Goal: Use online tool/utility: Utilize a website feature to perform a specific function

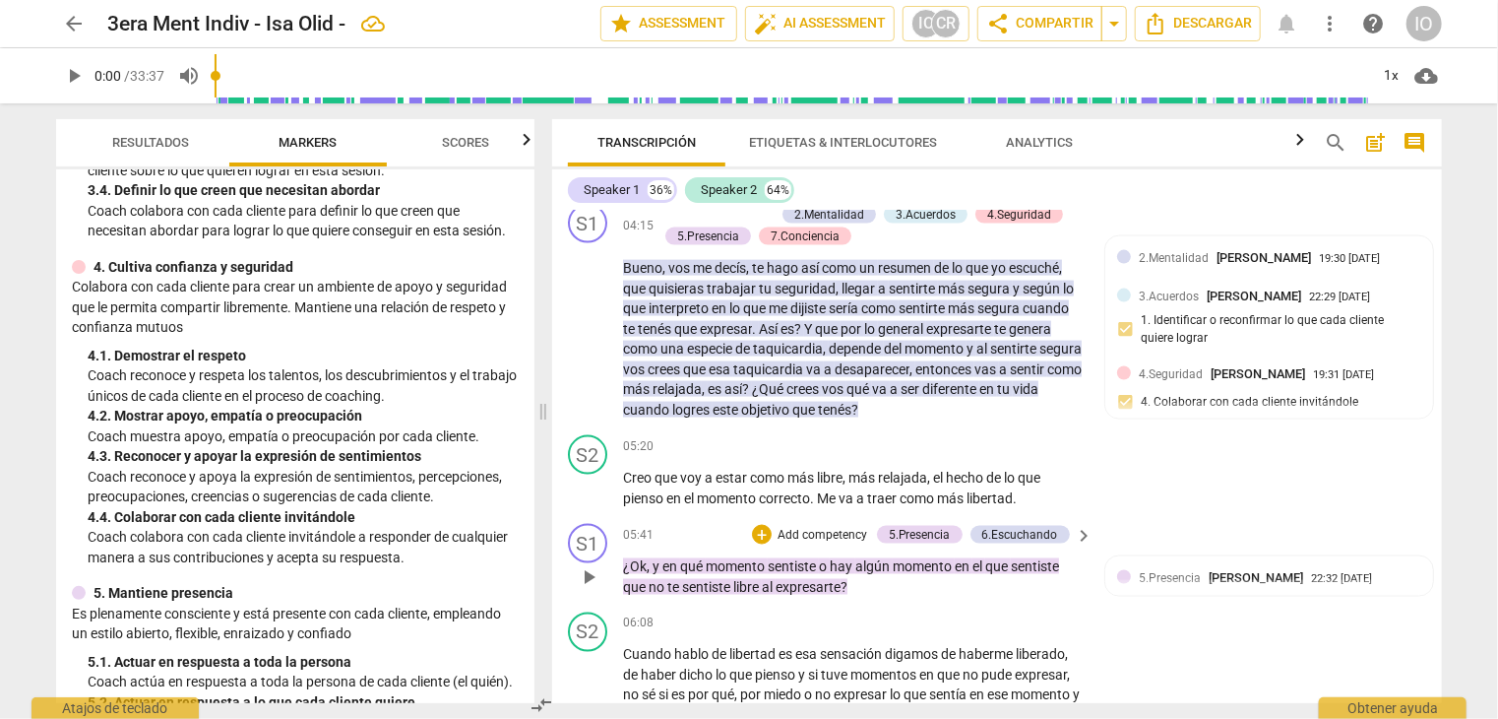
scroll to position [1524, 0]
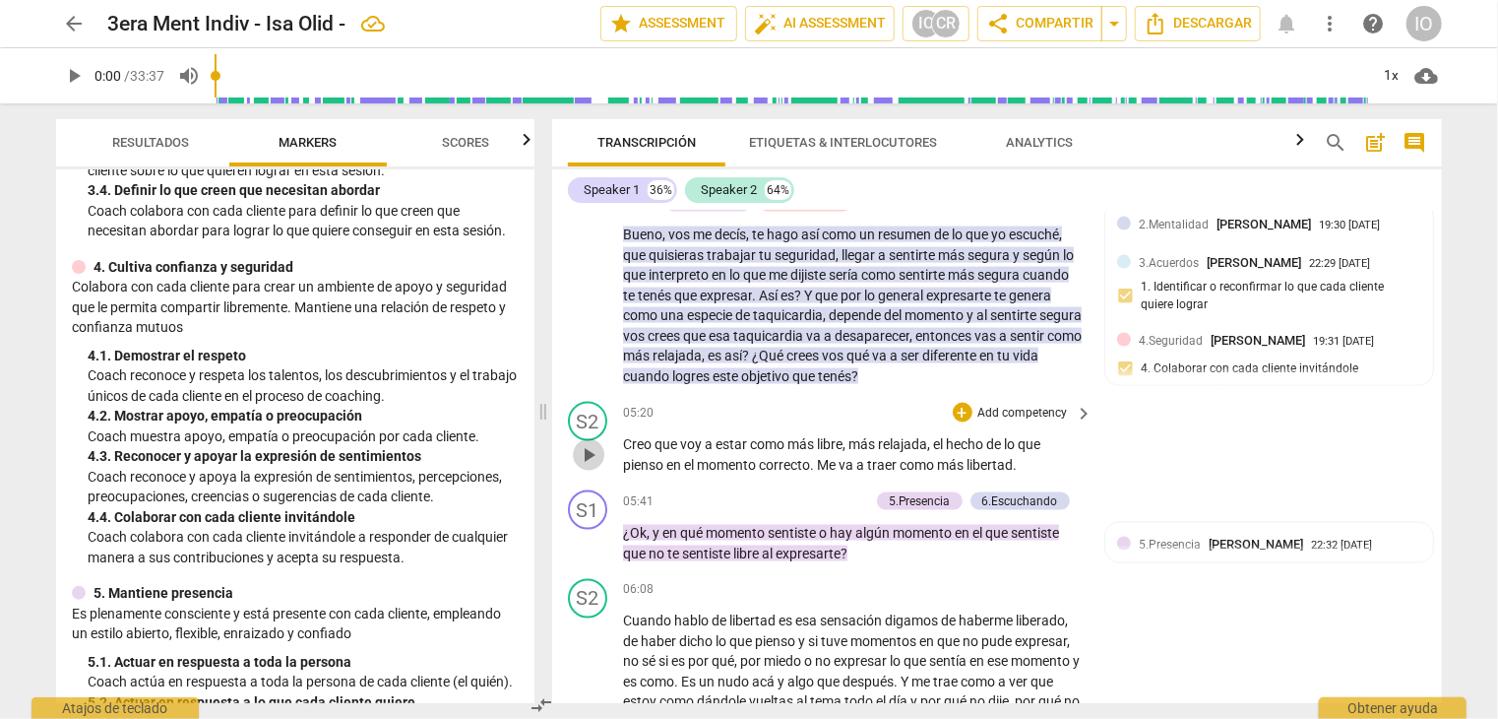
click at [583, 467] on span "play_arrow" at bounding box center [589, 455] width 24 height 24
click at [601, 467] on span "pause" at bounding box center [589, 455] width 24 height 24
type input "342"
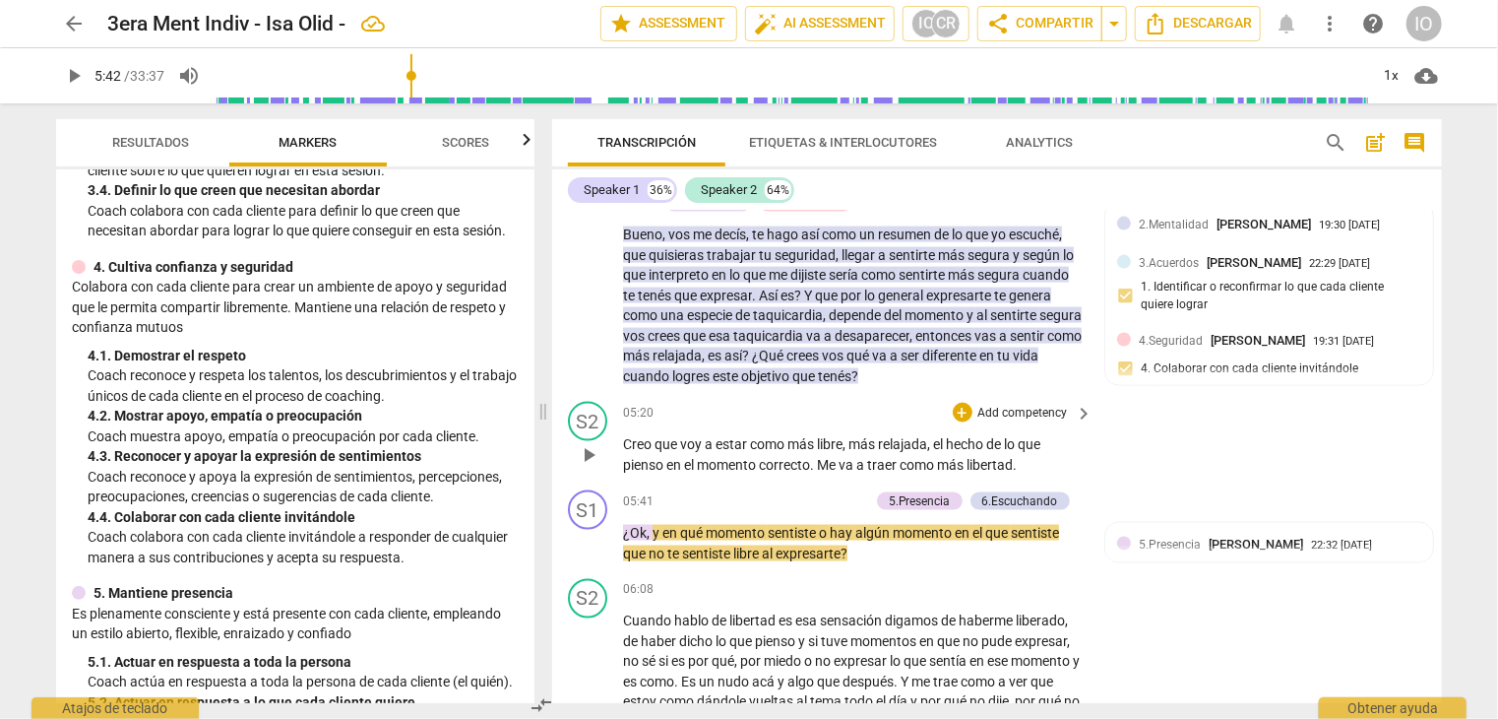
click at [1004, 452] on span "de" at bounding box center [995, 444] width 18 height 16
click at [592, 554] on span "play_arrow" at bounding box center [589, 544] width 24 height 24
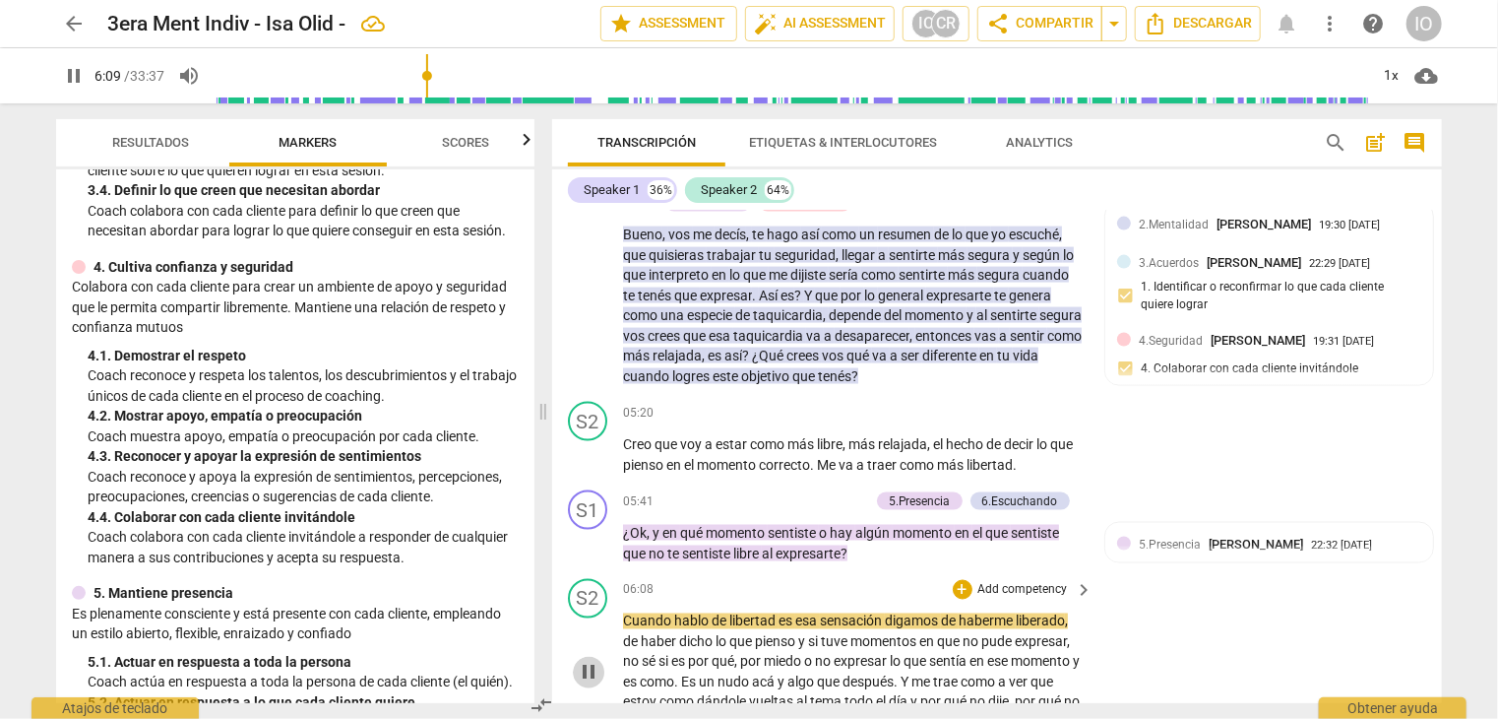
click at [587, 684] on span "pause" at bounding box center [589, 673] width 24 height 24
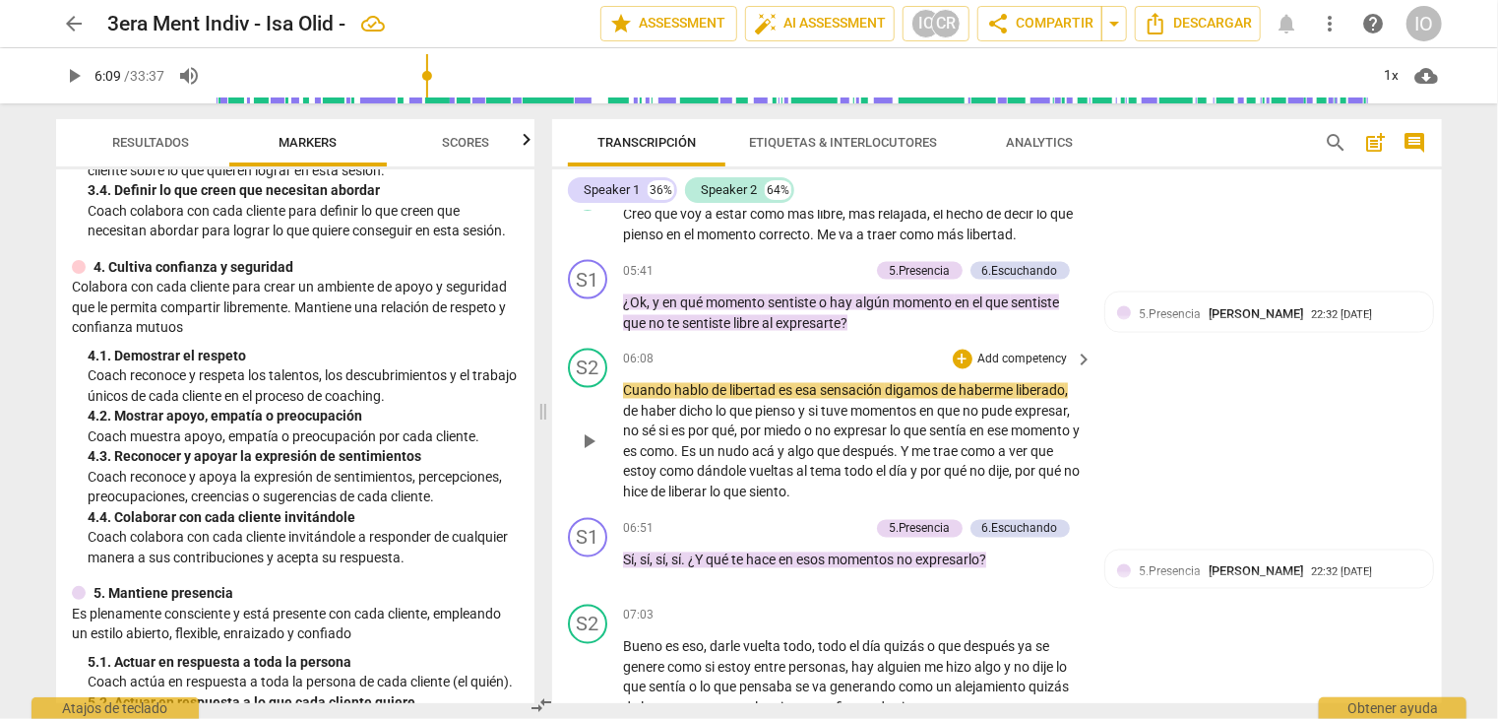
scroll to position [1721, 0]
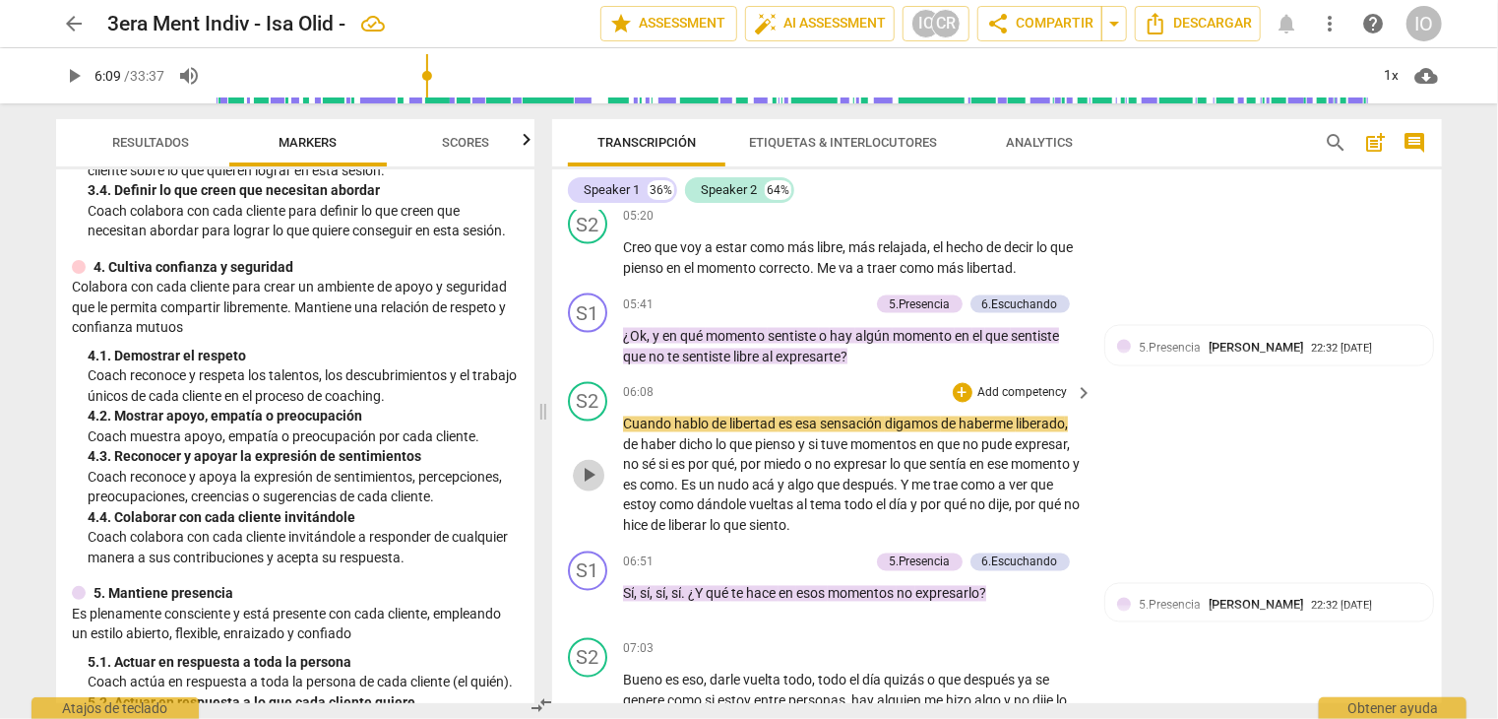
click at [587, 487] on span "play_arrow" at bounding box center [589, 476] width 24 height 24
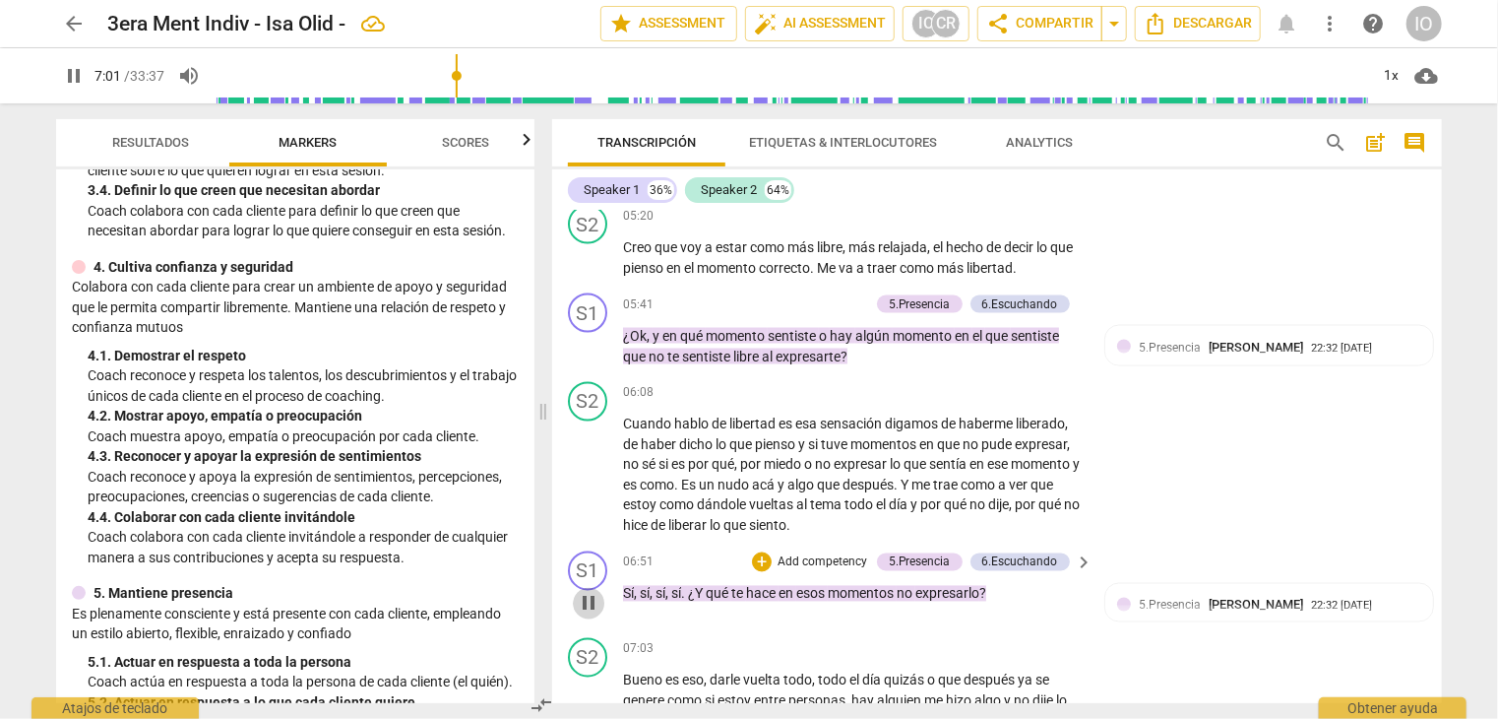
click at [587, 615] on span "pause" at bounding box center [589, 604] width 24 height 24
type input "421"
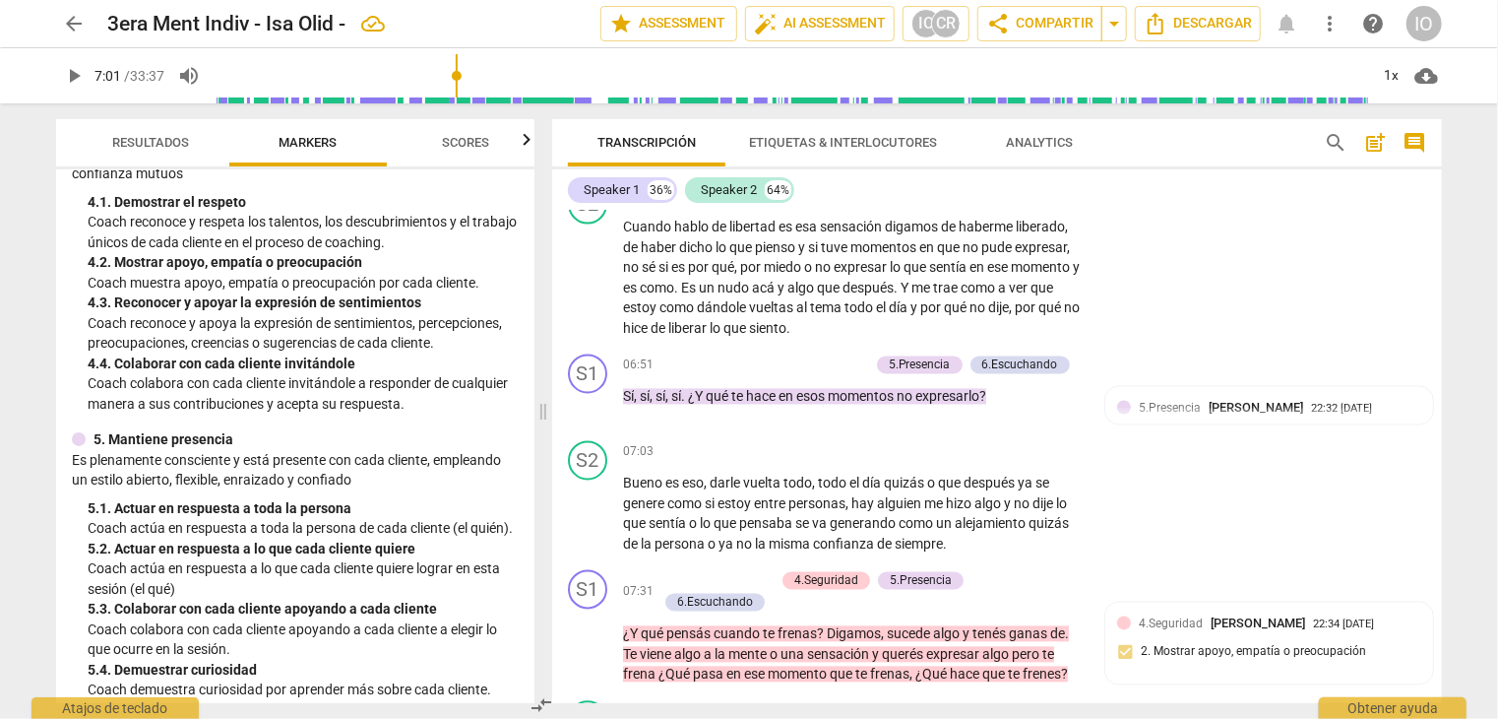
scroll to position [689, 0]
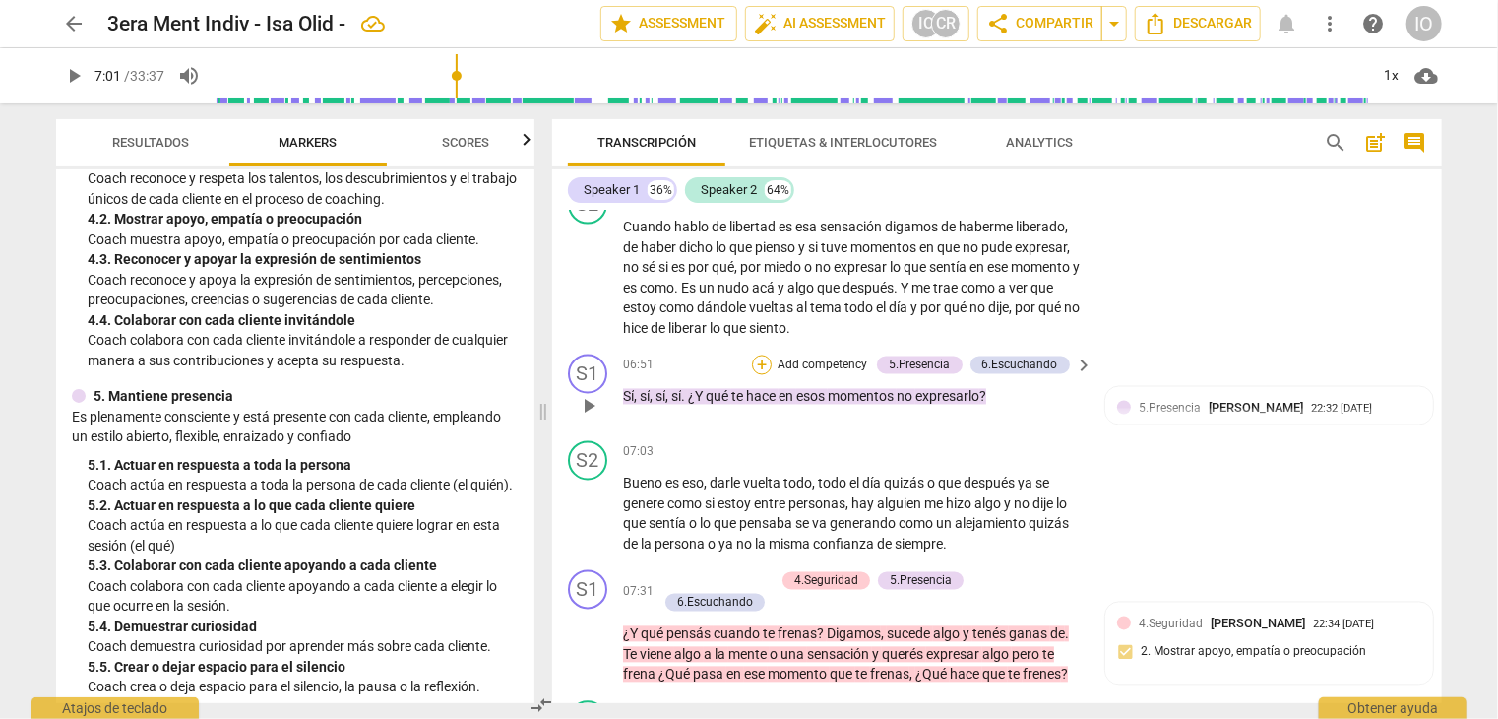
click at [761, 375] on div "+" at bounding box center [762, 365] width 20 height 20
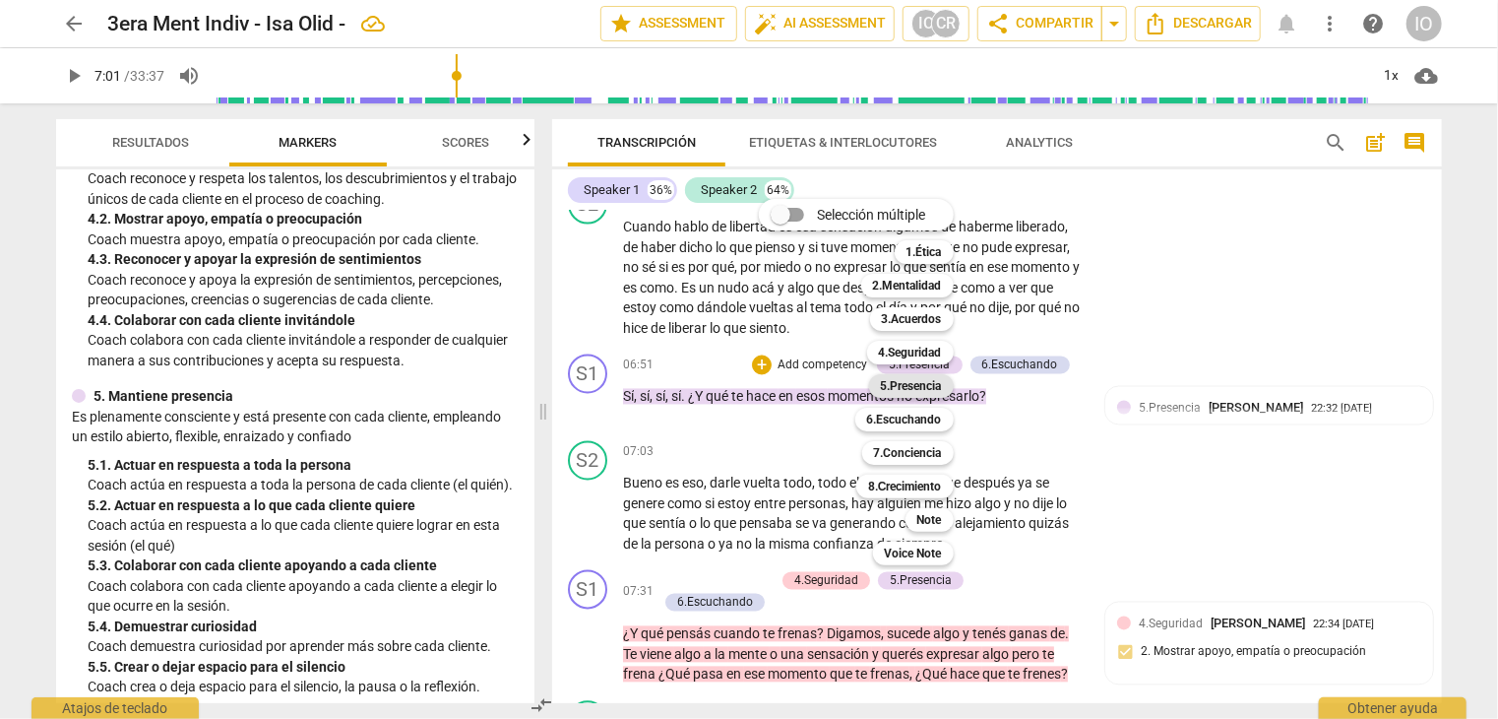
click at [912, 385] on b "5.Presencia" at bounding box center [911, 386] width 61 height 24
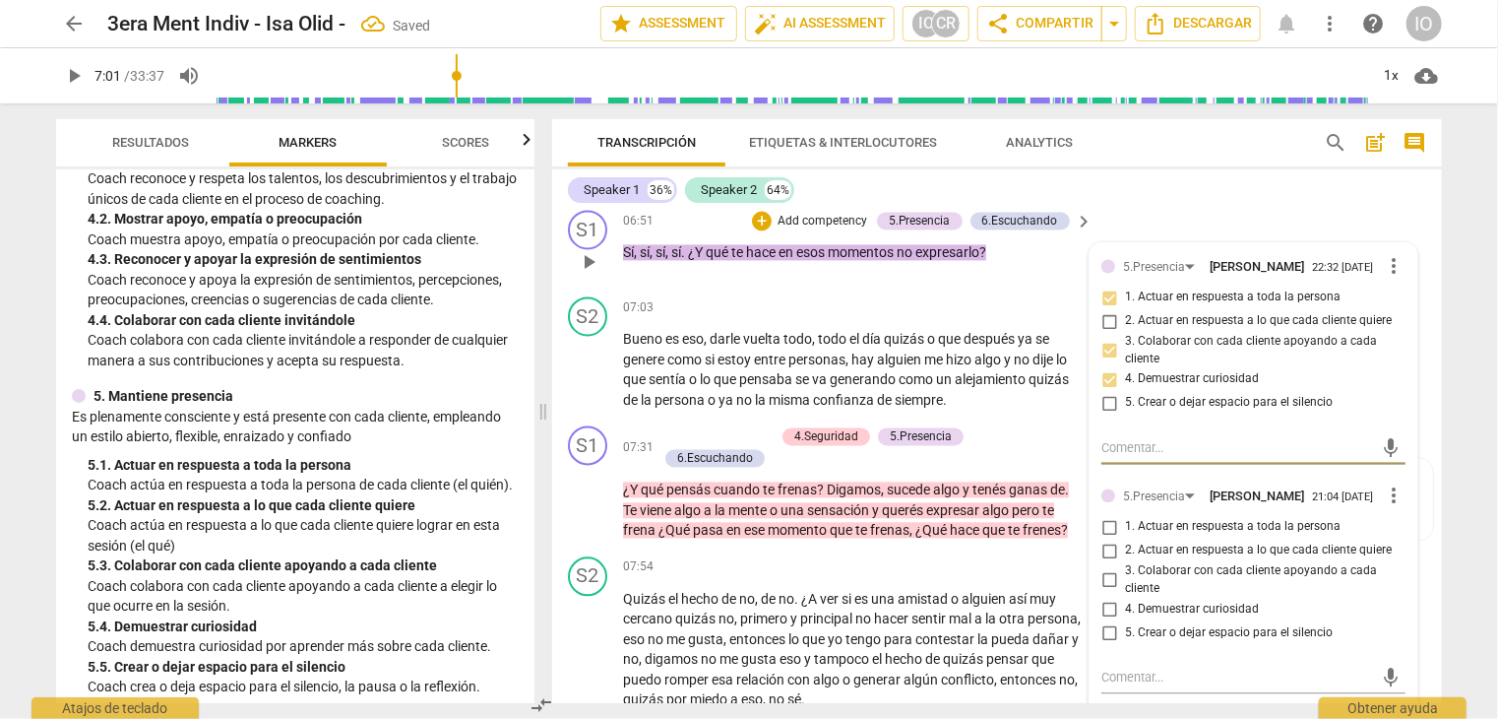
scroll to position [2115, 0]
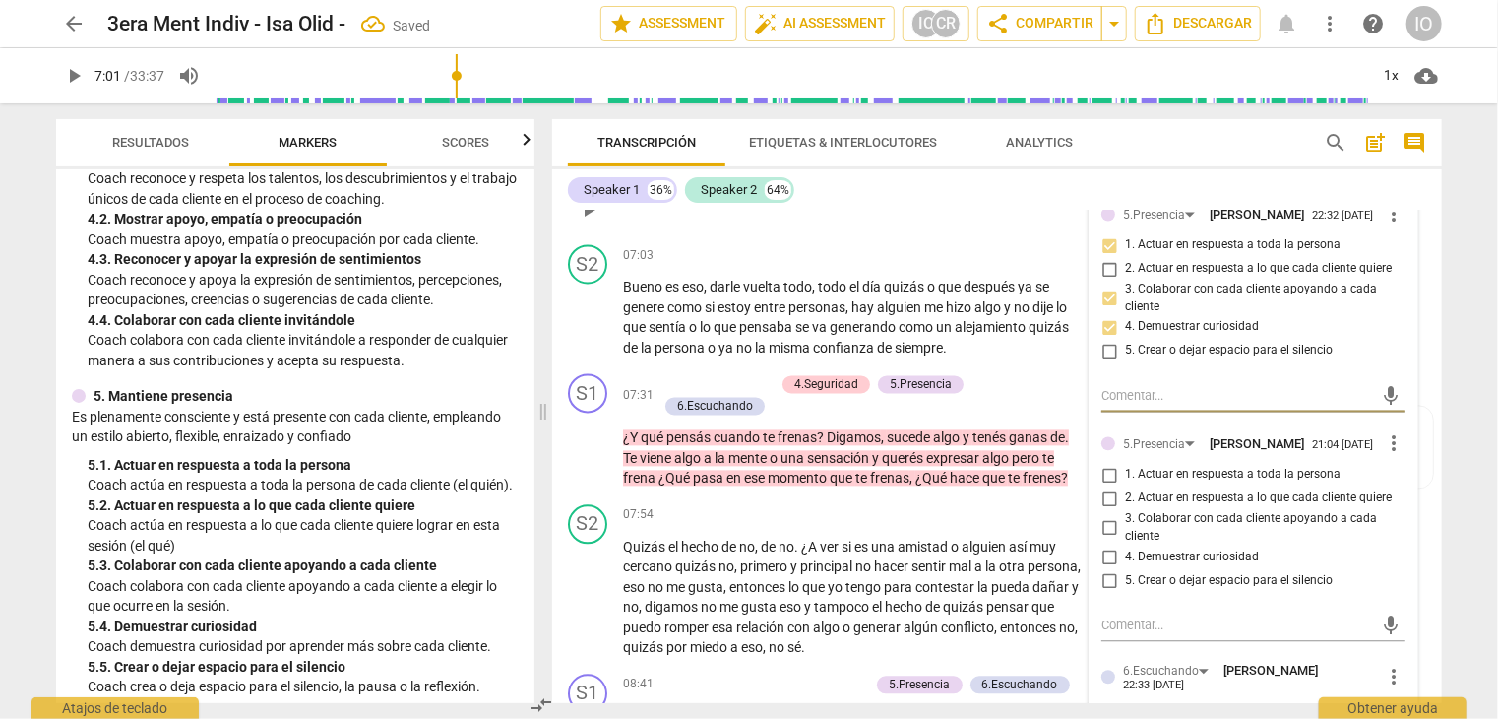
click at [1109, 568] on input "4. Demuestrar curiosidad" at bounding box center [1110, 556] width 32 height 24
checkbox input "true"
click at [1109, 486] on input "1. Actuar en respuesta a toda la persona" at bounding box center [1110, 475] width 32 height 24
checkbox input "true"
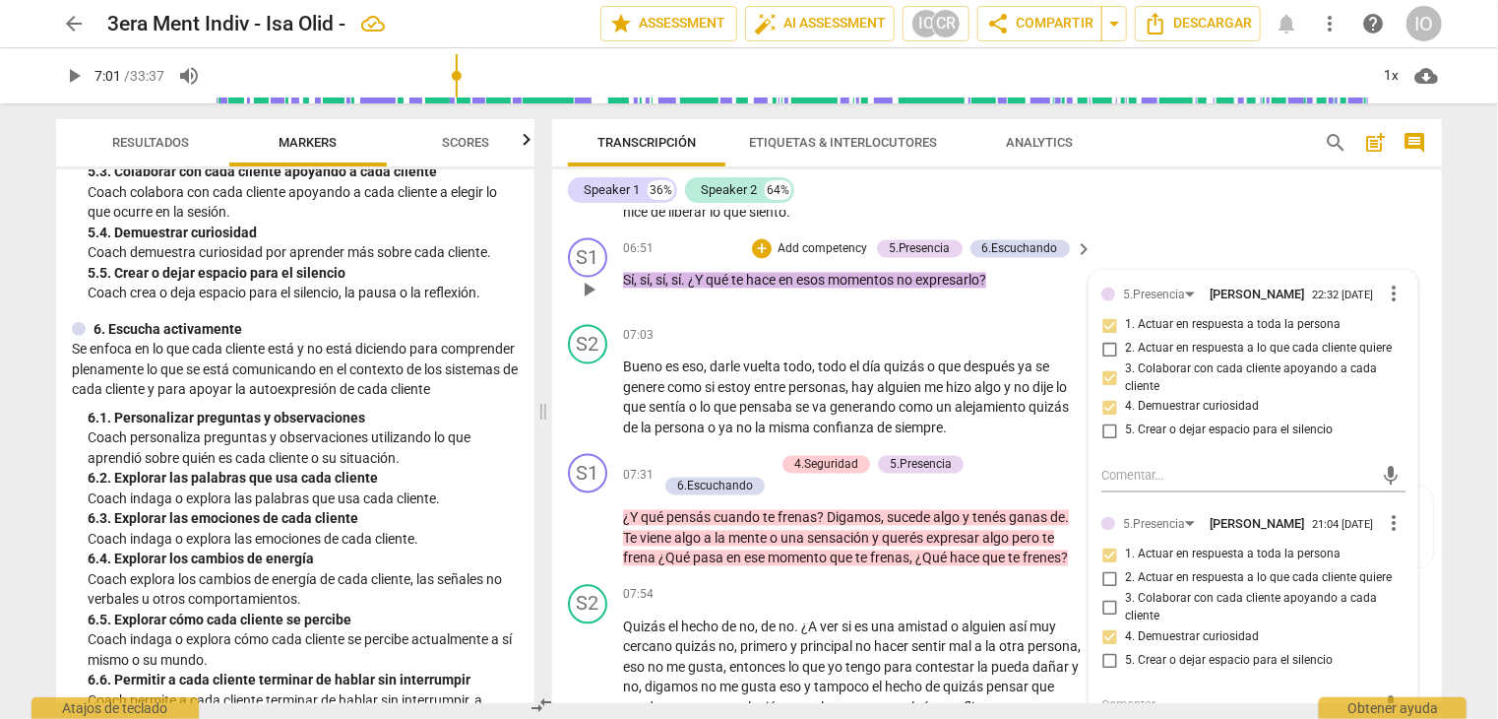
scroll to position [2016, 0]
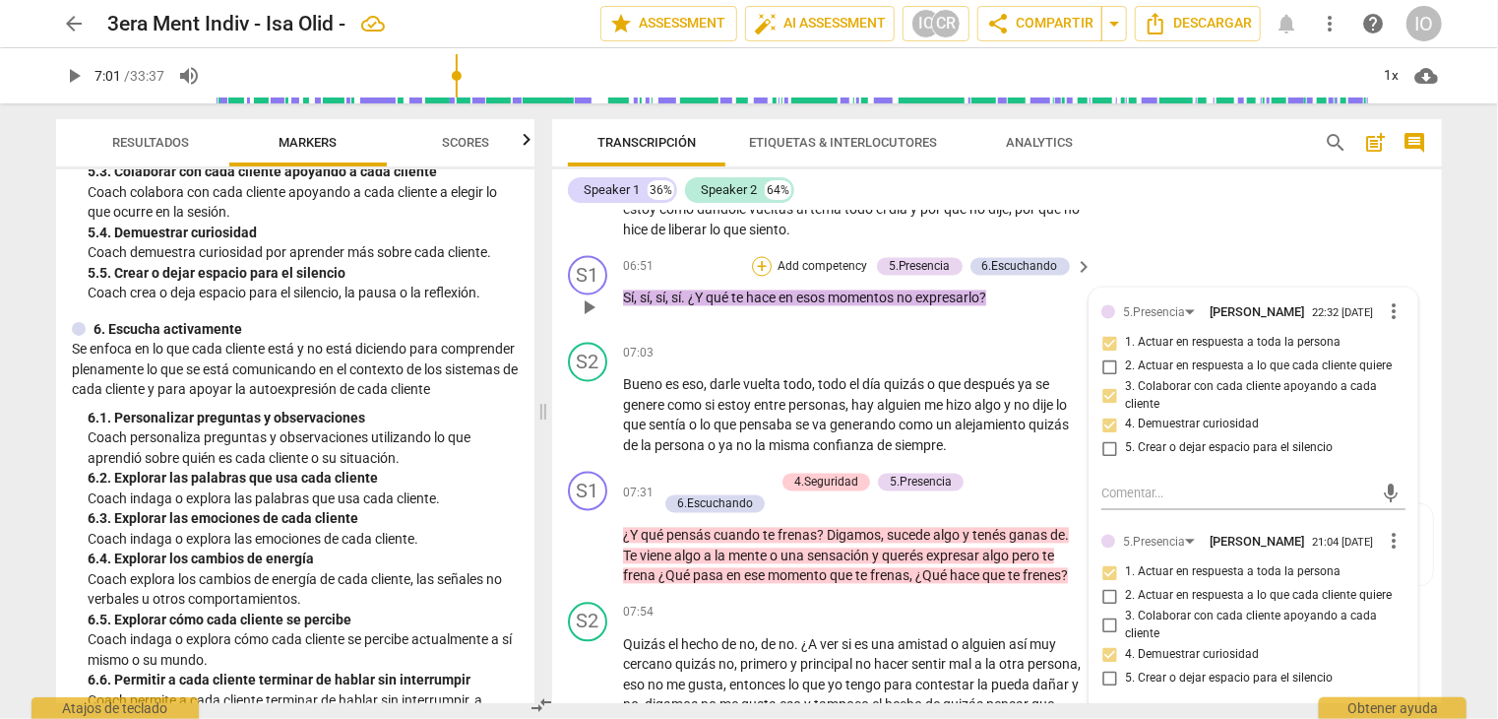
click at [759, 277] on div "+" at bounding box center [762, 267] width 20 height 20
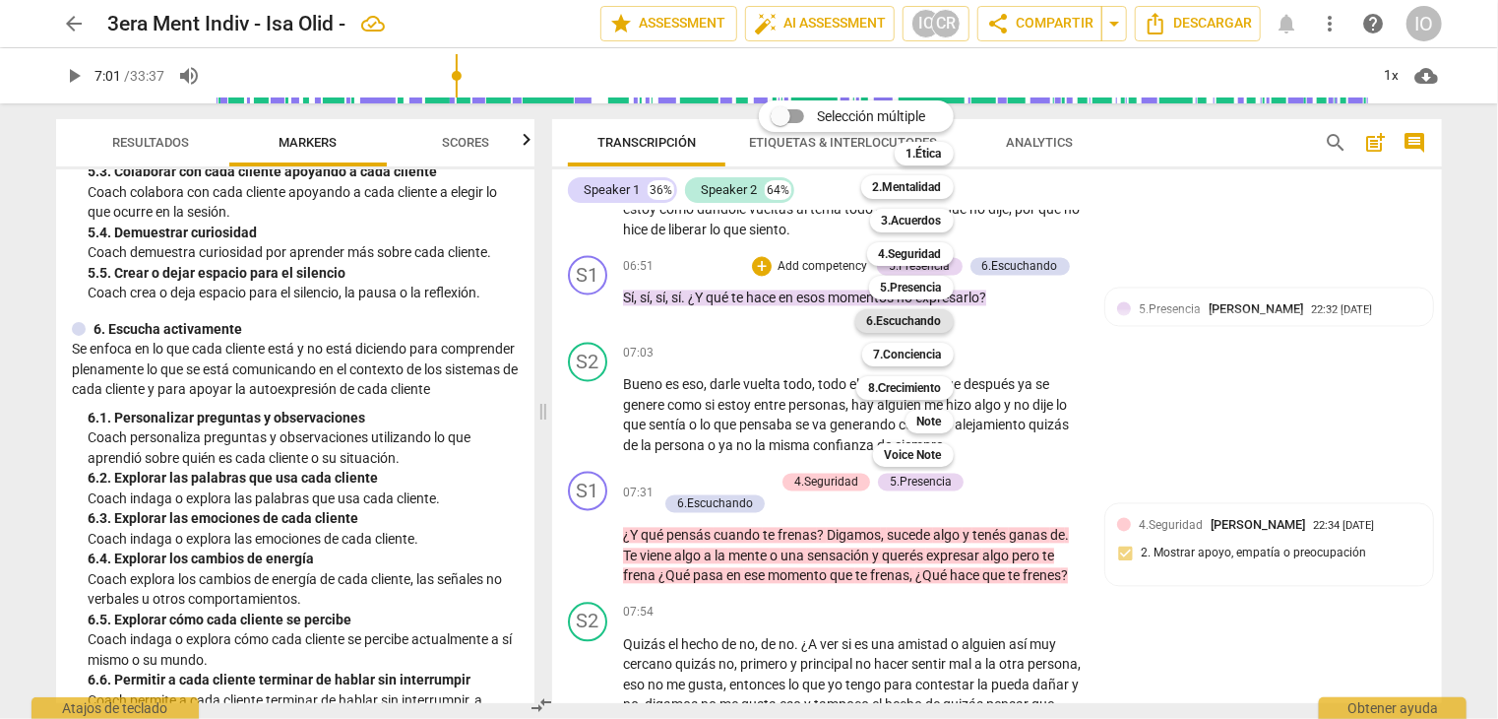
click at [873, 323] on b "6.Escuchando" at bounding box center [904, 321] width 75 height 24
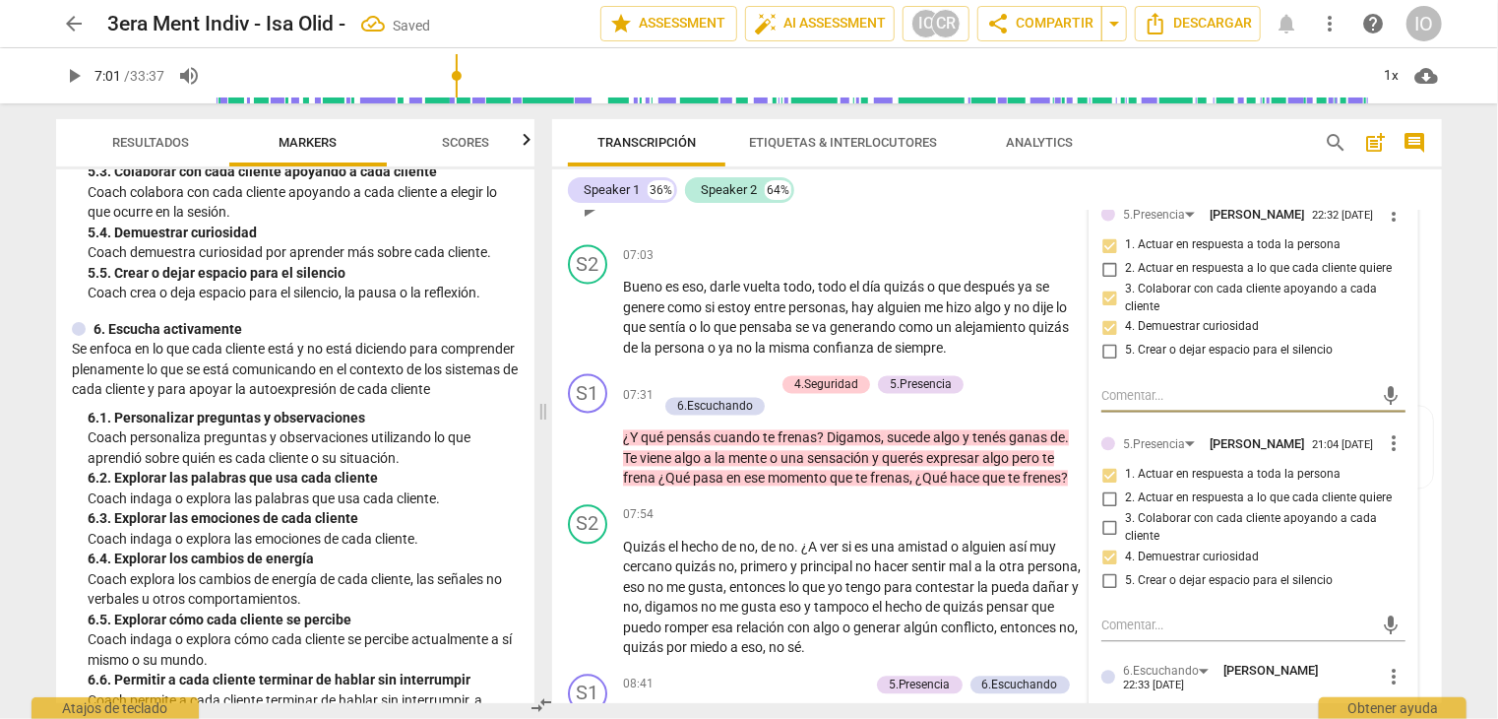
scroll to position [2508, 0]
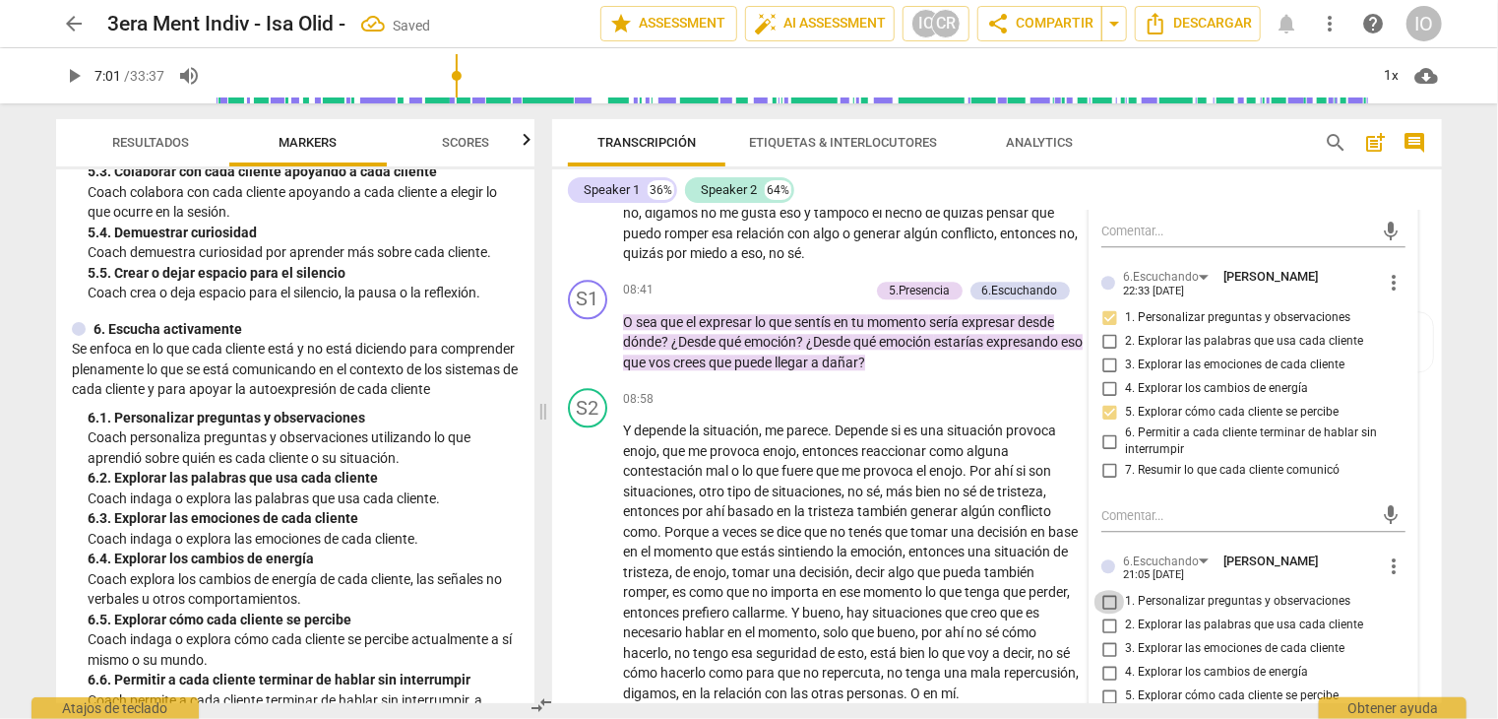
click at [1101, 613] on input "1. Personalizar preguntas y observaciones" at bounding box center [1110, 602] width 32 height 24
checkbox input "true"
click at [1101, 637] on input "2. Explorar las palabras que usa cada cliente" at bounding box center [1110, 625] width 32 height 24
checkbox input "true"
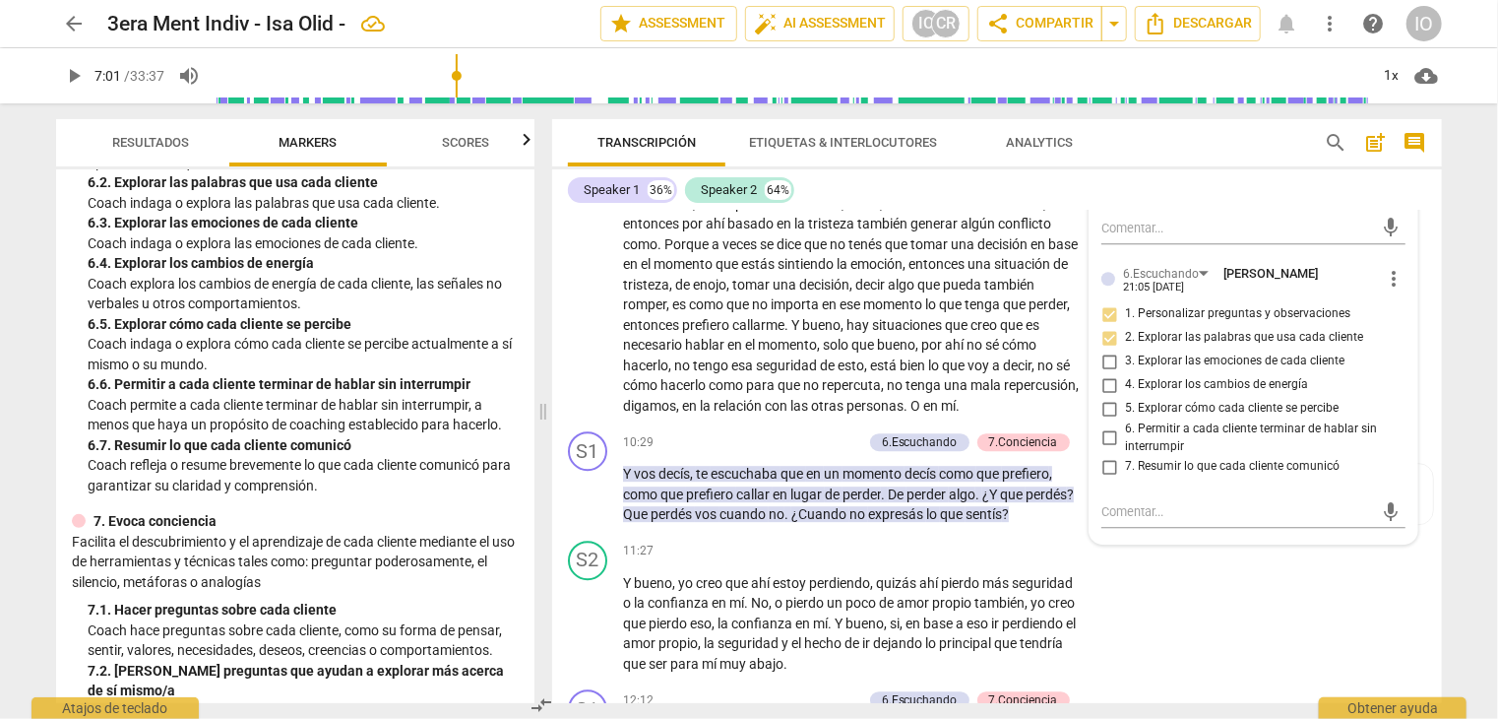
scroll to position [2804, 0]
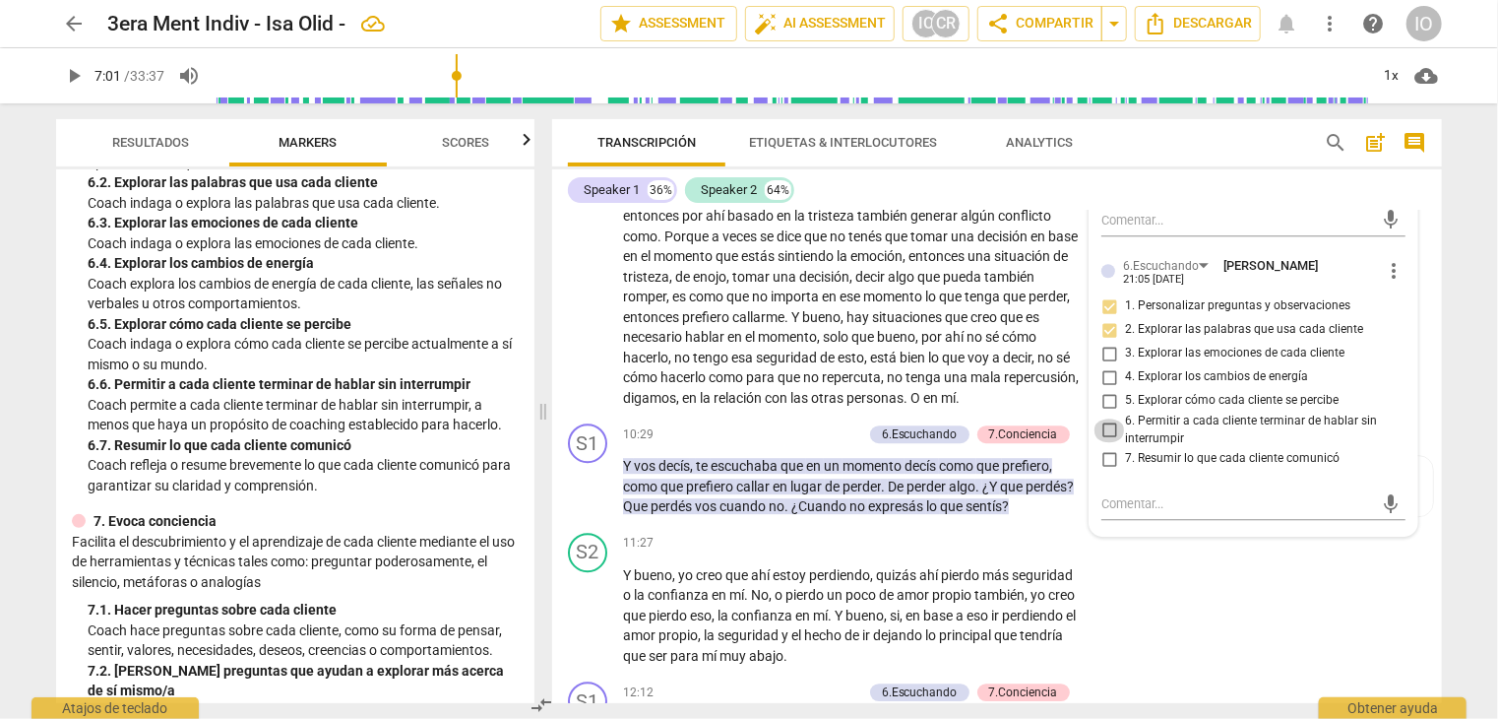
click at [1105, 442] on input "6. Permitir a cada cliente terminar de hablar sin interrumpir" at bounding box center [1110, 430] width 32 height 24
checkbox input "true"
click at [752, 428] on div "+" at bounding box center [755, 434] width 20 height 20
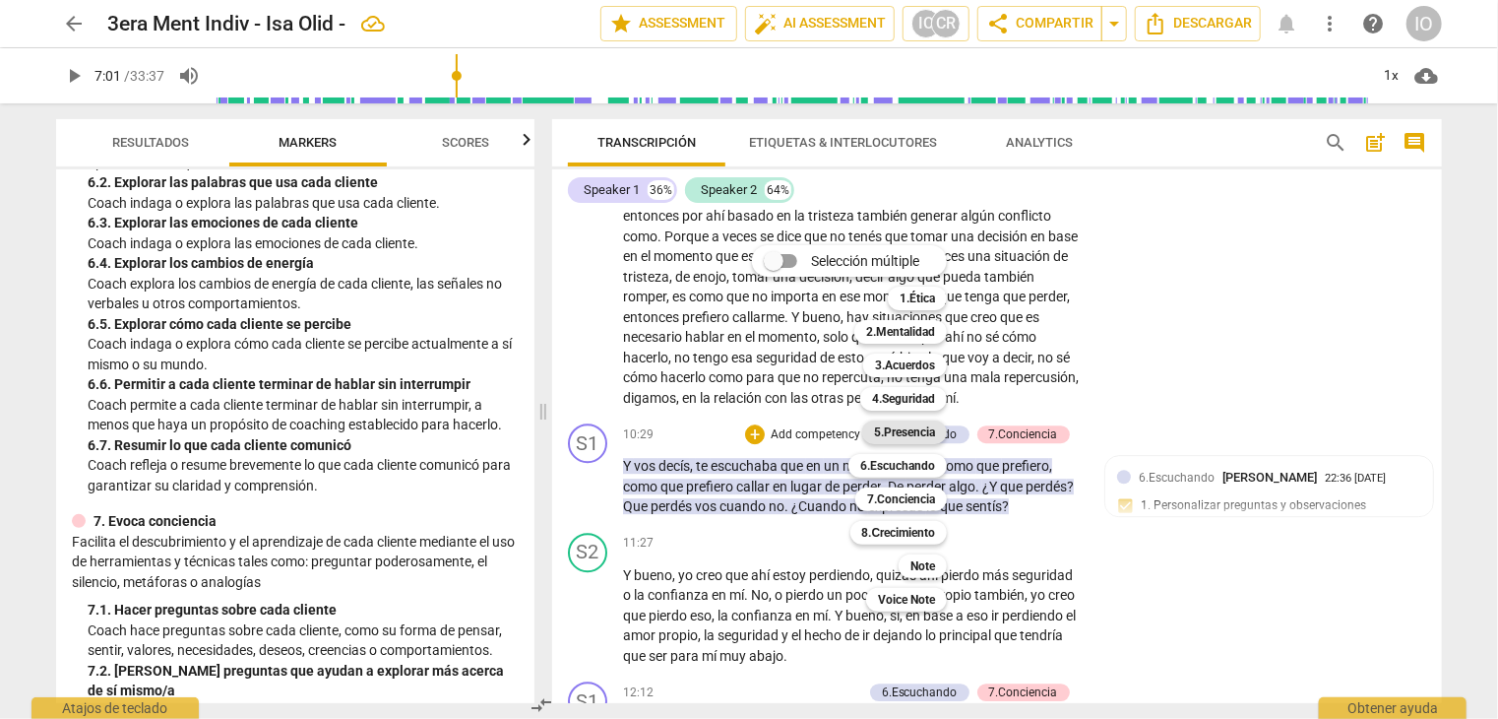
click at [878, 434] on b "5.Presencia" at bounding box center [904, 432] width 61 height 24
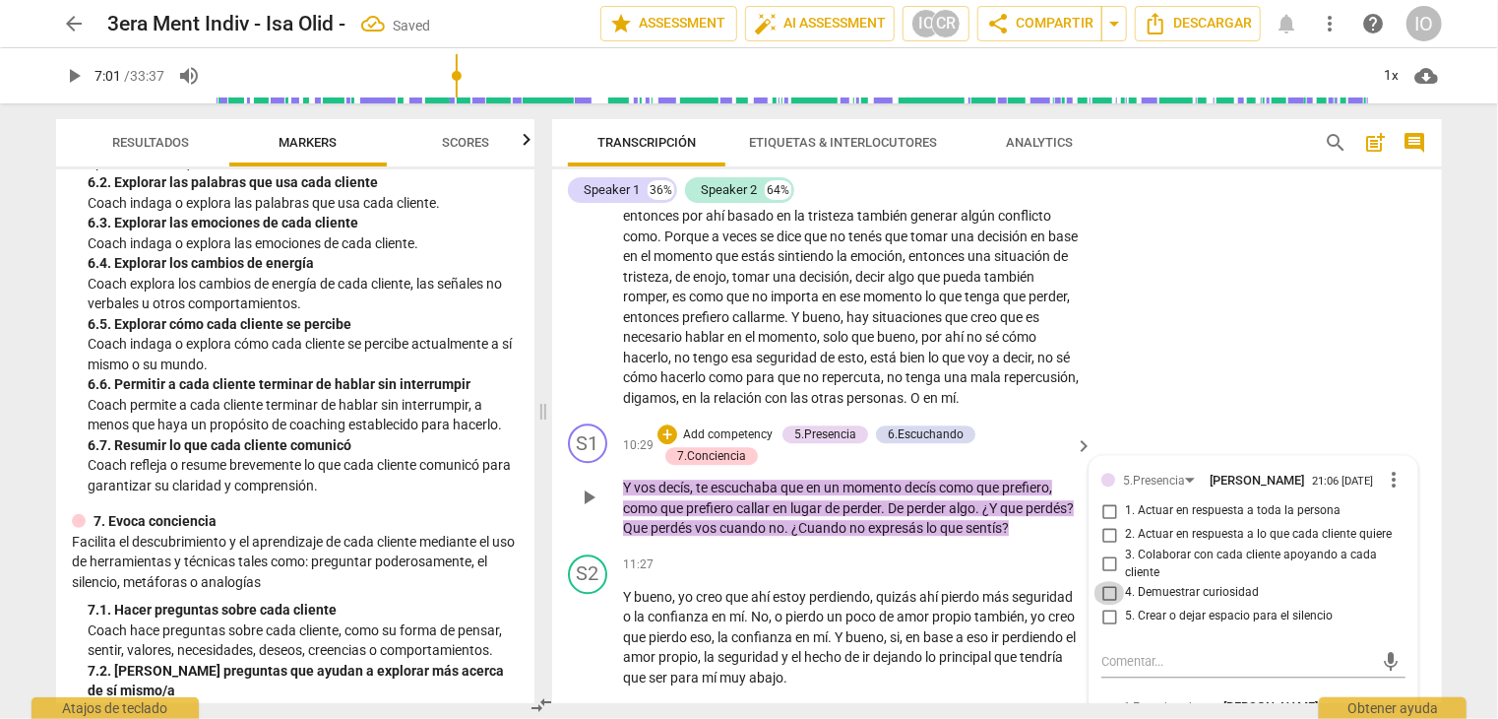
click at [1106, 584] on input "4. Demuestrar curiosidad" at bounding box center [1110, 593] width 32 height 24
checkbox input "true"
click at [1100, 501] on input "1. Actuar en respuesta a toda la persona" at bounding box center [1110, 511] width 32 height 24
checkbox input "true"
click at [665, 431] on div "+" at bounding box center [668, 434] width 20 height 20
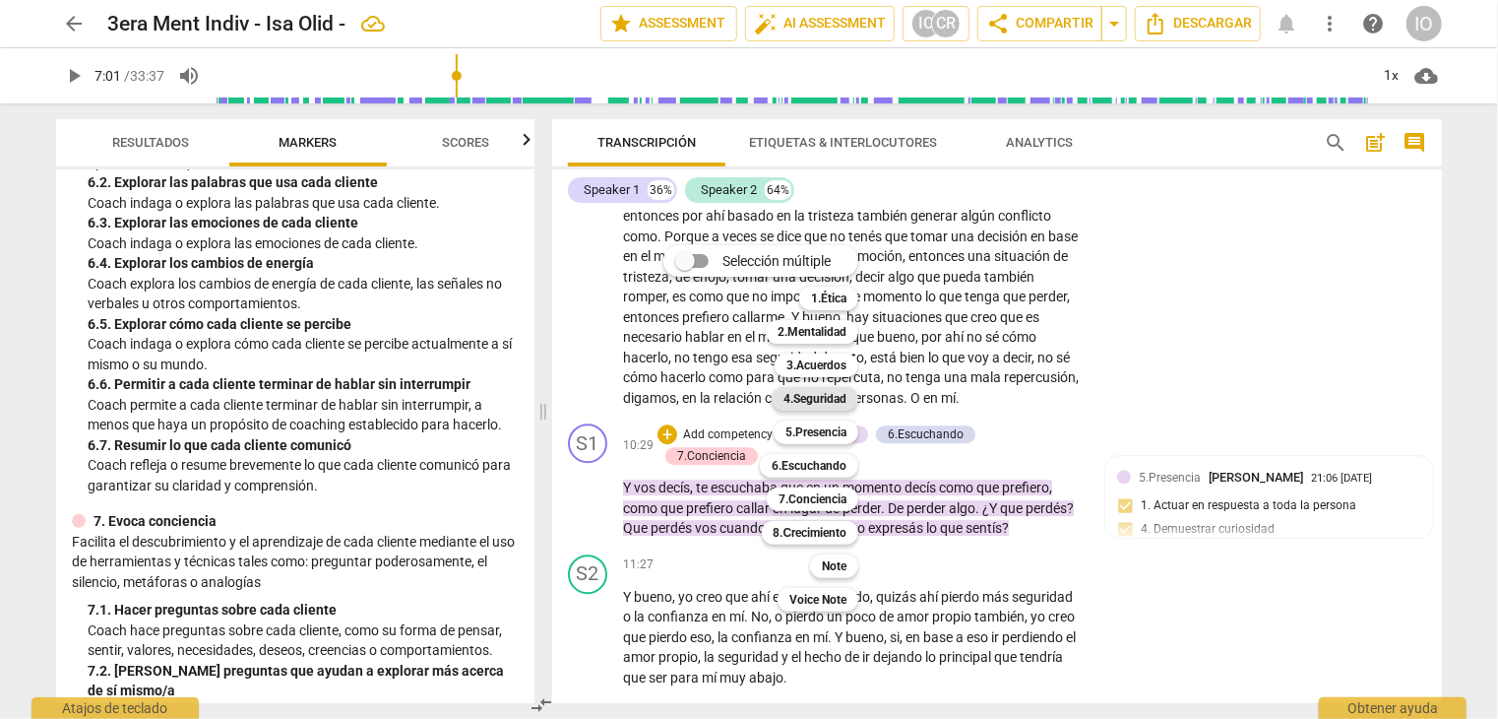
click at [786, 404] on b "4.Seguridad" at bounding box center [815, 399] width 63 height 24
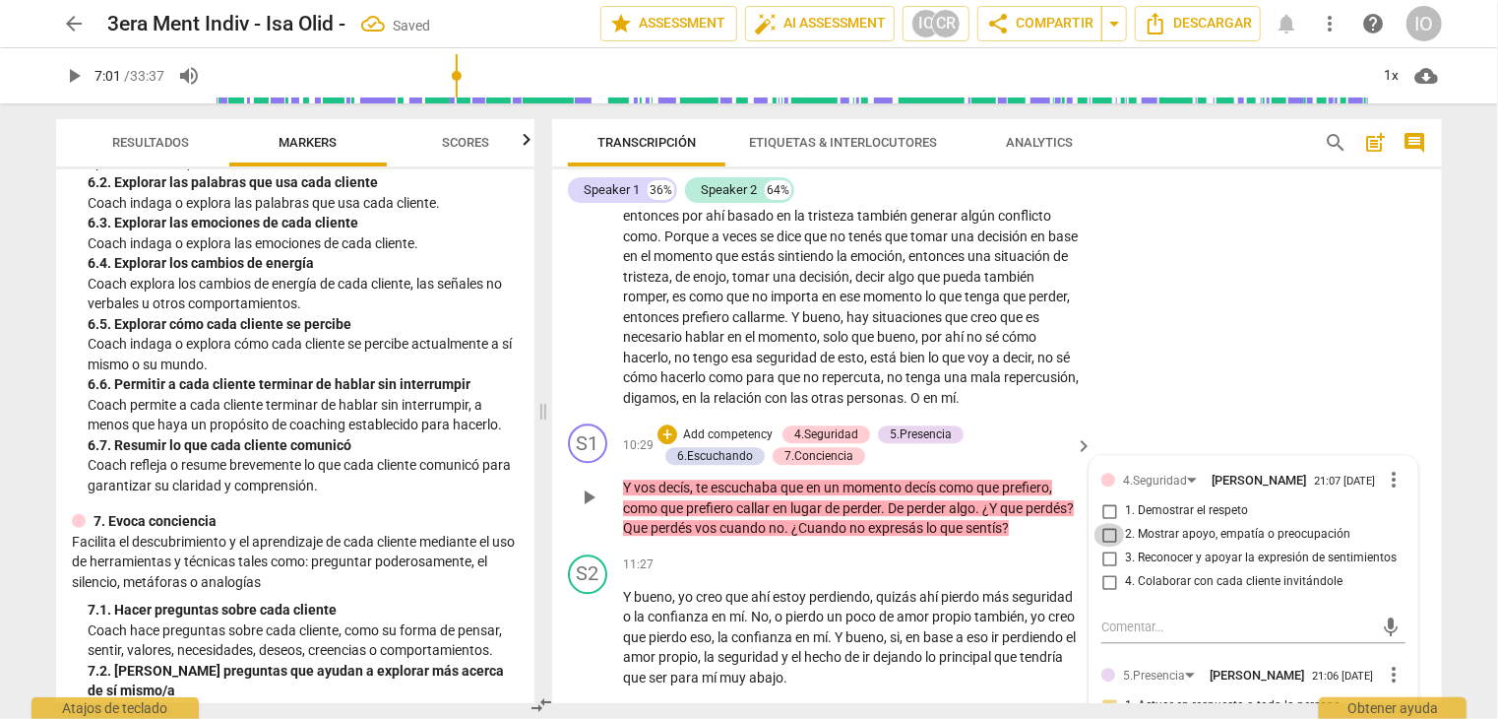
click at [1103, 526] on input "2. Mostrar apoyo, empatía o preocupación" at bounding box center [1110, 535] width 32 height 24
checkbox input "true"
click at [1100, 574] on input "4. Colaborar con cada cliente invitándole" at bounding box center [1110, 582] width 32 height 24
checkbox input "true"
click at [665, 431] on div "+" at bounding box center [668, 434] width 20 height 20
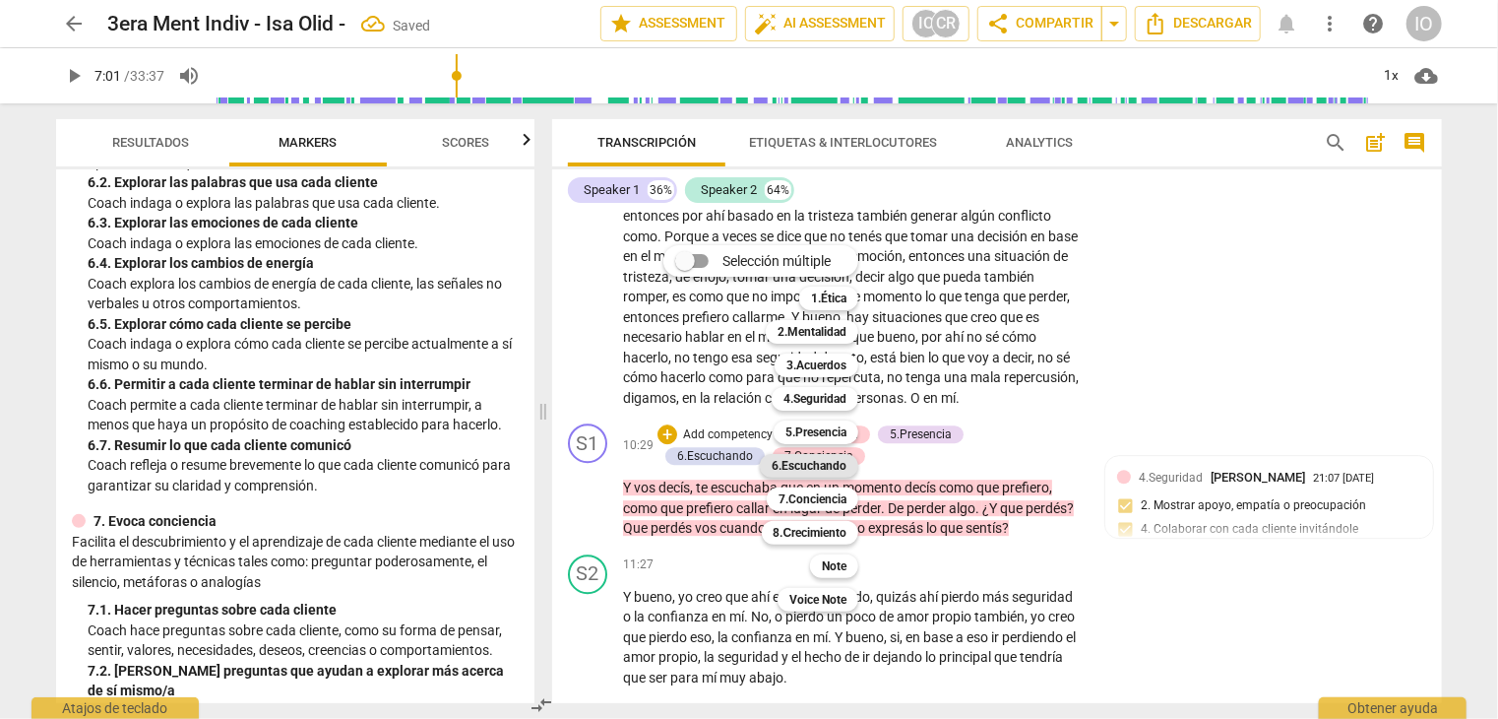
click at [826, 466] on b "6.Escuchando" at bounding box center [809, 466] width 75 height 24
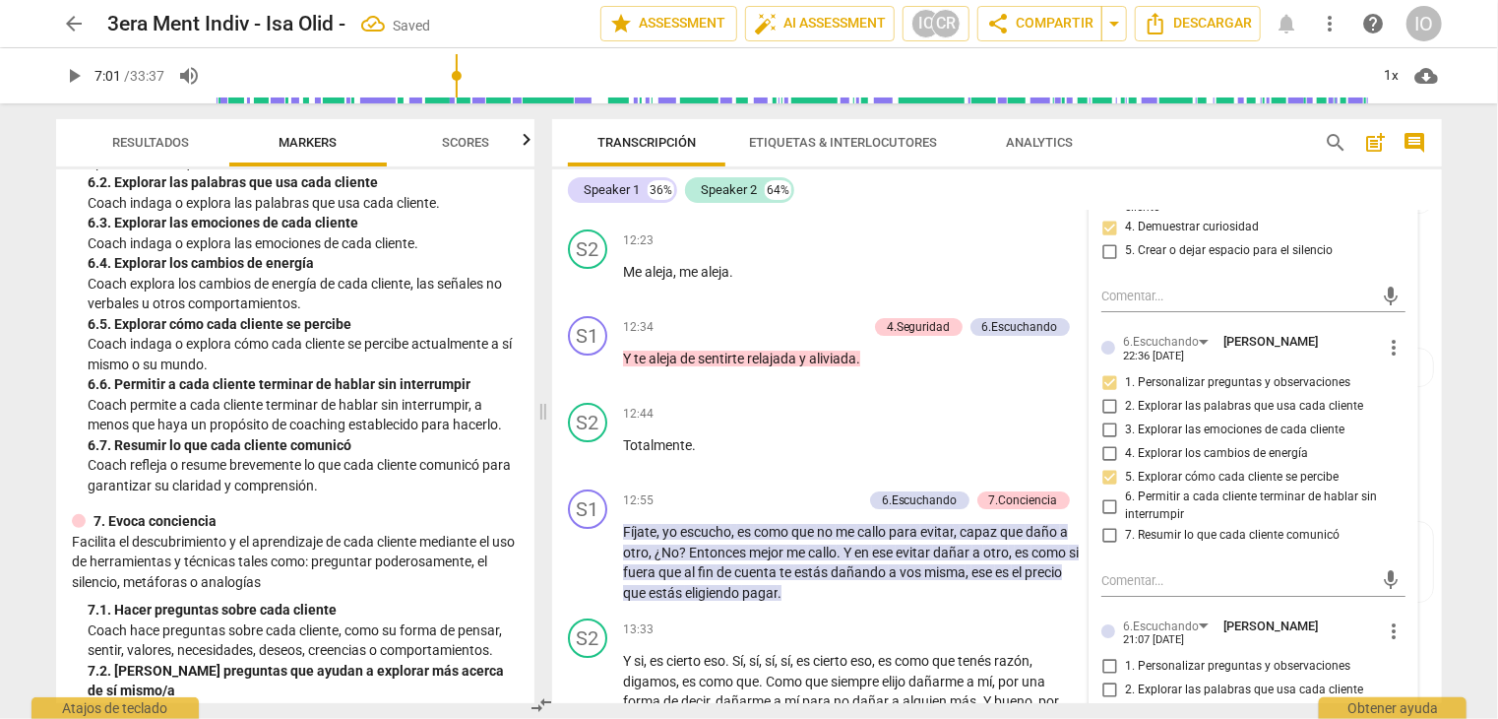
scroll to position [3493, 0]
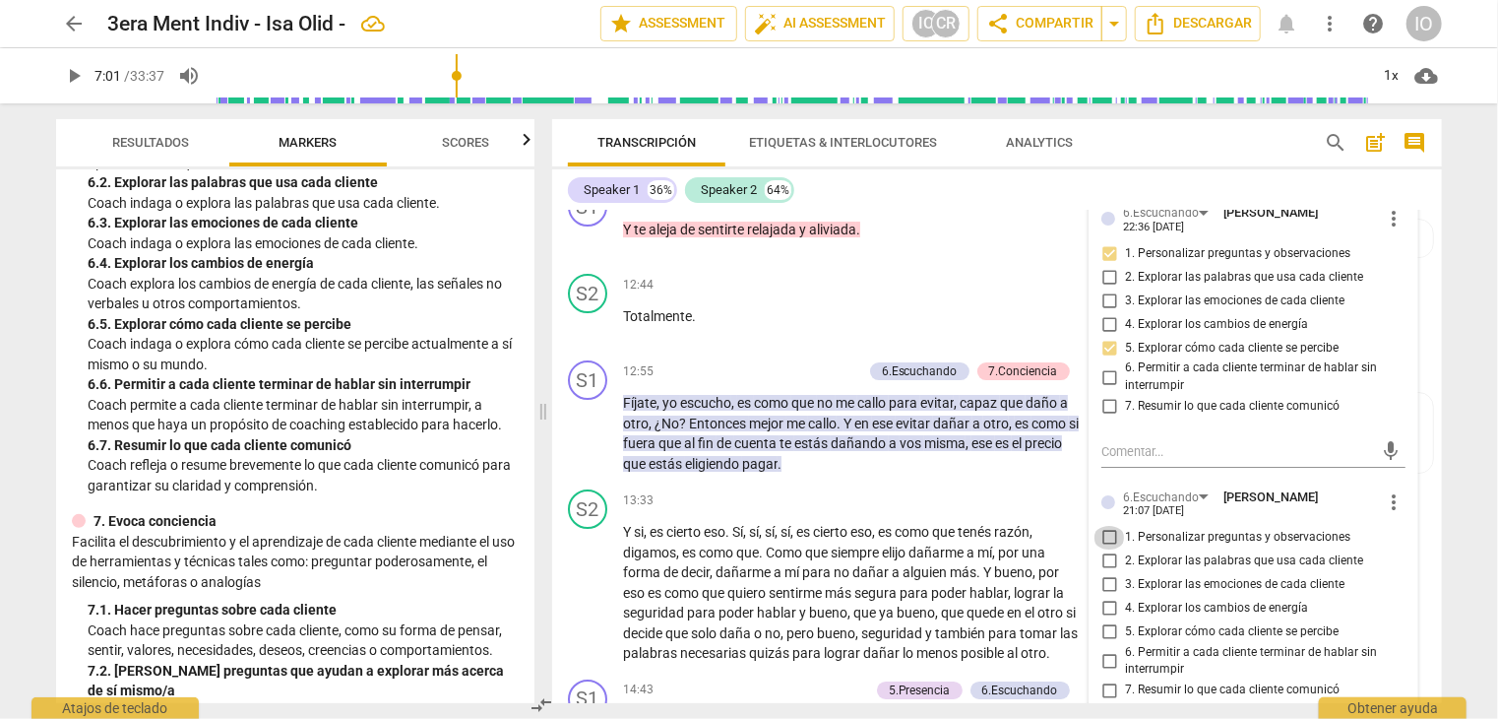
click at [1103, 526] on input "1. Personalizar preguntas y observaciones" at bounding box center [1110, 538] width 32 height 24
checkbox input "true"
click at [1108, 549] on input "2. Explorar las palabras que usa cada cliente" at bounding box center [1110, 561] width 32 height 24
checkbox input "true"
click at [1104, 620] on input "5. Explorar cómo cada cliente se percibe" at bounding box center [1110, 632] width 32 height 24
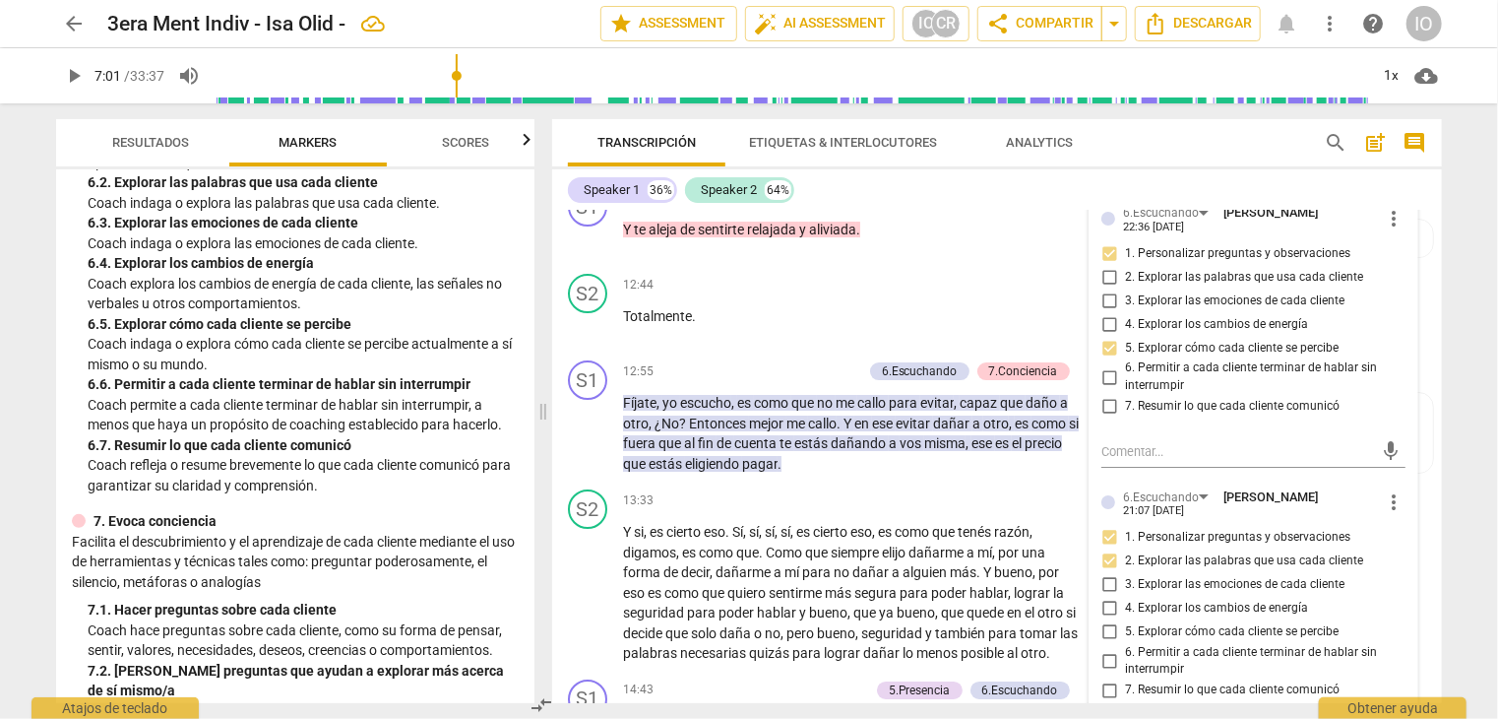
checkbox input "true"
click at [1105, 573] on input "3. Explorar las emociones de cada cliente" at bounding box center [1110, 585] width 32 height 24
checkbox input "true"
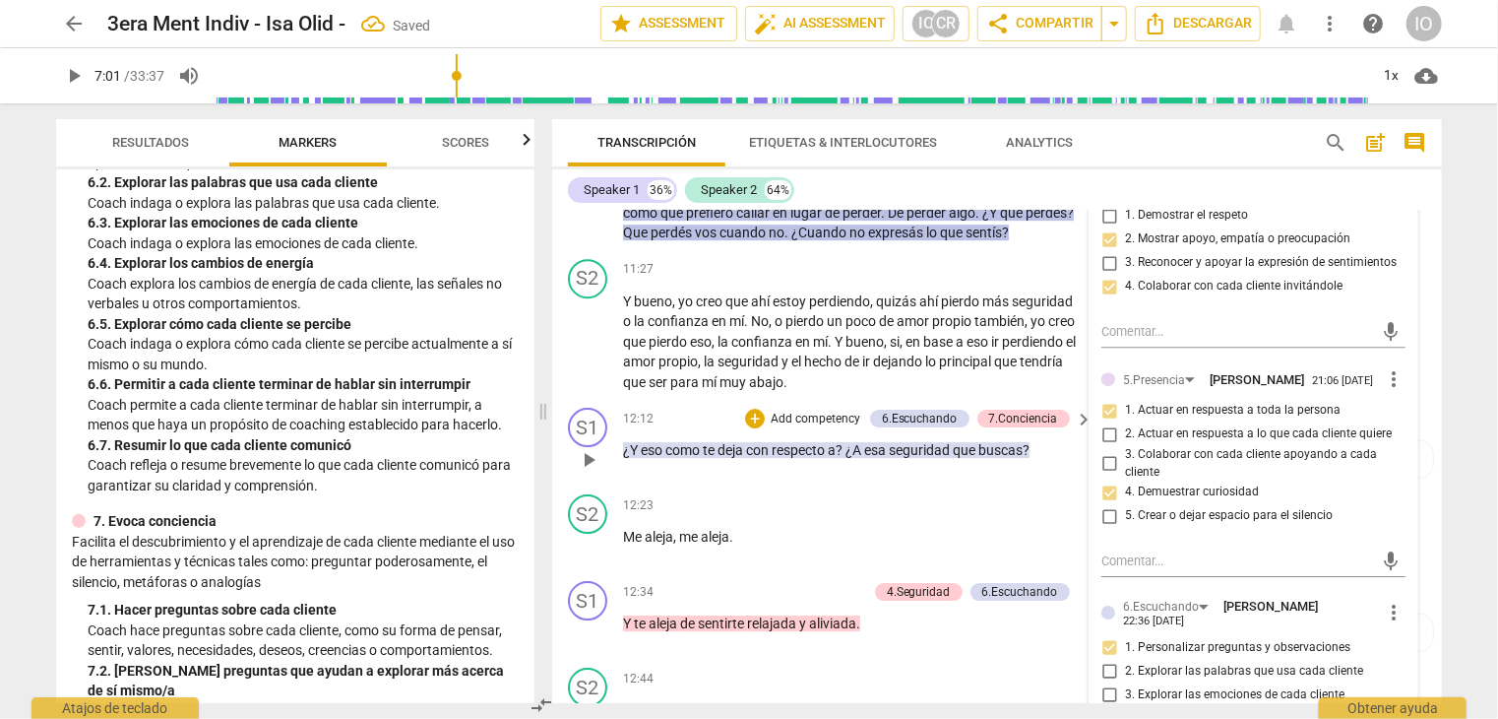
scroll to position [2804, 0]
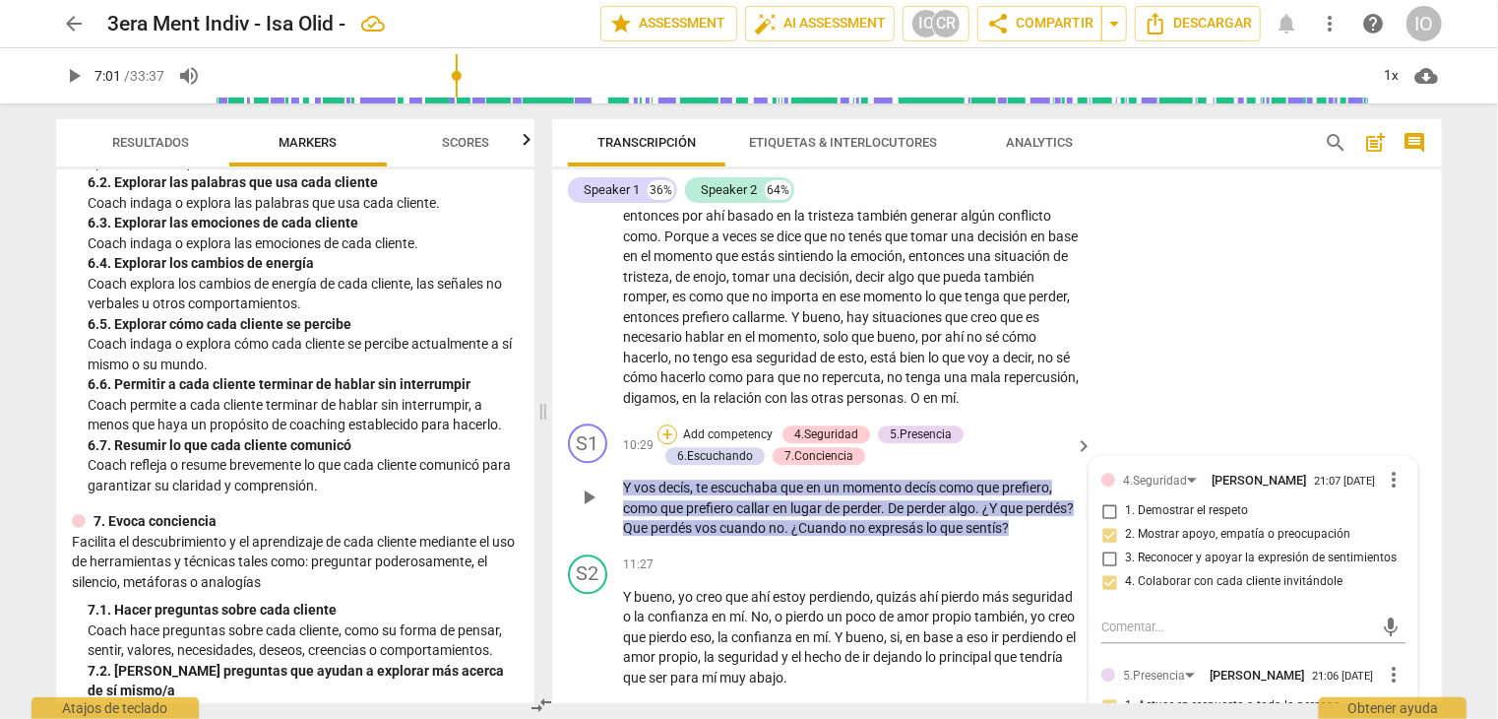
click at [670, 426] on div "+" at bounding box center [668, 434] width 20 height 20
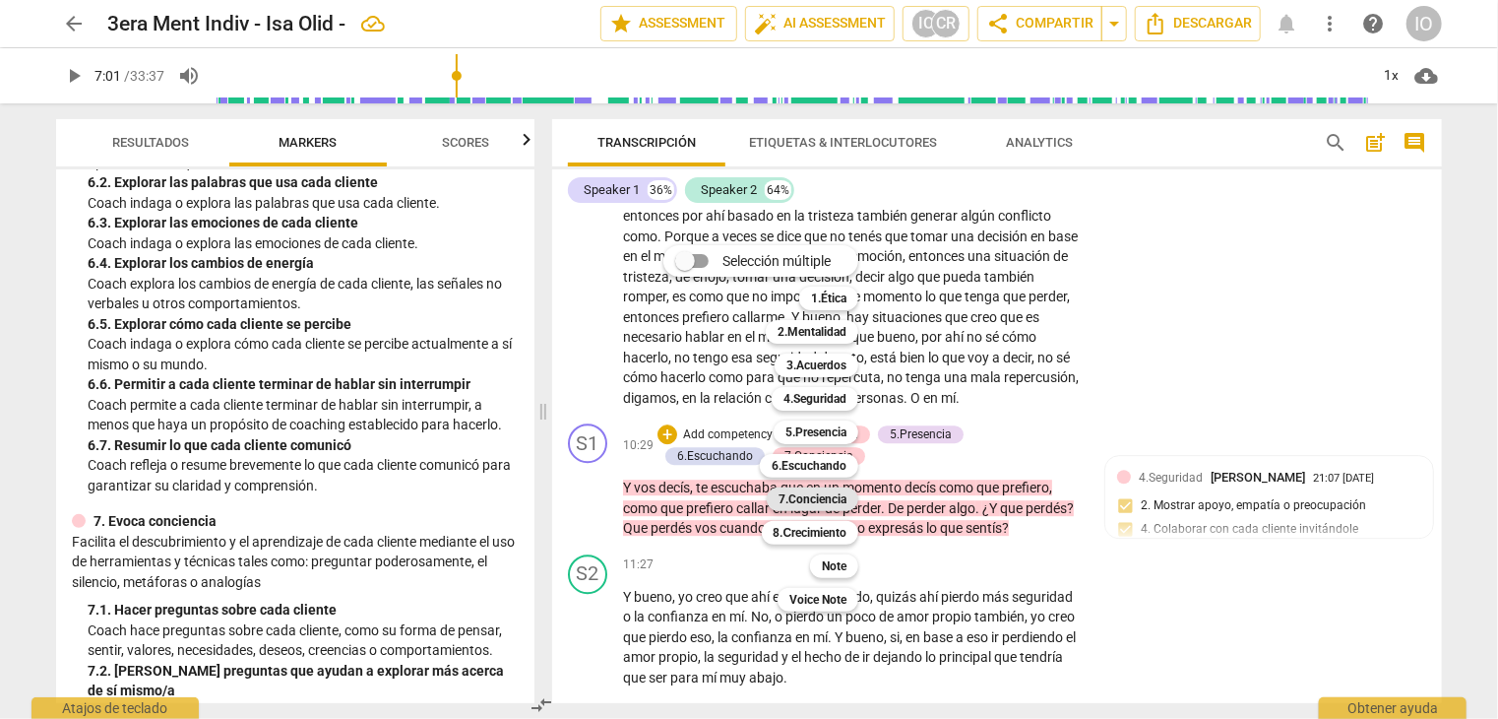
click at [846, 500] on b "7.Conciencia" at bounding box center [813, 499] width 68 height 24
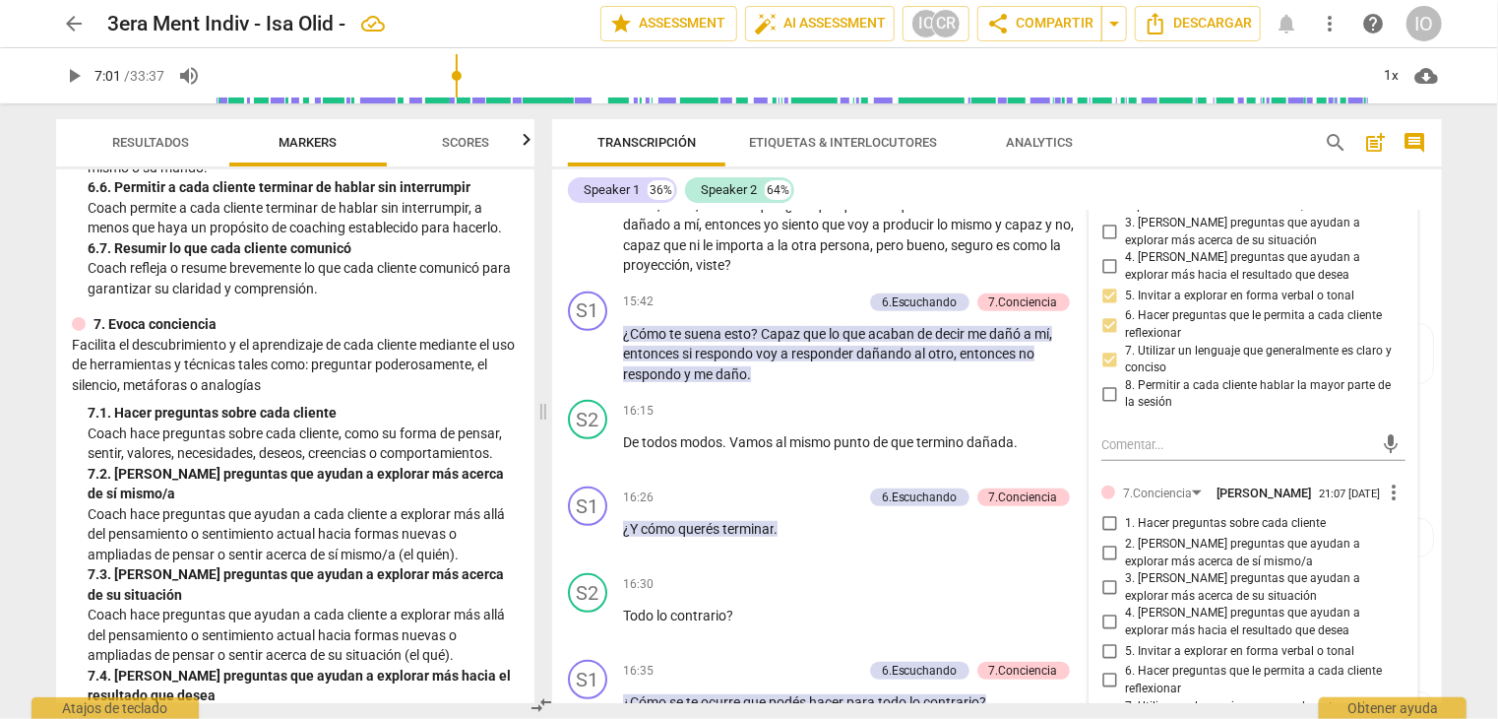
scroll to position [4182, 0]
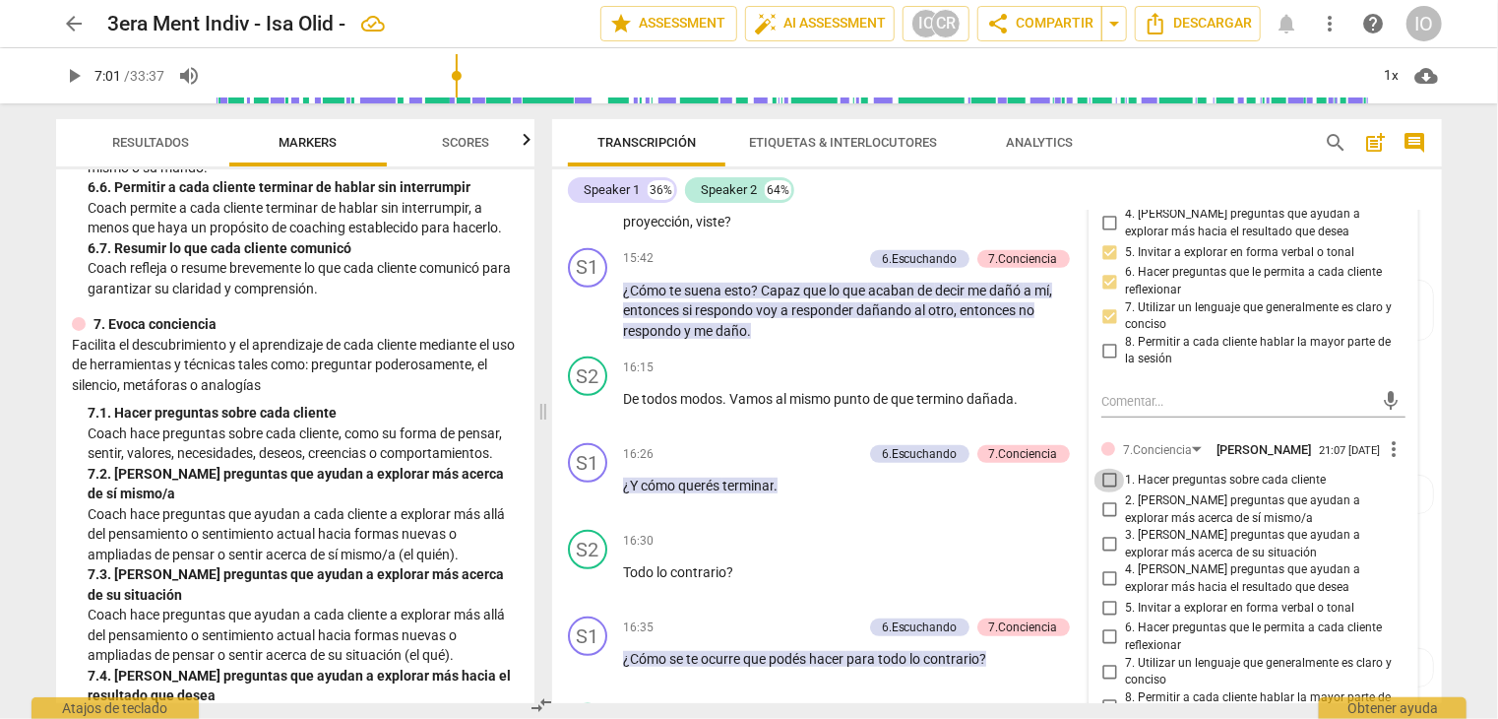
click at [1100, 474] on input "1. Hacer preguntas sobre cada cliente" at bounding box center [1110, 481] width 32 height 24
checkbox input "true"
click at [1105, 506] on input "2. [PERSON_NAME] preguntas que ayudan a explorar más acerca de sí mismo/a" at bounding box center [1110, 510] width 32 height 24
checkbox input "true"
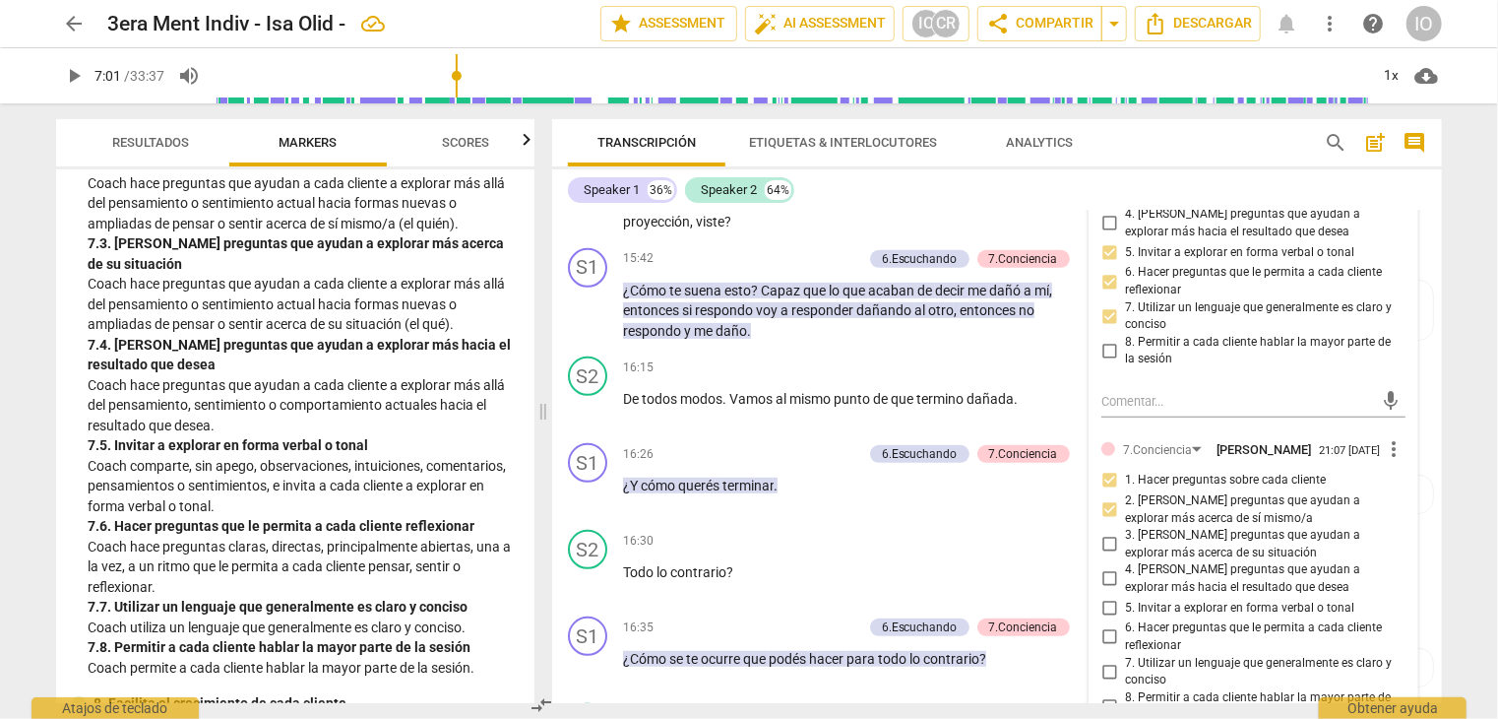
scroll to position [1969, 0]
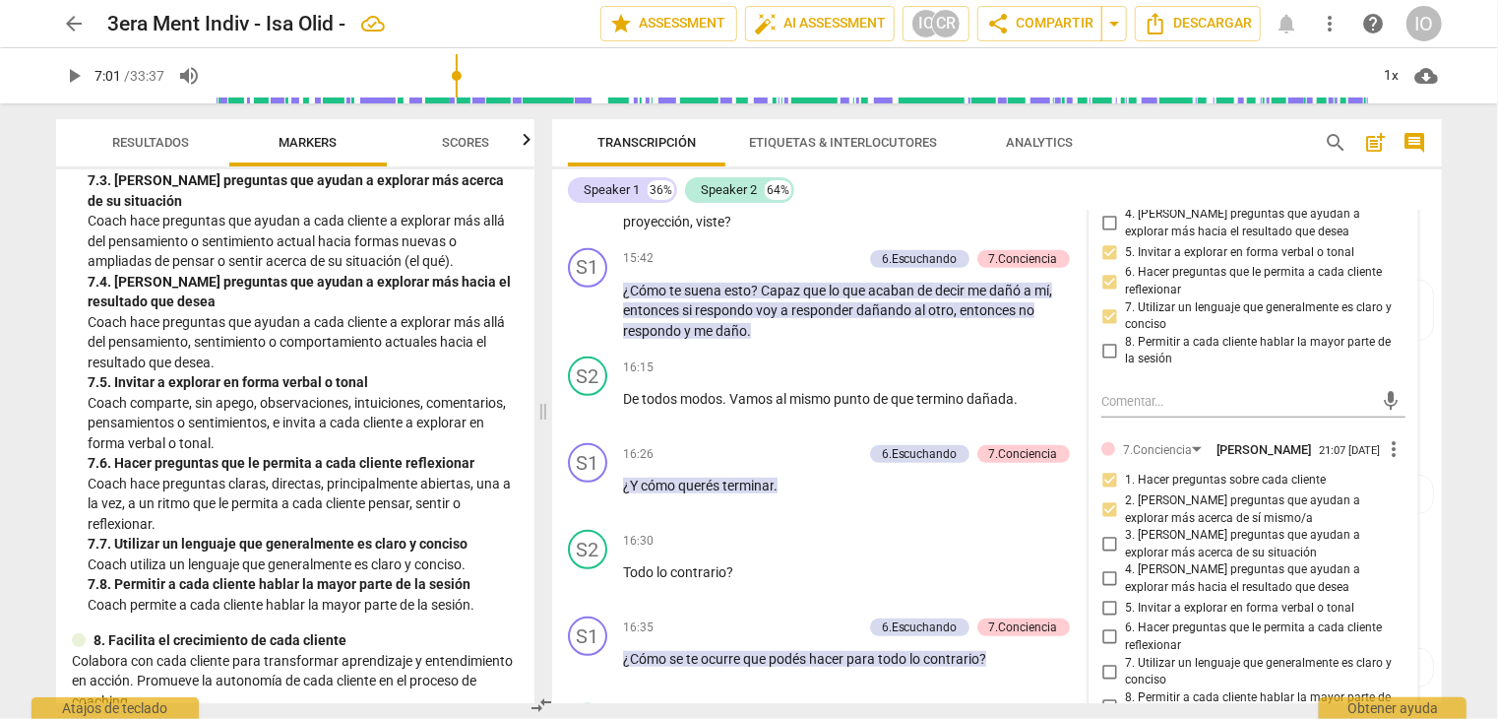
click at [1108, 628] on input "6. Hacer preguntas que le permita a cada cliente reflexionar" at bounding box center [1110, 637] width 32 height 24
checkbox input "true"
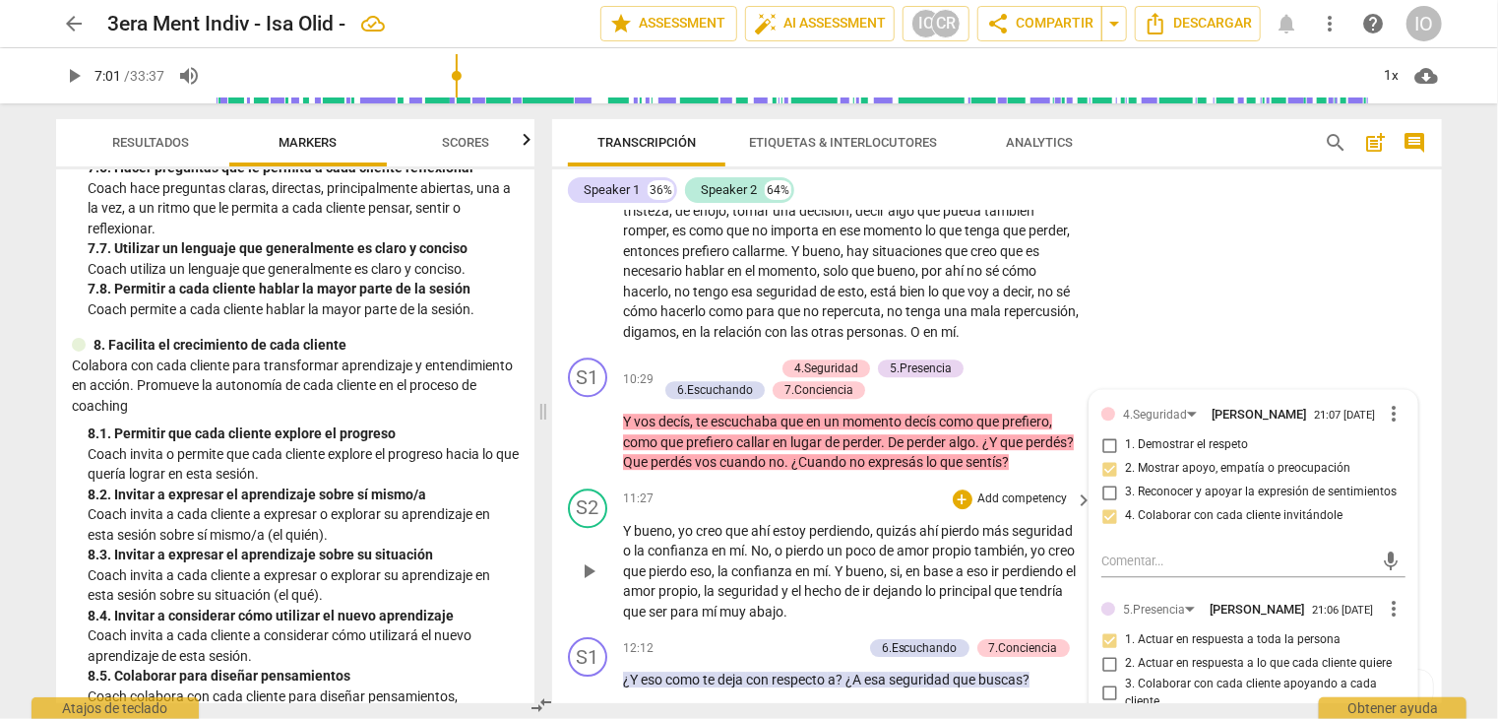
scroll to position [2902, 0]
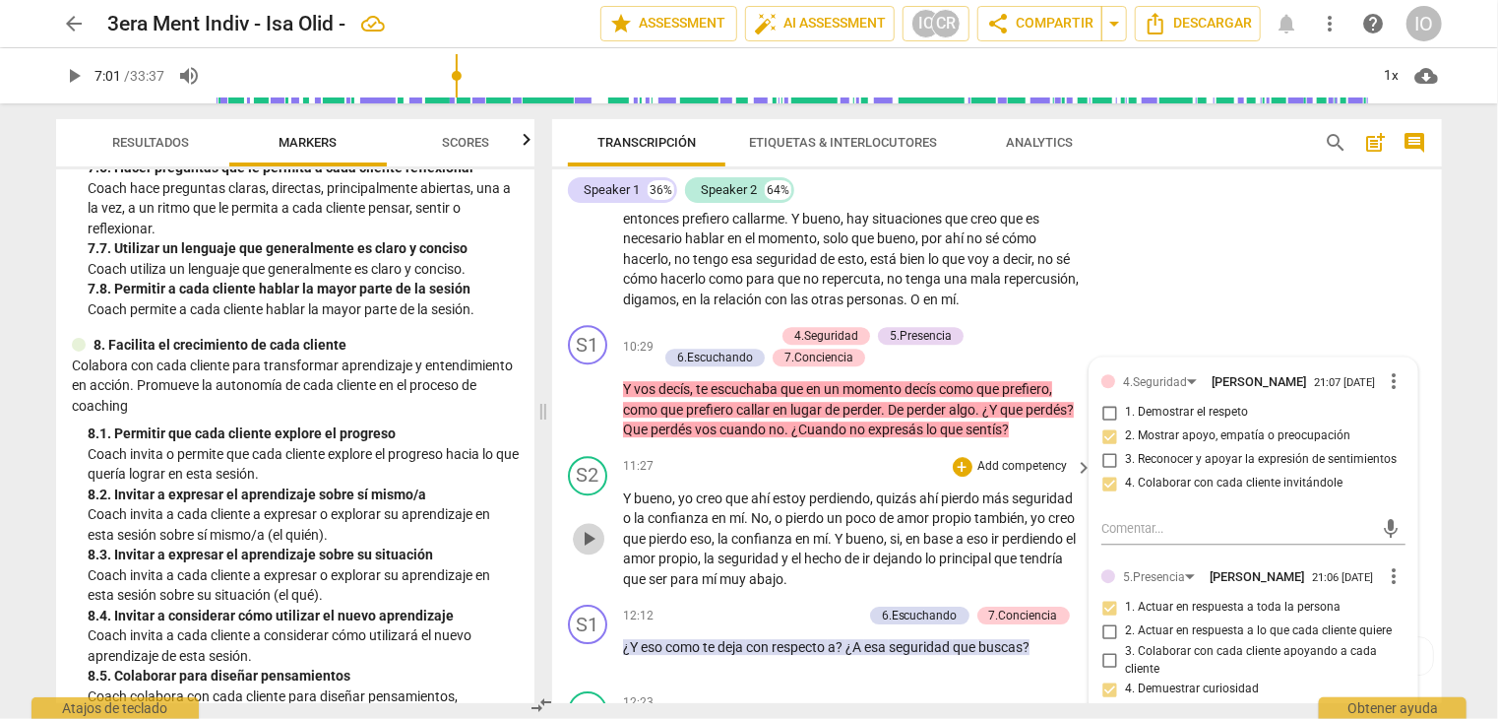
click at [599, 529] on span "play_arrow" at bounding box center [589, 539] width 24 height 24
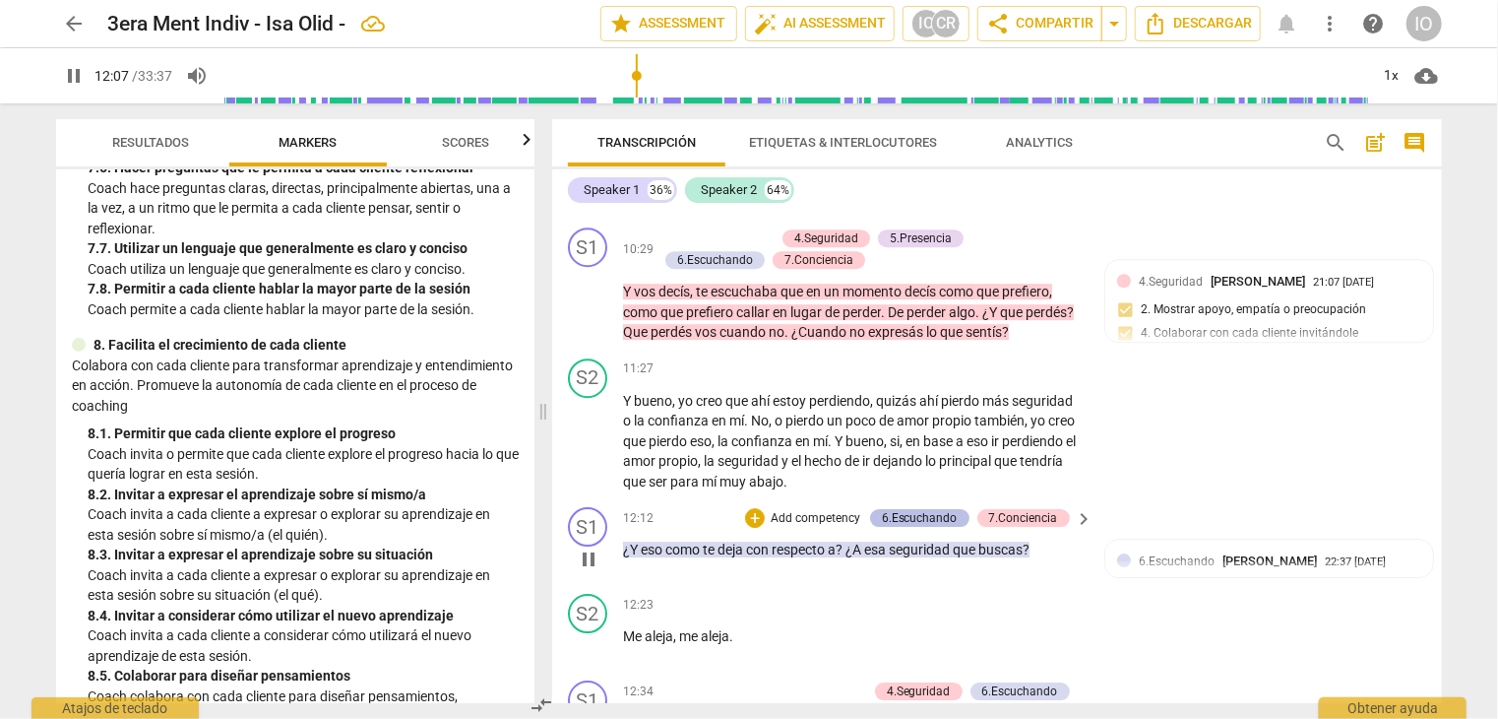
scroll to position [3001, 0]
click at [574, 556] on span "pause" at bounding box center [589, 558] width 32 height 24
click at [594, 546] on span "play_arrow" at bounding box center [589, 558] width 24 height 24
click at [595, 633] on span "pause" at bounding box center [589, 645] width 24 height 24
type input "748"
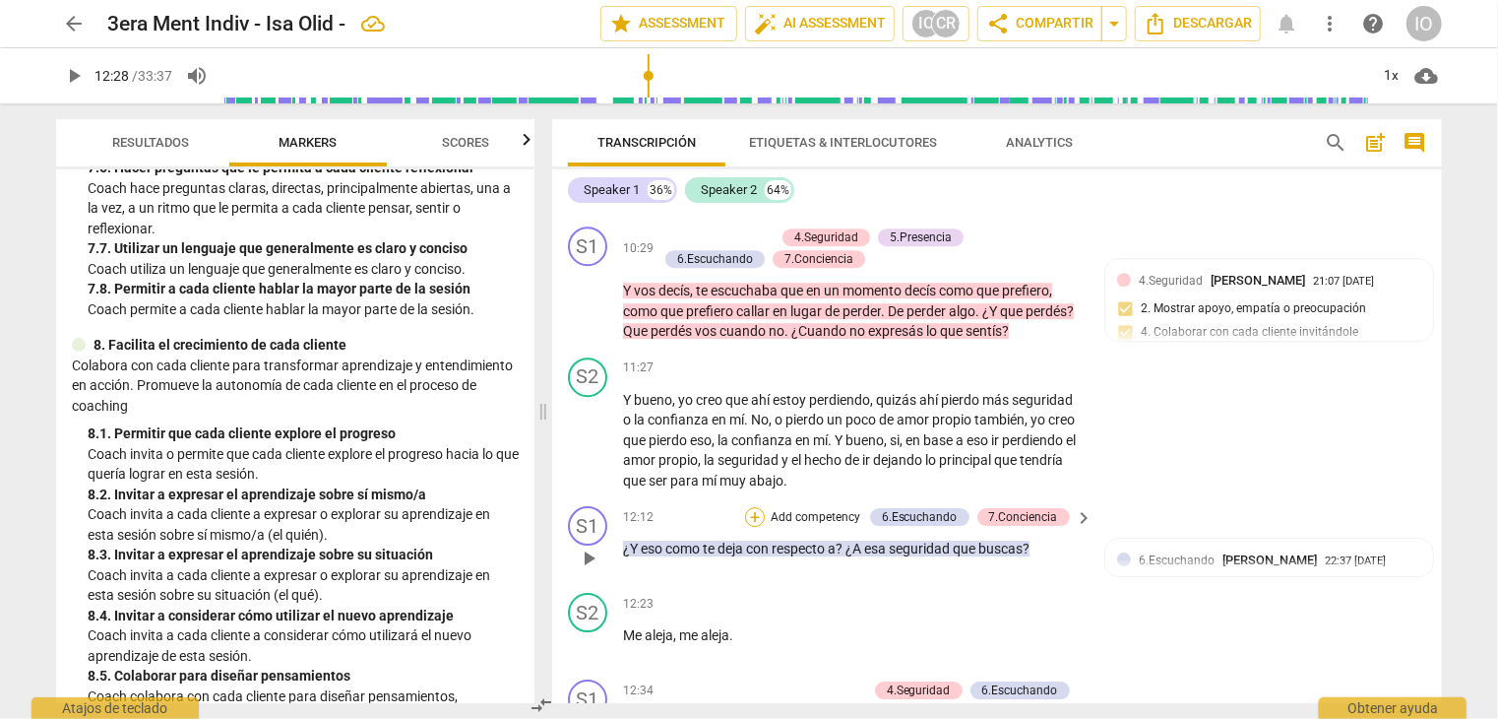
click at [751, 512] on div "+" at bounding box center [755, 517] width 20 height 20
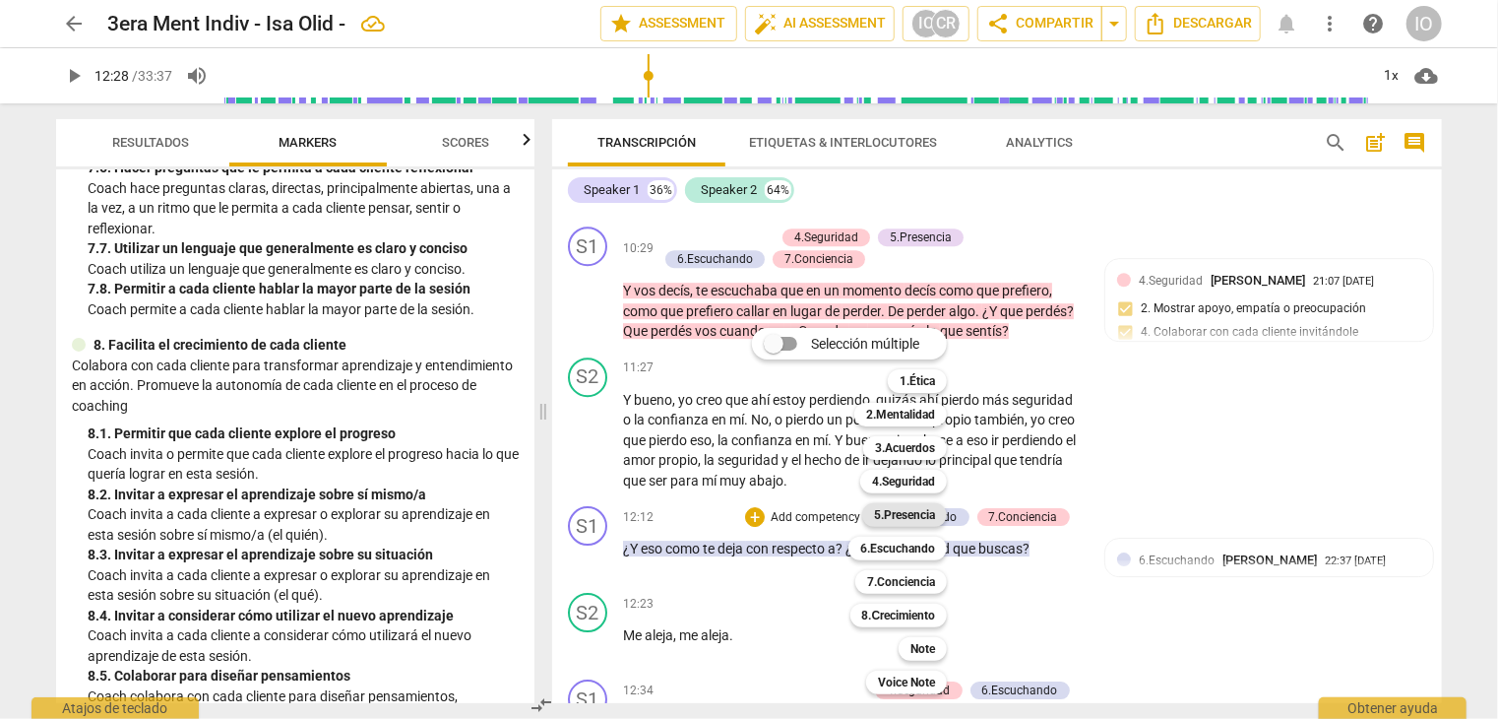
click at [902, 512] on b "5.Presencia" at bounding box center [904, 515] width 61 height 24
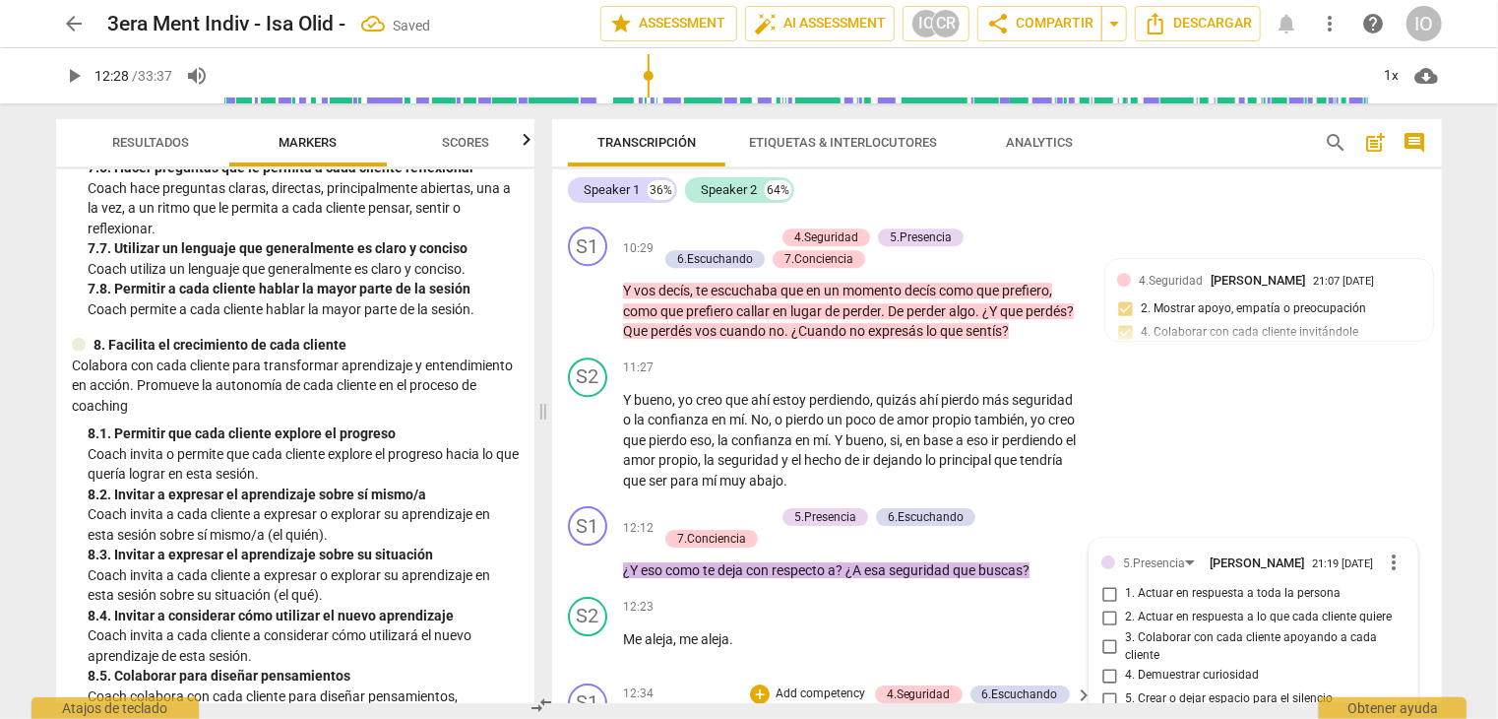
scroll to position [3281, 0]
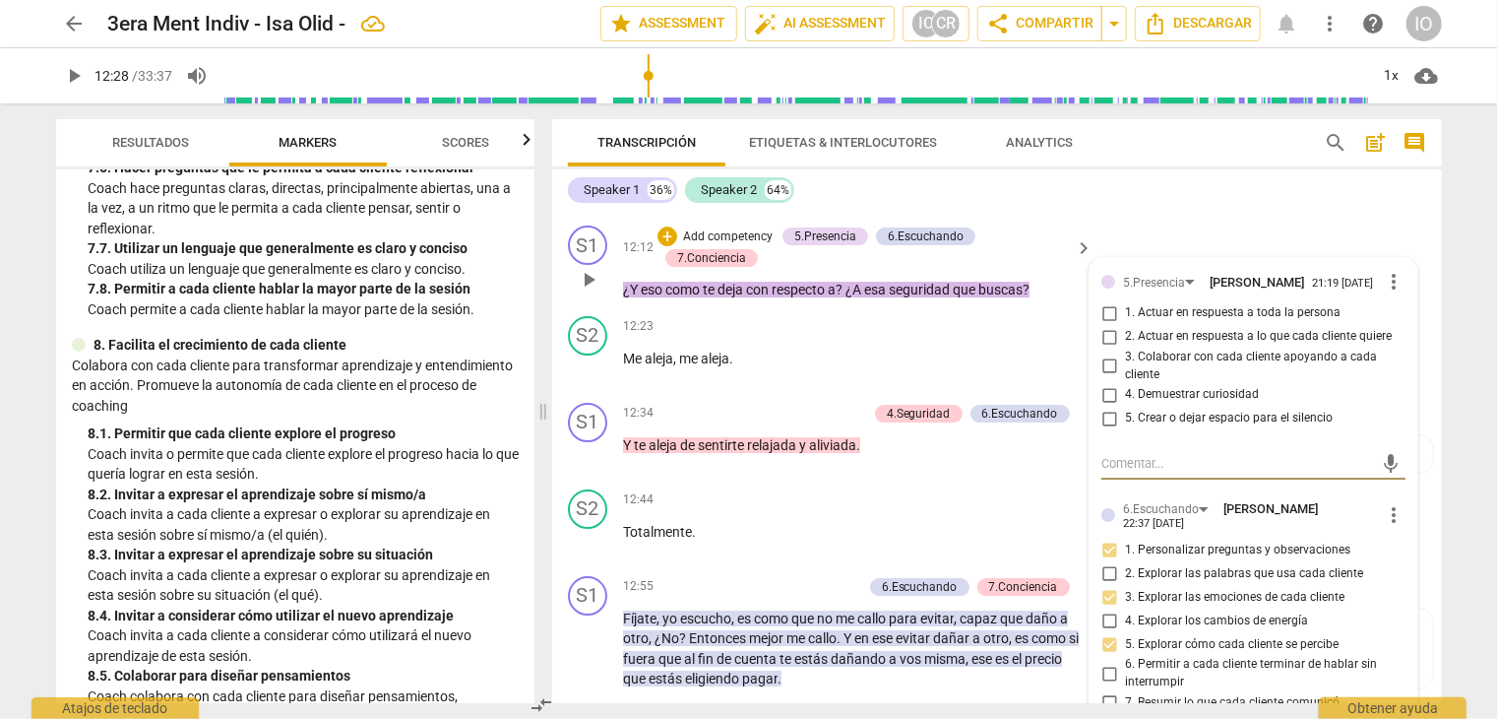
click at [1104, 387] on input "4. Demuestrar curiosidad" at bounding box center [1110, 395] width 32 height 24
checkbox input "true"
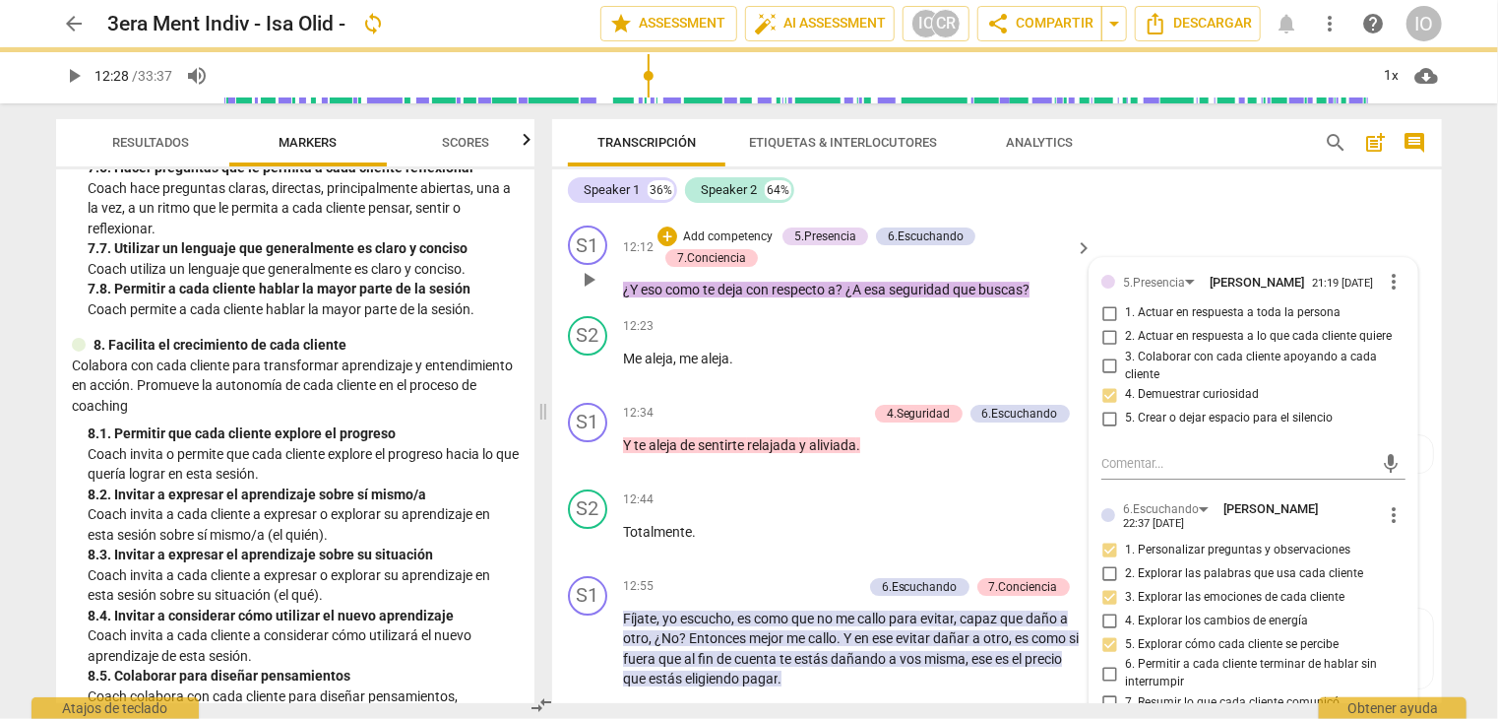
drag, startPoint x: 1103, startPoint y: 304, endPoint x: 1174, endPoint y: 372, distance: 98.2
click at [1103, 304] on input "1. Actuar en respuesta a toda la persona" at bounding box center [1110, 313] width 32 height 24
checkbox input "true"
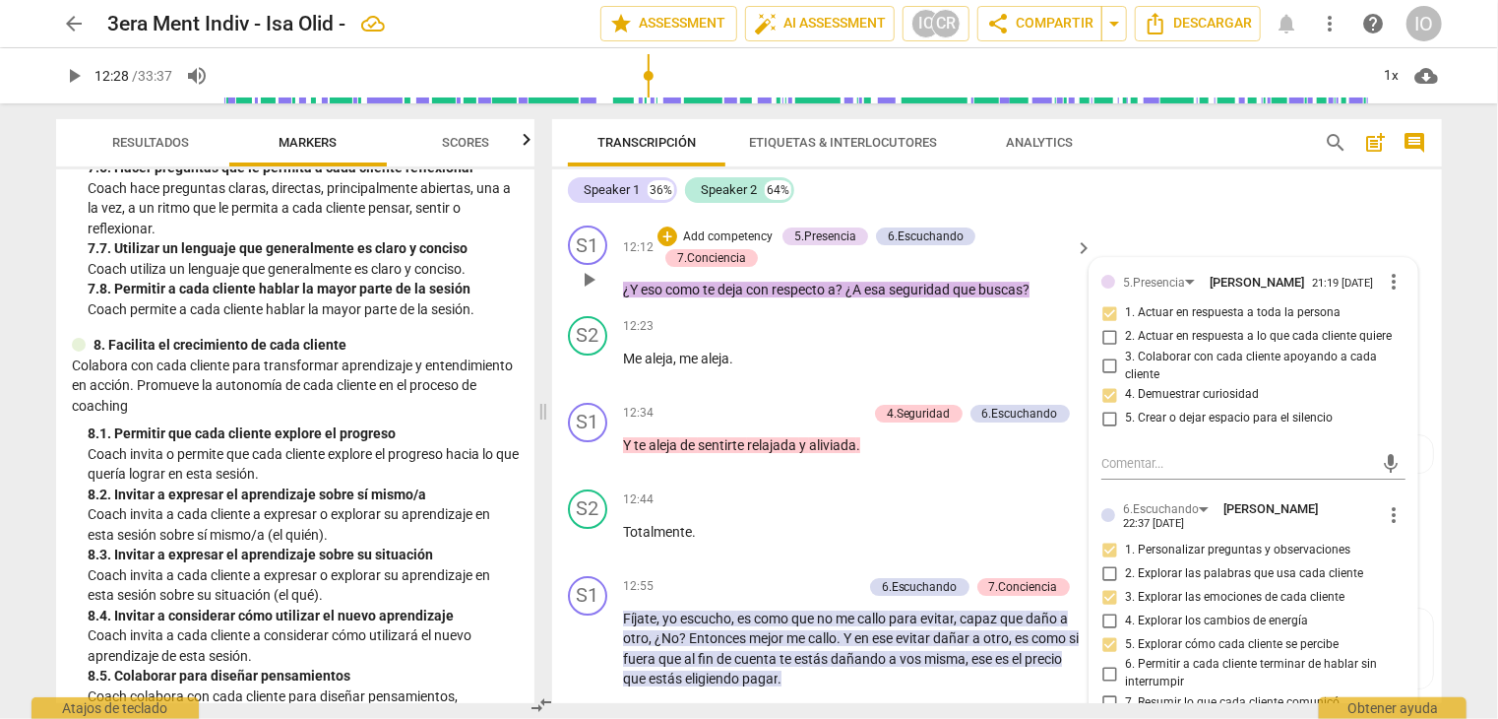
click at [1103, 412] on input "5. Crear o dejar espacio para el silencio" at bounding box center [1110, 419] width 32 height 24
checkbox input "true"
click at [666, 227] on div "+" at bounding box center [668, 236] width 20 height 20
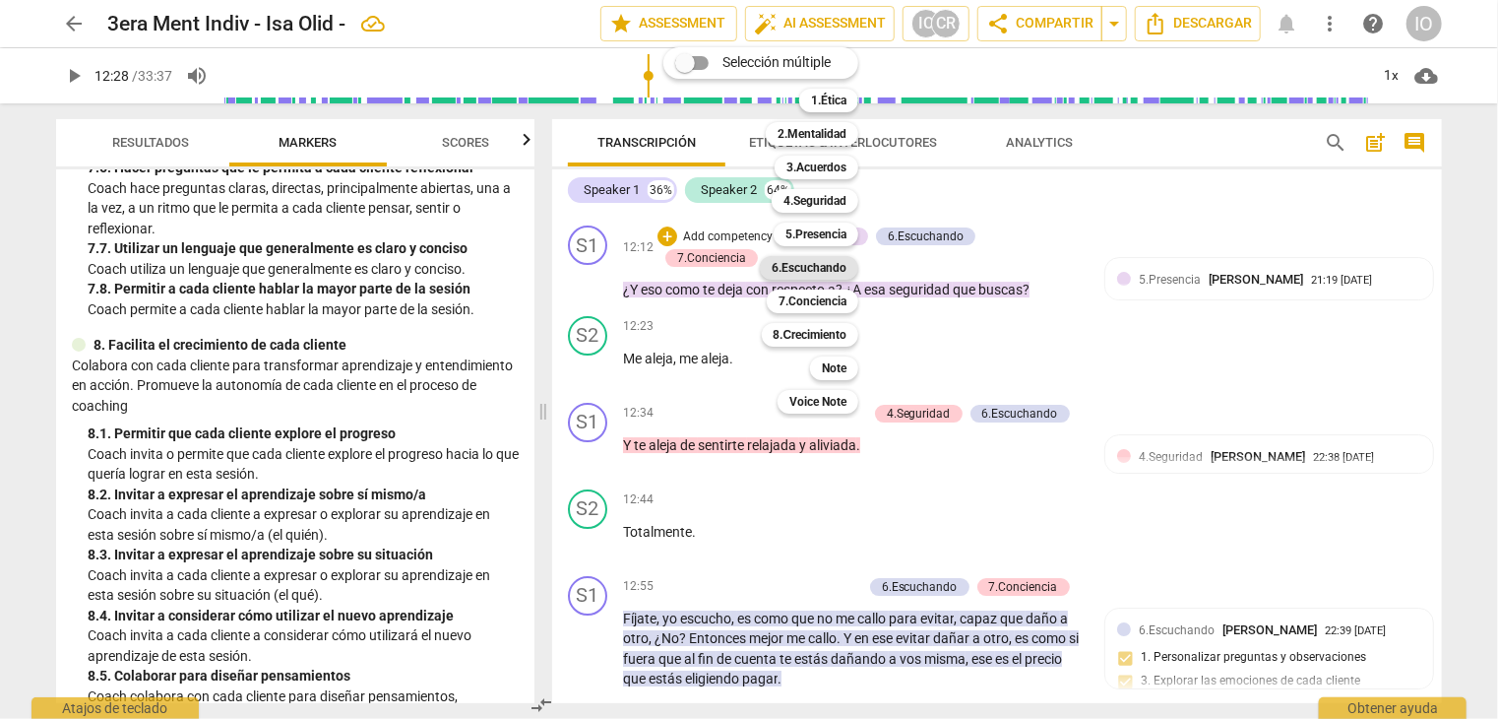
click at [855, 267] on div "6.Escuchando" at bounding box center [809, 268] width 98 height 24
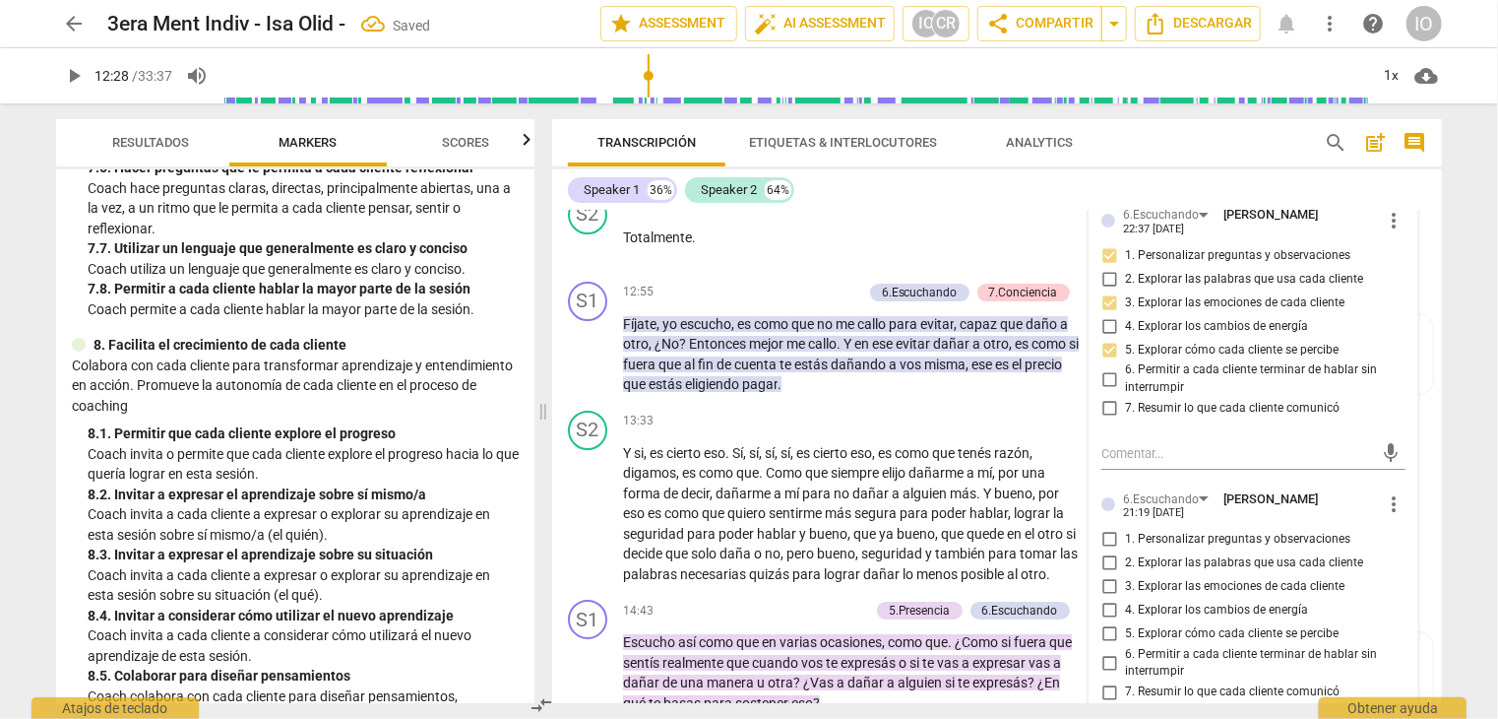
scroll to position [3577, 0]
click at [1106, 527] on input "1. Personalizar preguntas y observaciones" at bounding box center [1110, 539] width 32 height 24
checkbox input "true"
click at [1106, 574] on input "3. Explorar las emociones de cada cliente" at bounding box center [1110, 586] width 32 height 24
checkbox input "true"
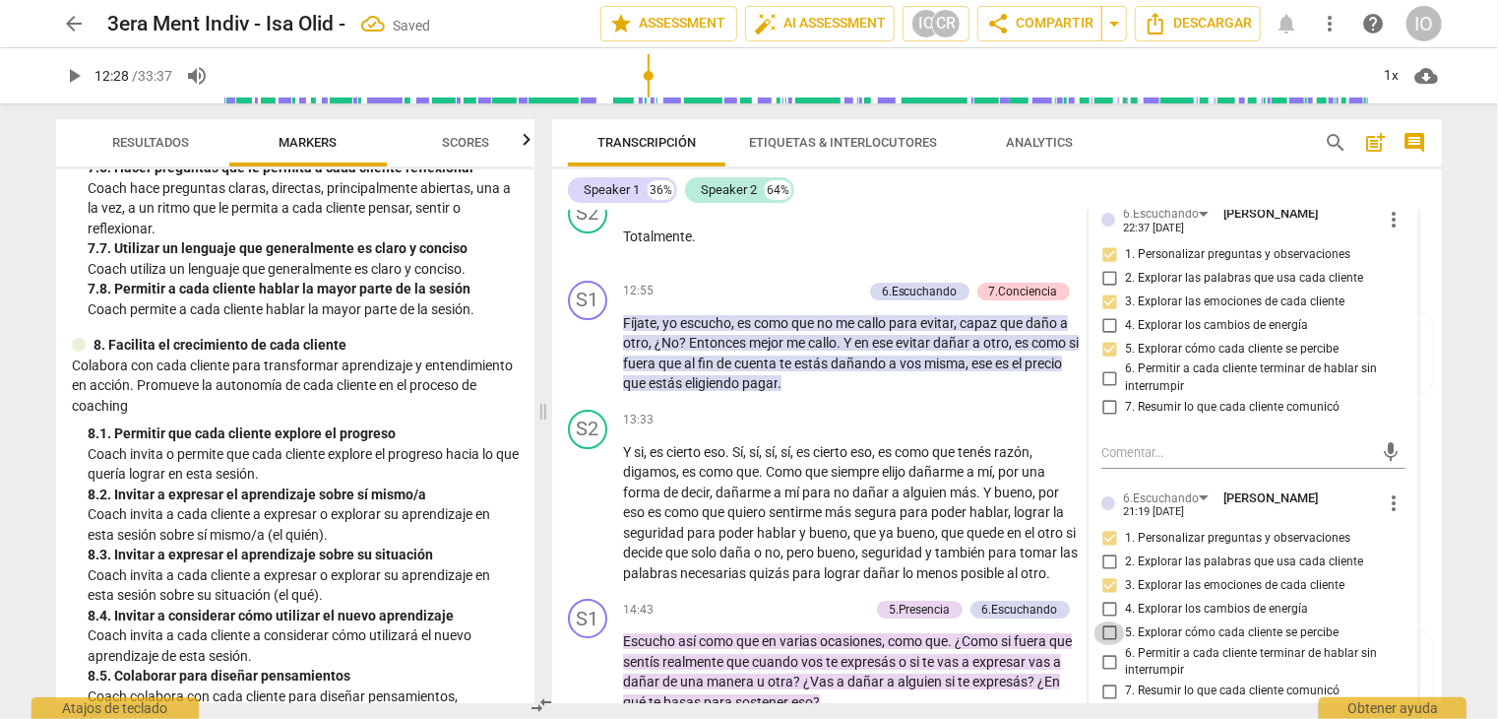
click at [1104, 621] on input "5. Explorar cómo cada cliente se percibe" at bounding box center [1110, 633] width 32 height 24
checkbox input "true"
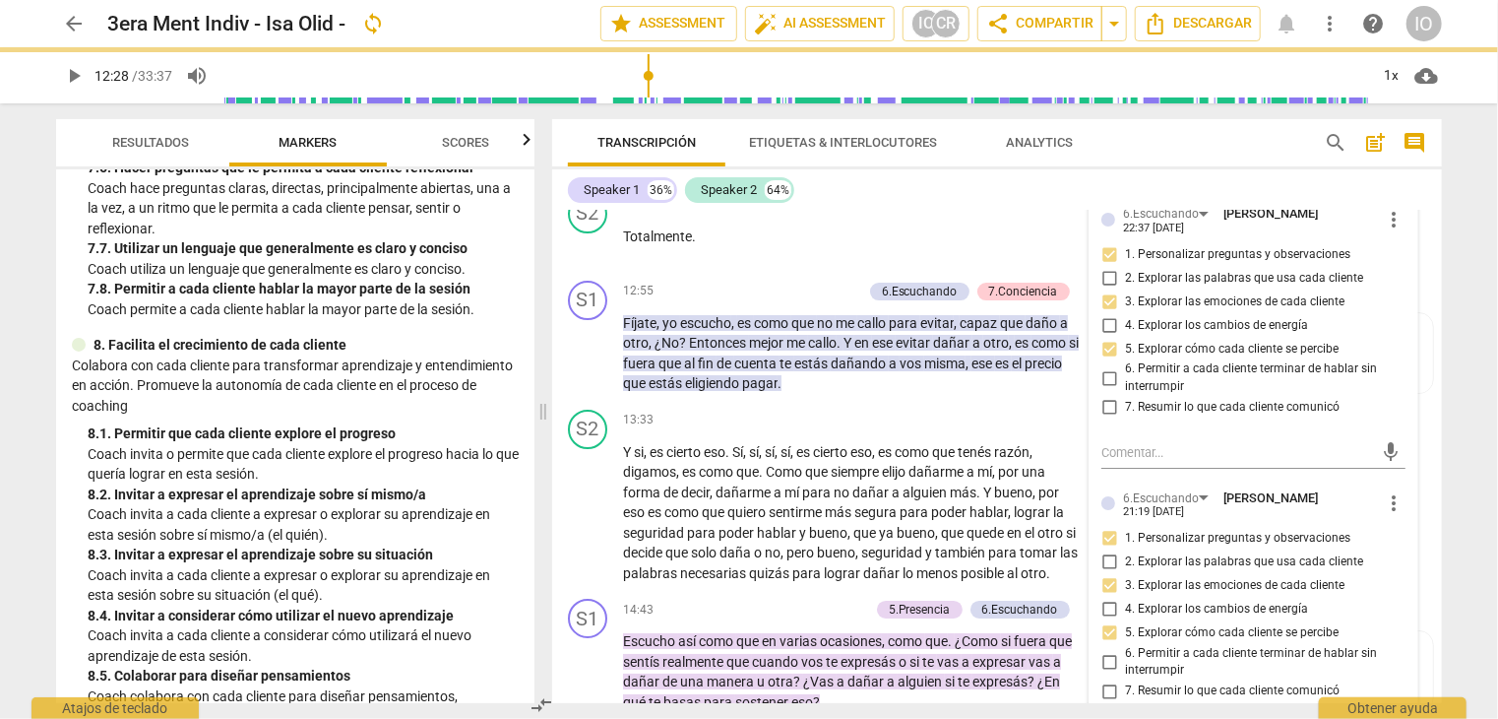
click at [1104, 651] on input "6. Permitir a cada cliente terminar de hablar sin interrumpir" at bounding box center [1110, 662] width 32 height 24
checkbox input "true"
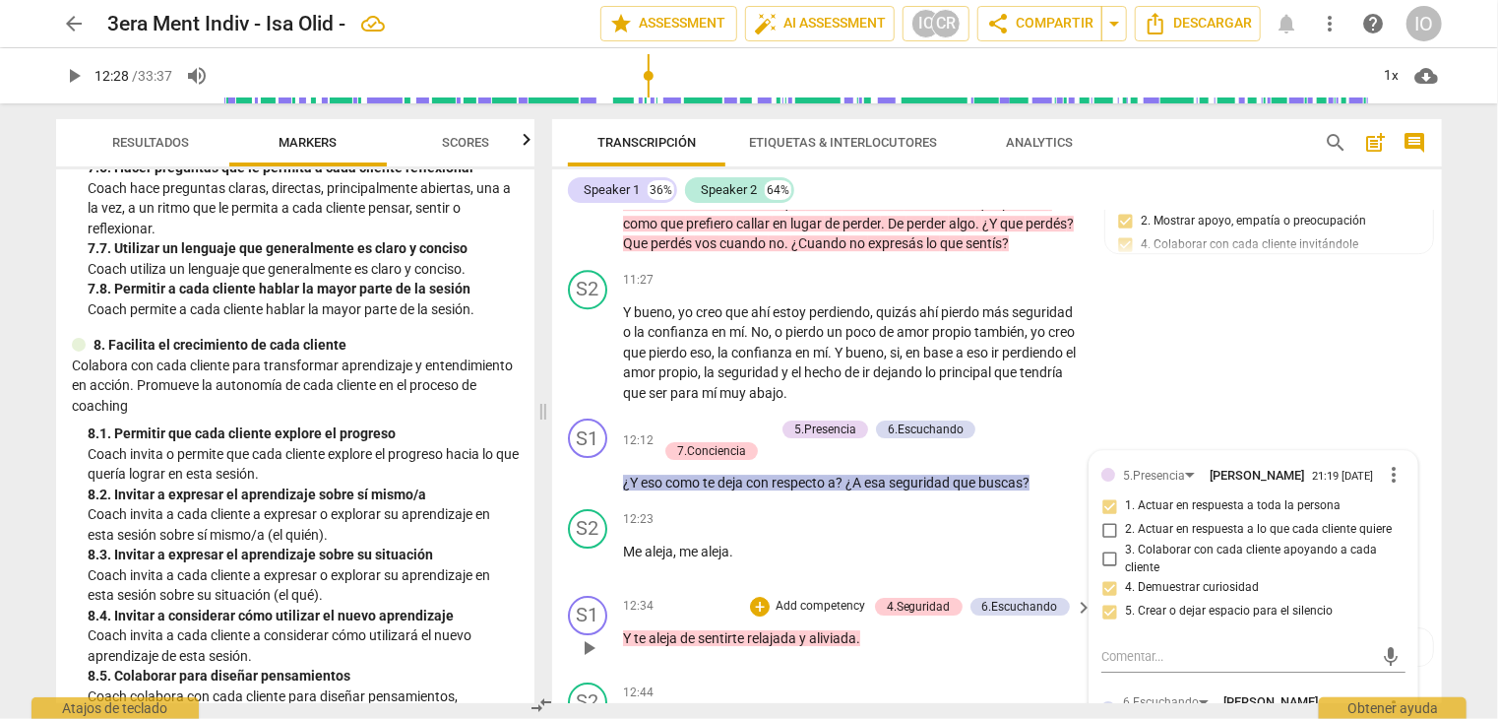
scroll to position [3084, 0]
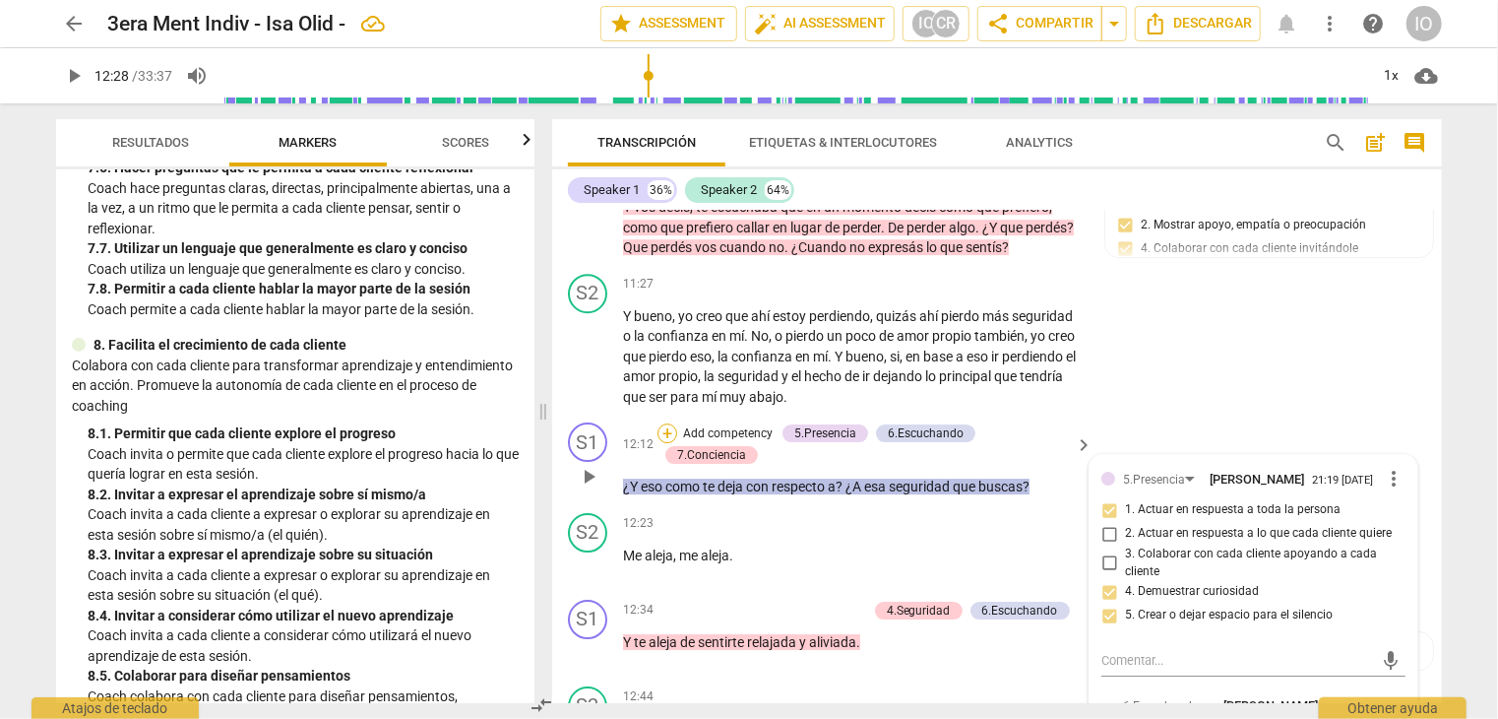
click at [663, 426] on div "+" at bounding box center [668, 433] width 20 height 20
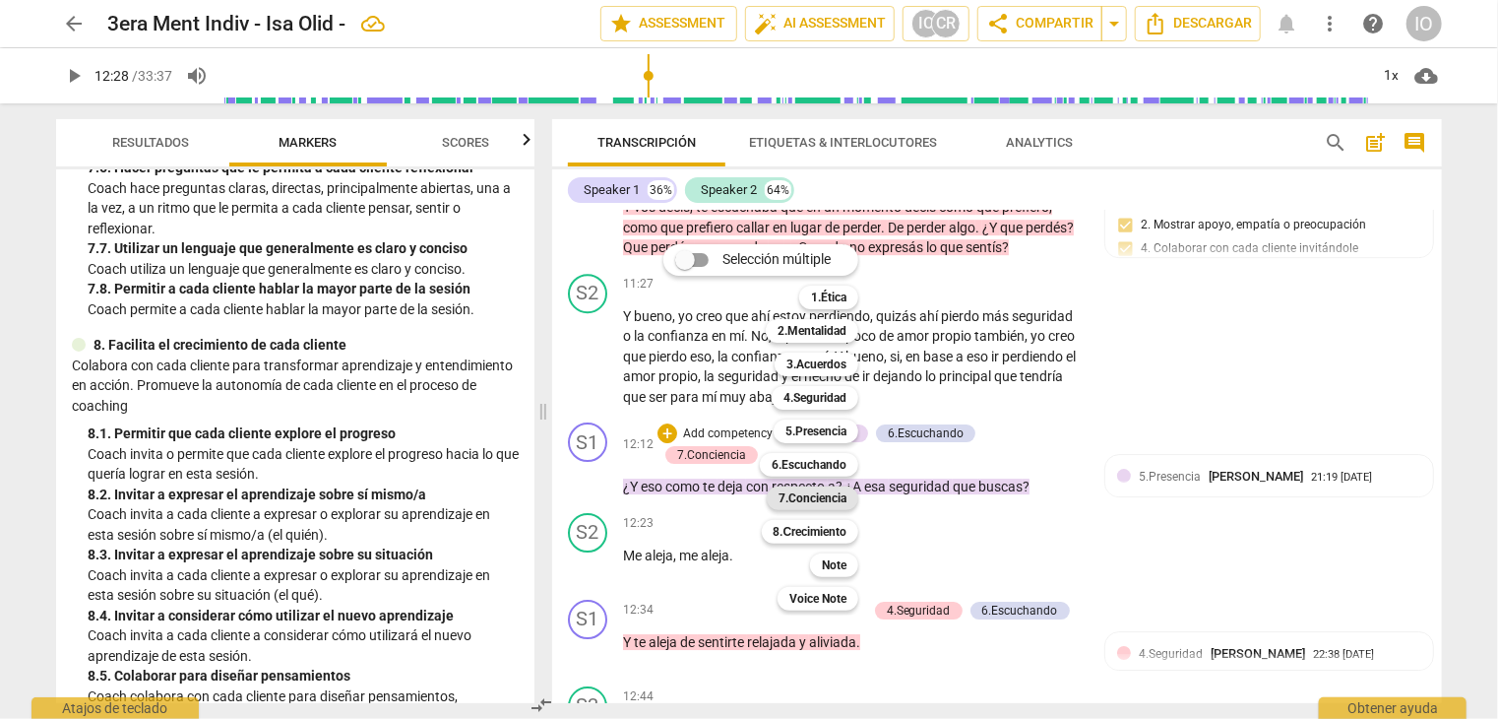
click at [808, 490] on b "7.Conciencia" at bounding box center [813, 498] width 68 height 24
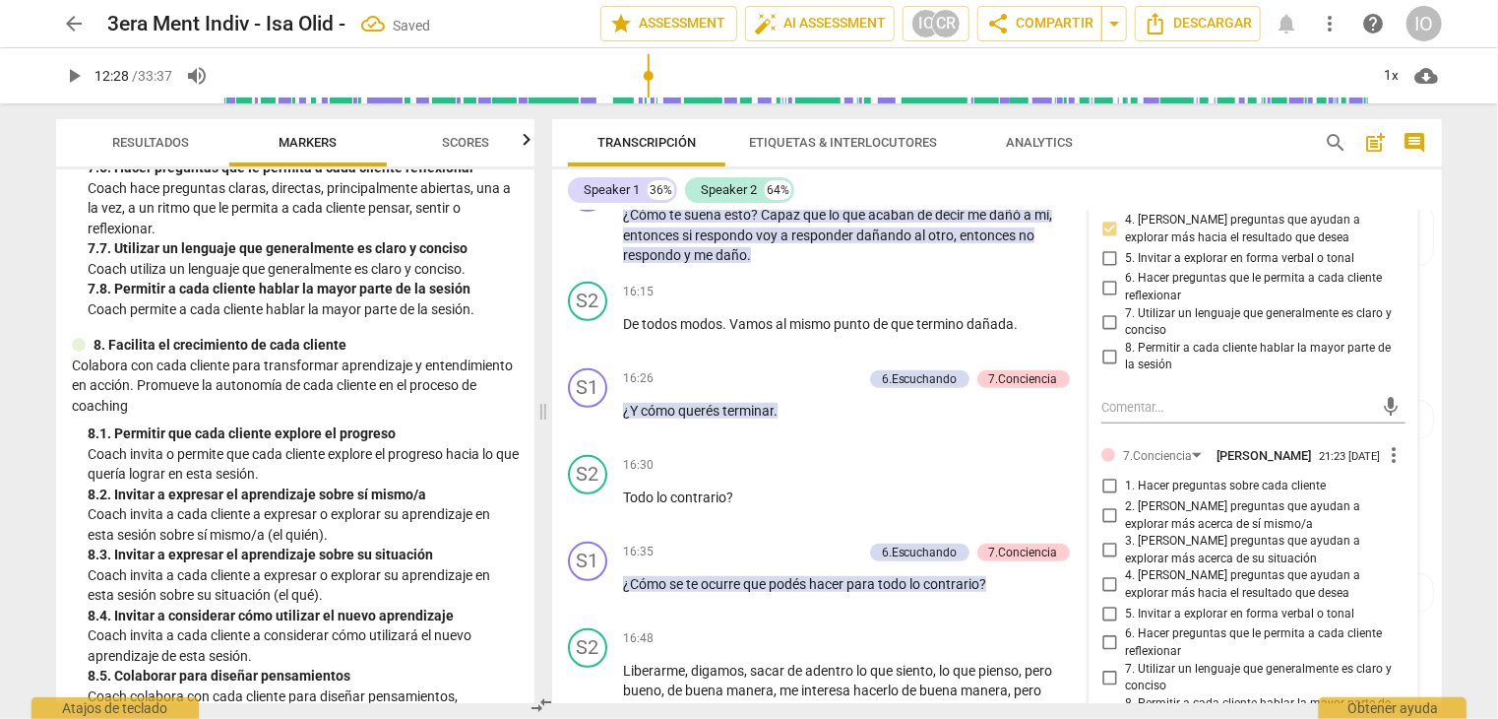
scroll to position [4266, 0]
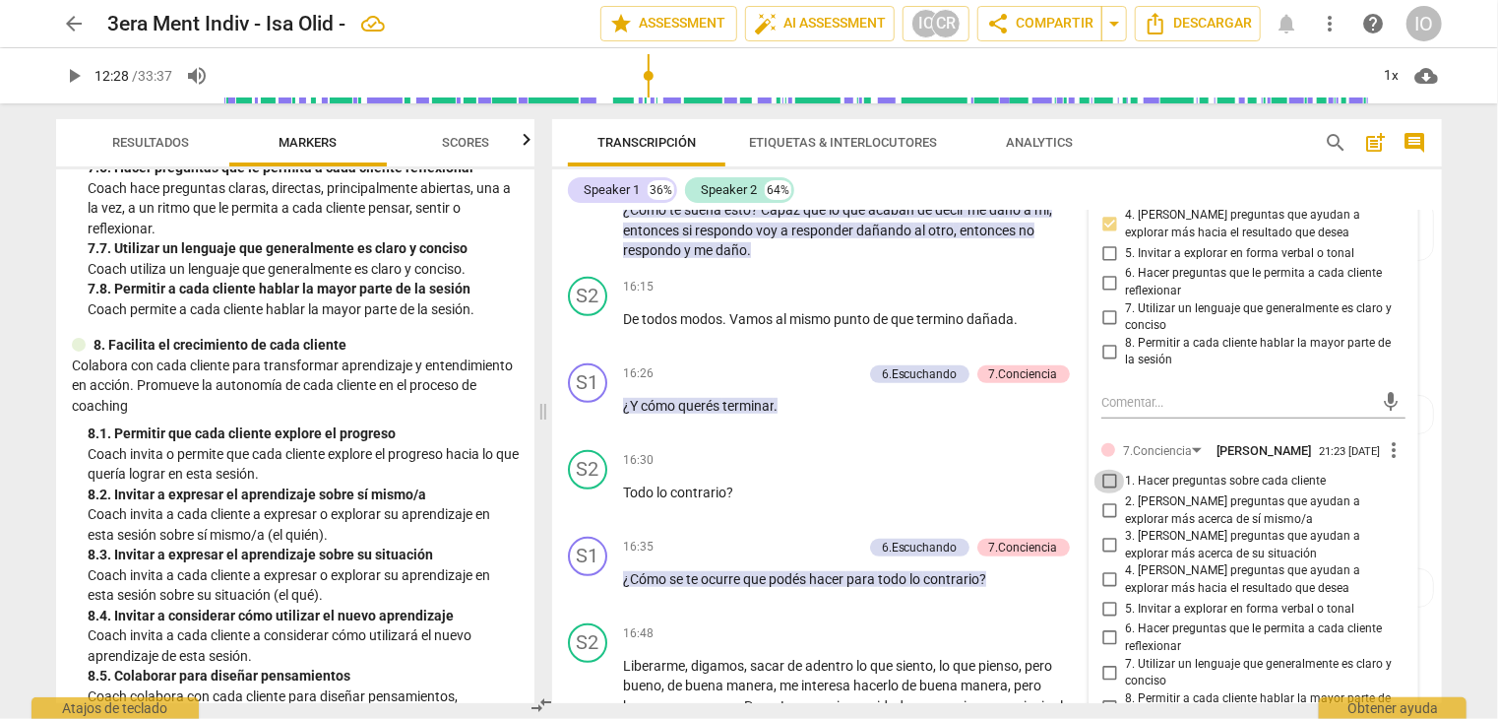
click at [1107, 474] on input "1. Hacer preguntas sobre cada cliente" at bounding box center [1110, 482] width 32 height 24
checkbox input "true"
click at [1108, 538] on input "3. [PERSON_NAME] preguntas que ayudan a explorar más acerca de su situación" at bounding box center [1110, 546] width 32 height 24
checkbox input "true"
click at [1107, 571] on input "4. [PERSON_NAME] preguntas que ayudan a explorar más hacia el resultado que des…" at bounding box center [1110, 580] width 32 height 24
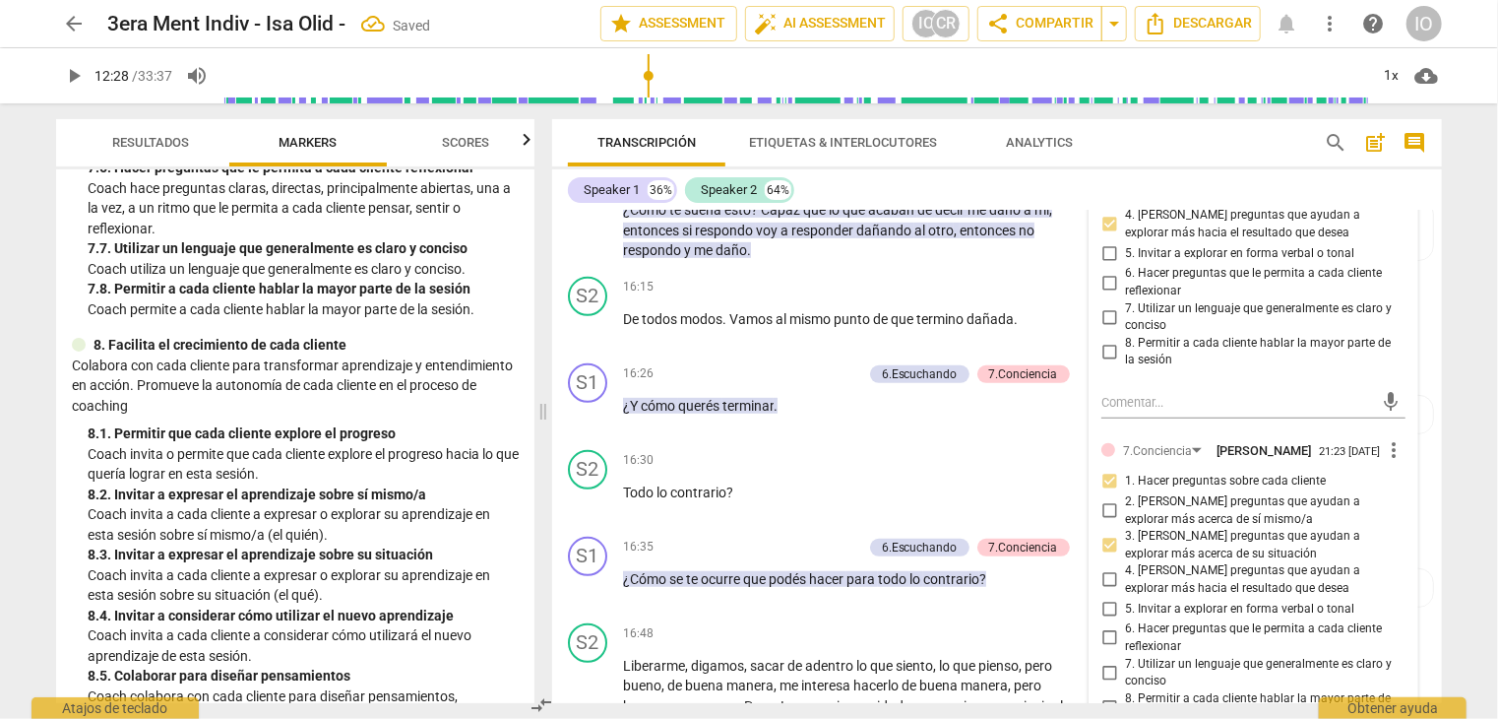
checkbox input "true"
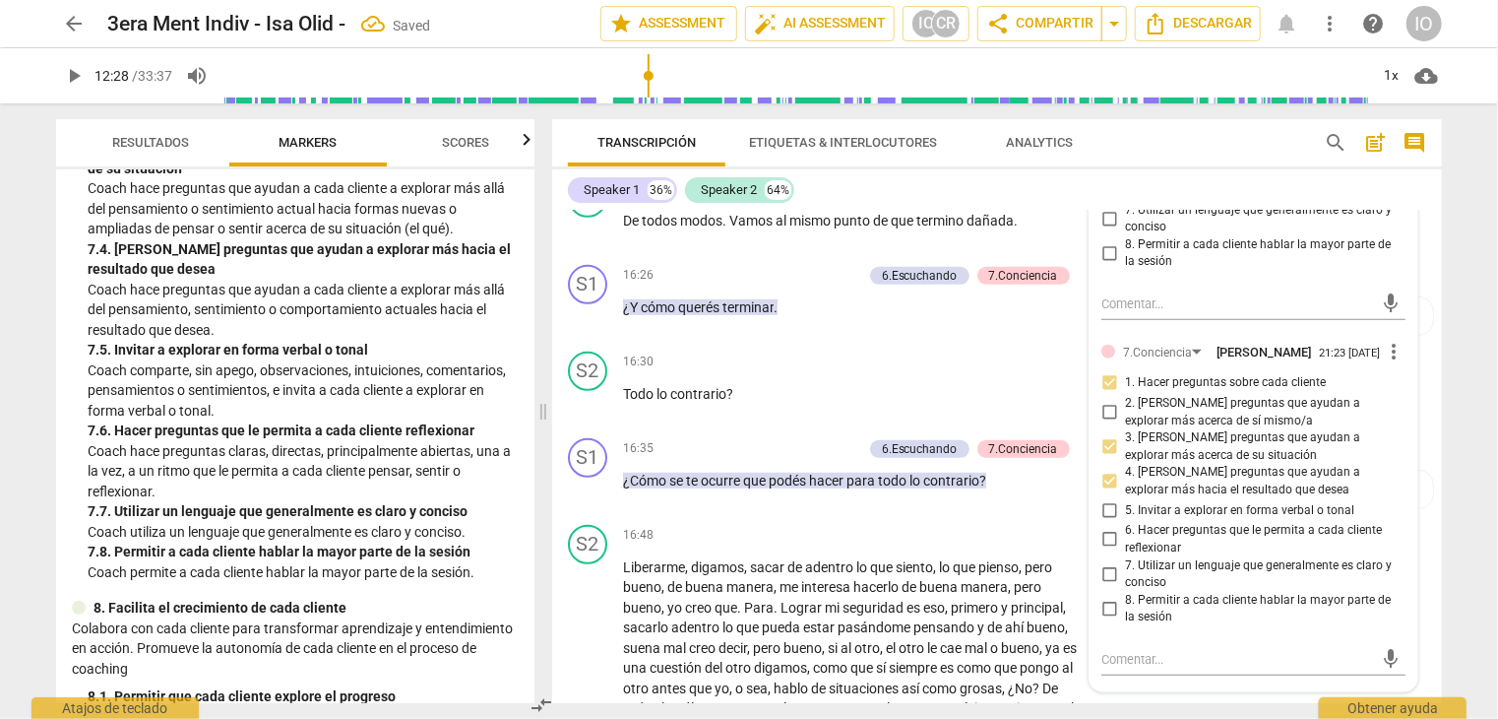
scroll to position [1969, 0]
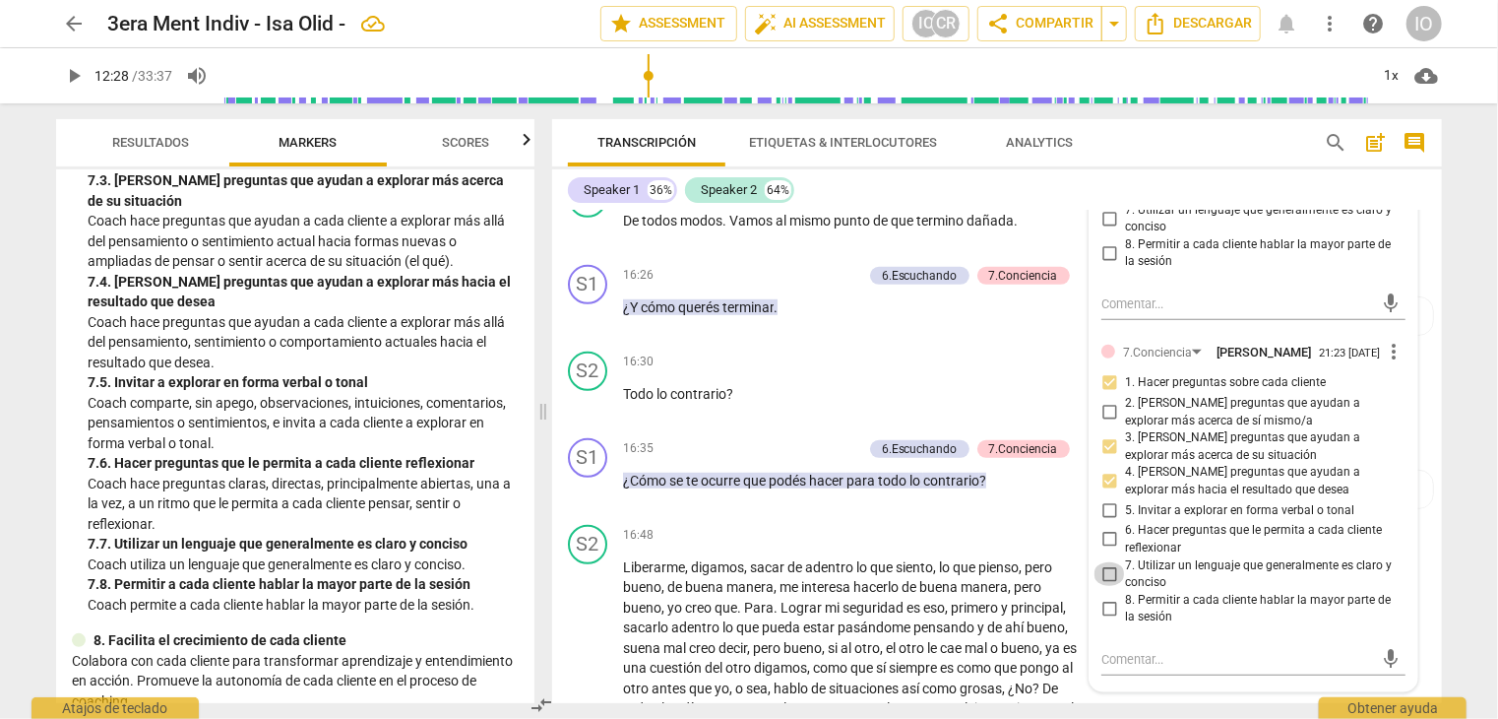
click at [1108, 565] on input "7. Utilizar un lenguaje que generalmente es claro y conciso" at bounding box center [1110, 574] width 32 height 24
checkbox input "true"
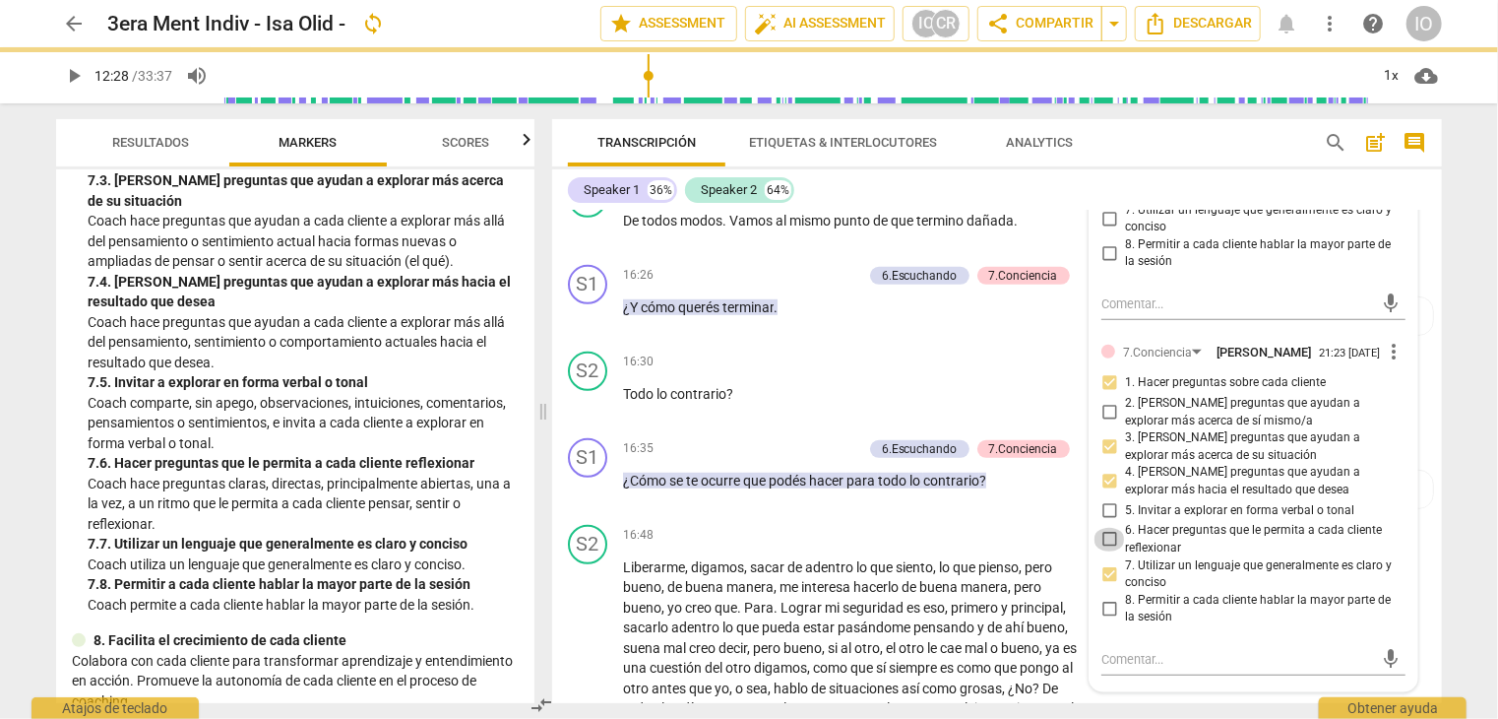
click at [1107, 537] on input "6. Hacer preguntas que le permita a cada cliente reflexionar" at bounding box center [1110, 540] width 32 height 24
checkbox input "true"
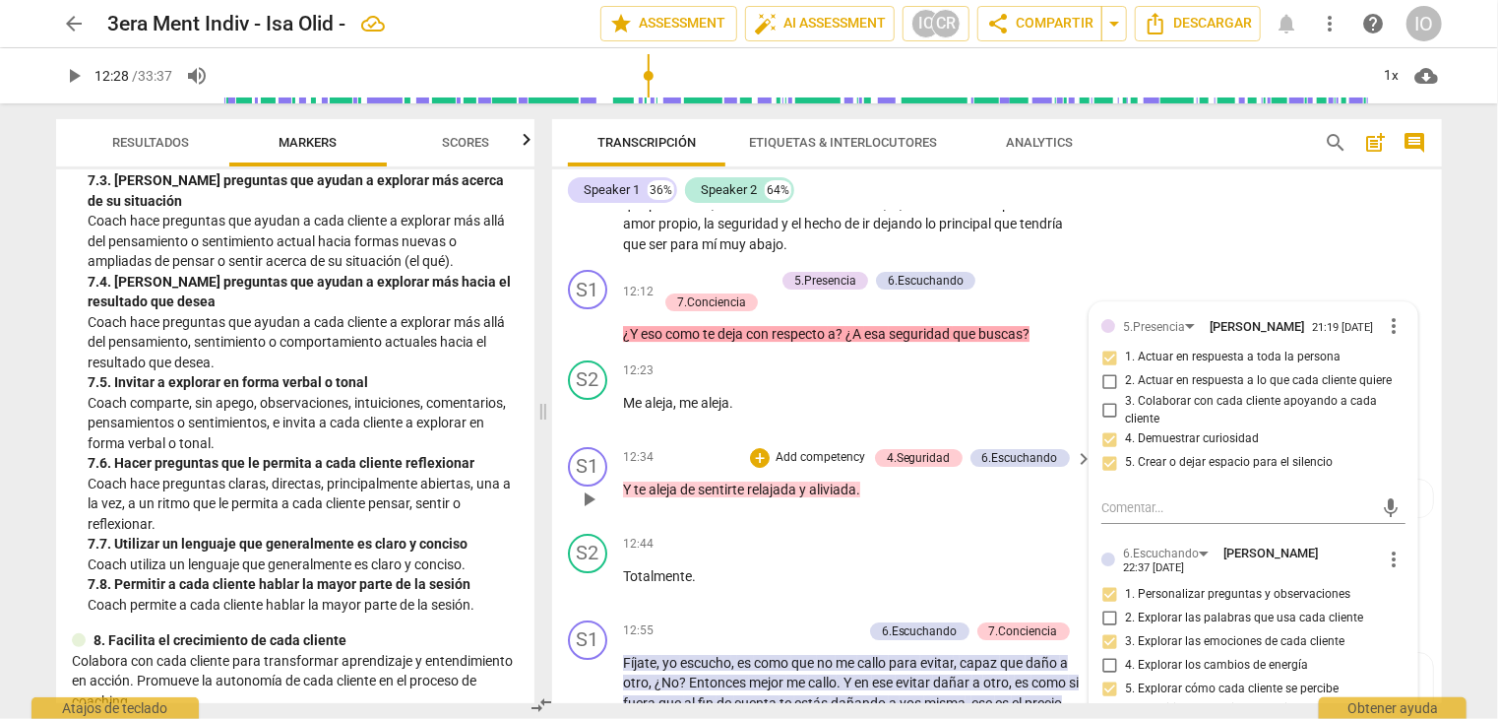
scroll to position [3281, 0]
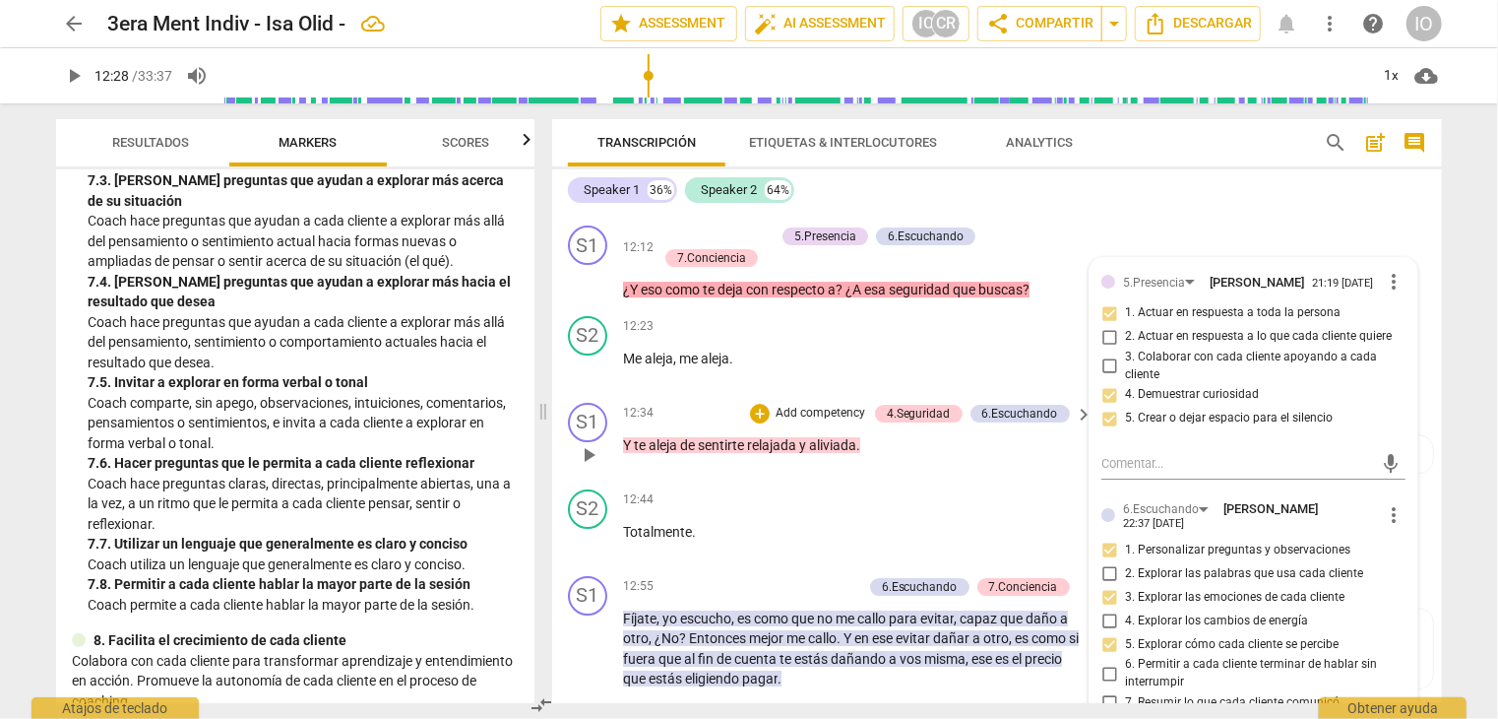
click at [590, 446] on span "play_arrow" at bounding box center [589, 455] width 24 height 24
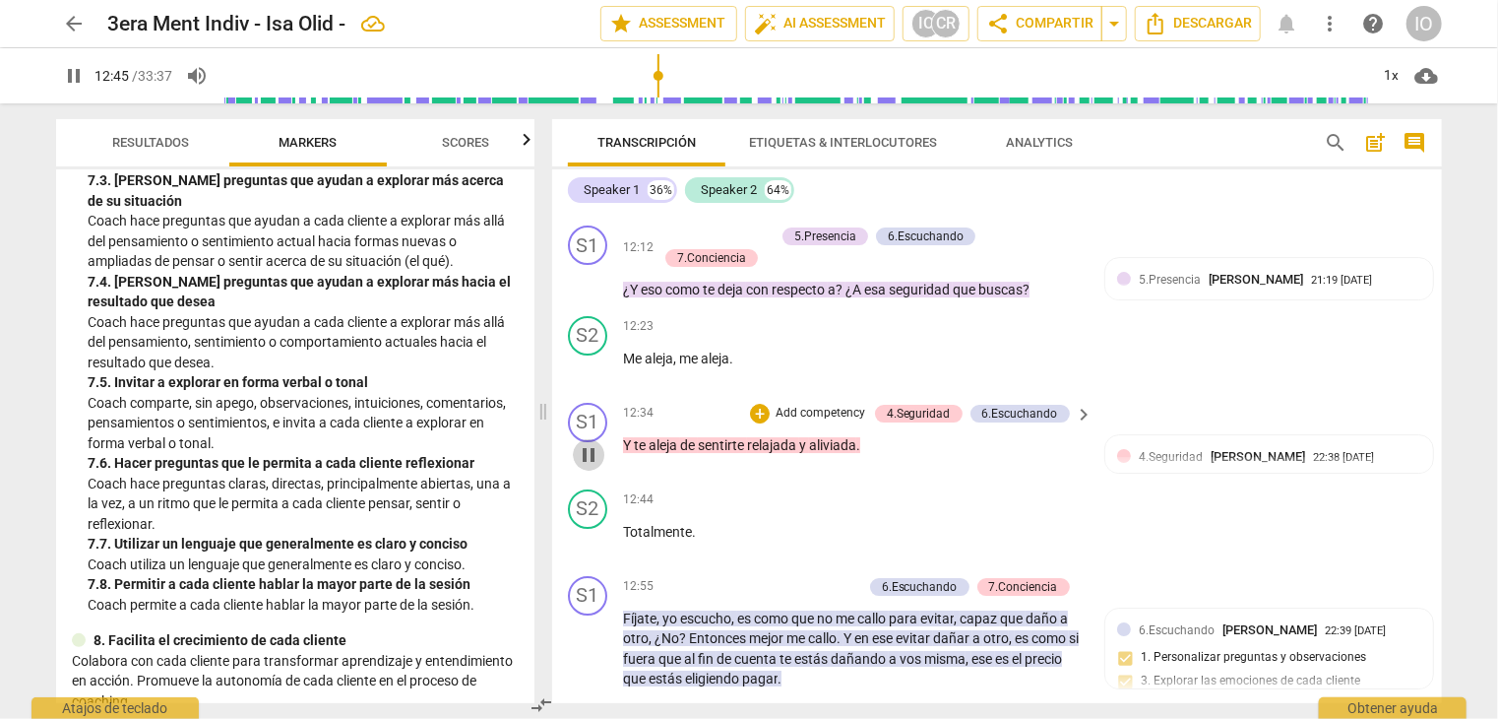
click at [589, 447] on span "pause" at bounding box center [589, 455] width 24 height 24
type input "766"
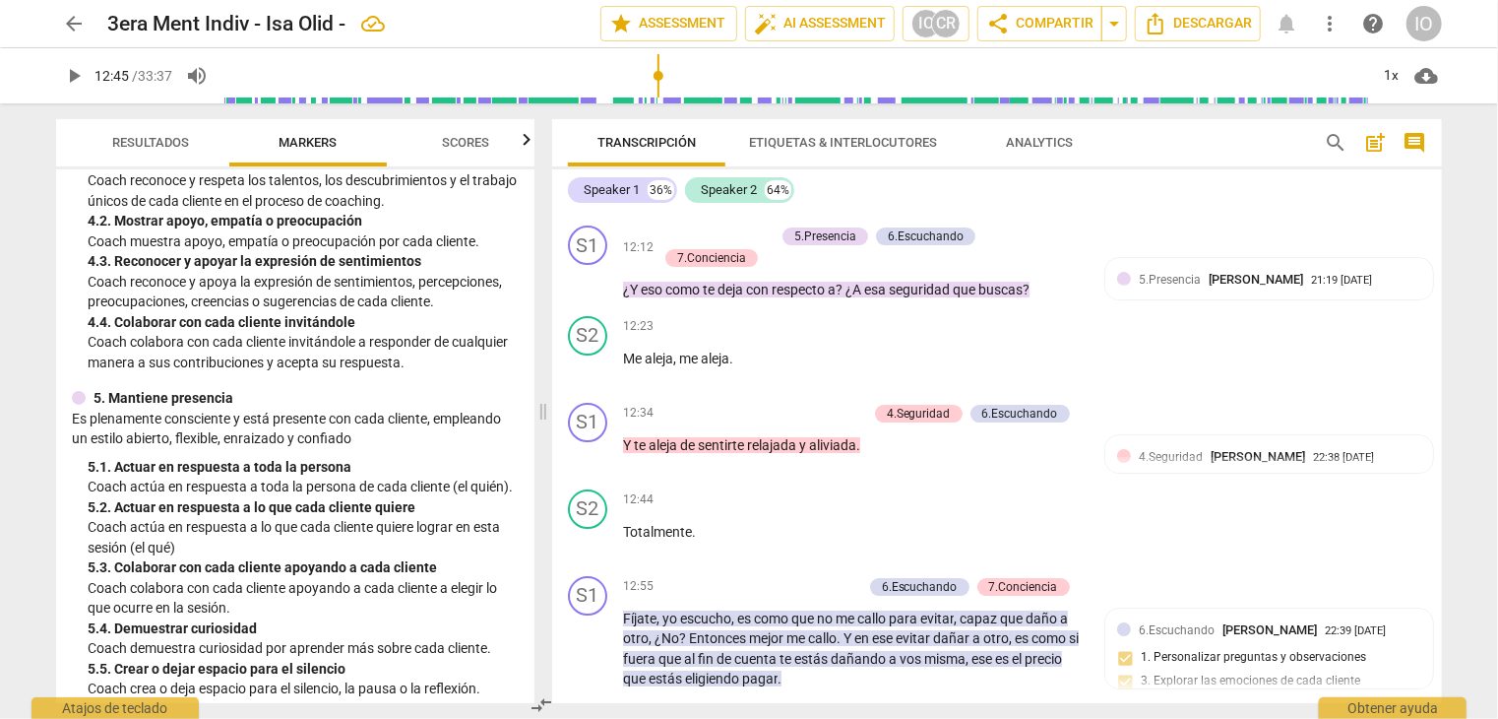
scroll to position [591, 0]
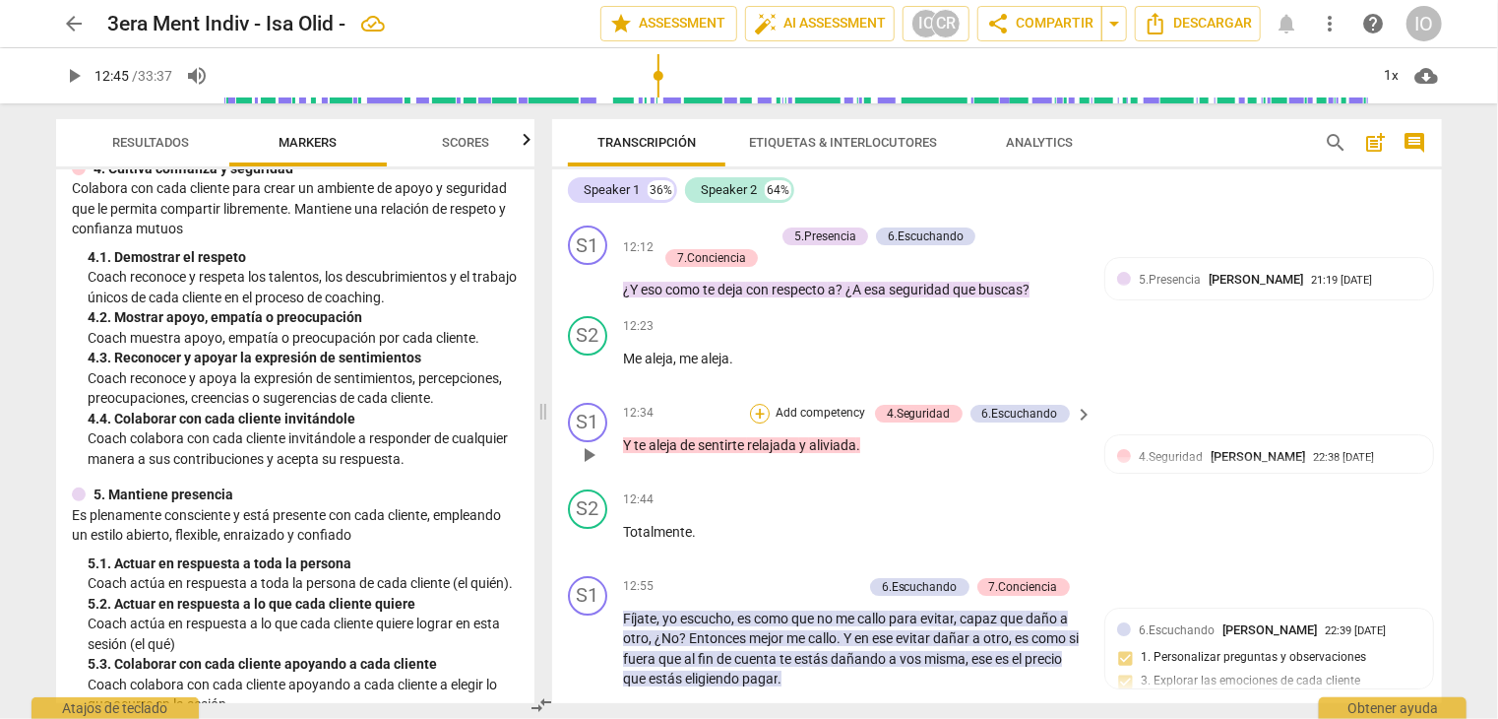
click at [759, 404] on div "+" at bounding box center [760, 414] width 20 height 20
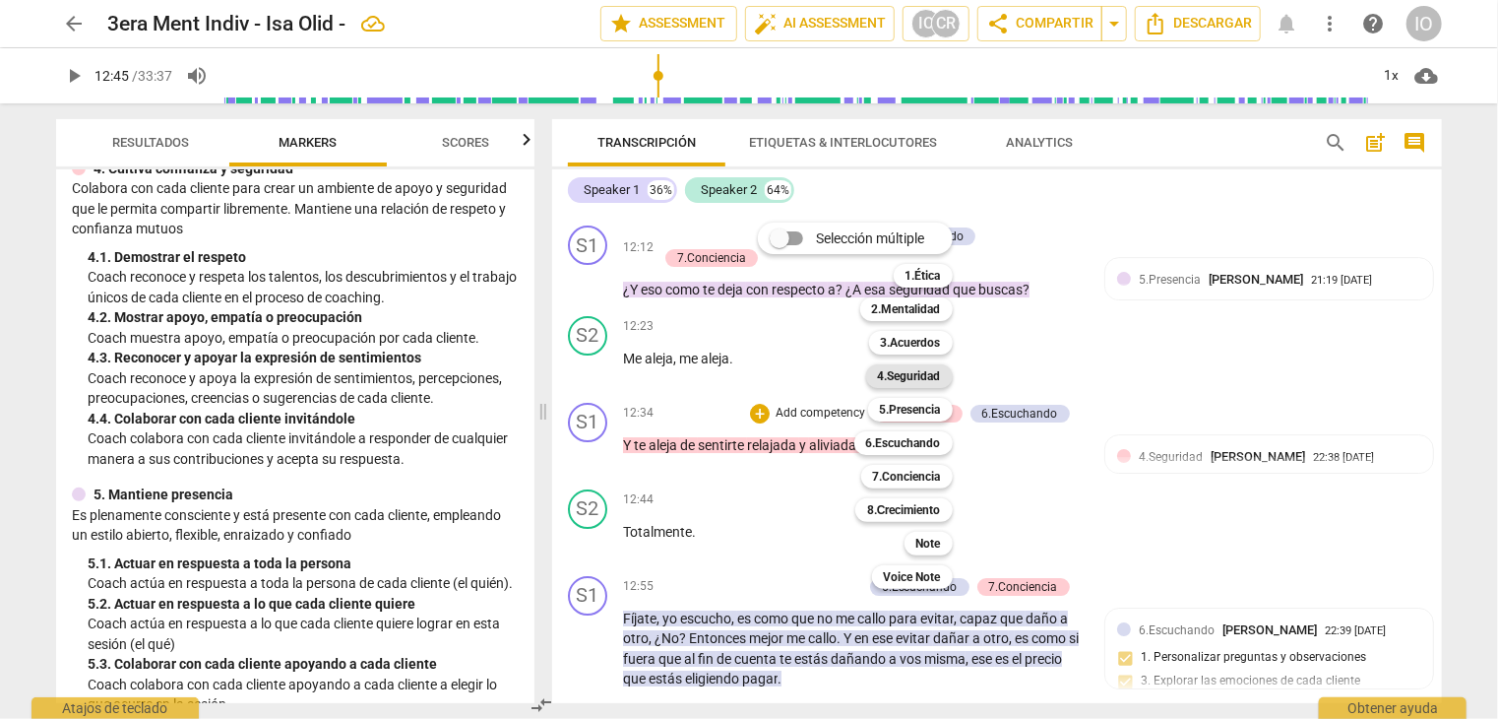
click at [927, 376] on b "4.Seguridad" at bounding box center [909, 376] width 63 height 24
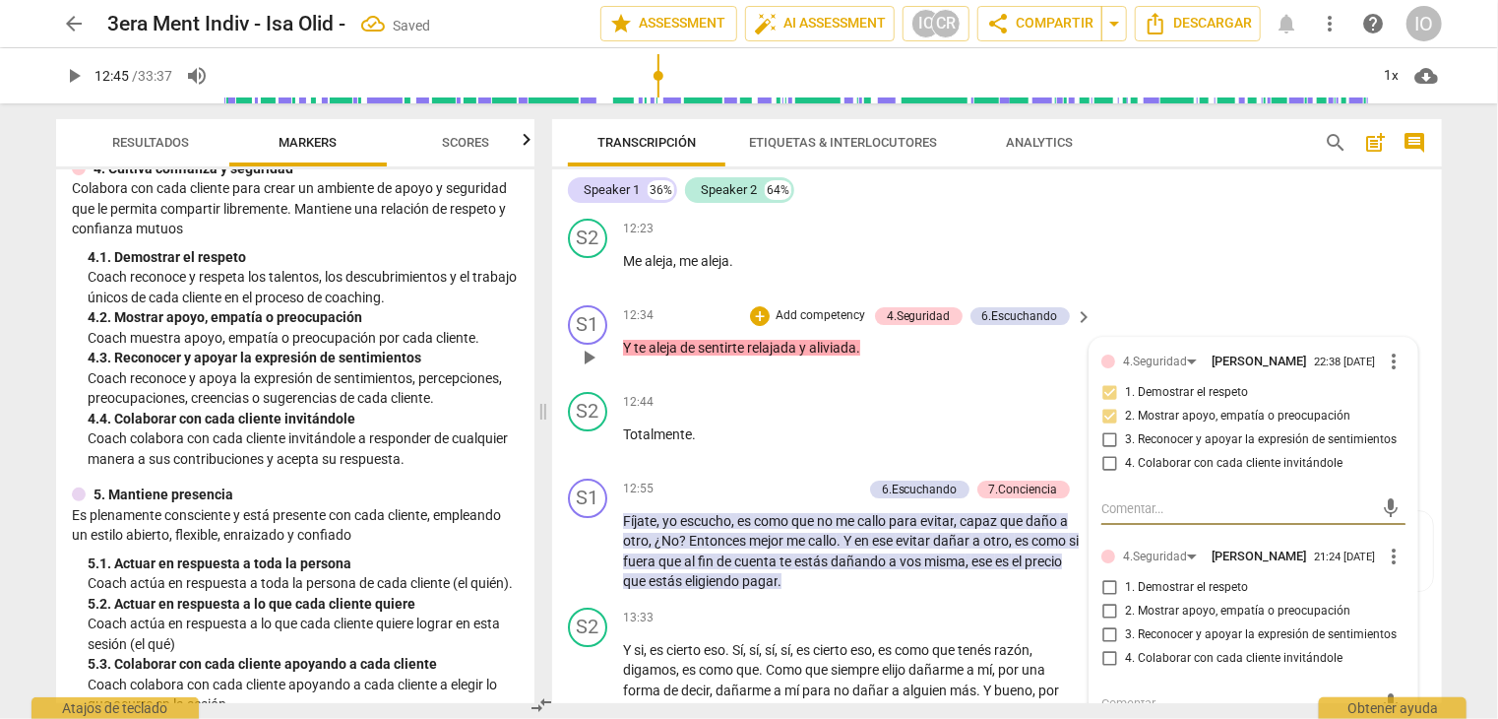
scroll to position [3380, 0]
click at [1107, 609] on input "2. Mostrar apoyo, empatía o preocupación" at bounding box center [1110, 611] width 32 height 24
checkbox input "true"
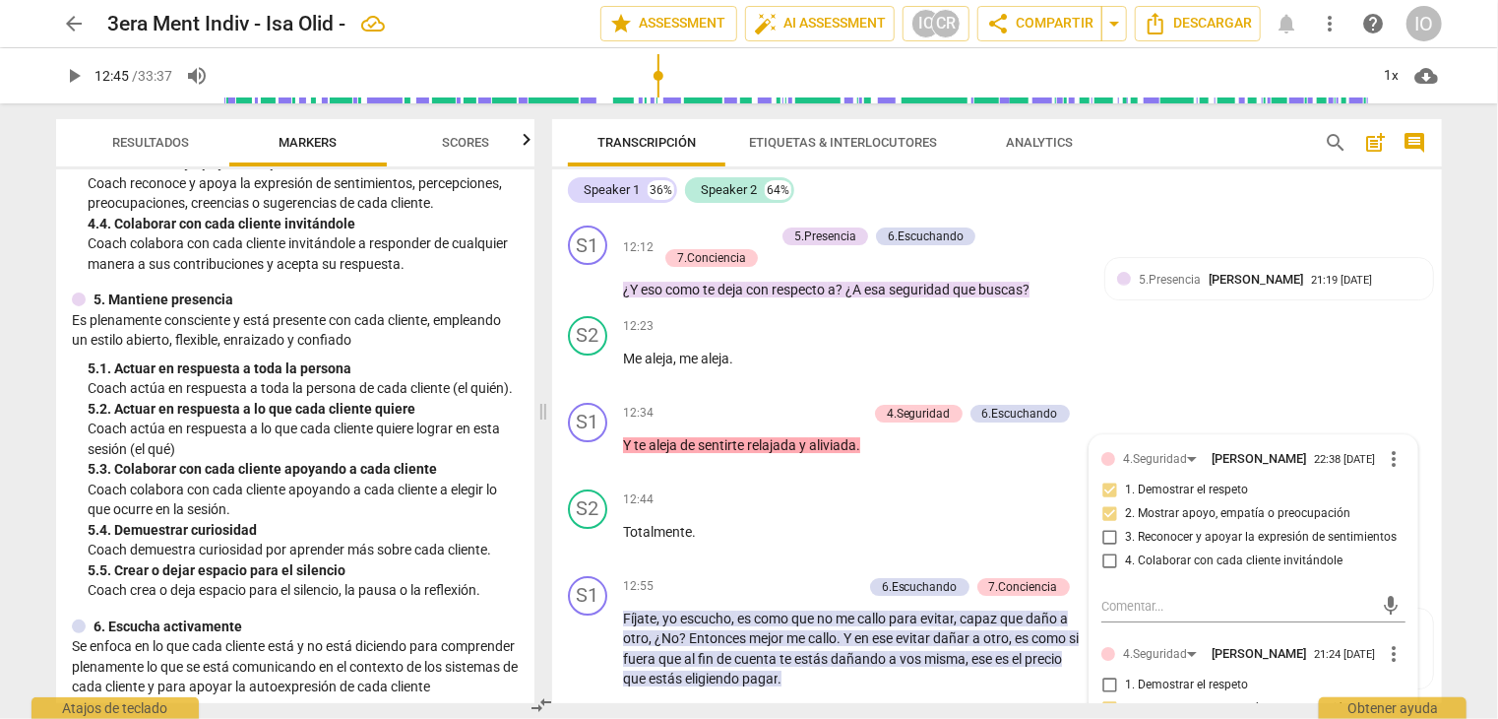
scroll to position [788, 0]
click at [758, 410] on div "+" at bounding box center [760, 414] width 20 height 20
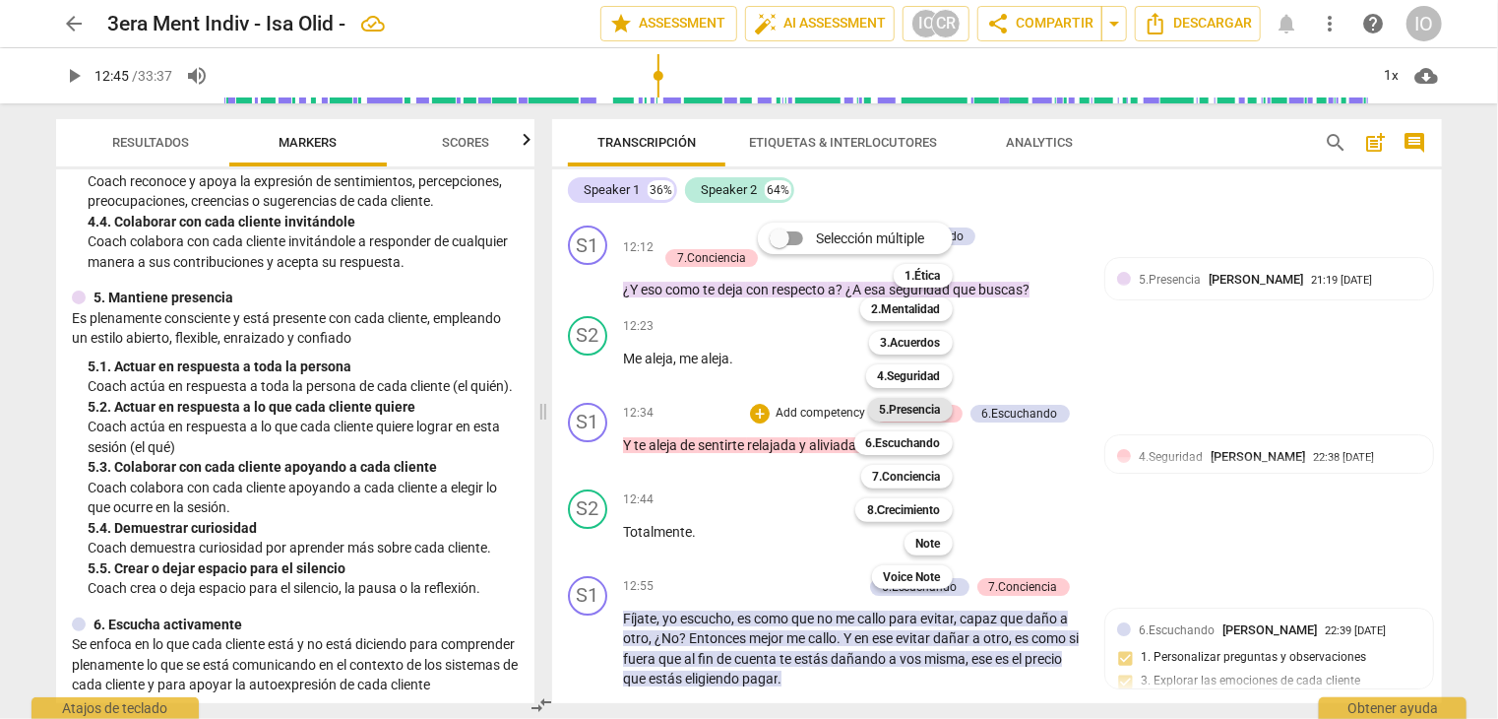
click at [903, 405] on b "5.Presencia" at bounding box center [910, 410] width 61 height 24
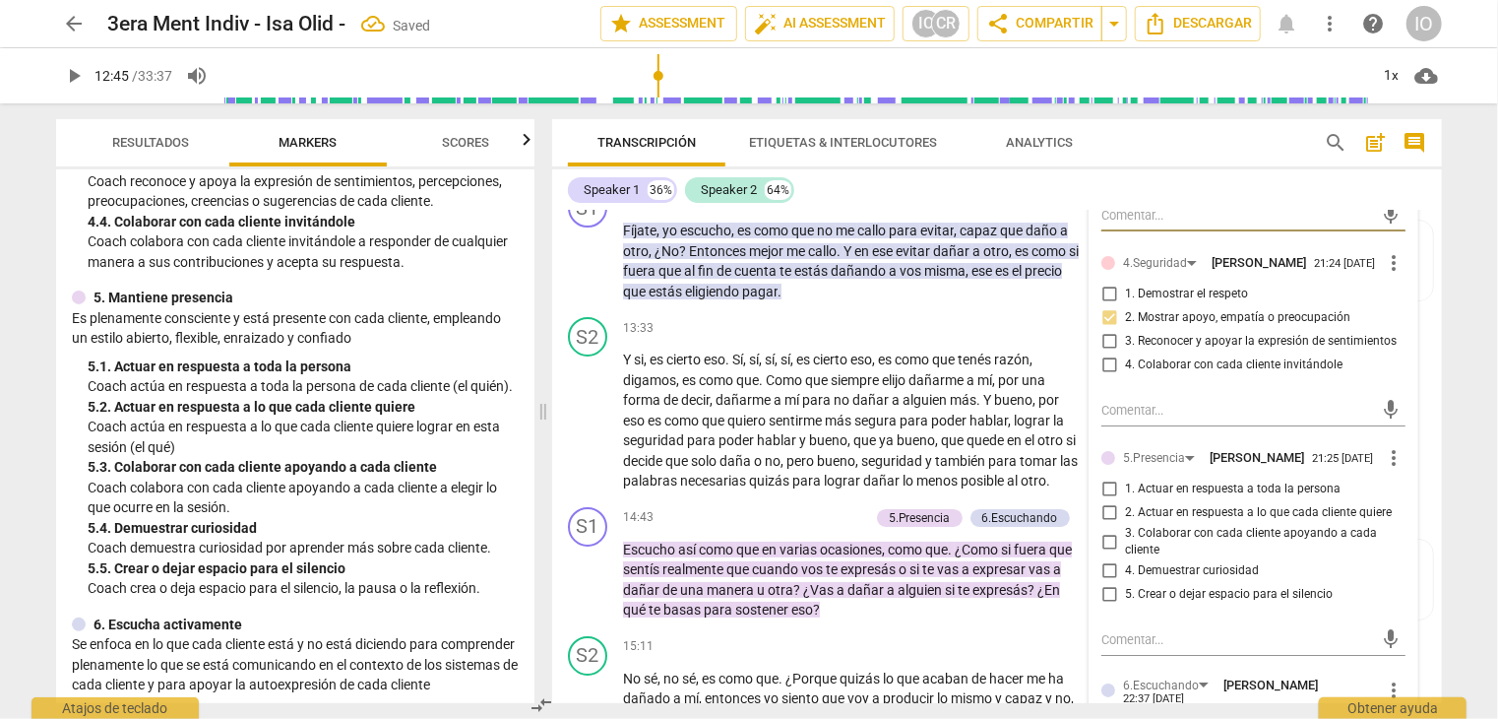
scroll to position [3774, 0]
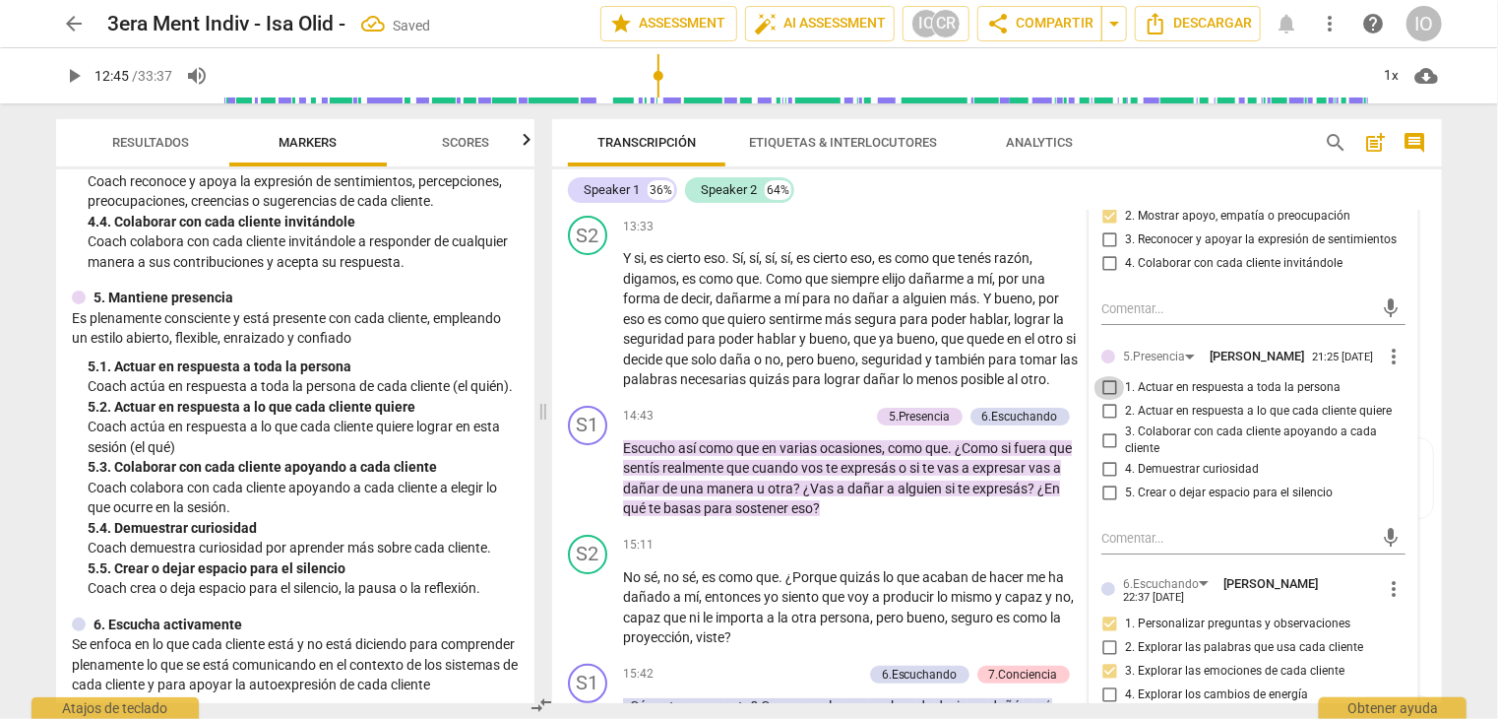
click at [1103, 387] on input "1. Actuar en respuesta a toda la persona" at bounding box center [1110, 388] width 32 height 24
checkbox input "true"
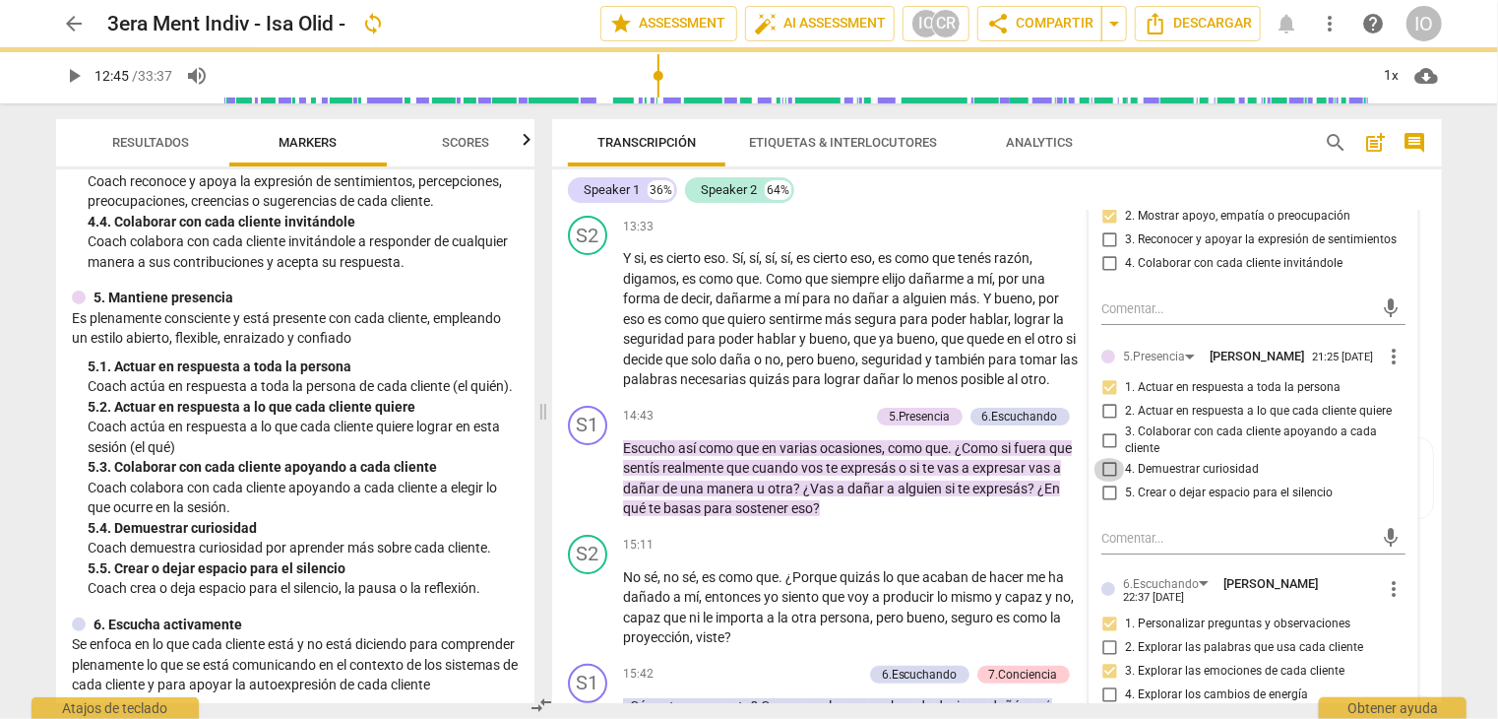
click at [1108, 468] on input "4. Demuestrar curiosidad" at bounding box center [1110, 470] width 32 height 24
checkbox input "true"
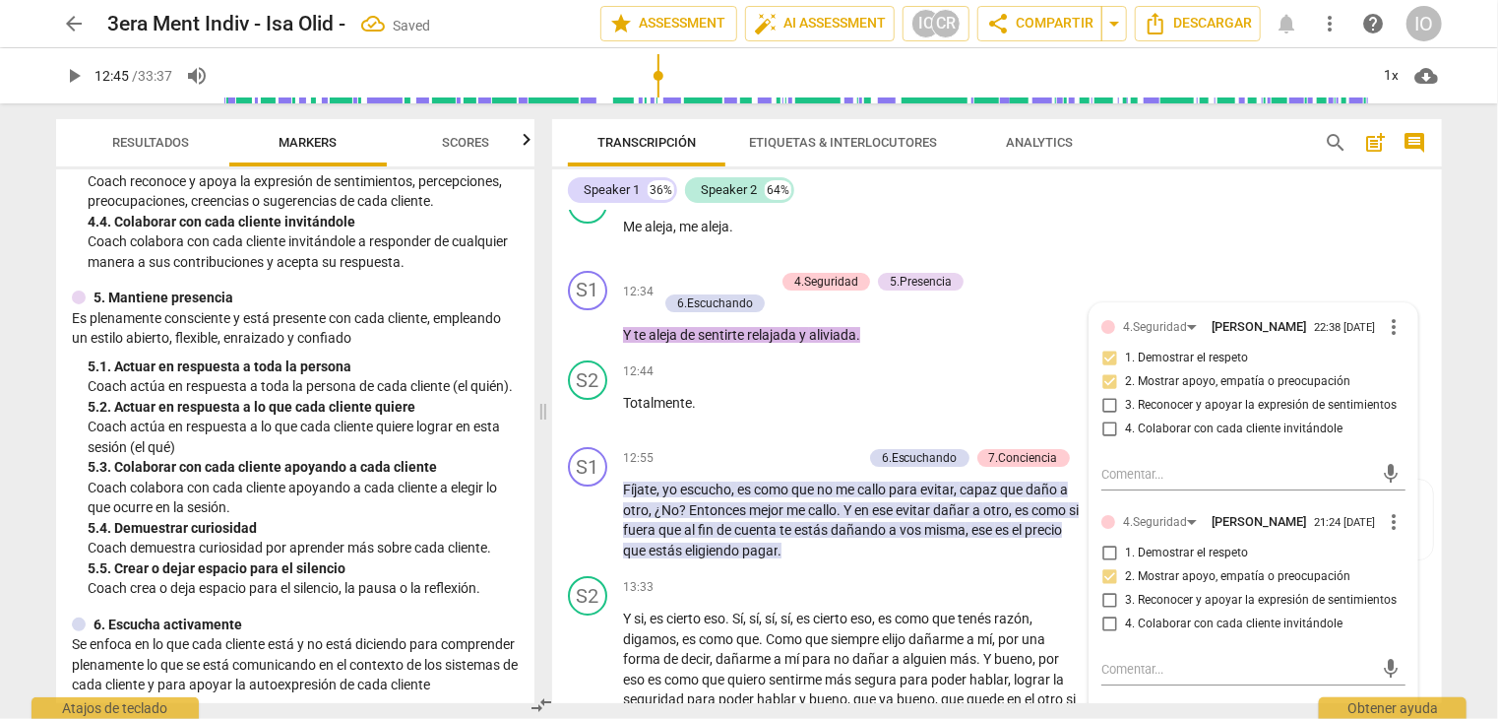
scroll to position [3380, 0]
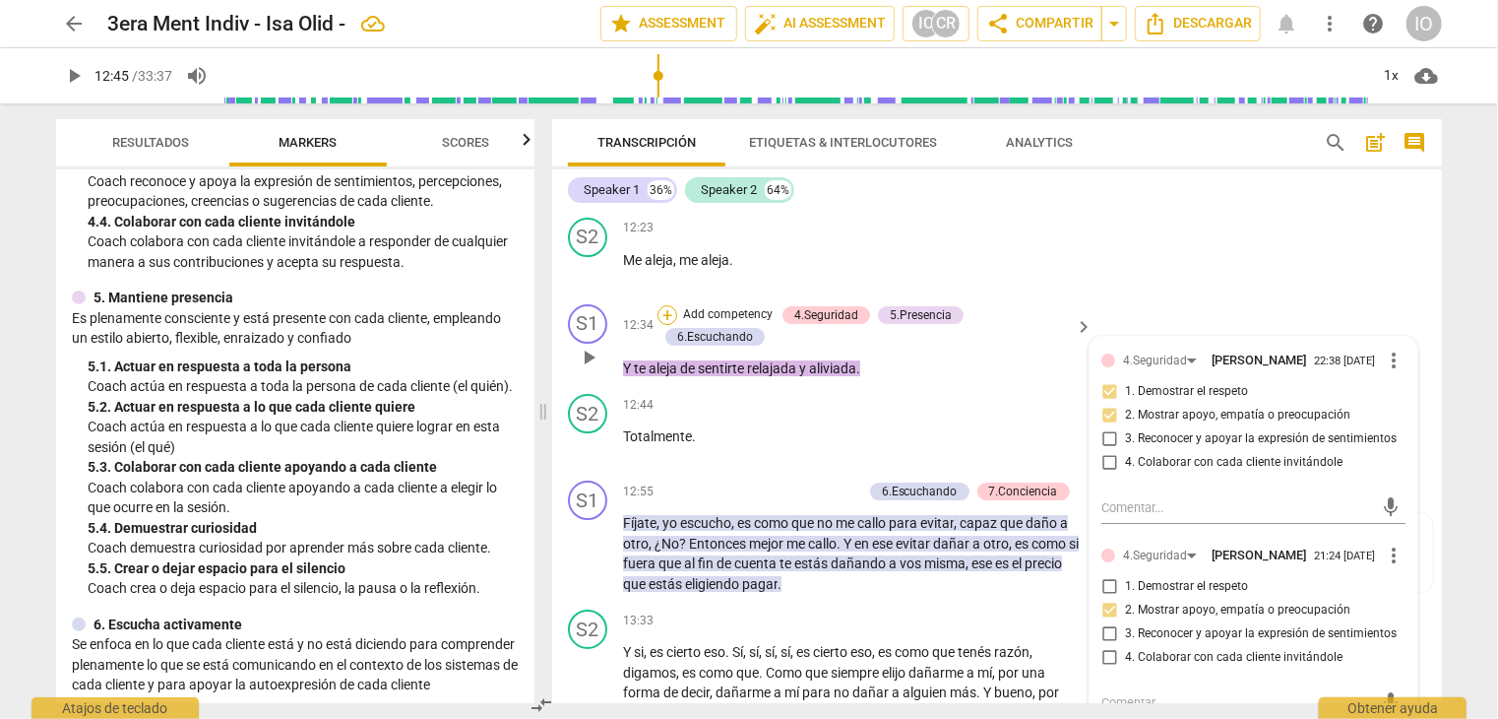
click at [666, 306] on div "+" at bounding box center [668, 315] width 20 height 20
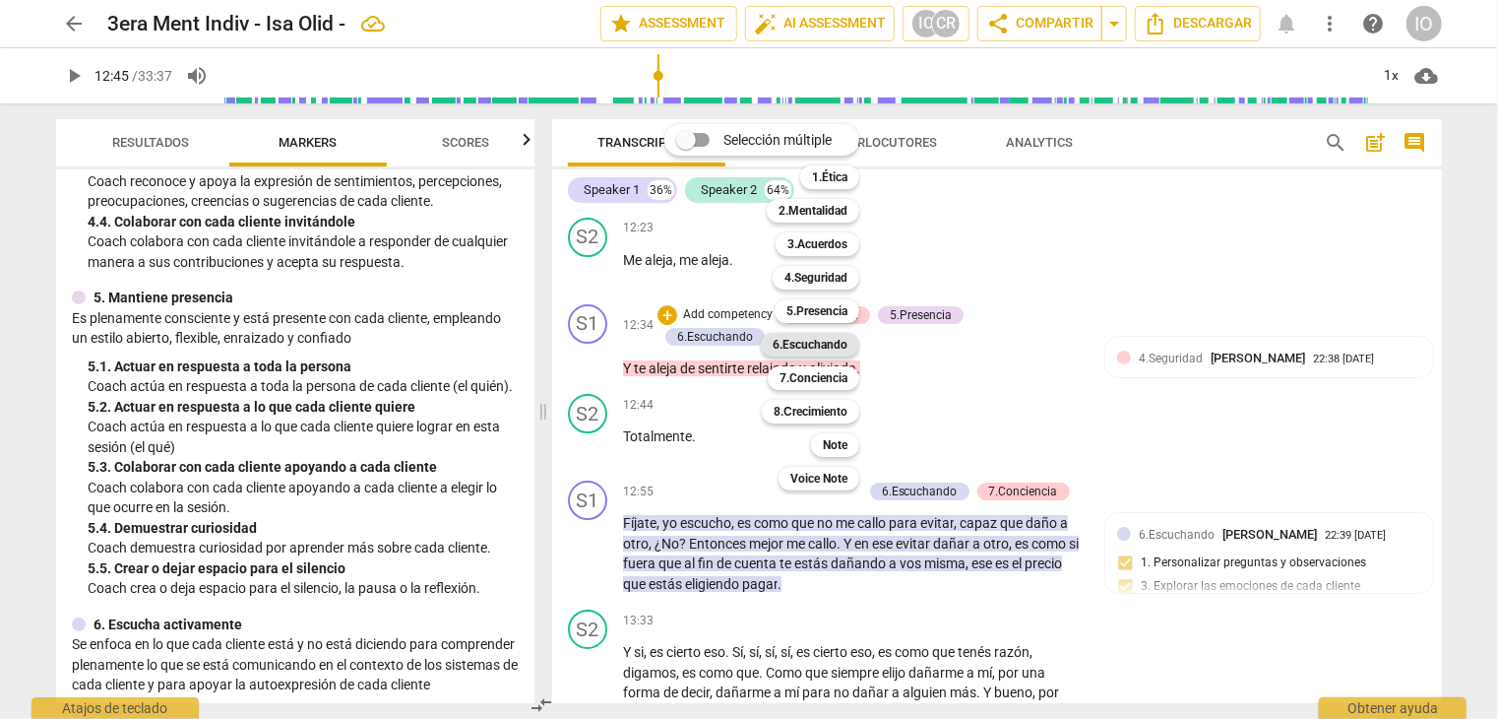
click at [774, 347] on div "6.Escuchando" at bounding box center [810, 345] width 98 height 24
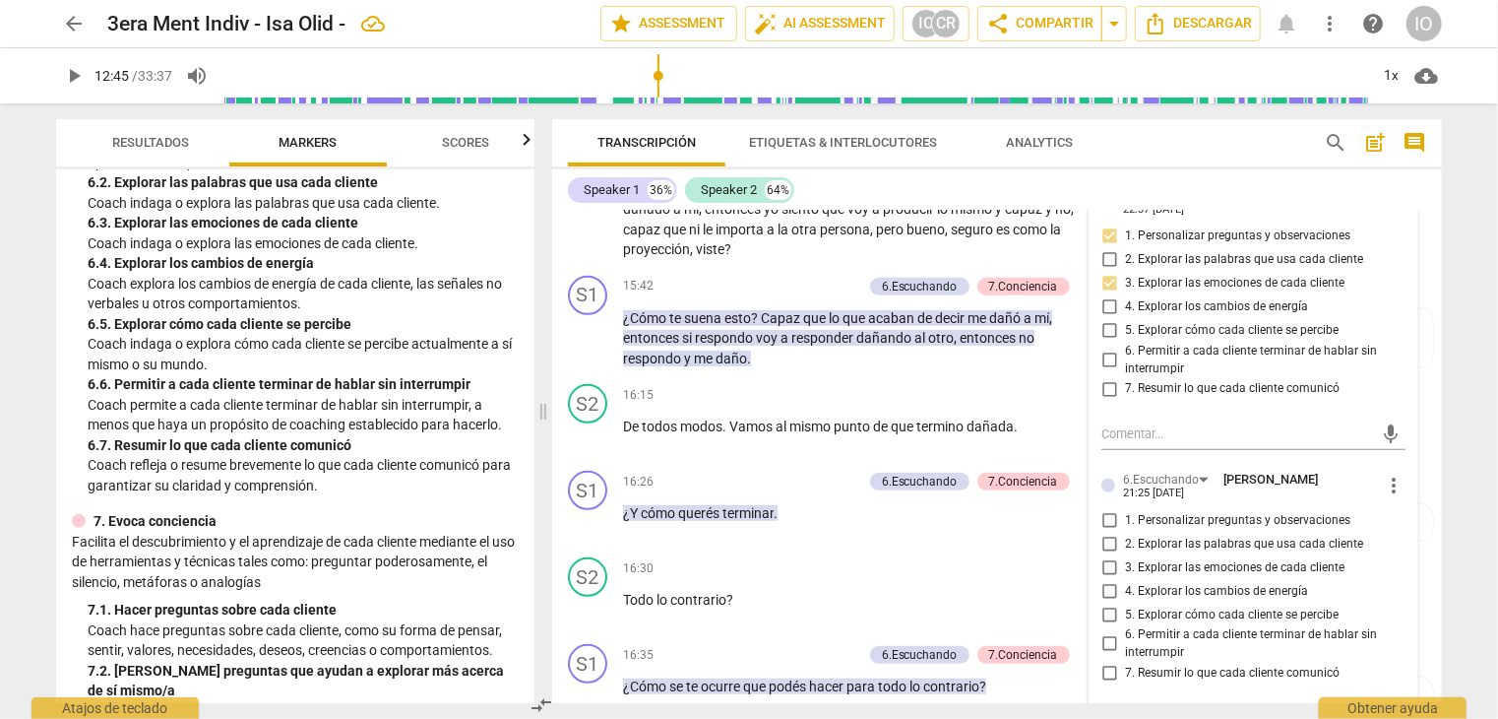
scroll to position [4167, 0]
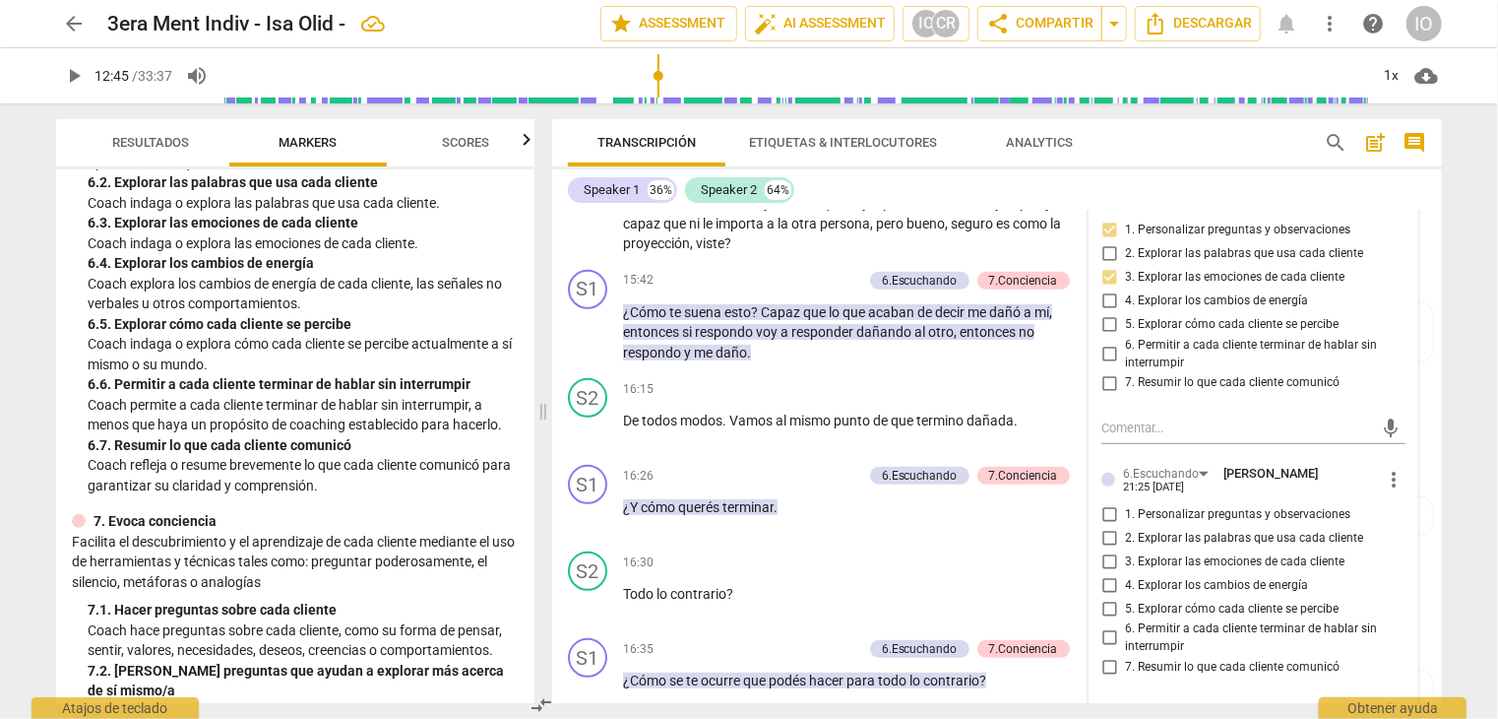
click at [1104, 602] on input "5. Explorar cómo cada cliente se percibe" at bounding box center [1110, 609] width 32 height 24
checkbox input "true"
click at [1107, 503] on input "1. Personalizar preguntas y observaciones" at bounding box center [1110, 514] width 32 height 24
checkbox input "true"
click at [1106, 529] on input "2. Explorar las palabras que usa cada cliente" at bounding box center [1110, 538] width 32 height 24
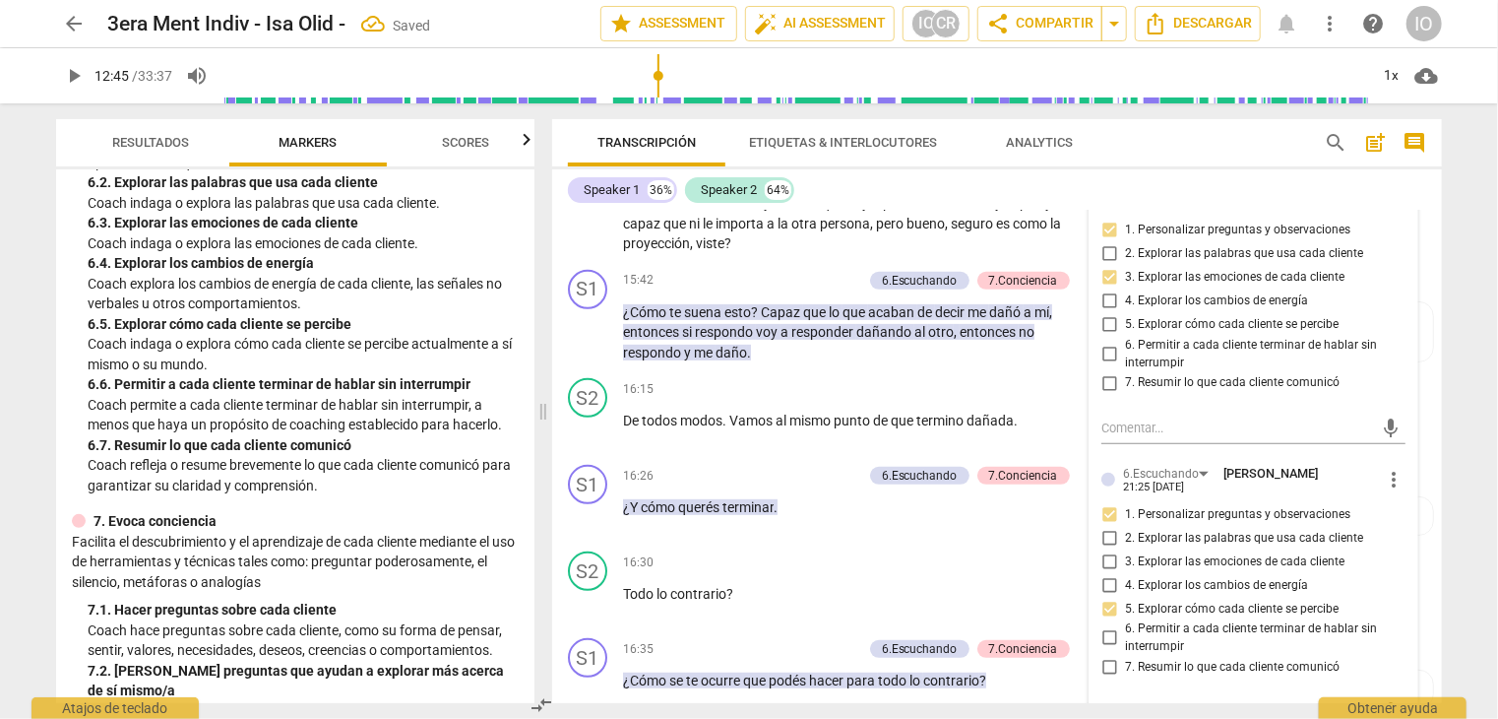
checkbox input "true"
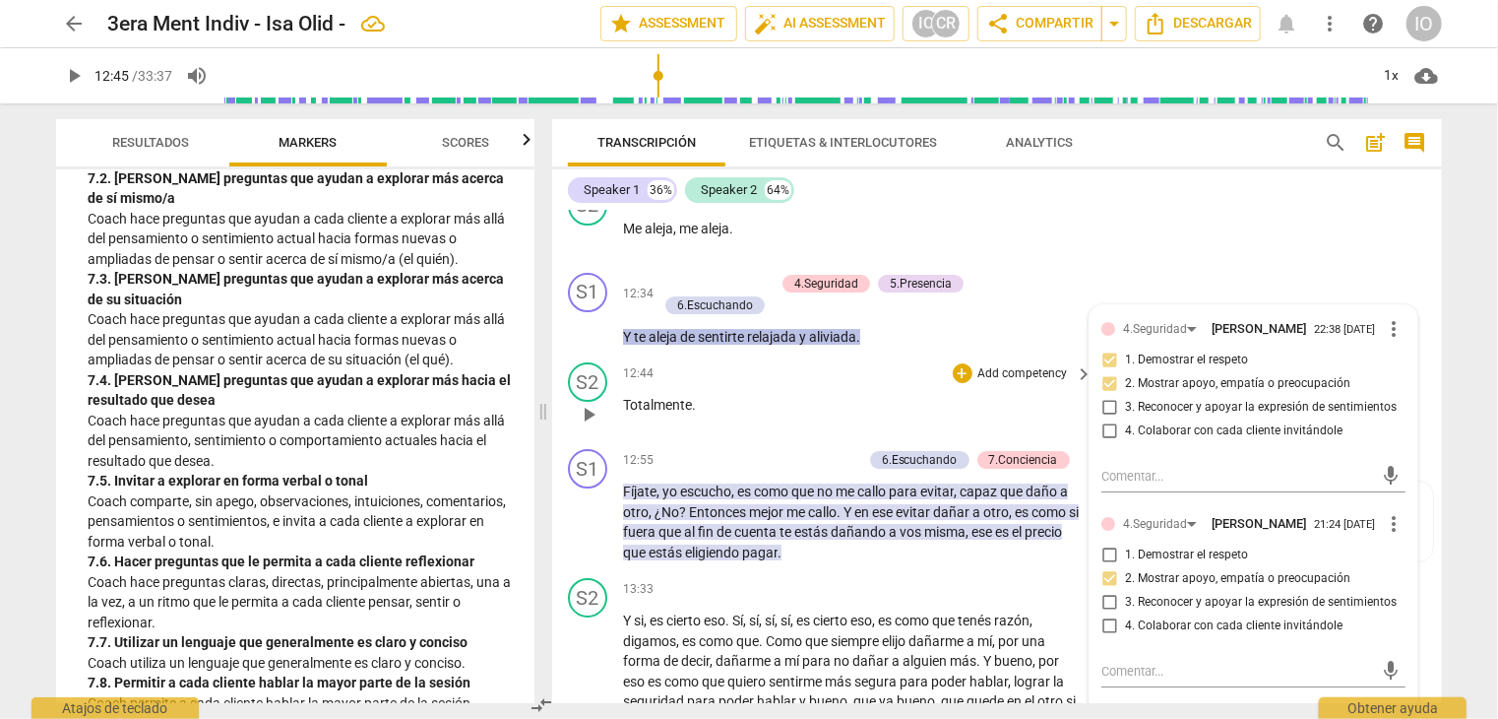
scroll to position [3183, 0]
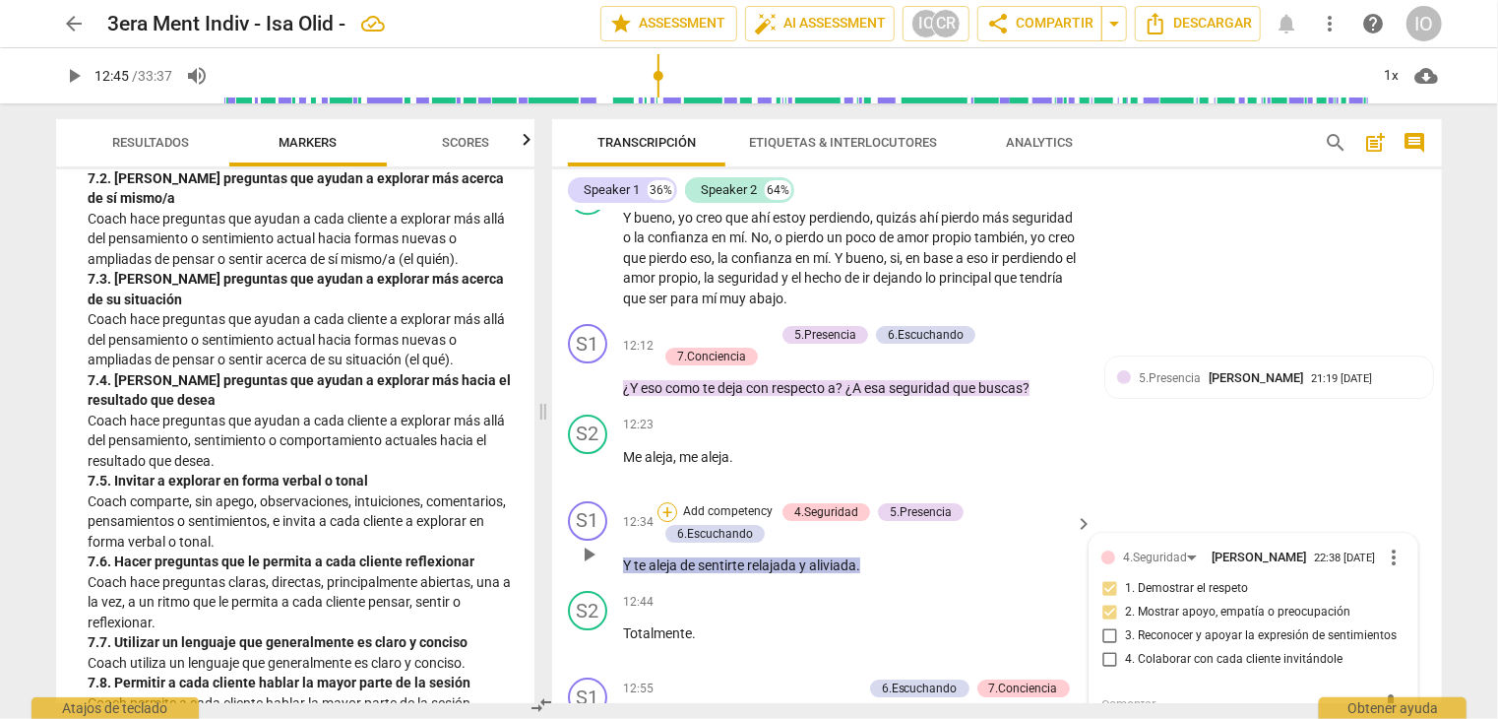
click at [670, 502] on div "+" at bounding box center [668, 512] width 20 height 20
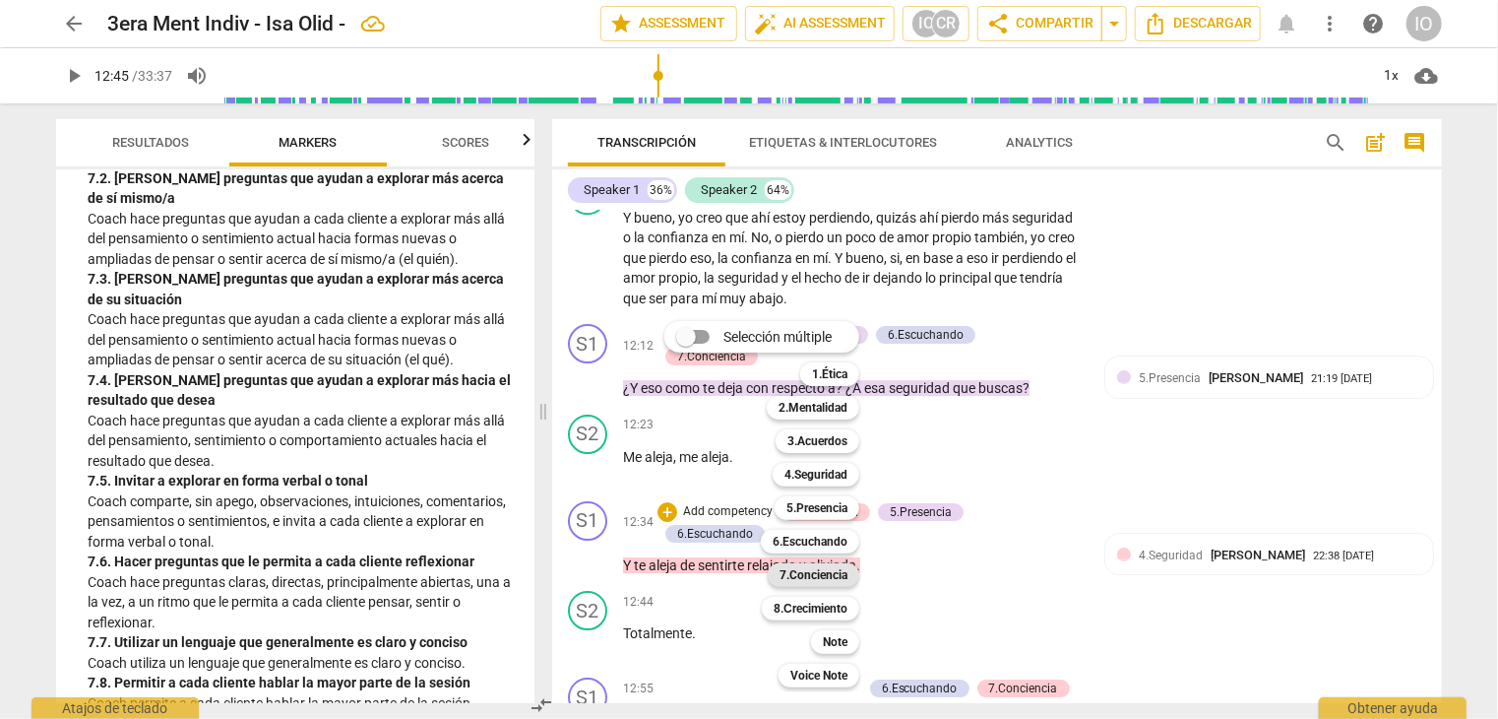
click at [801, 573] on b "7.Conciencia" at bounding box center [814, 575] width 68 height 24
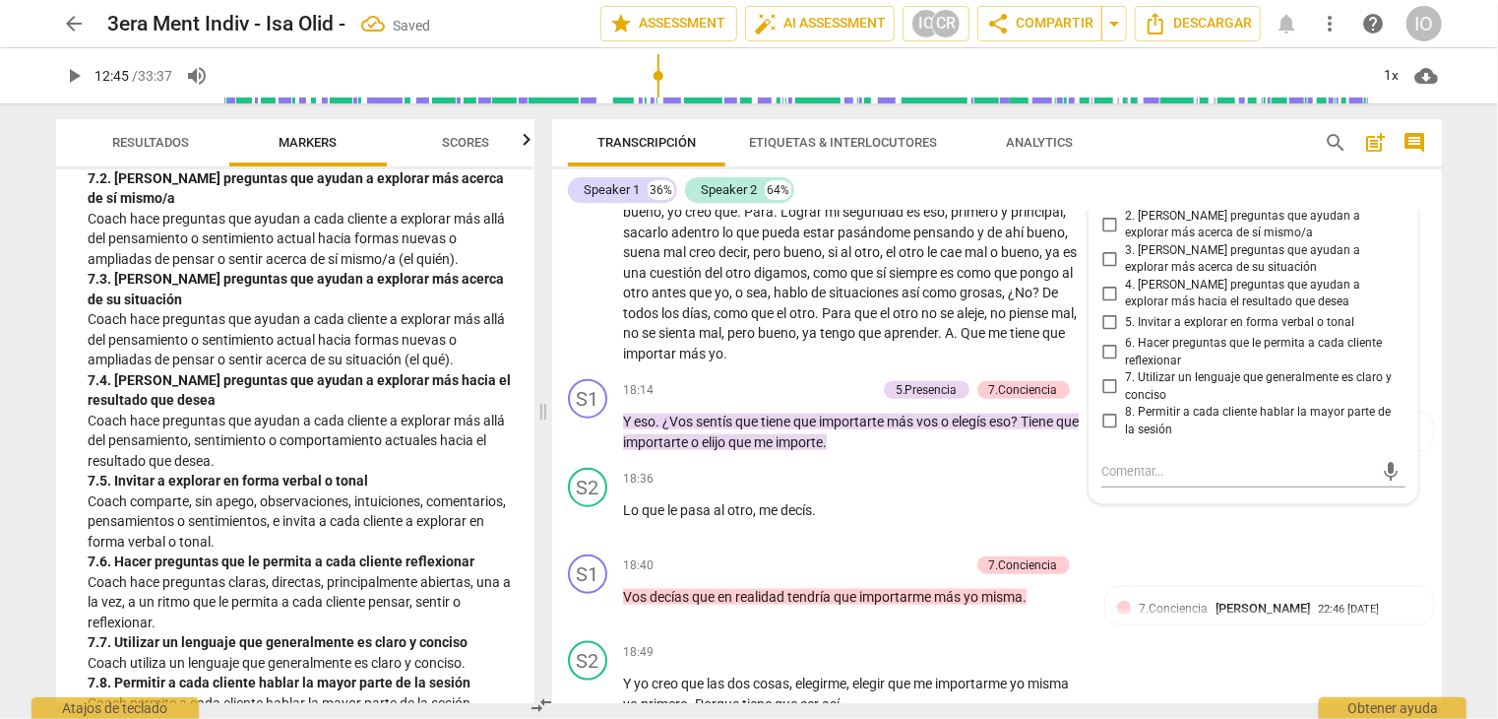
scroll to position [4767, 0]
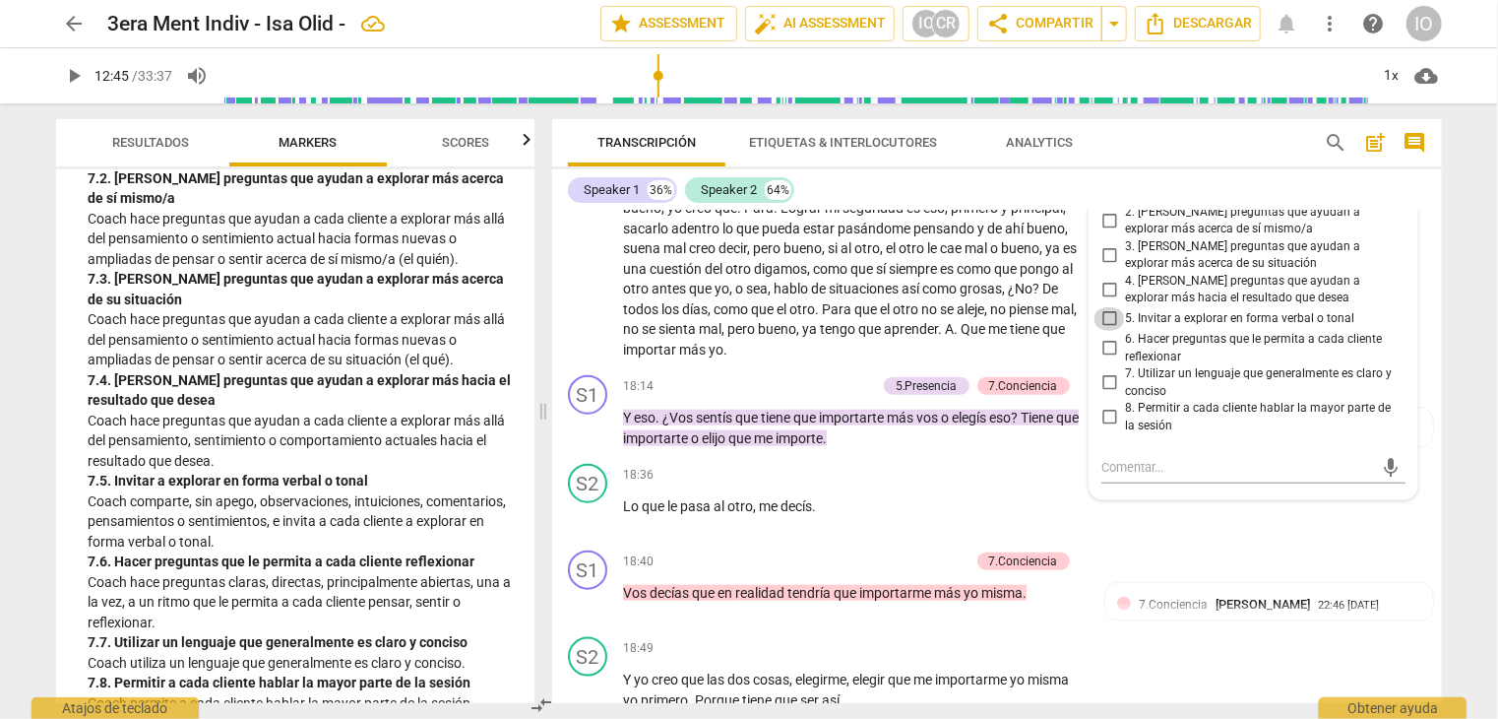
click at [1101, 313] on input "5. Invitar a explorar en forma verbal o tonal" at bounding box center [1110, 319] width 32 height 24
checkbox input "true"
click at [1105, 379] on input "7. Utilizar un lenguaje que generalmente es claro y conciso" at bounding box center [1110, 383] width 32 height 24
checkbox input "true"
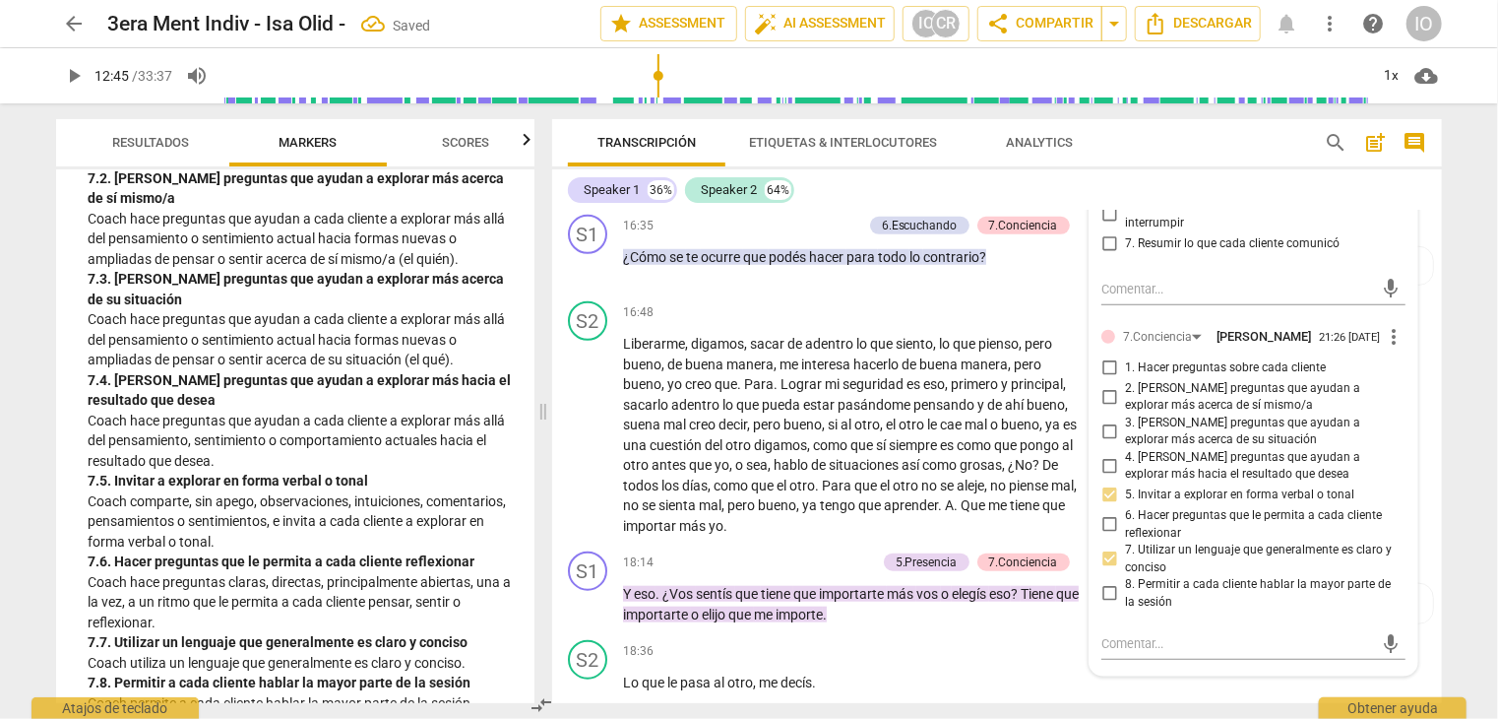
scroll to position [4570, 0]
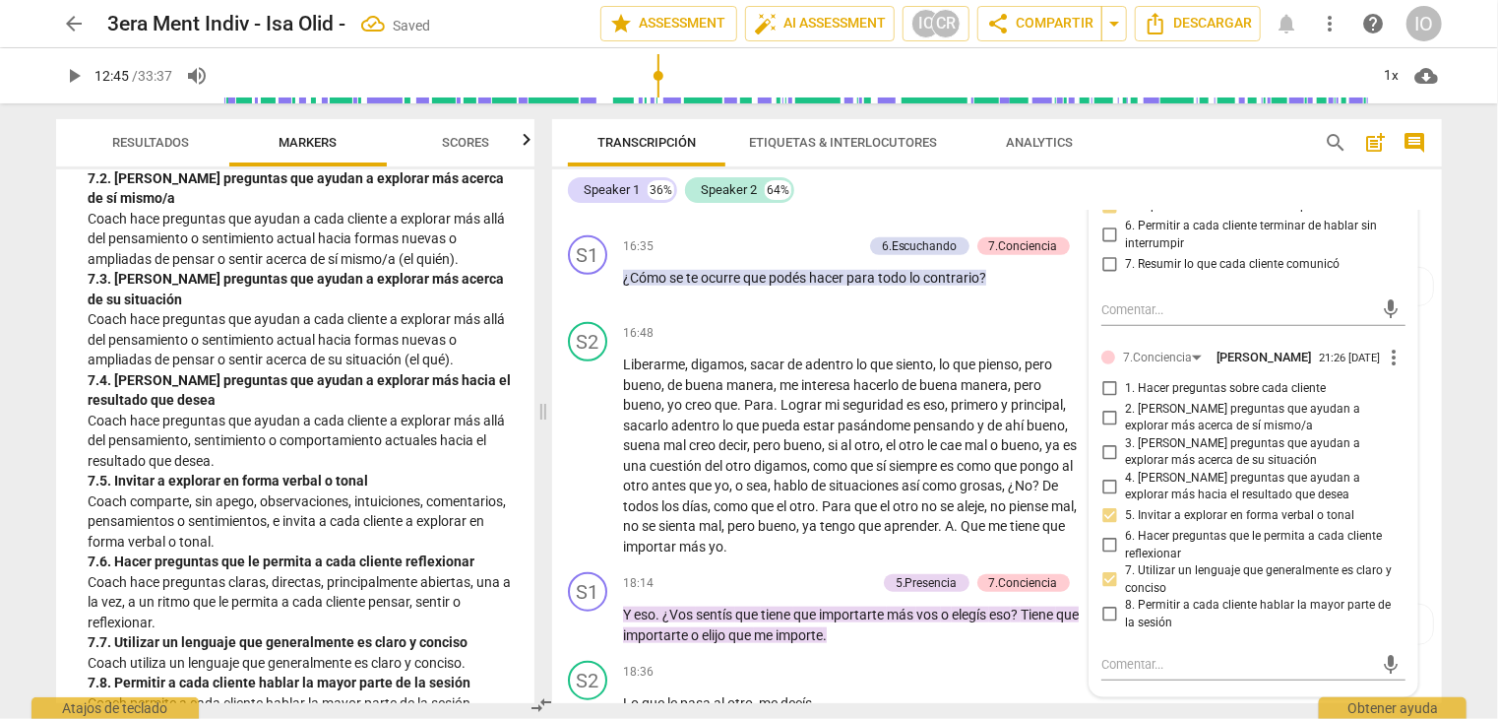
click at [1105, 379] on input "1. Hacer preguntas sobre cada cliente" at bounding box center [1110, 389] width 32 height 24
checkbox input "true"
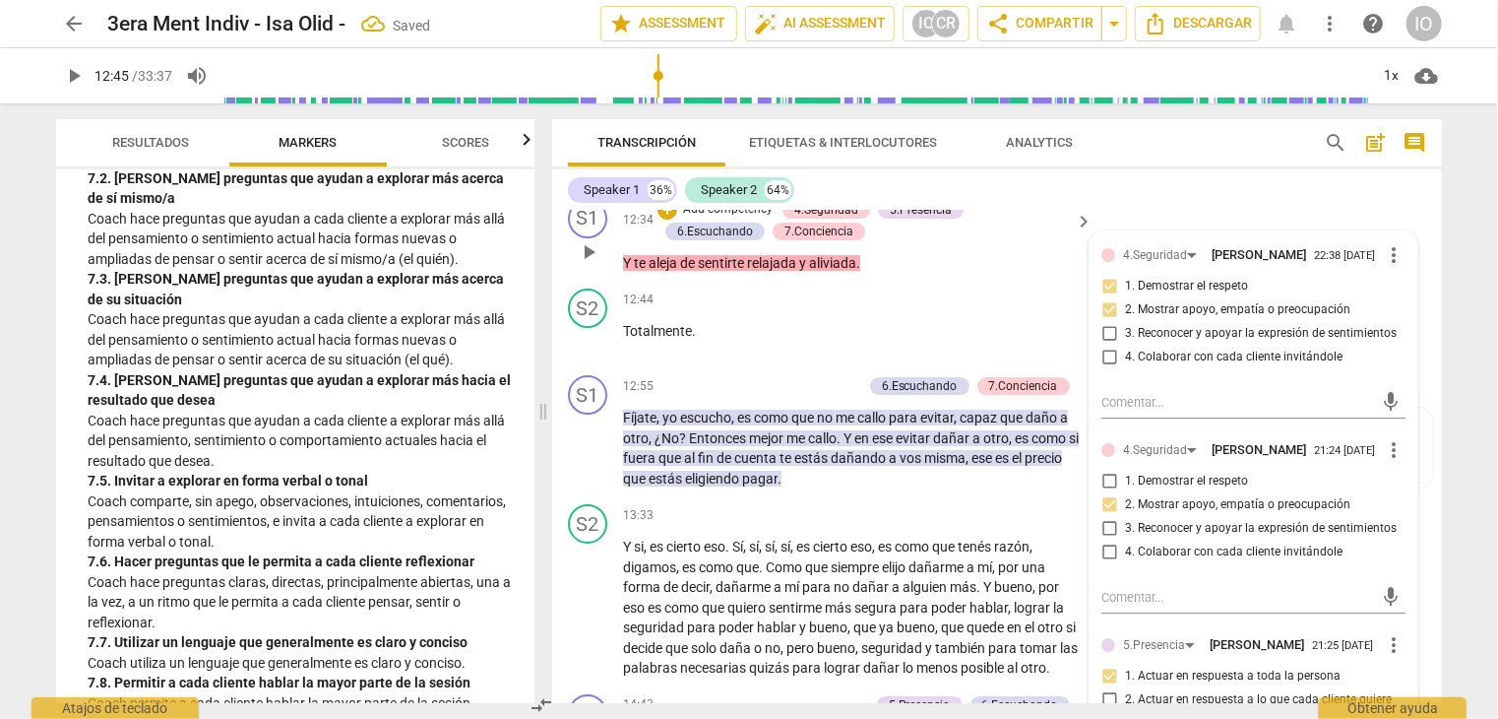
scroll to position [3487, 0]
click at [591, 440] on span "play_arrow" at bounding box center [589, 447] width 24 height 24
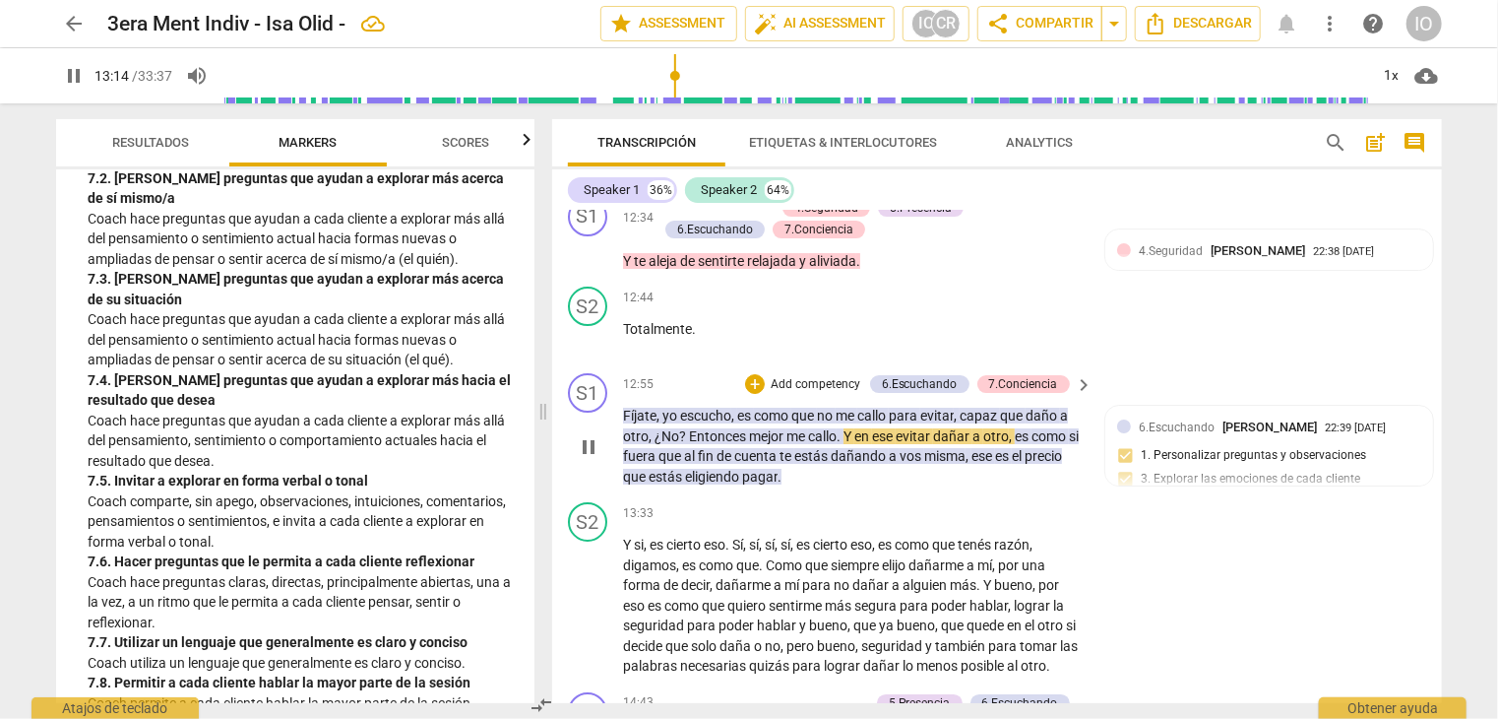
click at [918, 482] on div "S1 play_arrow pause 12:55 + Add competency 6.Escuchando 7.Conciencia keyboard_a…" at bounding box center [997, 429] width 890 height 129
click at [591, 445] on span "pause" at bounding box center [589, 447] width 24 height 24
type input "807"
click at [839, 408] on span "me" at bounding box center [847, 416] width 22 height 16
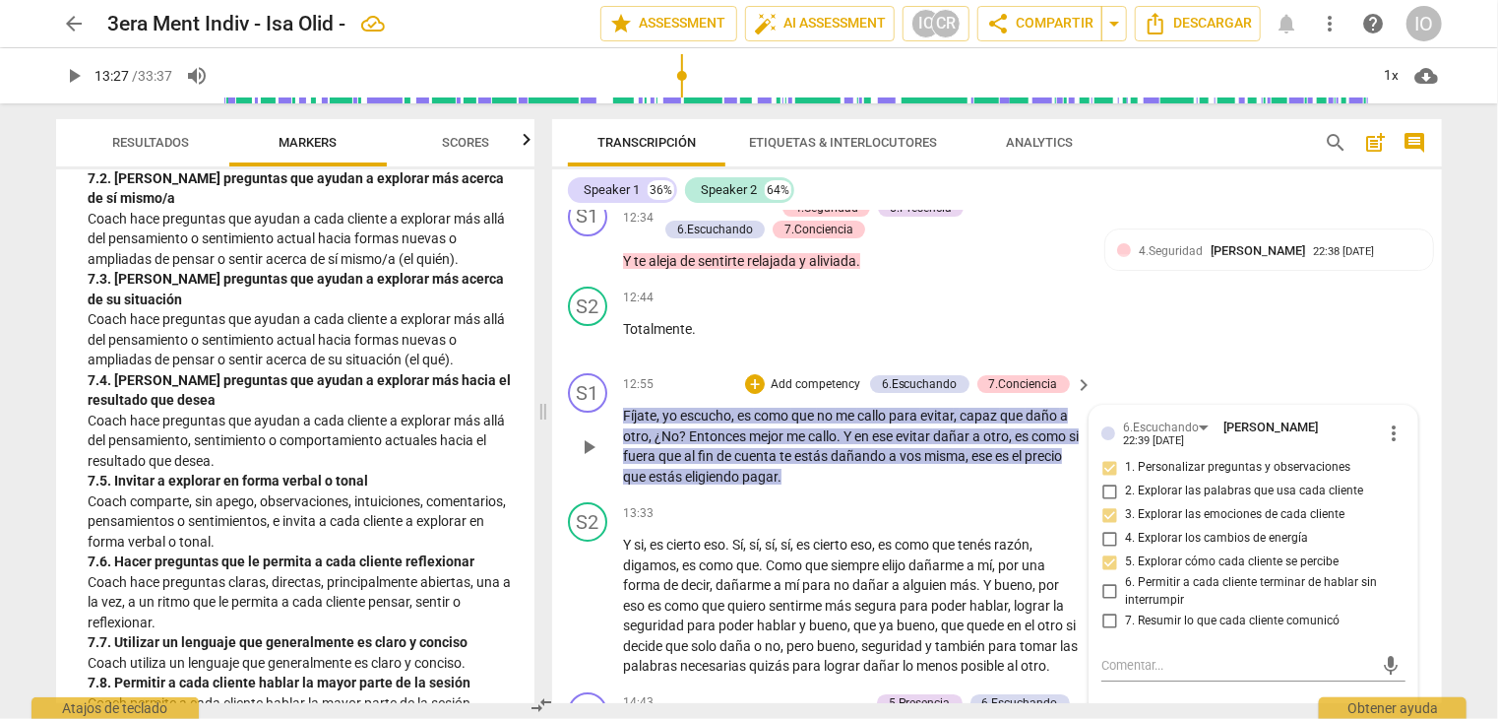
click at [840, 408] on span "me" at bounding box center [847, 416] width 22 height 16
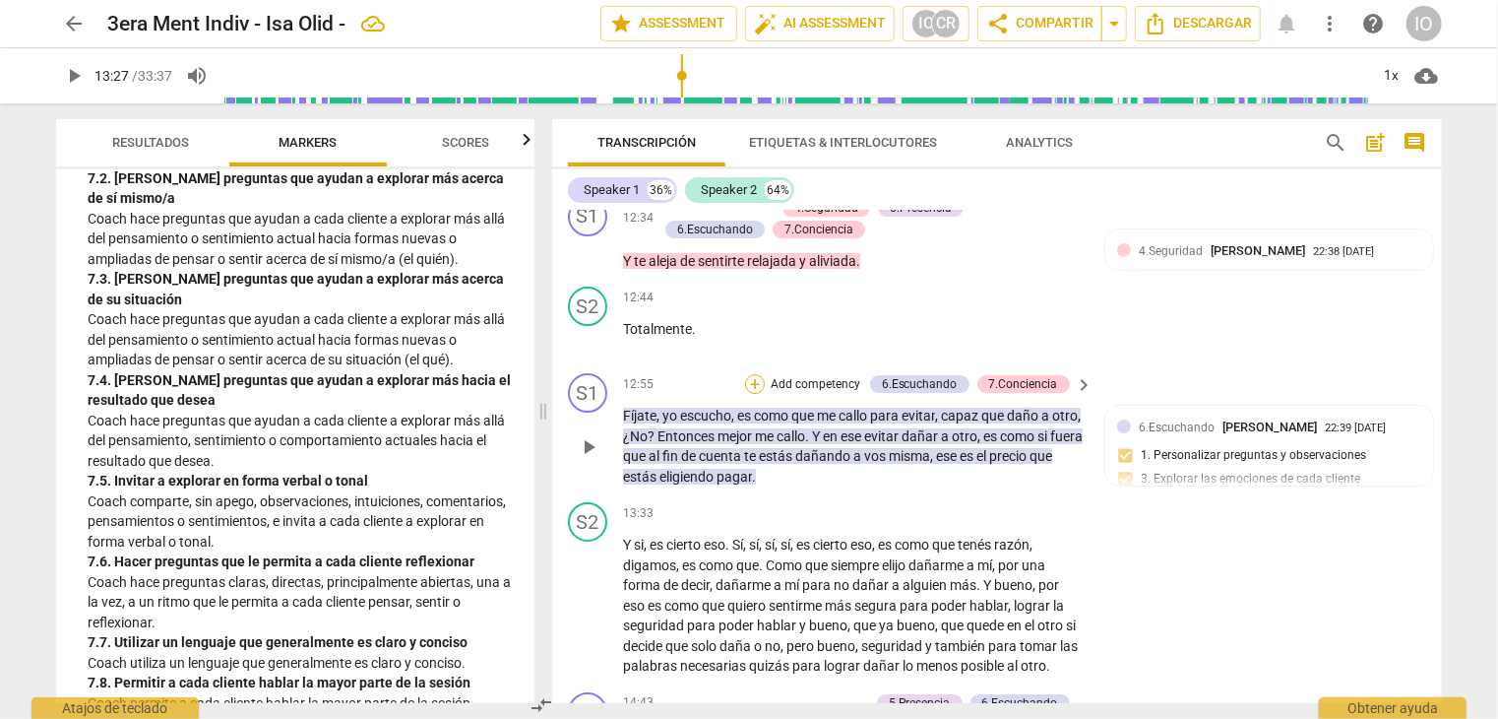
click at [759, 380] on div "+" at bounding box center [755, 384] width 20 height 20
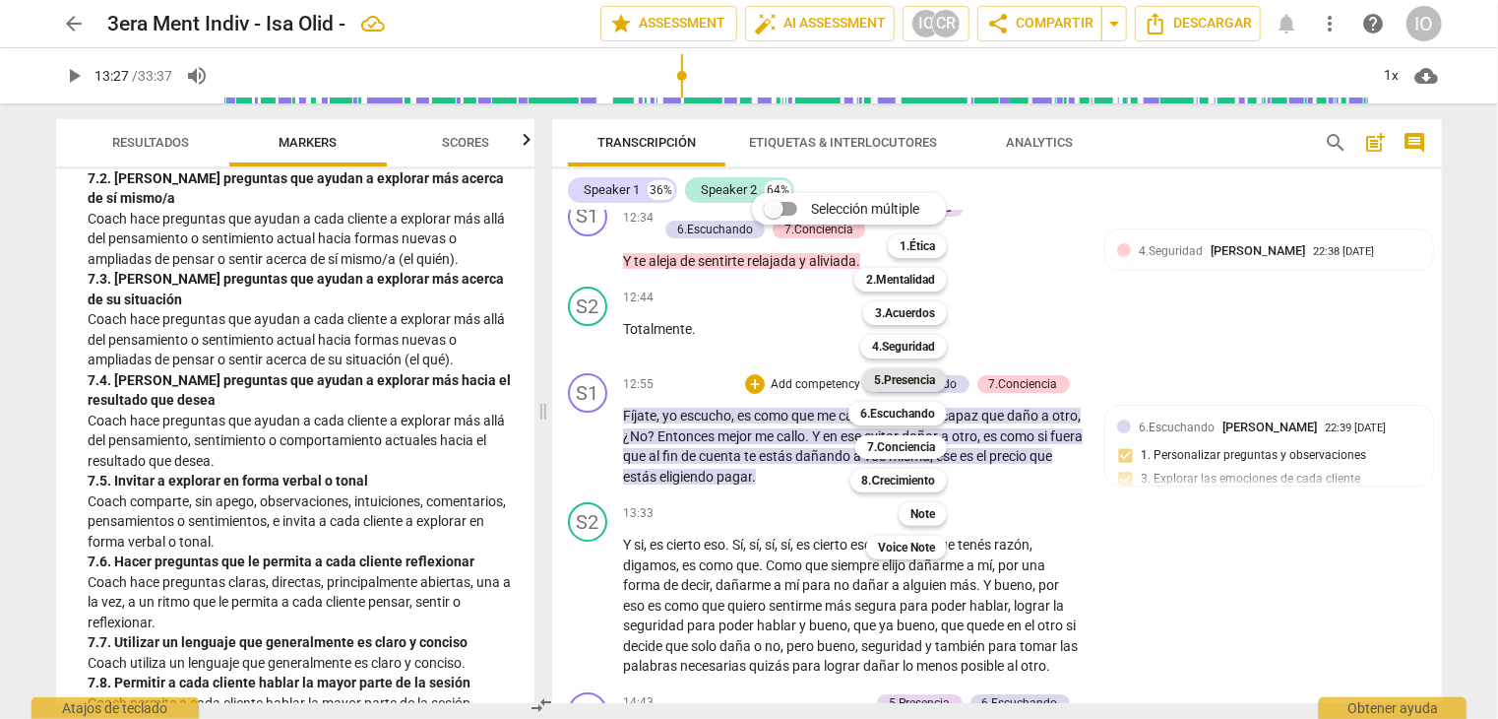
click at [886, 380] on b "5.Presencia" at bounding box center [904, 380] width 61 height 24
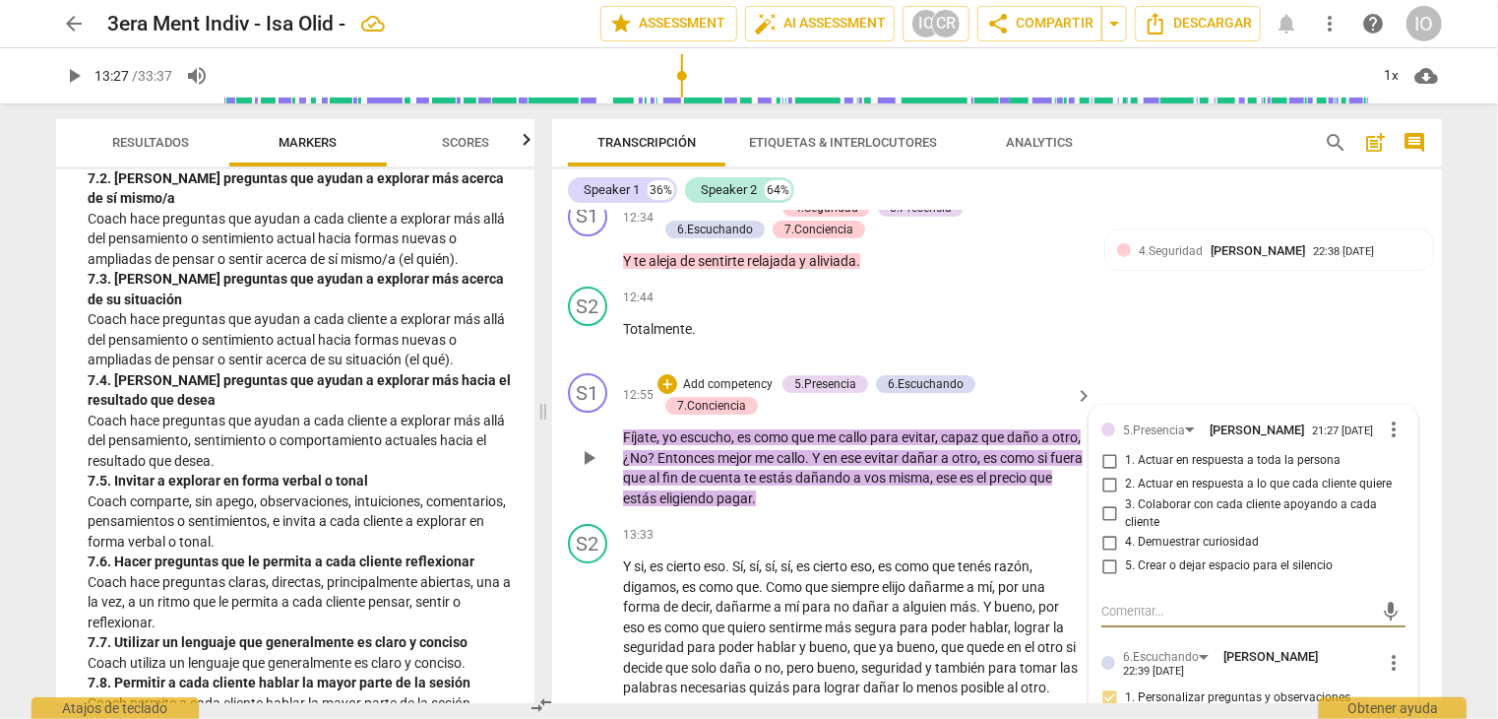
click at [1107, 534] on input "4. Demuestrar curiosidad" at bounding box center [1110, 543] width 32 height 24
checkbox input "true"
click at [1107, 556] on input "5. Crear o dejar espacio para el silencio" at bounding box center [1110, 566] width 32 height 24
checkbox input "true"
click at [670, 379] on div "+" at bounding box center [668, 384] width 20 height 20
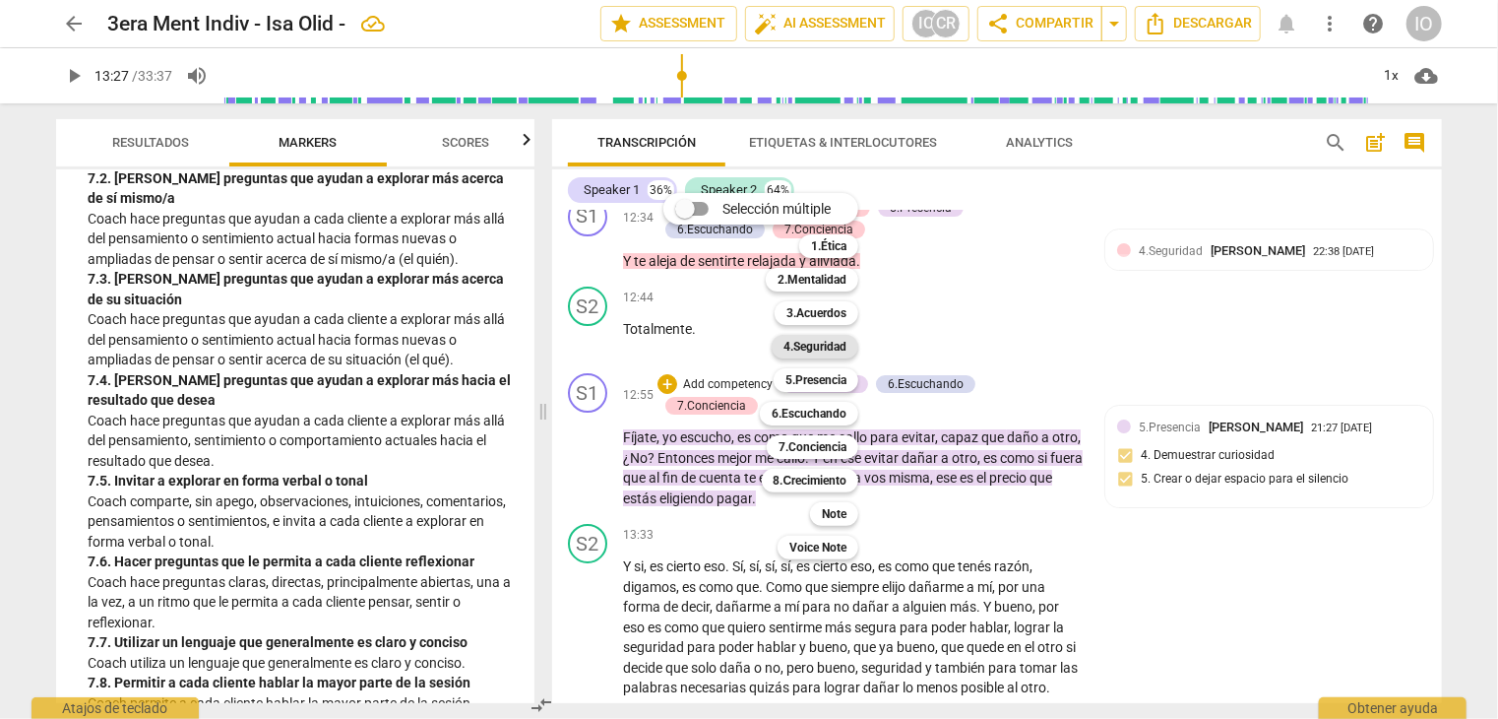
click at [807, 347] on b "4.Seguridad" at bounding box center [815, 347] width 63 height 24
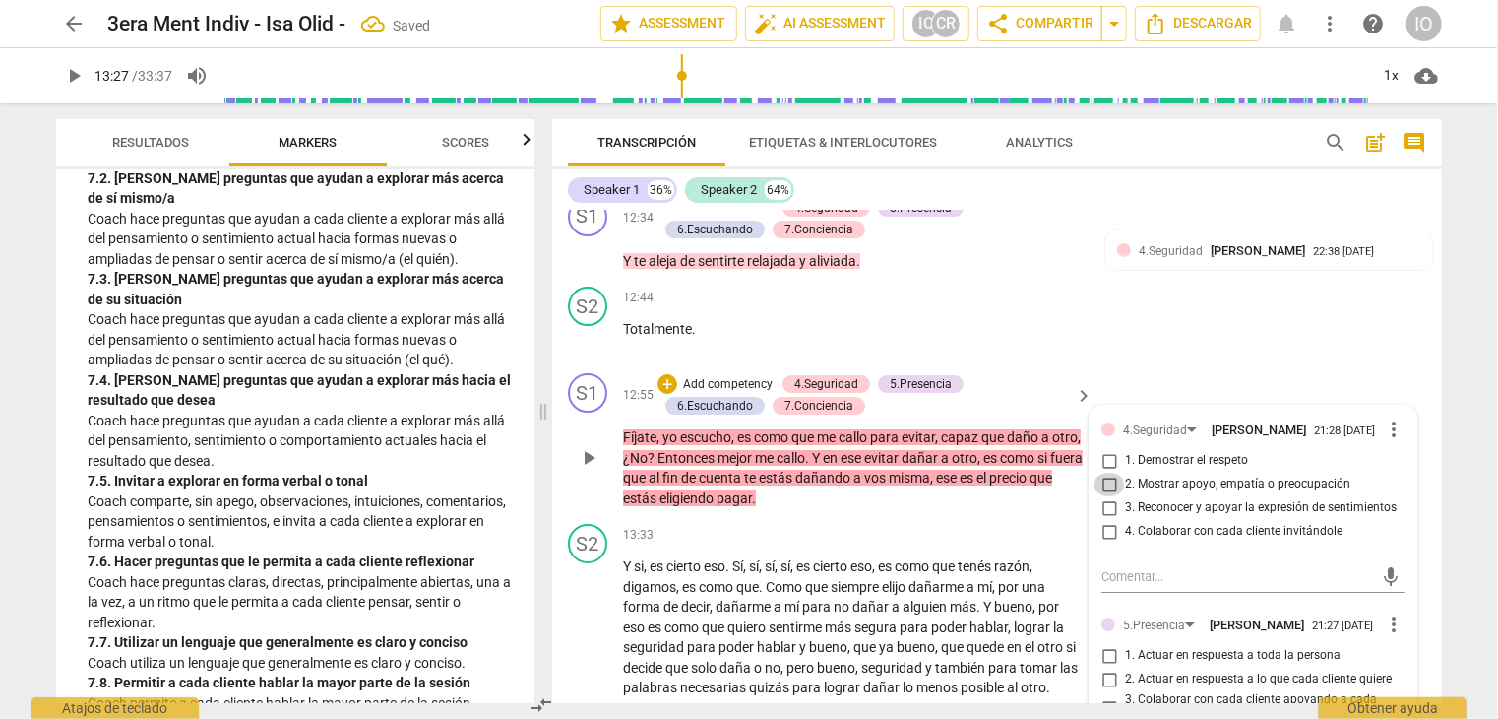
click at [1108, 476] on input "2. Mostrar apoyo, empatía o preocupación" at bounding box center [1110, 485] width 32 height 24
checkbox input "true"
click at [1107, 521] on input "4. Colaborar con cada cliente invitándole" at bounding box center [1110, 532] width 32 height 24
checkbox input "true"
click at [668, 376] on div "+" at bounding box center [668, 384] width 20 height 20
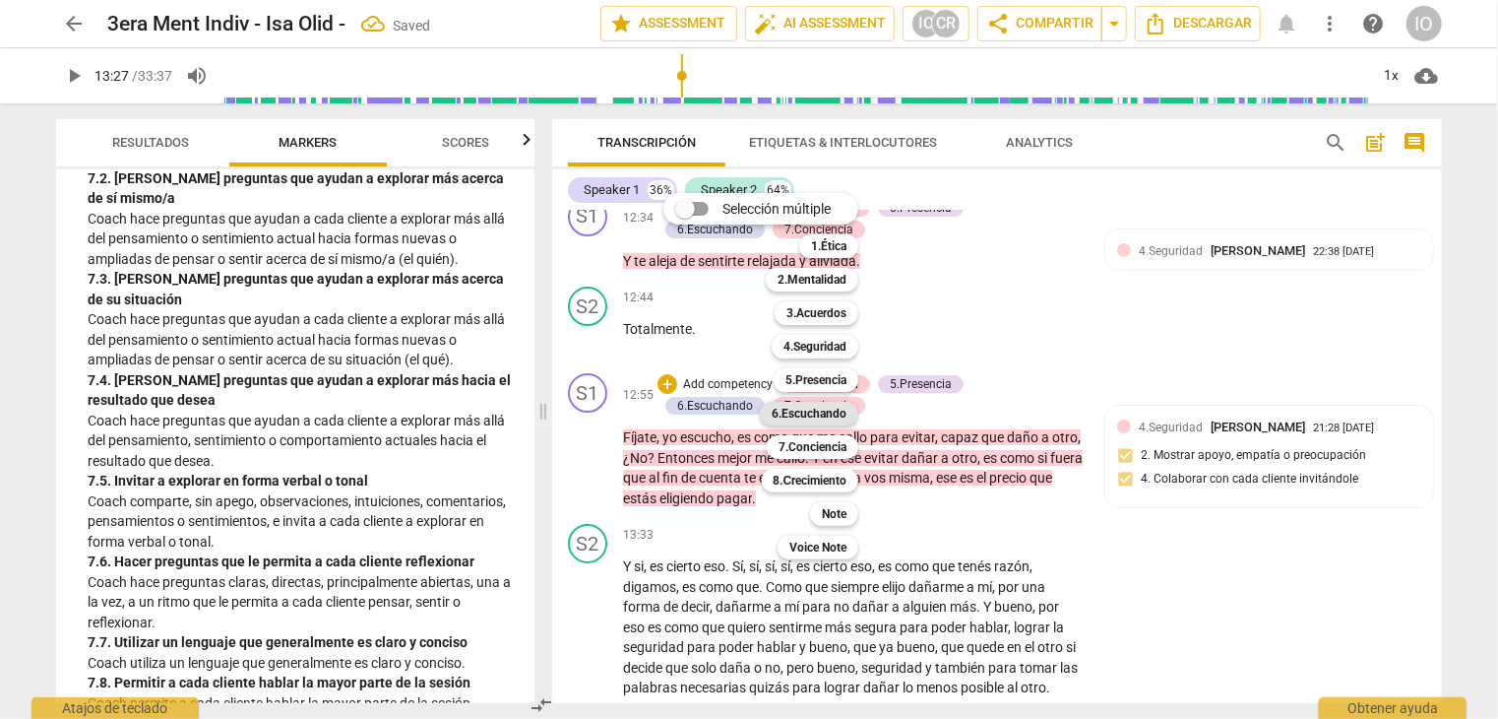
click at [823, 416] on b "6.Escuchando" at bounding box center [809, 414] width 75 height 24
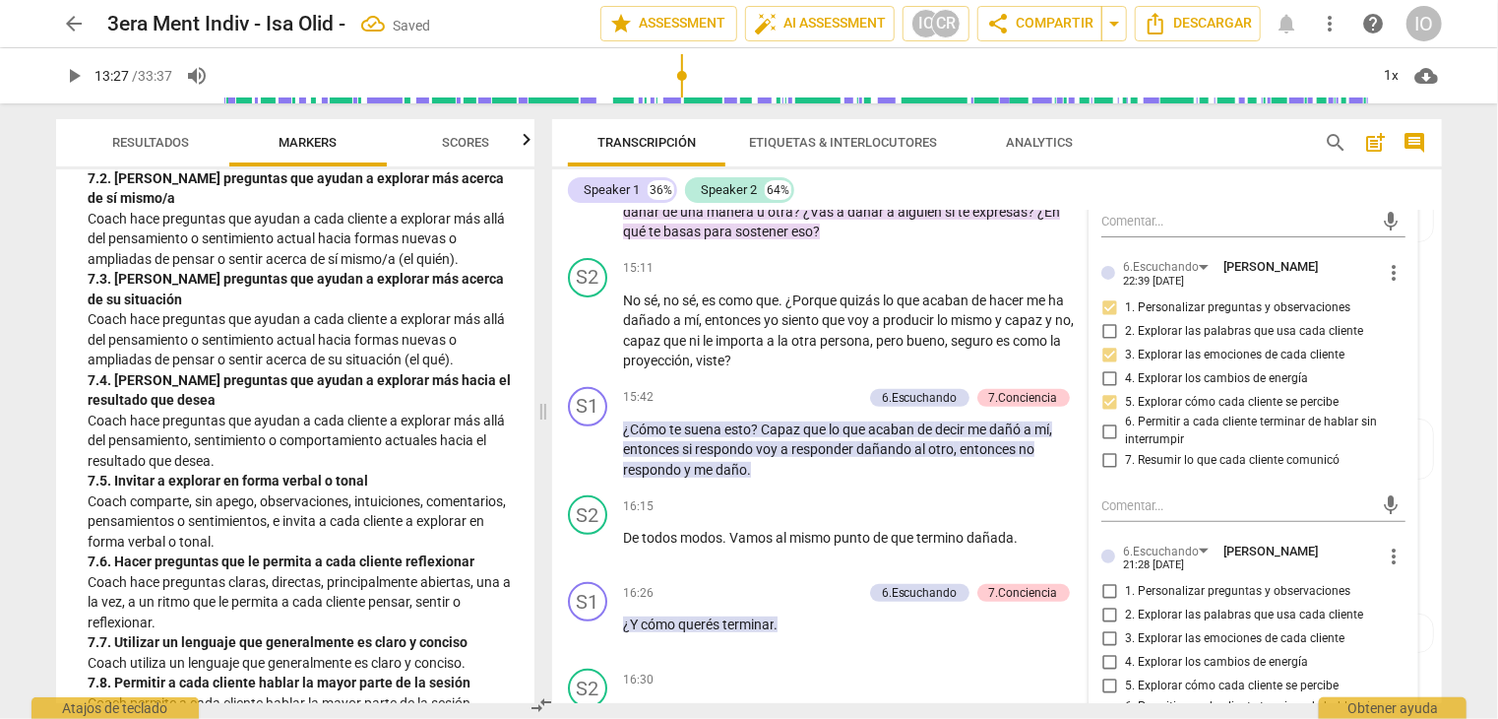
scroll to position [4078, 0]
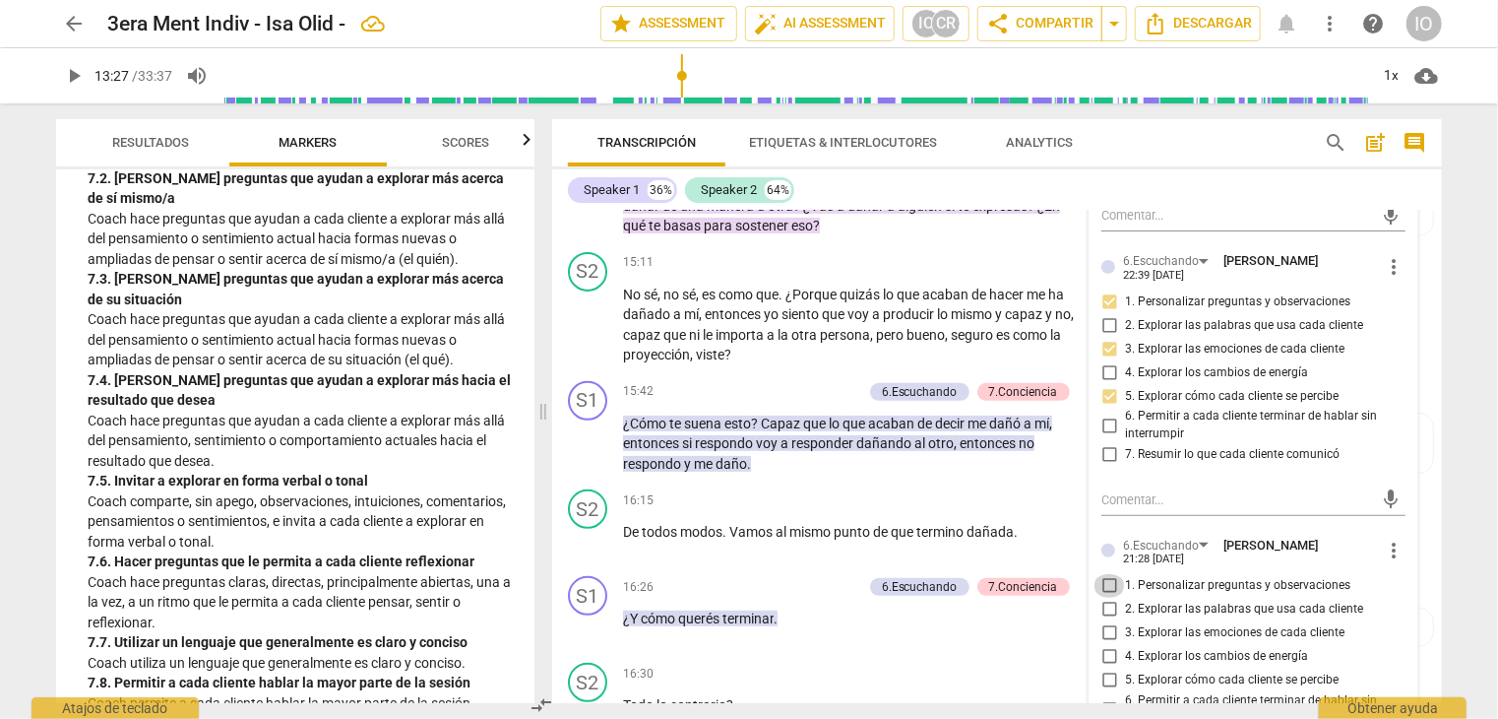
click at [1108, 574] on input "1. Personalizar preguntas y observaciones" at bounding box center [1110, 586] width 32 height 24
checkbox input "true"
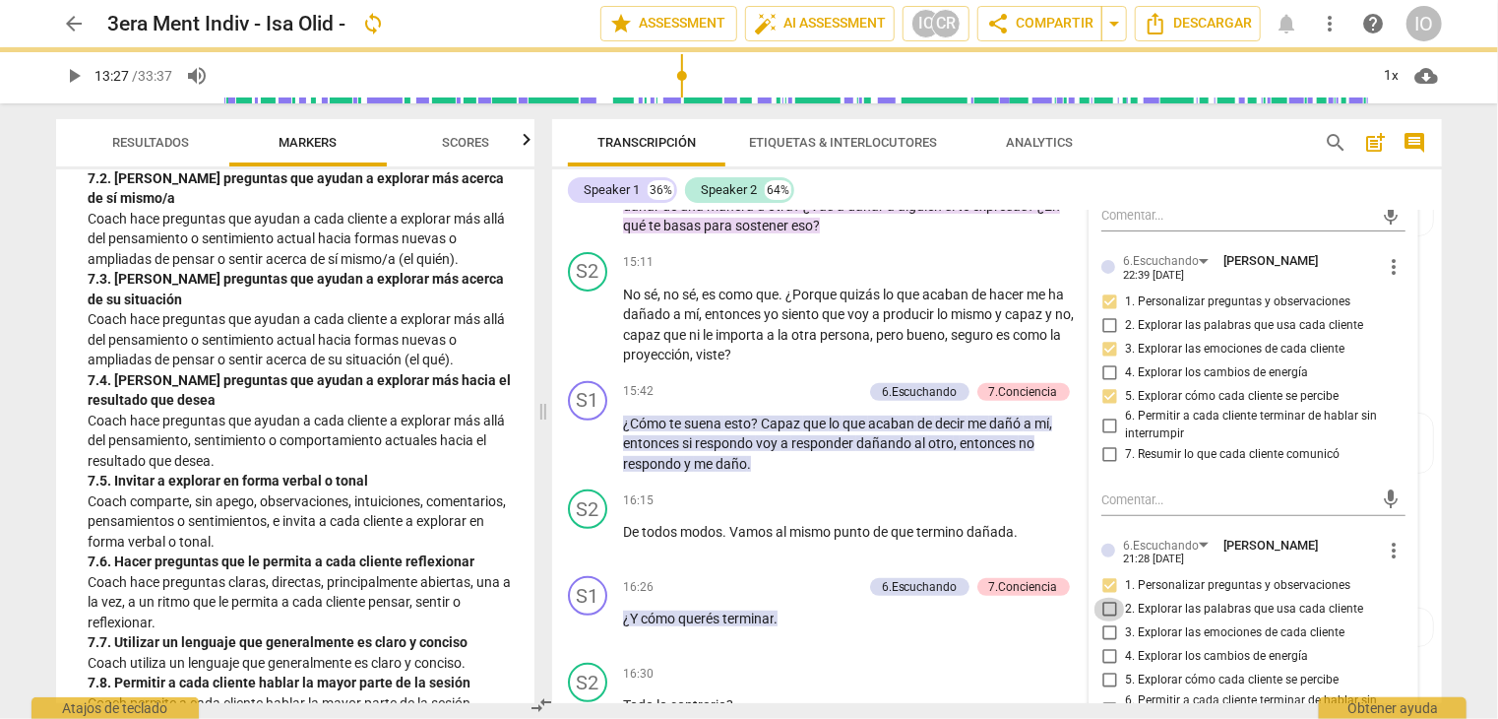
click at [1107, 598] on input "2. Explorar las palabras que usa cada cliente" at bounding box center [1110, 610] width 32 height 24
checkbox input "true"
click at [1105, 621] on input "3. Explorar las emociones de cada cliente" at bounding box center [1110, 633] width 32 height 24
checkbox input "true"
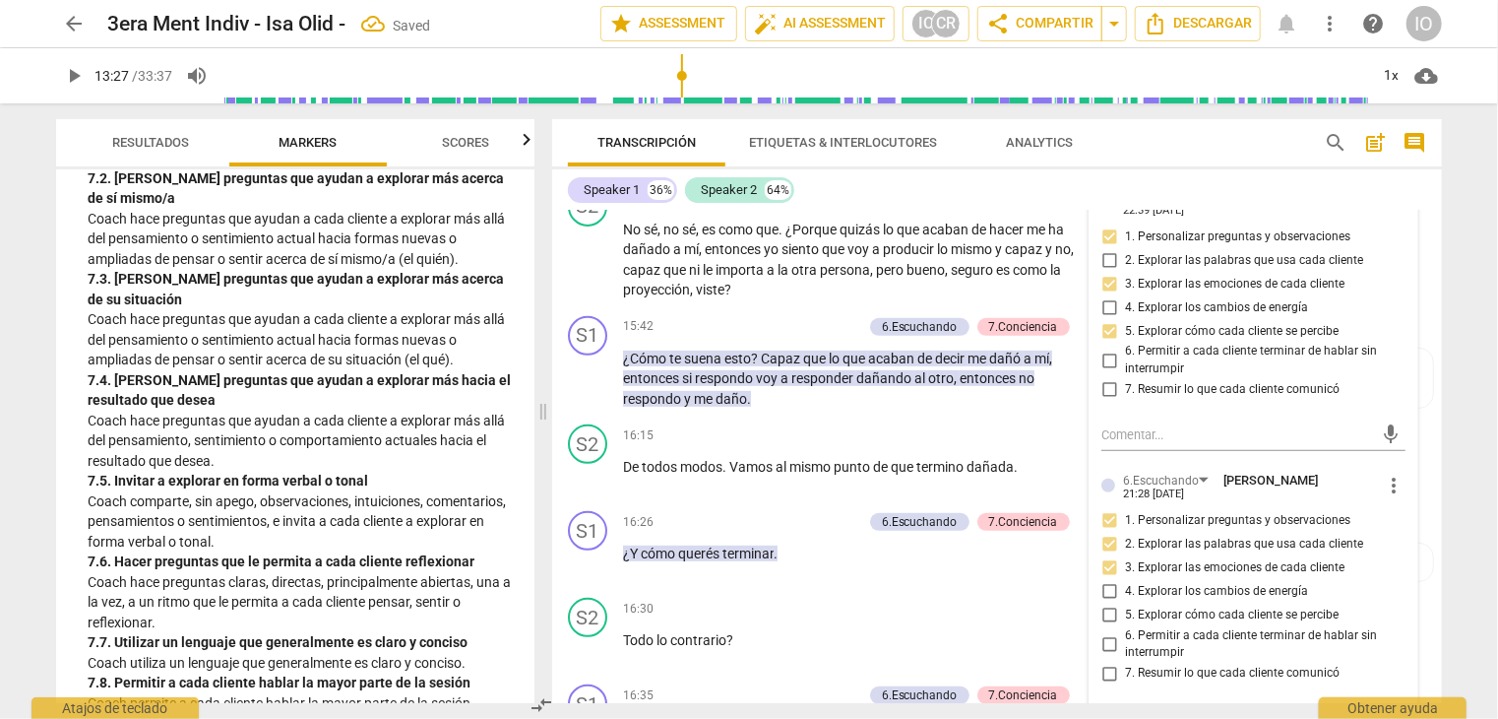
scroll to position [4176, 0]
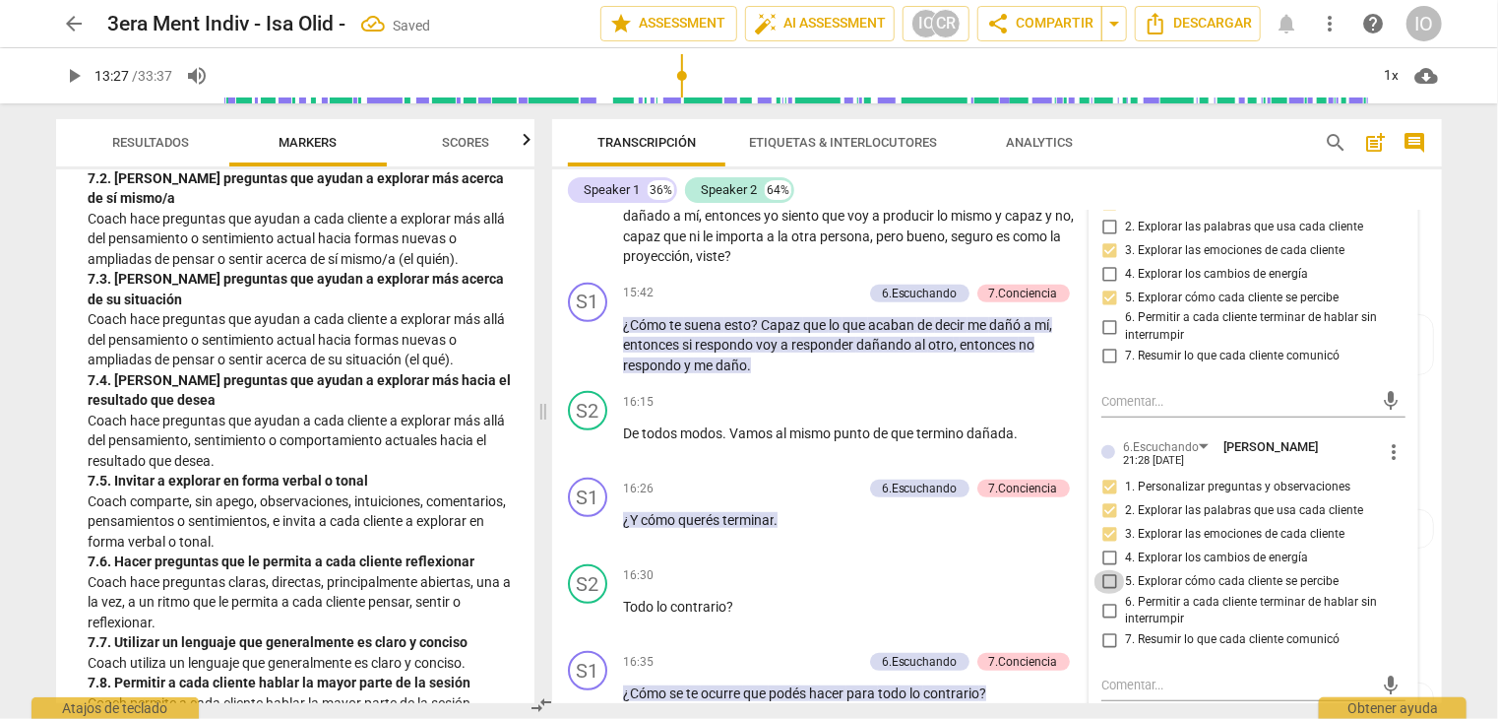
click at [1102, 570] on input "5. Explorar cómo cada cliente se percibe" at bounding box center [1110, 582] width 32 height 24
checkbox input "true"
click at [1107, 600] on input "6. Permitir a cada cliente terminar de hablar sin interrumpir" at bounding box center [1110, 611] width 32 height 24
checkbox input "true"
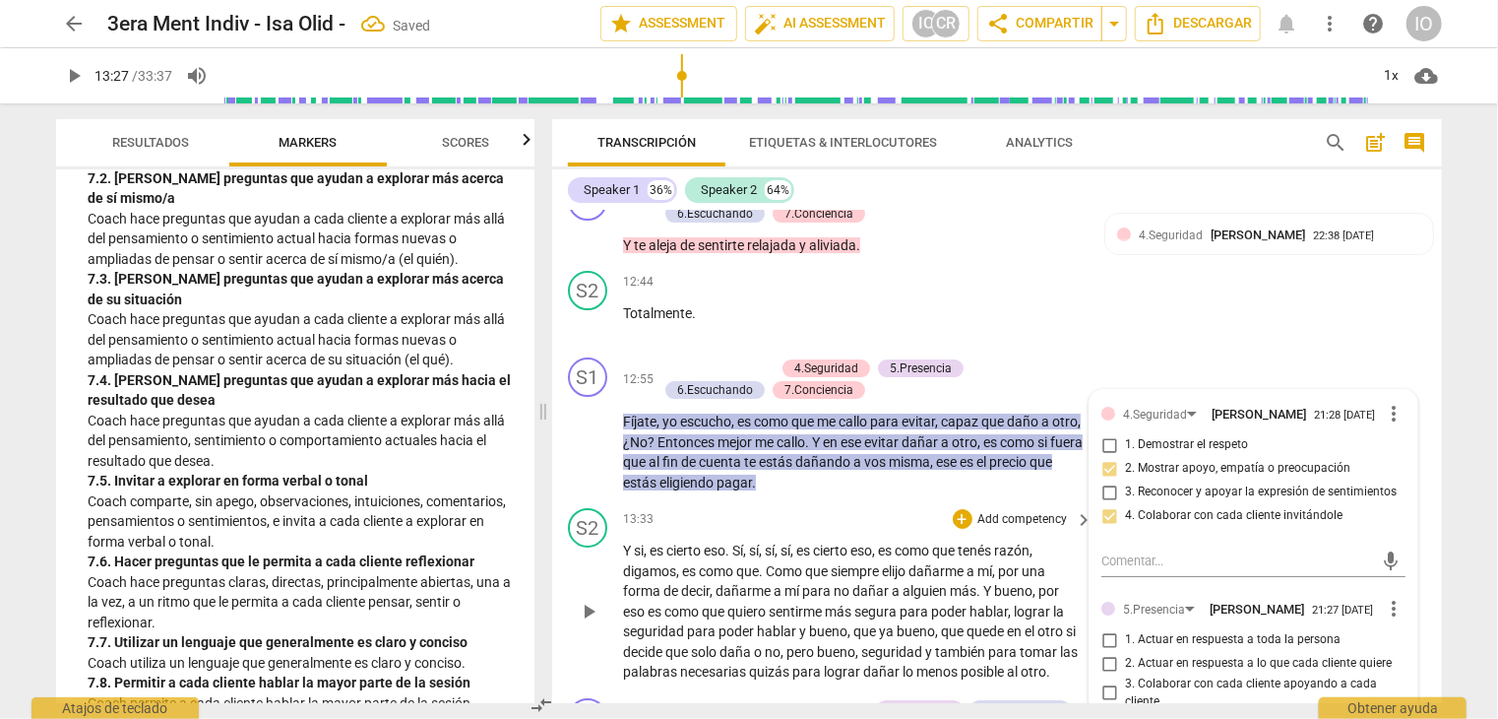
scroll to position [3487, 0]
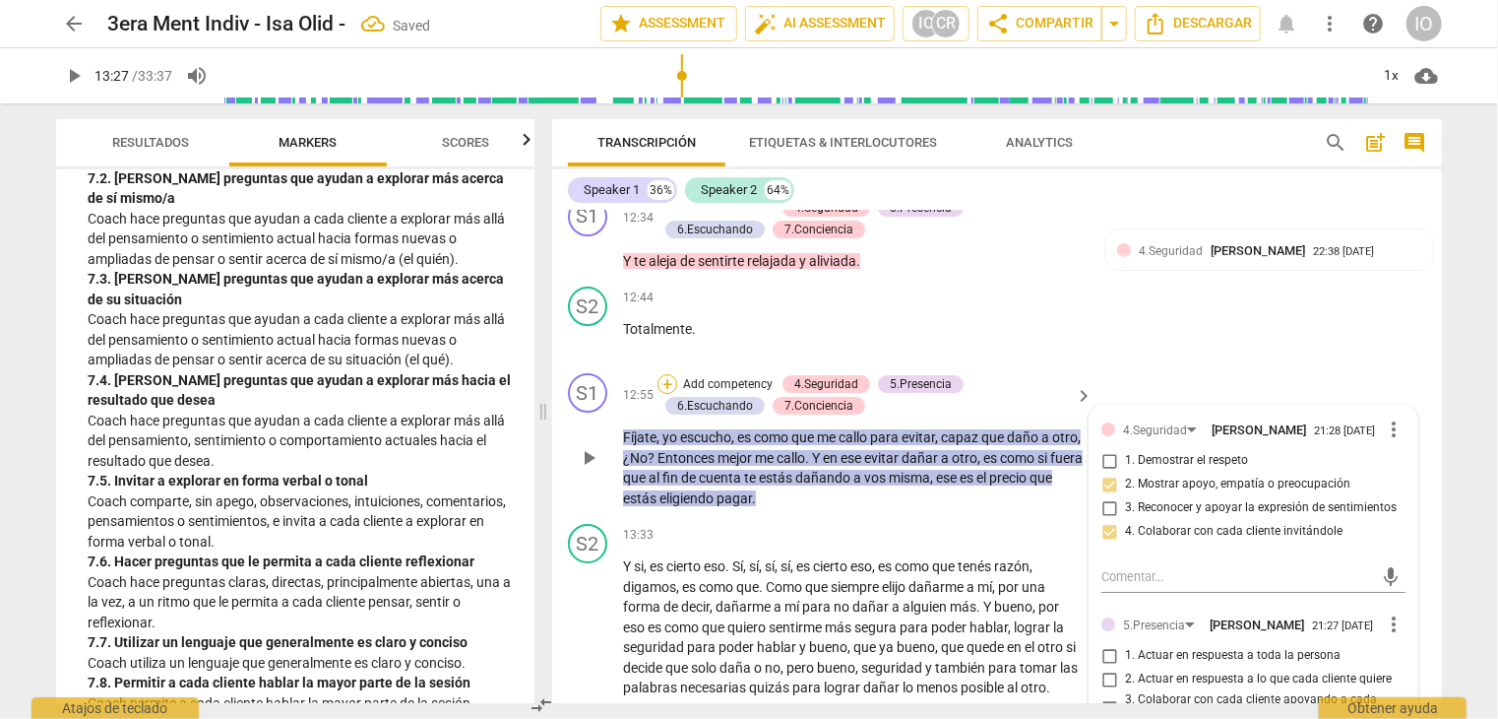
click at [662, 374] on div "+" at bounding box center [668, 384] width 20 height 20
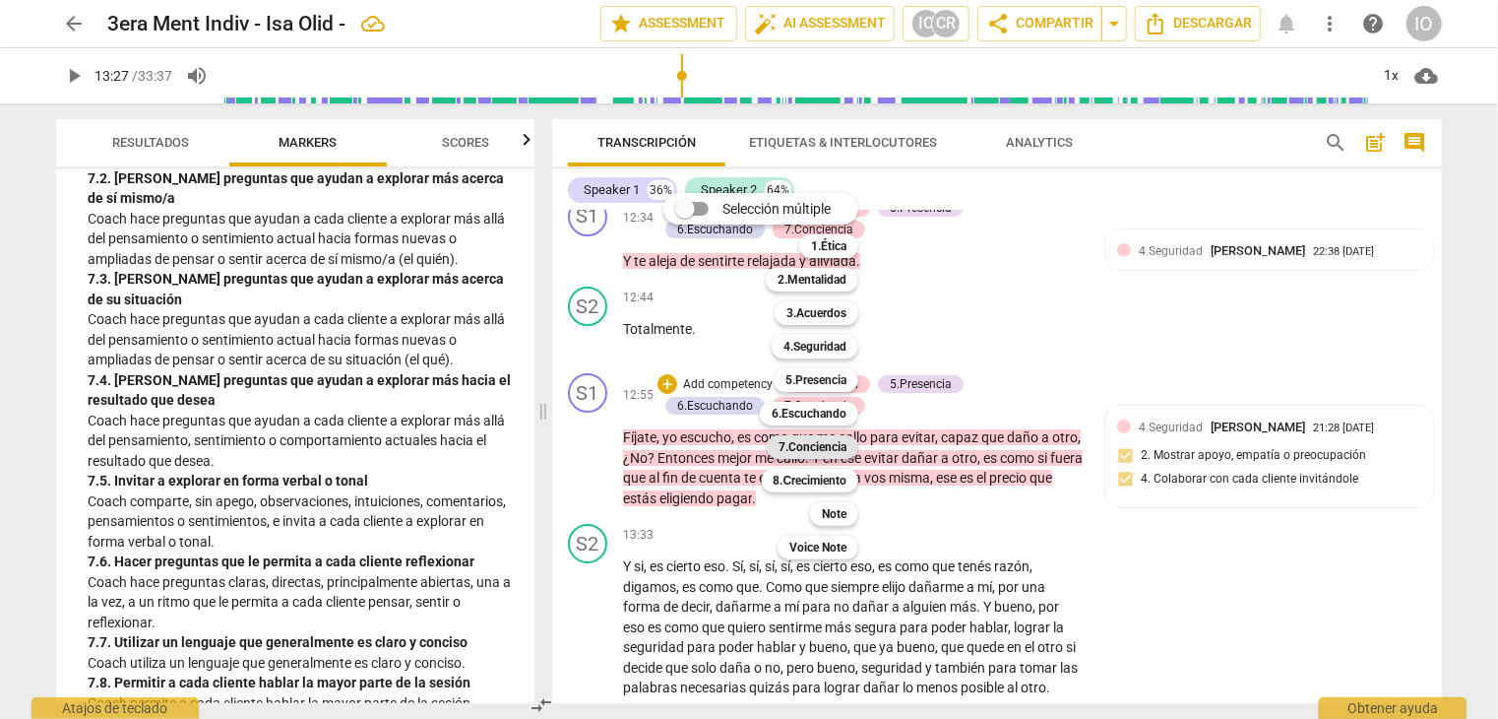
click at [837, 455] on b "7.Conciencia" at bounding box center [813, 447] width 68 height 24
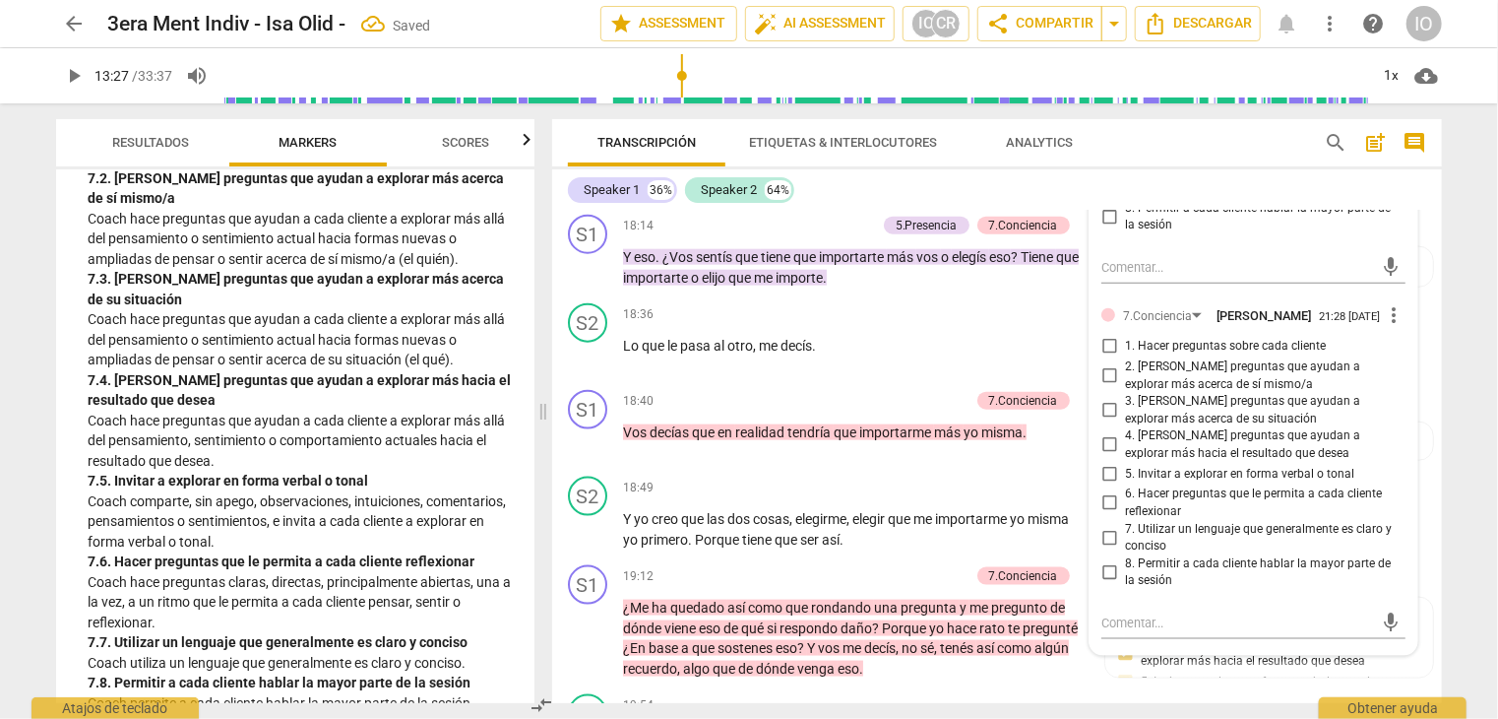
scroll to position [4964, 0]
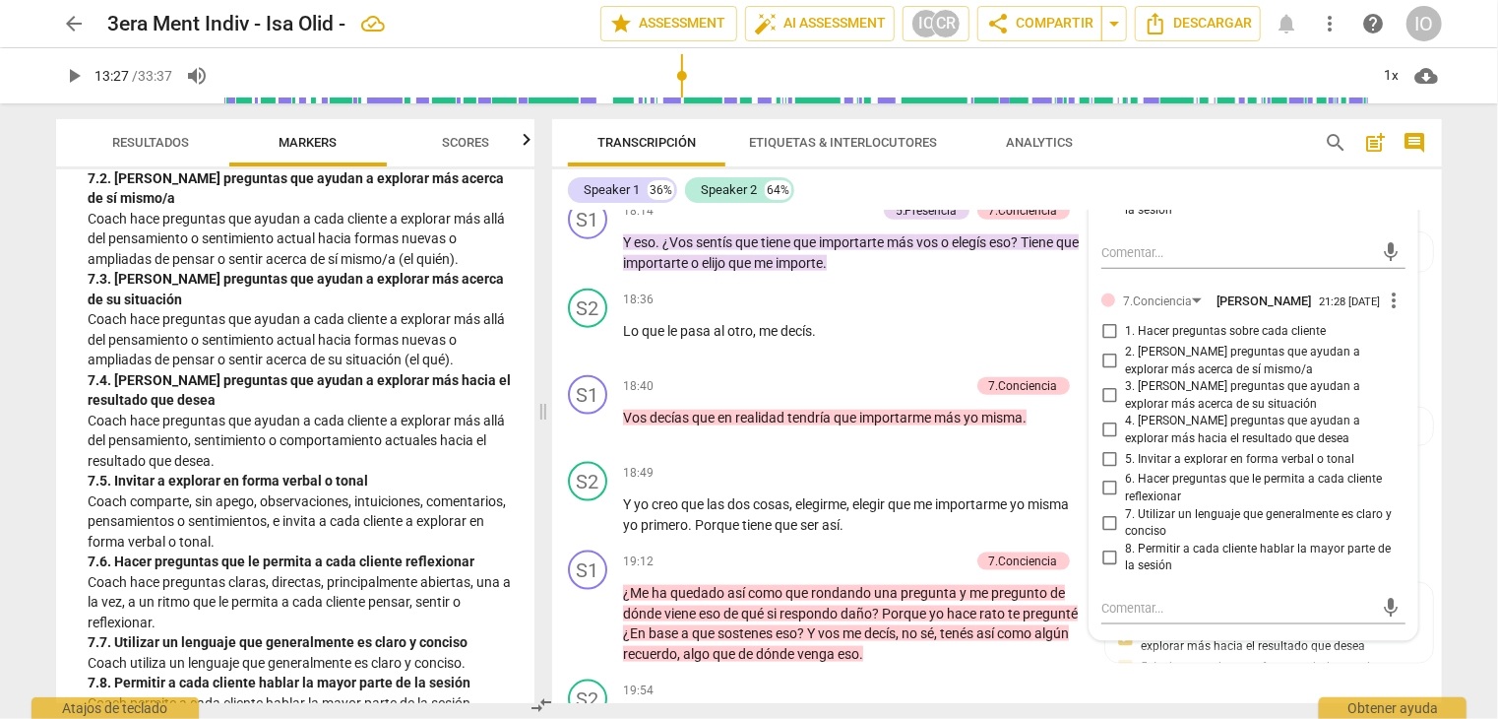
click at [1109, 327] on input "1. Hacer preguntas sobre cada cliente" at bounding box center [1110, 332] width 32 height 24
checkbox input "true"
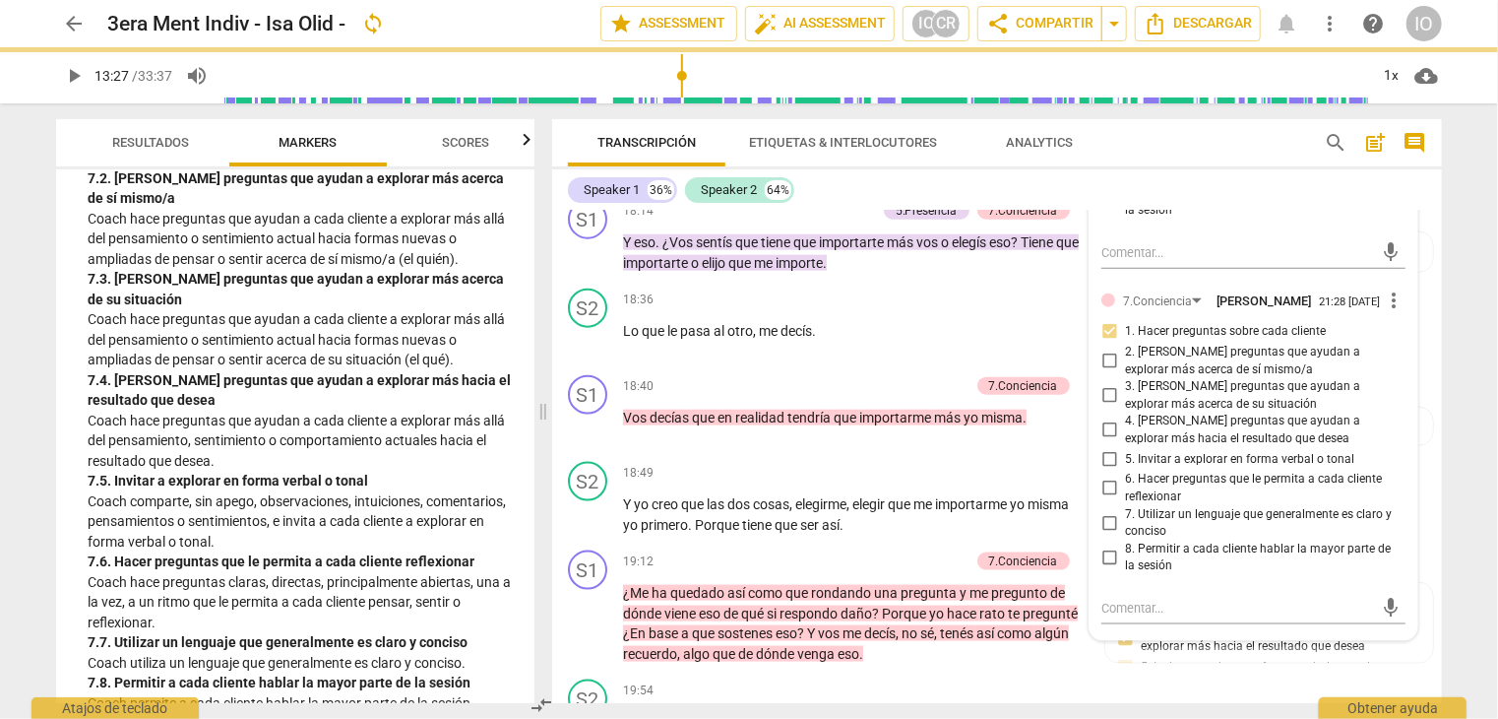
click at [1102, 355] on input "2. [PERSON_NAME] preguntas que ayudan a explorar más acerca de sí mismo/a" at bounding box center [1110, 361] width 32 height 24
checkbox input "true"
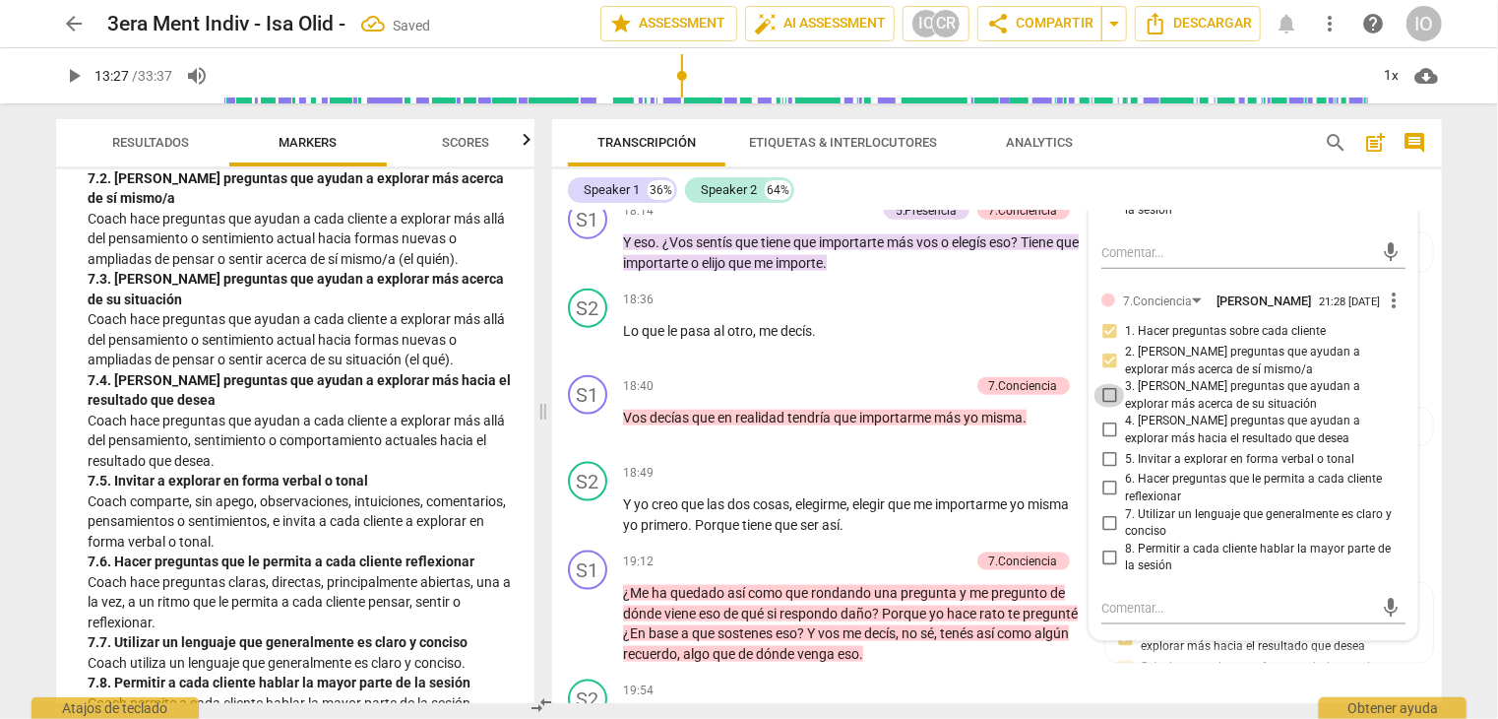
click at [1102, 387] on input "3. [PERSON_NAME] preguntas que ayudan a explorar más acerca de su situación" at bounding box center [1110, 396] width 32 height 24
checkbox input "true"
click at [1109, 447] on input "5. Invitar a explorar en forma verbal o tonal" at bounding box center [1110, 459] width 32 height 24
checkbox input "true"
click at [1106, 477] on input "6. Hacer preguntas que le permita a cada cliente reflexionar" at bounding box center [1110, 488] width 32 height 24
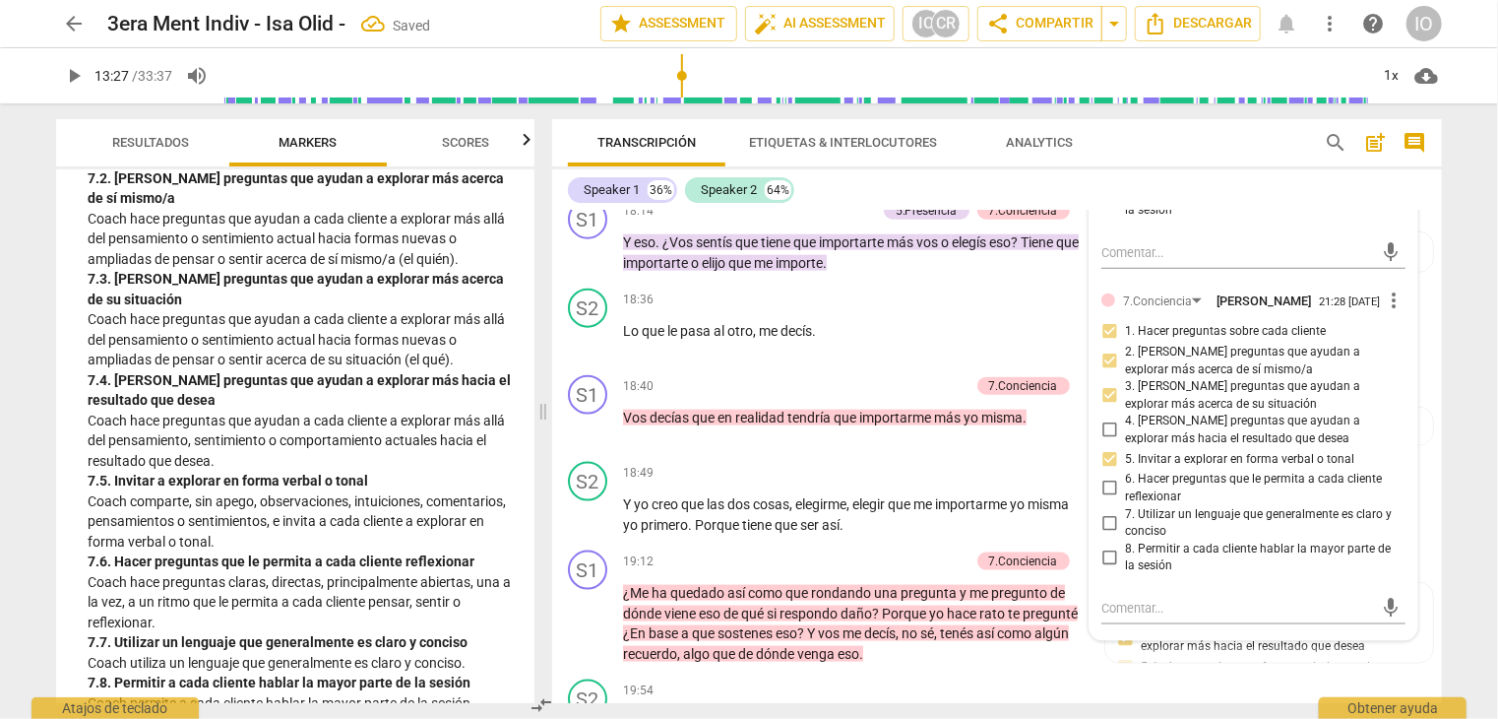
checkbox input "true"
drag, startPoint x: 1110, startPoint y: 514, endPoint x: 1120, endPoint y: 509, distance: 11.0
click at [1110, 513] on input "7. Utilizar un lenguaje que generalmente es claro y conciso" at bounding box center [1110, 523] width 32 height 24
checkbox input "true"
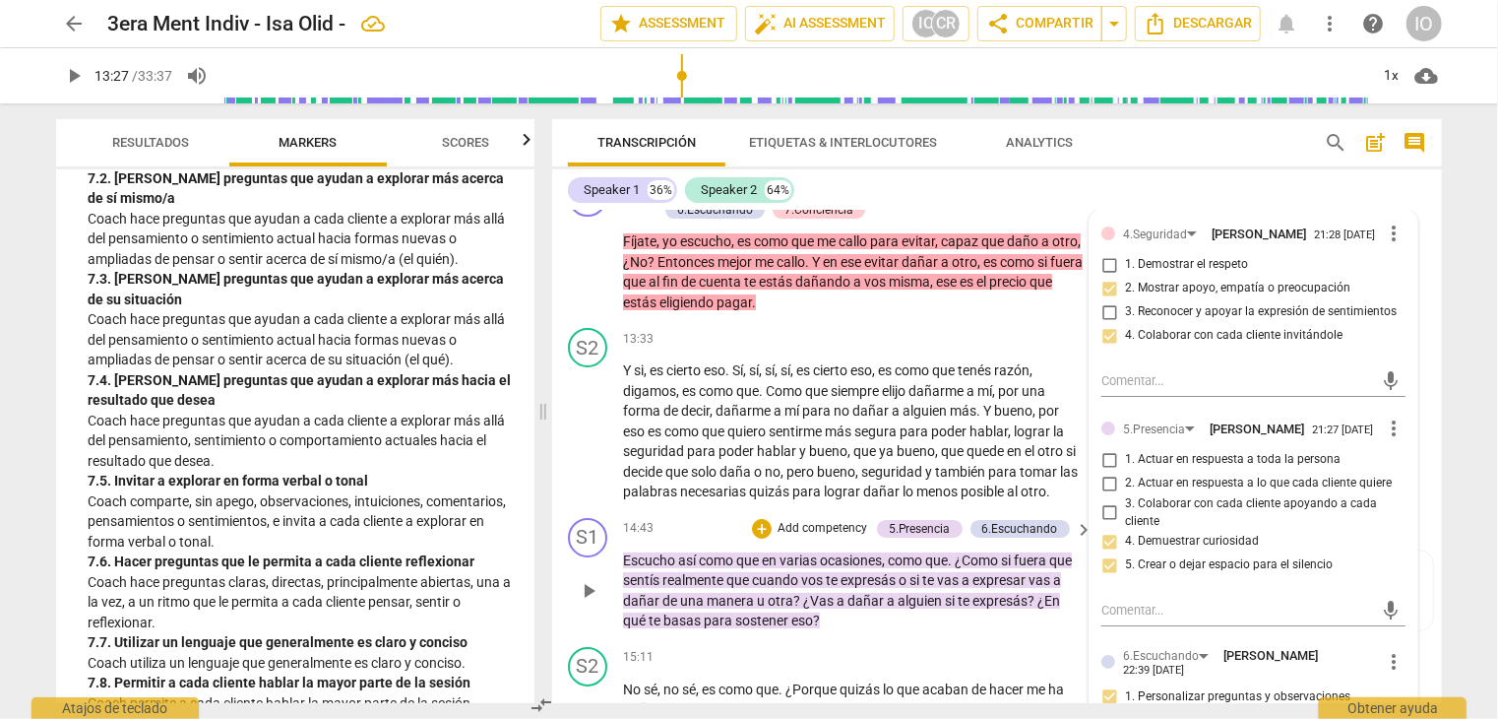
scroll to position [3684, 0]
click at [575, 422] on span "play_arrow" at bounding box center [589, 430] width 32 height 24
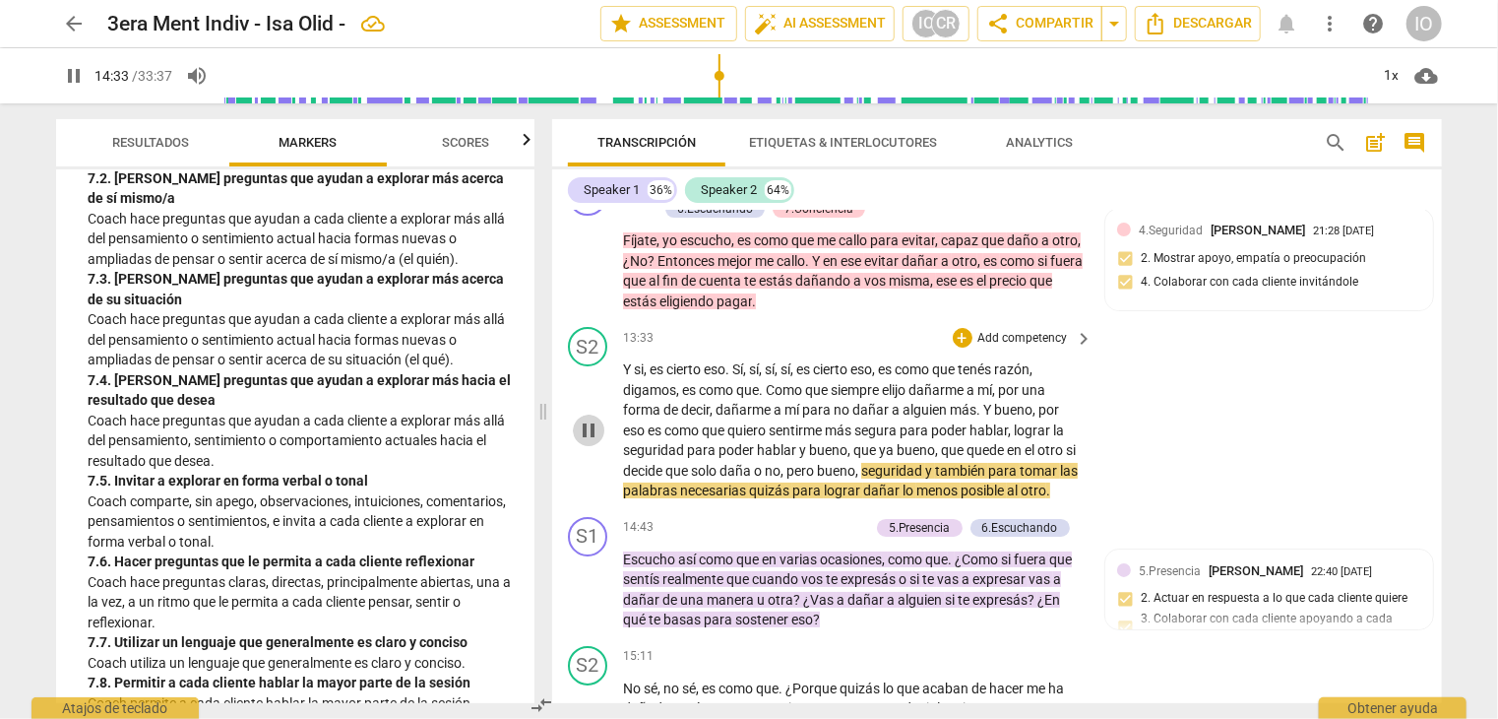
click at [594, 426] on span "pause" at bounding box center [589, 430] width 24 height 24
type input "873"
click at [712, 463] on span "solo" at bounding box center [705, 471] width 29 height 16
click at [705, 497] on div "S2 play_arrow pause 13:33 + Add competency keyboard_arrow_right Y si , es ciert…" at bounding box center [997, 414] width 890 height 190
click at [707, 466] on span "solo" at bounding box center [705, 471] width 29 height 16
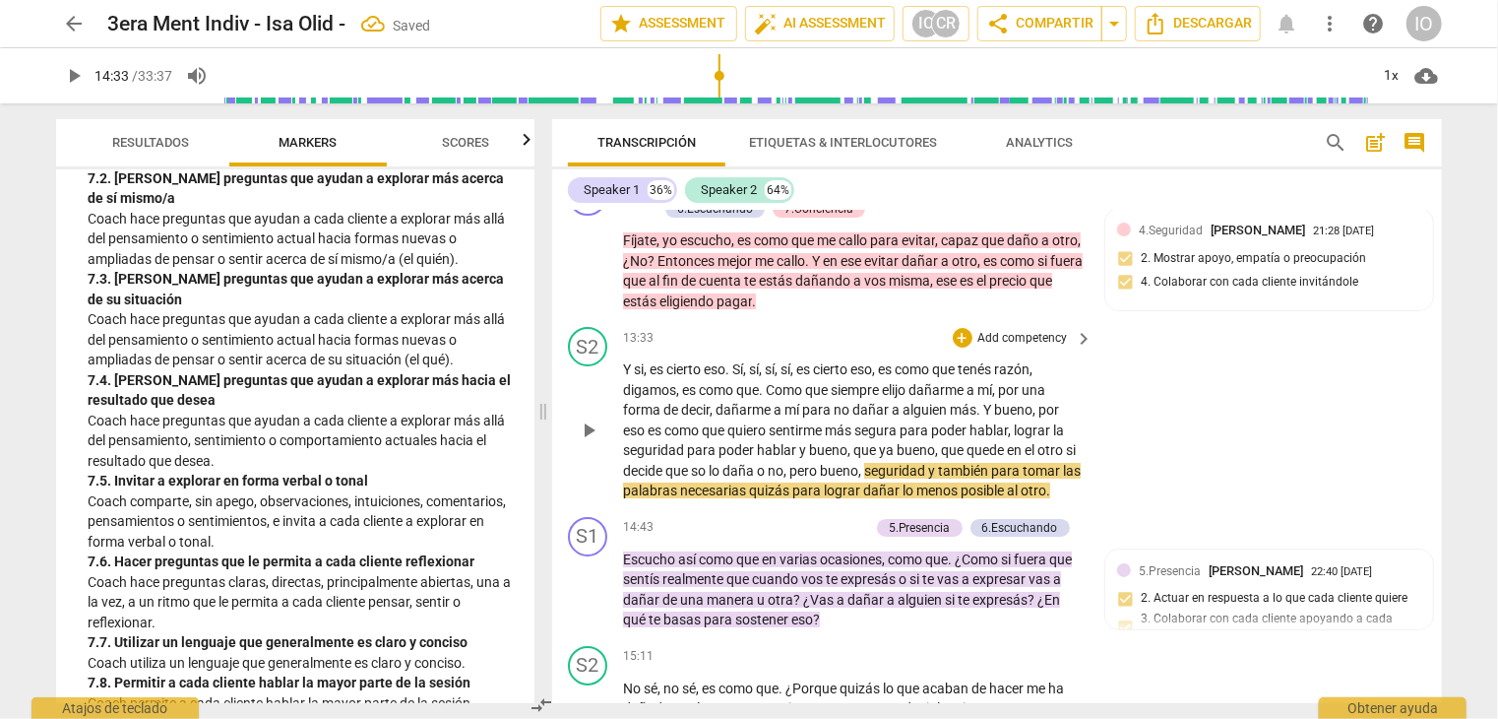
click at [693, 464] on span "so lo" at bounding box center [707, 471] width 32 height 16
click at [594, 426] on span "play_arrow" at bounding box center [589, 430] width 24 height 24
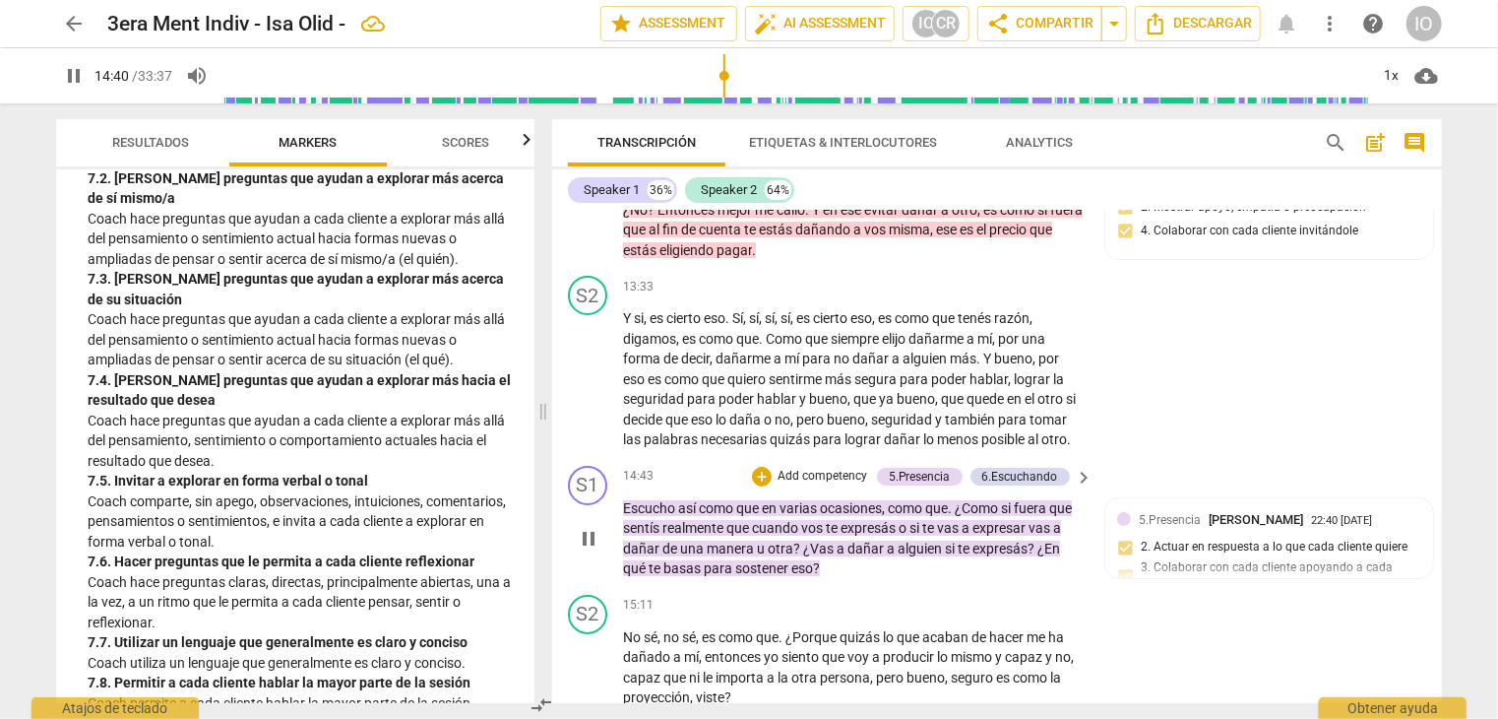
scroll to position [3782, 0]
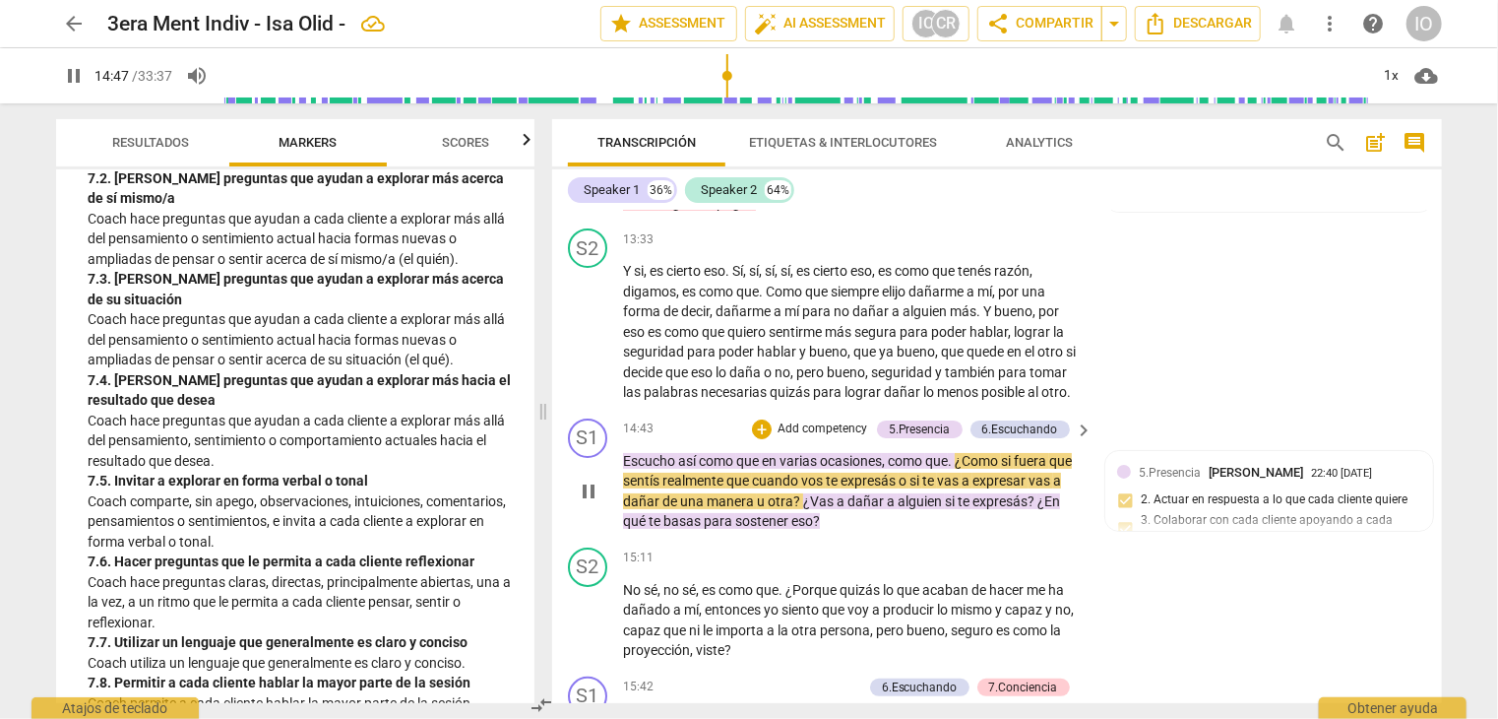
click at [598, 485] on span "pause" at bounding box center [589, 491] width 24 height 24
type input "888"
click at [766, 429] on div "+ Add competency" at bounding box center [810, 429] width 117 height 20
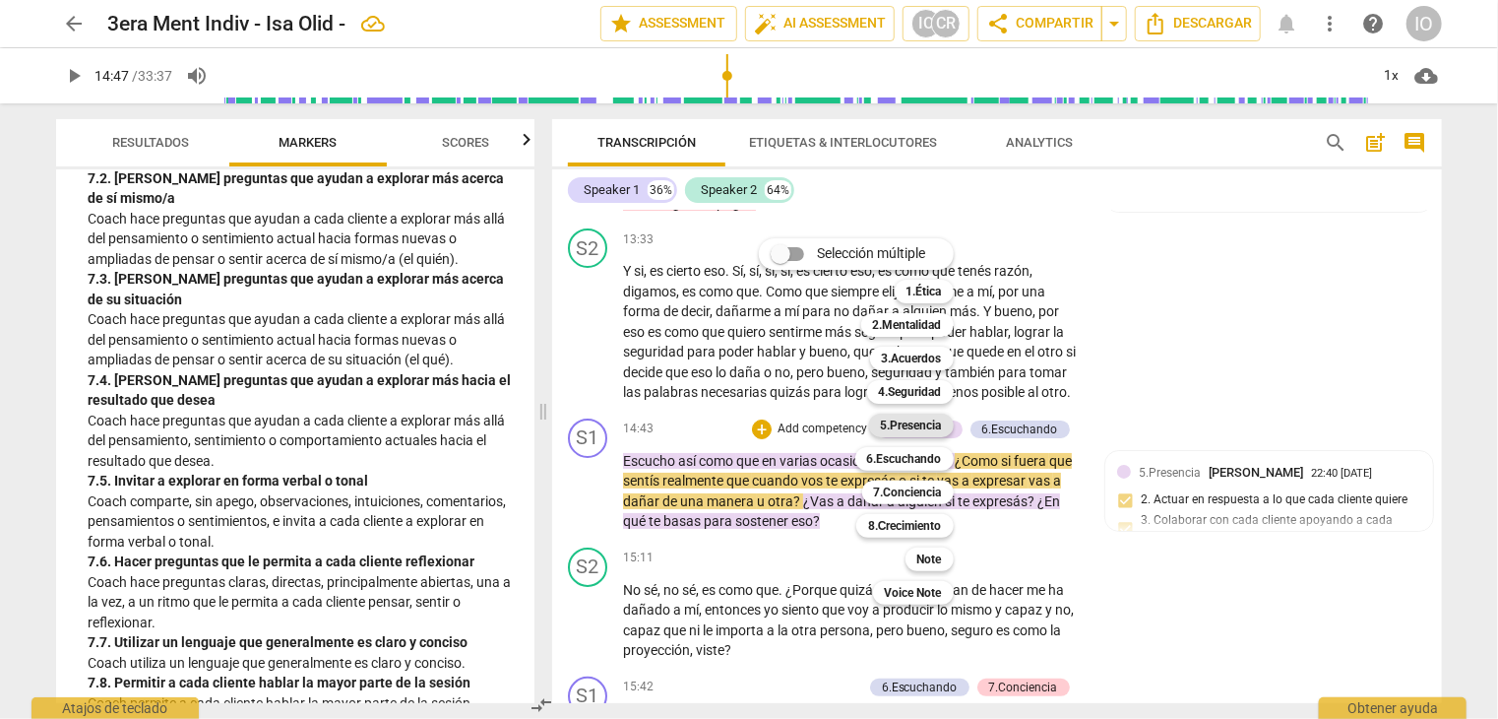
click at [901, 427] on b "5.Presencia" at bounding box center [911, 425] width 61 height 24
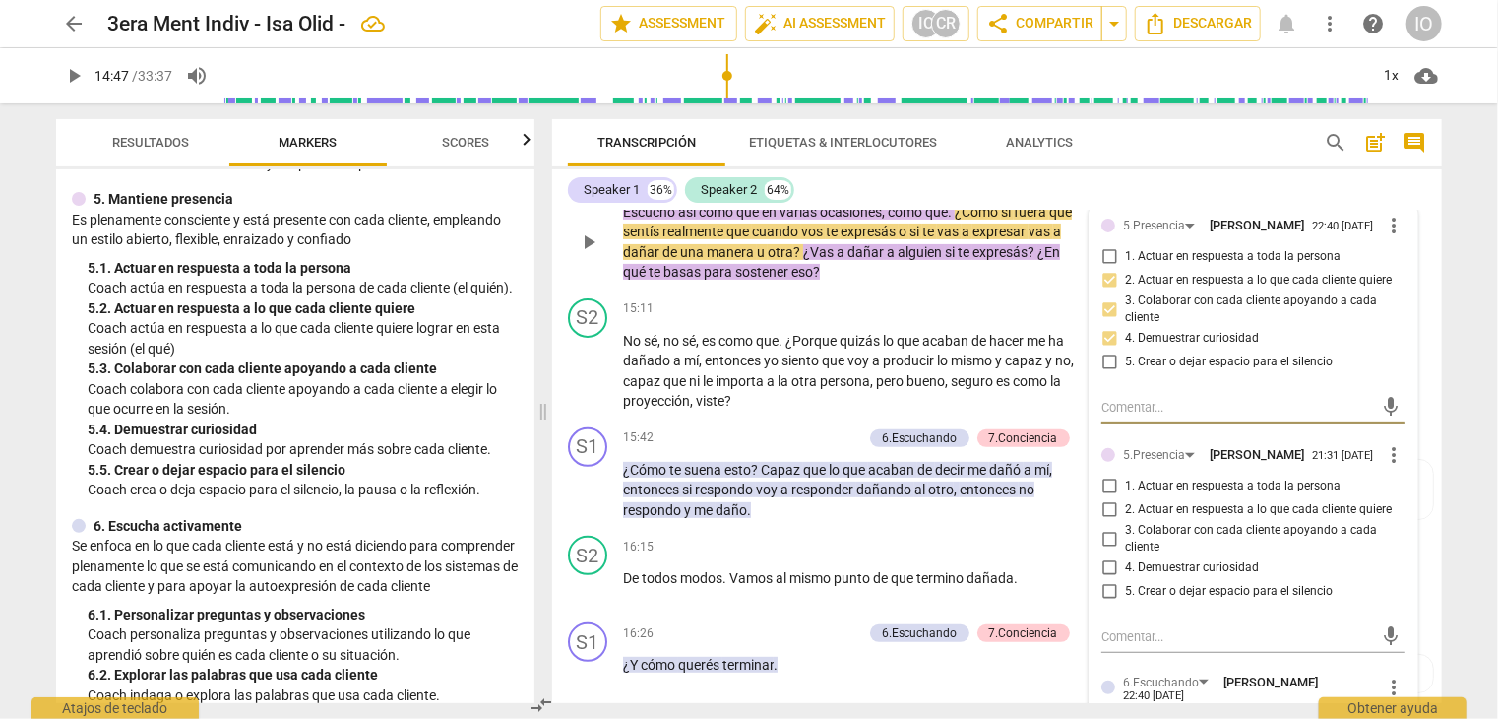
scroll to position [4078, 0]
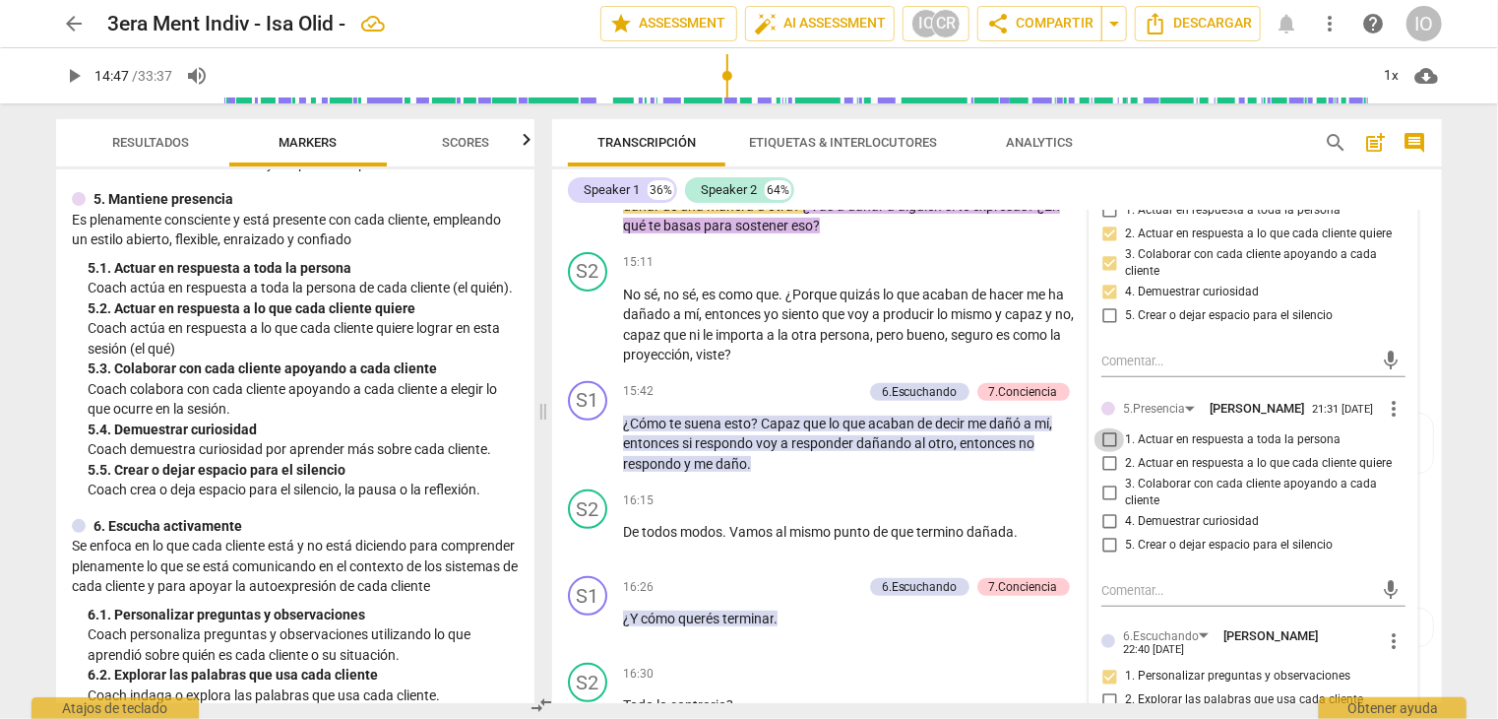
click at [1102, 438] on input "1. Actuar en respuesta a toda la persona" at bounding box center [1110, 440] width 32 height 24
checkbox input "true"
click at [1104, 521] on input "4. Demuestrar curiosidad" at bounding box center [1110, 522] width 32 height 24
checkbox input "true"
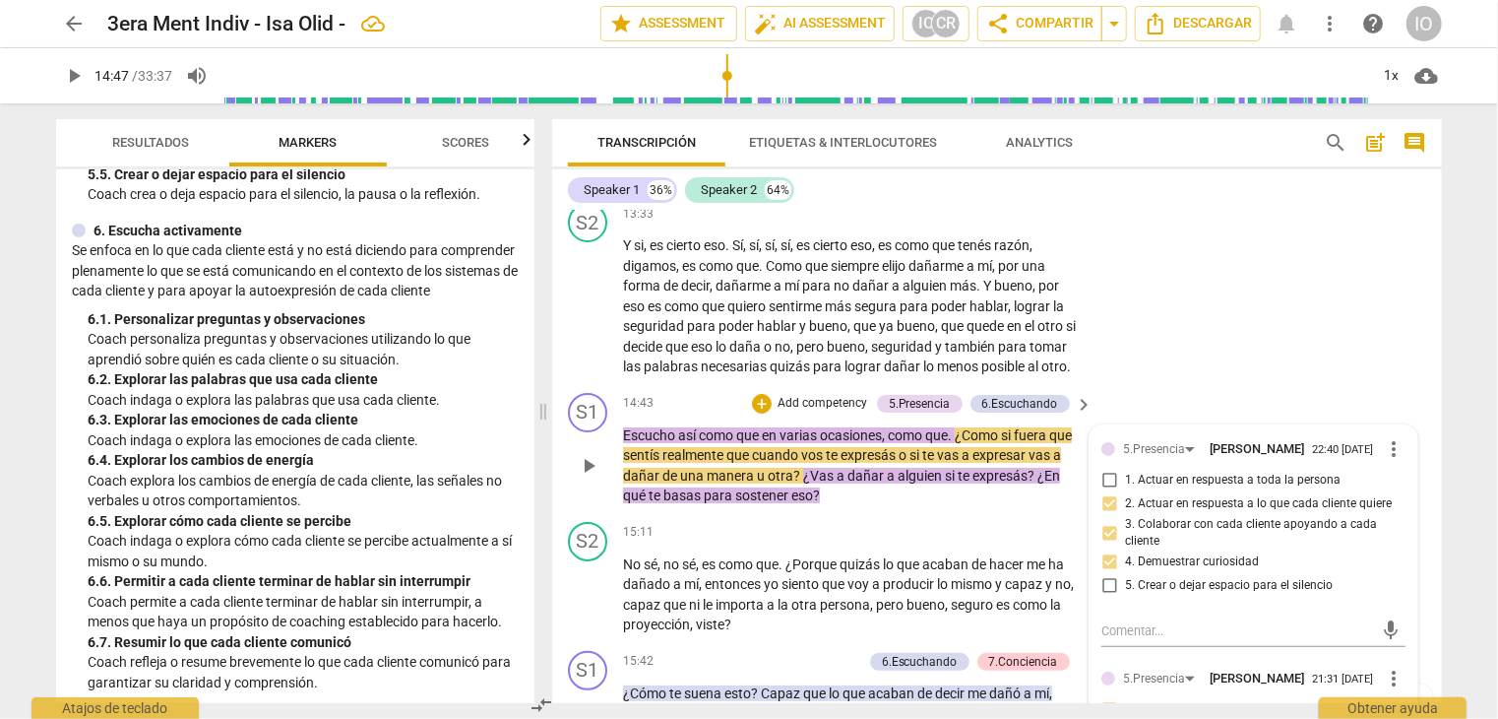
scroll to position [3782, 0]
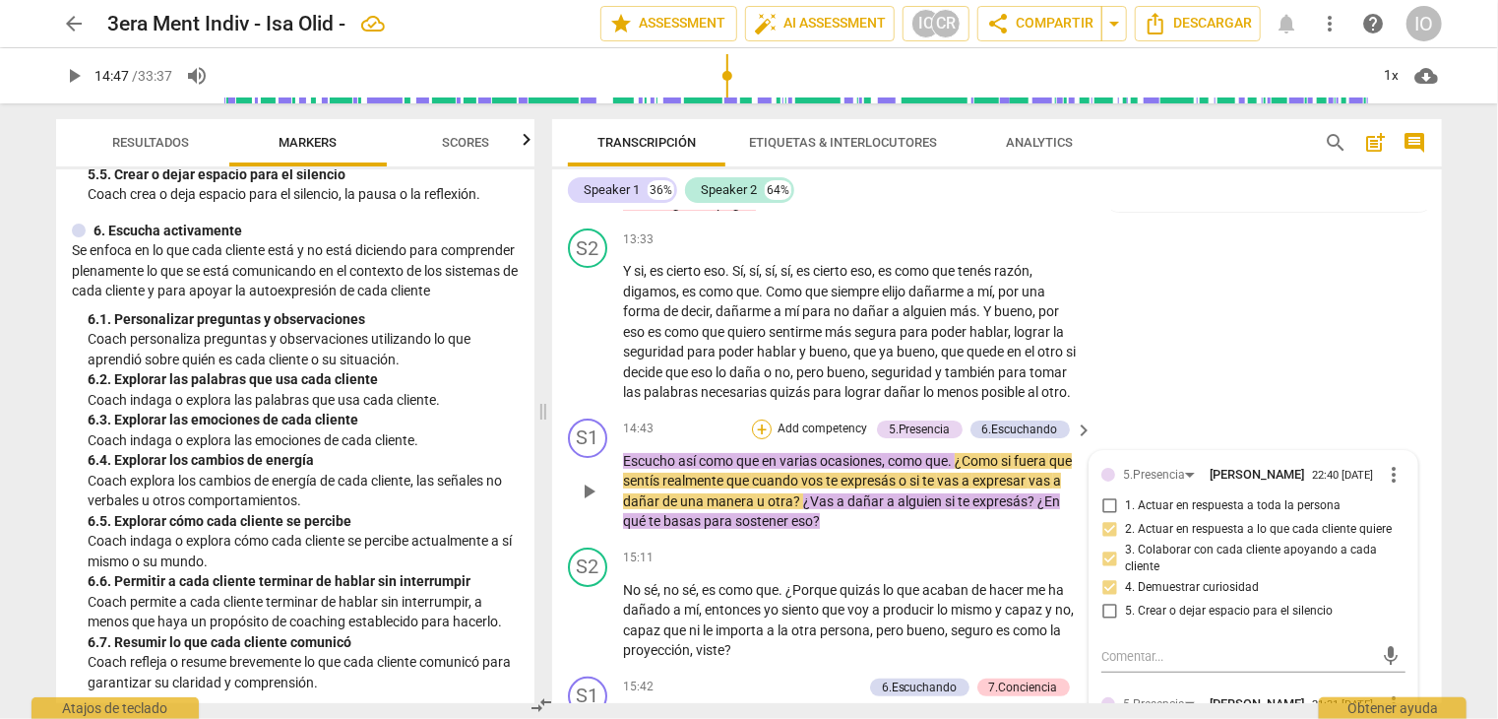
click at [756, 419] on div "+" at bounding box center [762, 429] width 20 height 20
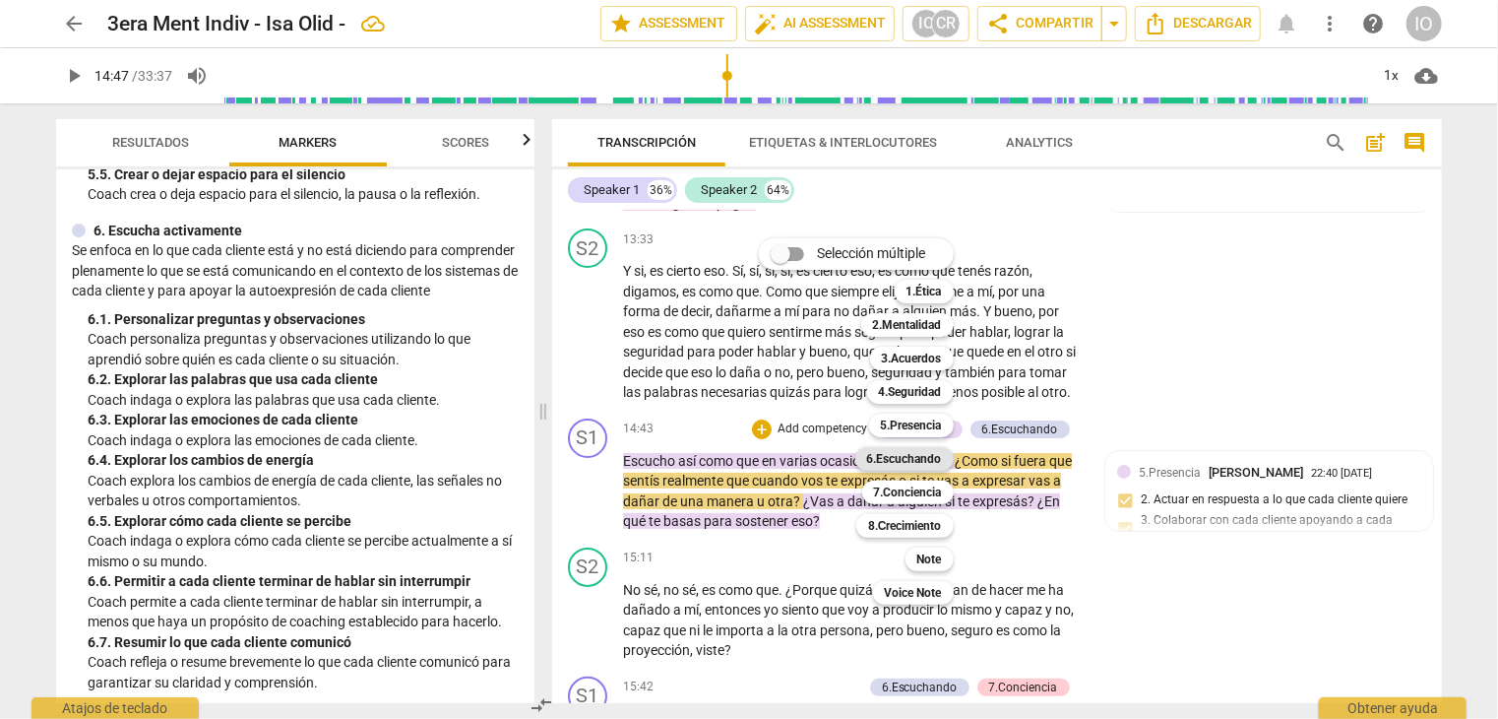
click at [877, 457] on b "6.Escuchando" at bounding box center [904, 459] width 75 height 24
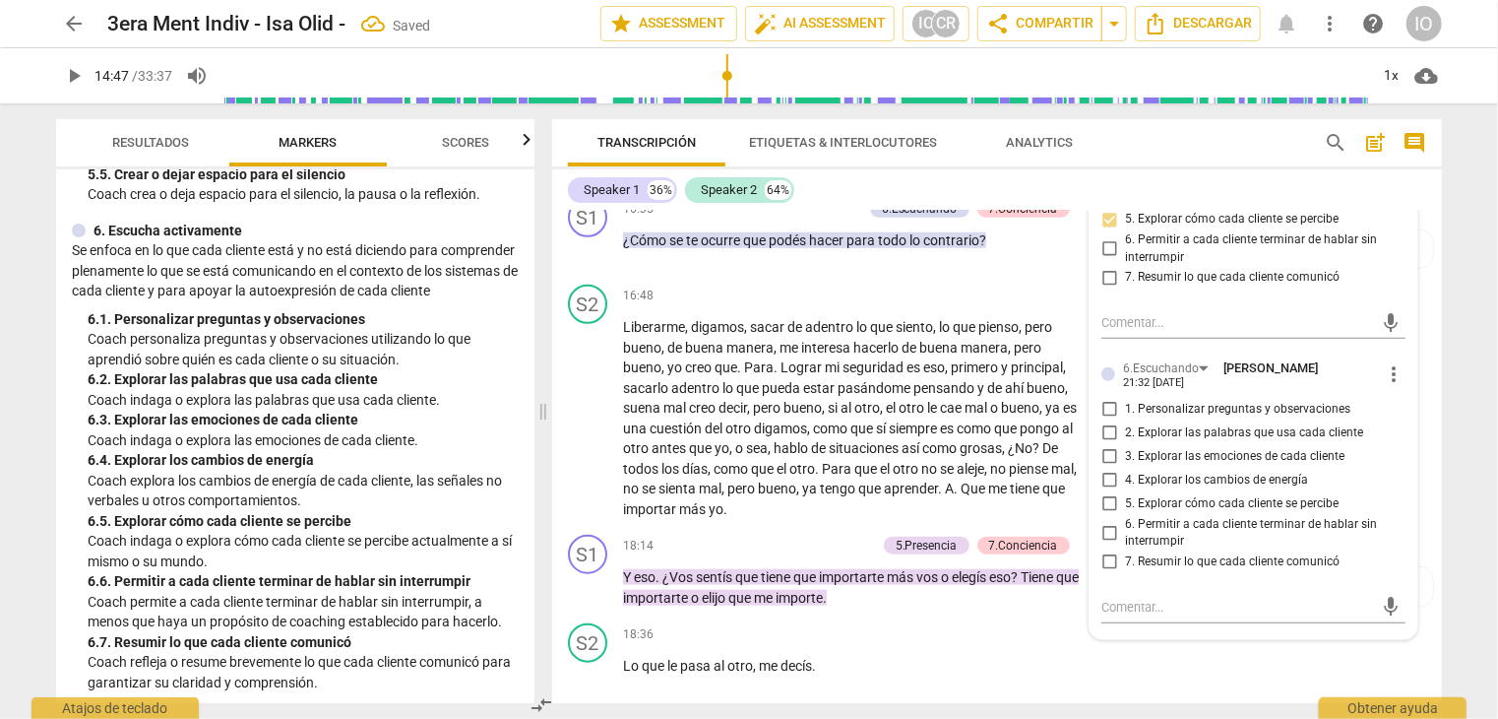
scroll to position [4668, 0]
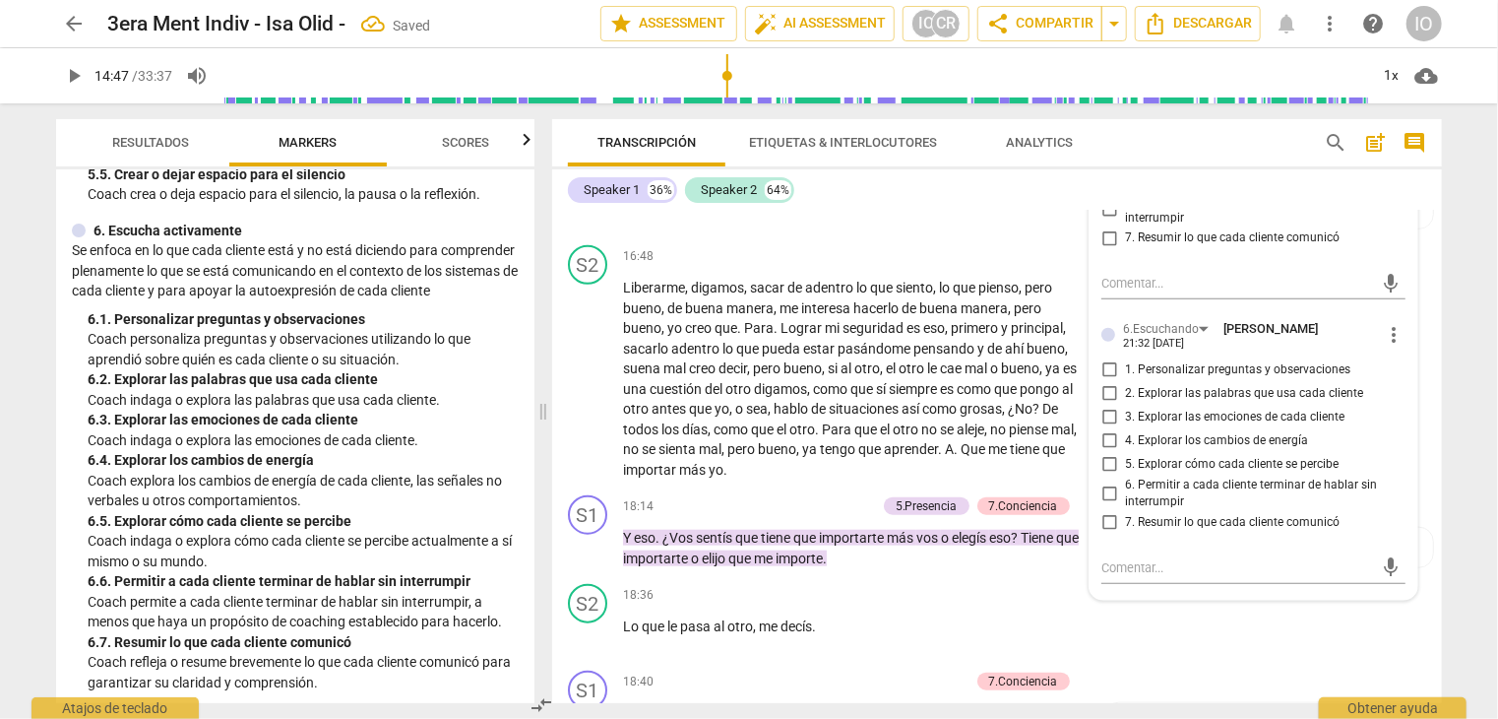
click at [1109, 358] on input "1. Personalizar preguntas y observaciones" at bounding box center [1110, 370] width 32 height 24
checkbox input "true"
click at [1108, 390] on input "2. Explorar las palabras que usa cada cliente" at bounding box center [1110, 394] width 32 height 24
checkbox input "true"
click at [1109, 453] on input "5. Explorar cómo cada cliente se percibe" at bounding box center [1110, 465] width 32 height 24
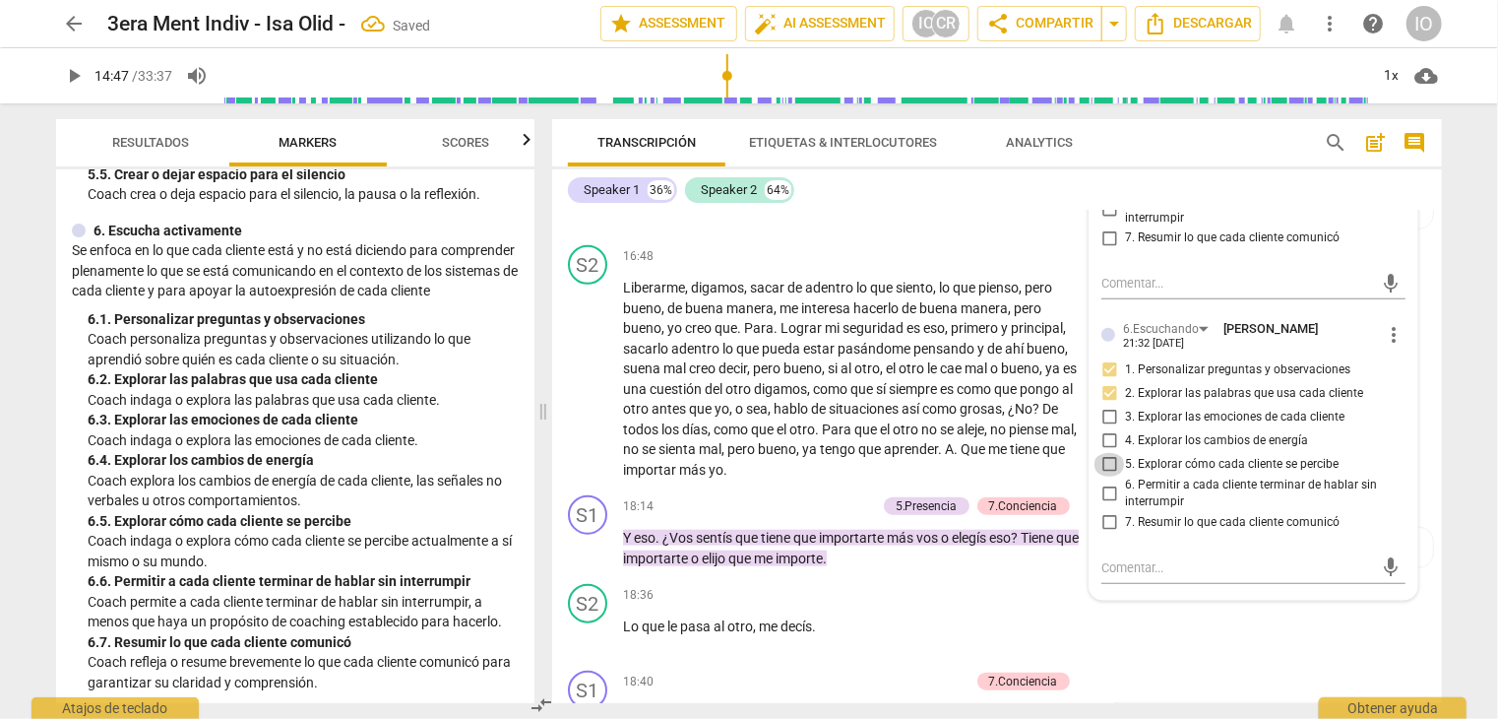
checkbox input "true"
click at [1106, 489] on input "6. Permitir a cada cliente terminar de hablar sin interrumpir" at bounding box center [1110, 493] width 32 height 24
checkbox input "true"
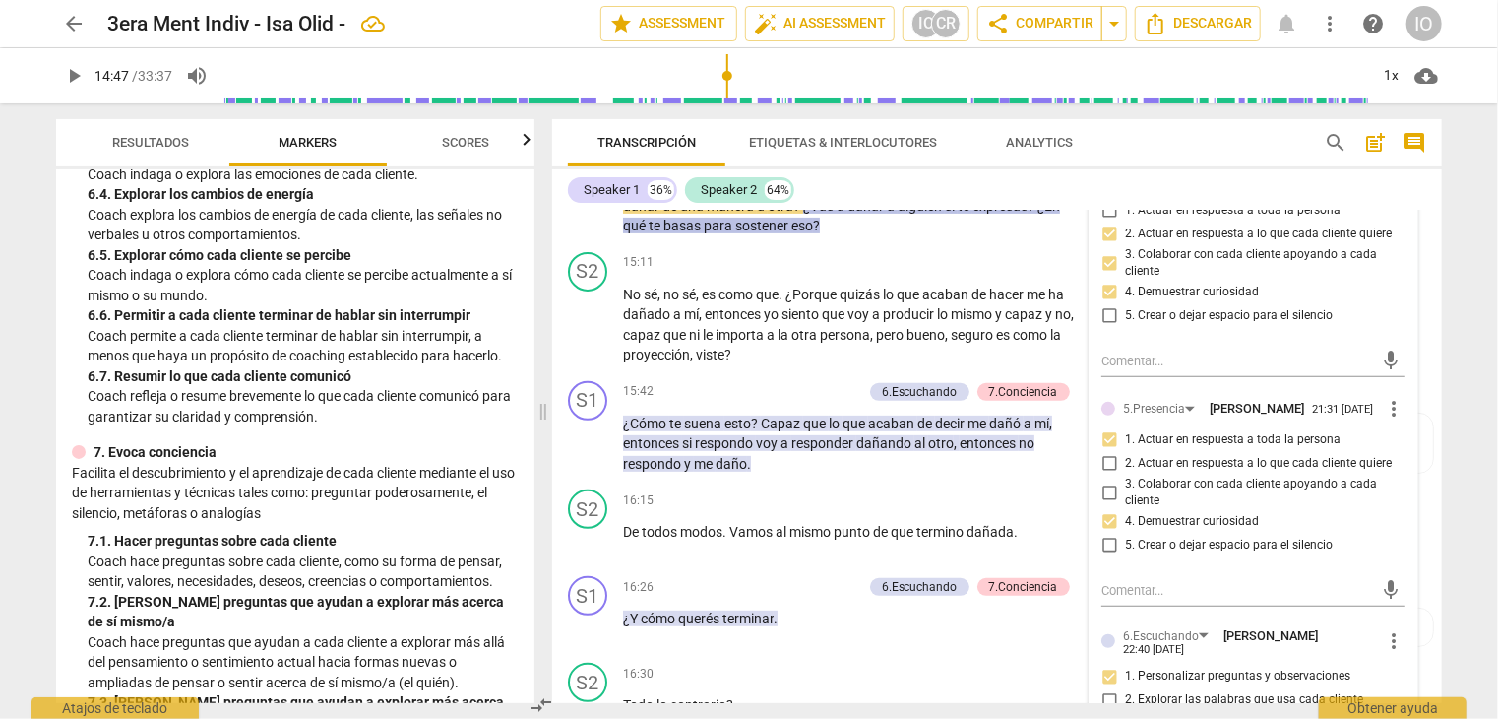
scroll to position [1477, 0]
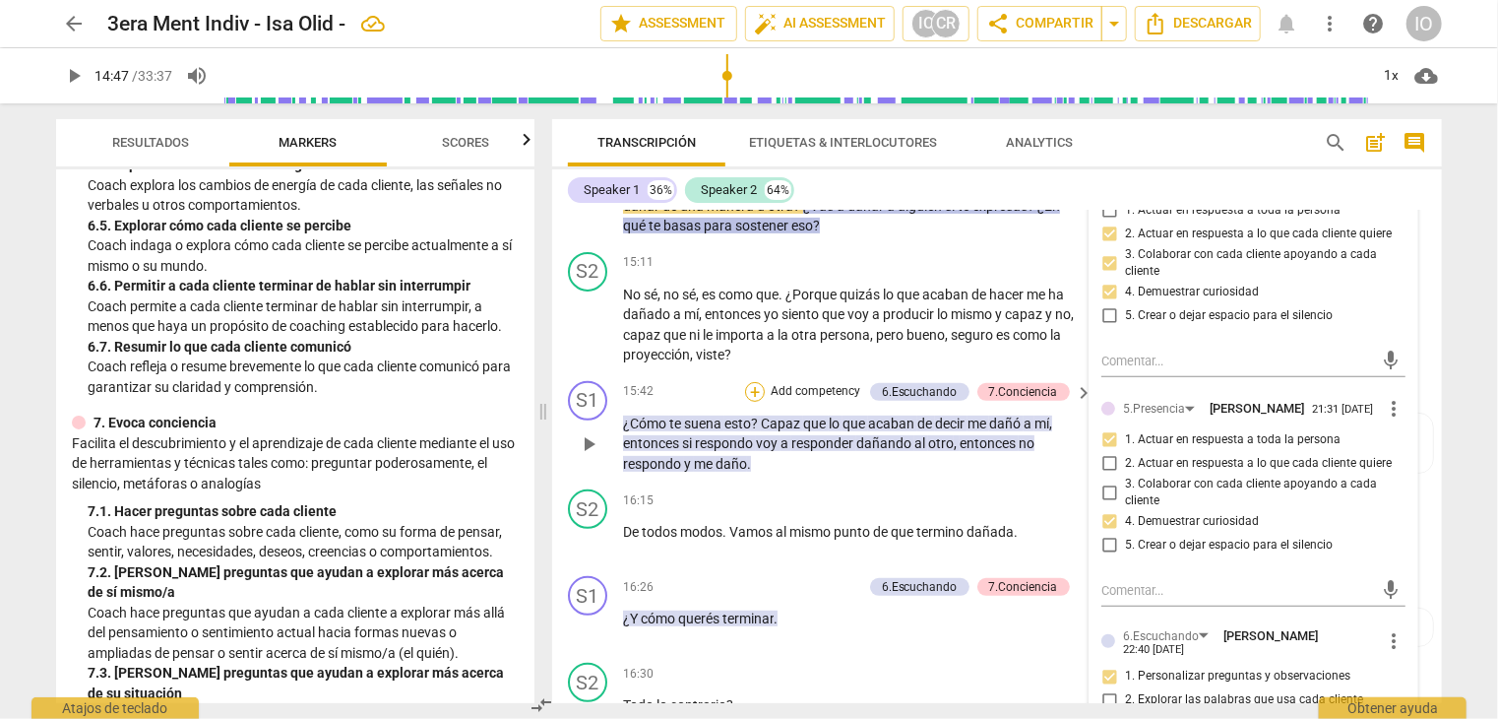
click at [747, 382] on div "+" at bounding box center [755, 392] width 20 height 20
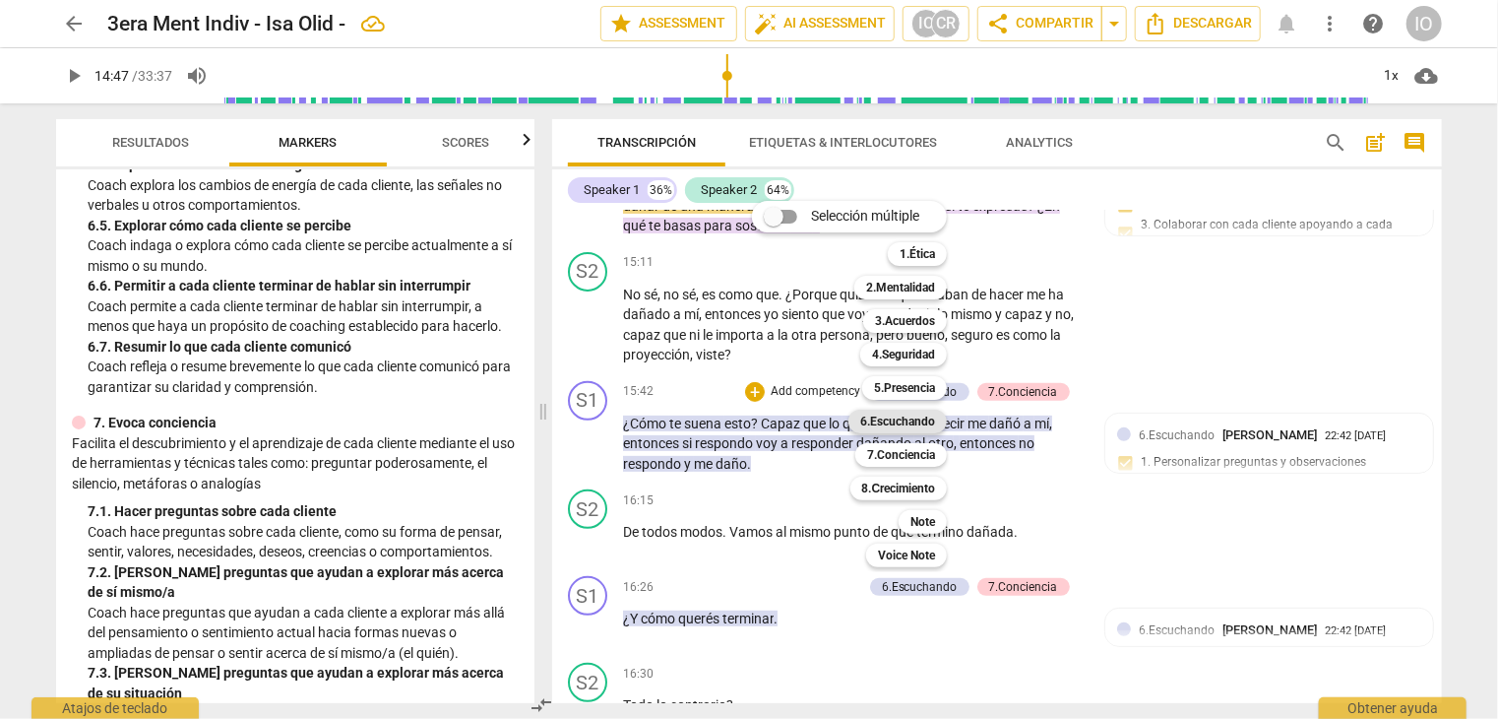
click at [877, 425] on b "6.Escuchando" at bounding box center [897, 422] width 75 height 24
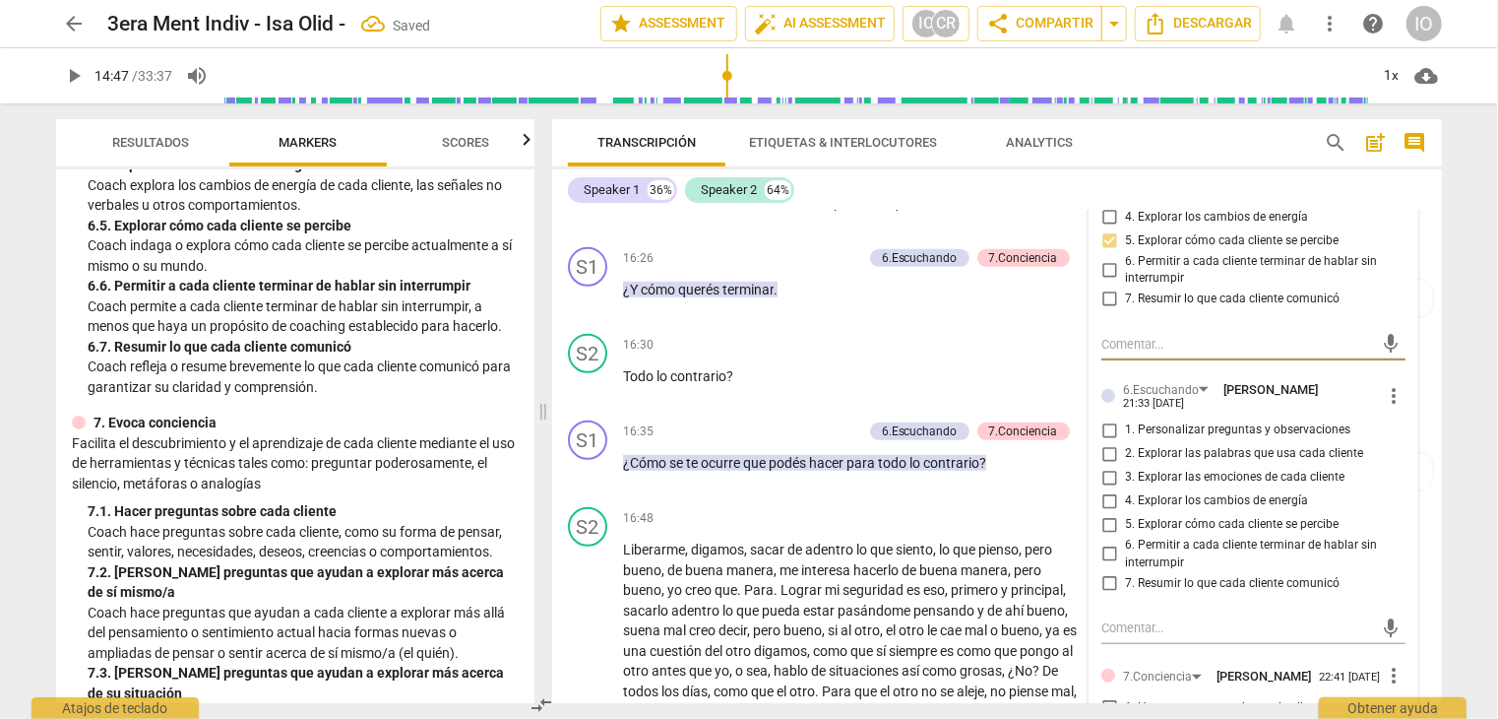
scroll to position [4472, 0]
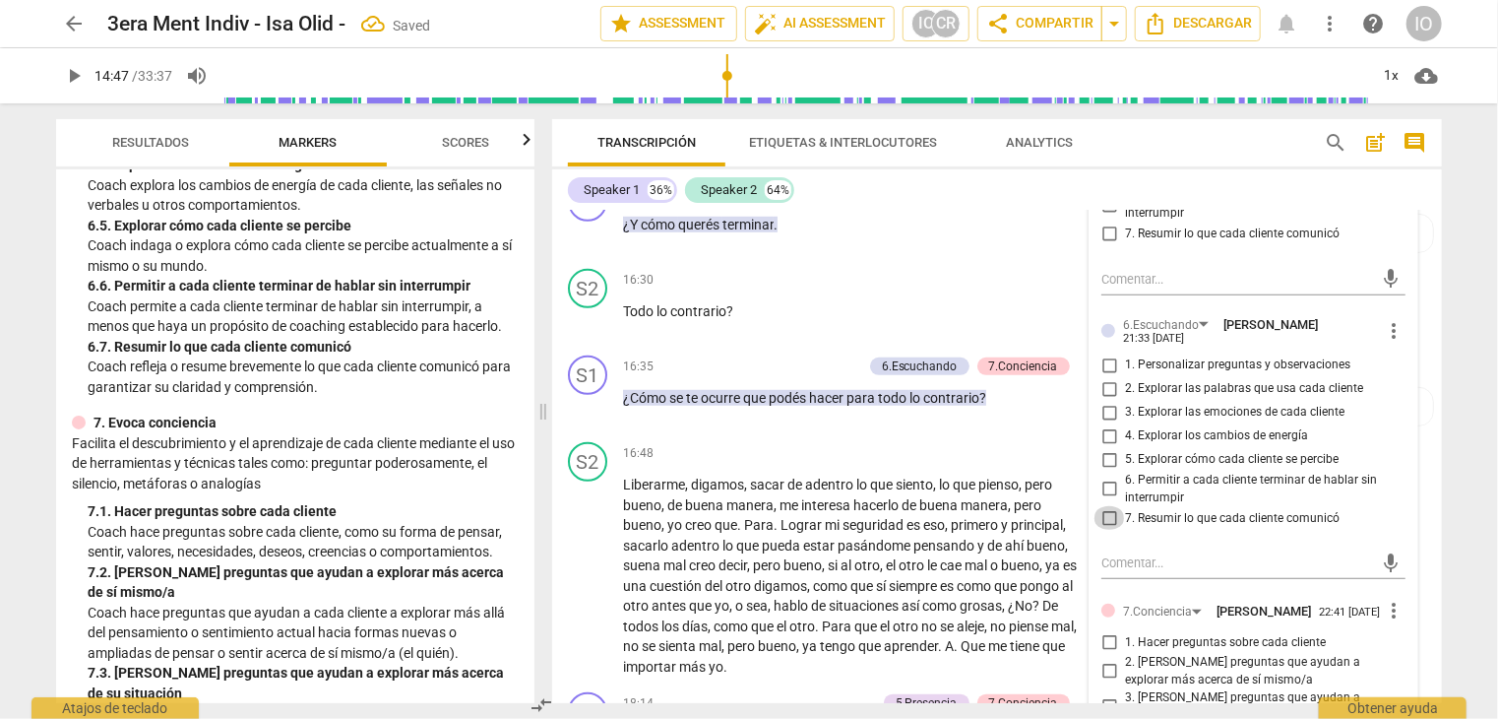
click at [1107, 506] on input "7. Resumir lo que cada cliente comunicó" at bounding box center [1110, 518] width 32 height 24
checkbox input "true"
click at [1104, 353] on input "1. Personalizar preguntas y observaciones" at bounding box center [1110, 365] width 32 height 24
checkbox input "true"
click at [1105, 377] on input "2. Explorar las palabras que usa cada cliente" at bounding box center [1110, 389] width 32 height 24
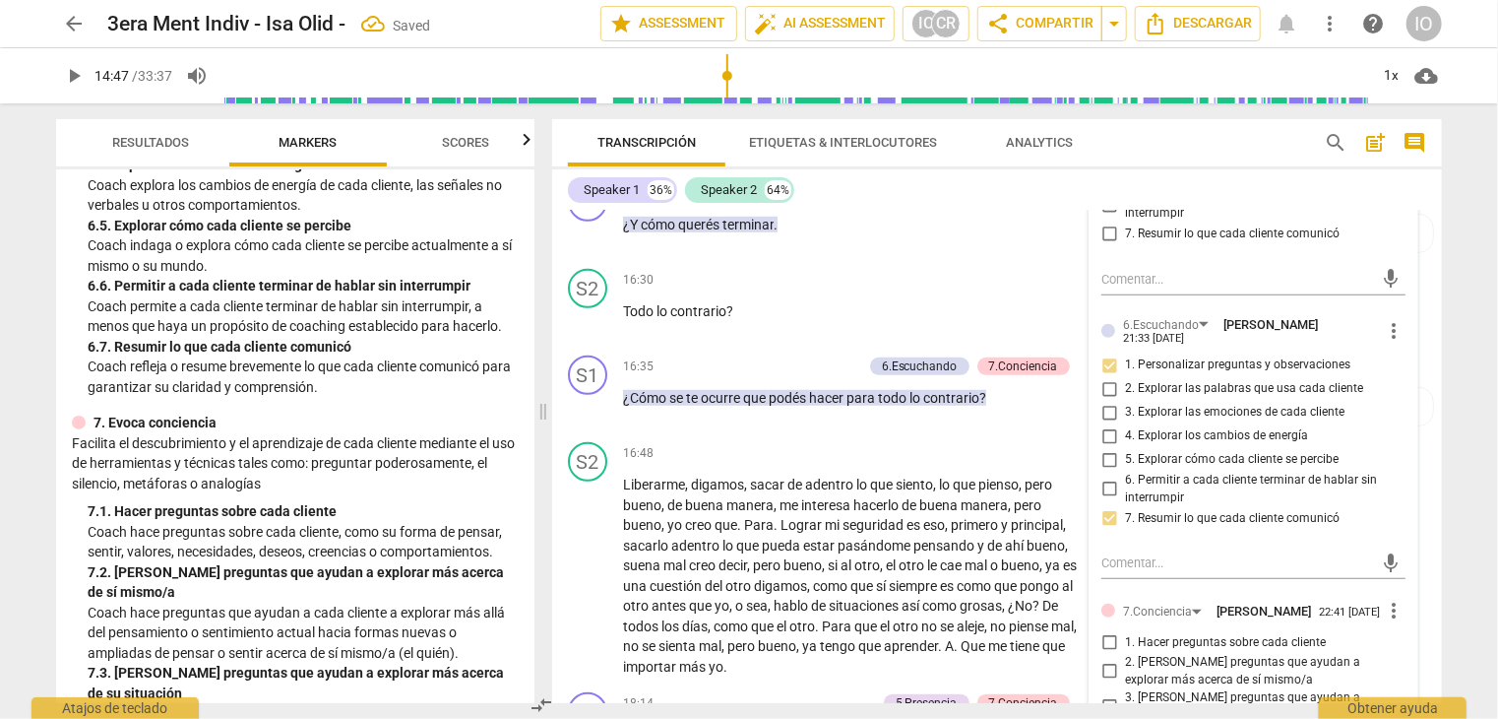
checkbox input "true"
click at [1109, 448] on input "5. Explorar cómo cada cliente se percibe" at bounding box center [1110, 460] width 32 height 24
checkbox input "true"
click at [758, 359] on div "+" at bounding box center [755, 366] width 20 height 20
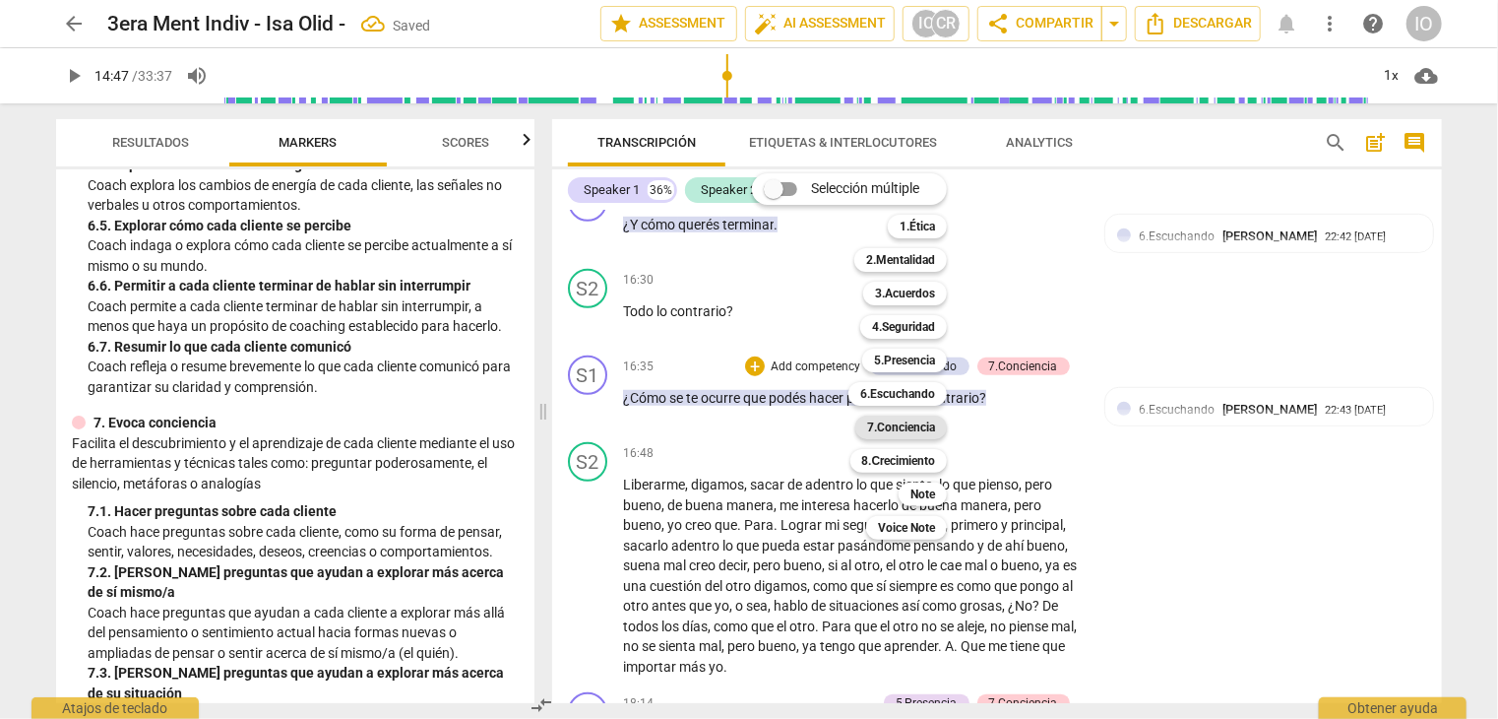
click at [899, 426] on b "7.Conciencia" at bounding box center [901, 427] width 68 height 24
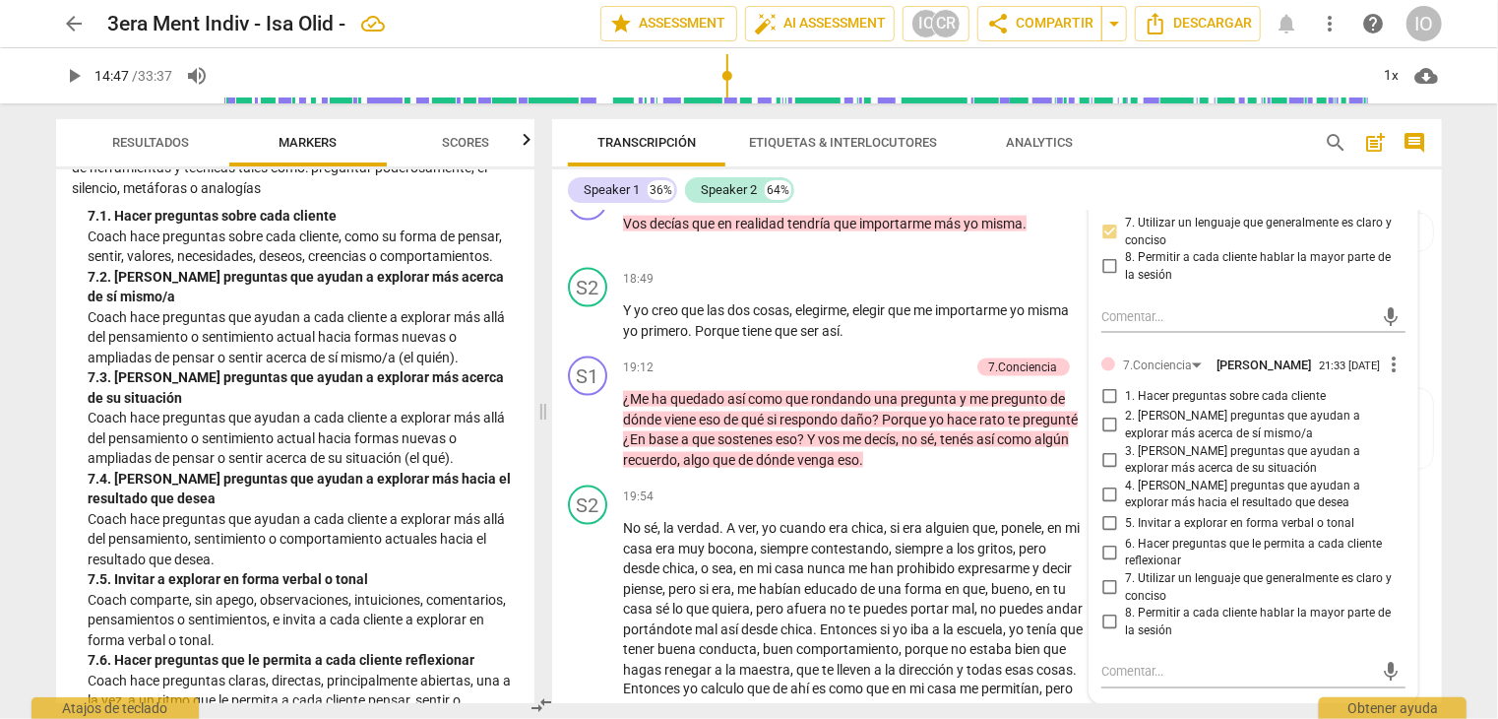
scroll to position [5161, 0]
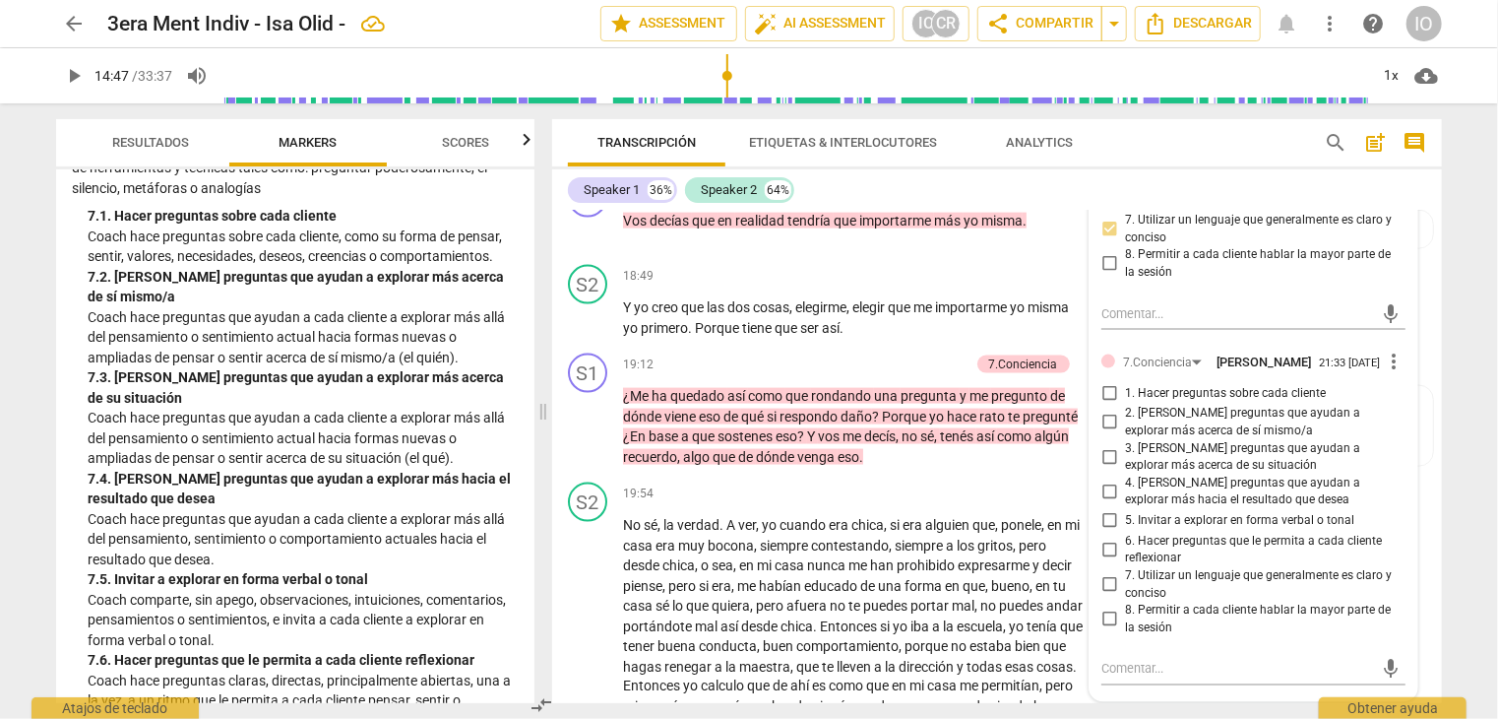
click at [1096, 387] on input "1. Hacer preguntas sobre cada cliente" at bounding box center [1110, 393] width 32 height 24
checkbox input "true"
drag, startPoint x: 1101, startPoint y: 417, endPoint x: 1116, endPoint y: 442, distance: 29.2
click at [1101, 417] on input "2. [PERSON_NAME] preguntas que ayudan a explorar más acerca de sí mismo/a" at bounding box center [1110, 423] width 32 height 24
checkbox input "true"
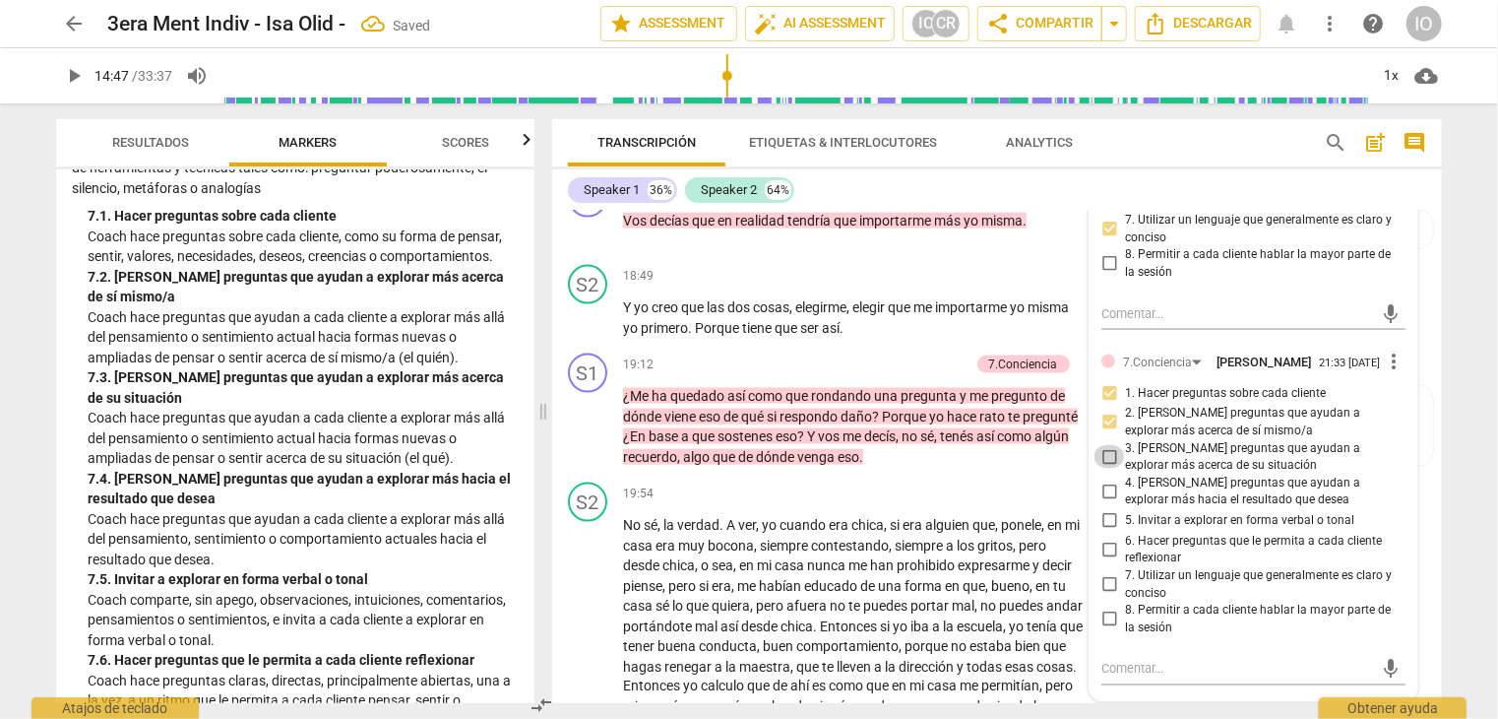
click at [1108, 455] on input "3. [PERSON_NAME] preguntas que ayudan a explorar más acerca de su situación" at bounding box center [1110, 457] width 32 height 24
checkbox input "true"
click at [1109, 521] on input "5. Invitar a explorar en forma verbal o tonal" at bounding box center [1110, 521] width 32 height 24
checkbox input "true"
click at [1107, 417] on input "2. [PERSON_NAME] preguntas que ayudan a explorar más acerca de sí mismo/a" at bounding box center [1110, 423] width 32 height 24
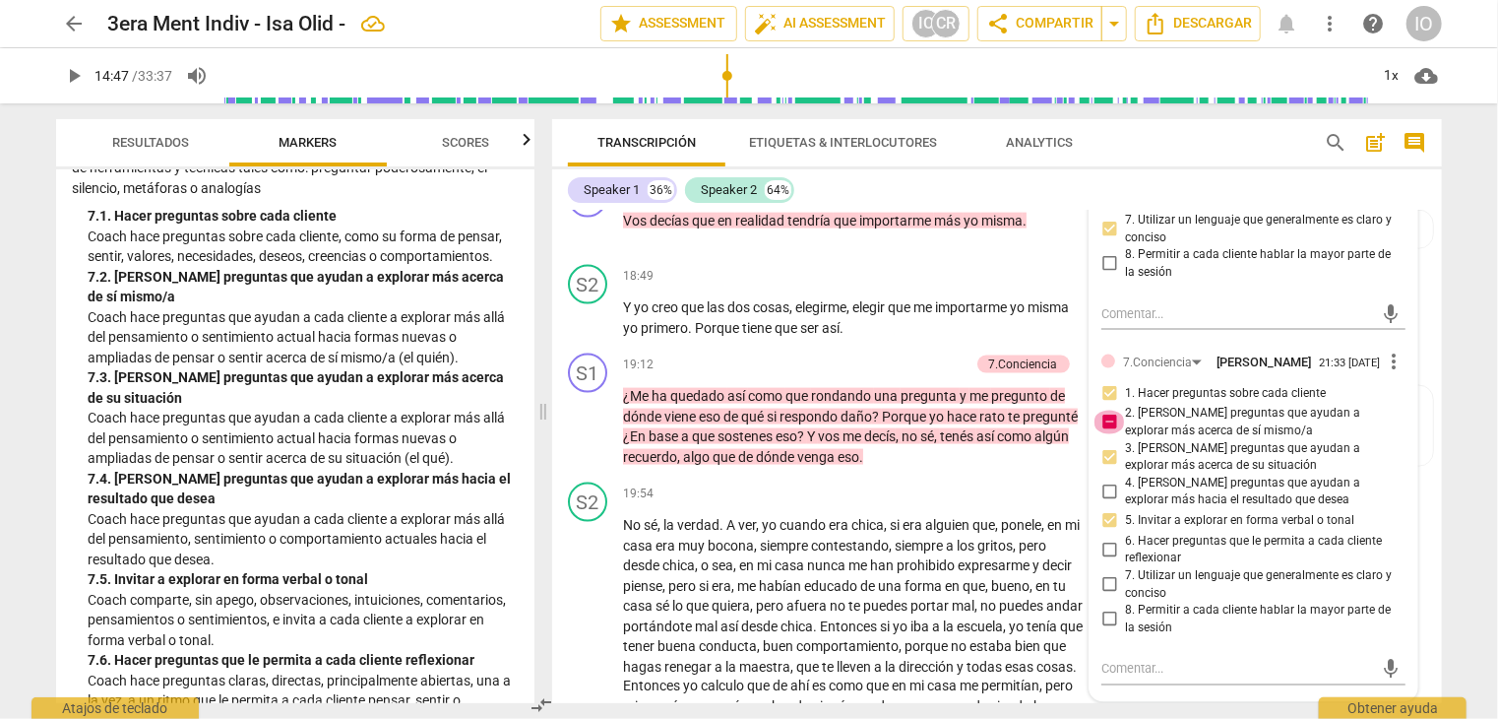
click at [1107, 422] on input "2. [PERSON_NAME] preguntas que ayudan a explorar más acerca de sí mismo/a" at bounding box center [1110, 423] width 32 height 24
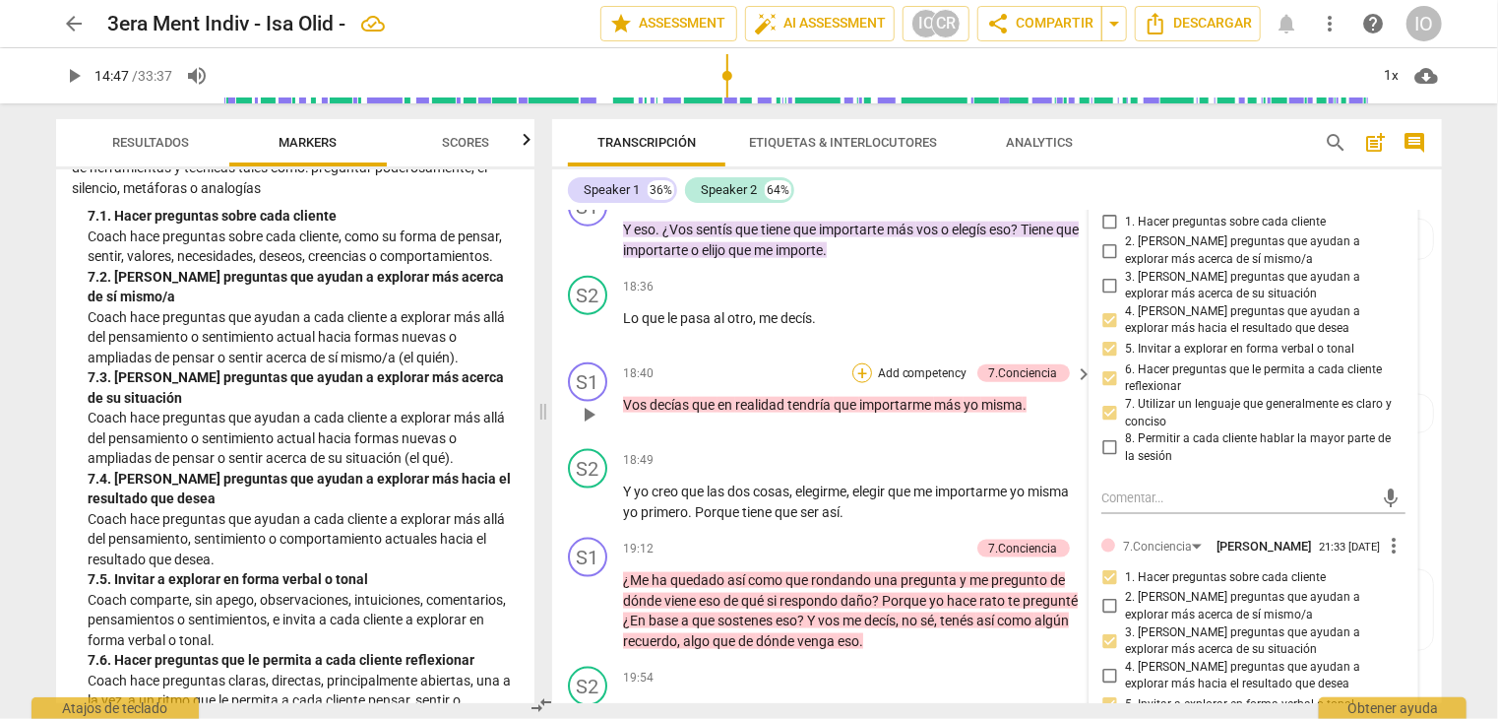
scroll to position [5259, 0]
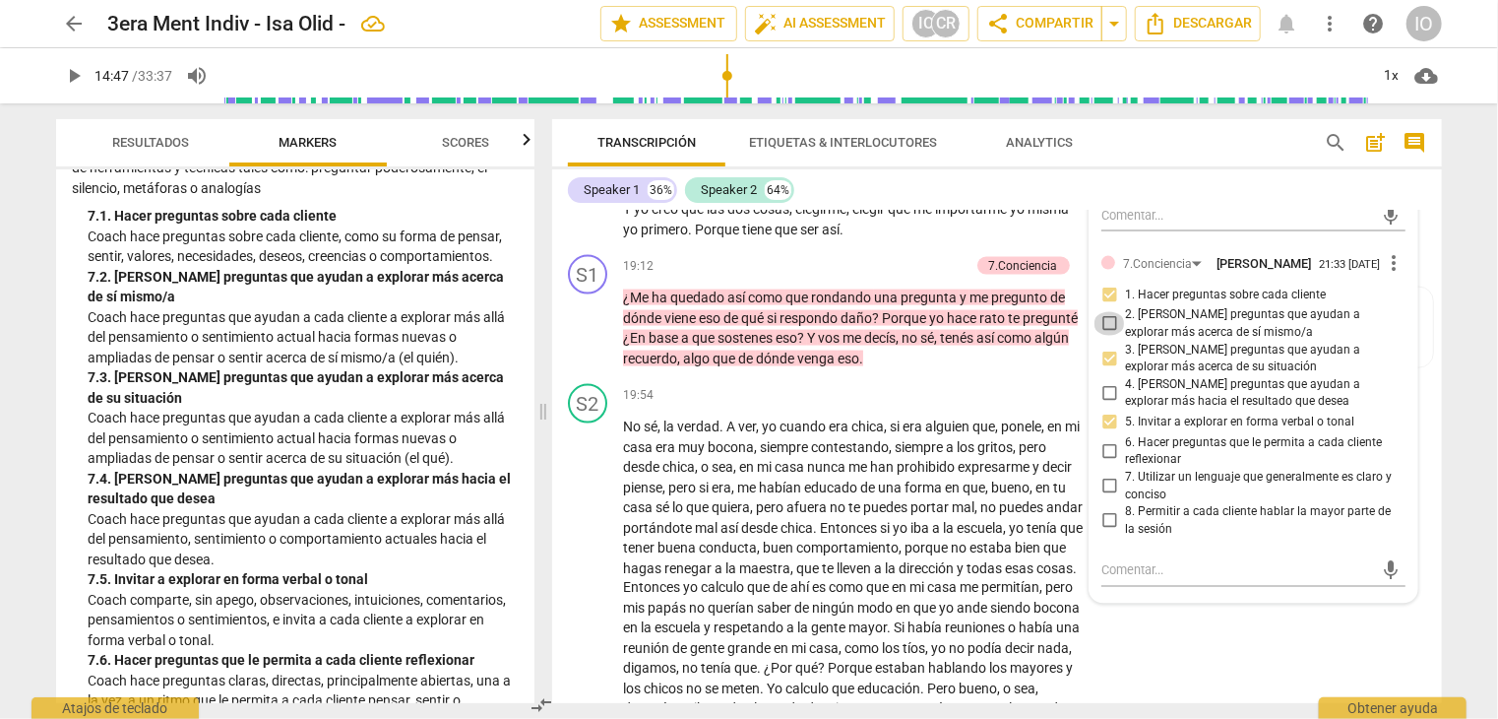
click at [1102, 324] on input "2. [PERSON_NAME] preguntas que ayudan a explorar más acerca de sí mismo/a" at bounding box center [1110, 324] width 32 height 24
checkbox input "true"
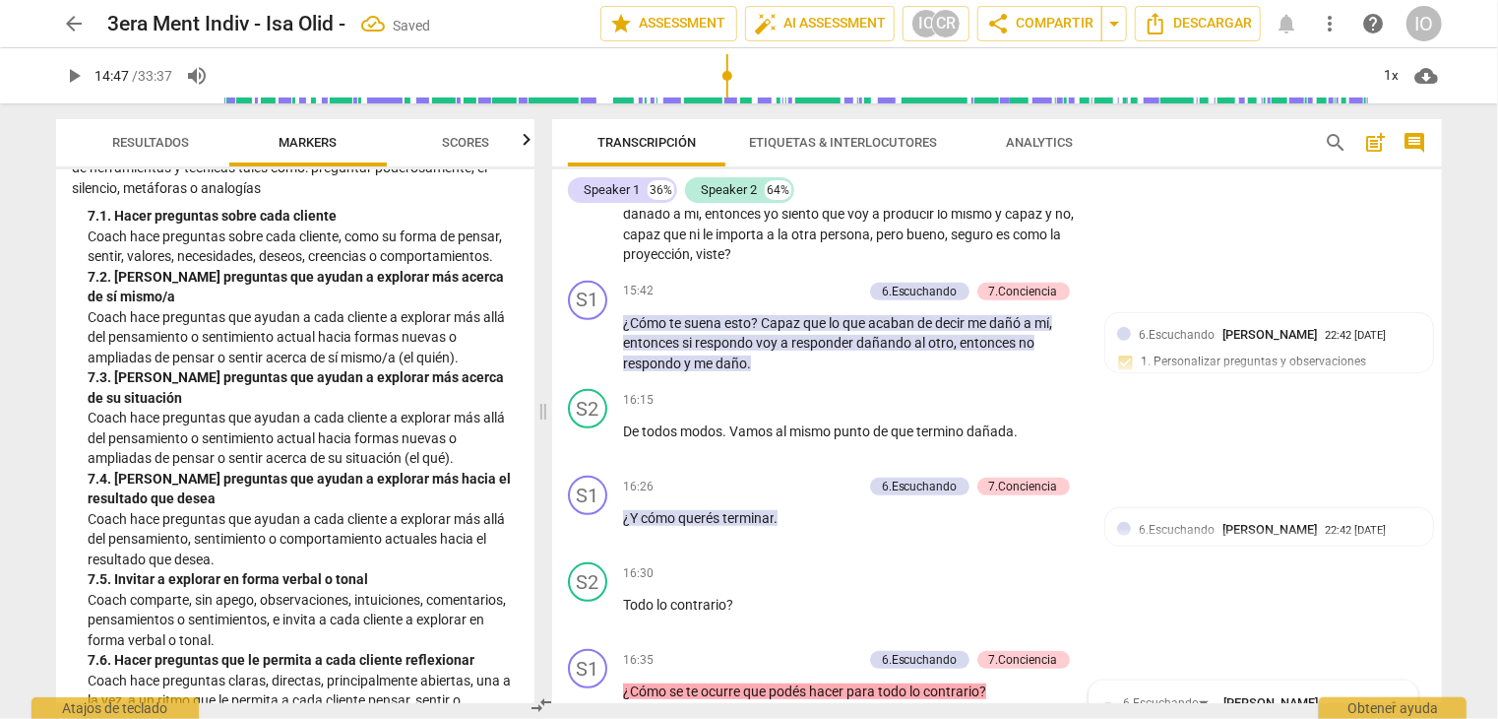
scroll to position [4176, 0]
click at [751, 483] on div "+" at bounding box center [755, 488] width 20 height 20
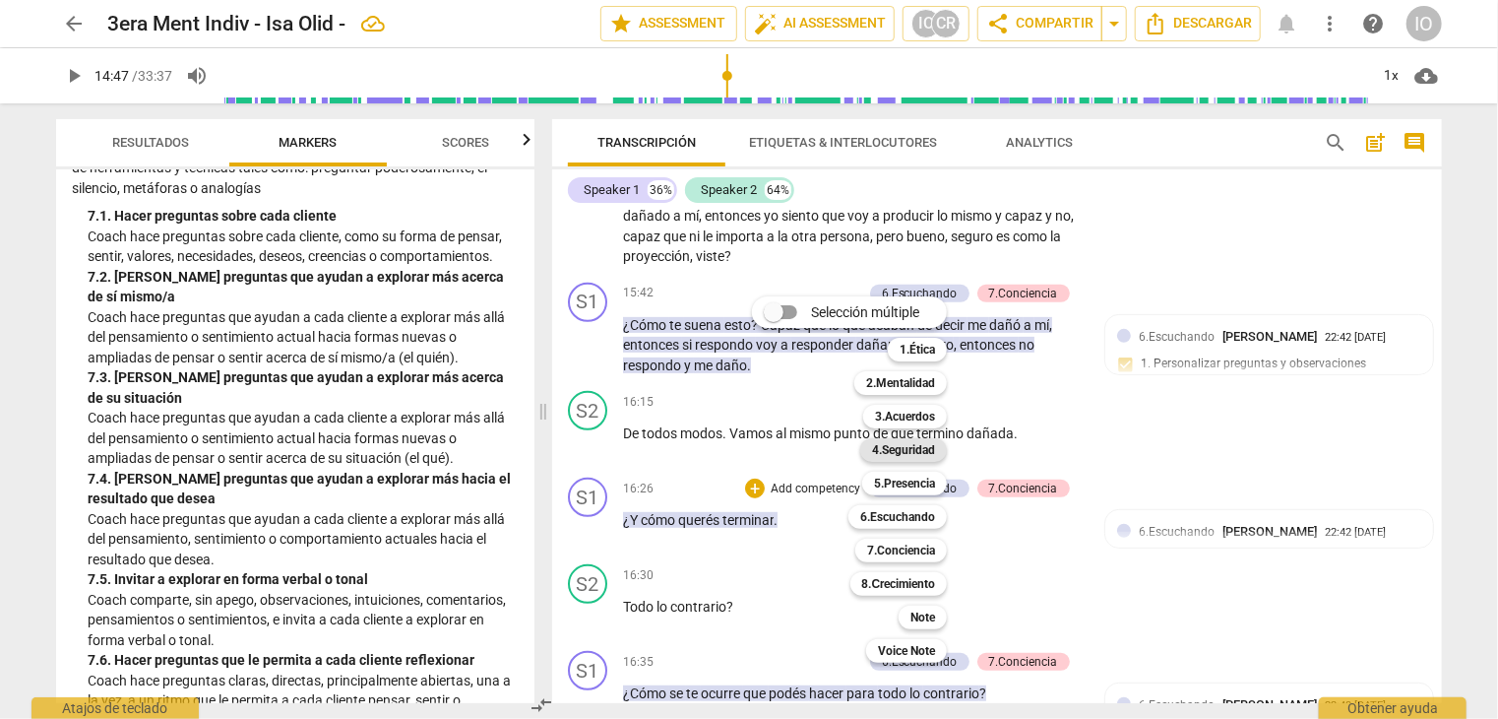
click at [902, 442] on b "4.Seguridad" at bounding box center [903, 450] width 63 height 24
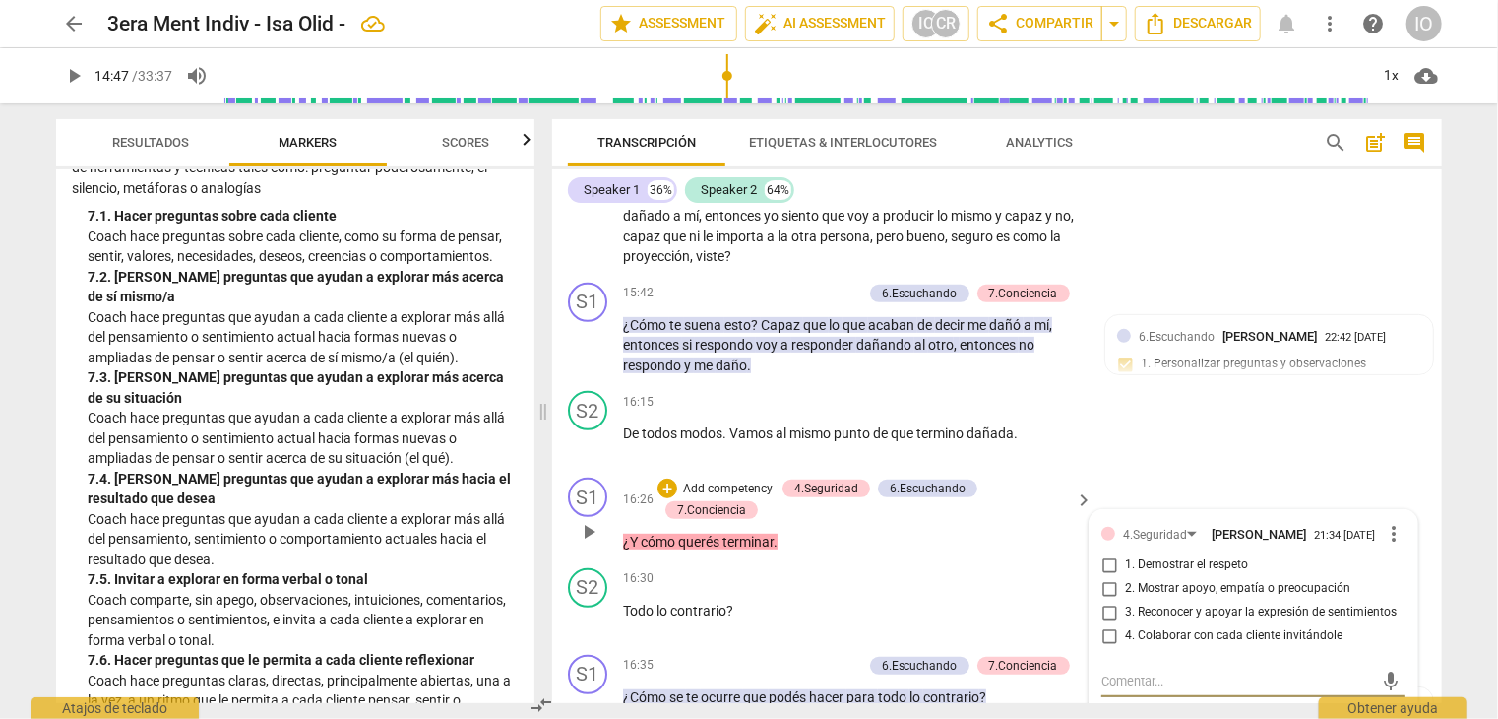
click at [1110, 580] on input "2. Mostrar apoyo, empatía o preocupación" at bounding box center [1110, 589] width 32 height 24
checkbox input "true"
click at [1108, 558] on input "1. Demostrar el respeto" at bounding box center [1110, 565] width 32 height 24
checkbox input "true"
click at [666, 478] on div "+" at bounding box center [668, 488] width 20 height 20
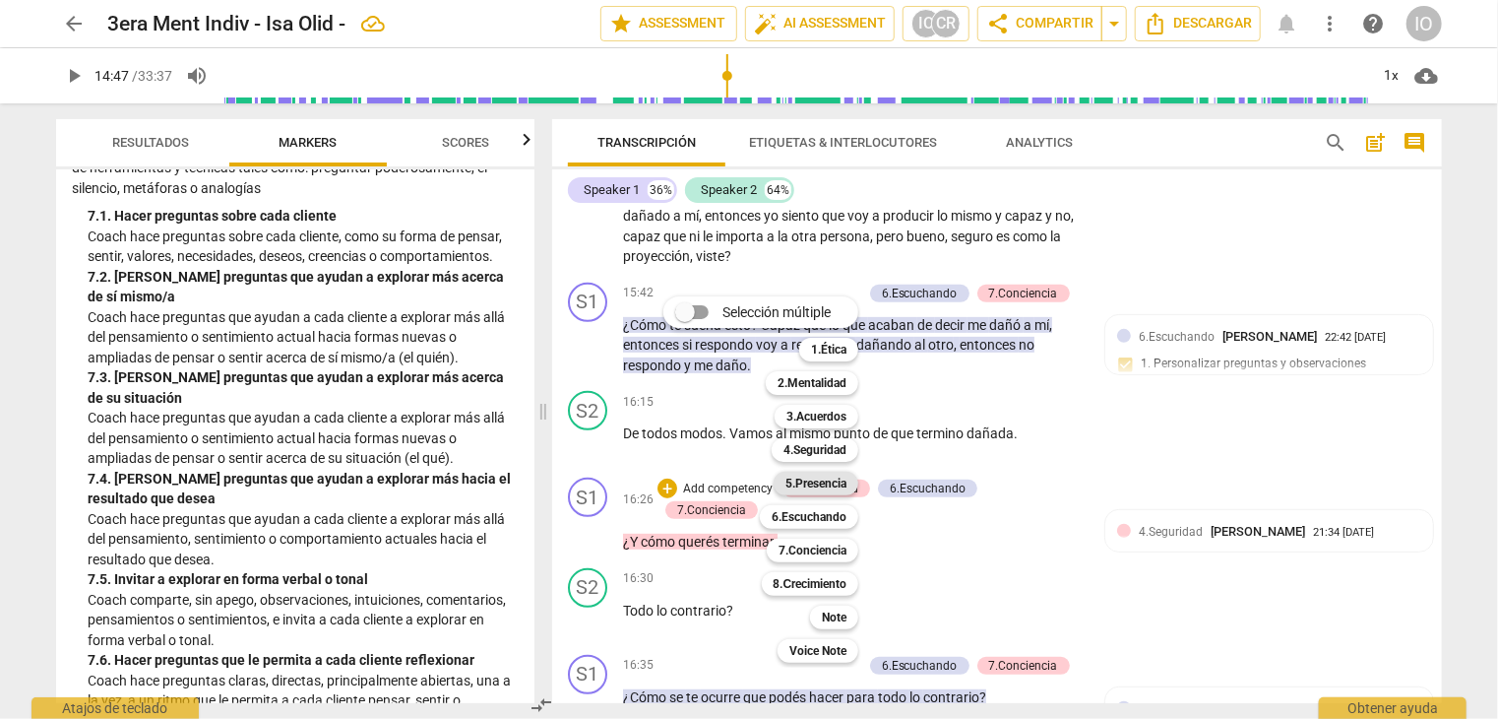
click at [819, 477] on b "5.Presencia" at bounding box center [816, 484] width 61 height 24
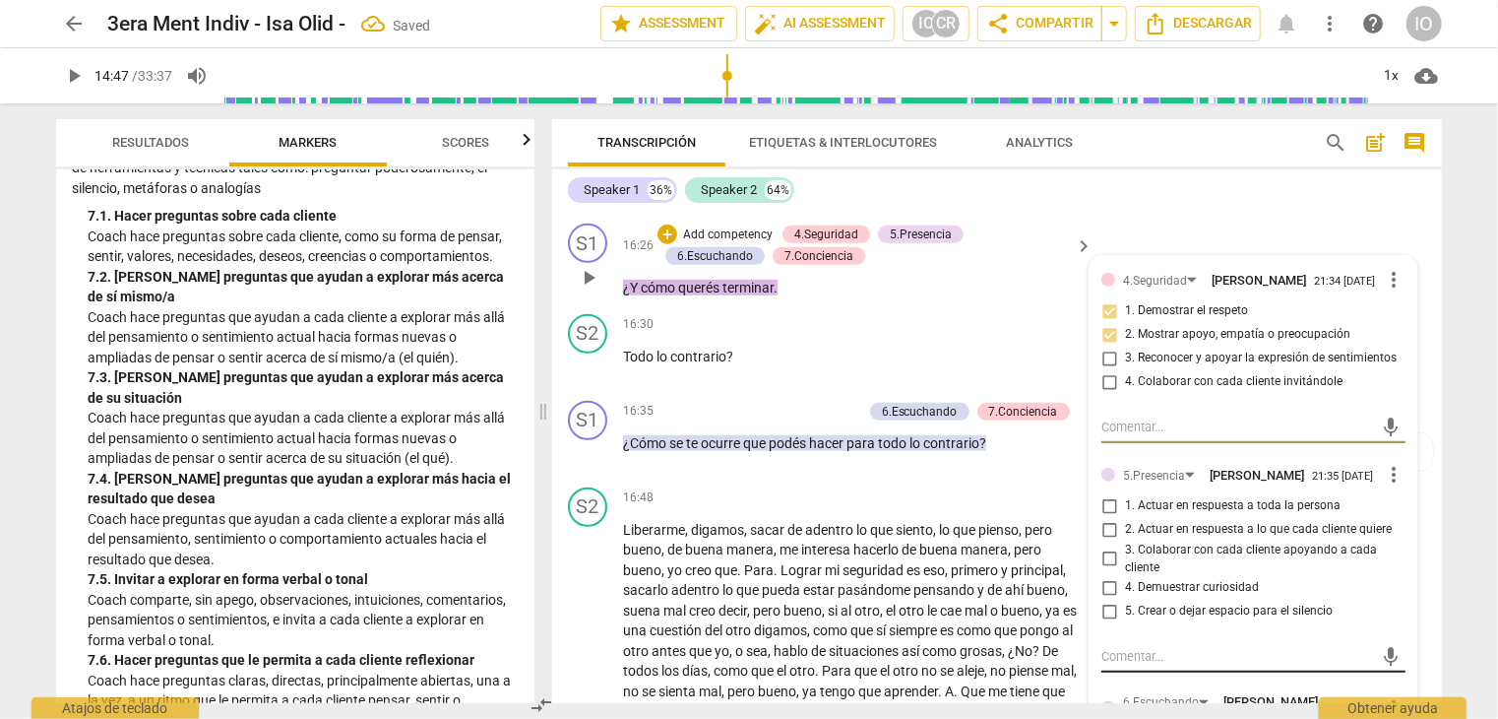
scroll to position [4472, 0]
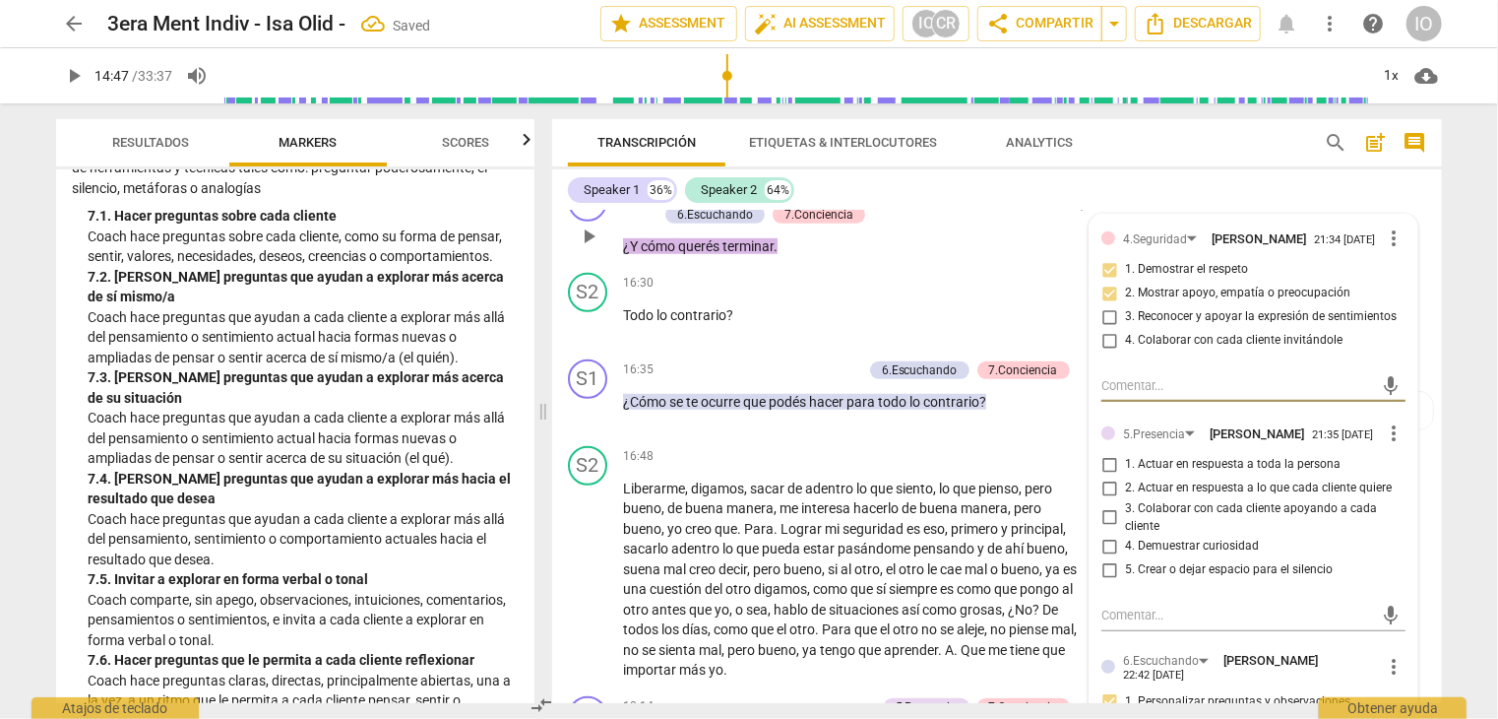
click at [1110, 538] on input "4. Demuestrar curiosidad" at bounding box center [1110, 547] width 32 height 24
checkbox input "true"
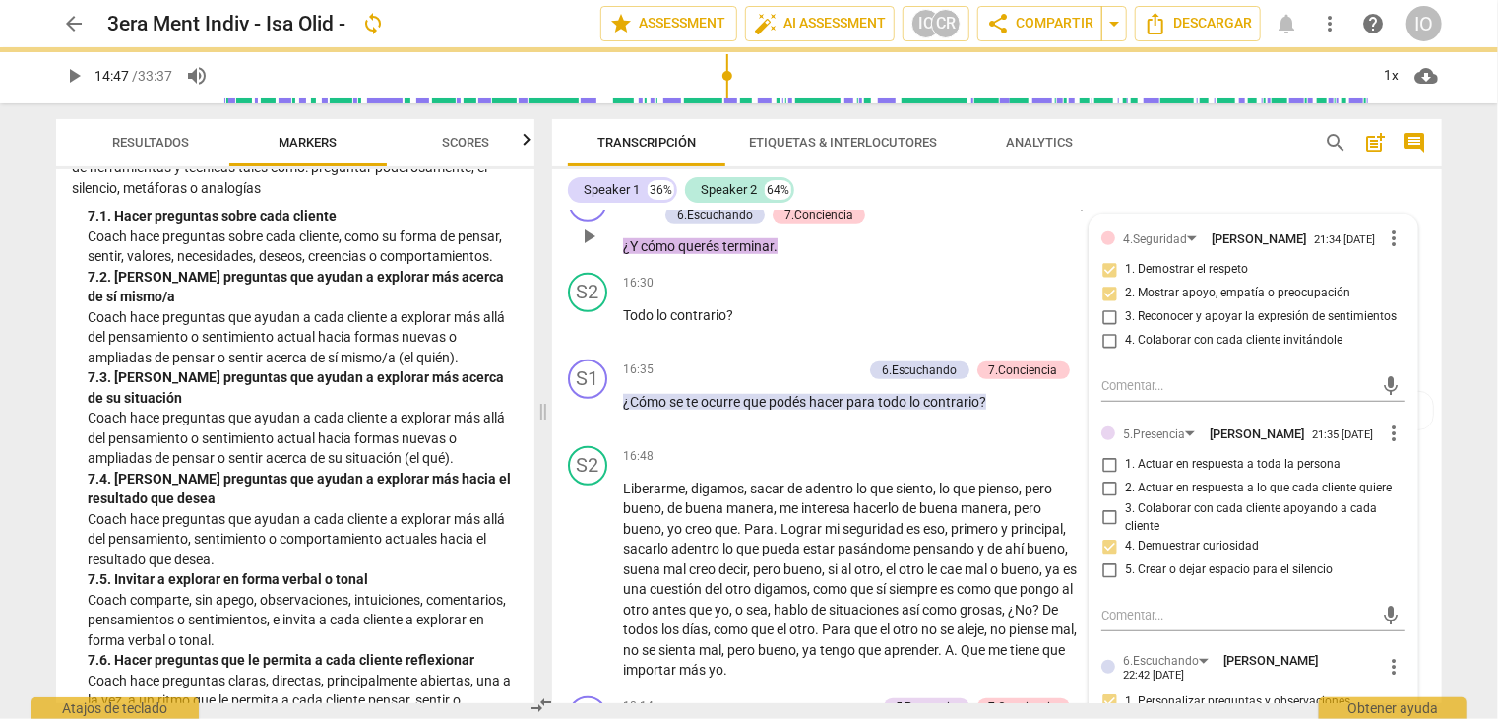
click at [1108, 459] on input "1. Actuar en respuesta a toda la persona" at bounding box center [1110, 465] width 32 height 24
checkbox input "true"
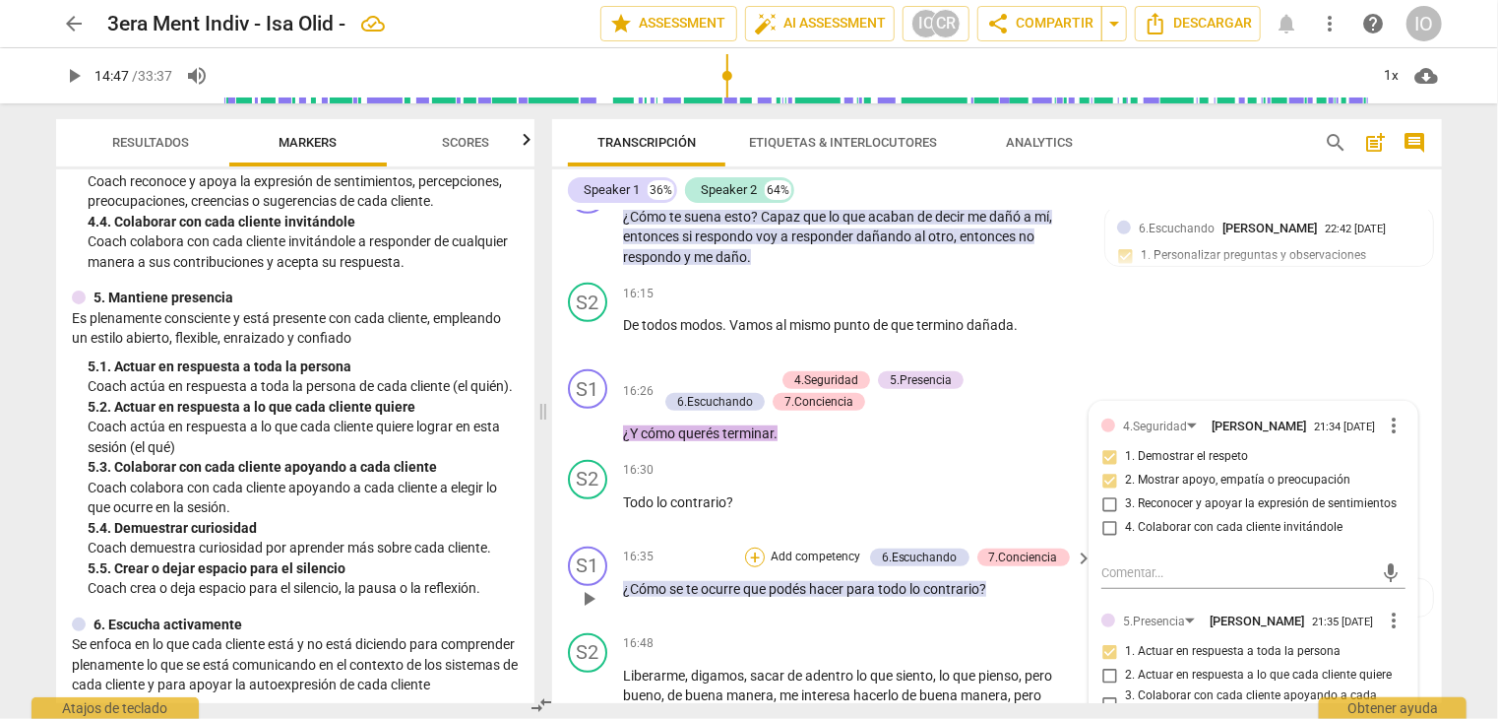
scroll to position [4275, 0]
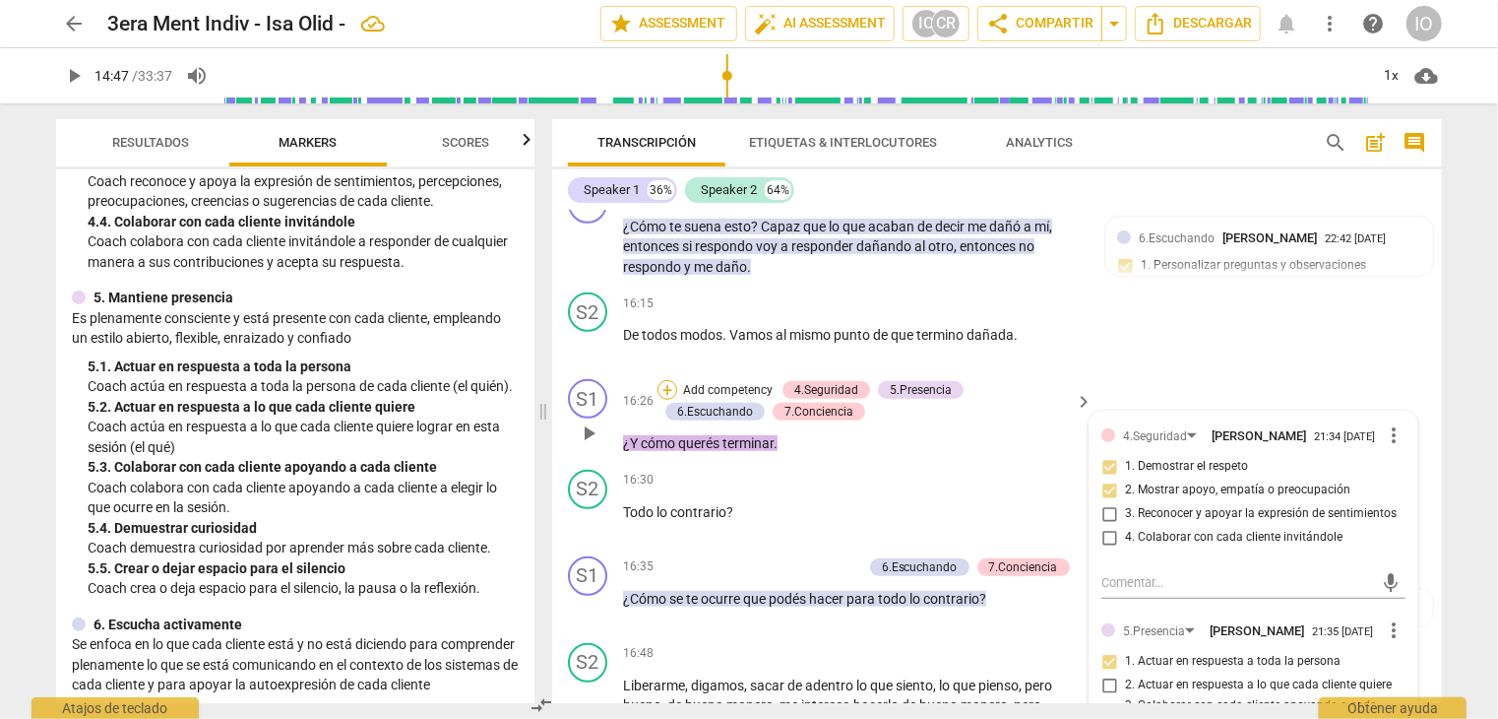
click at [666, 382] on div "+" at bounding box center [668, 390] width 20 height 20
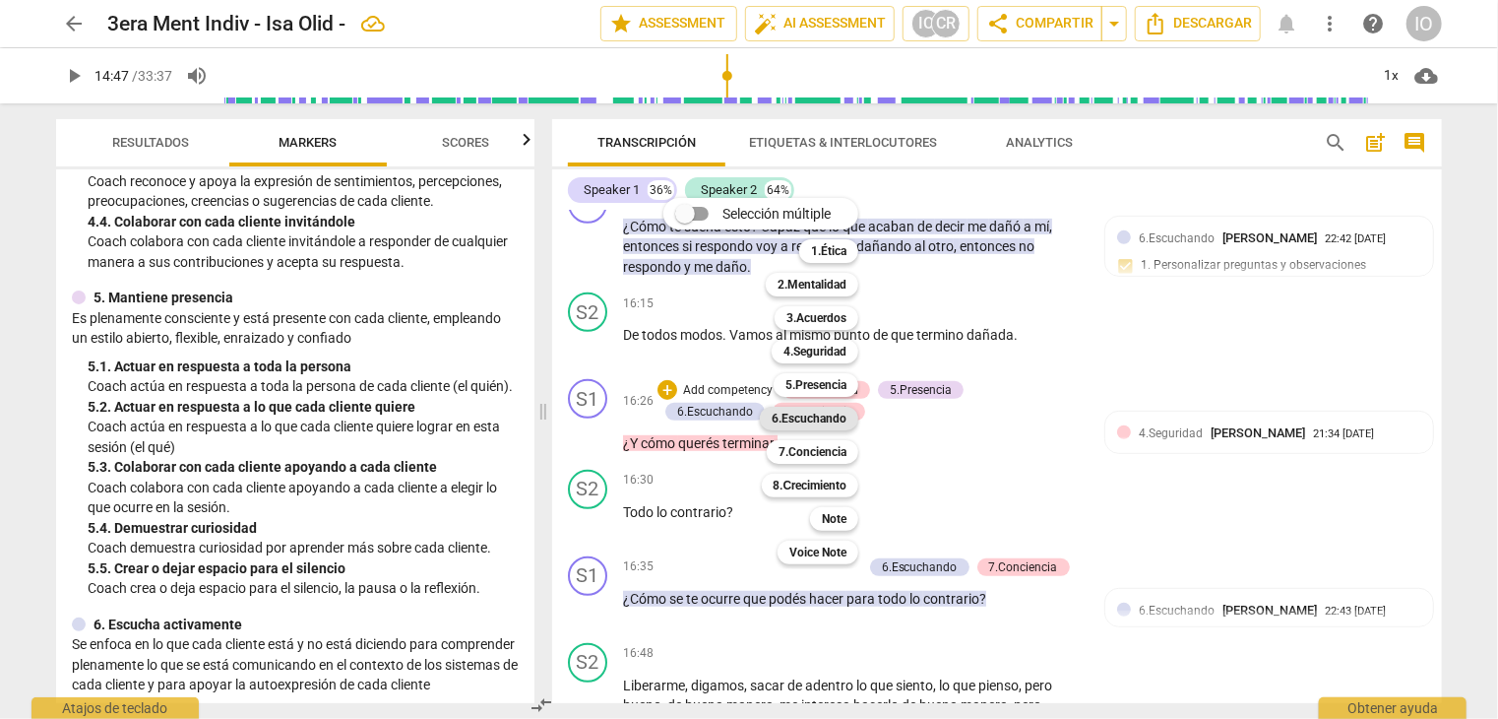
click at [815, 421] on b "6.Escuchando" at bounding box center [809, 419] width 75 height 24
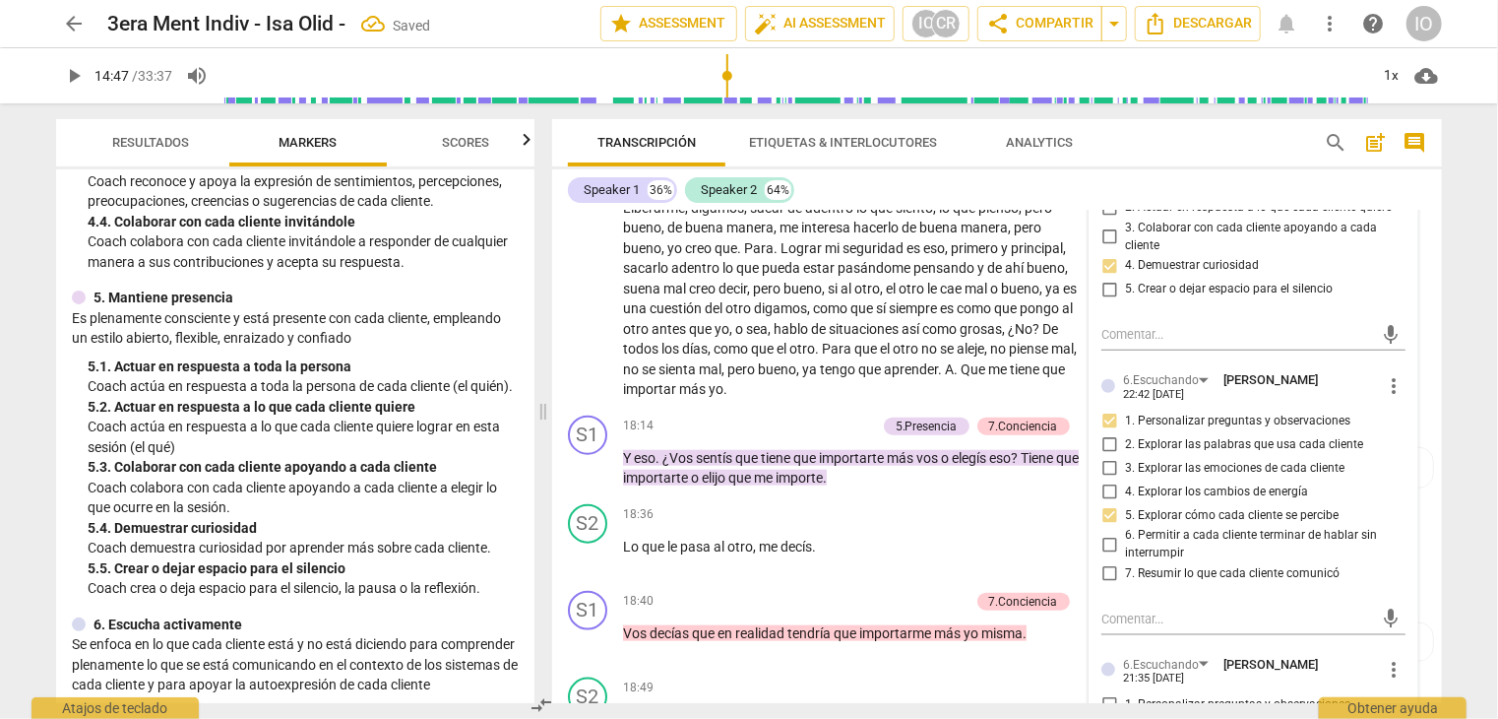
scroll to position [4865, 0]
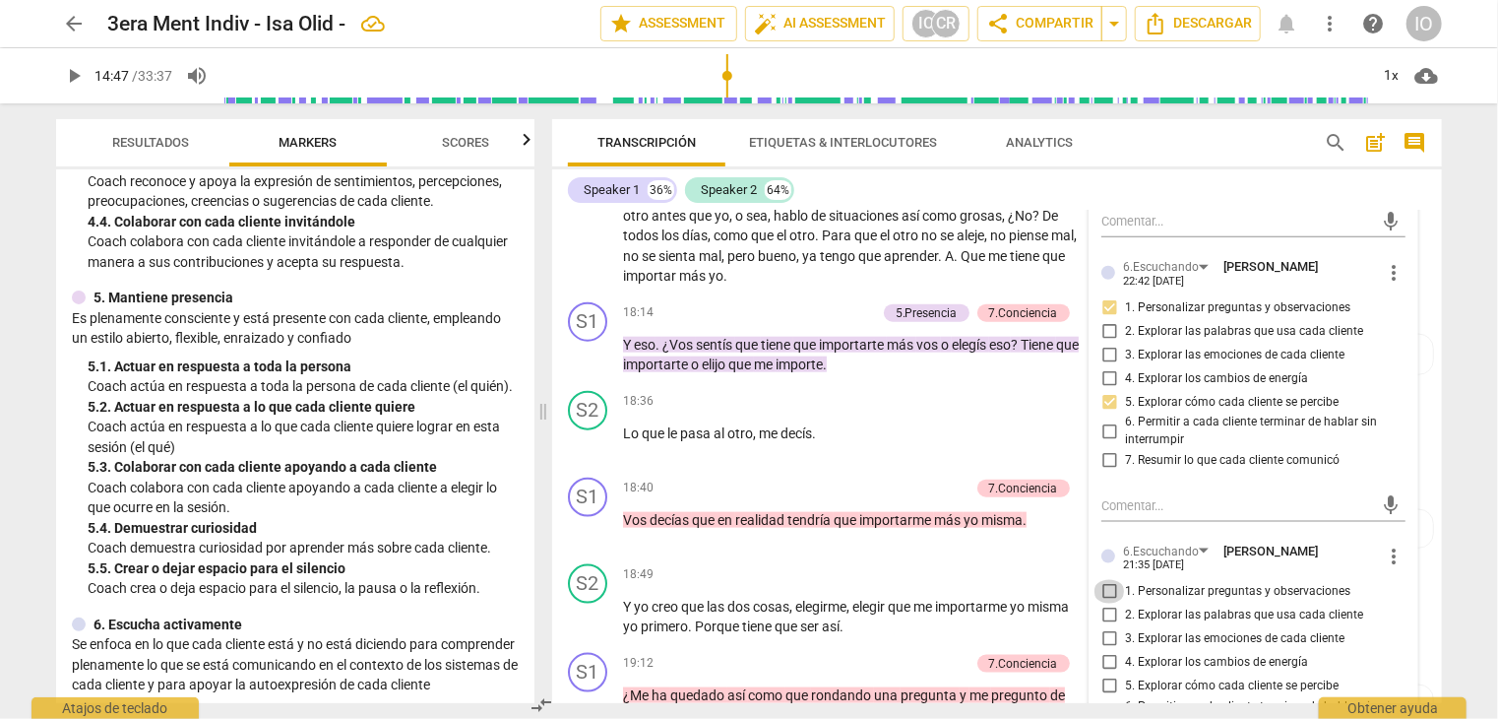
click at [1105, 580] on input "1. Personalizar preguntas y observaciones" at bounding box center [1110, 592] width 32 height 24
checkbox input "true"
click at [1105, 627] on input "3. Explorar las emociones de cada cliente" at bounding box center [1110, 639] width 32 height 24
checkbox input "true"
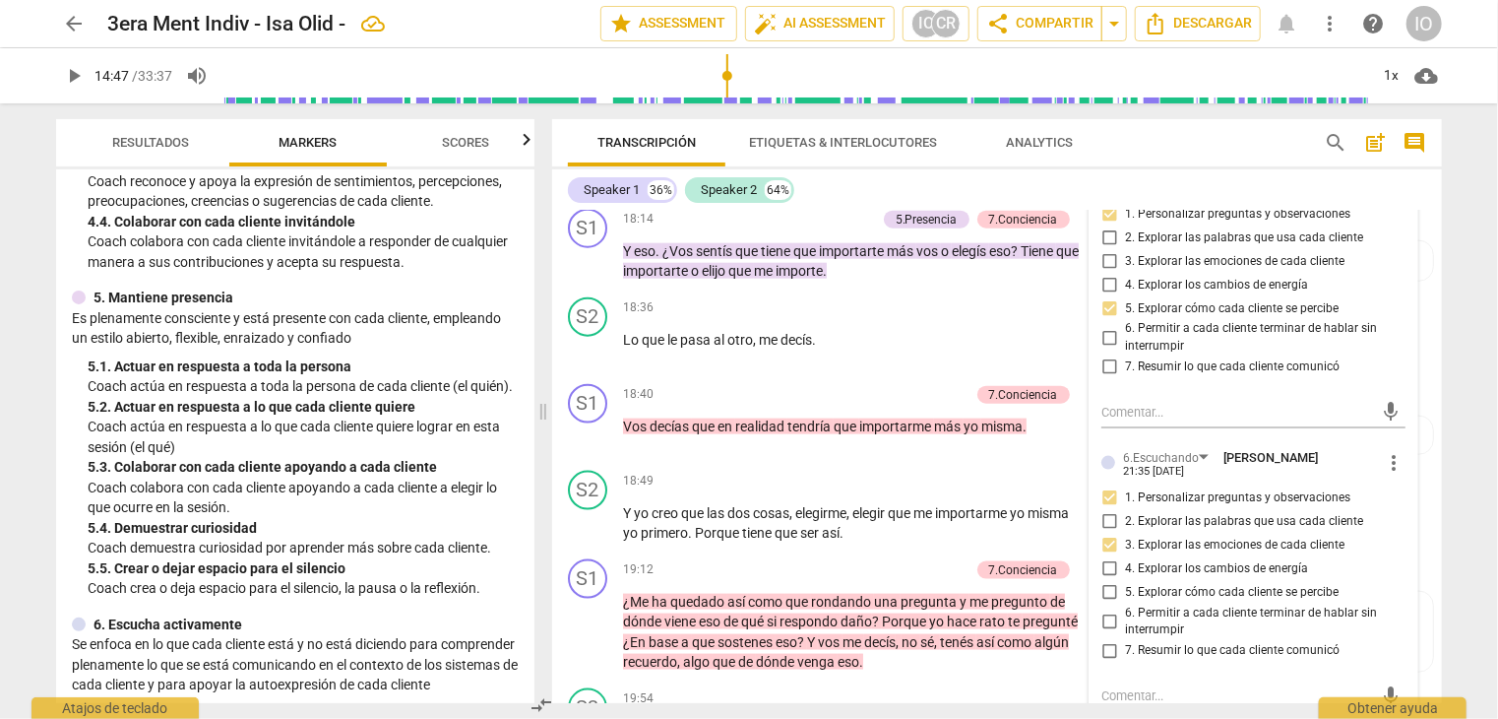
scroll to position [4964, 0]
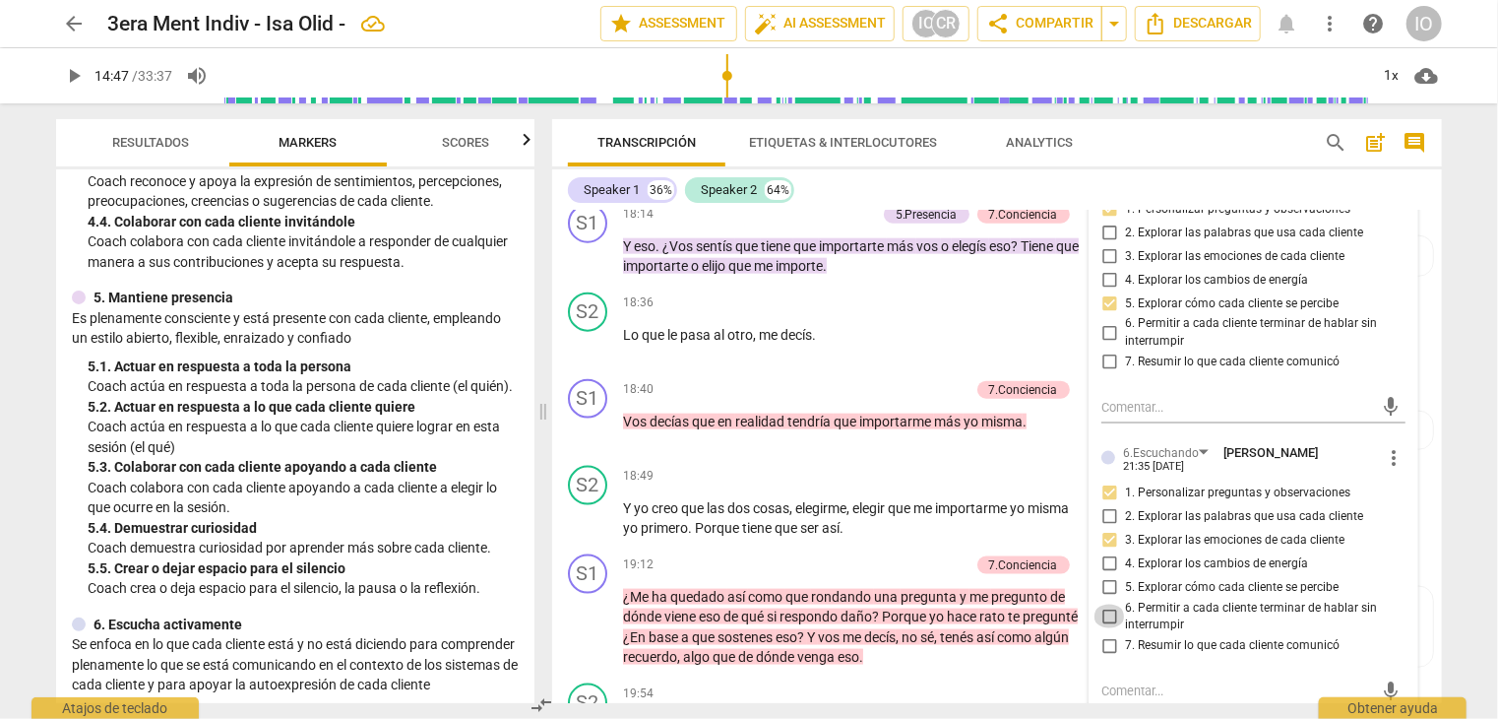
click at [1107, 604] on input "6. Permitir a cada cliente terminar de hablar sin interrumpir" at bounding box center [1110, 616] width 32 height 24
checkbox input "true"
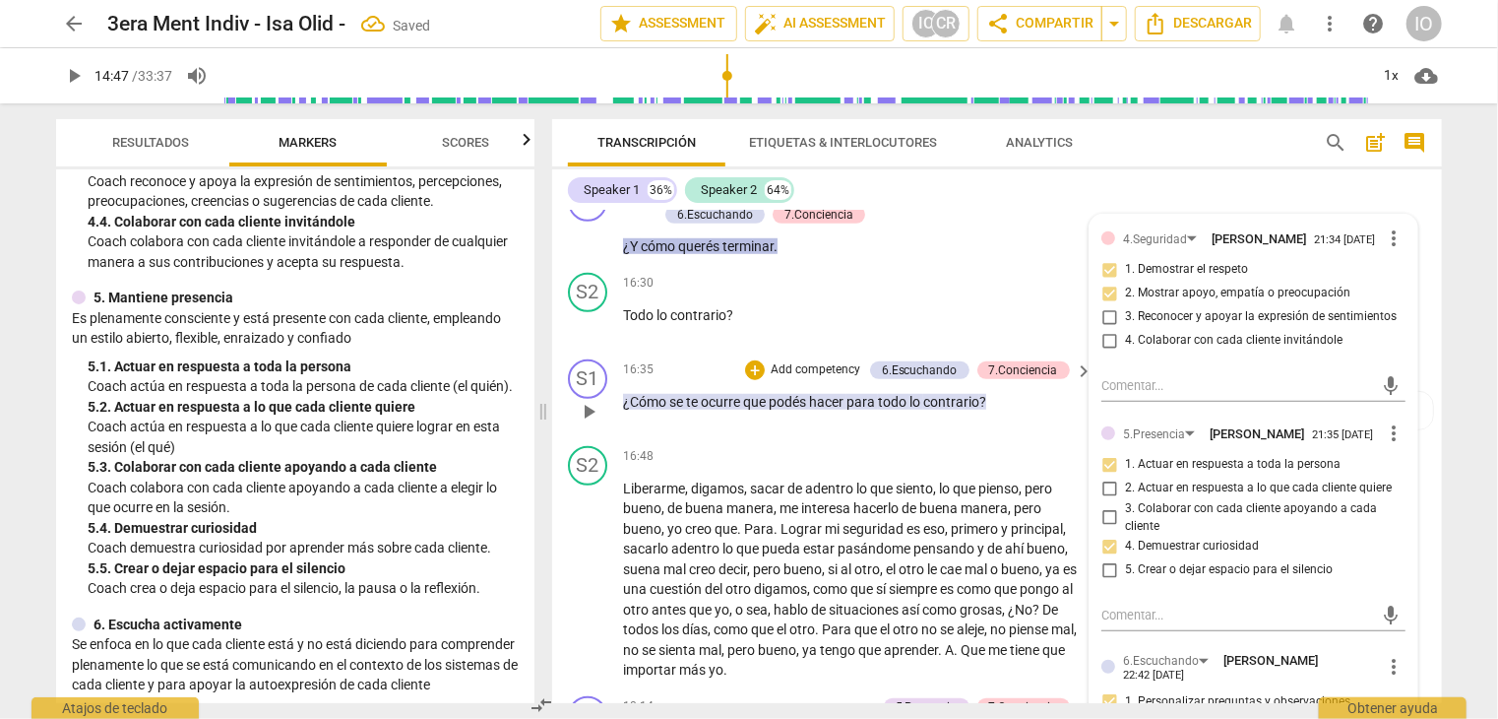
scroll to position [4275, 0]
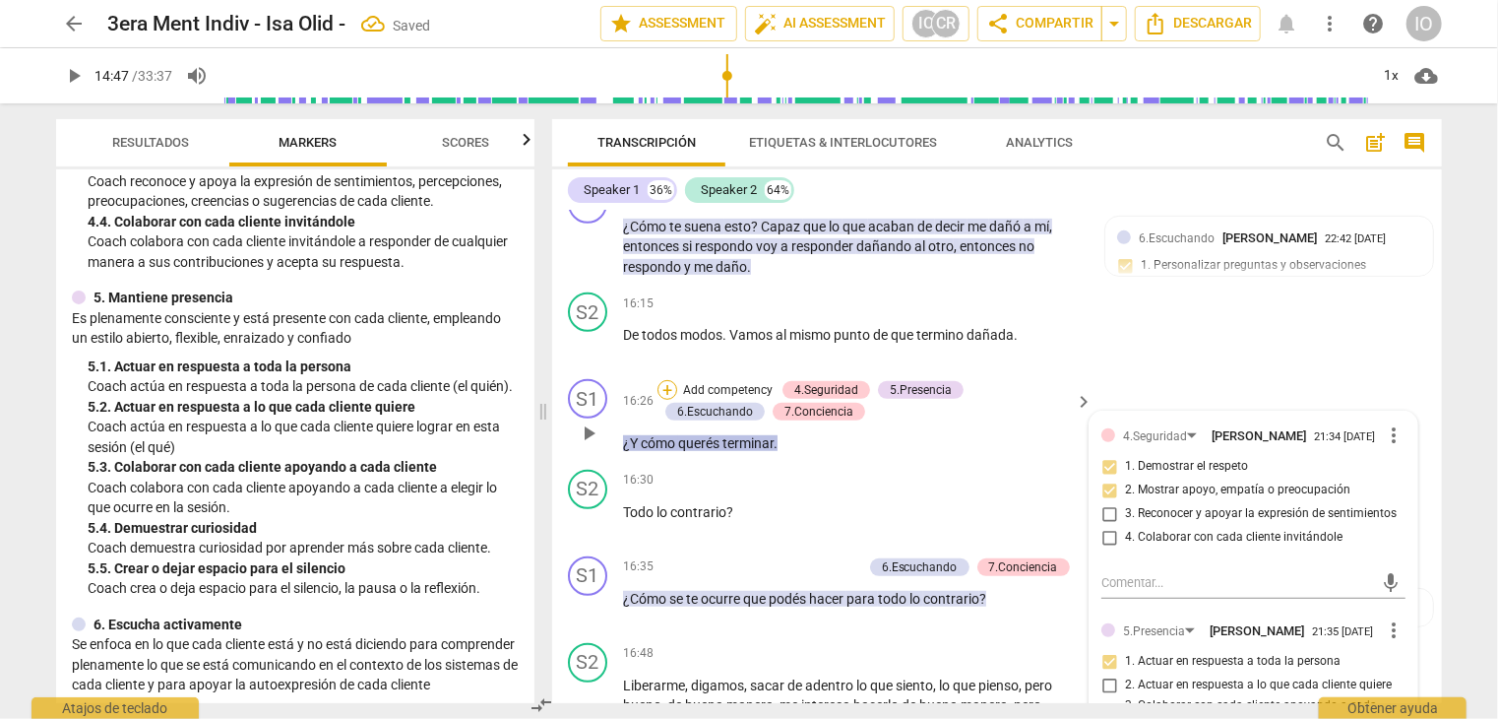
click at [669, 381] on div "+" at bounding box center [668, 390] width 20 height 20
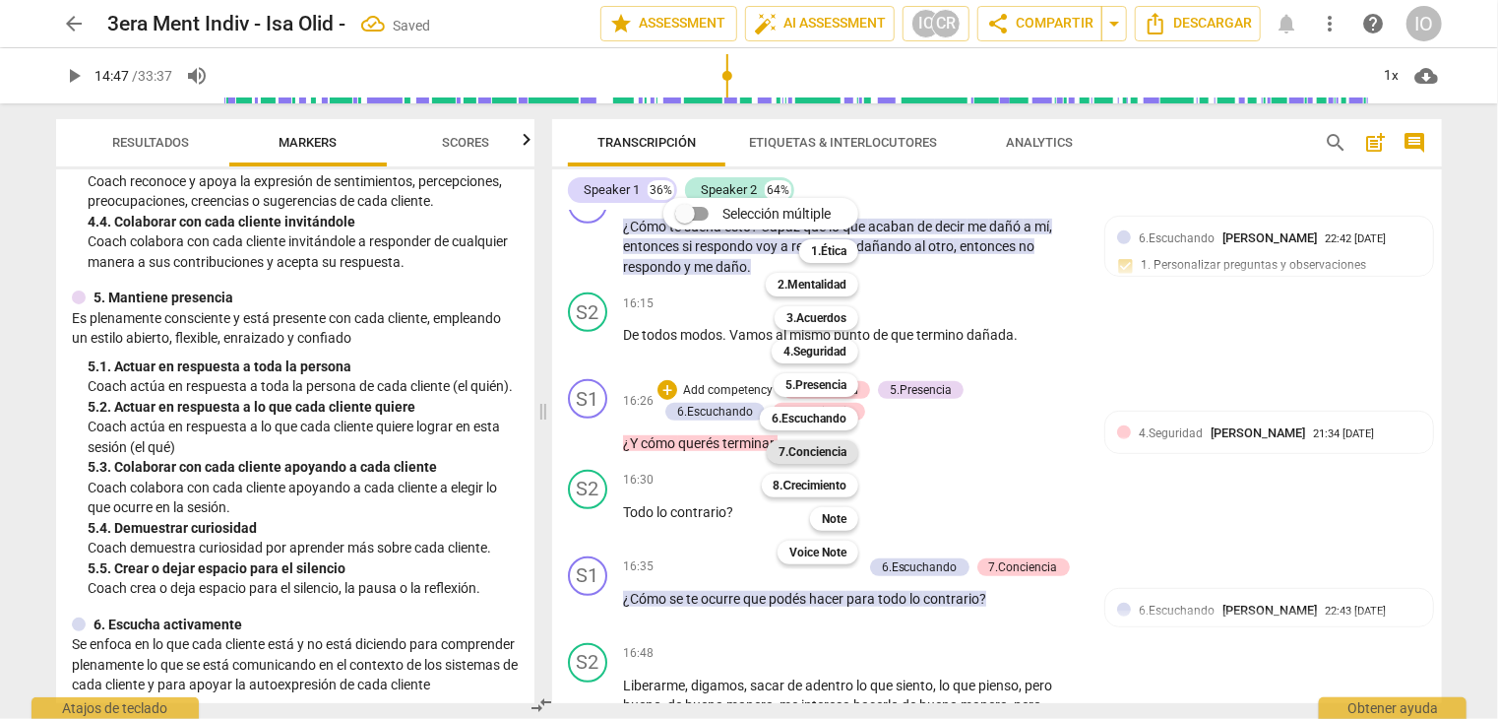
click at [795, 447] on b "7.Conciencia" at bounding box center [813, 452] width 68 height 24
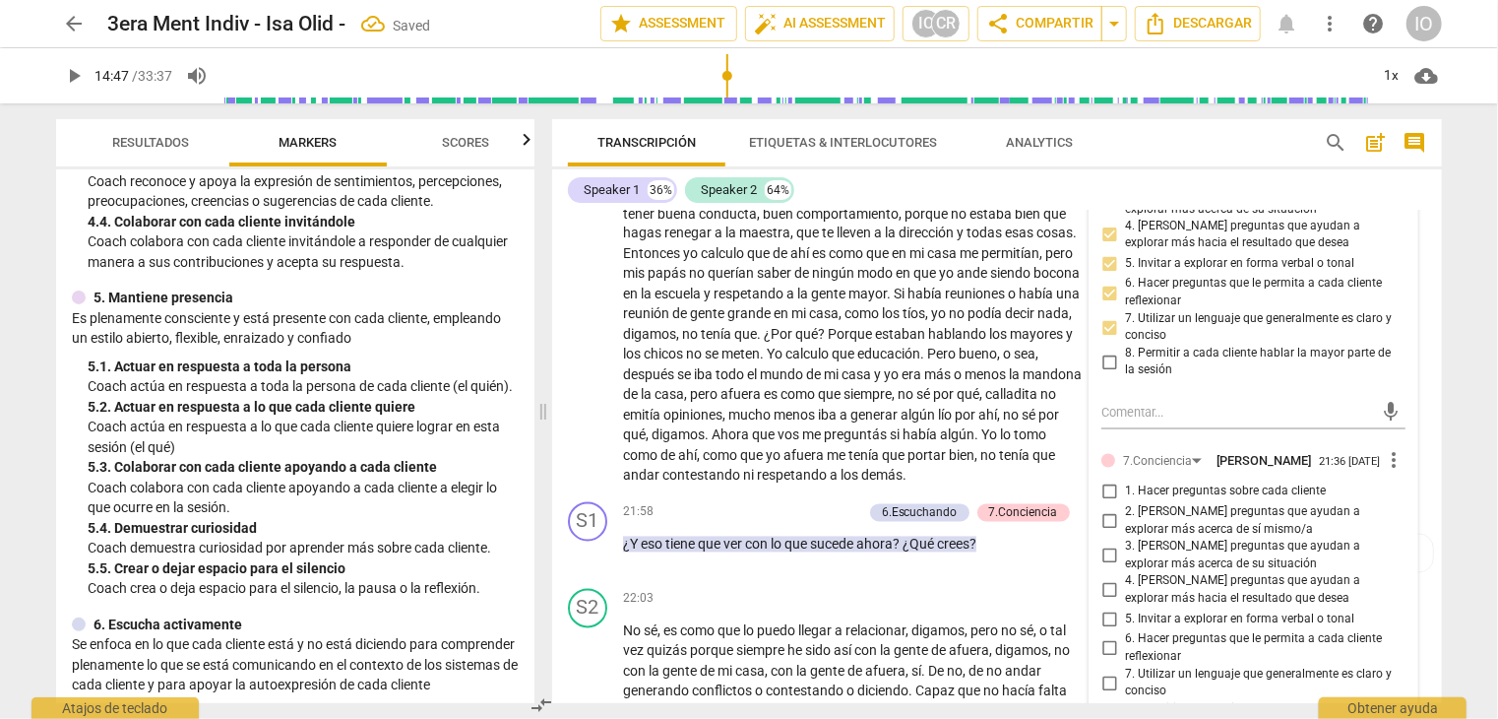
scroll to position [5653, 0]
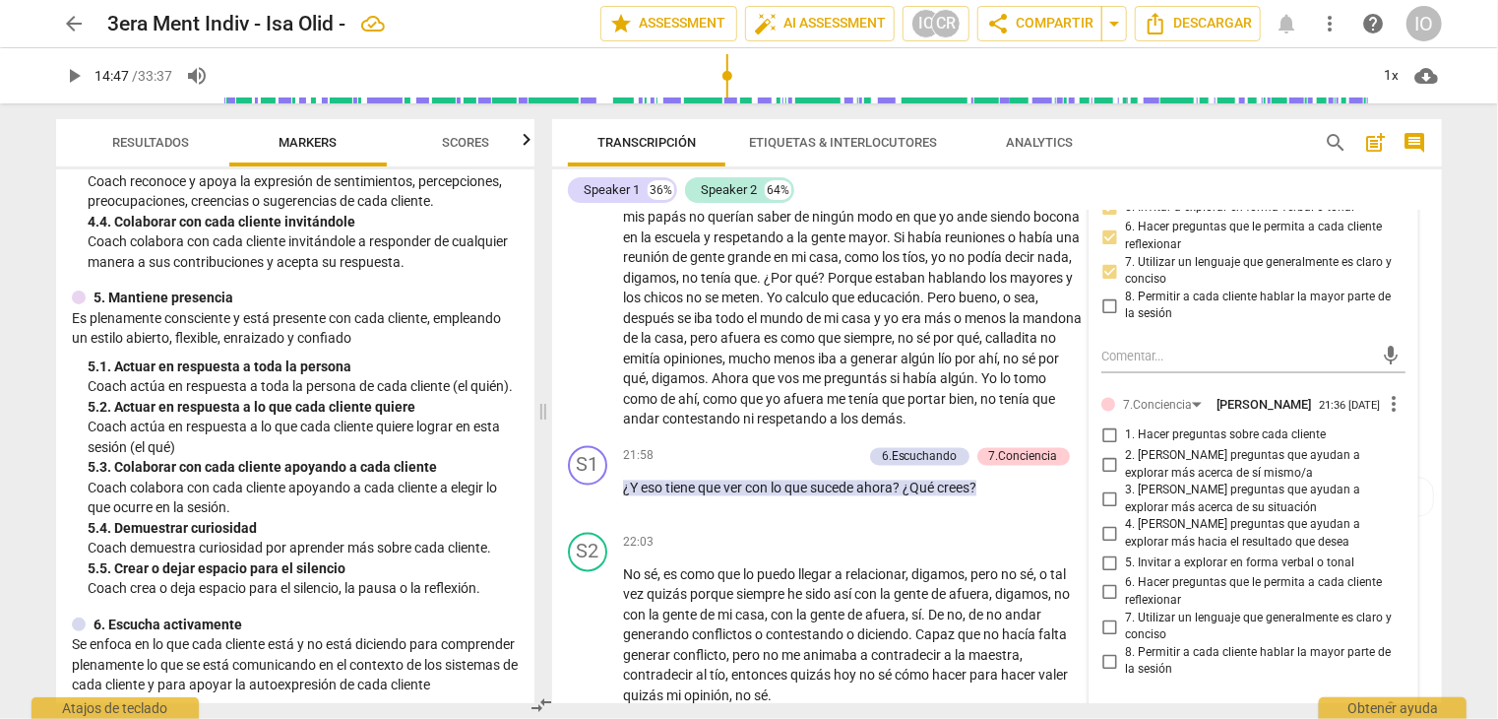
click at [1106, 425] on input "1. Hacer preguntas sobre cada cliente" at bounding box center [1110, 436] width 32 height 24
checkbox input "true"
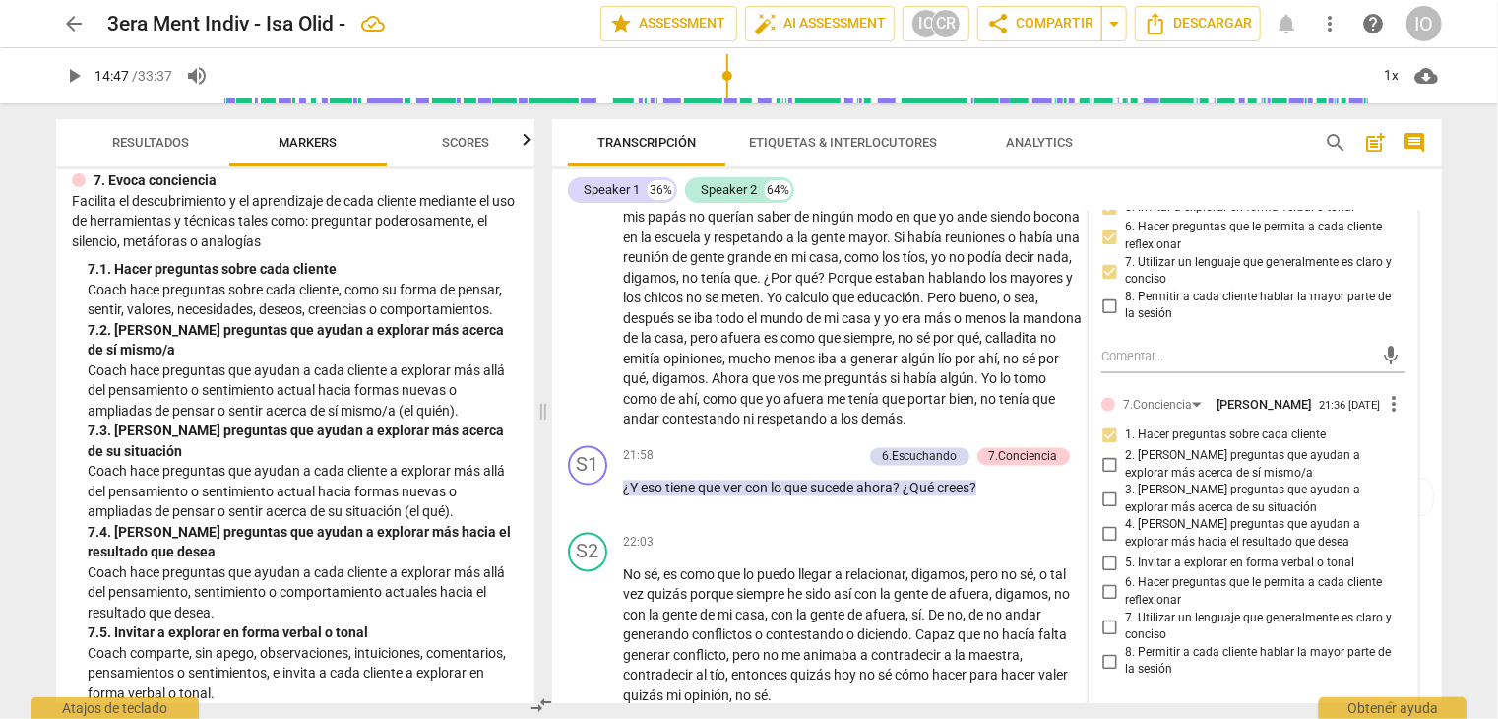
scroll to position [1674, 0]
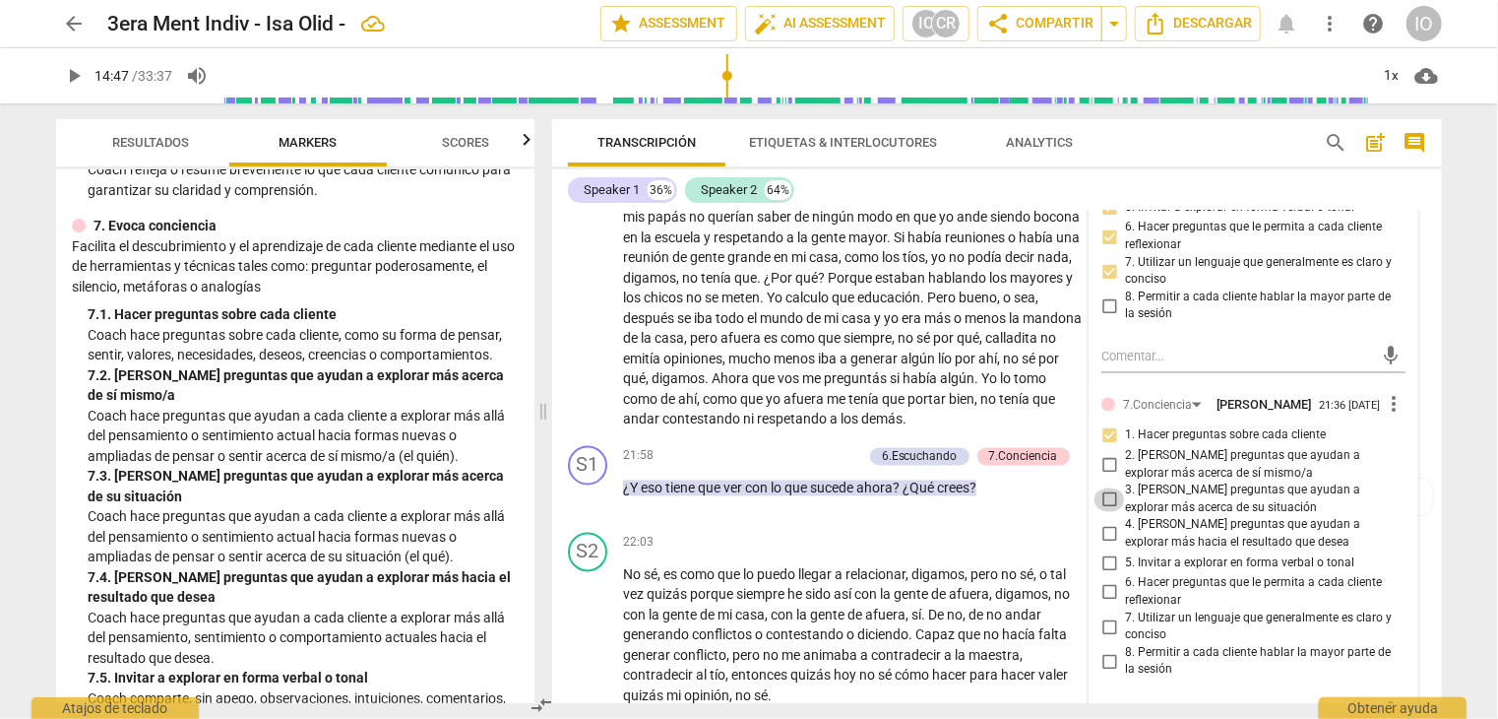
click at [1103, 496] on input "3. [PERSON_NAME] preguntas que ayudan a explorar más acerca de su situación" at bounding box center [1110, 500] width 32 height 24
checkbox input "true"
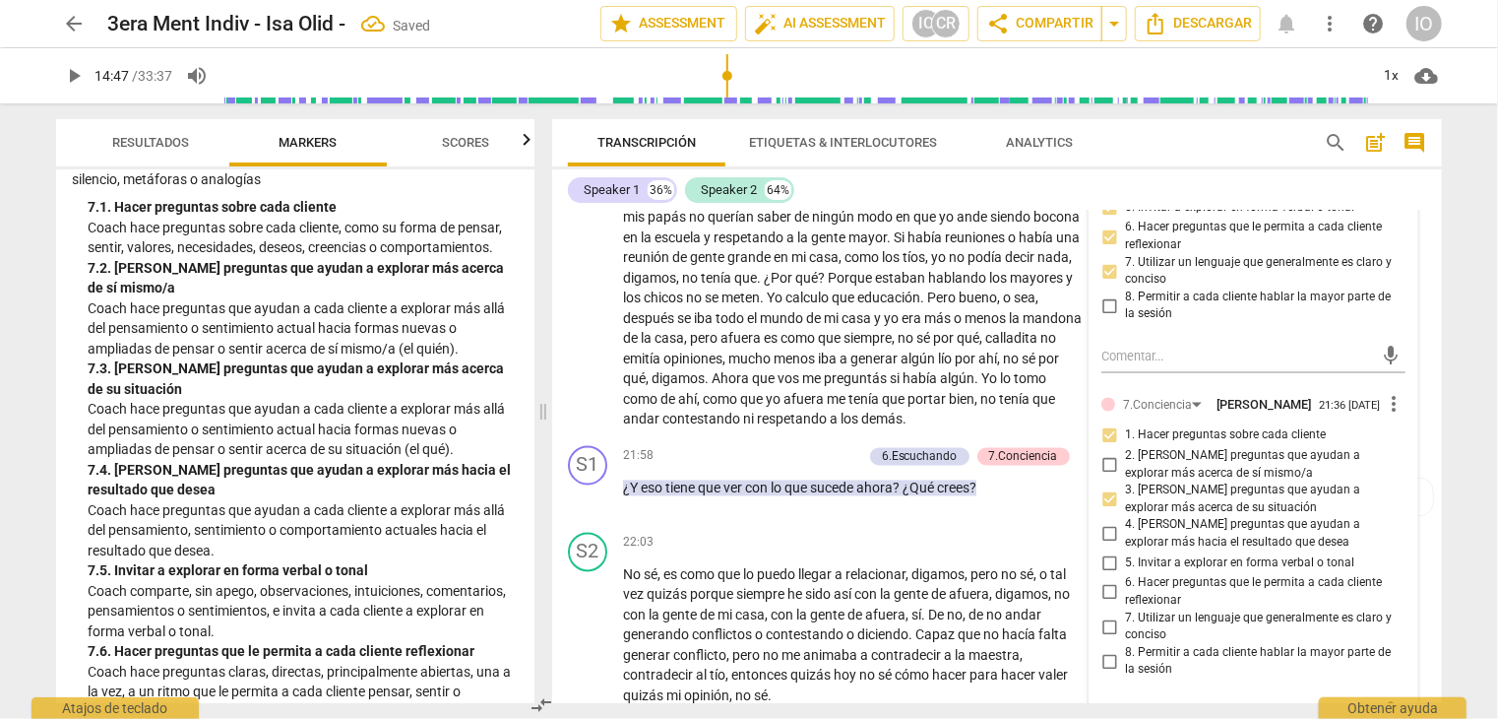
scroll to position [1871, 0]
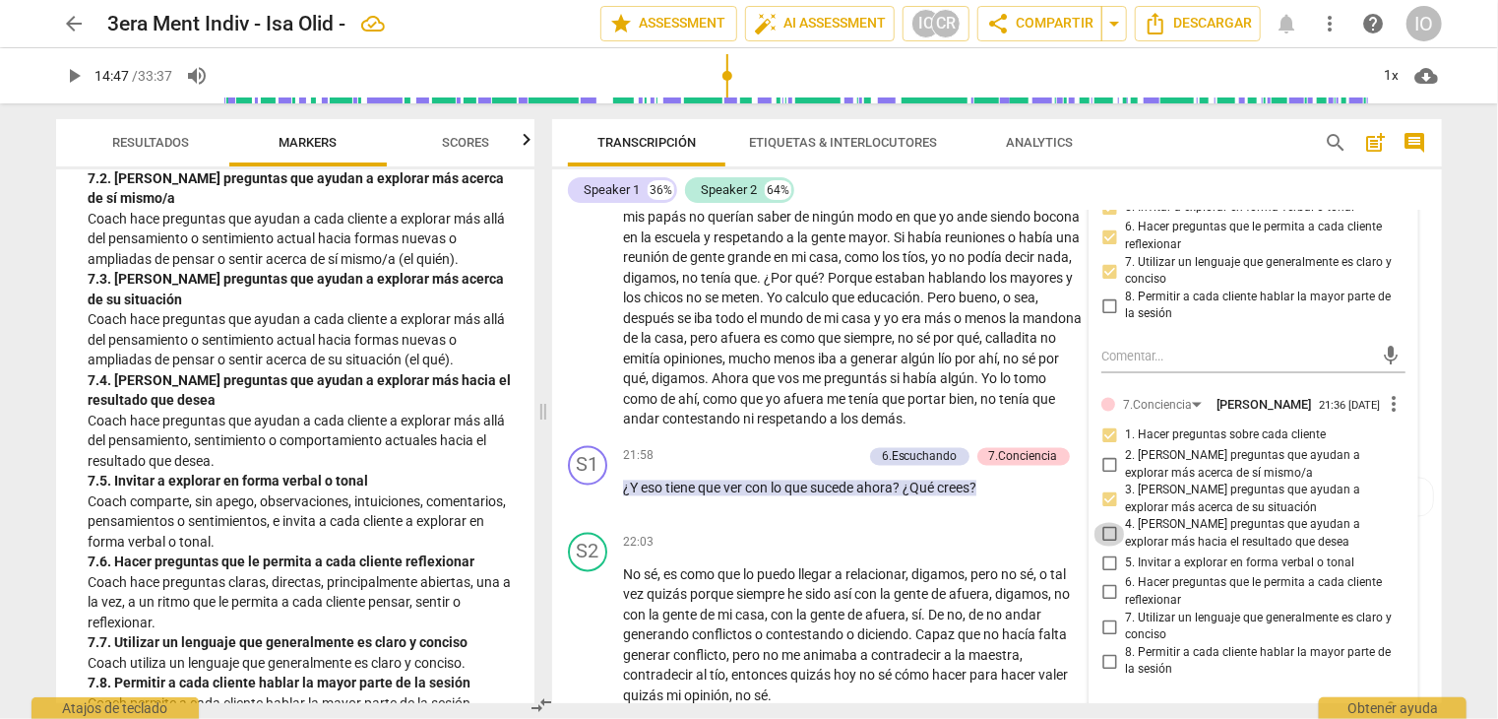
drag, startPoint x: 1109, startPoint y: 522, endPoint x: 1109, endPoint y: 502, distance: 19.7
click at [1107, 523] on input "4. [PERSON_NAME] preguntas que ayudan a explorar más hacia el resultado que des…" at bounding box center [1110, 535] width 32 height 24
checkbox input "true"
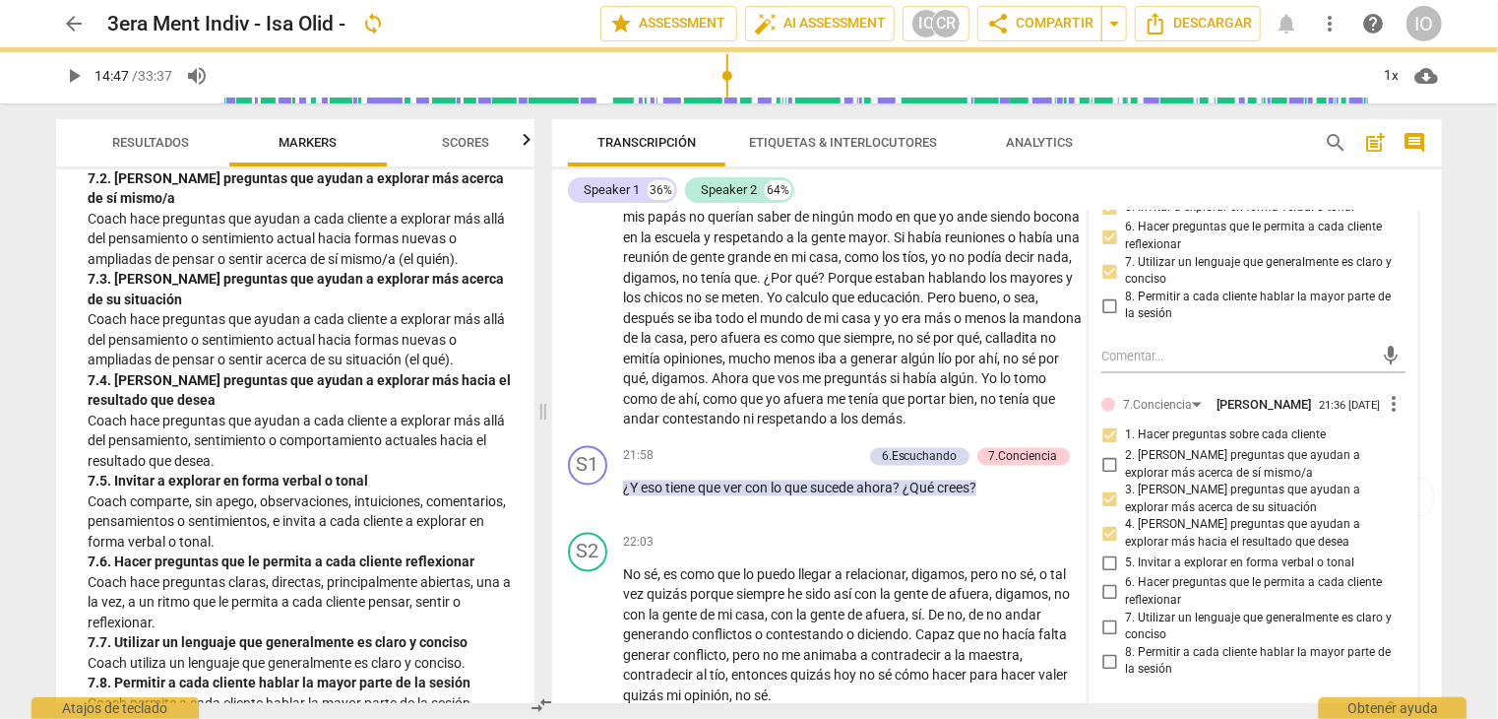
click at [1107, 490] on input "3. [PERSON_NAME] preguntas que ayudan a explorar más acerca de su situación" at bounding box center [1110, 500] width 32 height 24
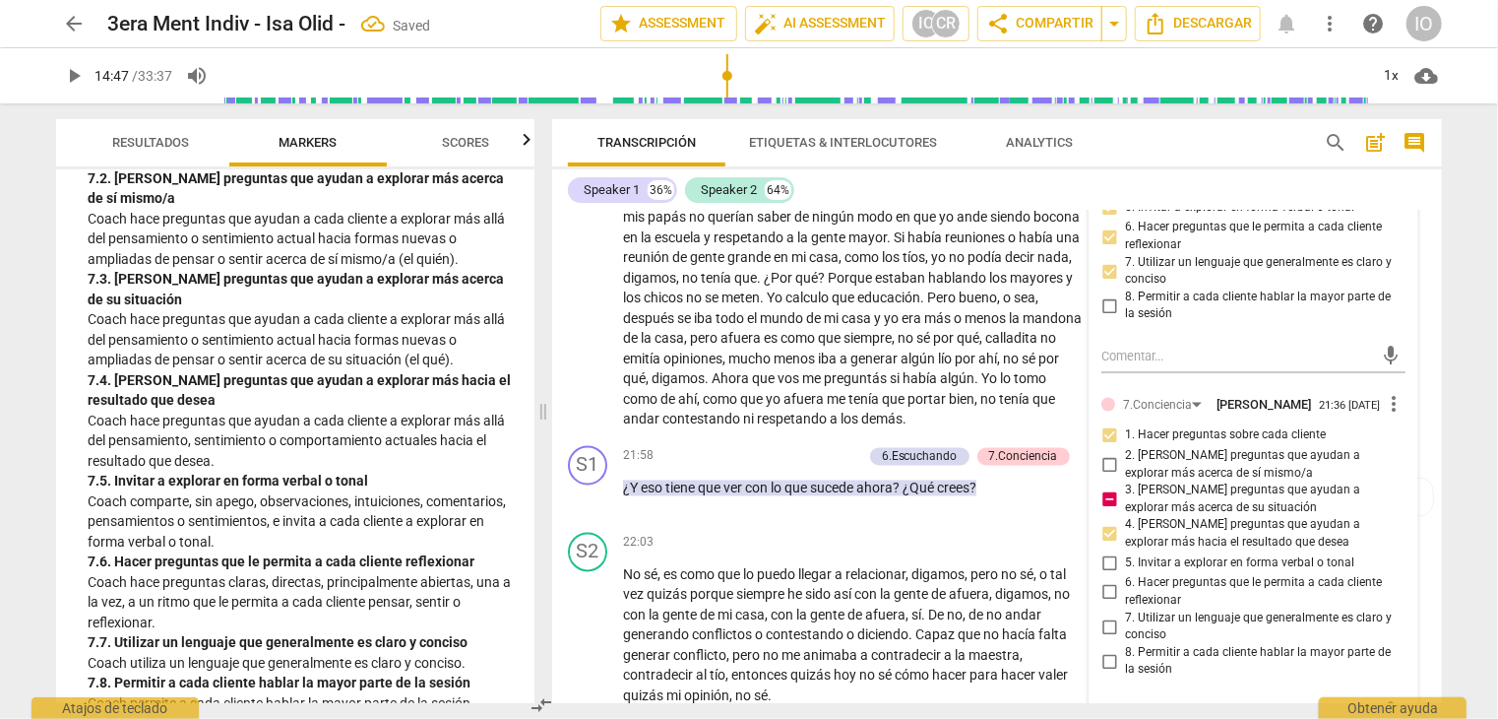
click at [1100, 488] on input "3. [PERSON_NAME] preguntas que ayudan a explorar más acerca de su situación" at bounding box center [1110, 500] width 32 height 24
checkbox input "false"
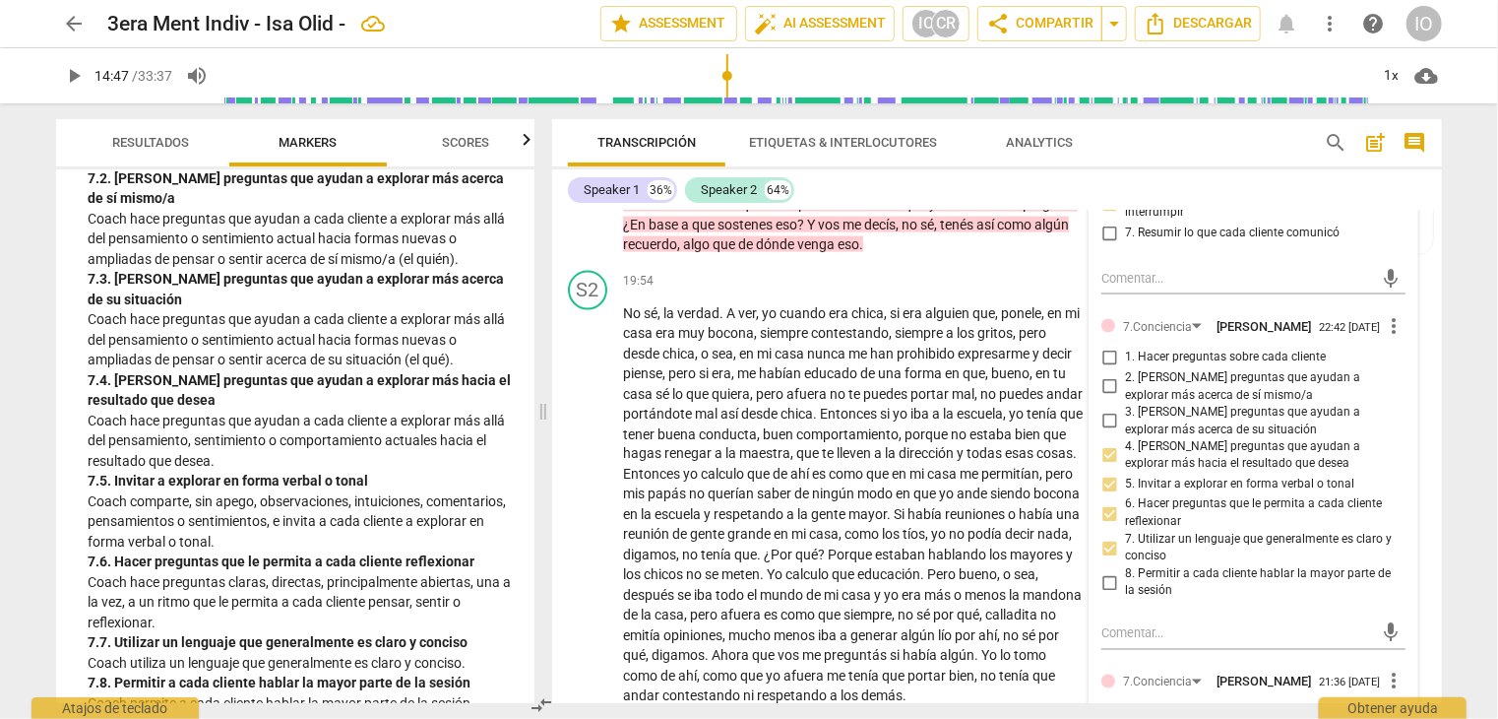
scroll to position [5653, 0]
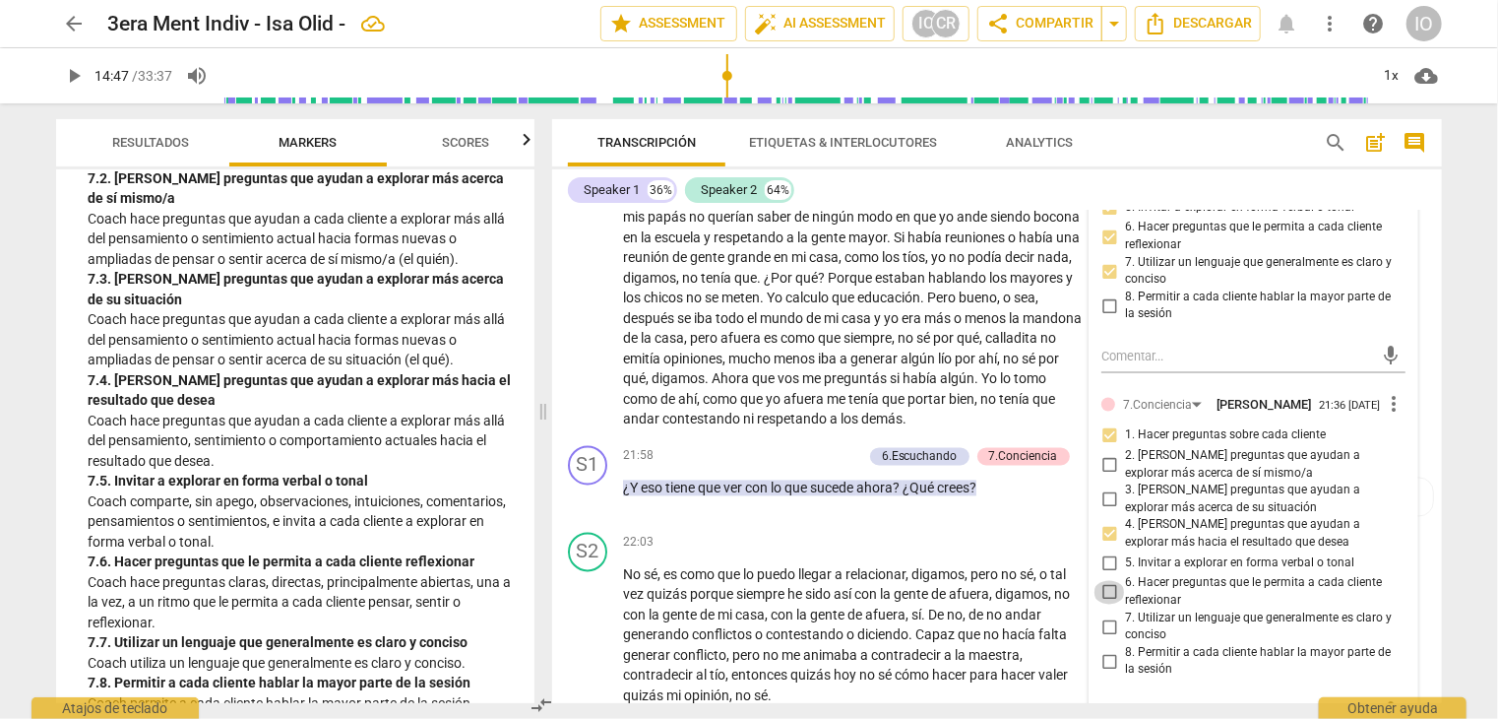
click at [1107, 588] on input "6. Hacer preguntas que le permita a cada cliente reflexionar" at bounding box center [1110, 593] width 32 height 24
checkbox input "true"
click at [1107, 615] on input "7. Utilizar un lenguaje que generalmente es claro y conciso" at bounding box center [1110, 627] width 32 height 24
checkbox input "true"
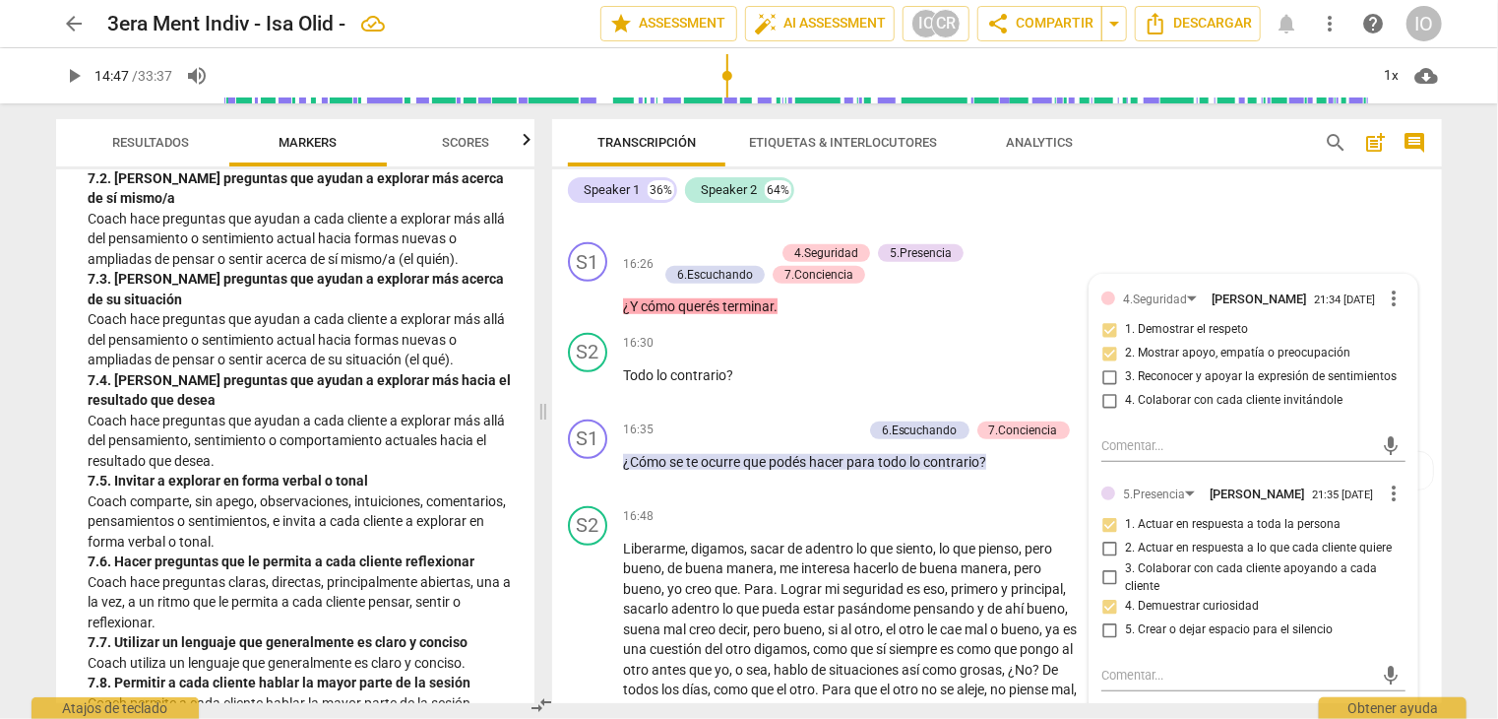
scroll to position [4472, 0]
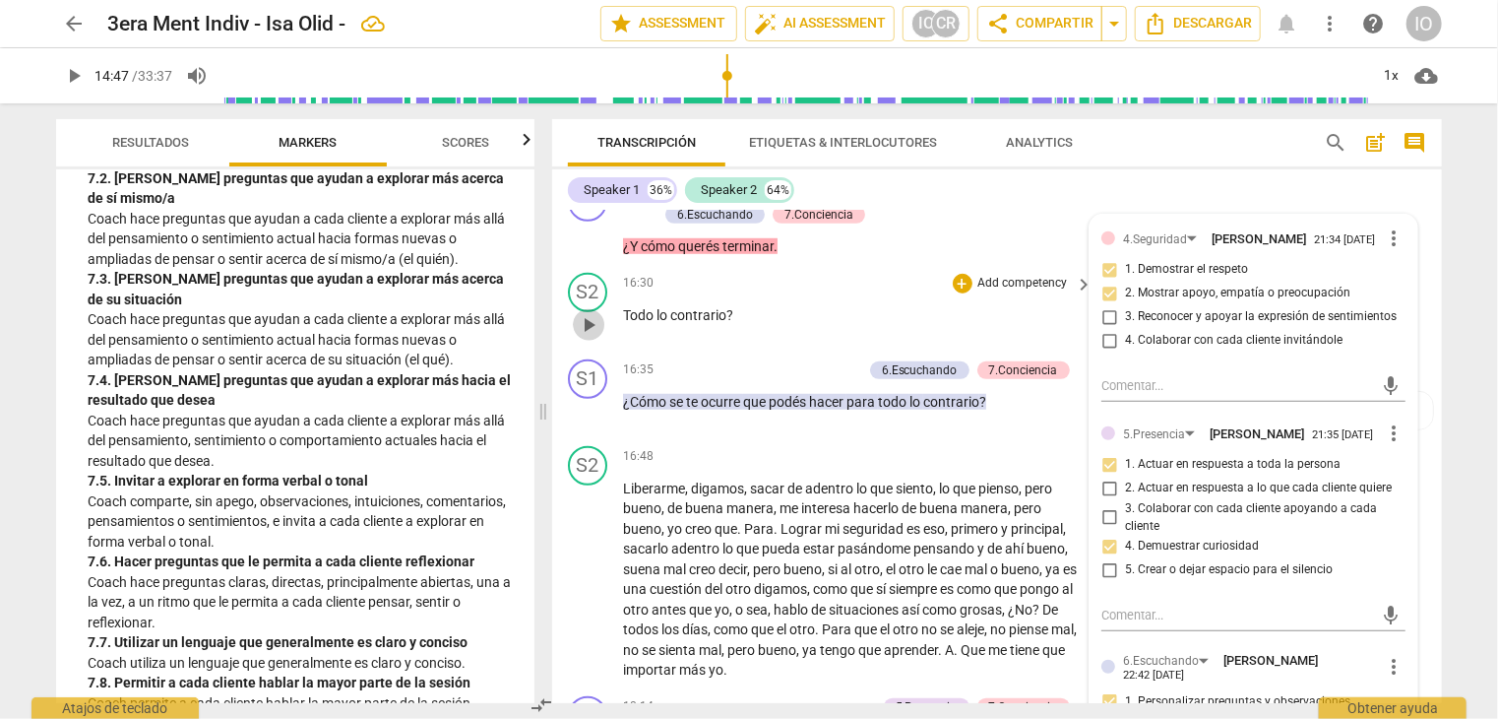
click at [593, 318] on span "play_arrow" at bounding box center [589, 325] width 24 height 24
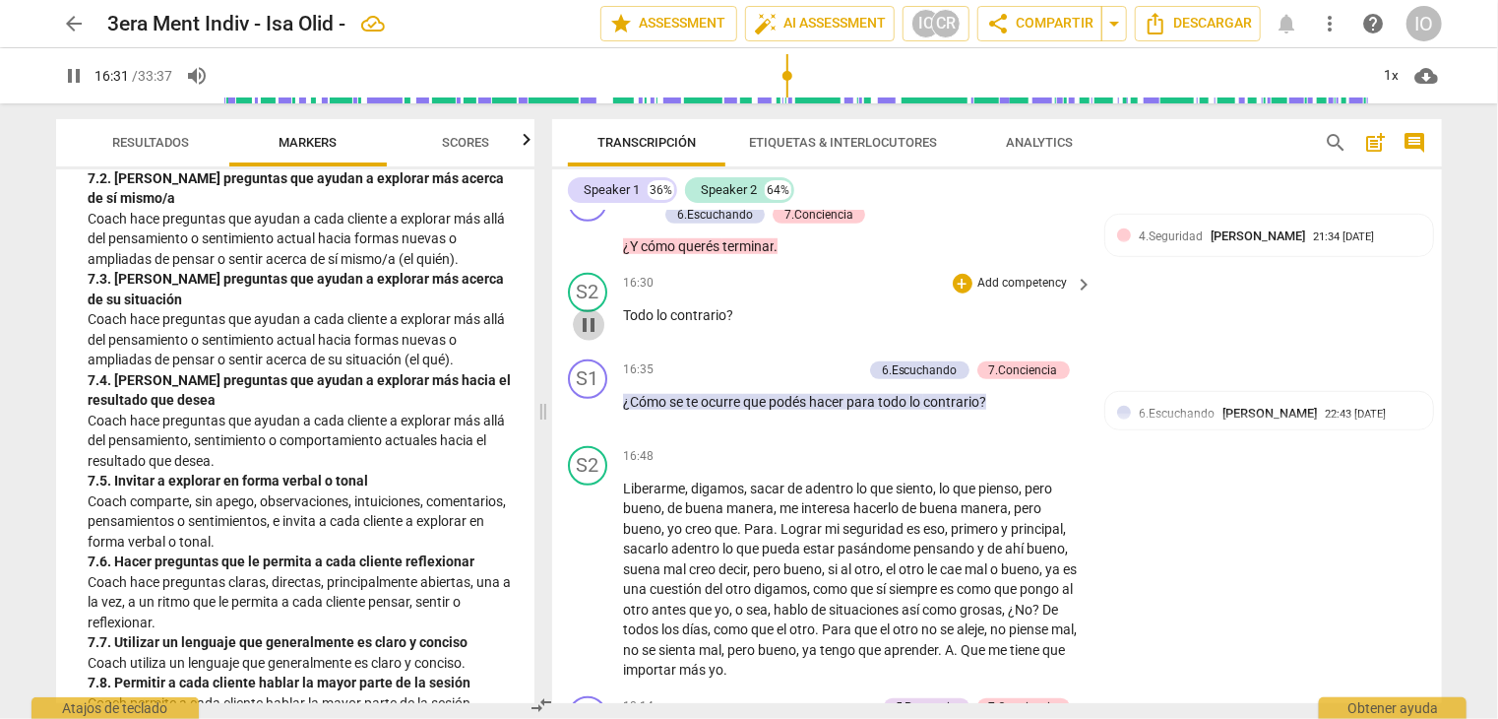
click at [593, 318] on span "pause" at bounding box center [589, 325] width 24 height 24
type input "992"
click at [744, 305] on p "Todo lo contrario ?" at bounding box center [853, 315] width 461 height 21
click at [755, 363] on div "+" at bounding box center [755, 370] width 20 height 20
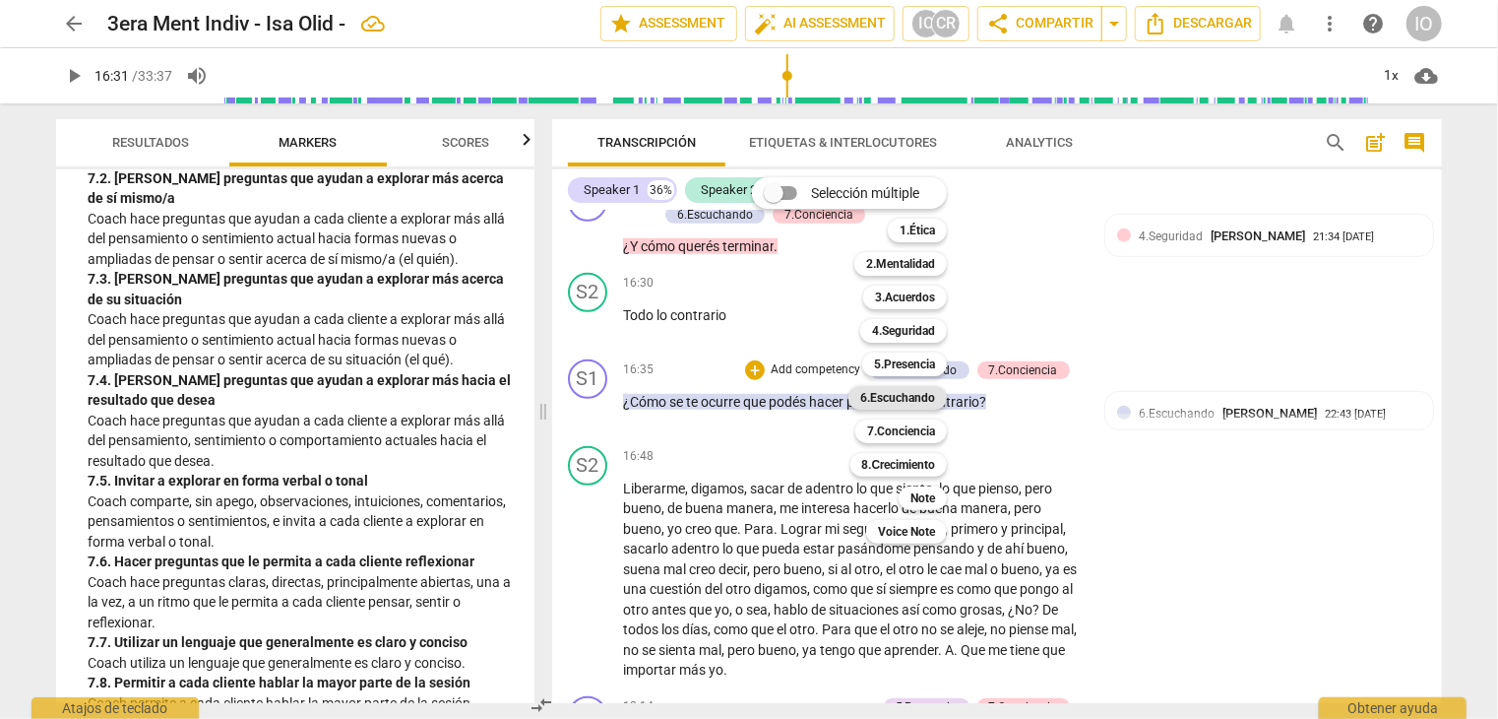
click at [903, 401] on b "6.Escuchando" at bounding box center [897, 398] width 75 height 24
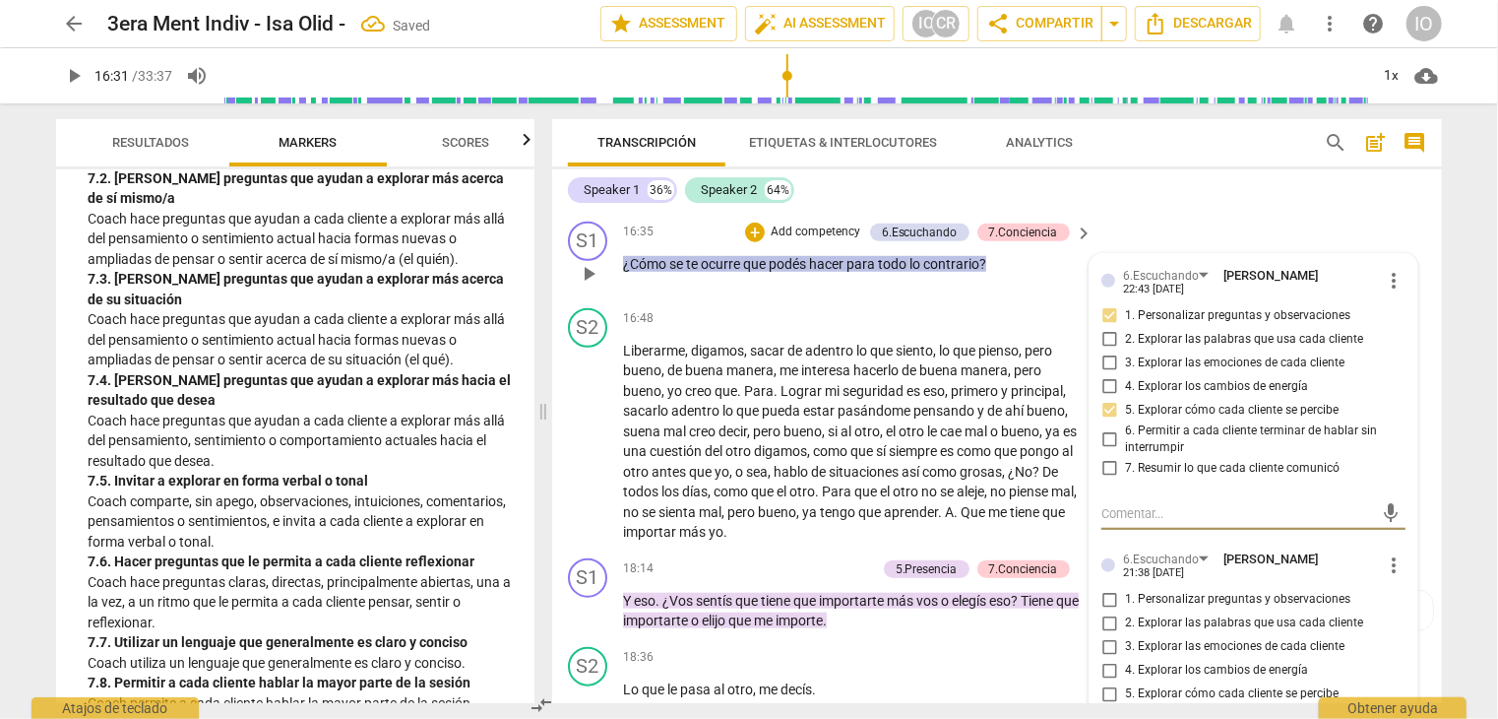
scroll to position [4865, 0]
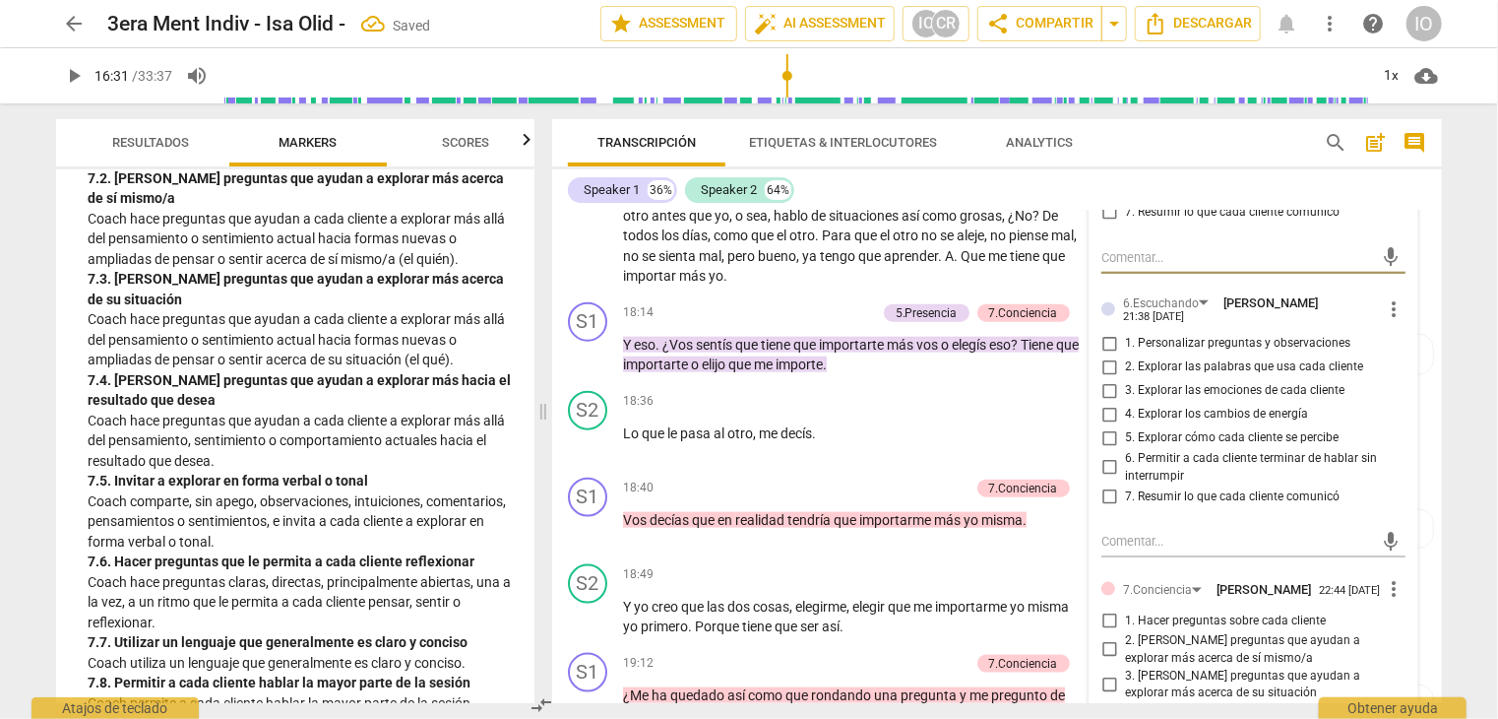
click at [1109, 332] on input "1. Personalizar preguntas y observaciones" at bounding box center [1110, 344] width 32 height 24
checkbox input "true"
click at [1107, 355] on input "2. Explorar las palabras que usa cada cliente" at bounding box center [1110, 367] width 32 height 24
checkbox input "true"
click at [1106, 426] on input "5. Explorar cómo cada cliente se percibe" at bounding box center [1110, 438] width 32 height 24
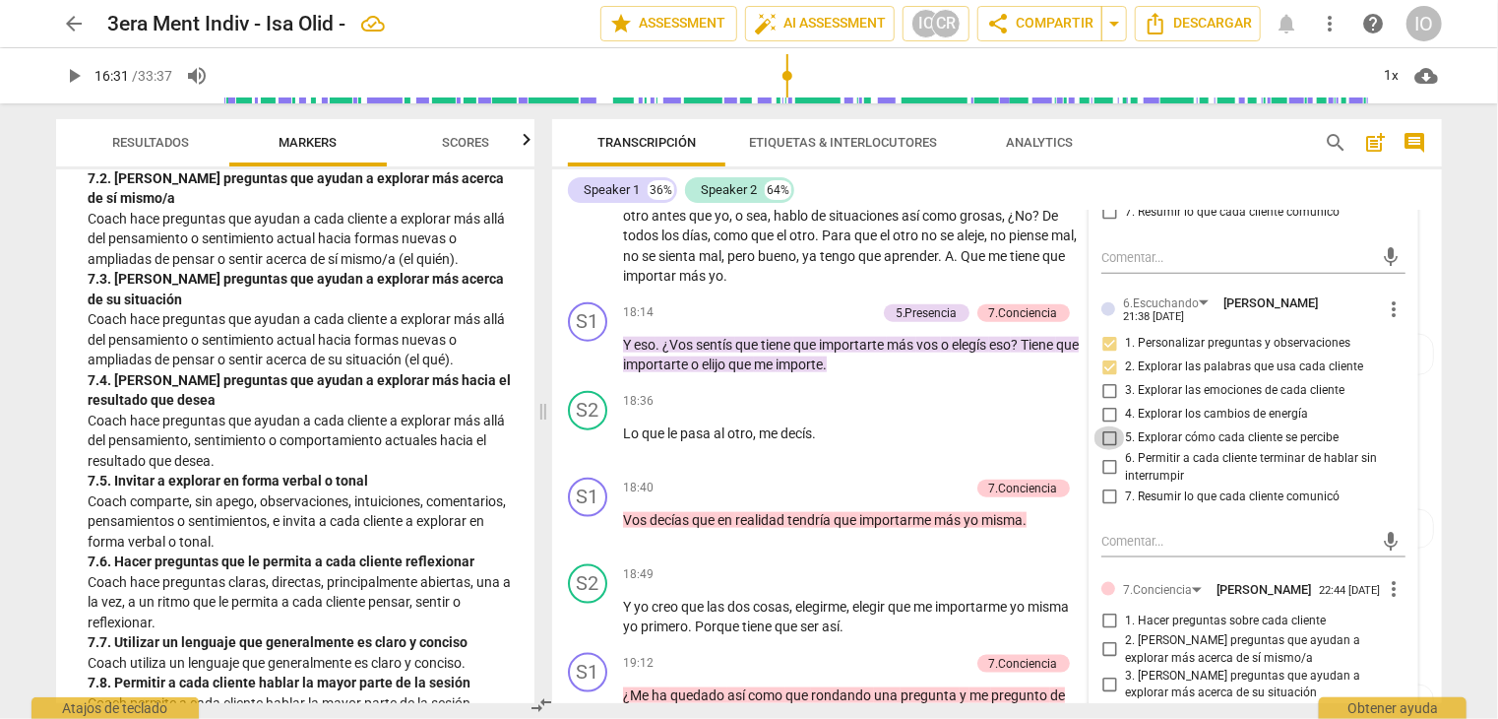
checkbox input "true"
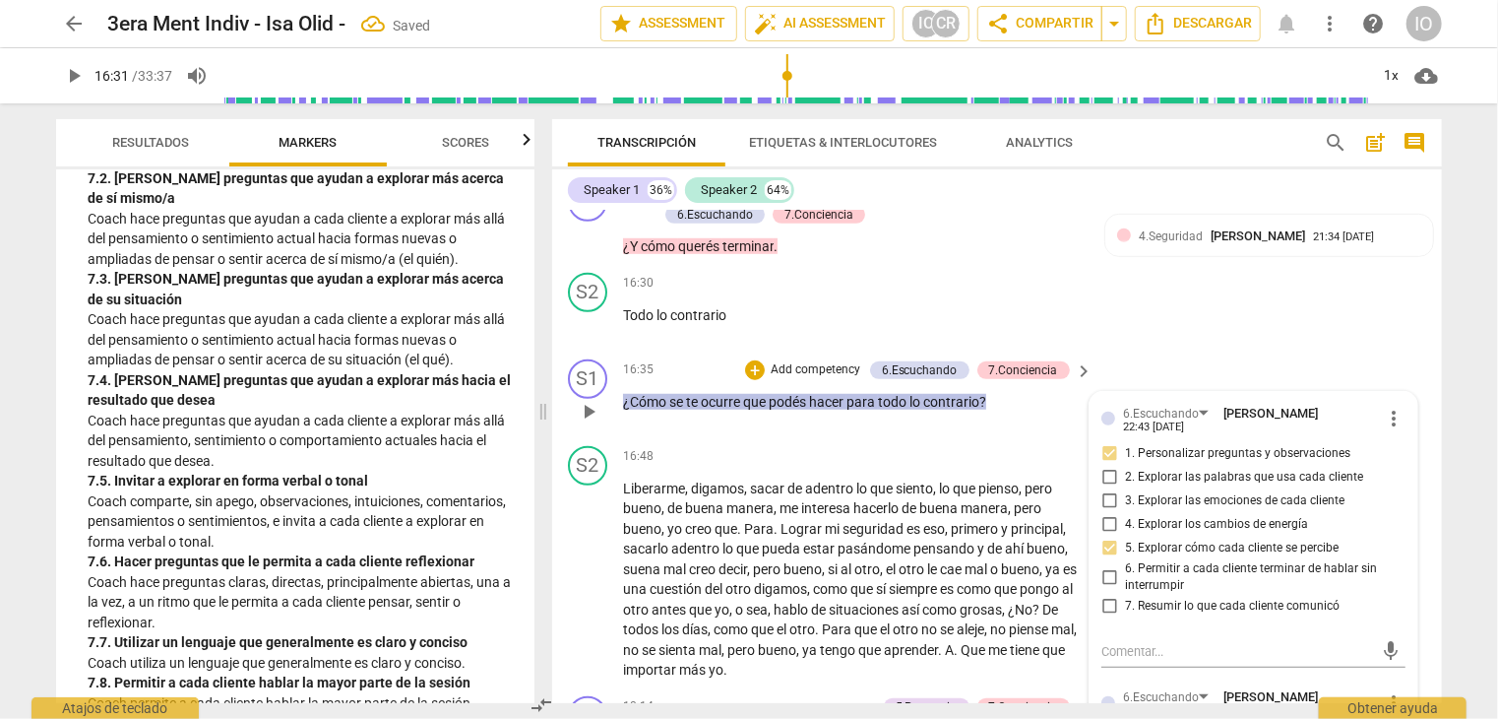
scroll to position [4570, 0]
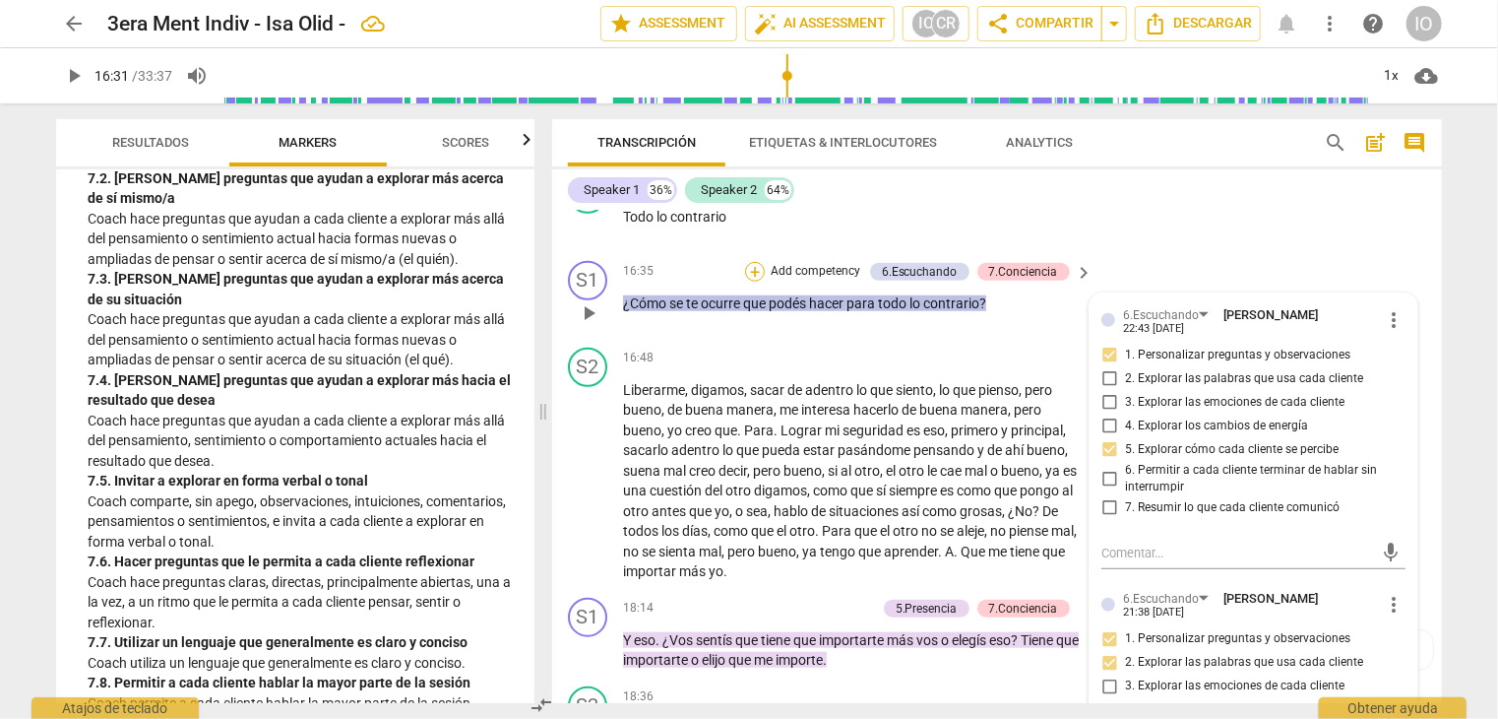
click at [753, 262] on div "+" at bounding box center [755, 272] width 20 height 20
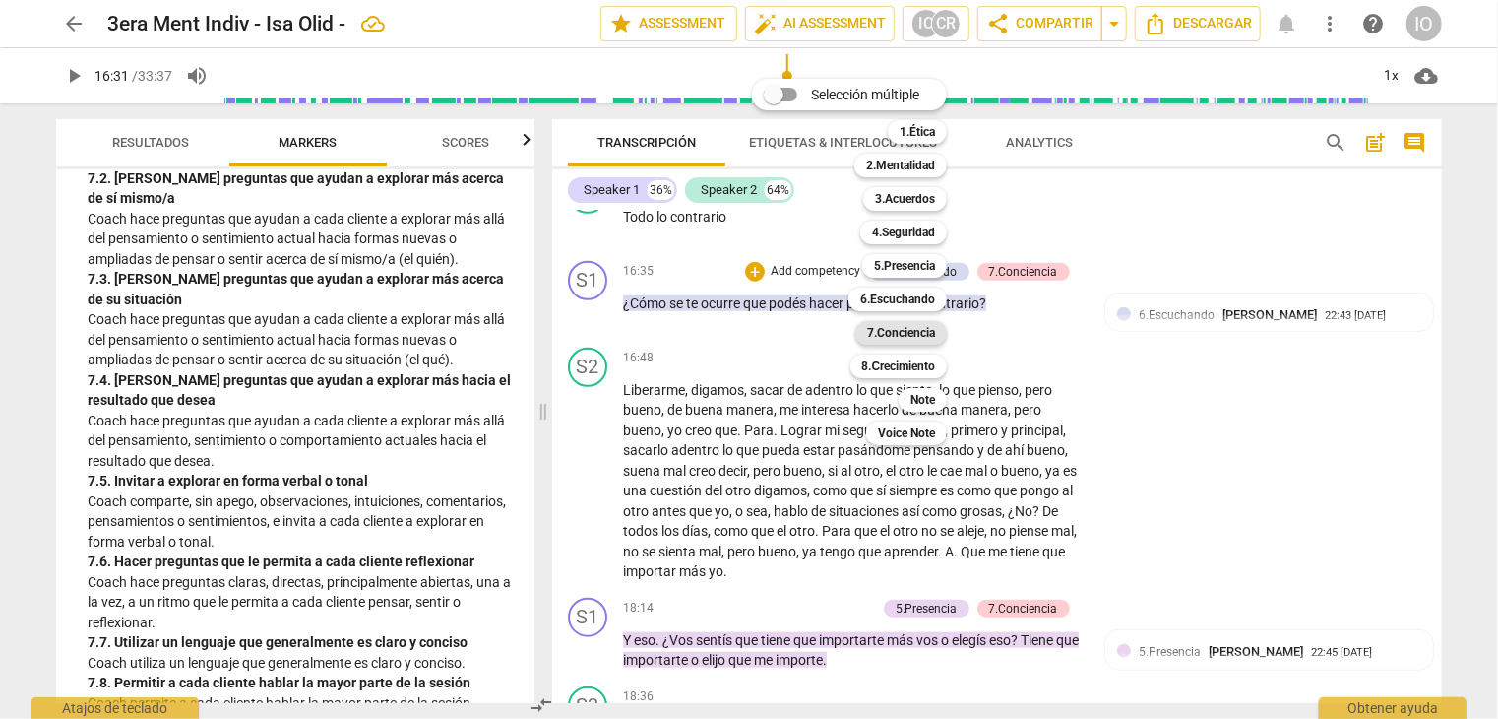
click at [890, 342] on b "7.Conciencia" at bounding box center [901, 333] width 68 height 24
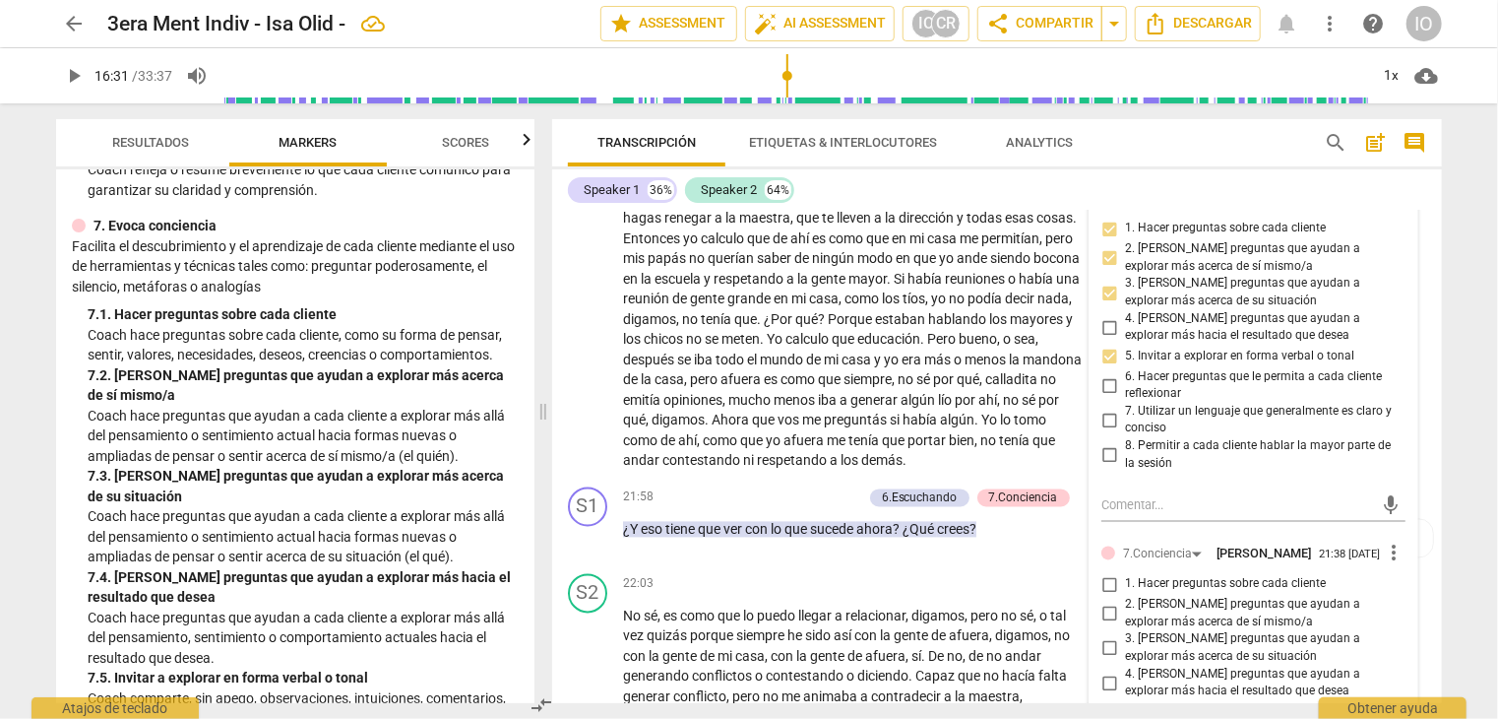
scroll to position [5653, 0]
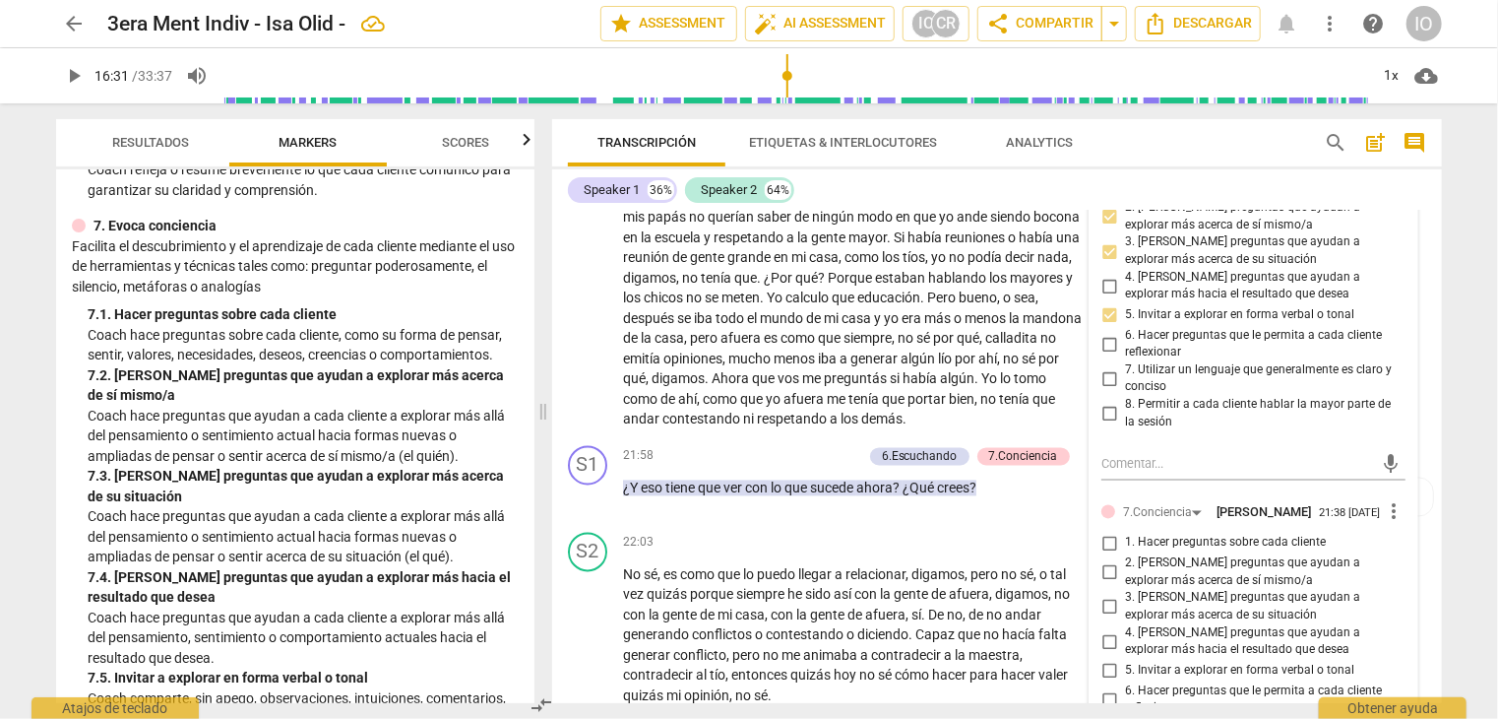
click at [1110, 537] on input "1. Hacer preguntas sobre cada cliente" at bounding box center [1110, 544] width 32 height 24
checkbox input "true"
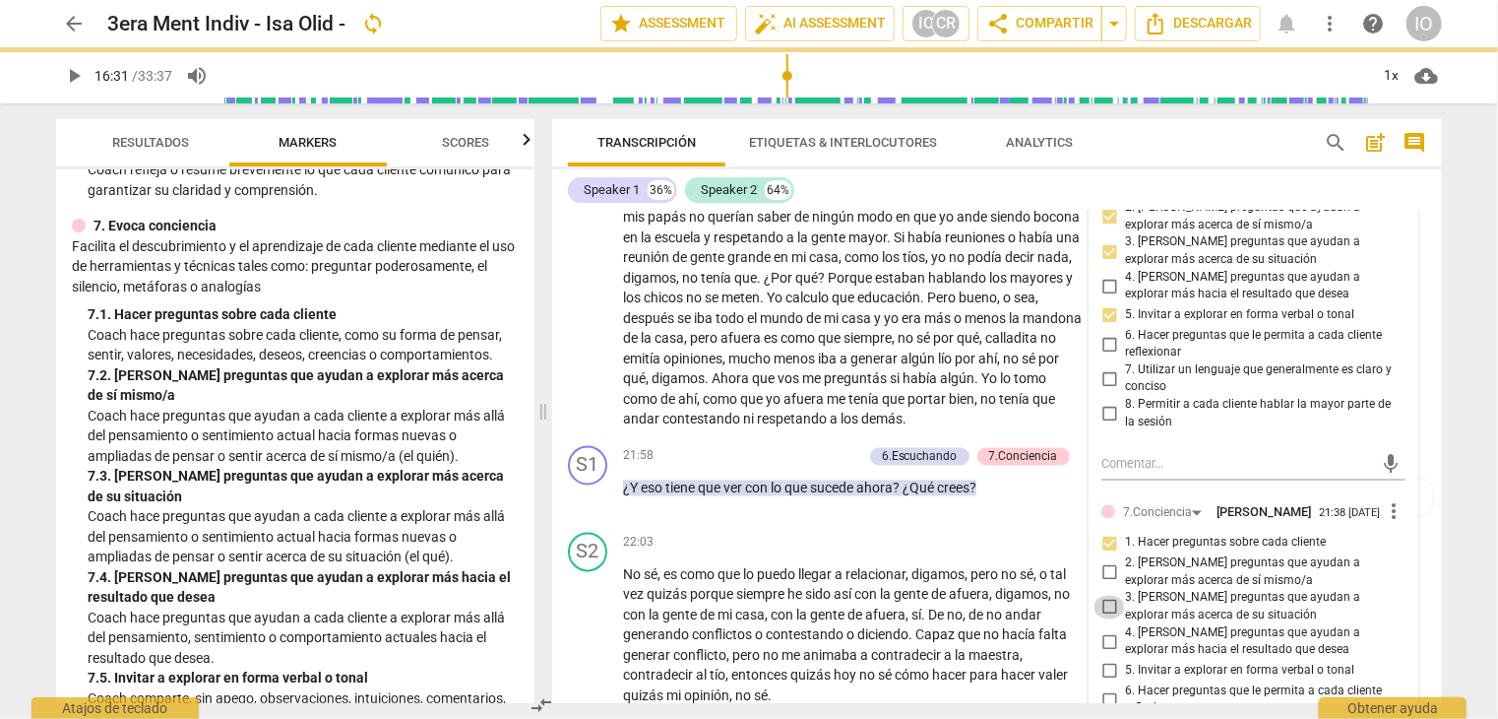
click at [1107, 596] on input "3. [PERSON_NAME] preguntas que ayudan a explorar más acerca de su situación" at bounding box center [1110, 608] width 32 height 24
checkbox input "true"
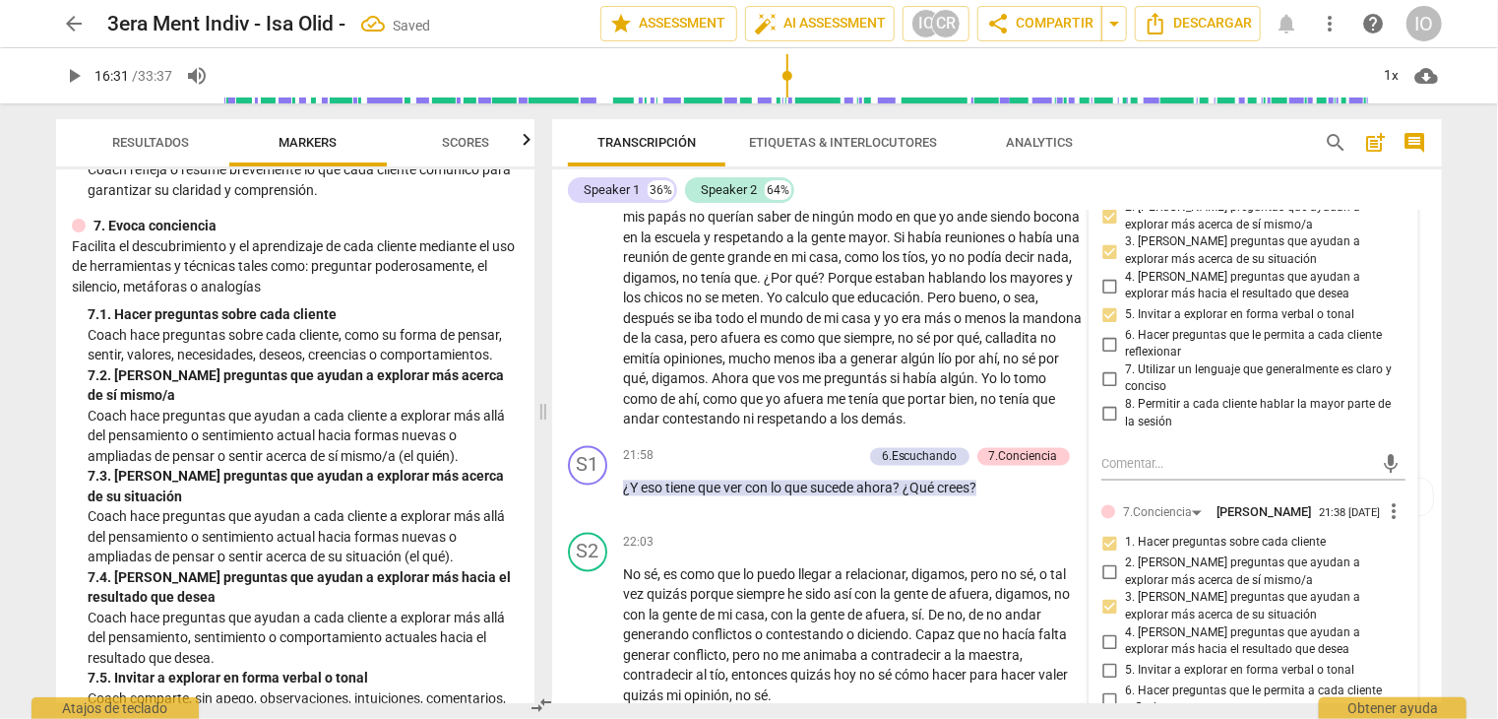
scroll to position [5751, 0]
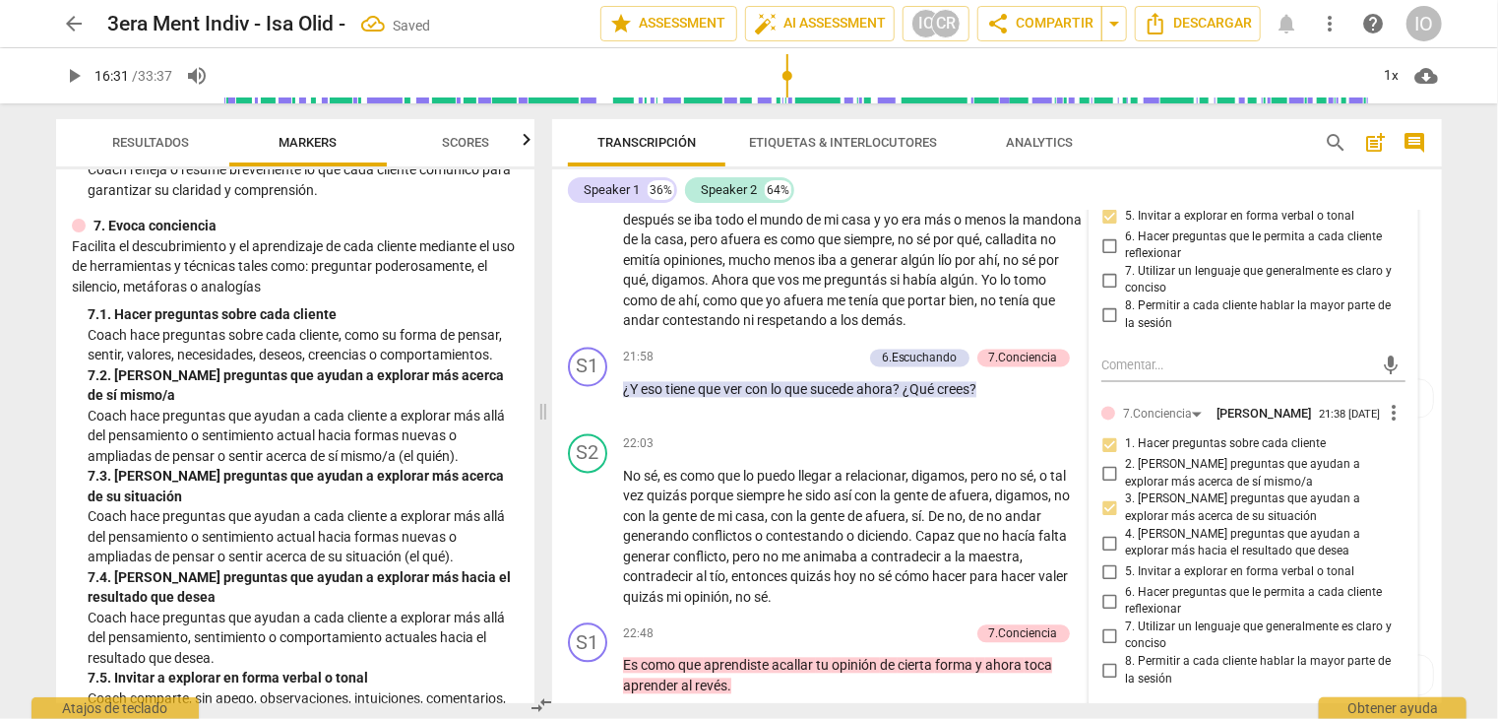
click at [1110, 536] on input "4. [PERSON_NAME] preguntas que ayudan a explorar más hacia el resultado que des…" at bounding box center [1110, 544] width 32 height 24
checkbox input "true"
click at [1107, 590] on input "6. Hacer preguntas que le permita a cada cliente reflexionar" at bounding box center [1110, 602] width 32 height 24
checkbox input "true"
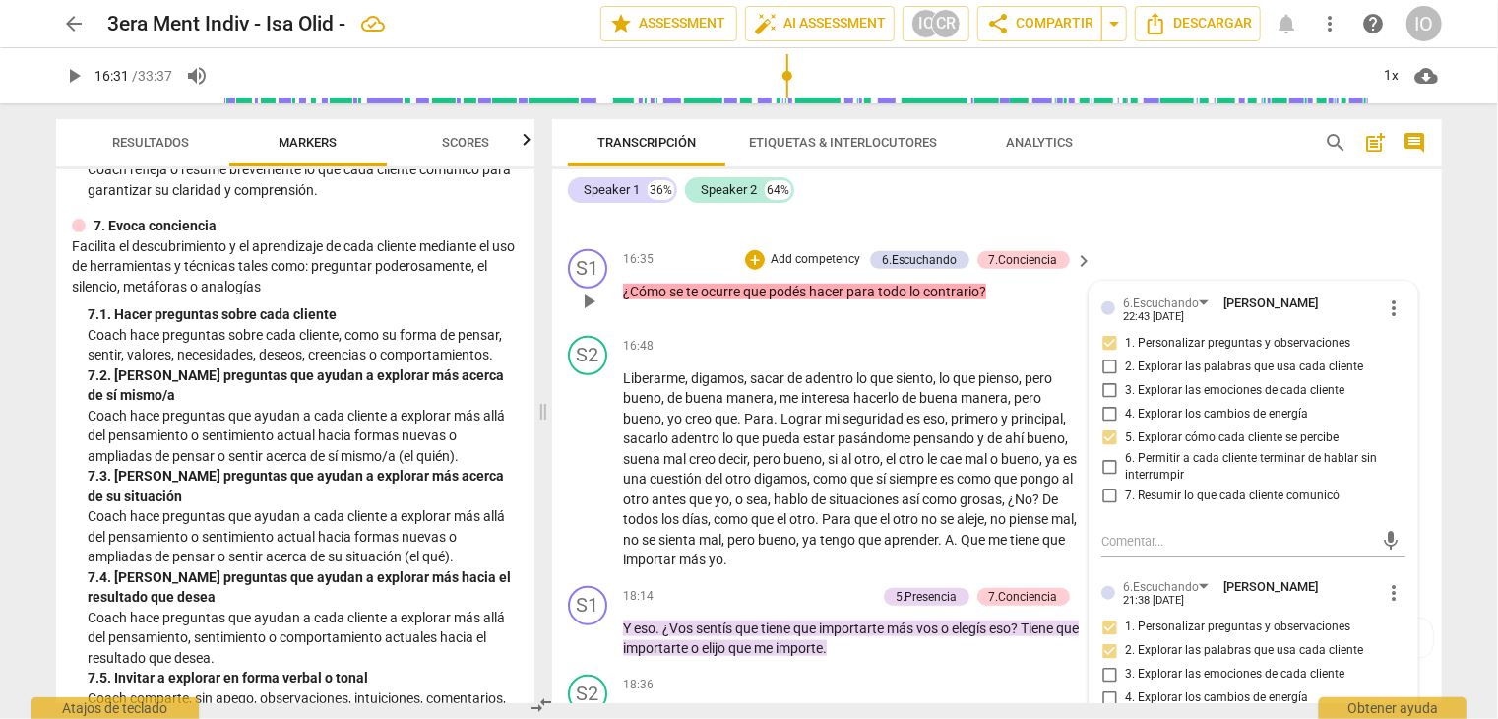
scroll to position [4472, 0]
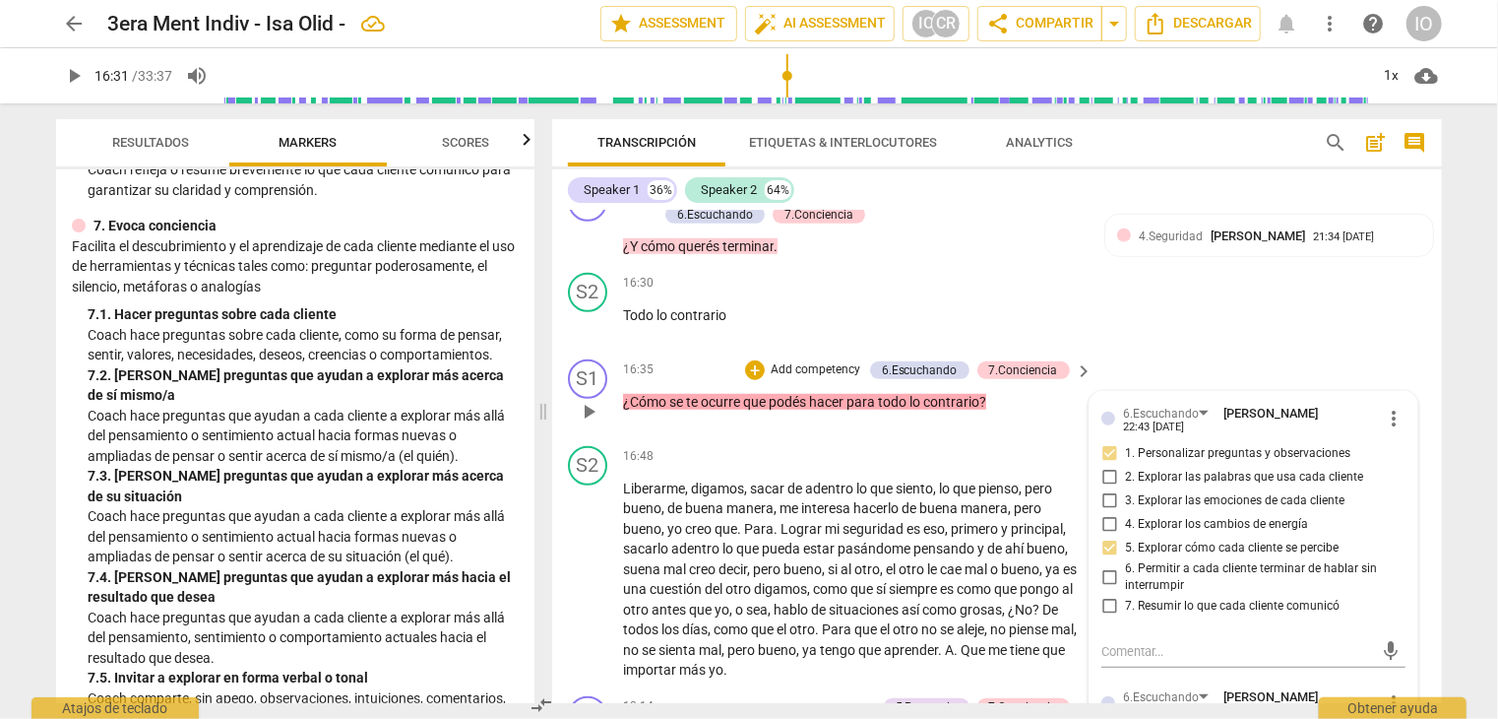
click at [589, 402] on span "play_arrow" at bounding box center [589, 412] width 24 height 24
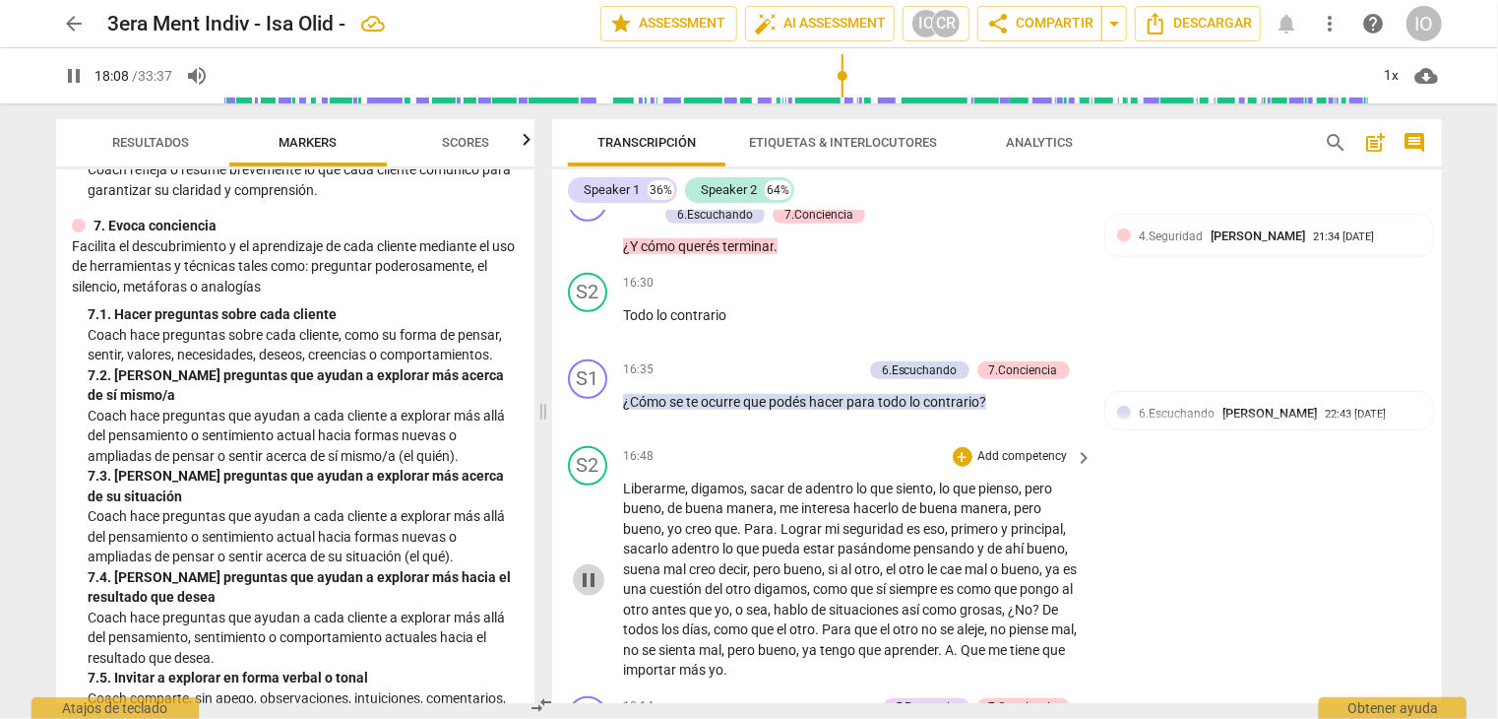
click at [583, 571] on span "pause" at bounding box center [589, 580] width 24 height 24
type input "1089"
click at [1043, 617] on span "De" at bounding box center [1051, 610] width 16 height 16
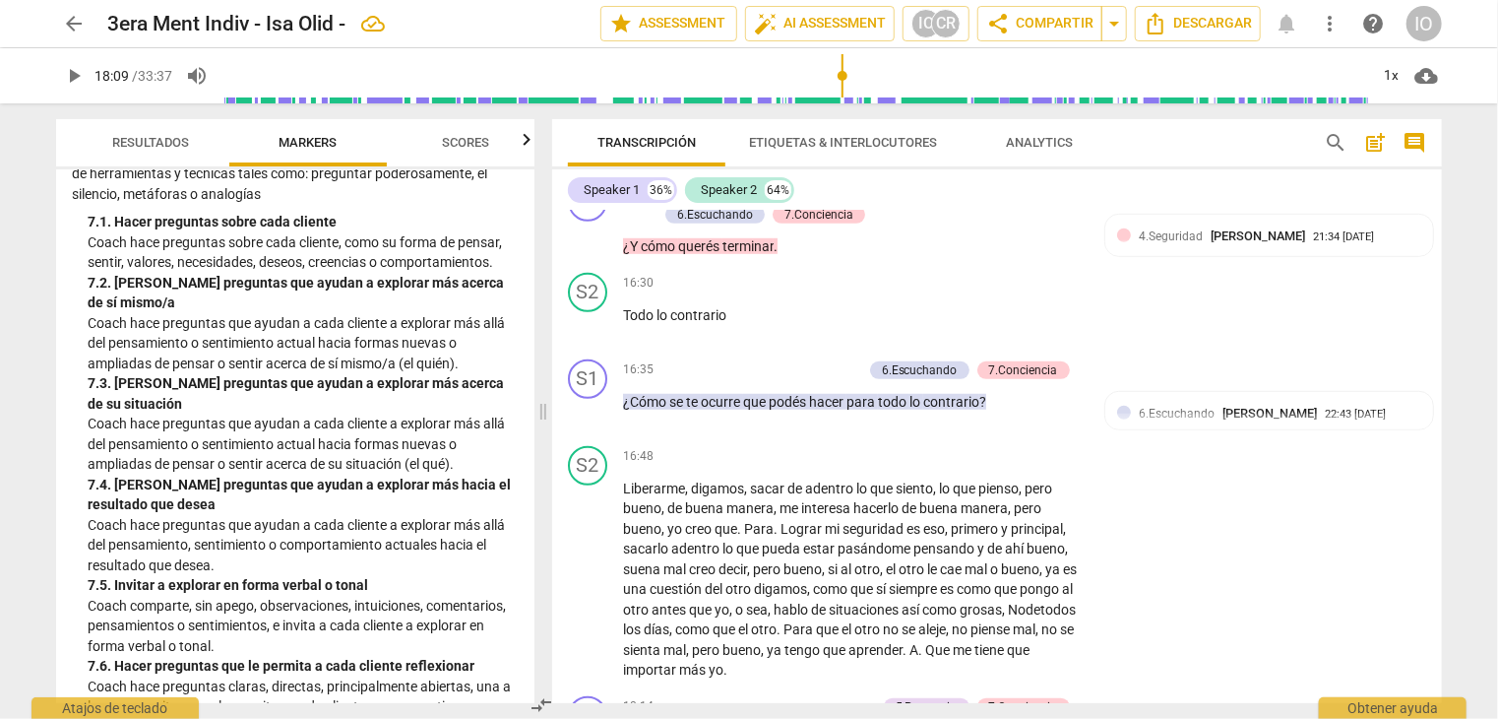
scroll to position [1969, 0]
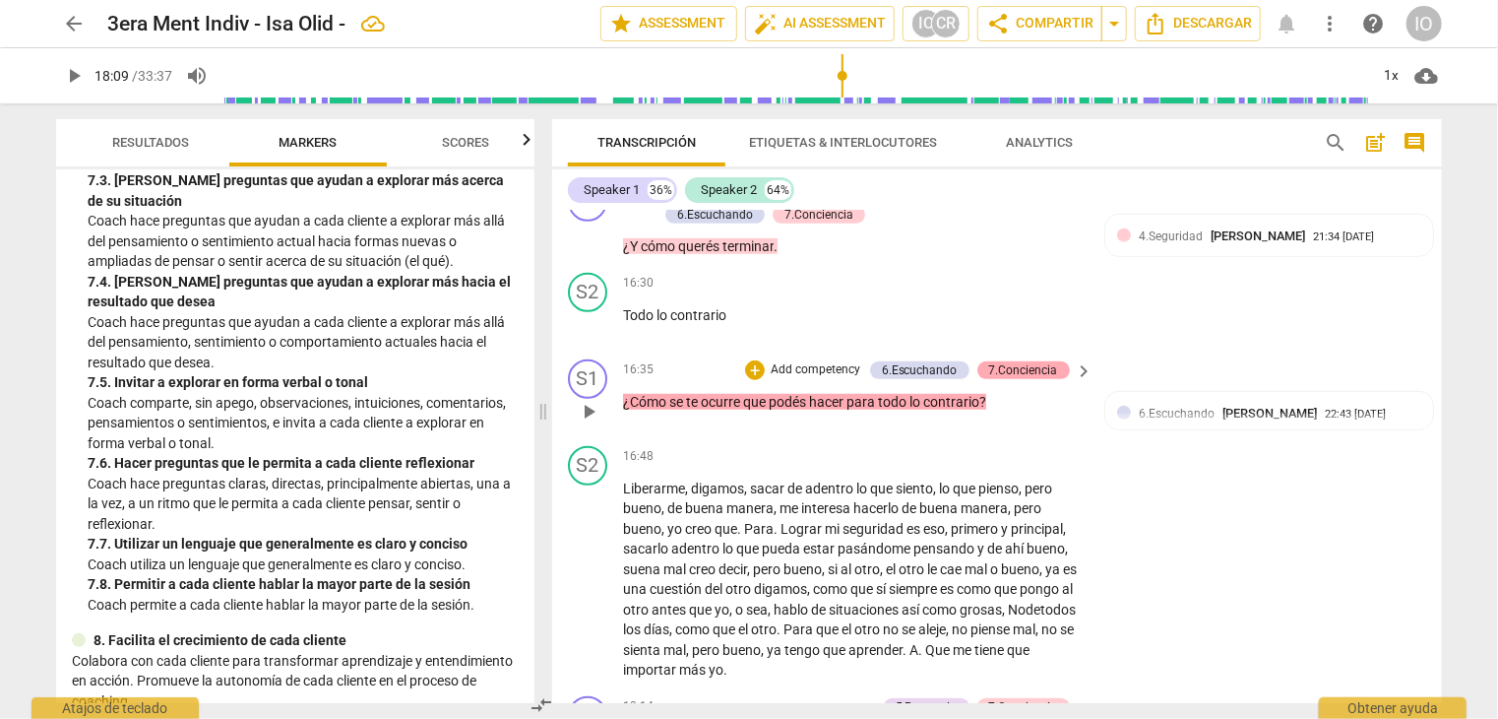
click at [1001, 361] on div "7.Conciencia" at bounding box center [1023, 370] width 69 height 18
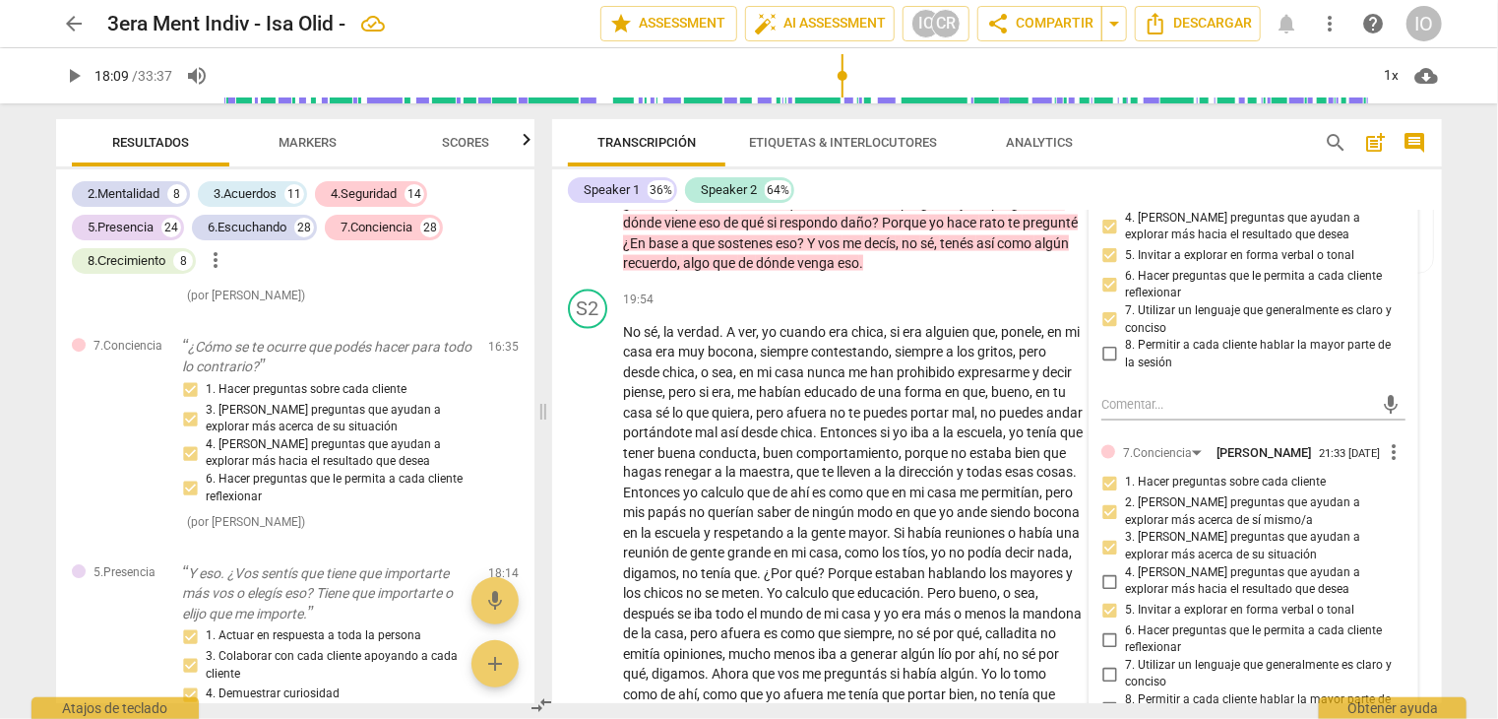
scroll to position [5456, 0]
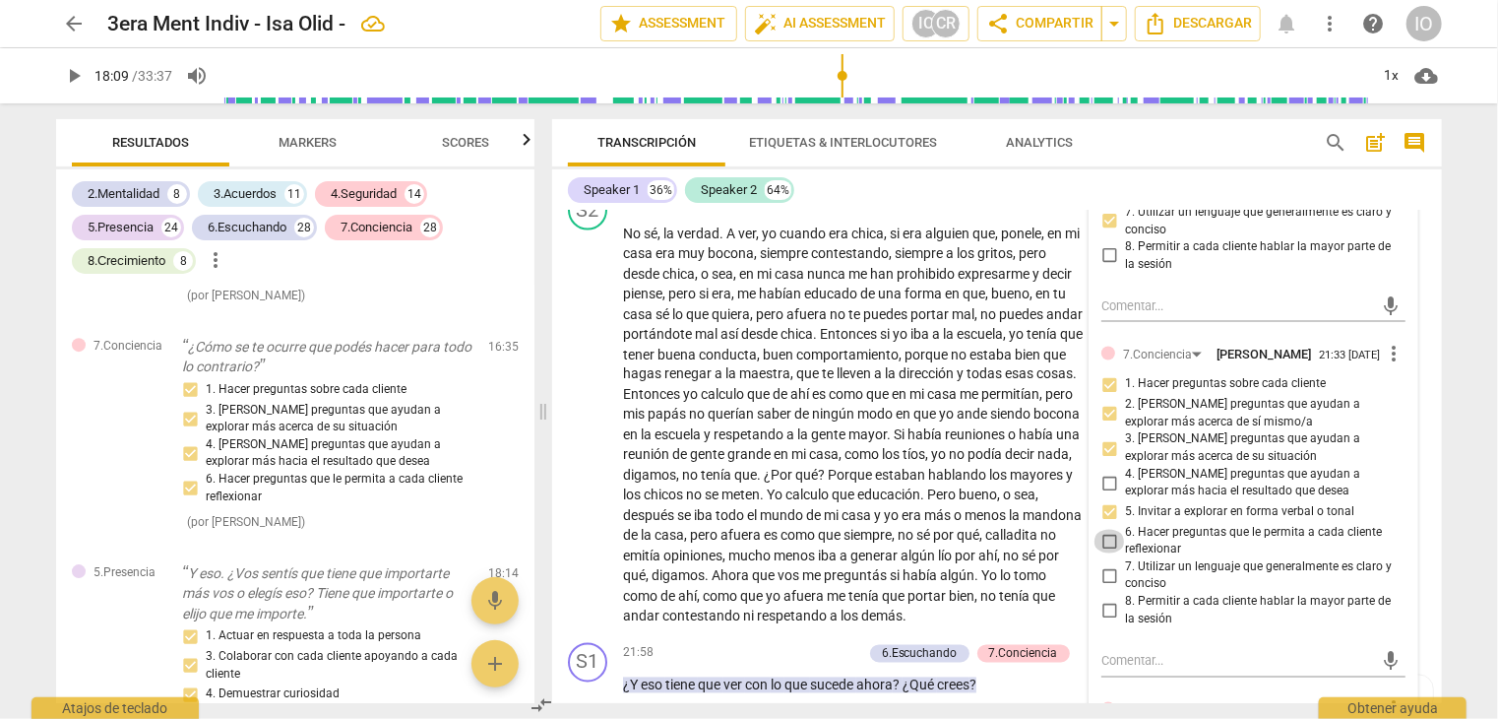
click at [1106, 536] on input "6. Hacer preguntas que le permita a cada cliente reflexionar" at bounding box center [1110, 542] width 32 height 24
checkbox input "true"
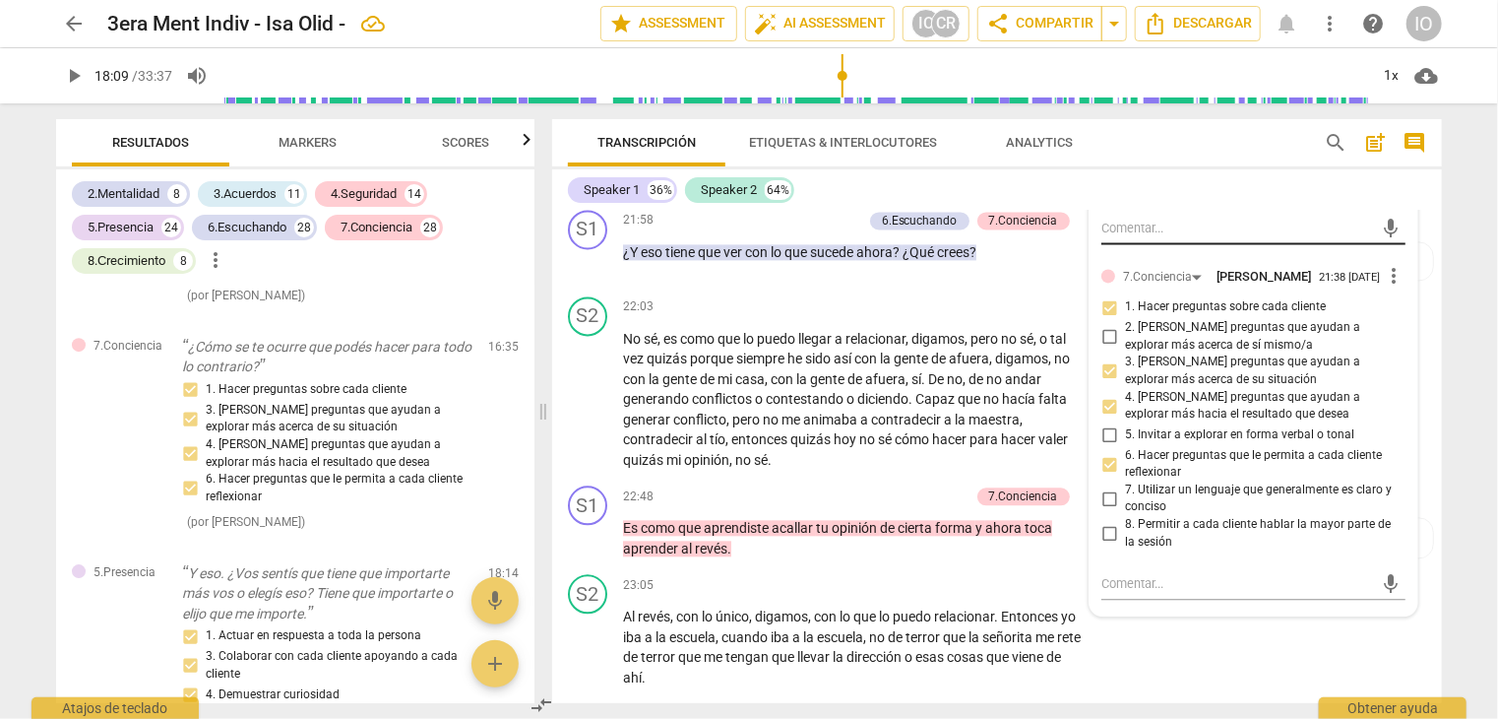
scroll to position [5948, 0]
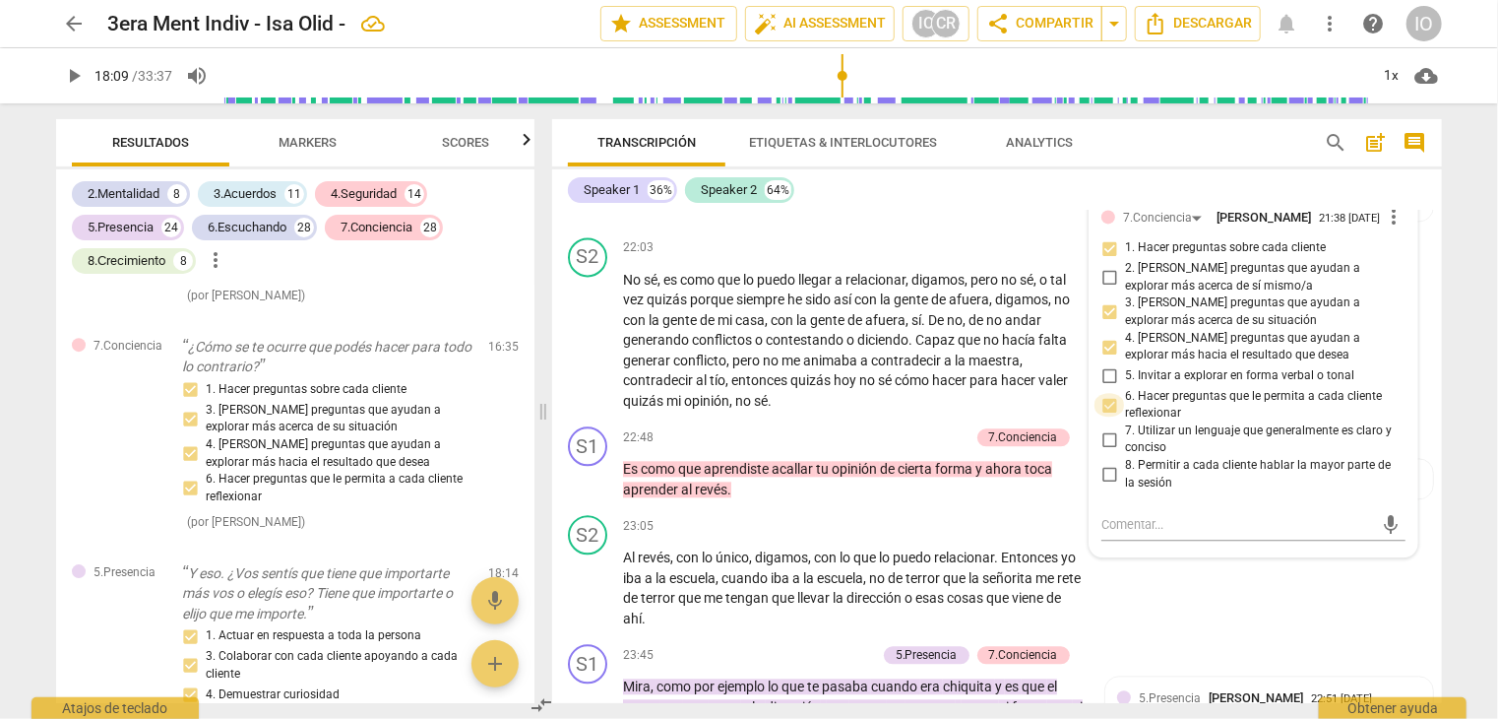
click at [1110, 395] on input "6. Hacer preguntas que le permita a cada cliente reflexionar" at bounding box center [1110, 405] width 32 height 24
click at [1101, 401] on input "6. Hacer preguntas que le permita a cada cliente reflexionar" at bounding box center [1110, 405] width 32 height 24
checkbox input "false"
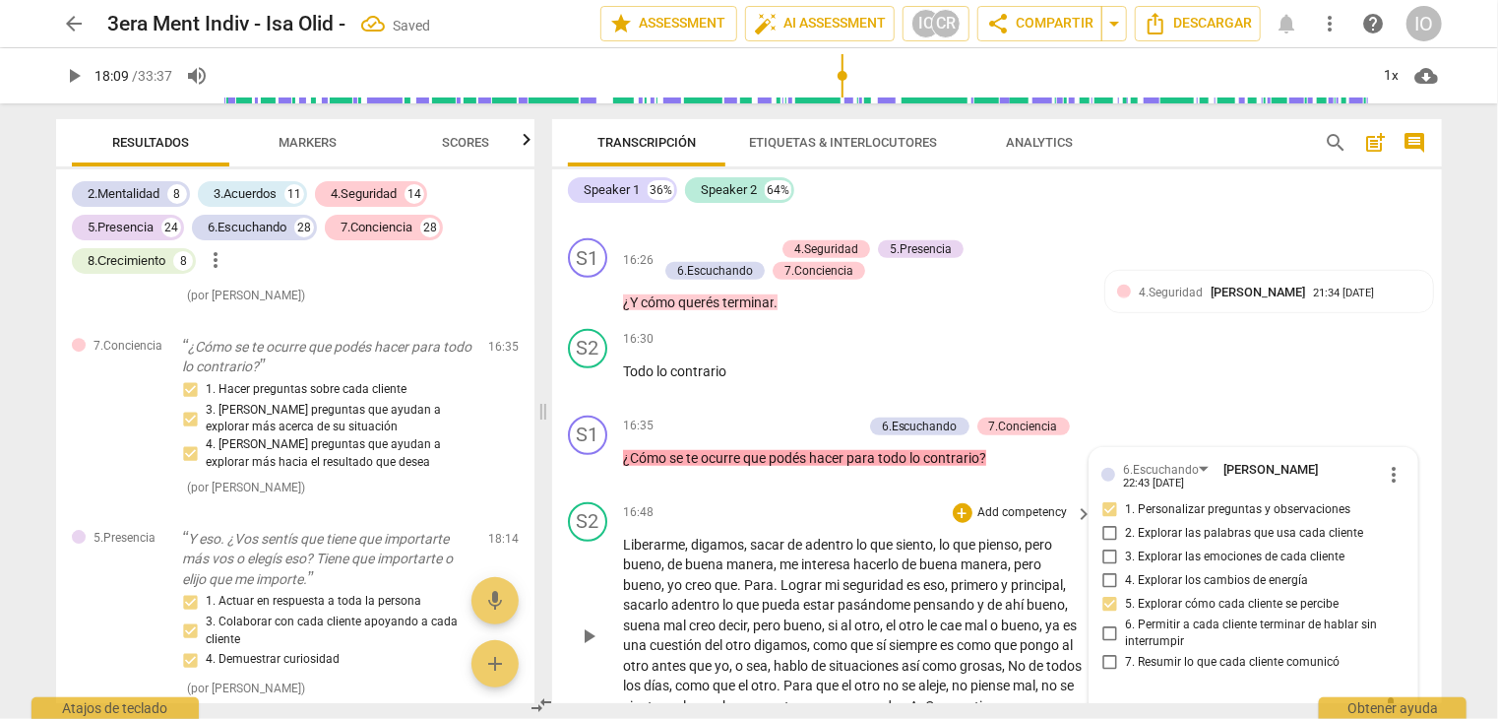
scroll to position [4373, 0]
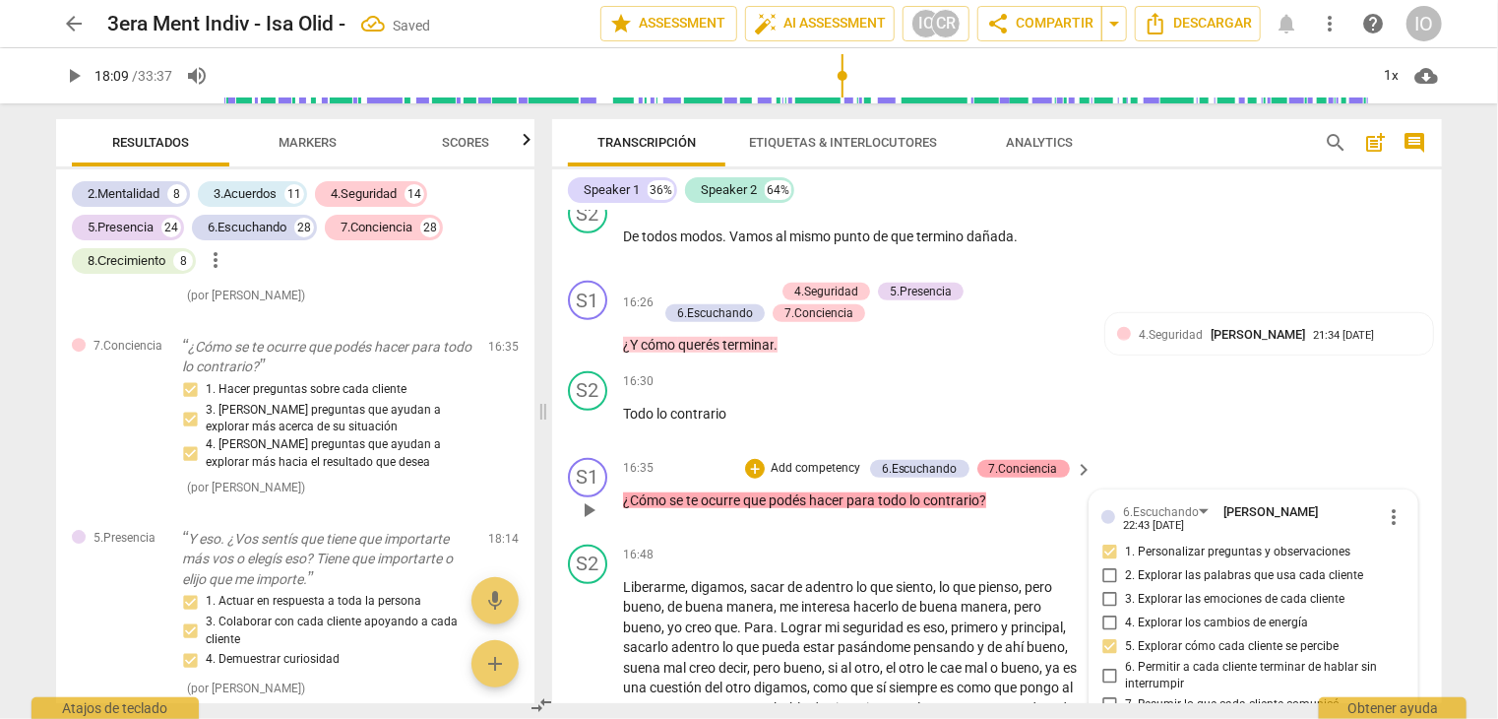
click at [1003, 462] on div "7.Conciencia" at bounding box center [1023, 469] width 69 height 18
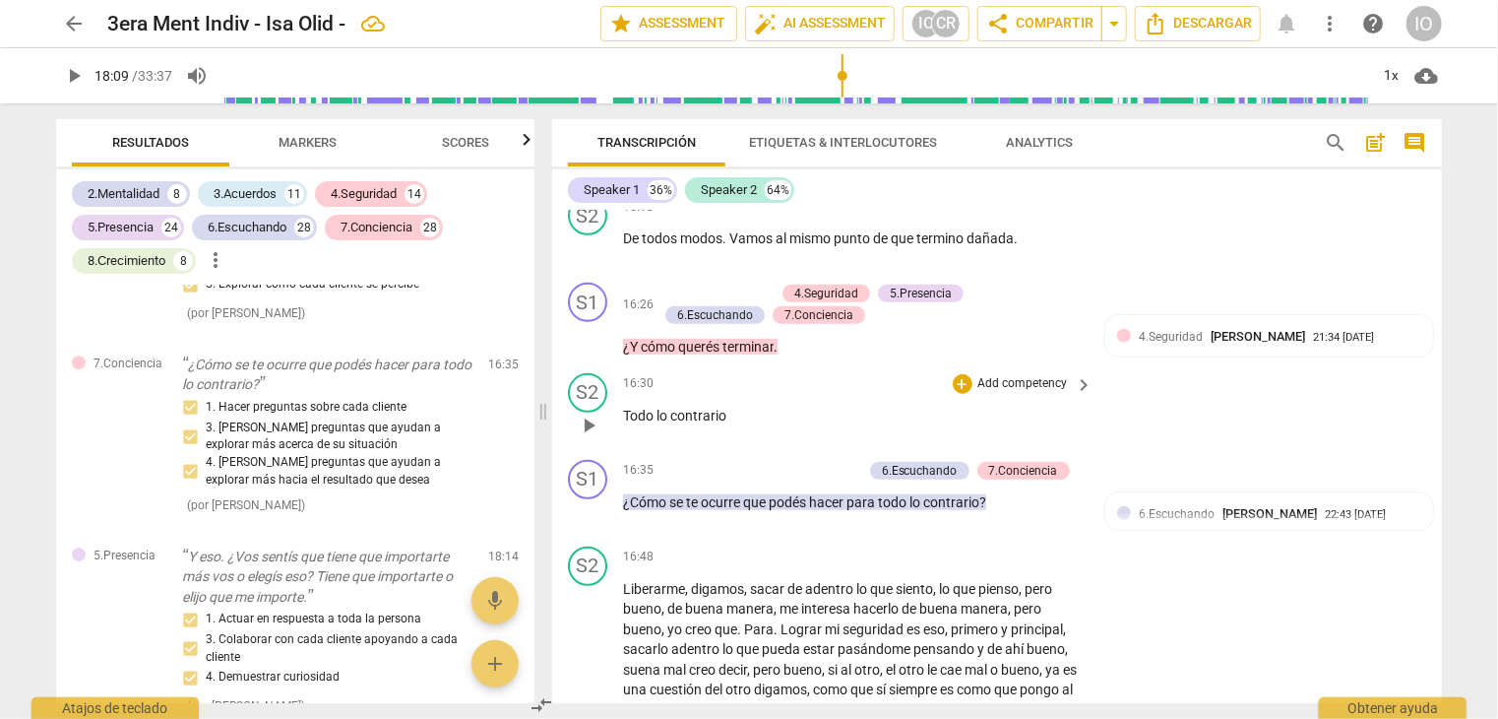
scroll to position [4472, 0]
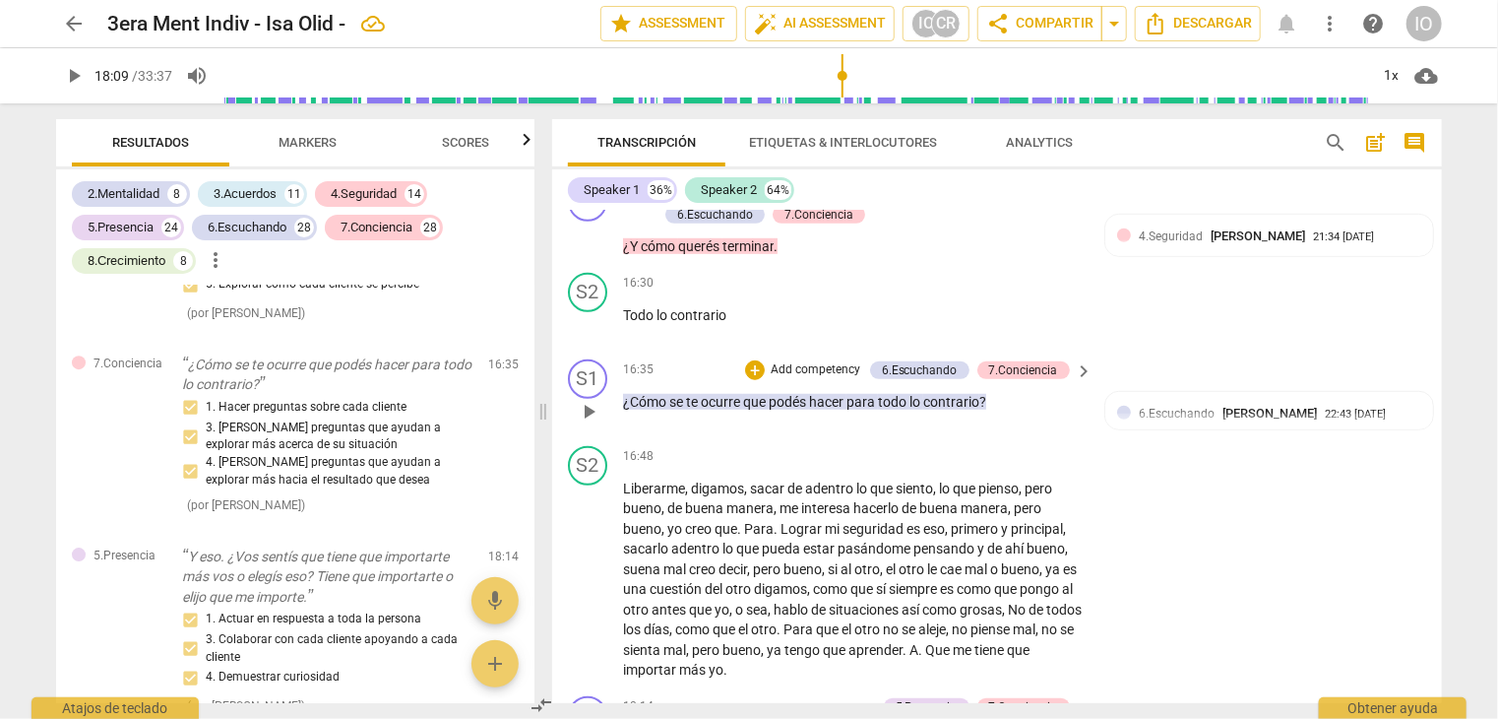
click at [1074, 359] on span "keyboard_arrow_right" at bounding box center [1085, 371] width 24 height 24
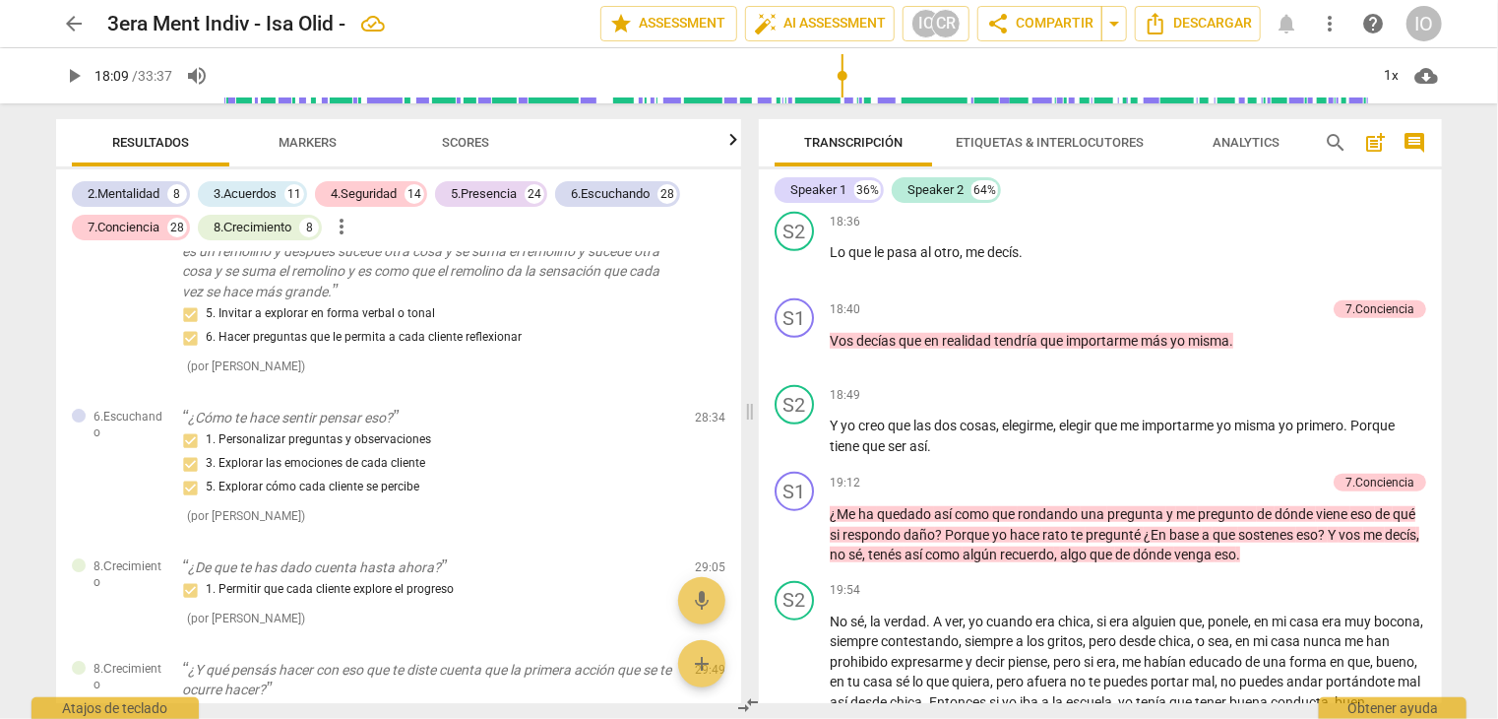
scroll to position [14774, 0]
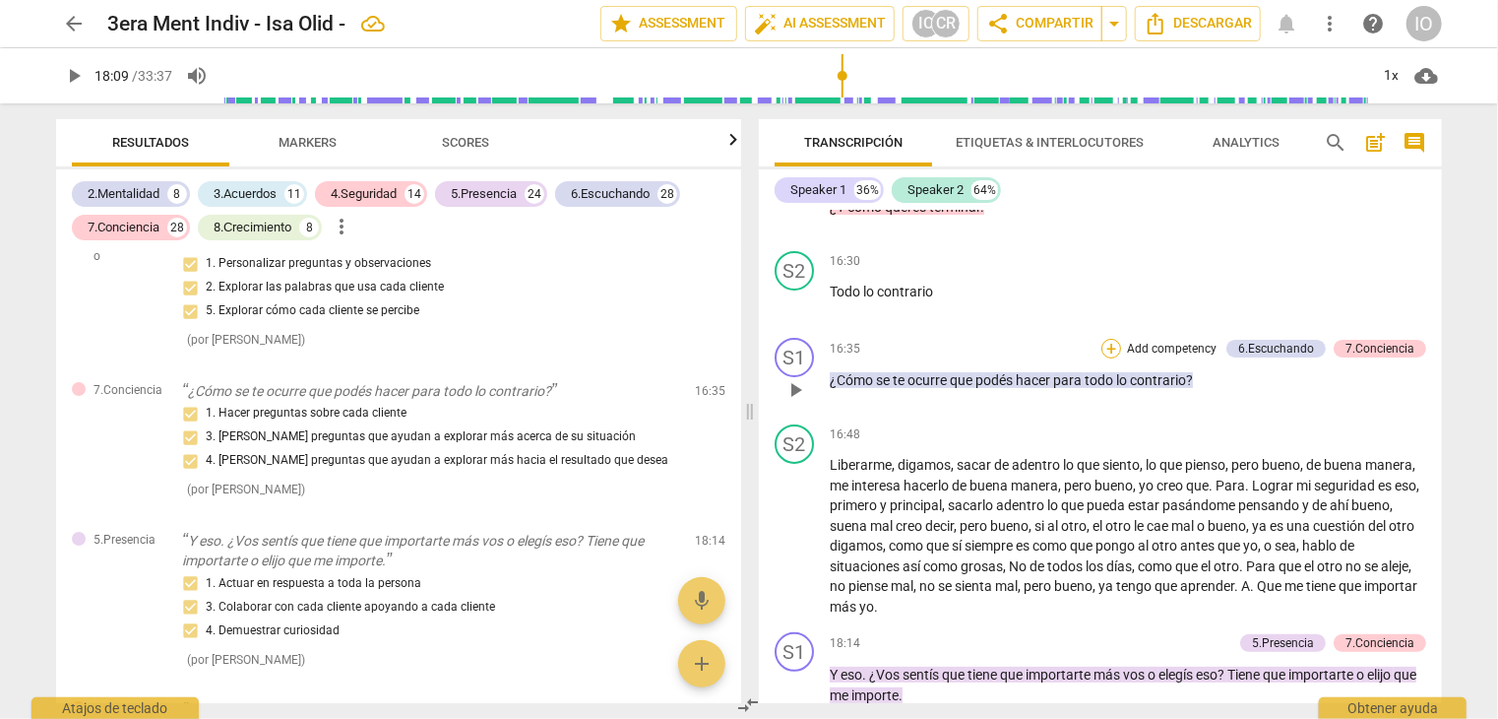
click at [1113, 351] on div "+" at bounding box center [1112, 349] width 20 height 20
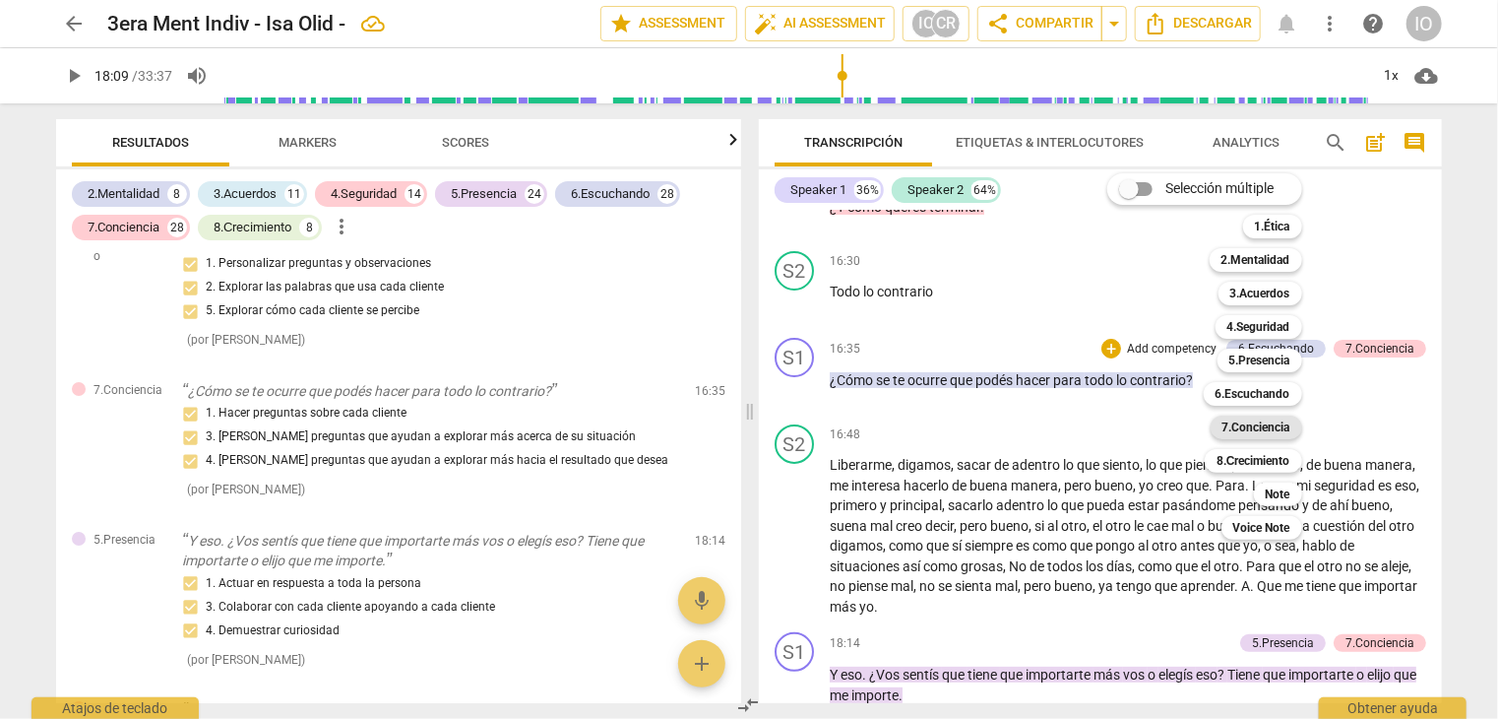
click at [1275, 427] on b "7.Conciencia" at bounding box center [1257, 427] width 68 height 24
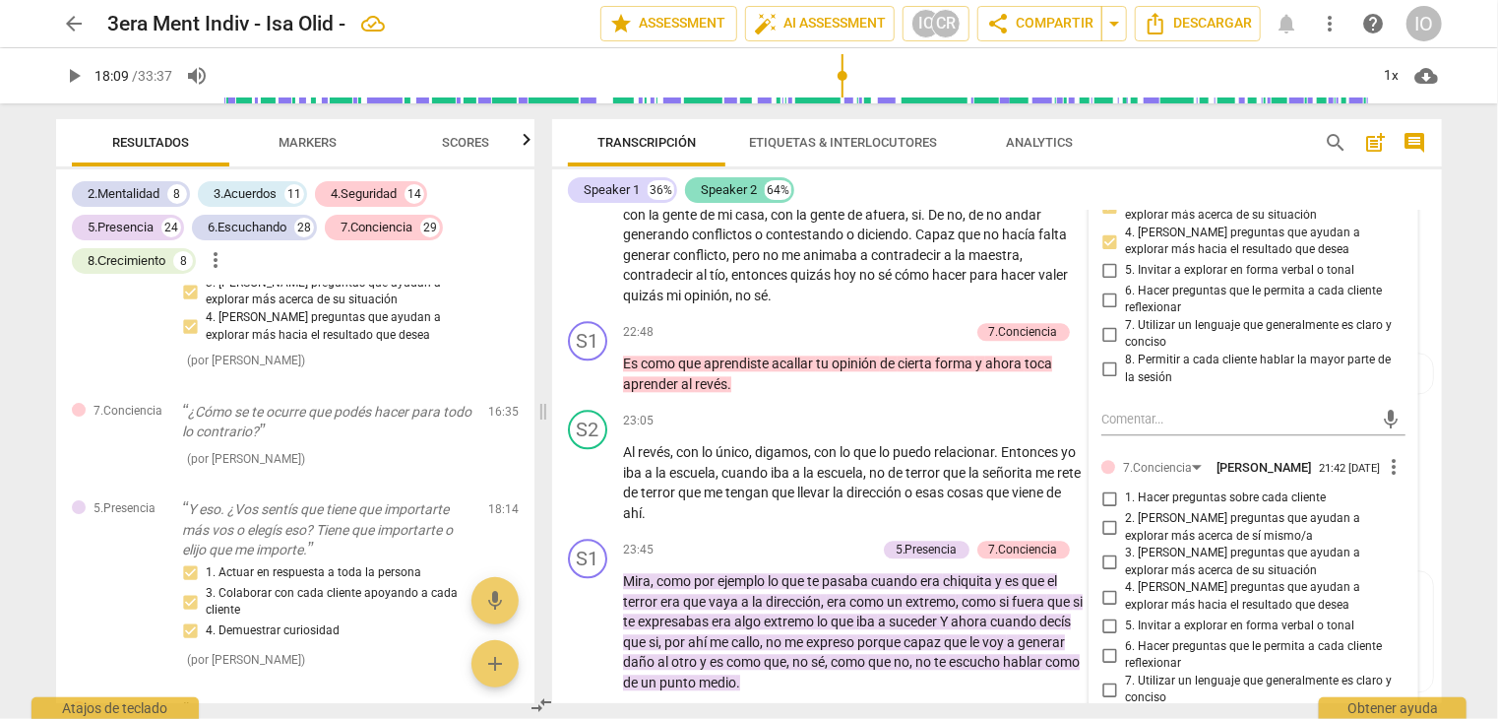
scroll to position [6047, 0]
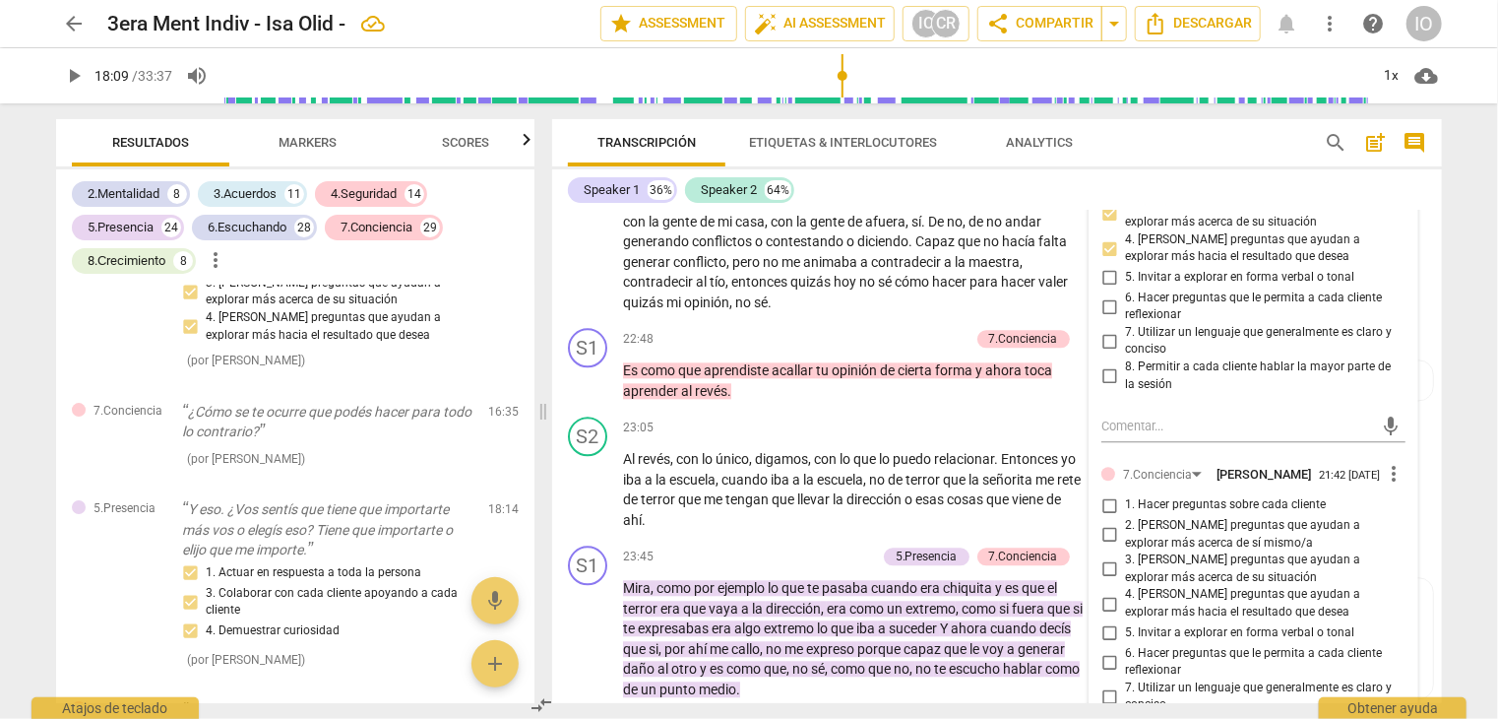
click at [324, 136] on span "Markers" at bounding box center [309, 142] width 58 height 15
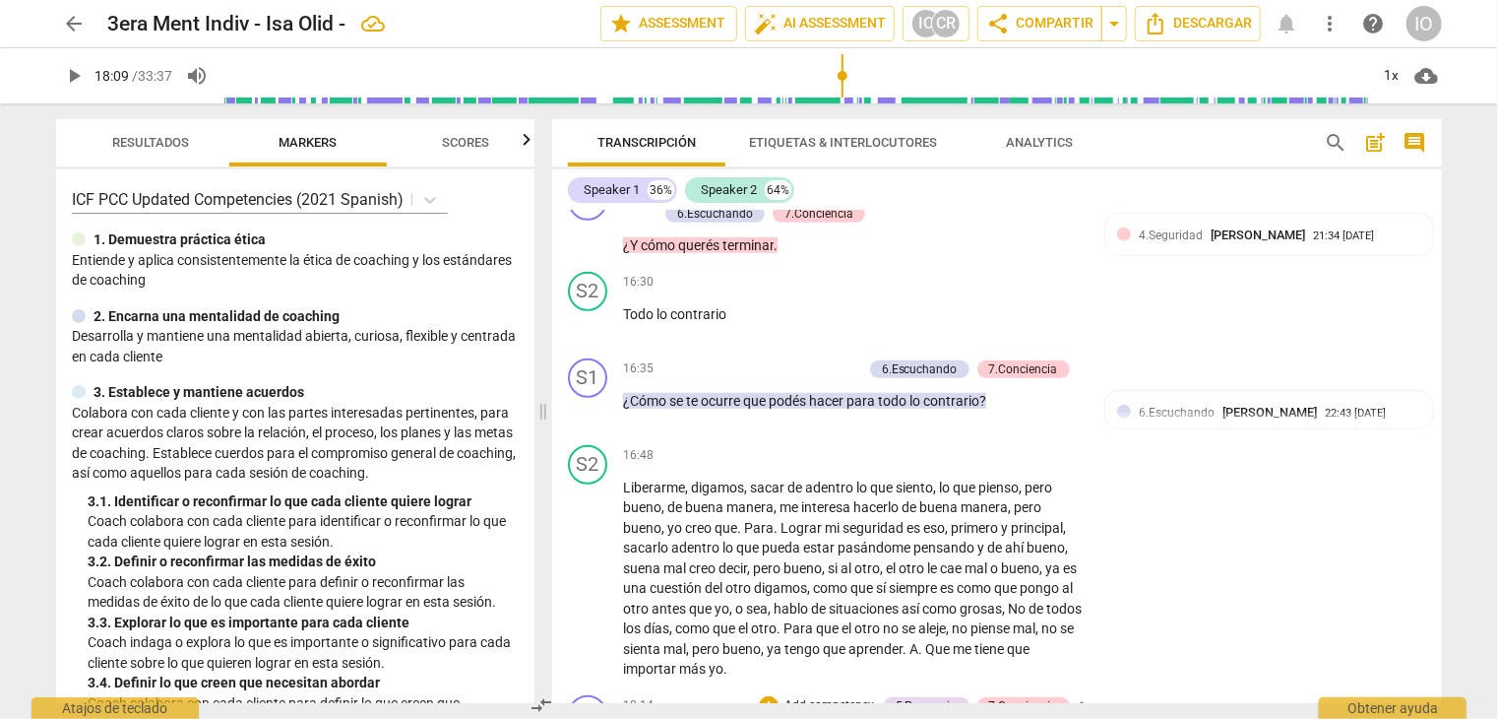
scroll to position [4472, 0]
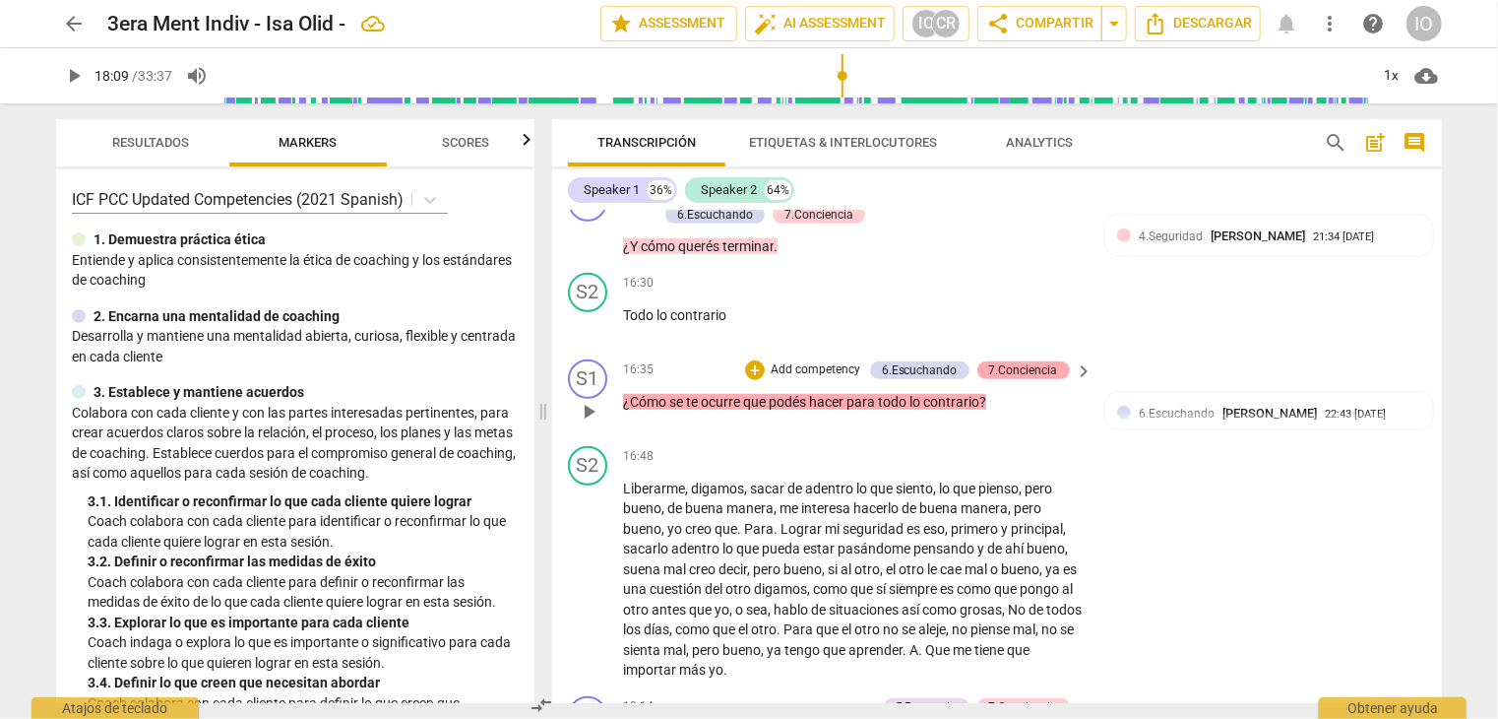
click at [1025, 361] on div "7.Conciencia" at bounding box center [1023, 370] width 69 height 18
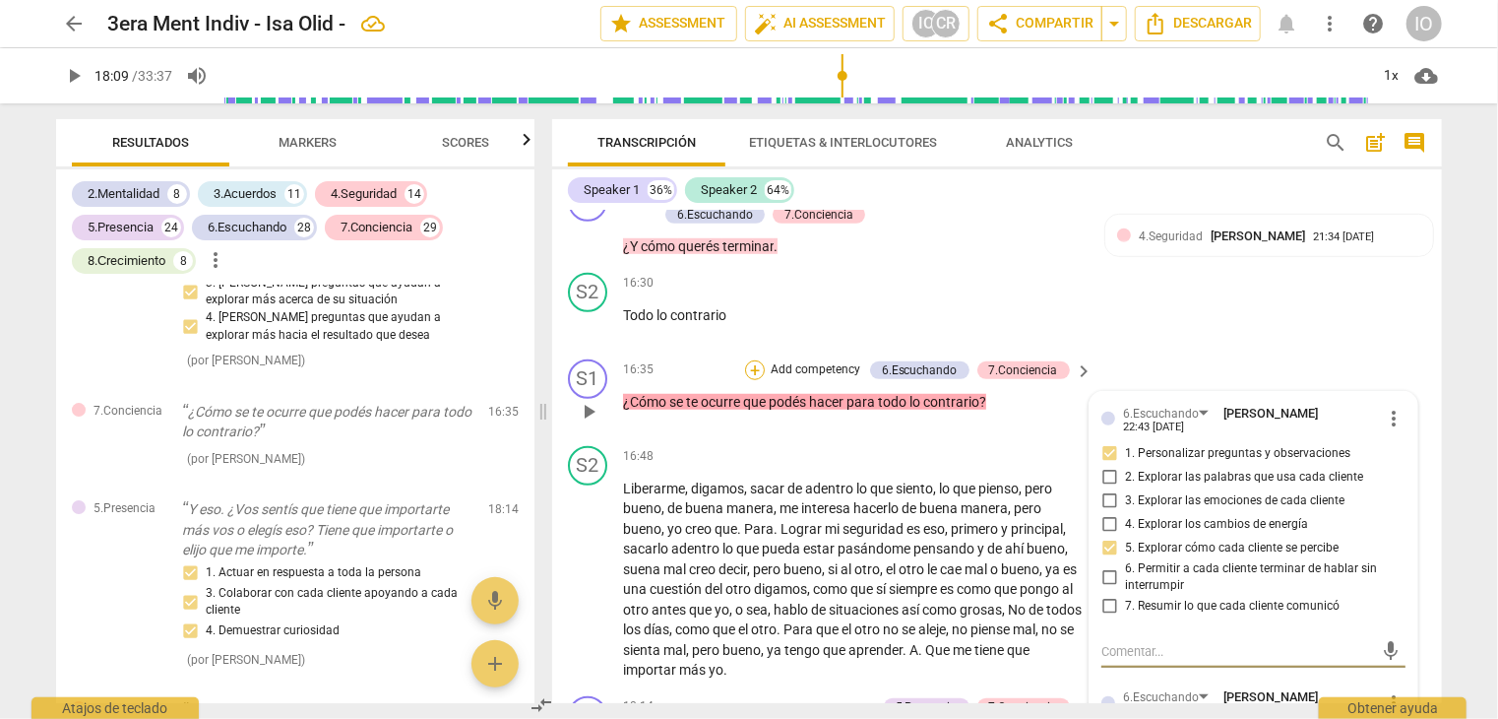
click at [752, 361] on div "+" at bounding box center [755, 370] width 20 height 20
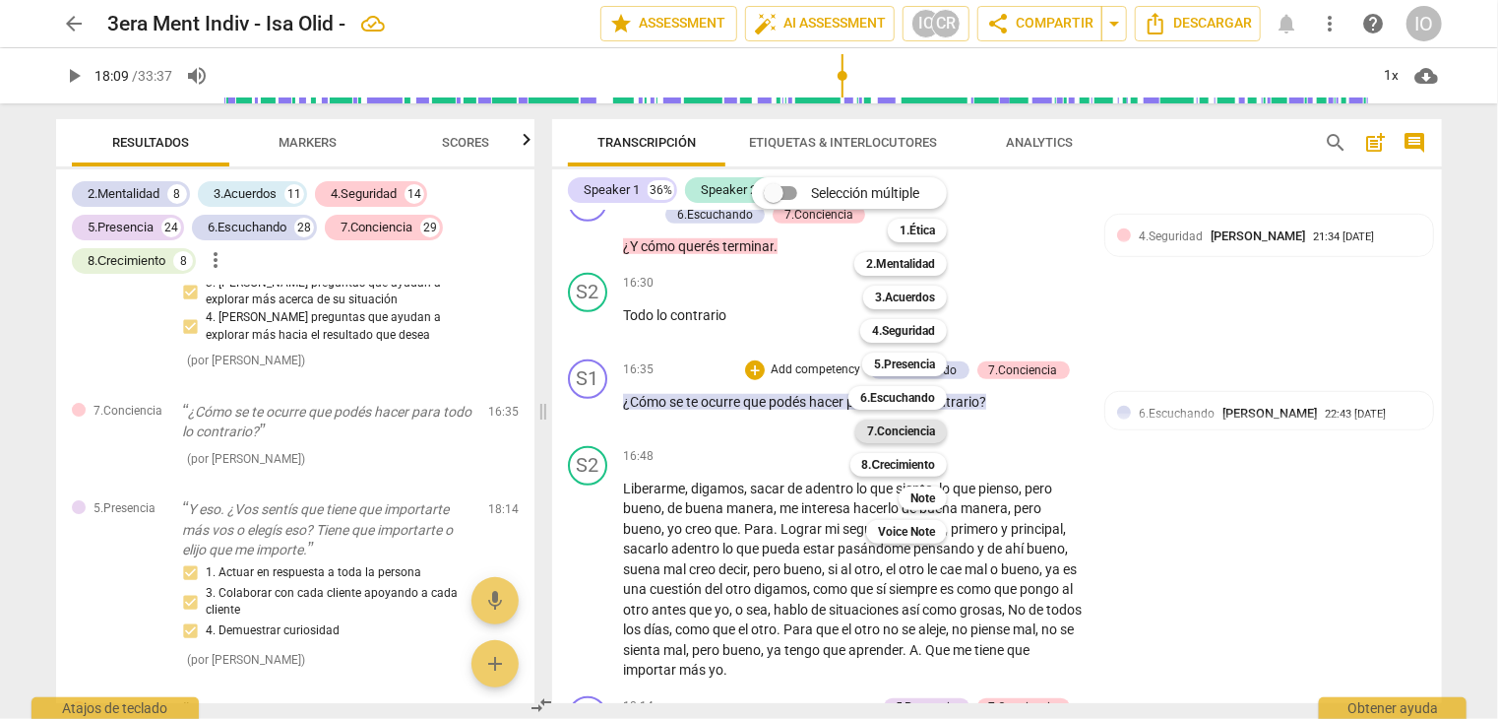
click at [910, 439] on b "7.Conciencia" at bounding box center [901, 431] width 68 height 24
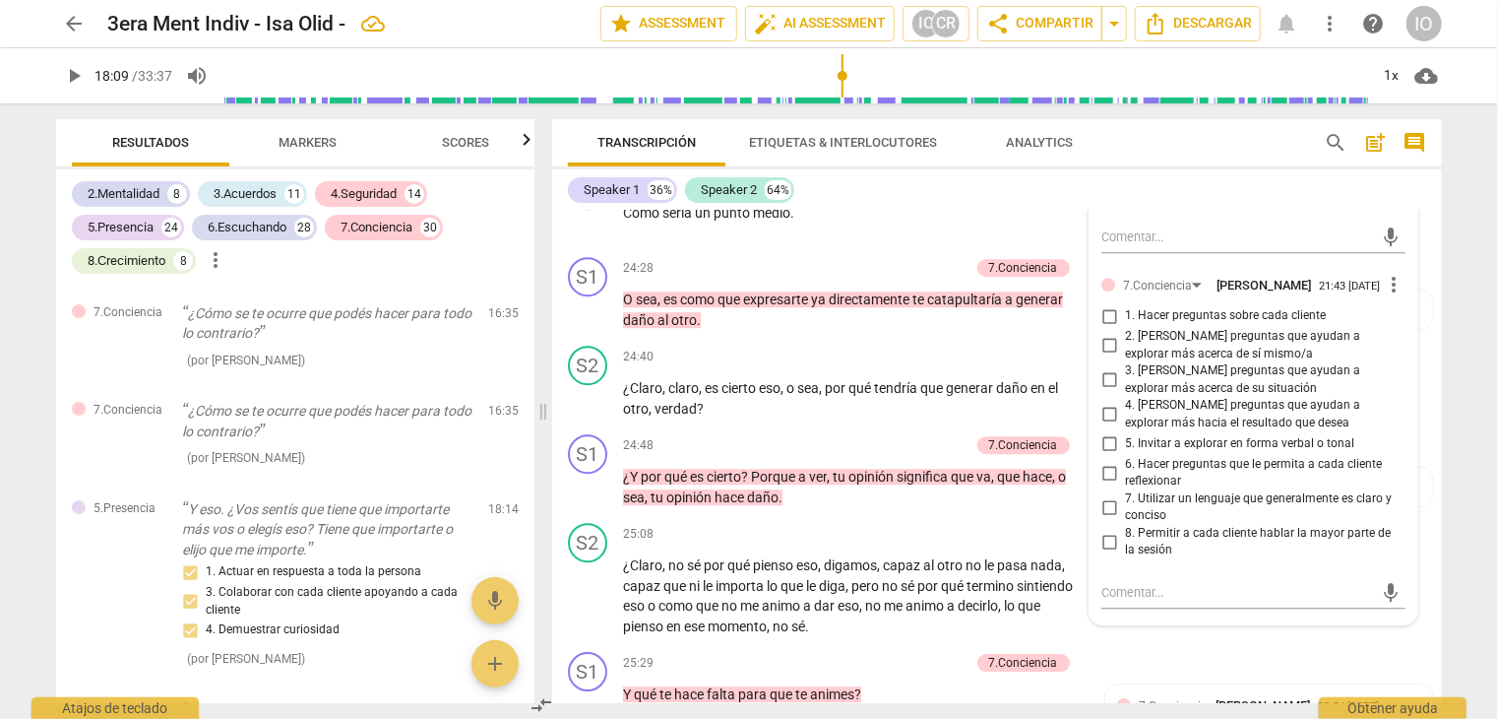
scroll to position [6637, 0]
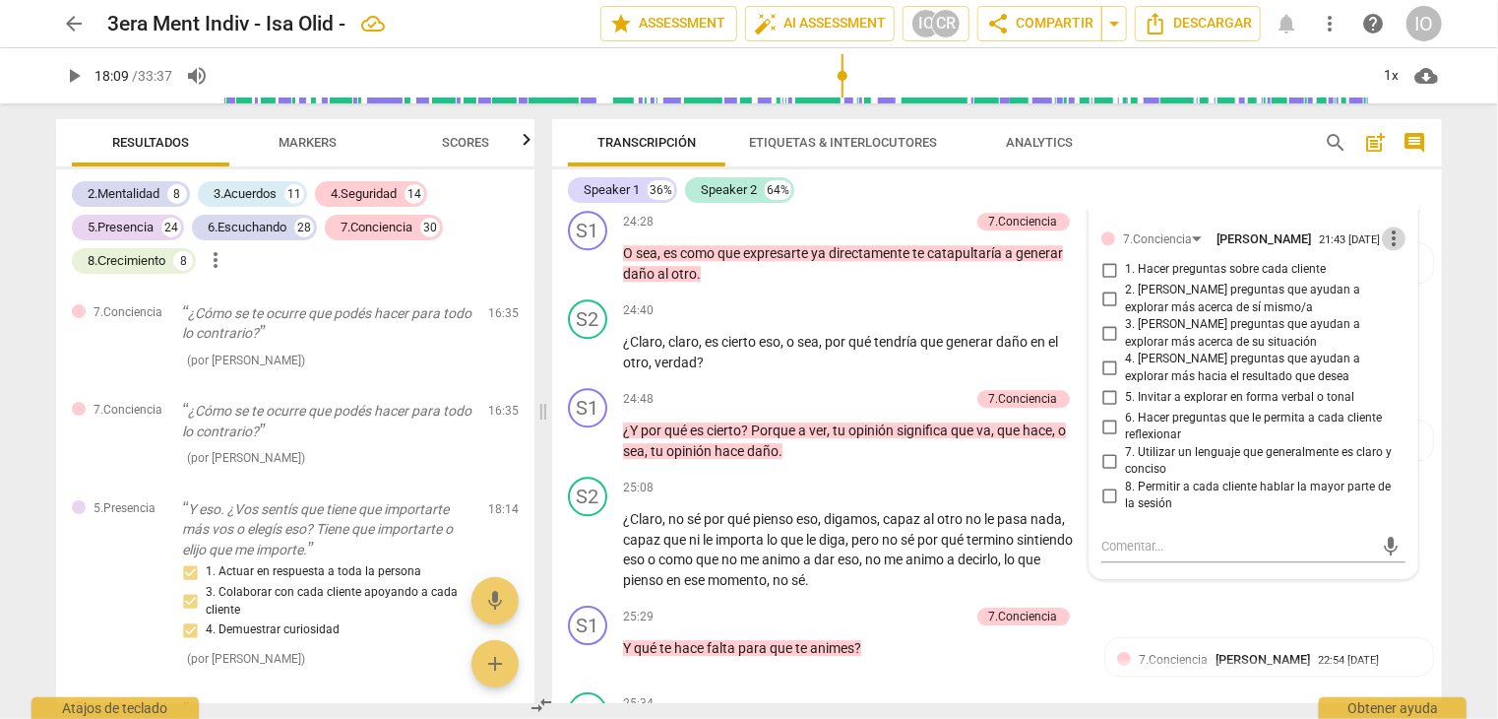
click at [1385, 226] on span "more_vert" at bounding box center [1394, 238] width 24 height 24
click at [1389, 266] on li "Borrar" at bounding box center [1410, 265] width 69 height 37
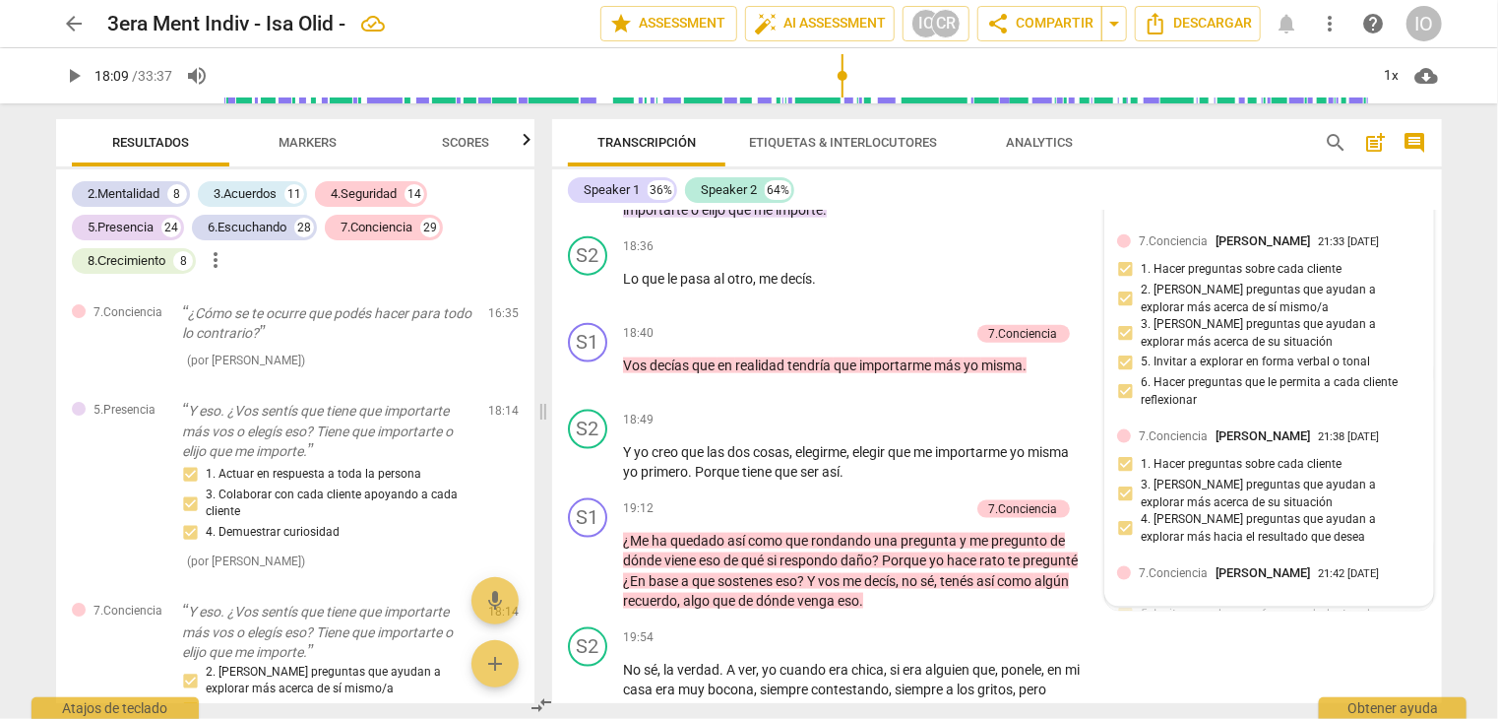
scroll to position [5062, 0]
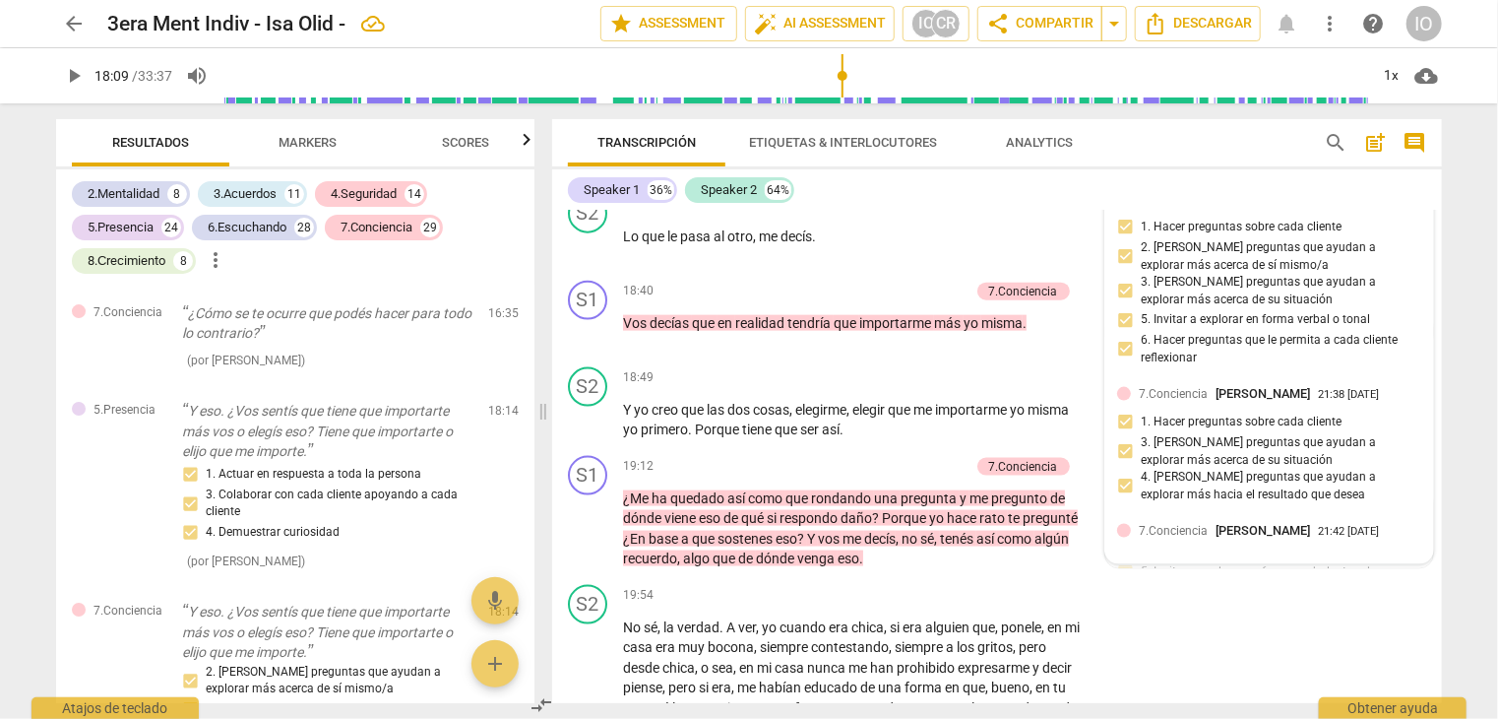
click at [1166, 525] on span "7.Conciencia" at bounding box center [1173, 531] width 69 height 14
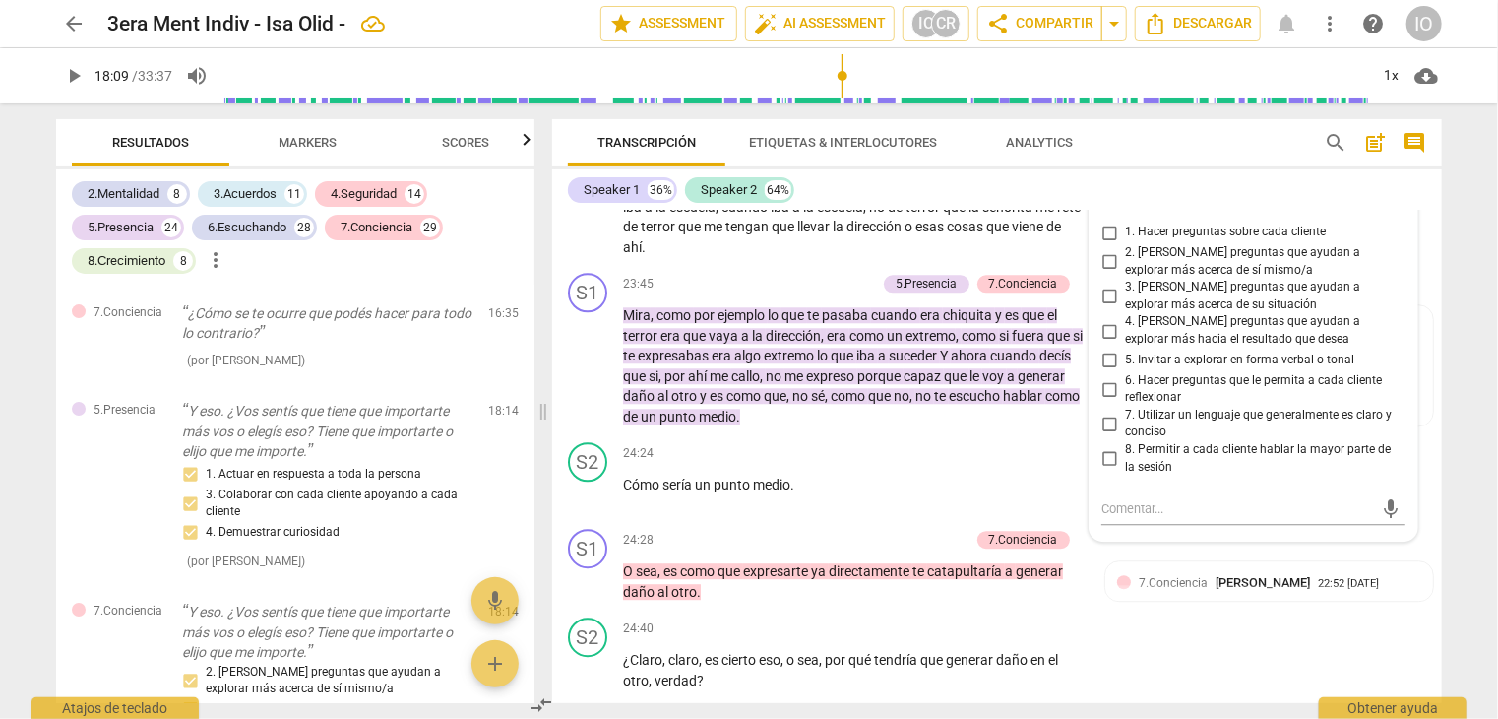
scroll to position [6232, 0]
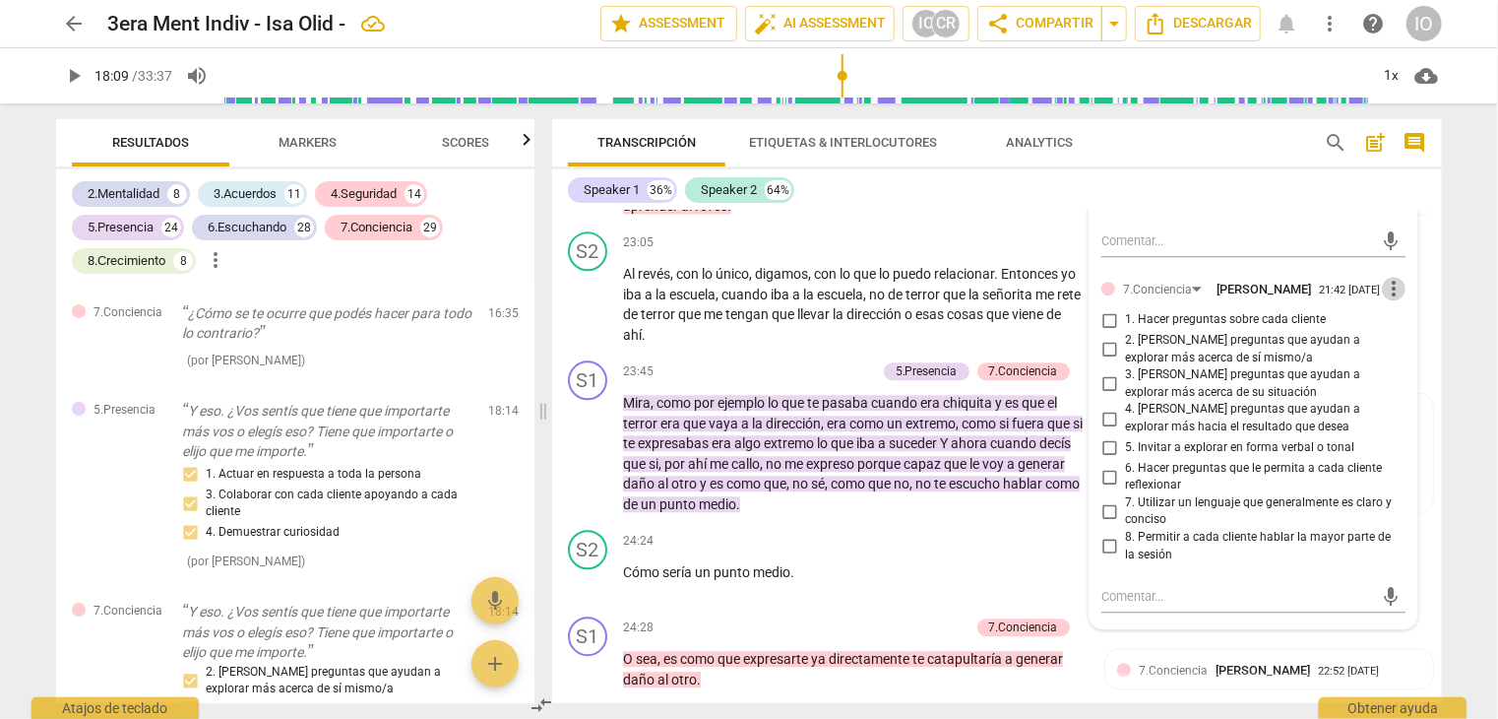
click at [1387, 286] on span "more_vert" at bounding box center [1394, 289] width 24 height 24
click at [1386, 318] on li "Borrar" at bounding box center [1410, 315] width 69 height 37
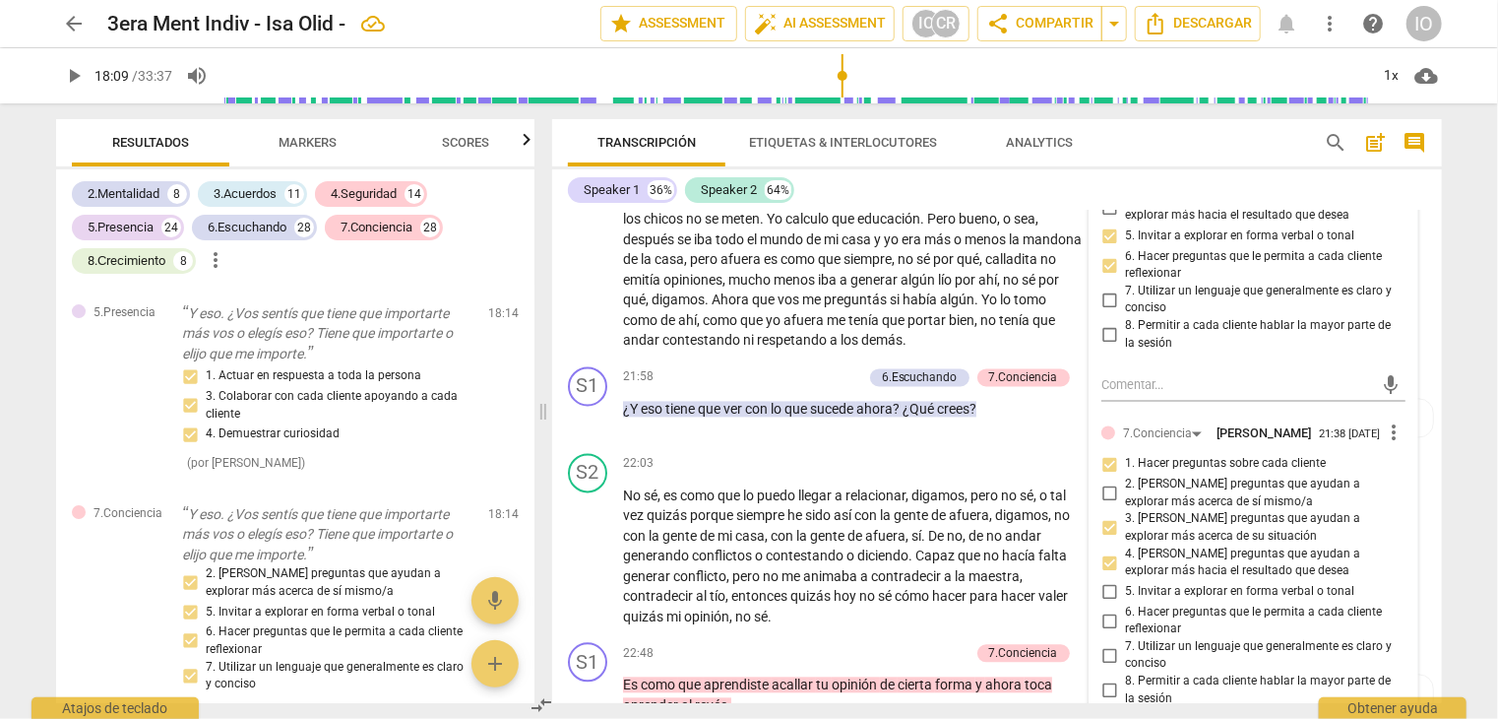
scroll to position [5740, 0]
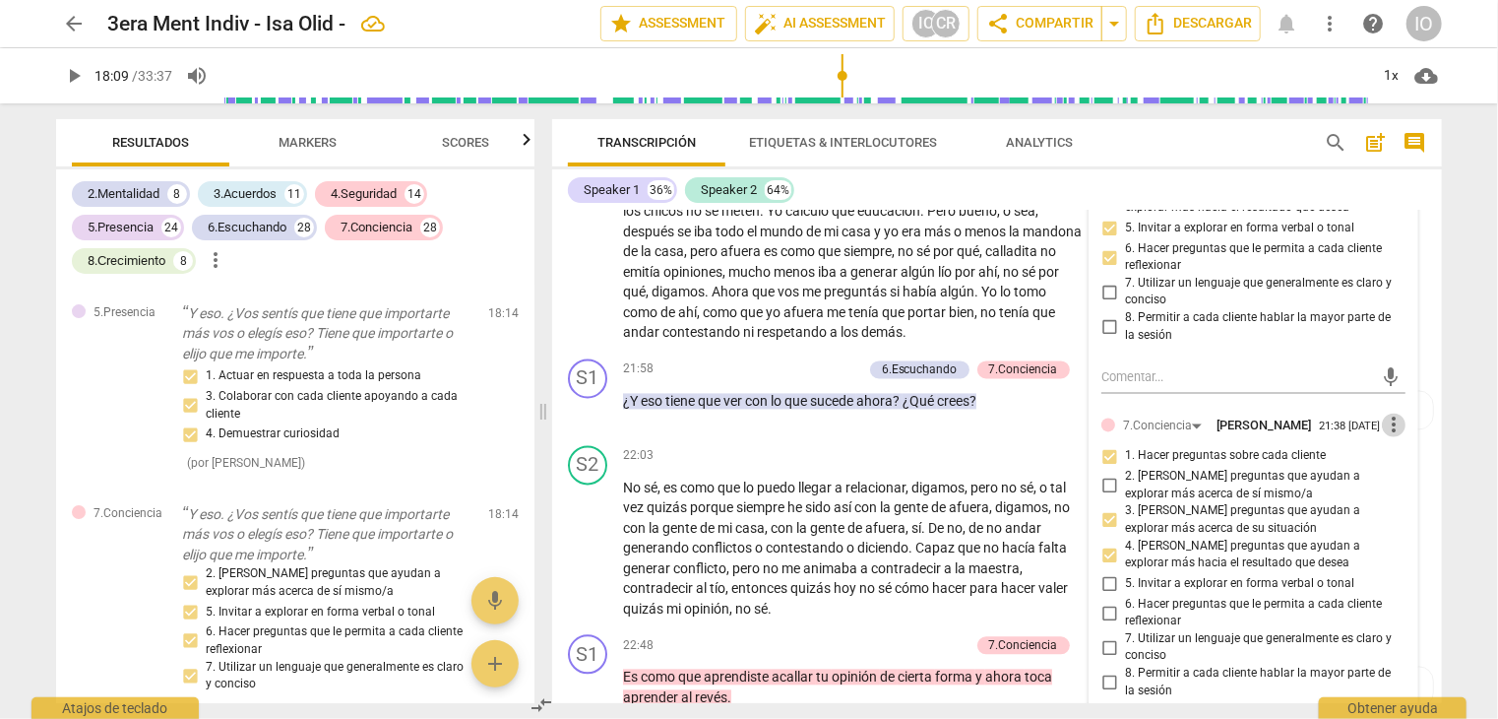
click at [1383, 422] on span "more_vert" at bounding box center [1394, 425] width 24 height 24
click at [1386, 452] on li "Borrar" at bounding box center [1410, 452] width 69 height 37
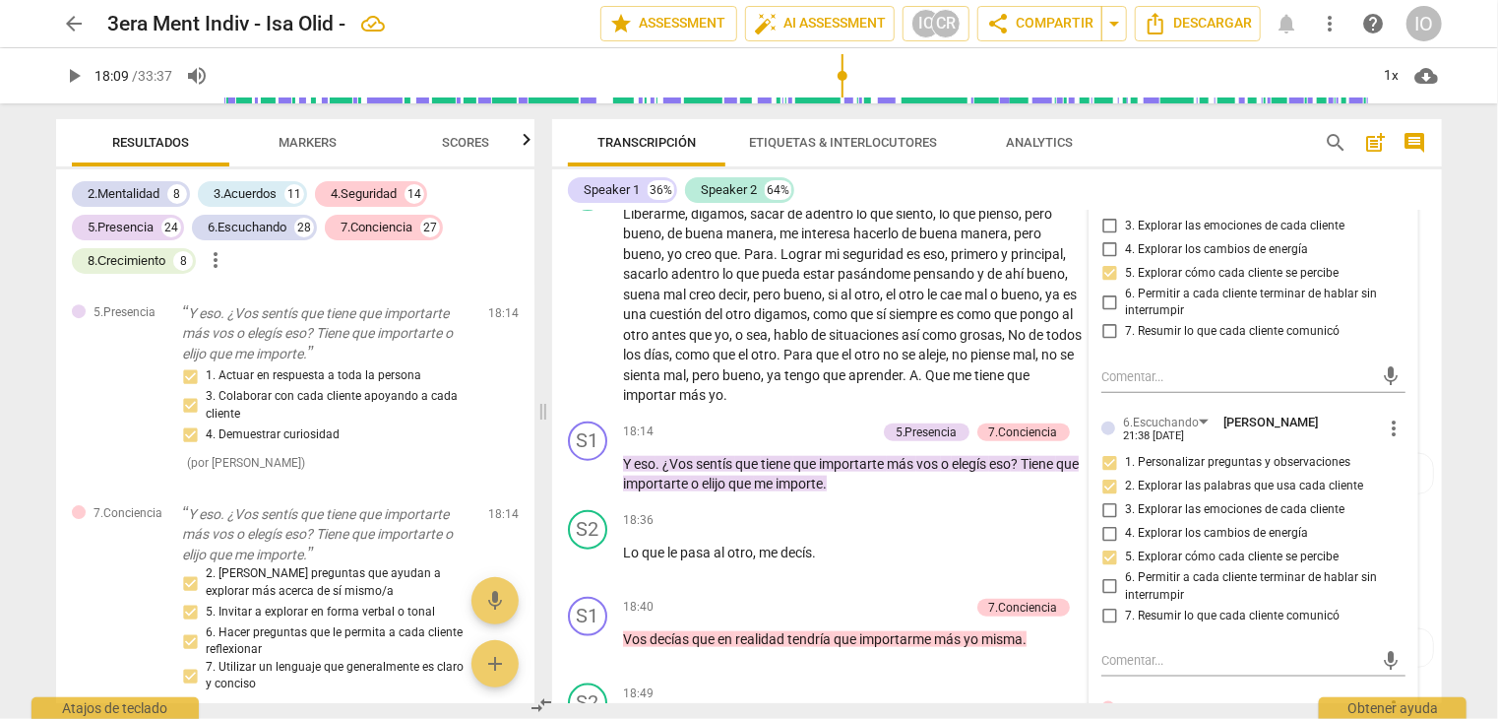
scroll to position [4755, 0]
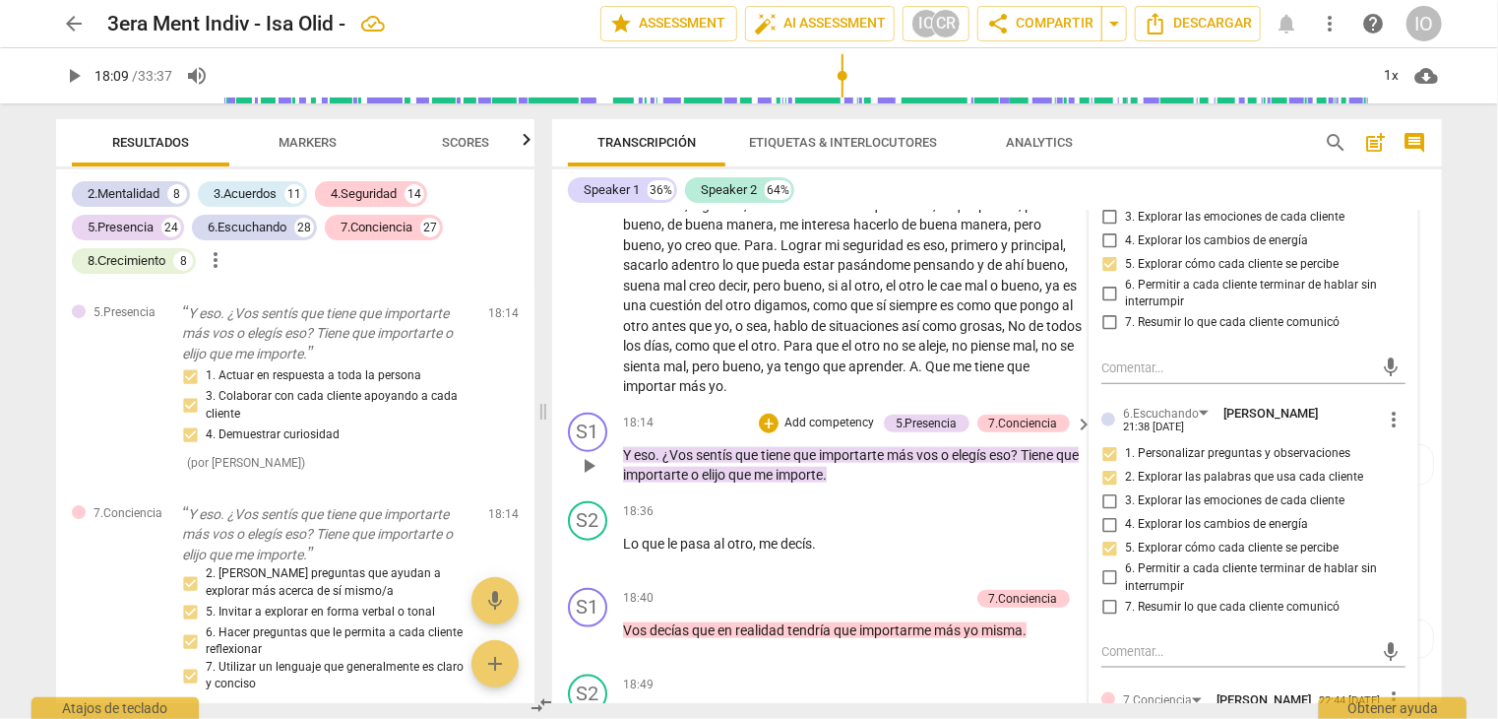
click at [589, 454] on span "play_arrow" at bounding box center [589, 466] width 24 height 24
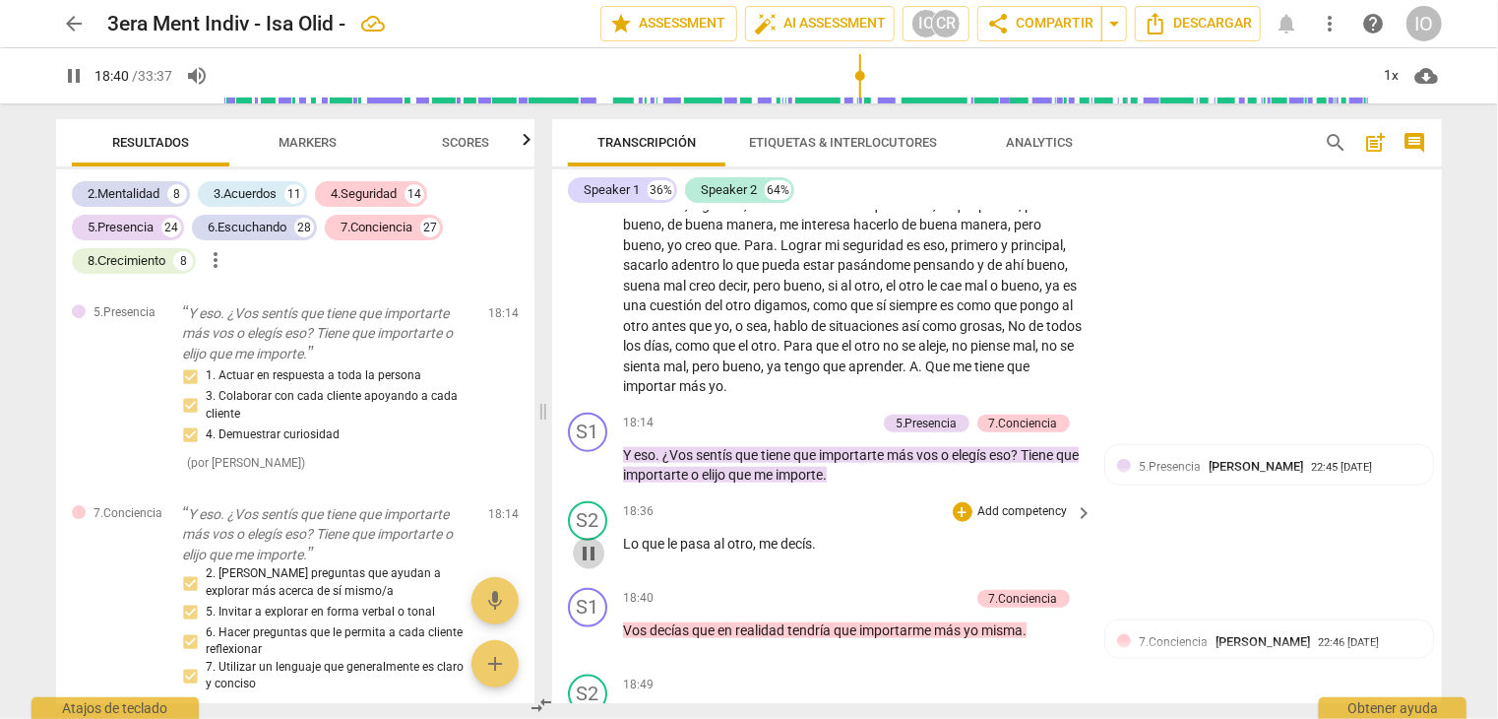
click at [595, 541] on span "pause" at bounding box center [589, 553] width 24 height 24
type input "1121"
click at [763, 417] on div "+" at bounding box center [769, 423] width 20 height 20
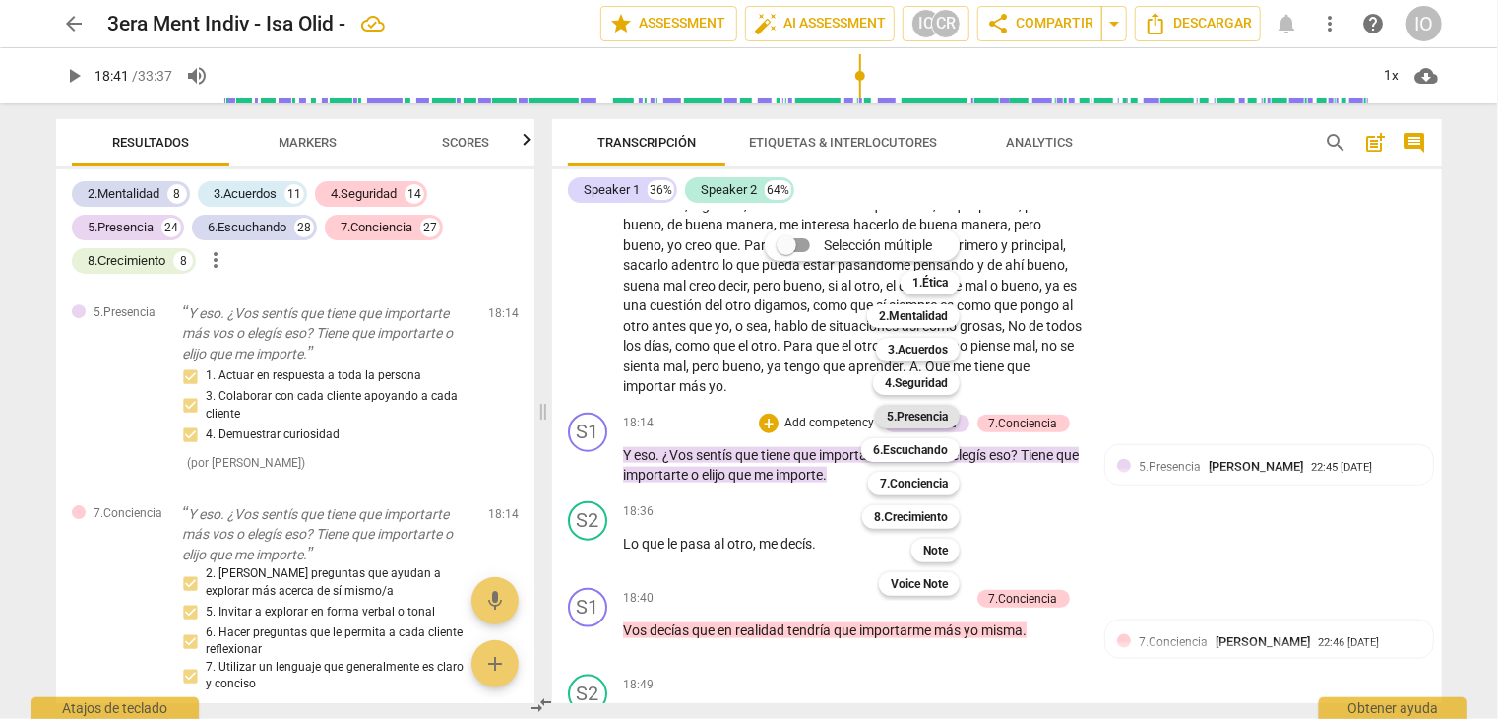
click at [913, 414] on b "5.Presencia" at bounding box center [917, 417] width 61 height 24
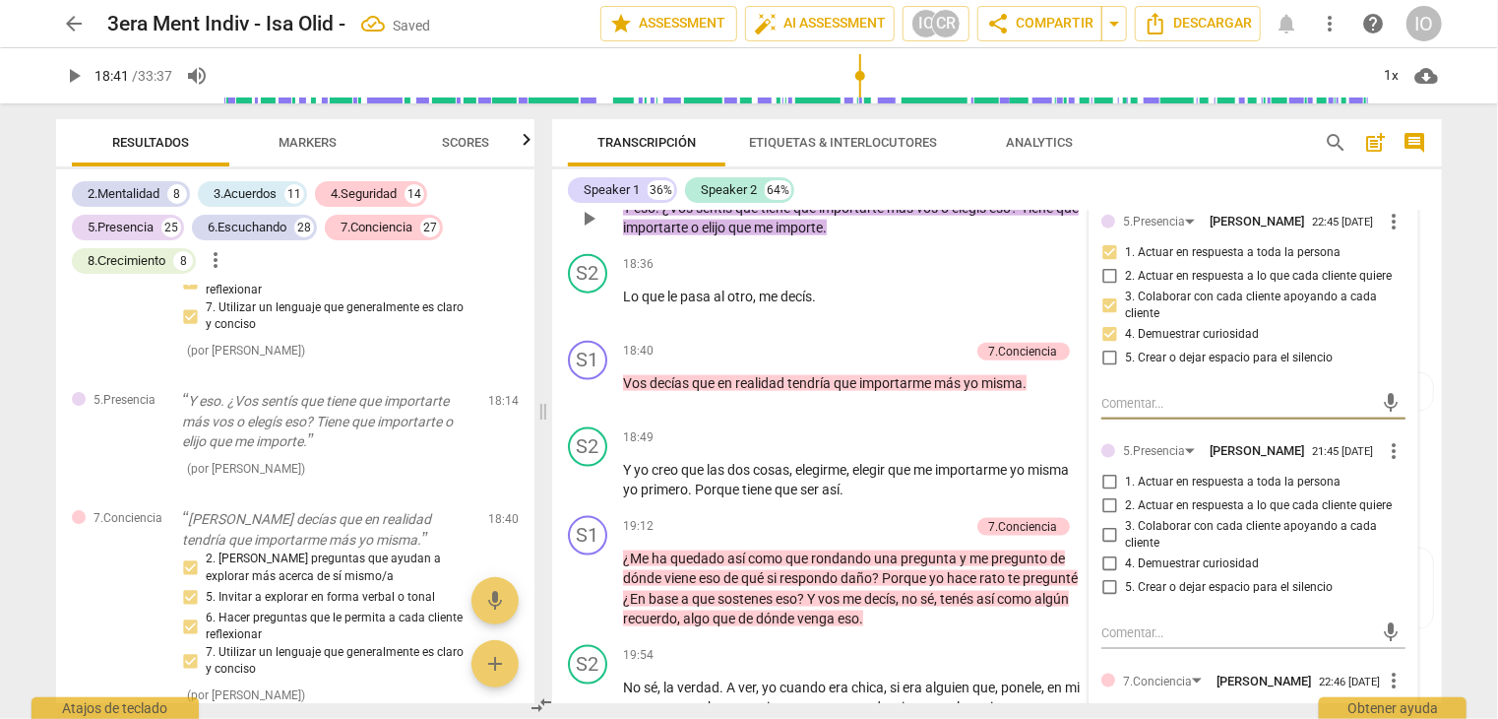
scroll to position [5050, 0]
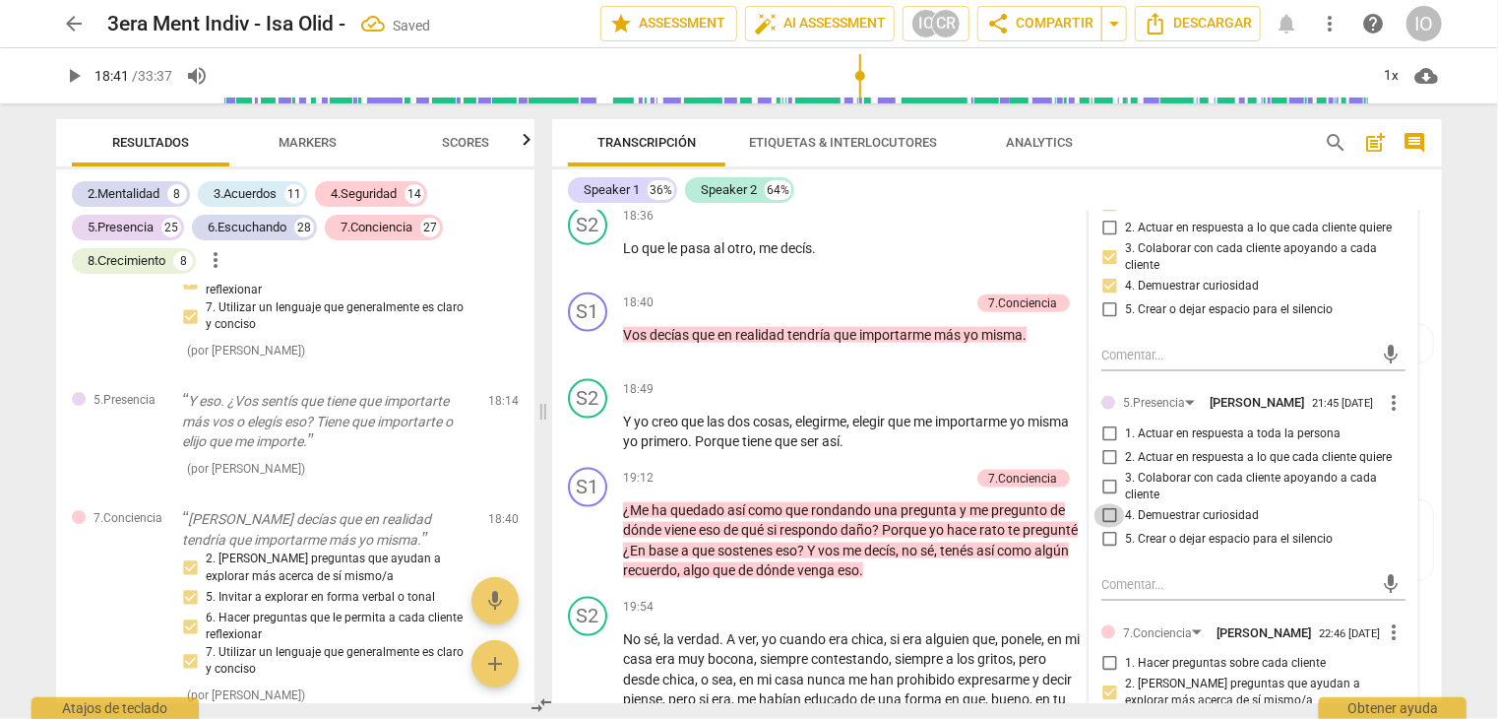
click at [1100, 511] on input "4. Demuestrar curiosidad" at bounding box center [1110, 516] width 32 height 24
checkbox input "true"
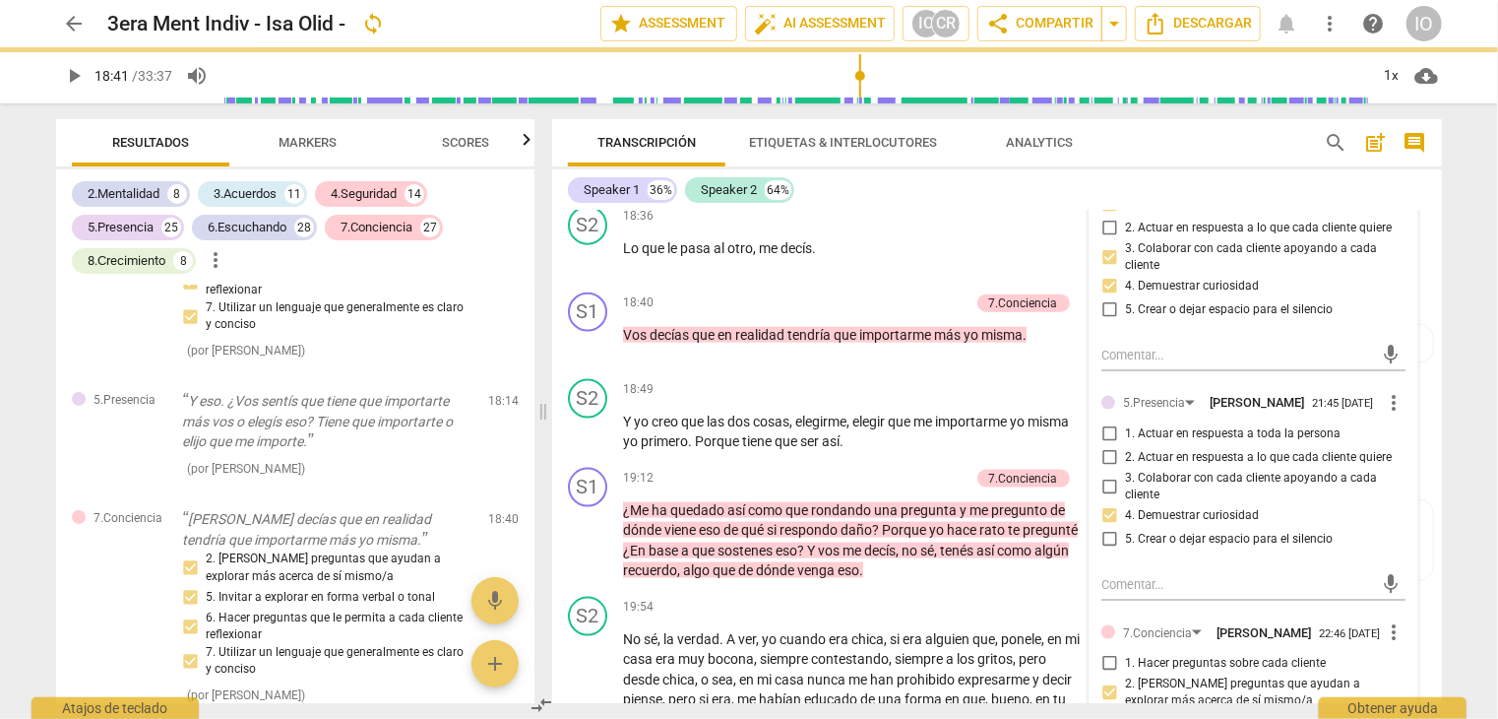
drag, startPoint x: 1105, startPoint y: 434, endPoint x: 1161, endPoint y: 479, distance: 72.1
click at [1105, 434] on input "1. Actuar en respuesta a toda la persona" at bounding box center [1110, 434] width 32 height 24
checkbox input "true"
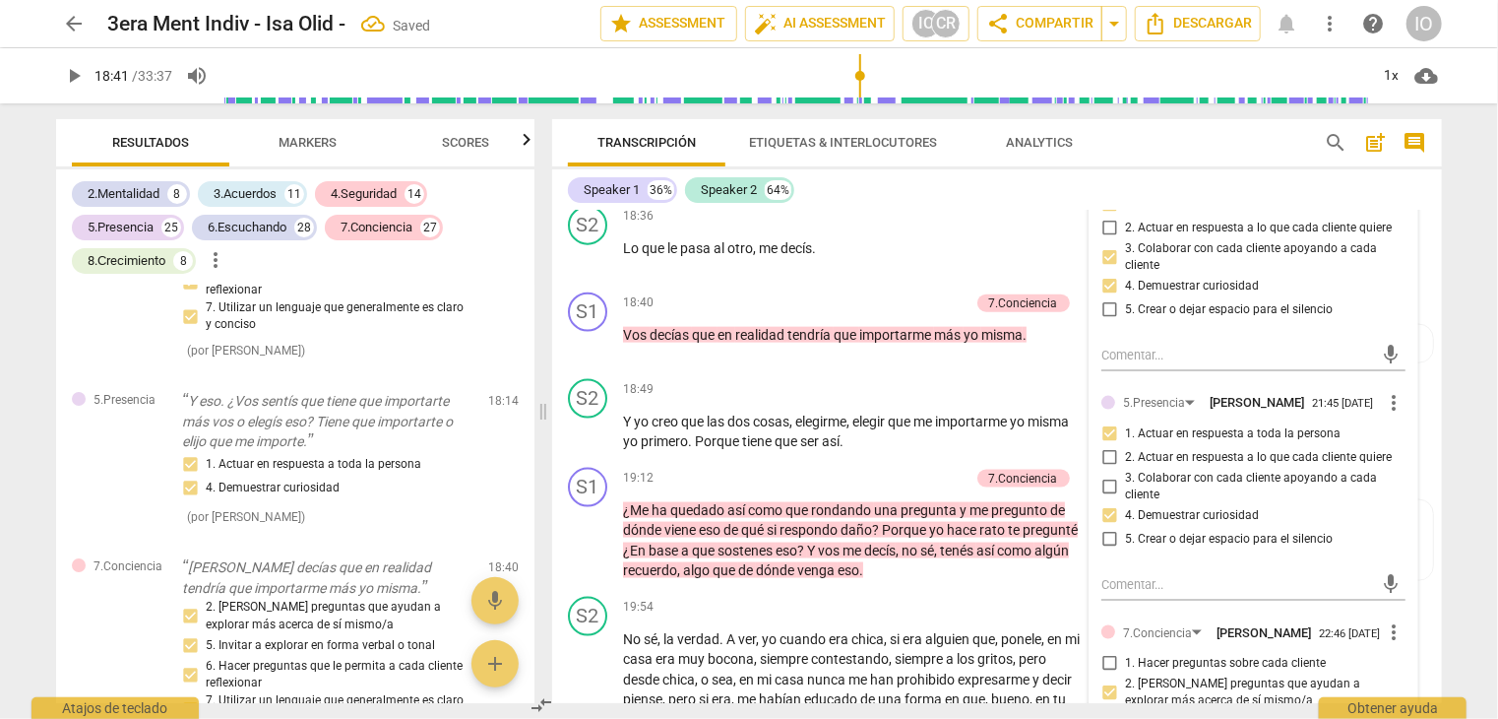
click at [331, 139] on span "Markers" at bounding box center [309, 142] width 58 height 15
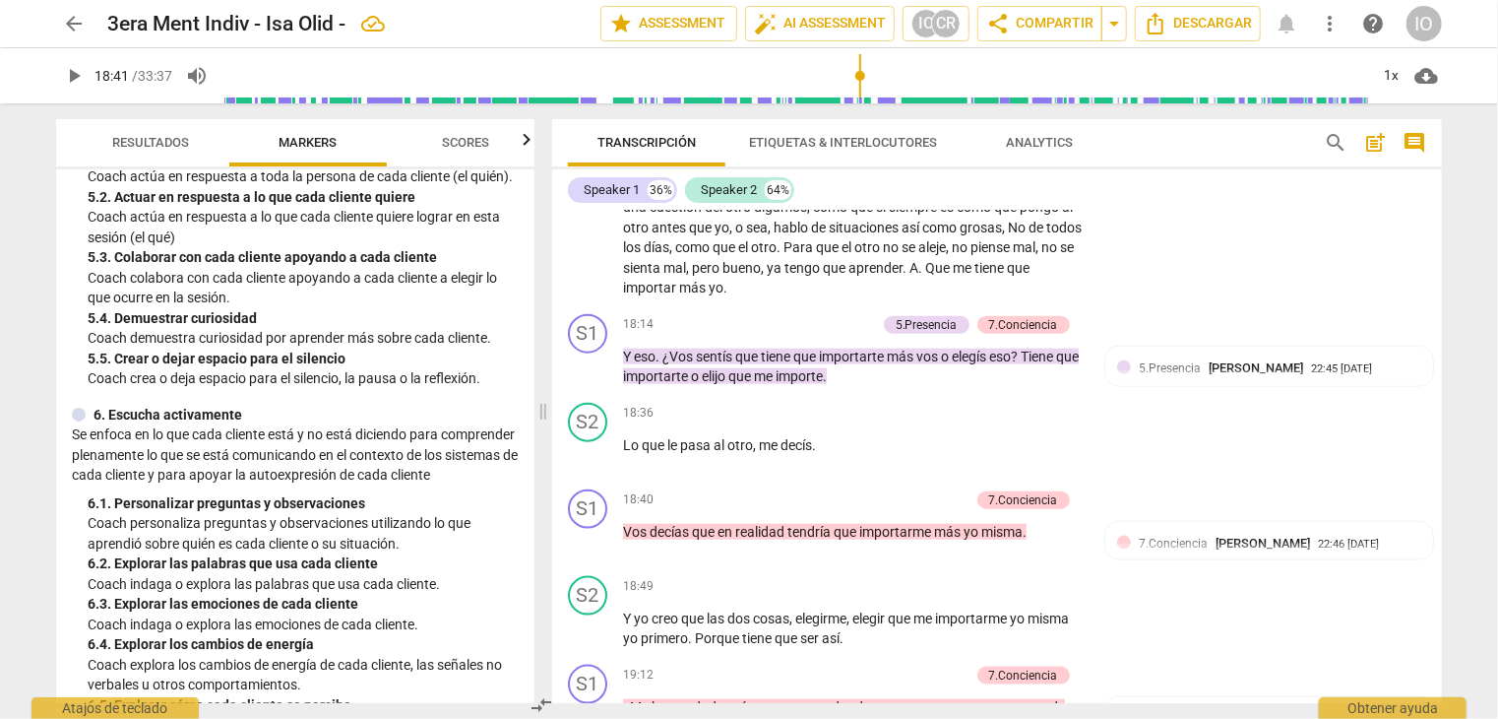
scroll to position [1083, 0]
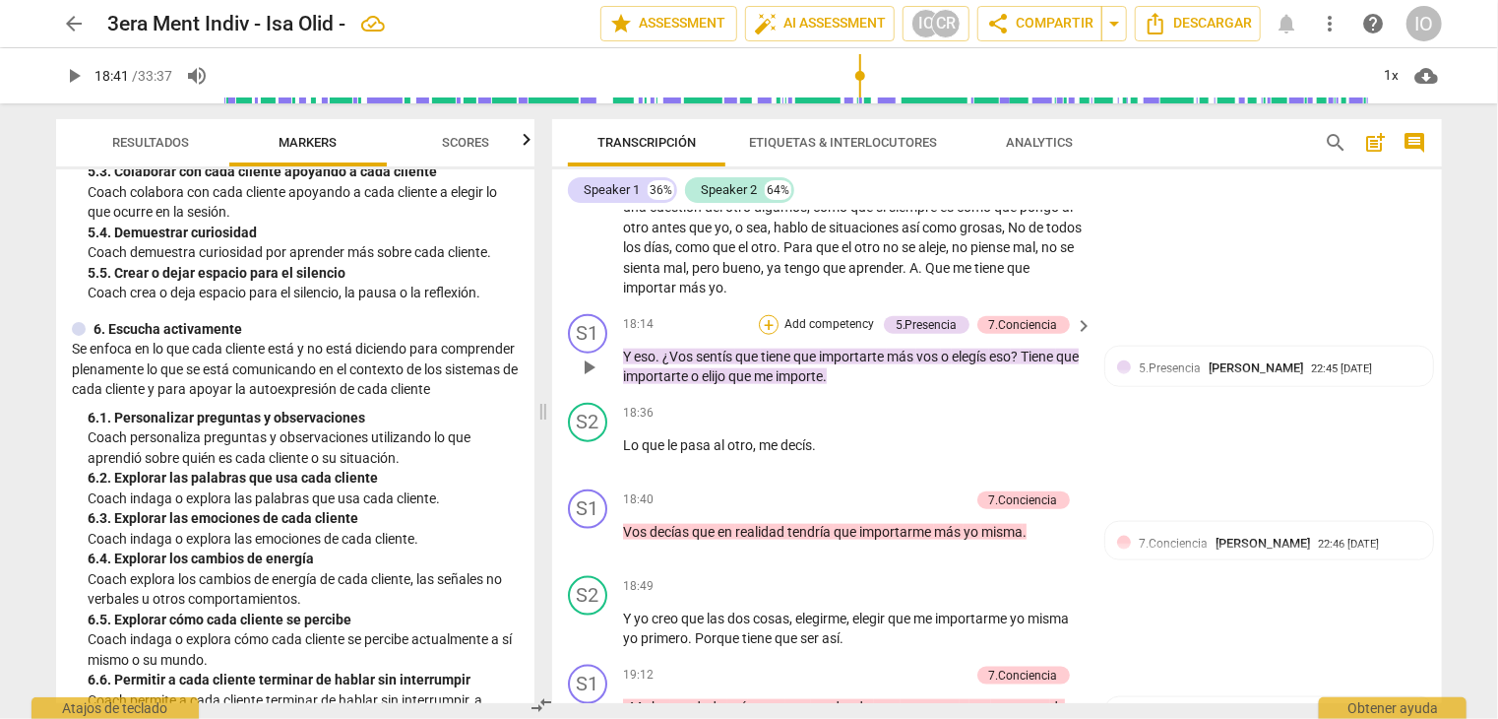
click at [768, 318] on div "+" at bounding box center [769, 325] width 20 height 20
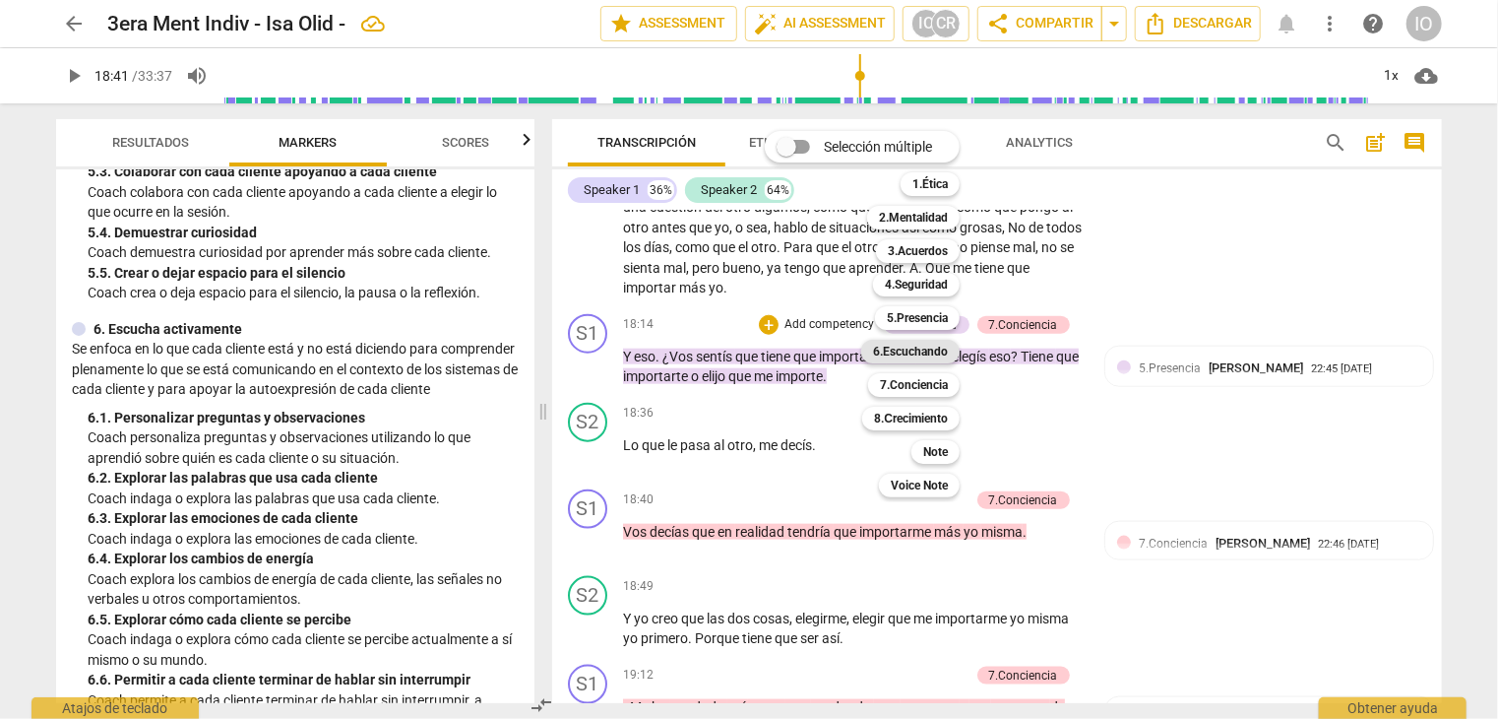
click at [953, 351] on div "6.Escuchando" at bounding box center [910, 352] width 98 height 24
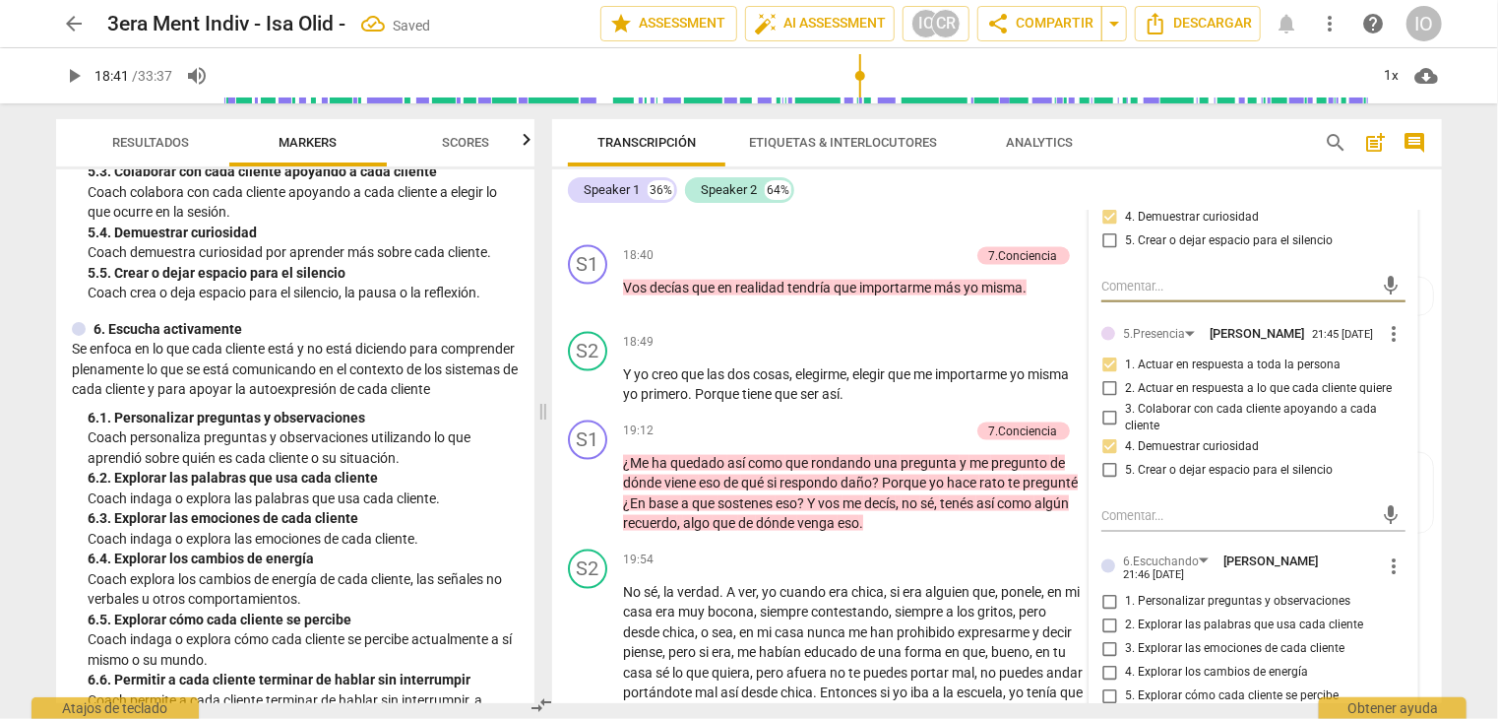
scroll to position [5247, 0]
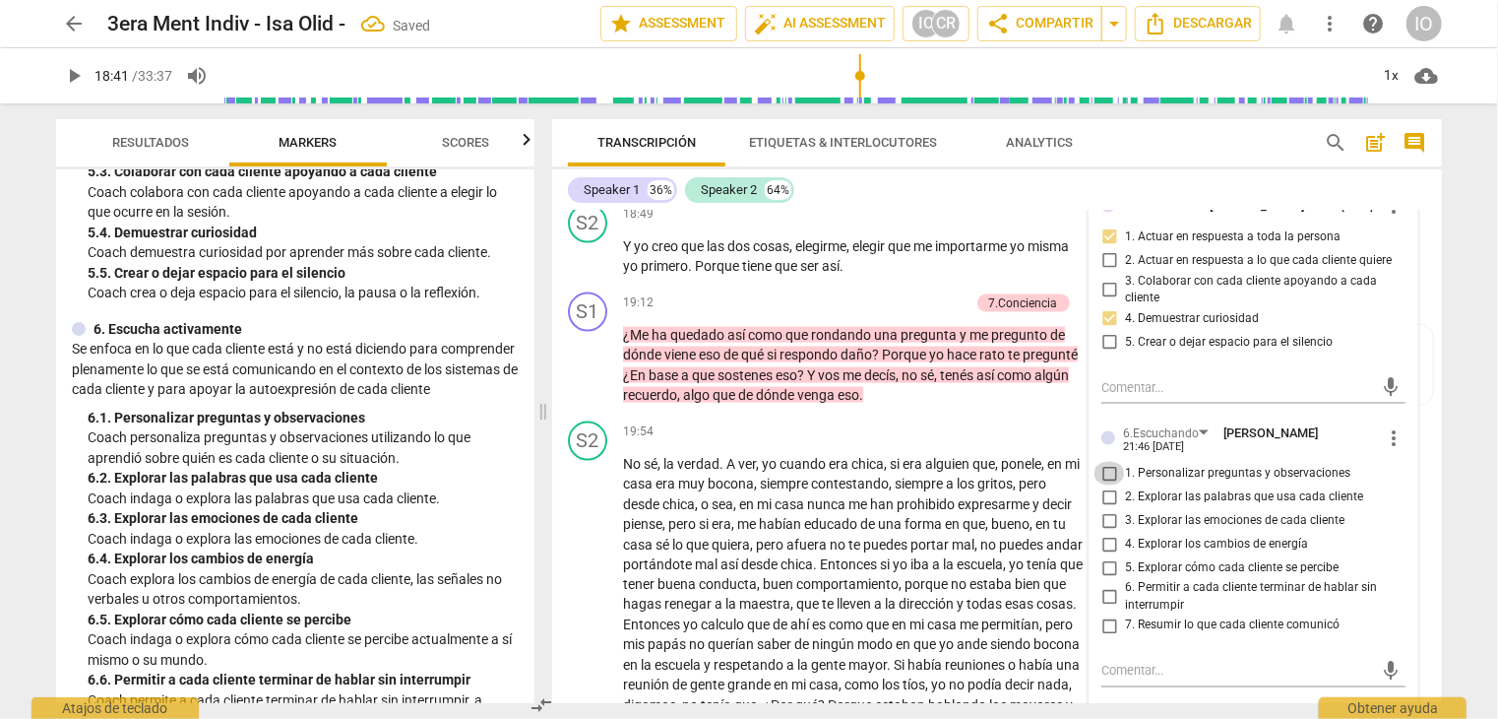
click at [1105, 466] on input "1. Personalizar preguntas y observaciones" at bounding box center [1110, 474] width 32 height 24
checkbox input "true"
click at [1109, 485] on input "2. Explorar las palabras que usa cada cliente" at bounding box center [1110, 497] width 32 height 24
checkbox input "true"
click at [1104, 558] on input "5. Explorar cómo cada cliente se percibe" at bounding box center [1110, 568] width 32 height 24
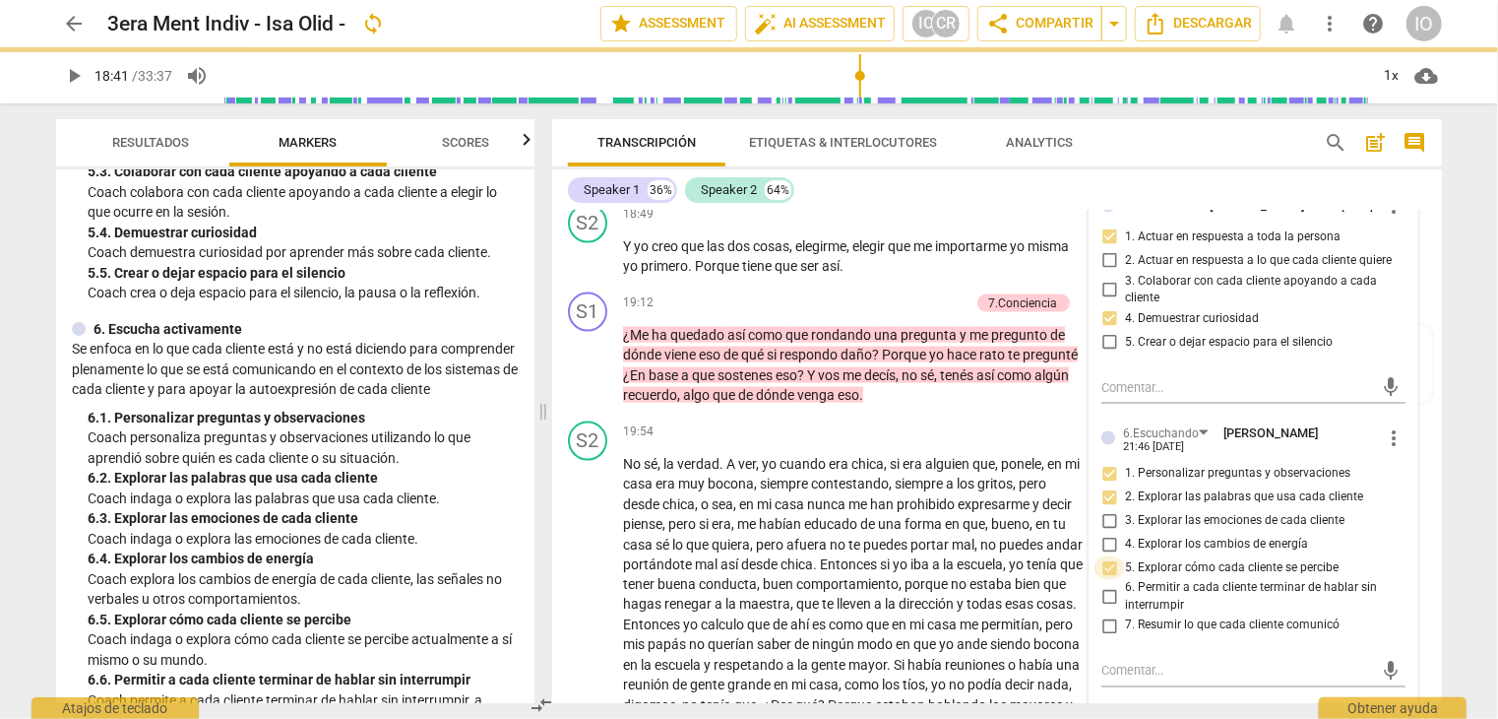
click at [1105, 556] on input "5. Explorar cómo cada cliente se percibe" at bounding box center [1110, 568] width 32 height 24
drag, startPoint x: 1112, startPoint y: 551, endPoint x: 1080, endPoint y: 436, distance: 119.7
click at [1112, 556] on input "5. Explorar cómo cada cliente se percibe" at bounding box center [1110, 568] width 32 height 24
checkbox input "false"
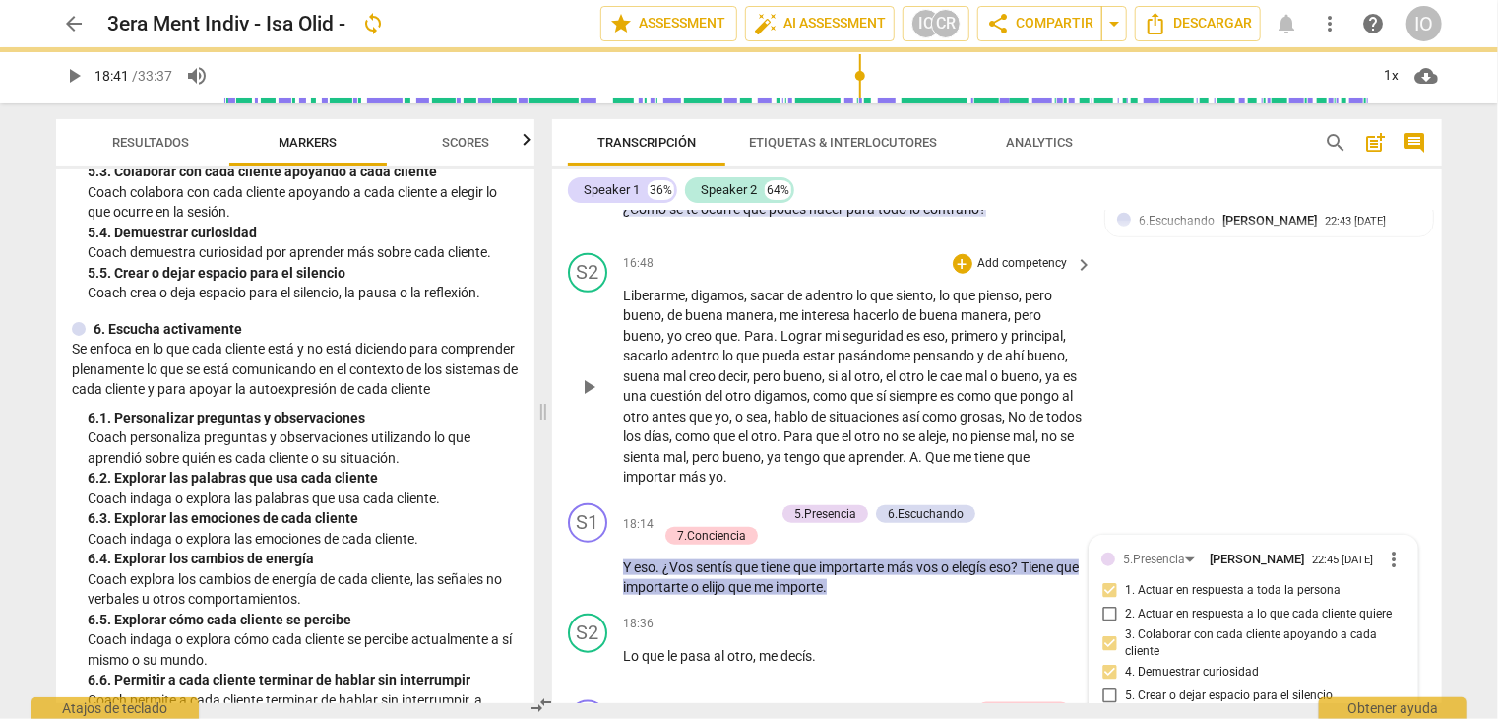
scroll to position [4657, 0]
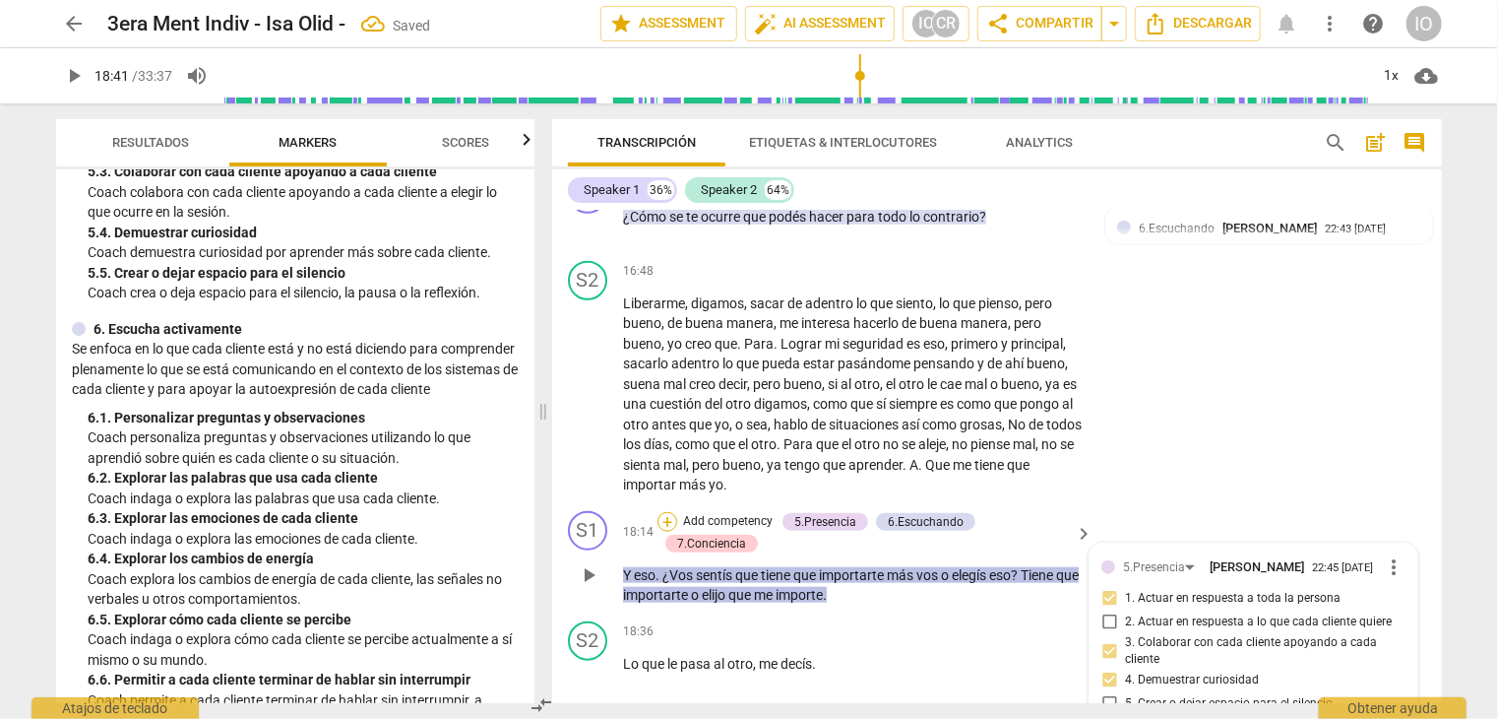
click at [666, 512] on div "+" at bounding box center [668, 522] width 20 height 20
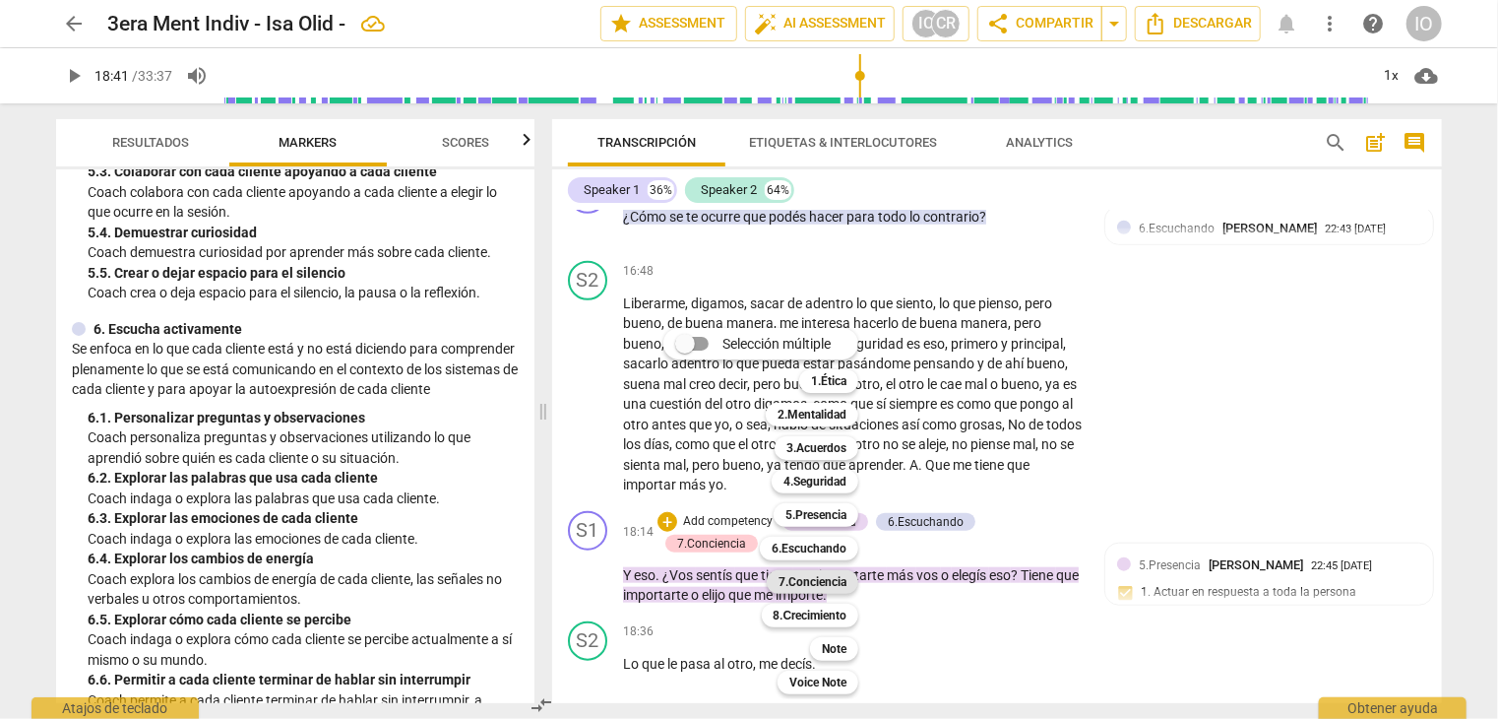
click at [858, 586] on div "7.Conciencia" at bounding box center [813, 582] width 92 height 24
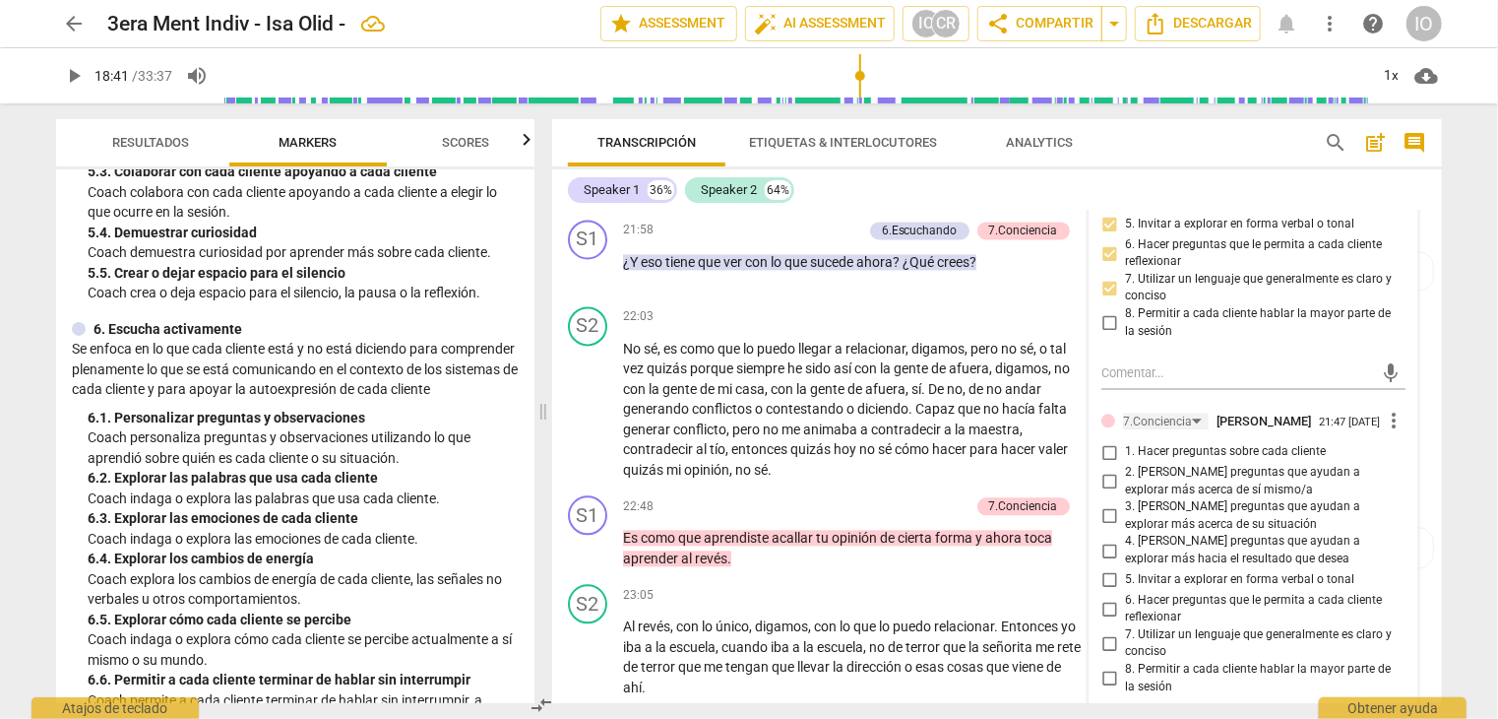
scroll to position [5930, 0]
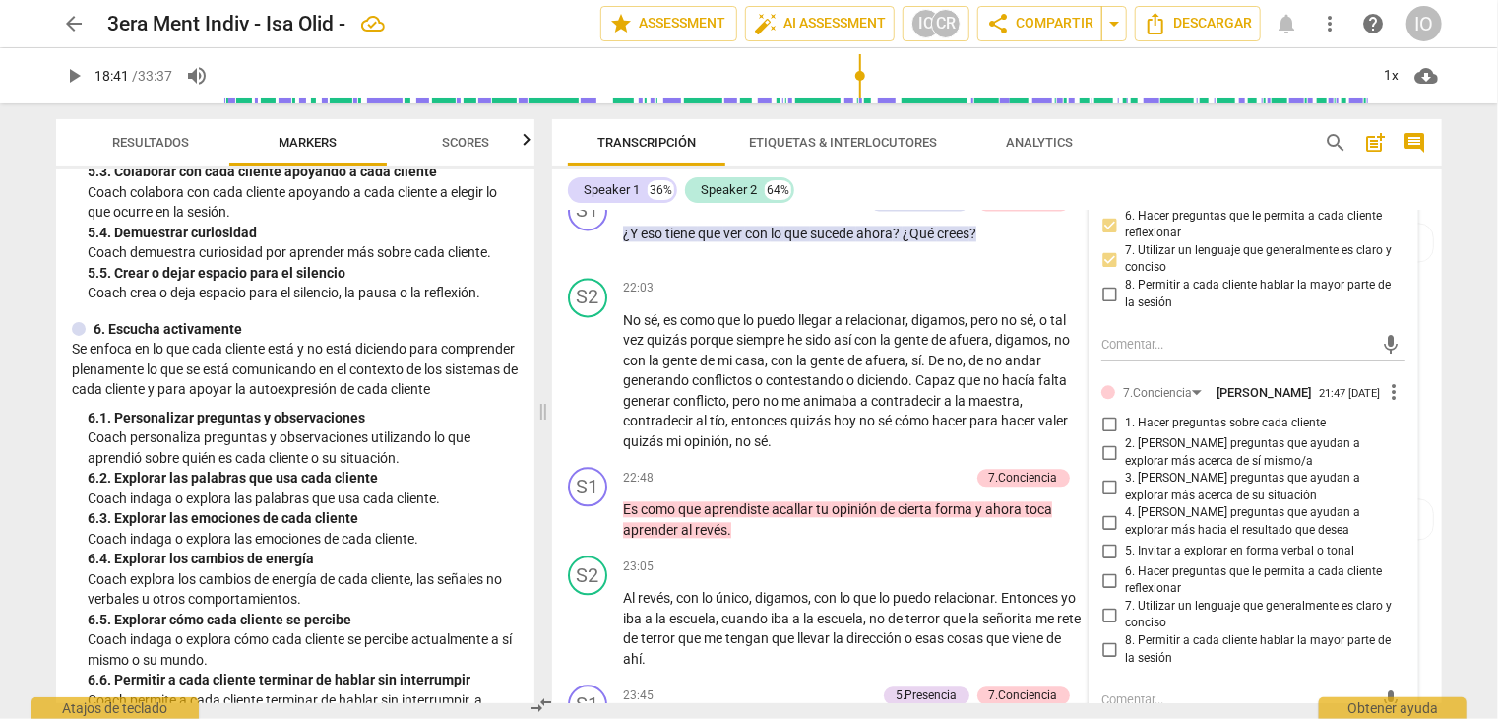
click at [1104, 422] on input "1. Hacer preguntas sobre cada cliente" at bounding box center [1110, 424] width 32 height 24
checkbox input "true"
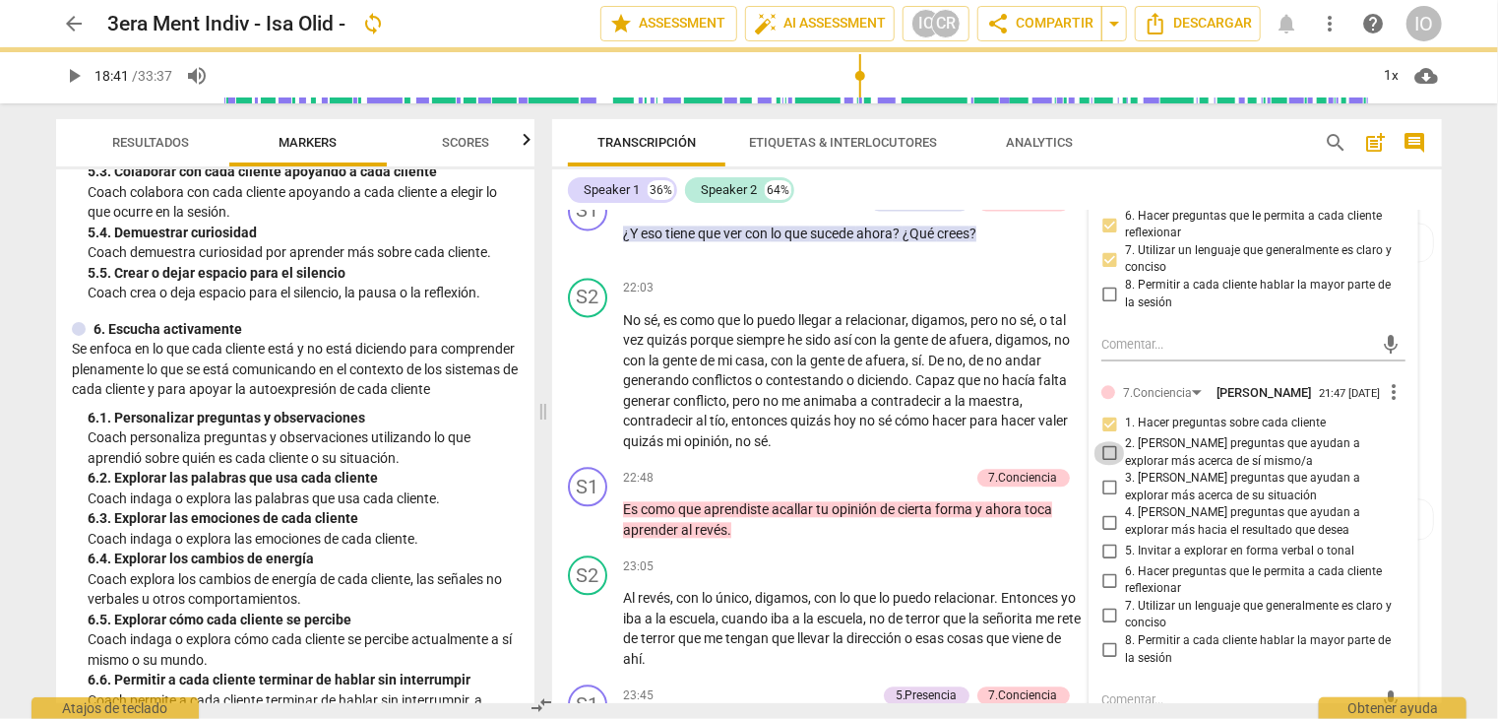
click at [1105, 443] on input "2. [PERSON_NAME] preguntas que ayudan a explorar más acerca de sí mismo/a" at bounding box center [1110, 453] width 32 height 24
checkbox input "true"
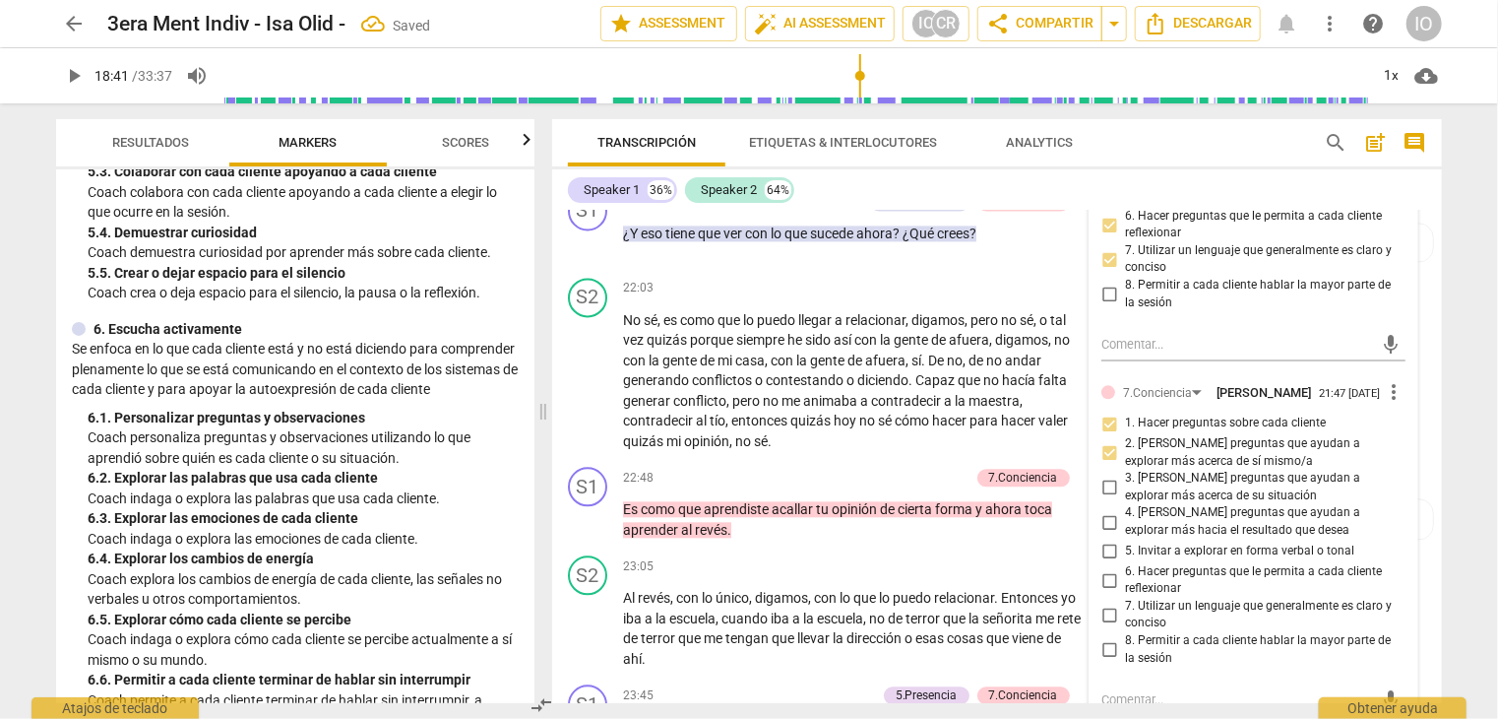
click at [1110, 549] on input "5. Invitar a explorar en forma verbal o tonal" at bounding box center [1110, 551] width 32 height 24
checkbox input "true"
click at [1108, 577] on input "6. Hacer preguntas que le permita a cada cliente reflexionar" at bounding box center [1110, 580] width 32 height 24
checkbox input "true"
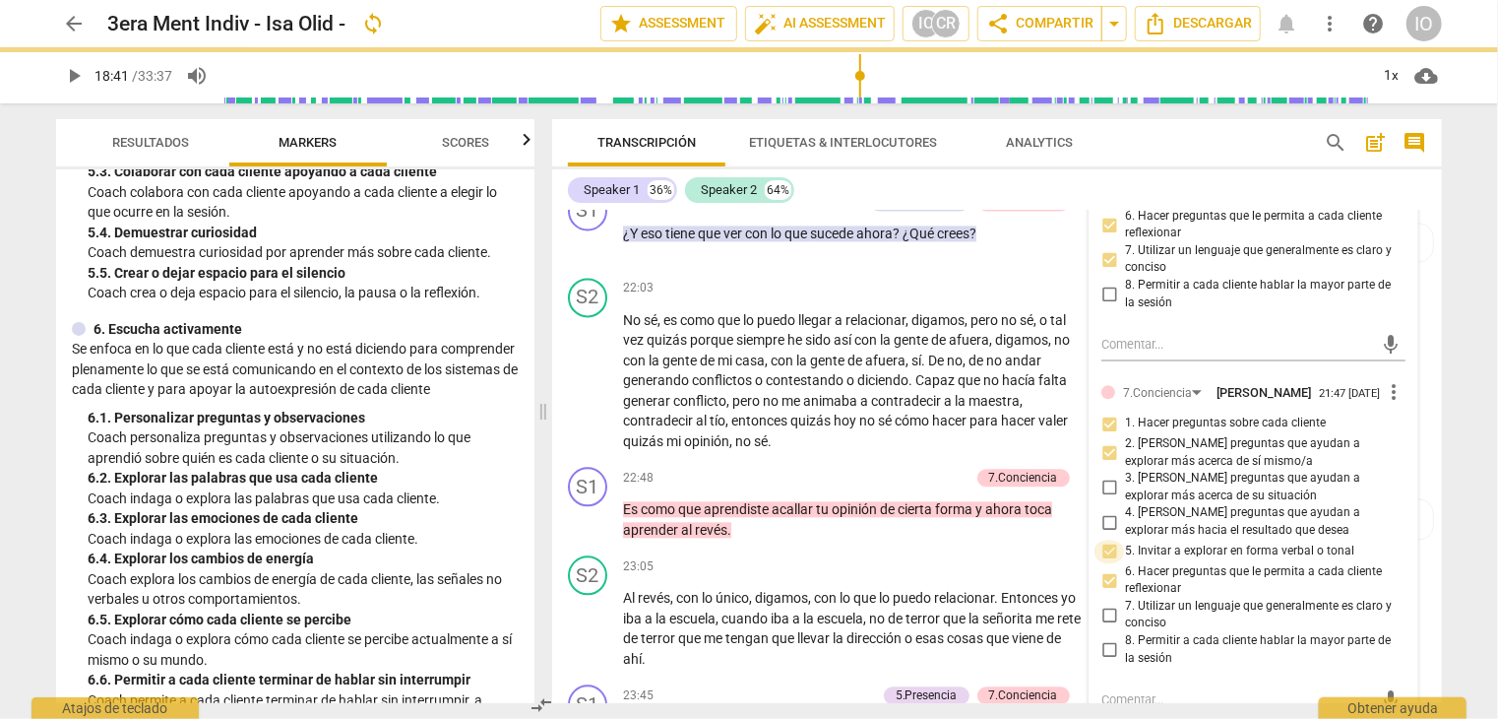
click at [1107, 545] on input "5. Invitar a explorar en forma verbal o tonal" at bounding box center [1110, 551] width 32 height 24
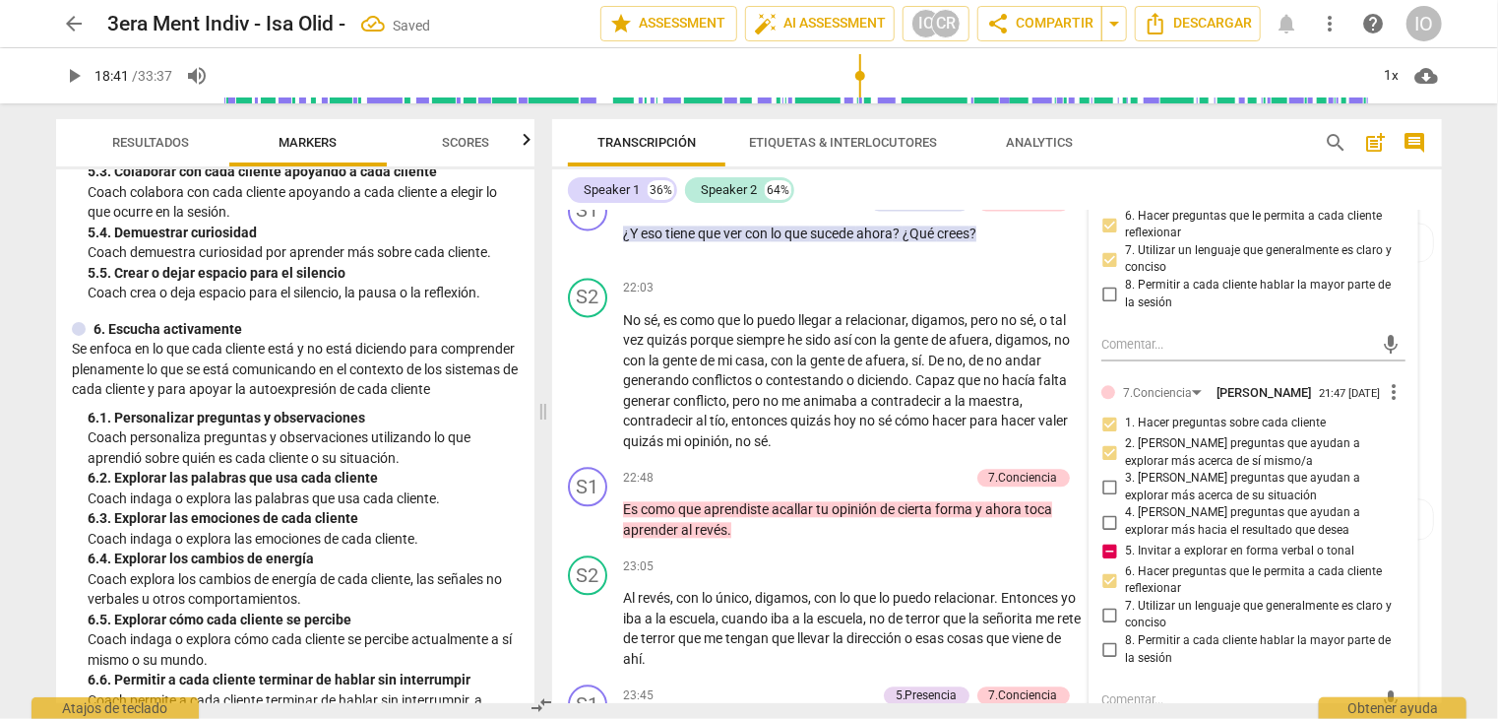
click at [1107, 545] on input "5. Invitar a explorar en forma verbal o tonal" at bounding box center [1110, 551] width 32 height 24
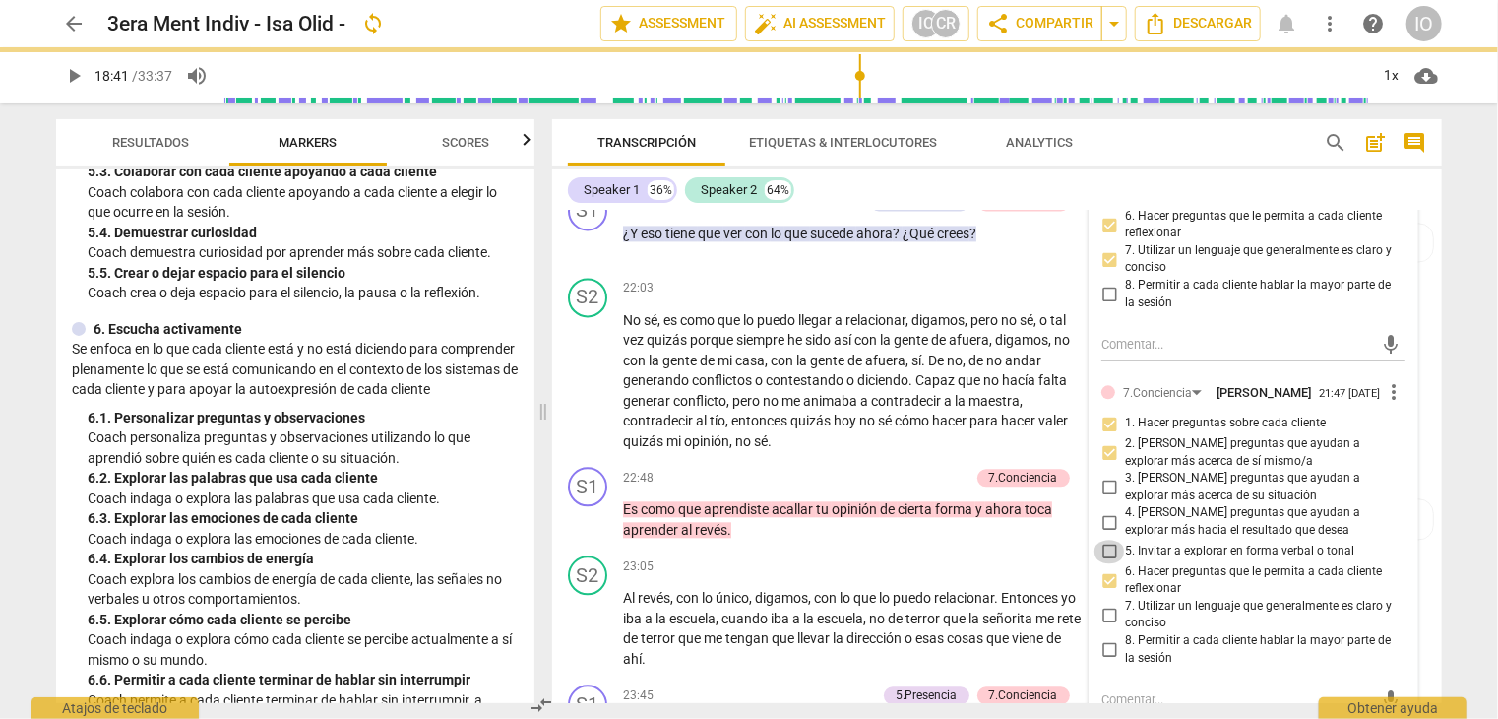
click at [1107, 545] on input "5. Invitar a explorar en forma verbal o tonal" at bounding box center [1110, 551] width 32 height 24
checkbox input "true"
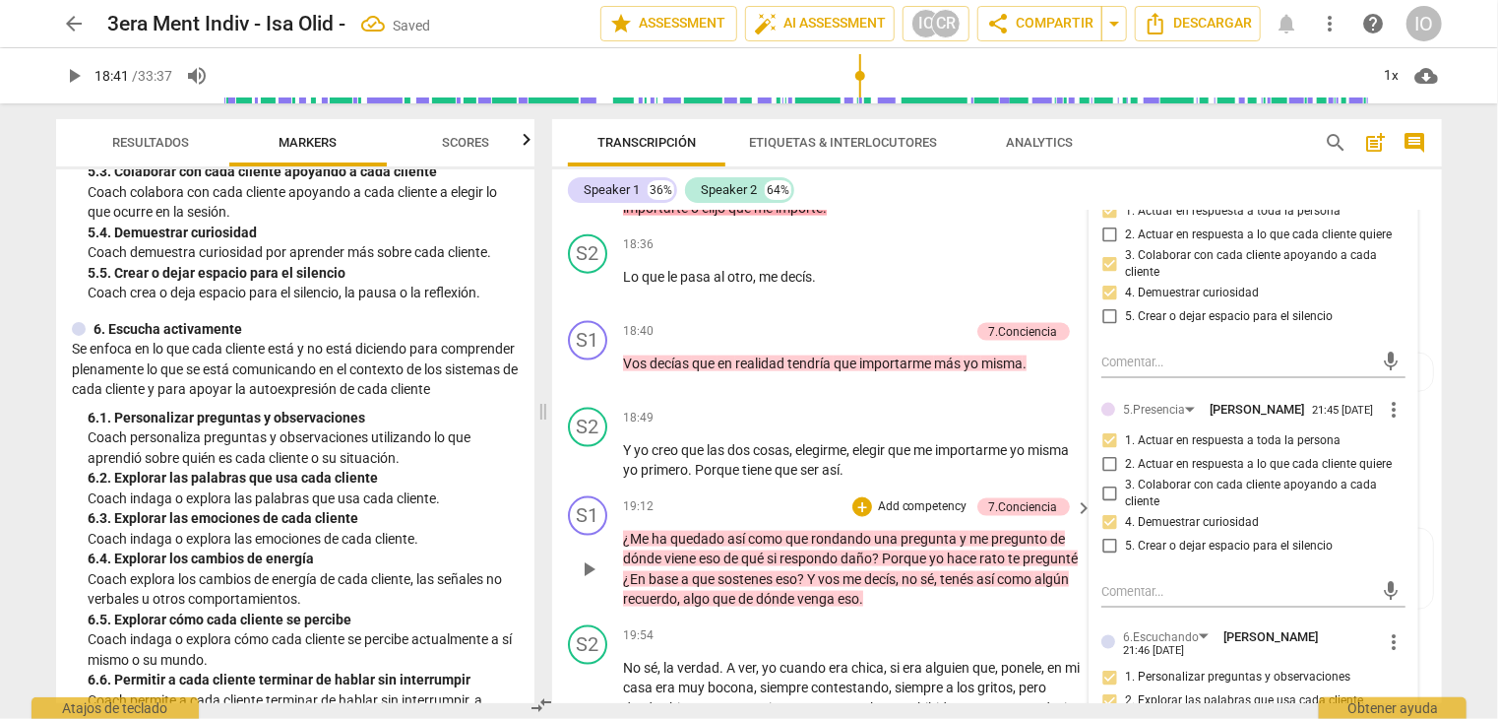
scroll to position [4945, 0]
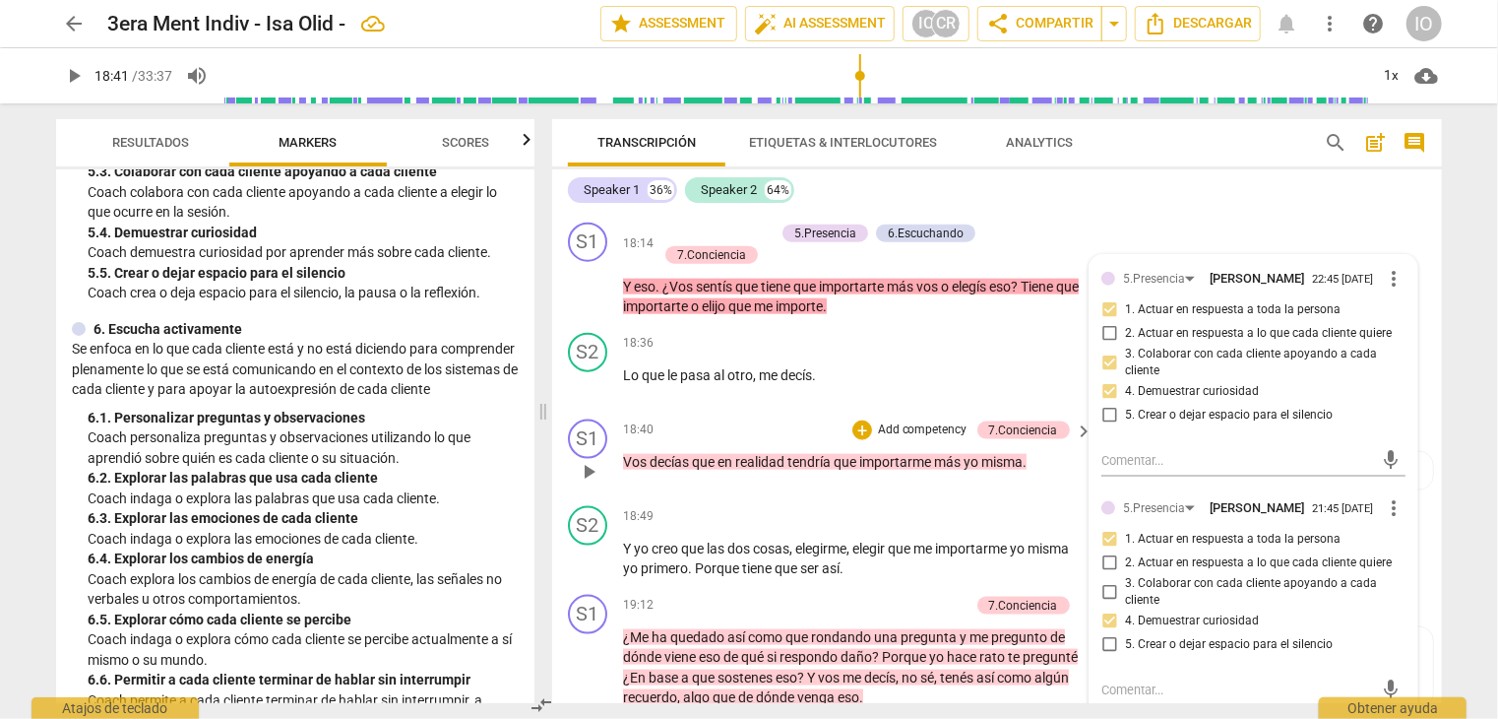
click at [596, 461] on span "play_arrow" at bounding box center [589, 472] width 24 height 24
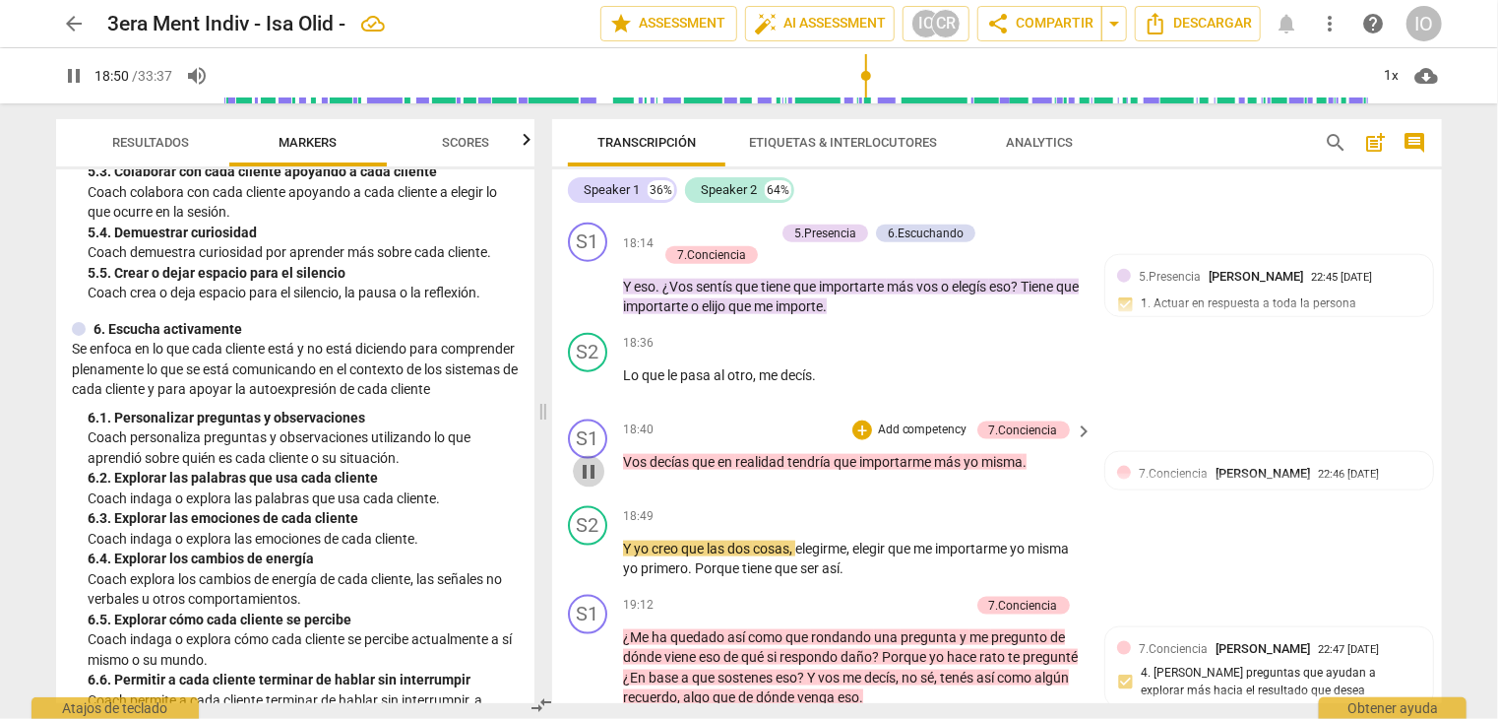
click at [591, 460] on span "pause" at bounding box center [589, 472] width 24 height 24
type input "1131"
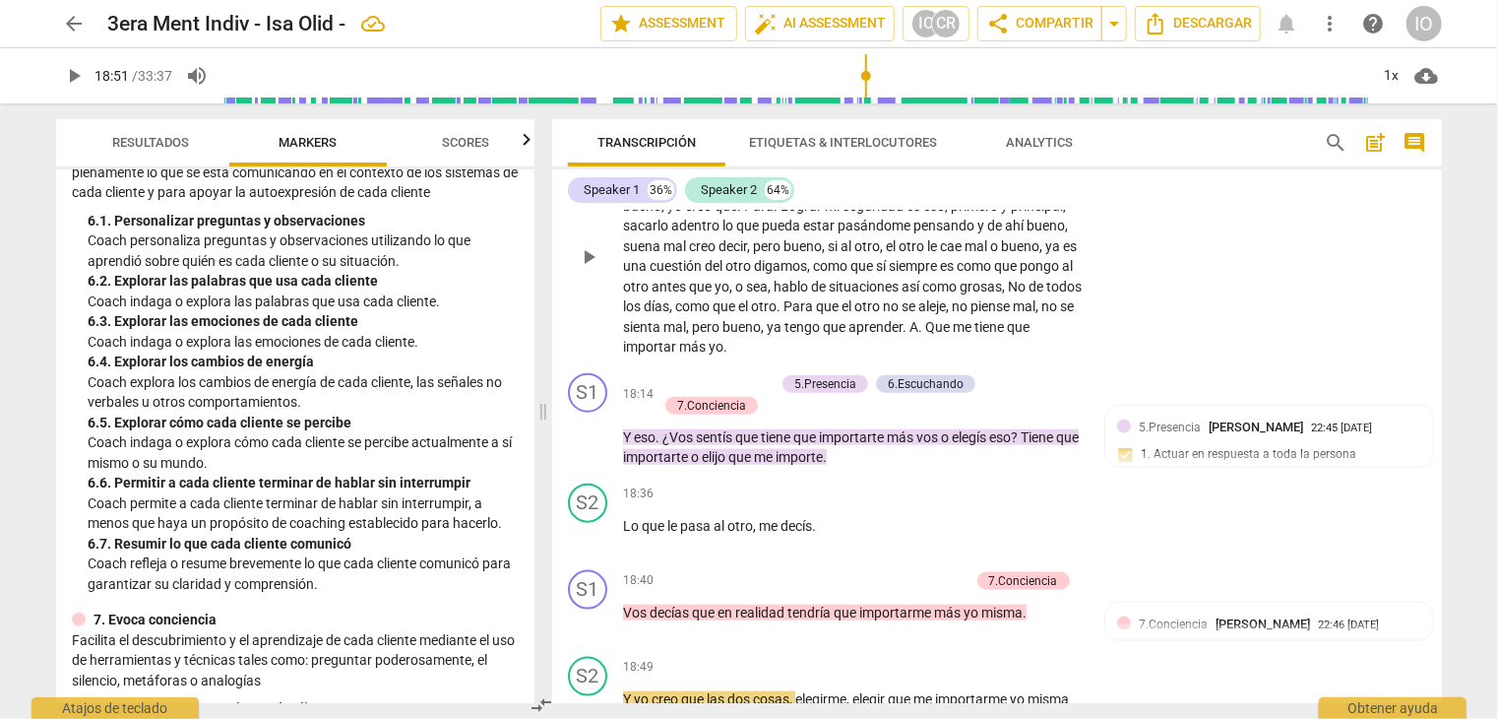
scroll to position [5044, 0]
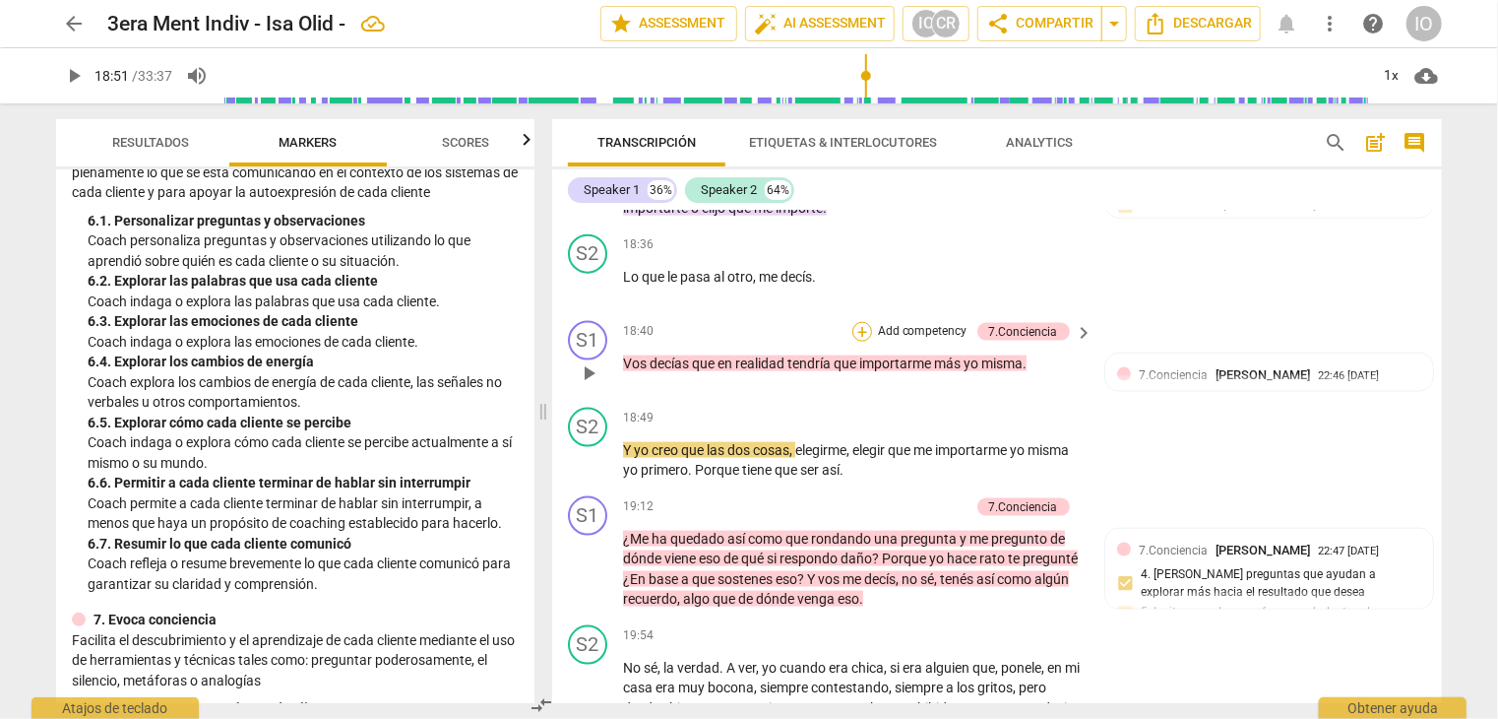
click at [856, 322] on div "+" at bounding box center [863, 332] width 20 height 20
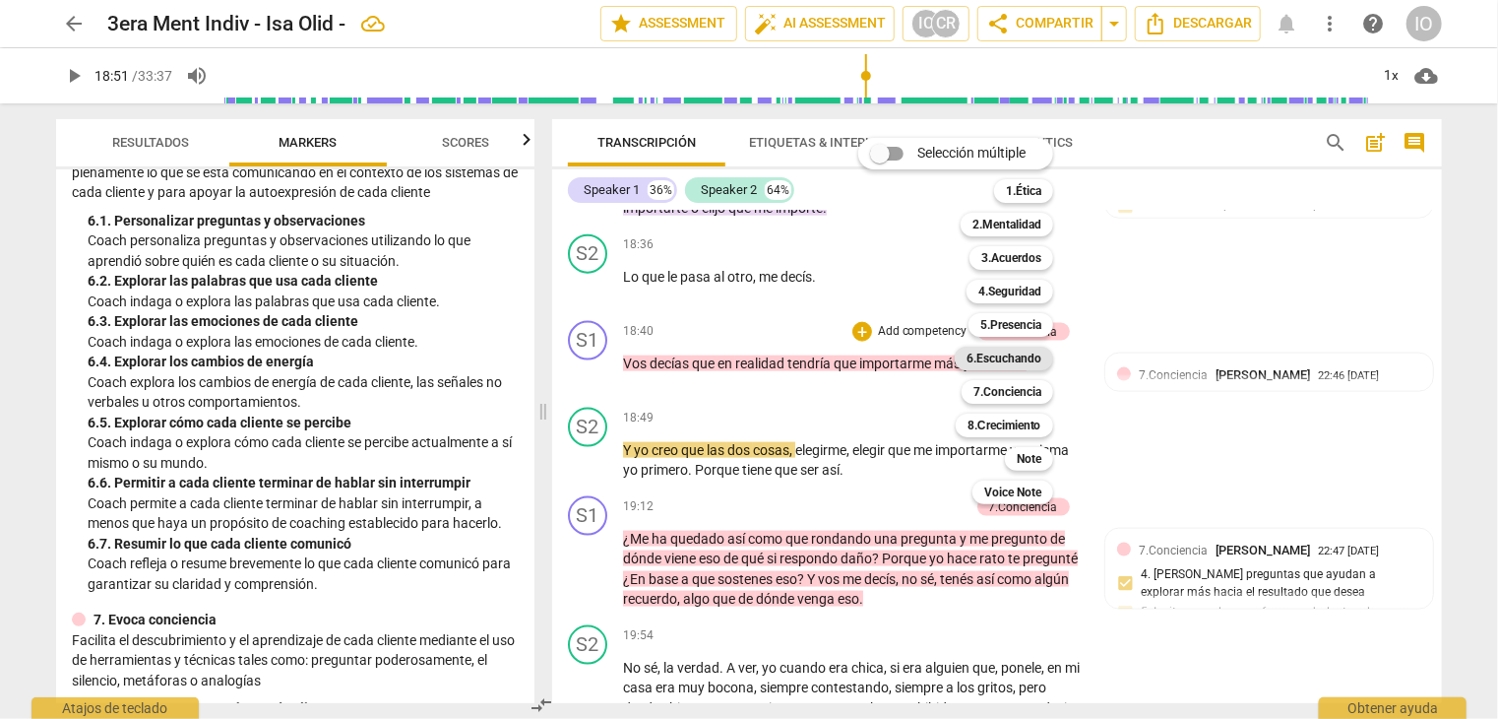
click at [1012, 356] on b "6.Escuchando" at bounding box center [1004, 359] width 75 height 24
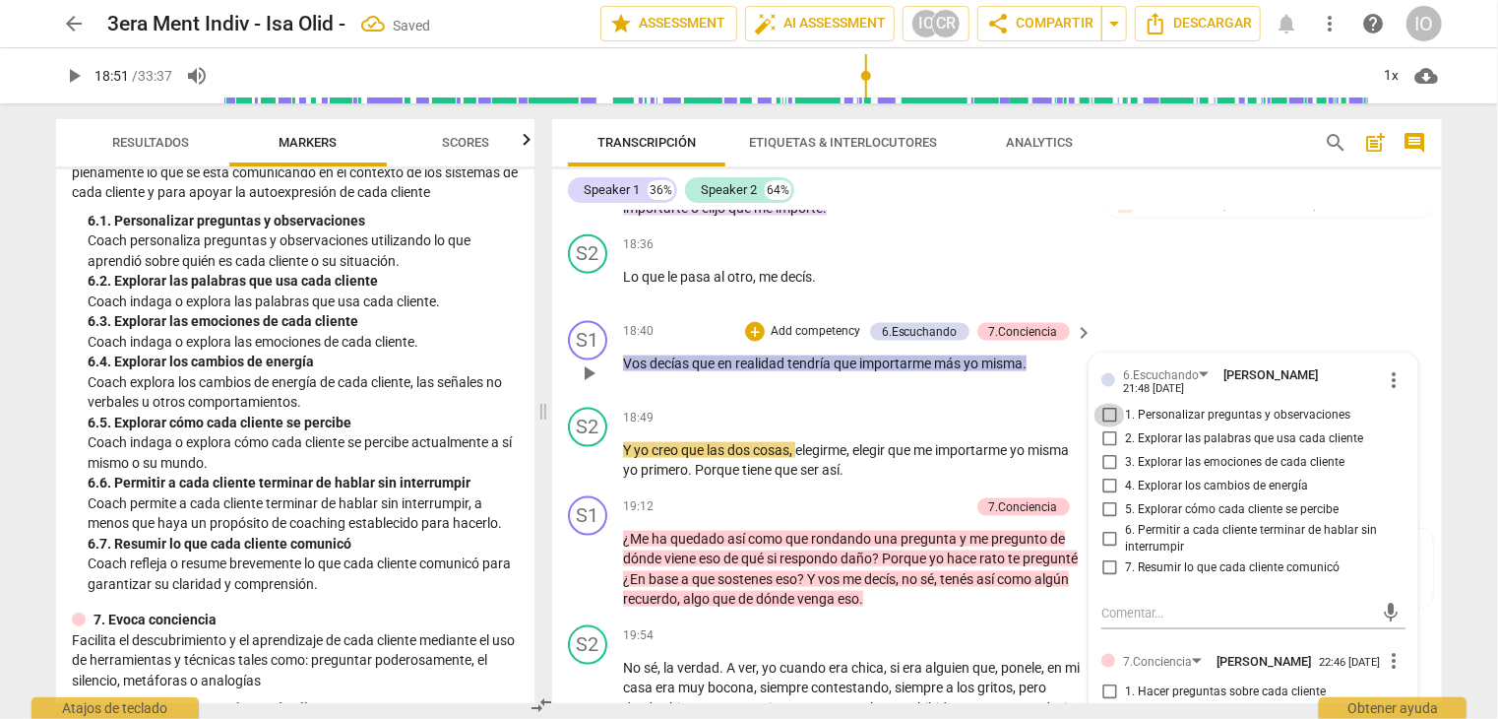
drag, startPoint x: 1109, startPoint y: 391, endPoint x: 1105, endPoint y: 409, distance: 18.2
click at [1107, 404] on input "1. Personalizar preguntas y observaciones" at bounding box center [1110, 416] width 32 height 24
checkbox input "true"
click at [1102, 427] on input "2. Explorar las palabras que usa cada cliente" at bounding box center [1110, 439] width 32 height 24
checkbox input "true"
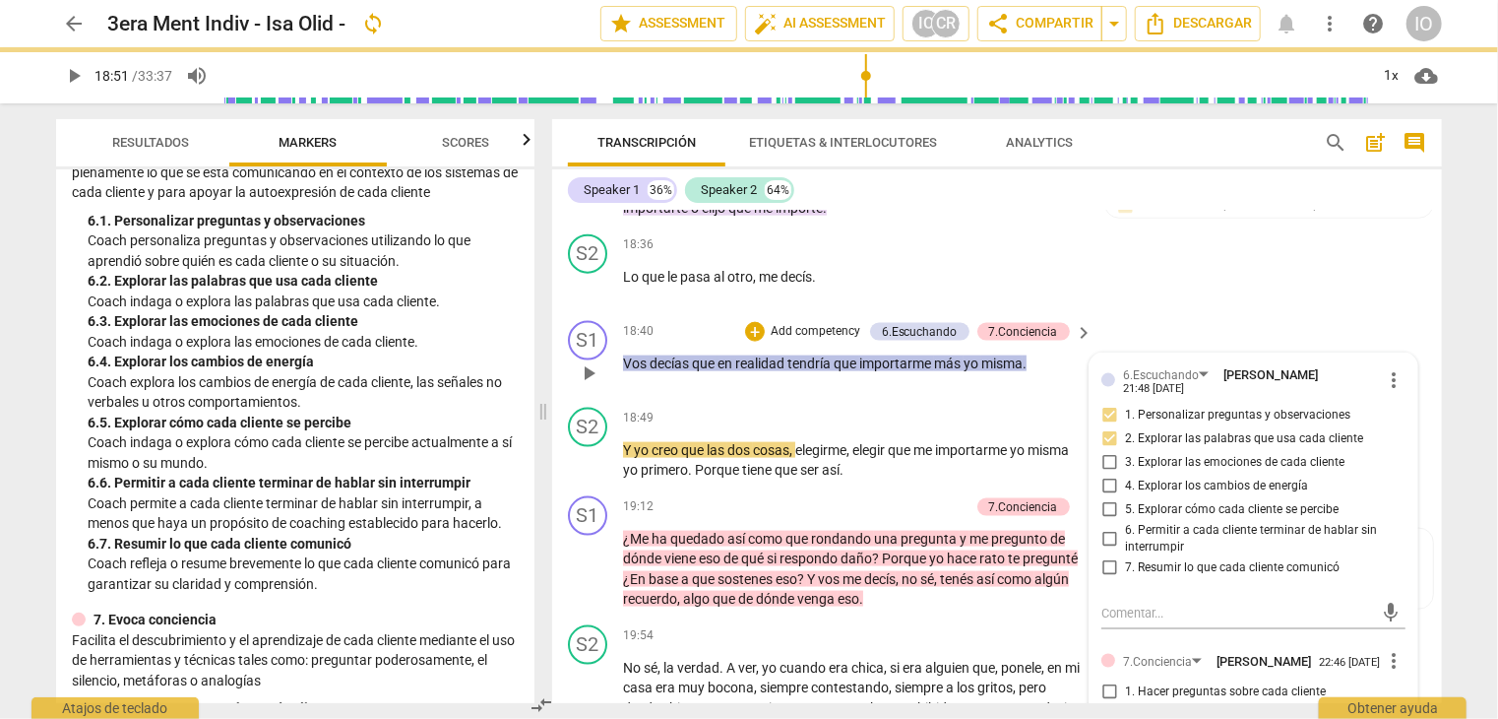
drag, startPoint x: 1105, startPoint y: 438, endPoint x: 1105, endPoint y: 449, distance: 10.8
click at [1105, 451] on input "3. Explorar las emociones de cada cliente" at bounding box center [1110, 463] width 32 height 24
checkbox input "true"
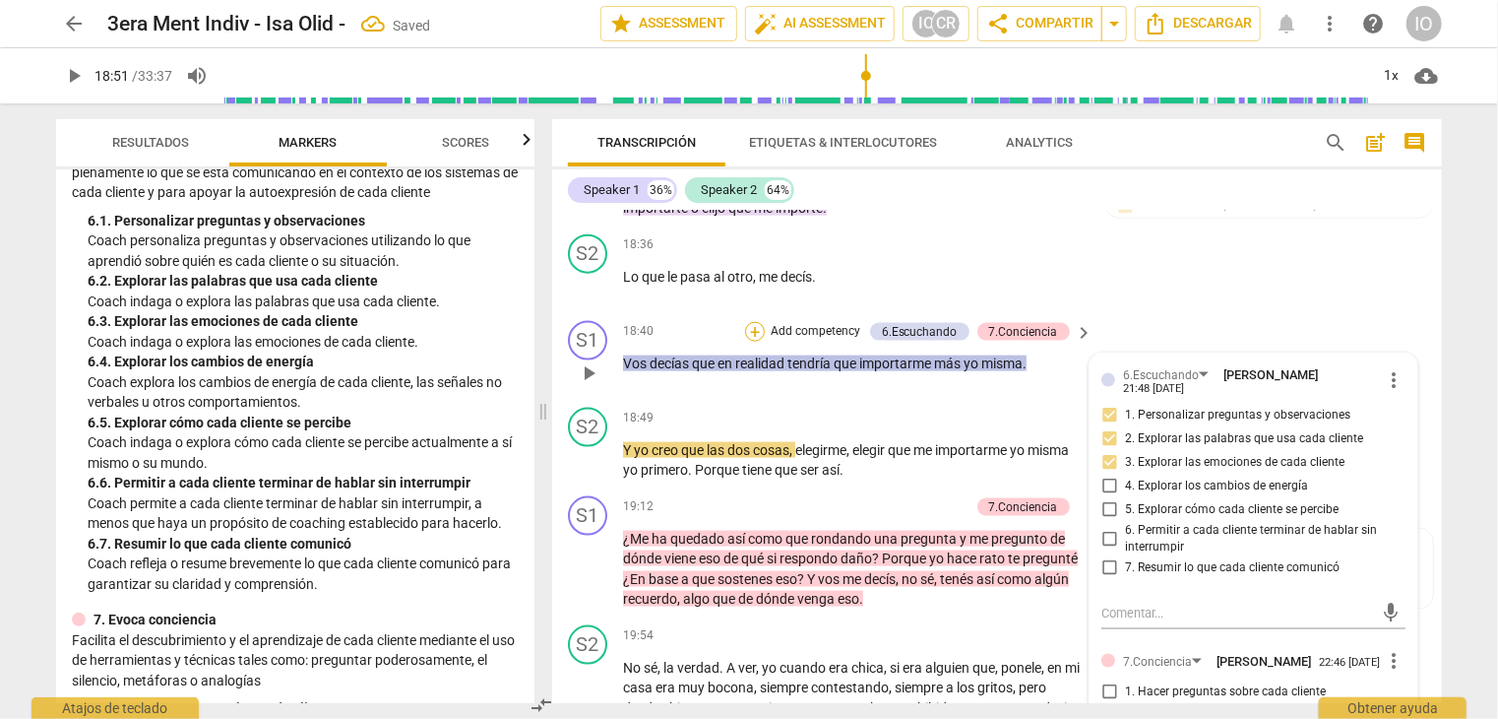
click at [758, 323] on div "+" at bounding box center [755, 332] width 20 height 20
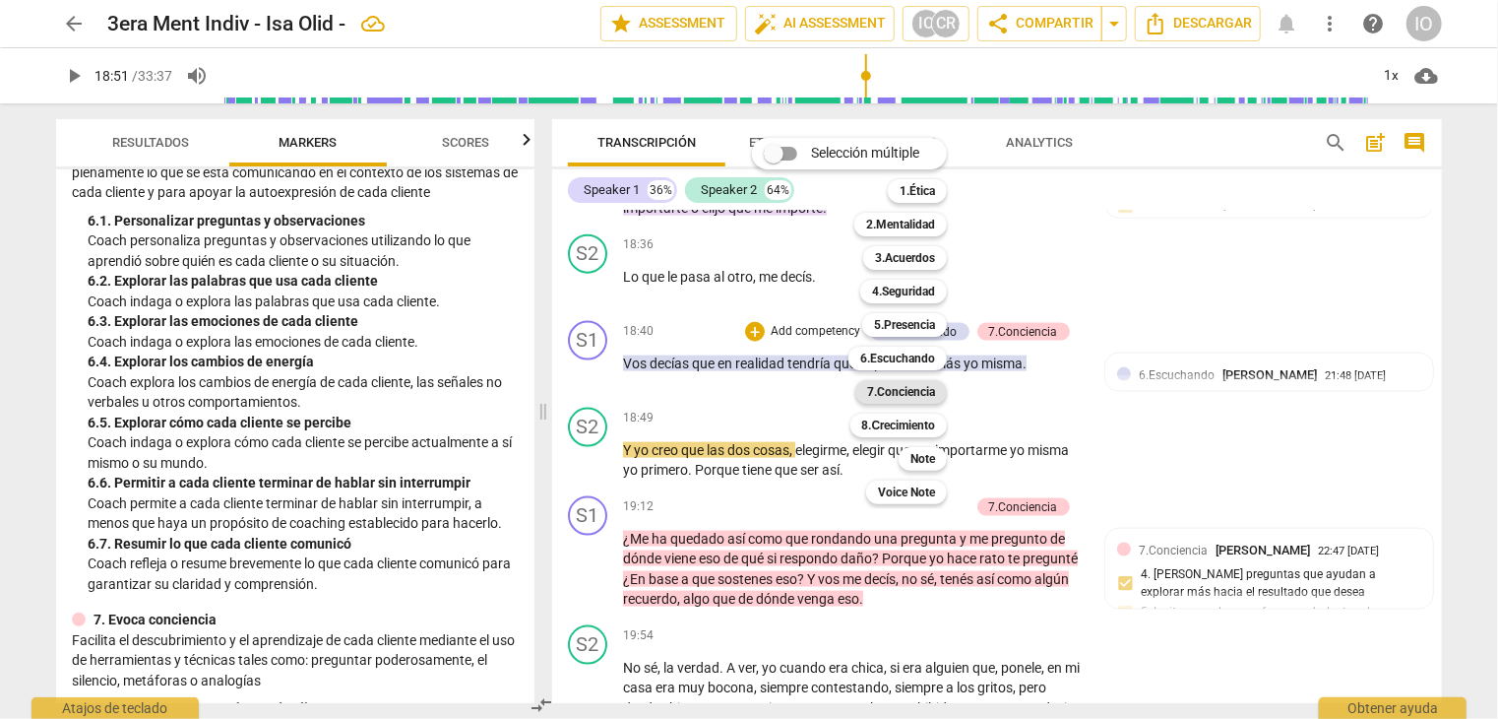
click at [925, 390] on b "7.Conciencia" at bounding box center [901, 392] width 68 height 24
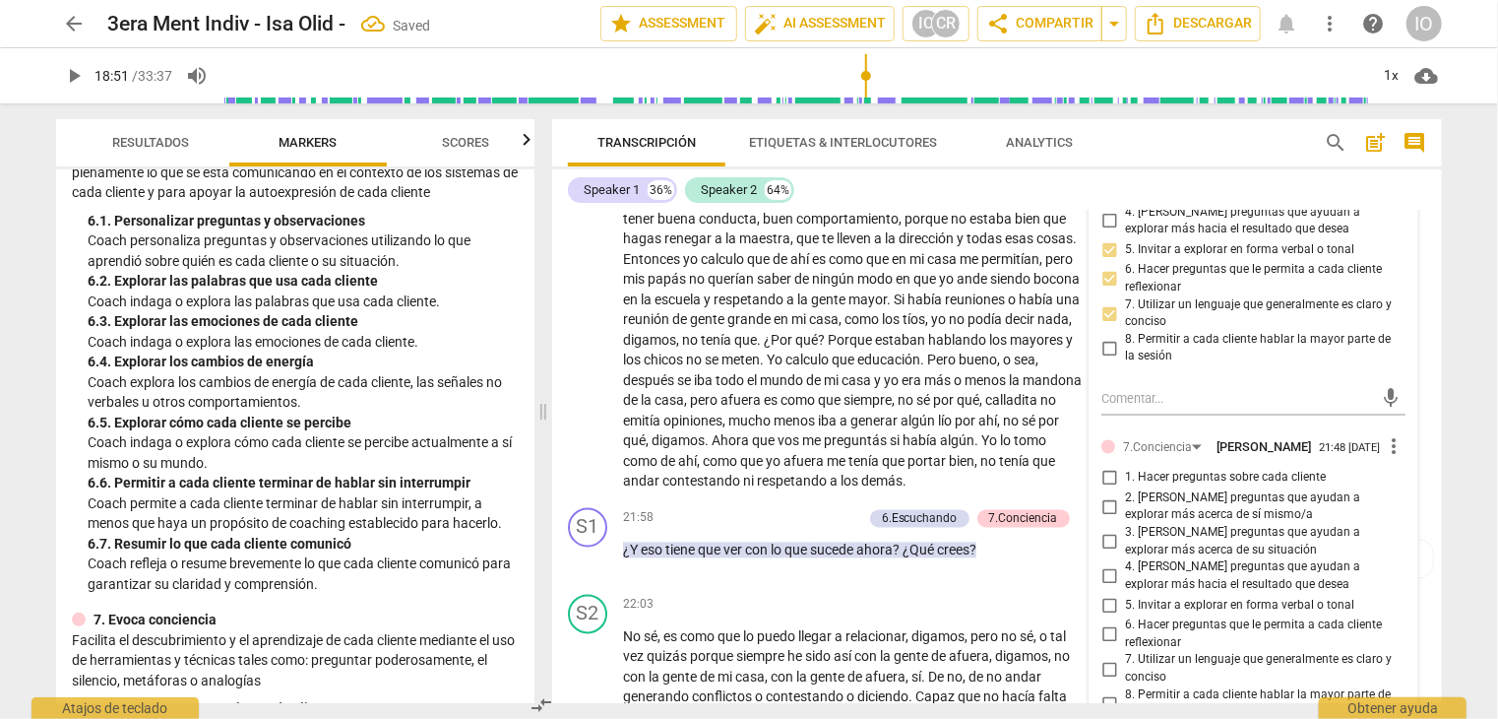
scroll to position [5733, 0]
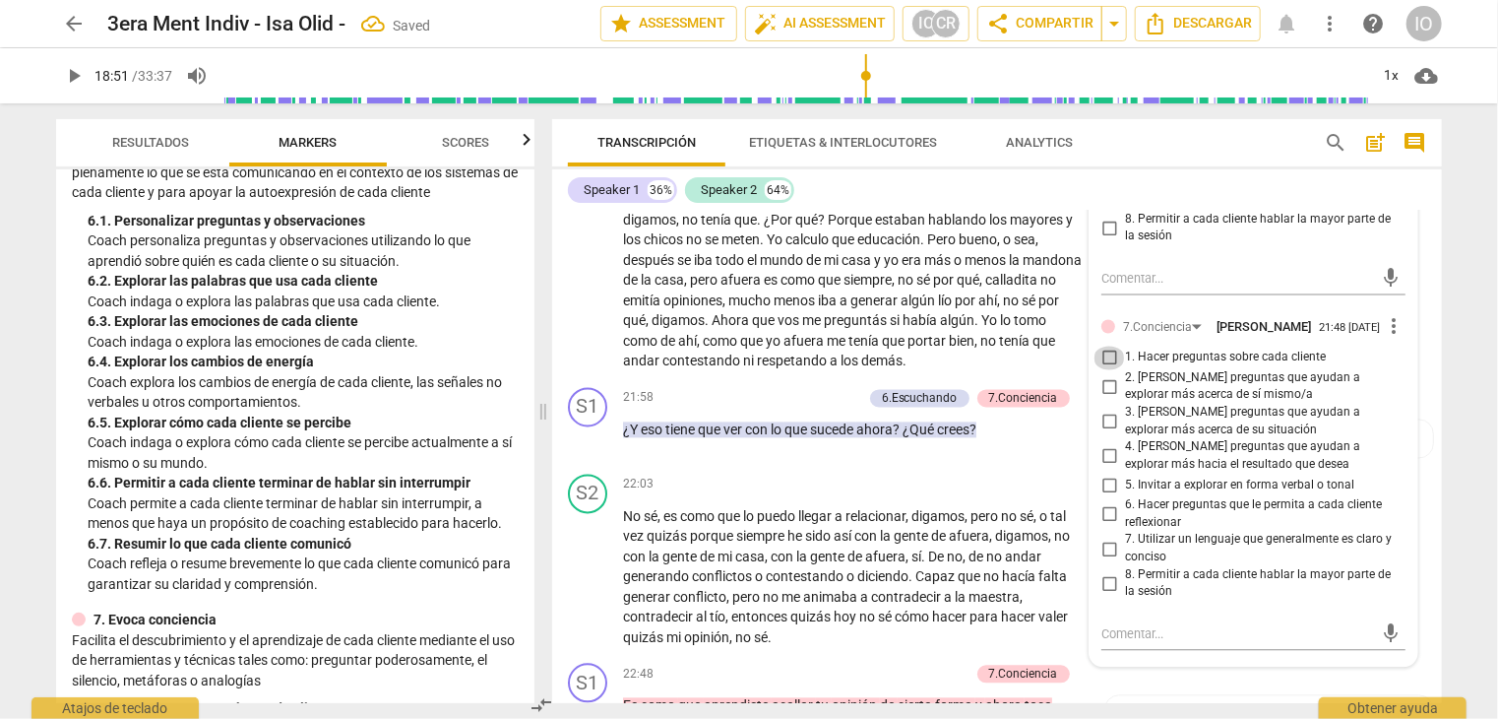
click at [1105, 347] on input "1. Hacer preguntas sobre cada cliente" at bounding box center [1110, 359] width 32 height 24
checkbox input "true"
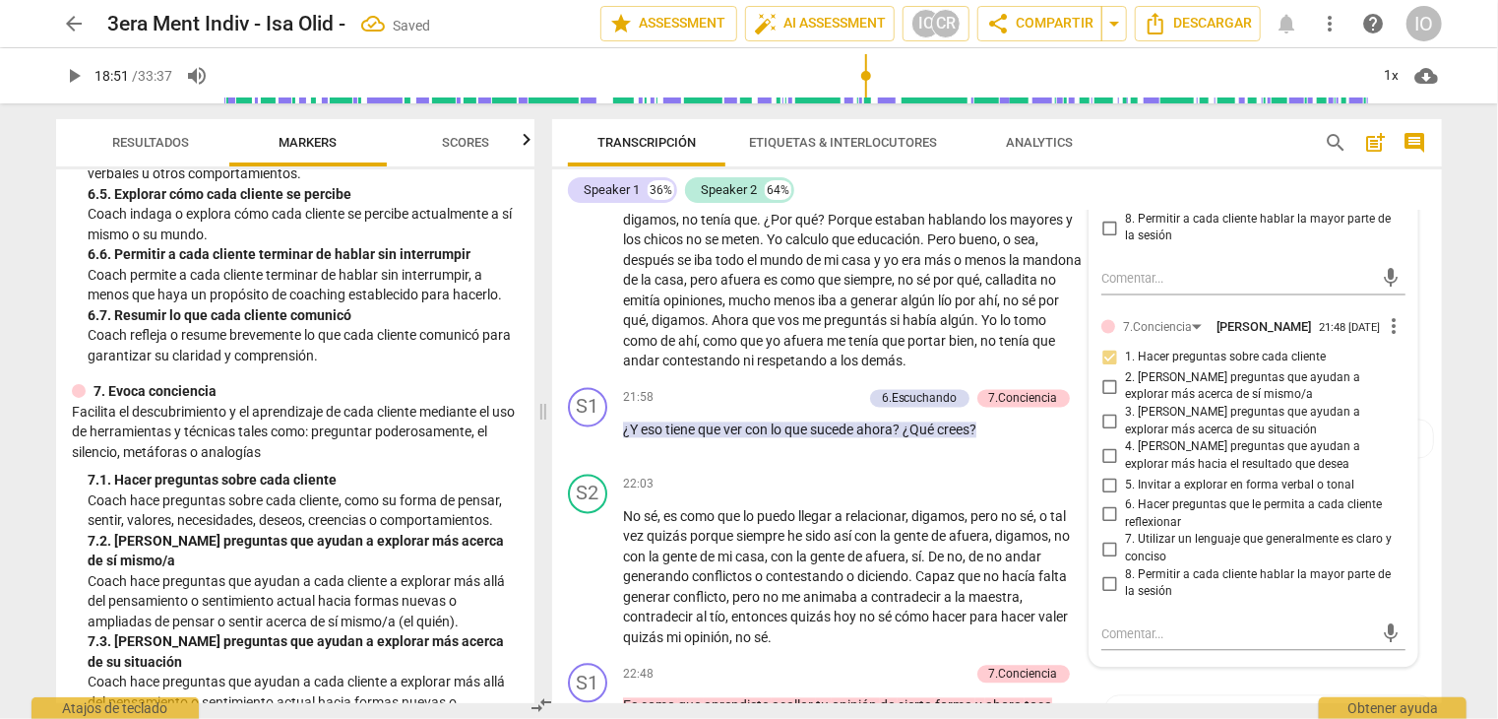
scroll to position [1575, 0]
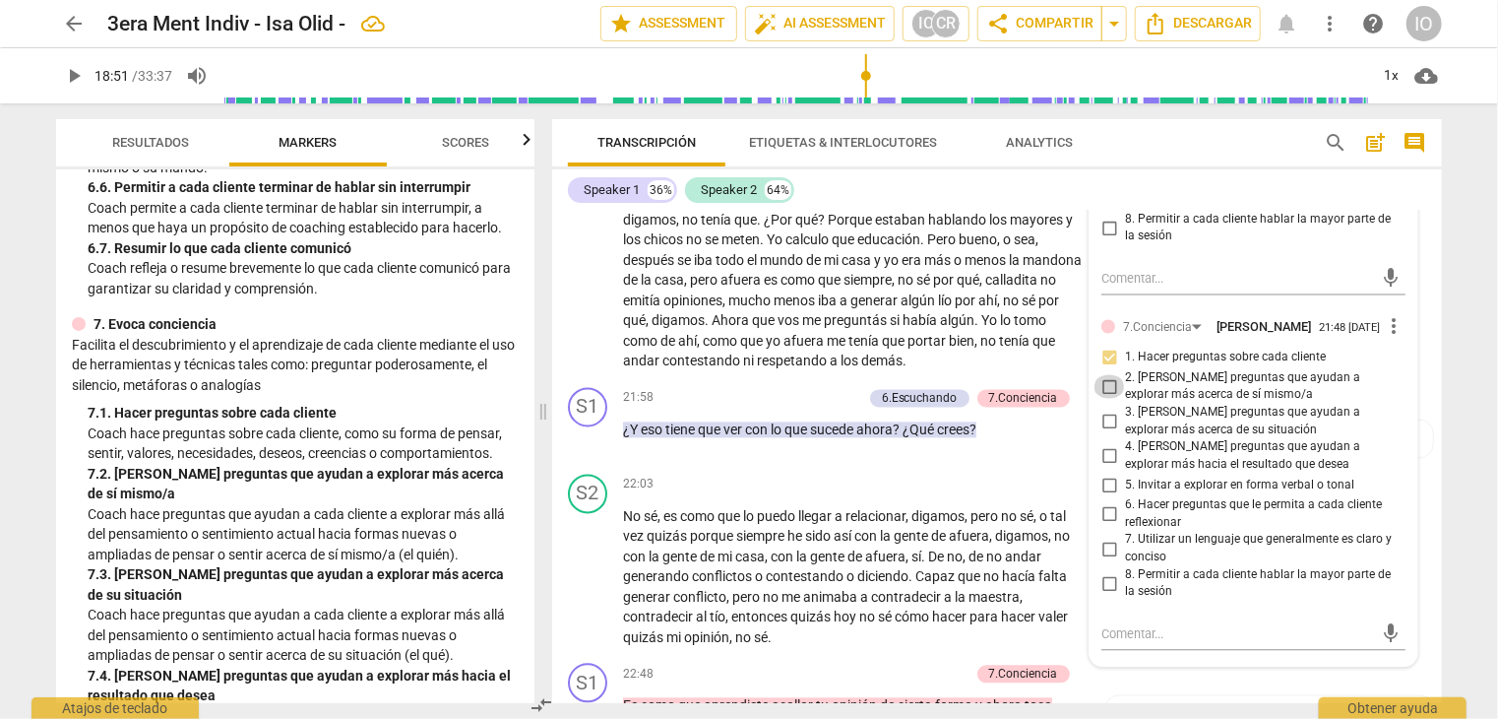
click at [1109, 378] on input "2. [PERSON_NAME] preguntas que ayudan a explorar más acerca de sí mismo/a" at bounding box center [1110, 387] width 32 height 24
checkbox input "true"
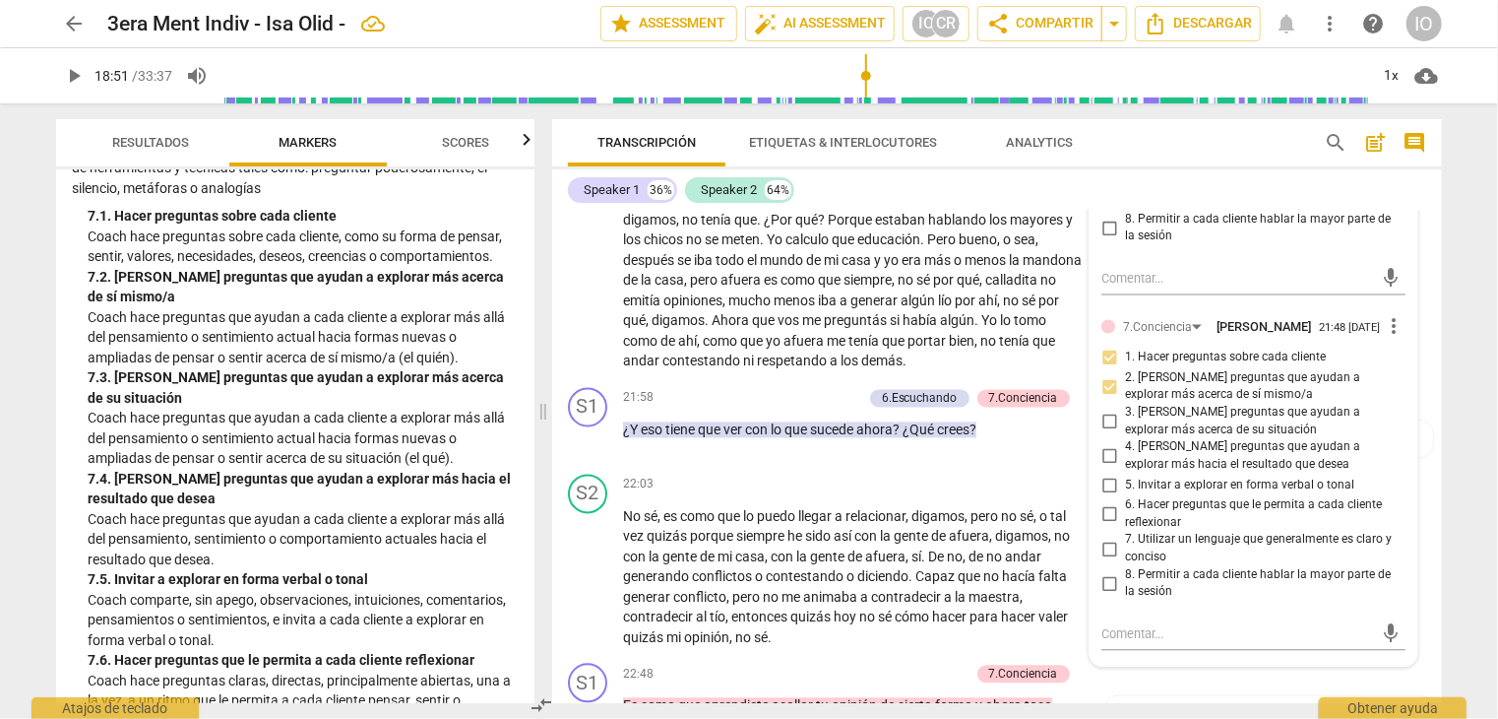
scroll to position [1871, 0]
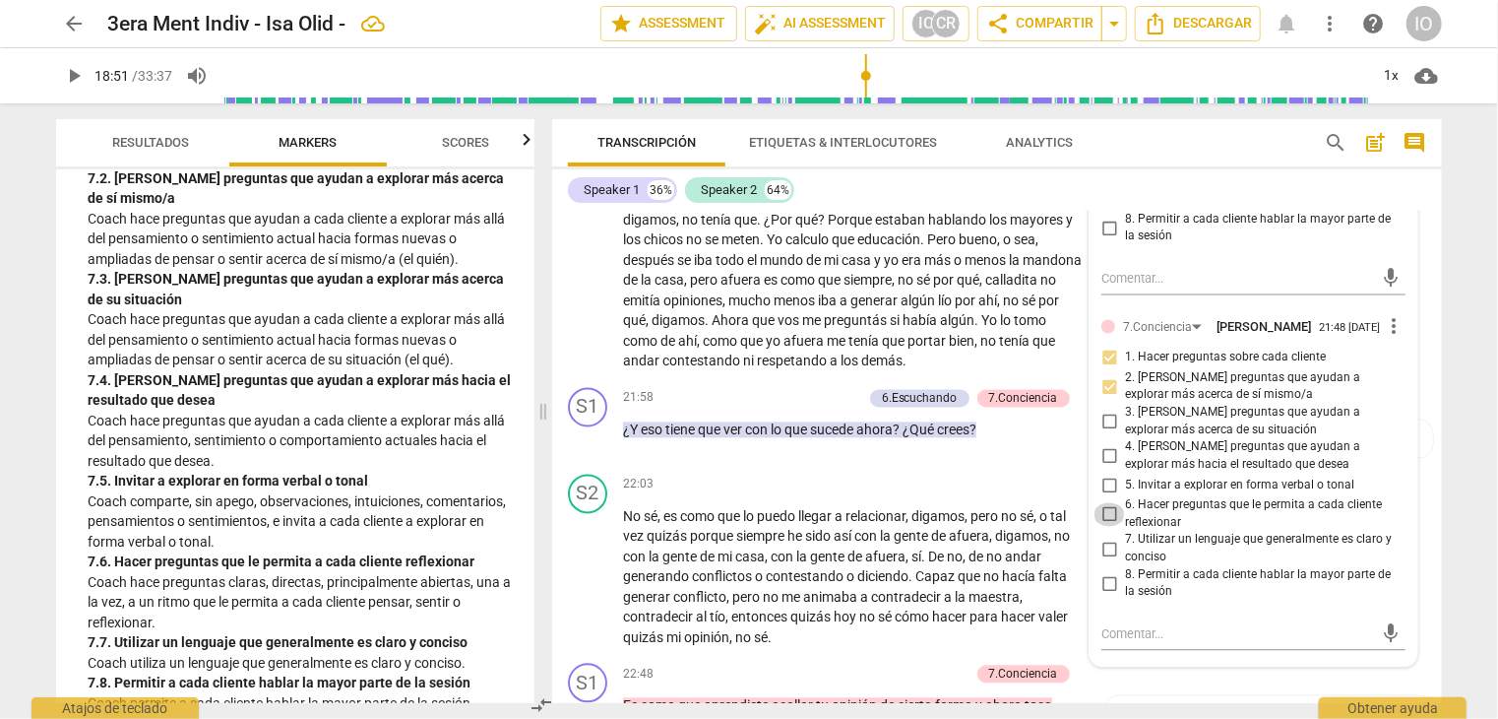
click at [1099, 503] on input "6. Hacer preguntas que le permita a cada cliente reflexionar" at bounding box center [1110, 515] width 32 height 24
checkbox input "true"
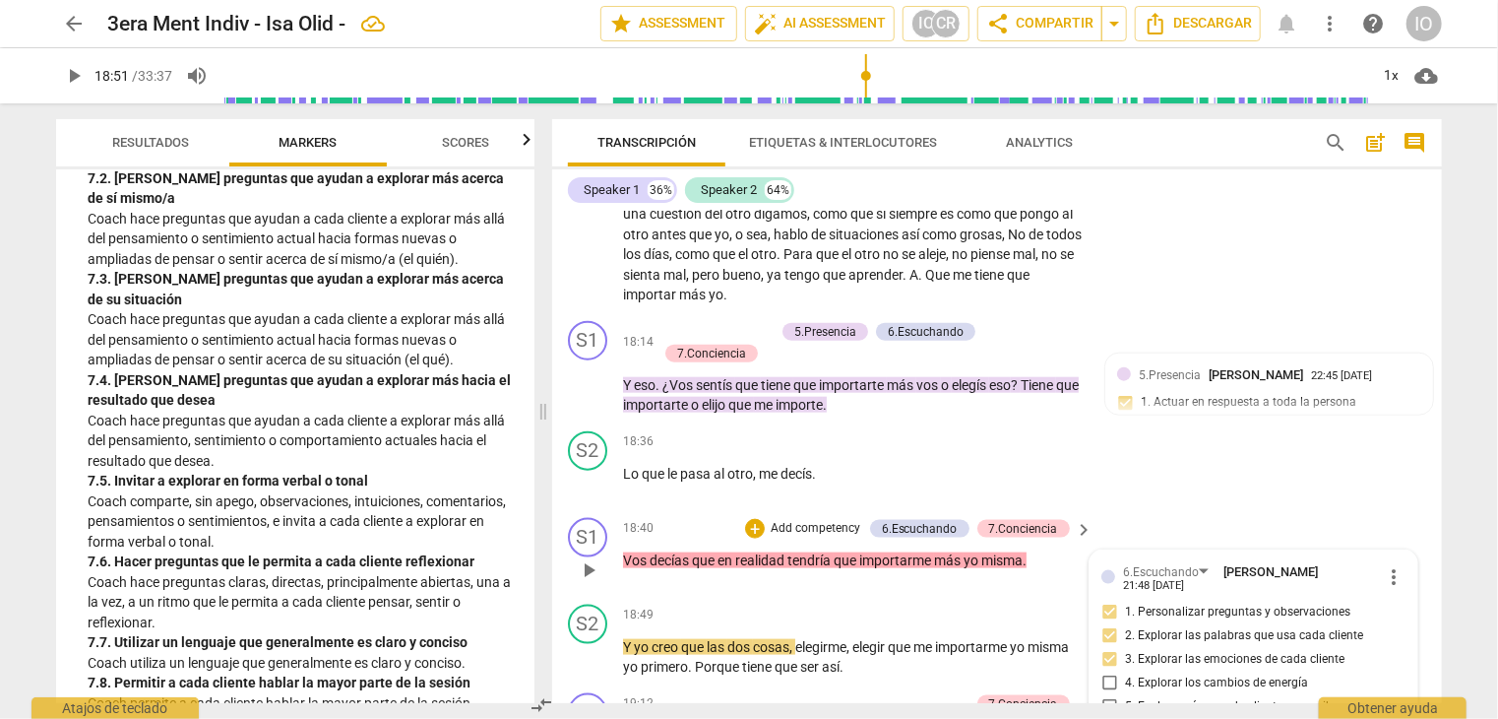
scroll to position [5044, 0]
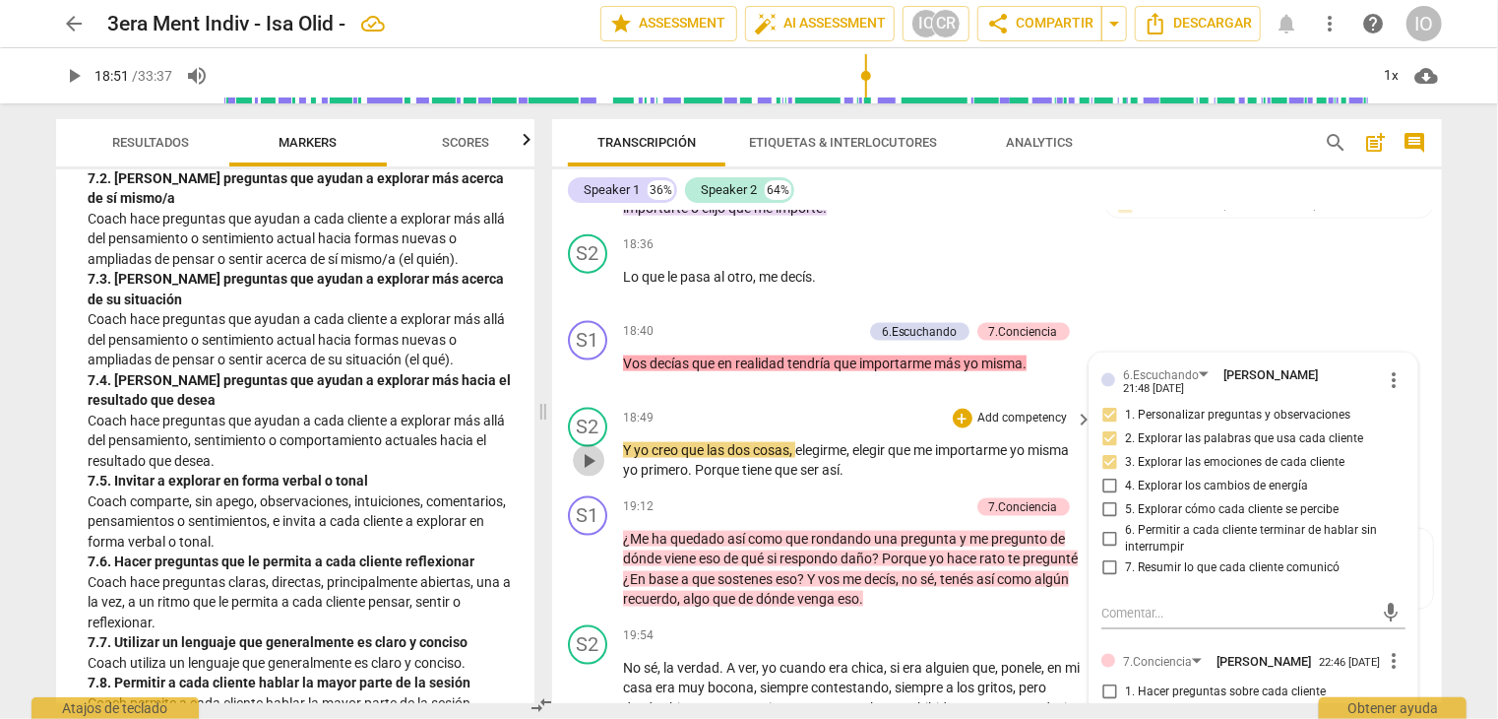
click at [586, 454] on span "play_arrow" at bounding box center [589, 461] width 24 height 24
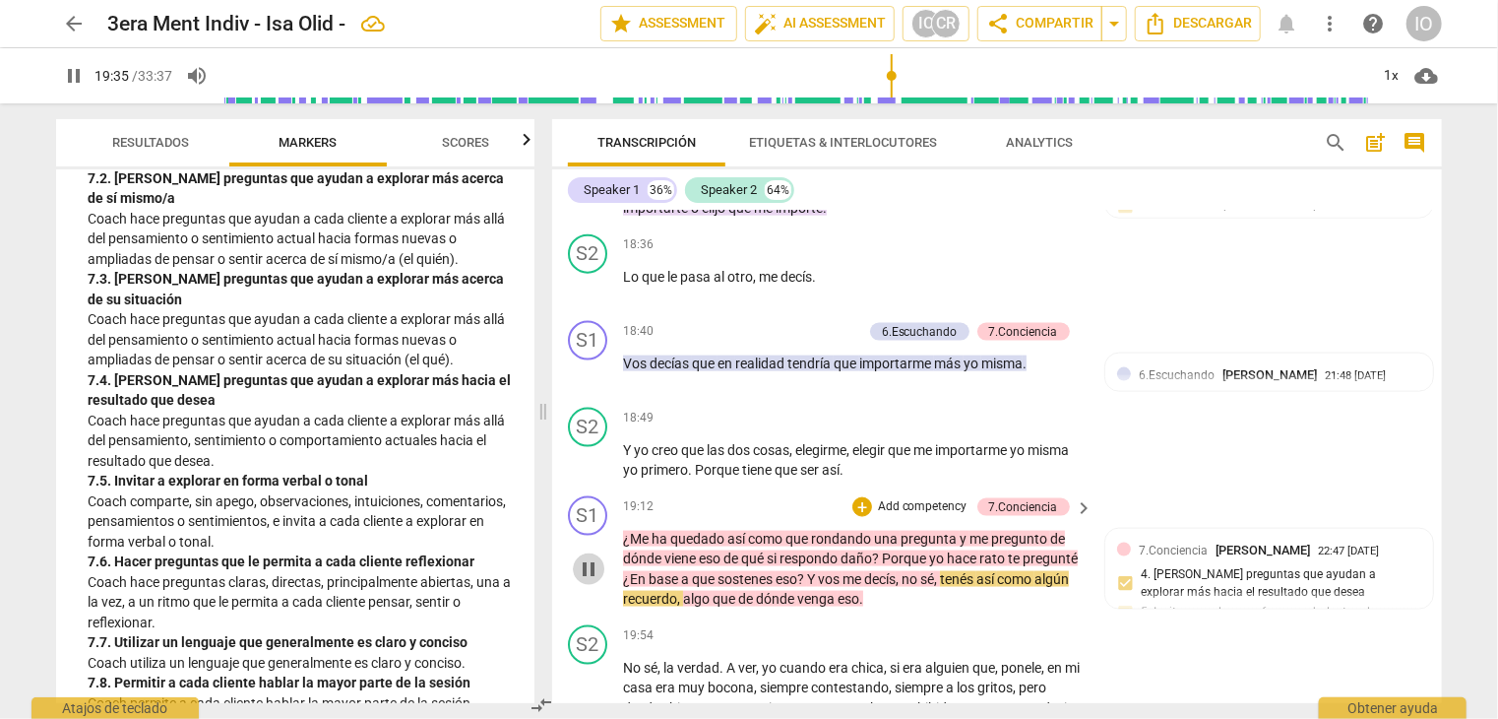
click at [595, 557] on span "pause" at bounding box center [589, 569] width 24 height 24
type input "1176"
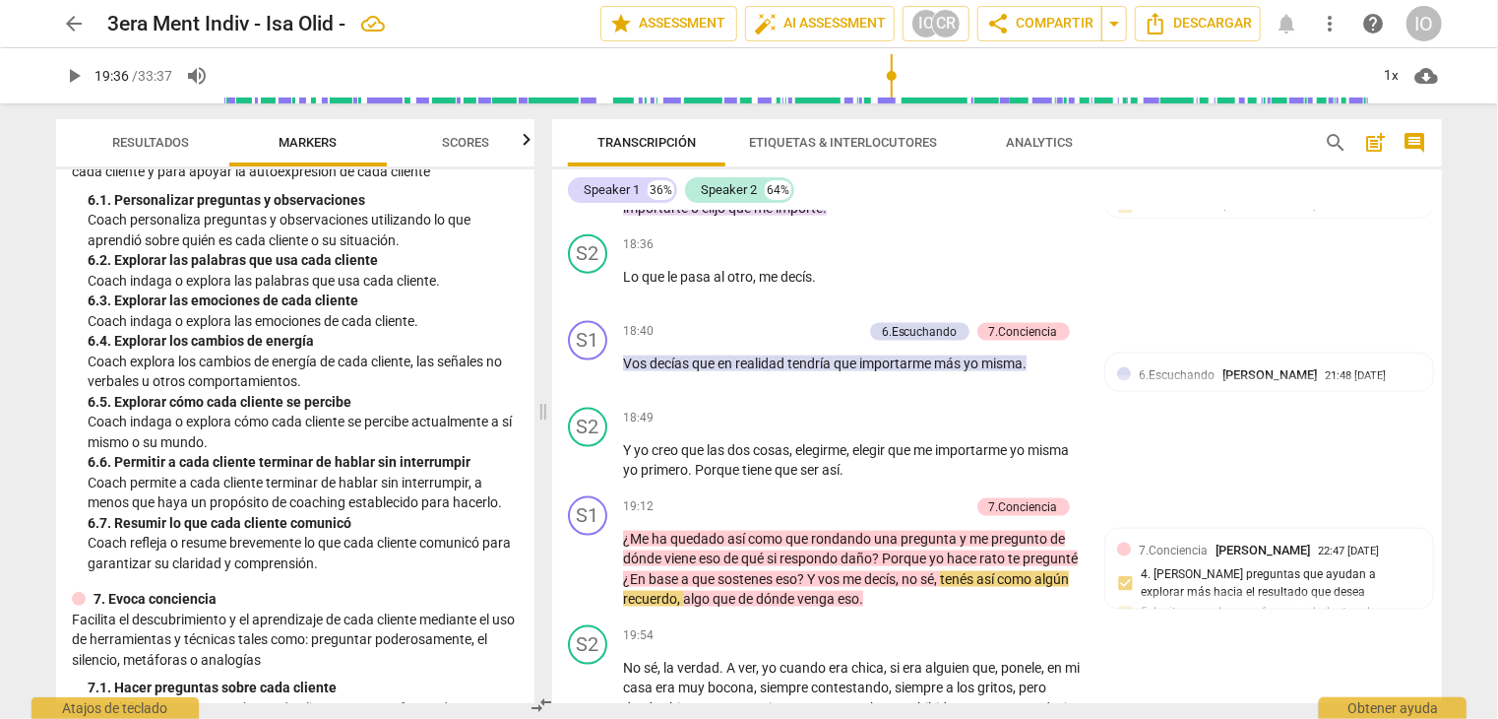
scroll to position [1280, 0]
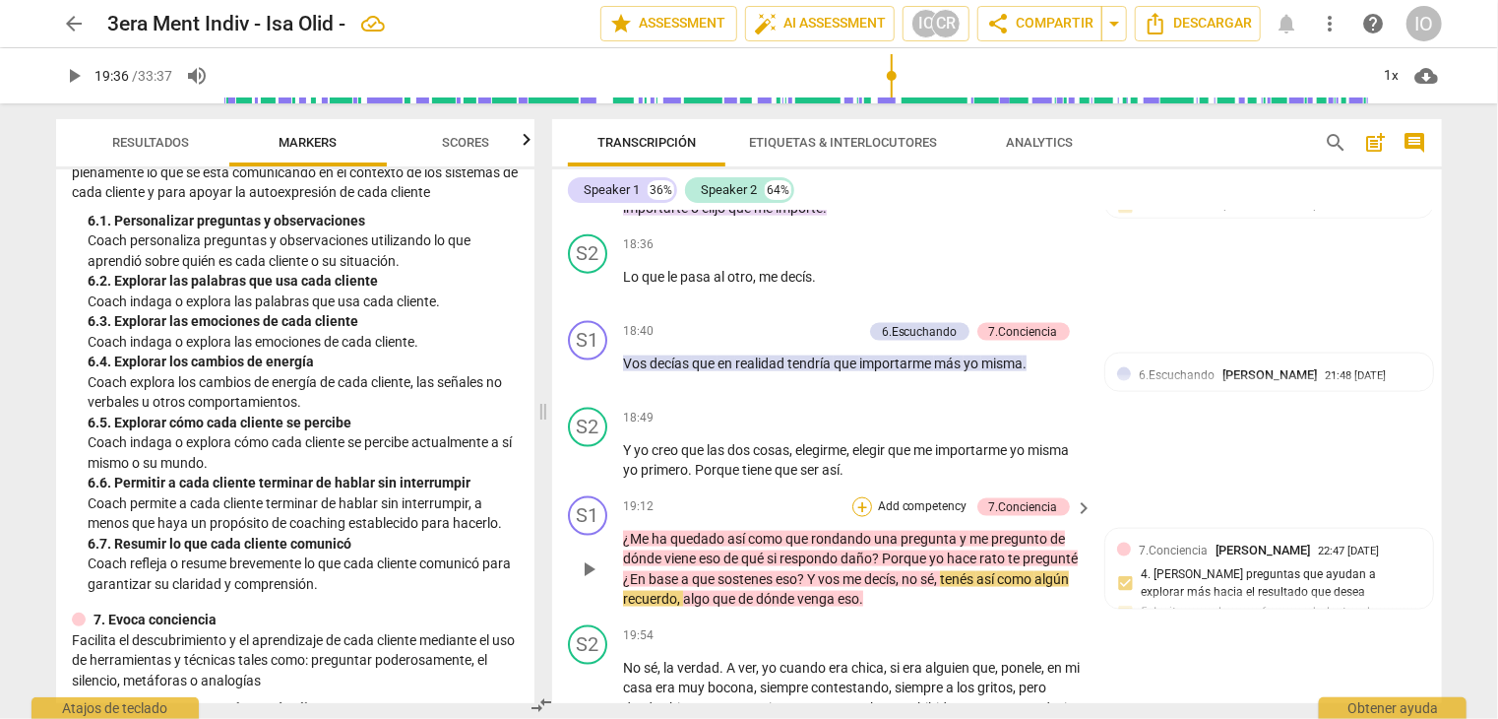
click at [859, 497] on div "+" at bounding box center [863, 507] width 20 height 20
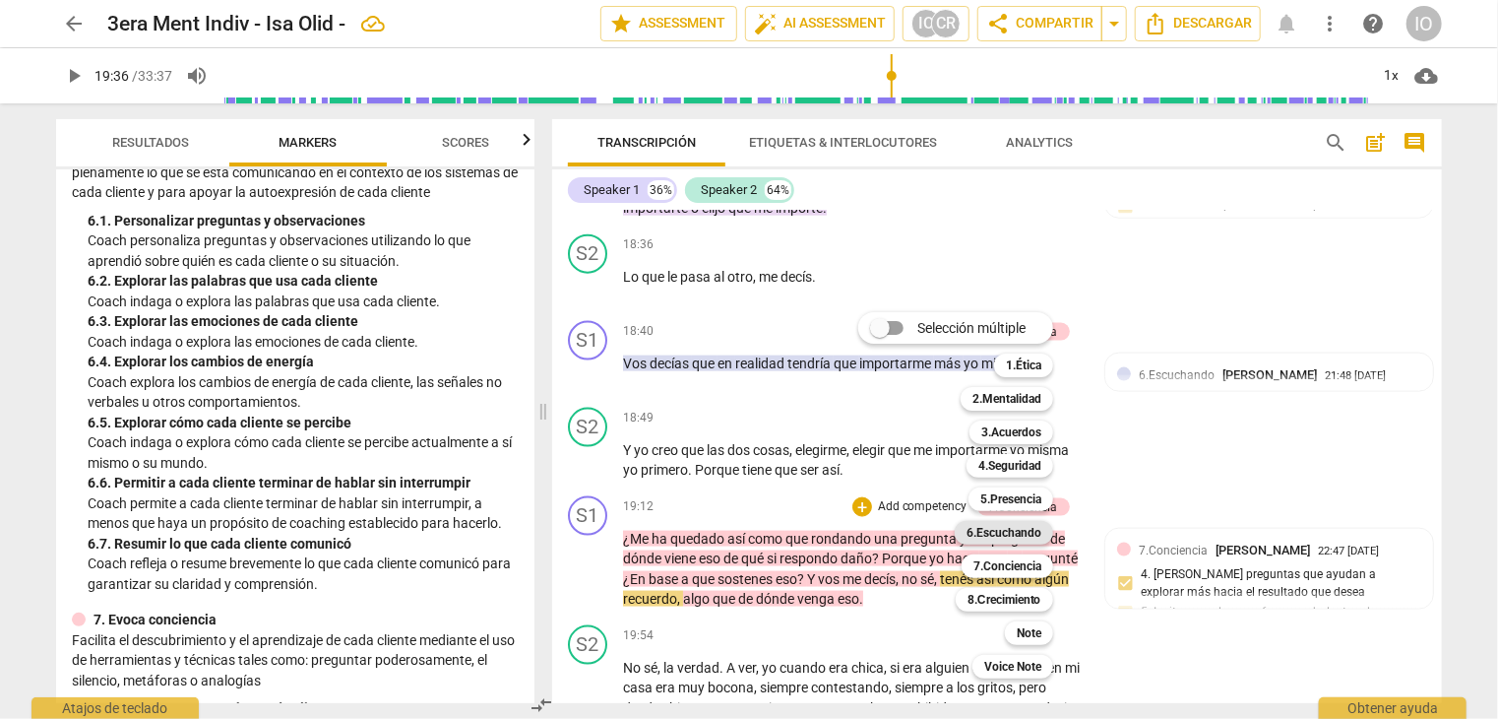
click at [1000, 531] on b "6.Escuchando" at bounding box center [1004, 533] width 75 height 24
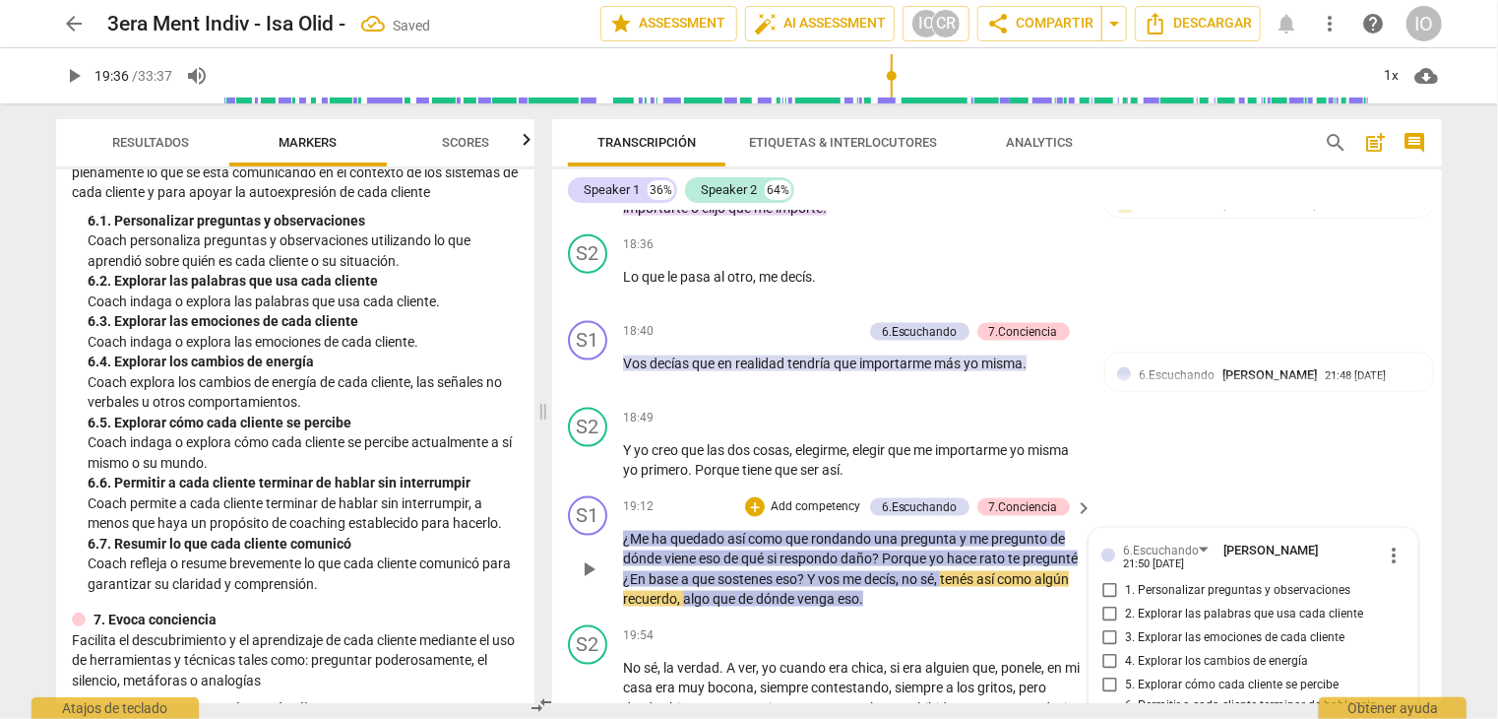
scroll to position [5356, 0]
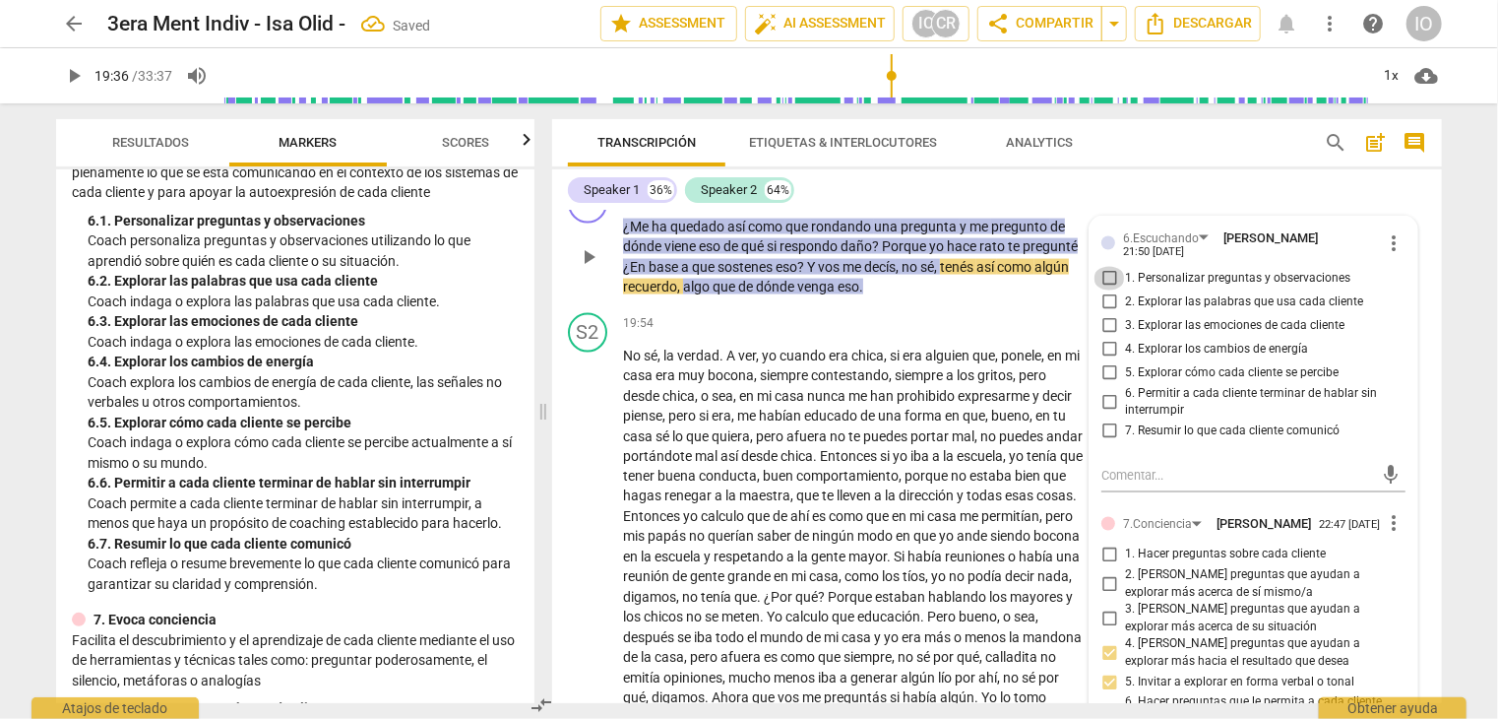
click at [1103, 267] on input "1. Personalizar preguntas y observaciones" at bounding box center [1110, 279] width 32 height 24
checkbox input "true"
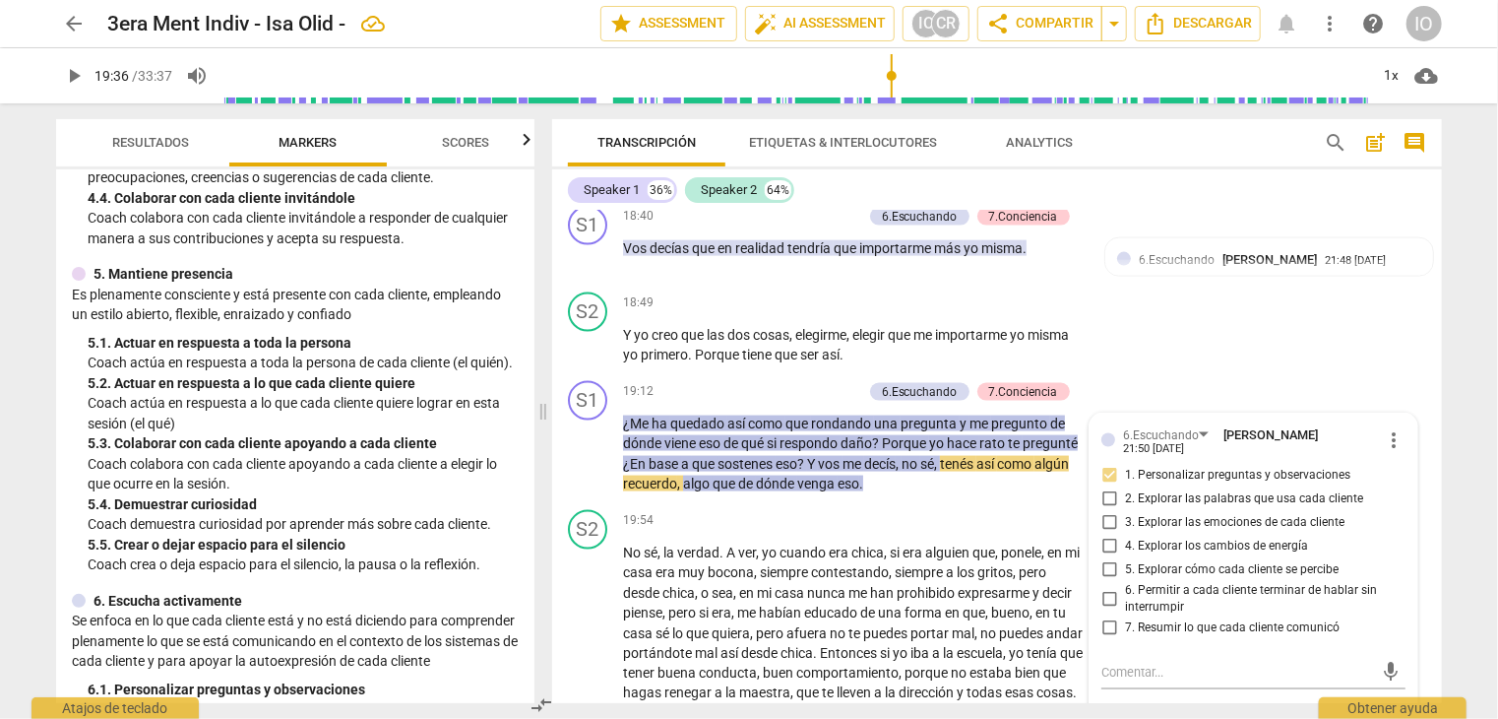
scroll to position [788, 0]
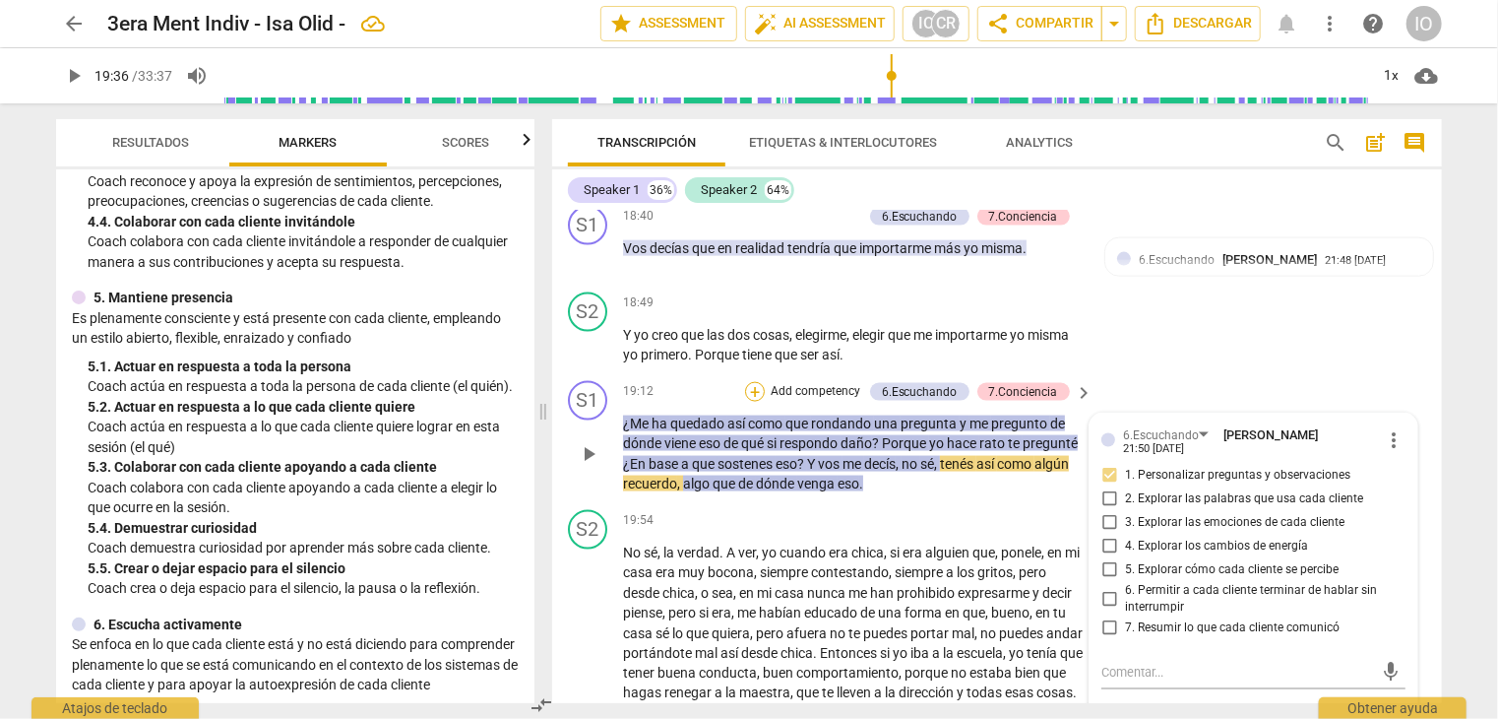
click at [758, 382] on div "+" at bounding box center [755, 392] width 20 height 20
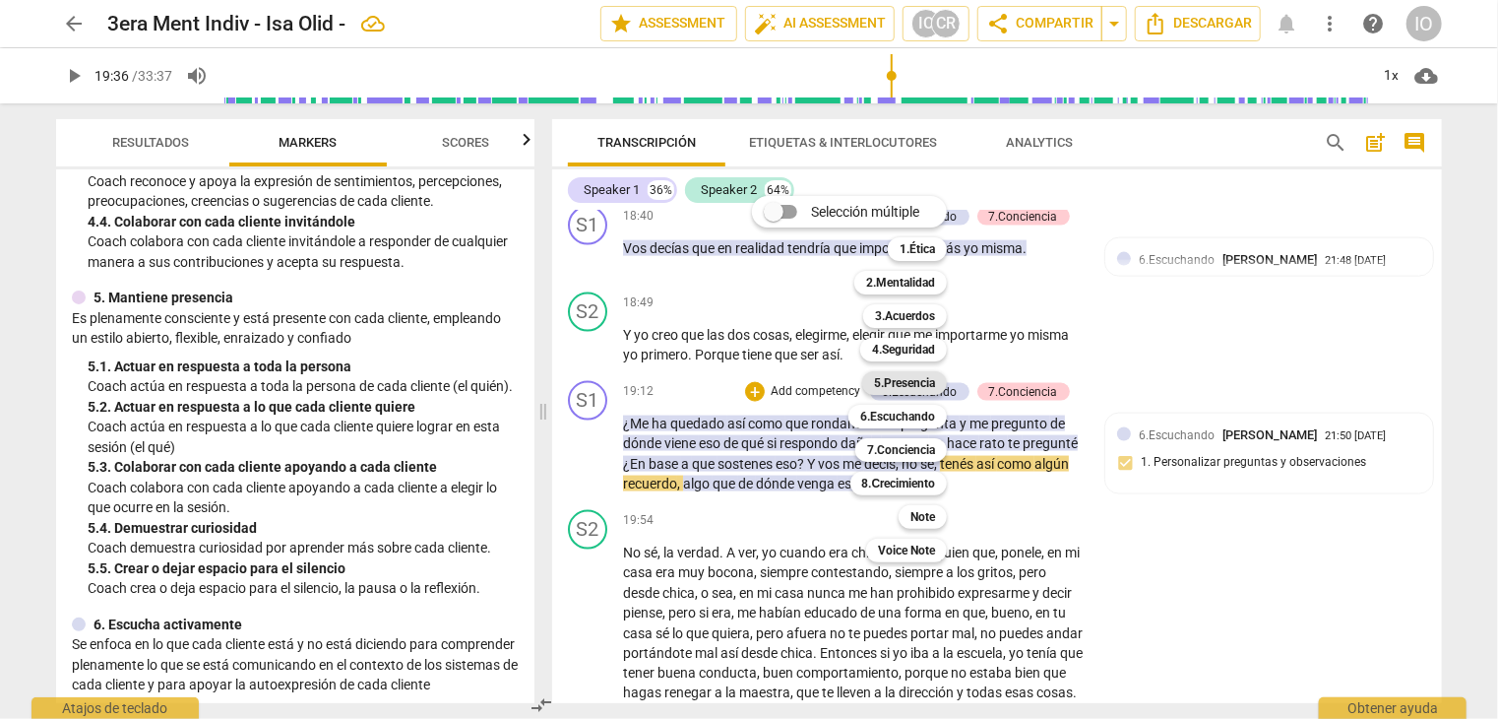
click at [926, 384] on b "5.Presencia" at bounding box center [904, 383] width 61 height 24
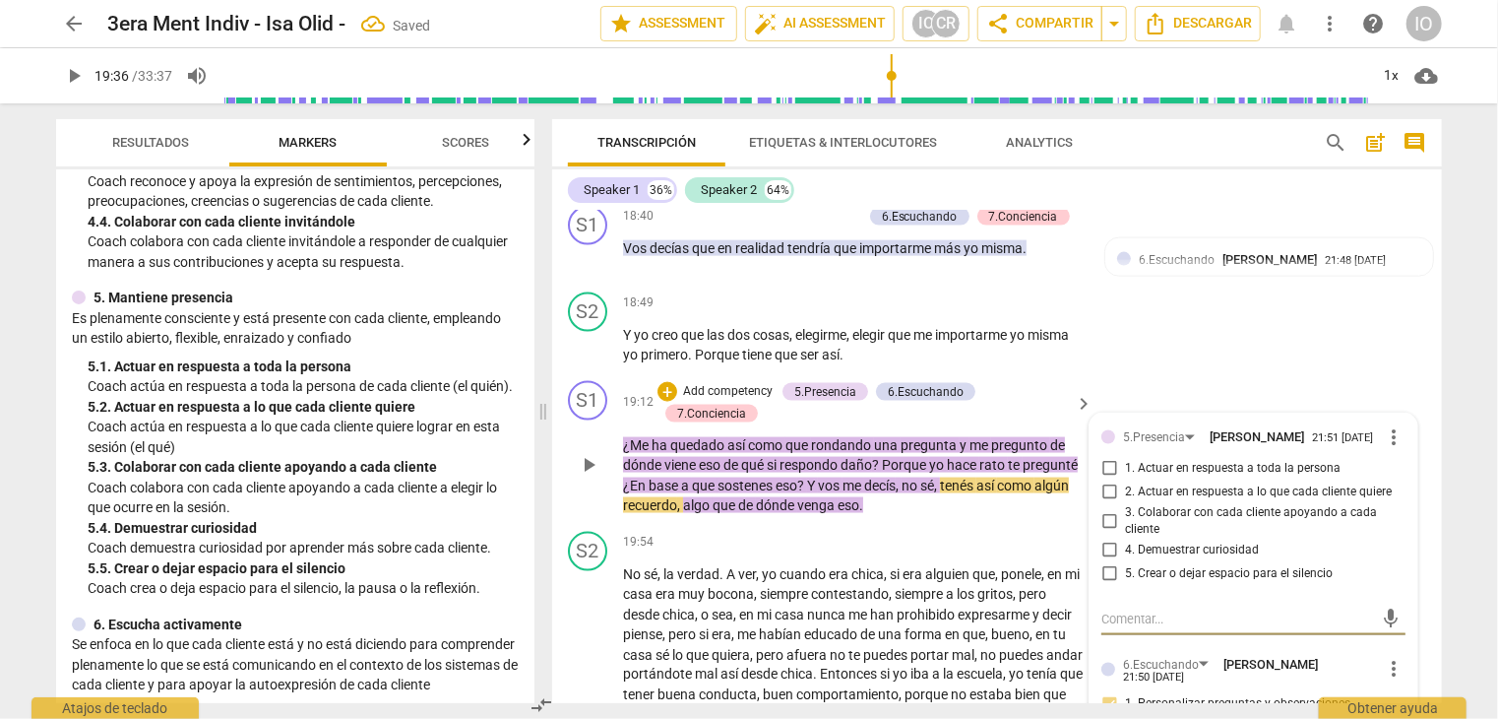
scroll to position [5356, 0]
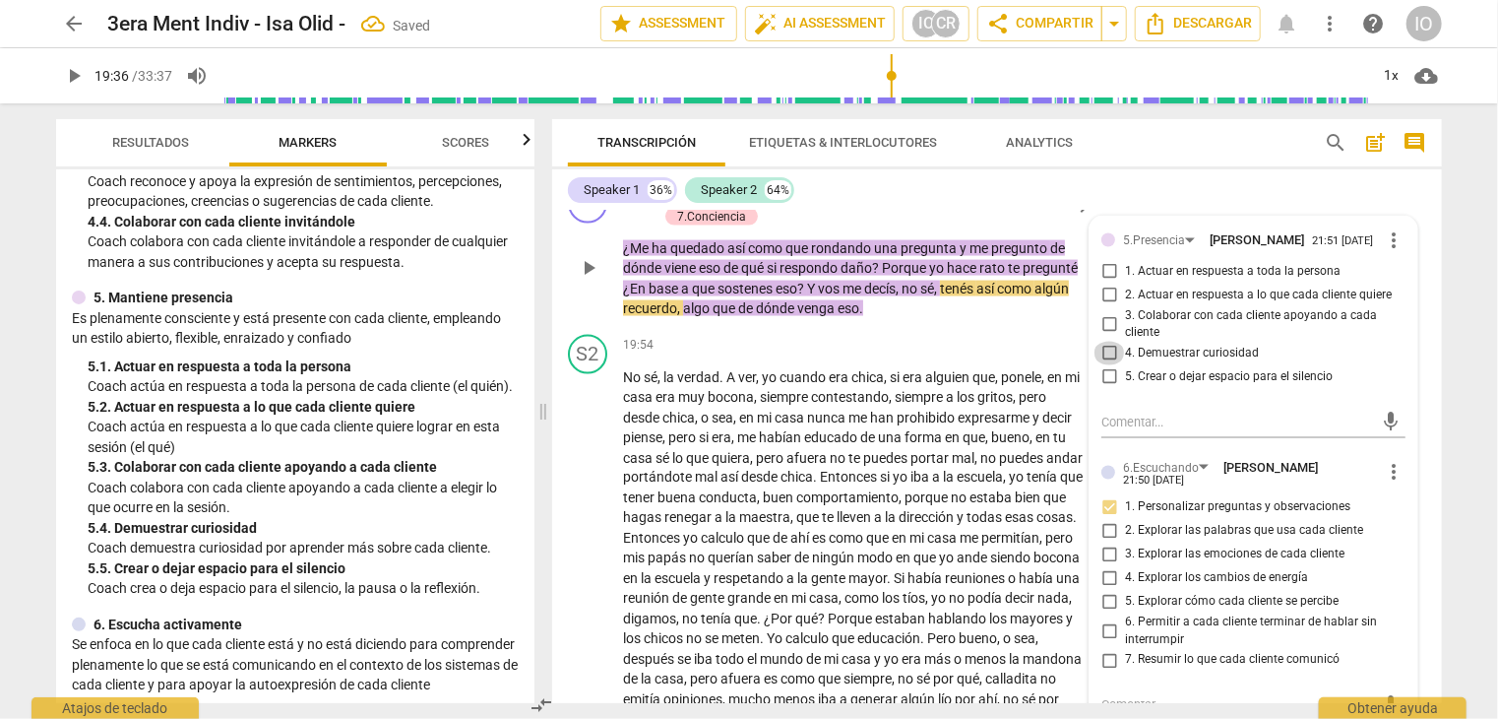
click at [1105, 342] on input "4. Demuestrar curiosidad" at bounding box center [1110, 354] width 32 height 24
checkbox input "true"
click at [1107, 261] on input "1. Actuar en respuesta a toda la persona" at bounding box center [1110, 272] width 32 height 24
checkbox input "true"
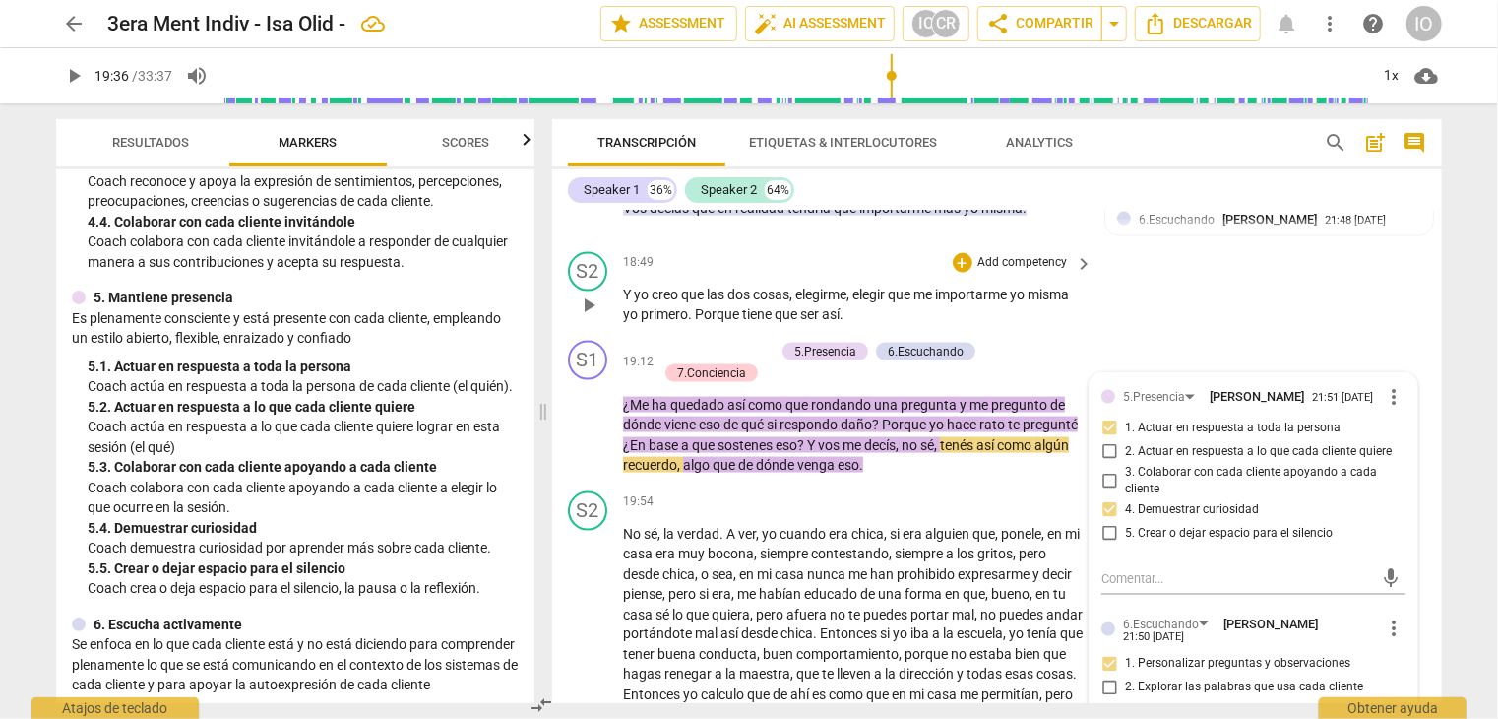
scroll to position [5159, 0]
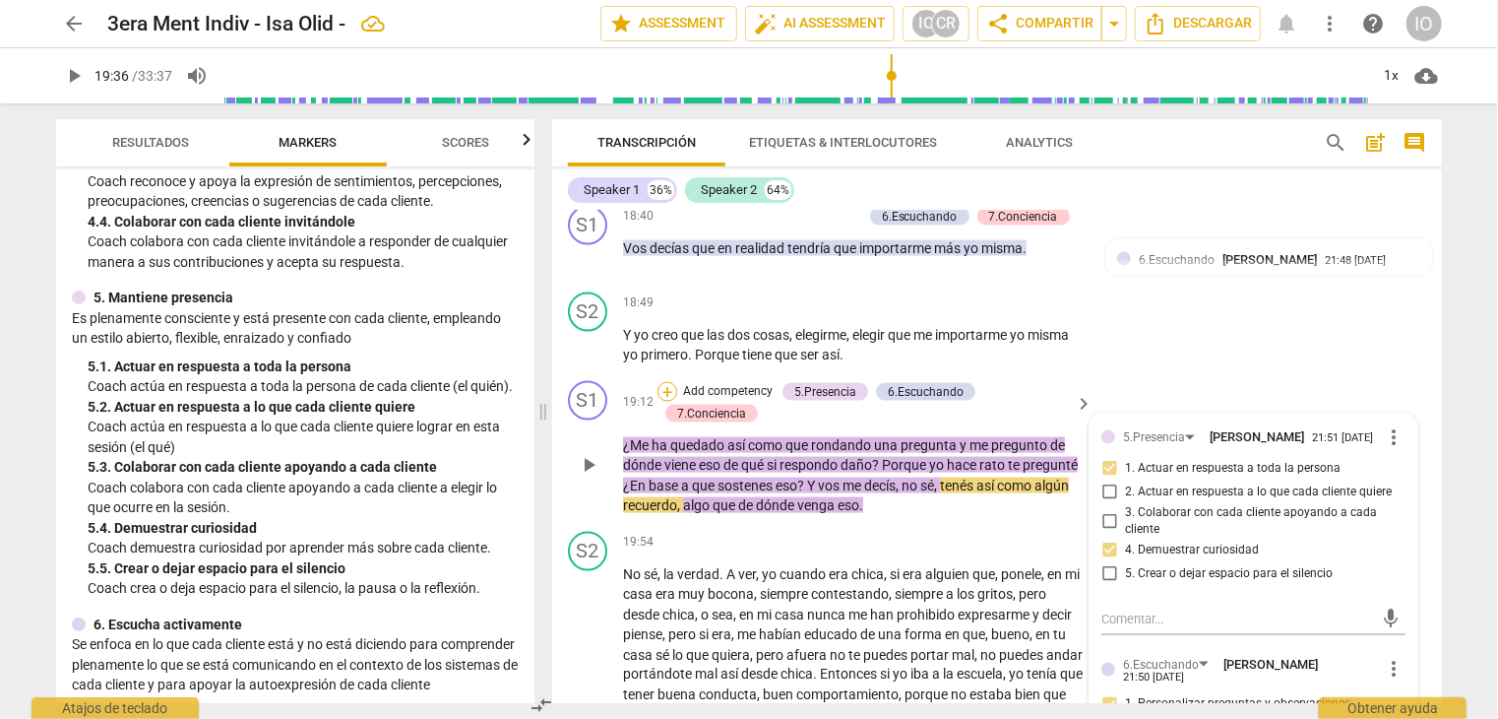
click at [669, 382] on div "+" at bounding box center [668, 392] width 20 height 20
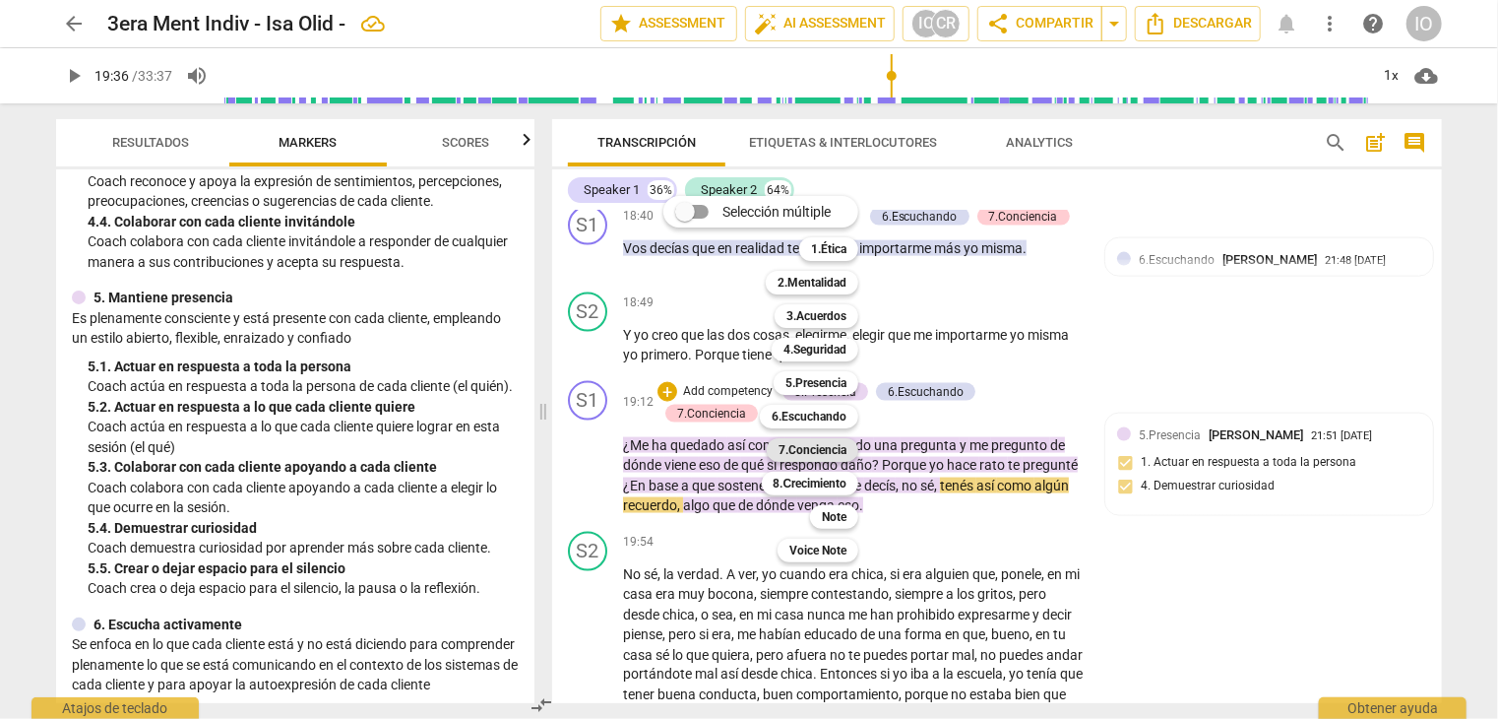
click at [784, 450] on b "7.Conciencia" at bounding box center [813, 450] width 68 height 24
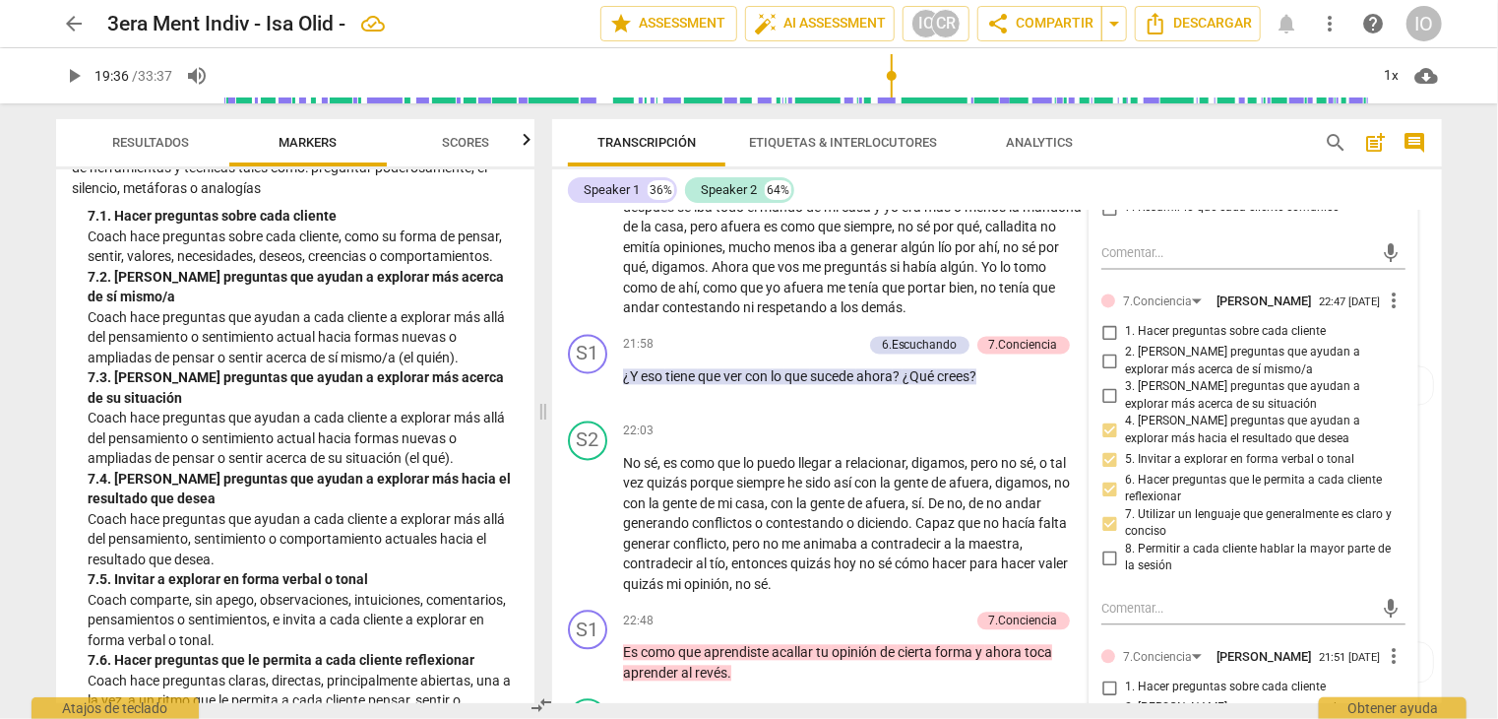
scroll to position [5946, 0]
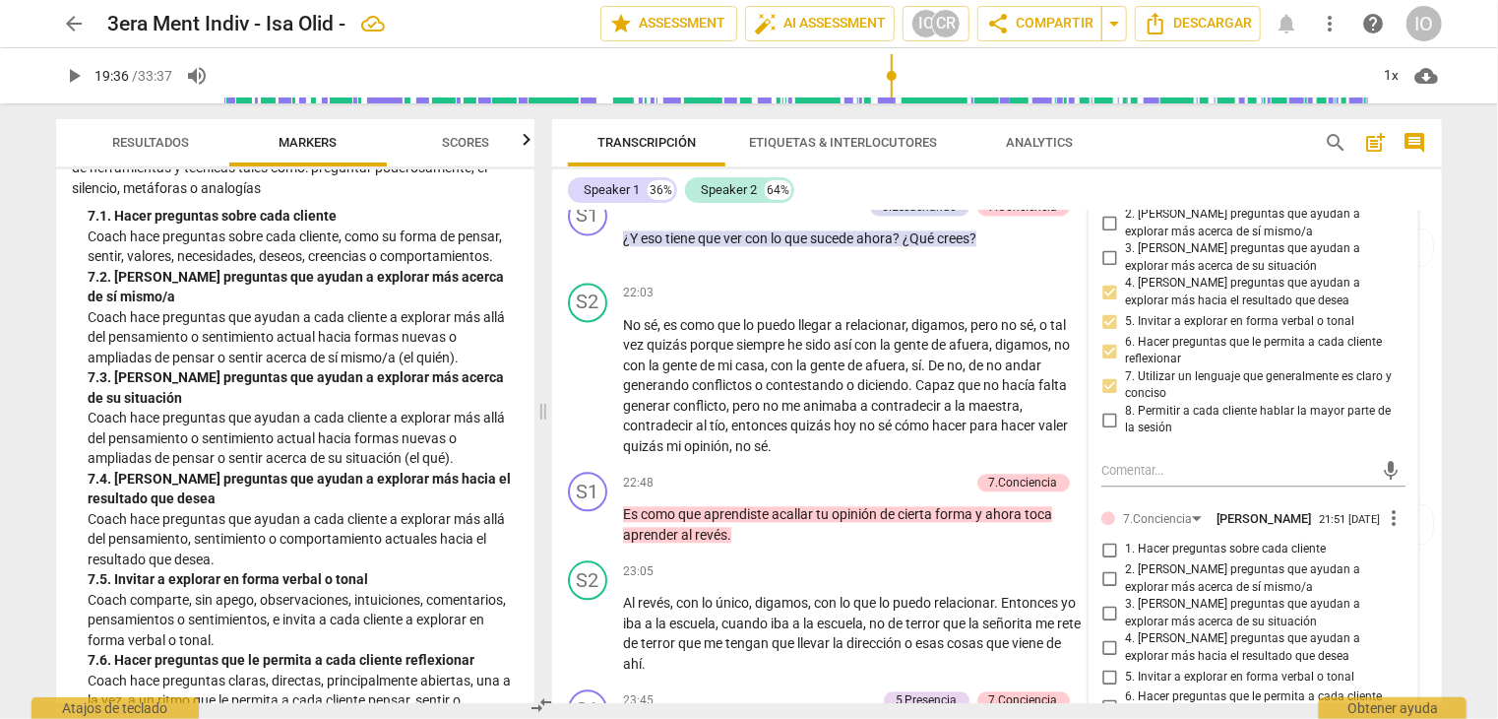
click at [1106, 539] on input "1. Hacer preguntas sobre cada cliente" at bounding box center [1110, 550] width 32 height 24
checkbox input "true"
click at [1102, 602] on input "3. [PERSON_NAME] preguntas que ayudan a explorar más acerca de su situación" at bounding box center [1110, 614] width 32 height 24
checkbox input "true"
click at [1104, 666] on input "5. Invitar a explorar en forma verbal o tonal" at bounding box center [1110, 677] width 32 height 24
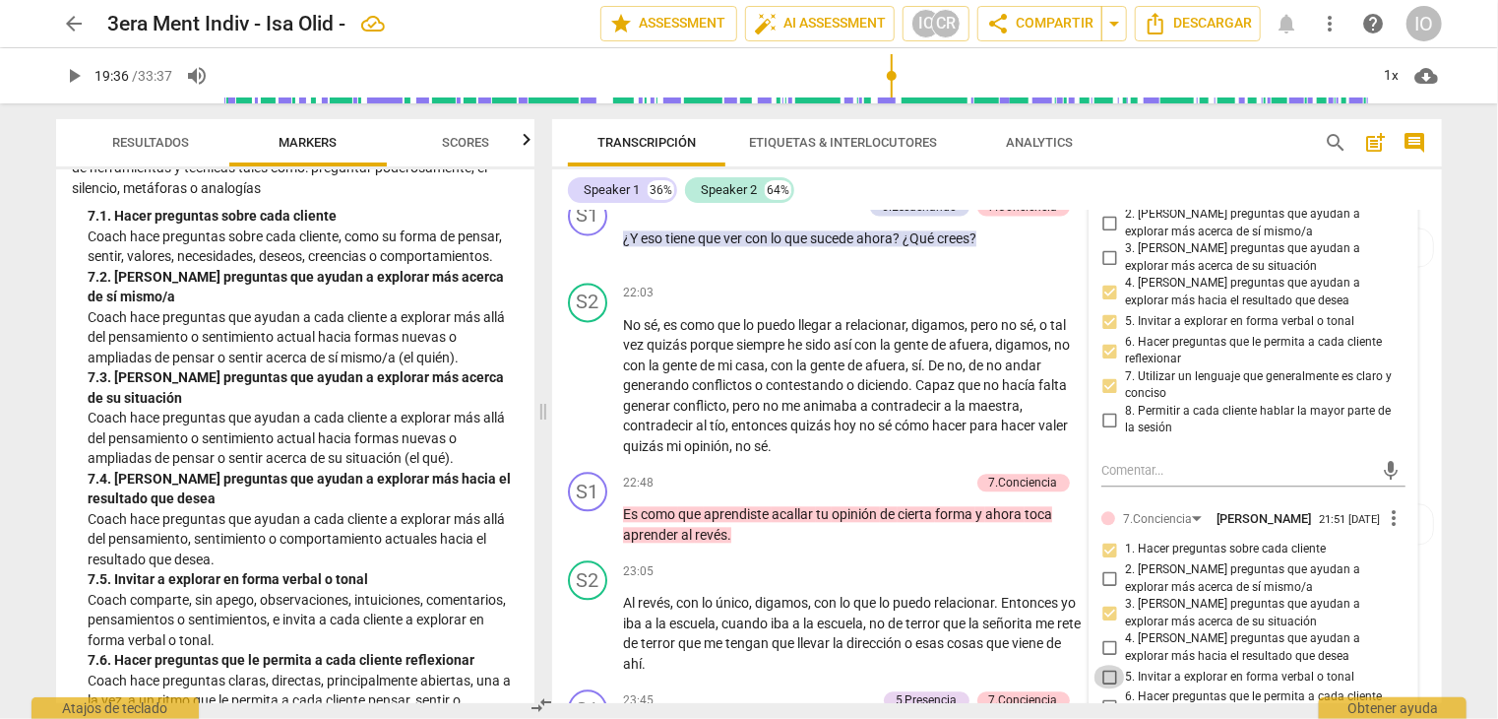
checkbox input "true"
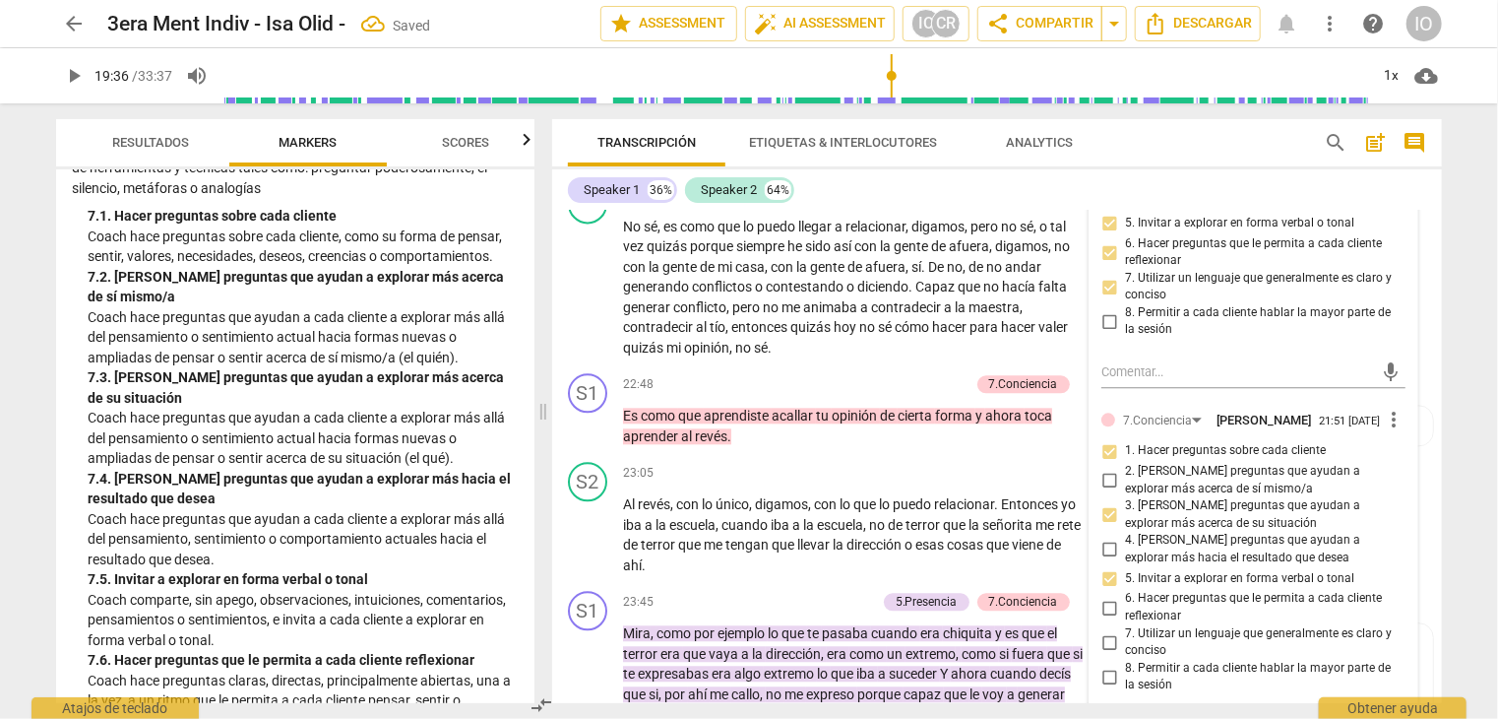
click at [1109, 597] on input "6. Hacer preguntas que le permita a cada cliente reflexionar" at bounding box center [1110, 608] width 32 height 24
checkbox input "true"
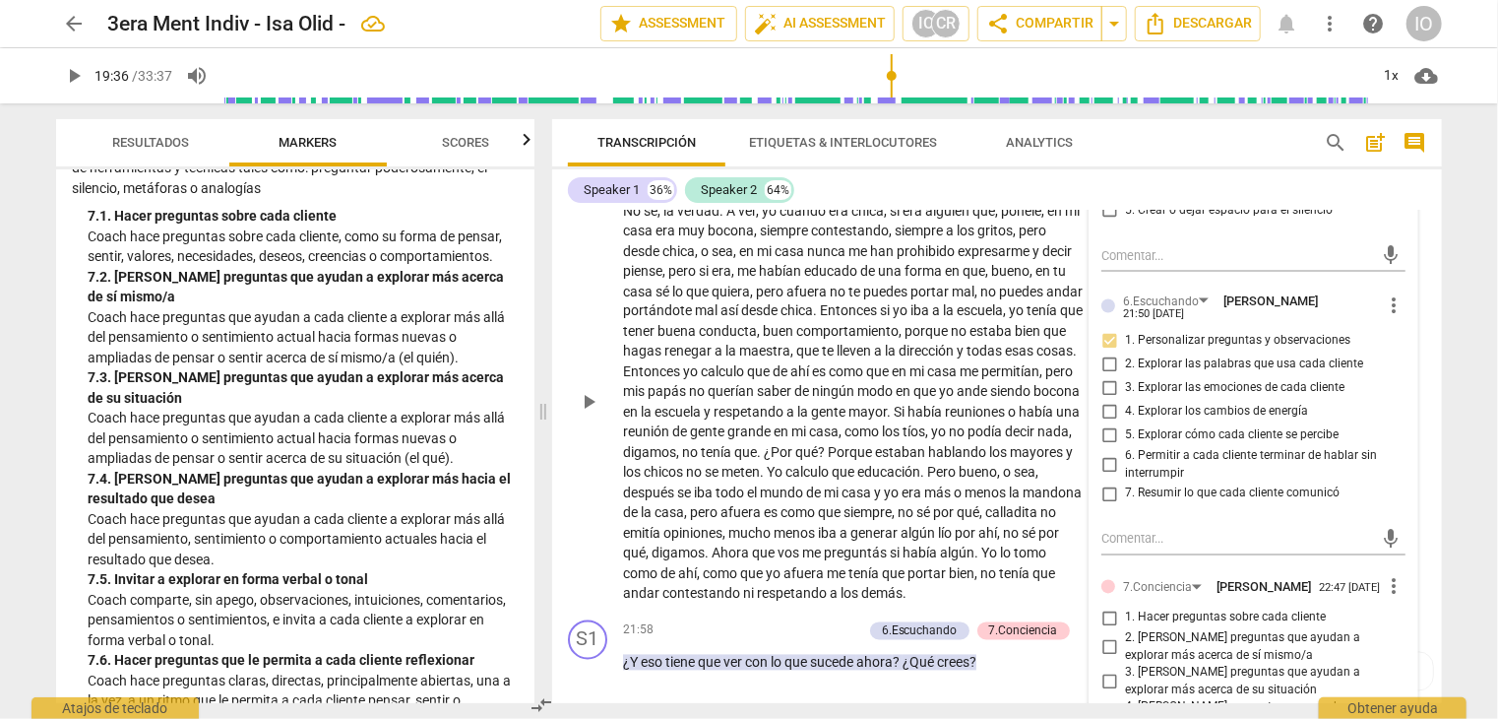
scroll to position [5552, 0]
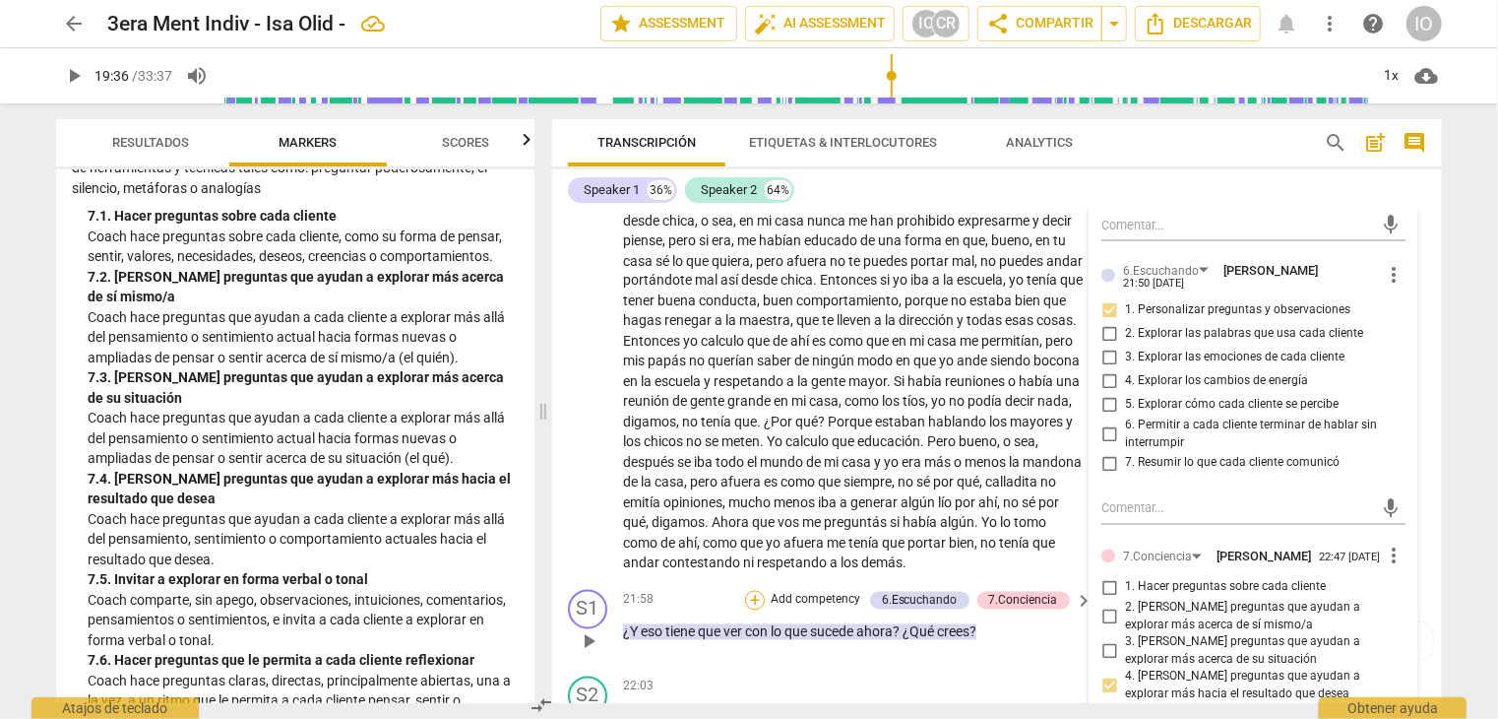
click at [754, 591] on div "+" at bounding box center [755, 601] width 20 height 20
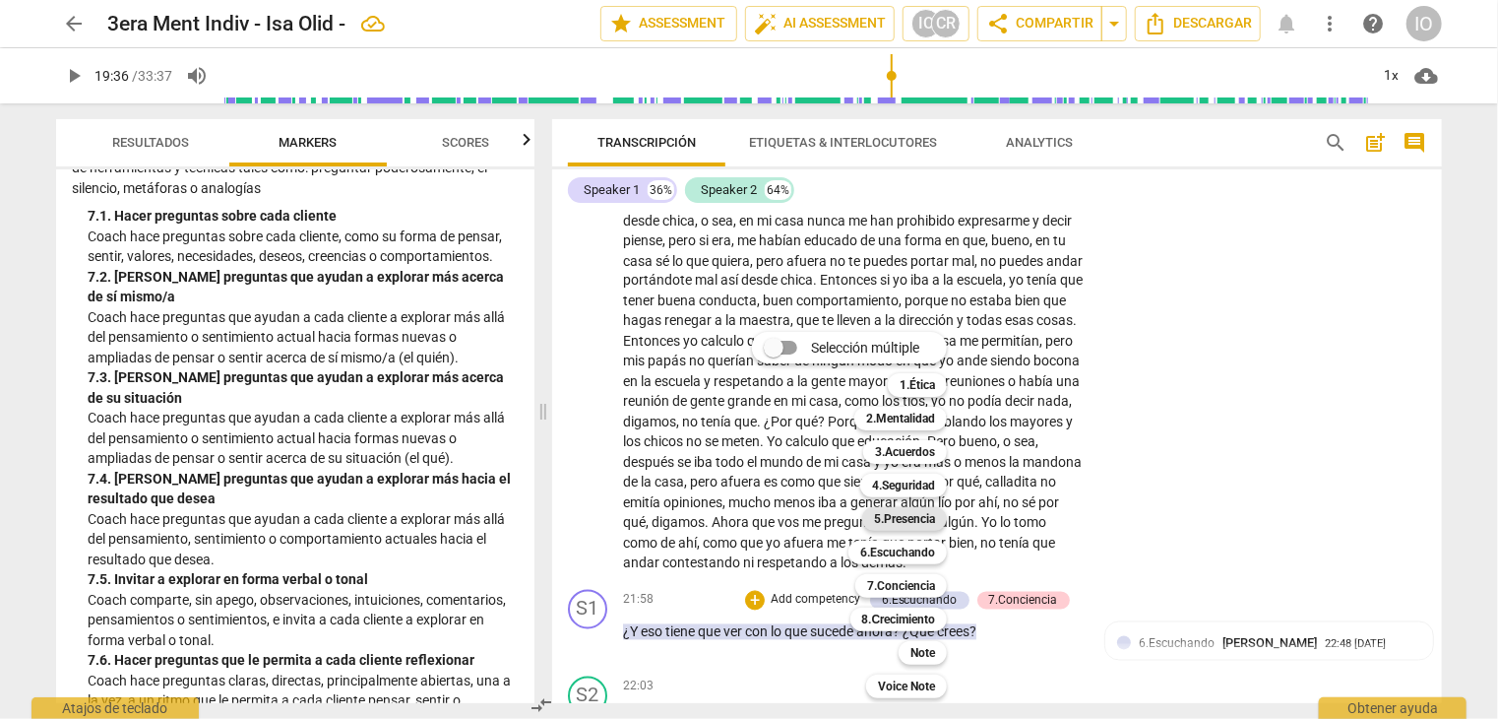
click at [878, 517] on b "5.Presencia" at bounding box center [904, 519] width 61 height 24
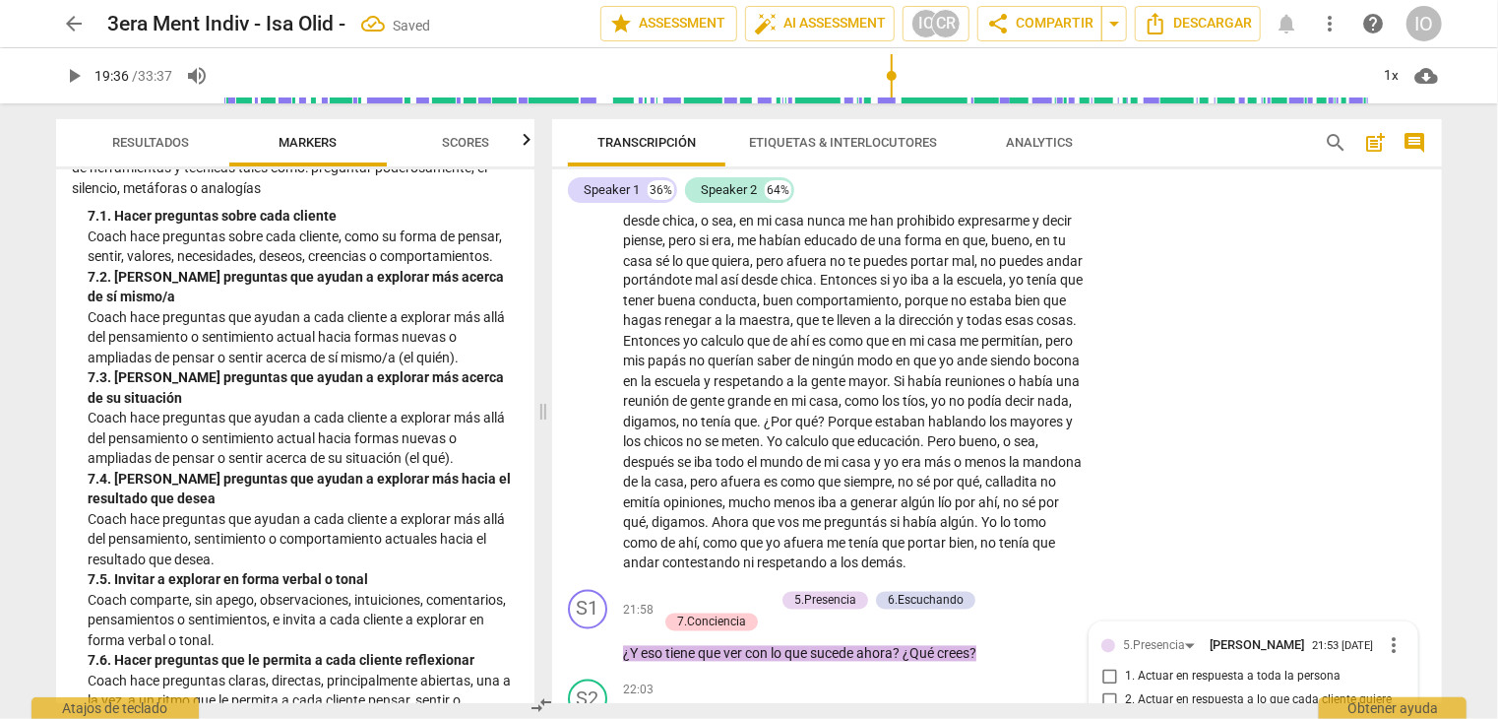
scroll to position [5911, 0]
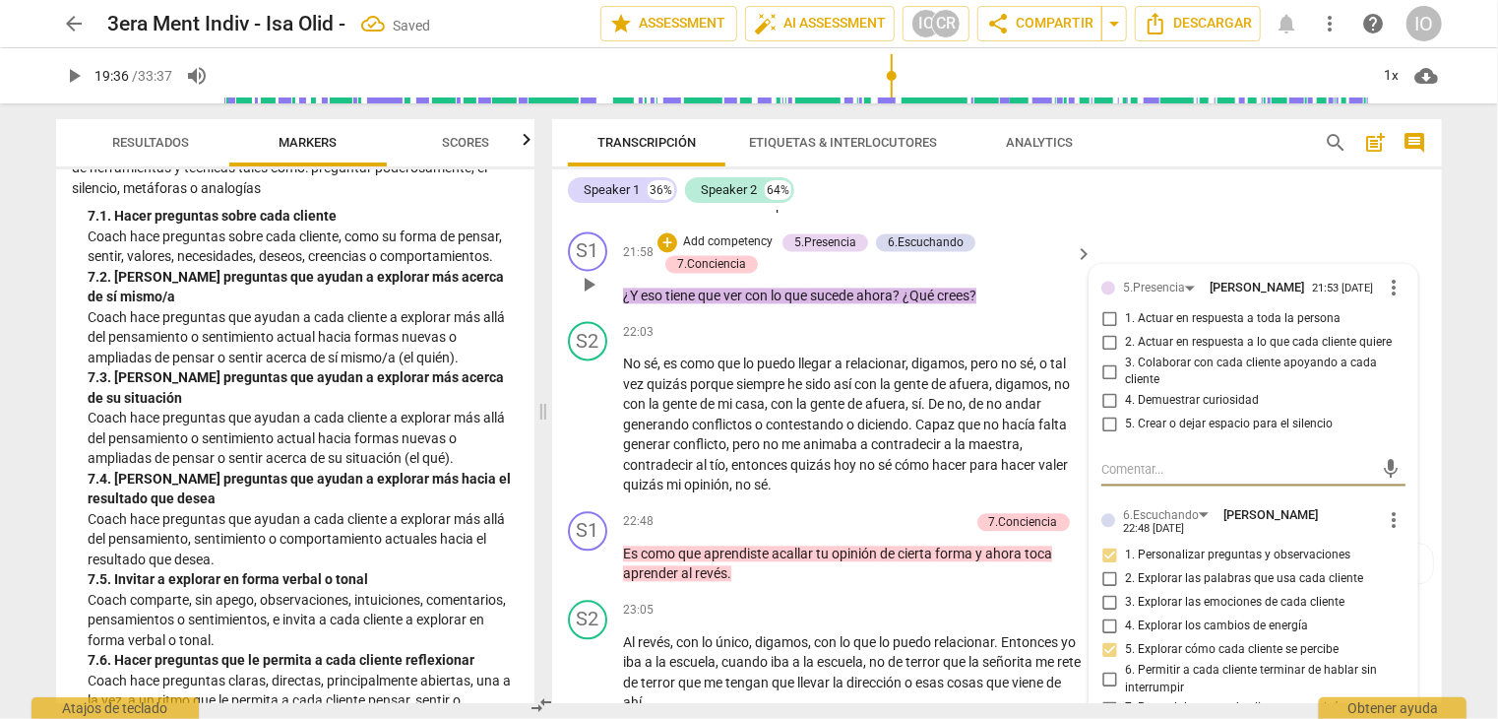
click at [1109, 389] on input "4. Demuestrar curiosidad" at bounding box center [1110, 401] width 32 height 24
checkbox input "true"
drag, startPoint x: 1104, startPoint y: 304, endPoint x: 1095, endPoint y: 316, distance: 14.8
click at [1104, 307] on input "1. Actuar en respuesta a toda la persona" at bounding box center [1110, 319] width 32 height 24
checkbox input "true"
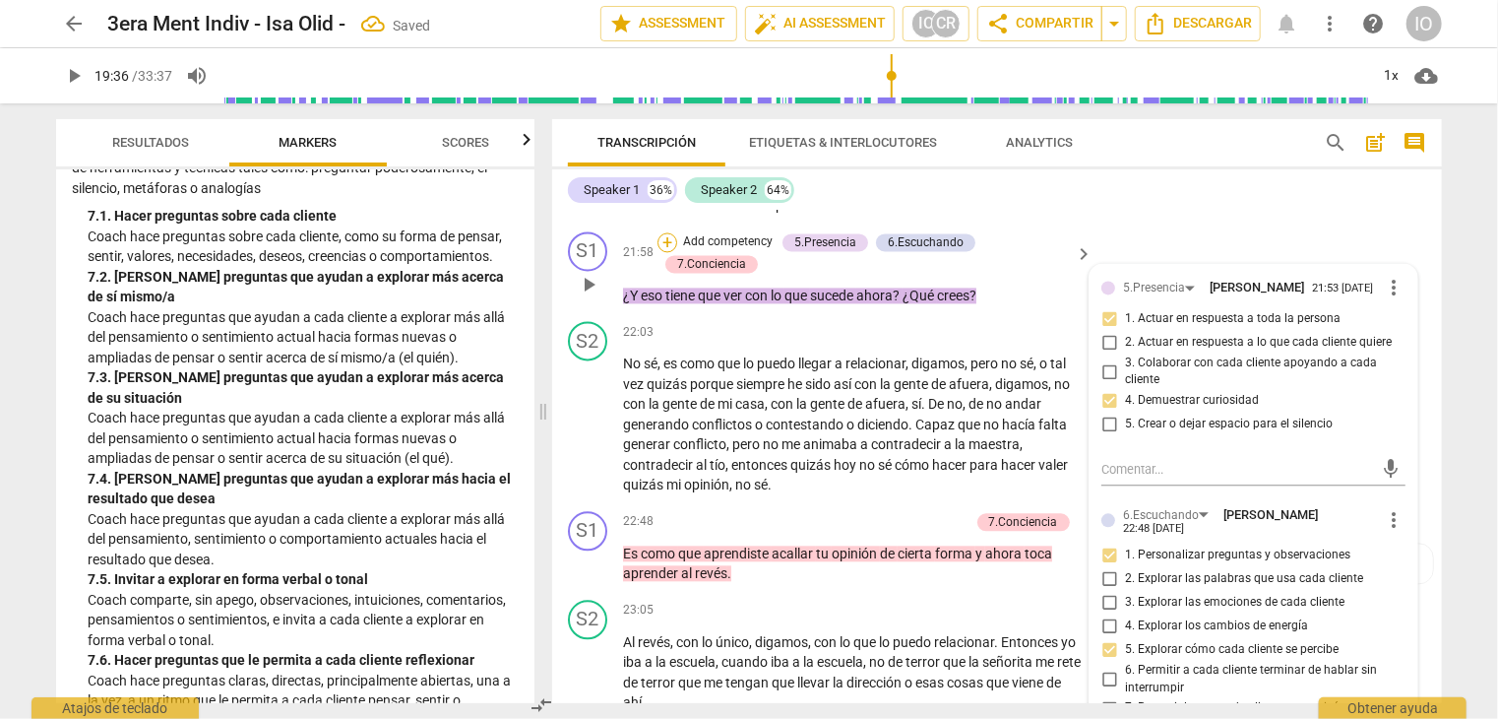
click at [668, 232] on div "+" at bounding box center [668, 242] width 20 height 20
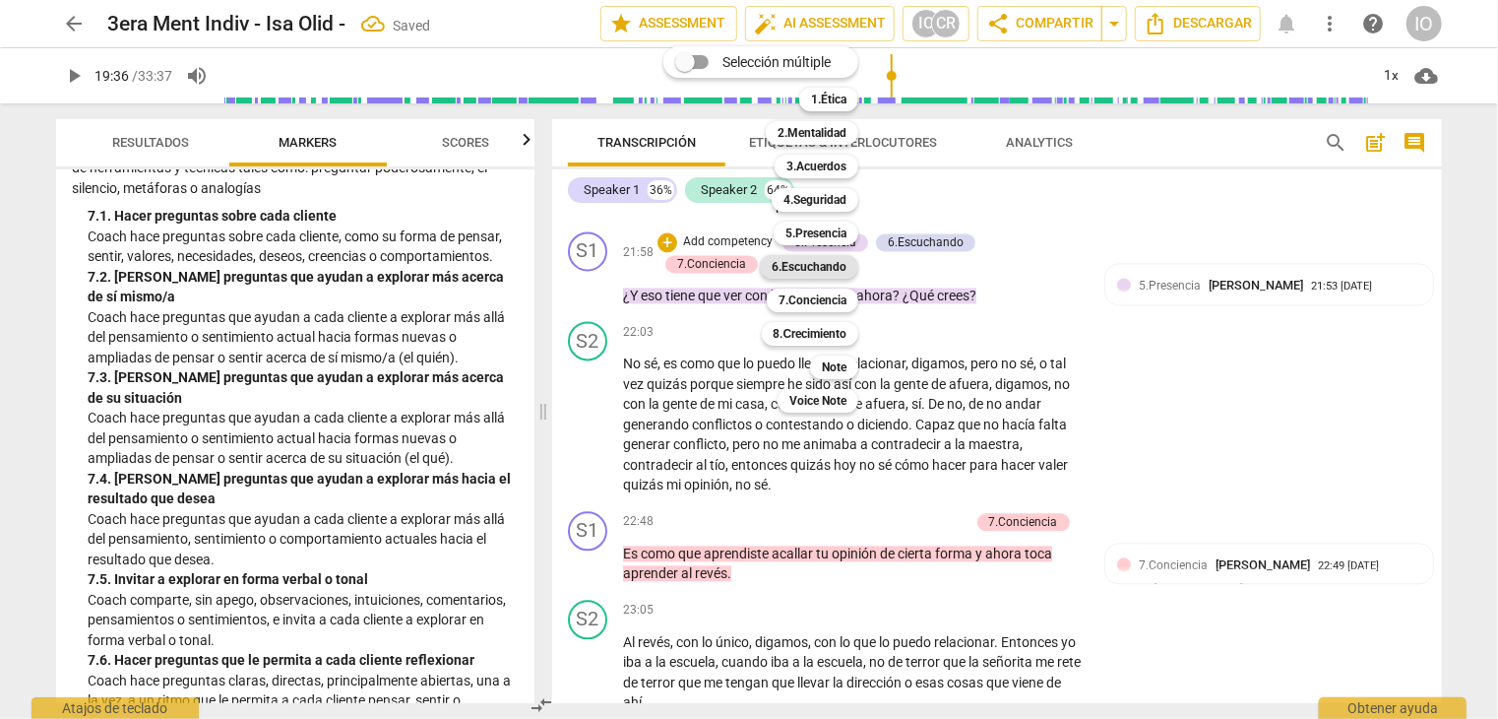
click at [801, 268] on b "6.Escuchando" at bounding box center [809, 267] width 75 height 24
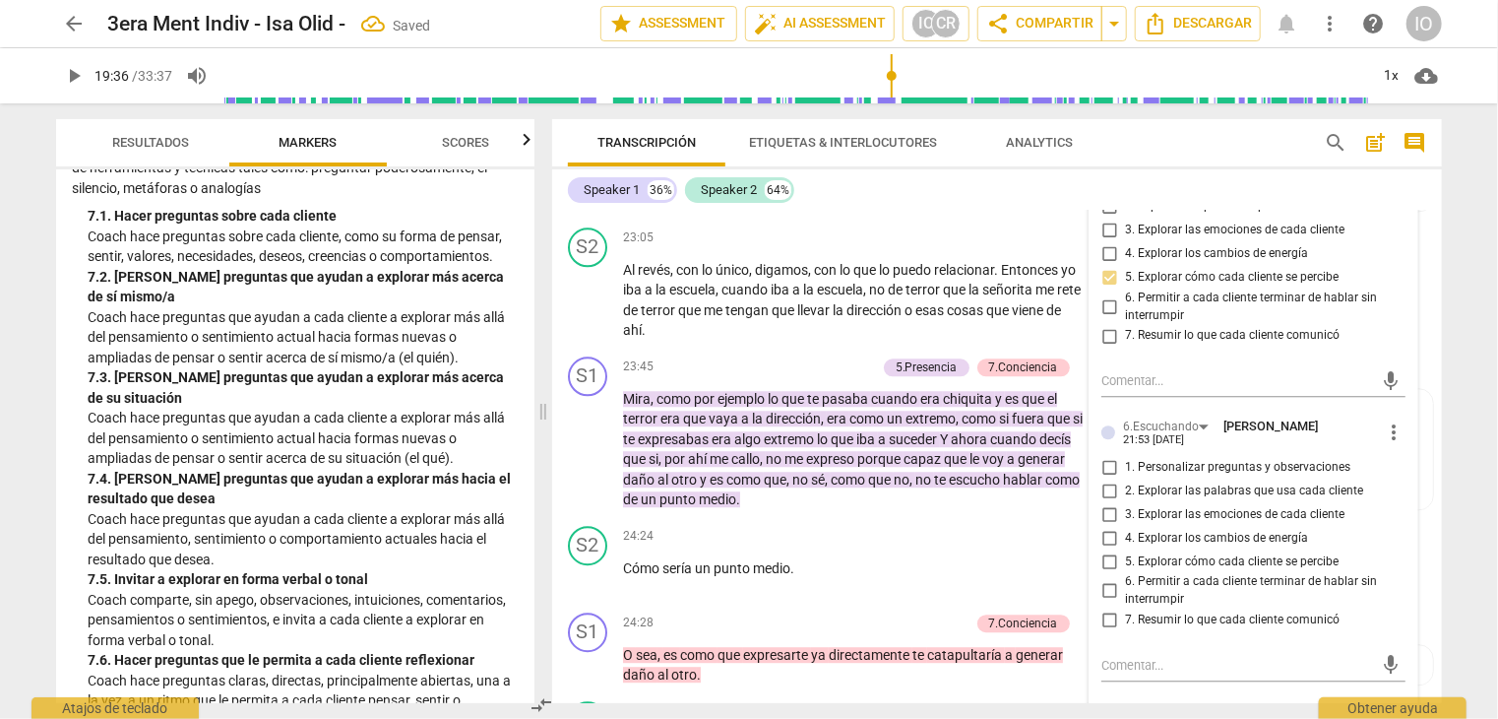
scroll to position [6305, 0]
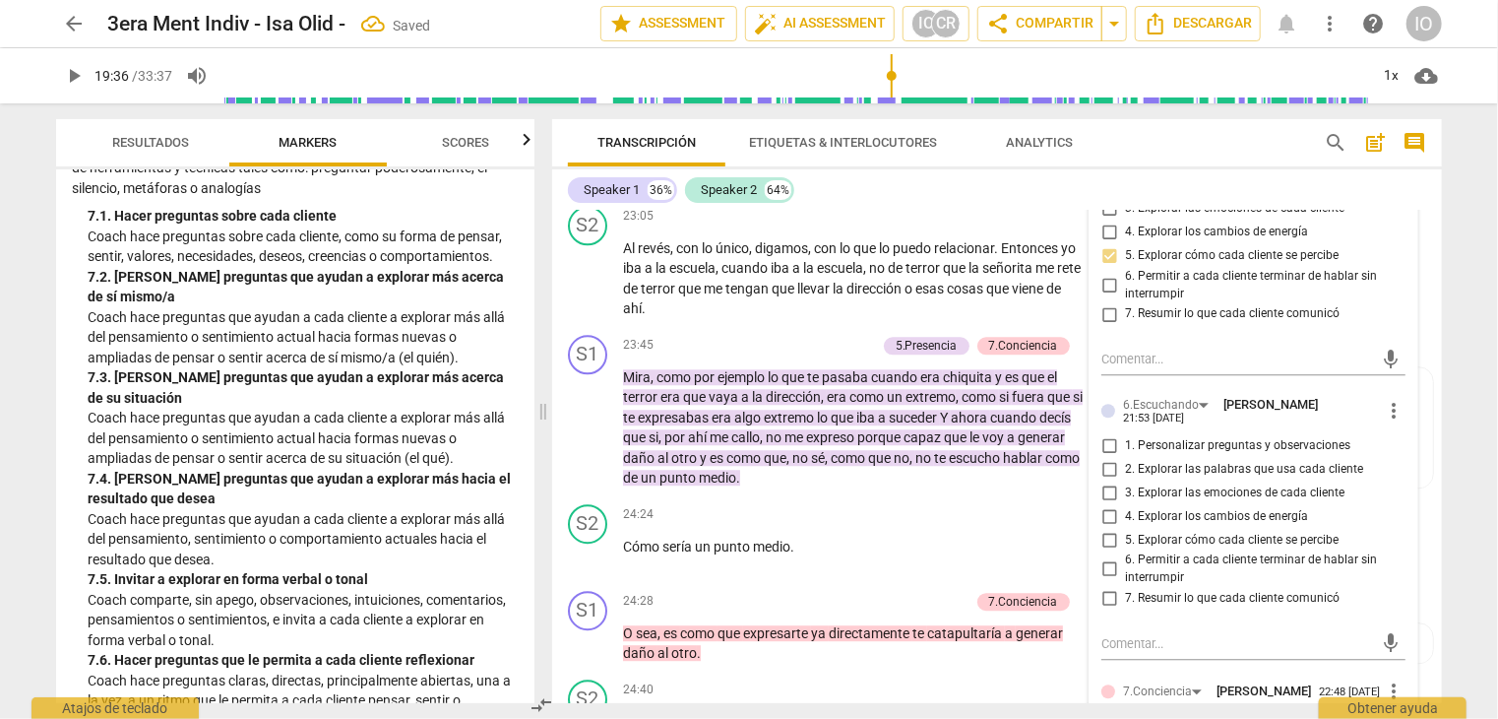
click at [1105, 433] on input "1. Personalizar preguntas y observaciones" at bounding box center [1110, 445] width 32 height 24
checkbox input "true"
click at [1106, 528] on input "5. Explorar cómo cada cliente se percibe" at bounding box center [1110, 540] width 32 height 24
checkbox input "true"
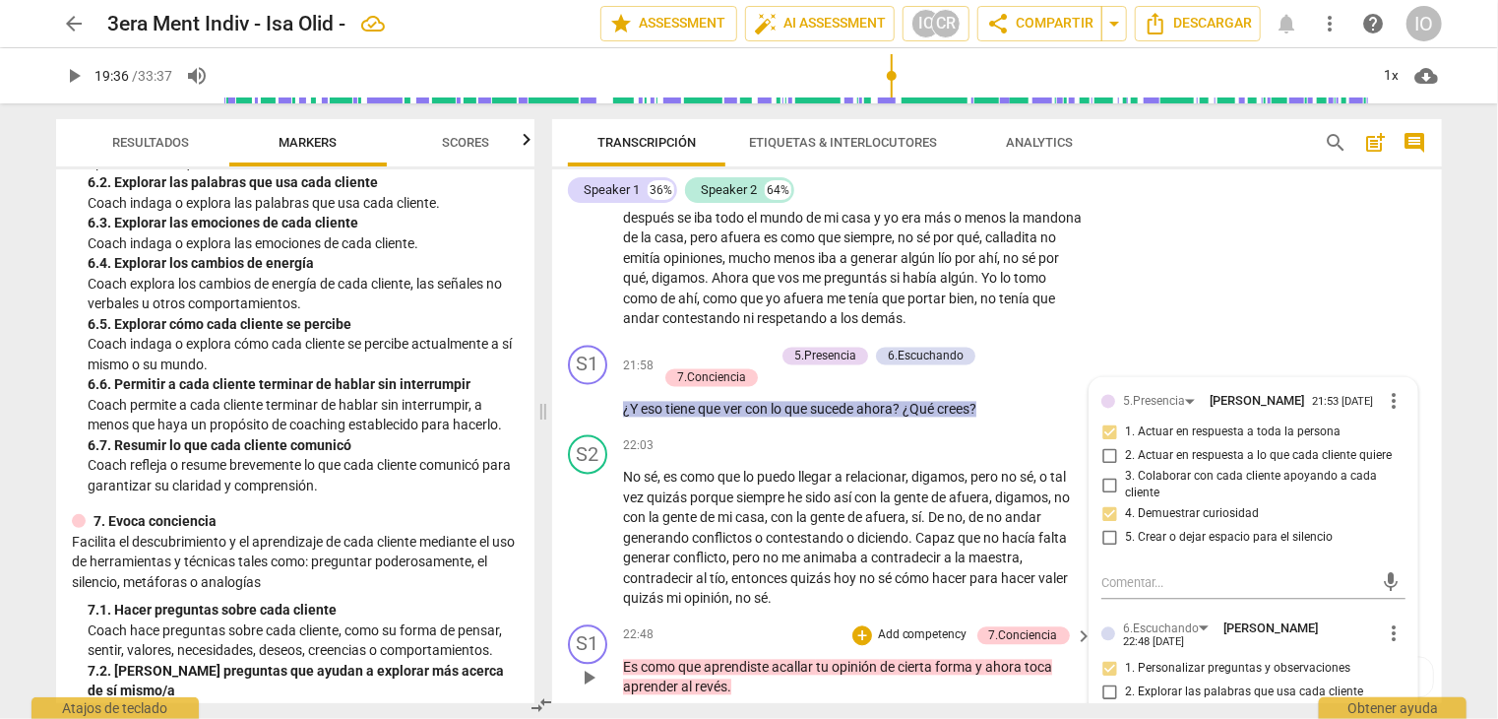
scroll to position [5714, 0]
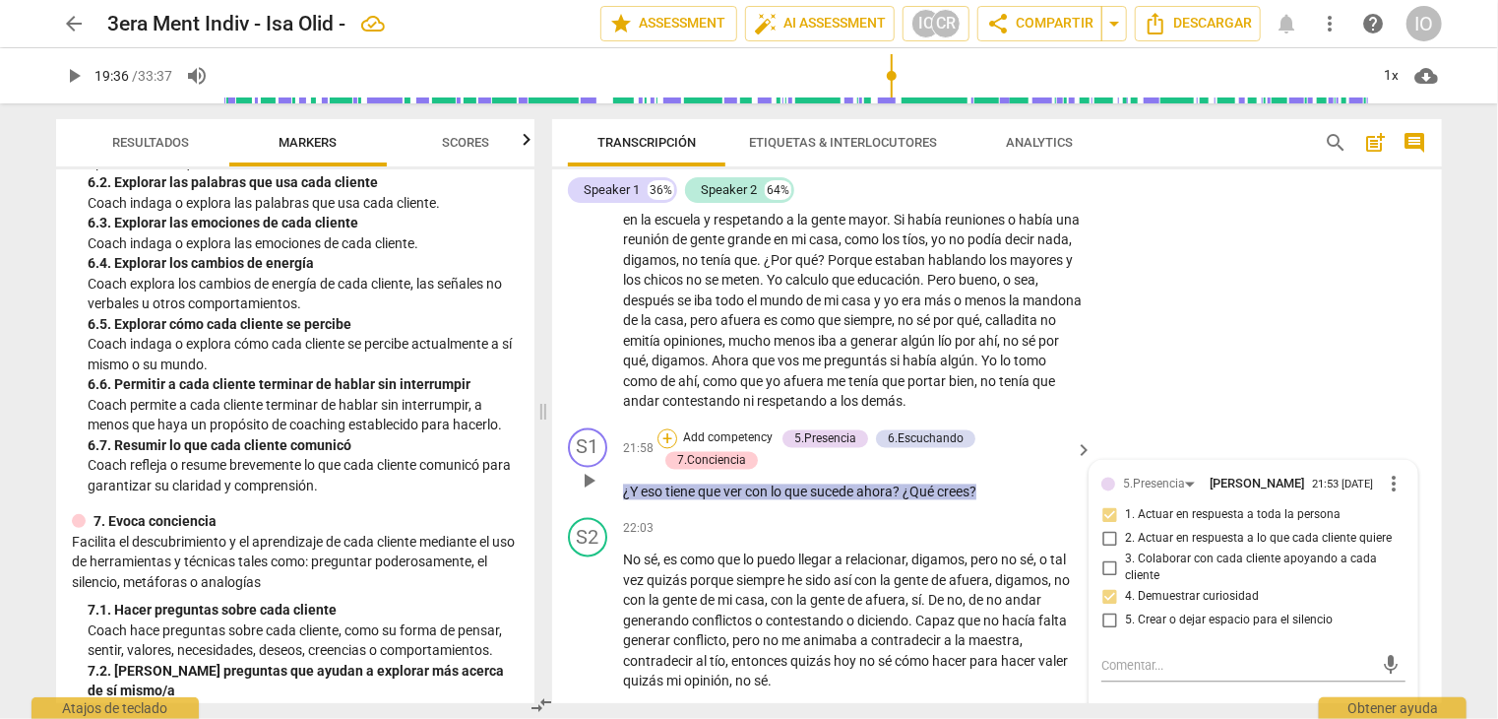
click at [664, 429] on div "+" at bounding box center [668, 439] width 20 height 20
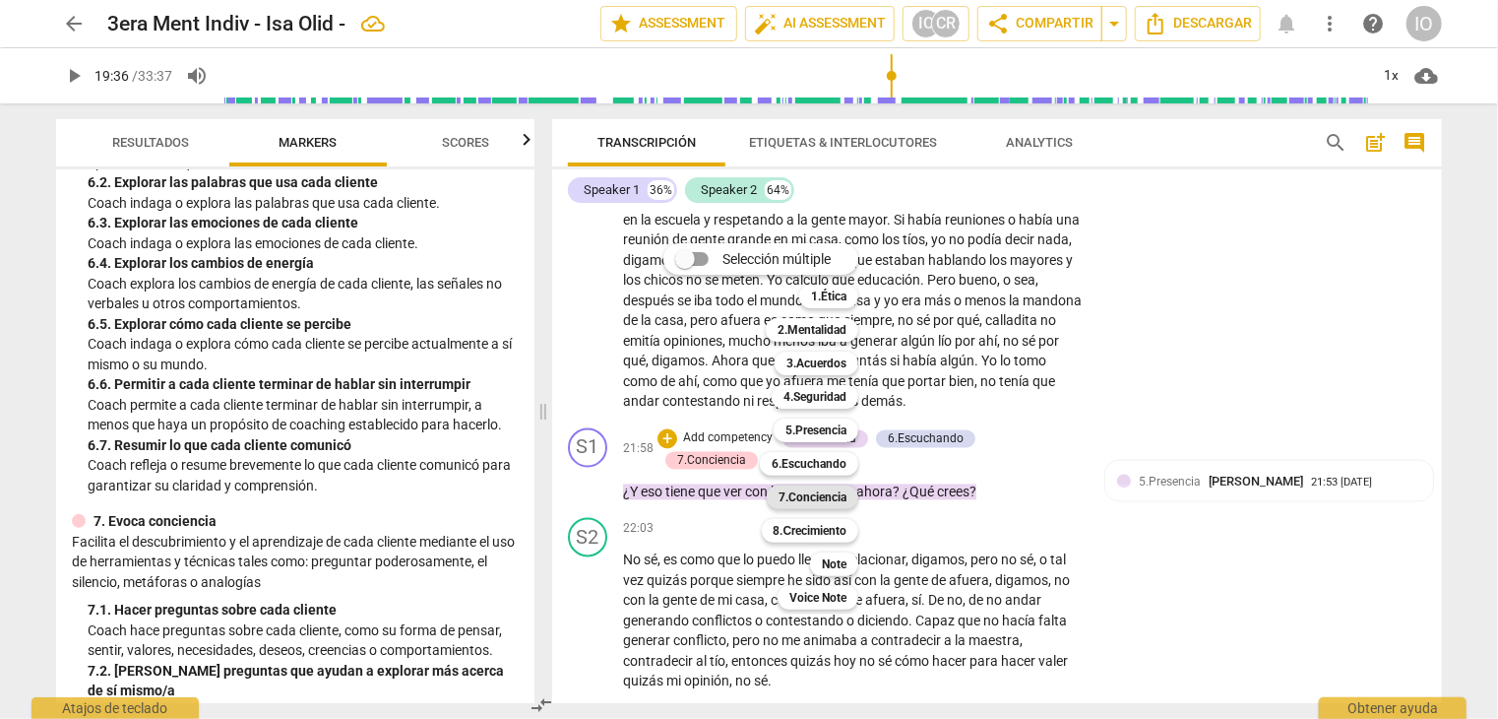
click at [793, 498] on b "7.Conciencia" at bounding box center [813, 497] width 68 height 24
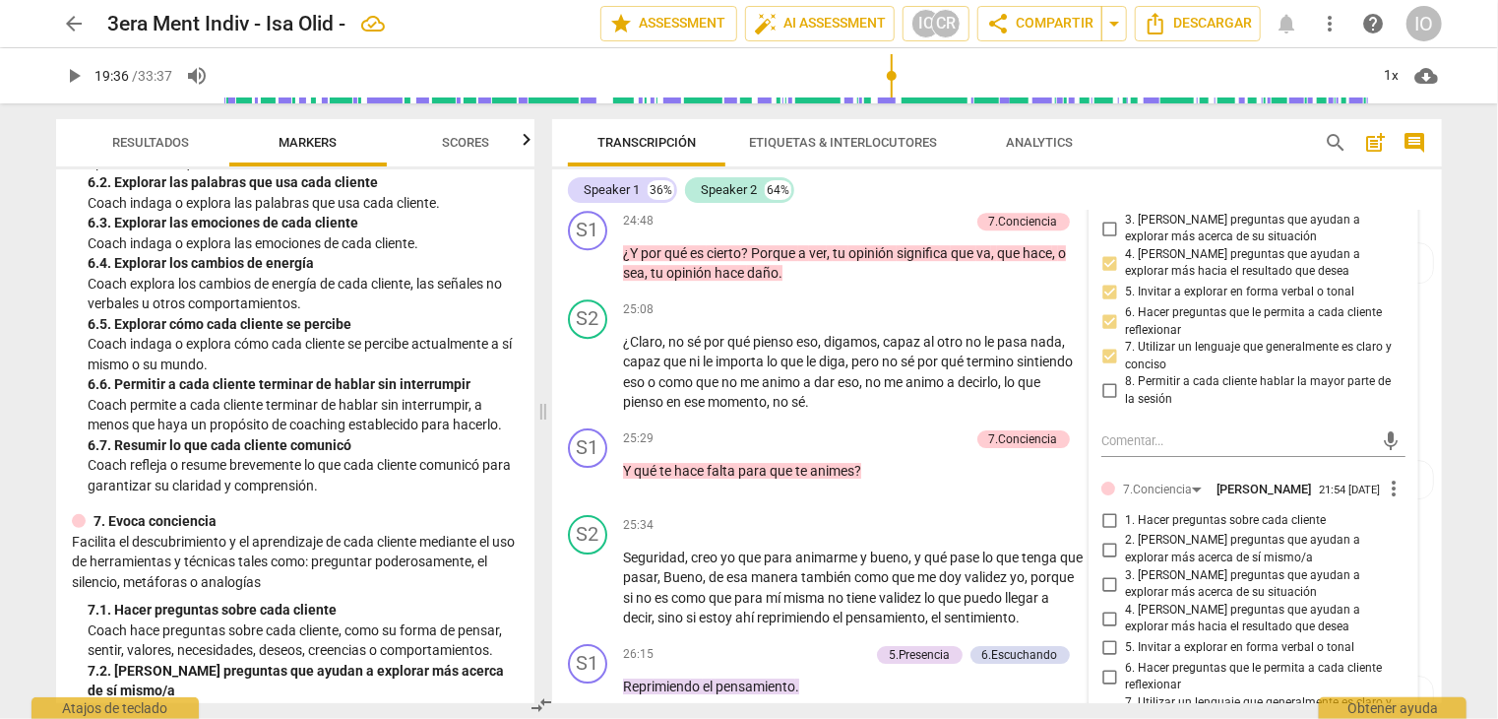
scroll to position [6895, 0]
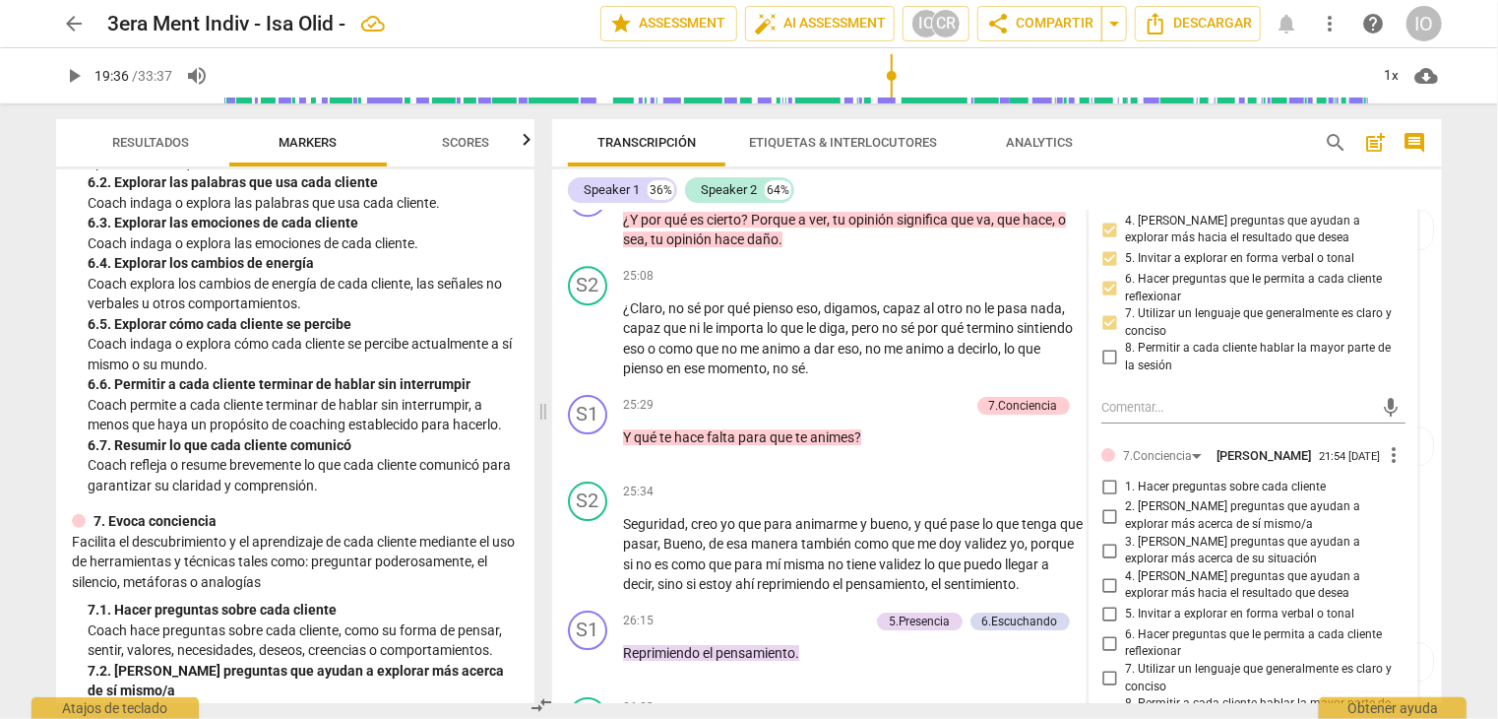
click at [1106, 540] on input "3. [PERSON_NAME] preguntas que ayudan a explorar más acerca de su situación" at bounding box center [1110, 551] width 32 height 24
checkbox input "true"
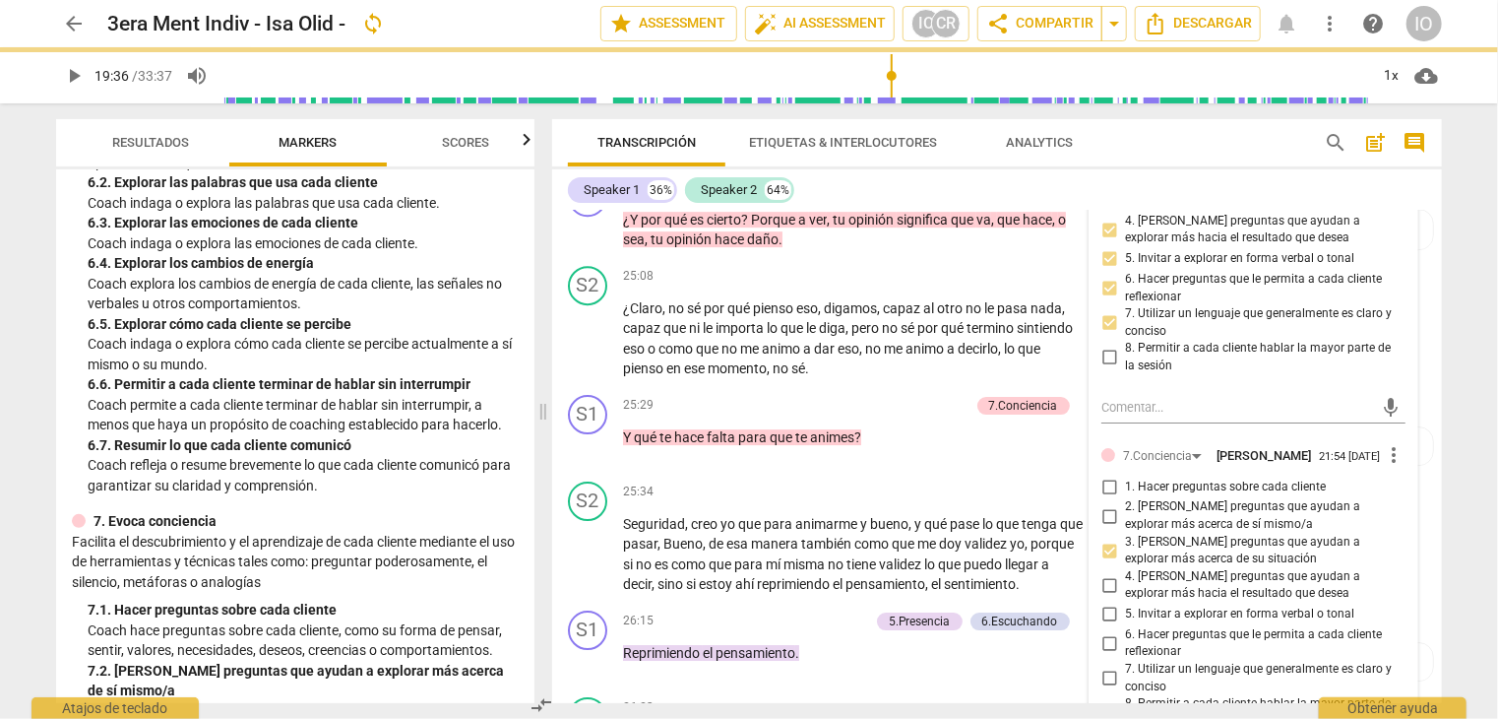
drag, startPoint x: 1107, startPoint y: 576, endPoint x: 1130, endPoint y: 599, distance: 32.7
click at [1107, 576] on input "4. [PERSON_NAME] preguntas que ayudan a explorar más hacia el resultado que des…" at bounding box center [1110, 585] width 32 height 24
checkbox input "true"
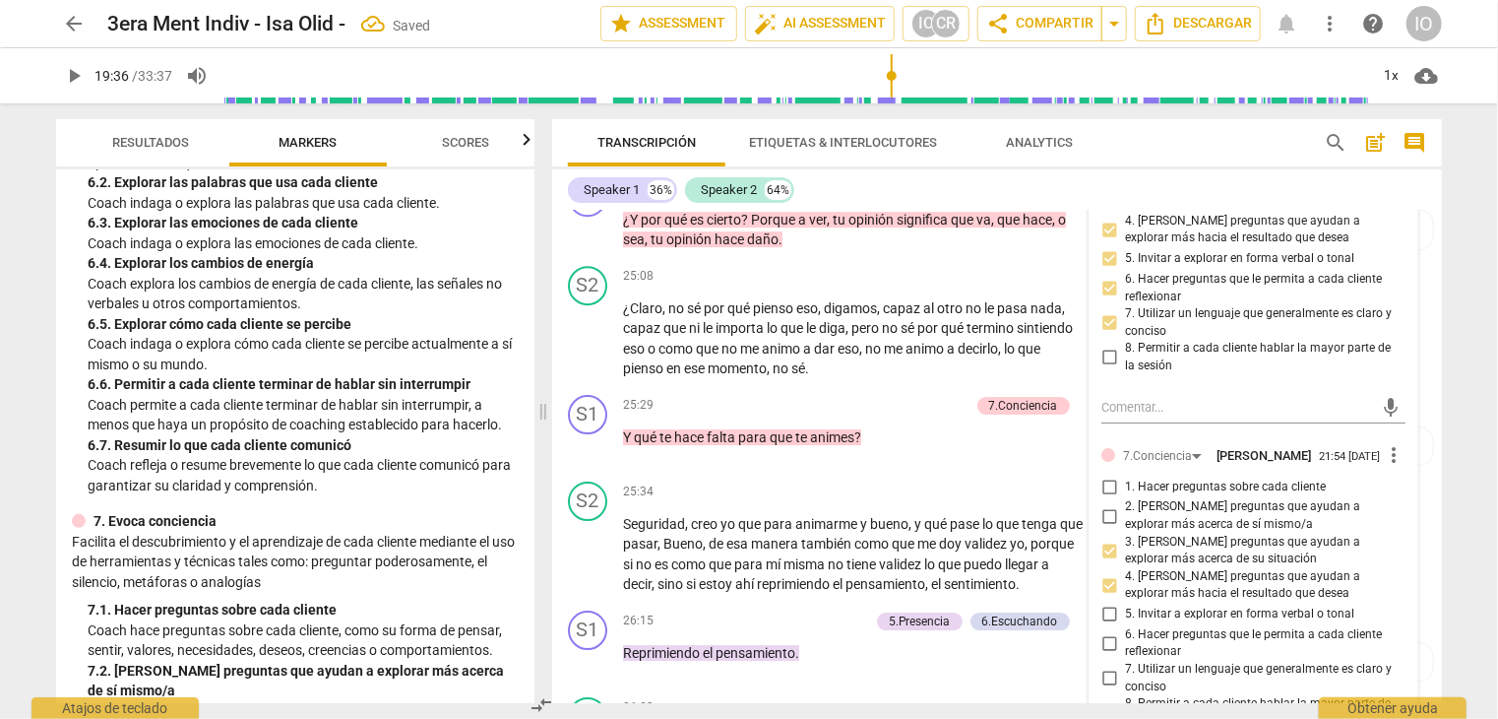
click at [1110, 605] on input "5. Invitar a explorar en forma verbal o tonal" at bounding box center [1110, 615] width 32 height 24
checkbox input "true"
click at [1107, 634] on input "6. Hacer preguntas que le permita a cada cliente reflexionar" at bounding box center [1110, 643] width 32 height 24
checkbox input "true"
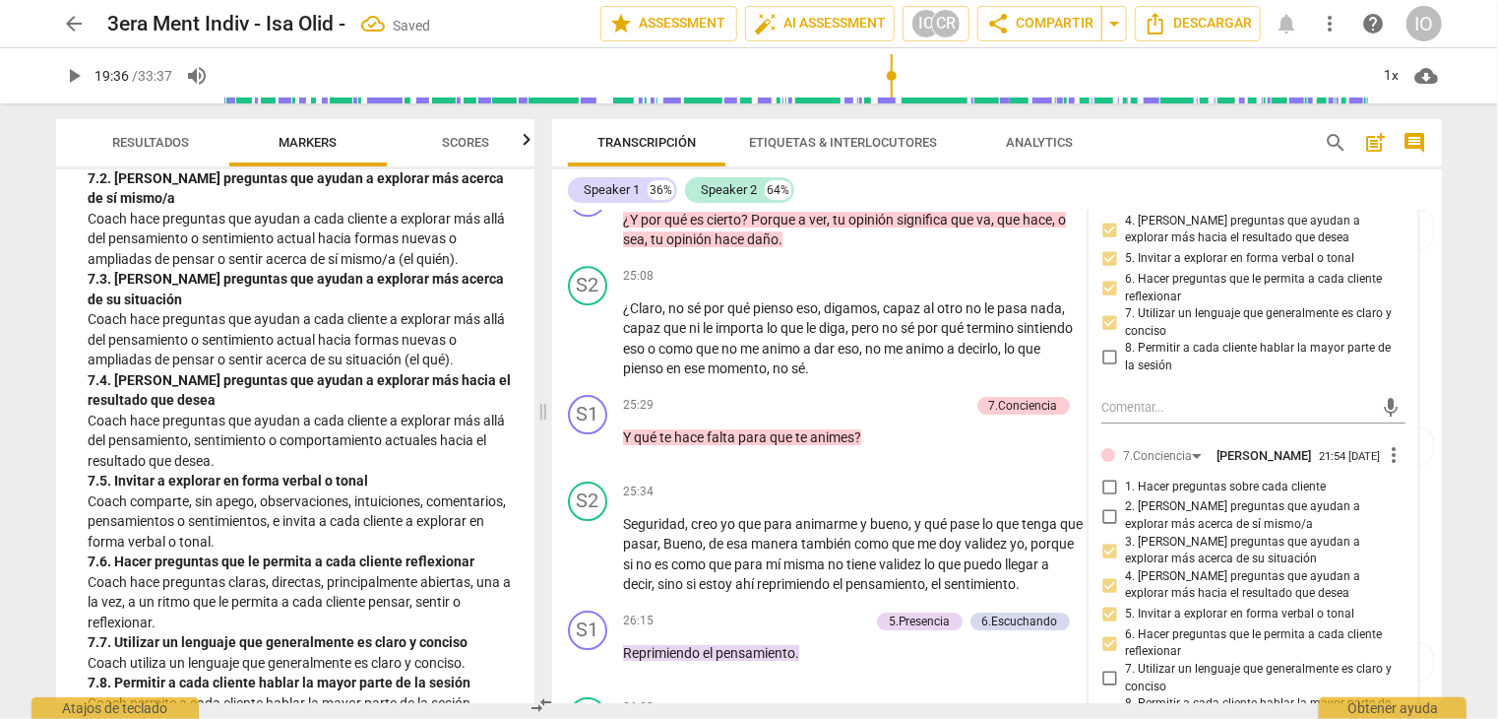
scroll to position [1969, 0]
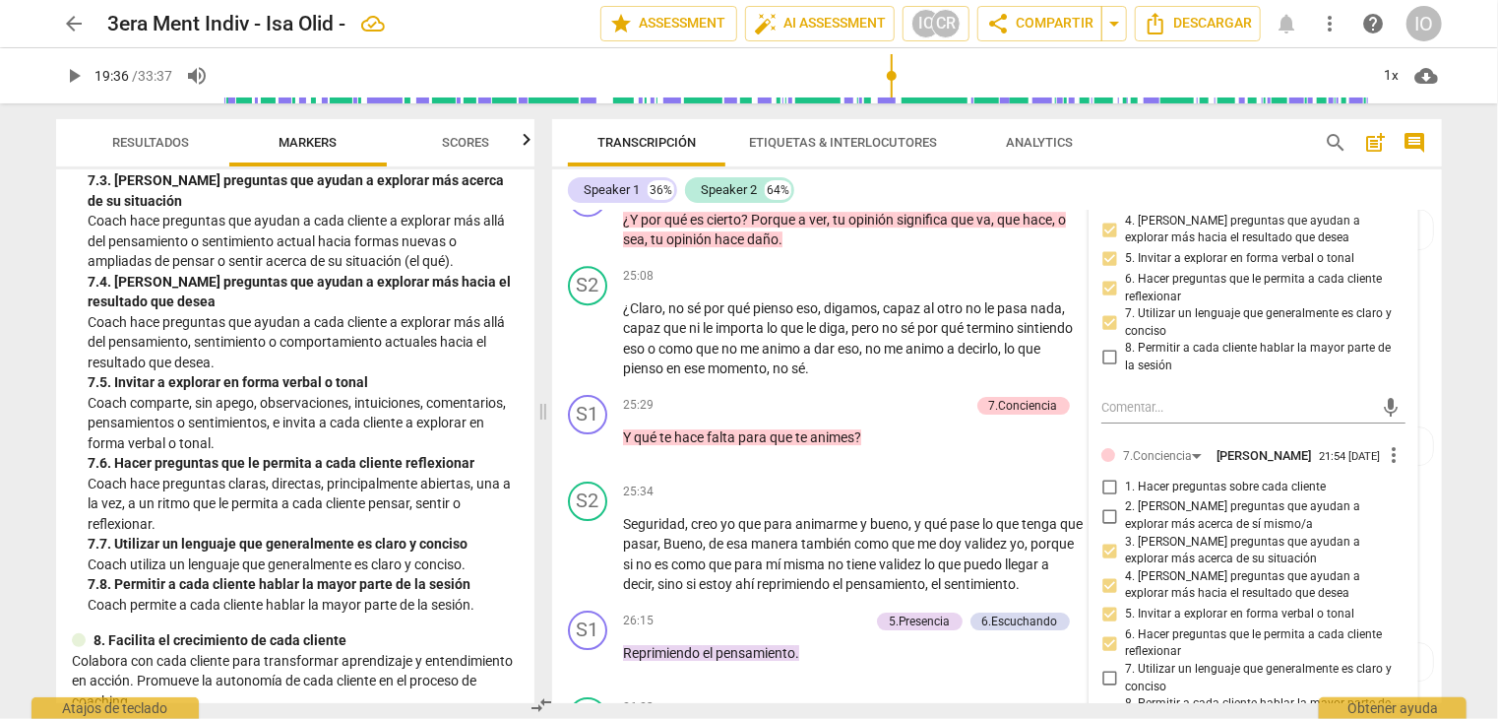
click at [1103, 573] on input "4. [PERSON_NAME] preguntas que ayudan a explorar más hacia el resultado que des…" at bounding box center [1110, 585] width 32 height 24
click at [1104, 573] on input "4. [PERSON_NAME] preguntas que ayudan a explorar más hacia el resultado que des…" at bounding box center [1110, 585] width 32 height 24
checkbox input "false"
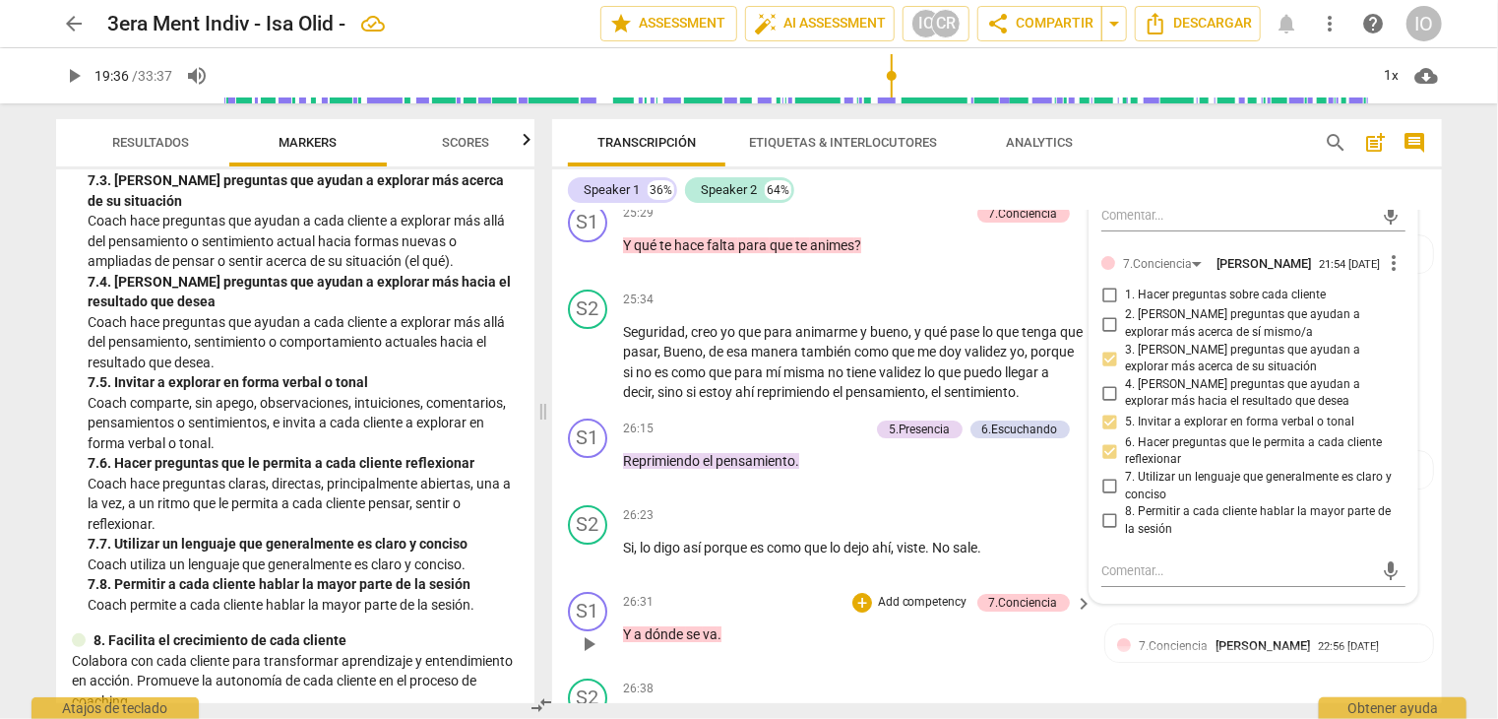
scroll to position [7092, 0]
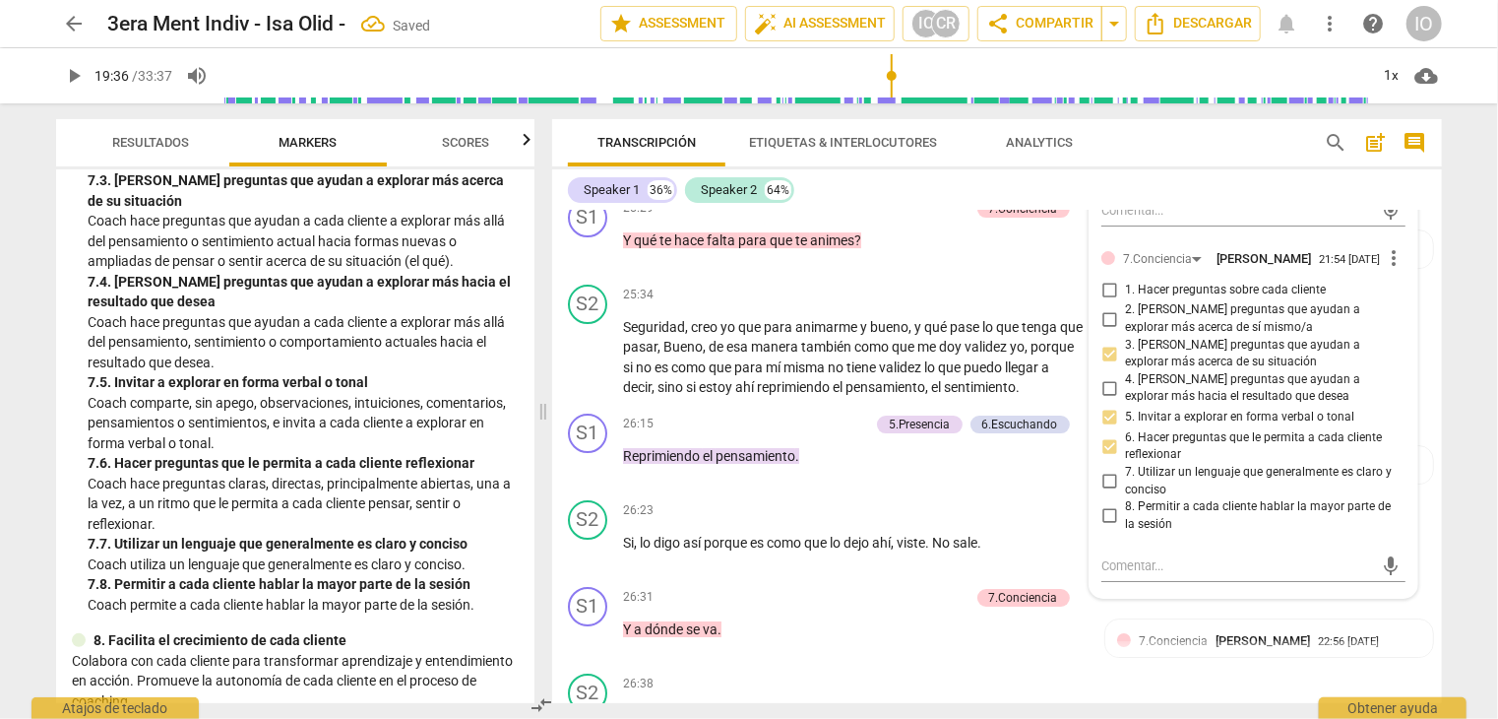
click at [1107, 470] on input "7. Utilizar un lenguaje que generalmente es claro y conciso" at bounding box center [1110, 482] width 32 height 24
checkbox input "true"
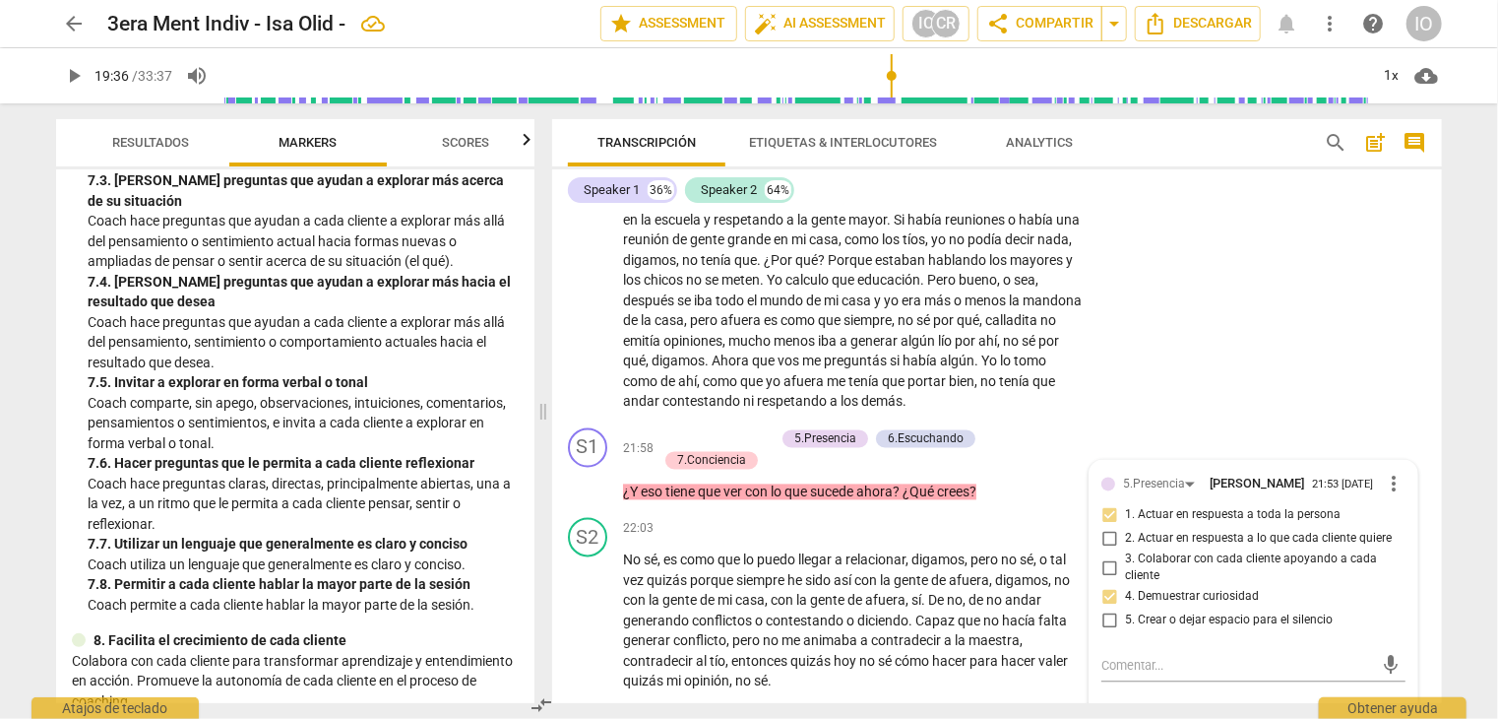
scroll to position [5911, 0]
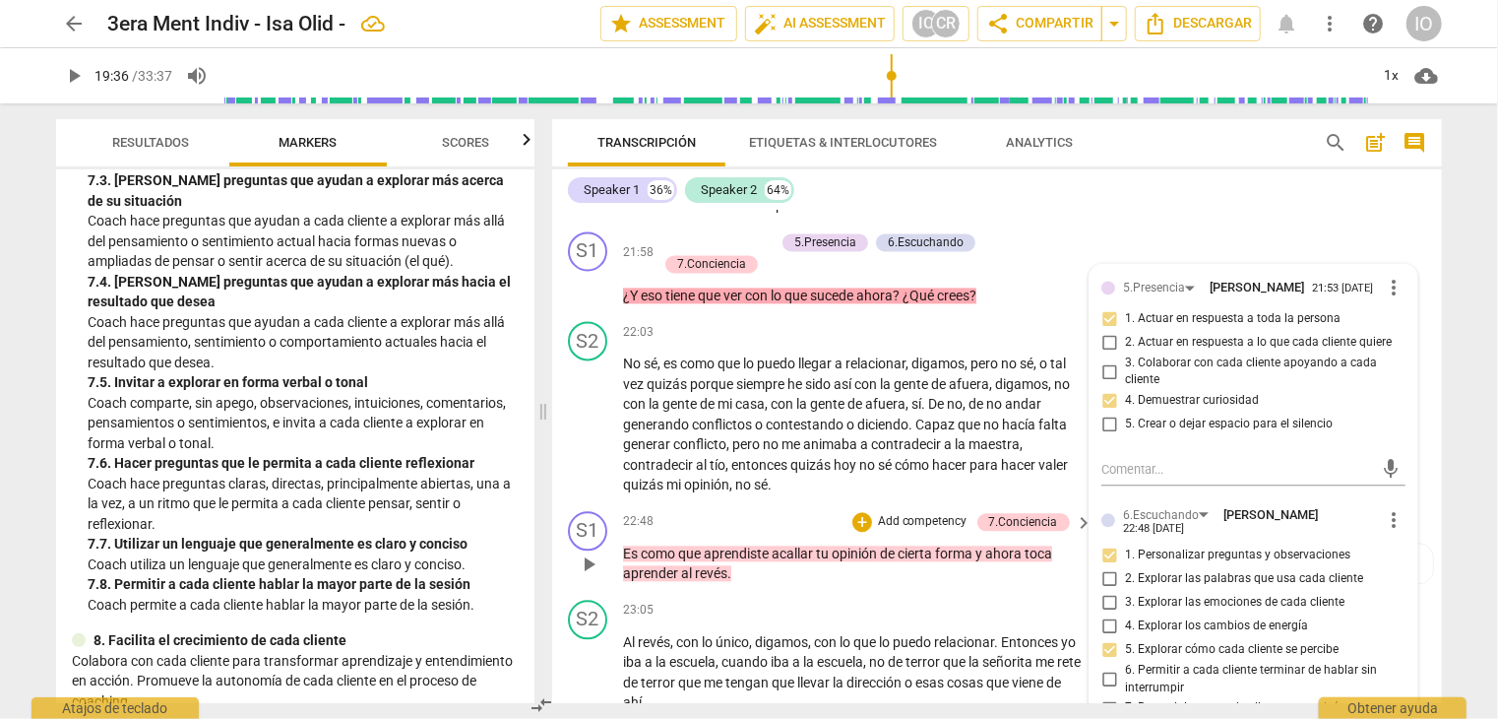
click at [780, 557] on p "Es como que aprendiste acallar tu opinión de cierta forma y ahora toca aprender…" at bounding box center [853, 563] width 461 height 40
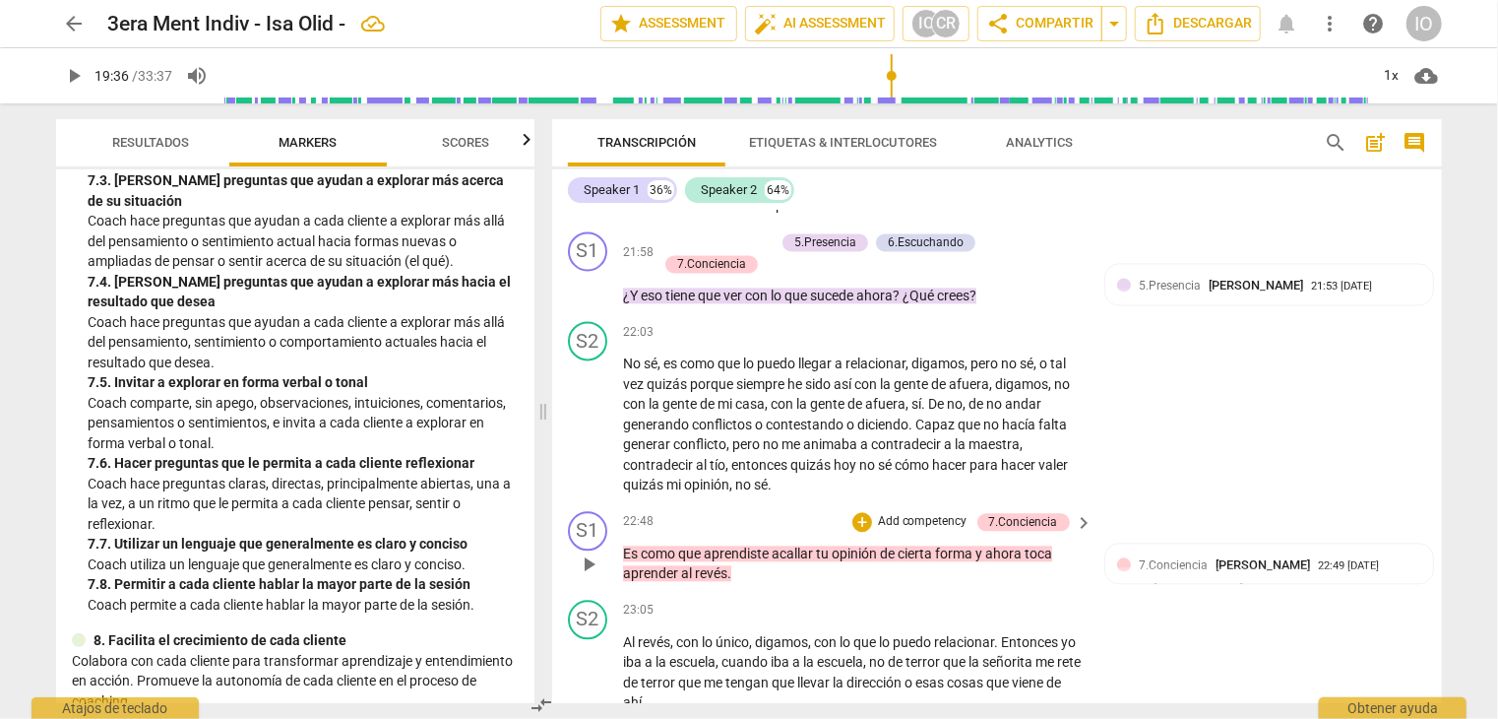
click at [780, 545] on span "acallar" at bounding box center [794, 553] width 44 height 16
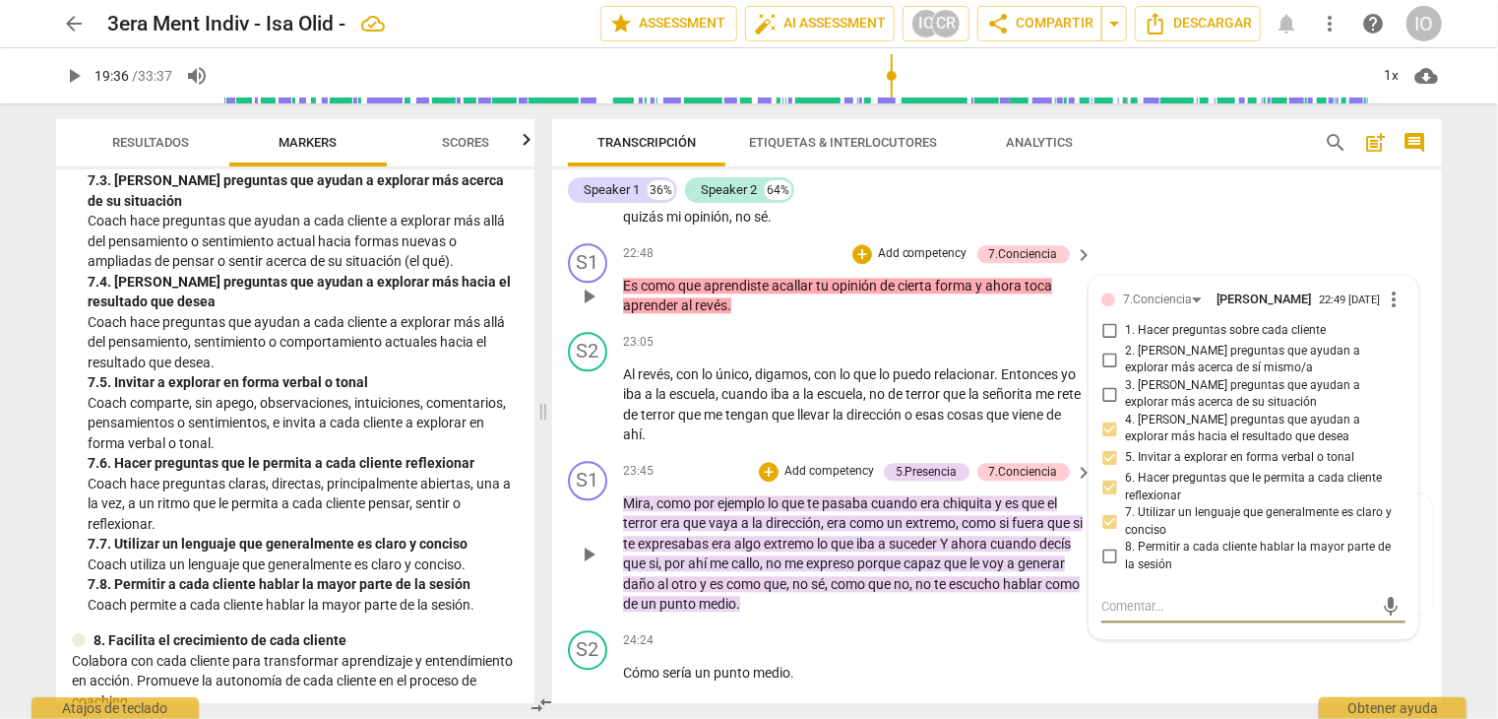
scroll to position [6029, 0]
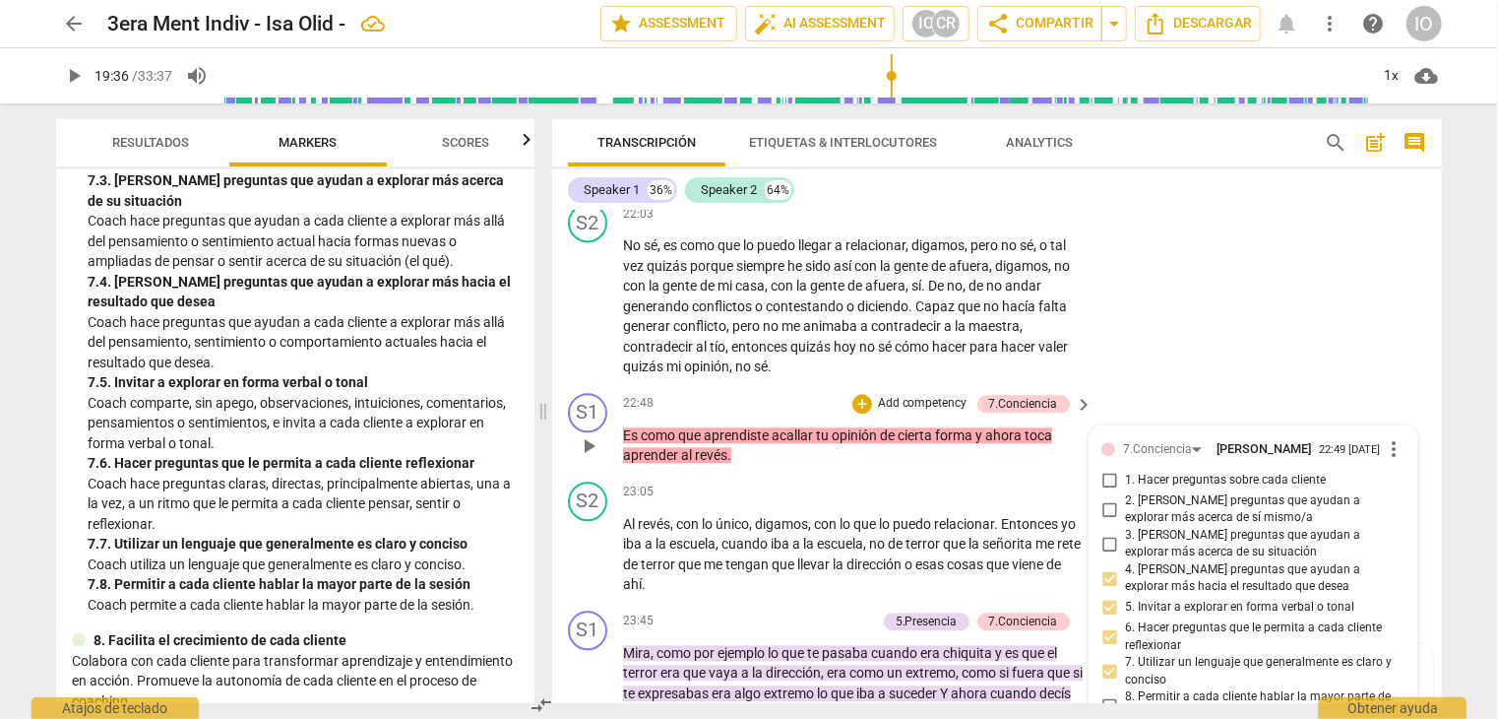
click at [778, 427] on span "acallar" at bounding box center [794, 435] width 44 height 16
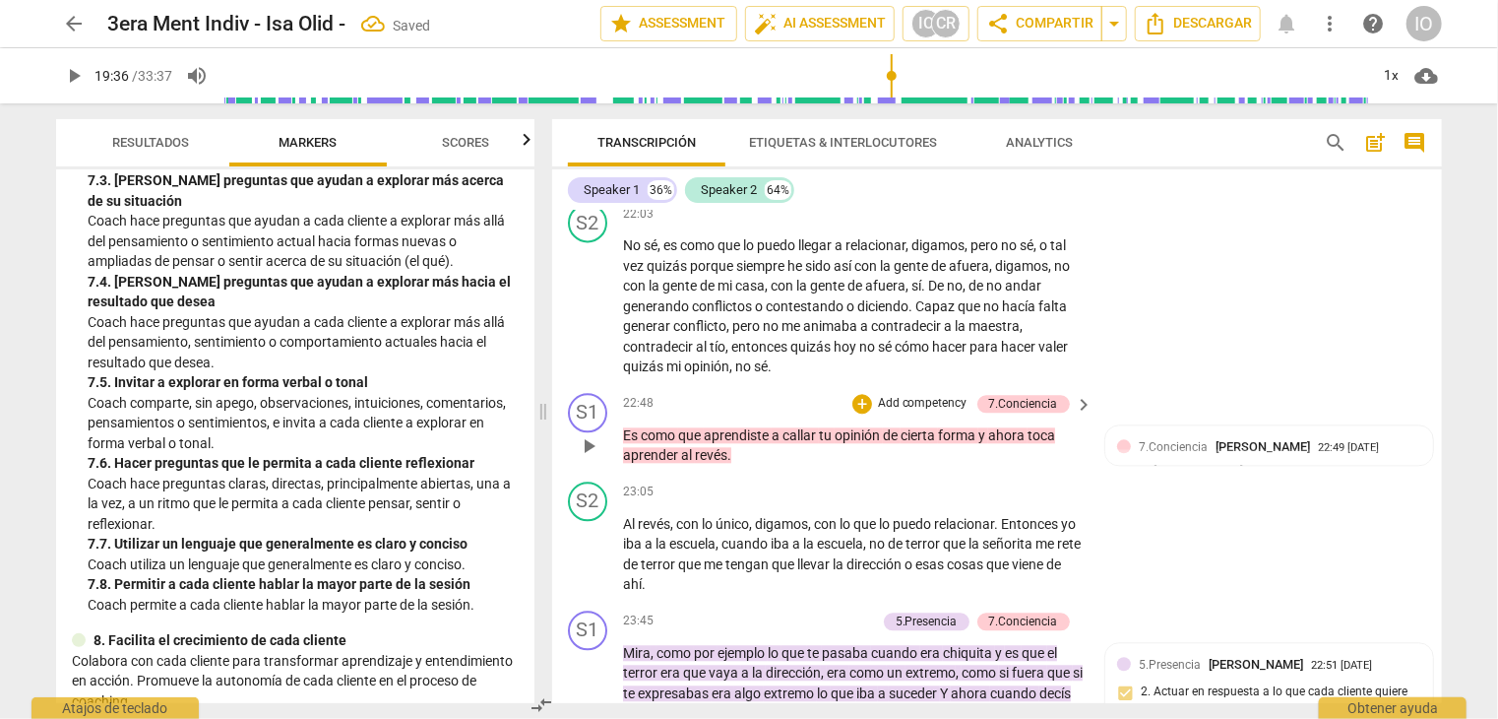
click at [590, 434] on span "play_arrow" at bounding box center [589, 446] width 24 height 24
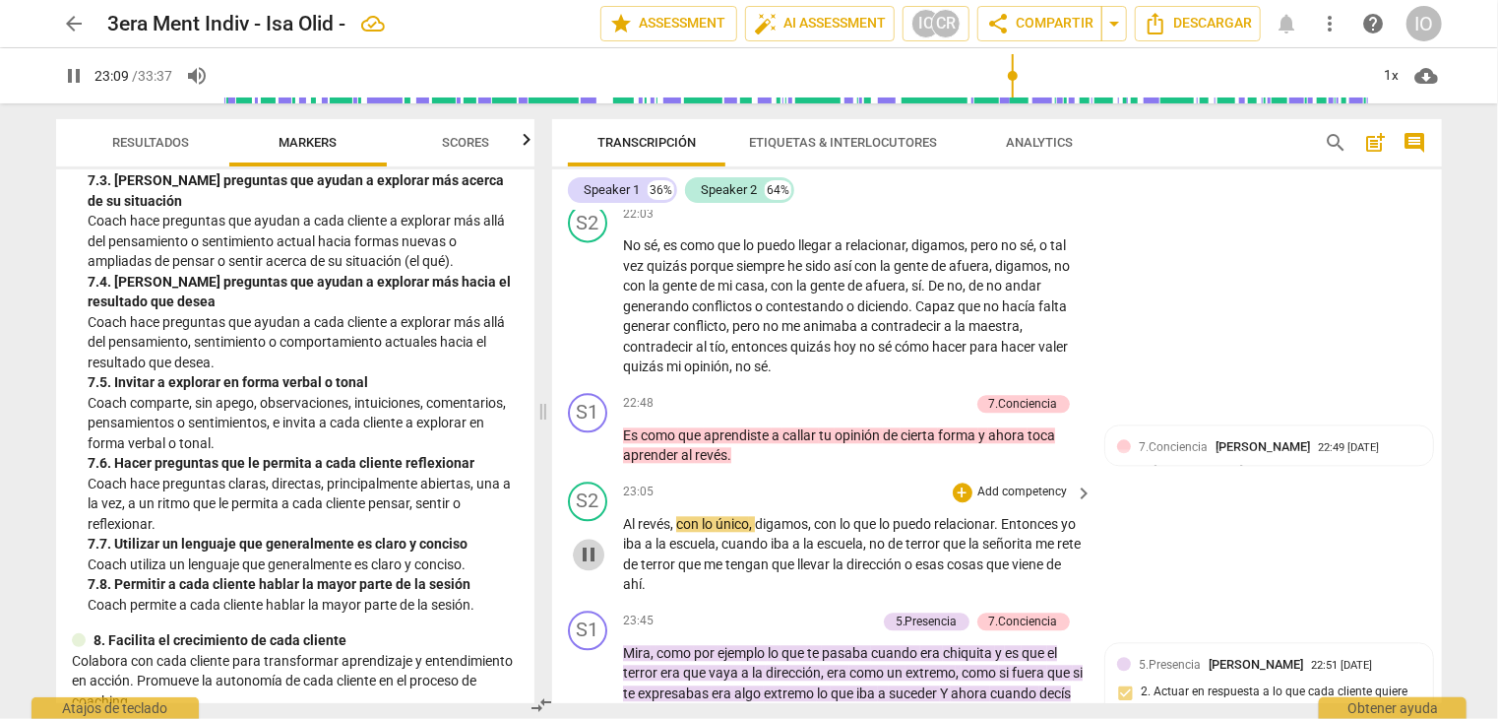
drag, startPoint x: 583, startPoint y: 552, endPoint x: 557, endPoint y: 589, distance: 44.5
click at [583, 552] on span "pause" at bounding box center [589, 554] width 24 height 24
type input "1390"
click at [737, 442] on p "Es como que aprendiste a callar tu opinión de cierta forma y ahora toca aprende…" at bounding box center [853, 445] width 461 height 40
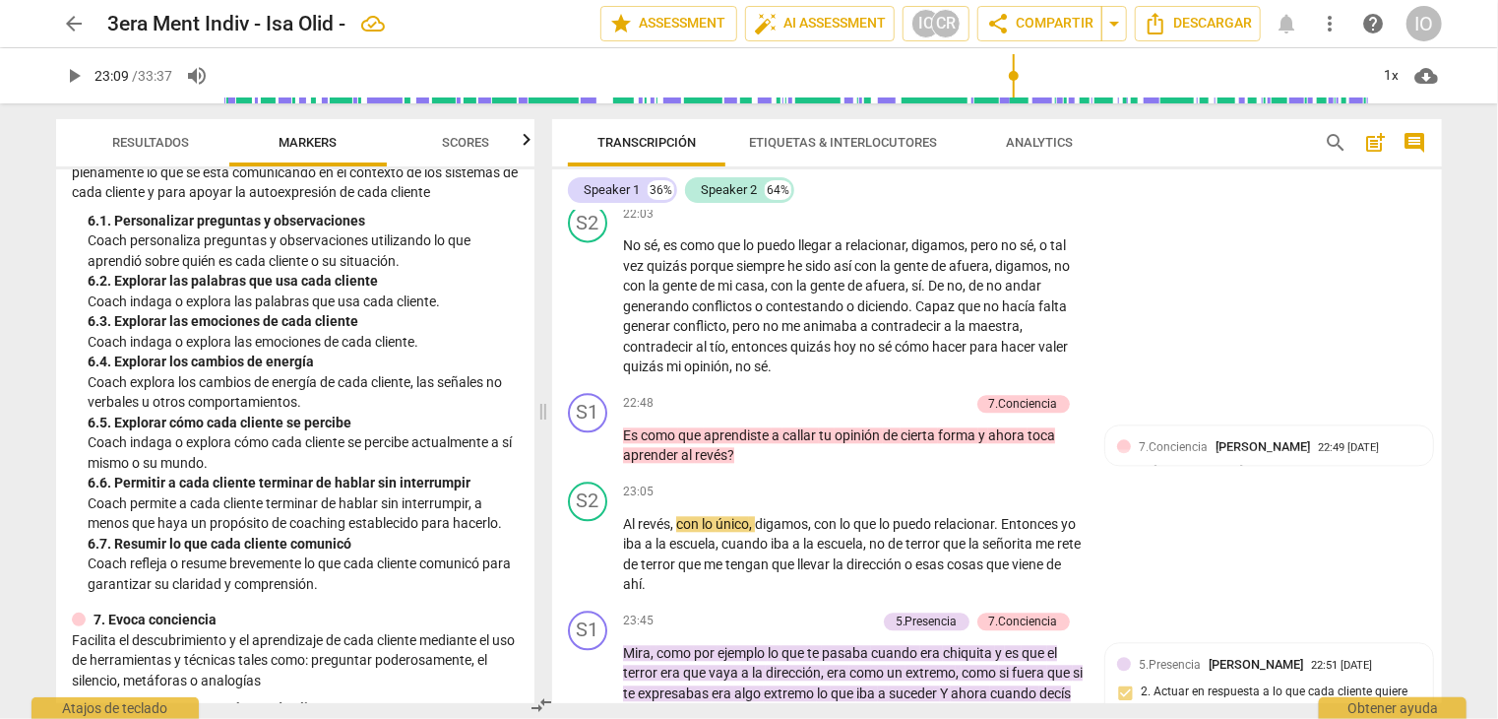
scroll to position [1181, 0]
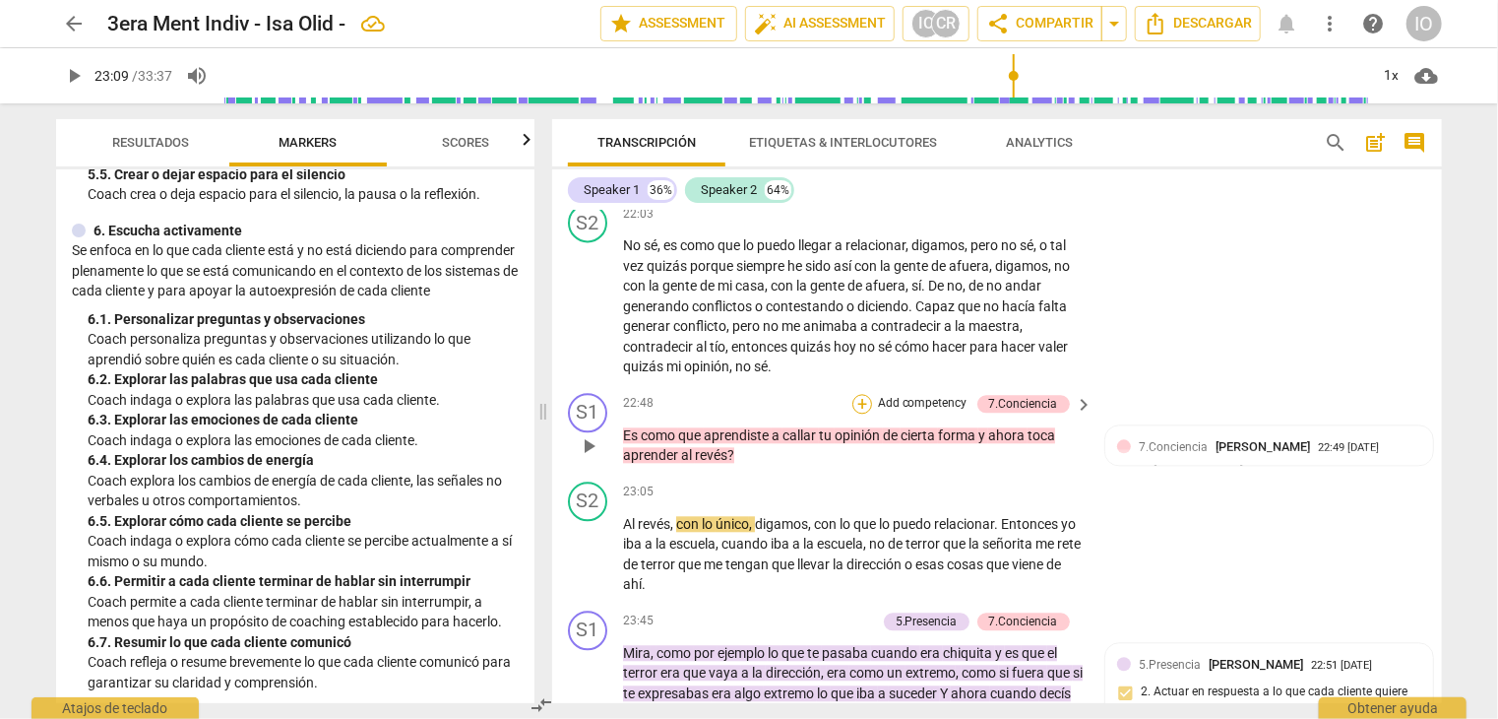
click at [865, 394] on div "+" at bounding box center [863, 404] width 20 height 20
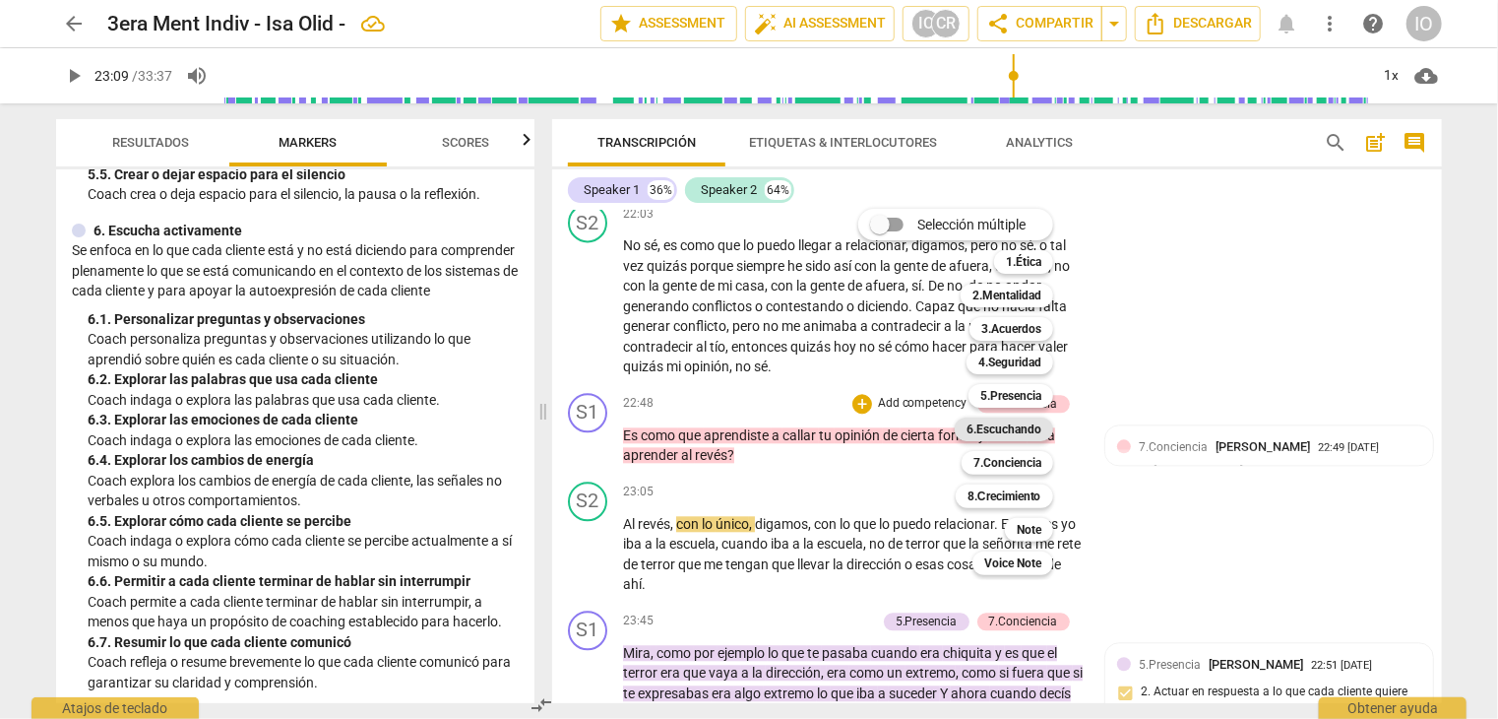
click at [1002, 429] on b "6.Escuchando" at bounding box center [1004, 429] width 75 height 24
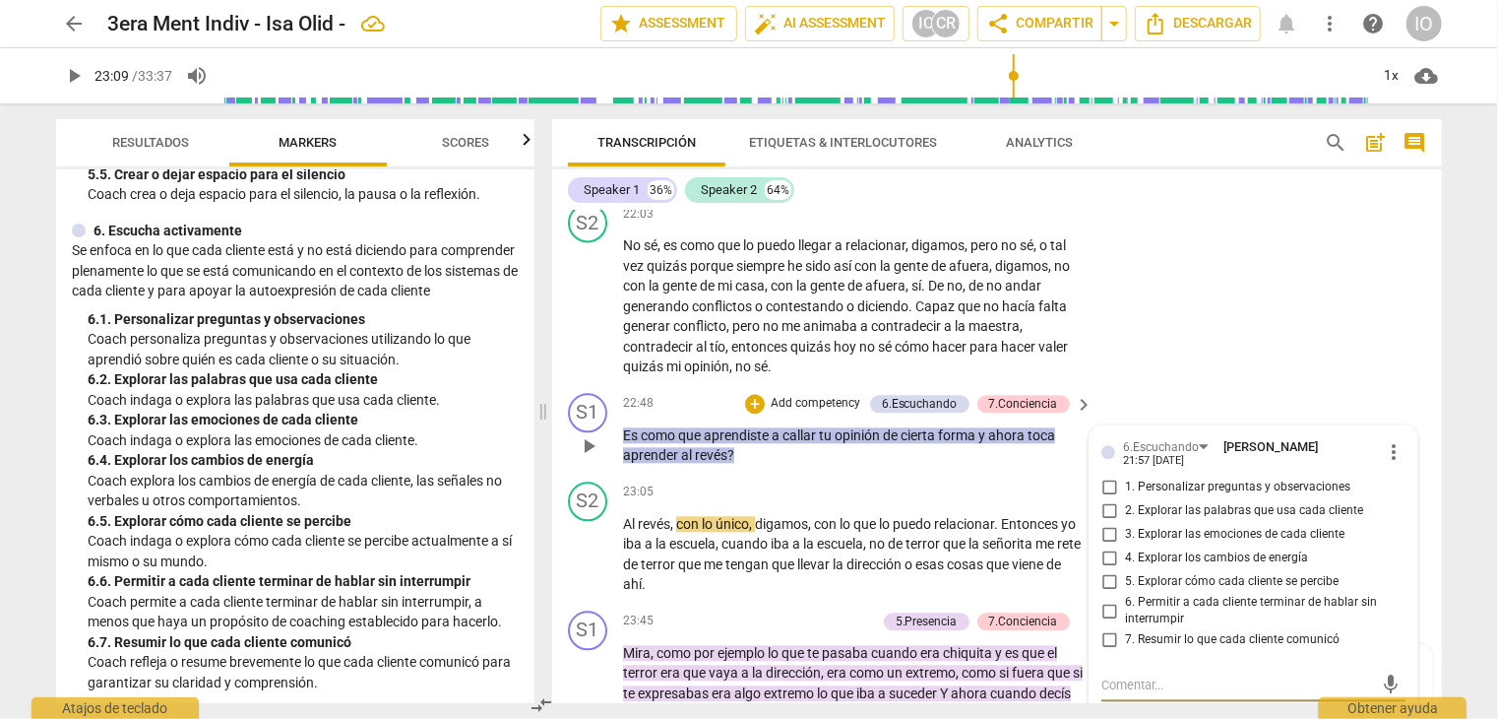
click at [1108, 476] on input "1. Personalizar preguntas y observaciones" at bounding box center [1110, 488] width 32 height 24
checkbox input "true"
click at [1099, 570] on input "5. Explorar cómo cada cliente se percibe" at bounding box center [1110, 582] width 32 height 24
checkbox input "true"
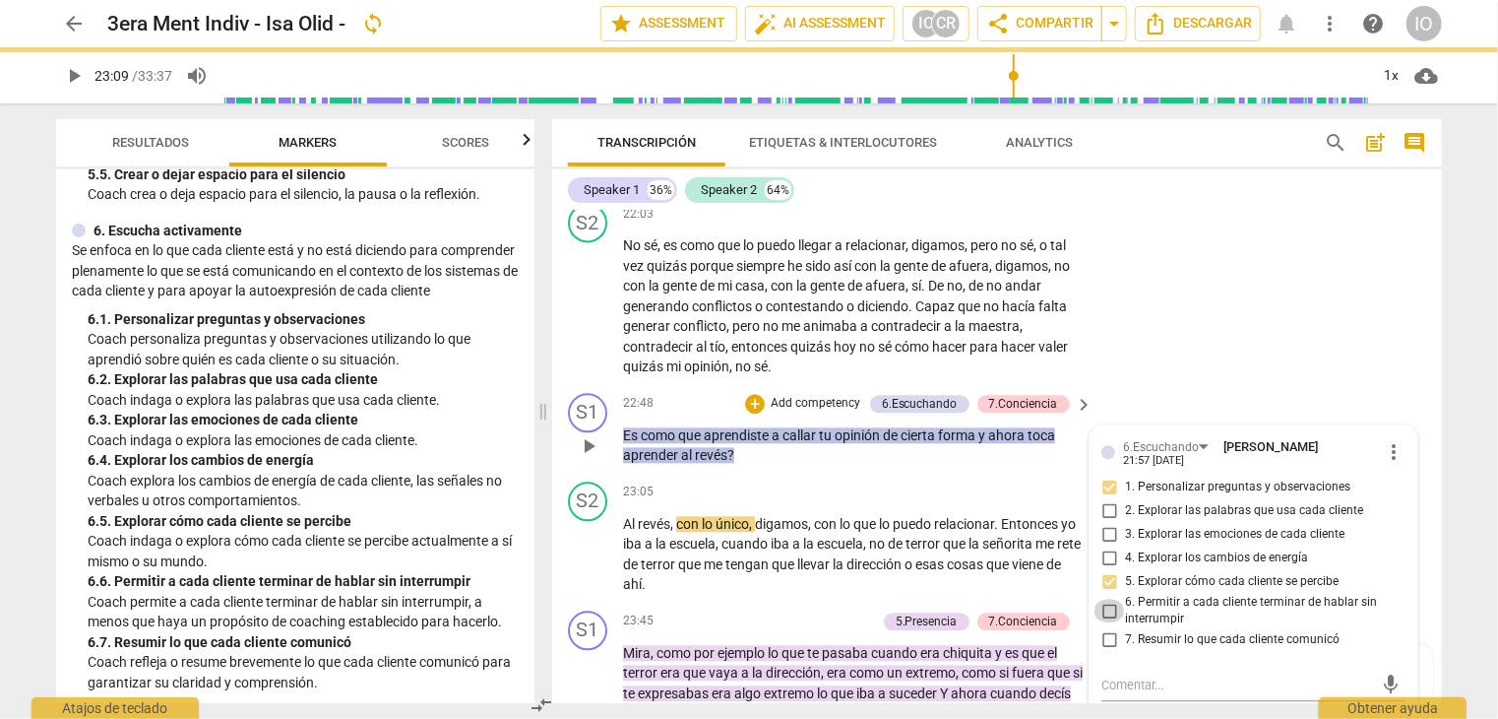
click at [1107, 599] on input "6. Permitir a cada cliente terminar de hablar sin interrumpir" at bounding box center [1110, 611] width 32 height 24
checkbox input "true"
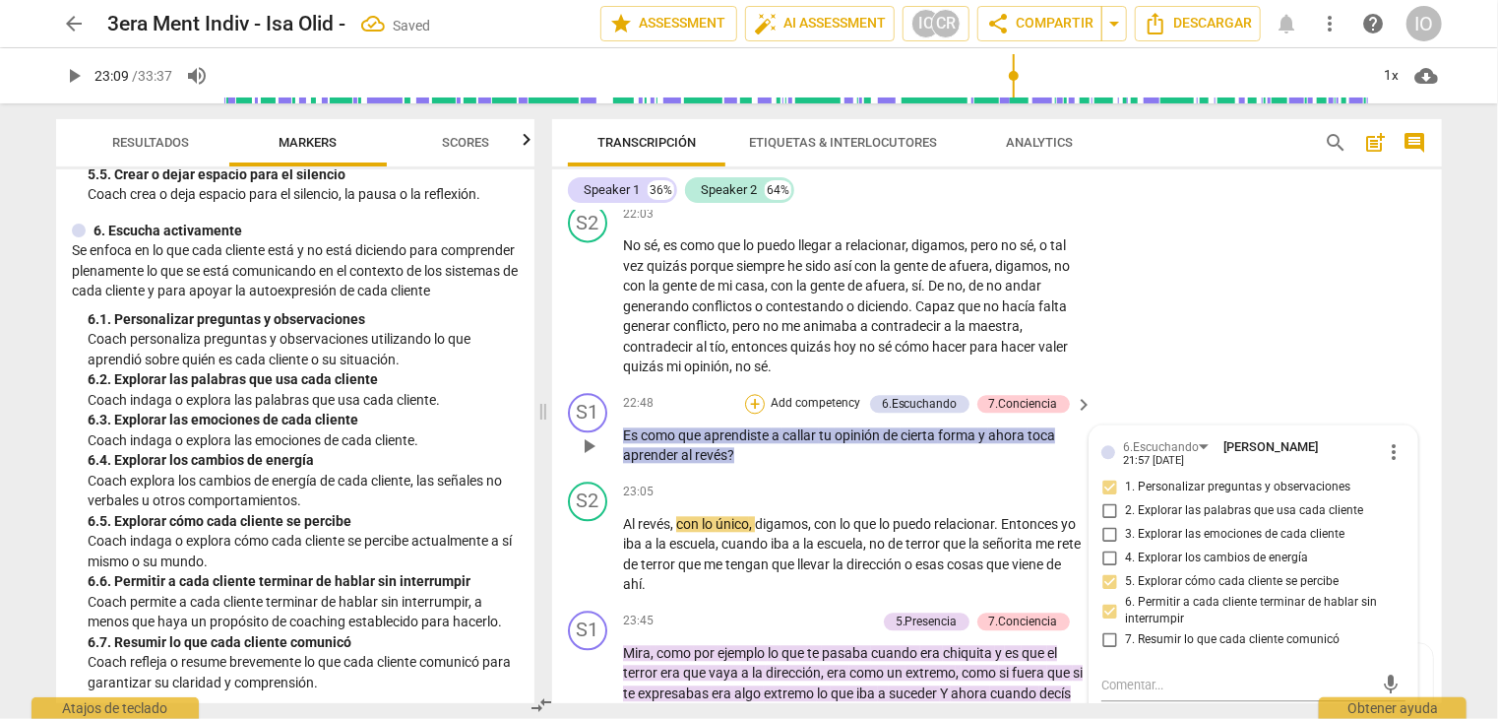
click at [752, 394] on div "+" at bounding box center [755, 404] width 20 height 20
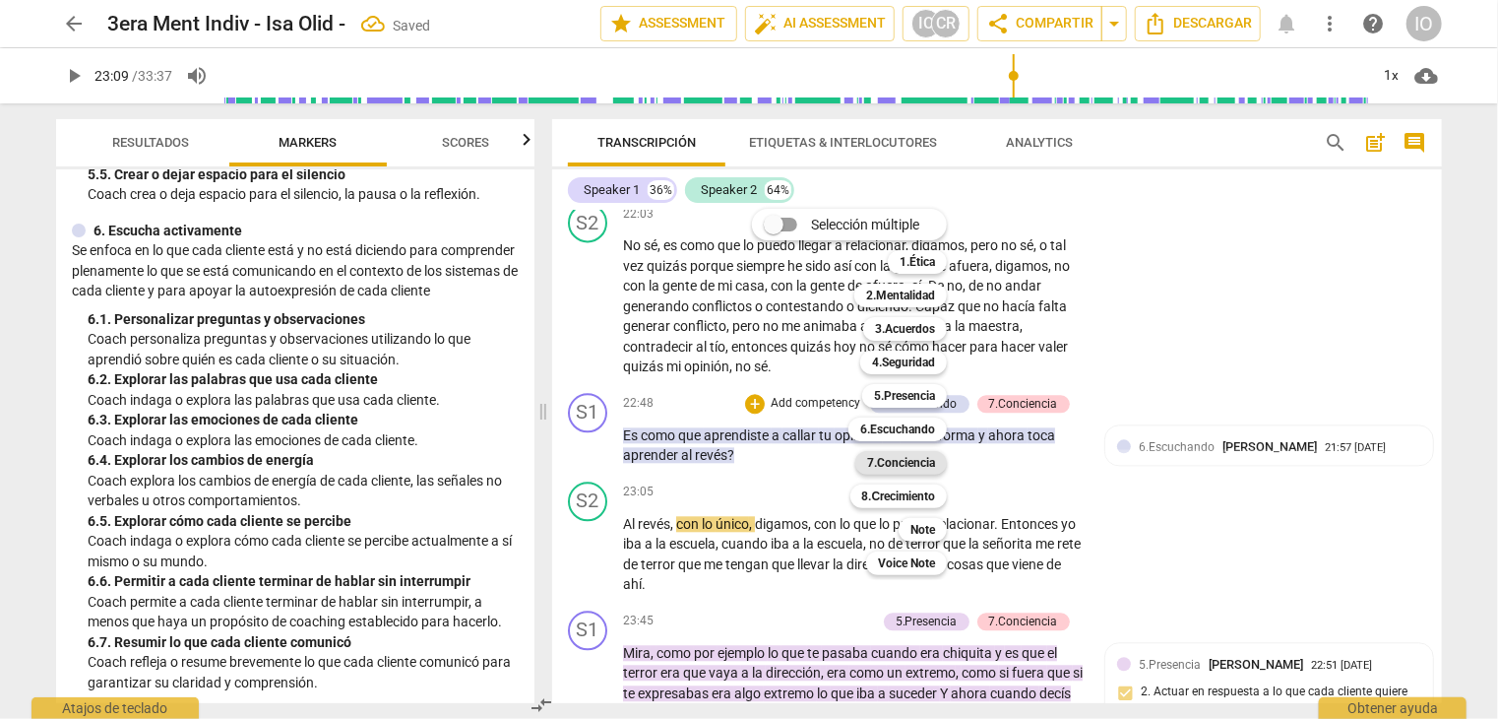
click at [894, 458] on b "7.Conciencia" at bounding box center [901, 463] width 68 height 24
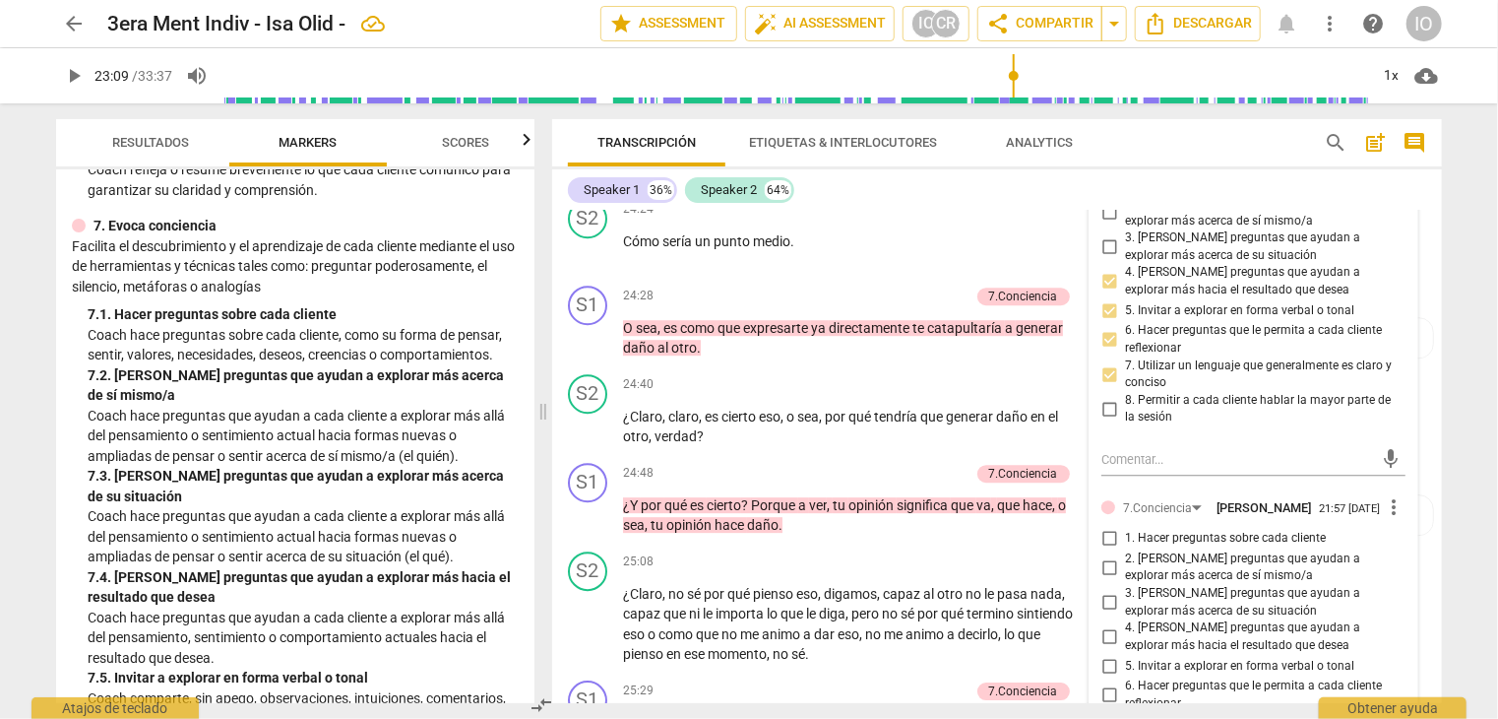
scroll to position [6620, 0]
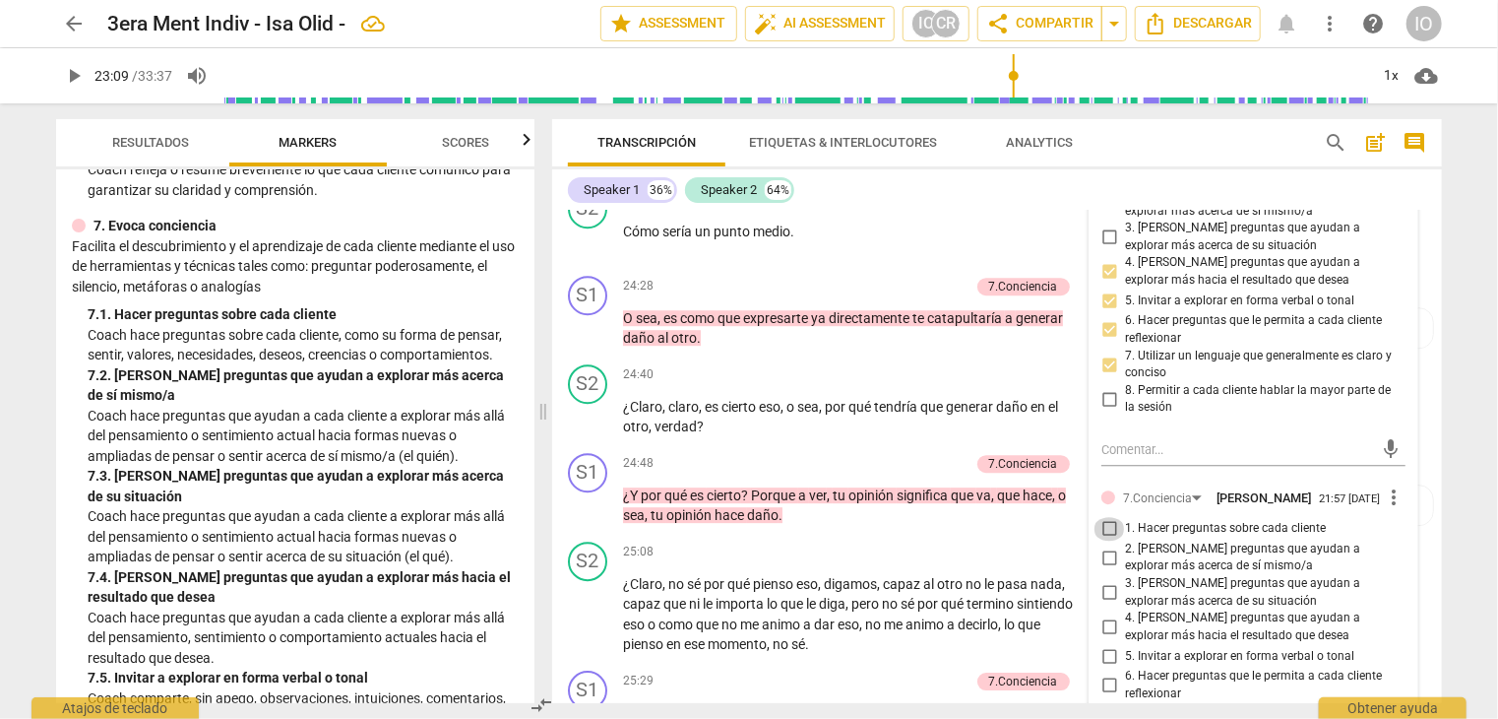
click at [1101, 517] on input "1. Hacer preguntas sobre cada cliente" at bounding box center [1110, 529] width 32 height 24
checkbox input "true"
click at [1106, 545] on input "2. [PERSON_NAME] preguntas que ayudan a explorar más acerca de sí mismo/a" at bounding box center [1110, 557] width 32 height 24
checkbox input "true"
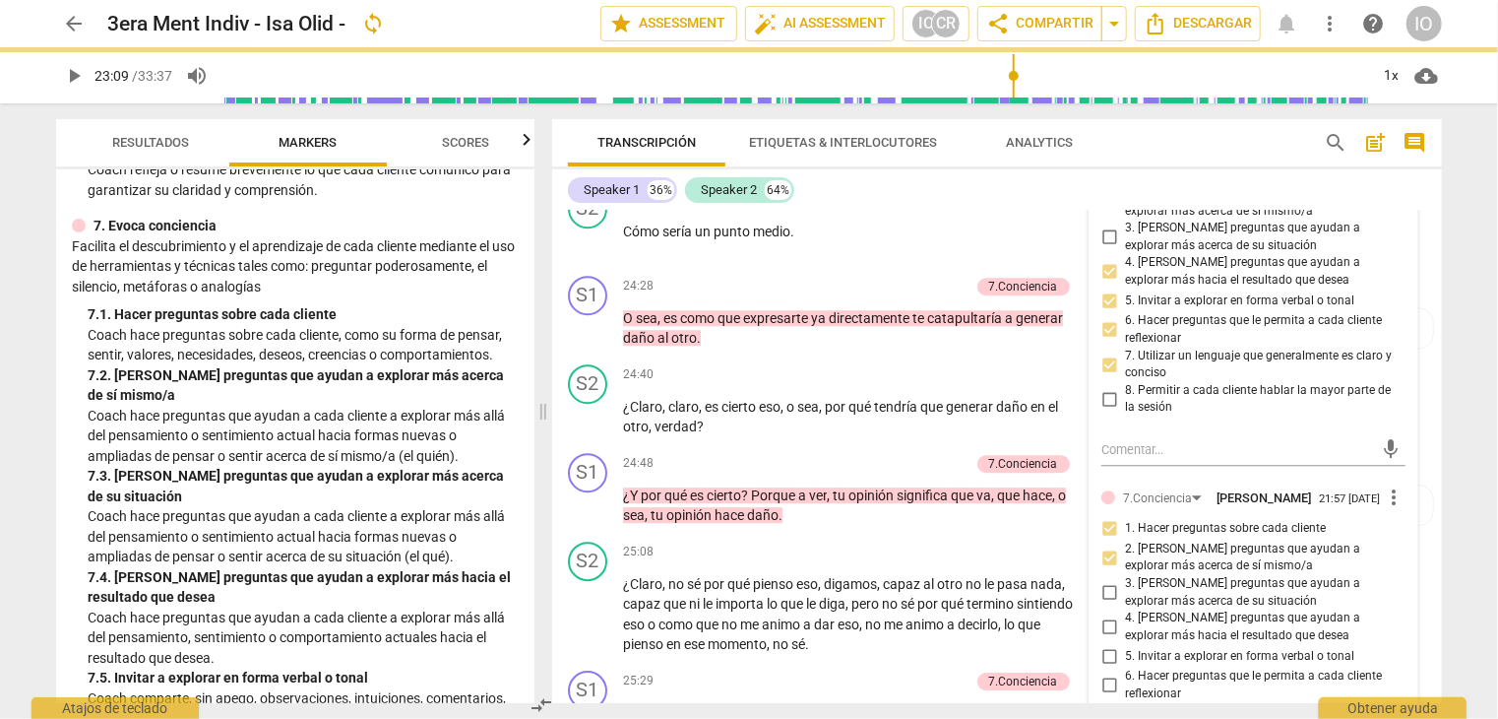
click at [1108, 583] on input "3. [PERSON_NAME] preguntas que ayudan a explorar más acerca de su situación" at bounding box center [1110, 593] width 32 height 24
checkbox input "true"
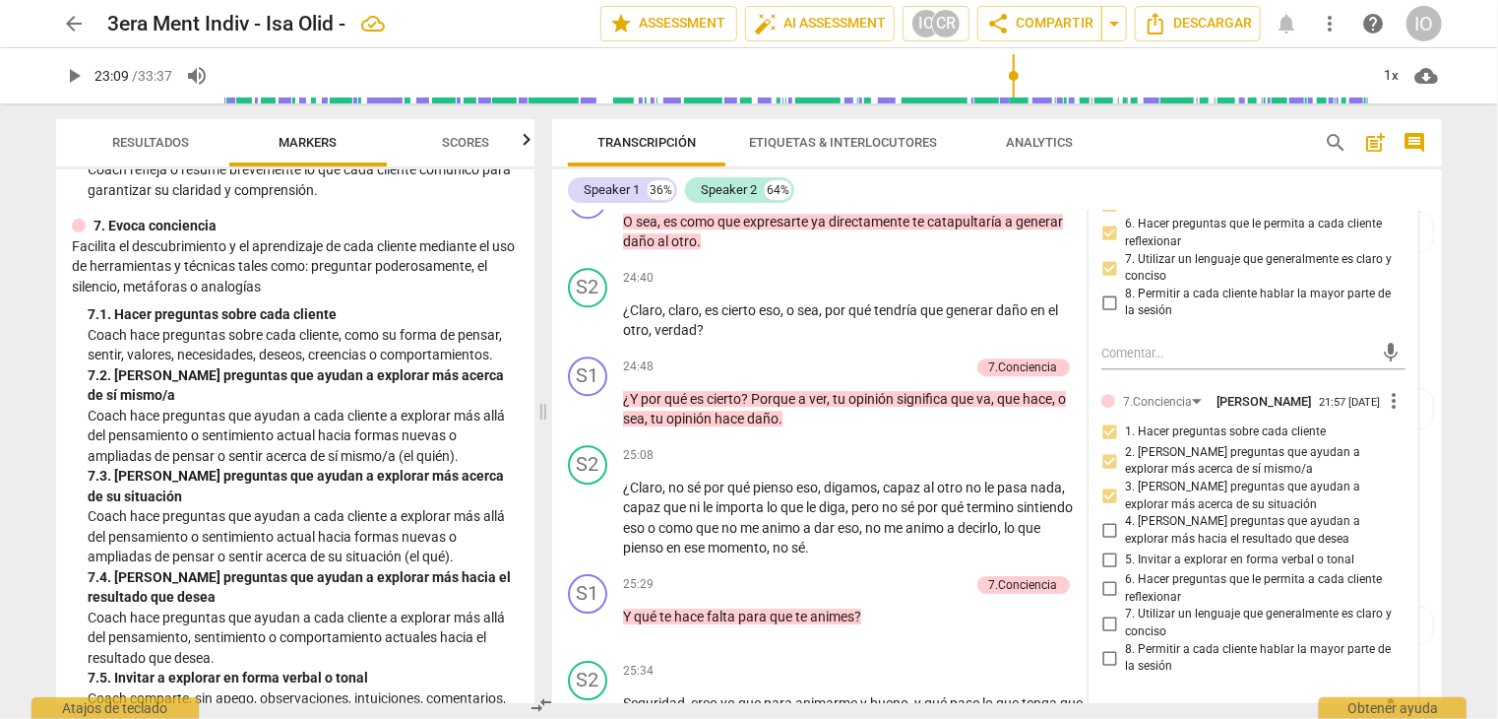
scroll to position [6718, 0]
click at [1103, 518] on input "4. [PERSON_NAME] preguntas que ayudan a explorar más hacia el resultado que des…" at bounding box center [1110, 529] width 32 height 24
checkbox input "true"
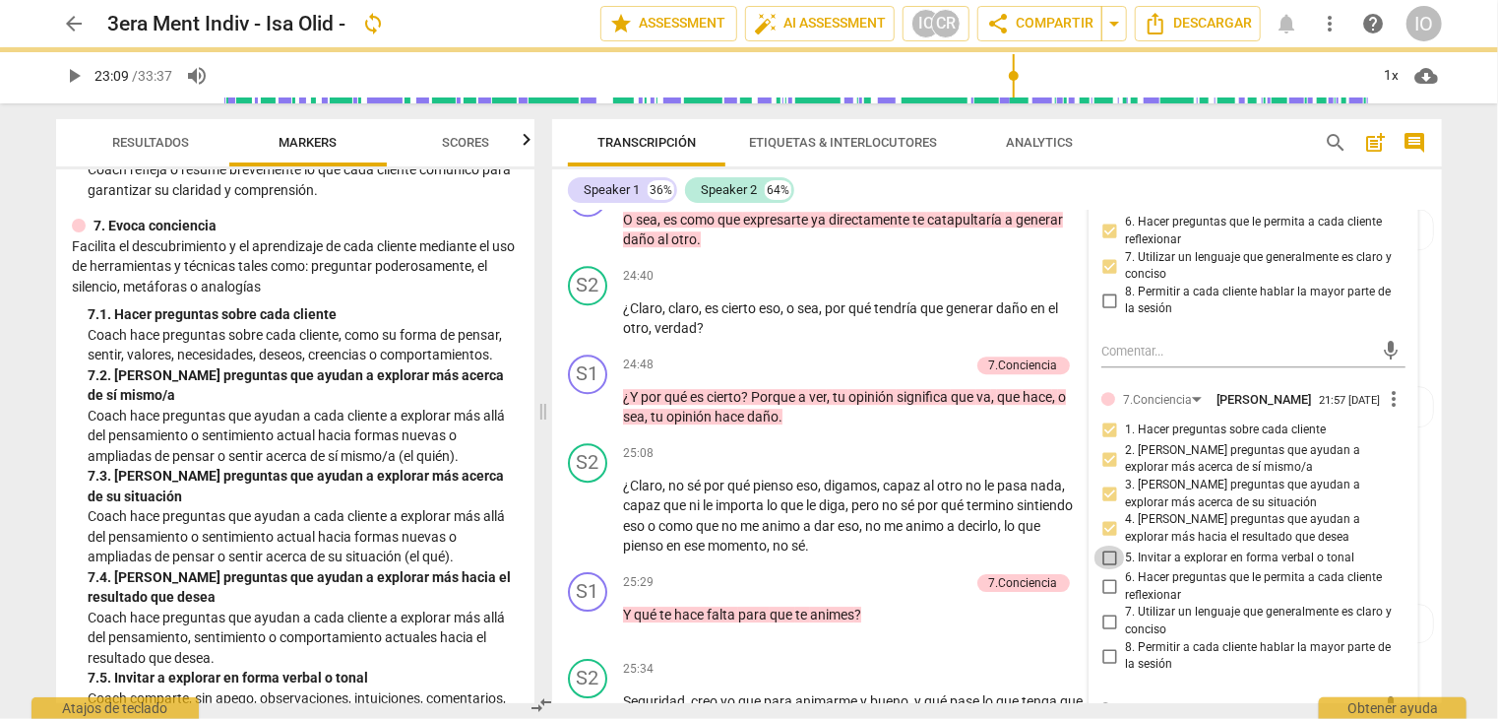
click at [1106, 547] on input "5. Invitar a explorar en forma verbal o tonal" at bounding box center [1110, 557] width 32 height 24
checkbox input "true"
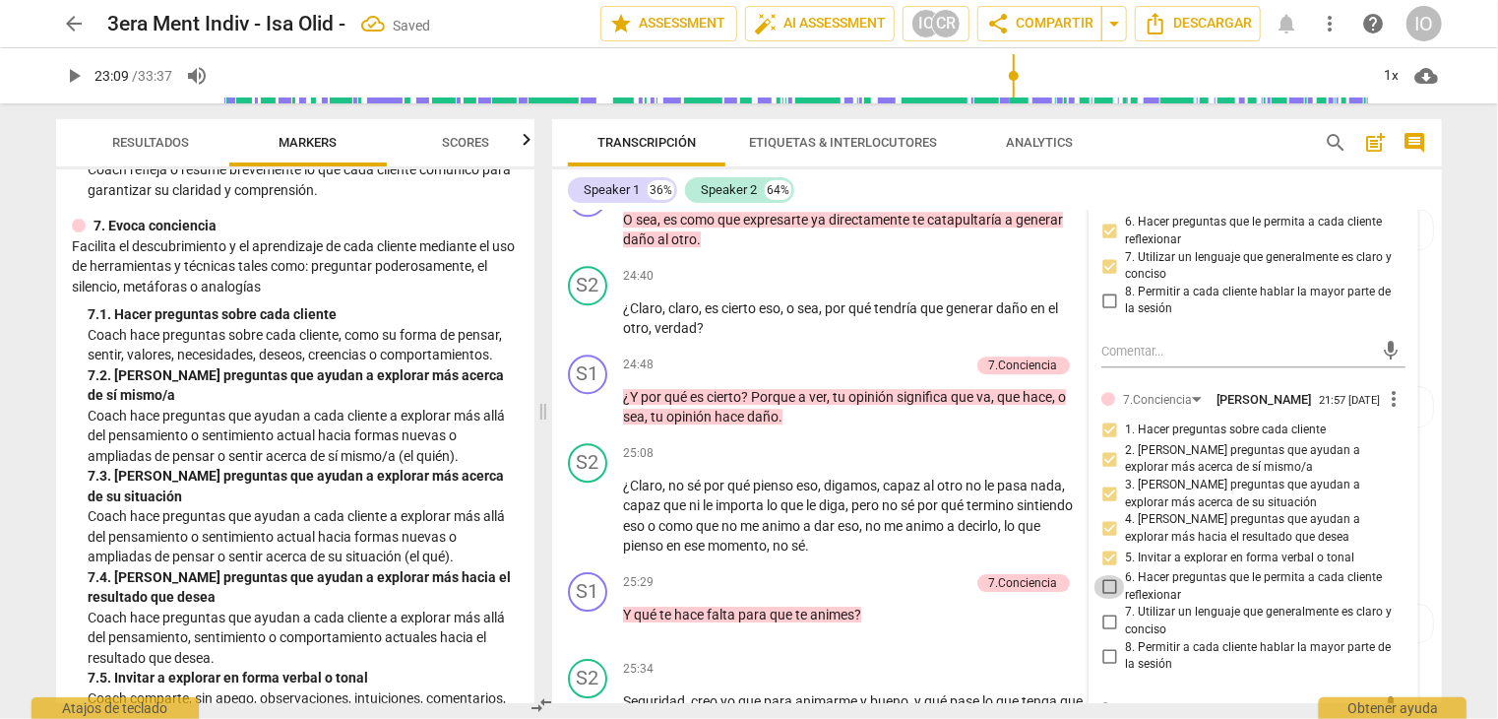
click at [1107, 575] on input "6. Hacer preguntas que le permita a cada cliente reflexionar" at bounding box center [1110, 587] width 32 height 24
checkbox input "true"
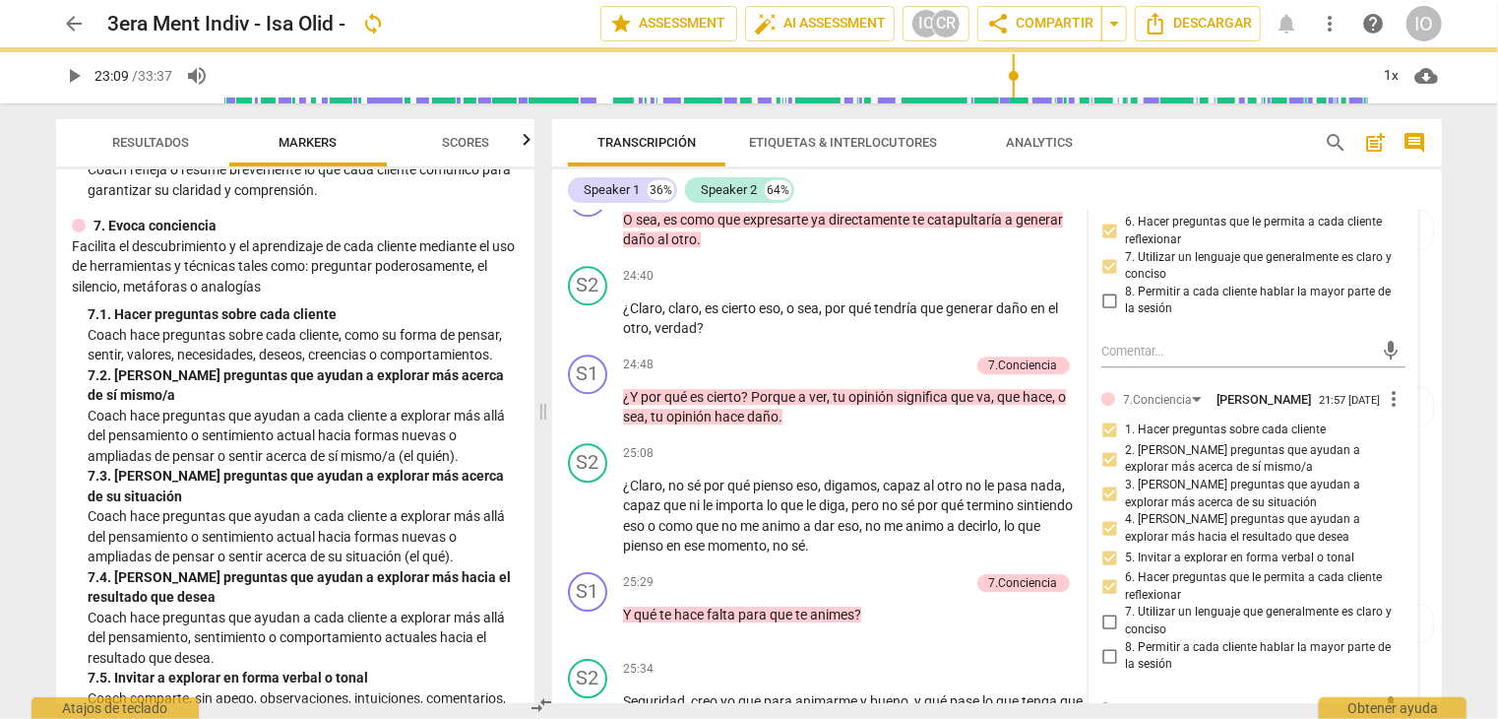
click at [1106, 609] on input "7. Utilizar un lenguaje que generalmente es claro y conciso" at bounding box center [1110, 621] width 32 height 24
checkbox input "true"
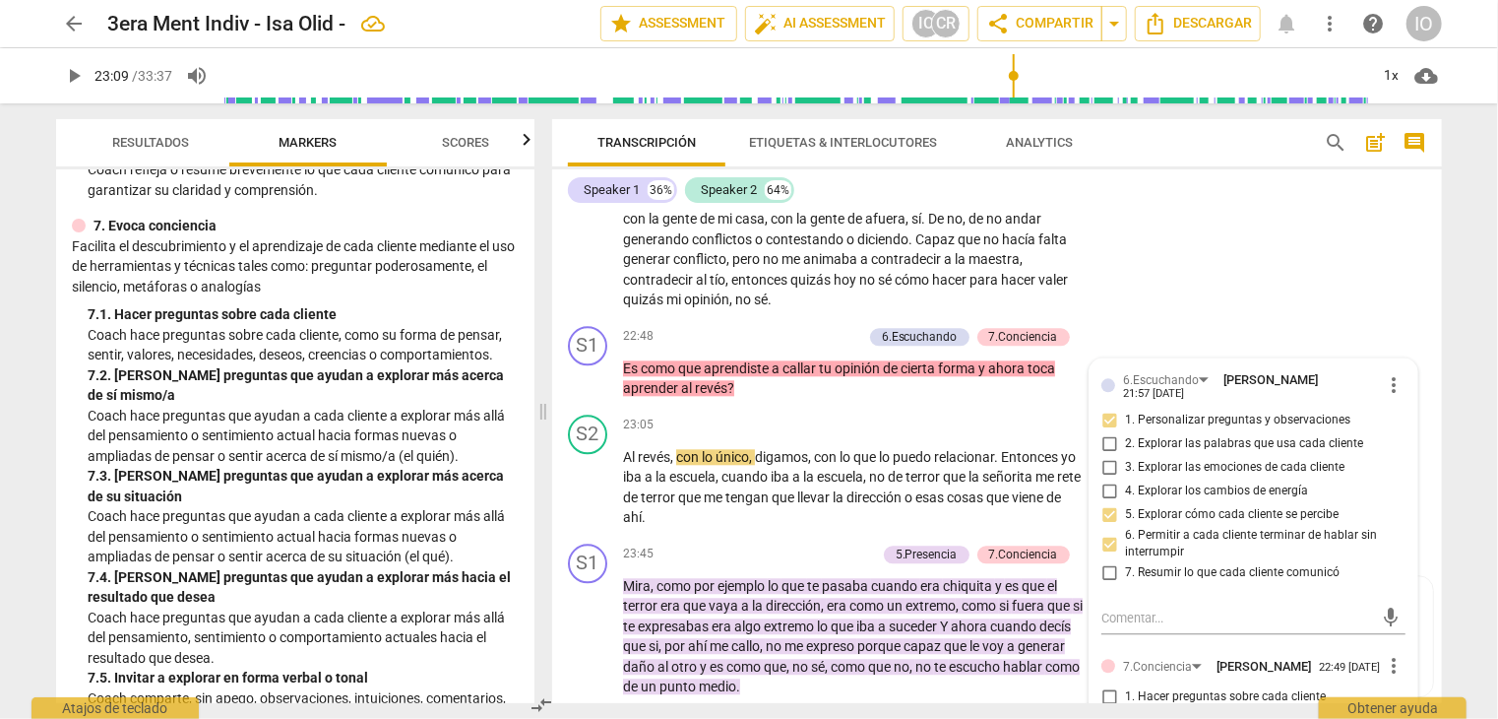
scroll to position [6127, 0]
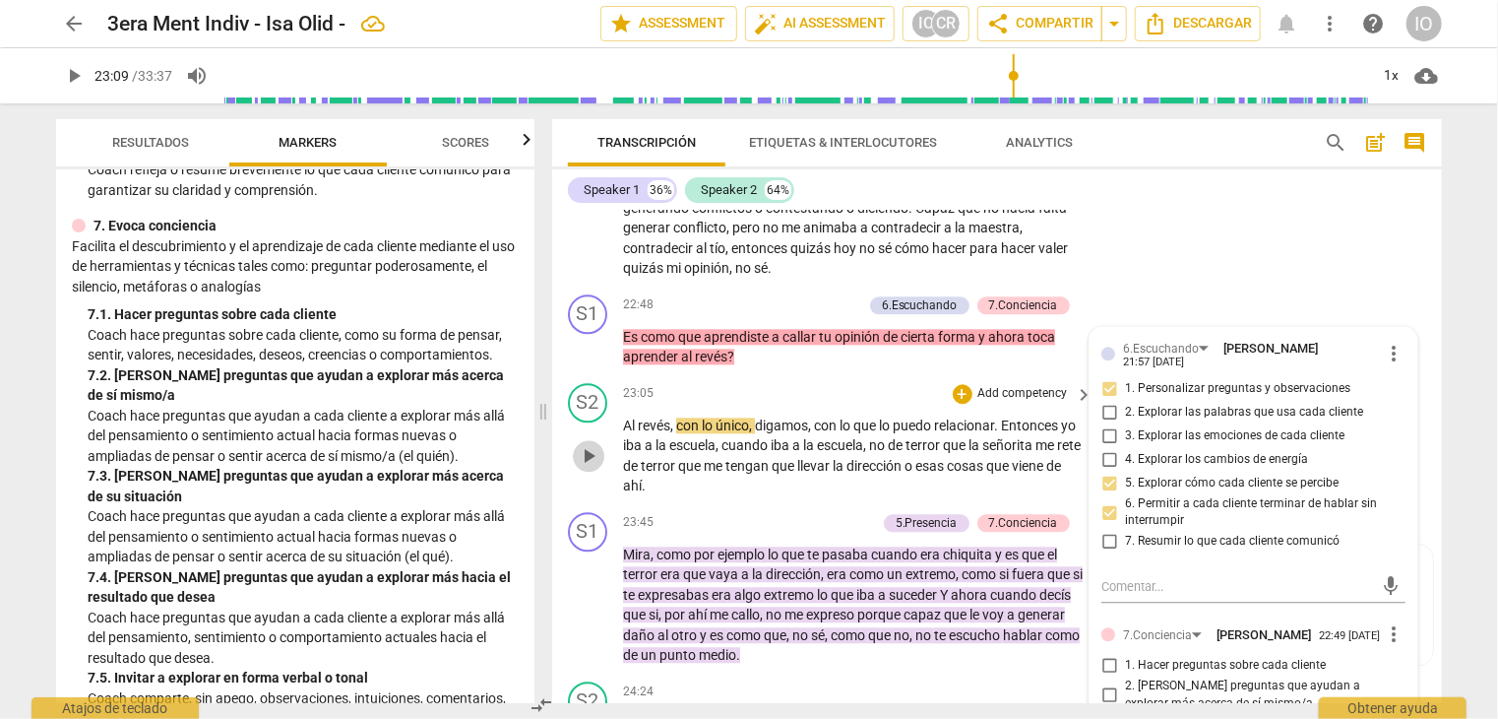
click at [594, 446] on span "play_arrow" at bounding box center [589, 456] width 24 height 24
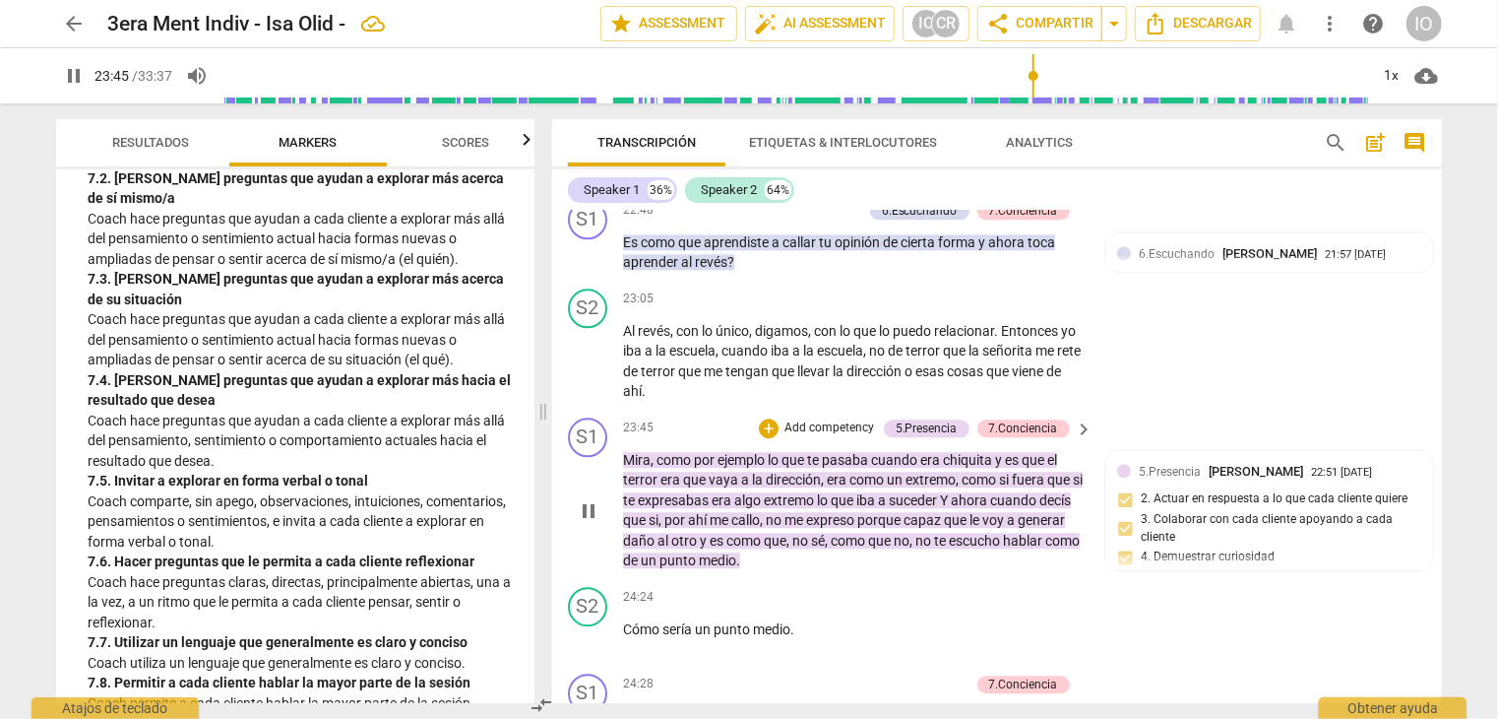
scroll to position [6226, 0]
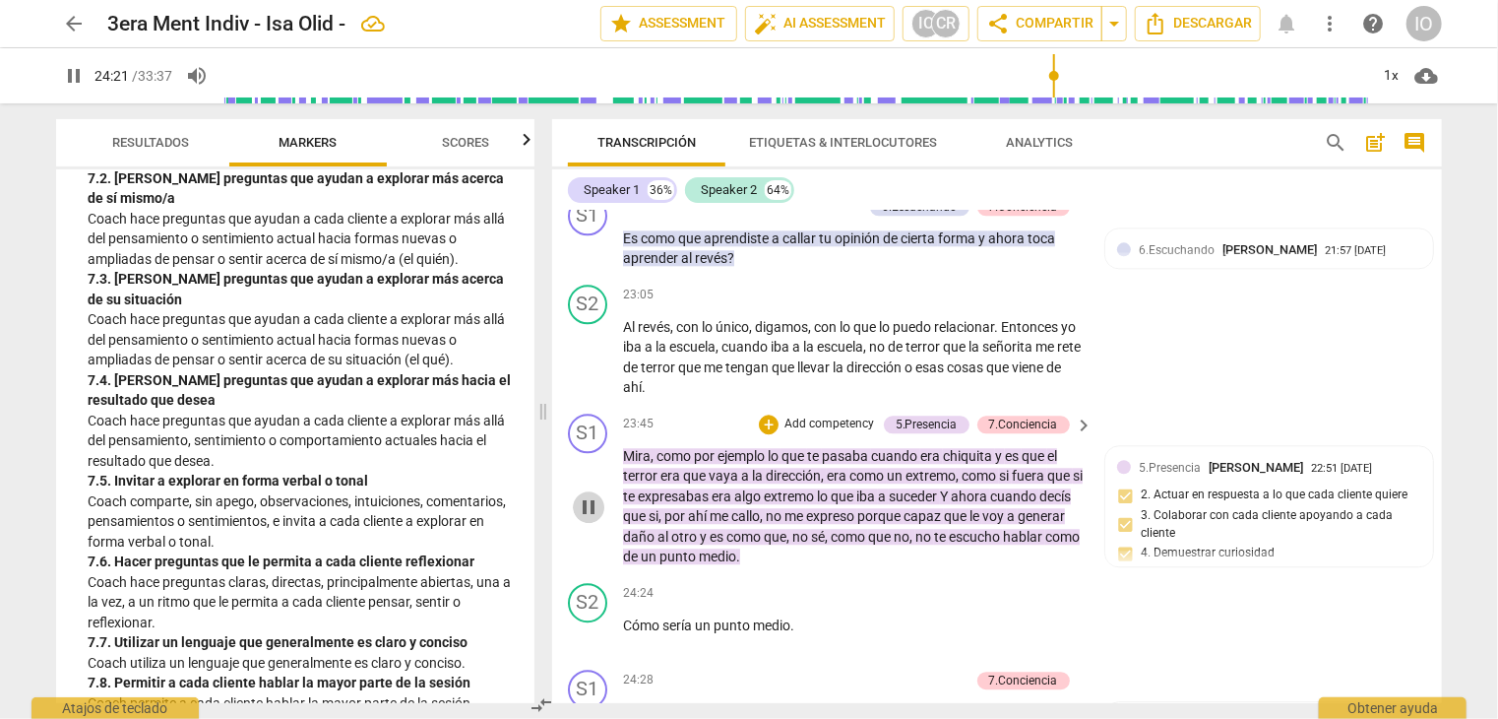
click at [592, 499] on span "pause" at bounding box center [589, 507] width 24 height 24
type input "1461"
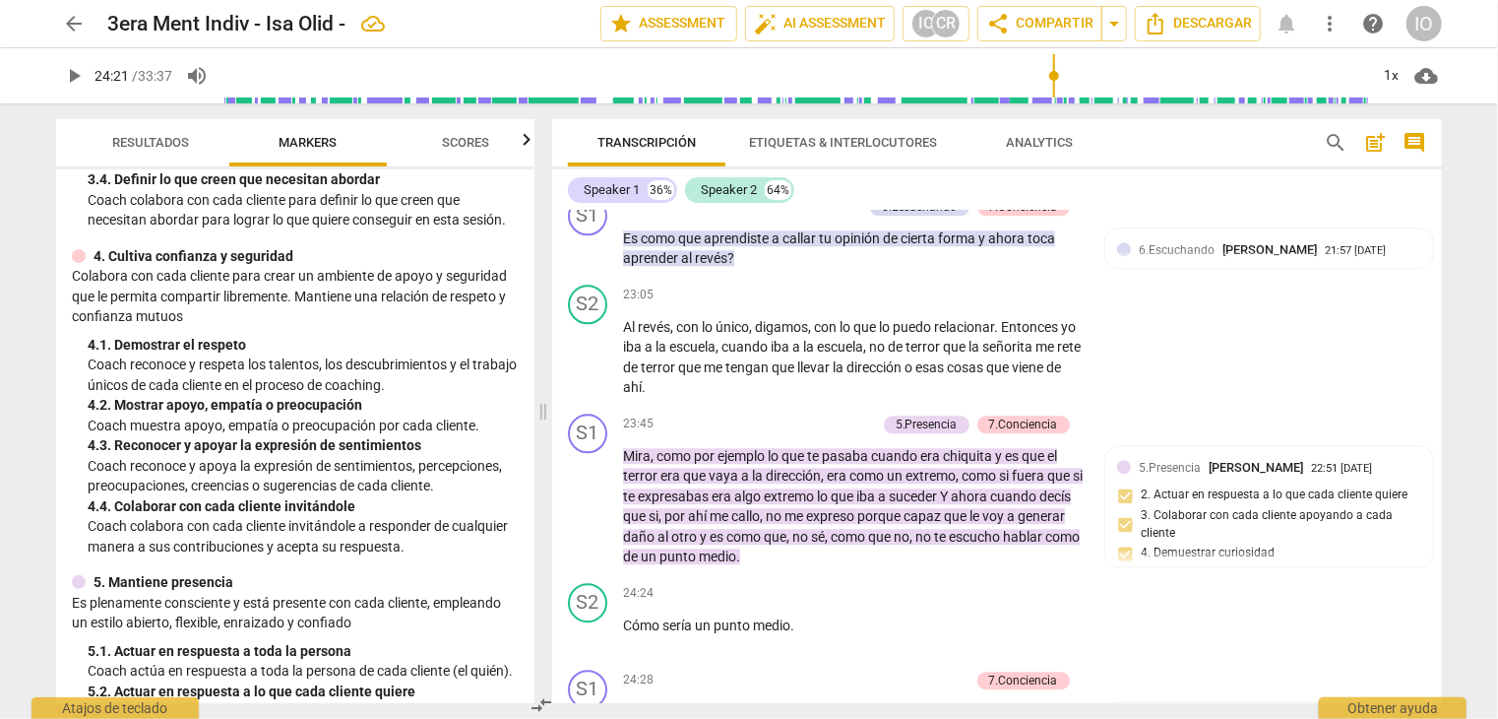
scroll to position [492, 0]
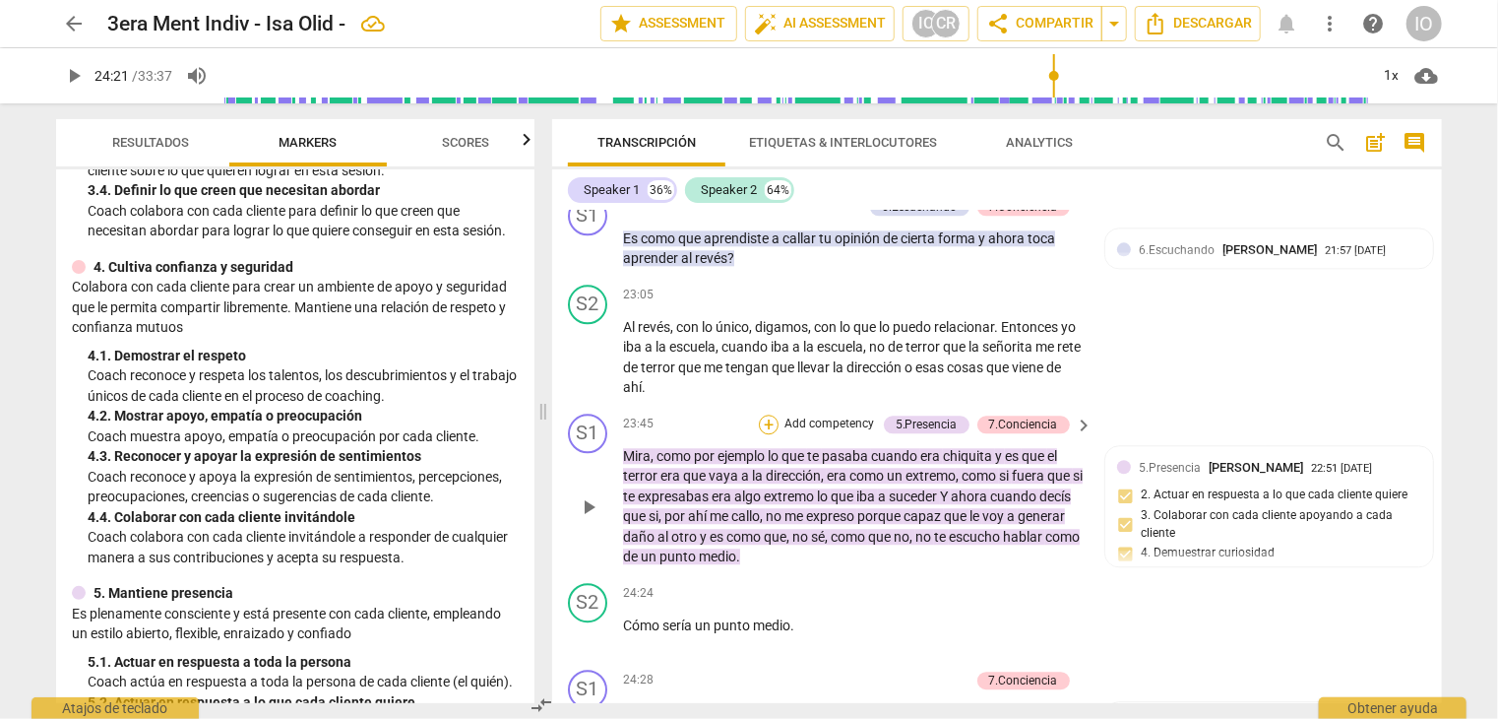
click at [765, 414] on div "+" at bounding box center [769, 424] width 20 height 20
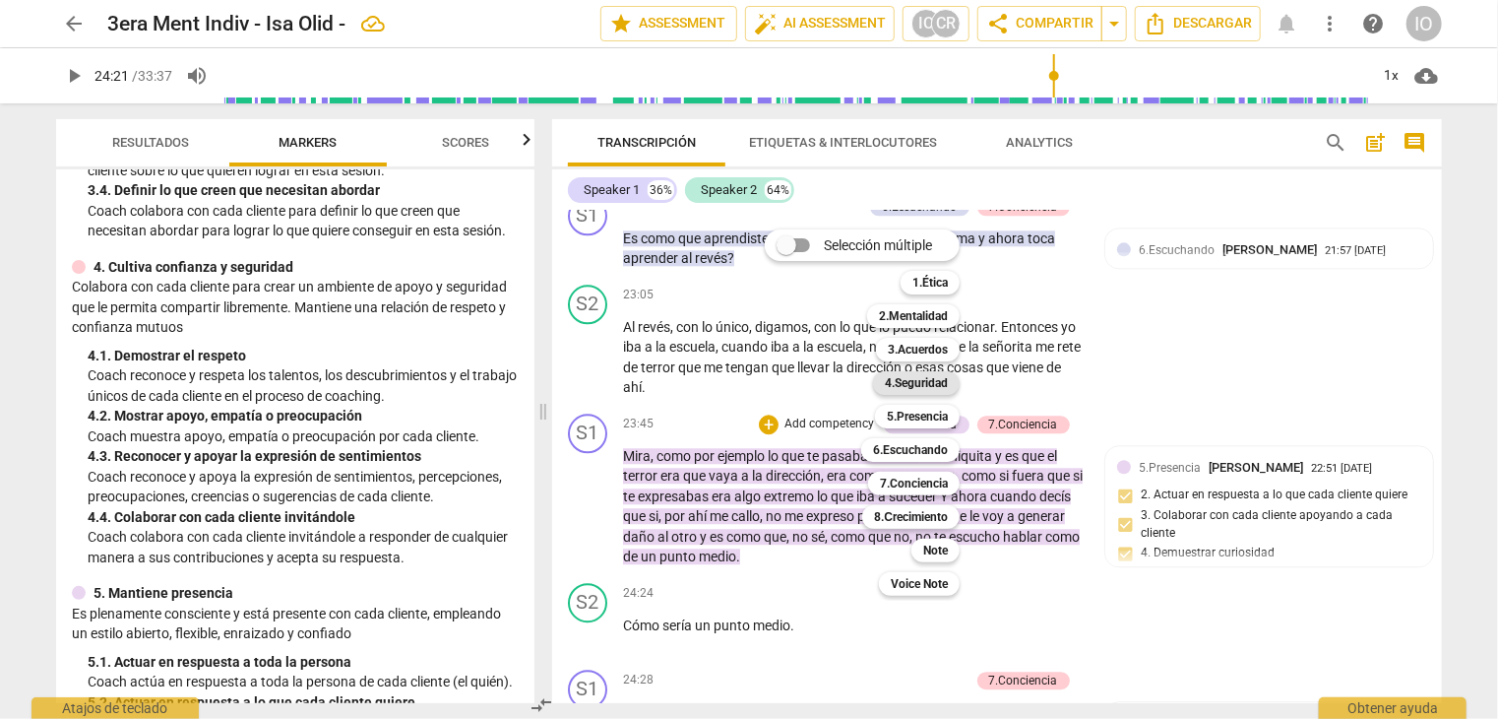
click at [907, 387] on b "4.Seguridad" at bounding box center [916, 383] width 63 height 24
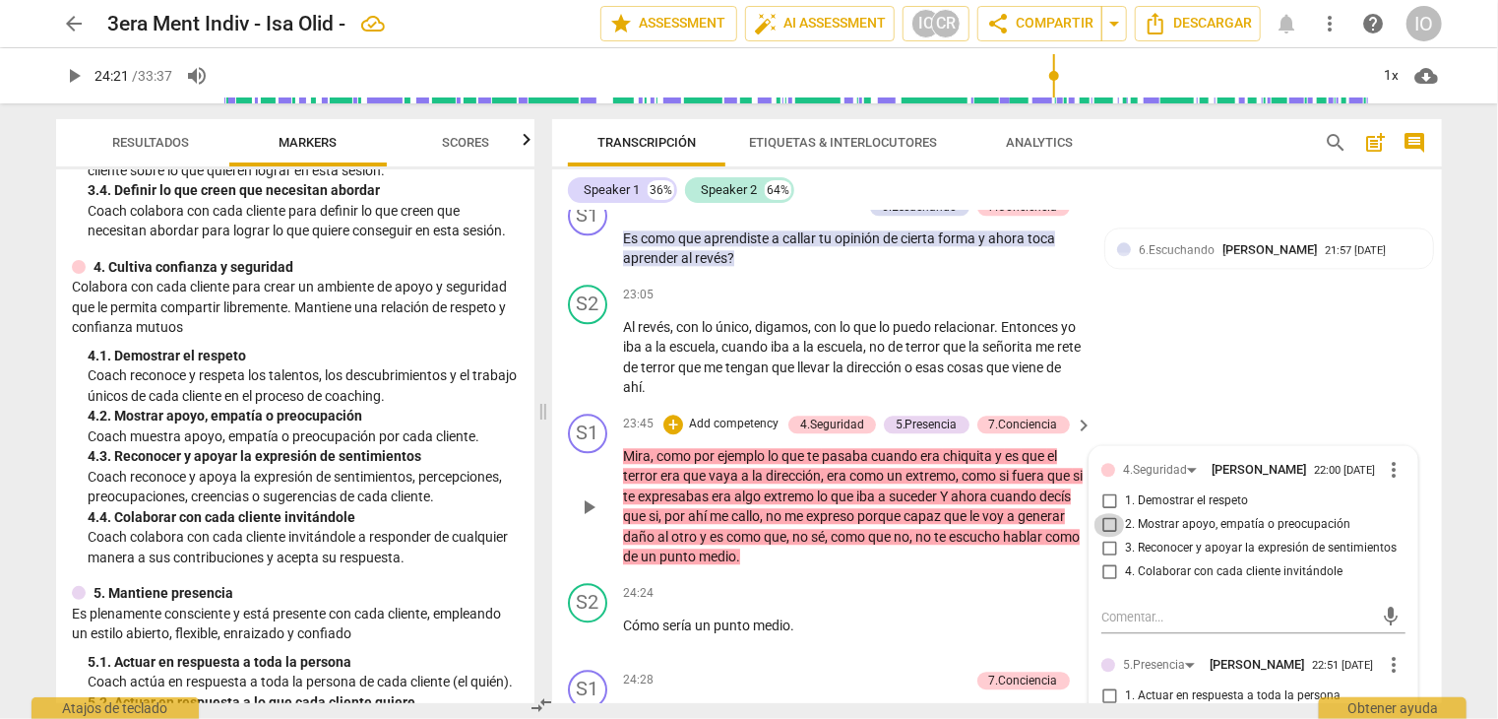
click at [1104, 513] on input "2. Mostrar apoyo, empatía o preocupación" at bounding box center [1110, 525] width 32 height 24
checkbox input "true"
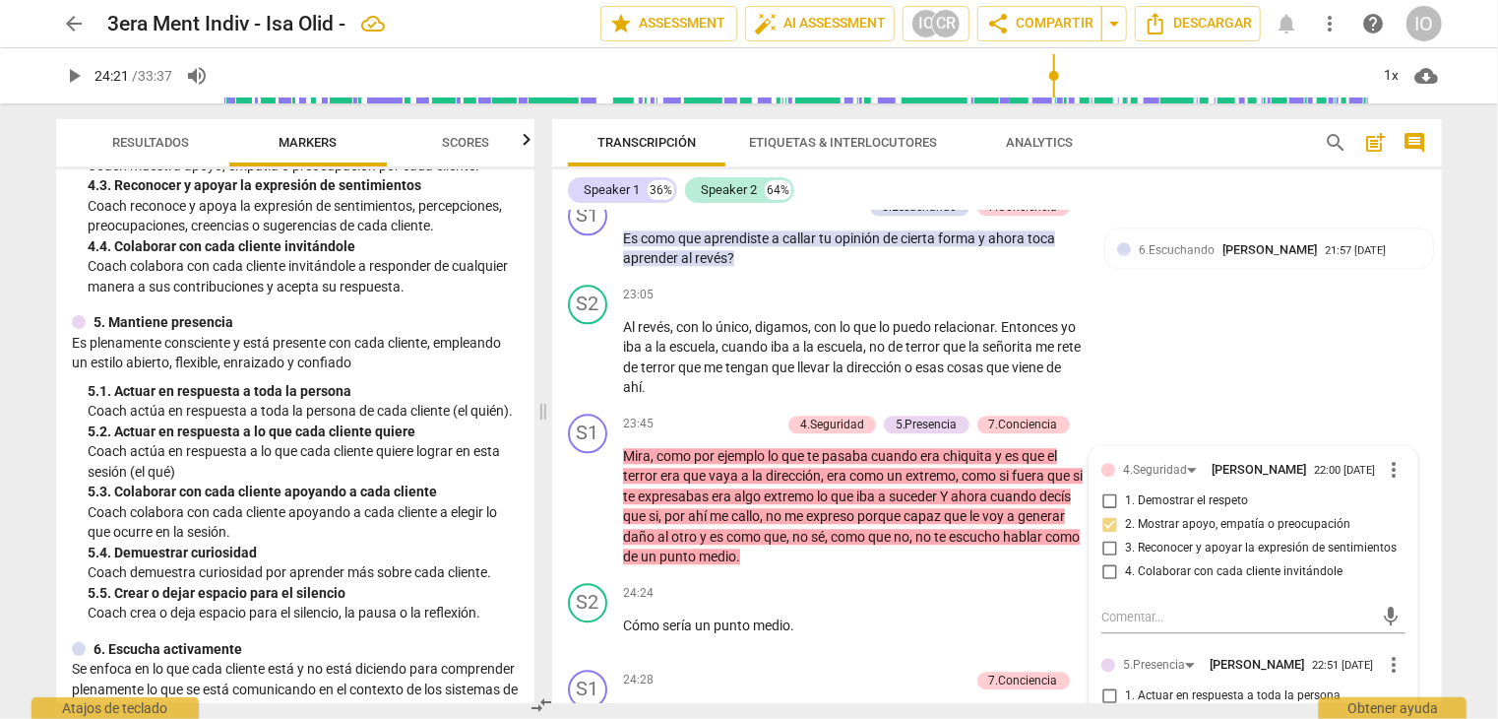
scroll to position [788, 0]
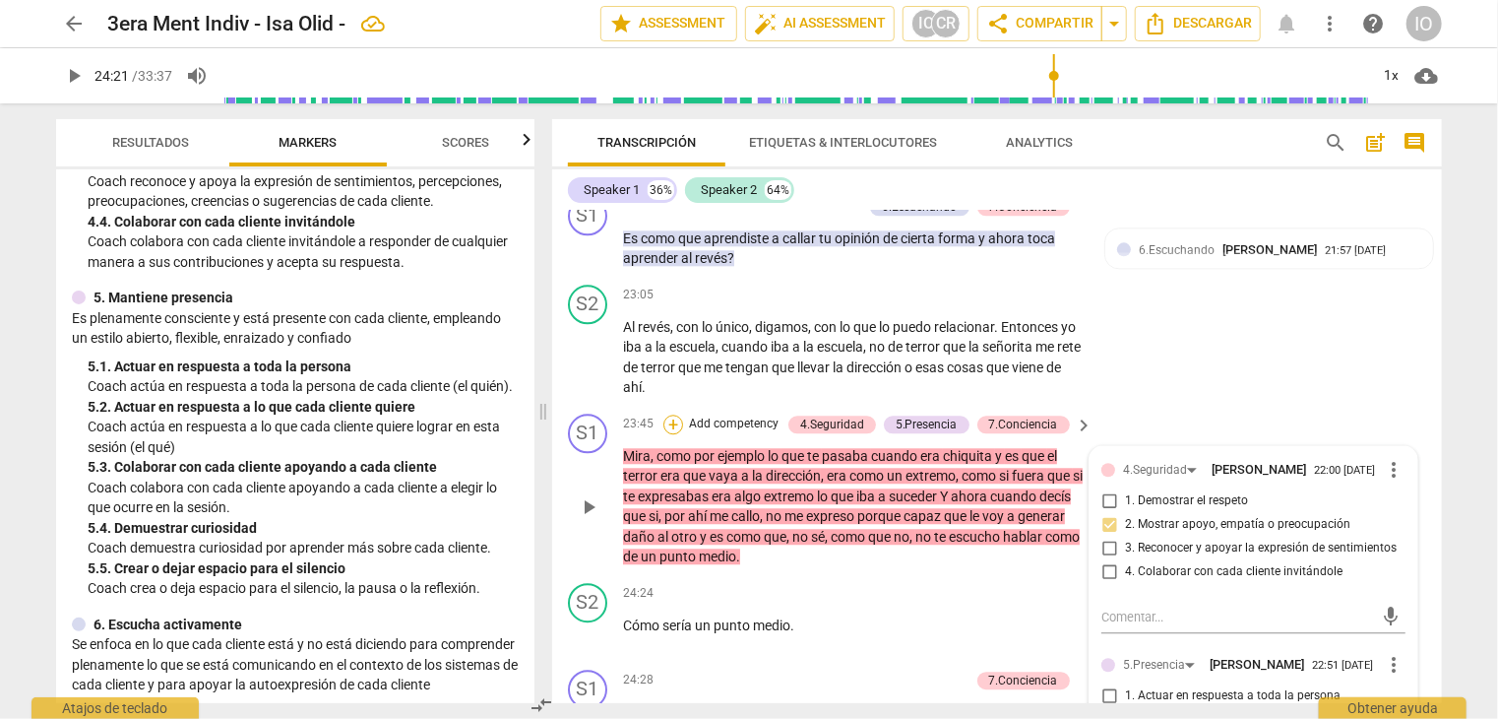
click at [671, 414] on div "+" at bounding box center [674, 424] width 20 height 20
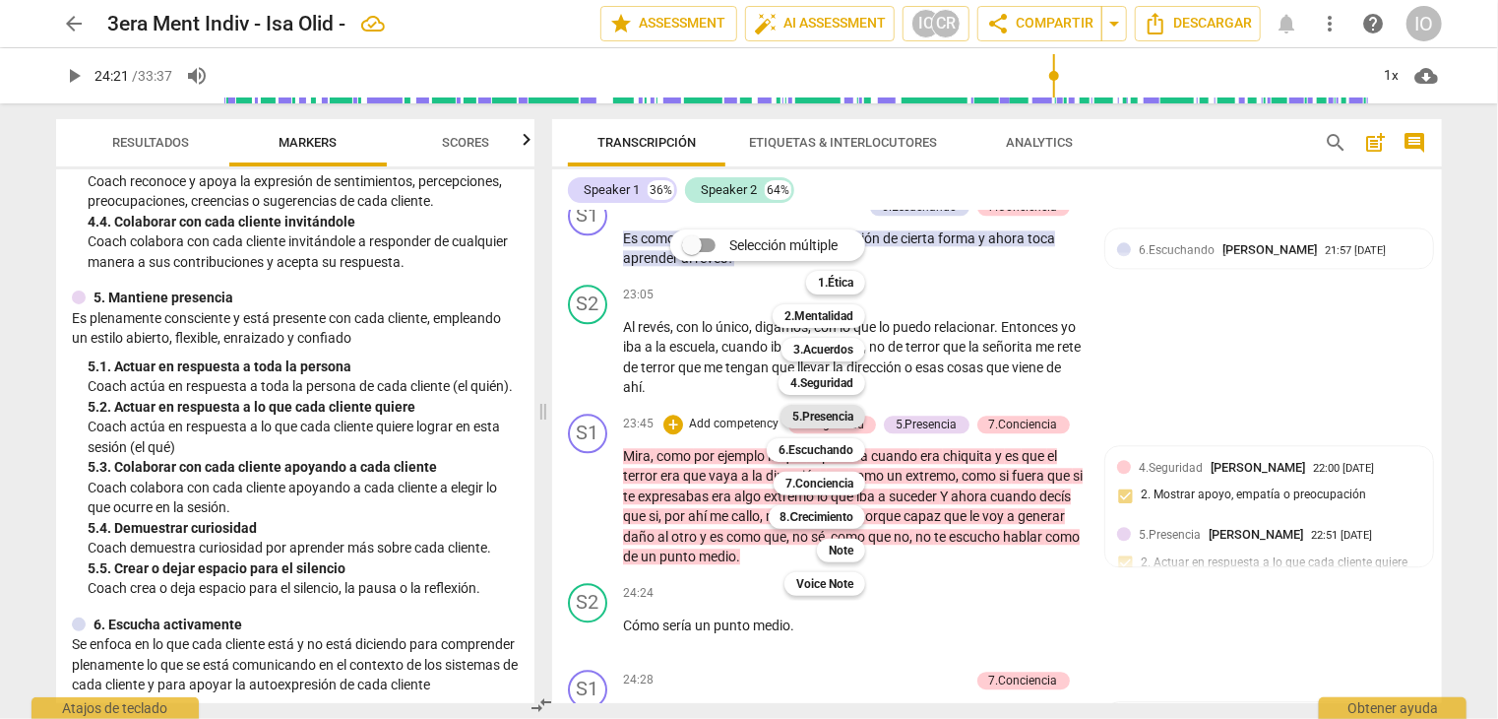
click at [797, 414] on b "5.Presencia" at bounding box center [823, 417] width 61 height 24
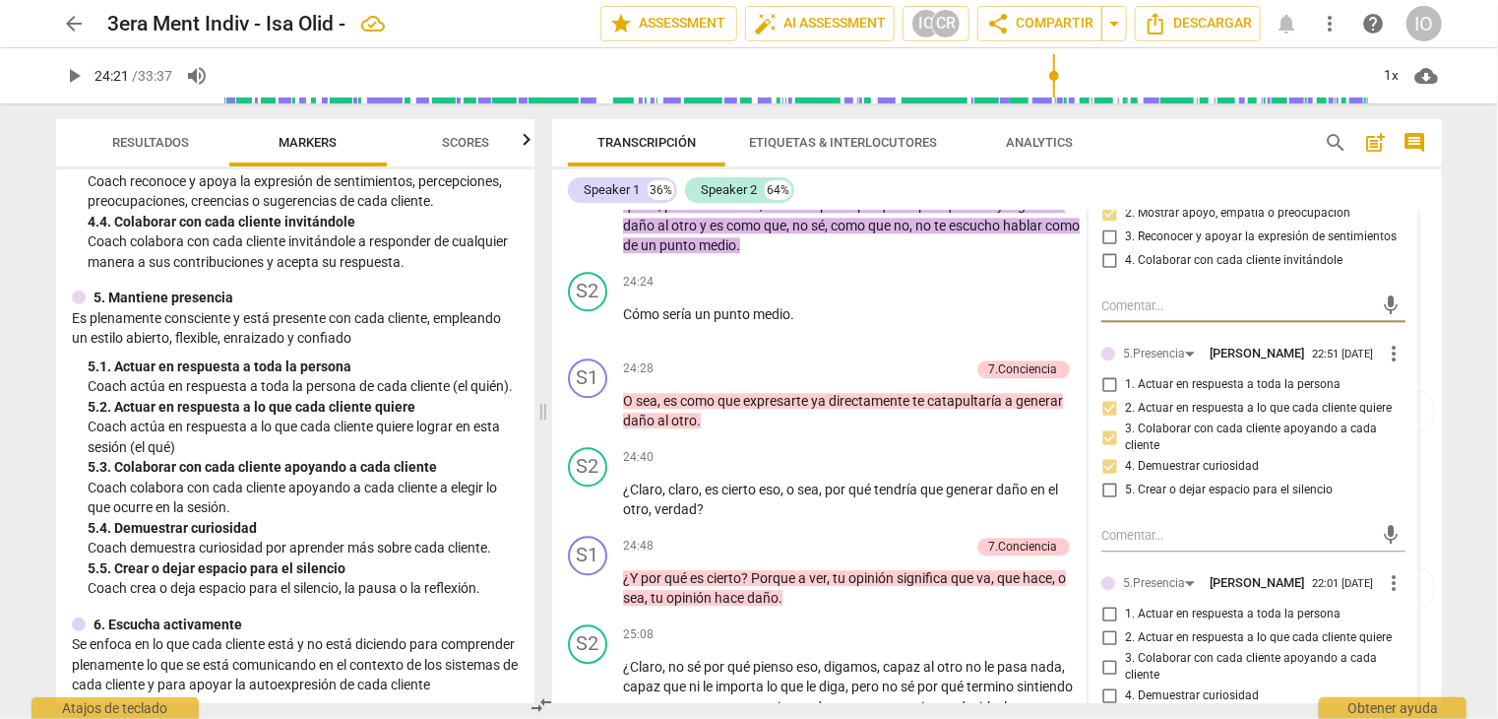
scroll to position [6620, 0]
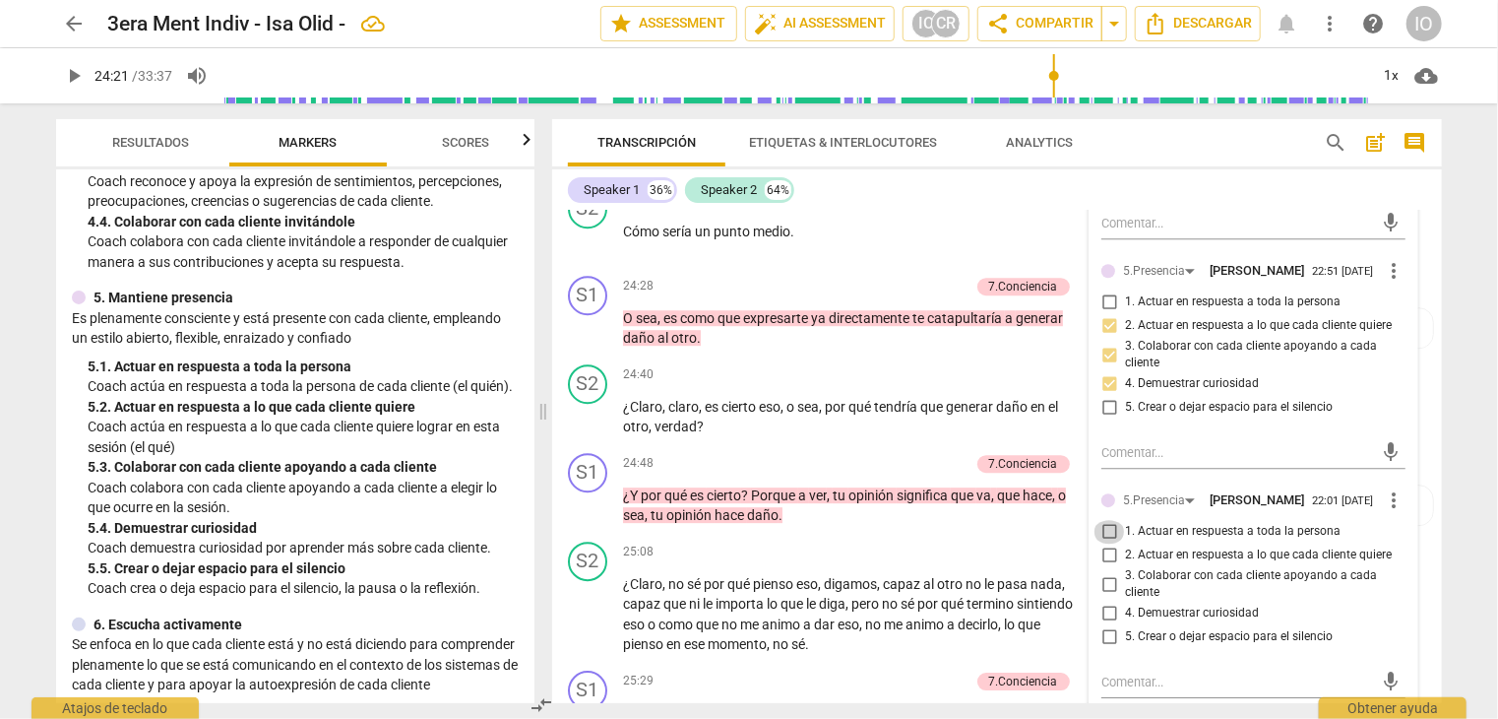
click at [1106, 525] on input "1. Actuar en respuesta a toda la persona" at bounding box center [1110, 532] width 32 height 24
checkbox input "true"
click at [1104, 610] on input "4. Demuestrar curiosidad" at bounding box center [1110, 614] width 32 height 24
checkbox input "true"
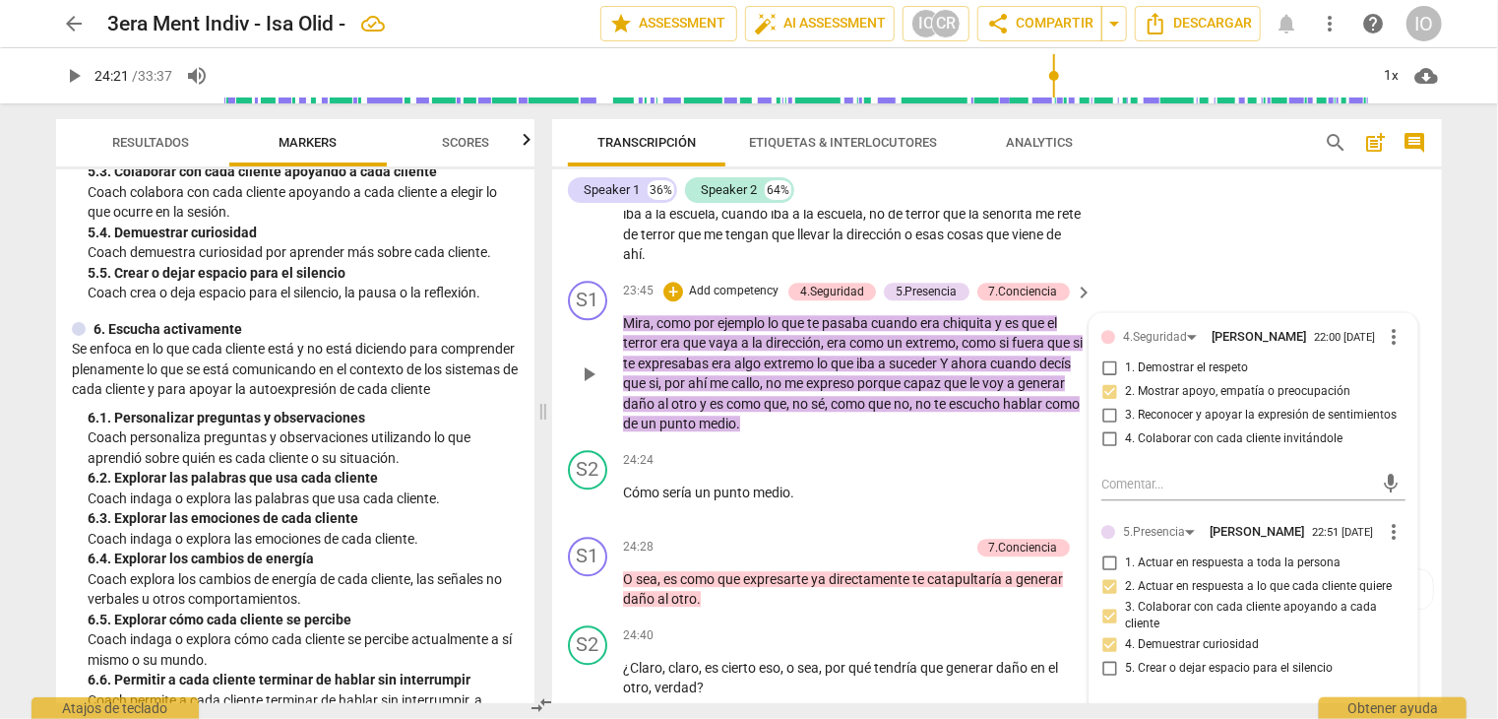
scroll to position [6324, 0]
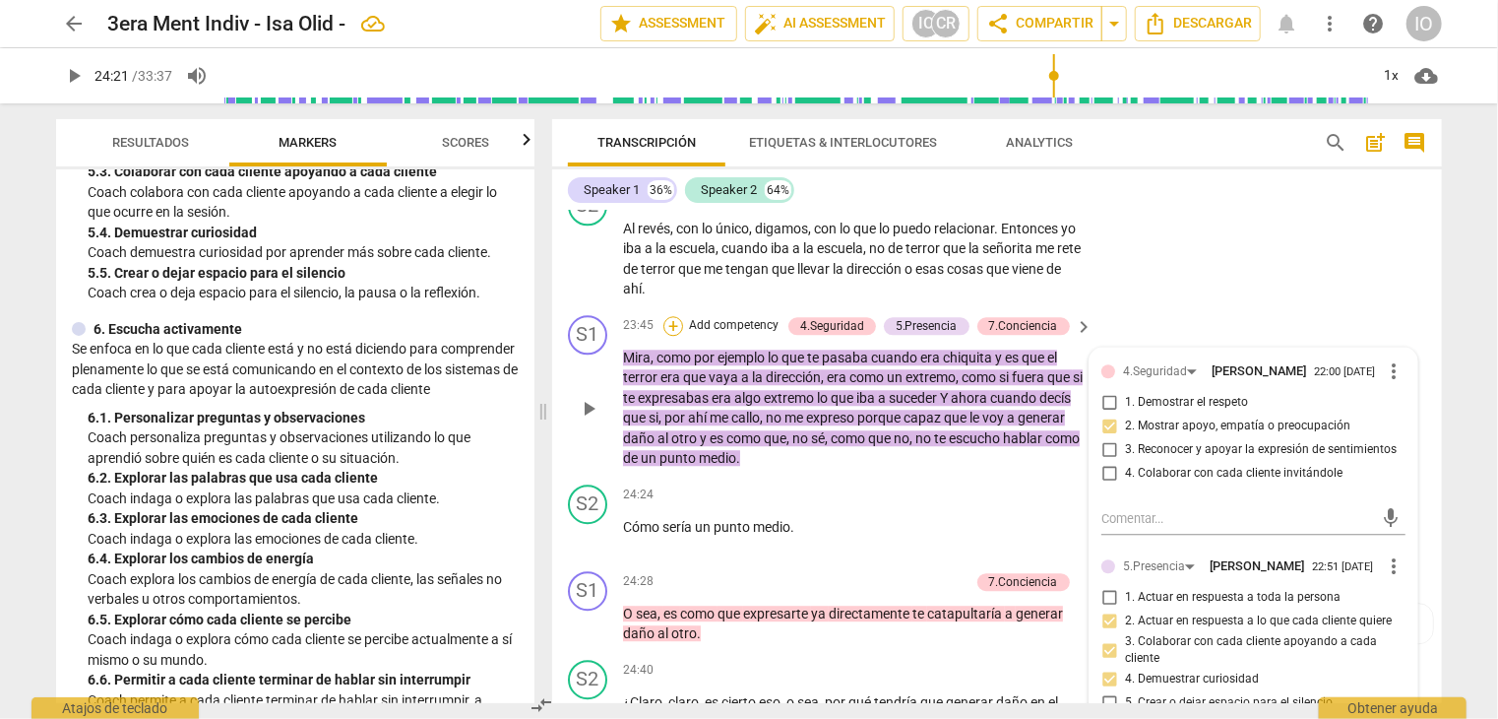
click at [677, 316] on div "+" at bounding box center [674, 326] width 20 height 20
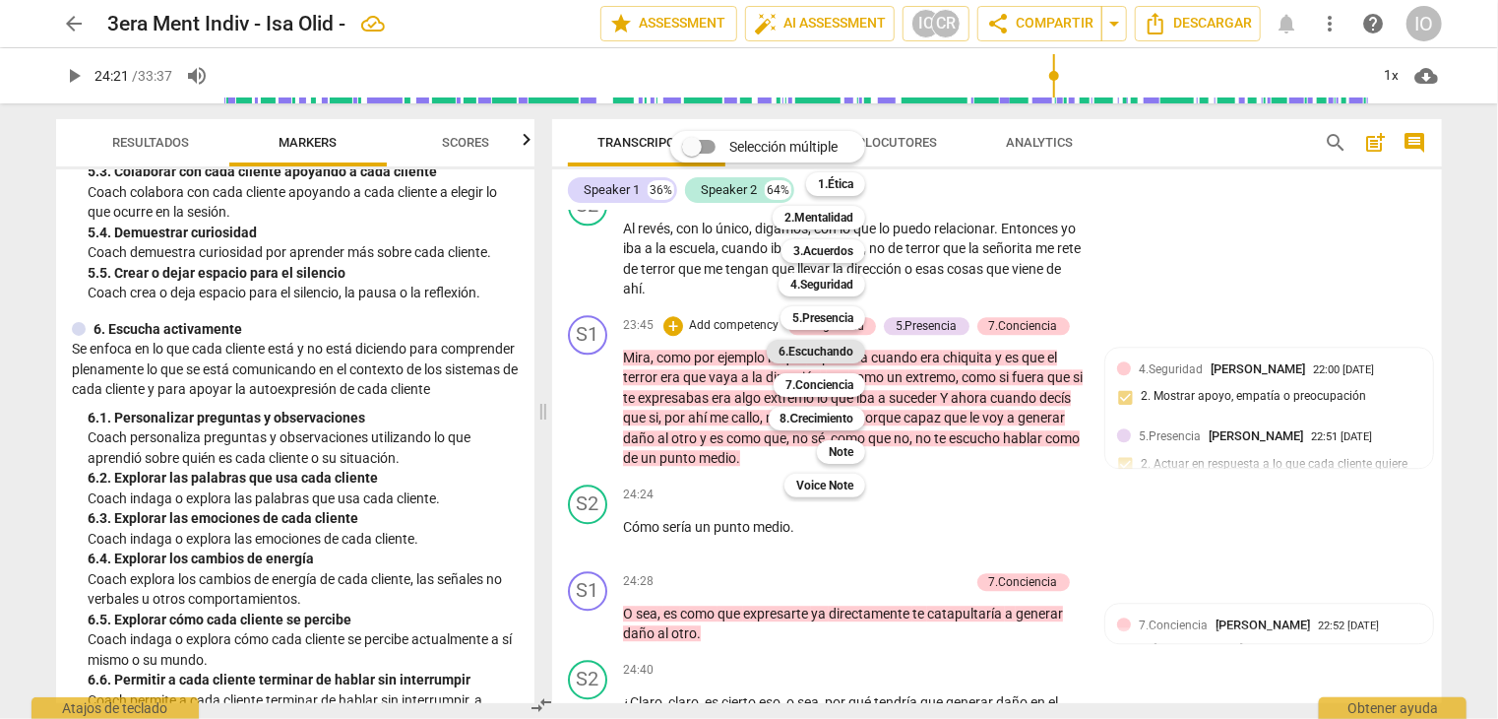
click at [819, 353] on b "6.Escuchando" at bounding box center [816, 352] width 75 height 24
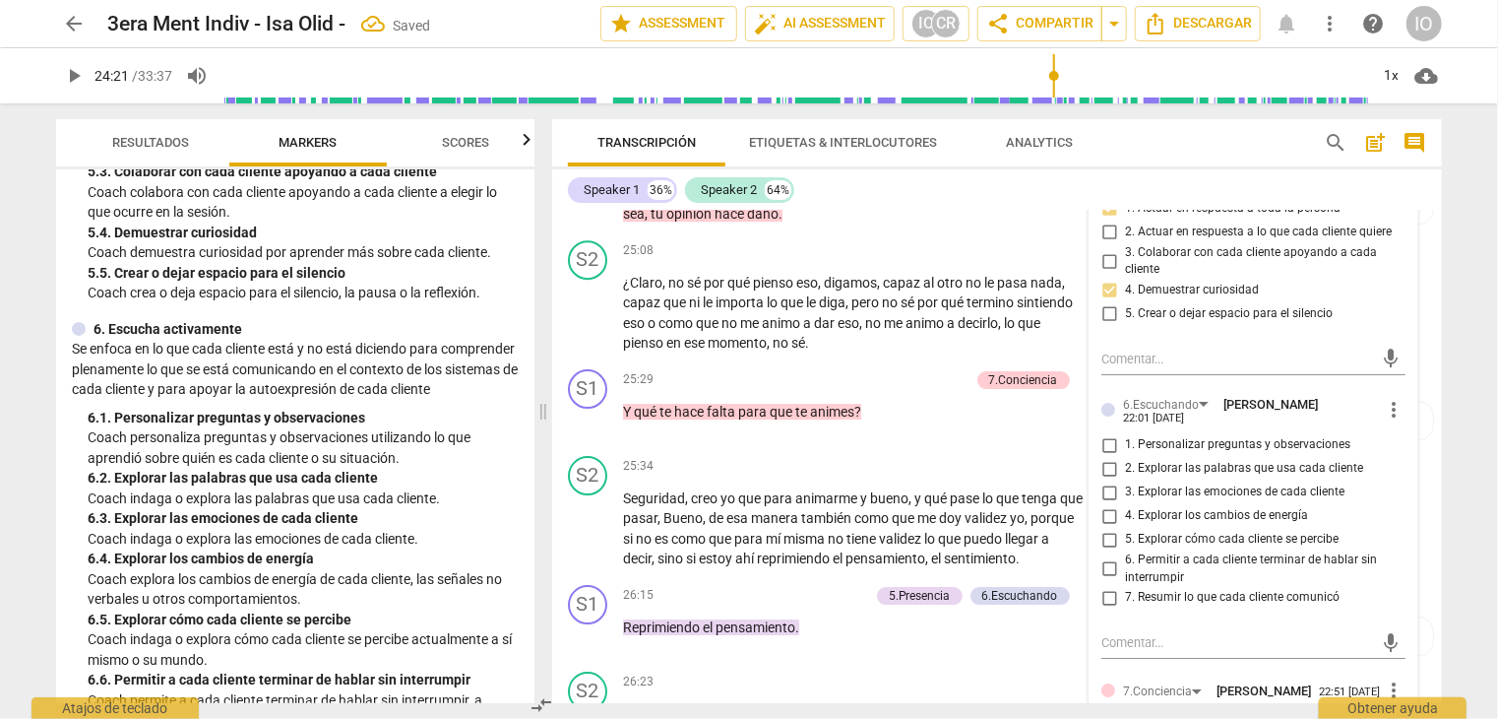
scroll to position [7013, 0]
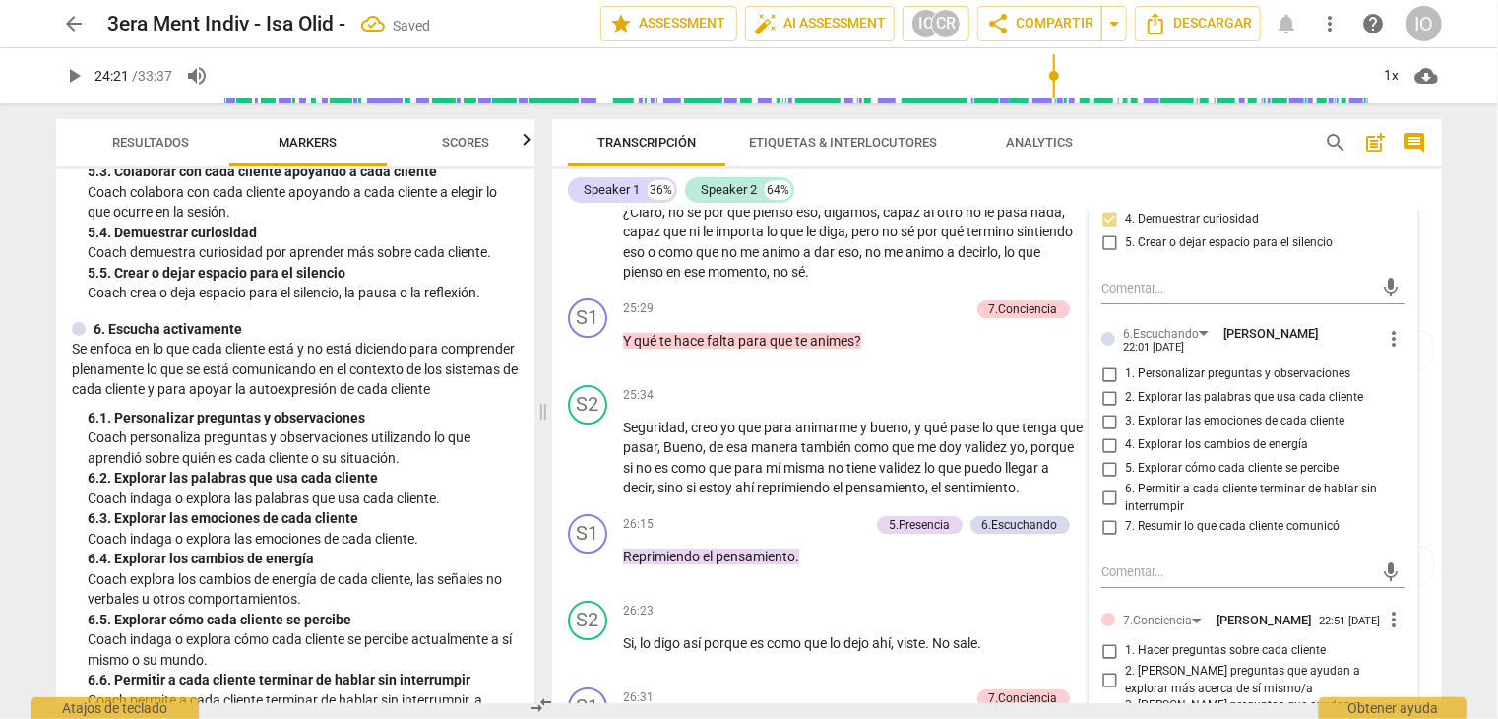
click at [1100, 362] on input "1. Personalizar preguntas y observaciones" at bounding box center [1110, 374] width 32 height 24
checkbox input "true"
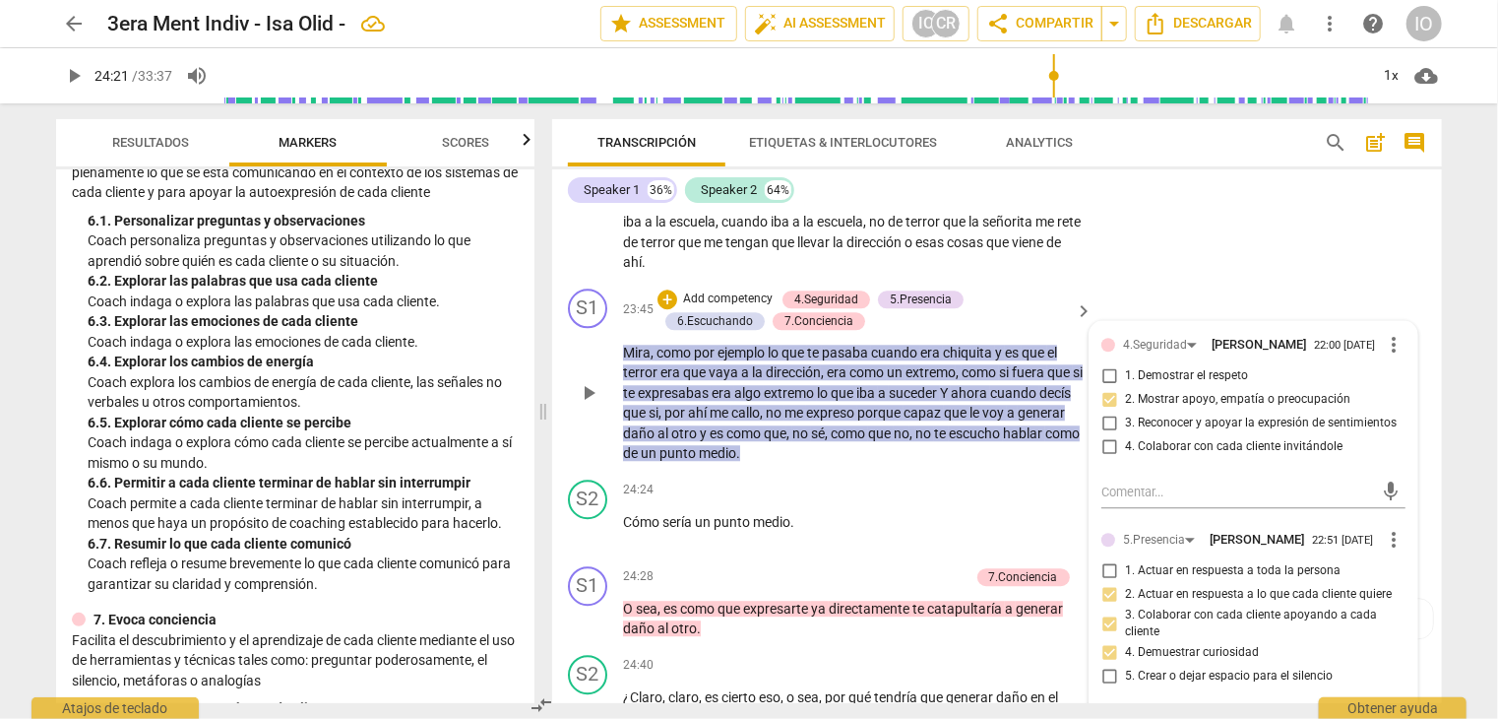
scroll to position [6324, 0]
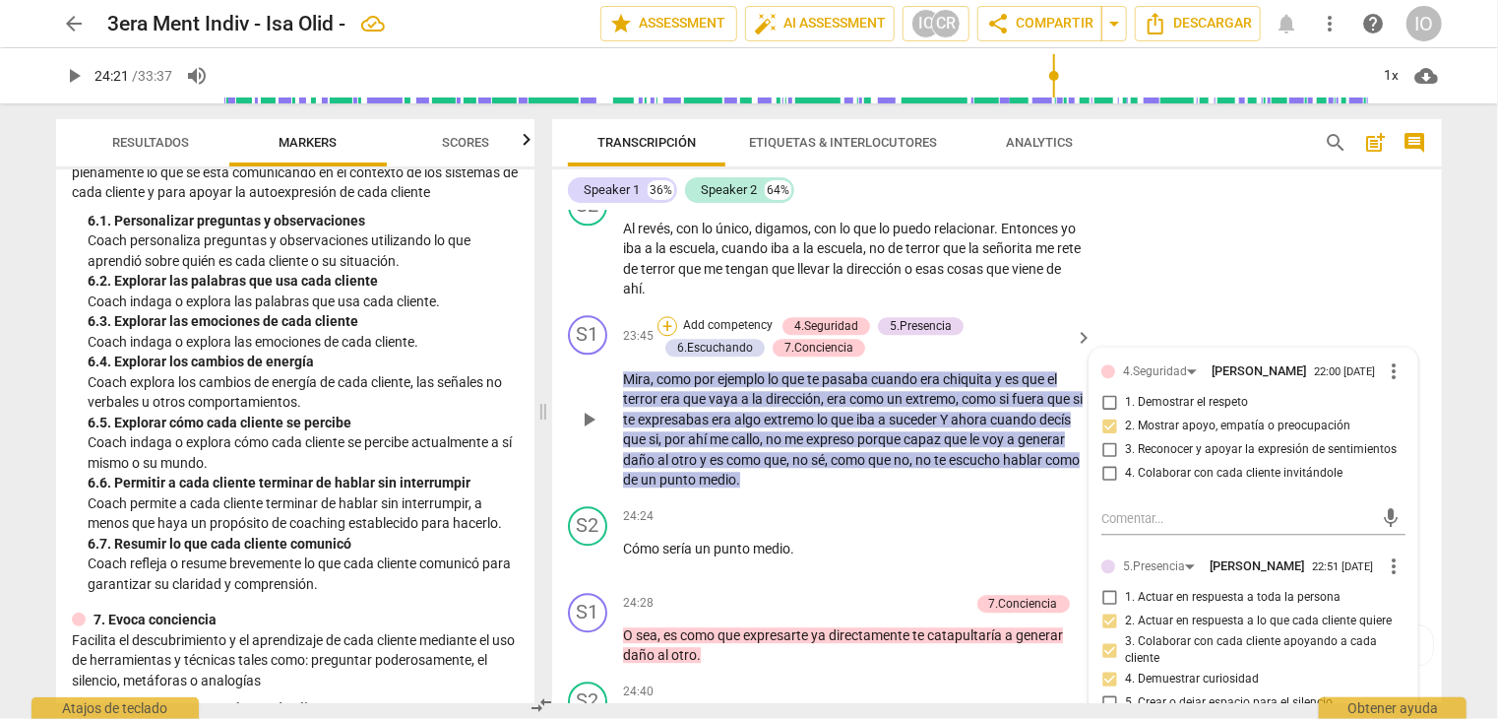
click at [660, 316] on div "+" at bounding box center [668, 326] width 20 height 20
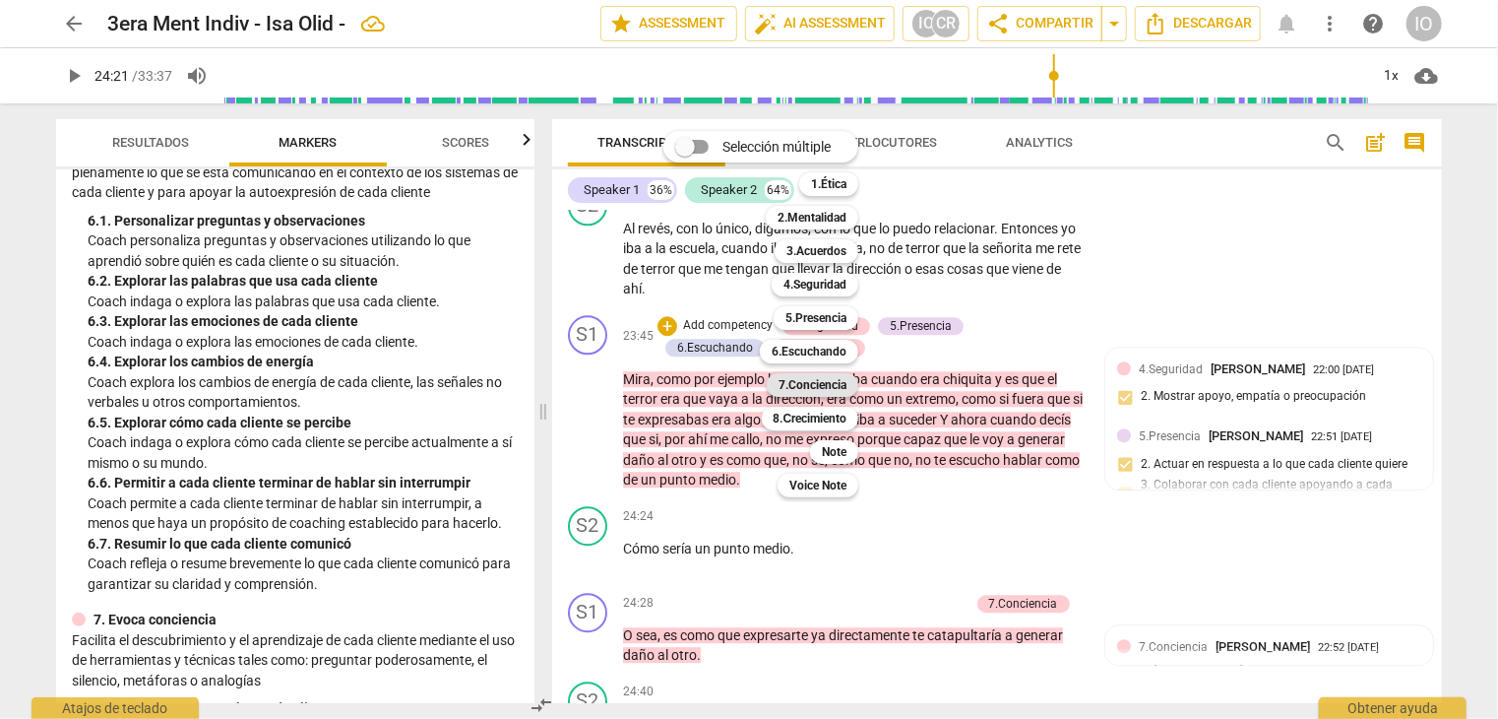
click at [810, 392] on b "7.Conciencia" at bounding box center [813, 385] width 68 height 24
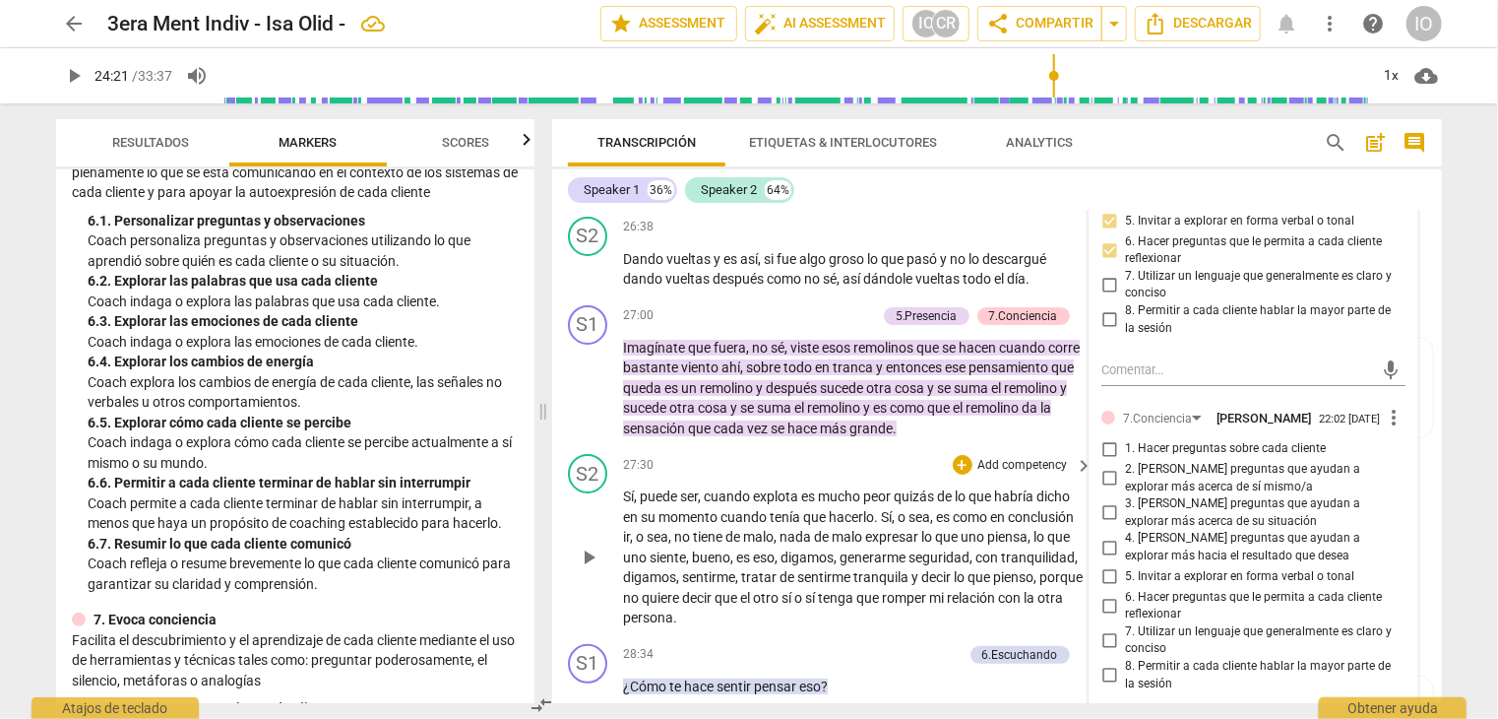
scroll to position [7604, 0]
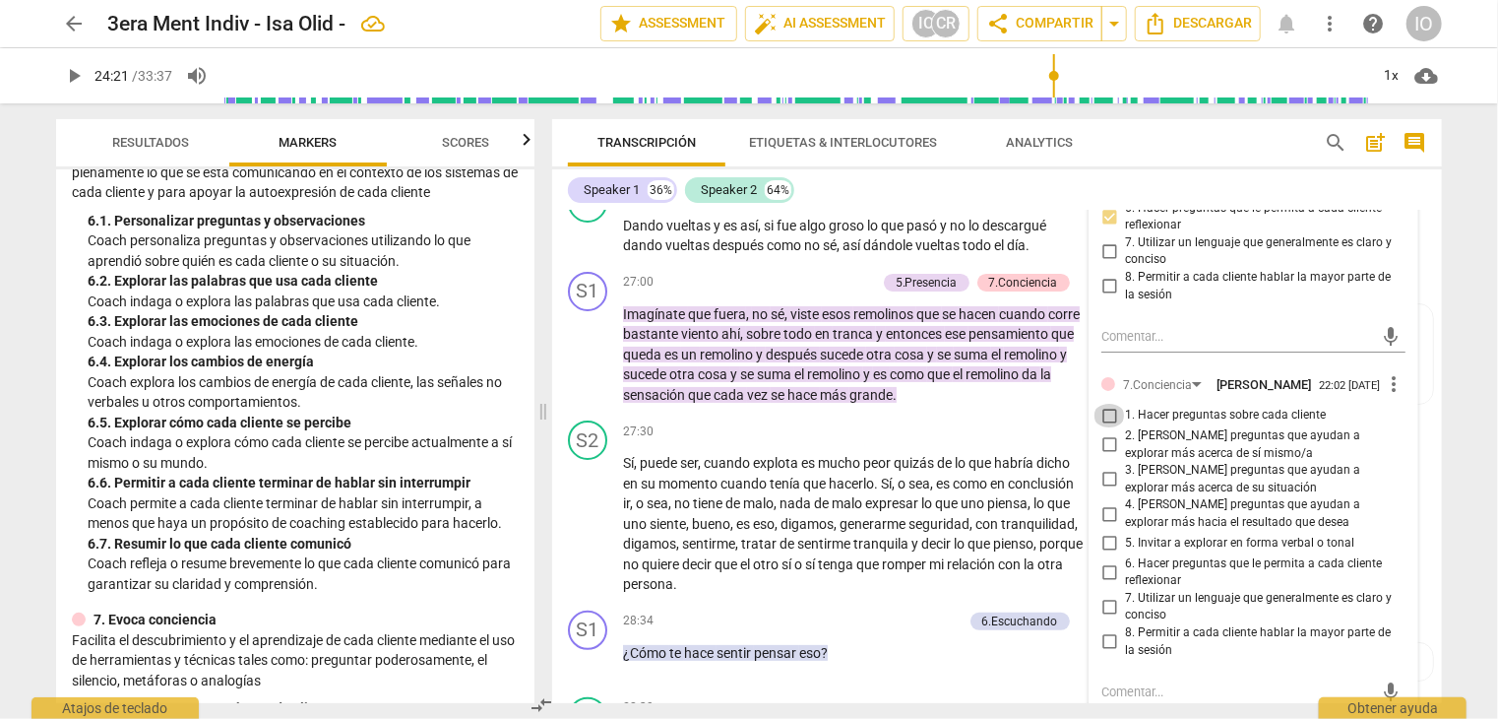
click at [1104, 413] on input "1. Hacer preguntas sobre cada cliente" at bounding box center [1110, 416] width 32 height 24
checkbox input "true"
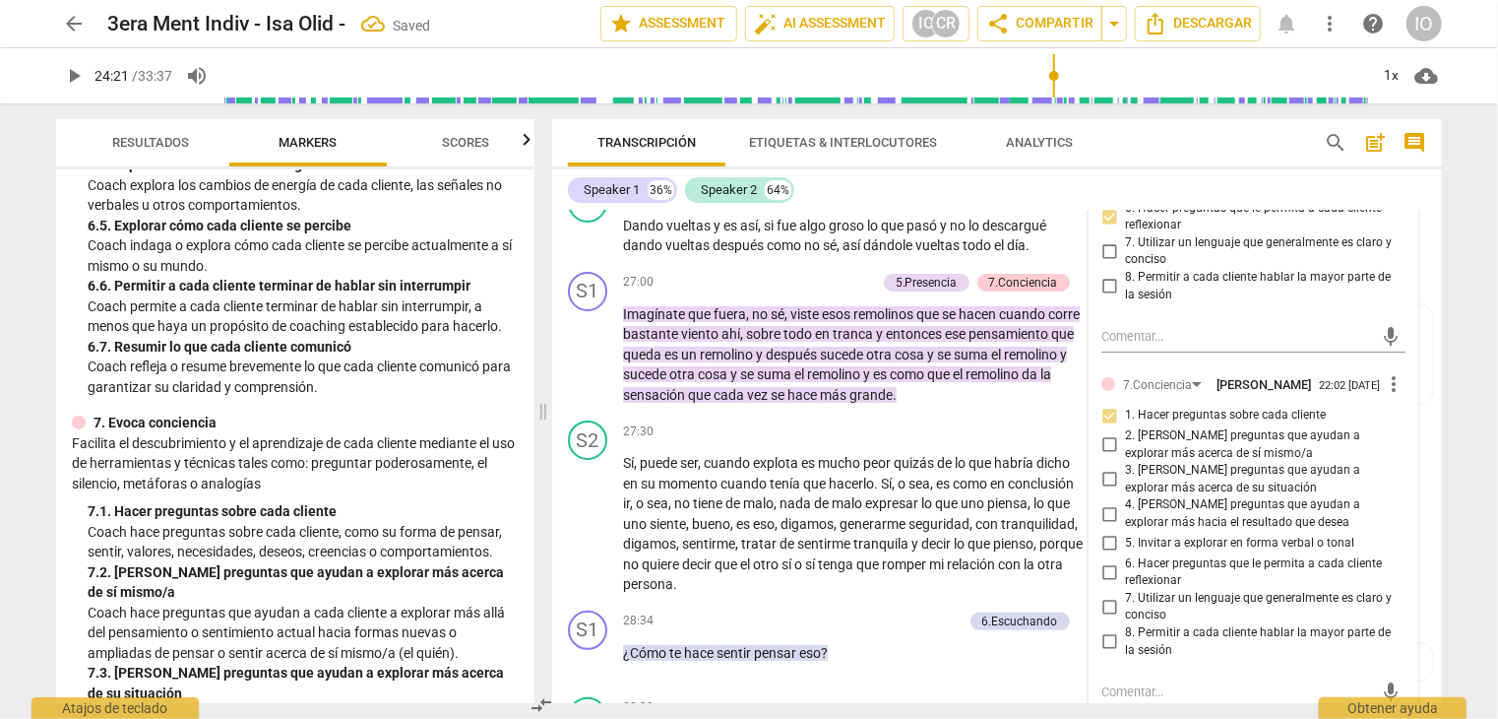
scroll to position [1575, 0]
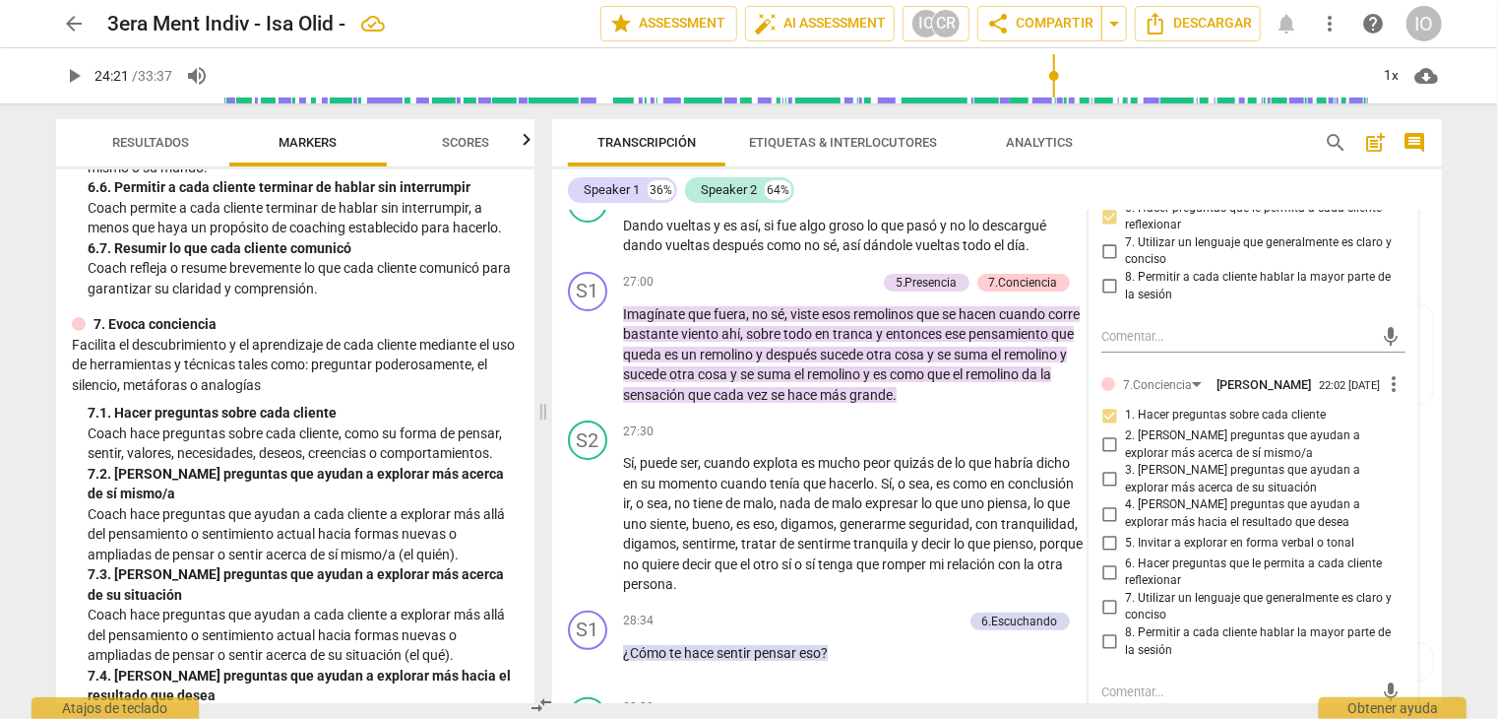
click at [1105, 443] on input "2. [PERSON_NAME] preguntas que ayudan a explorar más acerca de sí mismo/a" at bounding box center [1110, 445] width 32 height 24
checkbox input "true"
click at [1103, 542] on input "5. Invitar a explorar en forma verbal o tonal" at bounding box center [1110, 544] width 32 height 24
checkbox input "true"
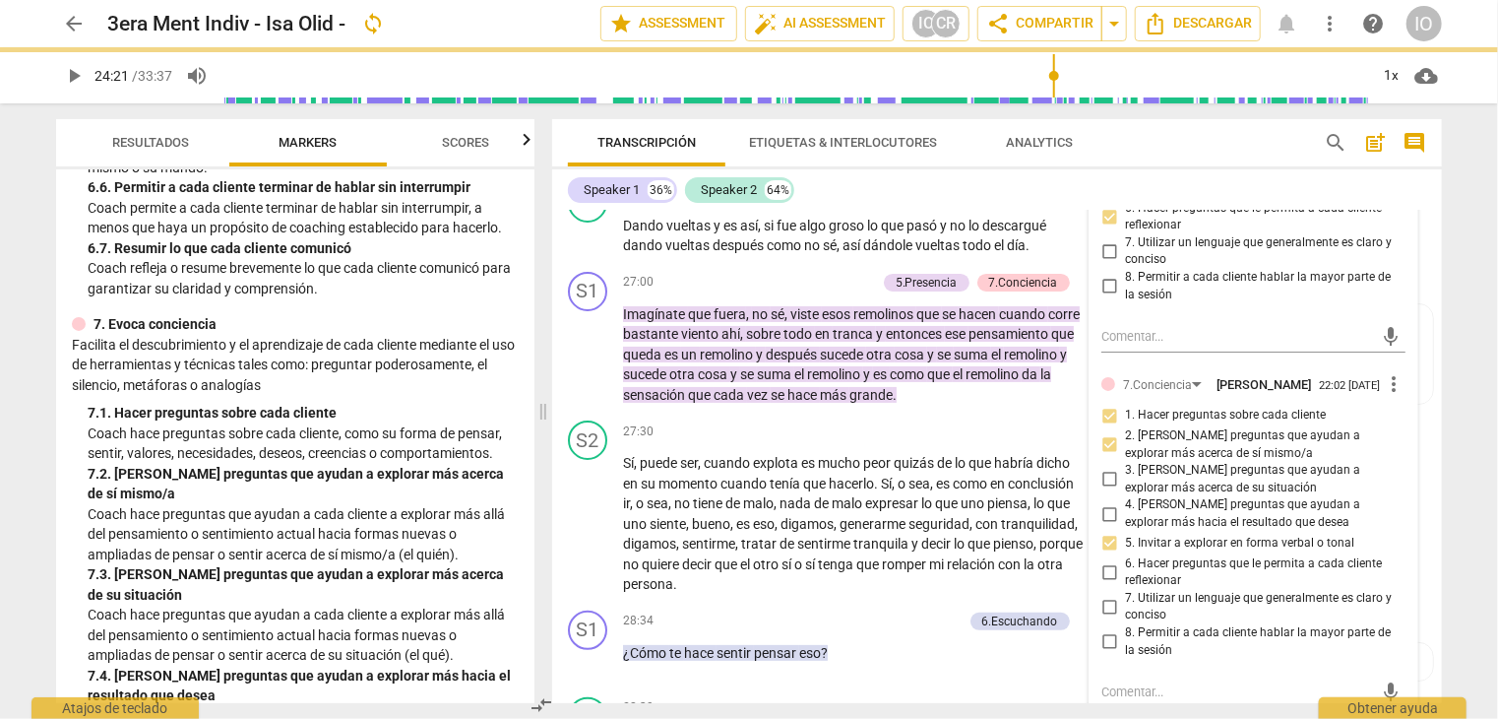
click at [1107, 567] on input "6. Hacer preguntas que le permita a cada cliente reflexionar" at bounding box center [1110, 572] width 32 height 24
checkbox input "true"
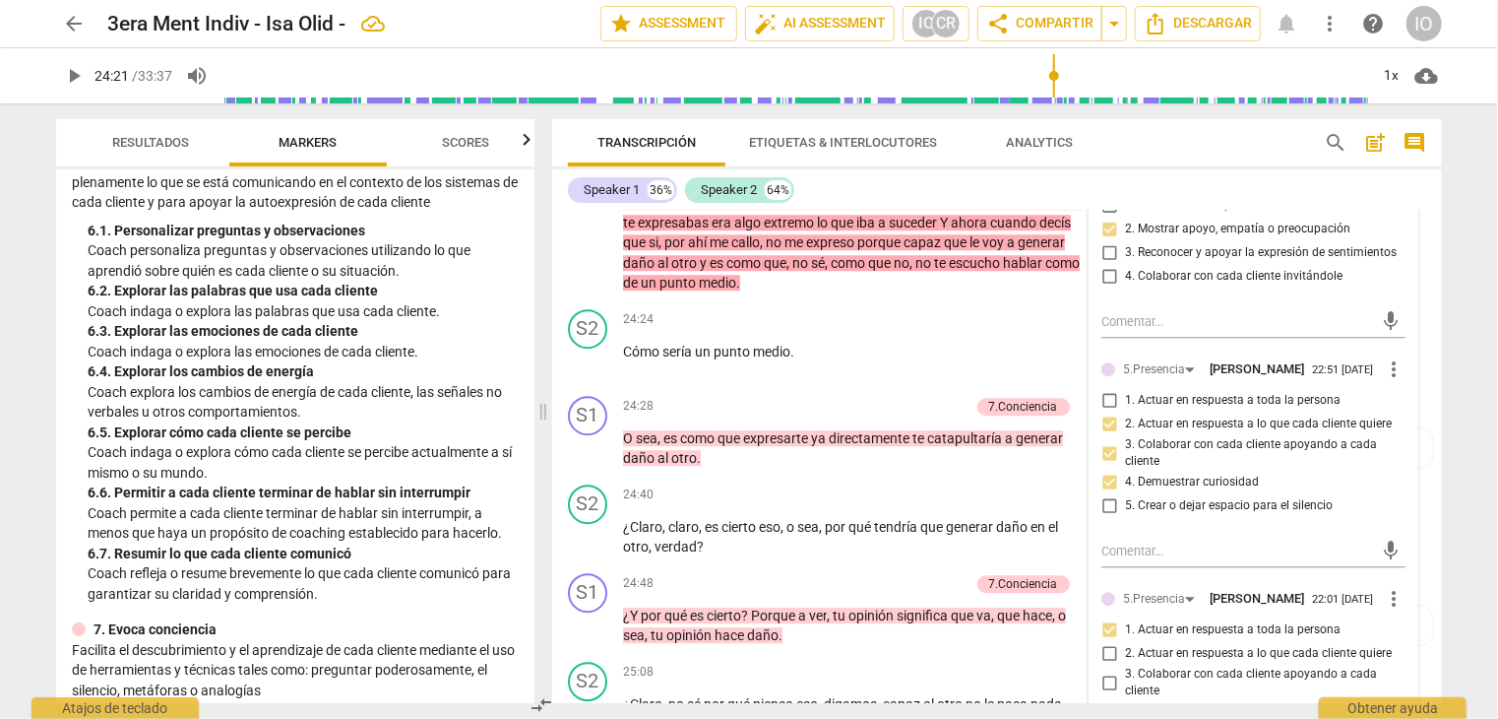
scroll to position [1181, 0]
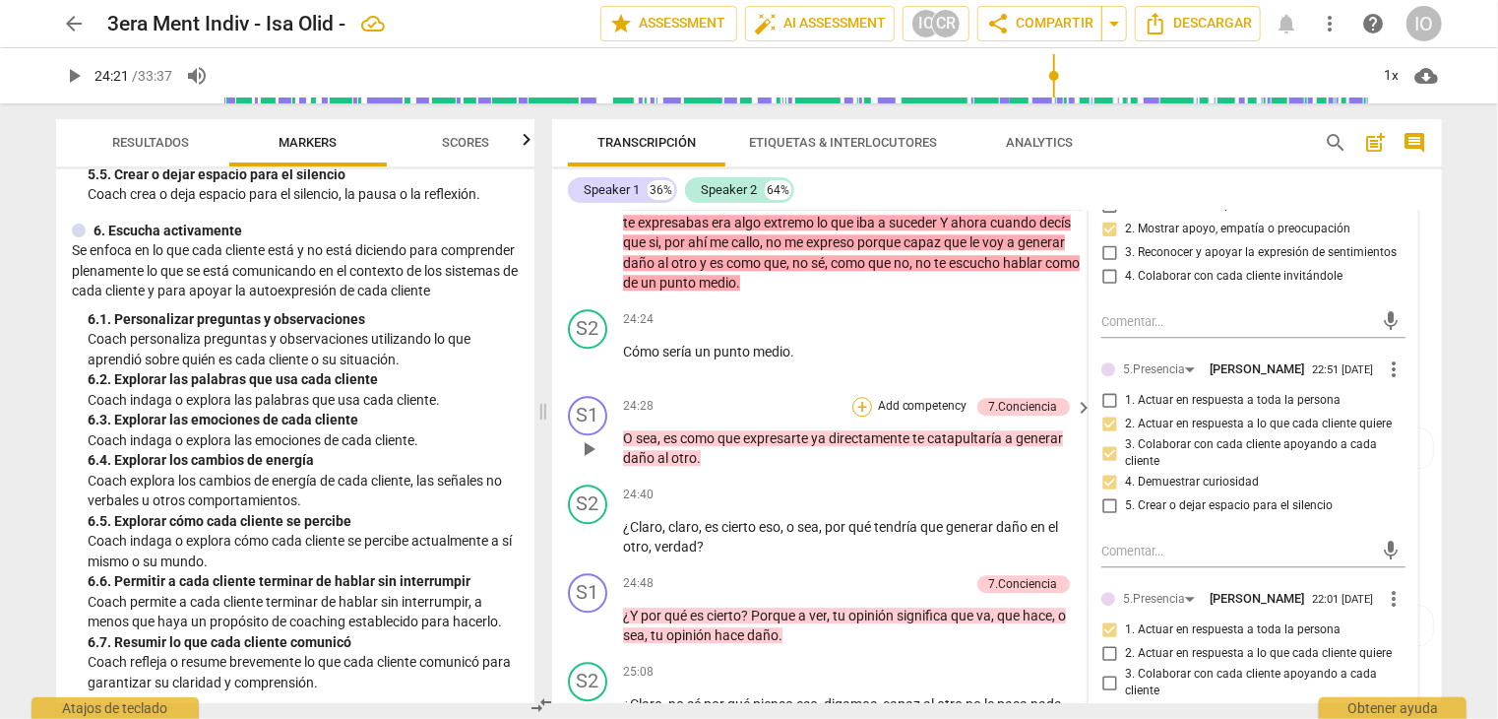
click at [862, 397] on div "+" at bounding box center [863, 407] width 20 height 20
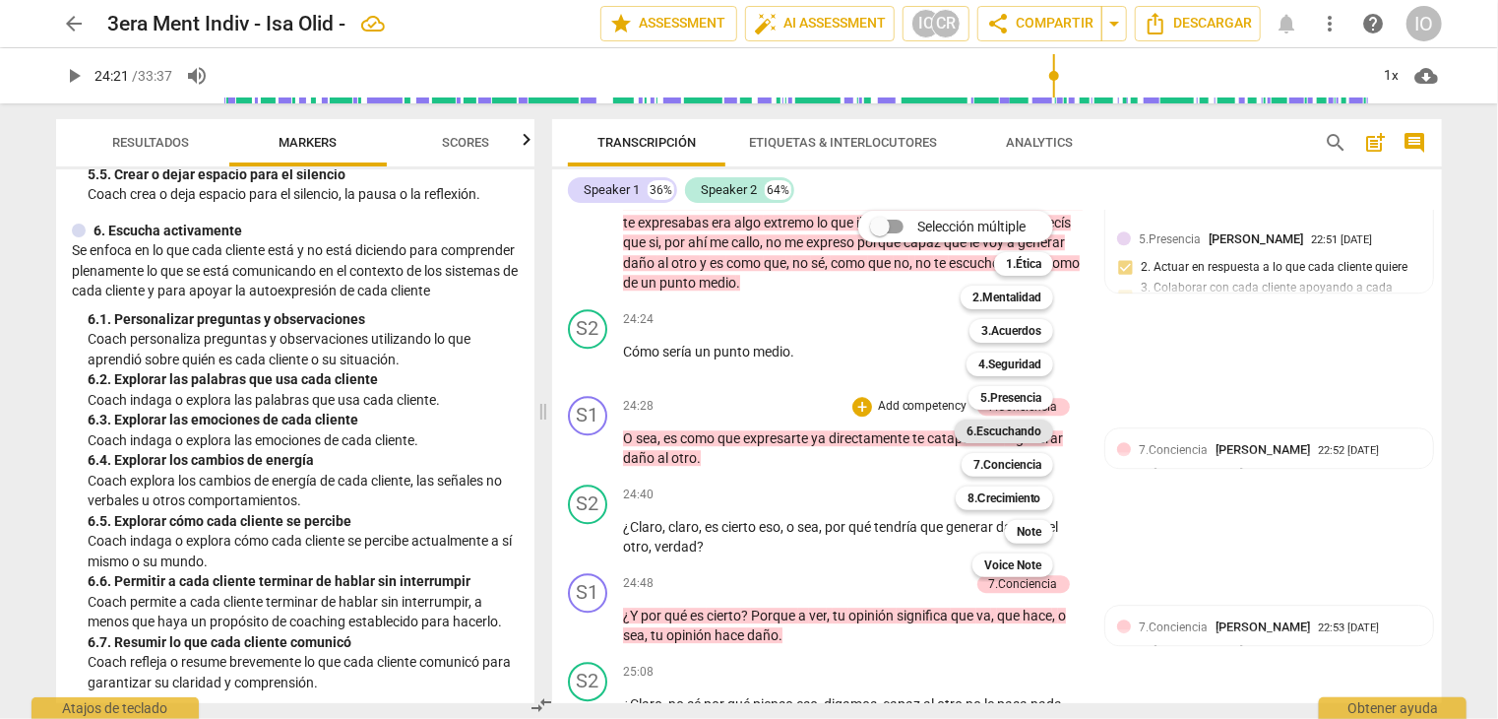
click at [994, 430] on b "6.Escuchando" at bounding box center [1004, 431] width 75 height 24
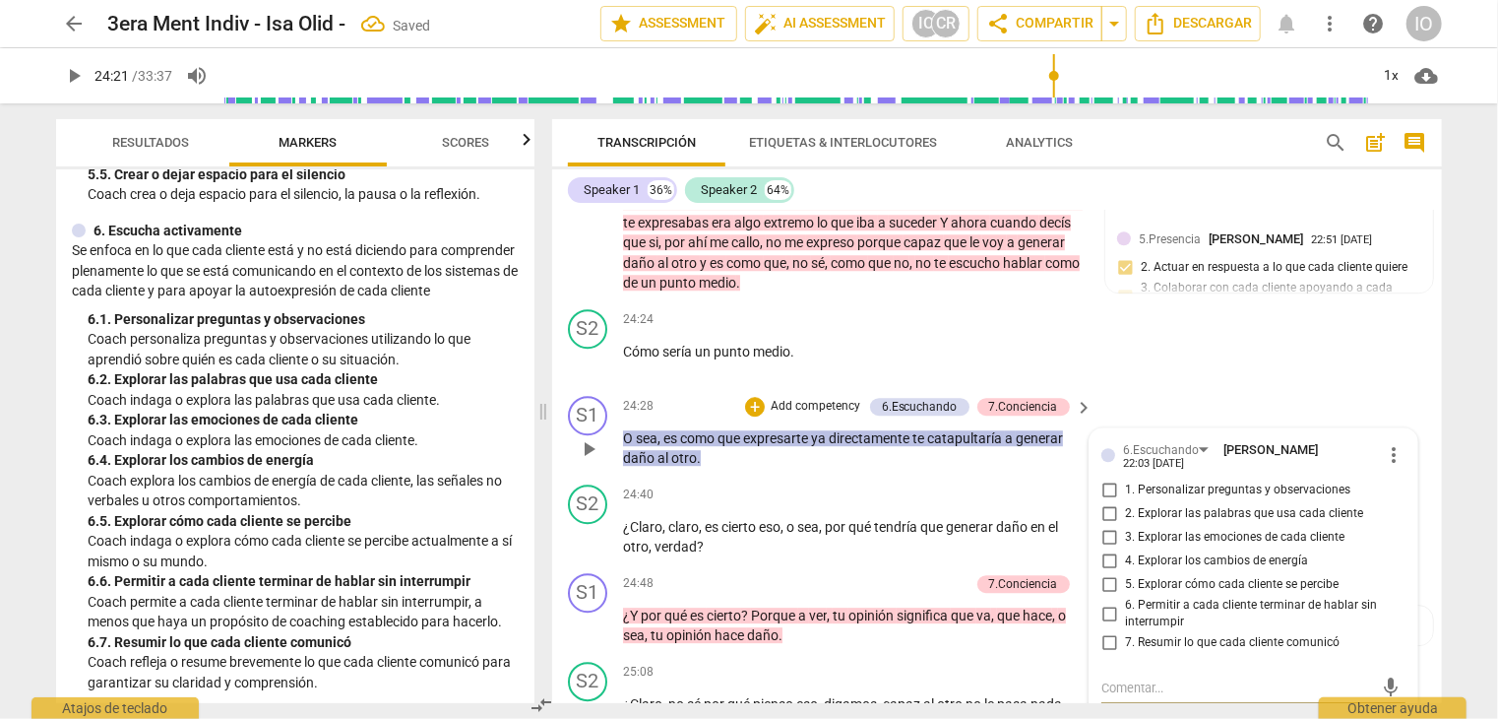
click at [1107, 478] on input "1. Personalizar preguntas y observaciones" at bounding box center [1110, 490] width 32 height 24
checkbox input "true"
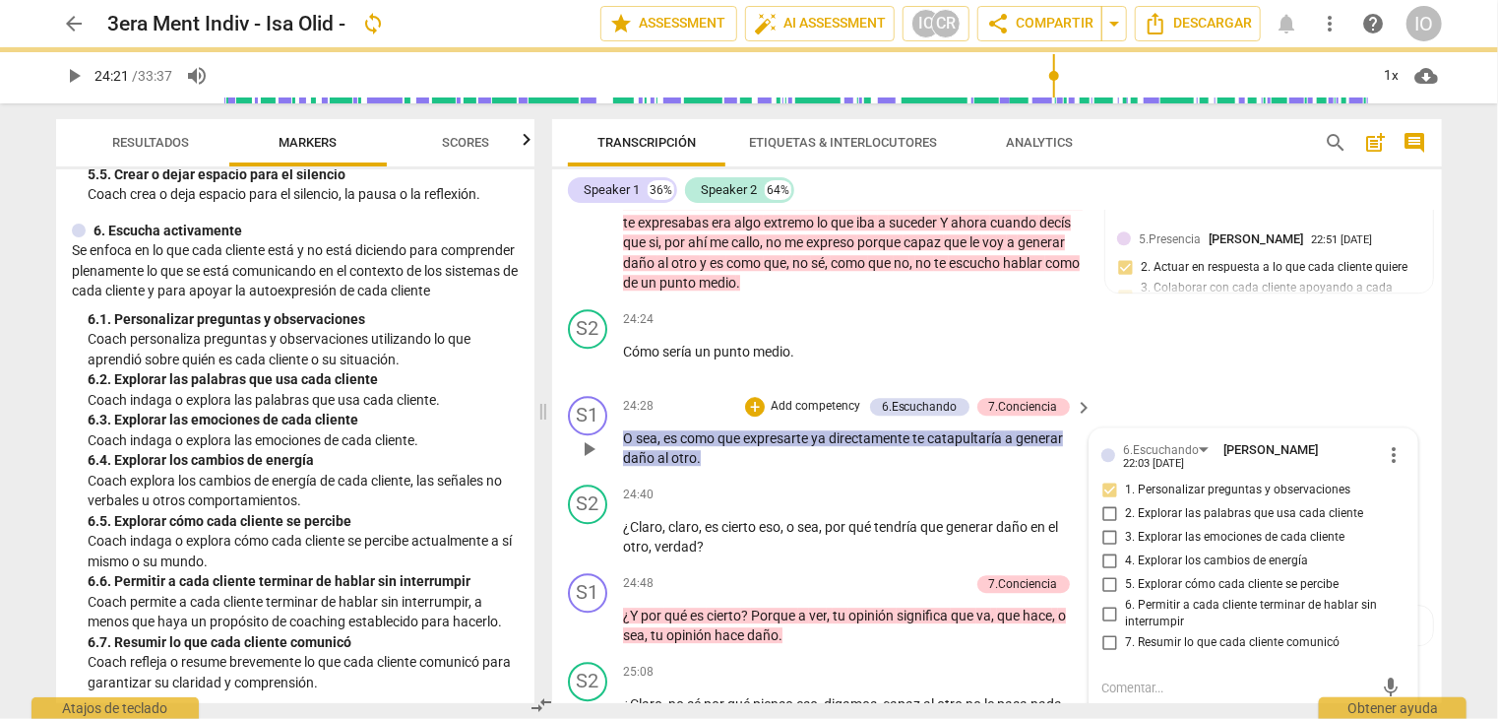
click at [1110, 573] on input "5. Explorar cómo cada cliente se percibe" at bounding box center [1110, 585] width 32 height 24
checkbox input "true"
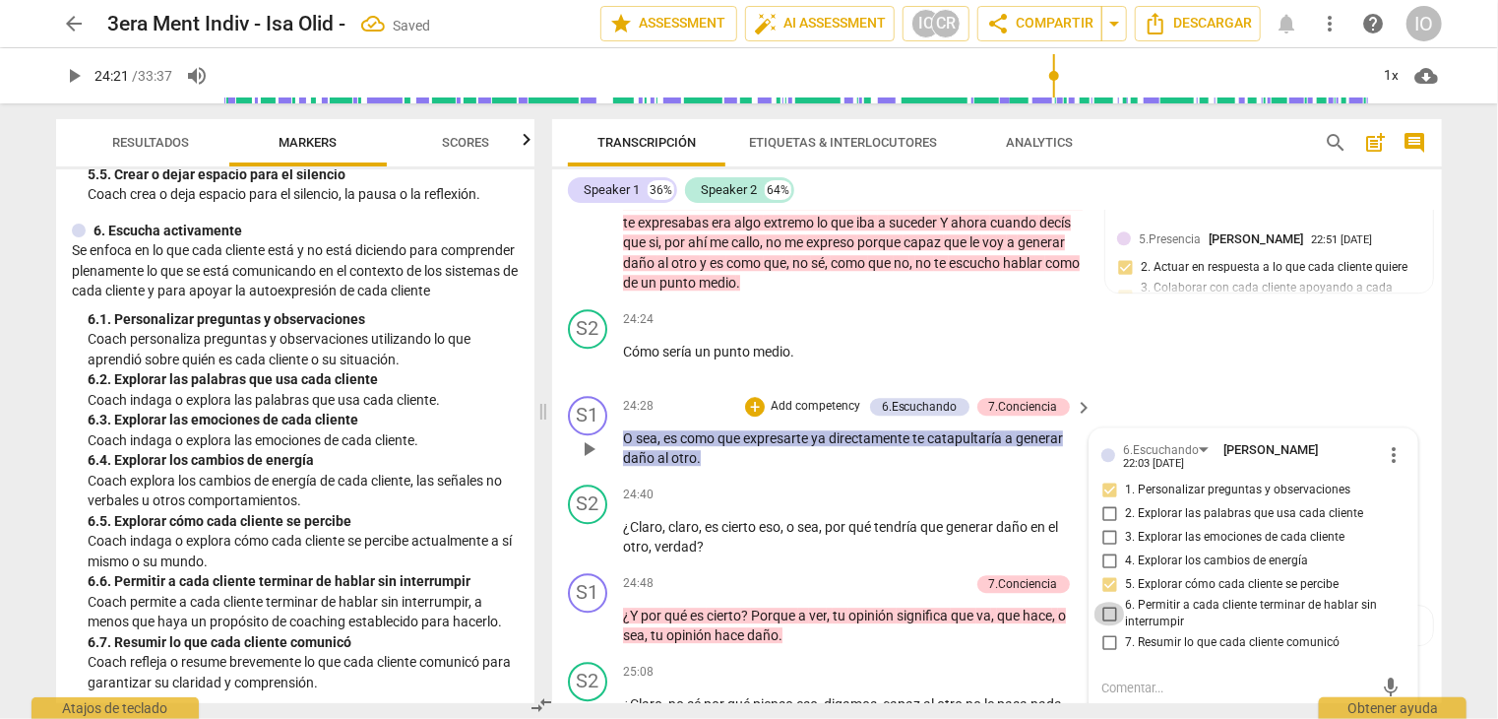
click at [1110, 602] on input "6. Permitir a cada cliente terminar de hablar sin interrumpir" at bounding box center [1110, 614] width 32 height 24
checkbox input "true"
click at [755, 397] on div "+" at bounding box center [755, 407] width 20 height 20
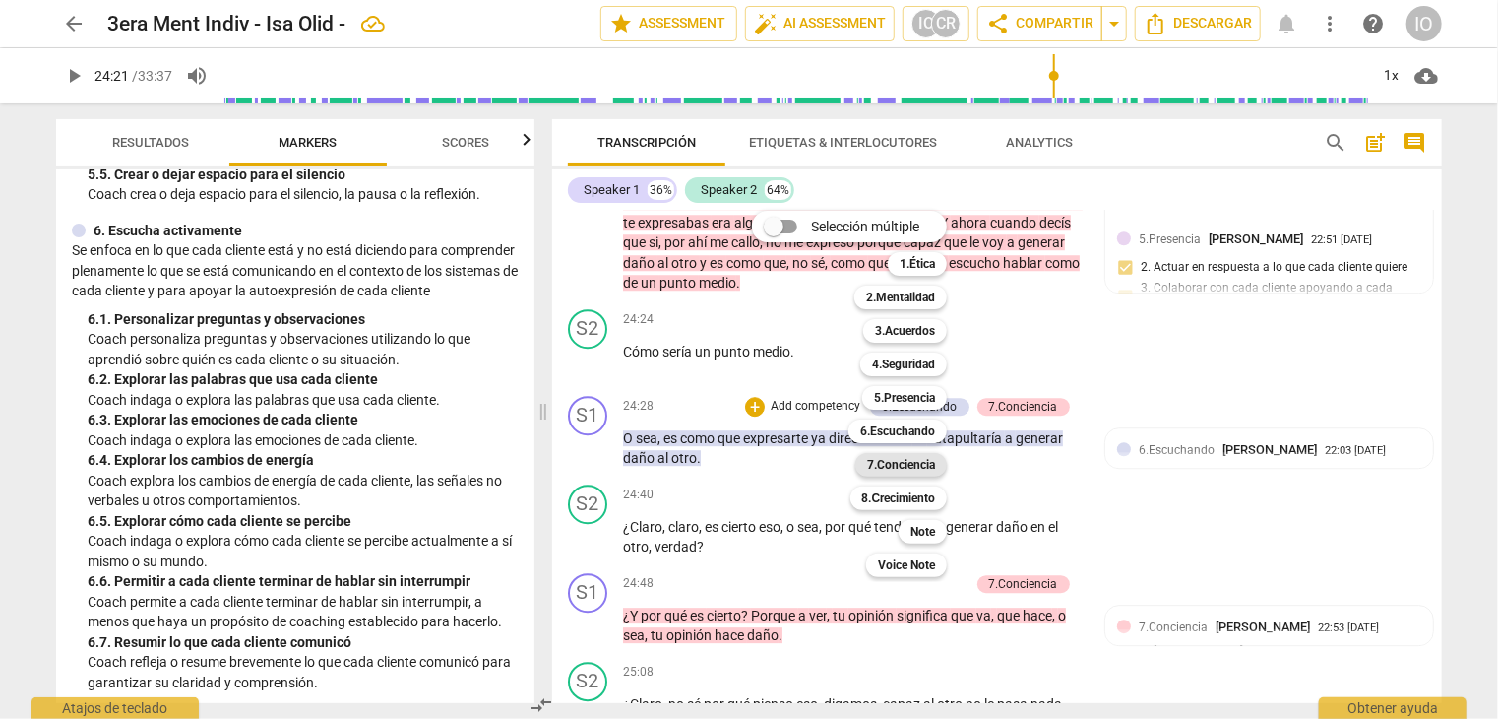
click at [917, 462] on b "7.Conciencia" at bounding box center [901, 465] width 68 height 24
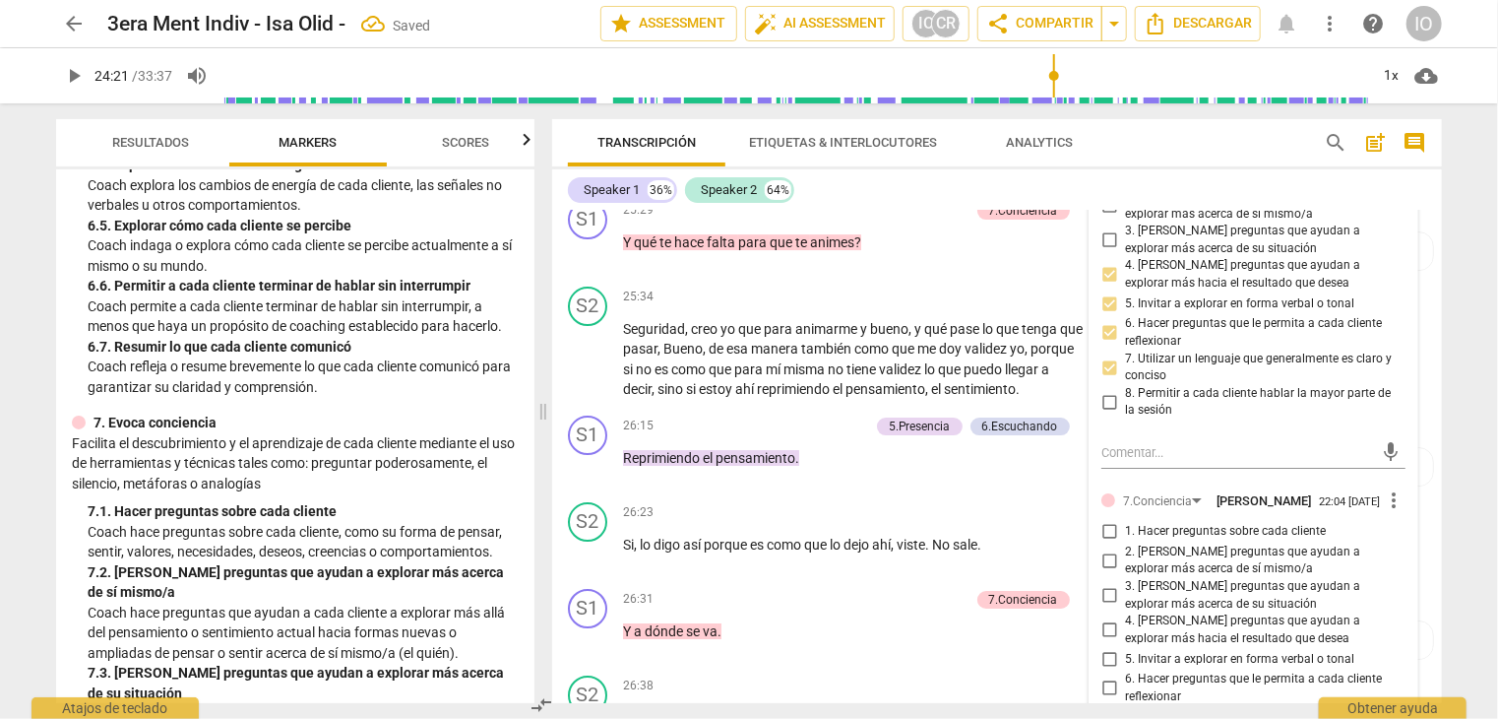
scroll to position [1575, 0]
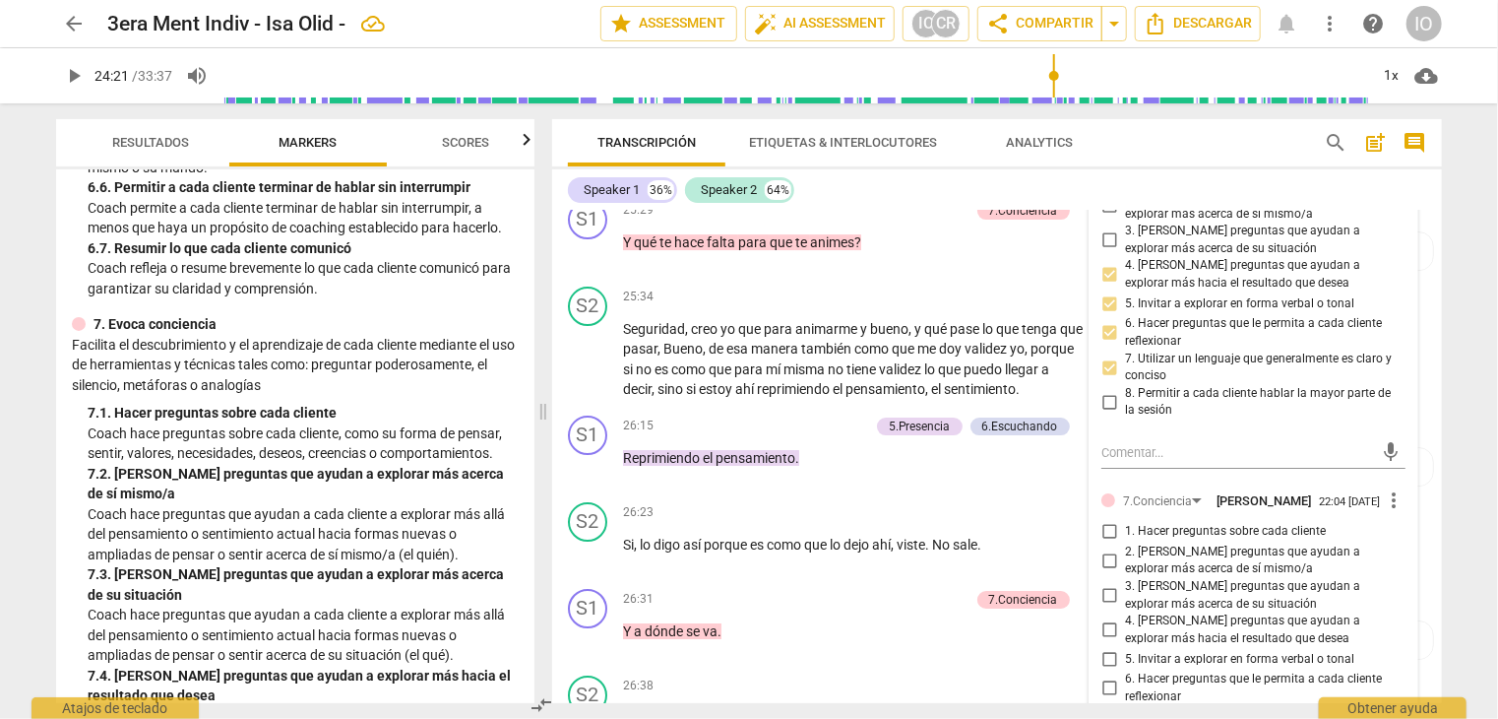
click at [1100, 520] on input "1. Hacer preguntas sobre cada cliente" at bounding box center [1110, 532] width 32 height 24
checkbox input "true"
click at [1106, 550] on input "2. [PERSON_NAME] preguntas que ayudan a explorar más acerca de sí mismo/a" at bounding box center [1110, 560] width 32 height 24
checkbox input "true"
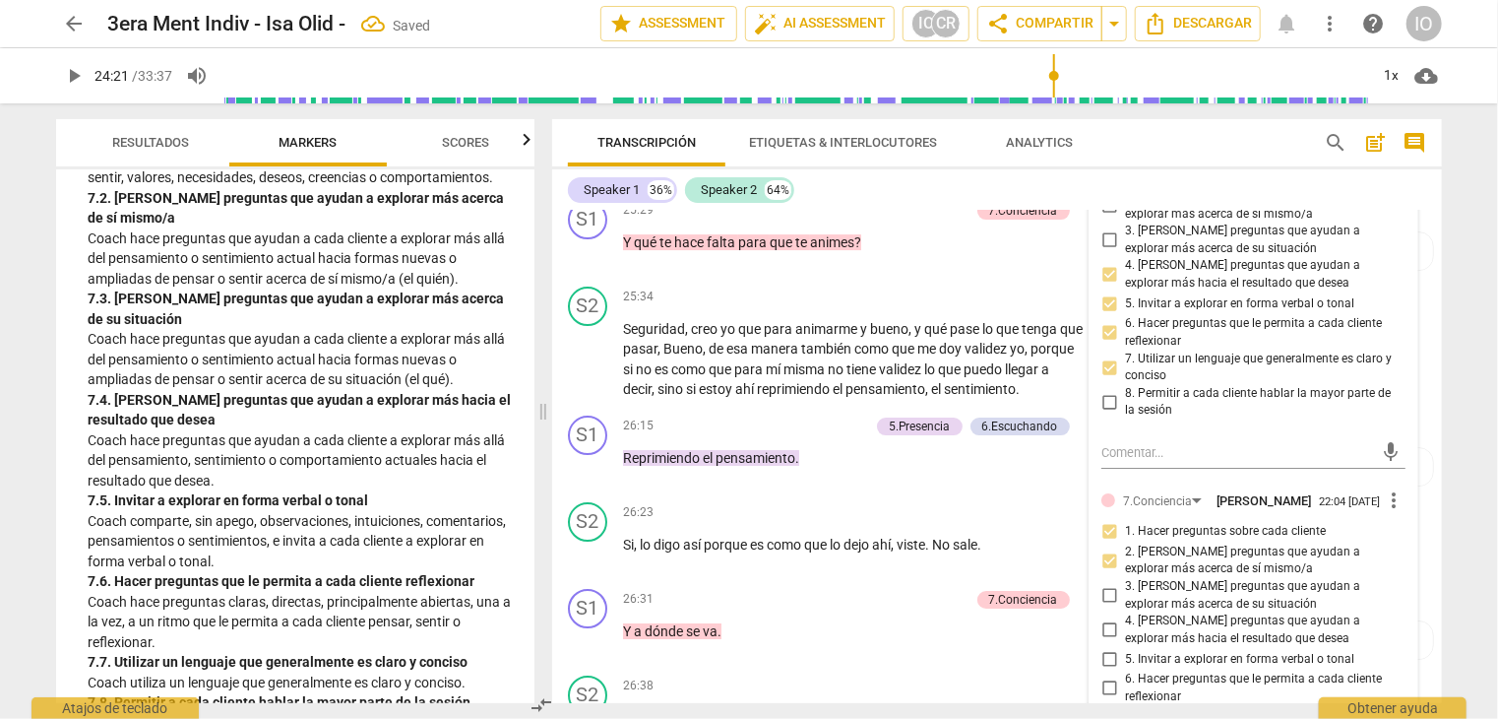
scroll to position [1871, 0]
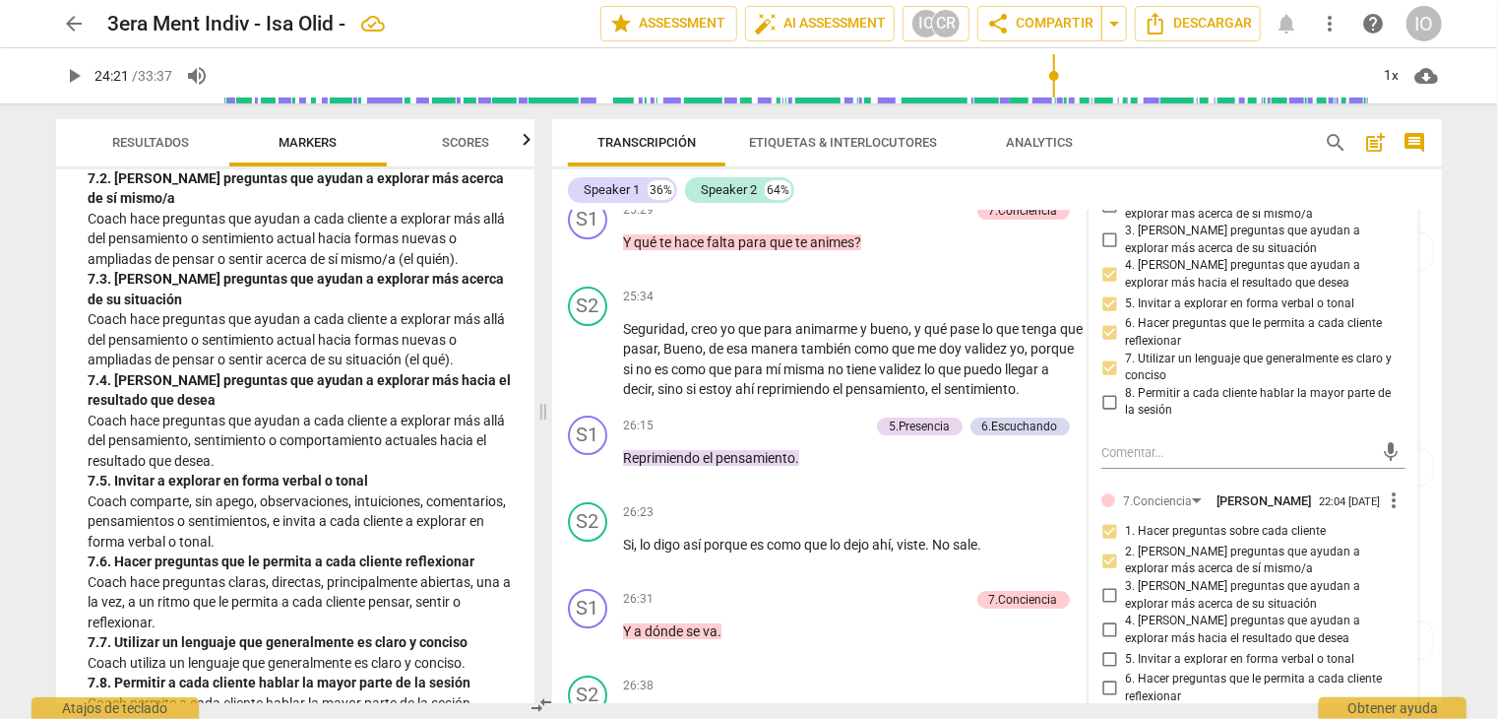
click at [1105, 647] on input "5. Invitar a explorar en forma verbal o tonal" at bounding box center [1110, 659] width 32 height 24
checkbox input "true"
click at [1103, 676] on input "6. Hacer preguntas que le permita a cada cliente reflexionar" at bounding box center [1110, 688] width 32 height 24
checkbox input "true"
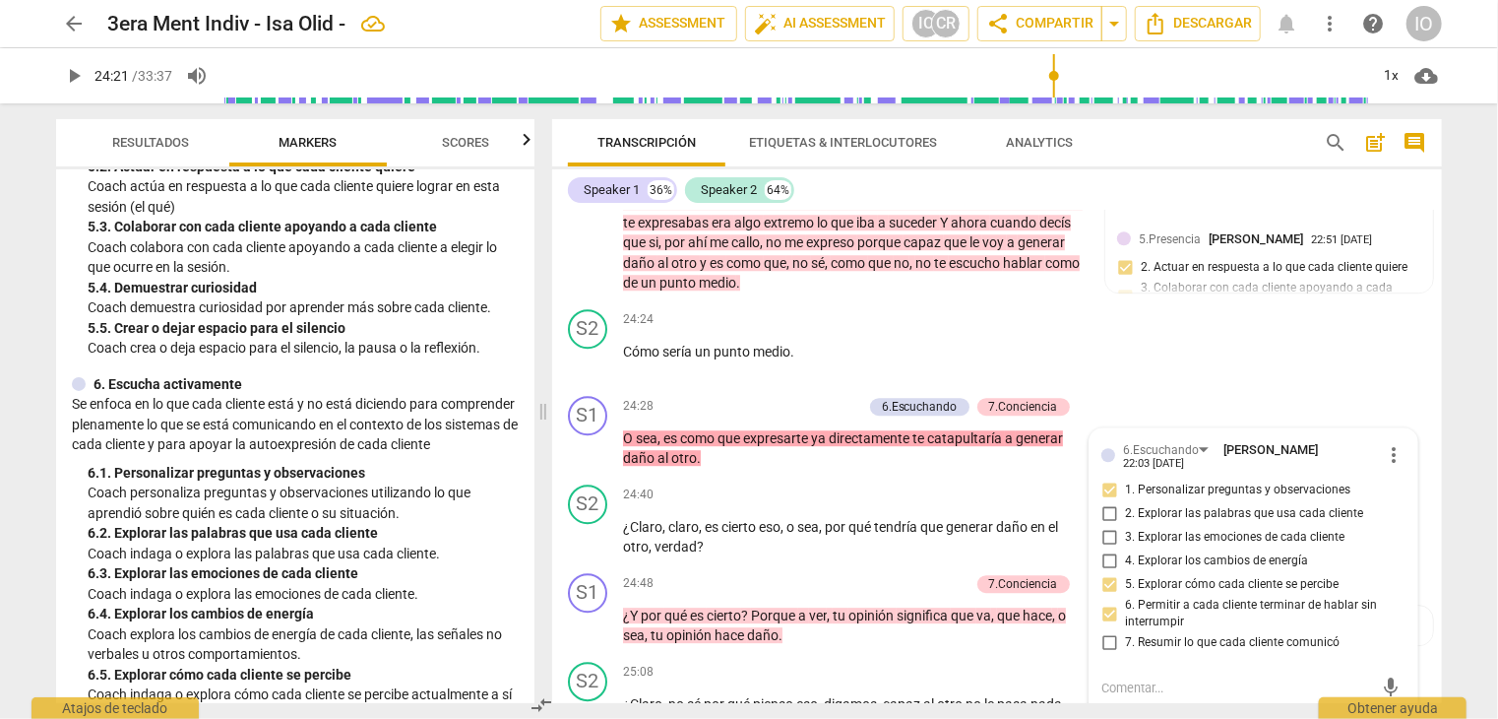
scroll to position [984, 0]
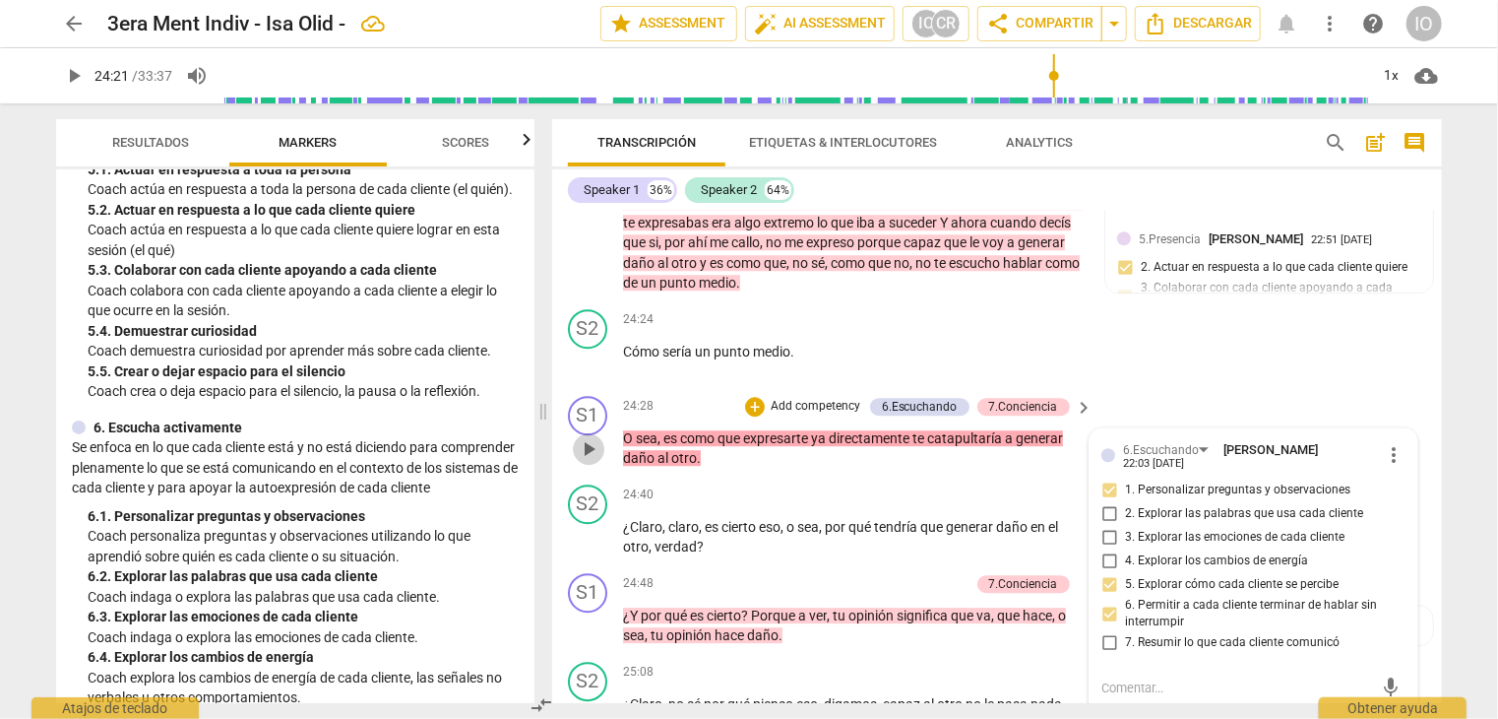
click at [583, 439] on span "play_arrow" at bounding box center [589, 449] width 24 height 24
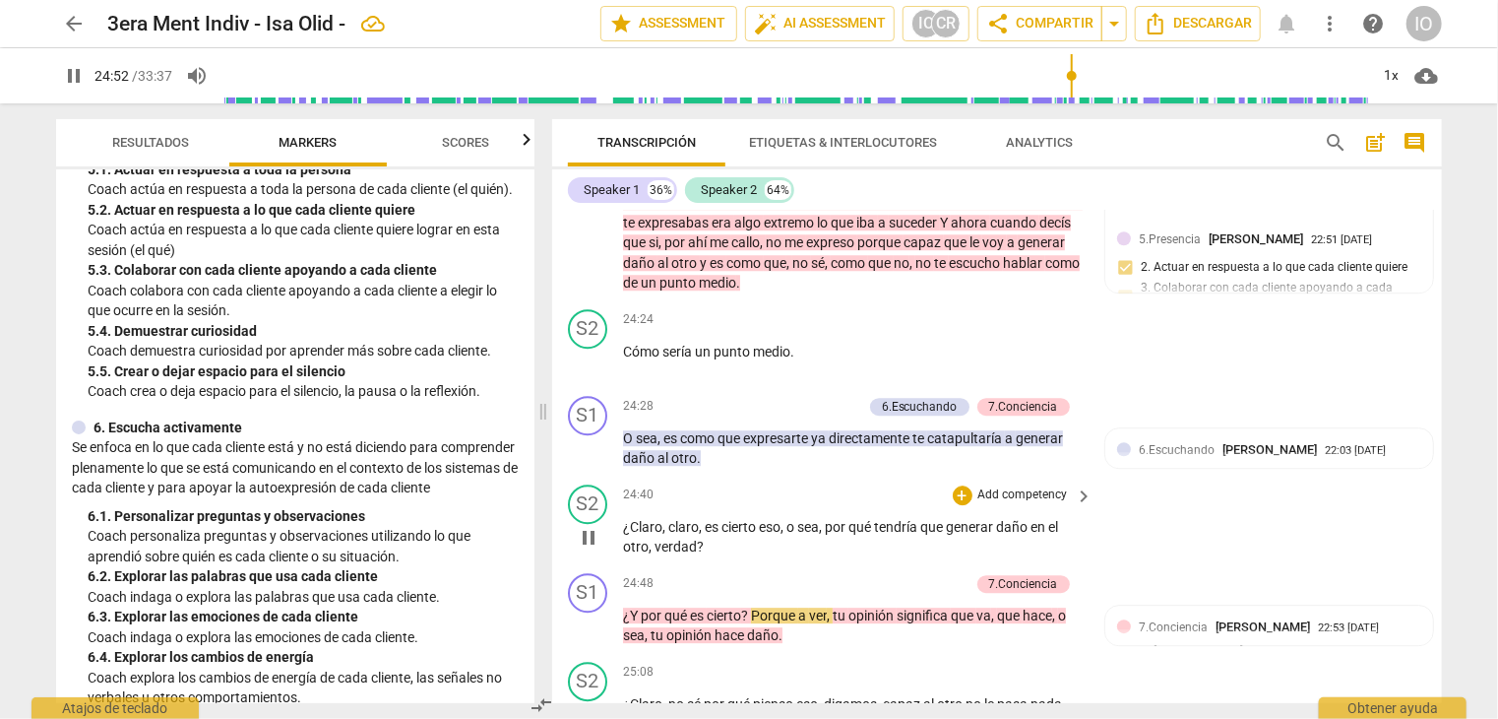
click at [595, 530] on span "pause" at bounding box center [589, 538] width 24 height 24
click at [596, 614] on span "play_arrow" at bounding box center [589, 626] width 24 height 24
click at [593, 614] on span "pause" at bounding box center [589, 626] width 24 height 24
type input "1501"
click at [761, 579] on div "24:48 + Add competency 7.Conciencia keyboard_arrow_right" at bounding box center [859, 584] width 473 height 22
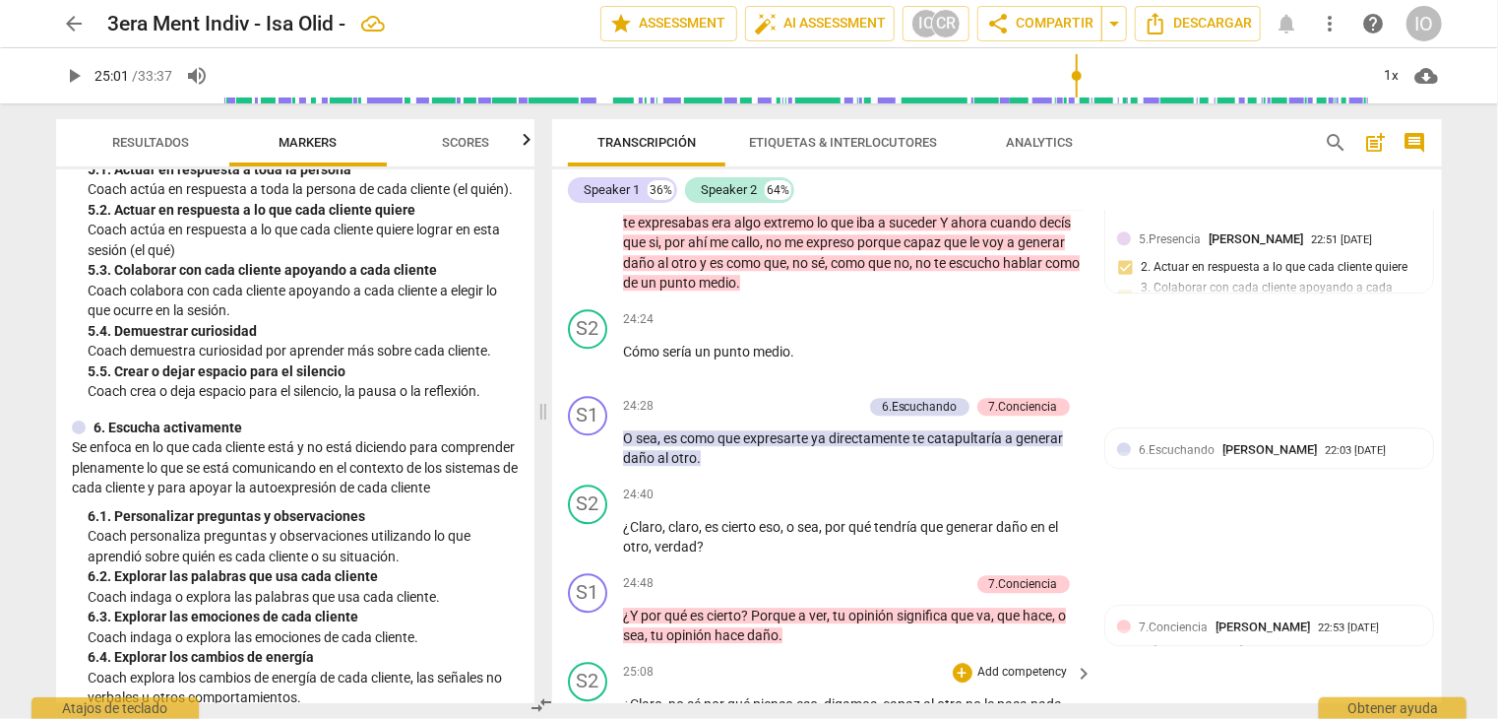
click at [803, 654] on div "S2 play_arrow pause 25:08 + Add competency keyboard_arrow_right ¿Claro , no sé …" at bounding box center [997, 718] width 890 height 129
click at [750, 607] on span "?" at bounding box center [746, 615] width 10 height 16
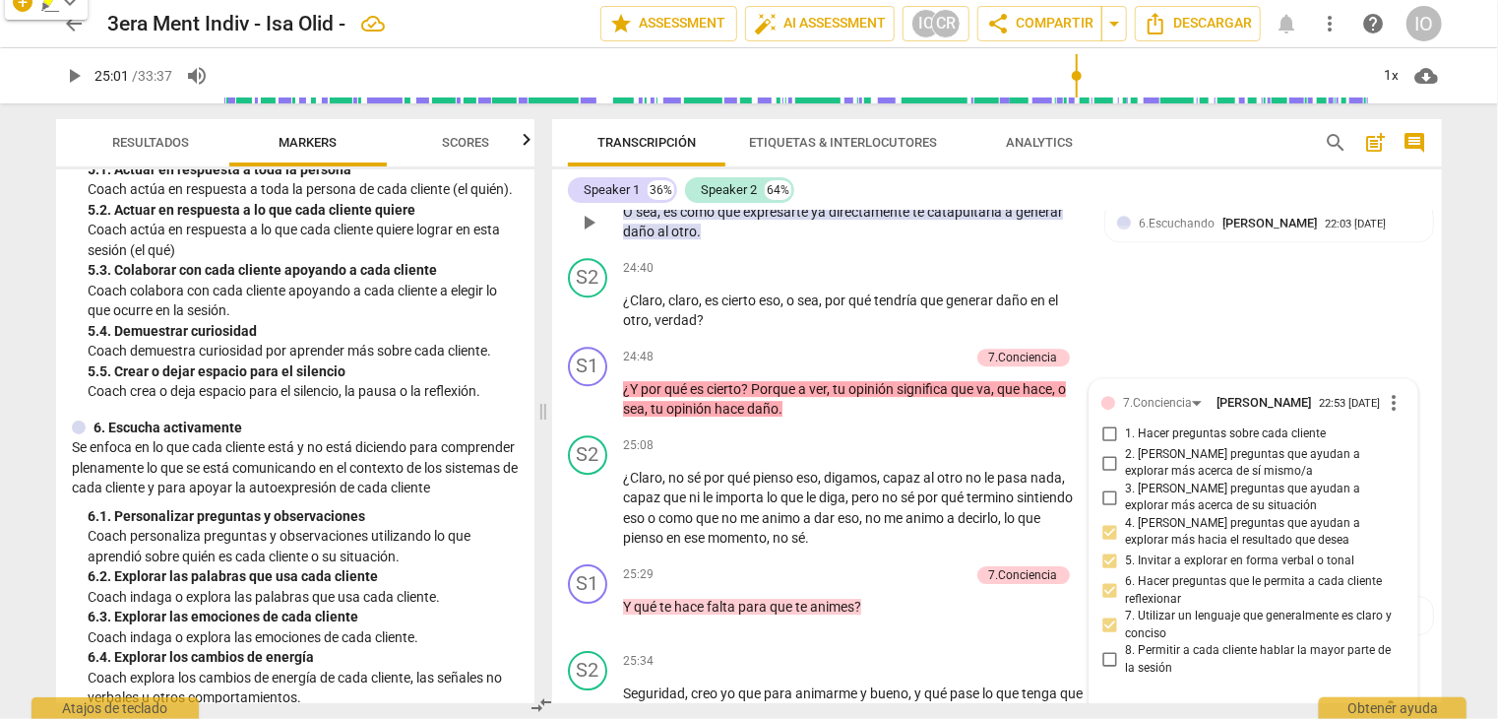
scroll to position [6699, 0]
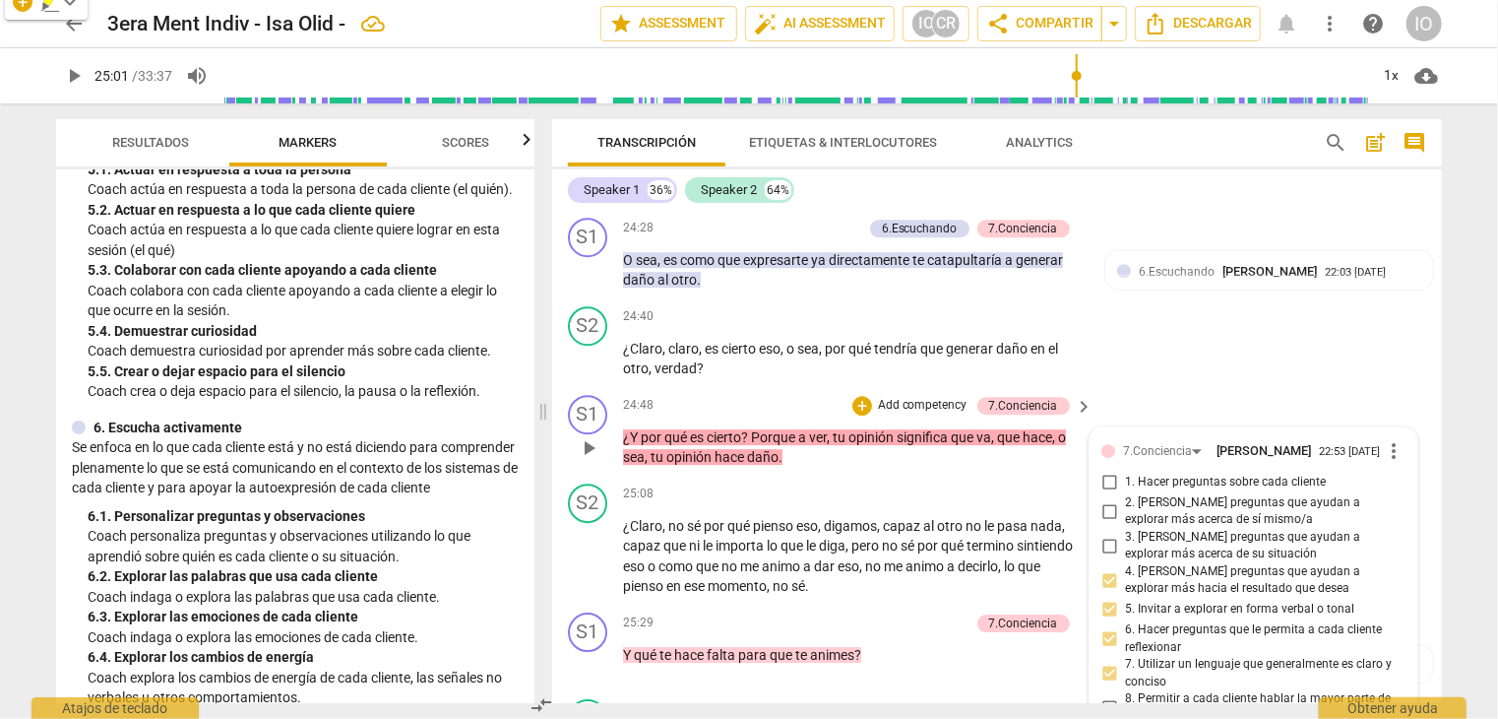
click at [749, 429] on span "?" at bounding box center [746, 437] width 10 height 16
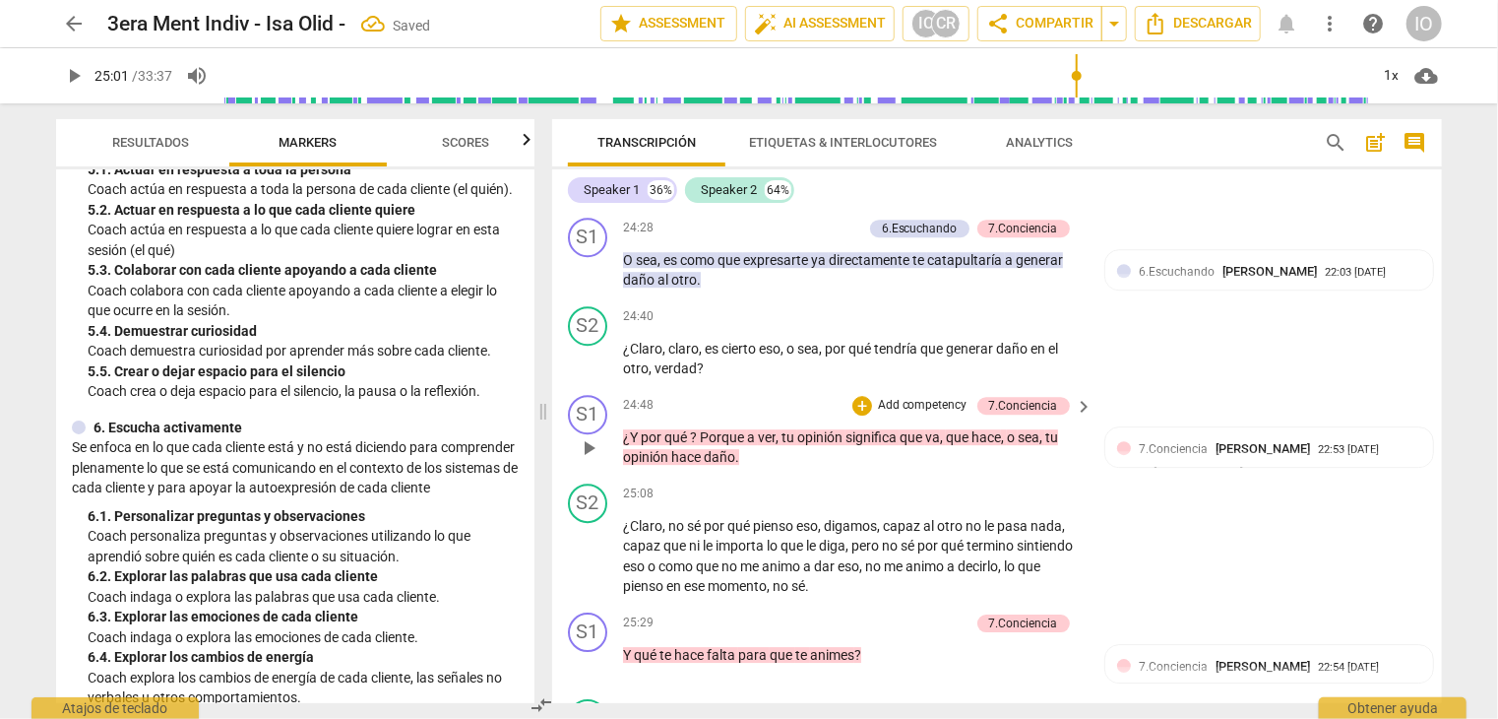
click at [744, 441] on p "¿Y por qué ? Porque a ver , tu opinión significa que va , que hace , o sea , tu…" at bounding box center [853, 447] width 461 height 40
click at [788, 395] on div "24:48 + Add competency 7.Conciencia keyboard_arrow_right" at bounding box center [859, 406] width 473 height 22
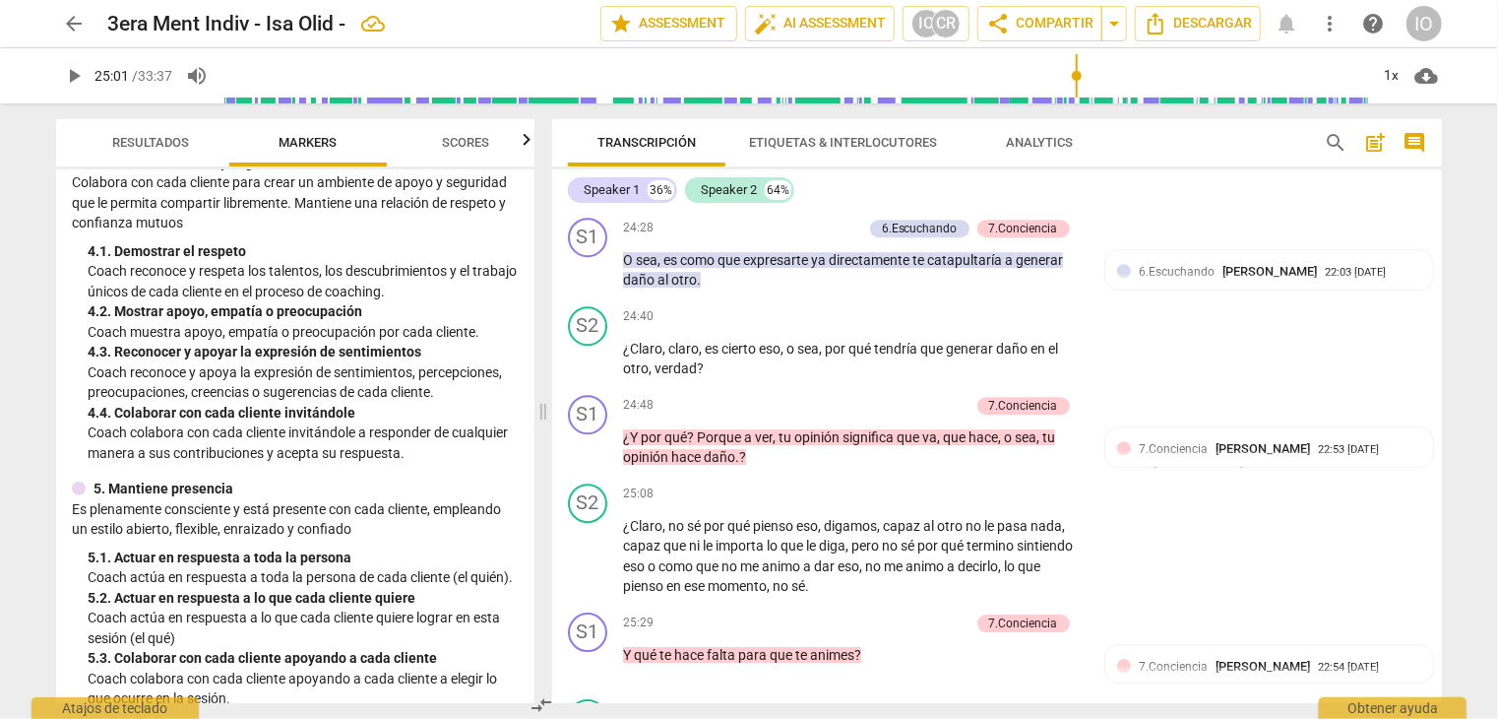
scroll to position [591, 0]
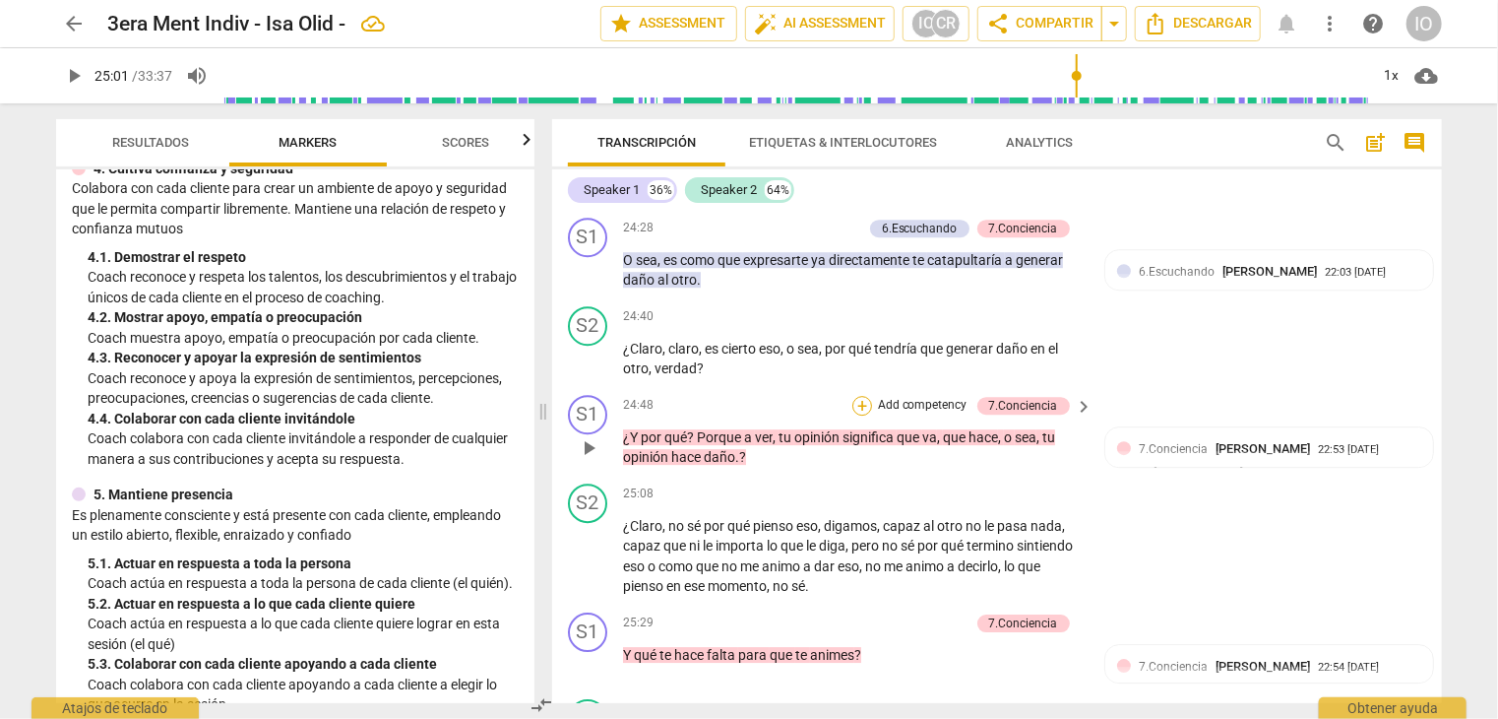
click at [856, 396] on div "+" at bounding box center [863, 406] width 20 height 20
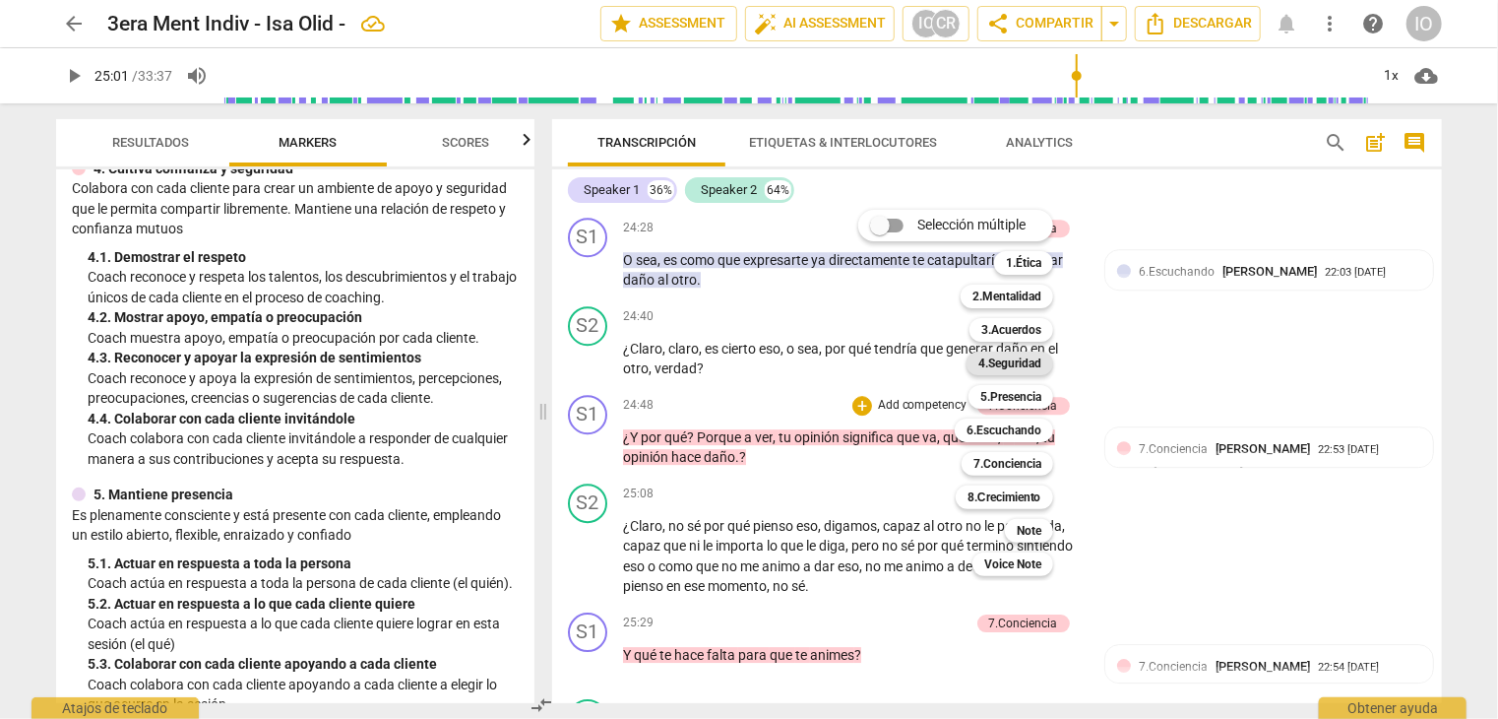
click at [1012, 368] on b "4.Seguridad" at bounding box center [1010, 363] width 63 height 24
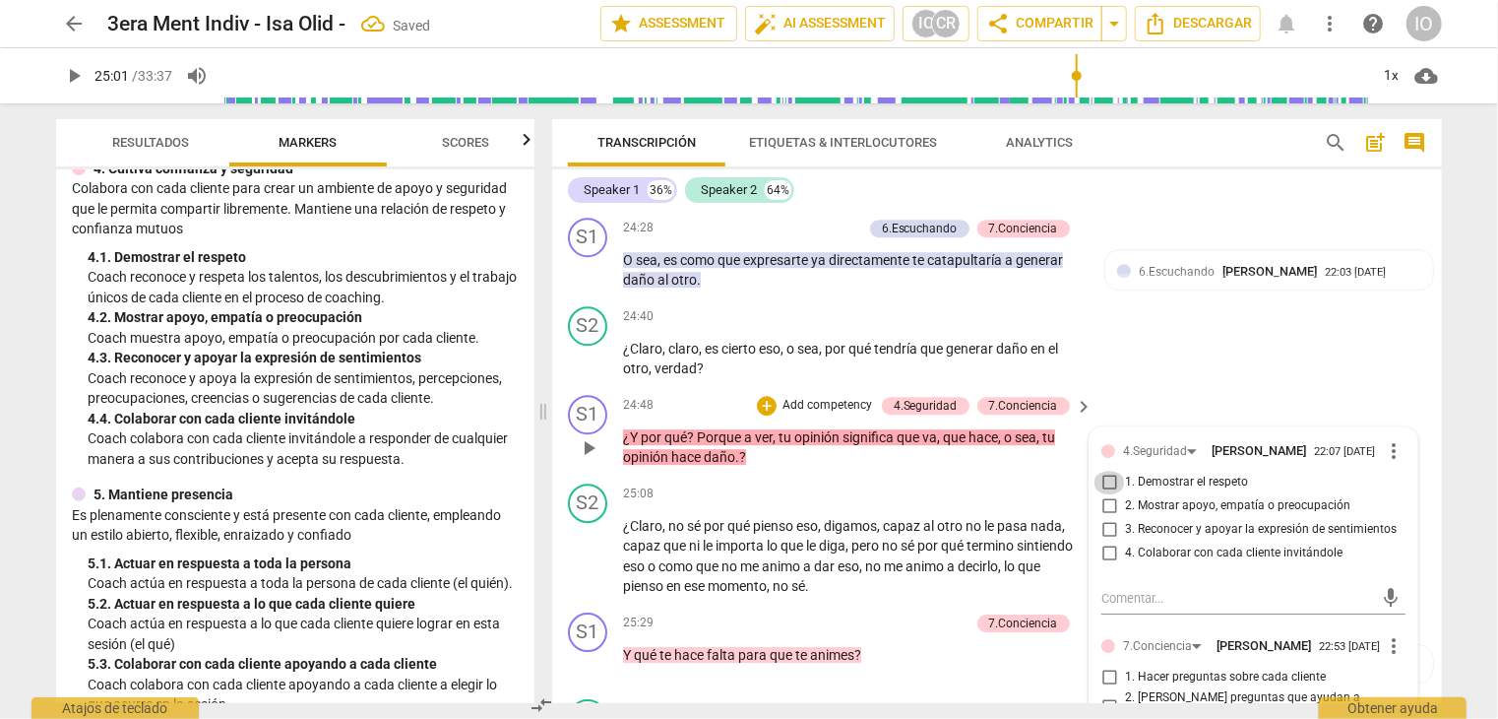
drag, startPoint x: 1110, startPoint y: 472, endPoint x: 1109, endPoint y: 488, distance: 16.9
click at [1110, 472] on input "1. Demostrar el respeto" at bounding box center [1110, 483] width 32 height 24
checkbox input "true"
click at [1113, 518] on input "3. Reconocer y apoyar la expresión de sentimientos" at bounding box center [1110, 530] width 32 height 24
checkbox input "true"
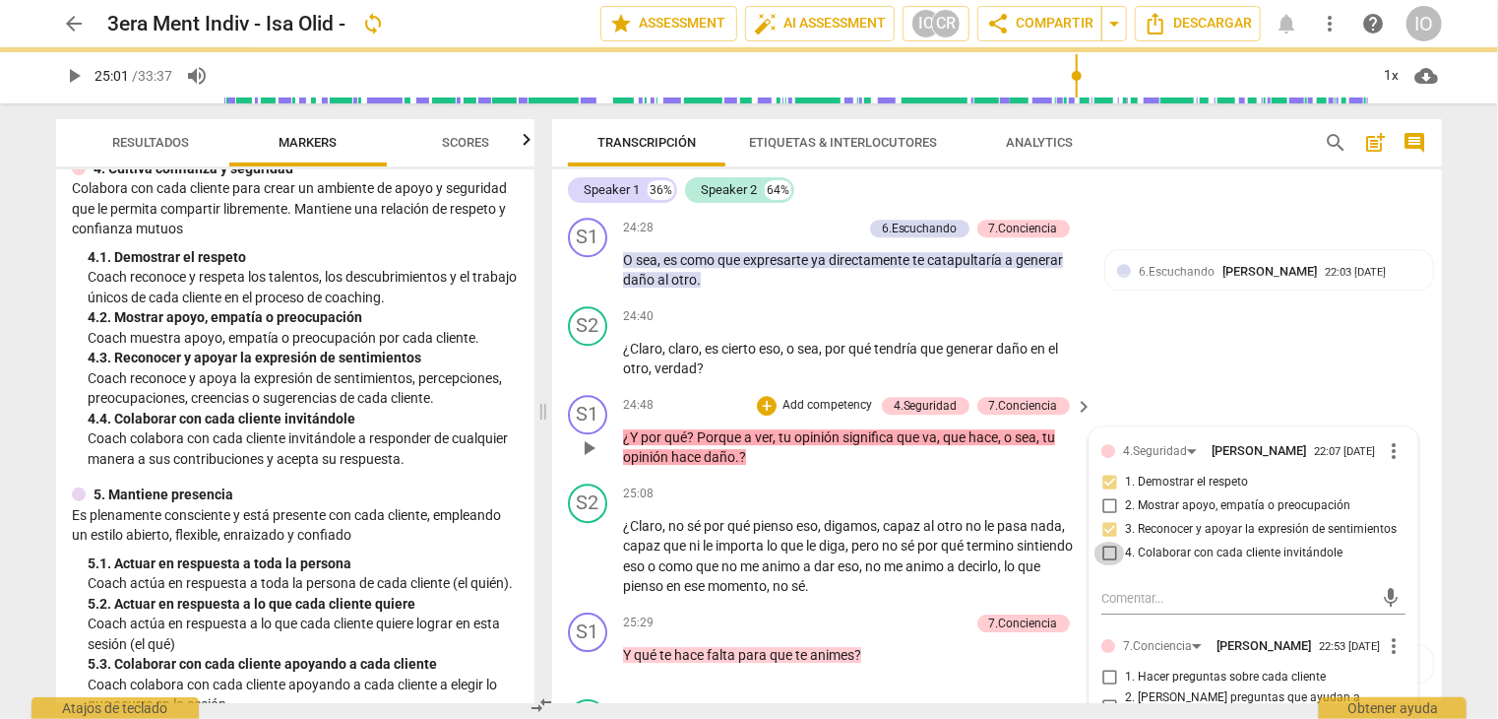
click at [1106, 541] on input "4. Colaborar con cada cliente invitándole" at bounding box center [1110, 553] width 32 height 24
checkbox input "true"
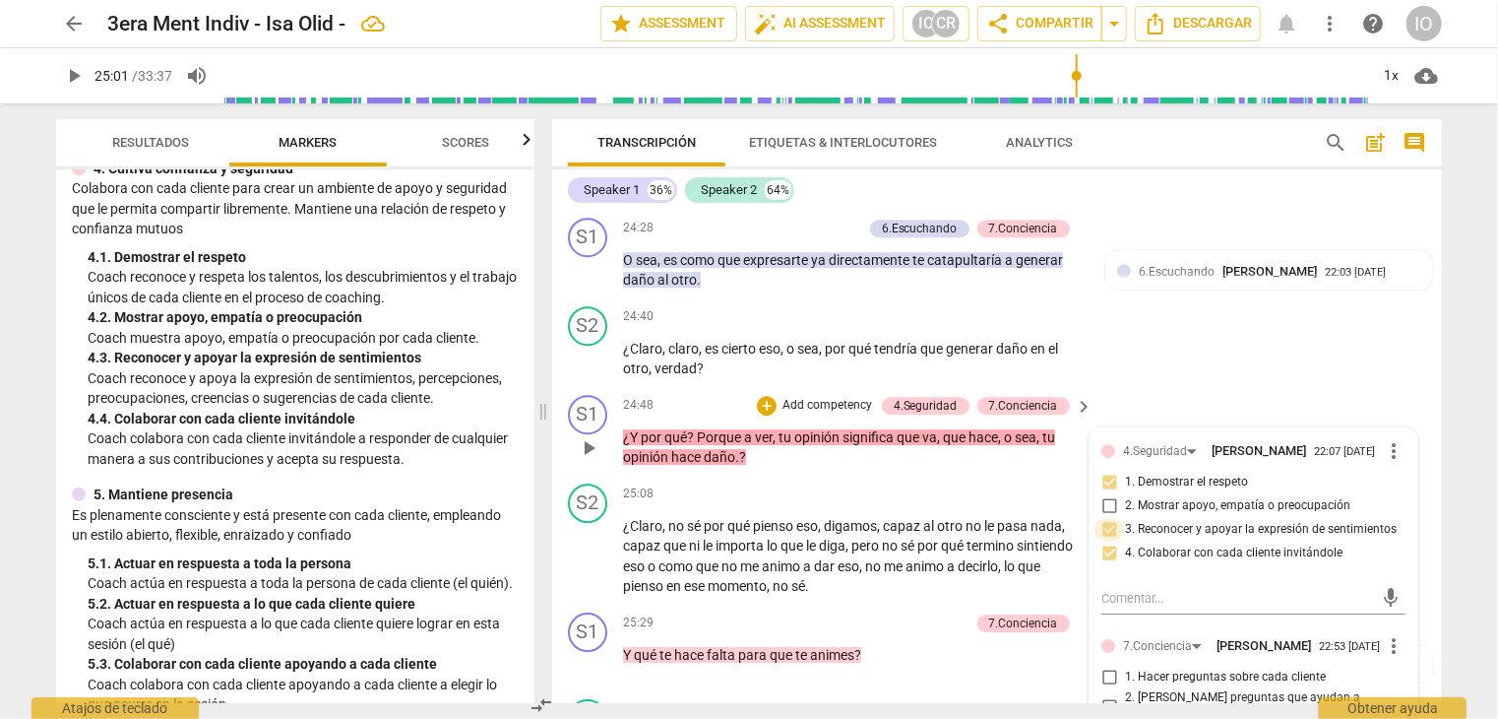
click at [1107, 521] on input "3. Reconocer y apoyar la expresión de sentimientos" at bounding box center [1110, 530] width 32 height 24
click at [1106, 525] on input "3. Reconocer y apoyar la expresión de sentimientos" at bounding box center [1110, 530] width 32 height 24
checkbox input "false"
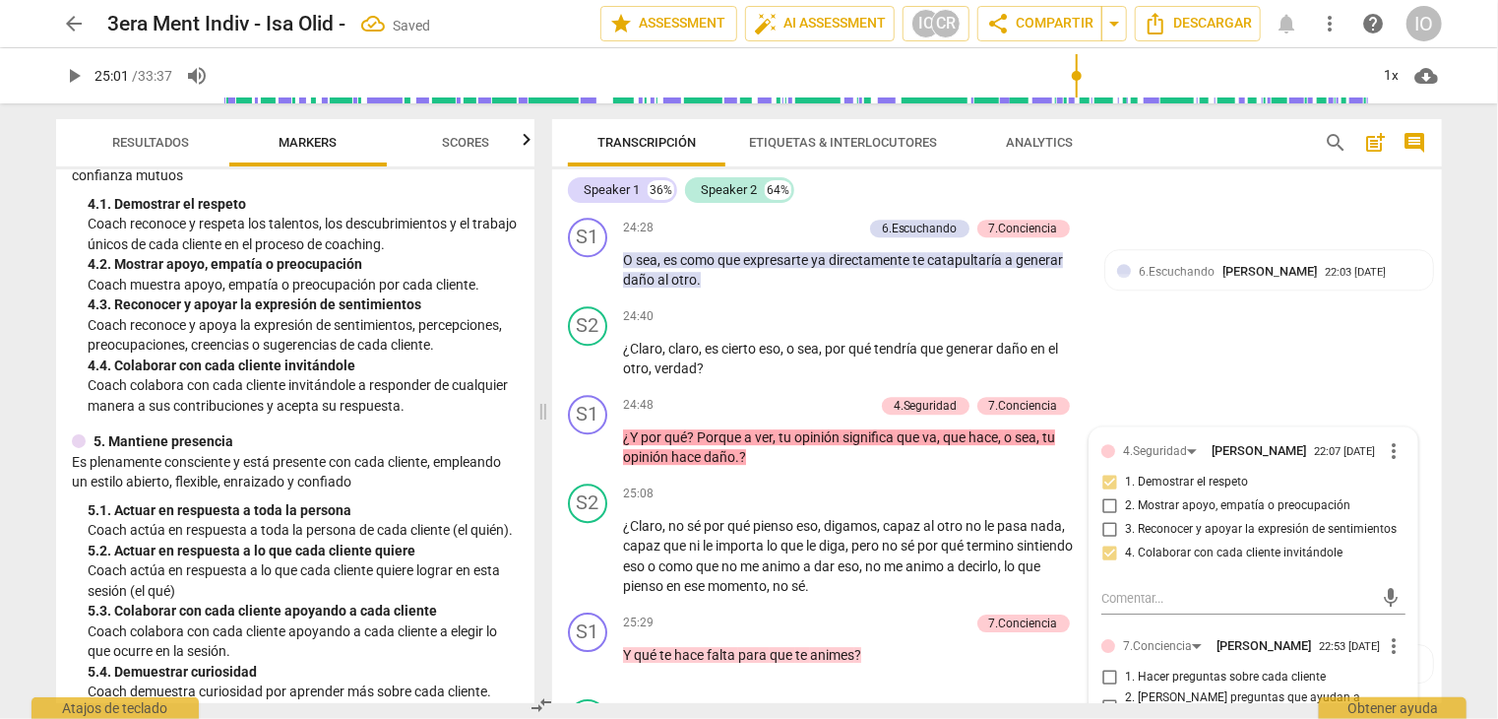
scroll to position [788, 0]
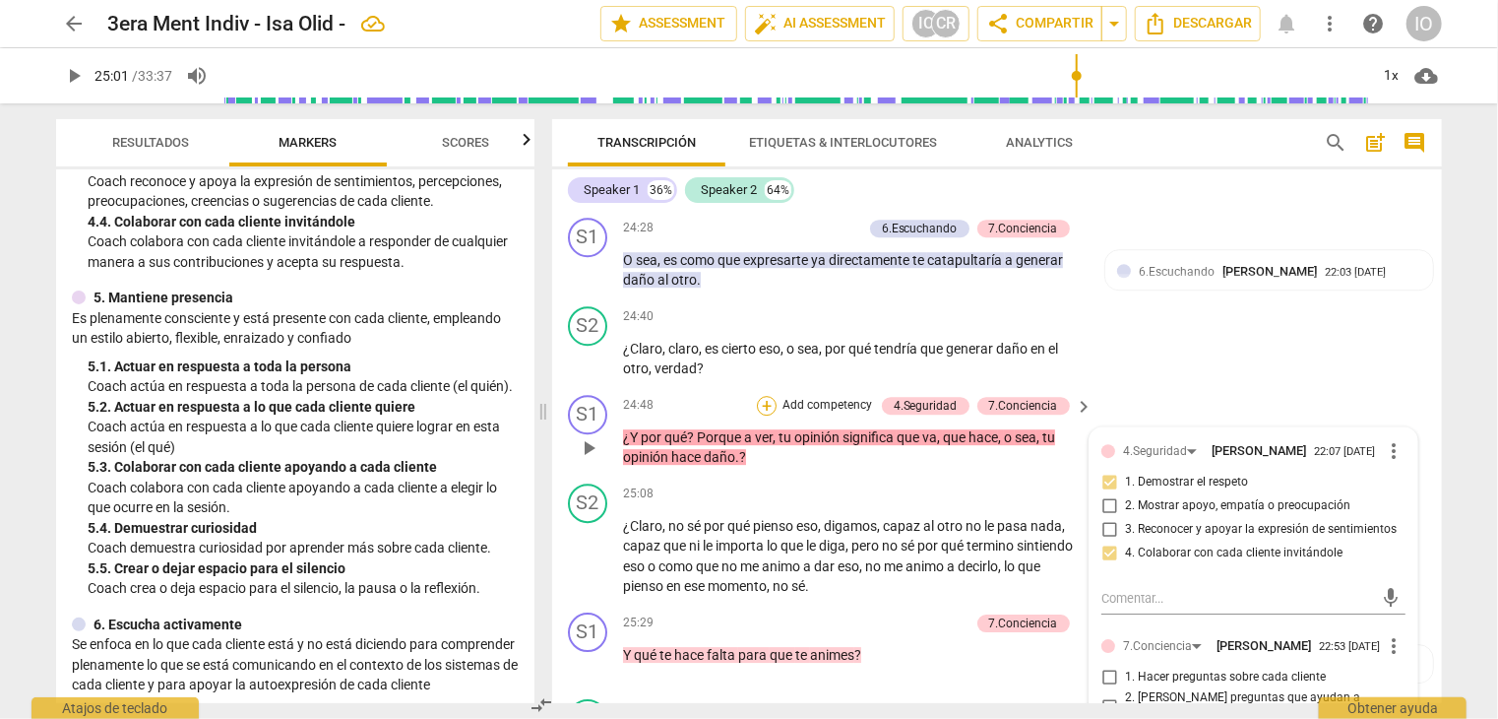
click at [767, 396] on div "+" at bounding box center [767, 406] width 20 height 20
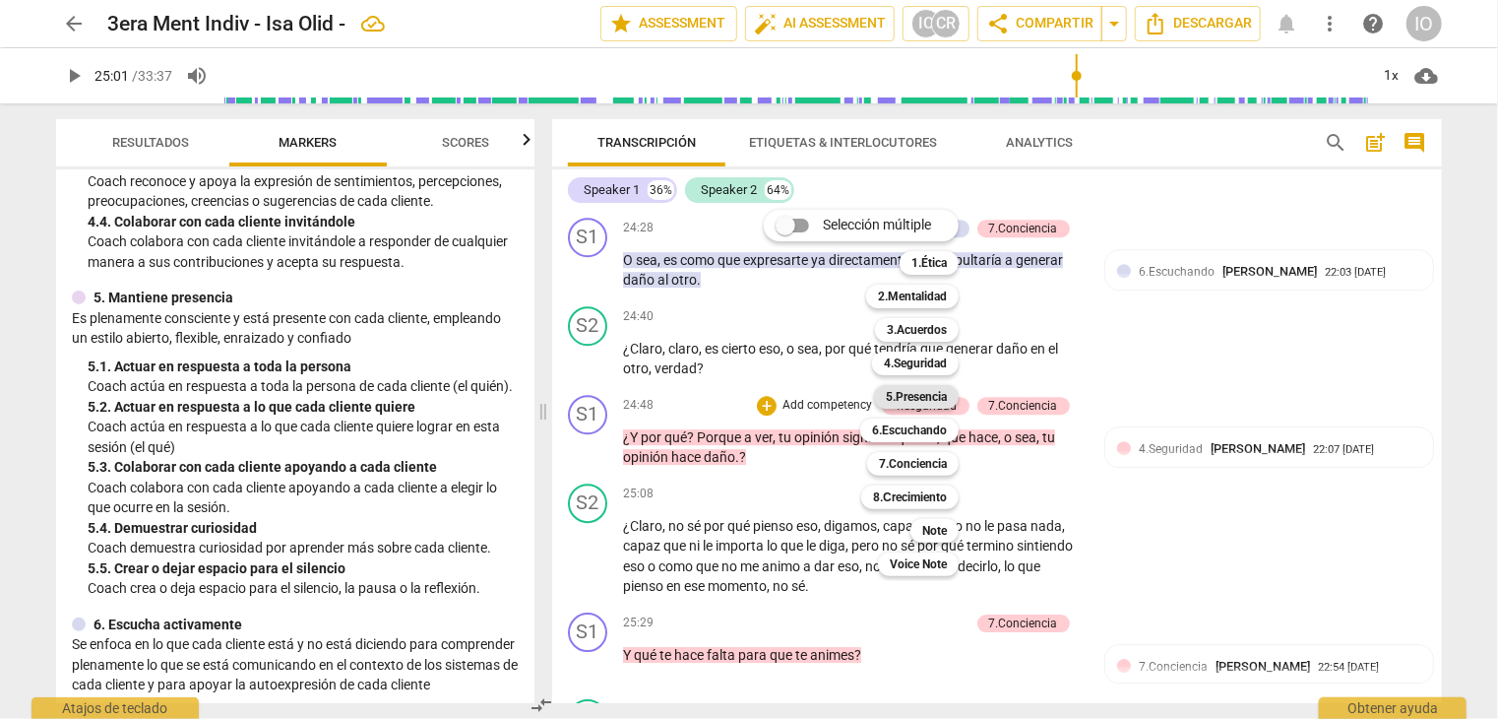
click at [899, 392] on b "5.Presencia" at bounding box center [916, 397] width 61 height 24
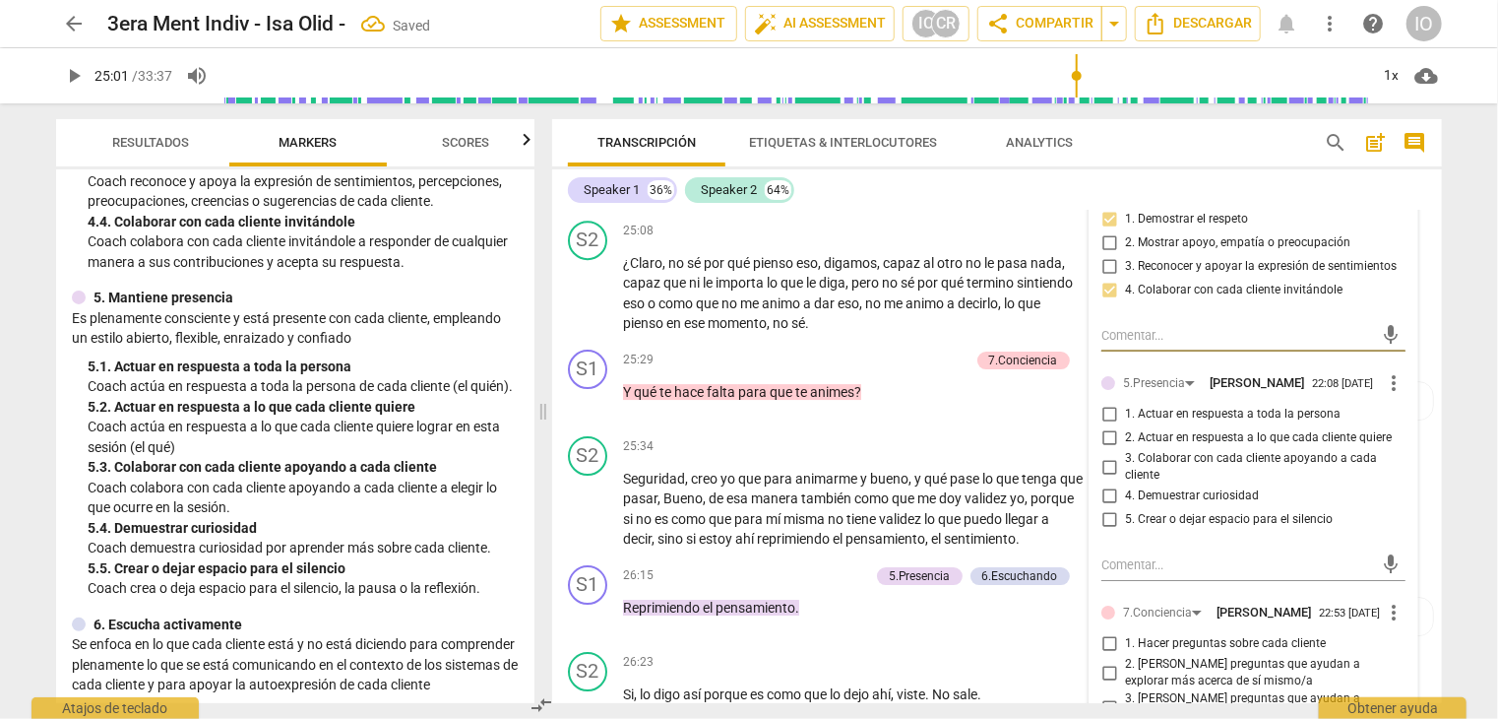
scroll to position [6995, 0]
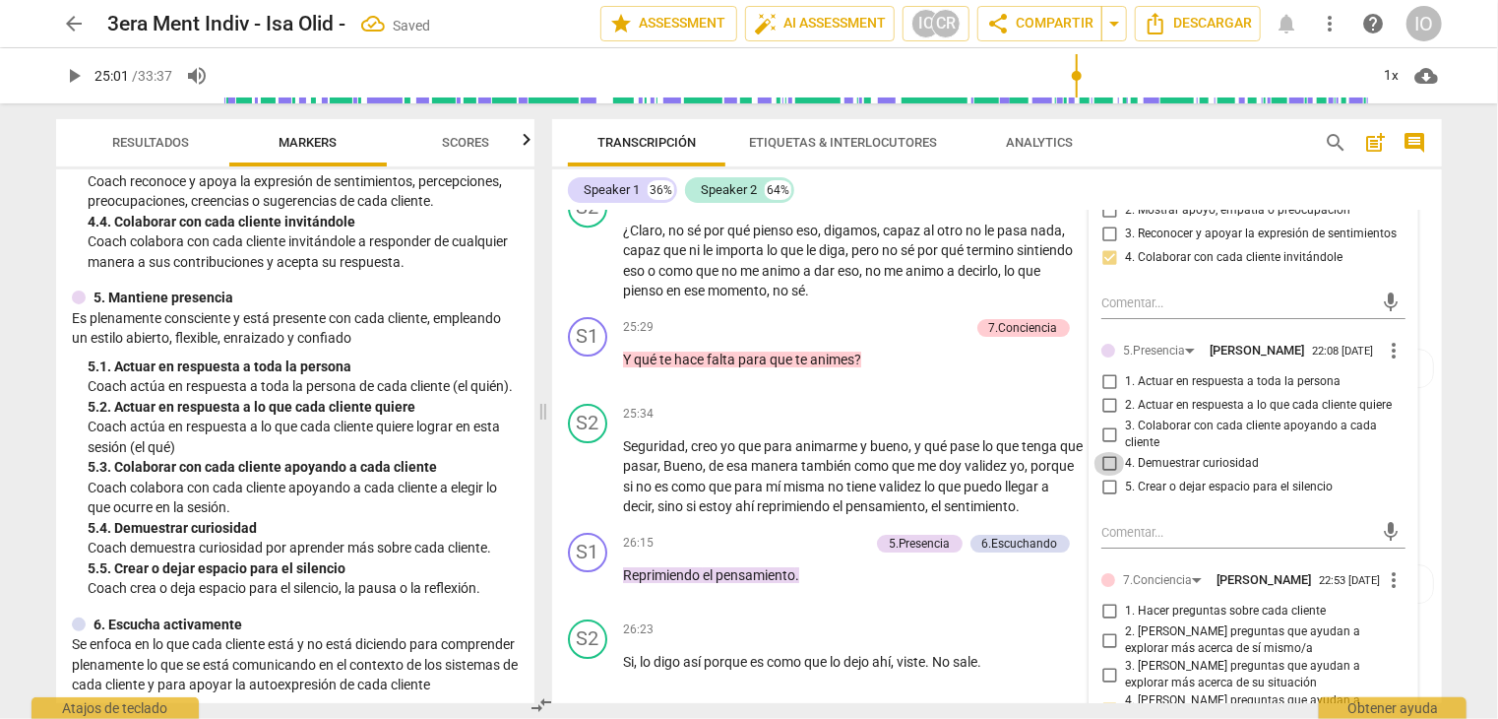
click at [1106, 454] on input "4. Demuestrar curiosidad" at bounding box center [1110, 464] width 32 height 24
checkbox input "true"
click at [1110, 375] on input "1. Actuar en respuesta a toda la persona" at bounding box center [1110, 382] width 32 height 24
checkbox input "true"
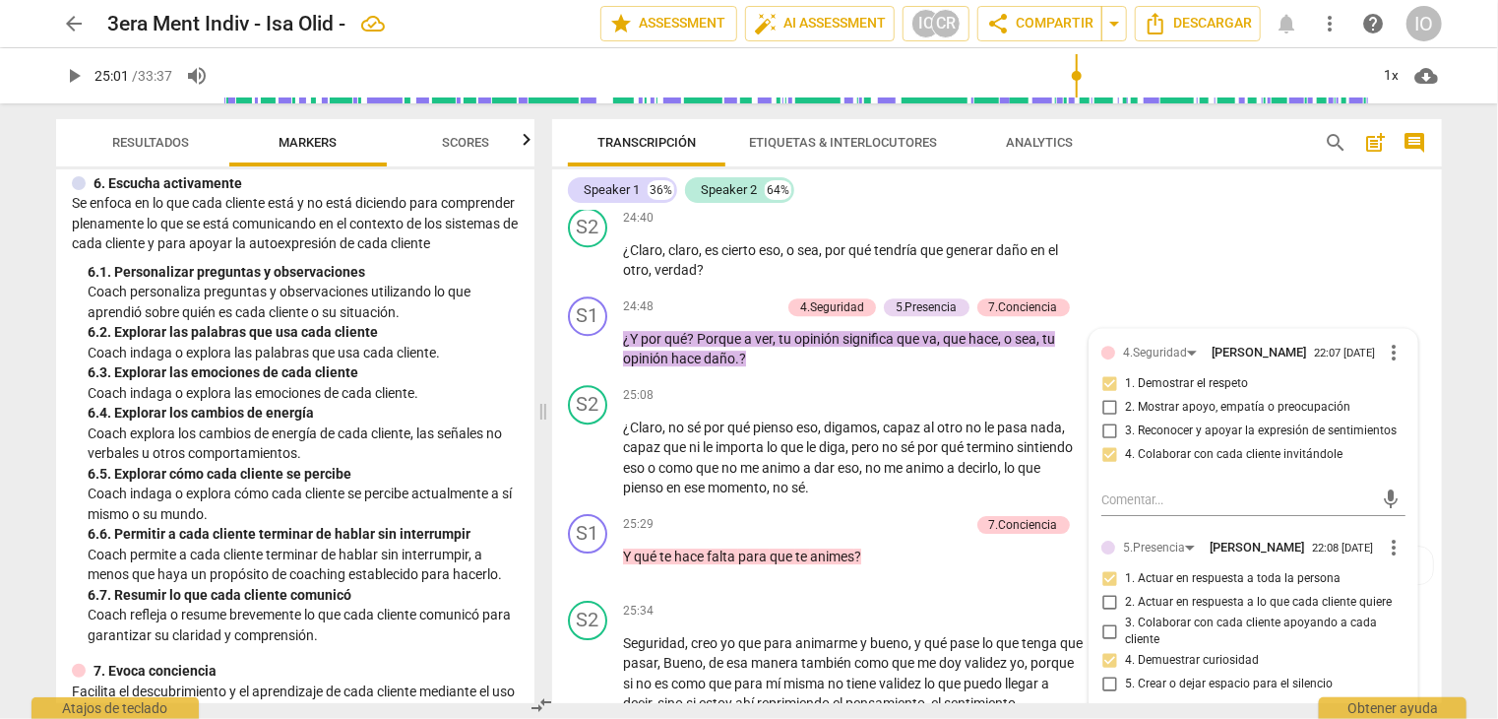
scroll to position [1280, 0]
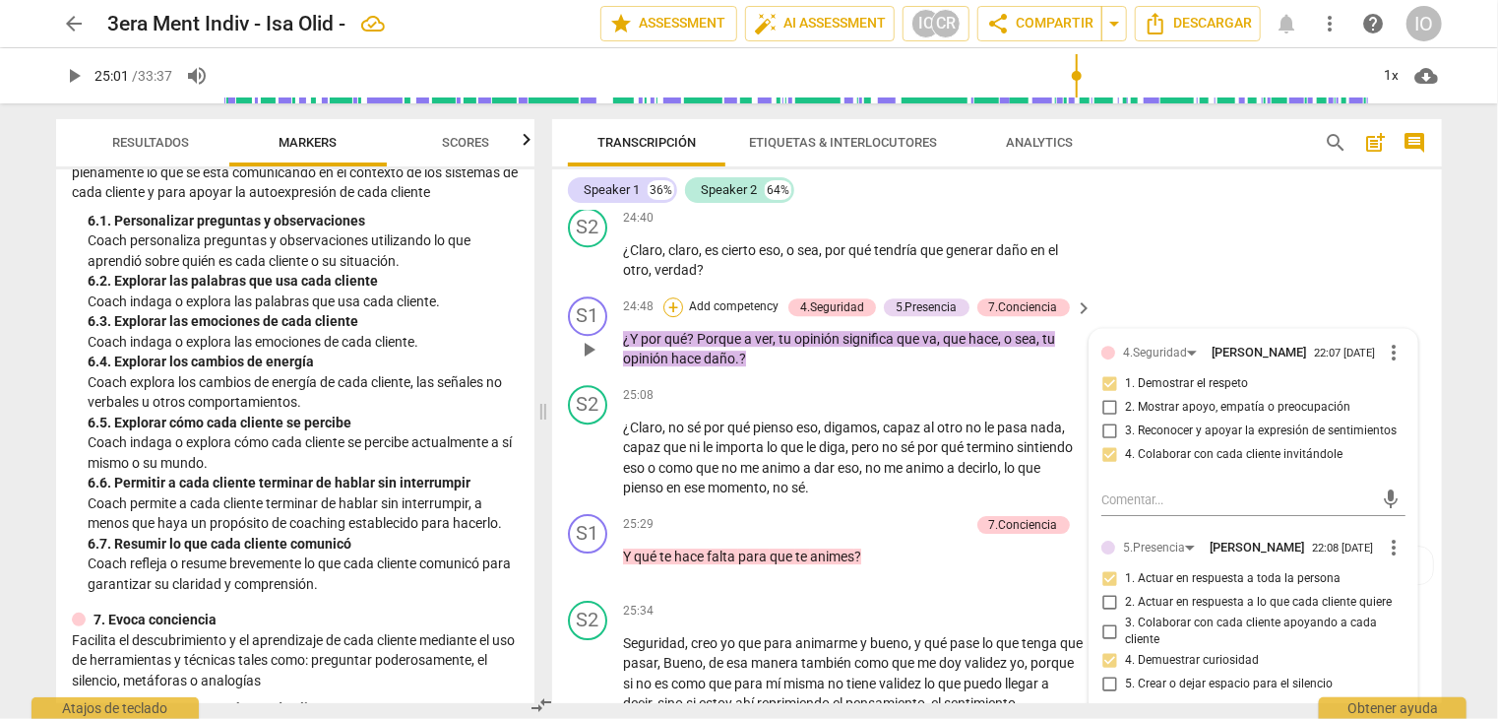
click at [673, 297] on div "+" at bounding box center [674, 307] width 20 height 20
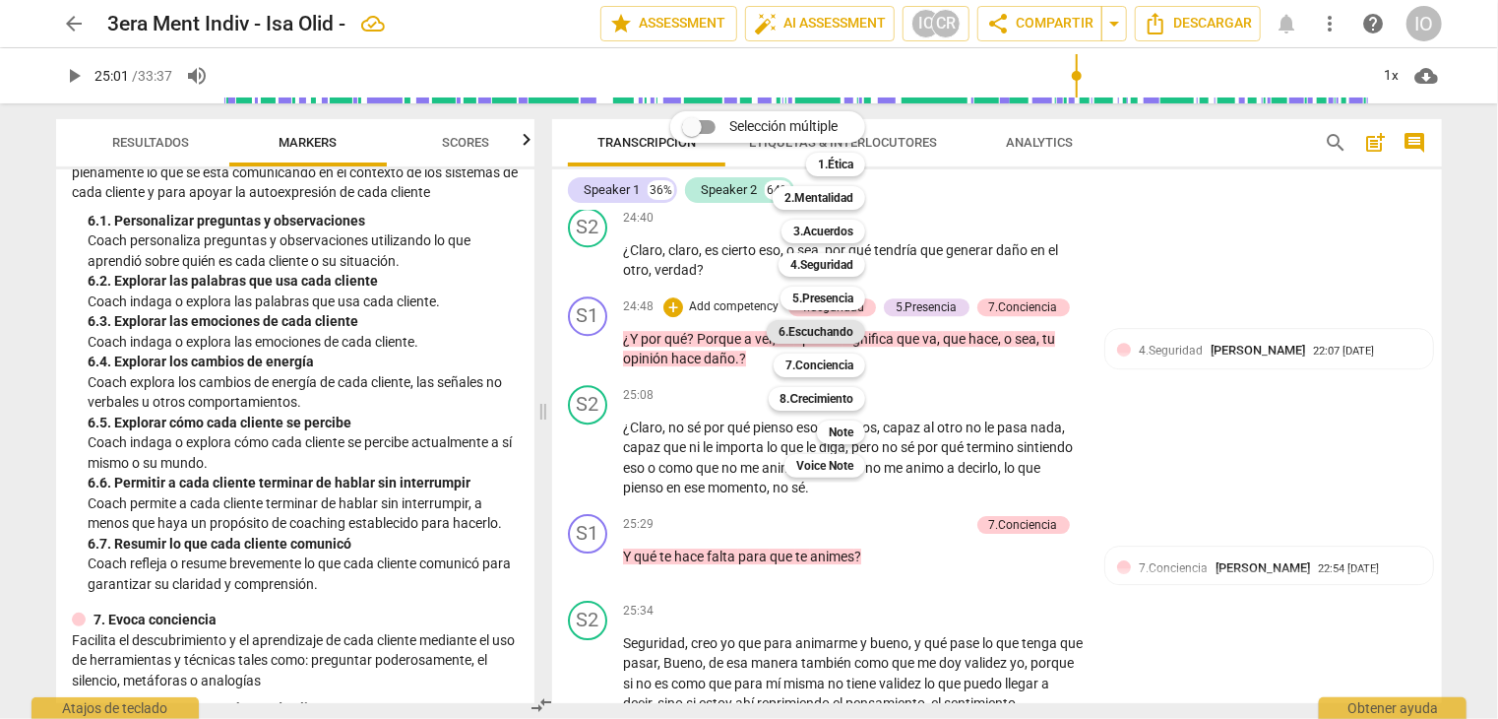
click at [794, 329] on b "6.Escuchando" at bounding box center [816, 332] width 75 height 24
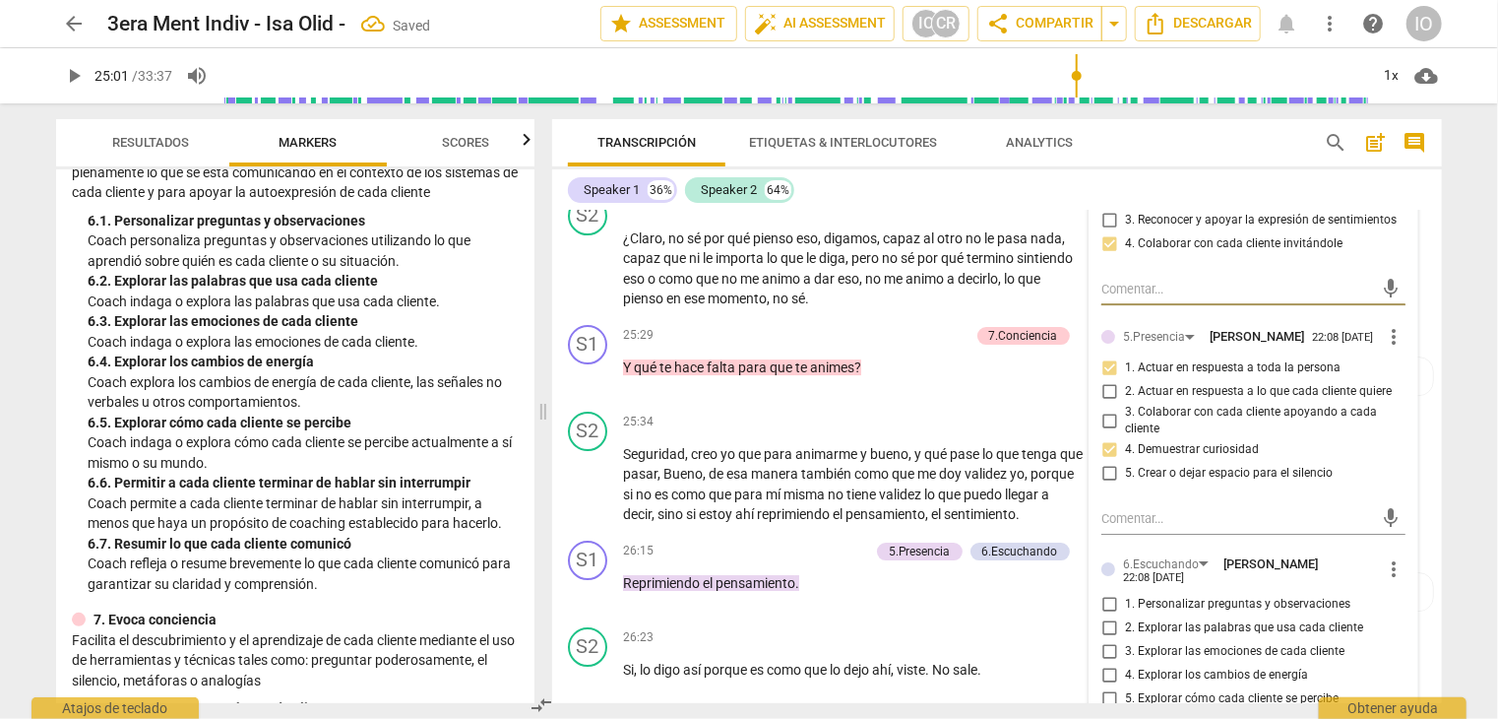
scroll to position [7192, 0]
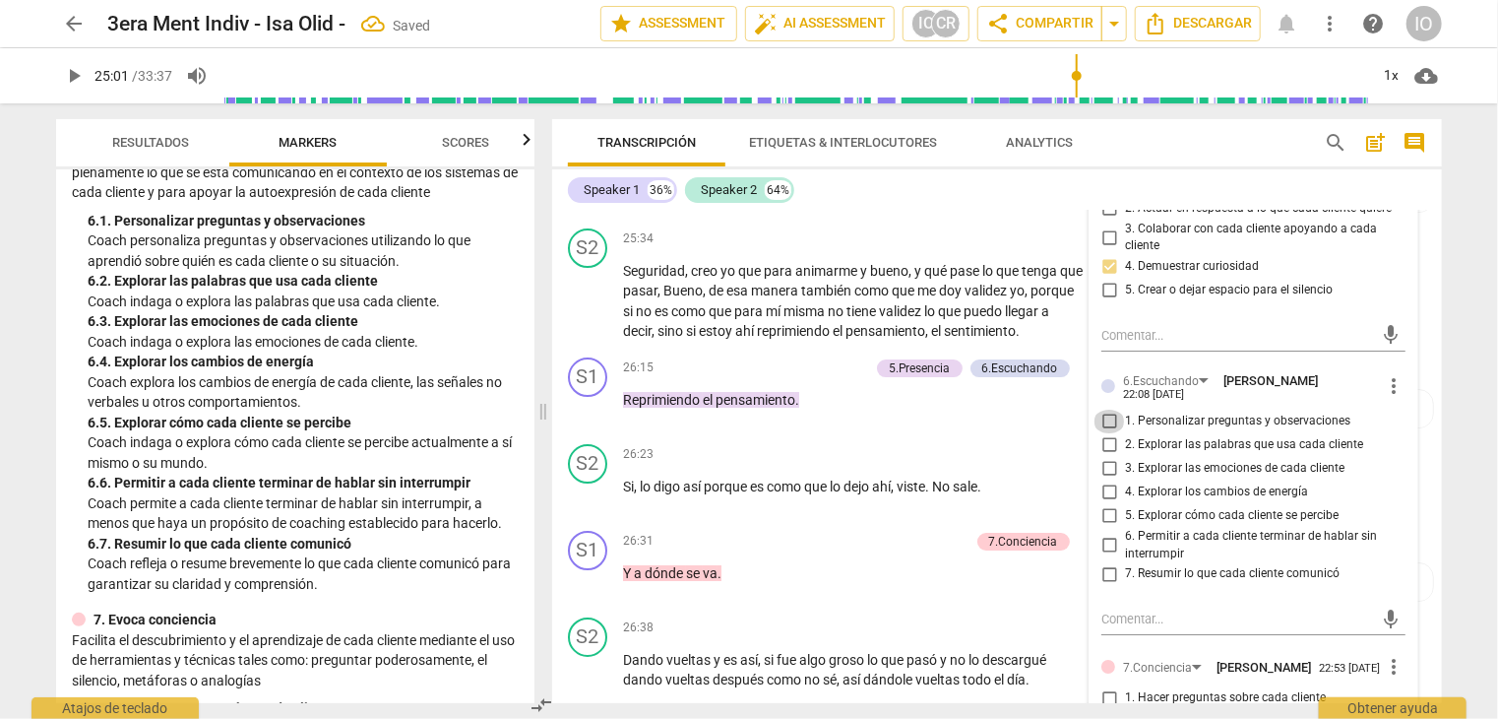
click at [1107, 410] on input "1. Personalizar preguntas y observaciones" at bounding box center [1110, 422] width 32 height 24
checkbox input "true"
click at [1103, 504] on input "5. Explorar cómo cada cliente se percibe" at bounding box center [1110, 516] width 32 height 24
checkbox input "true"
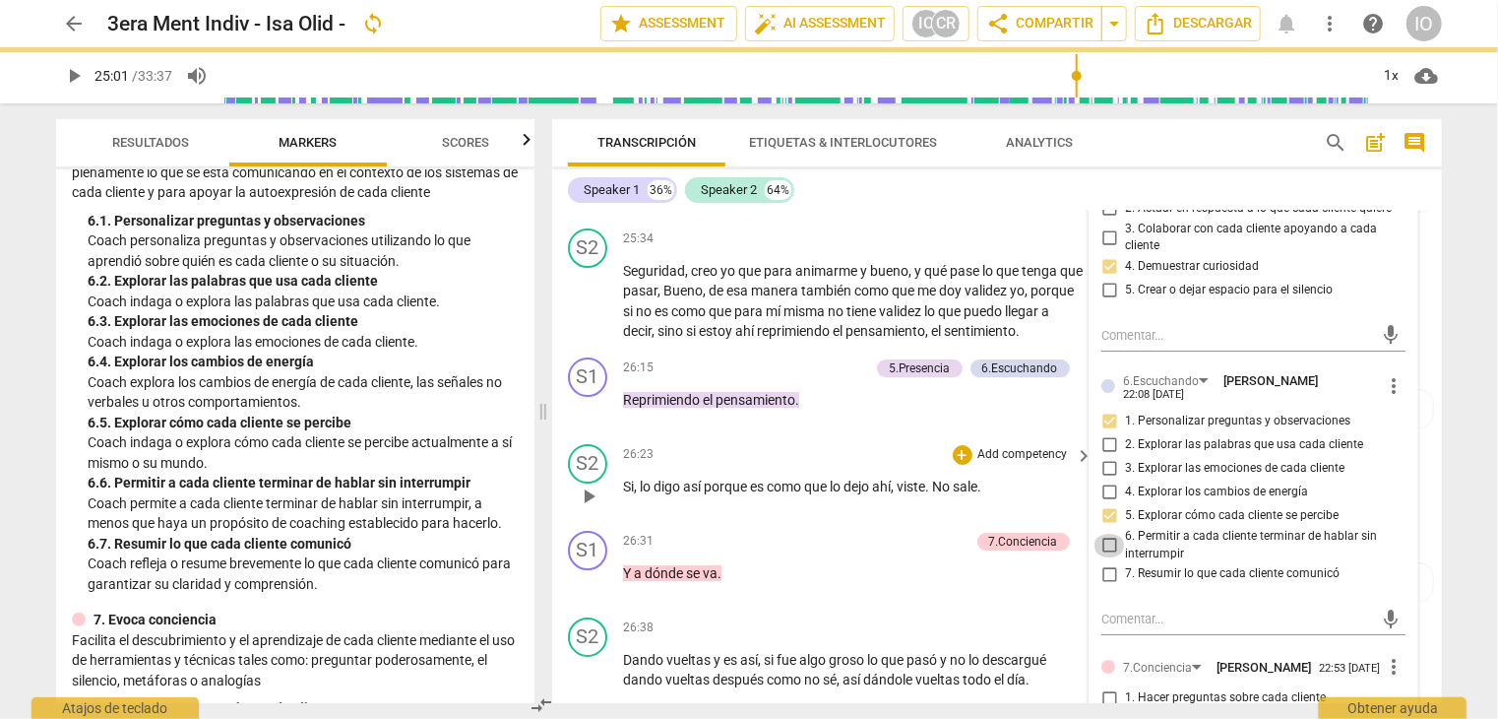
drag, startPoint x: 1103, startPoint y: 521, endPoint x: 983, endPoint y: 476, distance: 128.4
click at [1103, 534] on input "6. Permitir a cada cliente terminar de hablar sin interrumpir" at bounding box center [1110, 546] width 32 height 24
checkbox input "true"
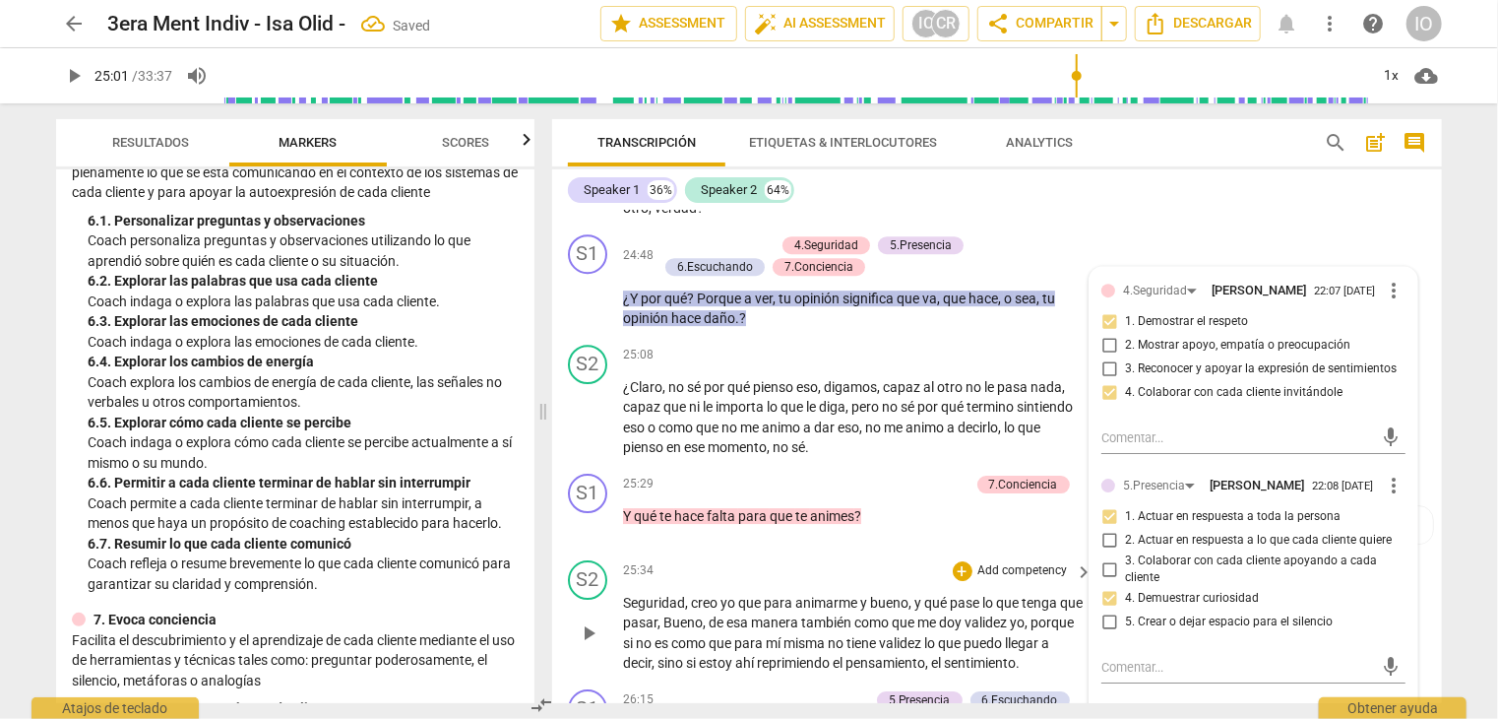
scroll to position [6798, 0]
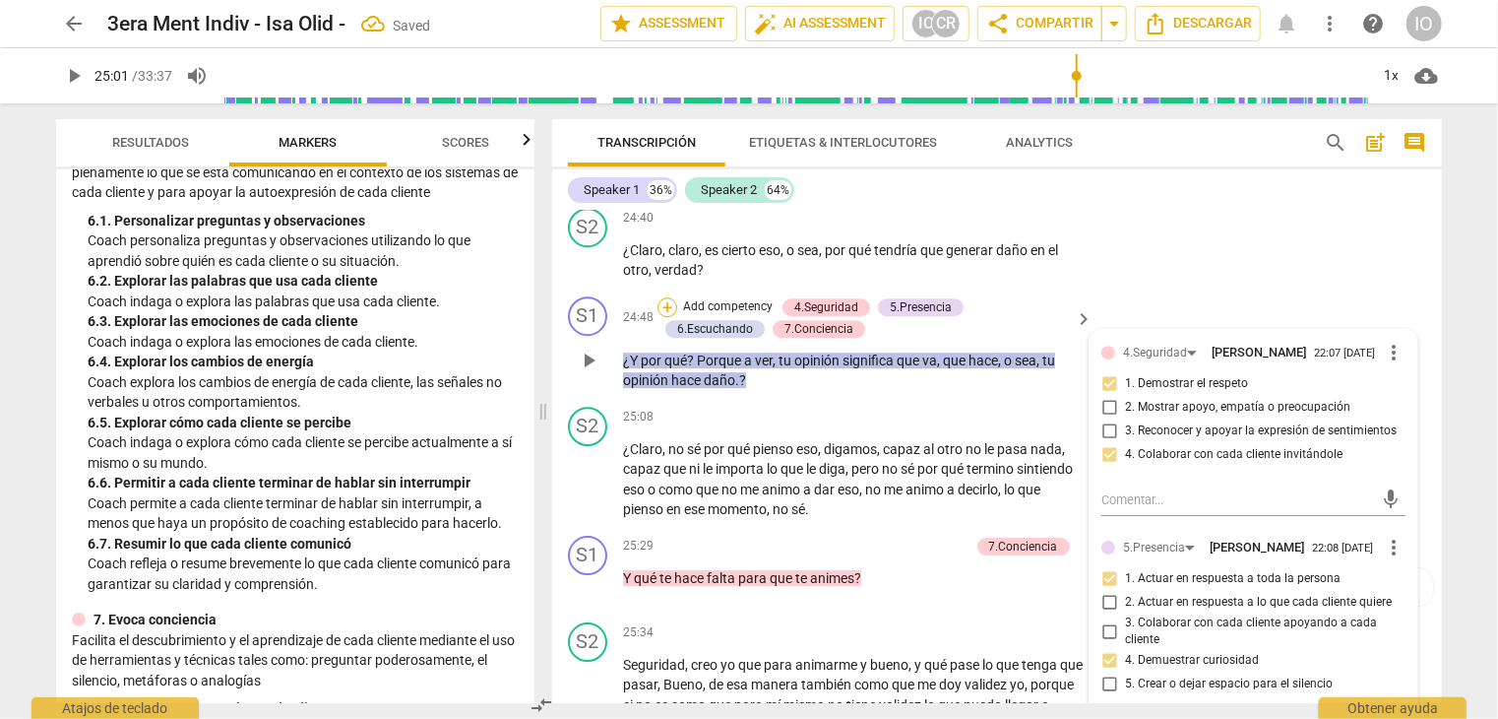
click at [662, 297] on div "+" at bounding box center [668, 307] width 20 height 20
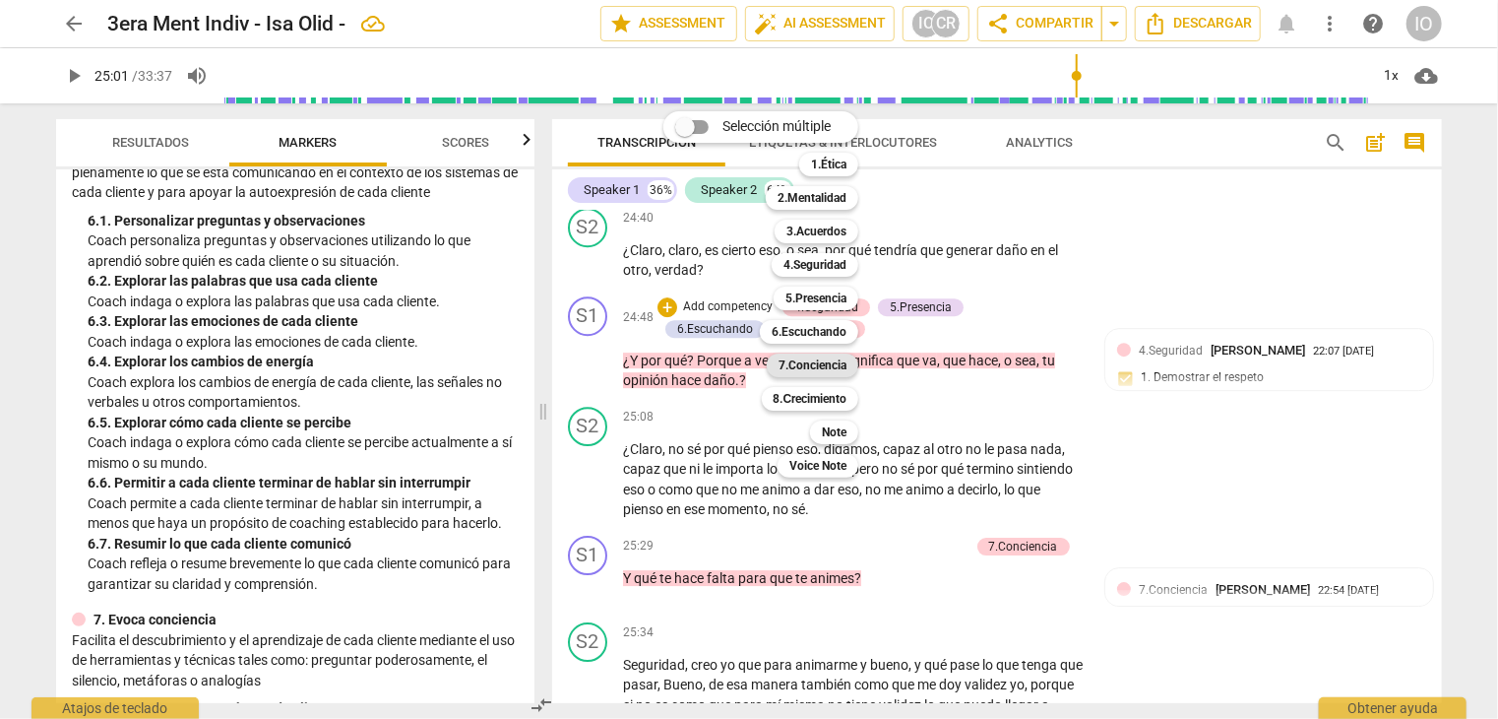
click at [792, 368] on b "7.Conciencia" at bounding box center [813, 365] width 68 height 24
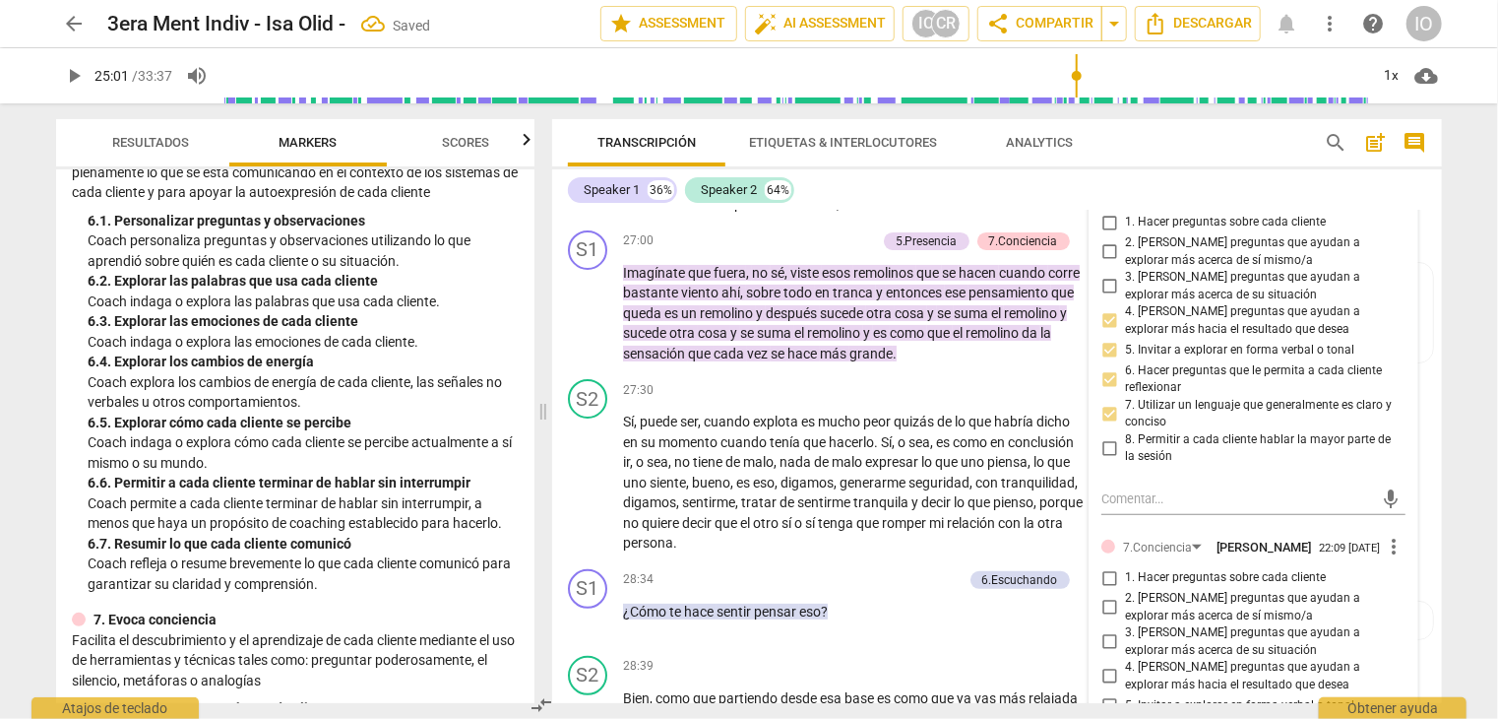
scroll to position [7782, 0]
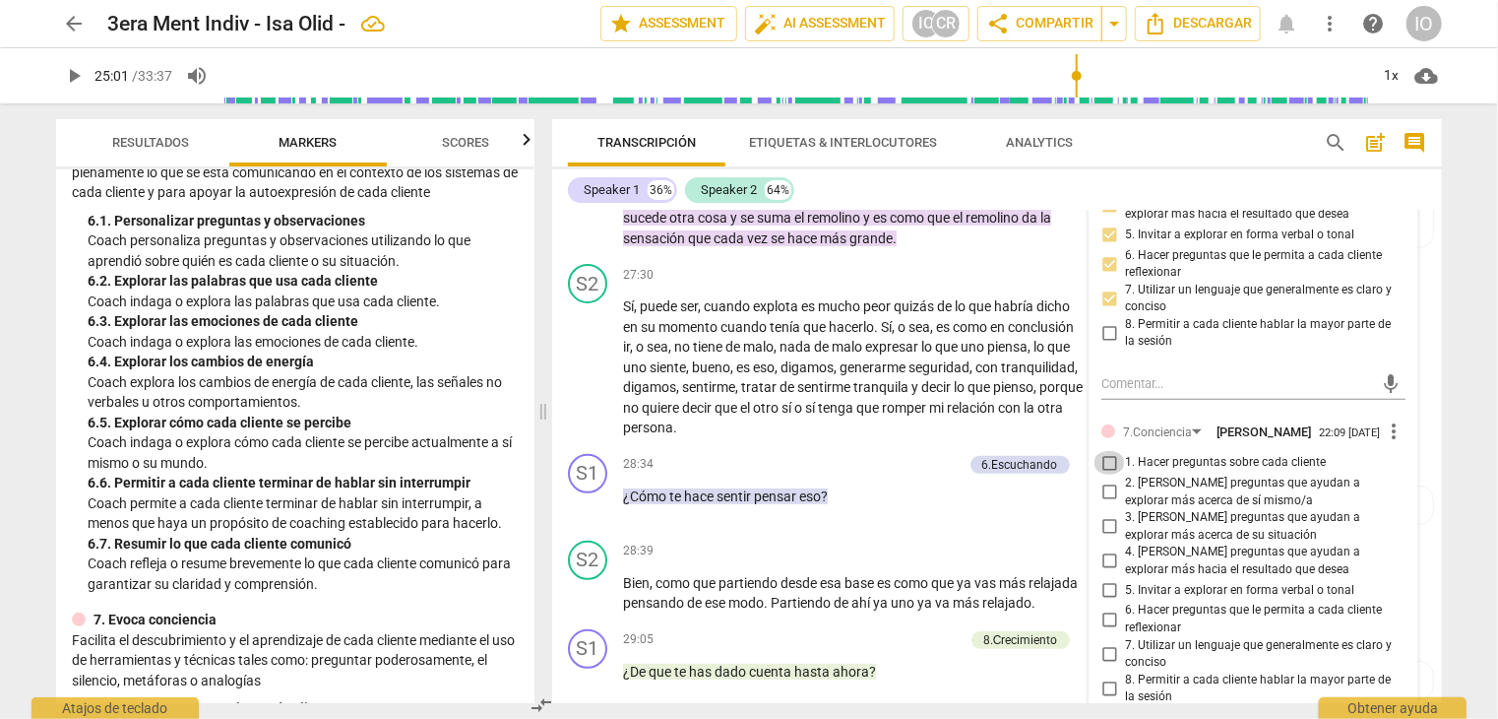
click at [1108, 451] on input "1. Hacer preguntas sobre cada cliente" at bounding box center [1110, 463] width 32 height 24
checkbox input "true"
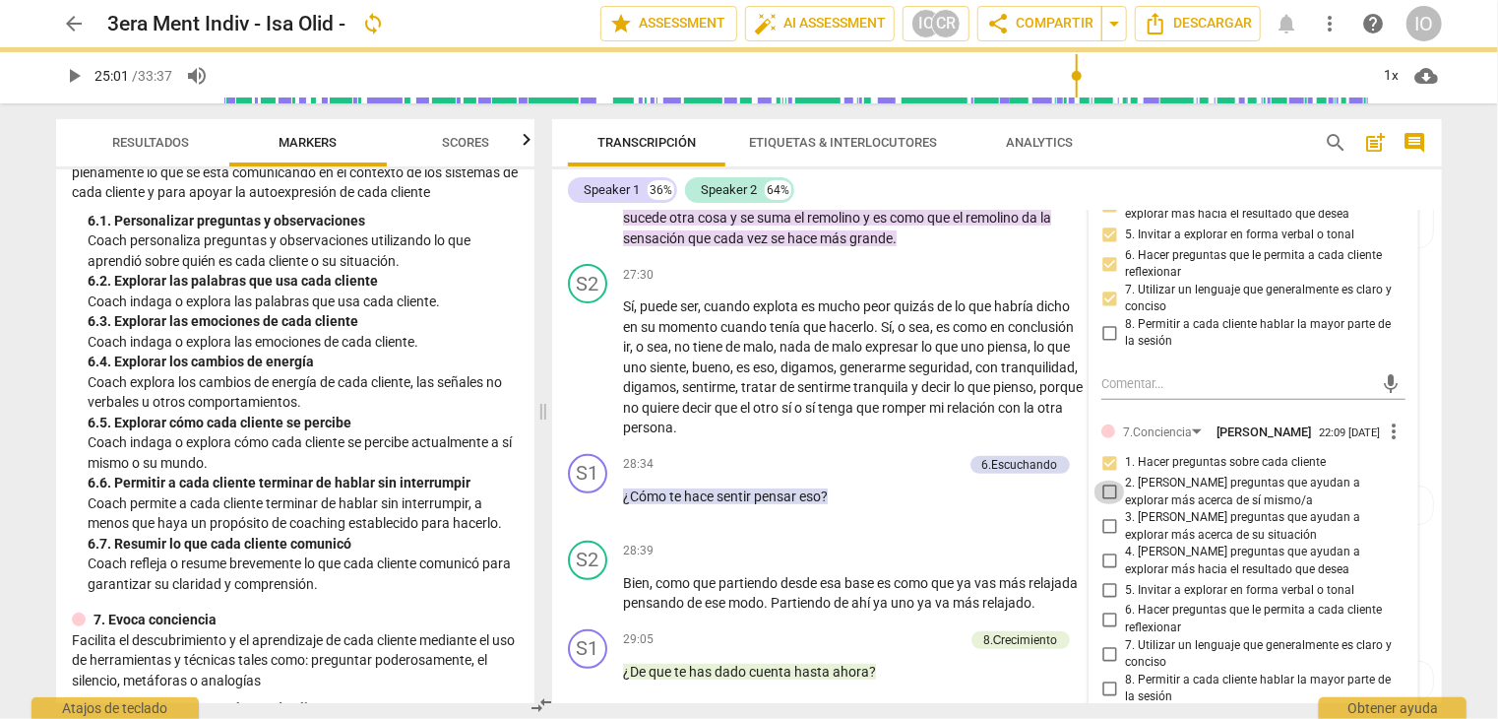
click at [1110, 480] on input "2. [PERSON_NAME] preguntas que ayudan a explorar más acerca de sí mismo/a" at bounding box center [1110, 492] width 32 height 24
checkbox input "true"
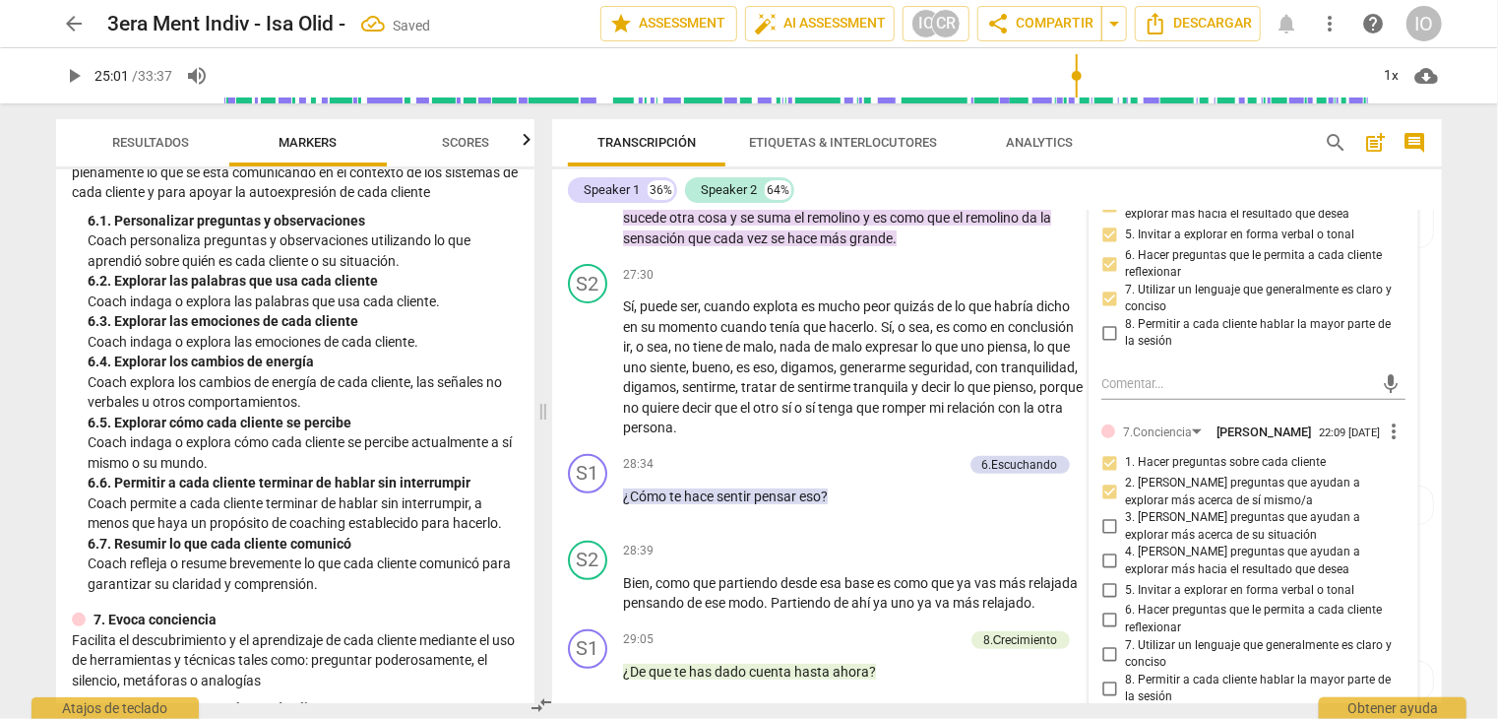
click at [1110, 607] on input "6. Hacer preguntas que le permita a cada cliente reflexionar" at bounding box center [1110, 619] width 32 height 24
checkbox input "true"
click at [1110, 642] on input "7. Utilizar un lenguaje que generalmente es claro y conciso" at bounding box center [1110, 654] width 32 height 24
checkbox input "true"
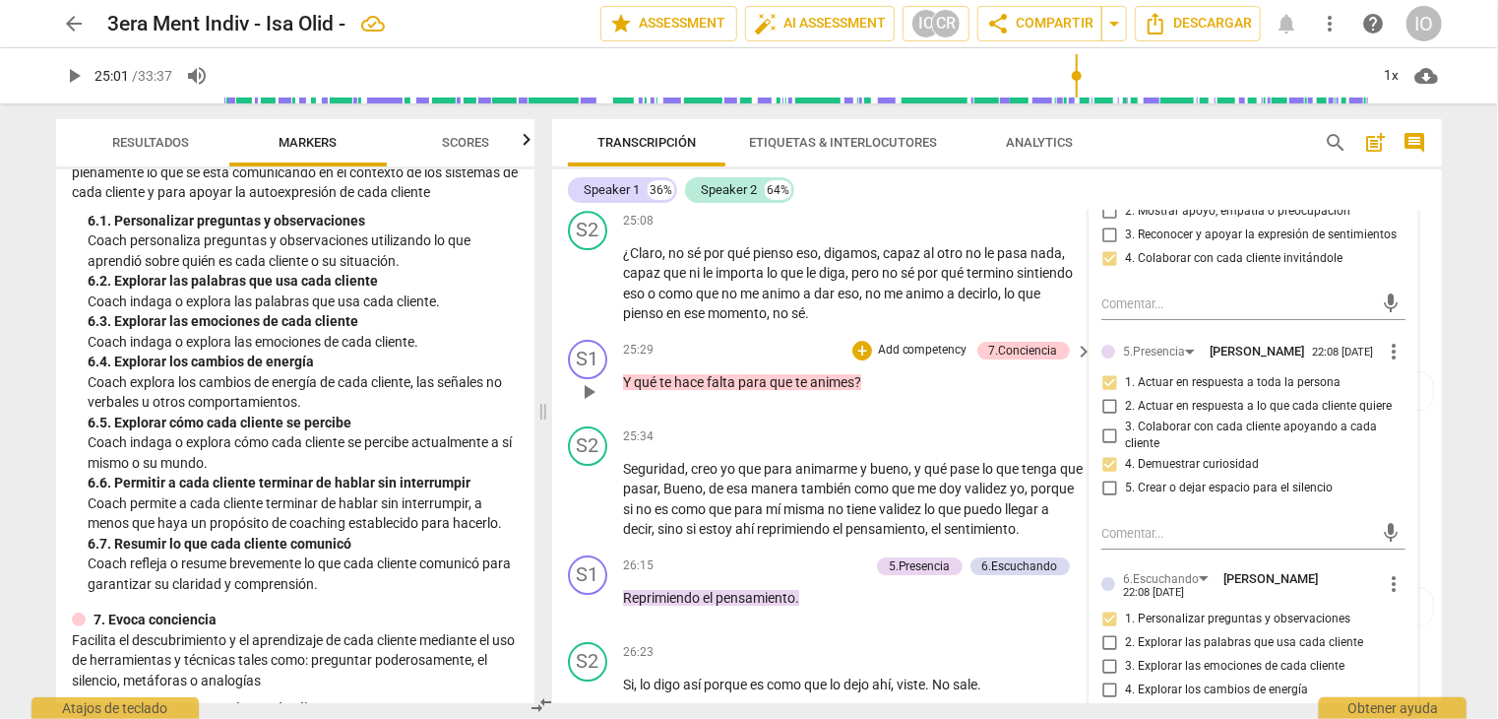
scroll to position [6896, 0]
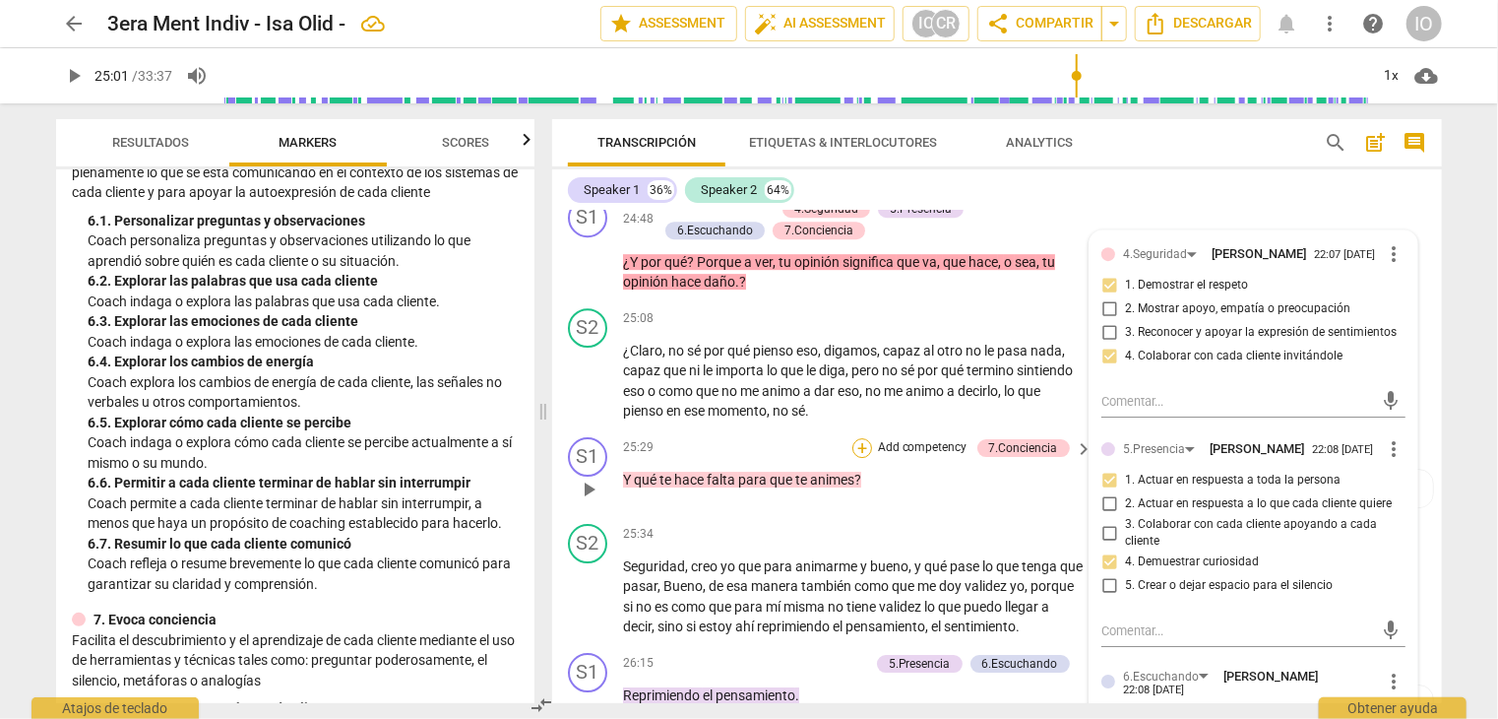
click at [861, 438] on div "+" at bounding box center [863, 448] width 20 height 20
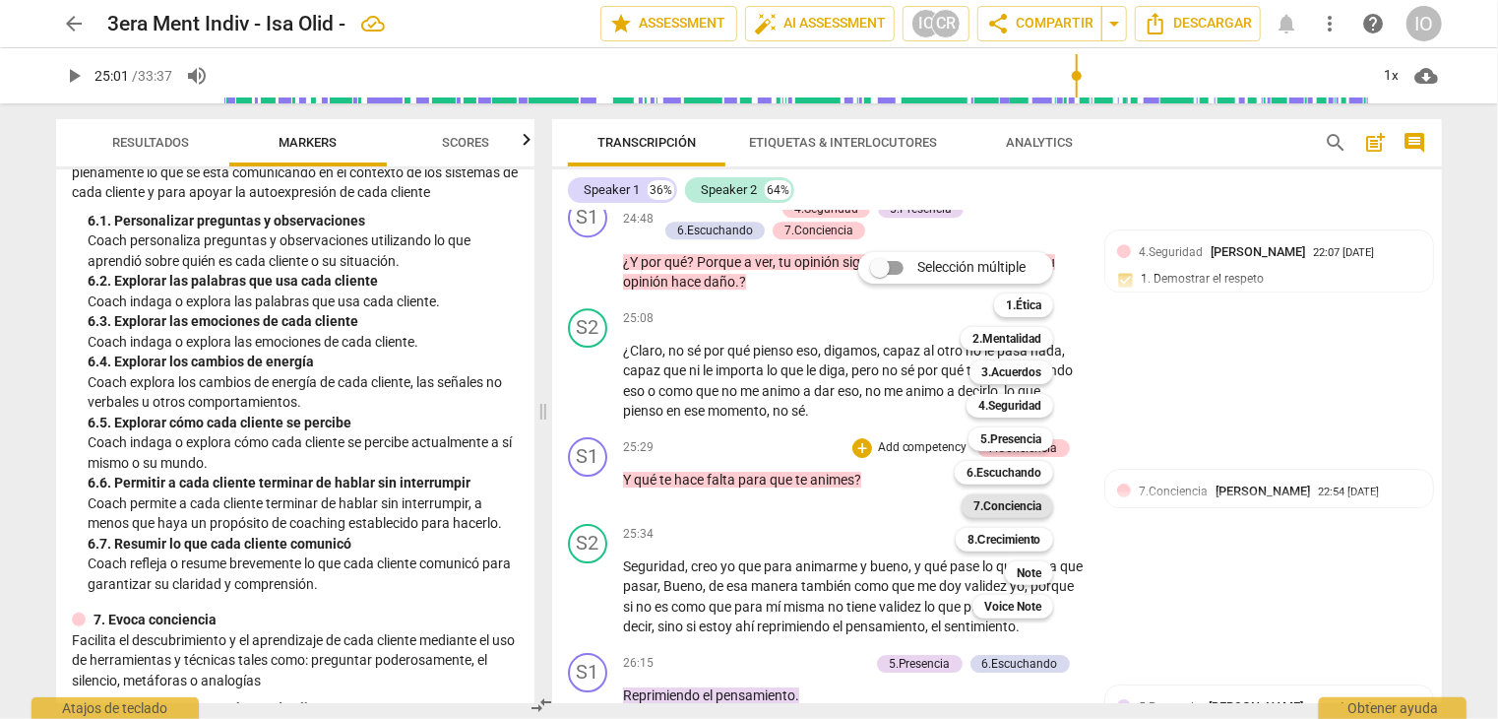
click at [1007, 505] on b "7.Conciencia" at bounding box center [1008, 506] width 68 height 24
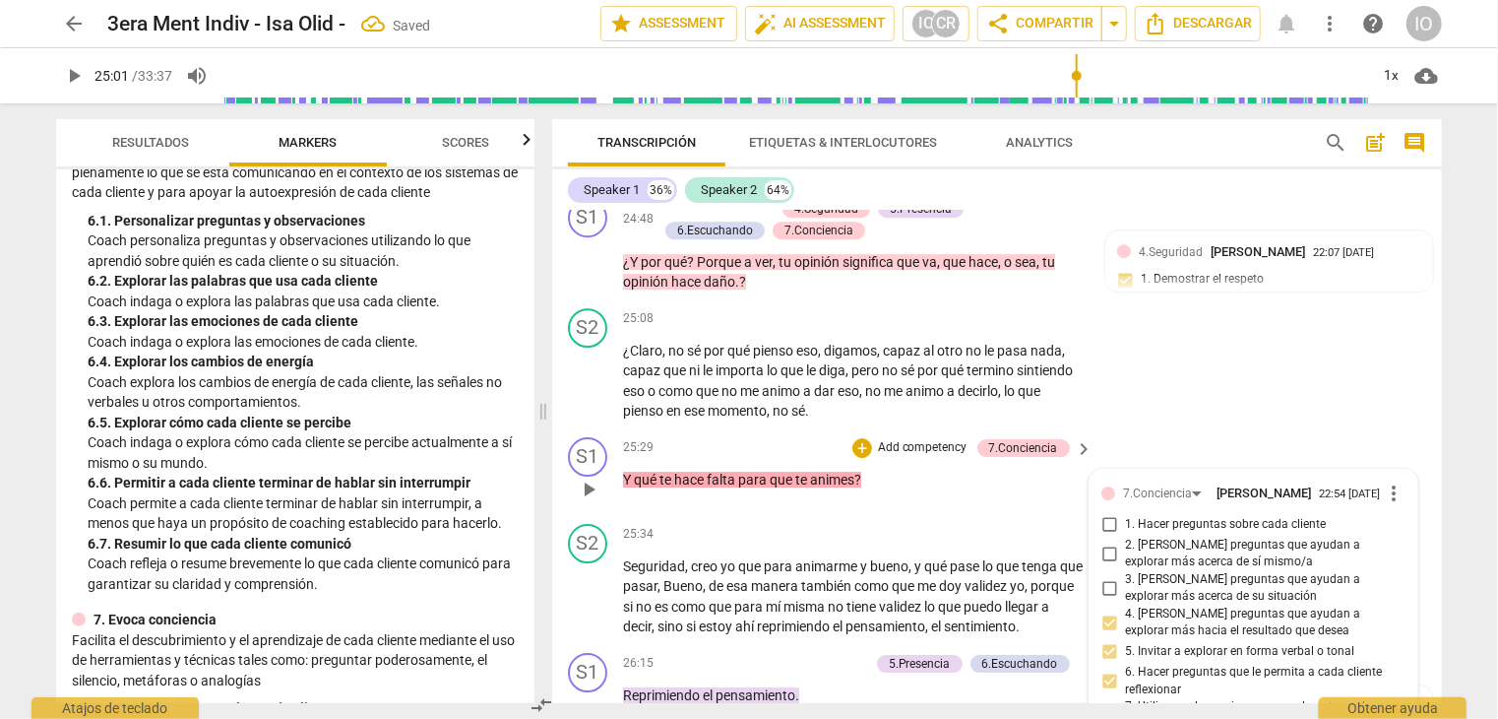
scroll to position [7234, 0]
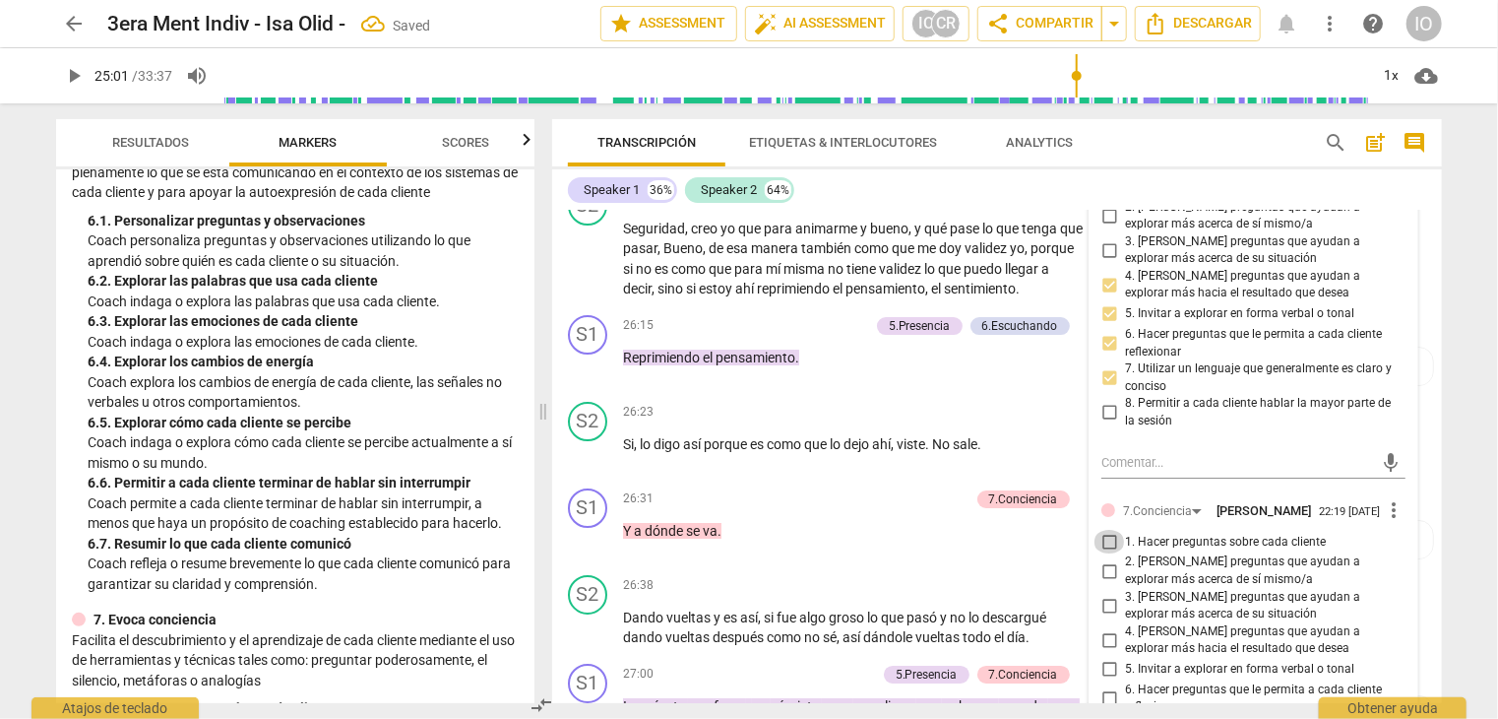
click at [1107, 537] on input "1. Hacer preguntas sobre cada cliente" at bounding box center [1110, 542] width 32 height 24
checkbox input "true"
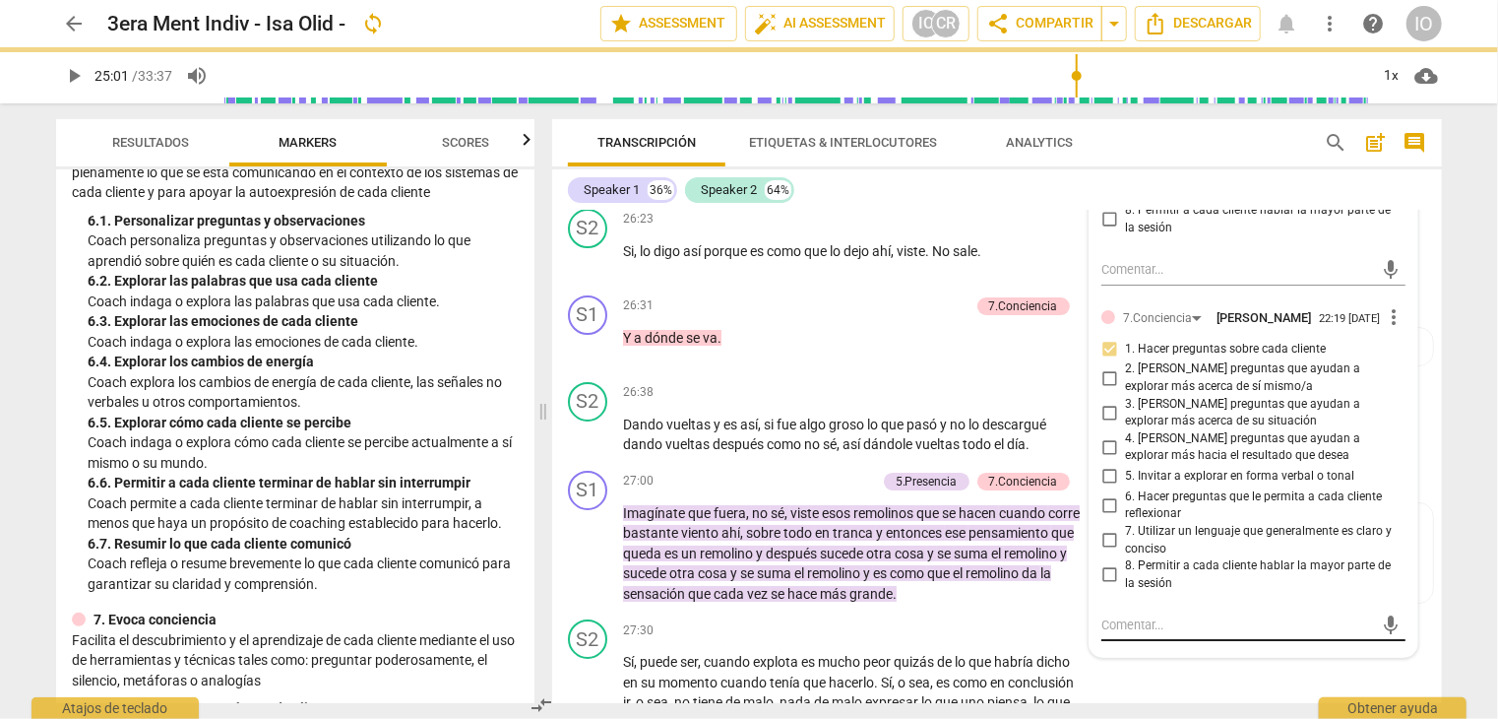
scroll to position [7431, 0]
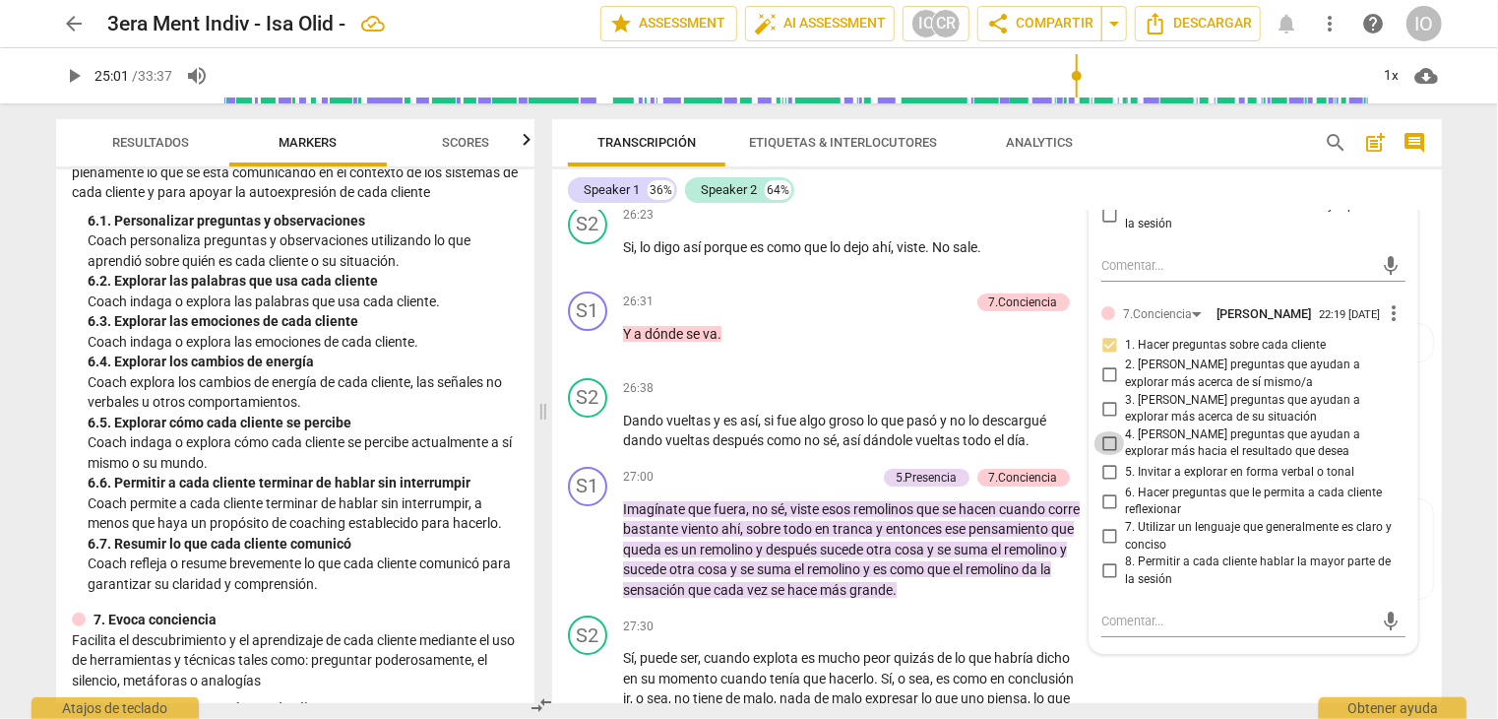
click at [1107, 438] on input "4. [PERSON_NAME] preguntas que ayudan a explorar más hacia el resultado que des…" at bounding box center [1110, 443] width 32 height 24
checkbox input "true"
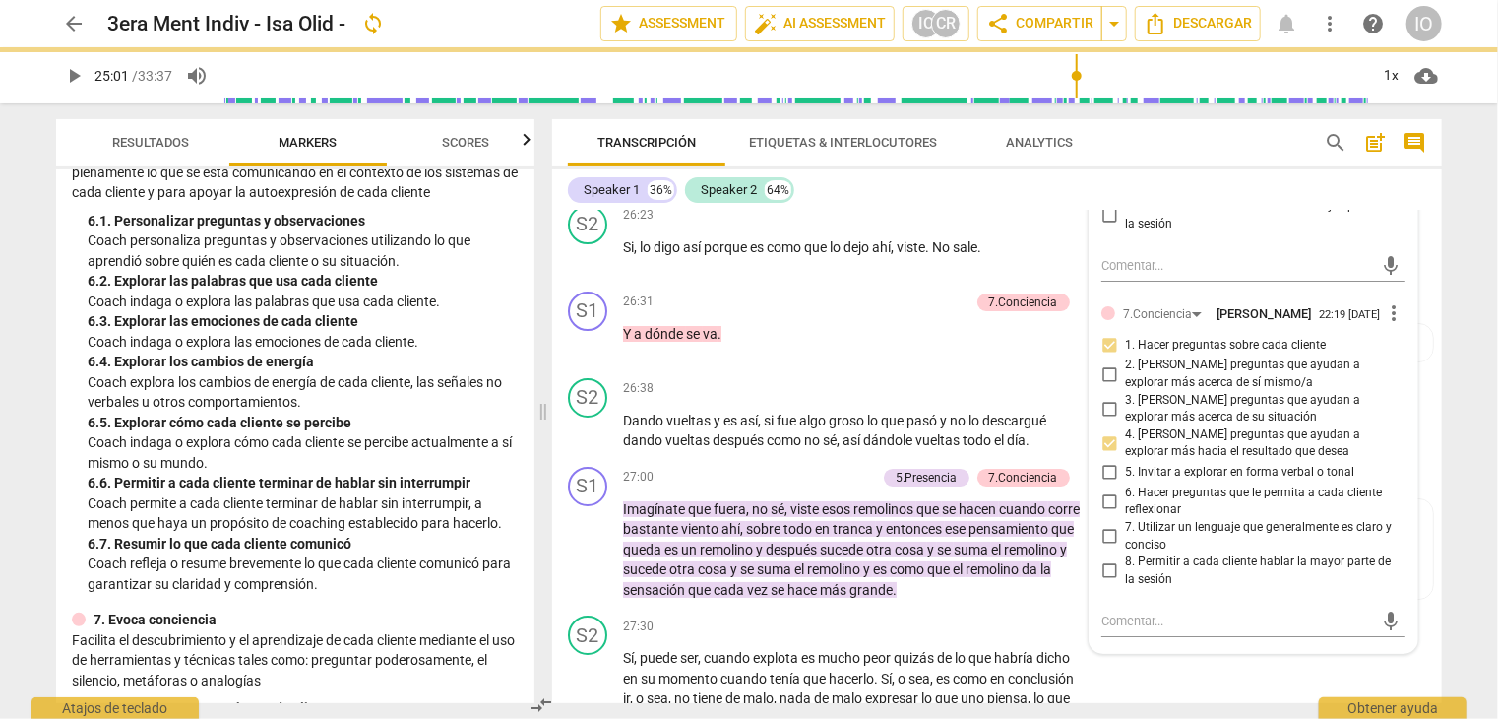
click at [1110, 493] on input "6. Hacer preguntas que le permita a cada cliente reflexionar" at bounding box center [1110, 501] width 32 height 24
checkbox input "true"
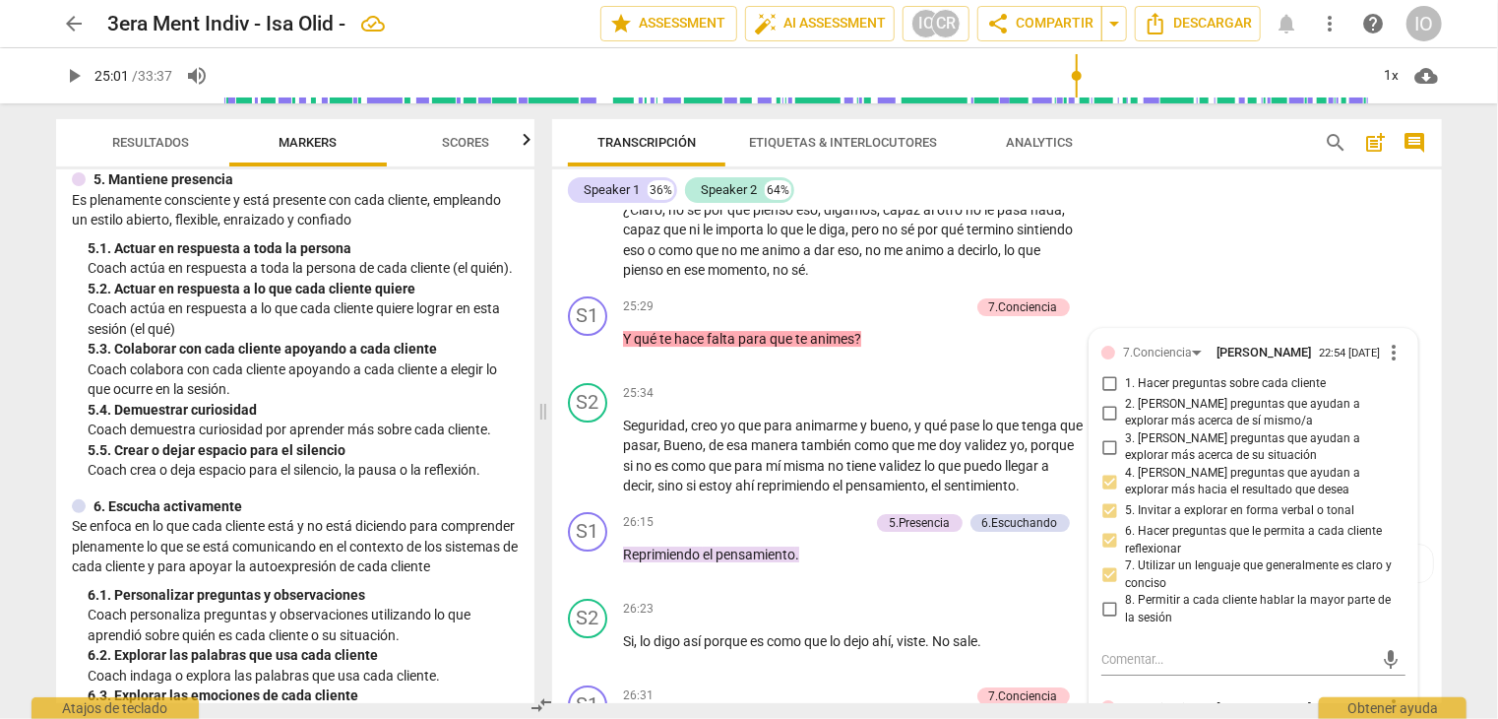
scroll to position [886, 0]
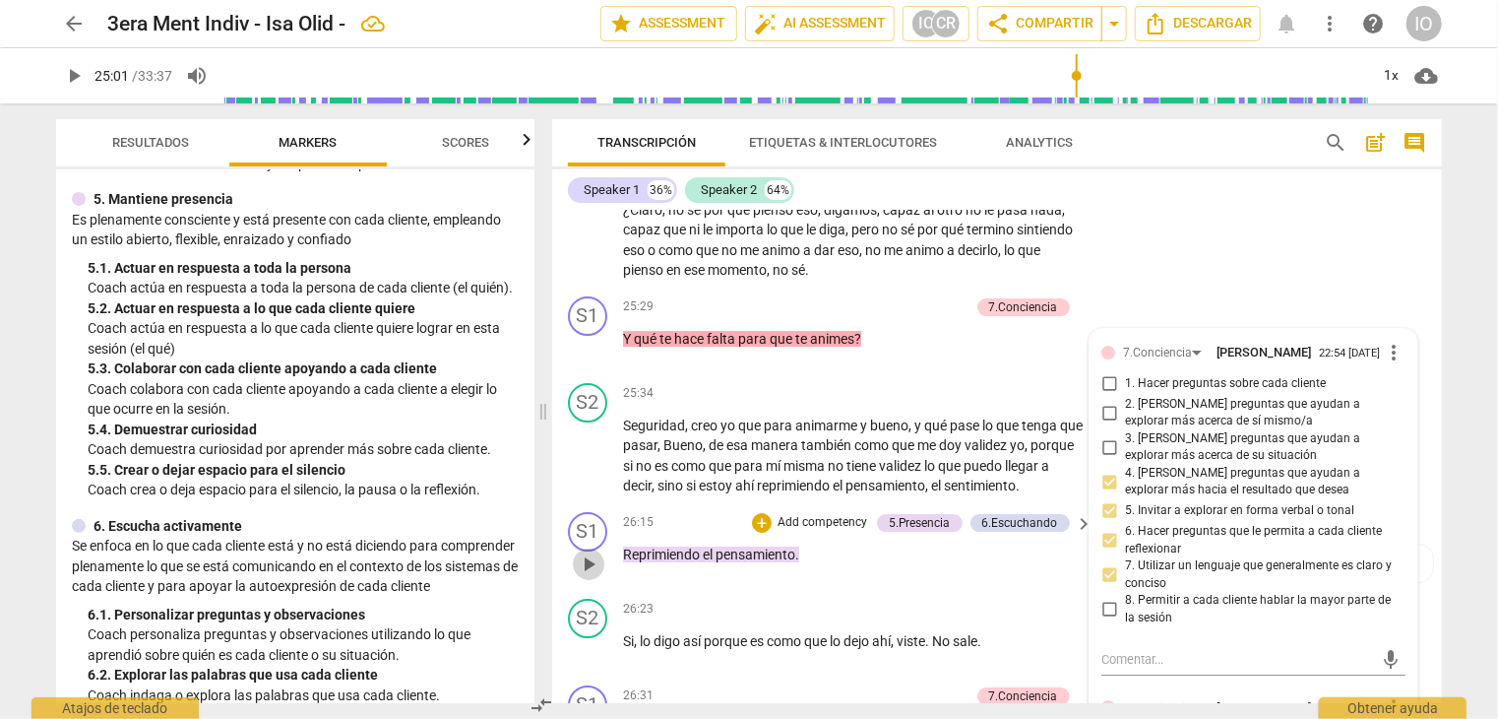
click at [595, 552] on span "play_arrow" at bounding box center [589, 564] width 24 height 24
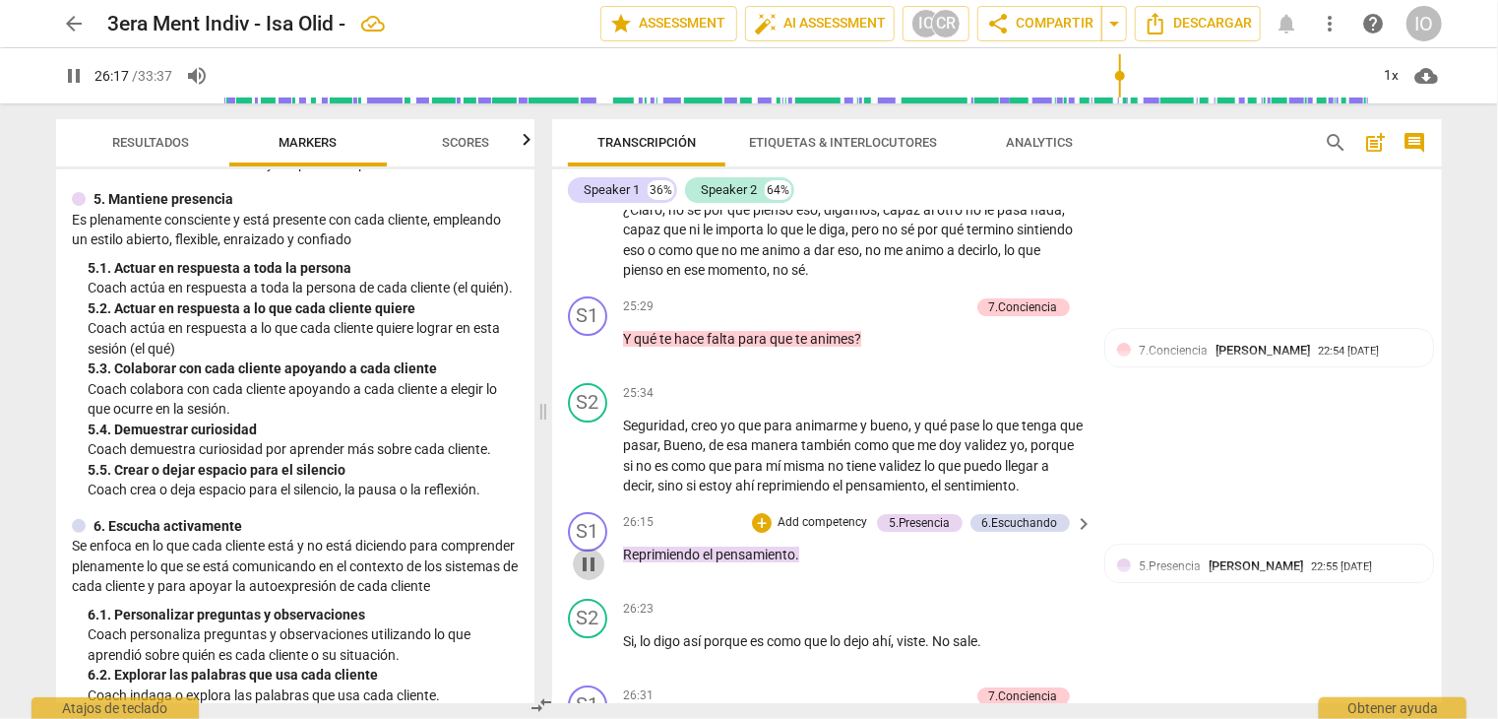
click at [595, 552] on span "pause" at bounding box center [589, 564] width 24 height 24
type input "1578"
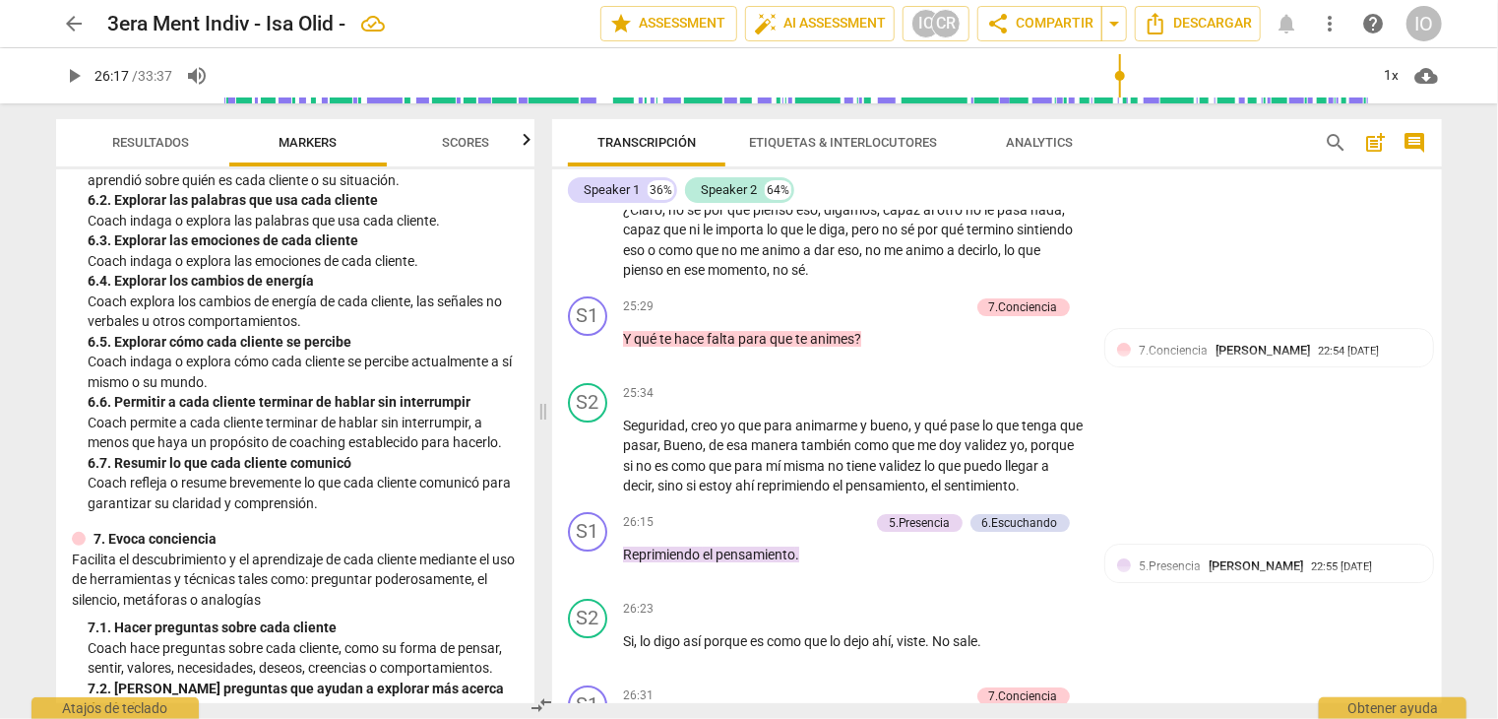
scroll to position [1477, 0]
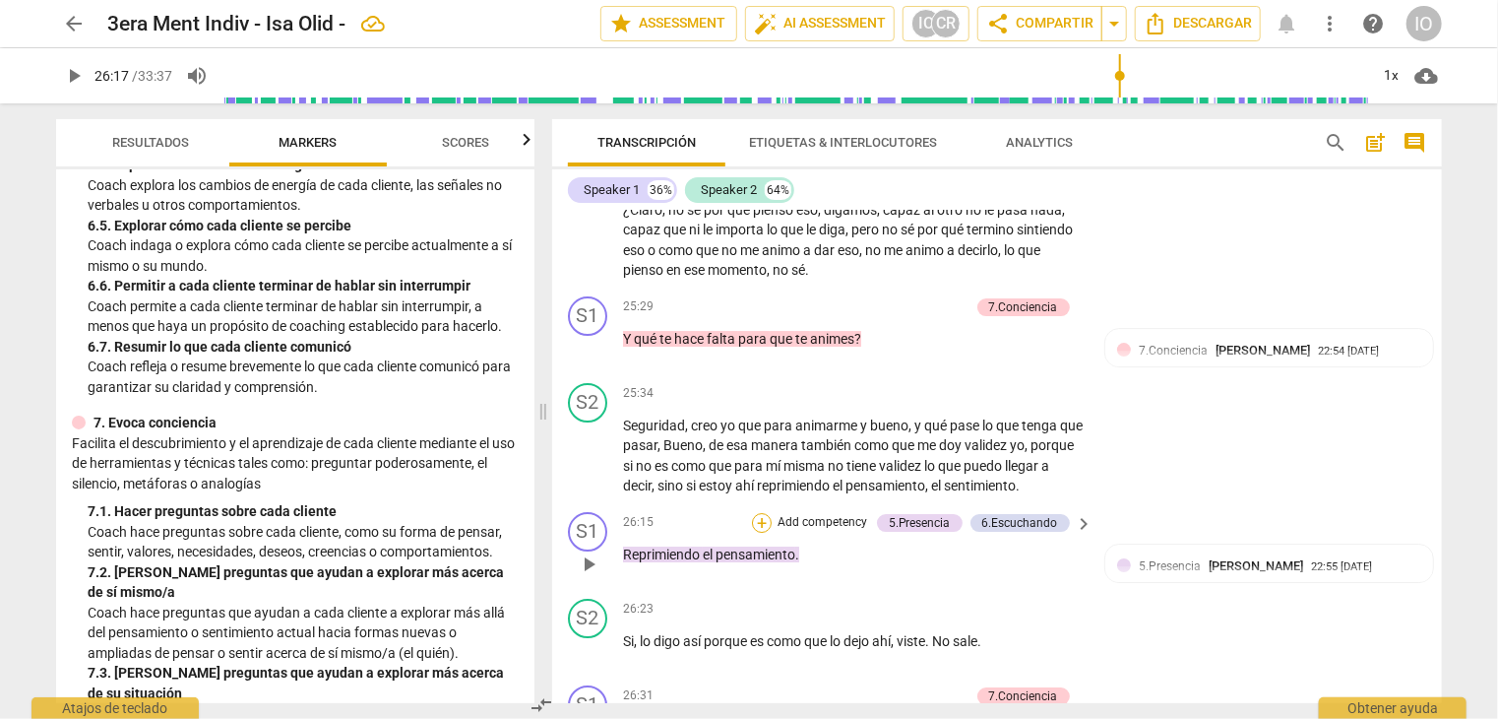
click at [756, 513] on div "+" at bounding box center [762, 523] width 20 height 20
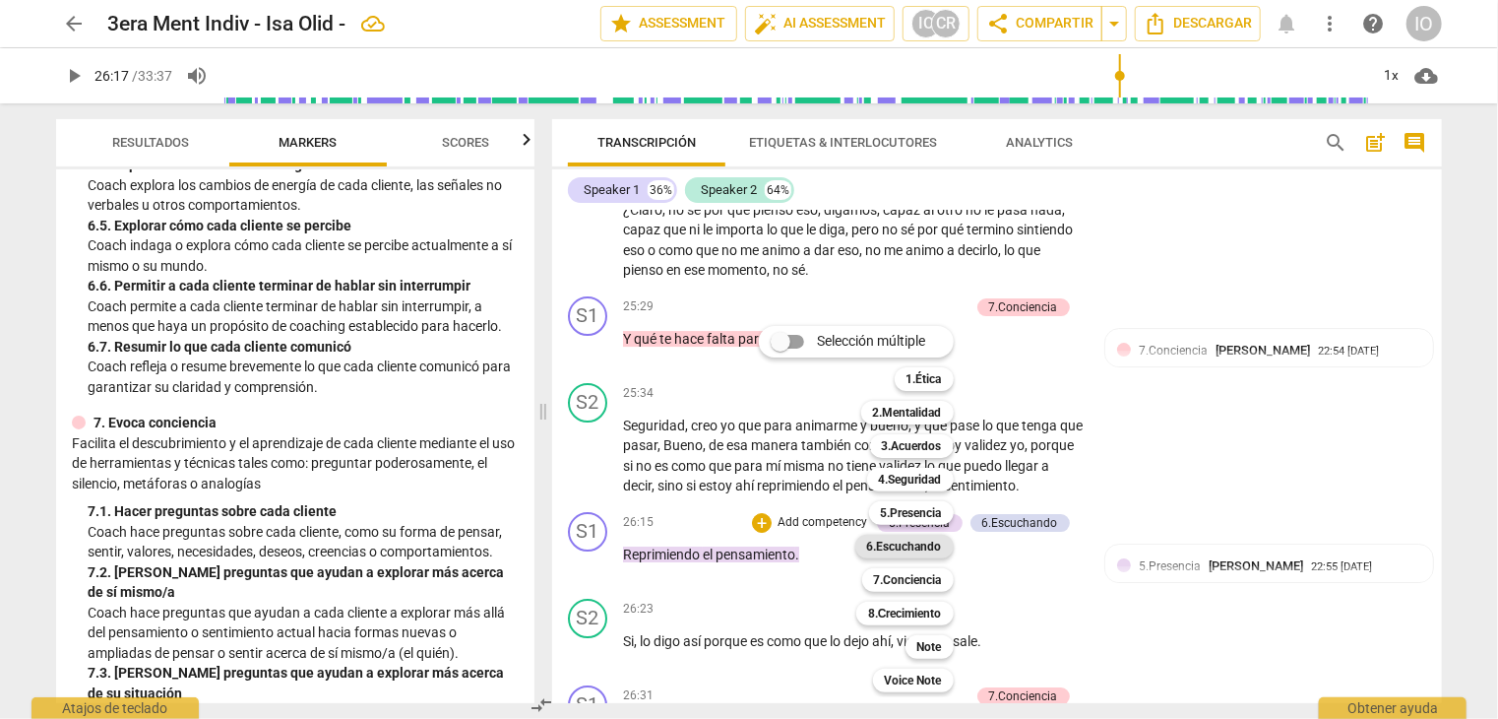
click at [923, 544] on b "6.Escuchando" at bounding box center [904, 547] width 75 height 24
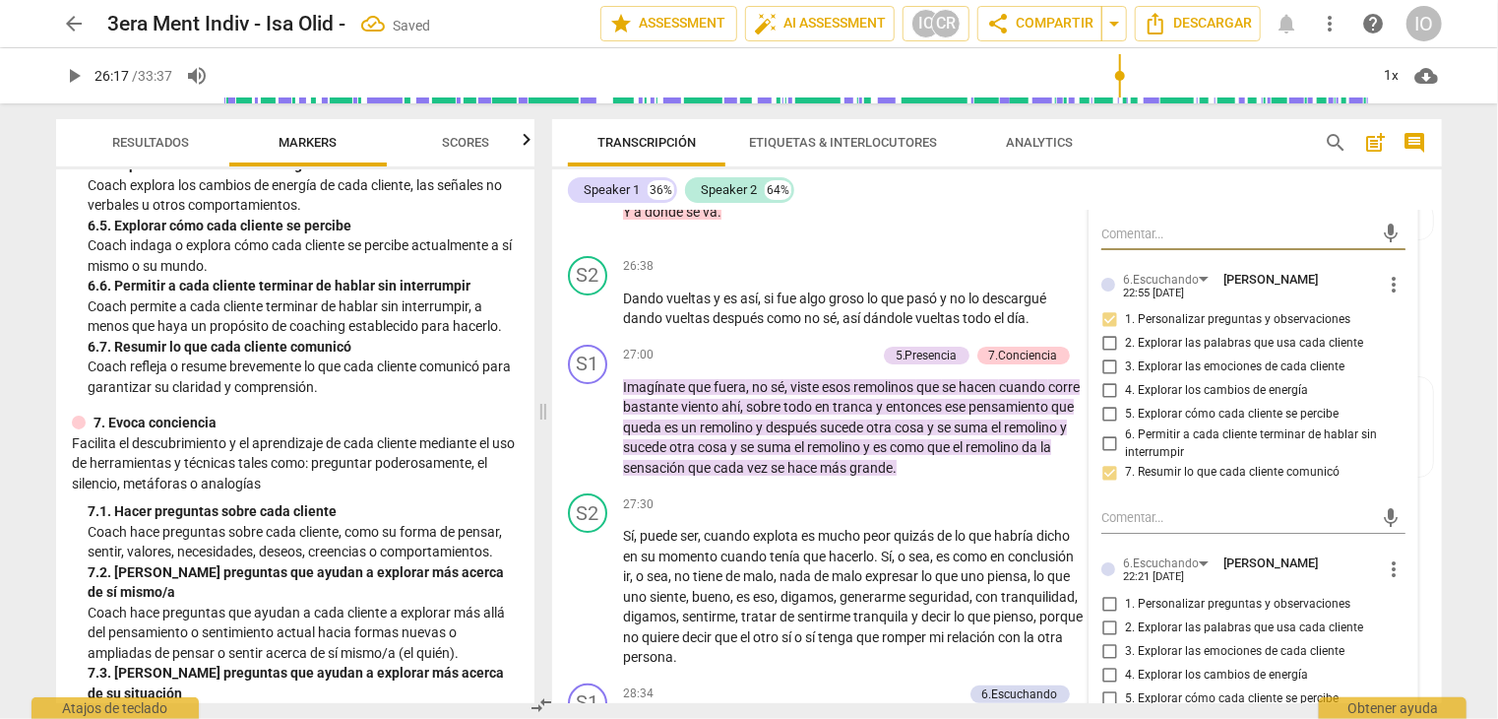
scroll to position [7619, 0]
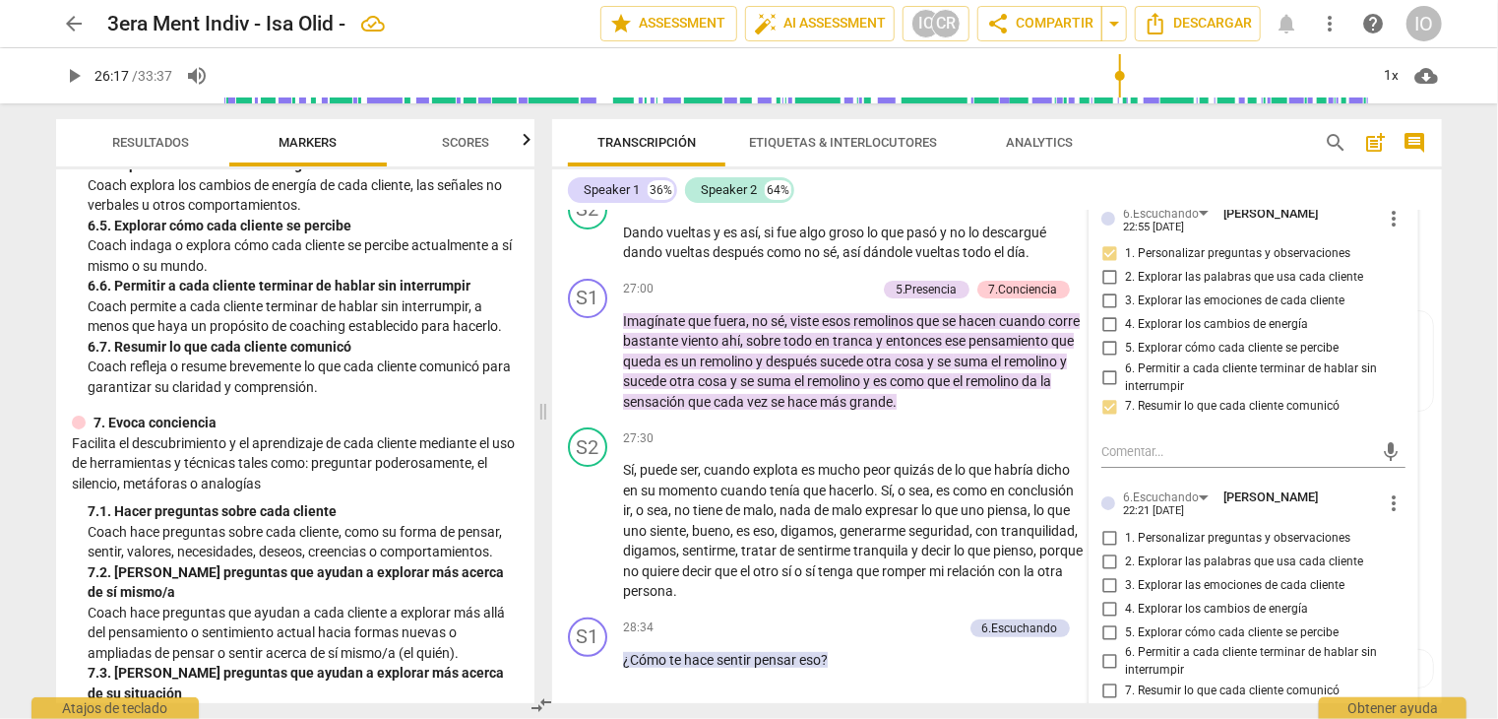
click at [1107, 526] on input "1. Personalizar preguntas y observaciones" at bounding box center [1110, 538] width 32 height 24
checkbox input "true"
click at [1112, 679] on input "7. Resumir lo que cada cliente comunicó" at bounding box center [1110, 691] width 32 height 24
checkbox input "true"
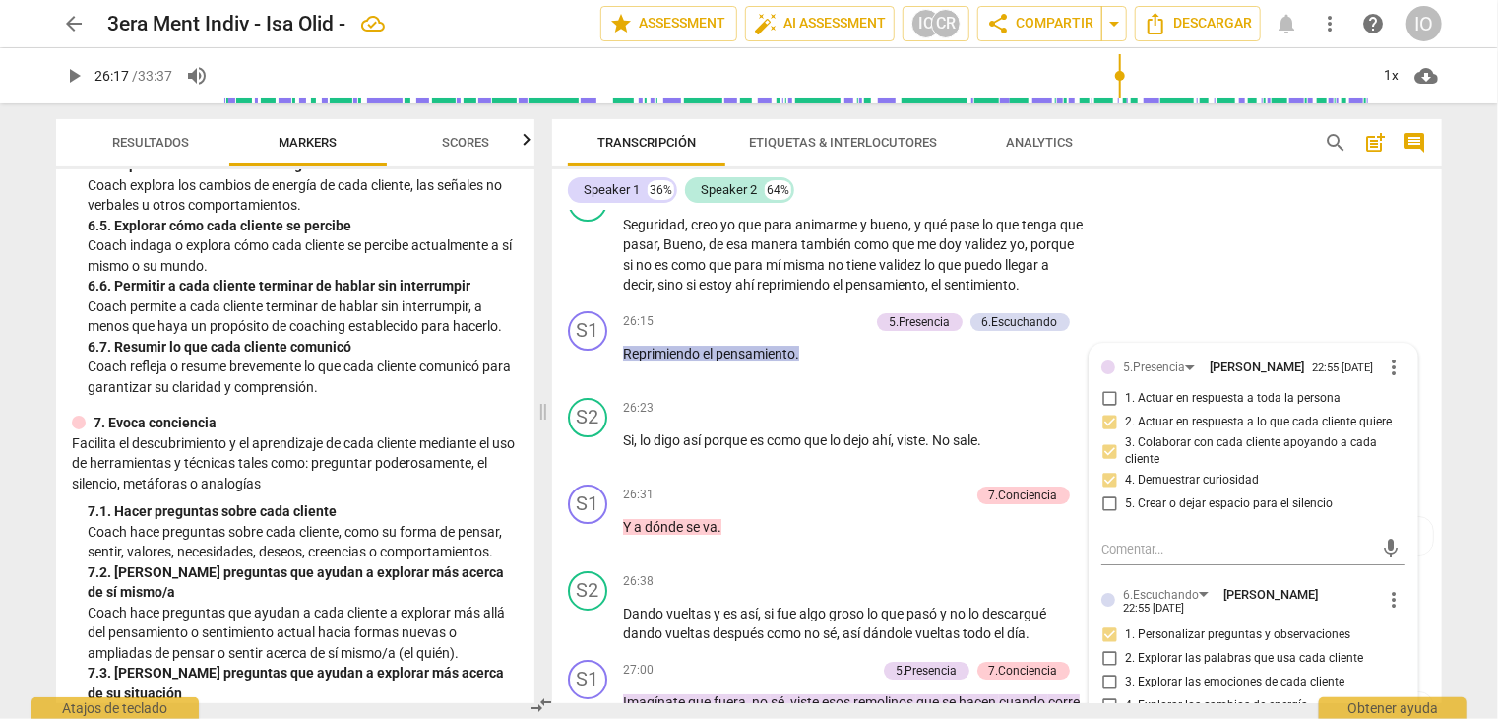
scroll to position [7225, 0]
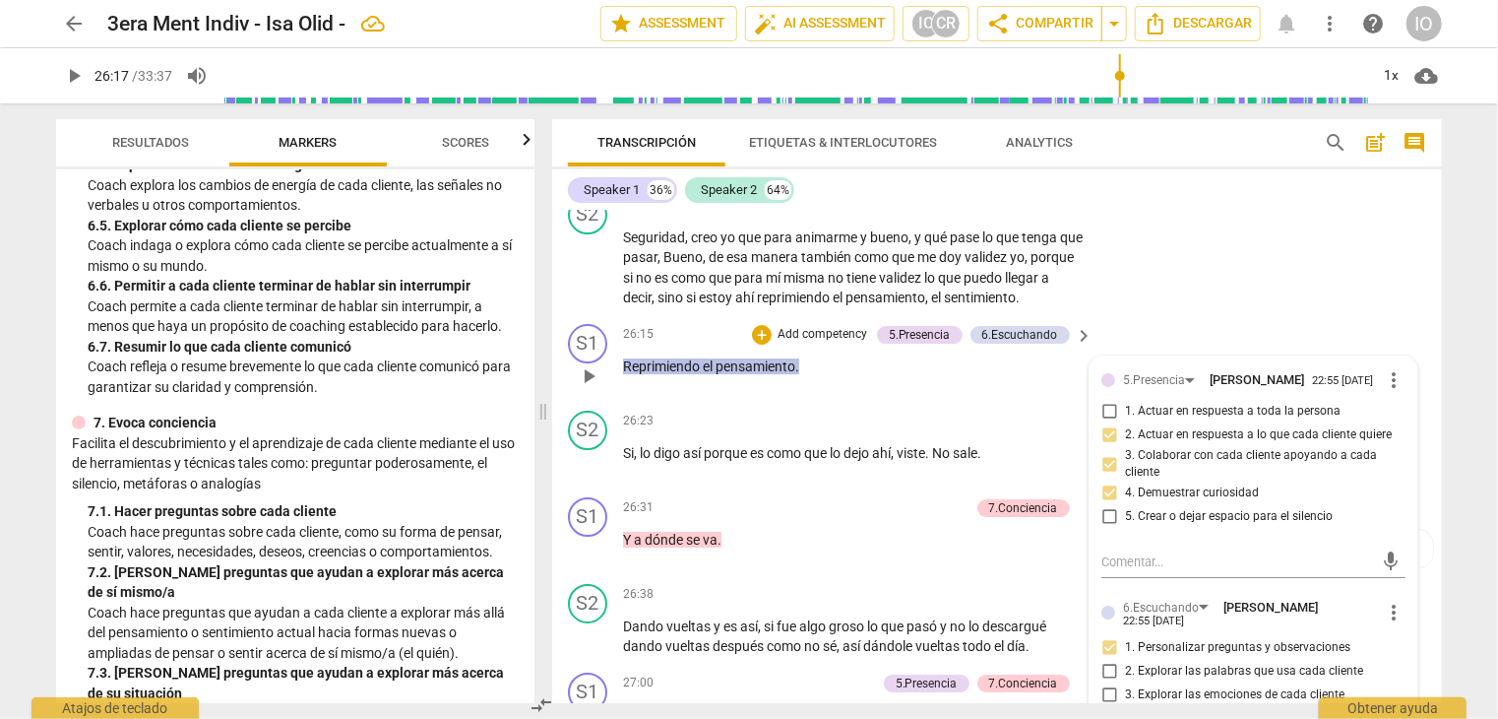
click at [592, 364] on span "play_arrow" at bounding box center [589, 376] width 24 height 24
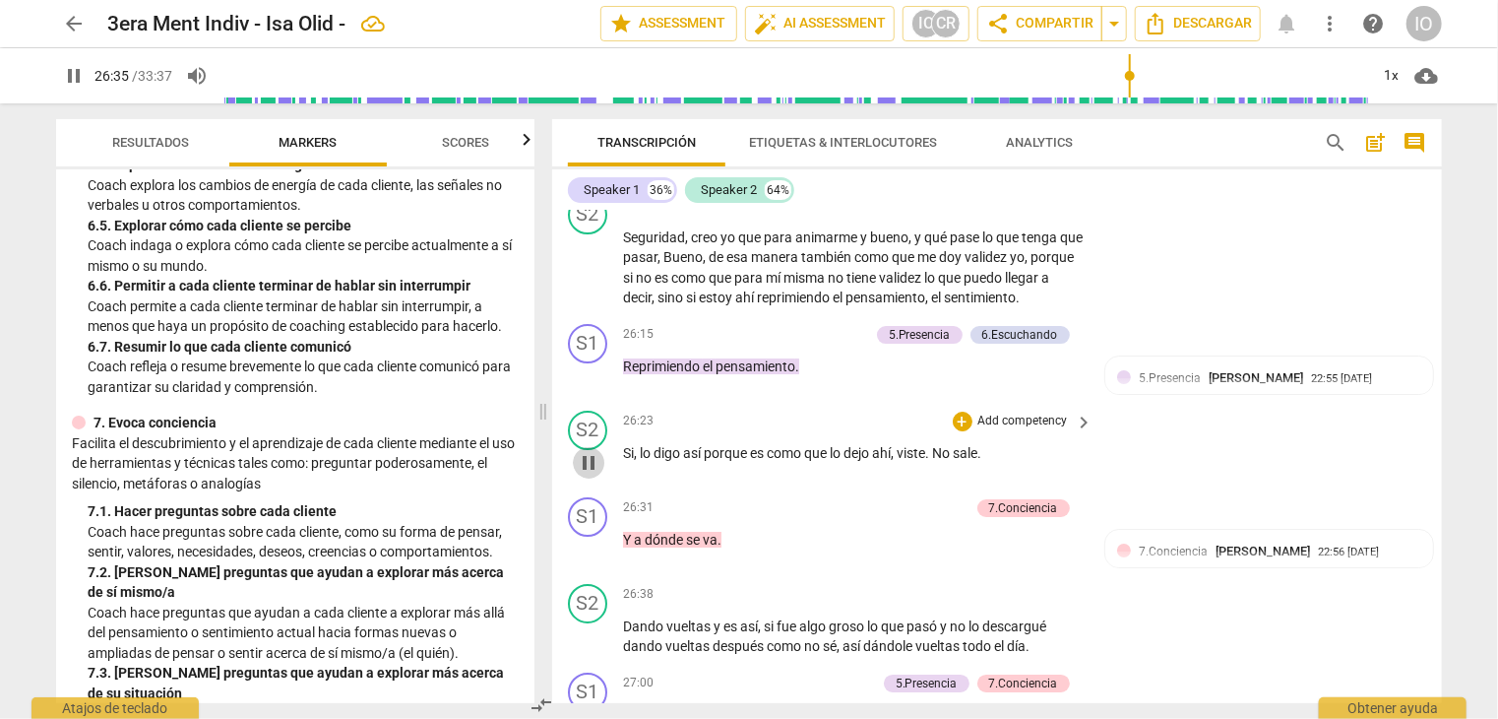
click at [595, 451] on span "pause" at bounding box center [589, 463] width 24 height 24
type input "1596"
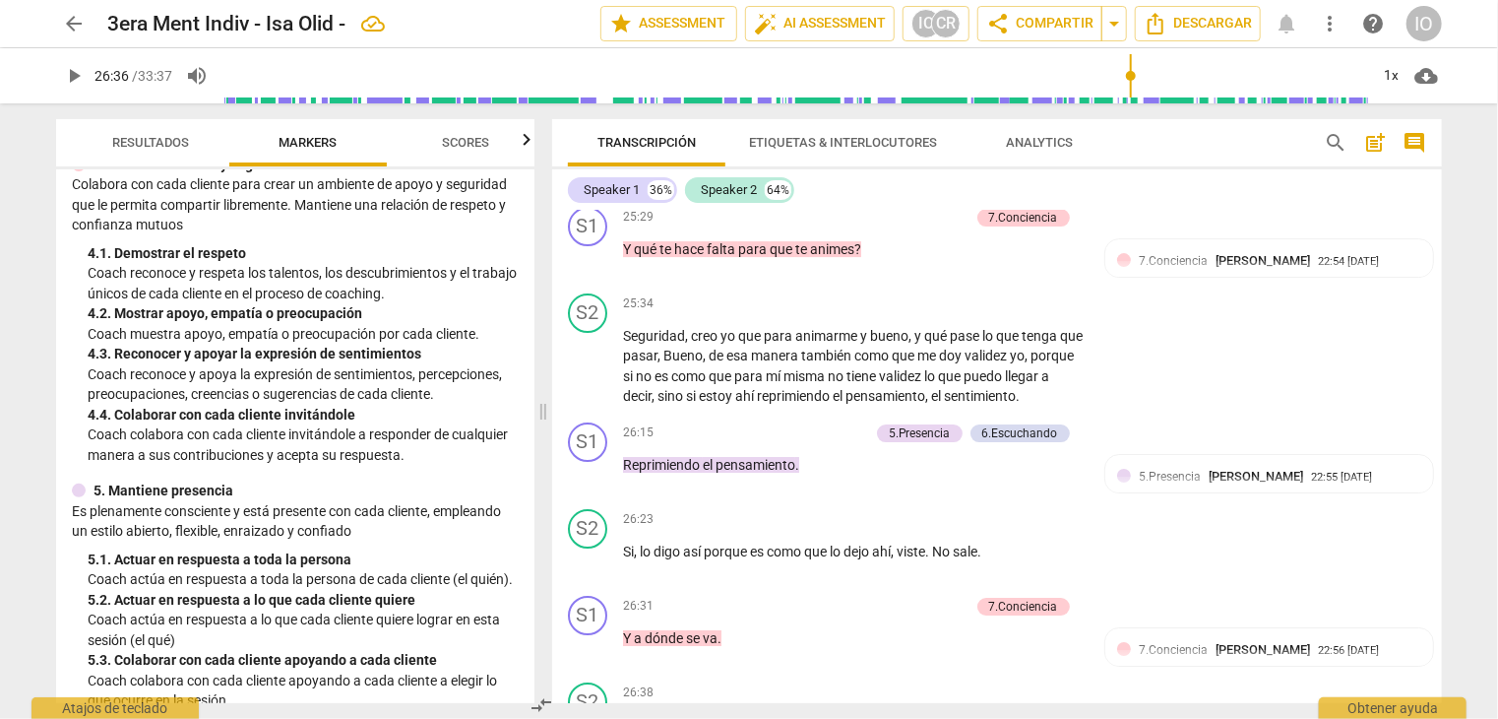
scroll to position [591, 0]
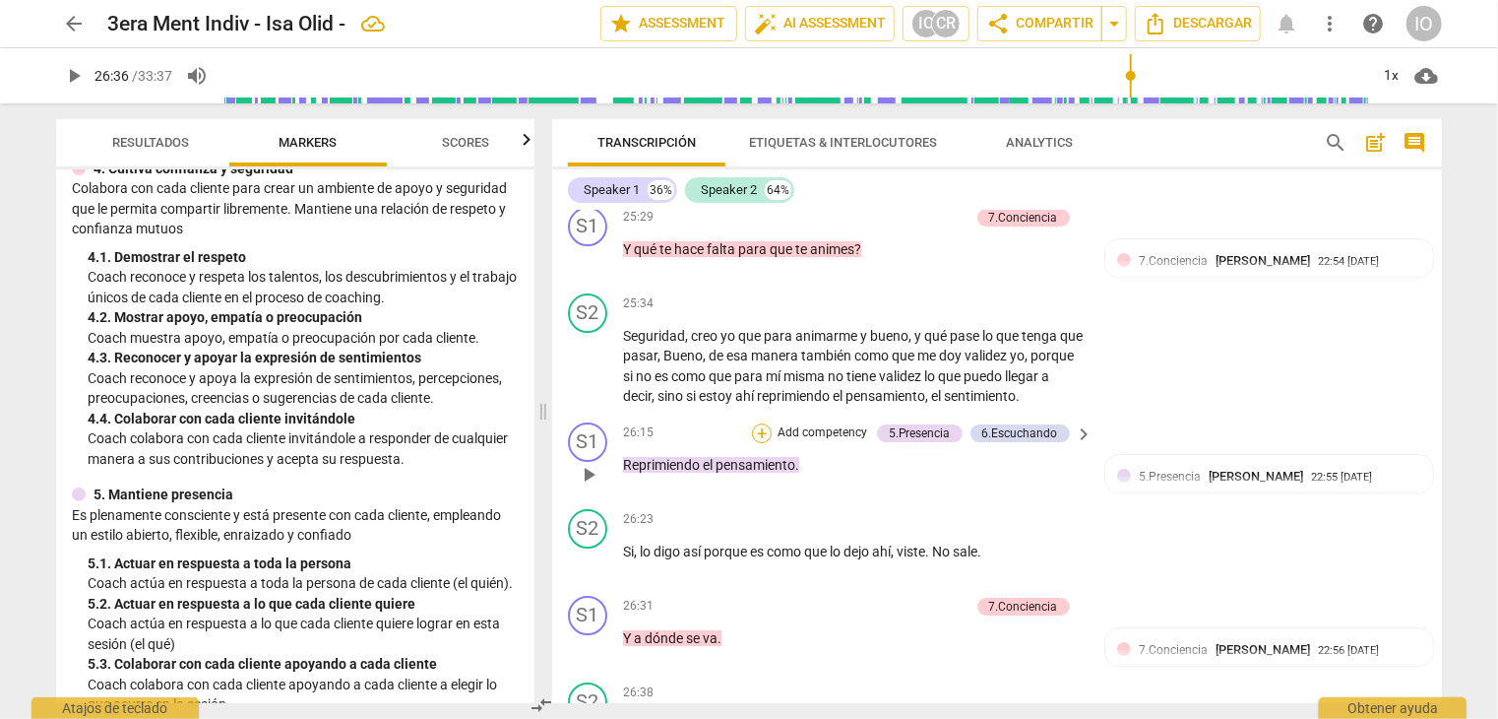
click at [756, 423] on div "+" at bounding box center [762, 433] width 20 height 20
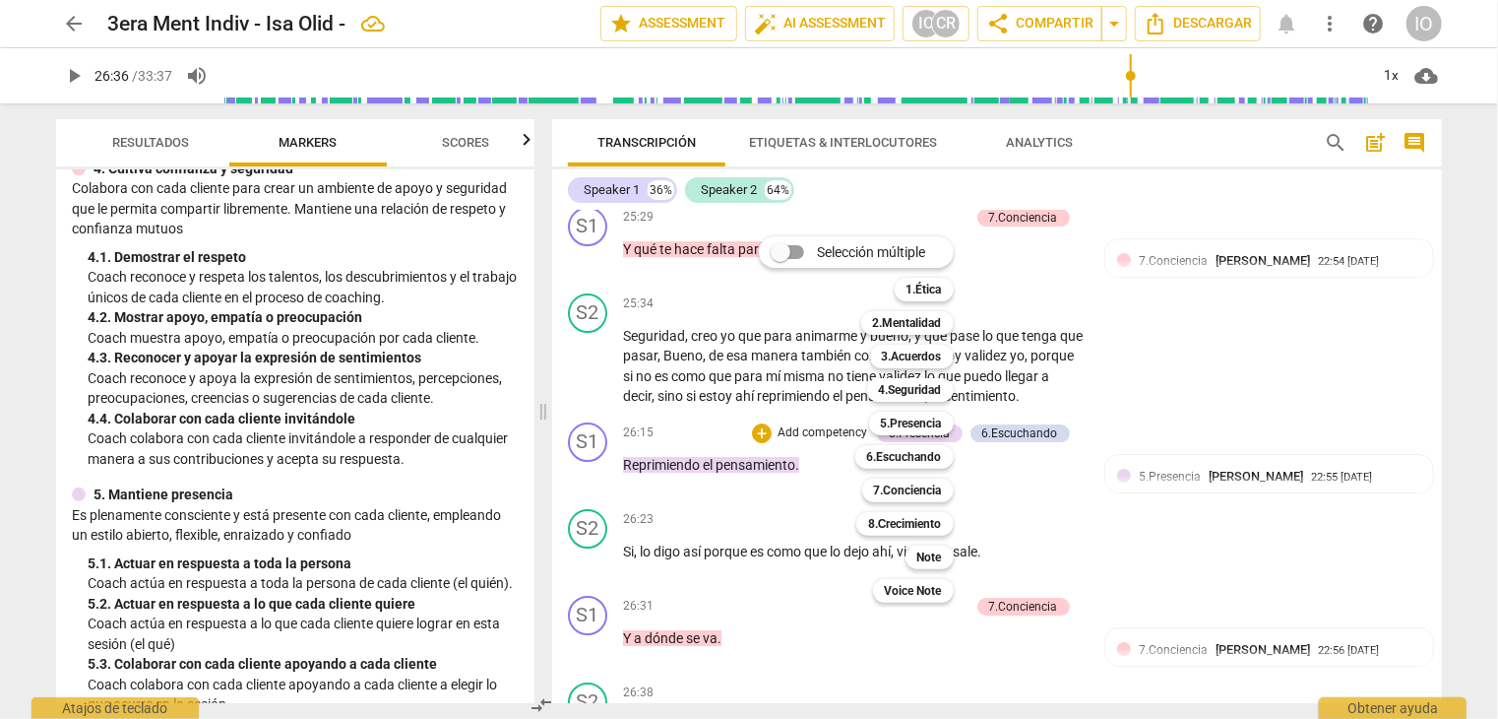
drag, startPoint x: 895, startPoint y: 396, endPoint x: 858, endPoint y: 383, distance: 38.6
click at [894, 396] on b "4.Seguridad" at bounding box center [910, 390] width 63 height 24
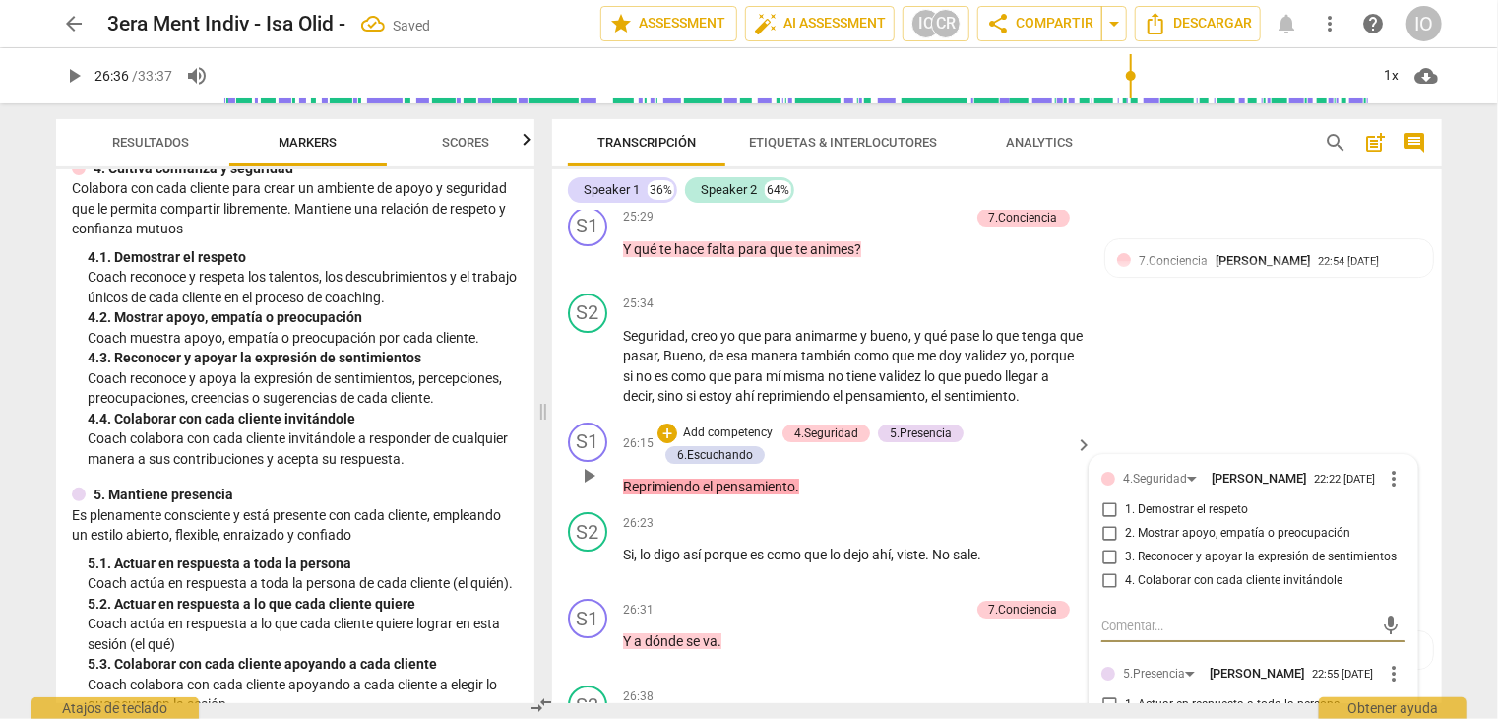
click at [1107, 498] on input "1. Demostrar el respeto" at bounding box center [1110, 510] width 32 height 24
checkbox input "true"
click at [1102, 545] on input "3. Reconocer y apoyar la expresión de sentimientos" at bounding box center [1110, 557] width 32 height 24
checkbox input "true"
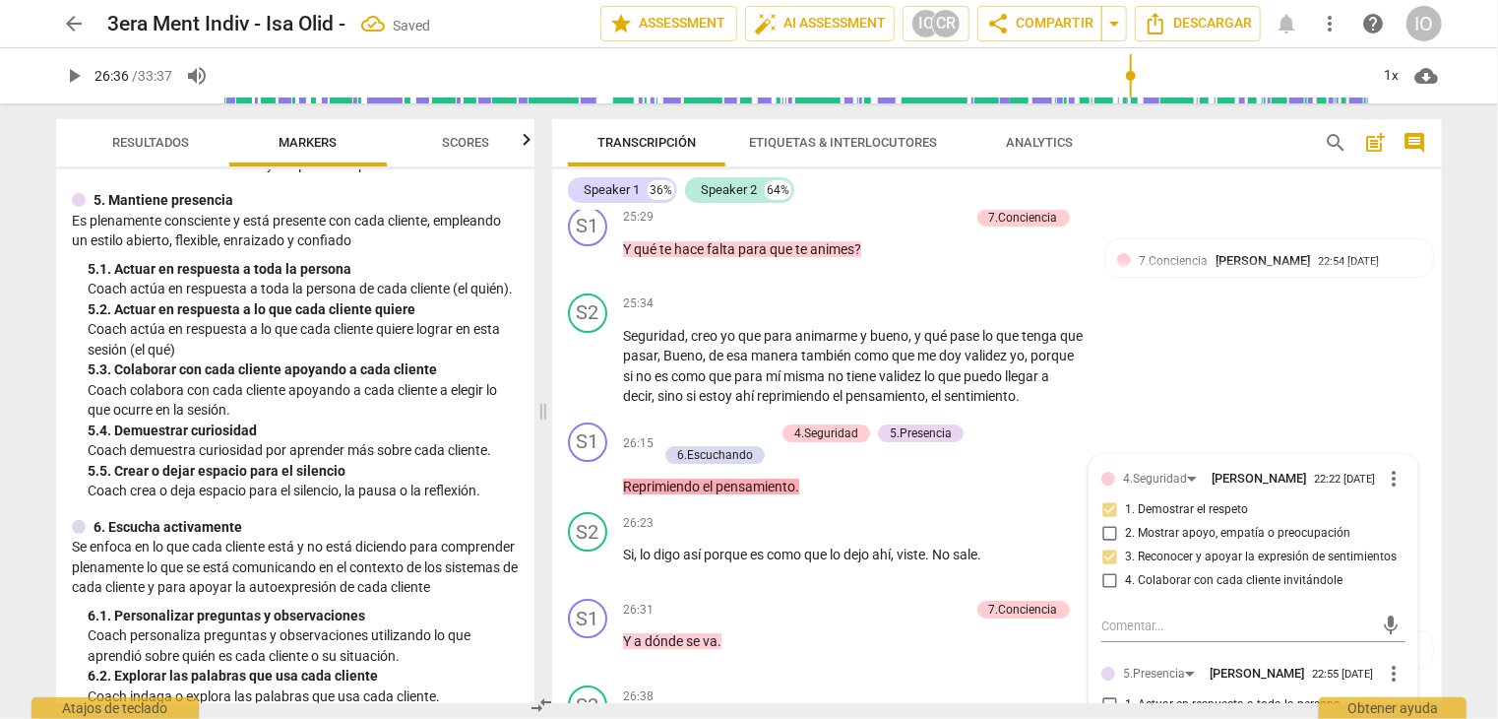
scroll to position [886, 0]
click at [660, 423] on div "+" at bounding box center [668, 433] width 20 height 20
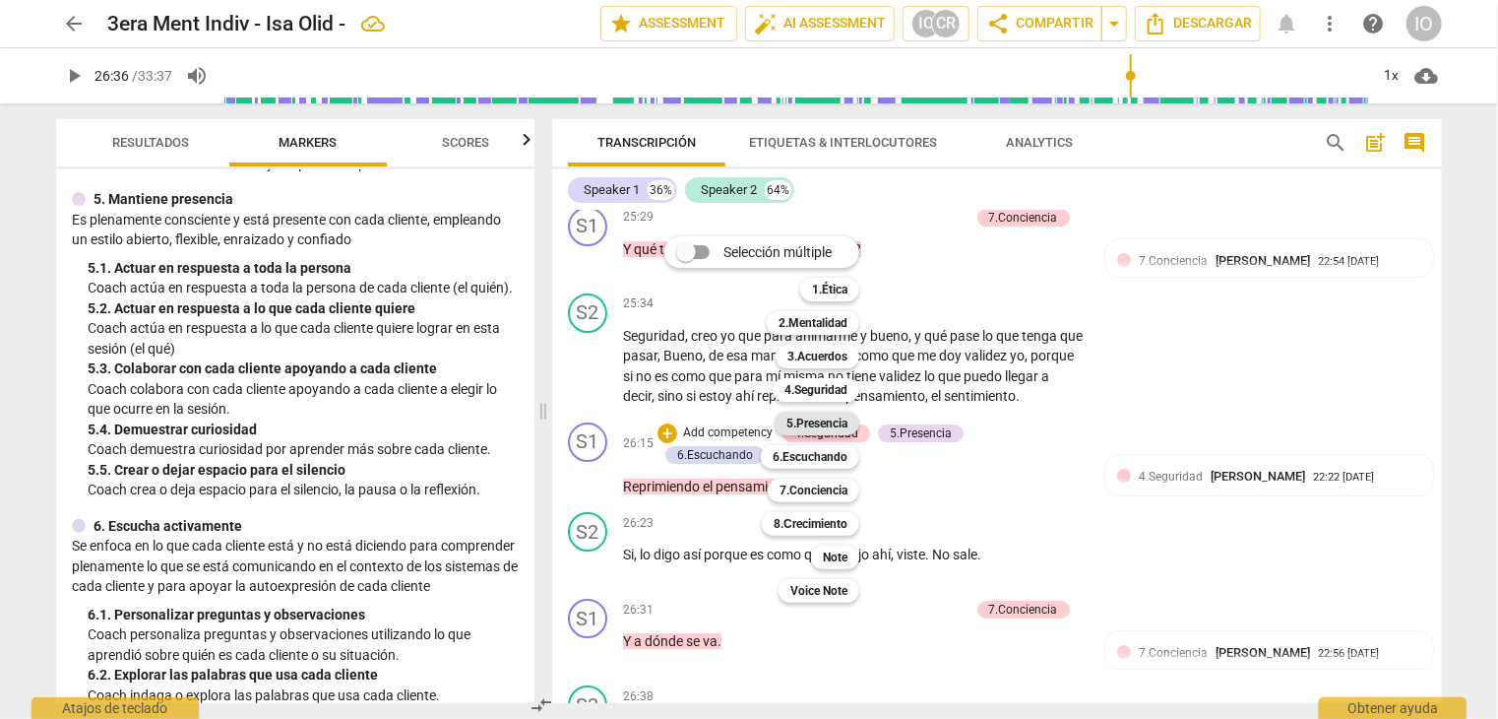
click at [834, 425] on b "5.Presencia" at bounding box center [817, 424] width 61 height 24
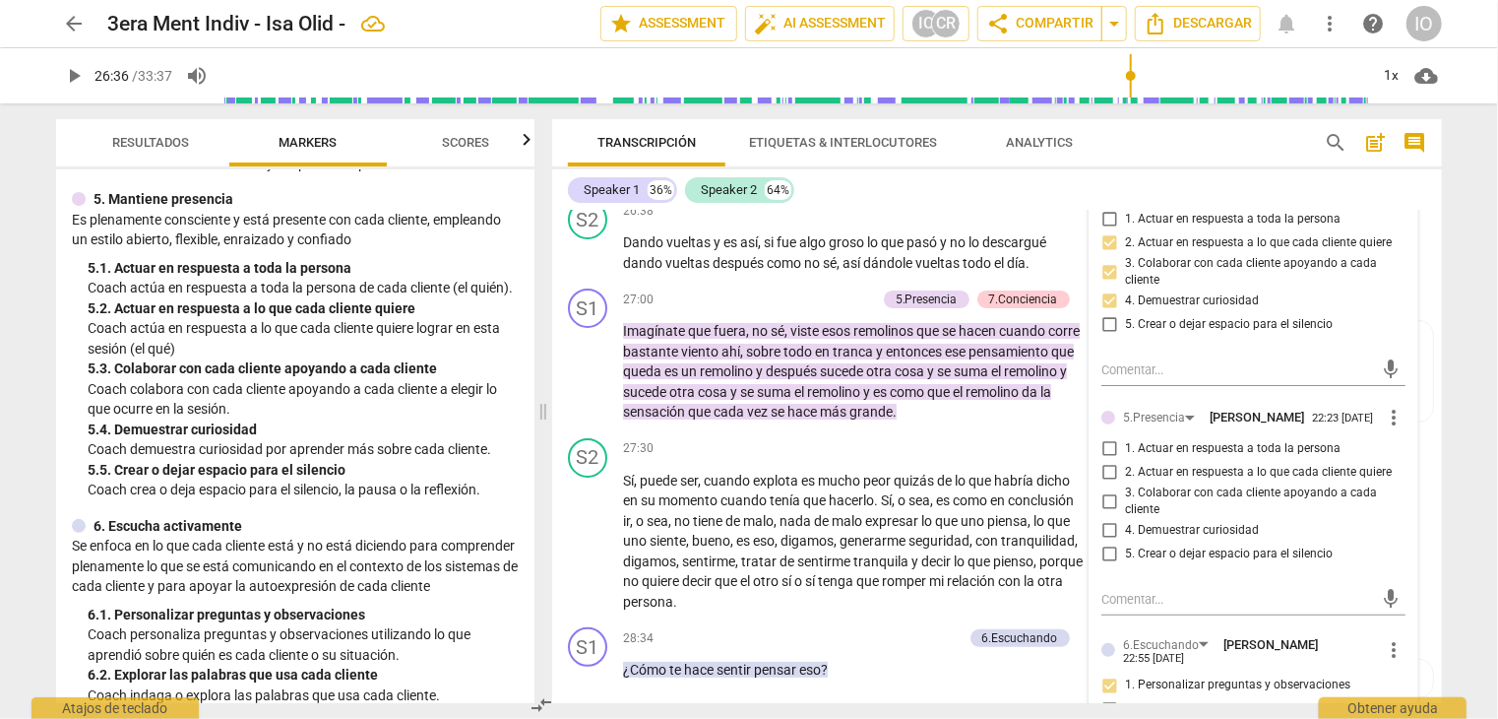
scroll to position [7619, 0]
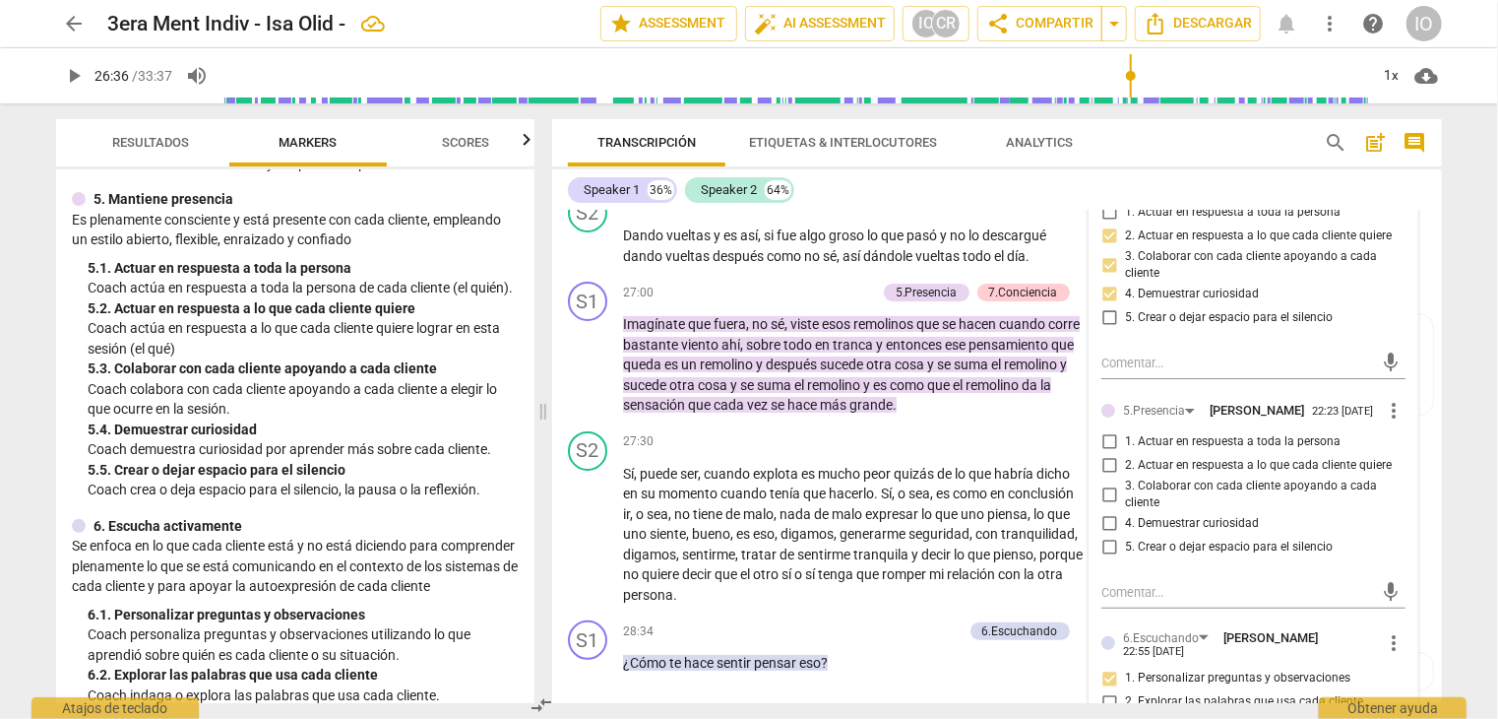
click at [1103, 484] on input "3. Colaborar con cada cliente apoyando a cada cliente" at bounding box center [1110, 494] width 32 height 24
checkbox input "true"
click at [1100, 538] on input "5. Crear o dejar espacio para el silencio" at bounding box center [1110, 548] width 32 height 24
checkbox input "true"
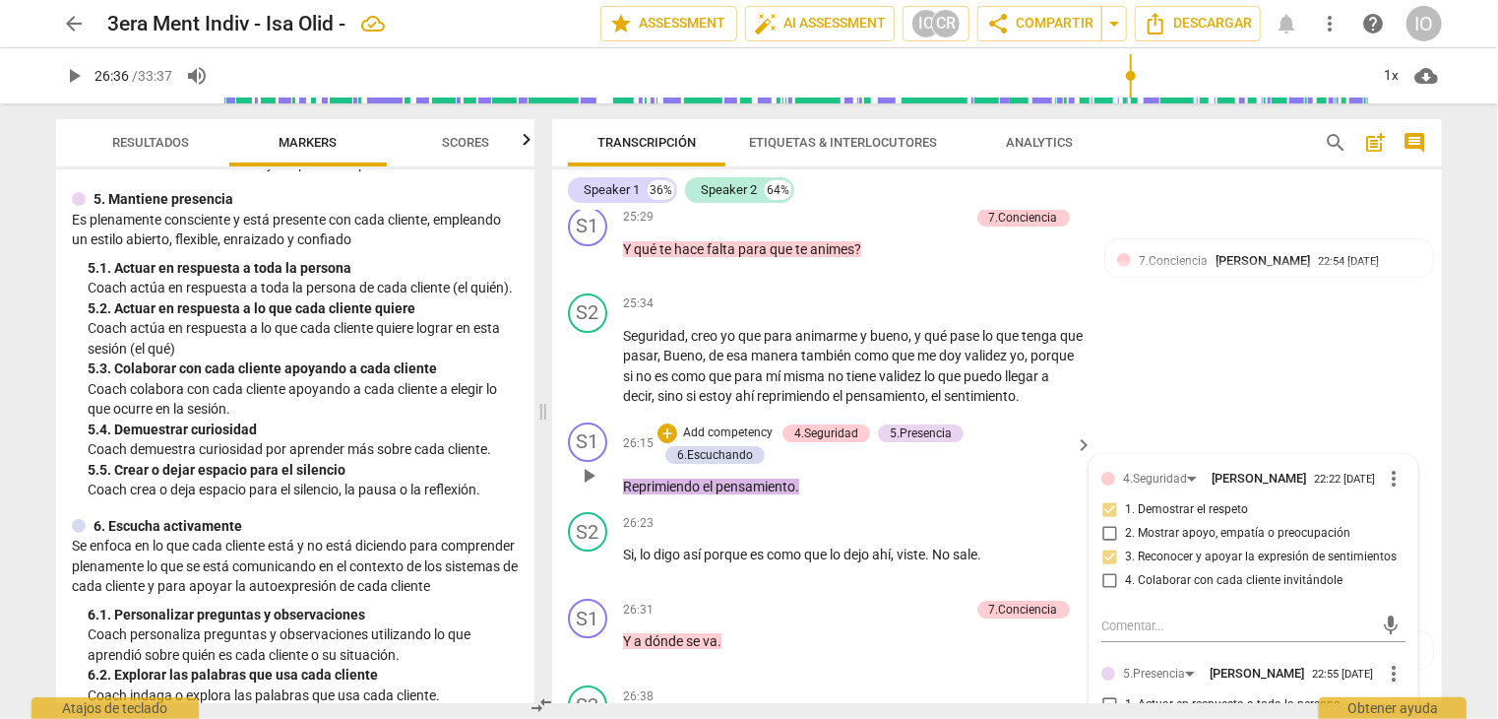
scroll to position [7225, 0]
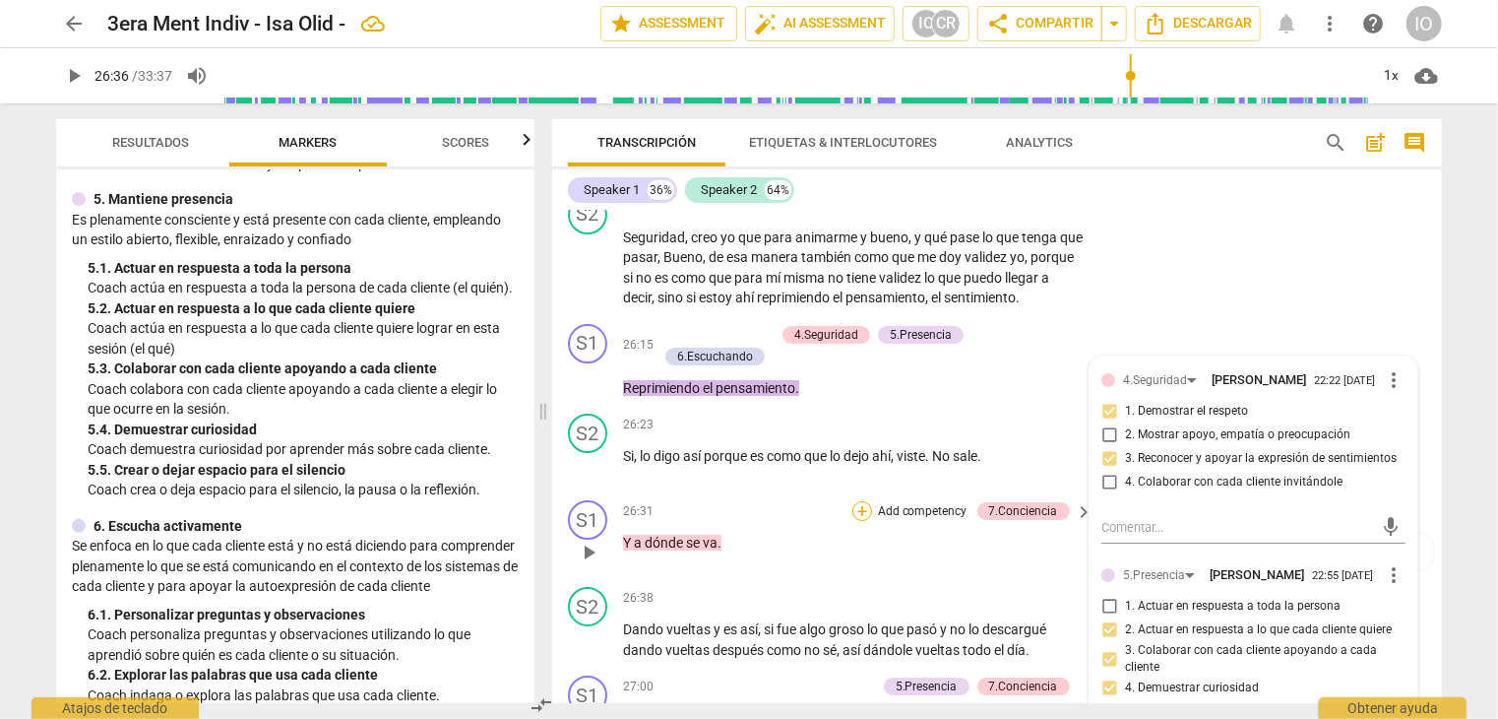
click at [862, 501] on div "+" at bounding box center [863, 511] width 20 height 20
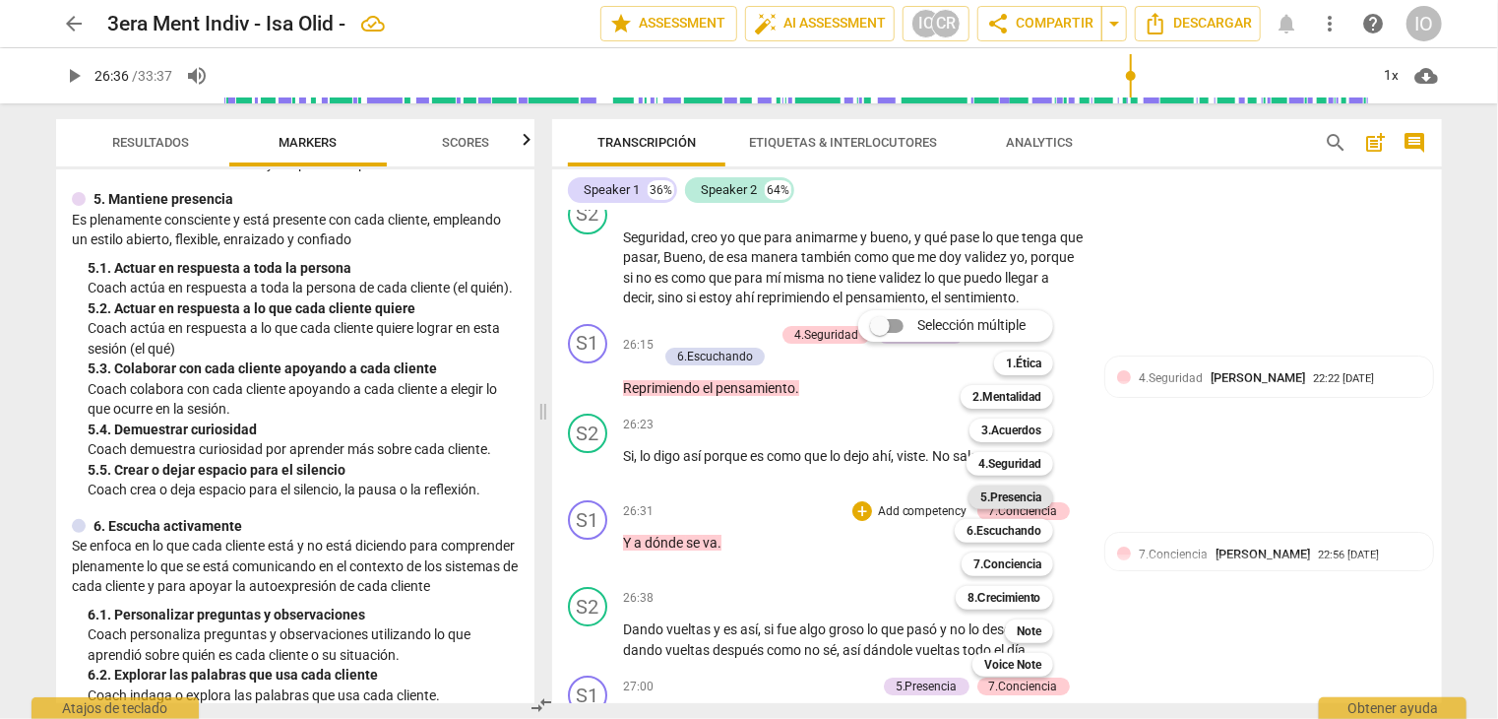
drag, startPoint x: 996, startPoint y: 500, endPoint x: 988, endPoint y: 492, distance: 11.1
click at [994, 501] on b "5.Presencia" at bounding box center [1011, 497] width 61 height 24
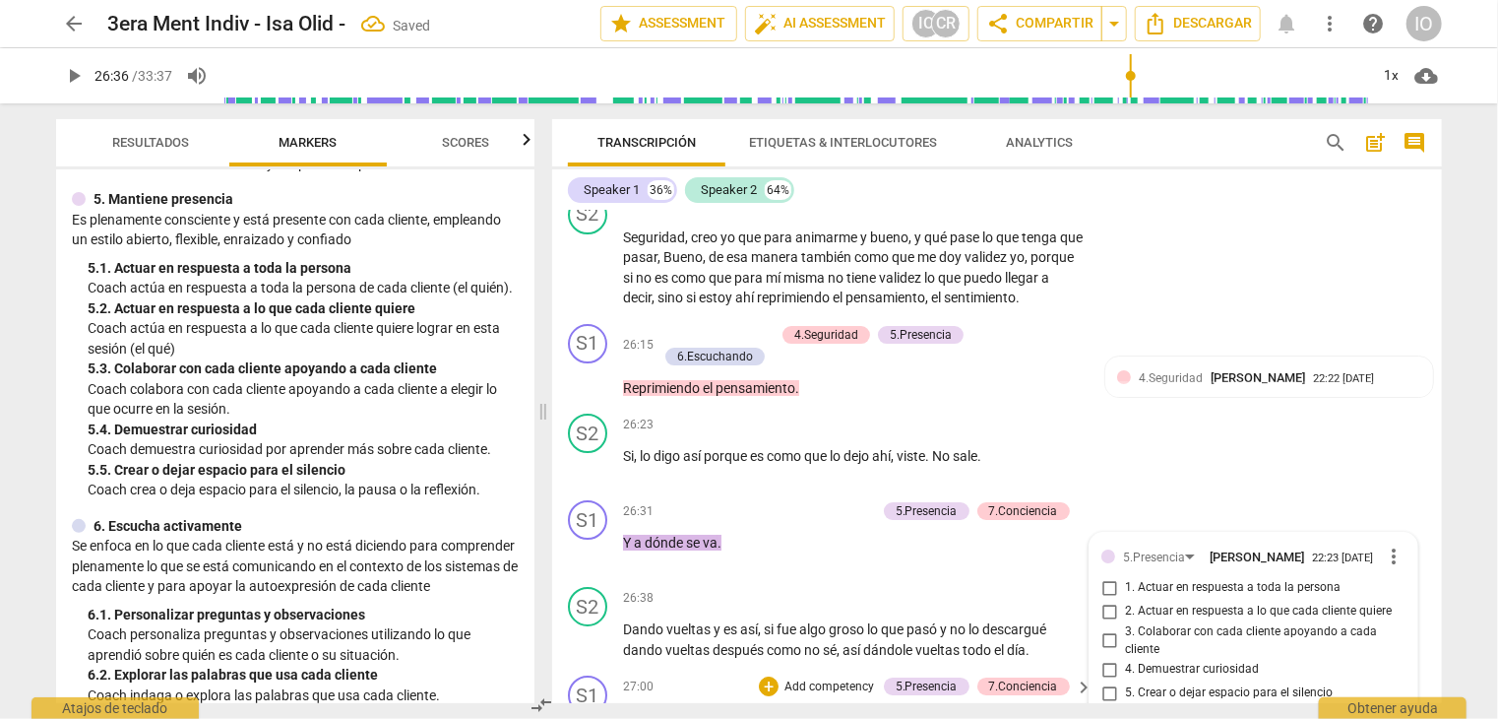
scroll to position [7488, 0]
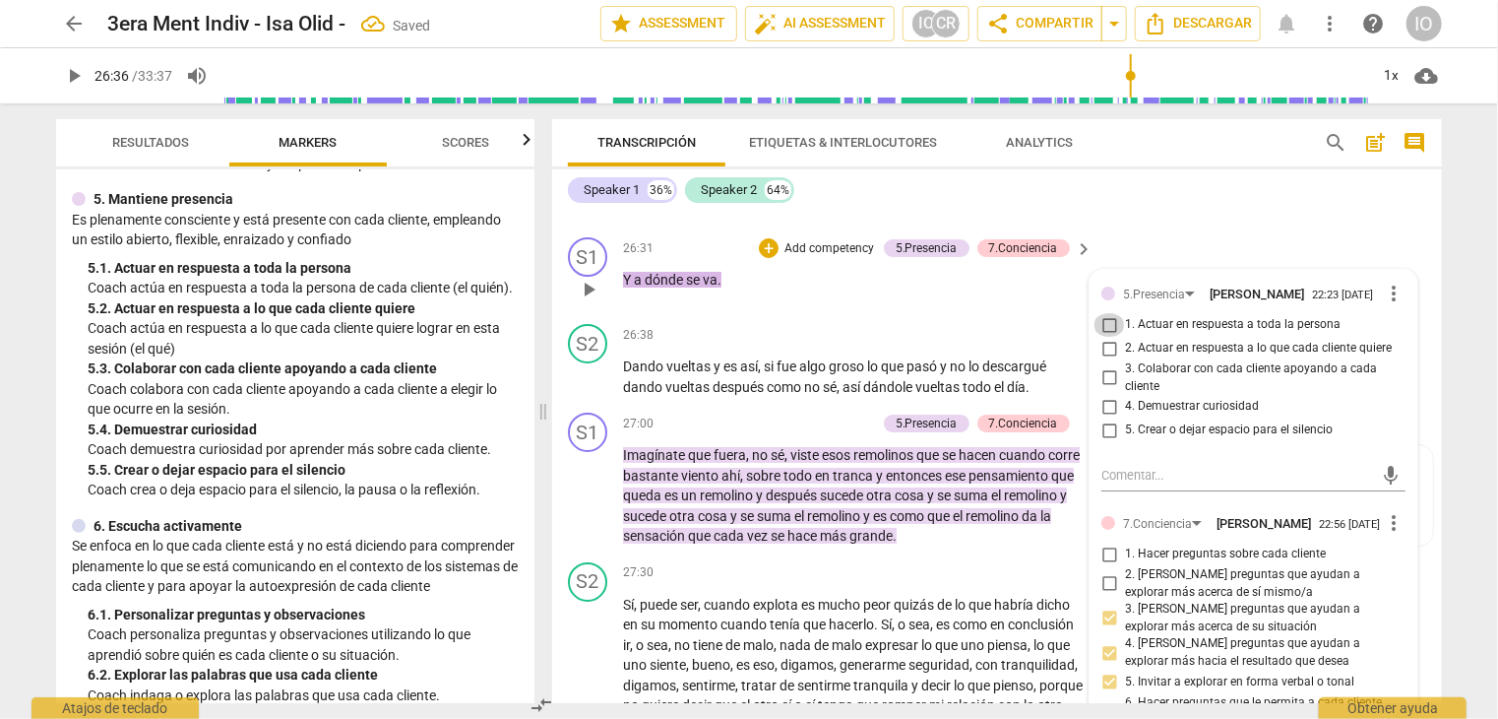
click at [1099, 313] on input "1. Actuar en respuesta a toda la persona" at bounding box center [1110, 325] width 32 height 24
checkbox input "true"
click at [1104, 395] on input "4. Demuestrar curiosidad" at bounding box center [1110, 407] width 32 height 24
checkbox input "true"
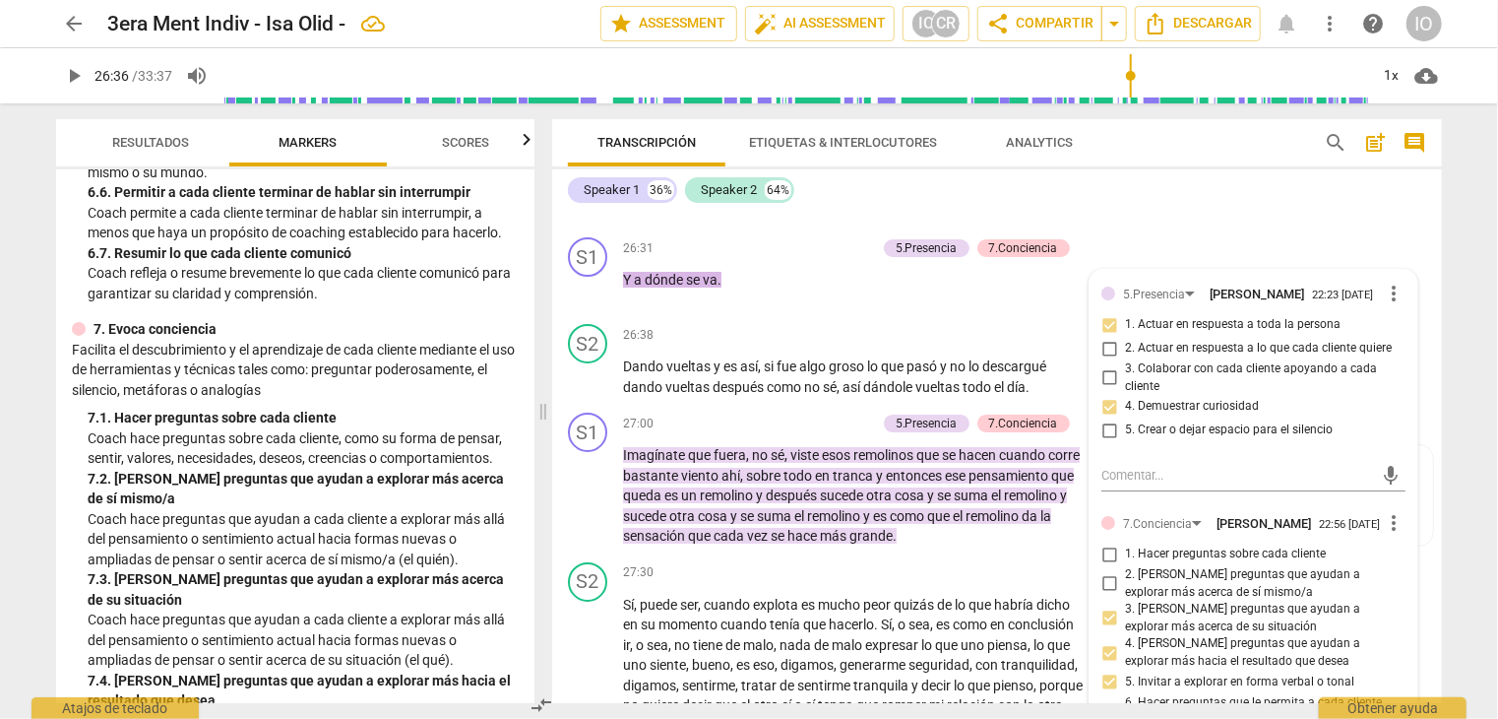
scroll to position [1575, 0]
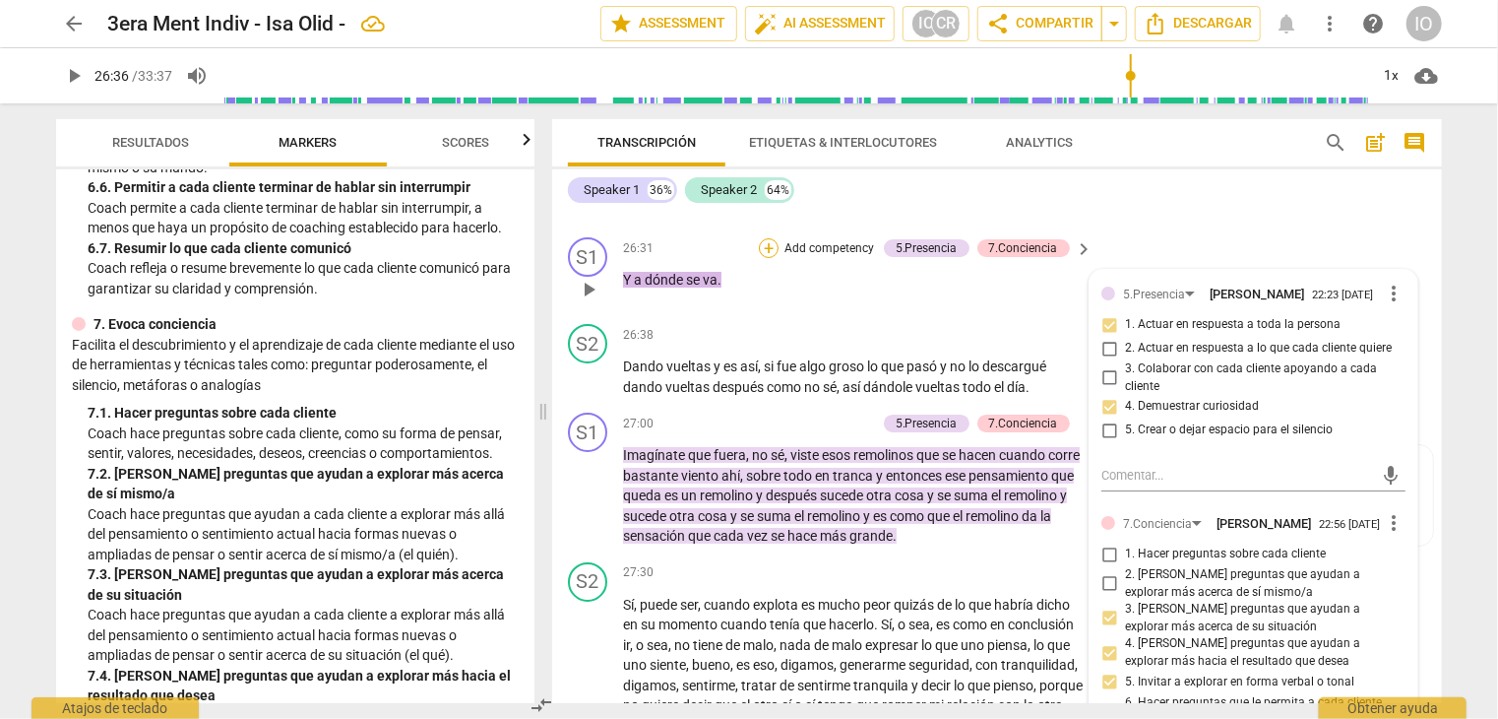
click at [769, 238] on div "+" at bounding box center [769, 248] width 20 height 20
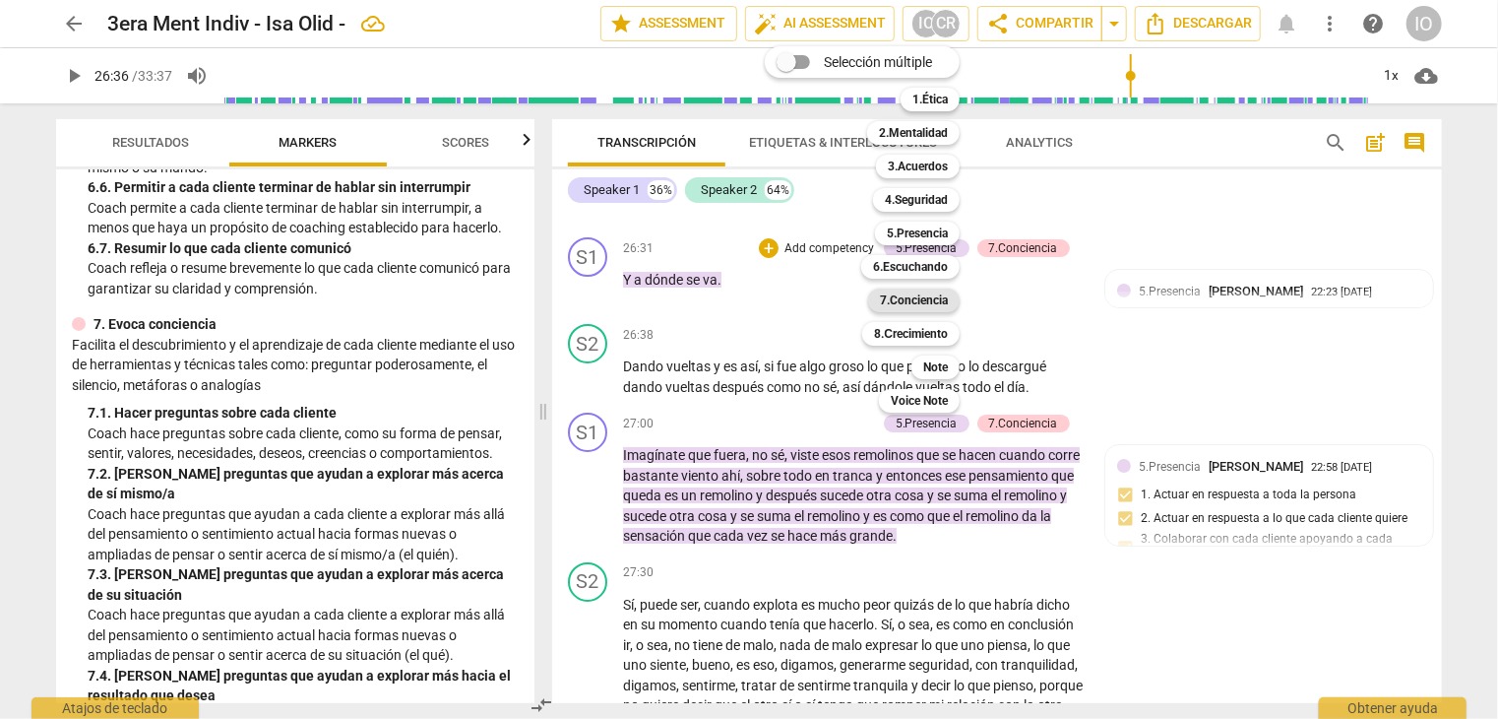
click at [875, 296] on div "7.Conciencia" at bounding box center [914, 300] width 92 height 24
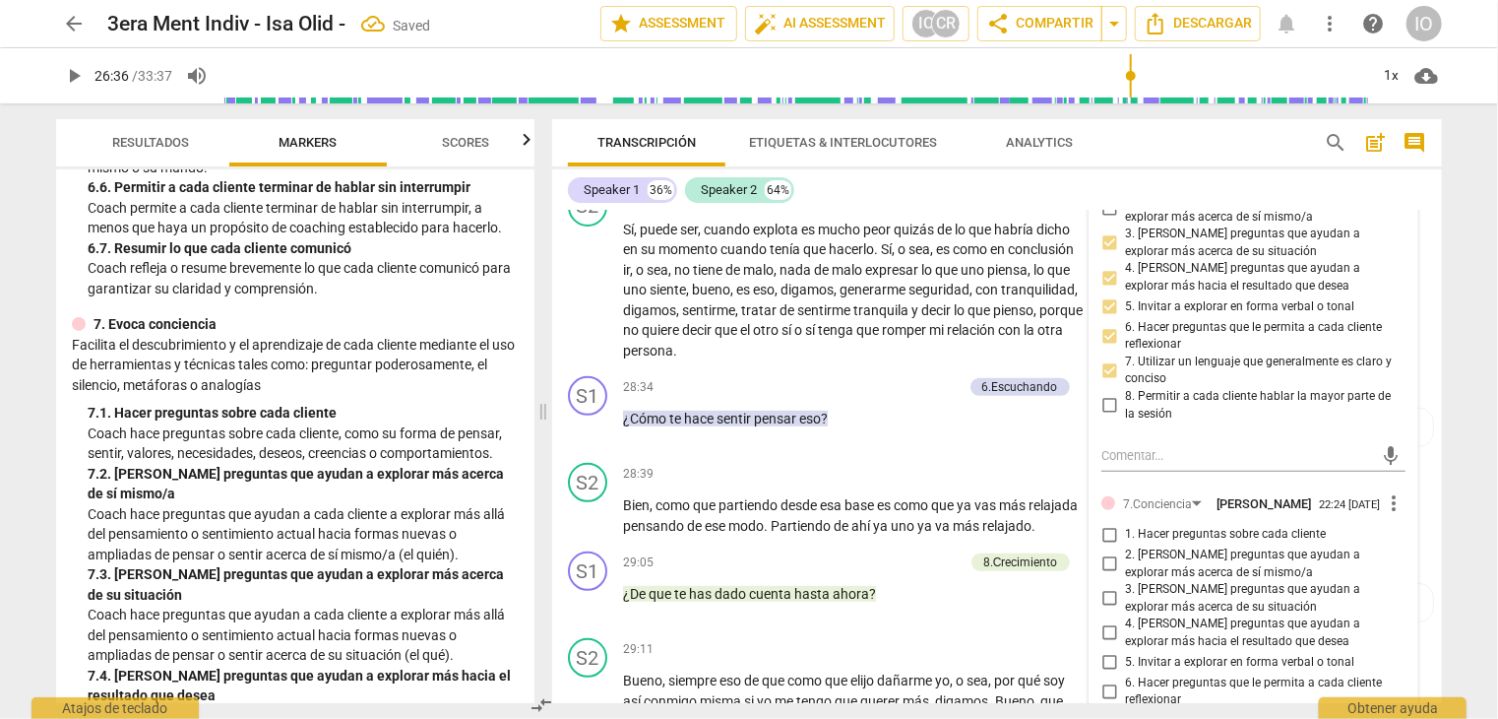
scroll to position [7882, 0]
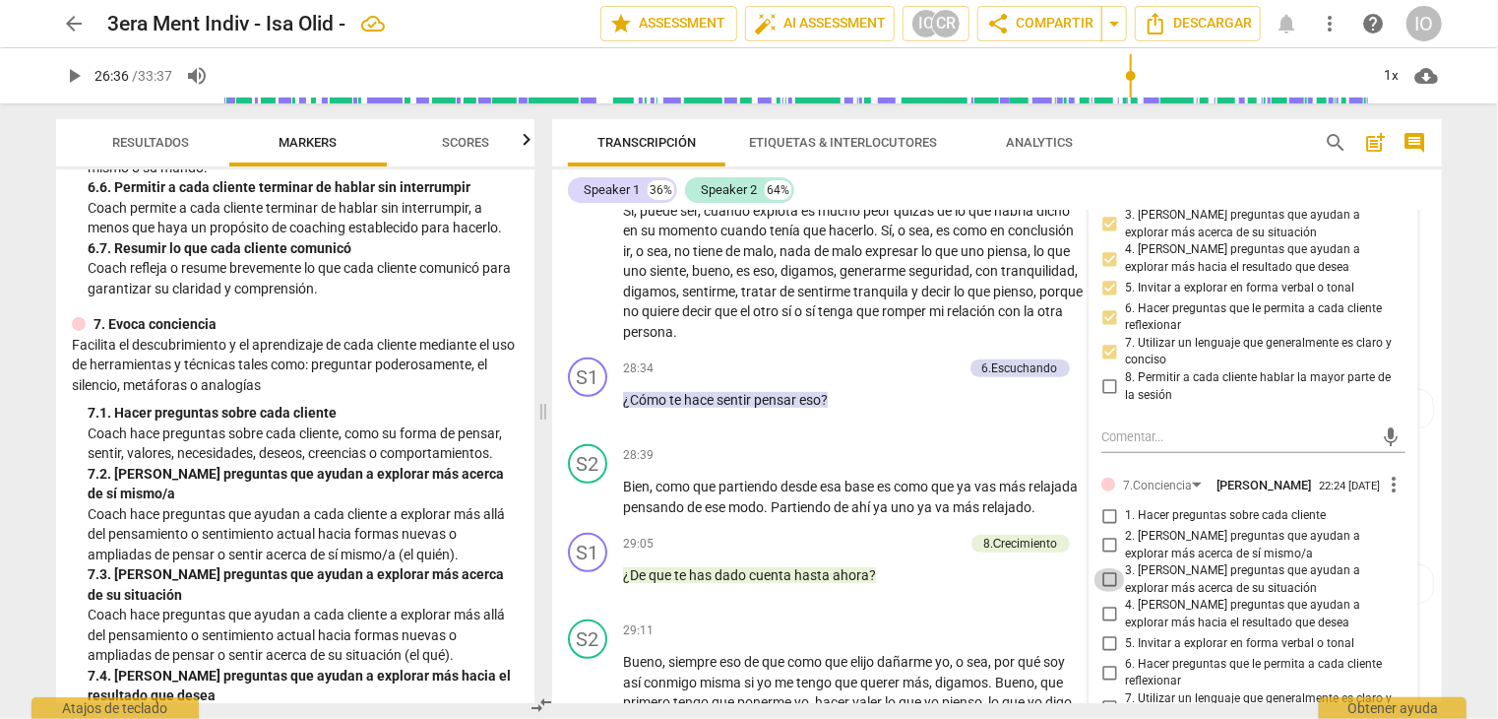
click at [1104, 568] on input "3. [PERSON_NAME] preguntas que ayudan a explorar más acerca de su situación" at bounding box center [1110, 580] width 32 height 24
checkbox input "true"
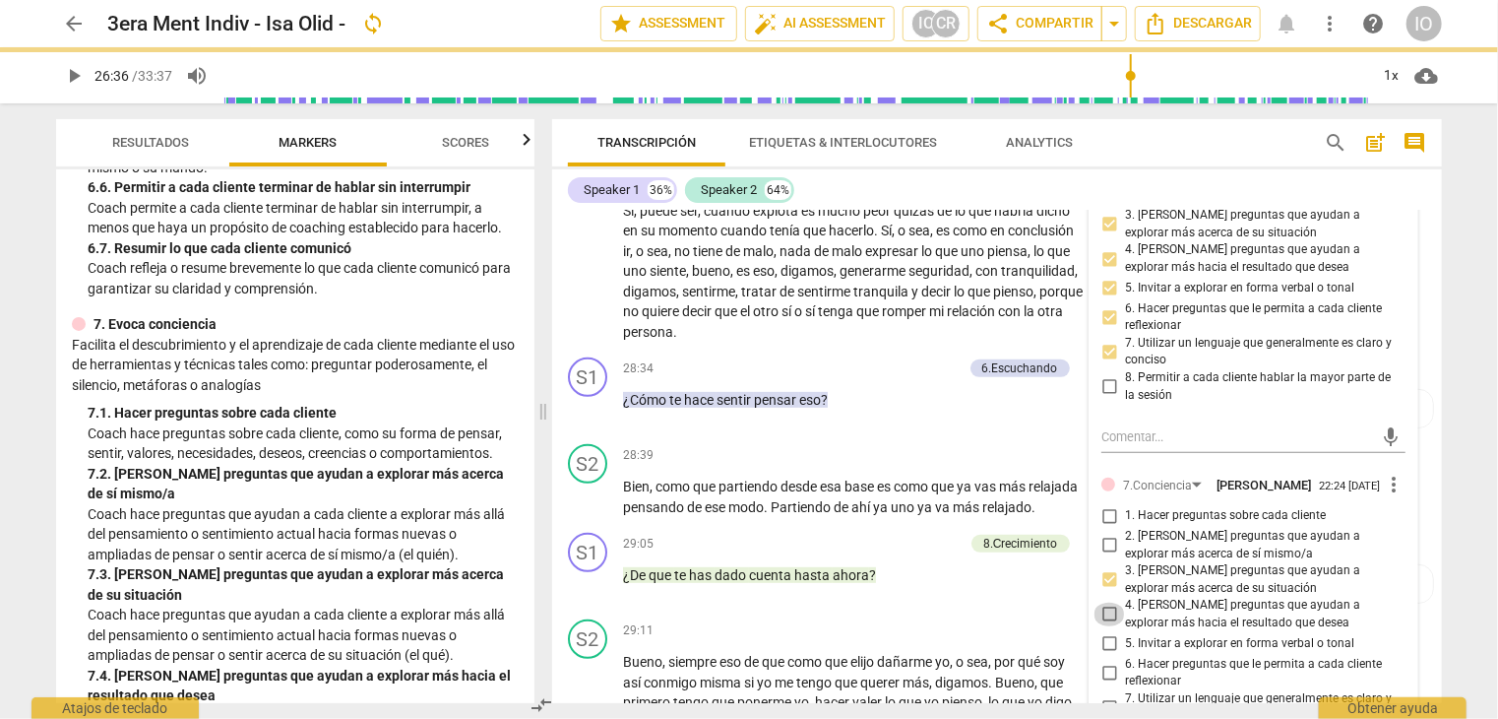
click at [1104, 603] on input "4. [PERSON_NAME] preguntas que ayudan a explorar más hacia el resultado que des…" at bounding box center [1110, 615] width 32 height 24
checkbox input "true"
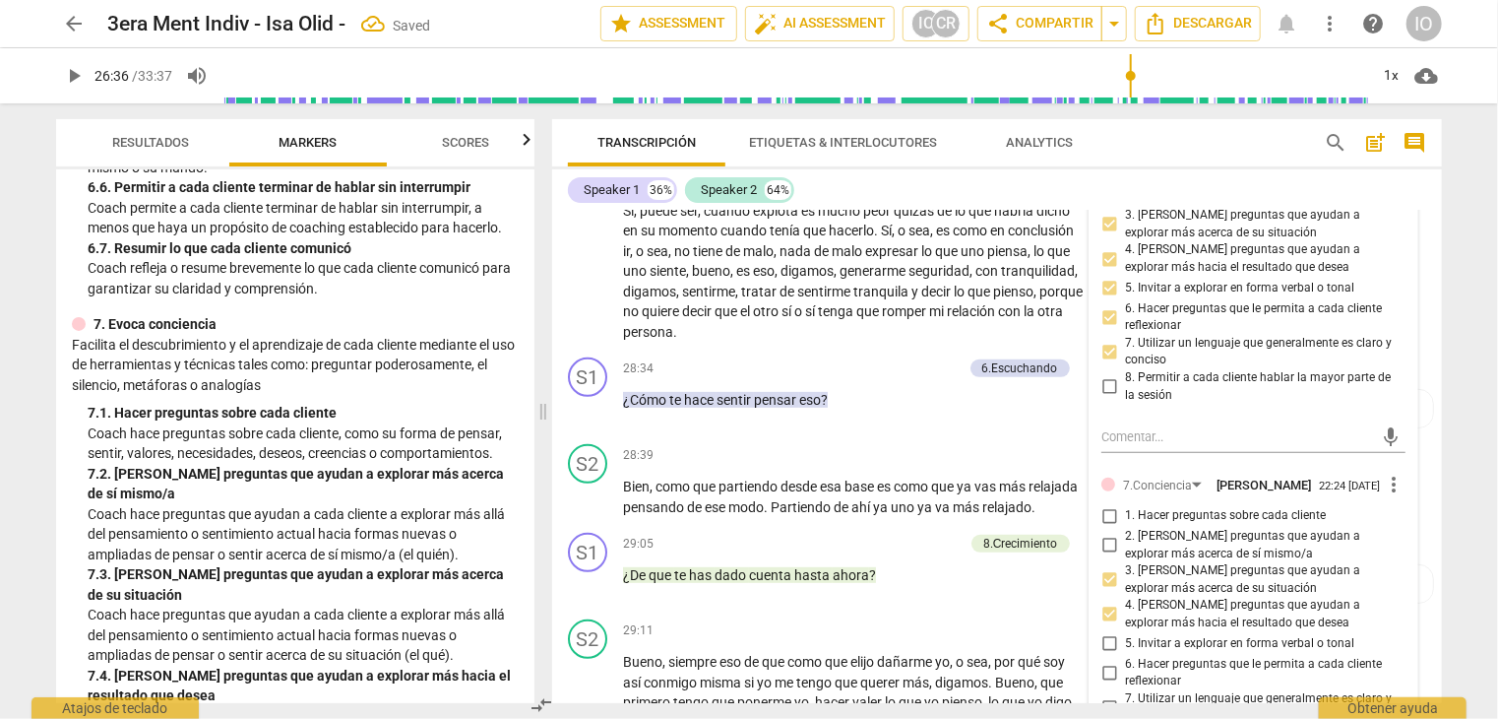
click at [1105, 661] on input "6. Hacer preguntas que le permita a cada cliente reflexionar" at bounding box center [1110, 673] width 32 height 24
checkbox input "true"
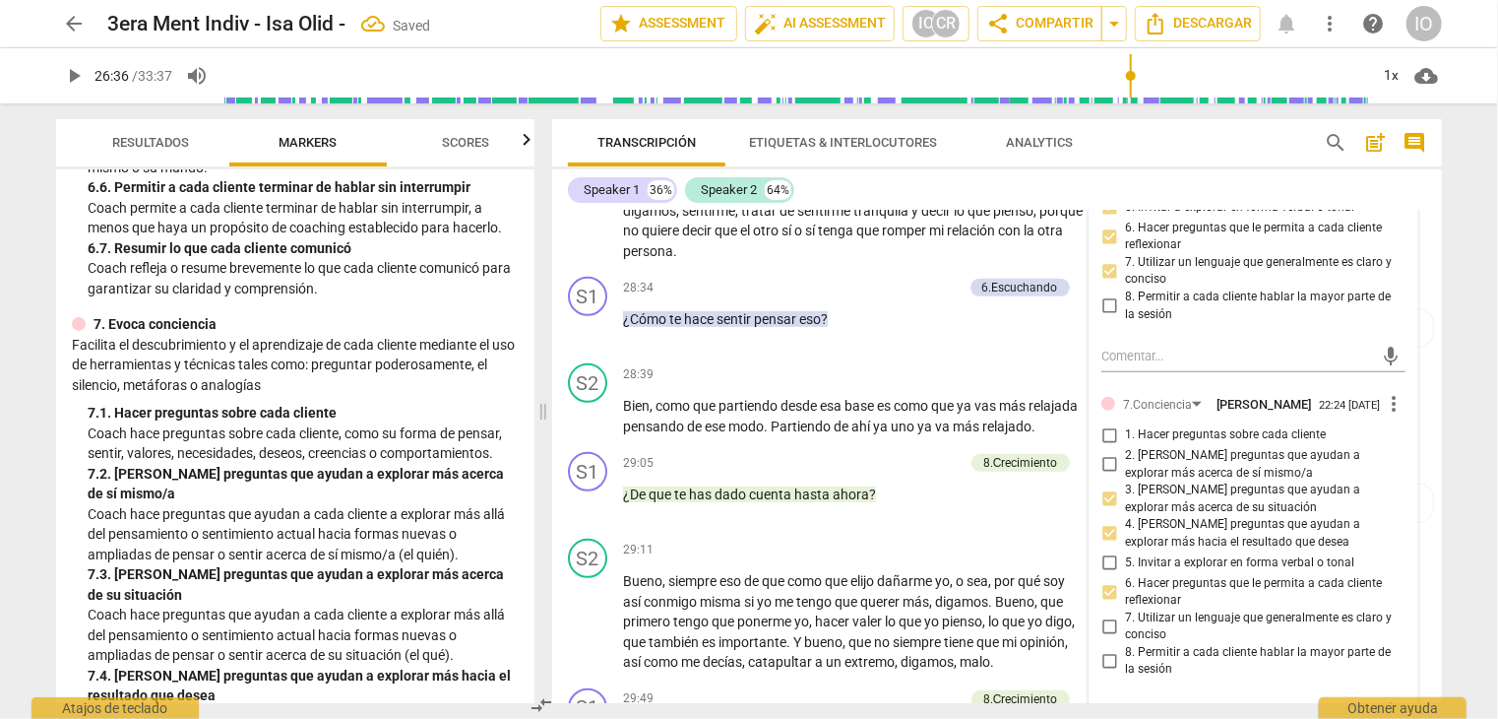
scroll to position [7980, 0]
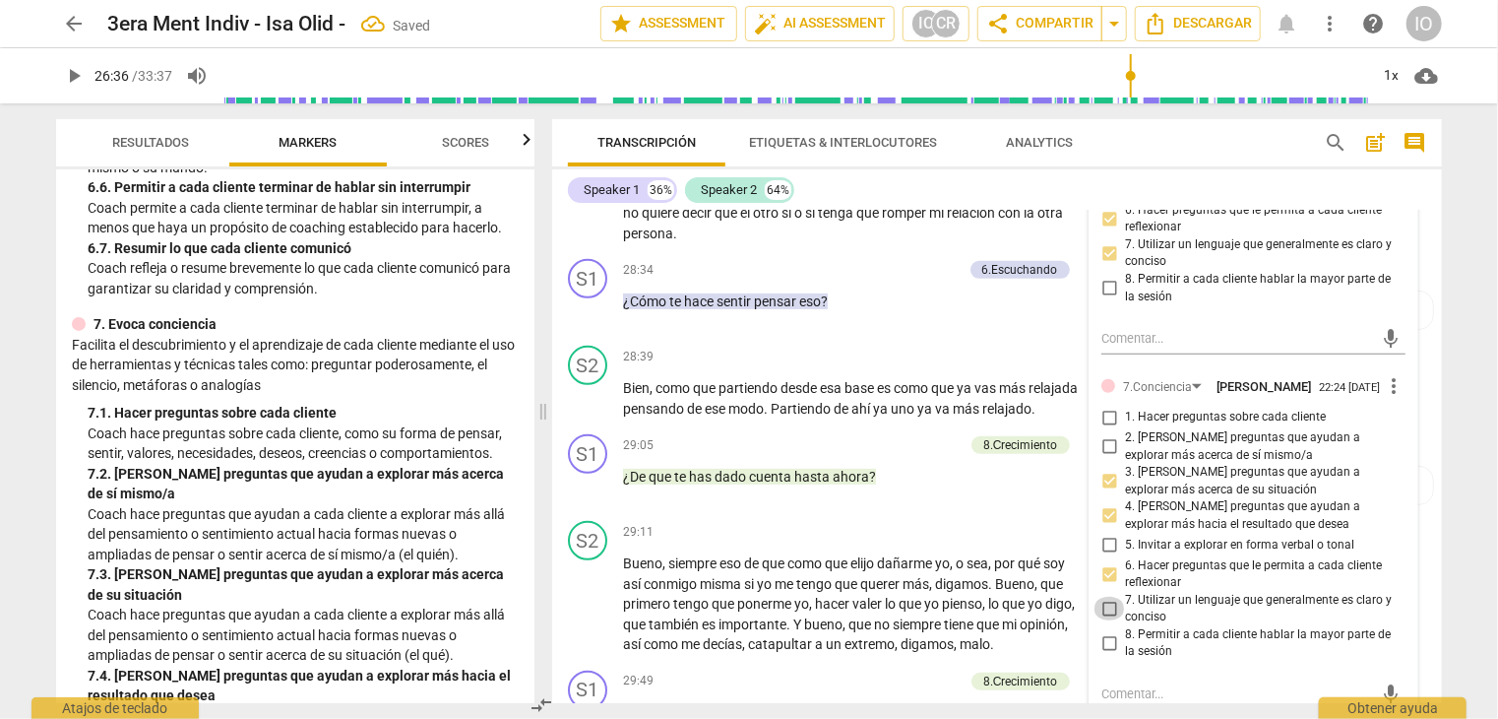
click at [1105, 597] on input "7. Utilizar un lenguaje que generalmente es claro y conciso" at bounding box center [1110, 609] width 32 height 24
checkbox input "true"
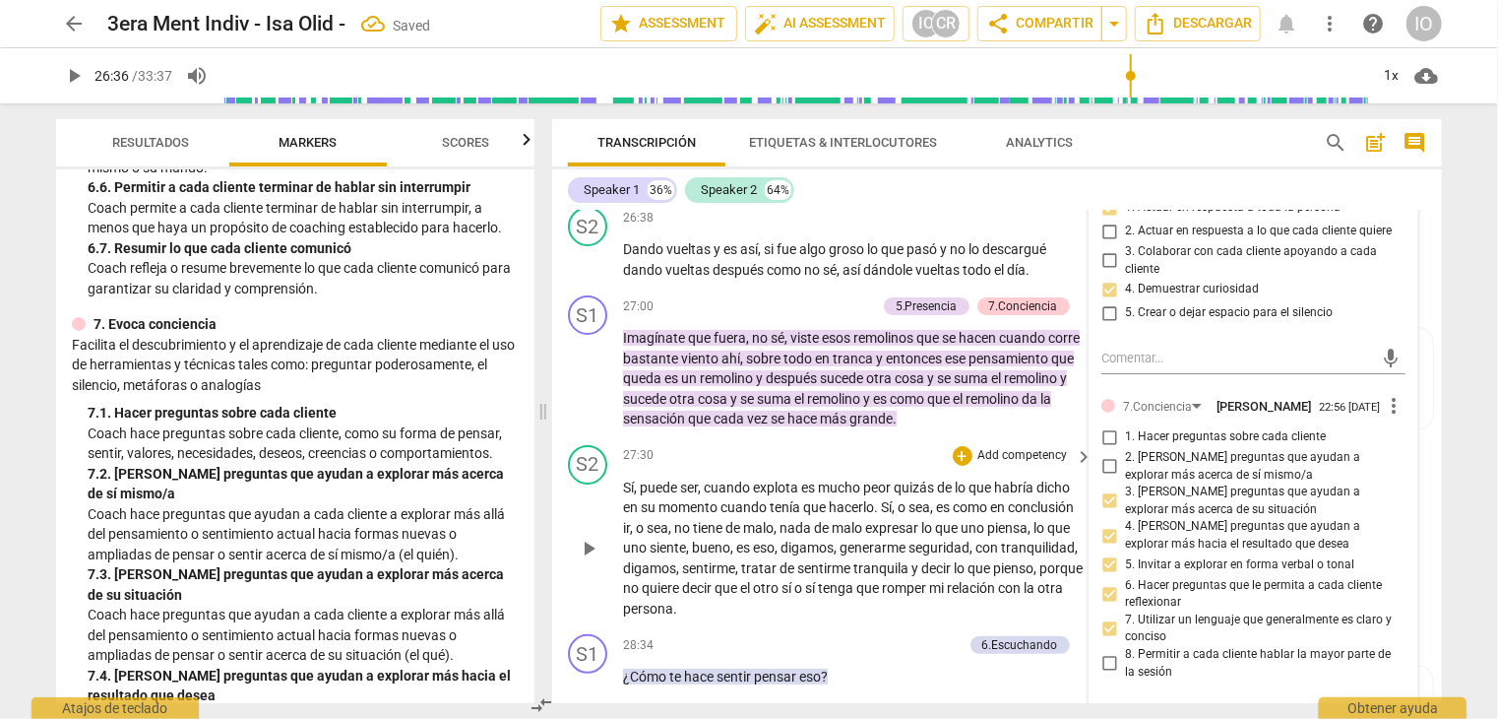
scroll to position [7488, 0]
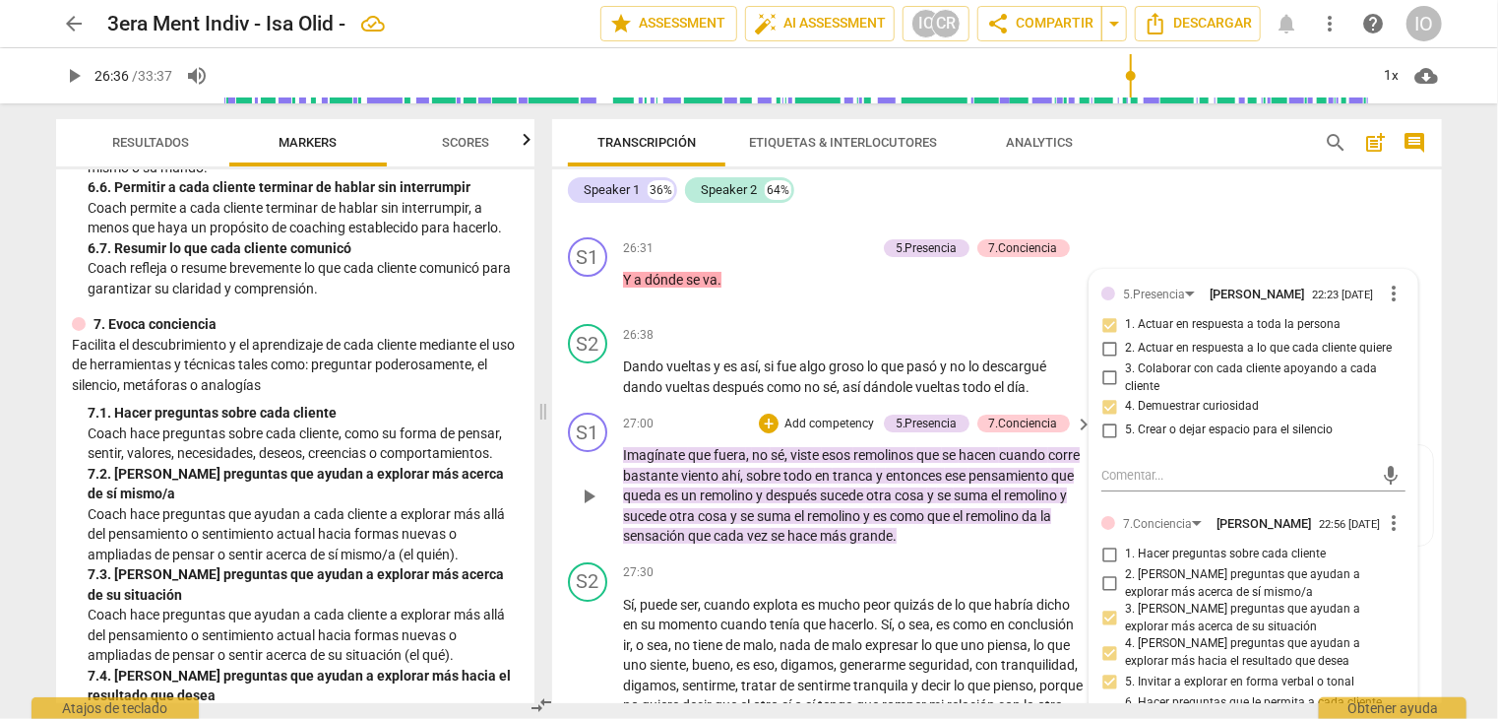
click at [876, 468] on span "tranca" at bounding box center [854, 476] width 43 height 16
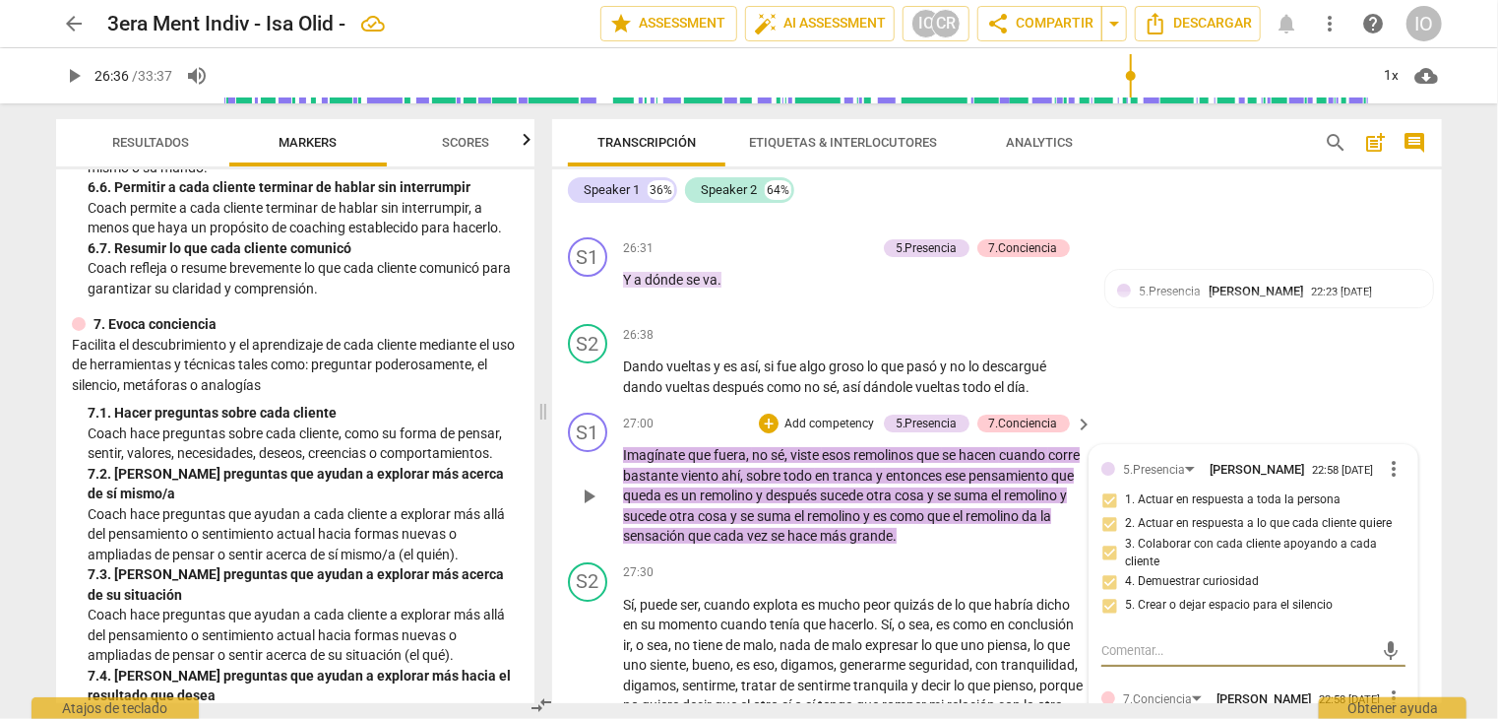
click at [876, 468] on span "tranca" at bounding box center [854, 476] width 43 height 16
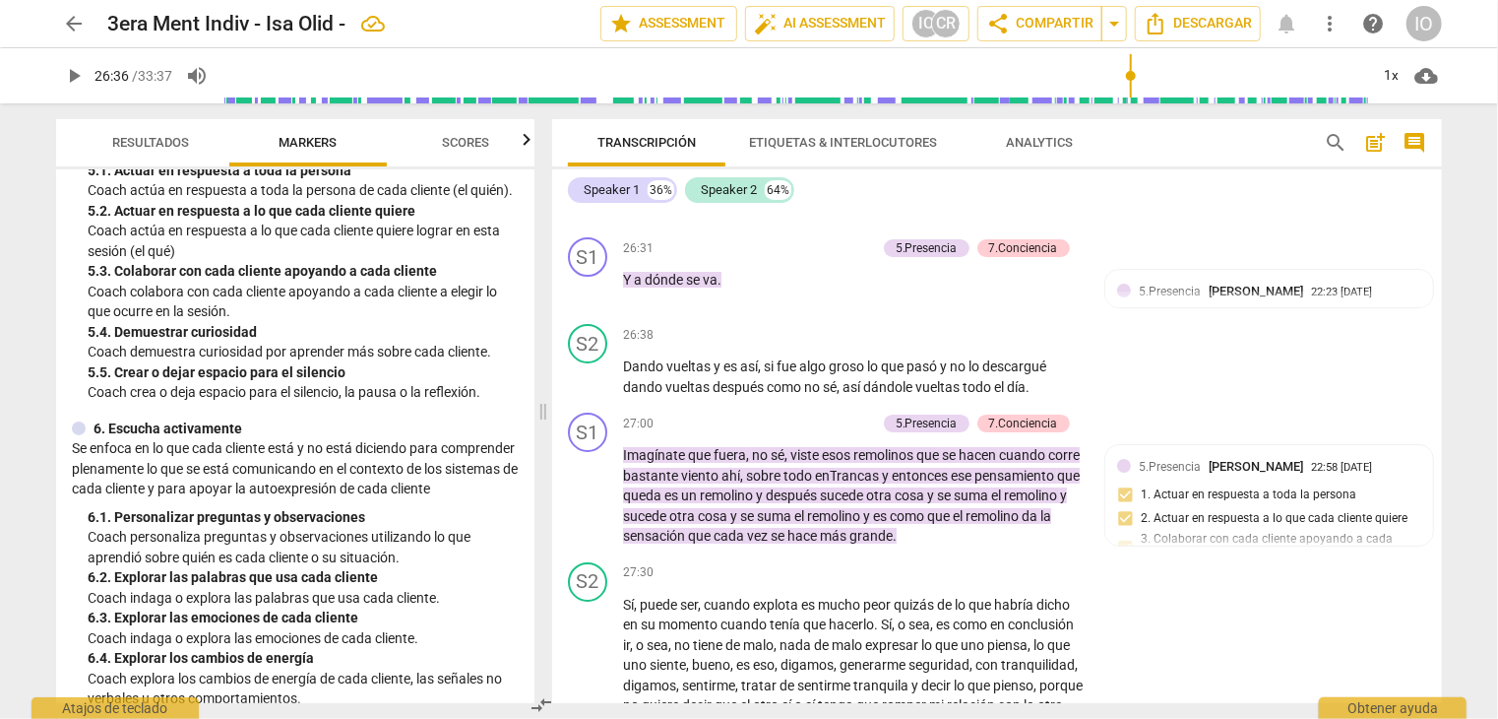
scroll to position [984, 0]
click at [587, 484] on span "play_arrow" at bounding box center [589, 496] width 24 height 24
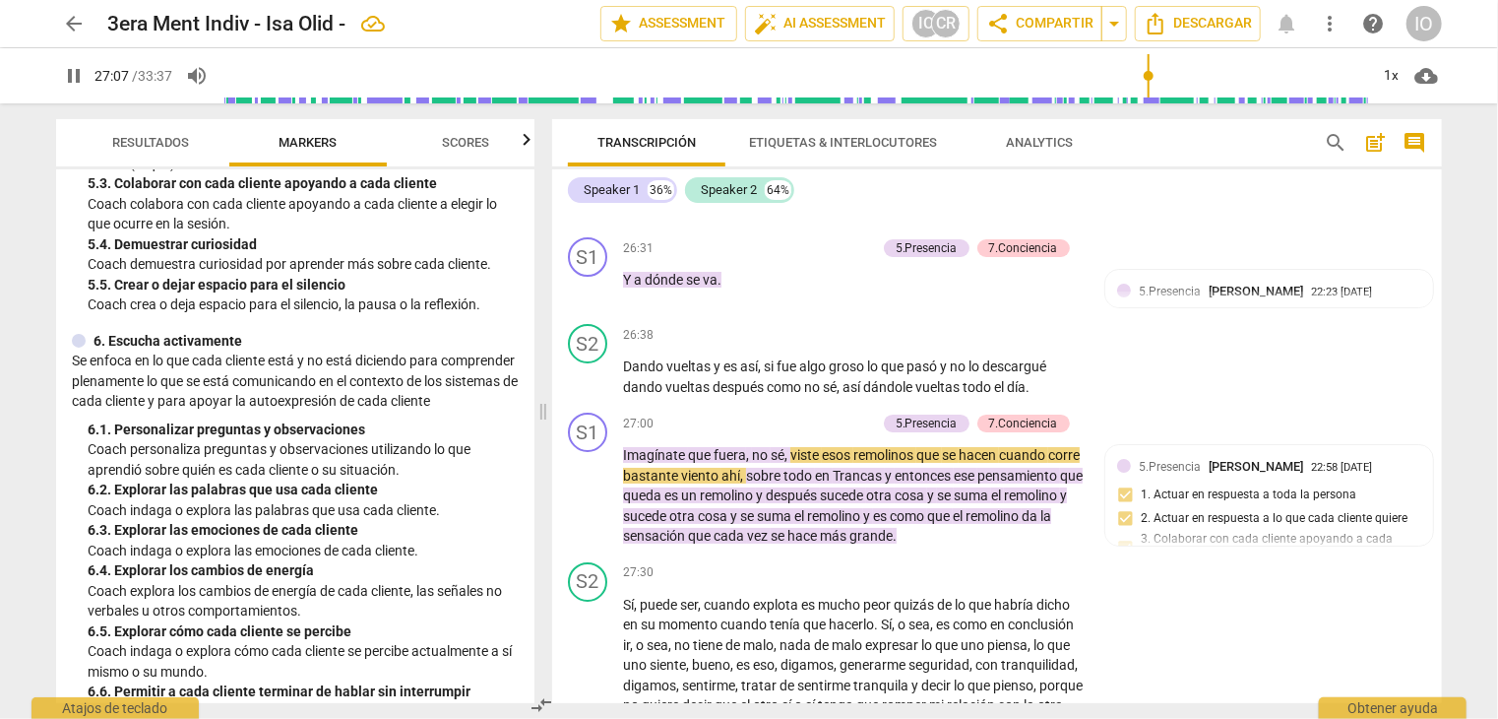
scroll to position [1083, 0]
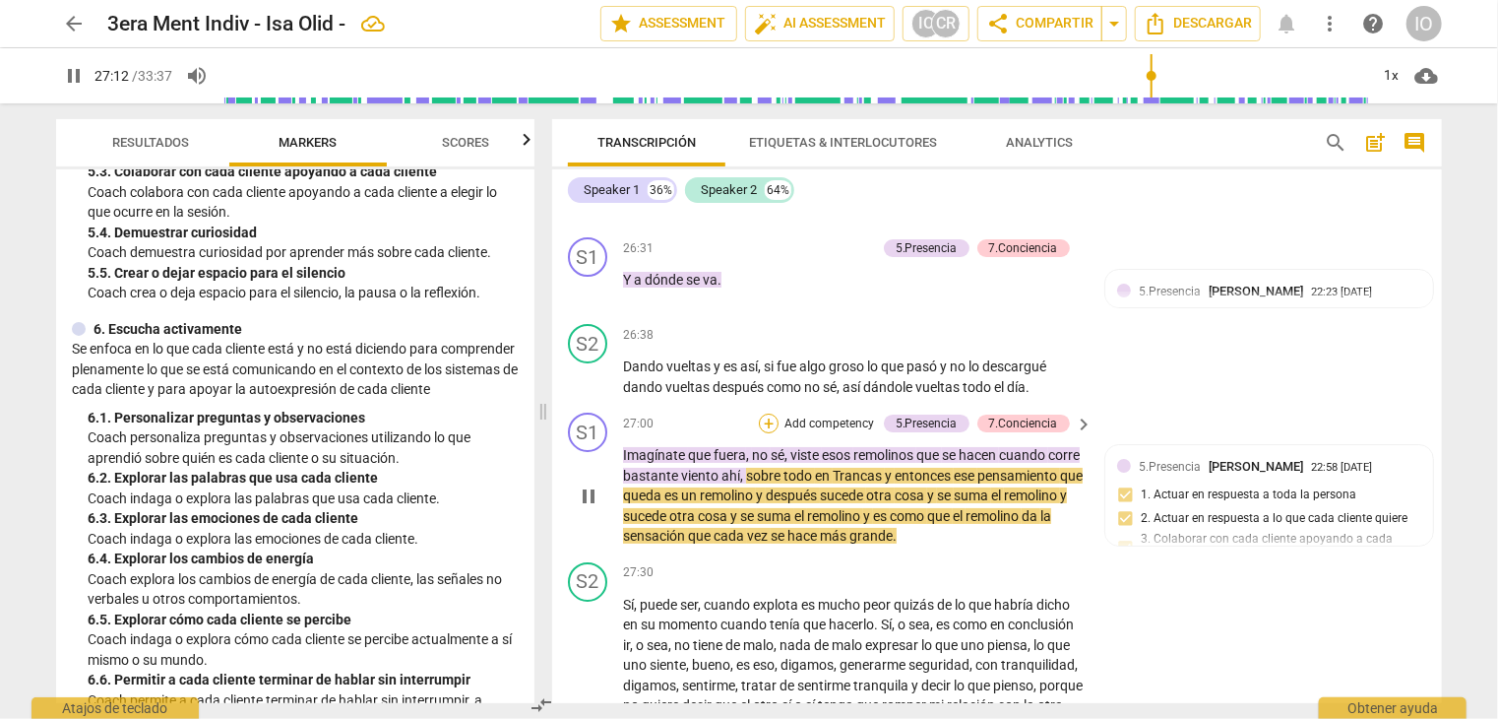
click at [770, 413] on div "+" at bounding box center [769, 423] width 20 height 20
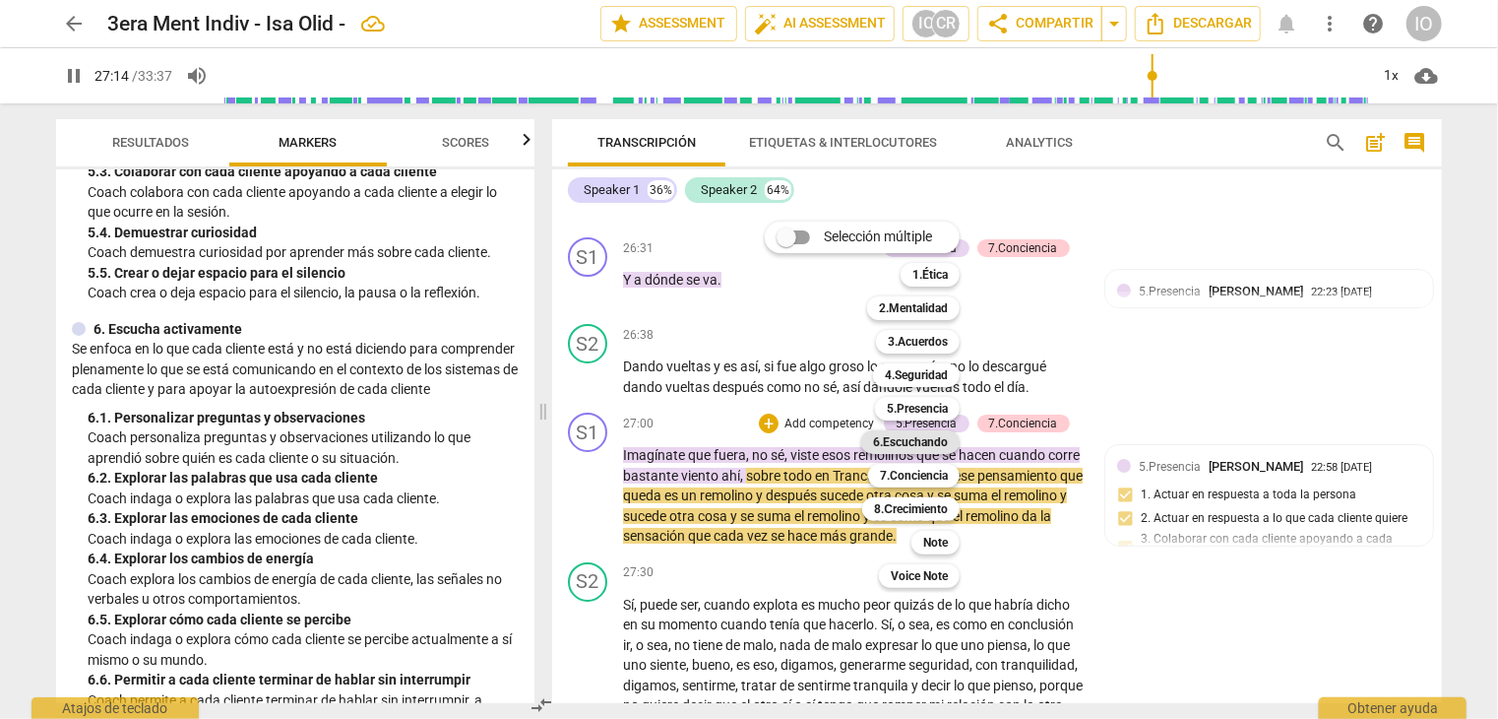
click at [916, 438] on b "6.Escuchando" at bounding box center [910, 442] width 75 height 24
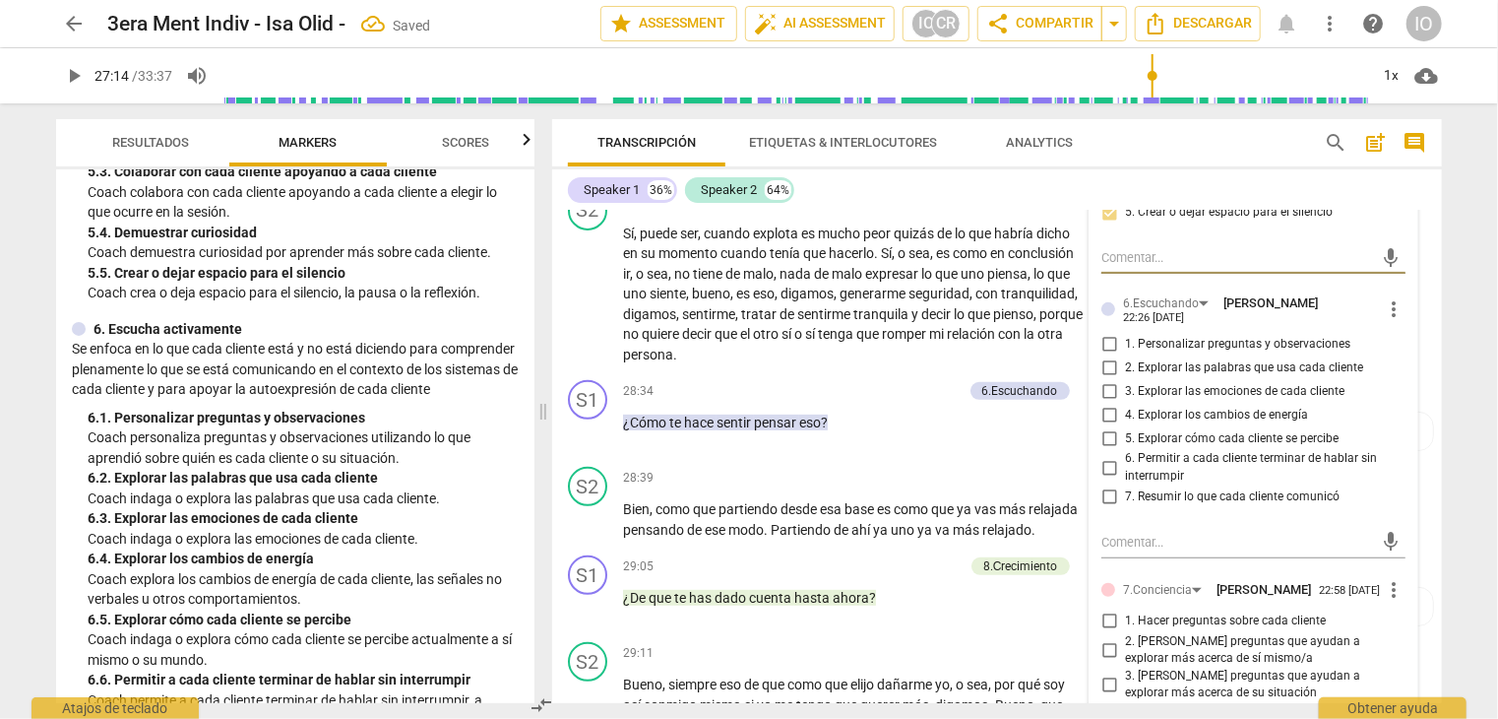
scroll to position [7882, 0]
click at [1102, 331] on input "1. Personalizar preguntas y observaciones" at bounding box center [1110, 343] width 32 height 24
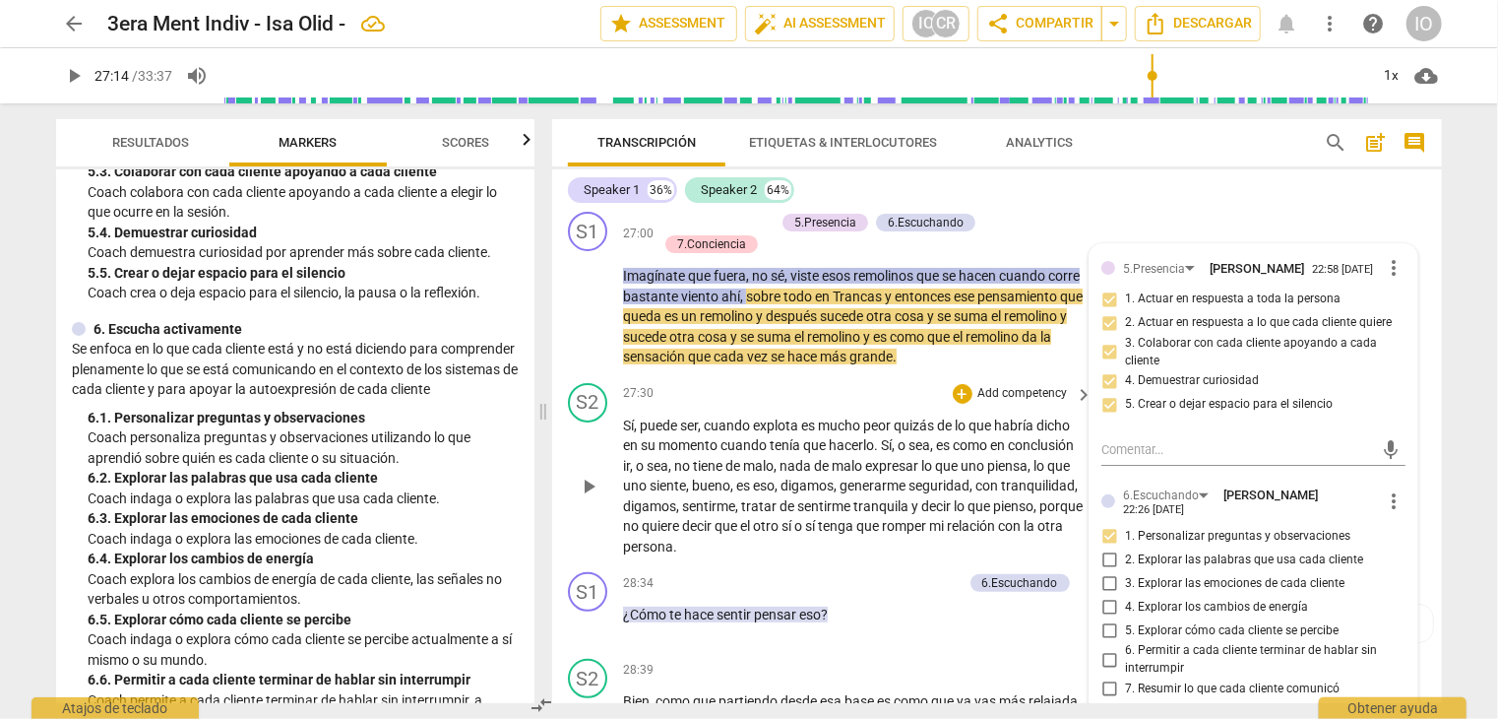
scroll to position [7685, 0]
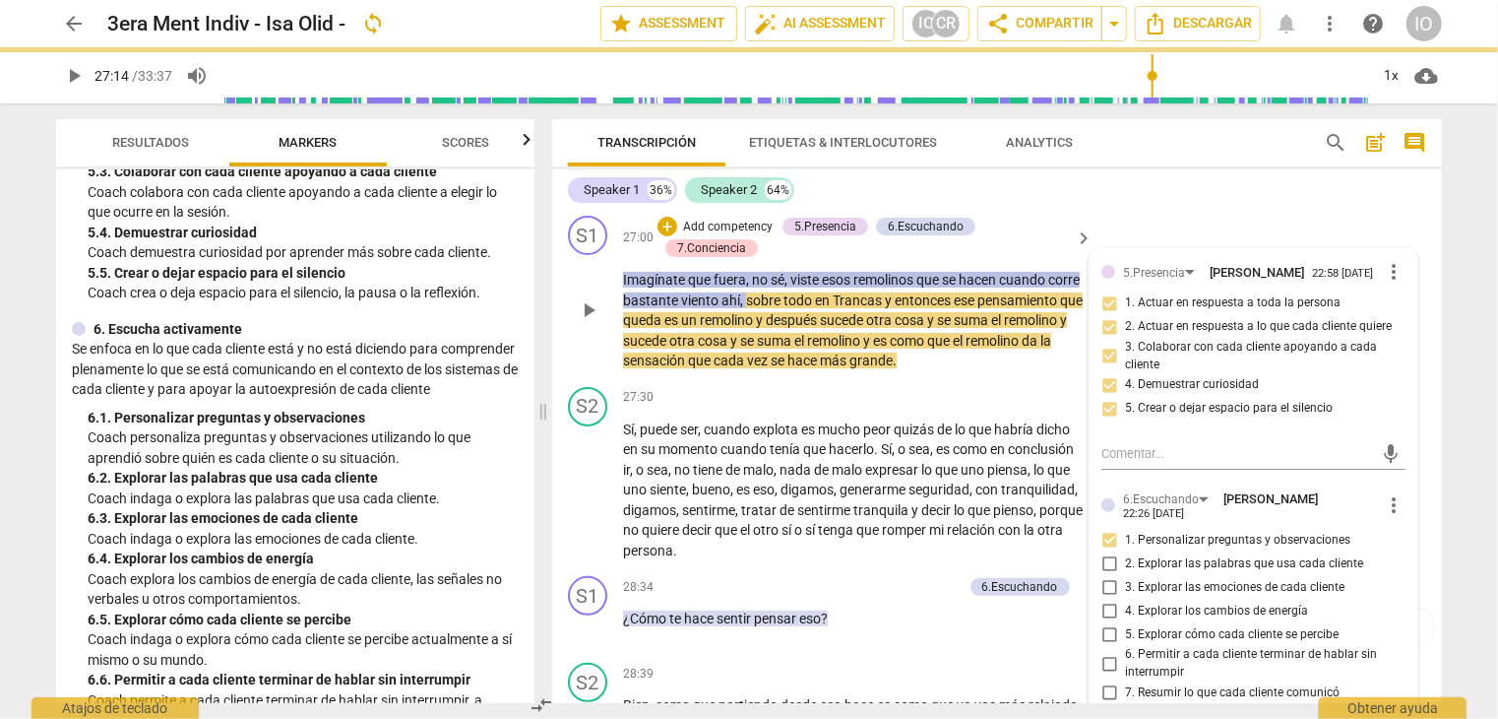
click at [587, 298] on span "play_arrow" at bounding box center [589, 310] width 24 height 24
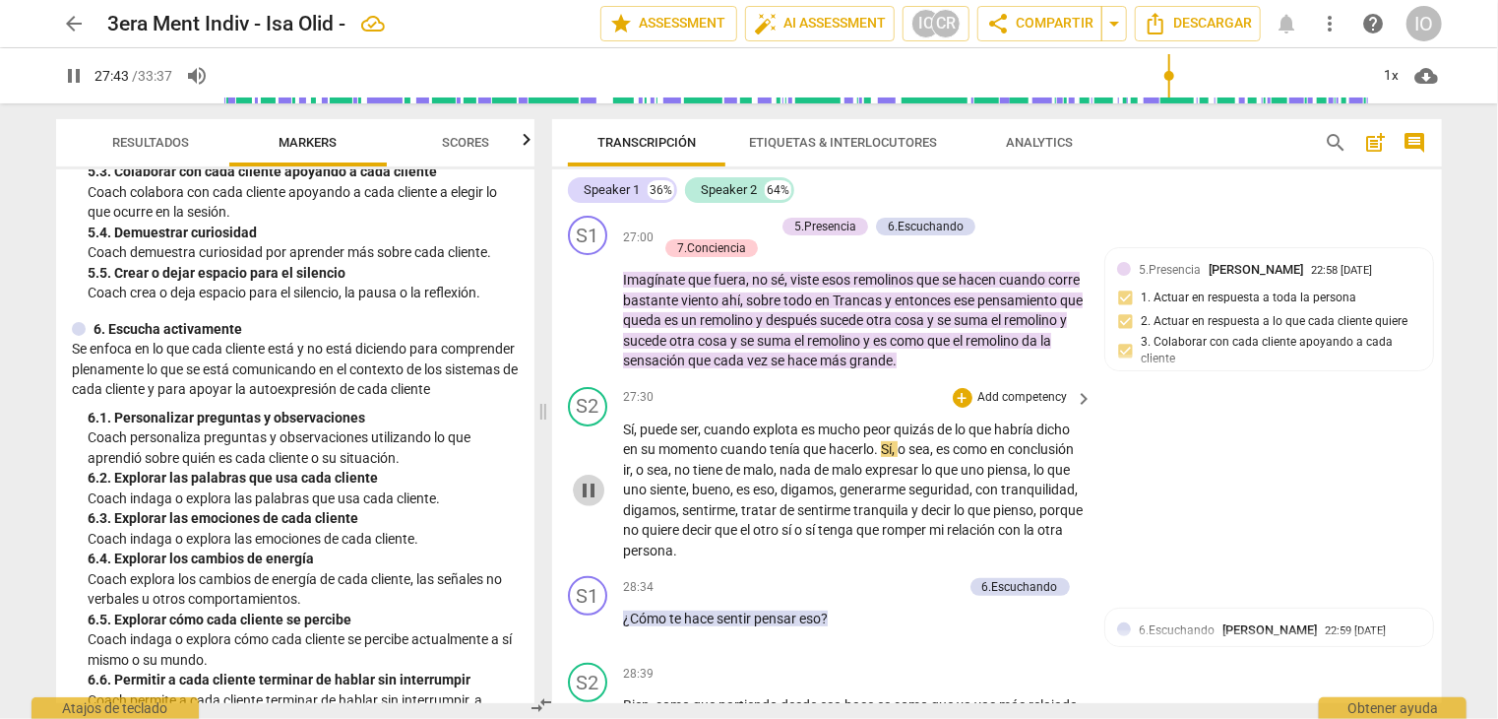
click at [588, 478] on span "pause" at bounding box center [589, 490] width 24 height 24
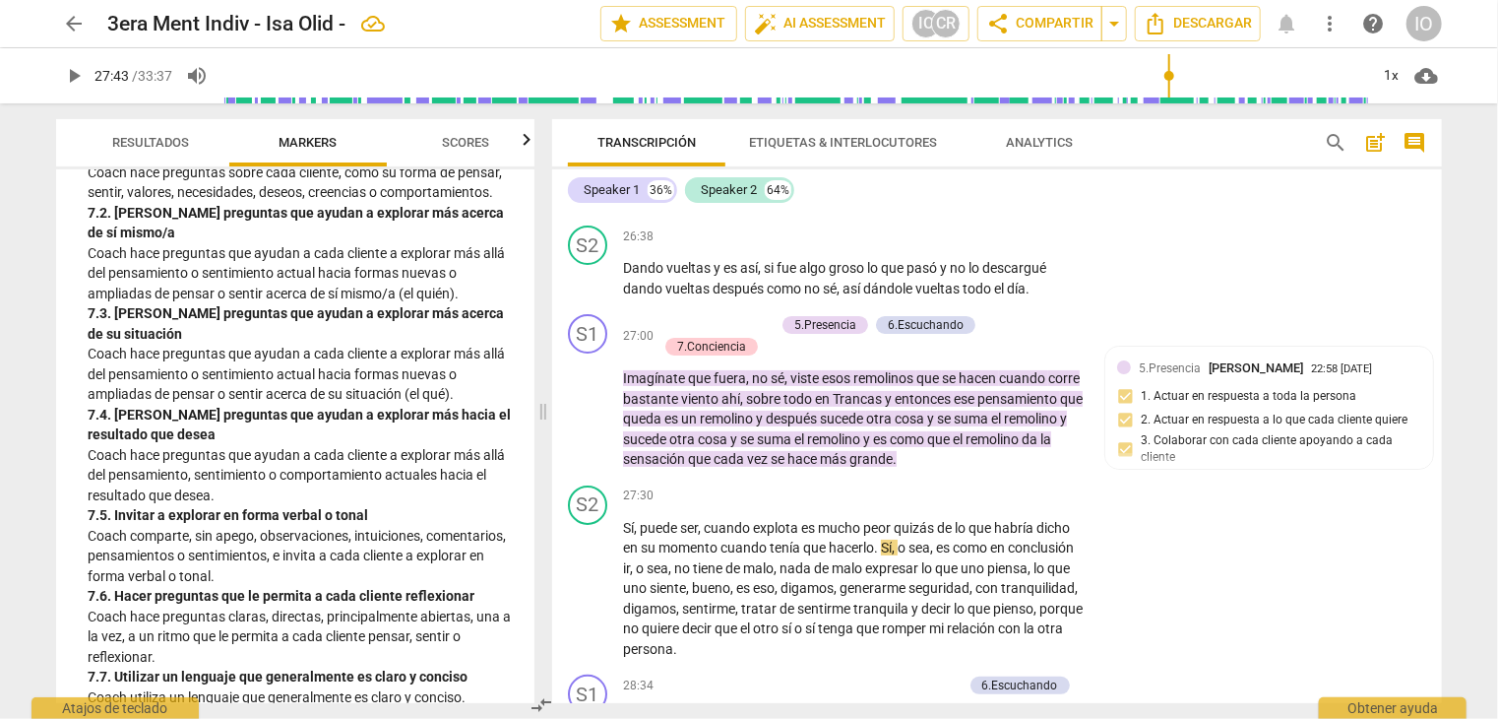
scroll to position [1871, 0]
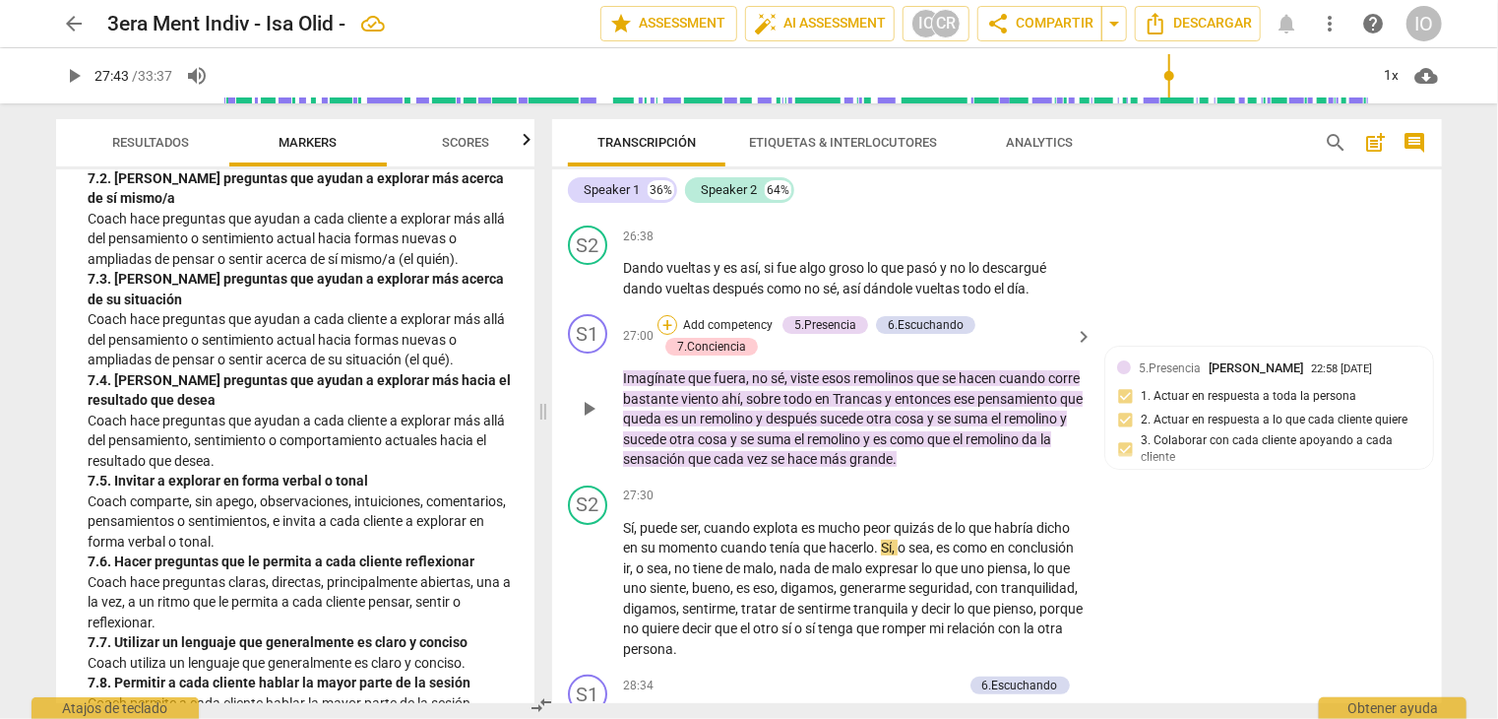
click at [667, 315] on div "+" at bounding box center [668, 325] width 20 height 20
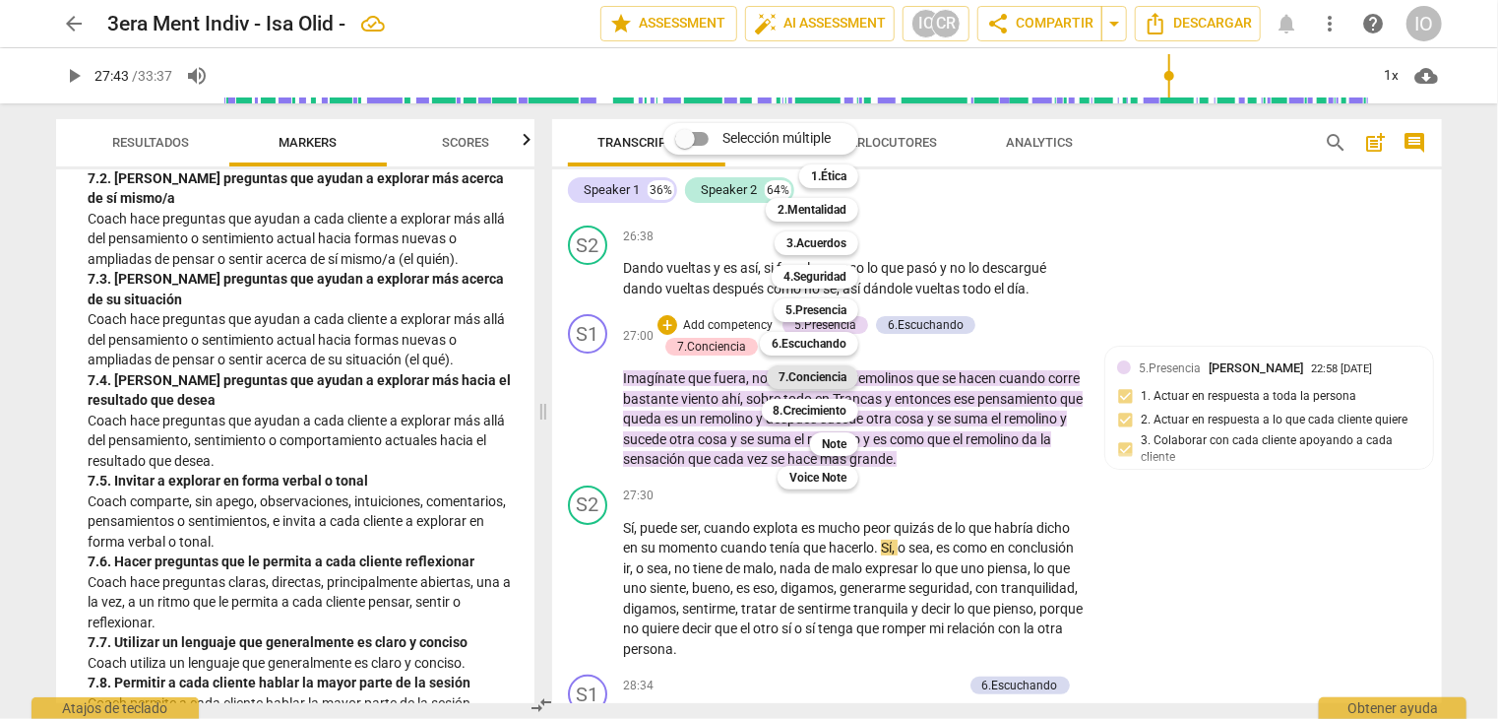
click at [839, 376] on b "7.Conciencia" at bounding box center [813, 377] width 68 height 24
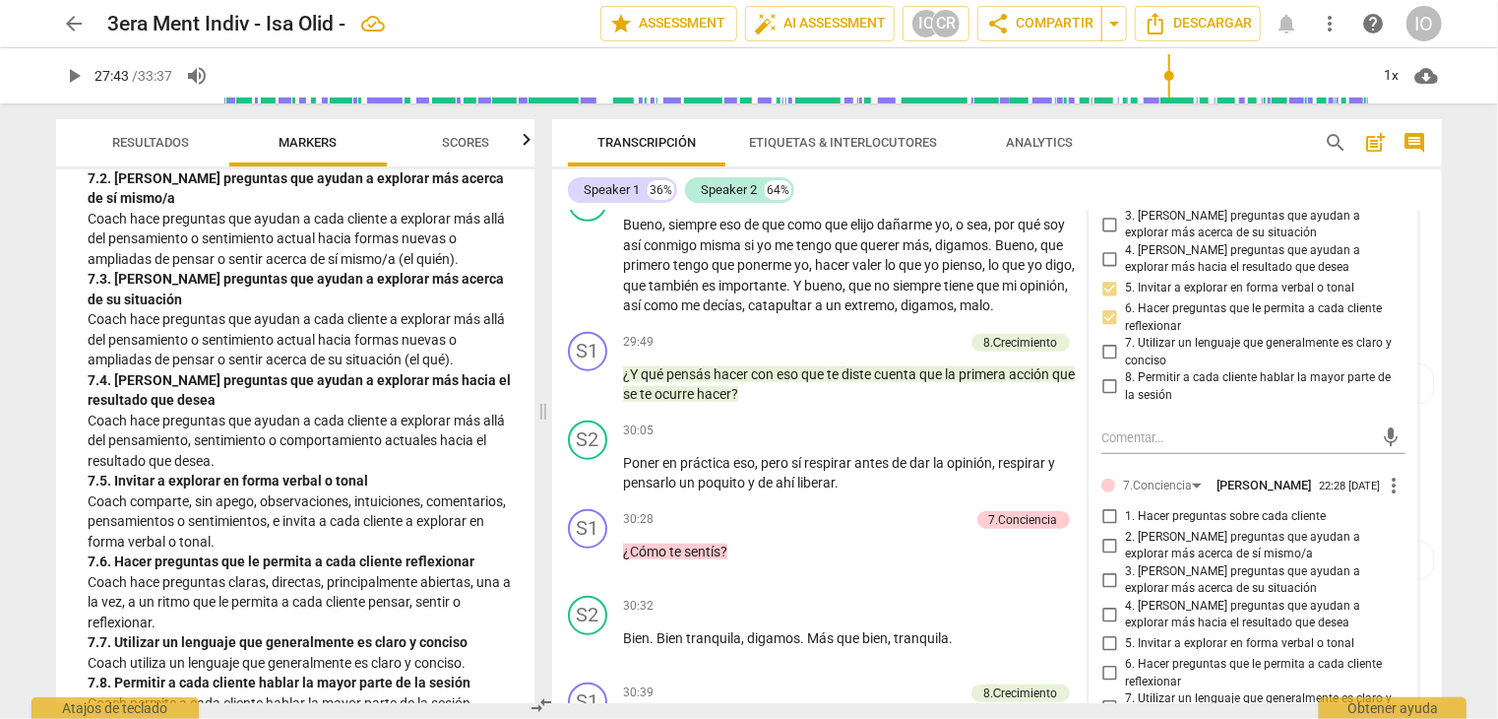
scroll to position [8472, 0]
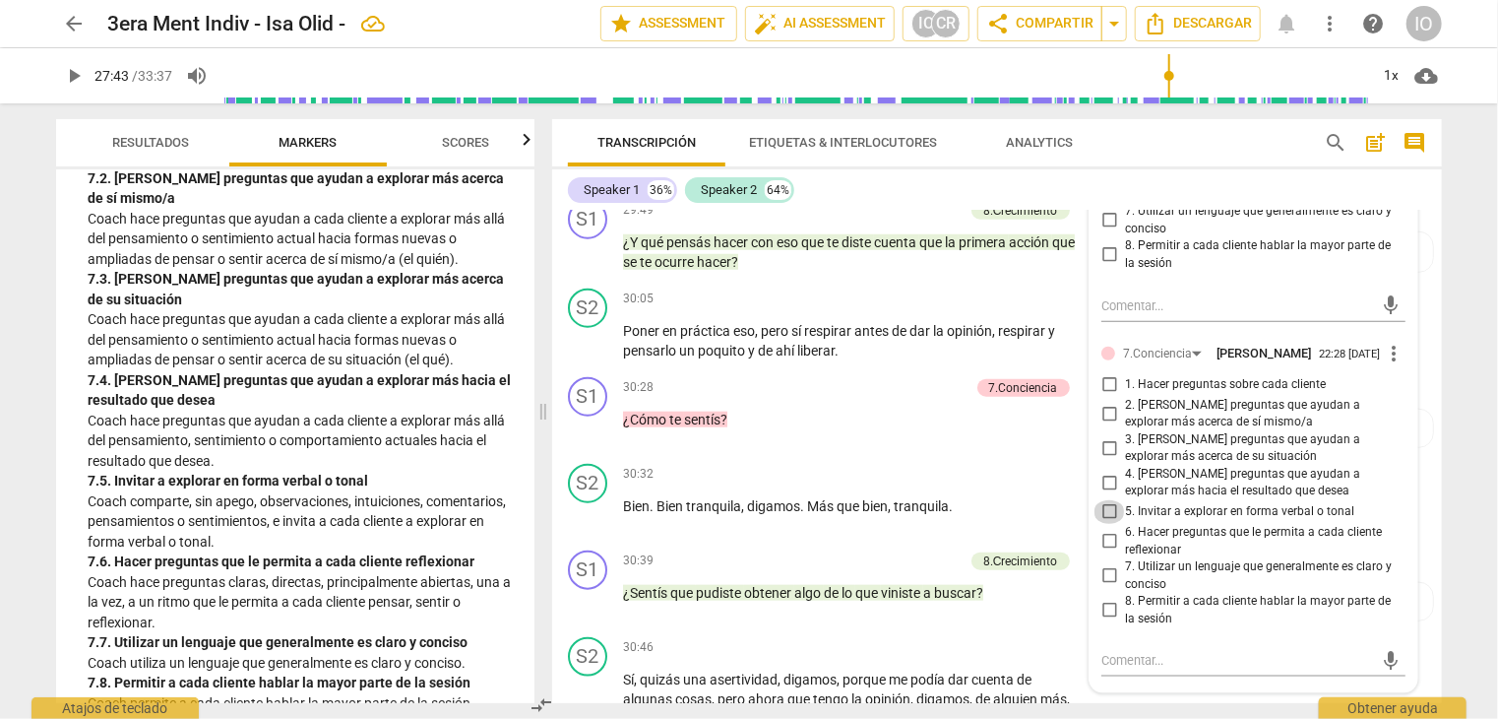
click at [1108, 500] on input "5. Invitar a explorar en forma verbal o tonal" at bounding box center [1110, 512] width 32 height 24
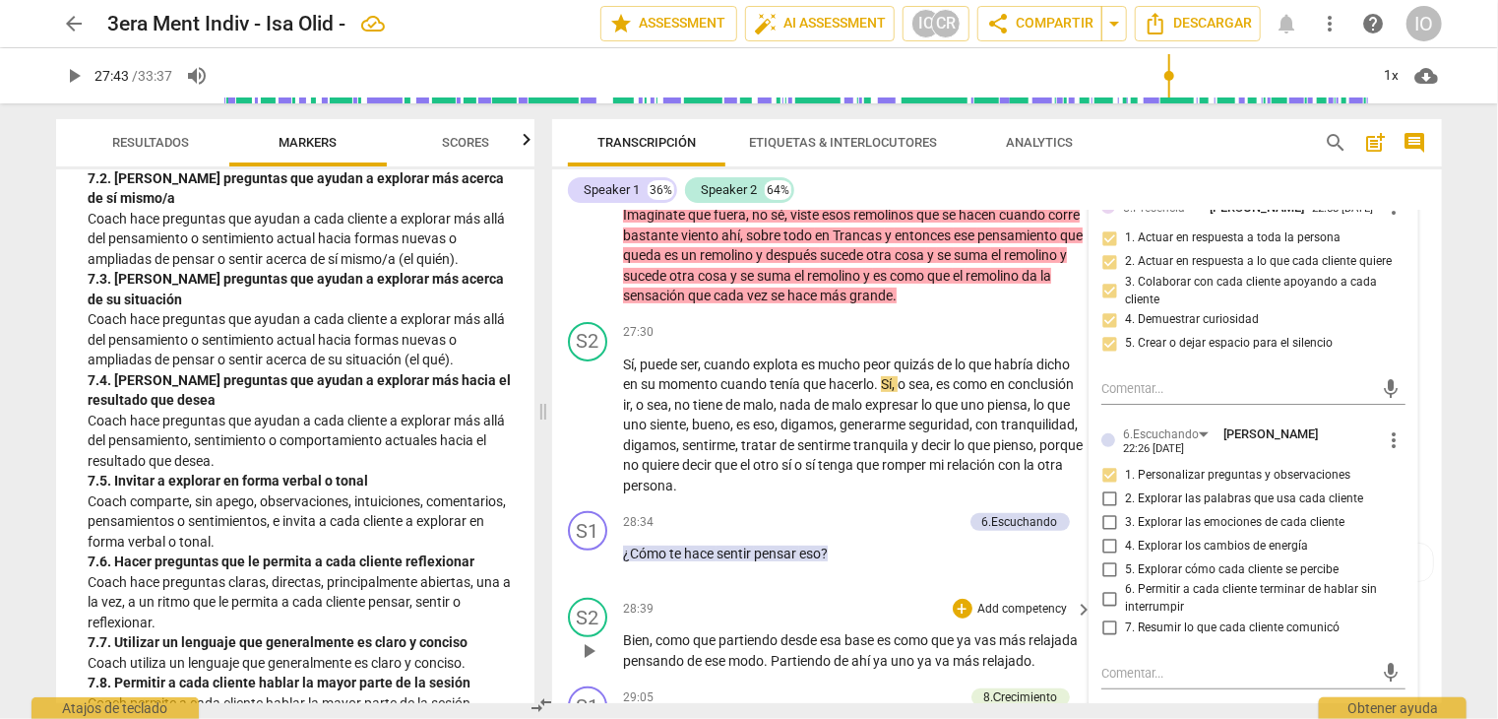
scroll to position [7783, 0]
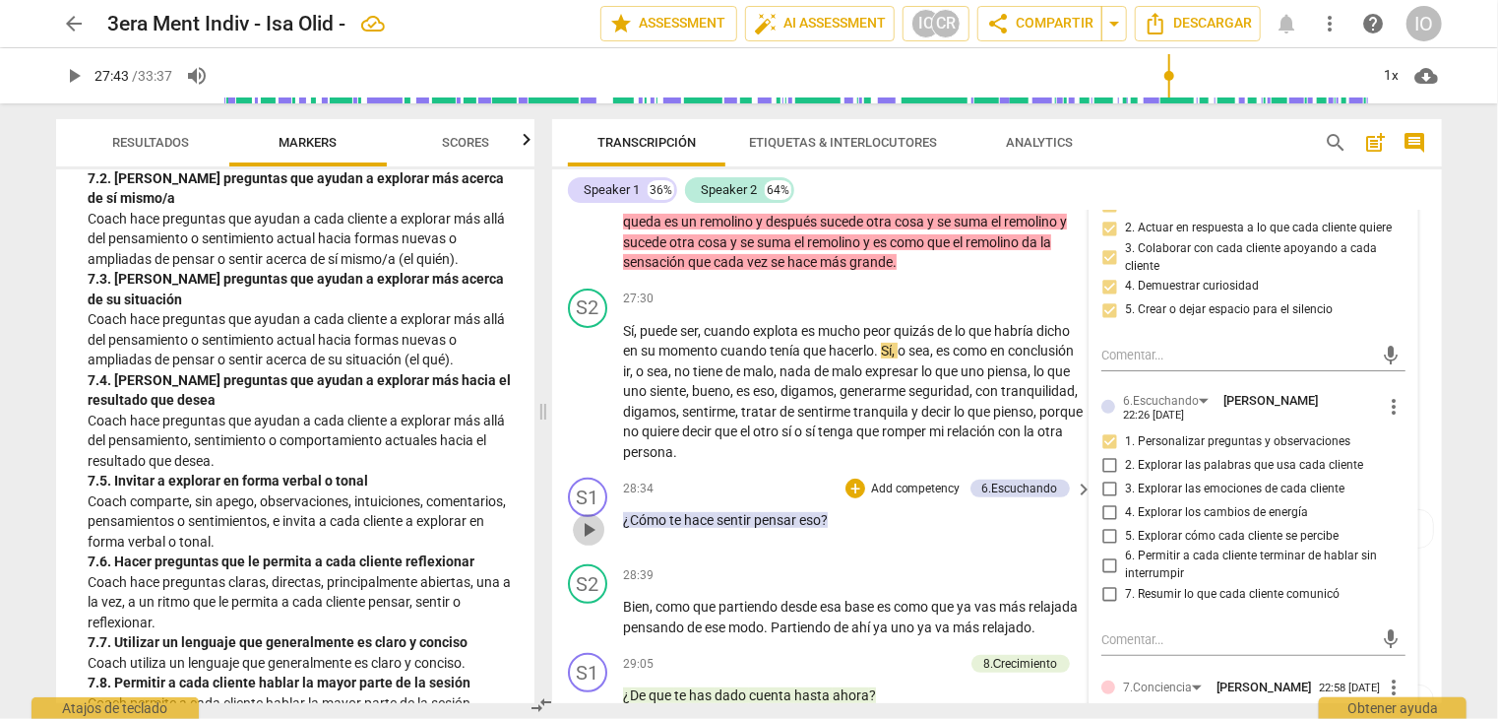
click at [587, 518] on span "play_arrow" at bounding box center [589, 530] width 24 height 24
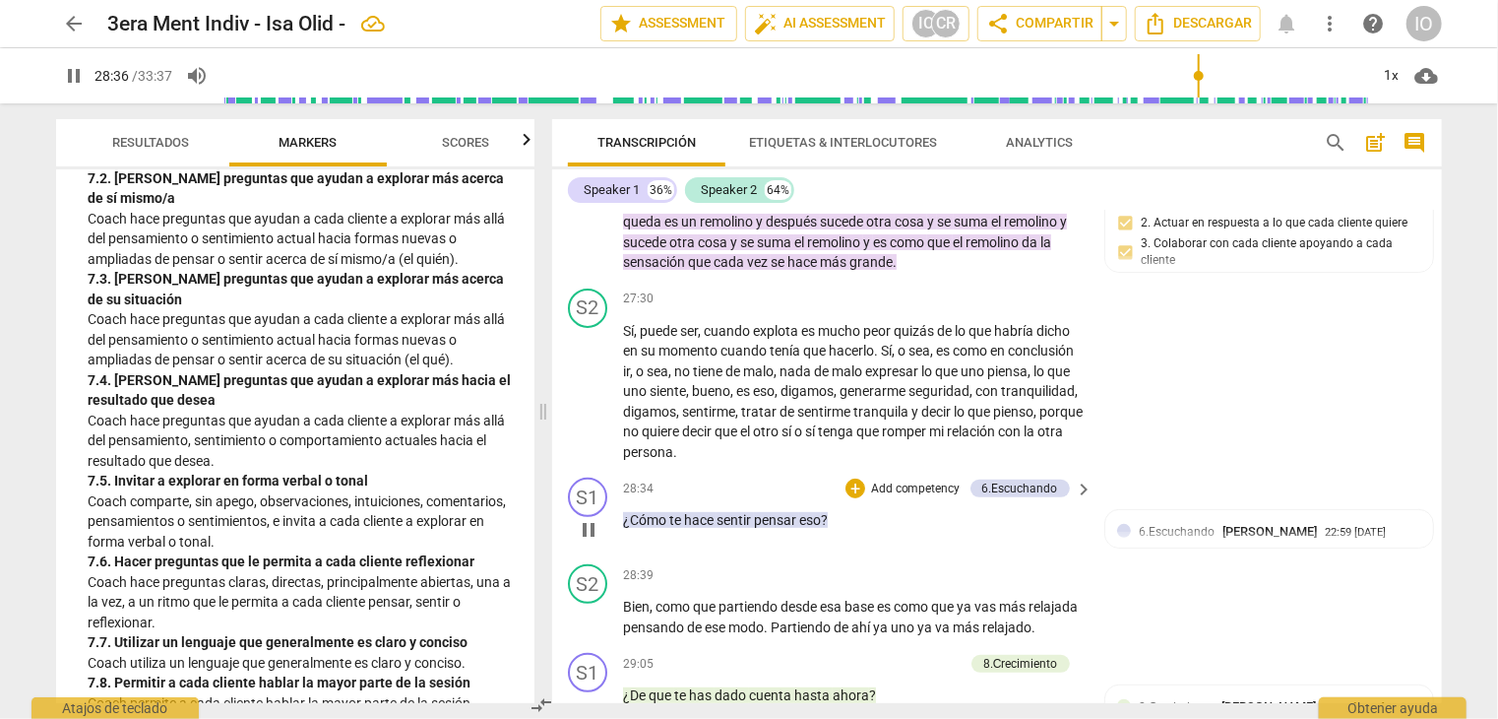
click at [587, 518] on span "pause" at bounding box center [589, 530] width 24 height 24
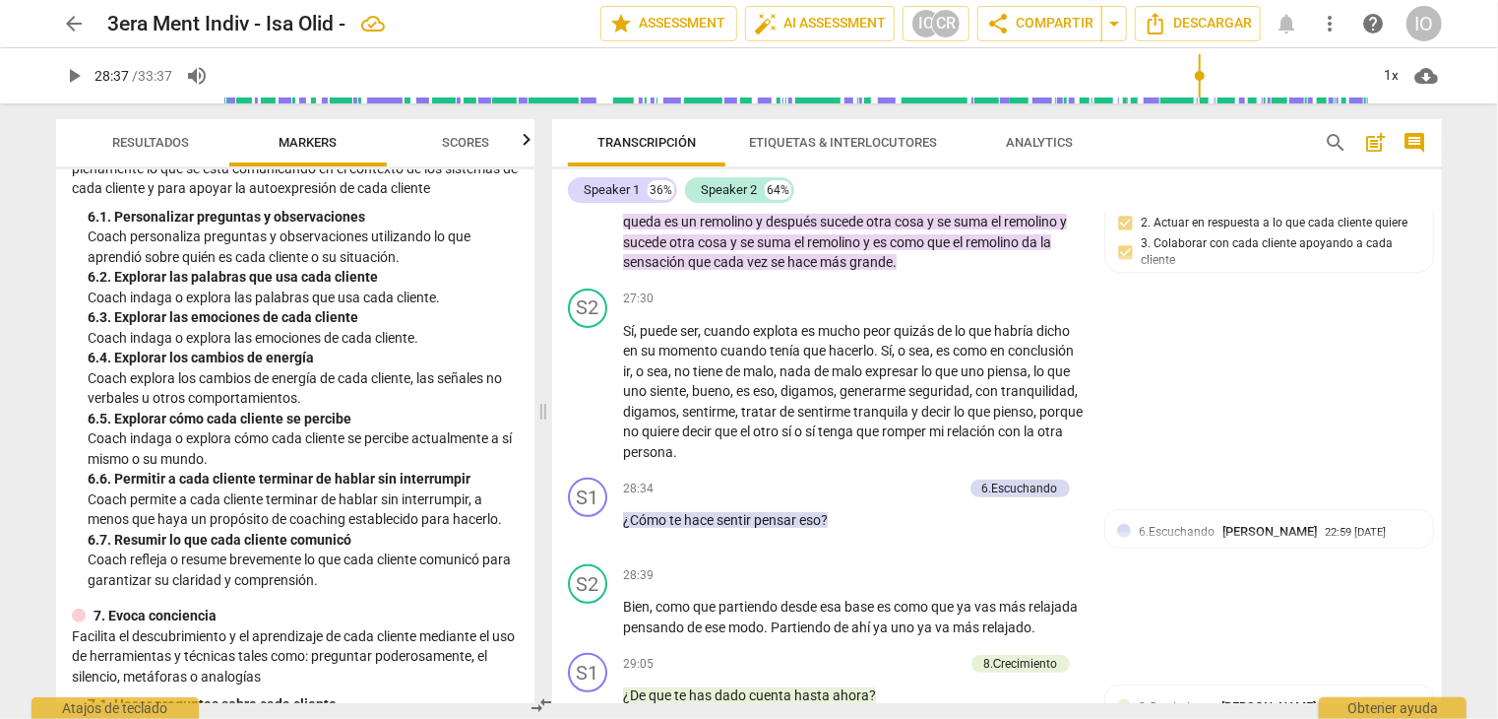
scroll to position [1280, 0]
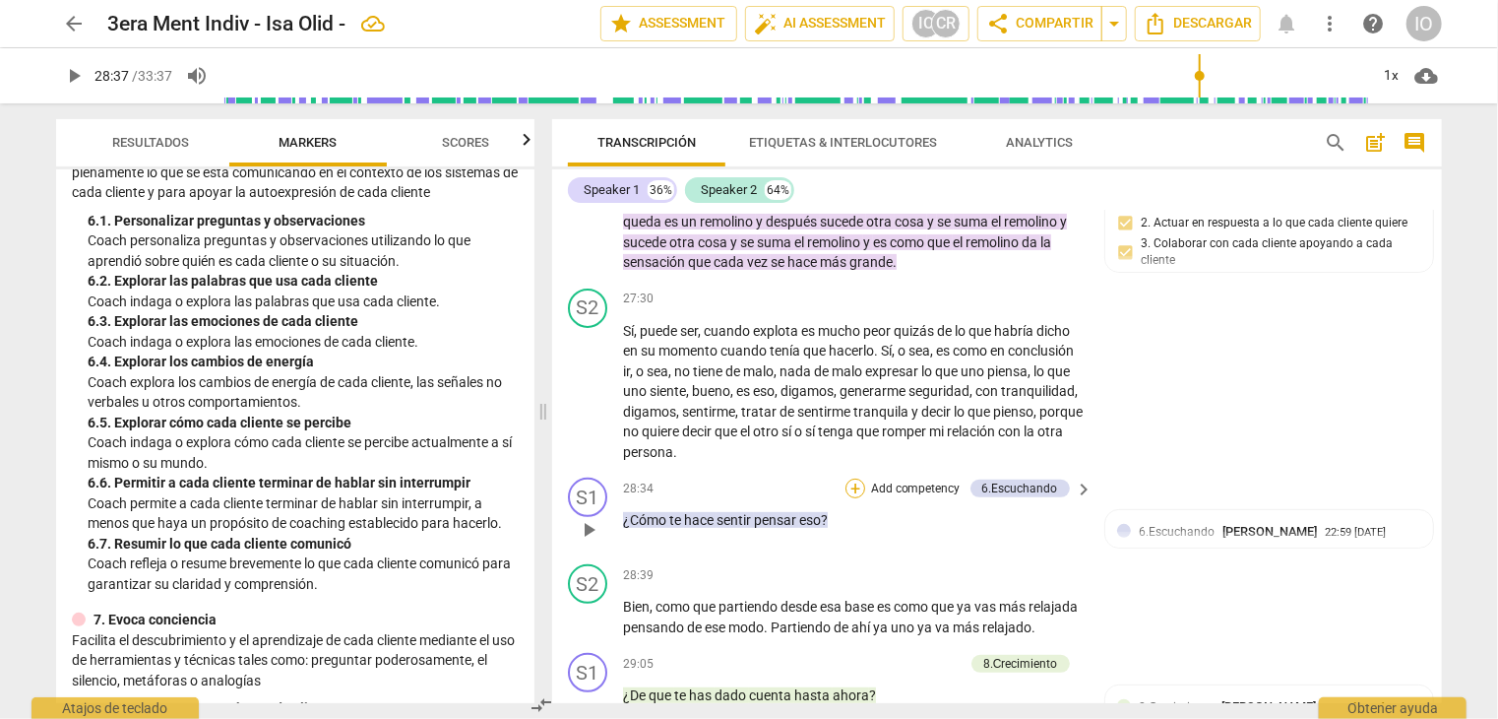
click at [847, 478] on div "+" at bounding box center [856, 488] width 20 height 20
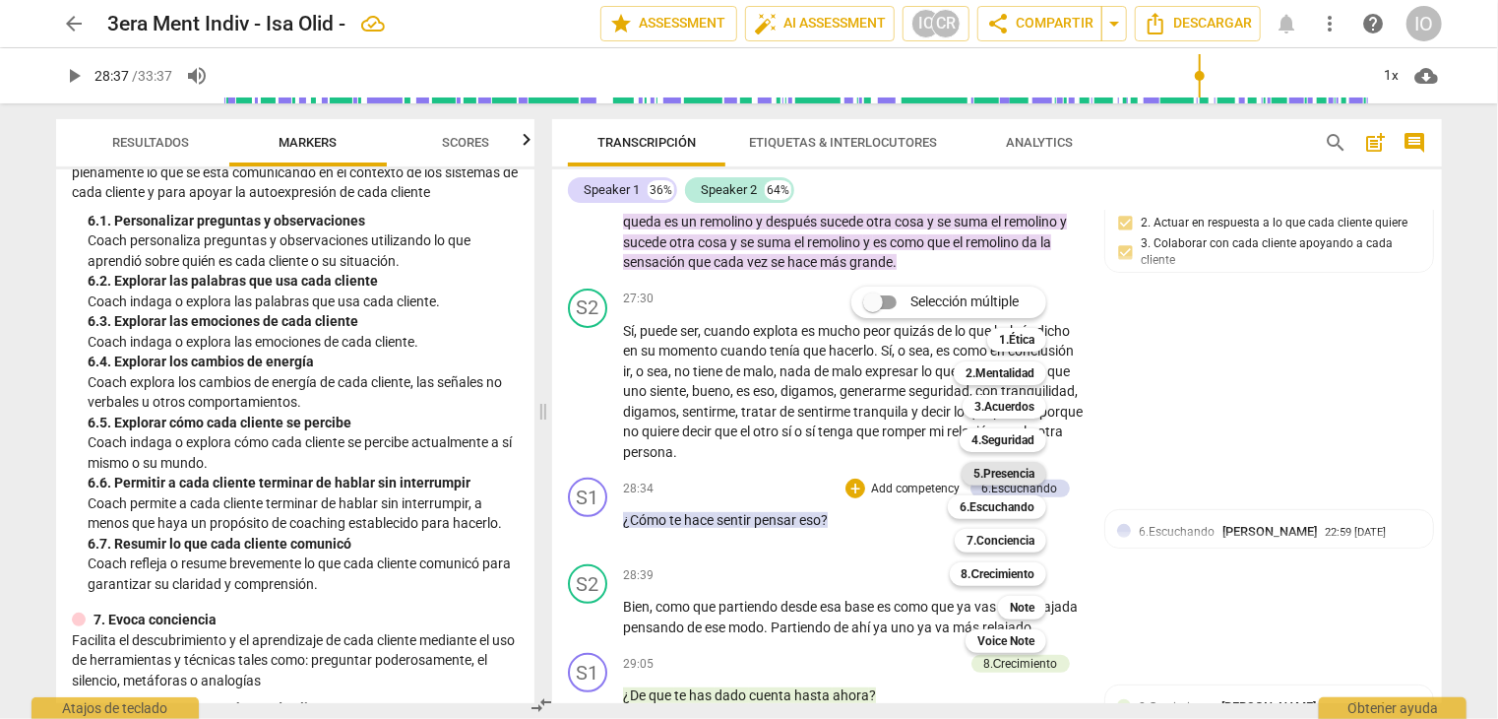
click at [977, 470] on b "5.Presencia" at bounding box center [1004, 474] width 61 height 24
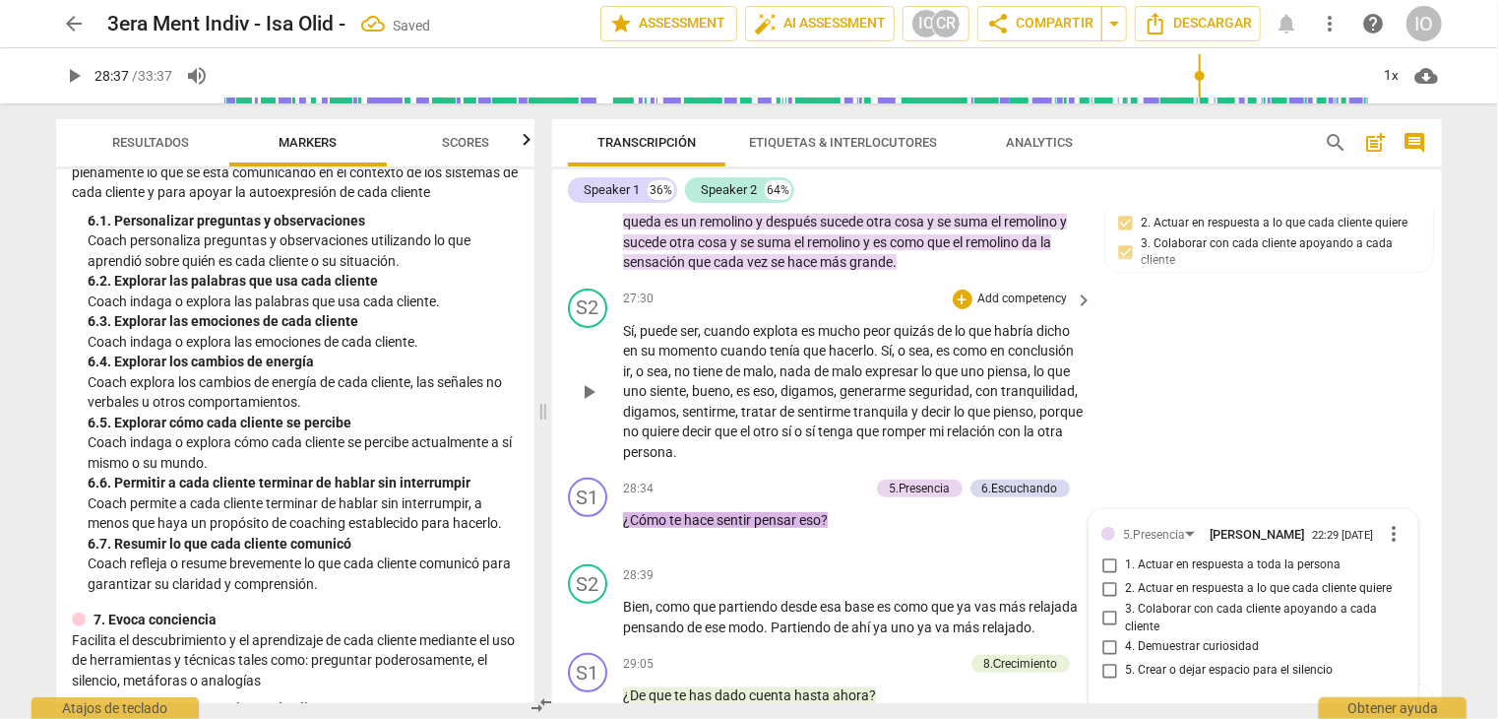
scroll to position [7784, 0]
click at [1103, 552] on input "1. Actuar en respuesta a toda la persona" at bounding box center [1110, 564] width 32 height 24
click at [1105, 634] on input "4. Demuestrar curiosidad" at bounding box center [1110, 646] width 32 height 24
click at [762, 477] on div "+" at bounding box center [762, 487] width 20 height 20
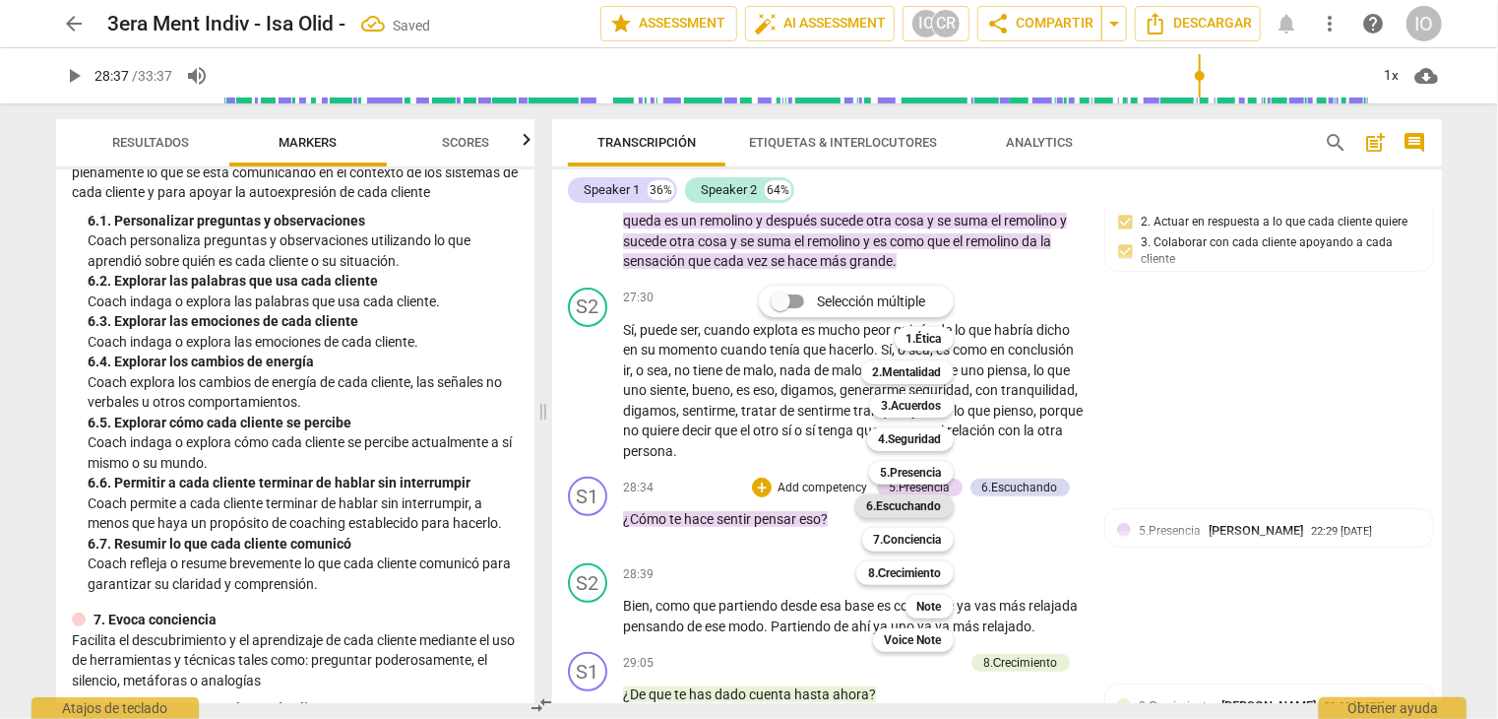
click at [931, 506] on b "6.Escuchando" at bounding box center [904, 506] width 75 height 24
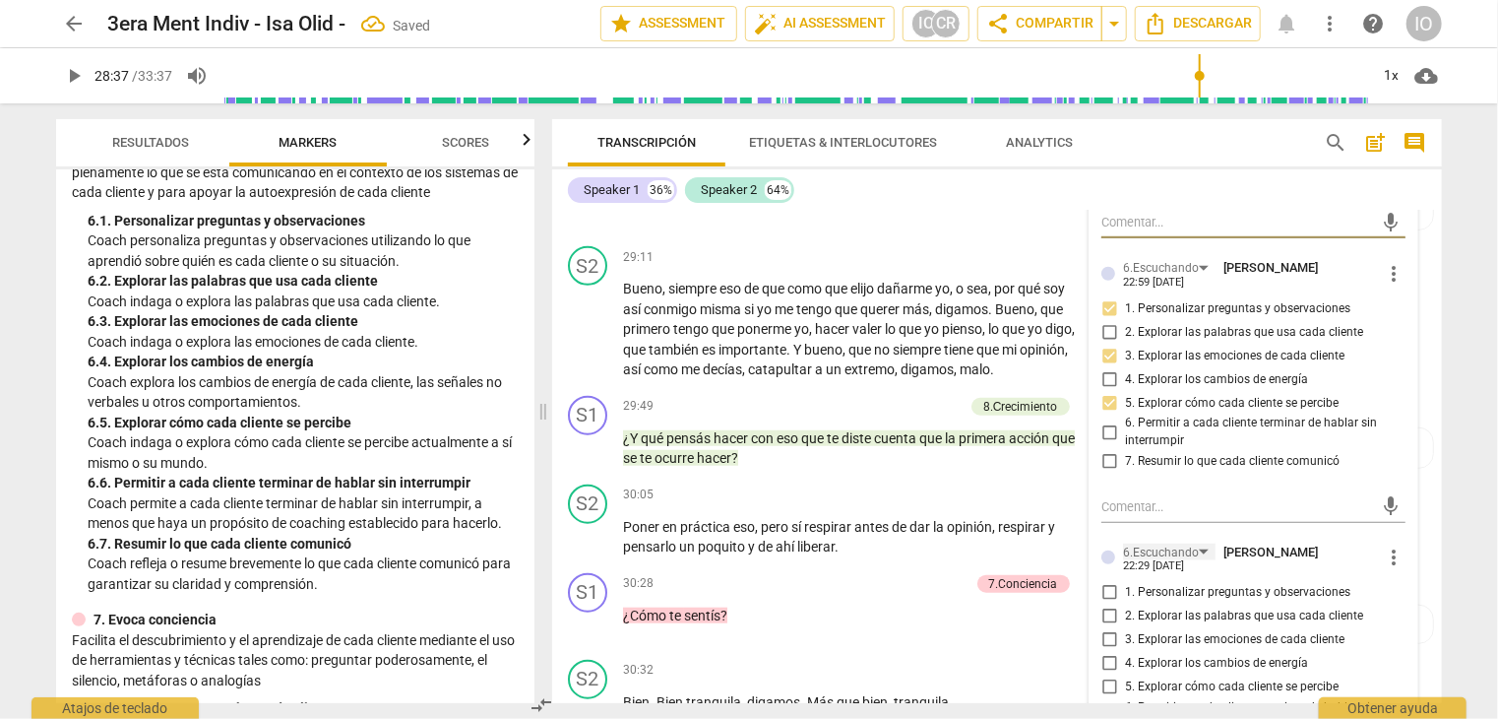
scroll to position [8375, 0]
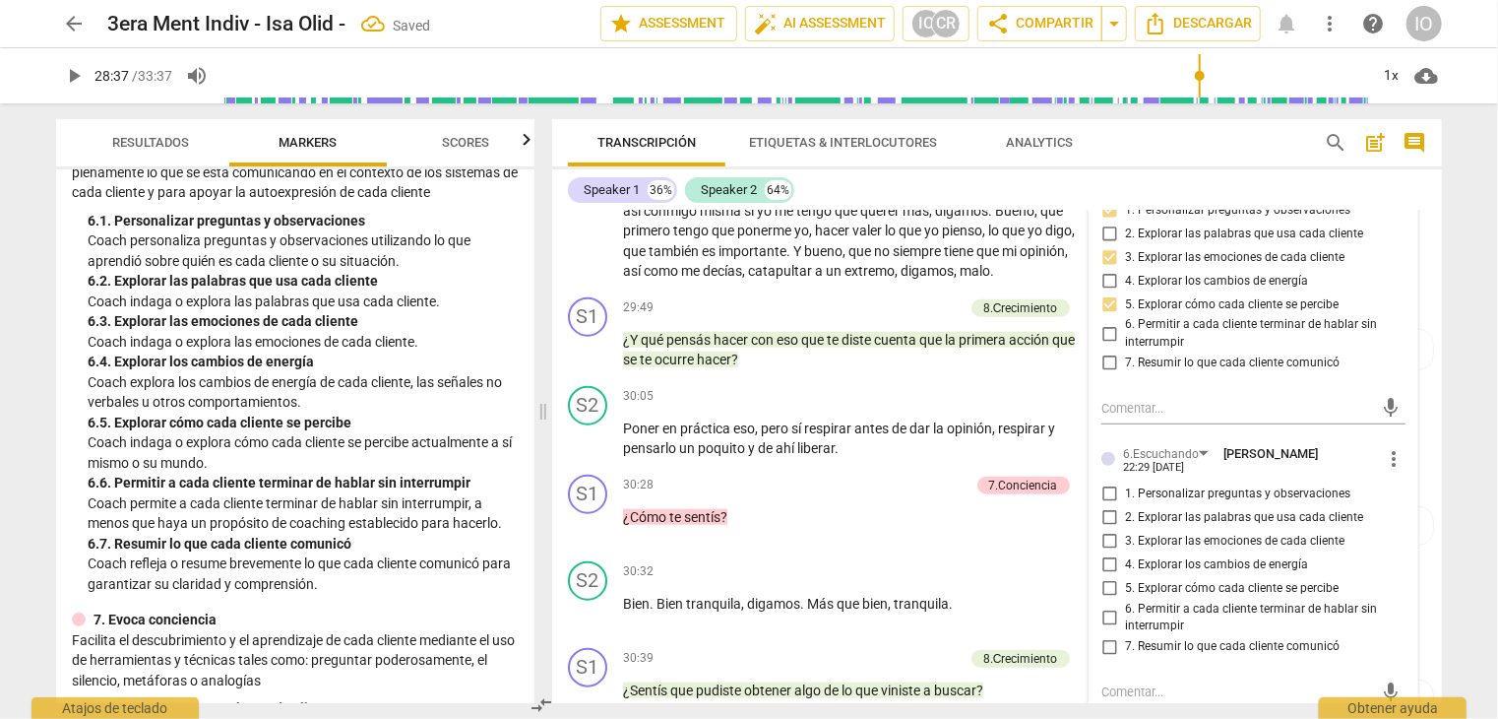
click at [1107, 482] on input "1. Personalizar preguntas y observaciones" at bounding box center [1110, 494] width 32 height 24
drag, startPoint x: 1103, startPoint y: 513, endPoint x: 1114, endPoint y: 528, distance: 18.9
click at [1103, 530] on input "3. Explorar las emociones de cada cliente" at bounding box center [1110, 542] width 32 height 24
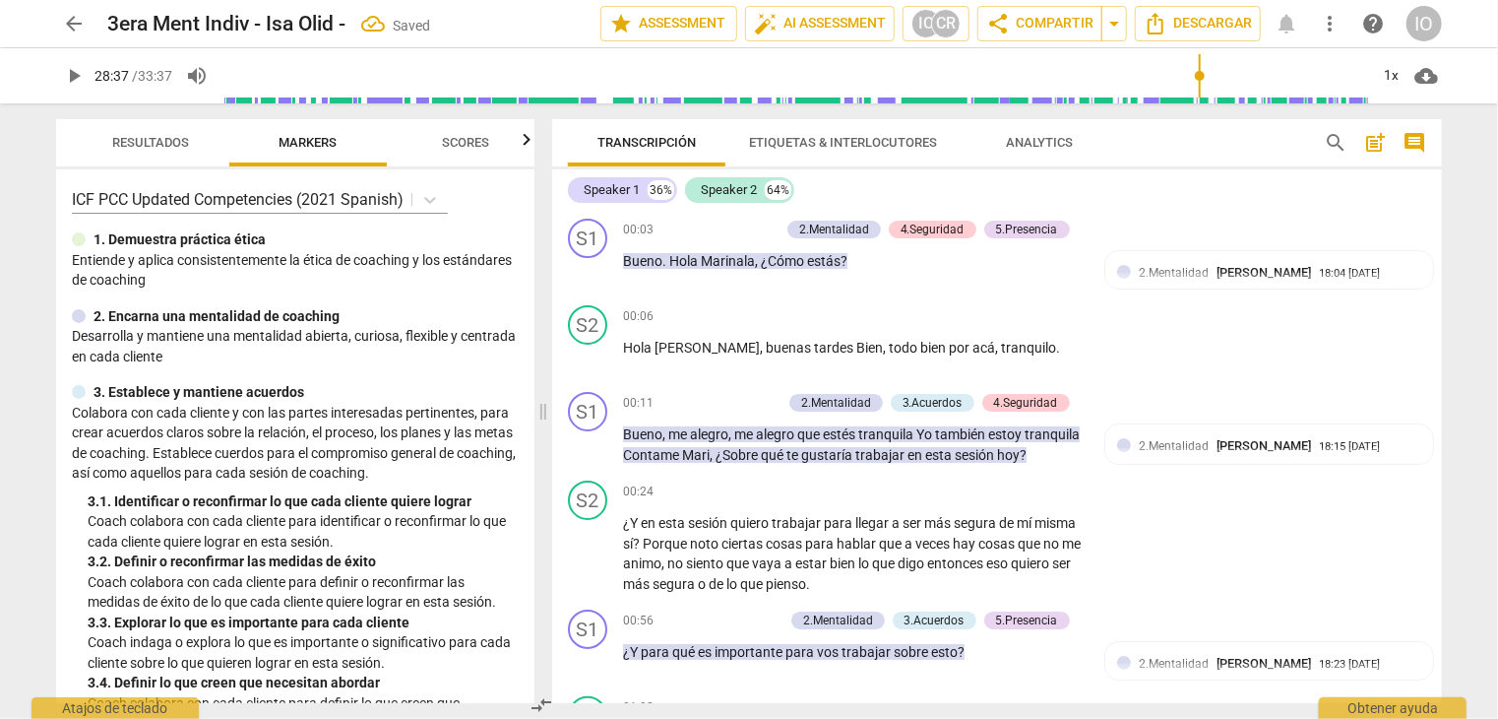
scroll to position [8375, 0]
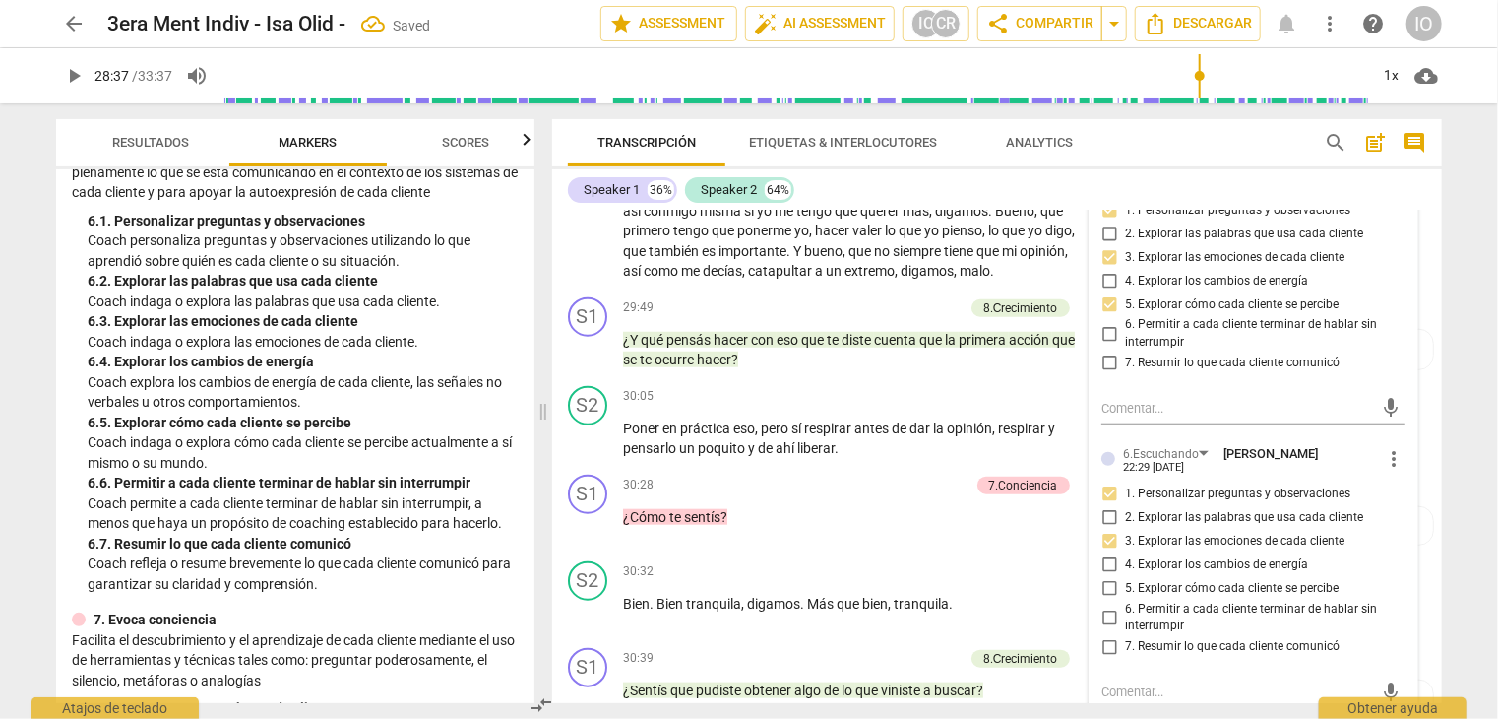
click at [1110, 577] on input "5. Explorar cómo cada cliente se percibe" at bounding box center [1110, 589] width 32 height 24
checkbox input "true"
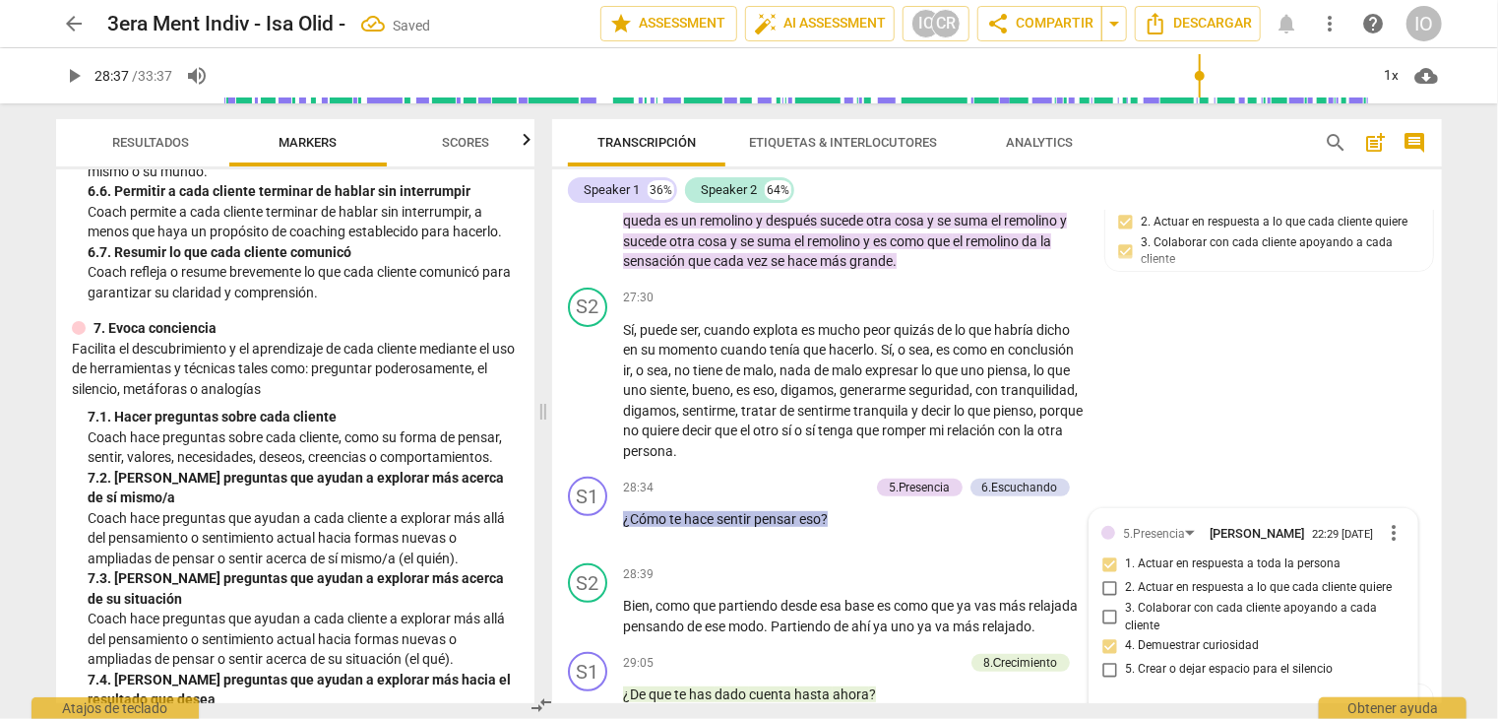
scroll to position [1575, 0]
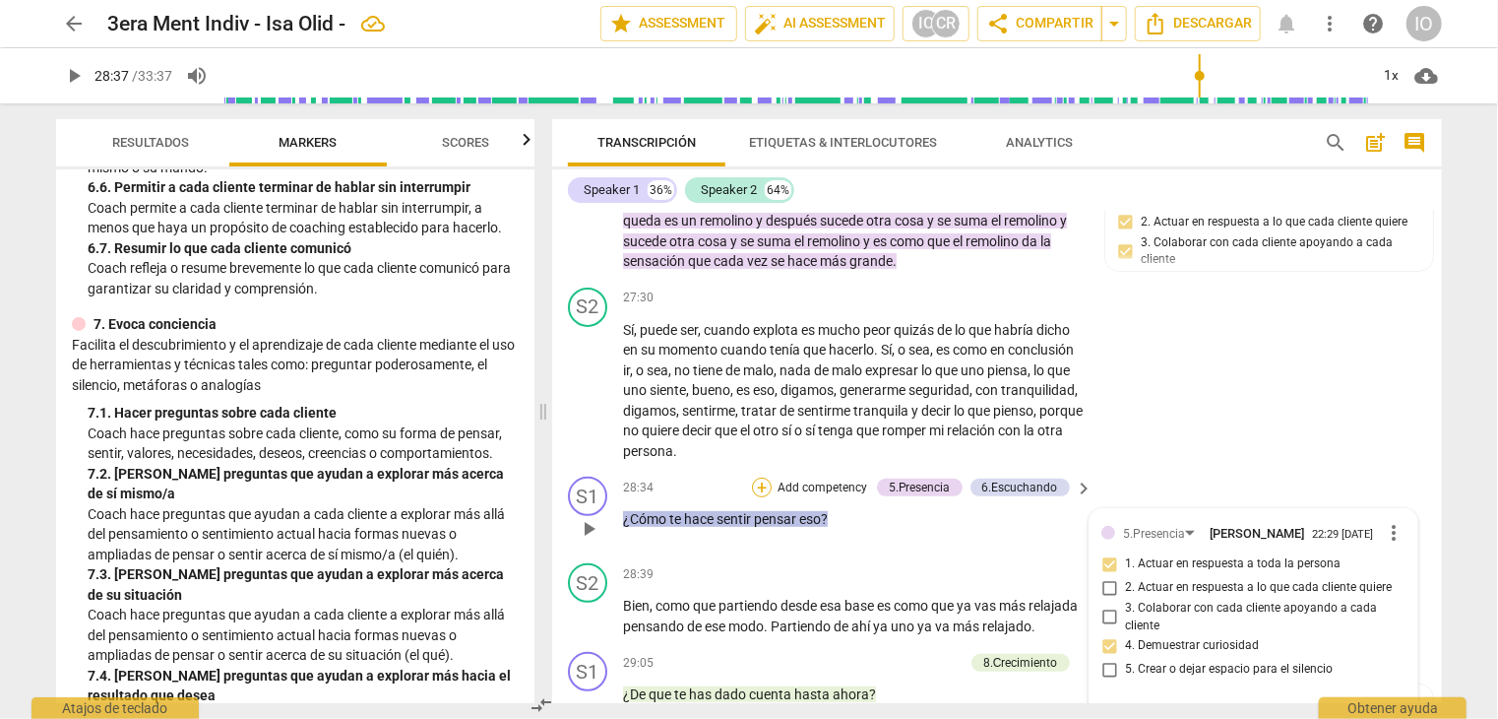
click at [754, 477] on div "+" at bounding box center [762, 487] width 20 height 20
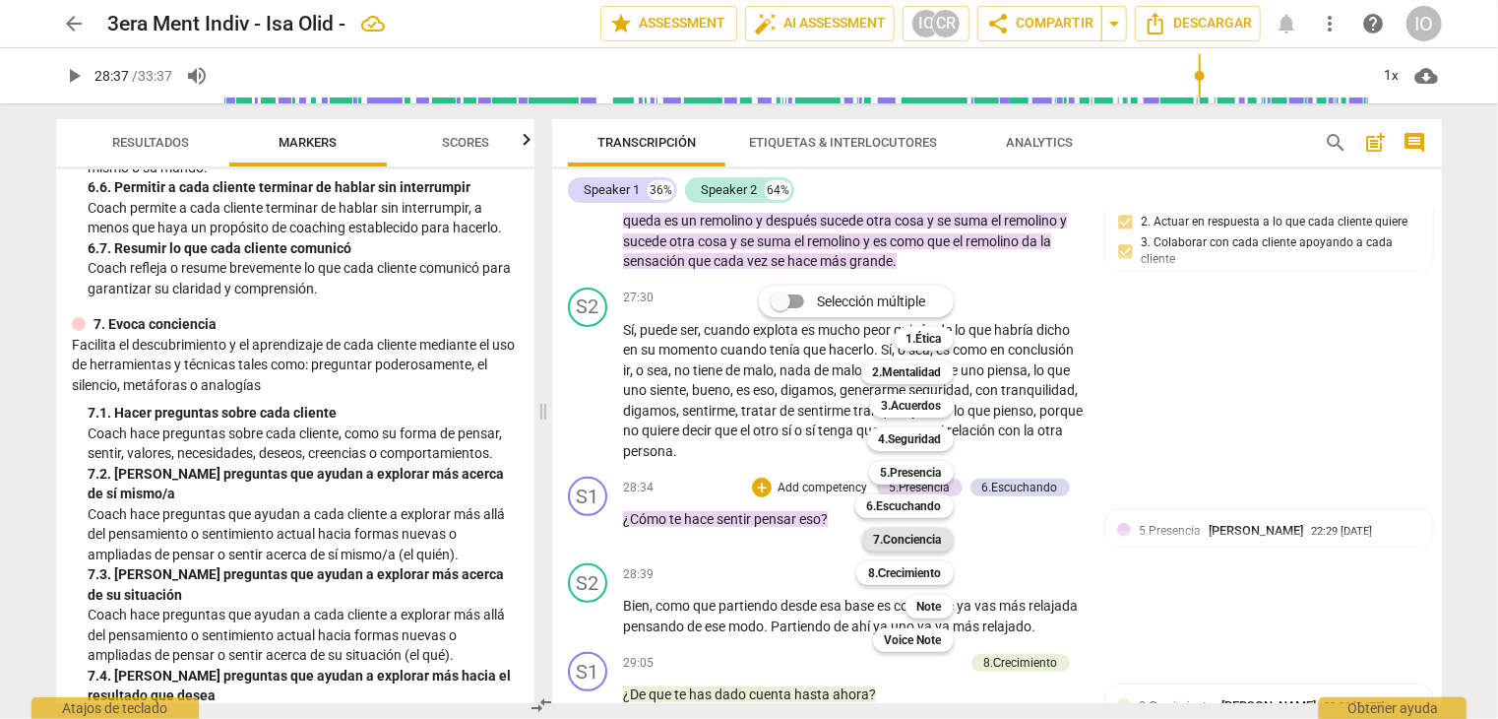
click at [888, 533] on b "7.Conciencia" at bounding box center [908, 540] width 68 height 24
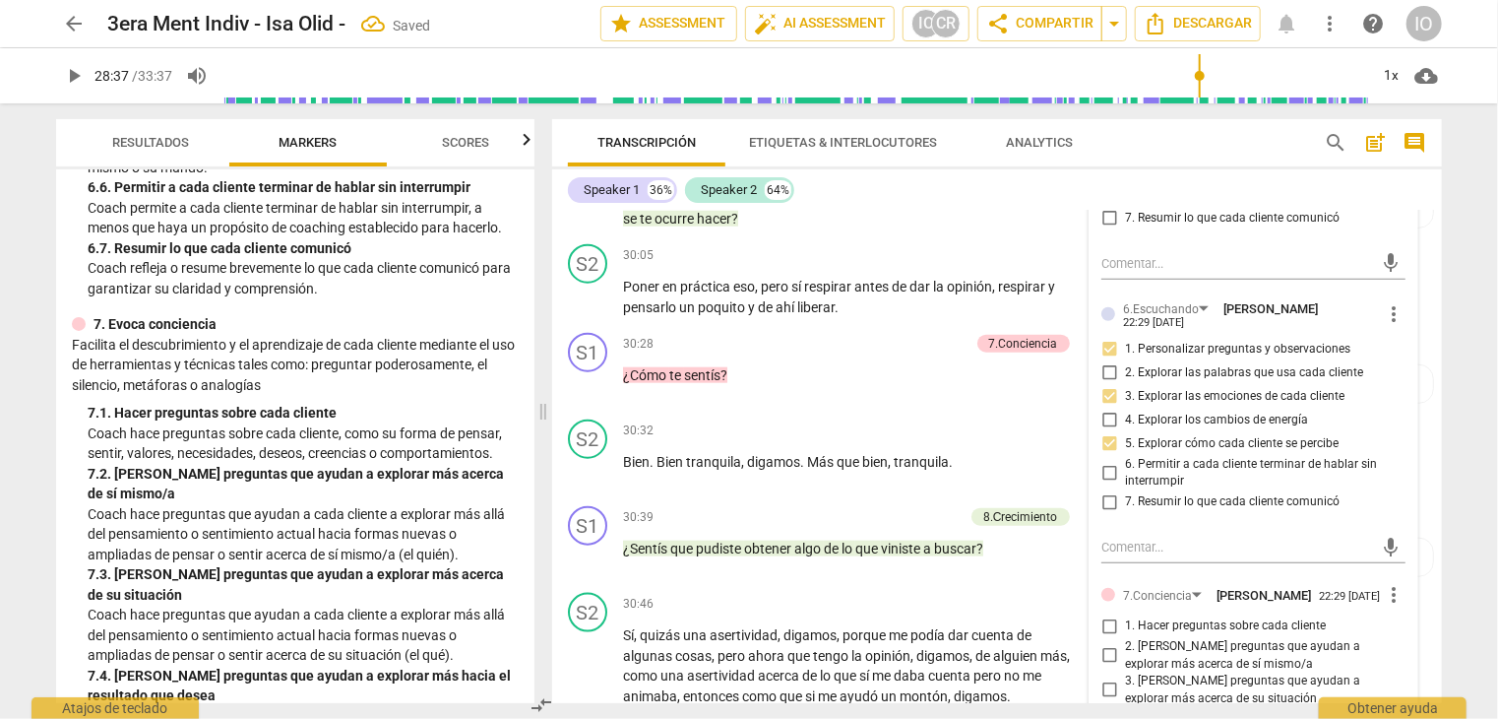
scroll to position [8670, 0]
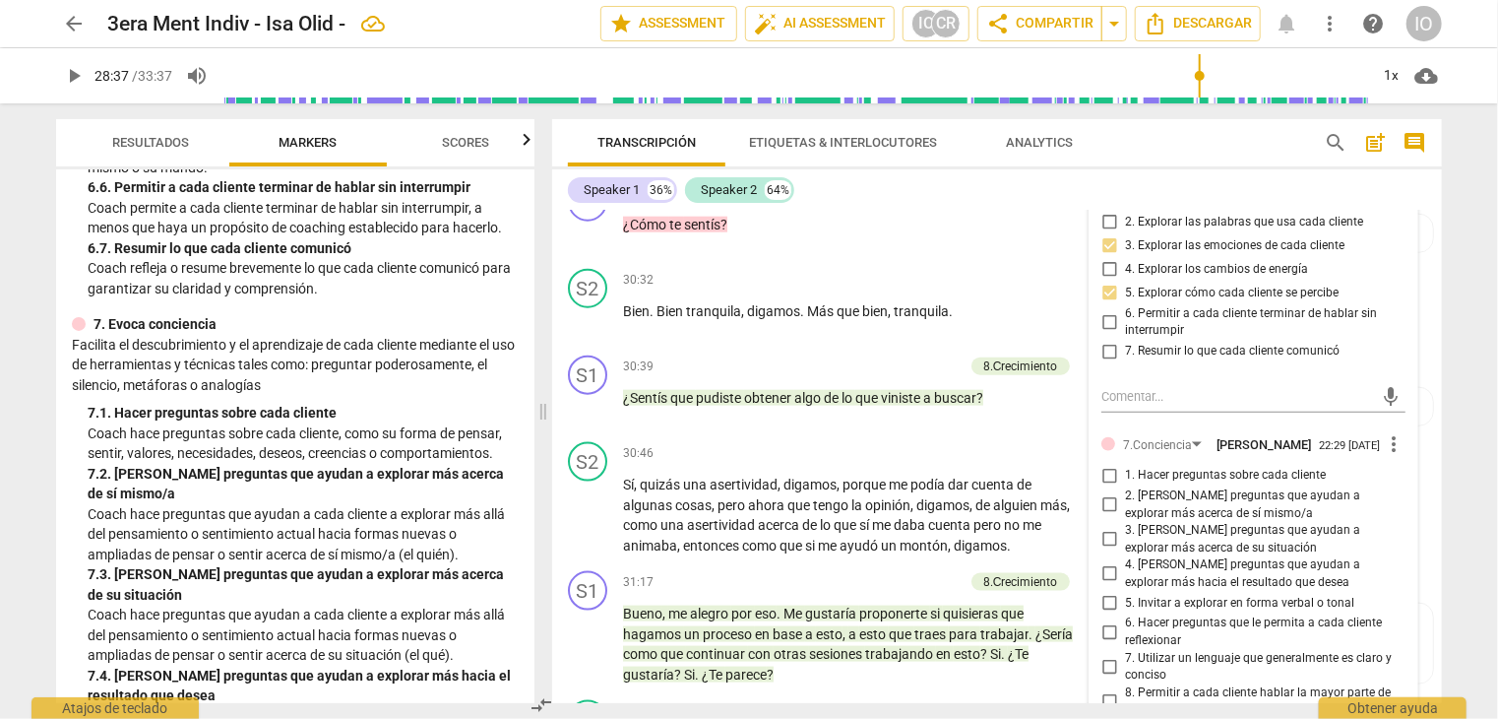
click at [1108, 493] on input "2. [PERSON_NAME] preguntas que ayudan a explorar más acerca de sí mismo/a" at bounding box center [1110, 505] width 32 height 24
checkbox input "true"
click at [1103, 620] on input "6. Hacer preguntas que le permita a cada cliente reflexionar" at bounding box center [1110, 632] width 32 height 24
checkbox input "true"
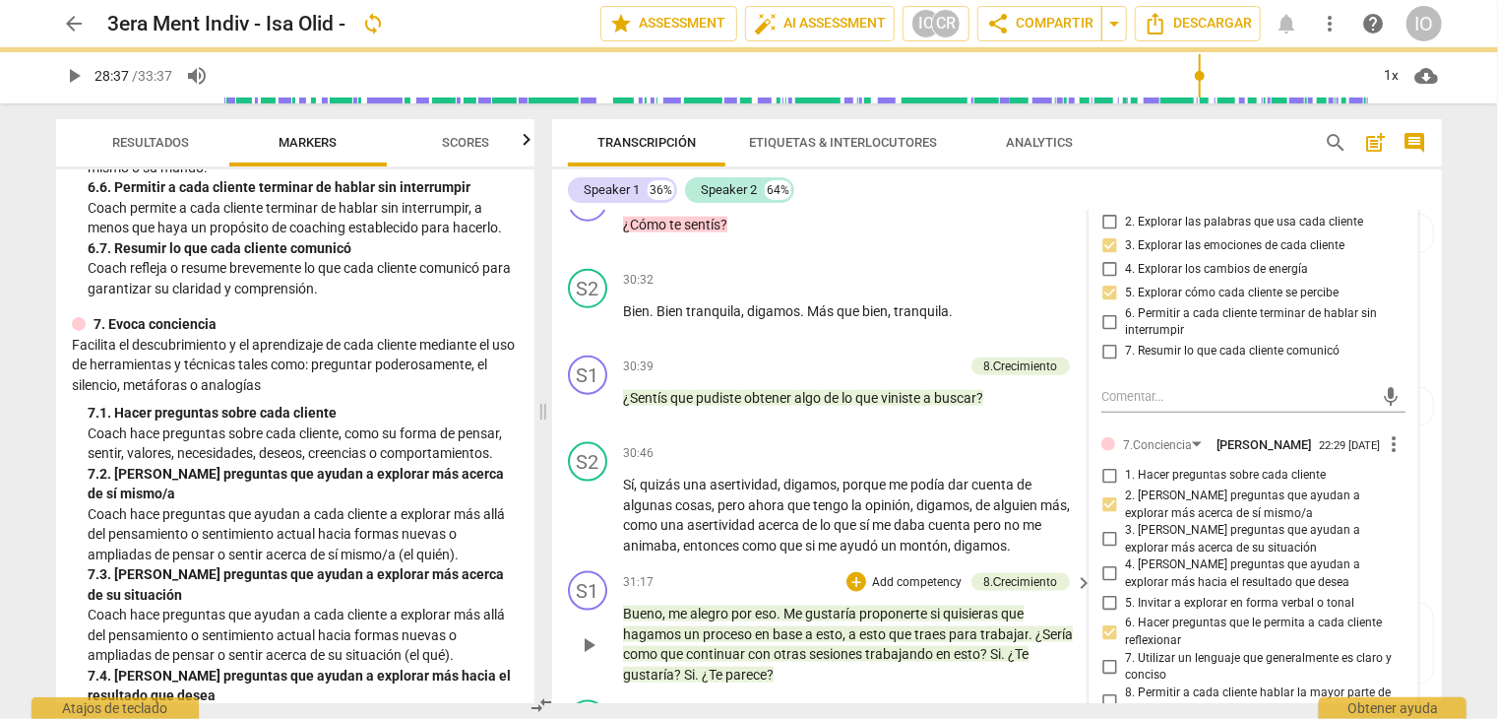
click at [1108, 655] on input "7. Utilizar un lenguaje que generalmente es claro y conciso" at bounding box center [1110, 667] width 32 height 24
checkbox input "true"
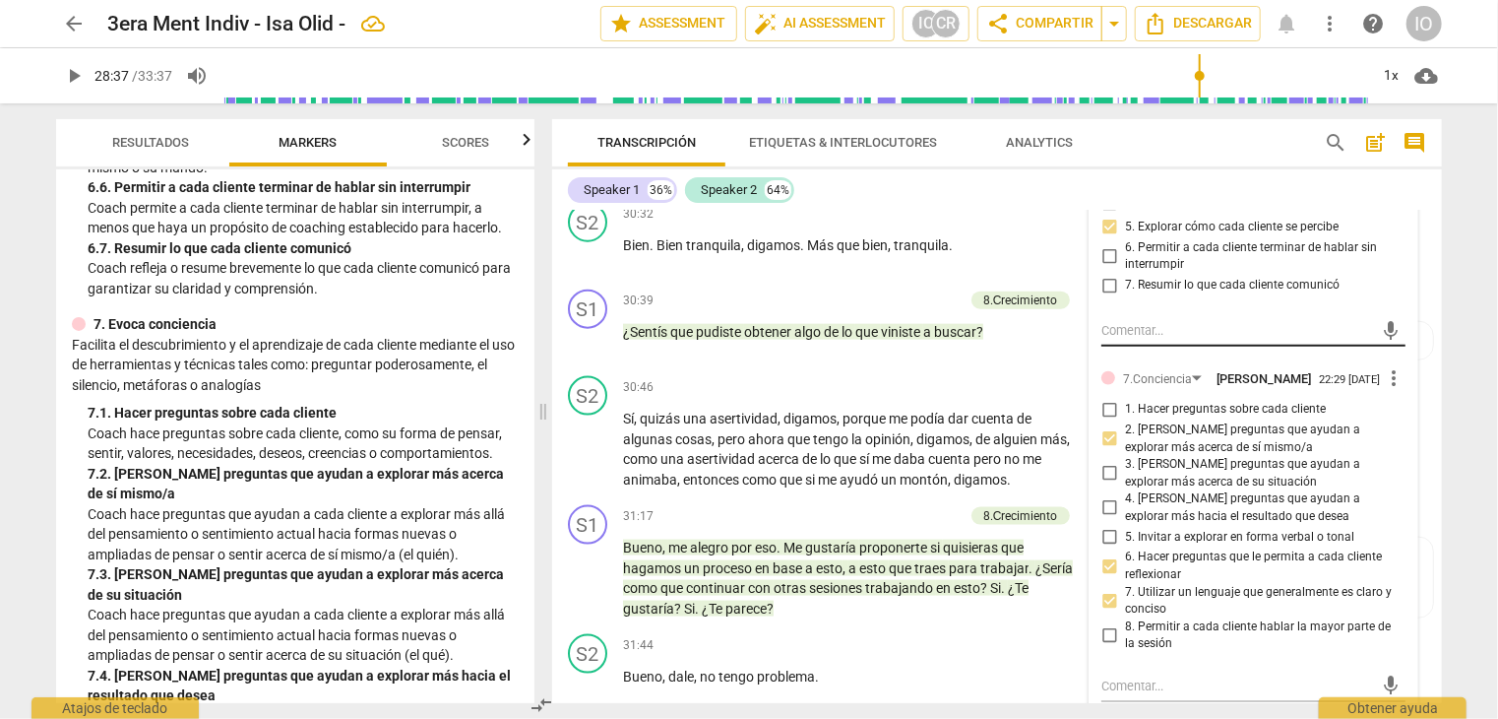
scroll to position [8769, 0]
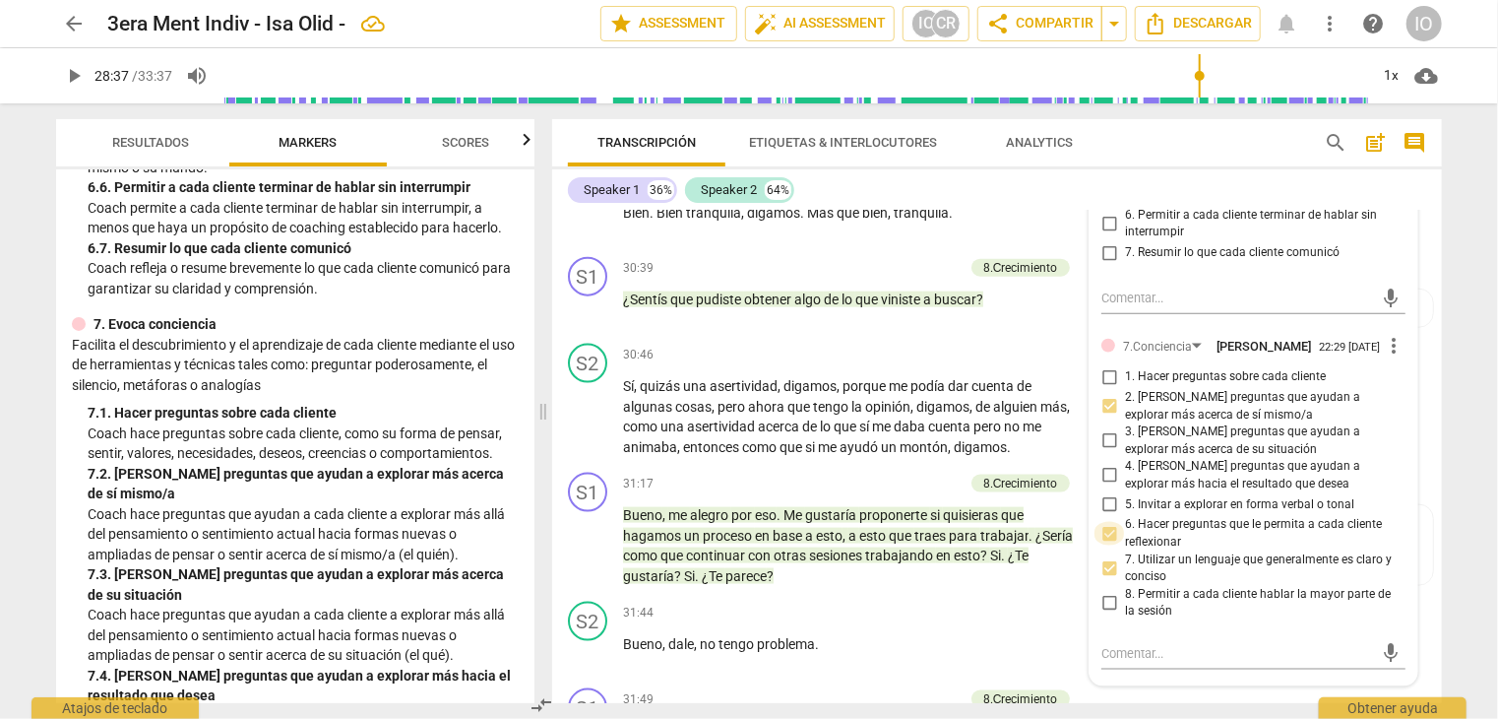
click at [1107, 522] on input "6. Hacer preguntas que le permita a cada cliente reflexionar" at bounding box center [1110, 534] width 32 height 24
click at [1101, 522] on input "6. Hacer preguntas que le permita a cada cliente reflexionar" at bounding box center [1110, 534] width 32 height 24
checkbox input "false"
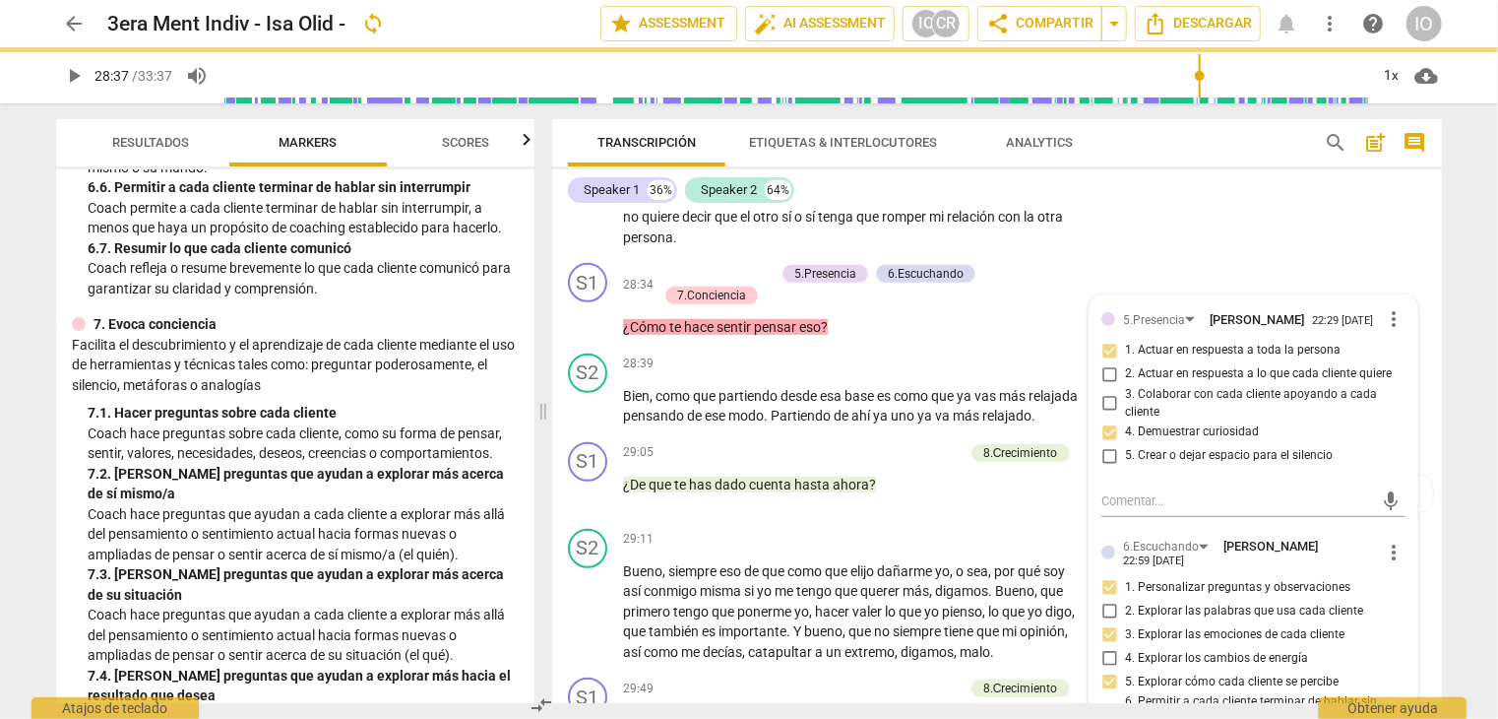
scroll to position [7981, 0]
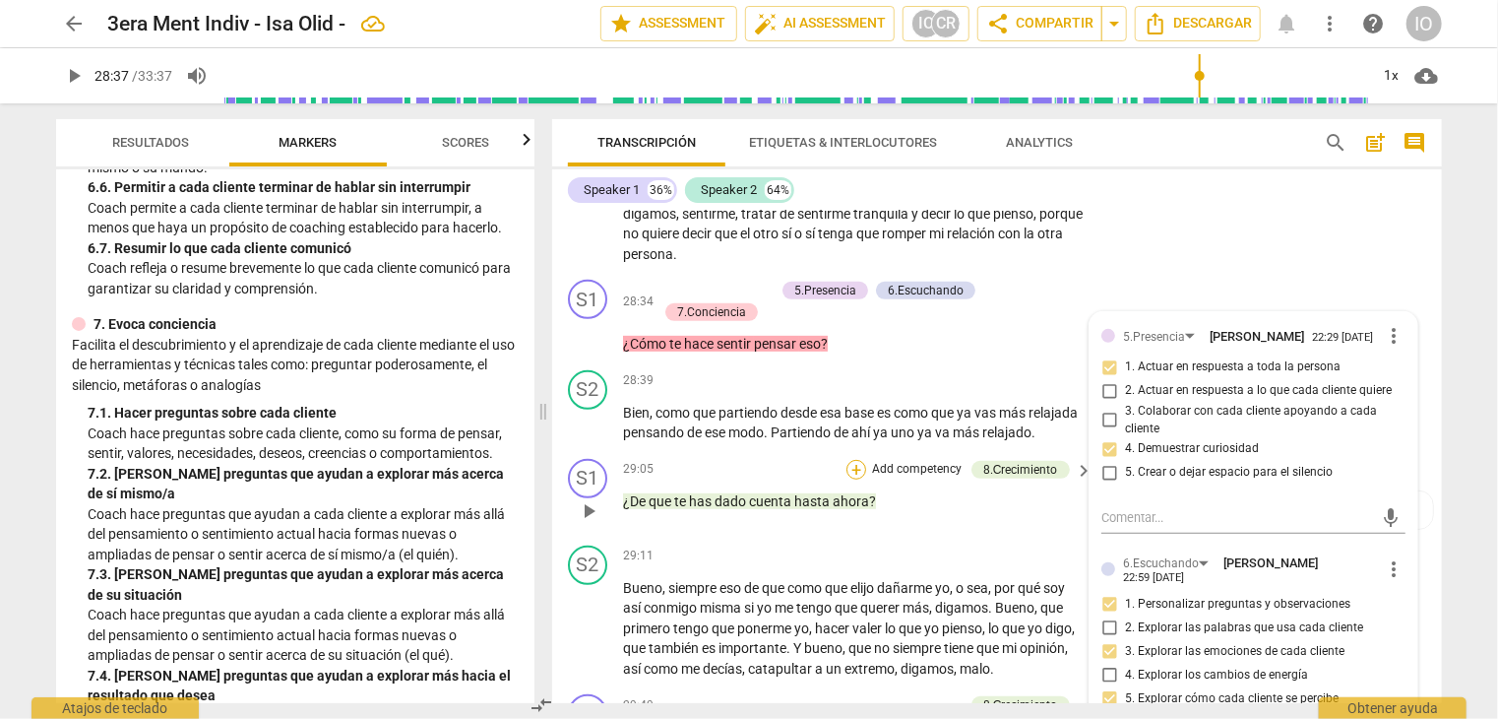
click at [851, 470] on div "+" at bounding box center [857, 470] width 20 height 20
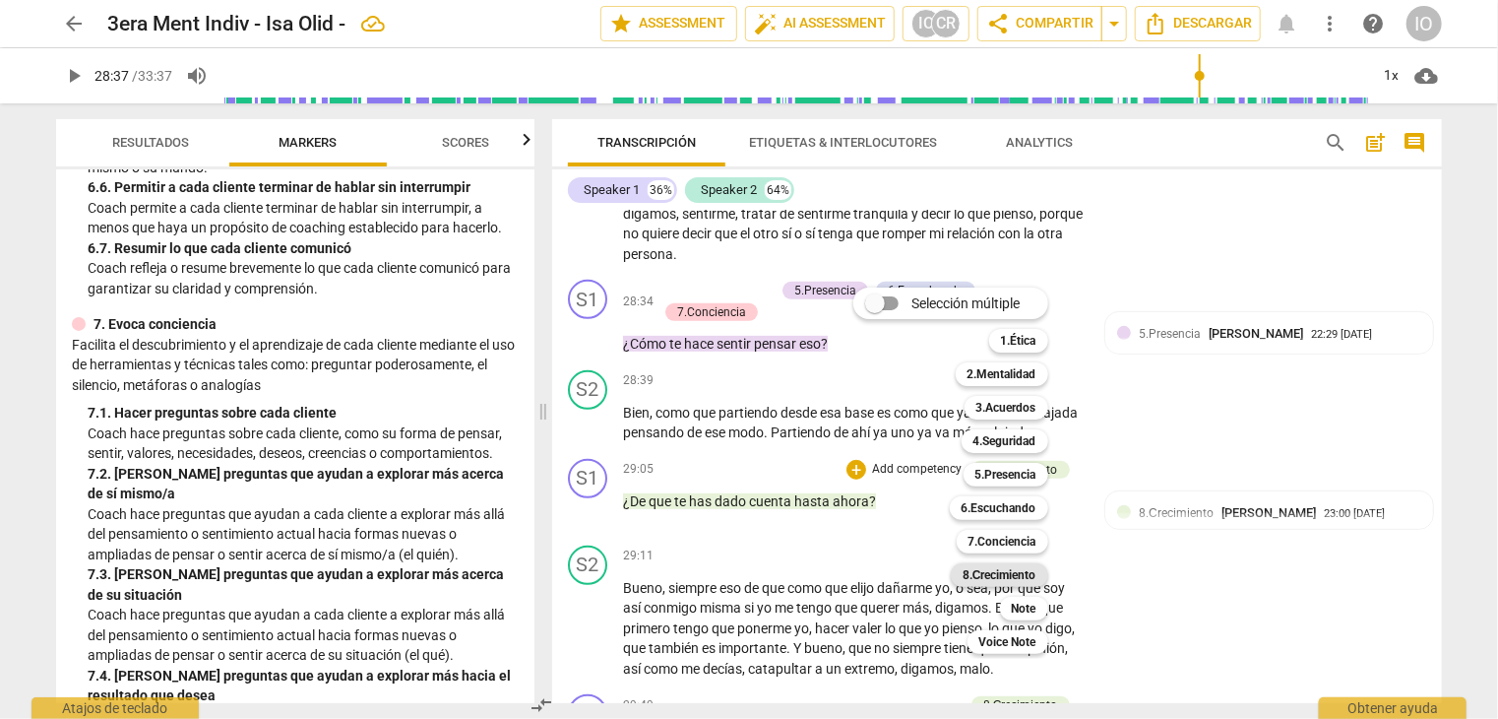
click at [1006, 572] on b "8.Сrecimiento" at bounding box center [1000, 575] width 74 height 24
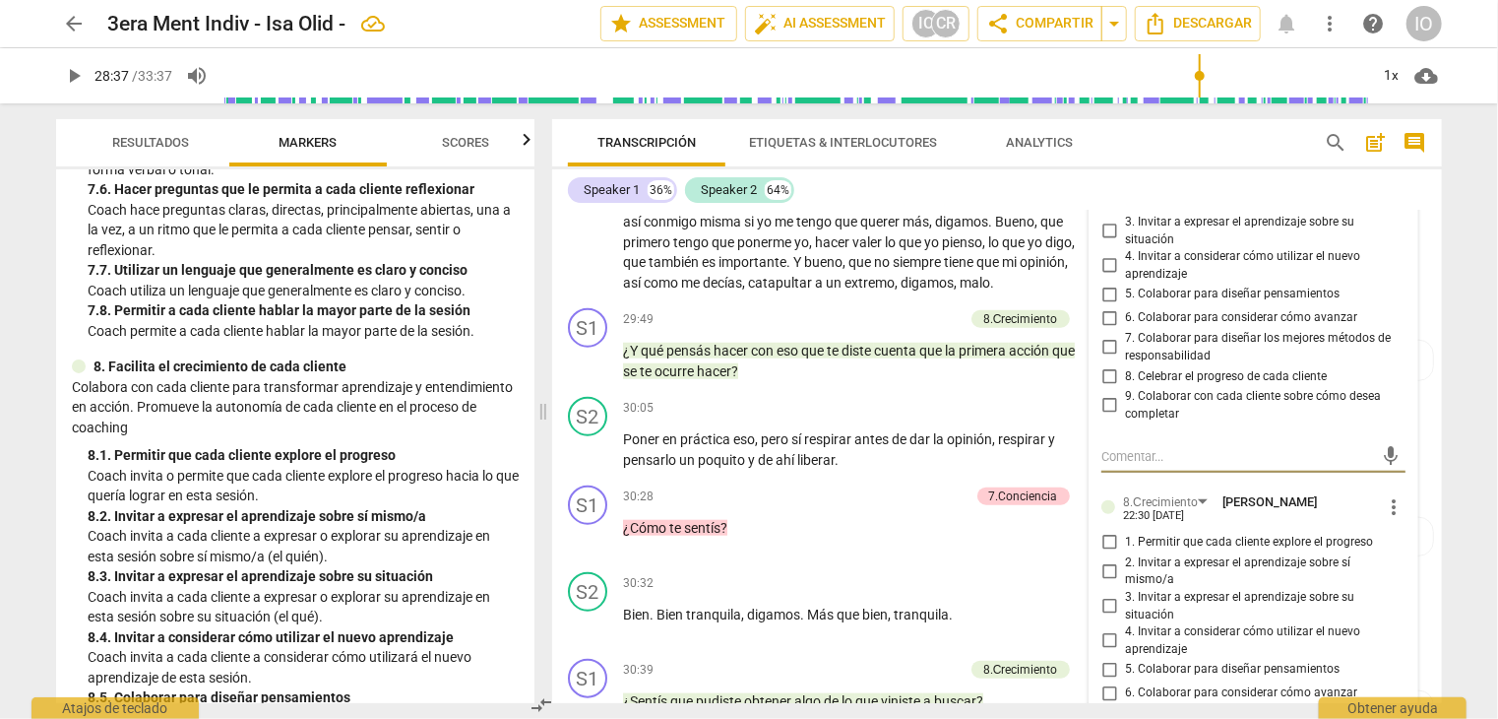
scroll to position [2264, 0]
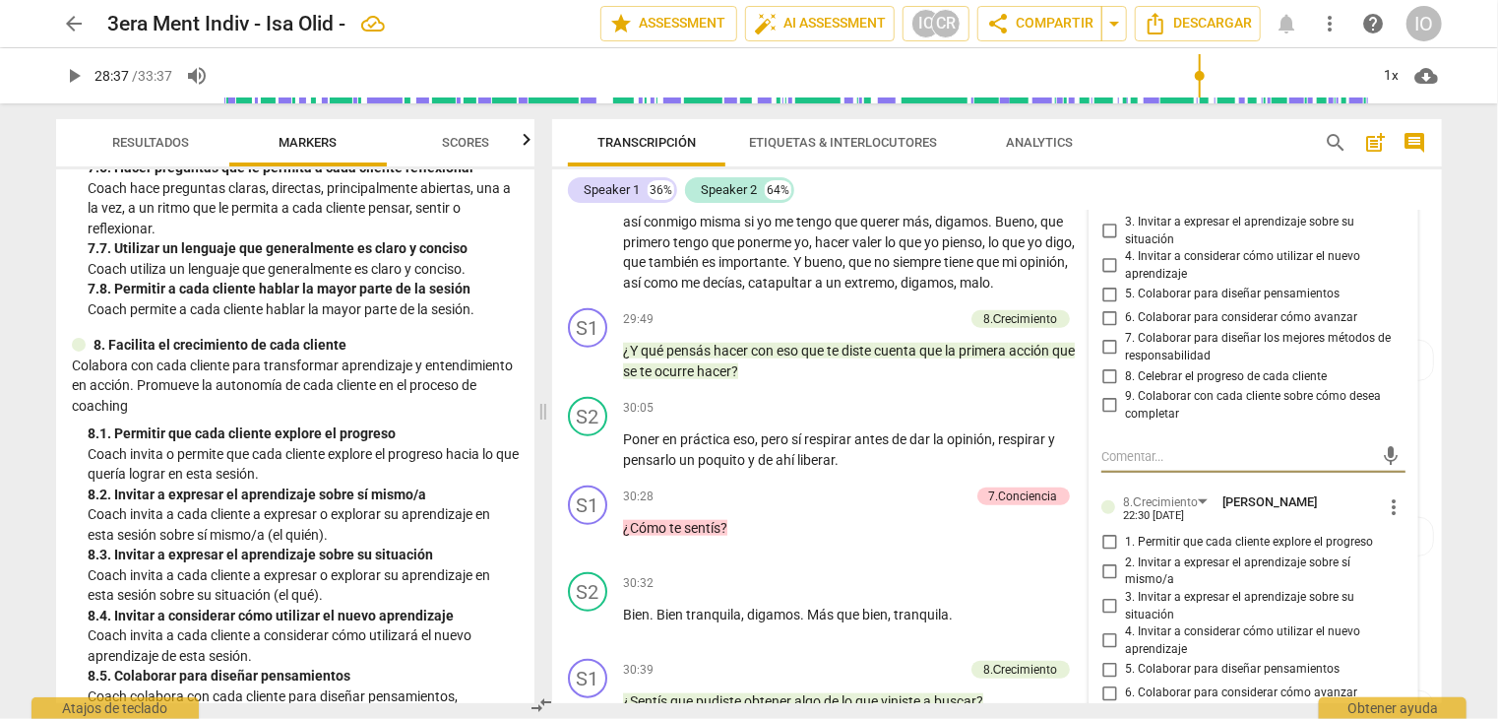
click at [1106, 570] on input "2. Invitar a expresar el aprendizaje sobre sí mismo/a" at bounding box center [1110, 571] width 32 height 24
checkbox input "true"
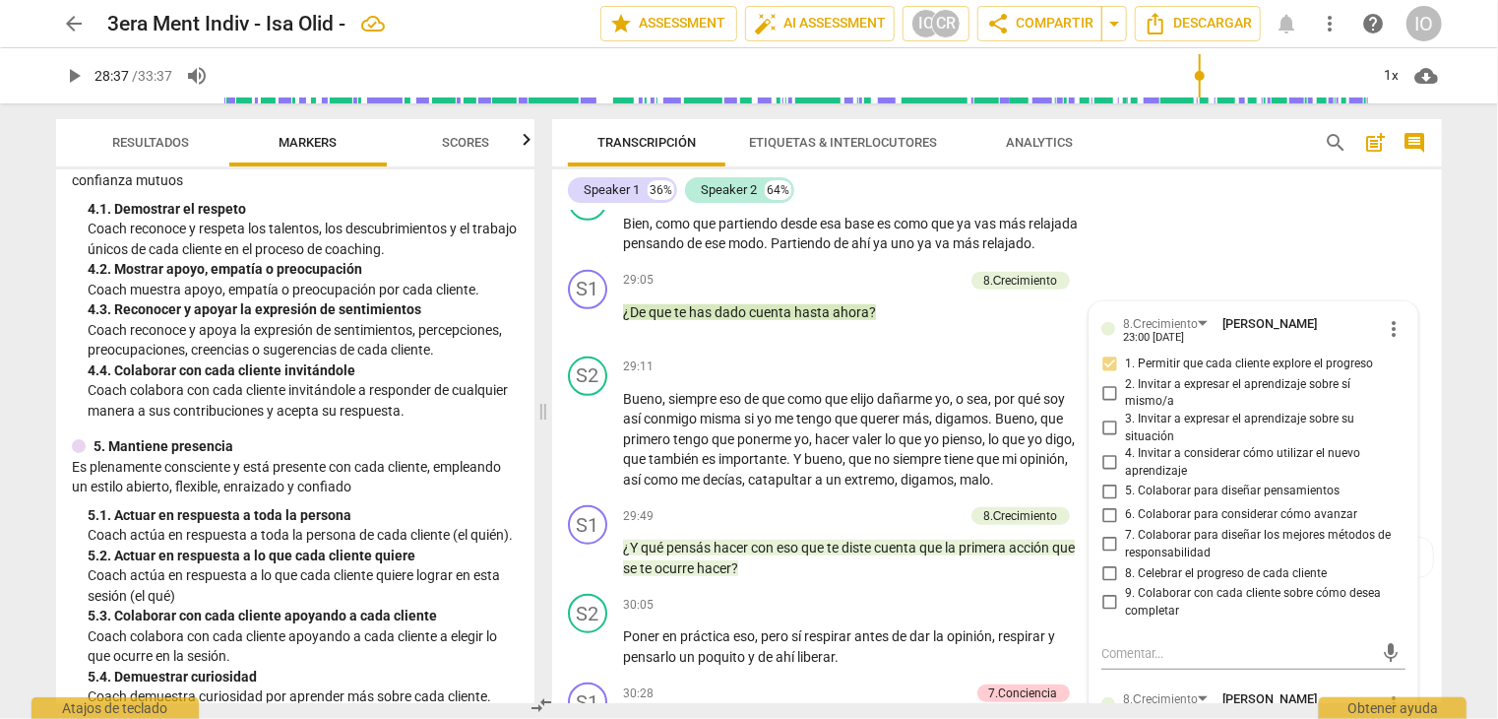
scroll to position [596, 0]
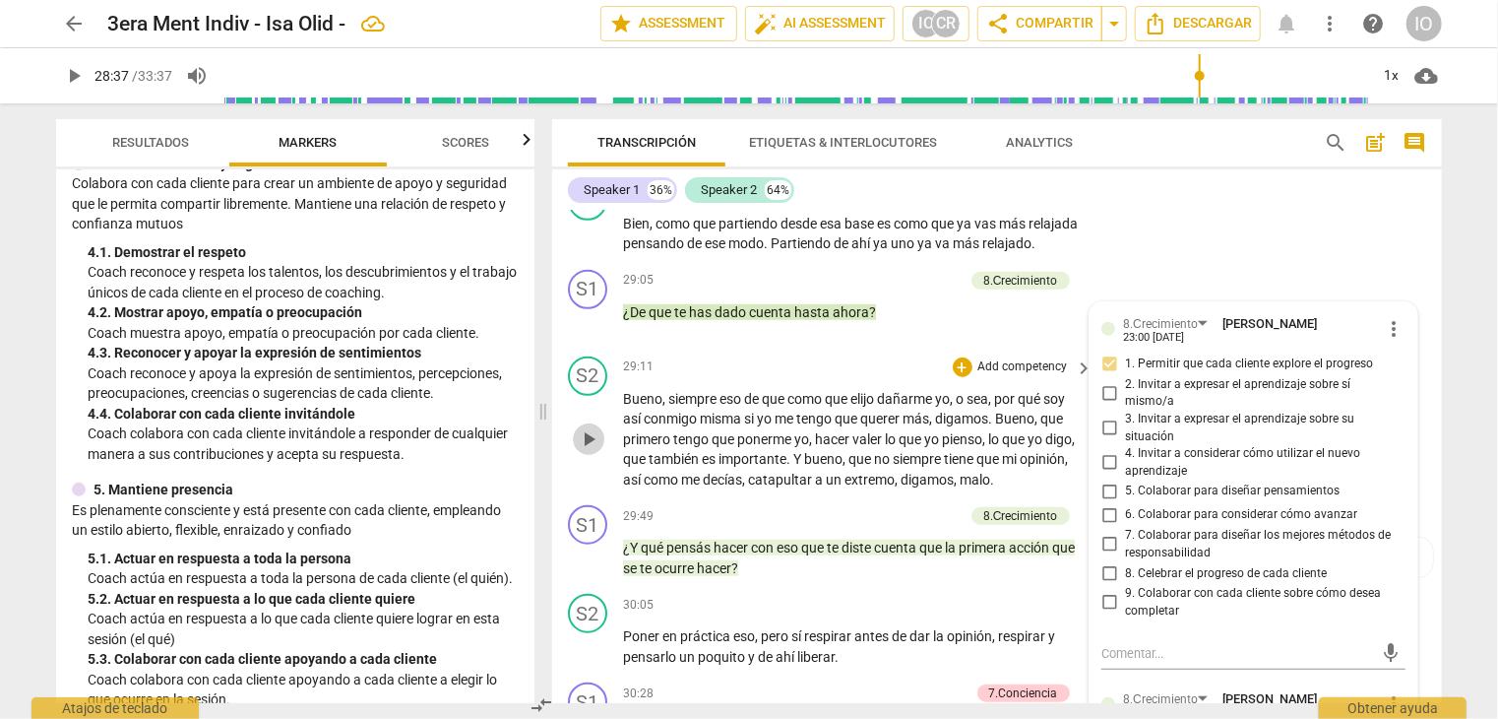
click at [589, 438] on span "play_arrow" at bounding box center [589, 439] width 24 height 24
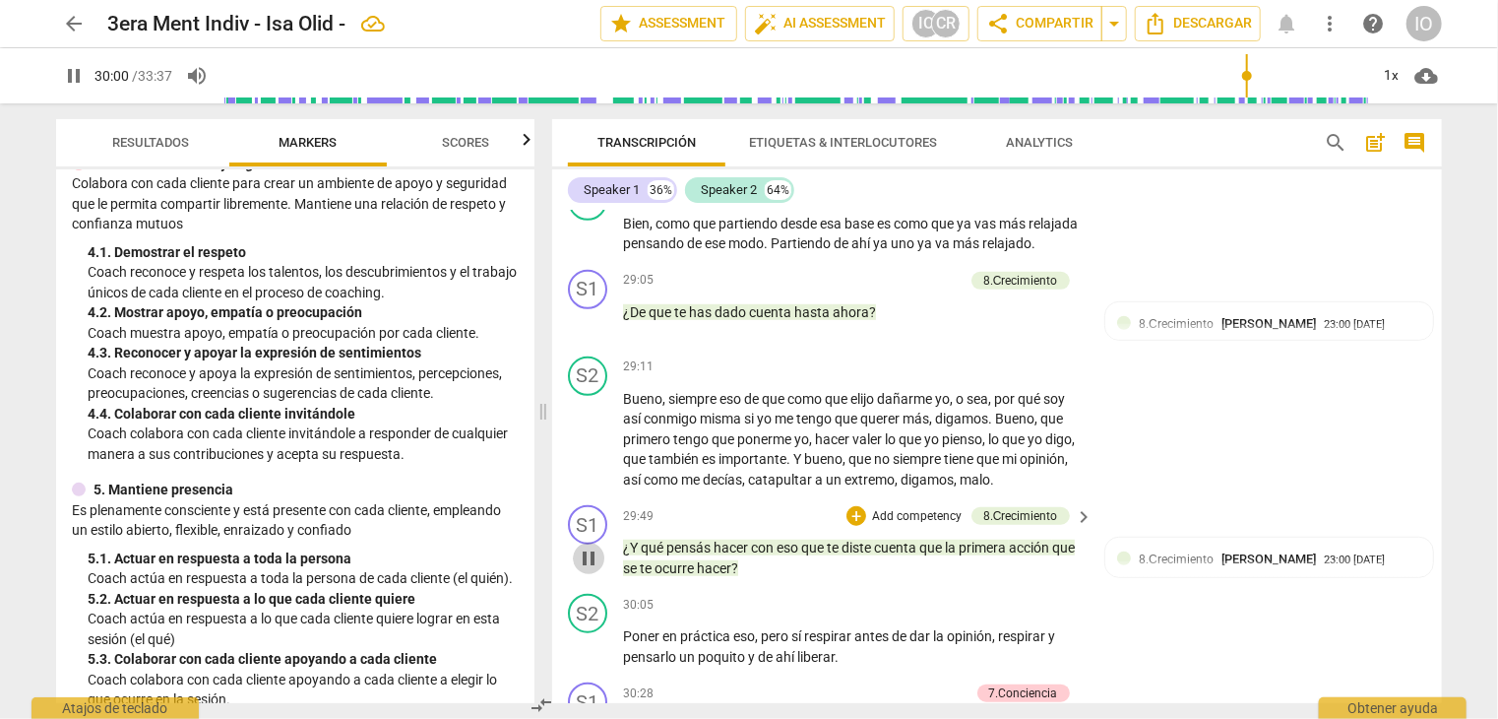
click at [592, 558] on span "pause" at bounding box center [589, 558] width 24 height 24
type input "1801"
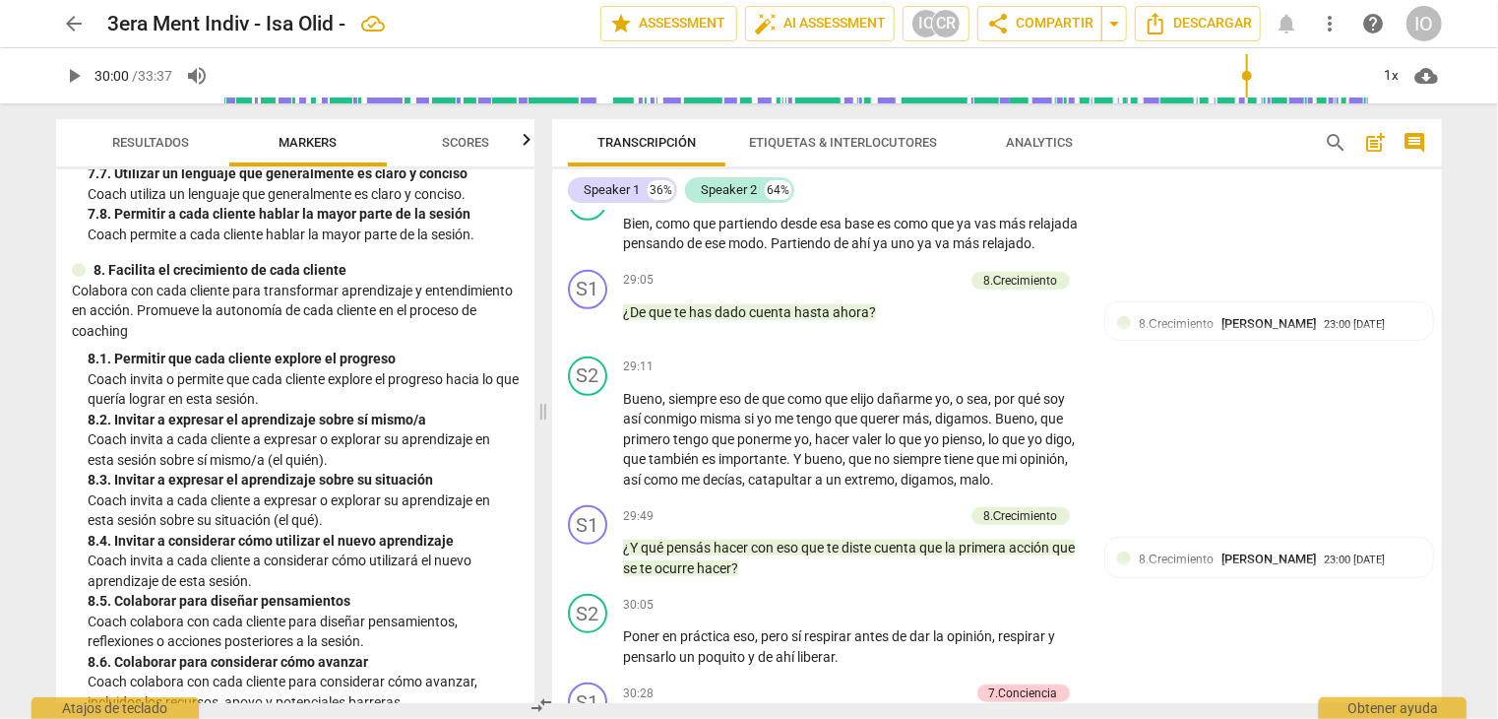
scroll to position [2368, 0]
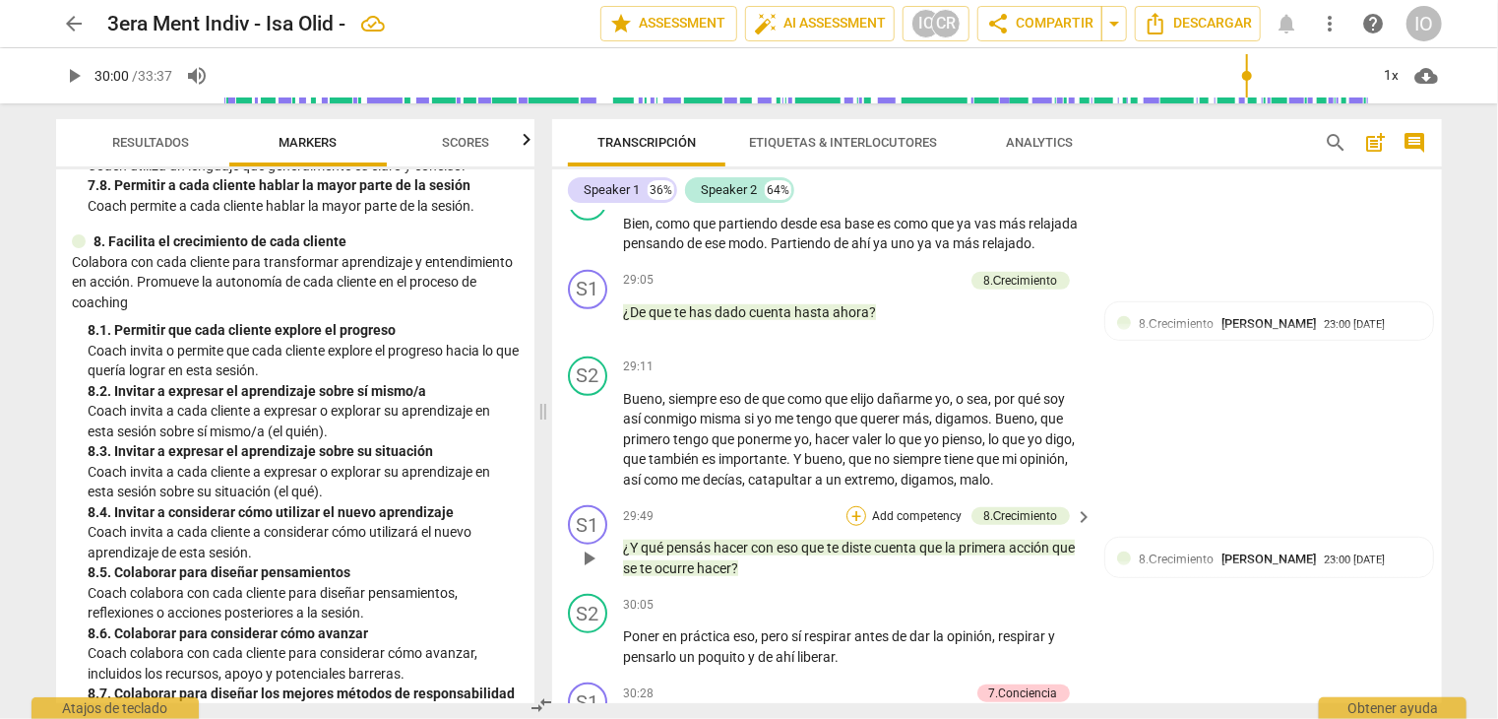
click at [847, 518] on div "+" at bounding box center [857, 516] width 20 height 20
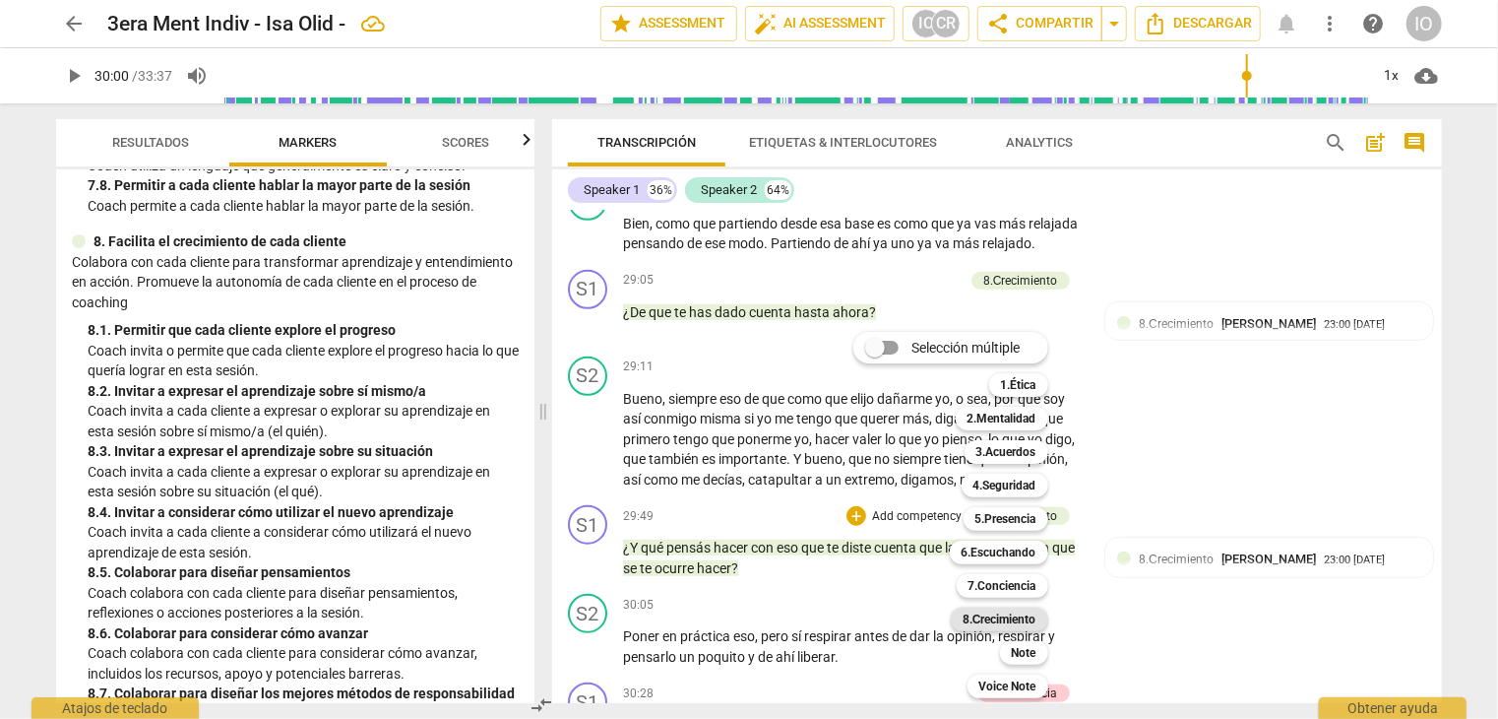
click at [985, 615] on b "8.Сrecimiento" at bounding box center [1000, 619] width 74 height 24
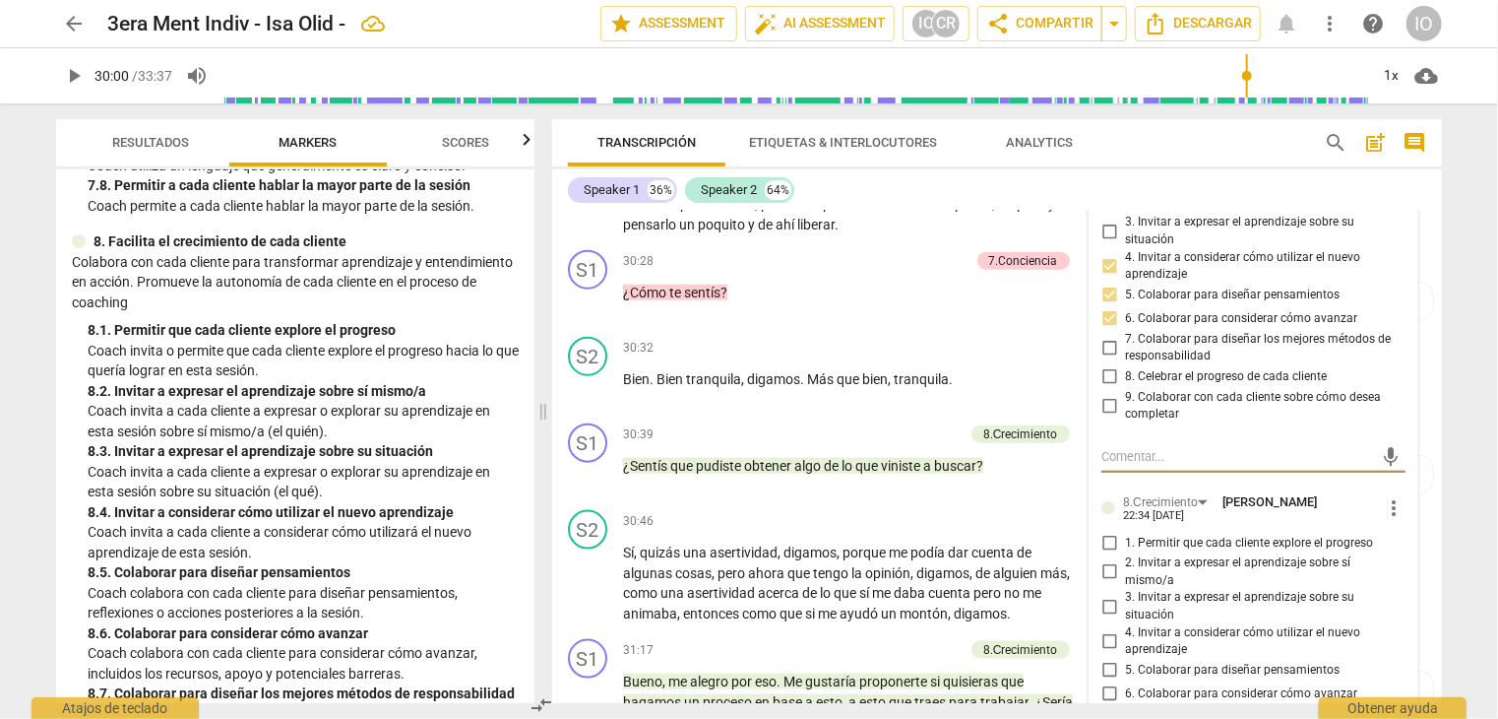
scroll to position [8701, 0]
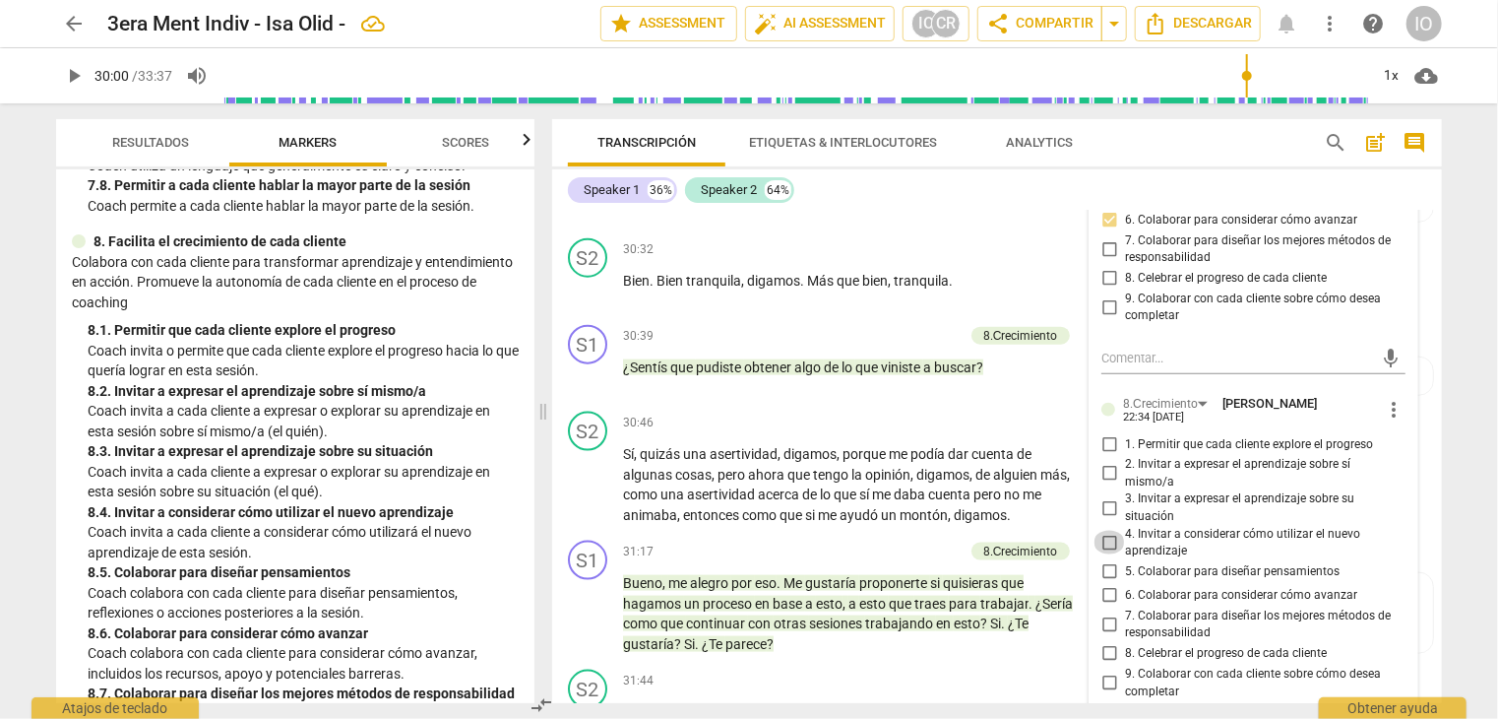
click at [1108, 536] on input "4. Invitar a considerar cómo utilizar el nuevo aprendizaje" at bounding box center [1110, 543] width 32 height 24
checkbox input "true"
click at [1110, 564] on input "5. Colaborar para diseñar pensamientos" at bounding box center [1110, 572] width 32 height 24
checkbox input "true"
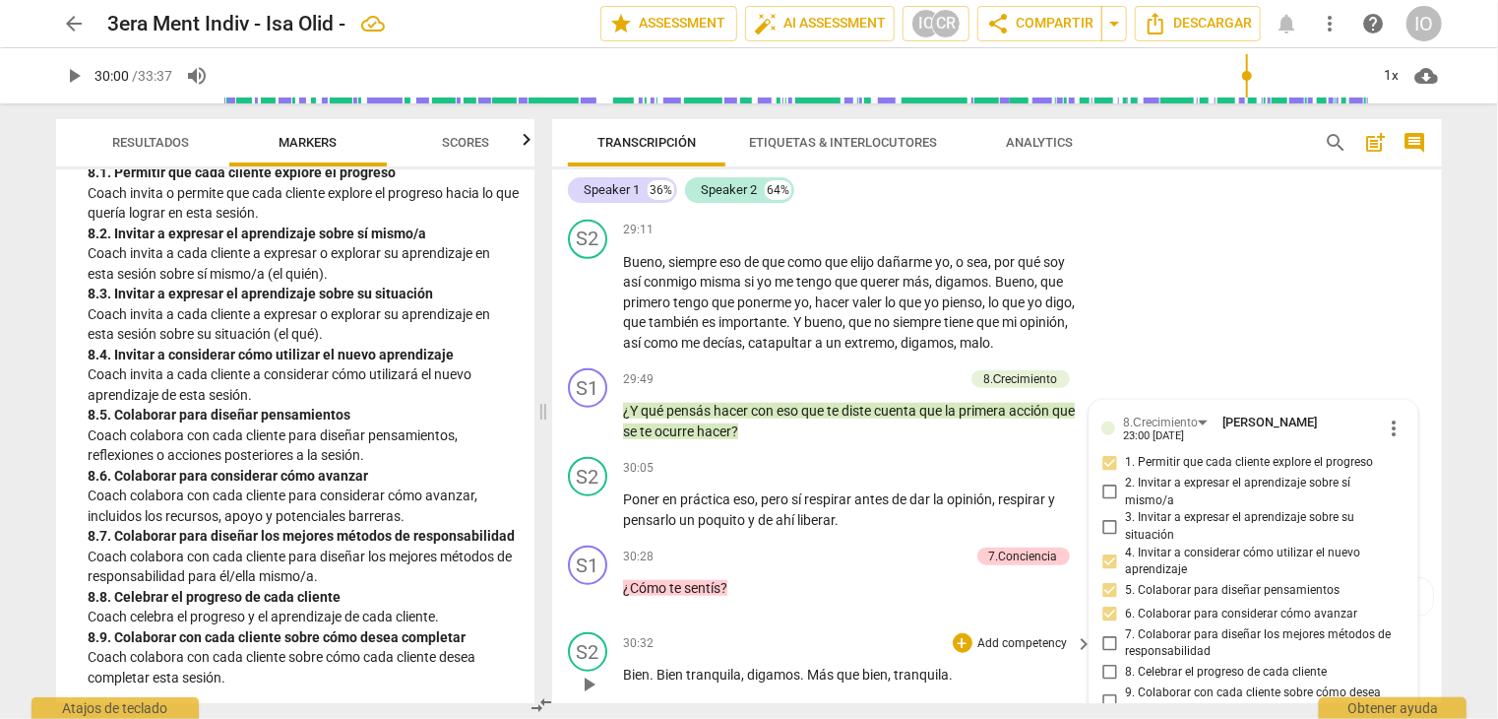
scroll to position [8406, 0]
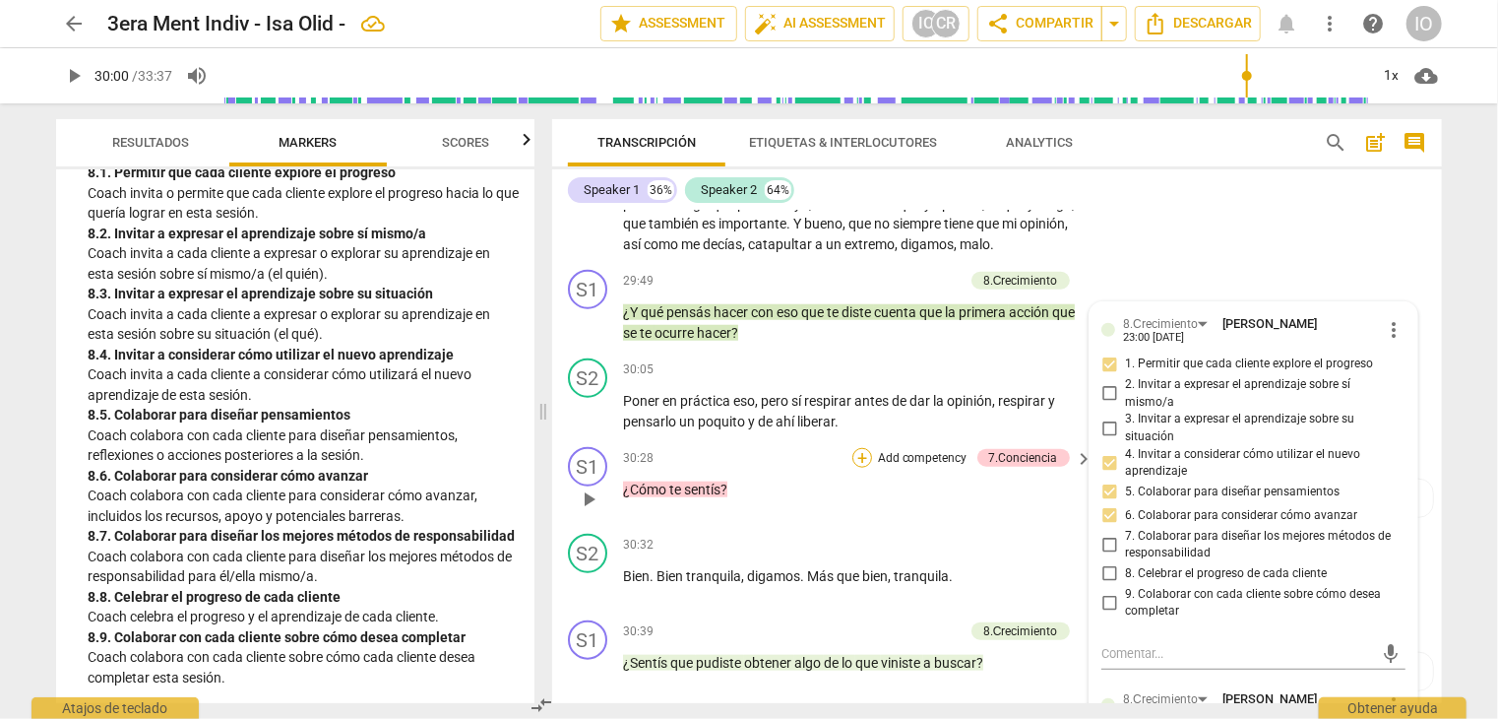
click at [862, 460] on div "+" at bounding box center [863, 458] width 20 height 20
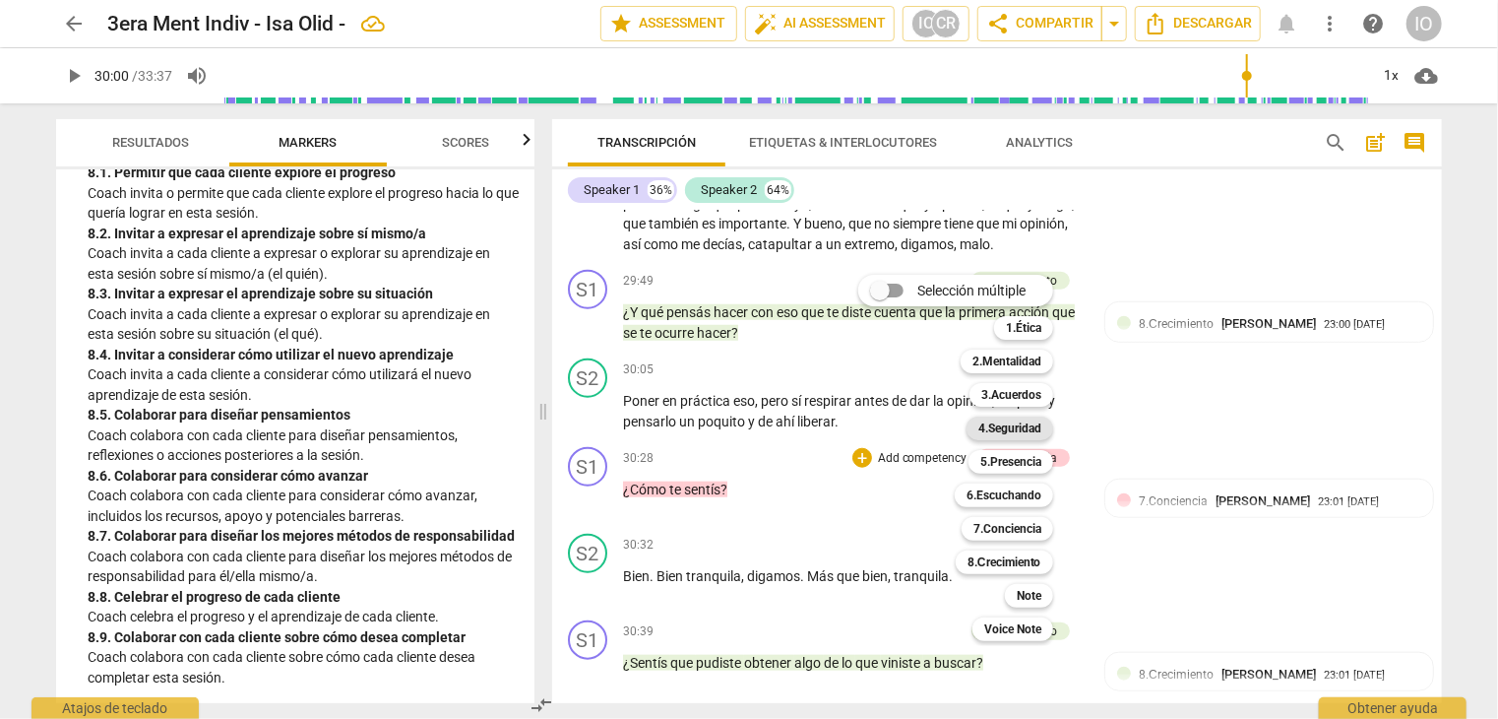
click at [987, 426] on b "4.Seguridad" at bounding box center [1010, 428] width 63 height 24
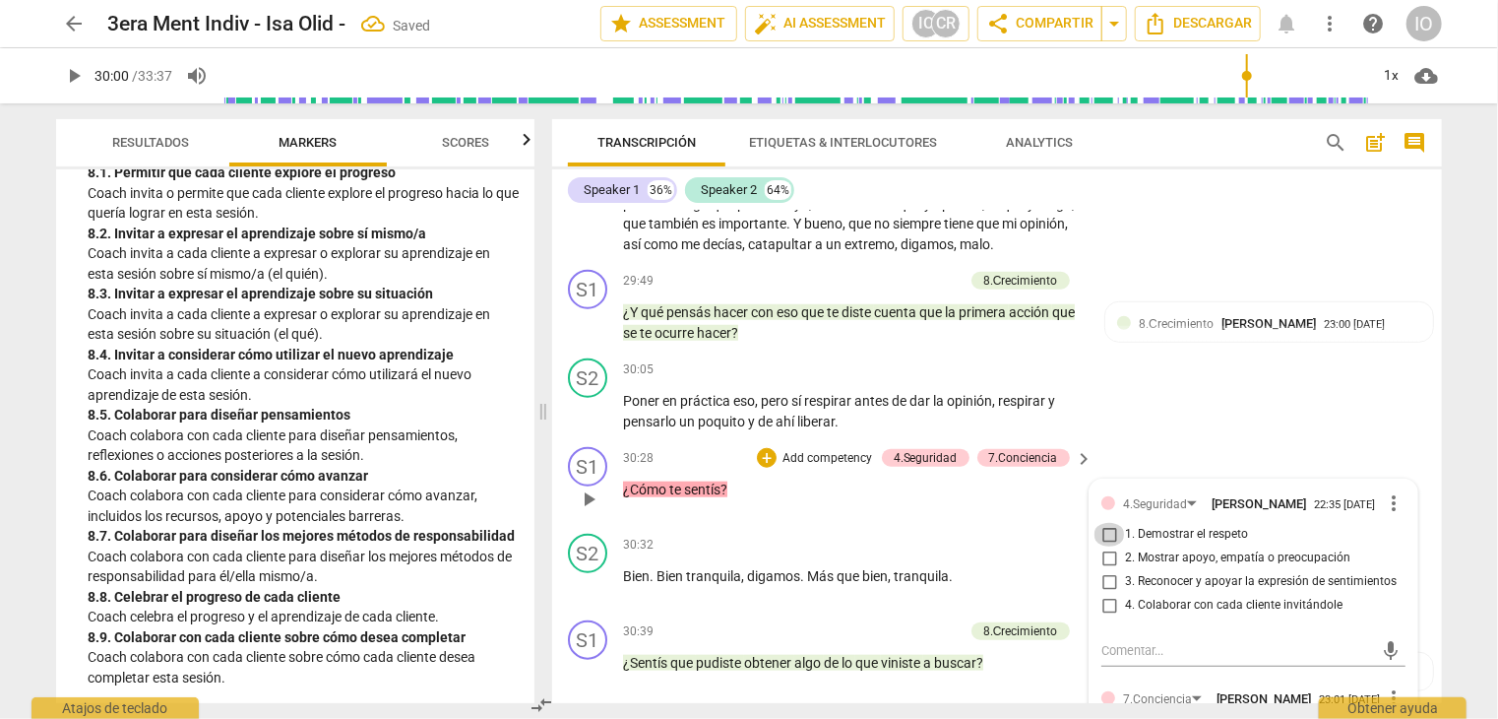
click at [1103, 533] on input "1. Demostrar el respeto" at bounding box center [1110, 535] width 32 height 24
checkbox input "true"
click at [1103, 556] on input "2. Mostrar apoyo, empatía o preocupación" at bounding box center [1110, 558] width 32 height 24
checkbox input "true"
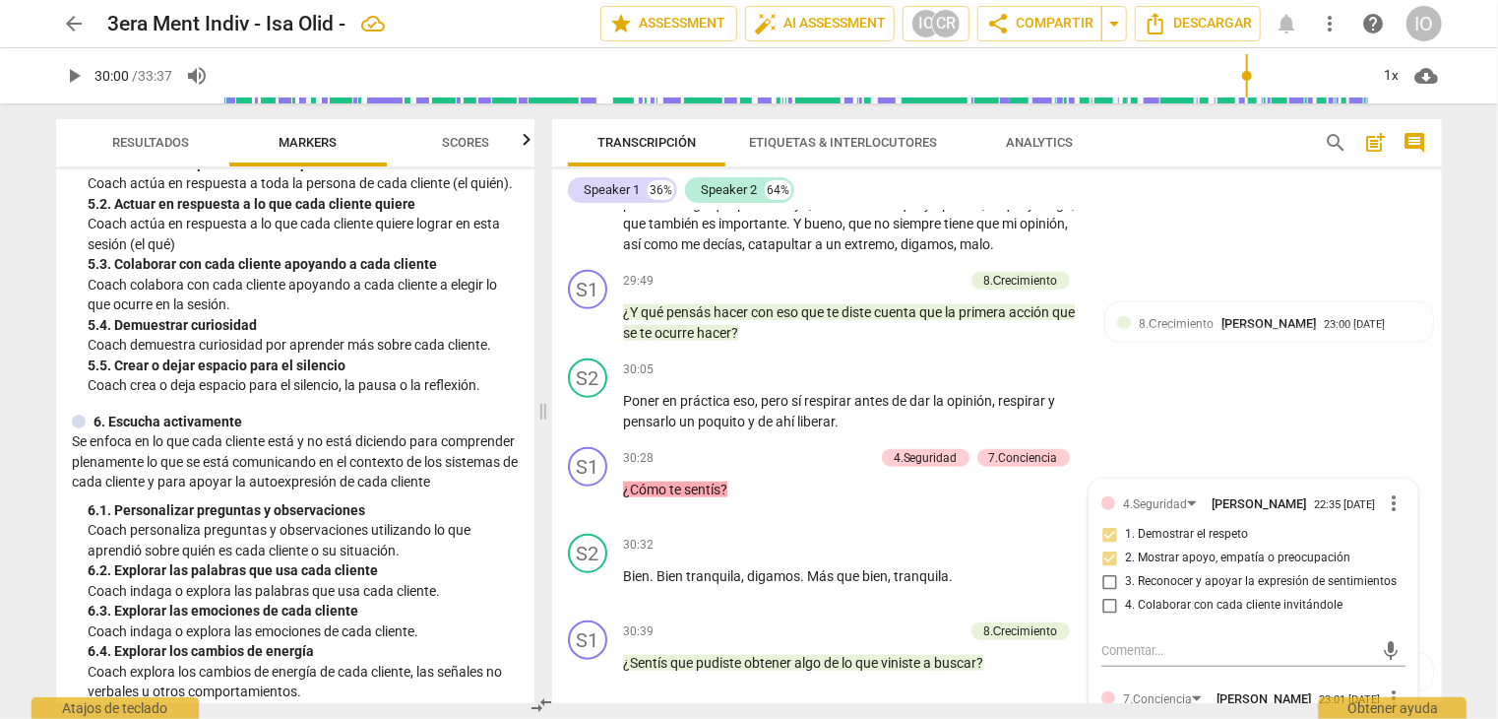
scroll to position [989, 0]
click at [766, 462] on div "+" at bounding box center [767, 458] width 20 height 20
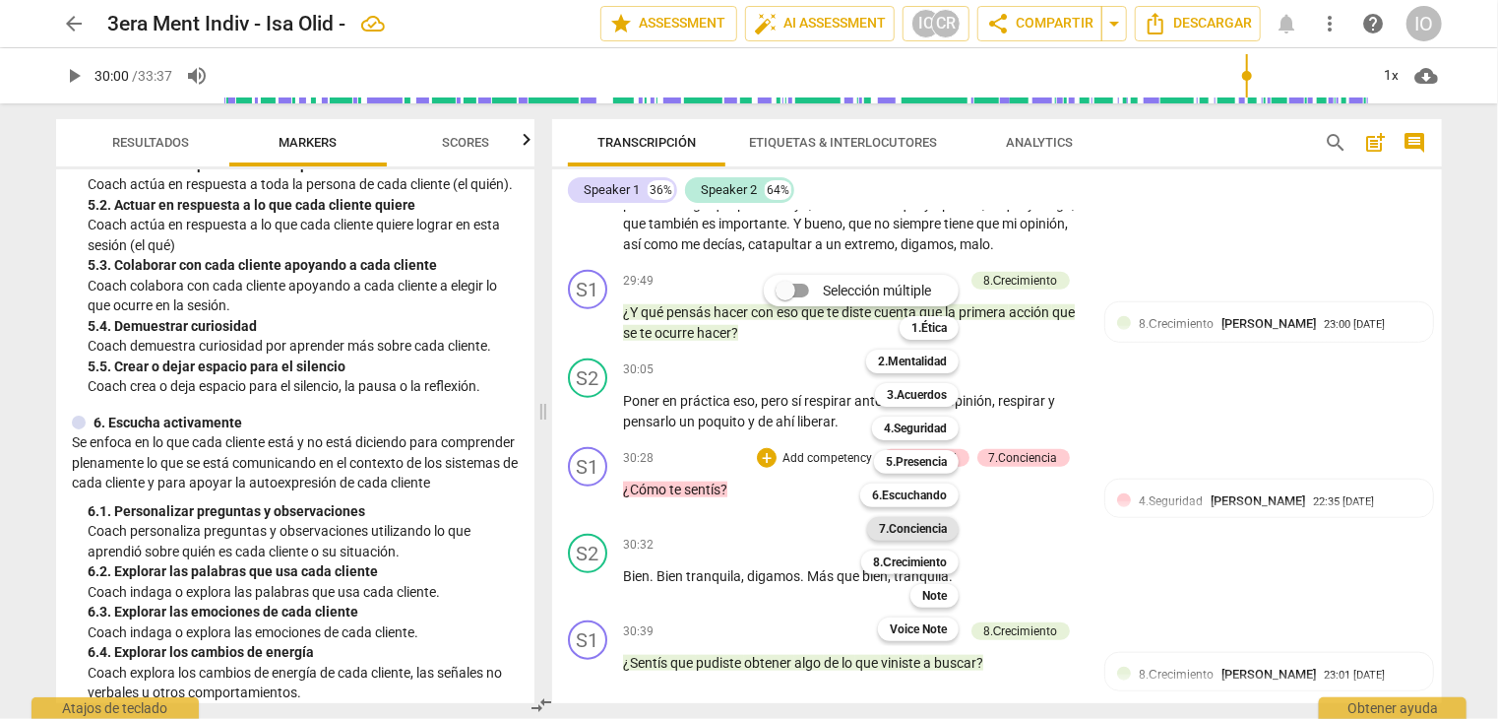
click at [901, 530] on b "7.Conciencia" at bounding box center [913, 529] width 68 height 24
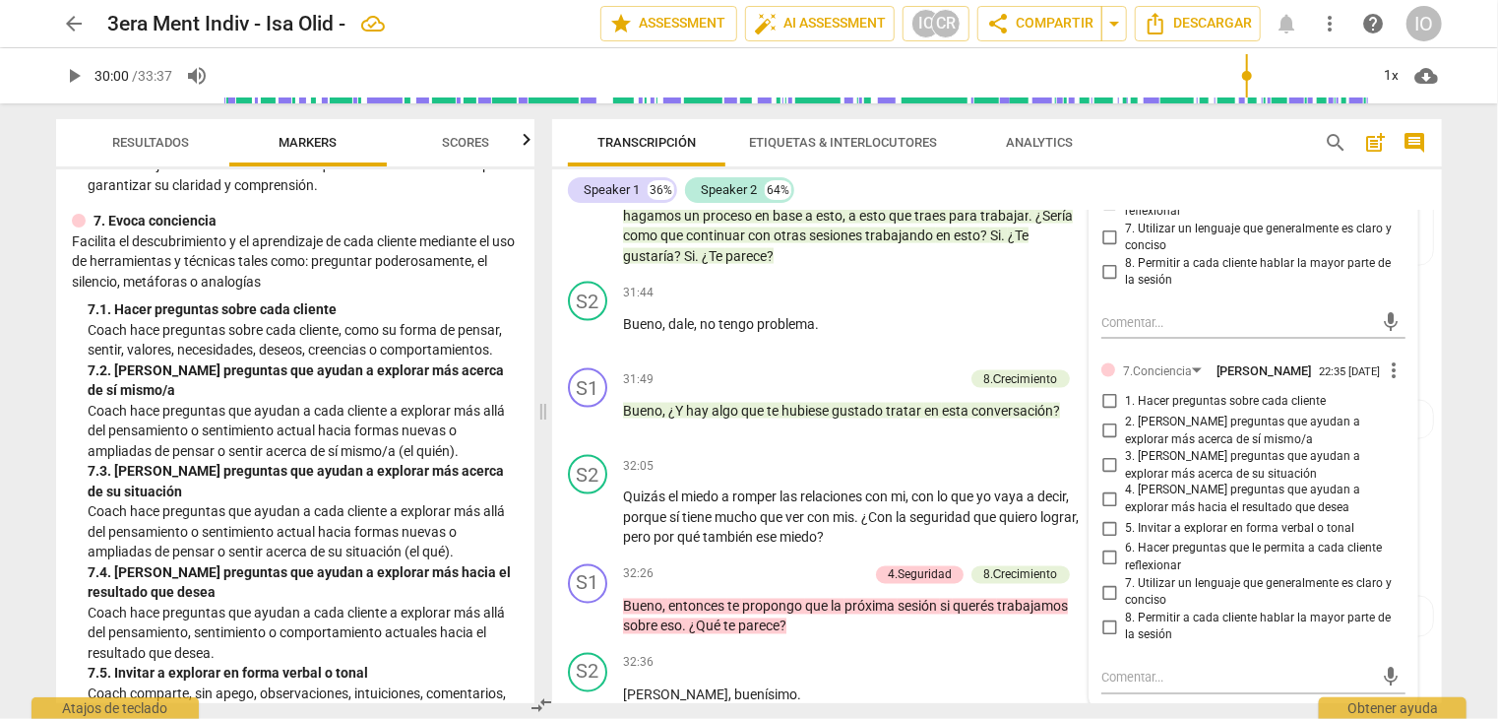
scroll to position [9095, 0]
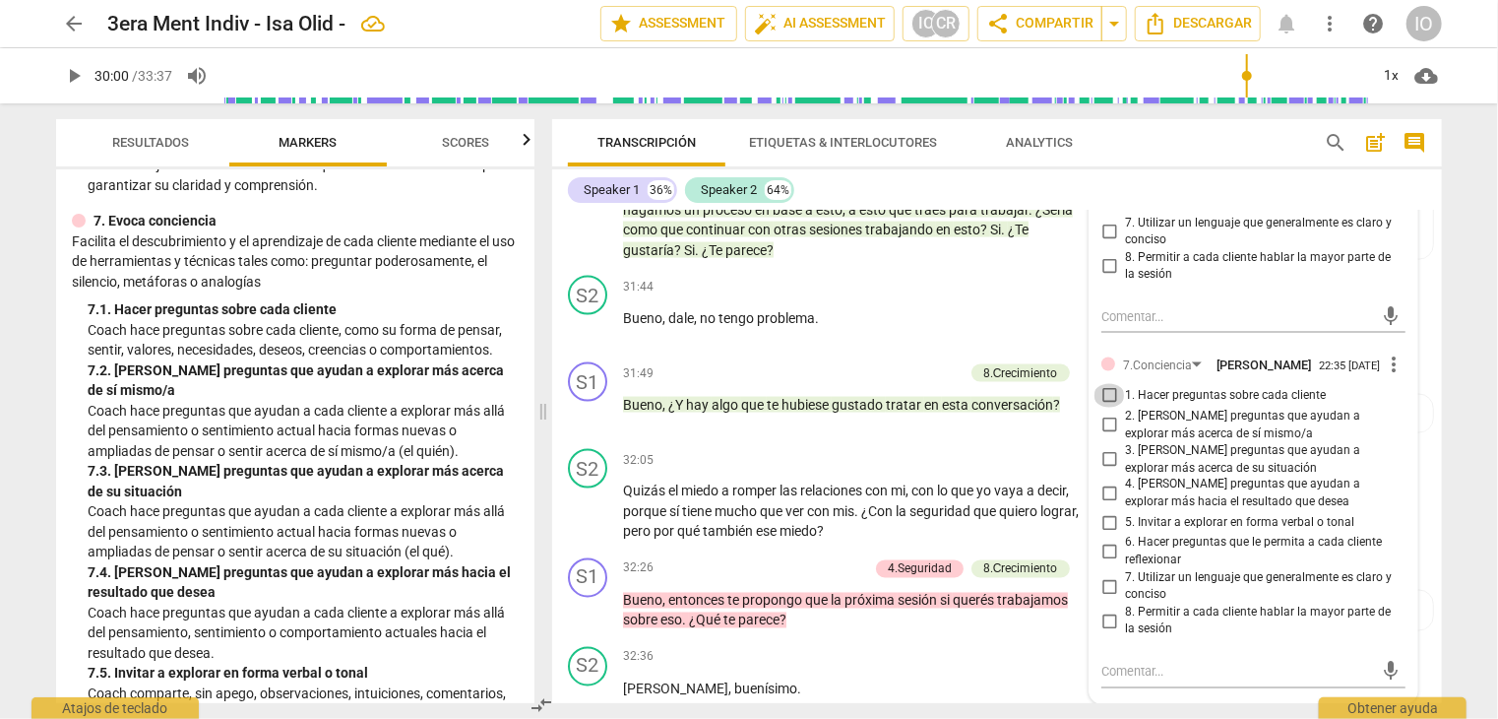
drag, startPoint x: 1103, startPoint y: 406, endPoint x: 1103, endPoint y: 435, distance: 29.5
click at [1103, 407] on input "1. Hacer preguntas sobre cada cliente" at bounding box center [1110, 396] width 32 height 24
checkbox input "true"
click at [1105, 431] on input "2. [PERSON_NAME] preguntas que ayudan a explorar más acerca de sí mismo/a" at bounding box center [1110, 425] width 32 height 24
checkbox input "true"
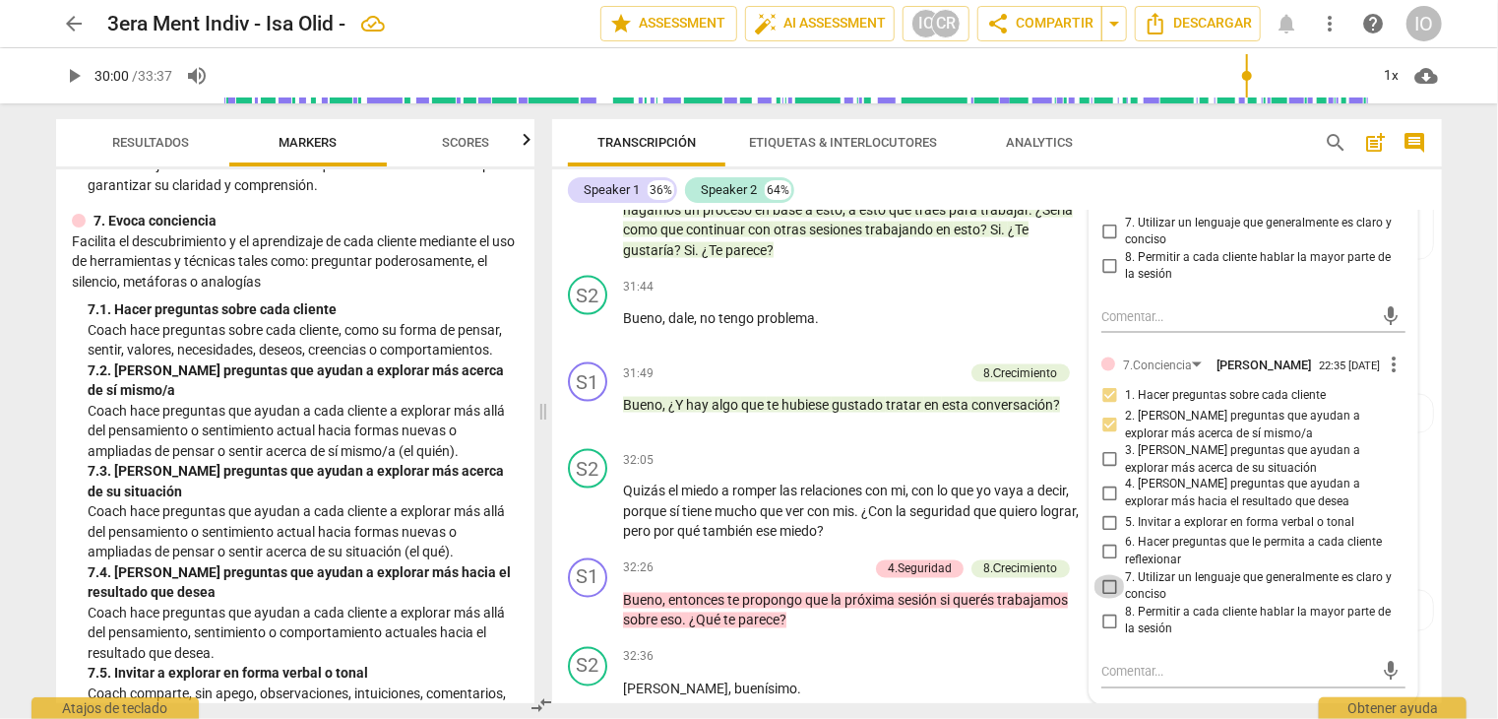
click at [1107, 594] on input "7. Utilizar un lenguaje que generalmente es claro y conciso" at bounding box center [1110, 587] width 32 height 24
checkbox input "true"
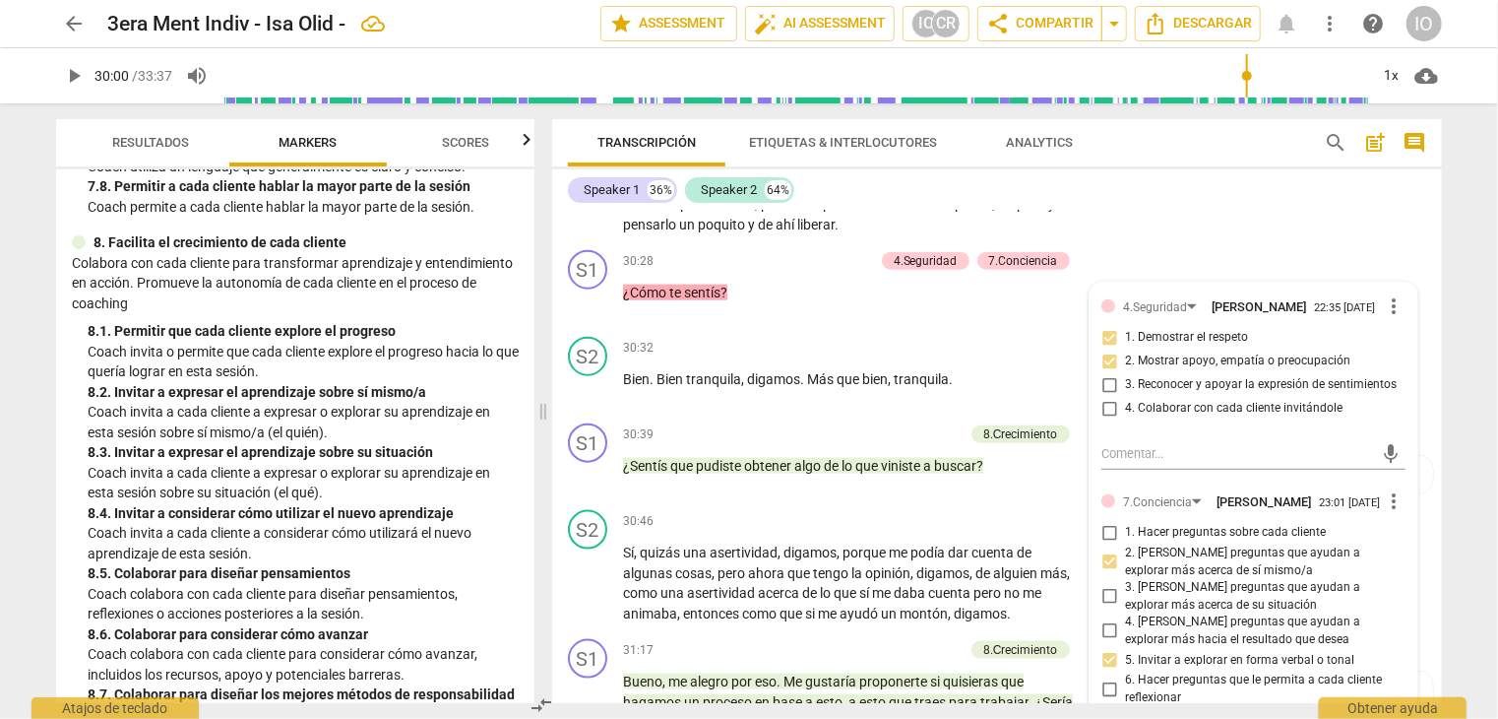
scroll to position [2368, 0]
click at [857, 434] on div "+" at bounding box center [857, 434] width 20 height 20
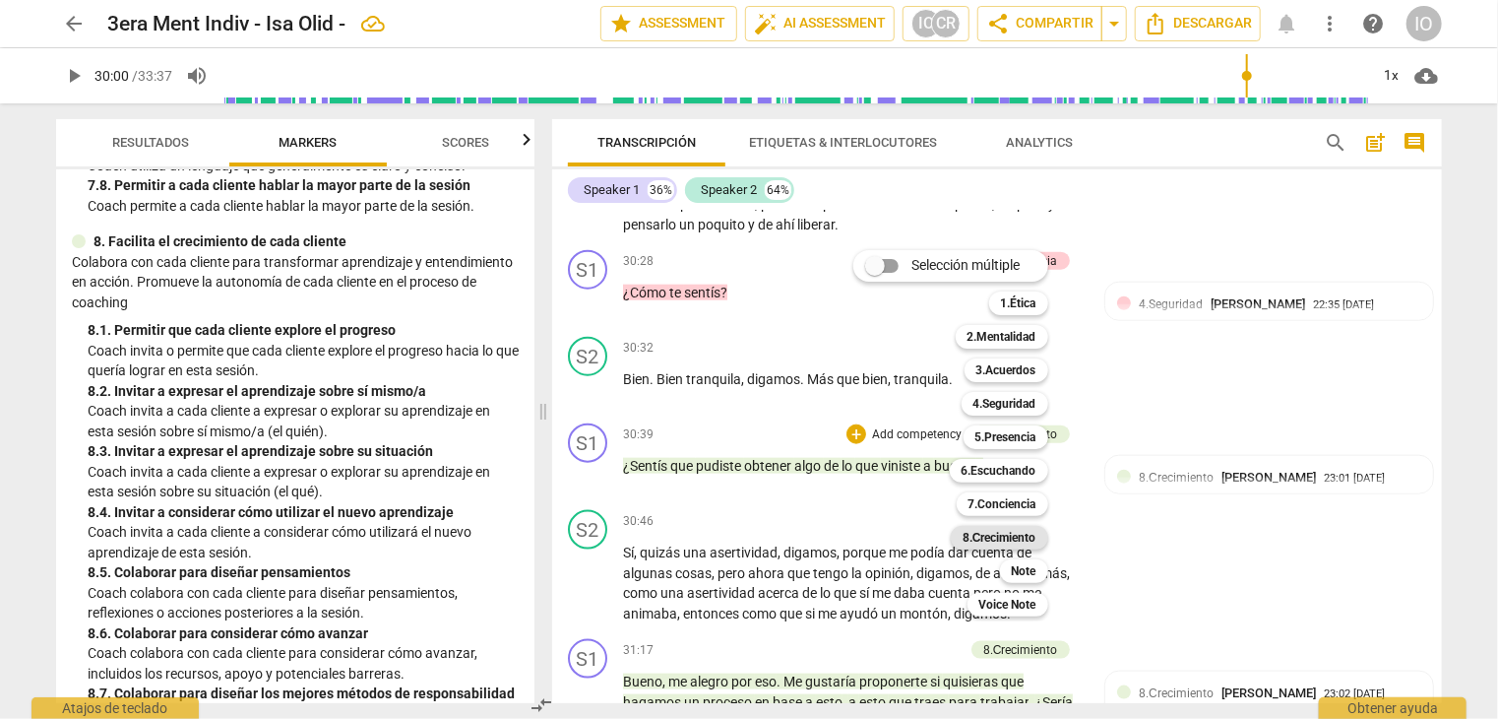
click at [990, 536] on b "8.Сrecimiento" at bounding box center [1000, 538] width 74 height 24
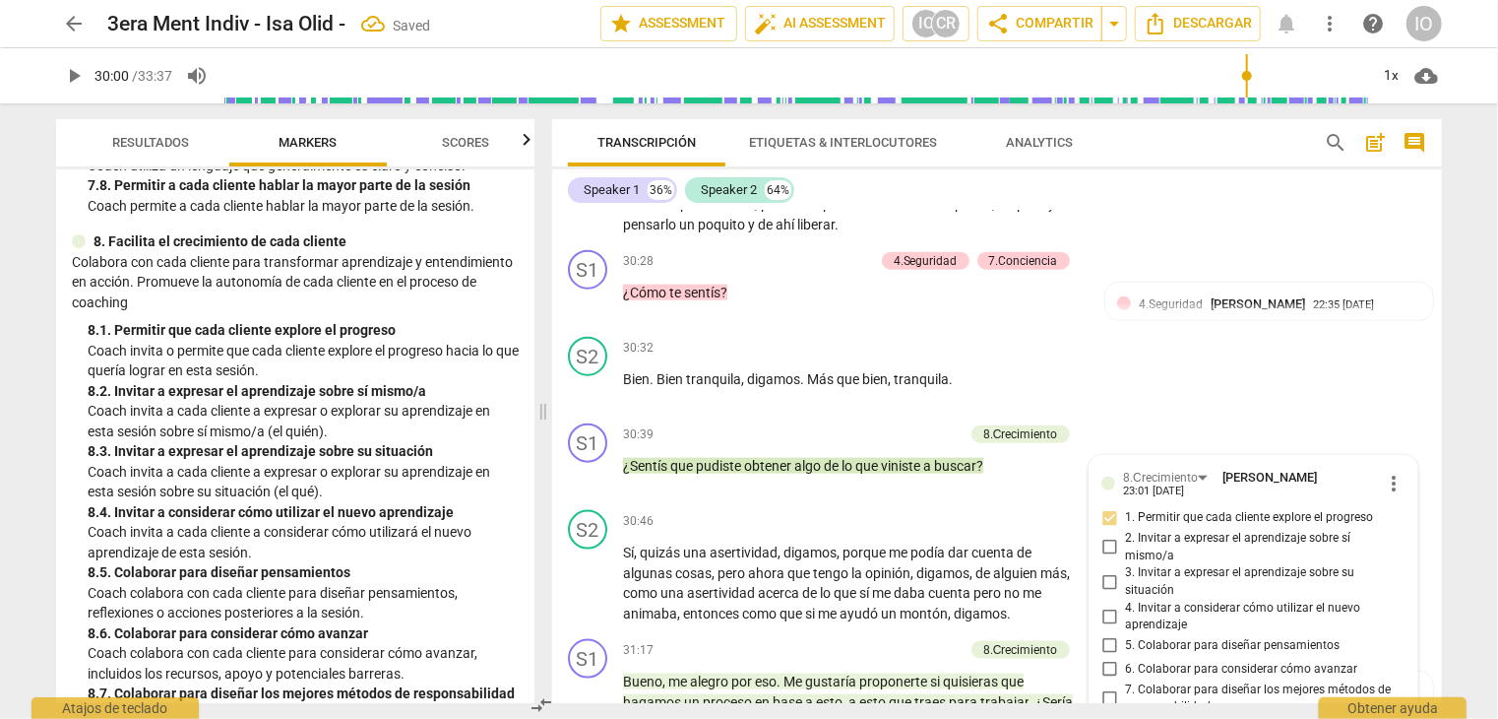
scroll to position [8951, 0]
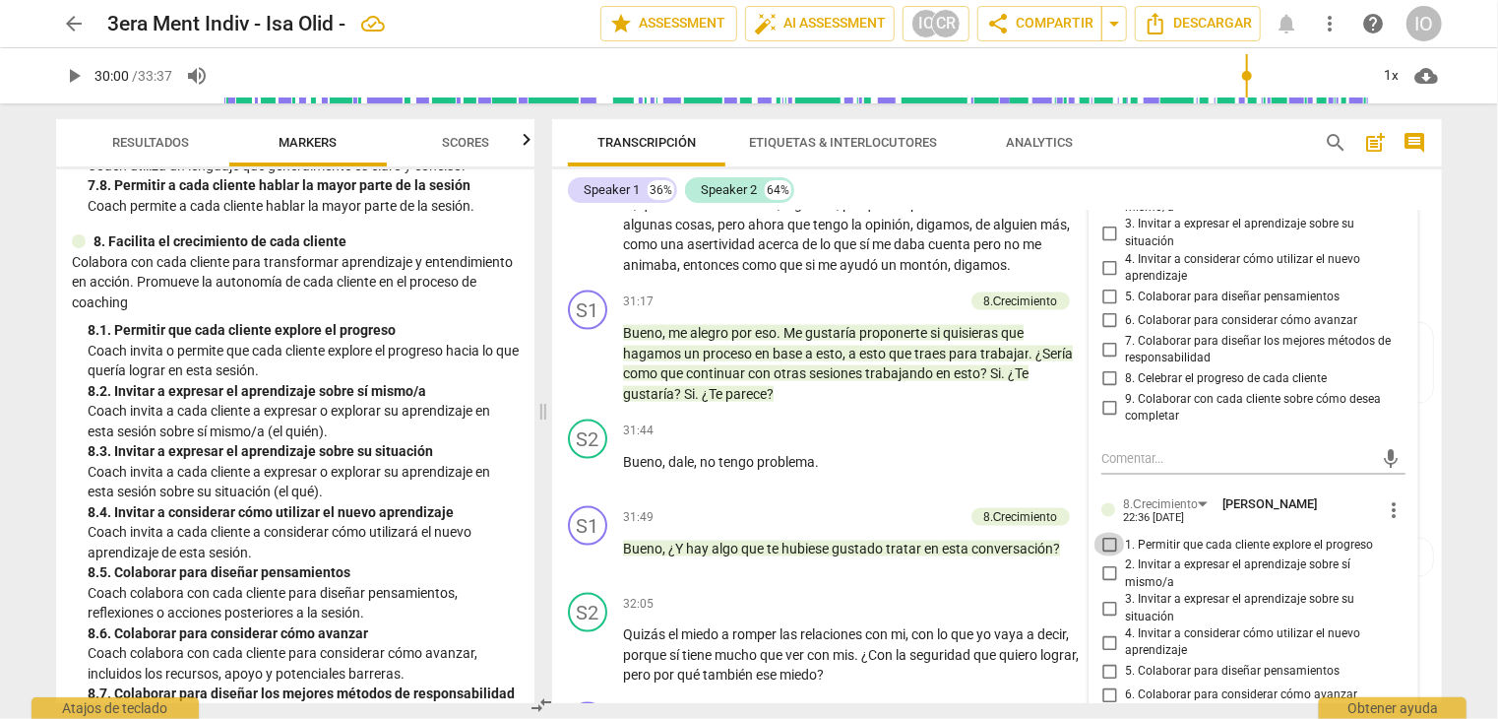
click at [1108, 537] on input "1. Permitir que cada cliente explore el progreso" at bounding box center [1110, 545] width 32 height 24
checkbox input "true"
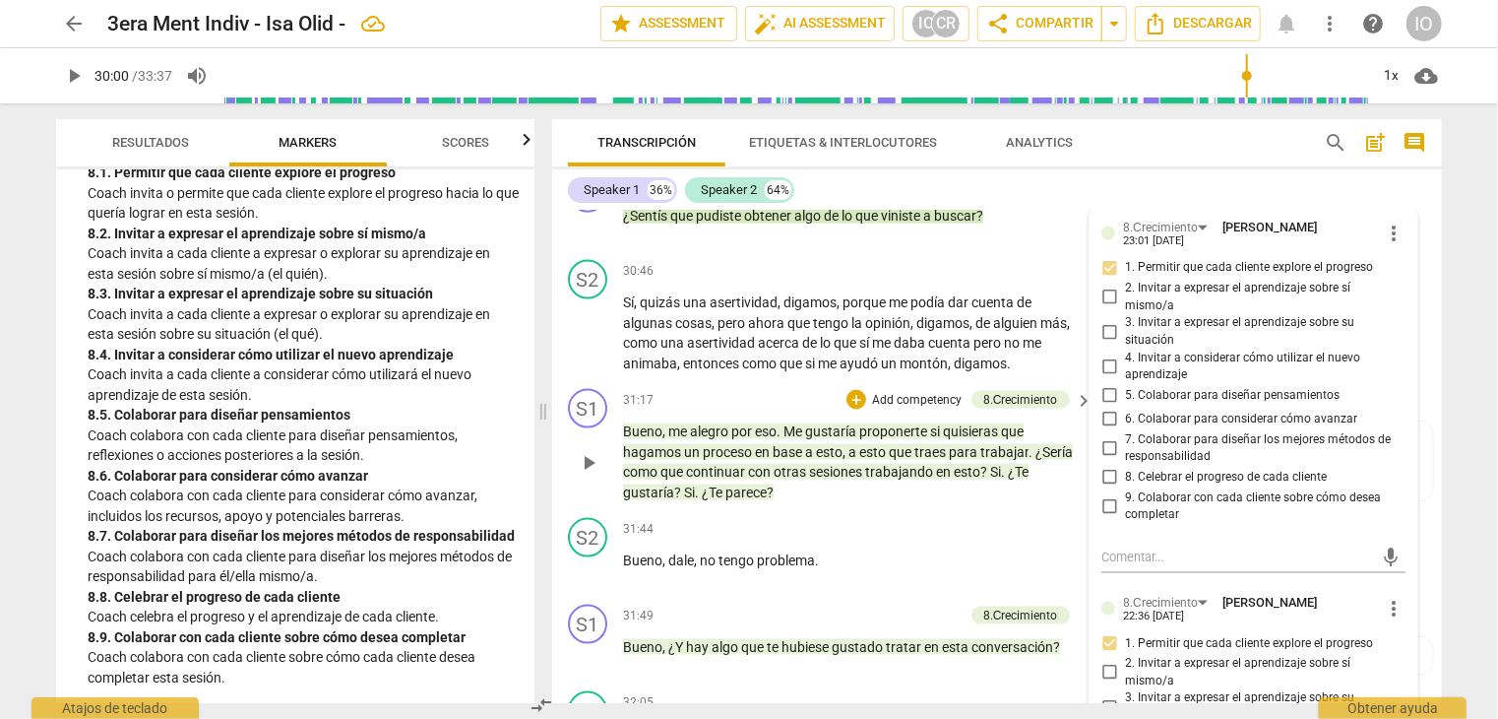
scroll to position [8754, 0]
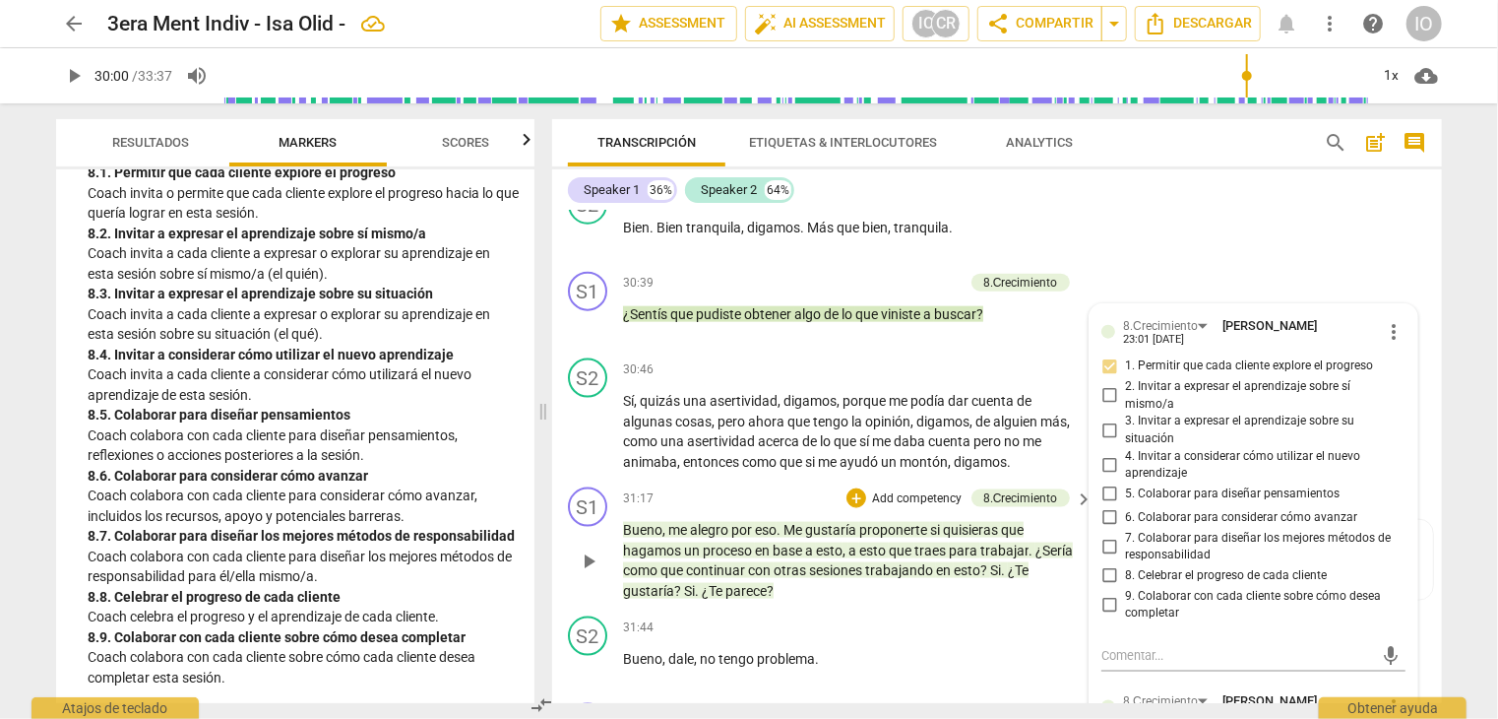
click at [588, 552] on span "play_arrow" at bounding box center [589, 561] width 24 height 24
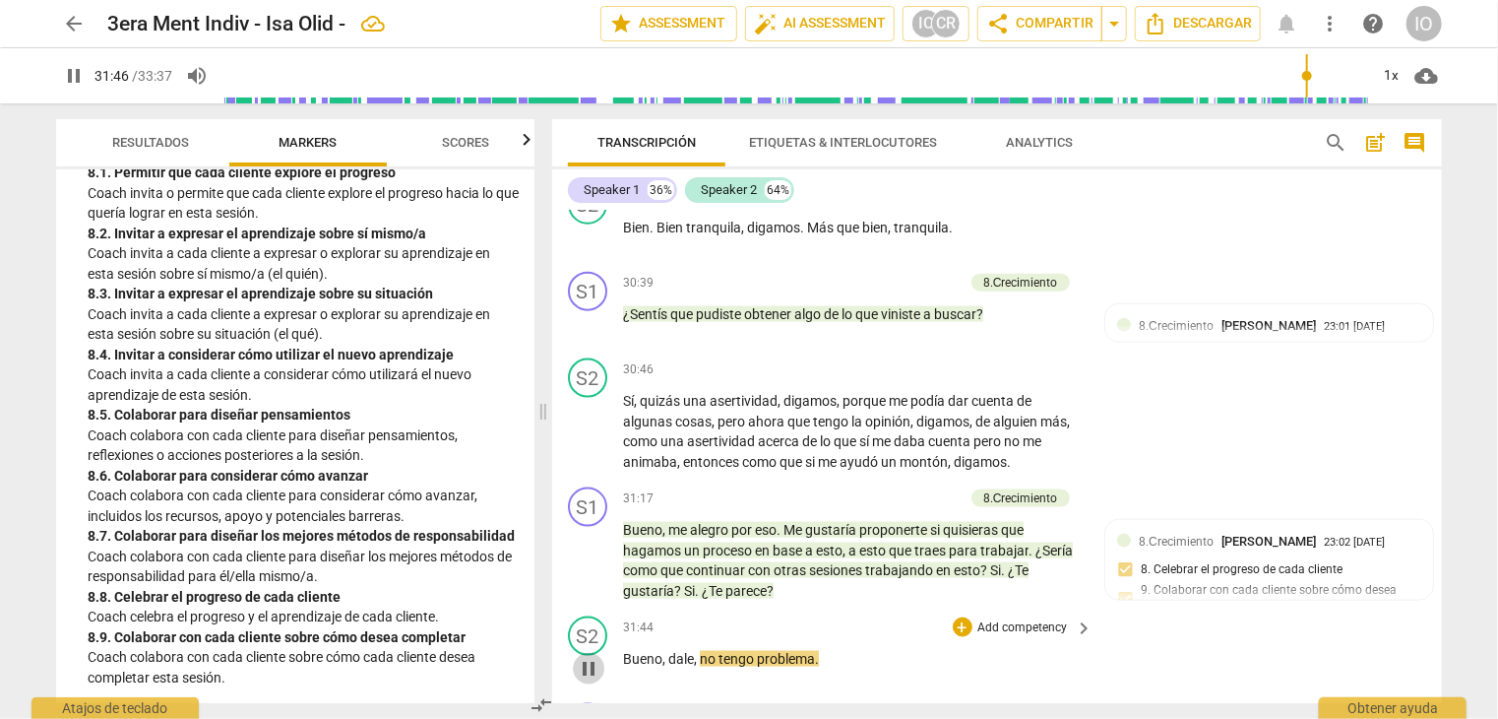
drag, startPoint x: 588, startPoint y: 667, endPoint x: 695, endPoint y: 634, distance: 112.4
click at [588, 665] on span "pause" at bounding box center [589, 669] width 24 height 24
type input "1907"
click at [1045, 556] on p "Bueno , me alegro por eso . Me gustaría proponerte si quisieras que hagamos un …" at bounding box center [853, 560] width 461 height 81
click at [988, 565] on span "?" at bounding box center [986, 570] width 10 height 16
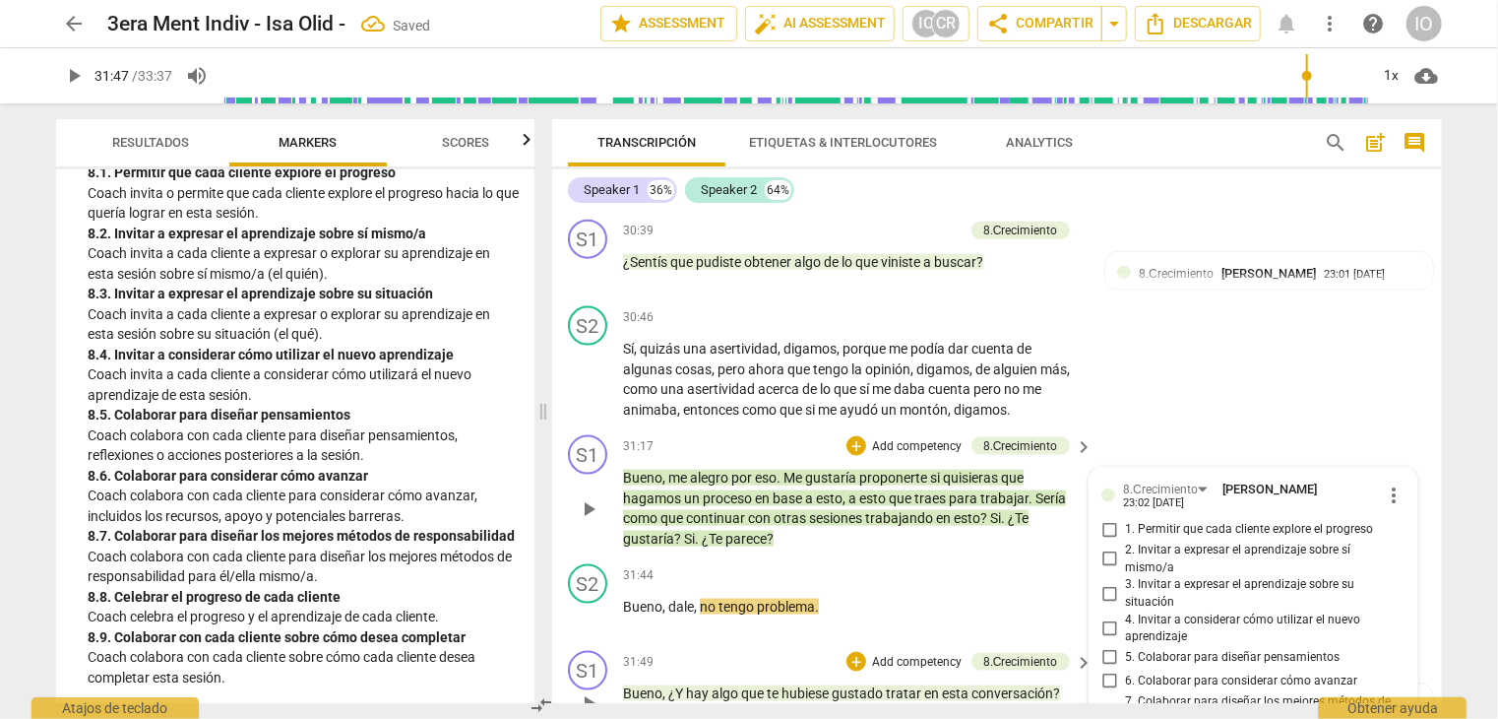
scroll to position [8773, 0]
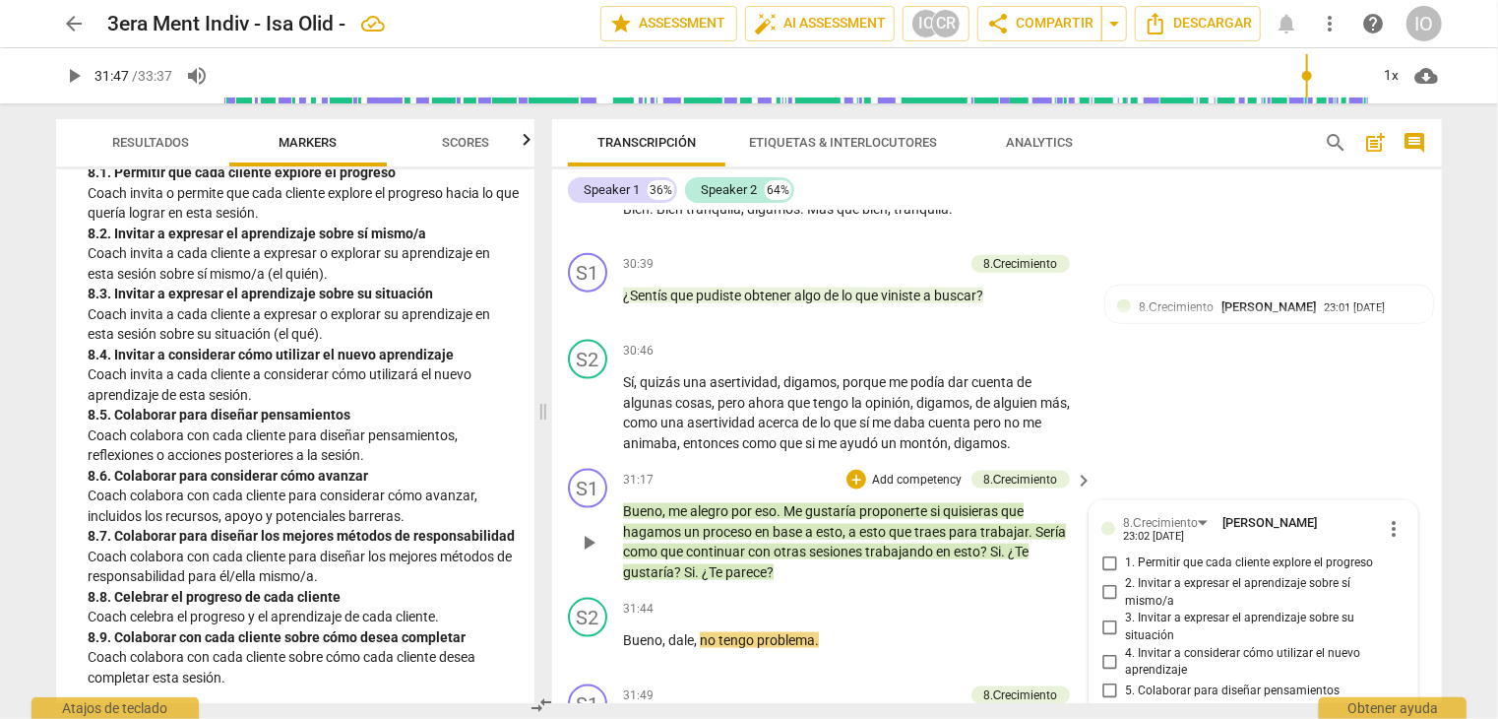
click at [989, 548] on span "?" at bounding box center [986, 551] width 10 height 16
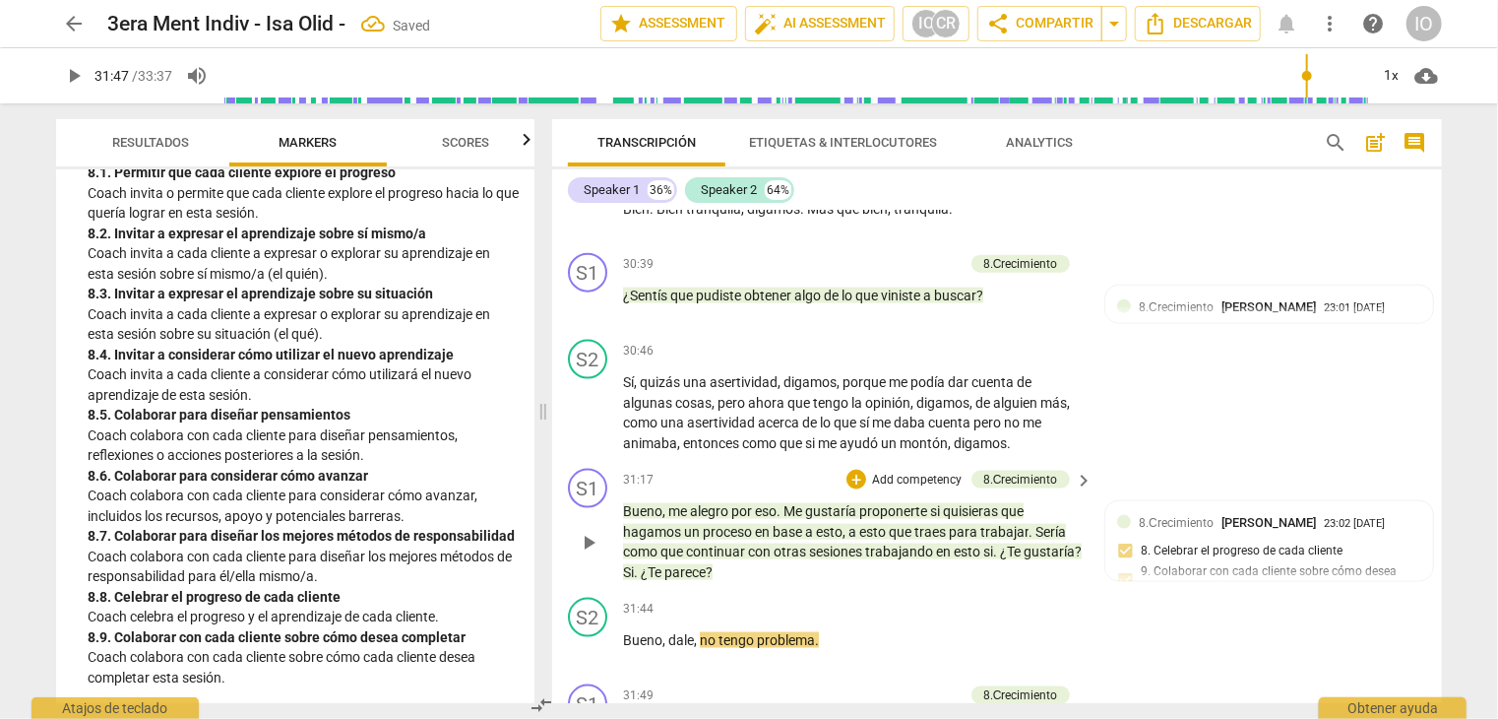
click at [1009, 546] on span "¿Te" at bounding box center [1012, 551] width 24 height 16
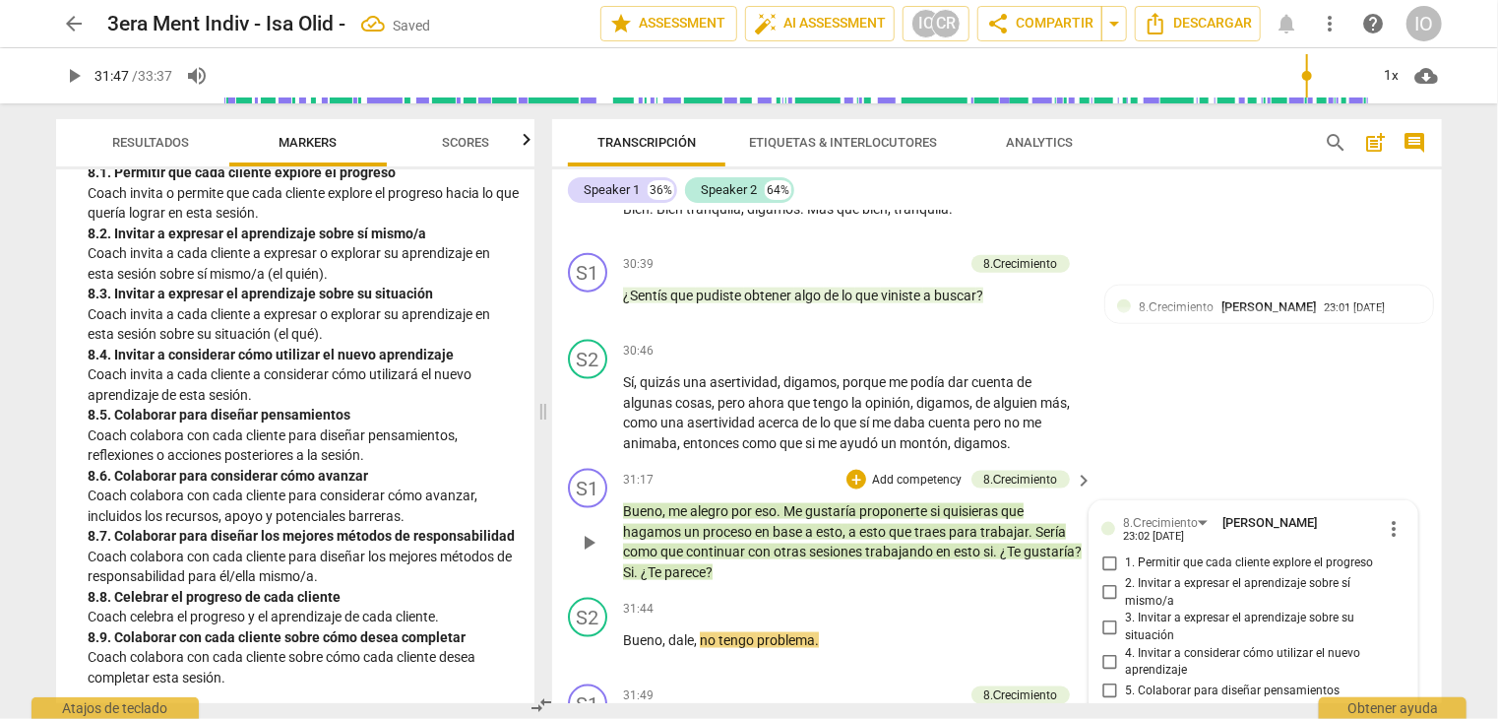
click at [1004, 547] on span "¿Te" at bounding box center [1012, 551] width 24 height 16
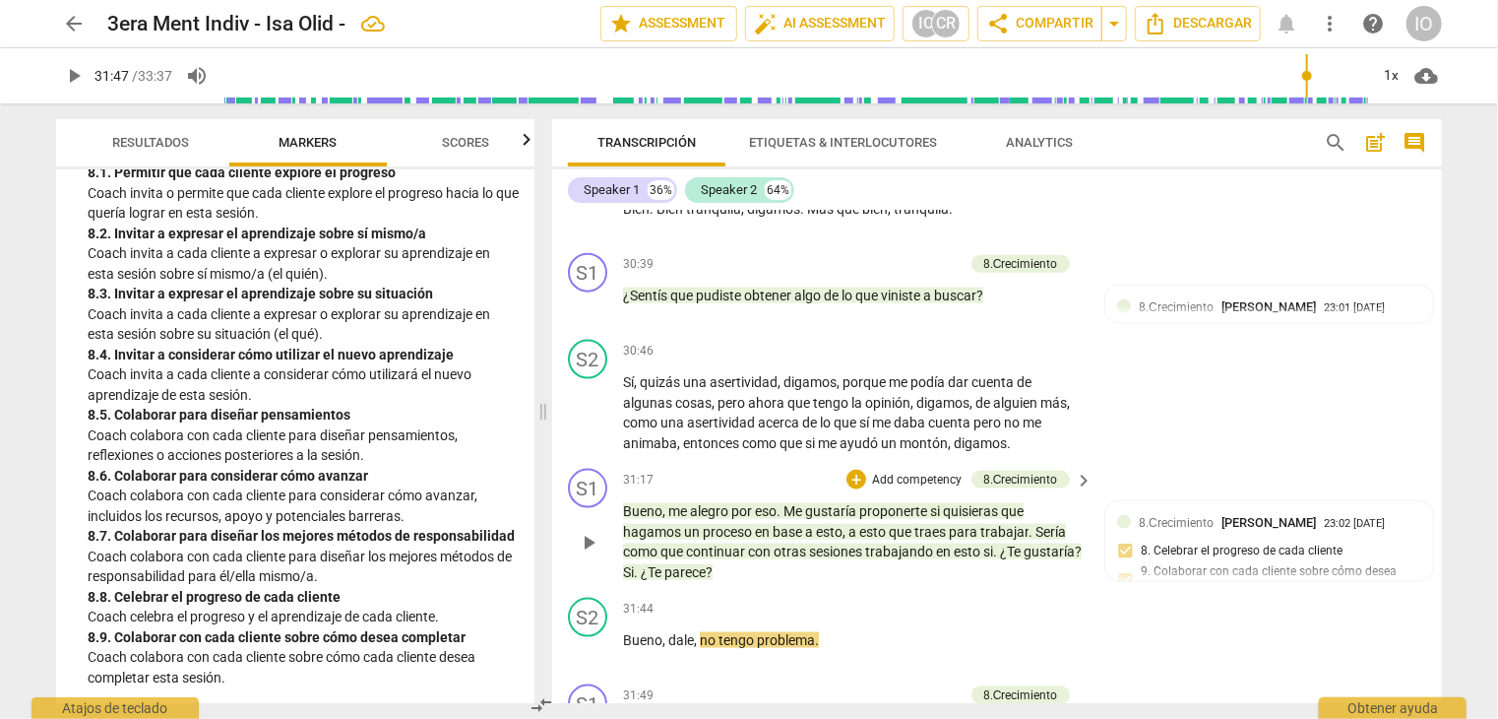
click at [1012, 551] on span "¿Te" at bounding box center [1012, 551] width 24 height 16
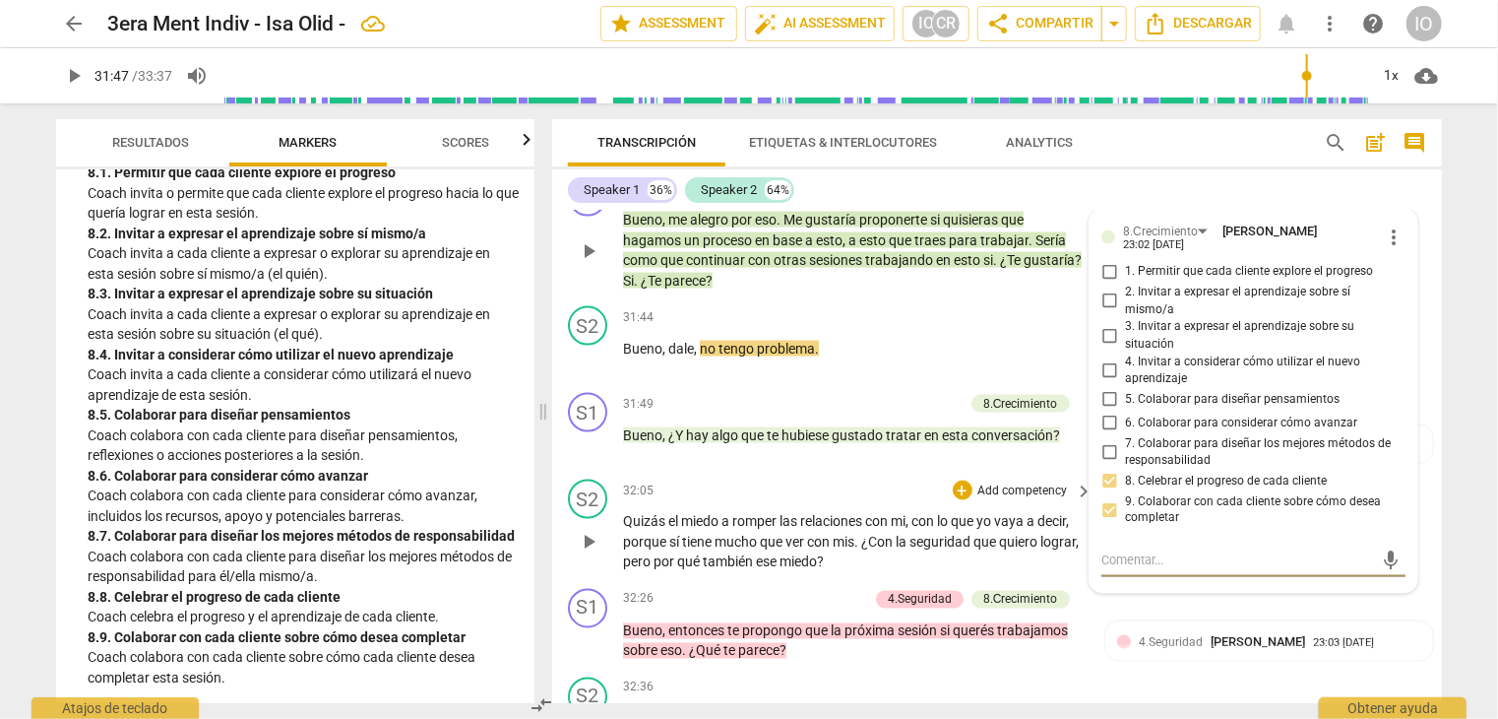
scroll to position [8871, 0]
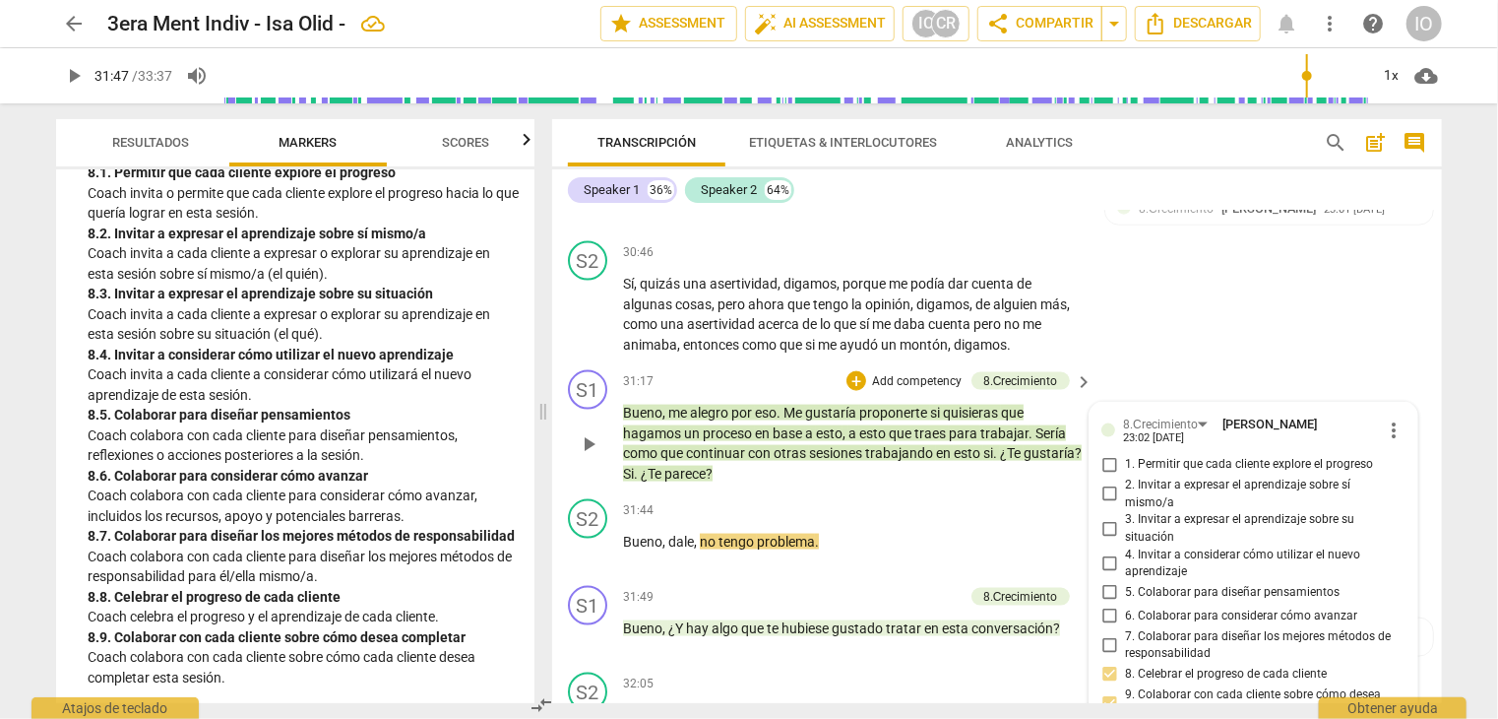
drag, startPoint x: 1009, startPoint y: 453, endPoint x: 1022, endPoint y: 463, distance: 16.1
click at [1013, 457] on span "¿Te" at bounding box center [1012, 453] width 24 height 16
click at [857, 379] on div "+" at bounding box center [857, 381] width 20 height 20
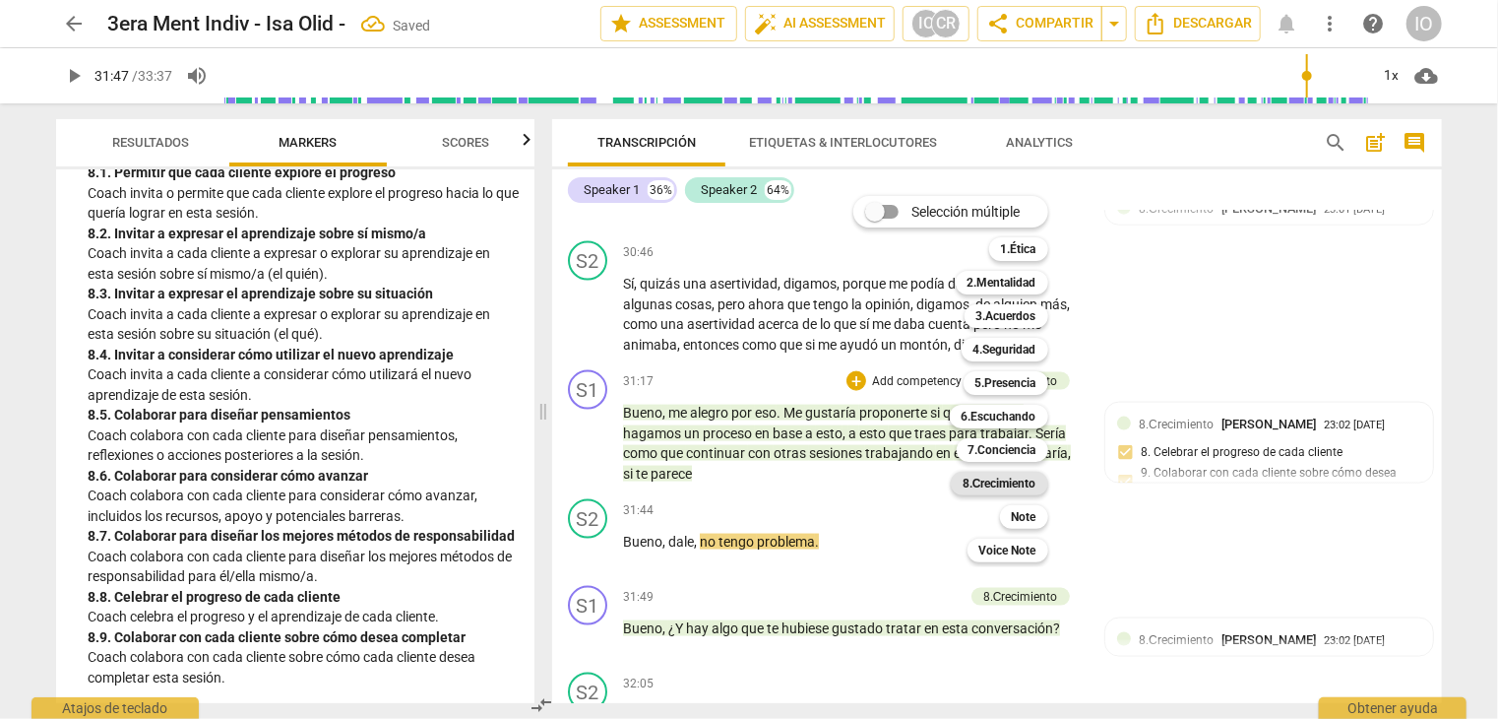
click at [992, 483] on b "8.Сrecimiento" at bounding box center [1000, 484] width 74 height 24
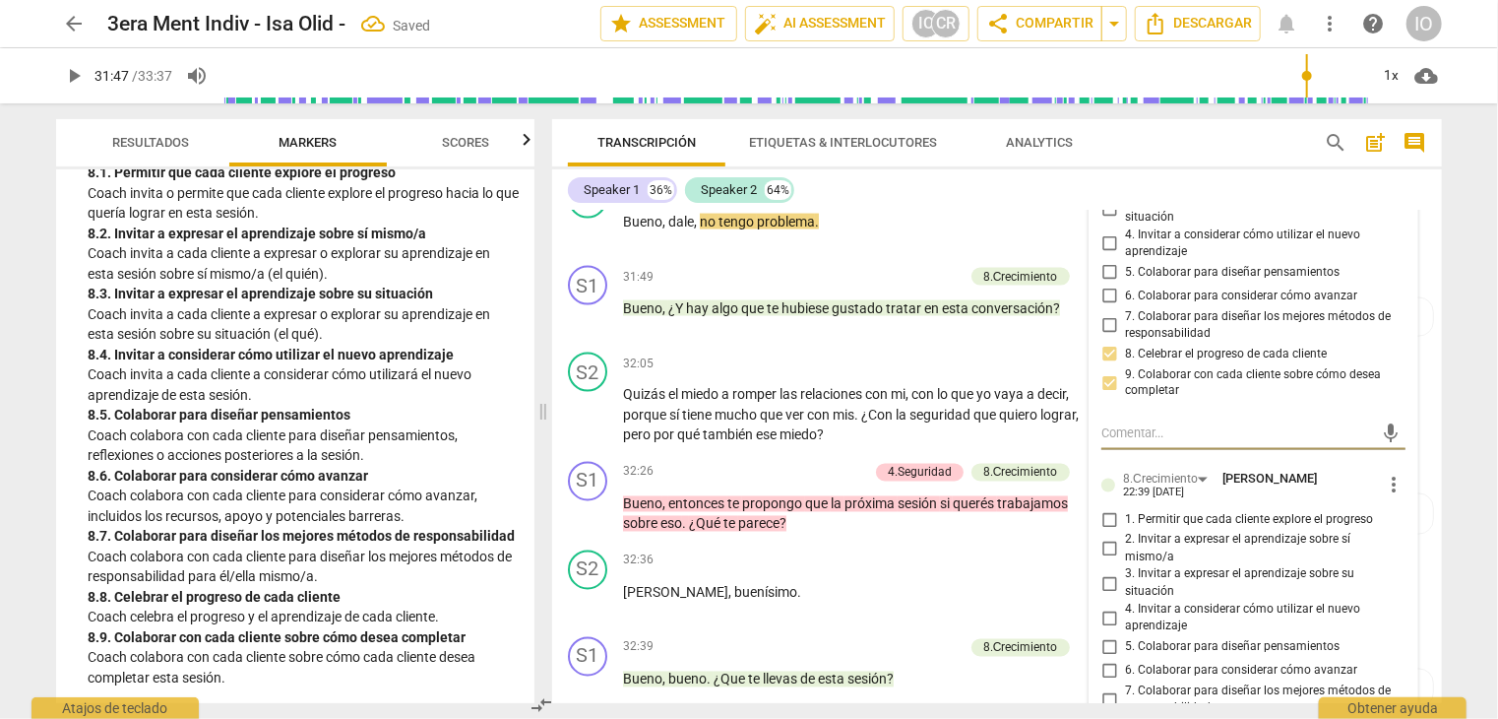
scroll to position [9265, 0]
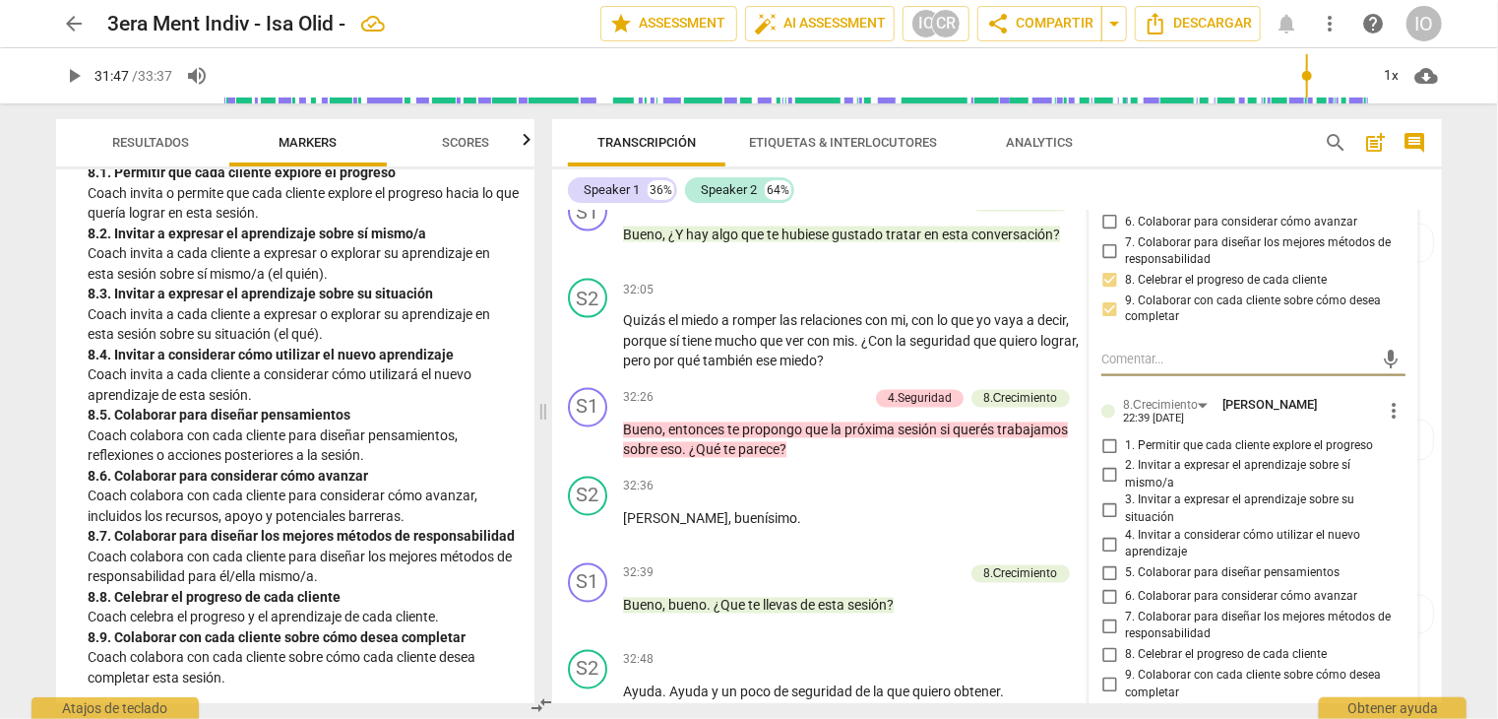
click at [1110, 650] on input "8. Celebrar el progreso de cada cliente" at bounding box center [1110, 656] width 32 height 24
checkbox input "true"
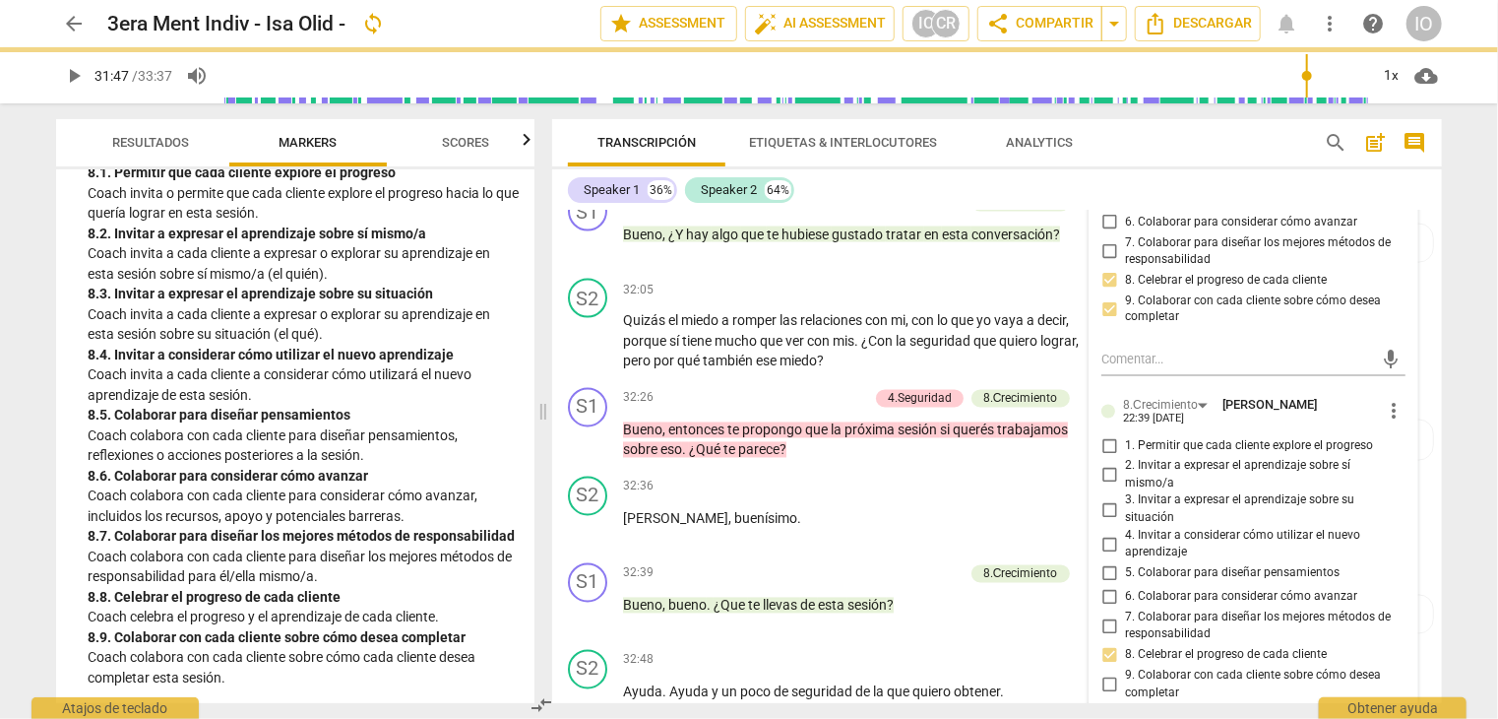
click at [1107, 677] on input "9. Colaborar con cada cliente sobre cómo desea completar" at bounding box center [1110, 685] width 32 height 24
checkbox input "true"
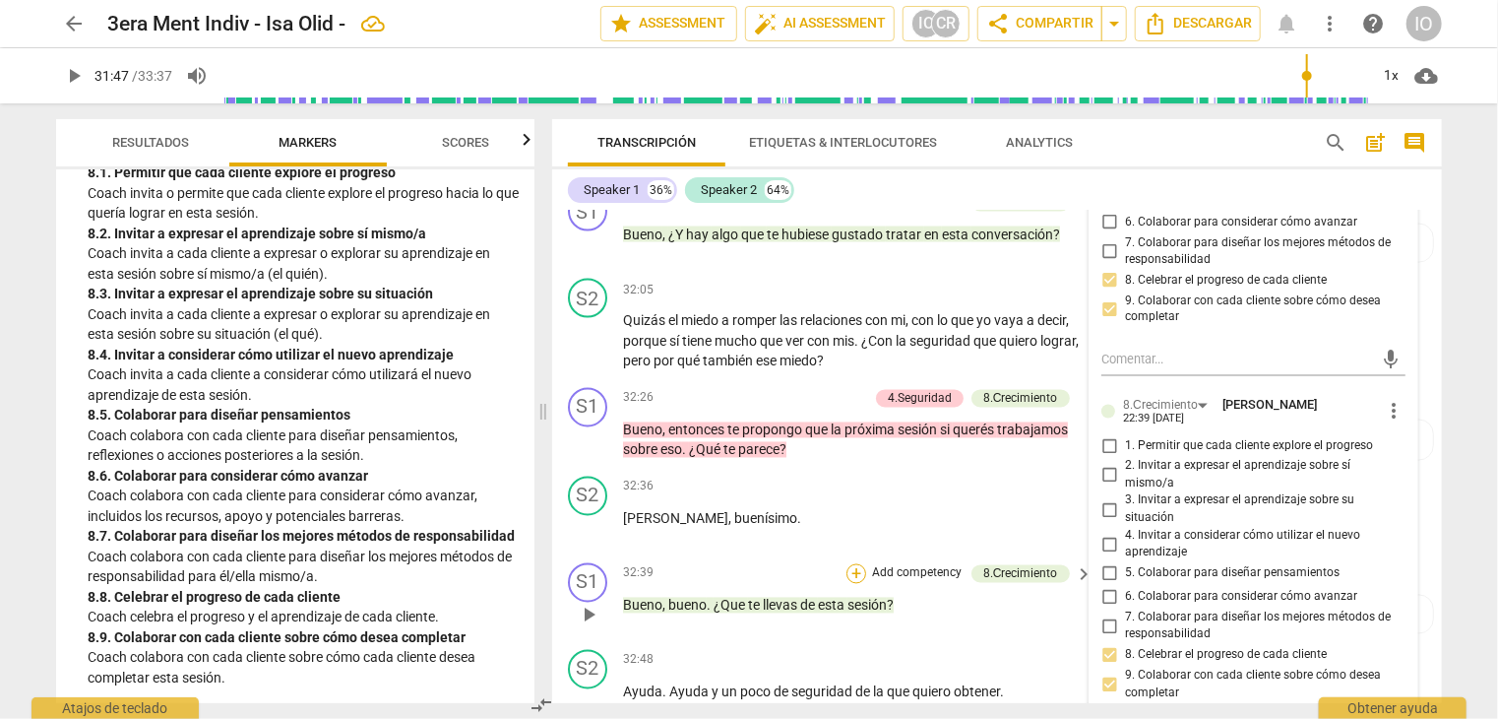
click at [857, 575] on div "+" at bounding box center [857, 574] width 20 height 20
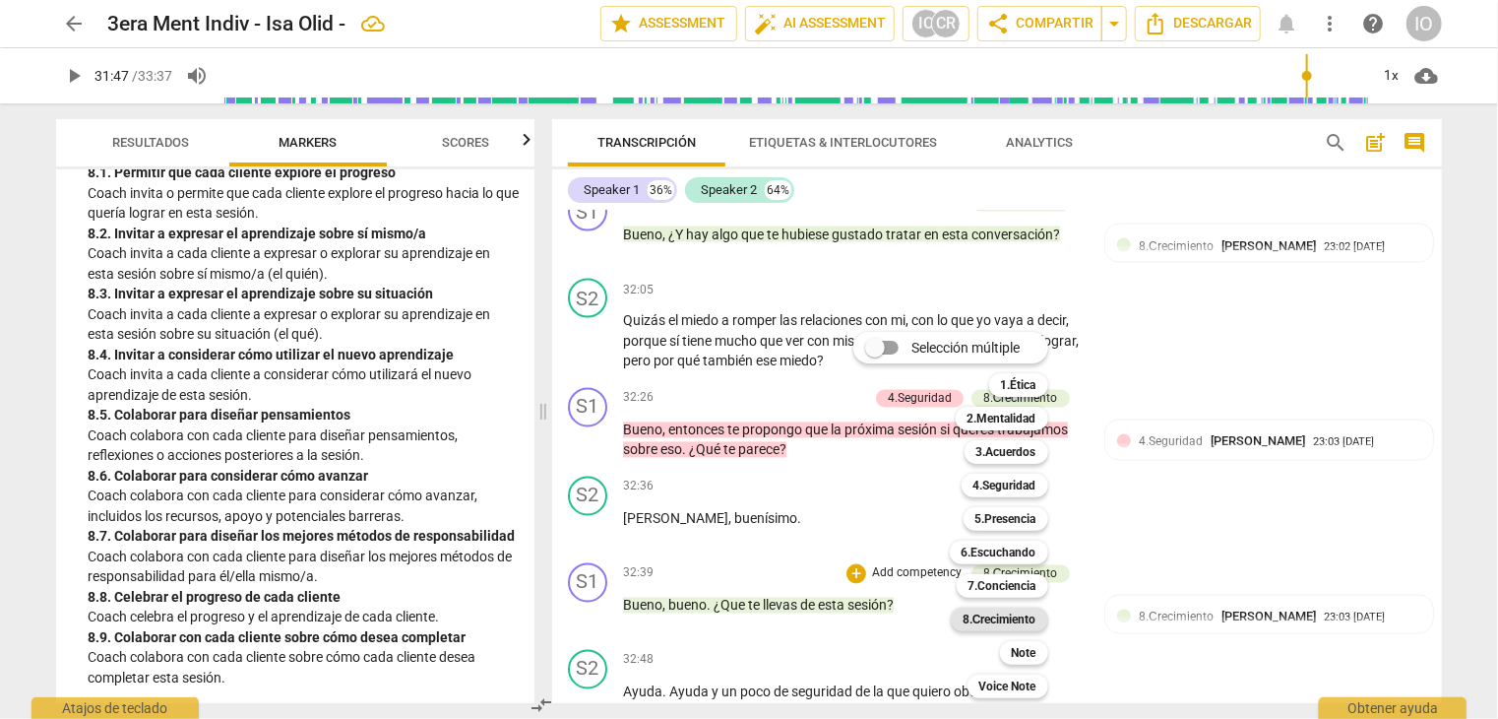
click at [996, 619] on b "8.Сrecimiento" at bounding box center [1000, 619] width 74 height 24
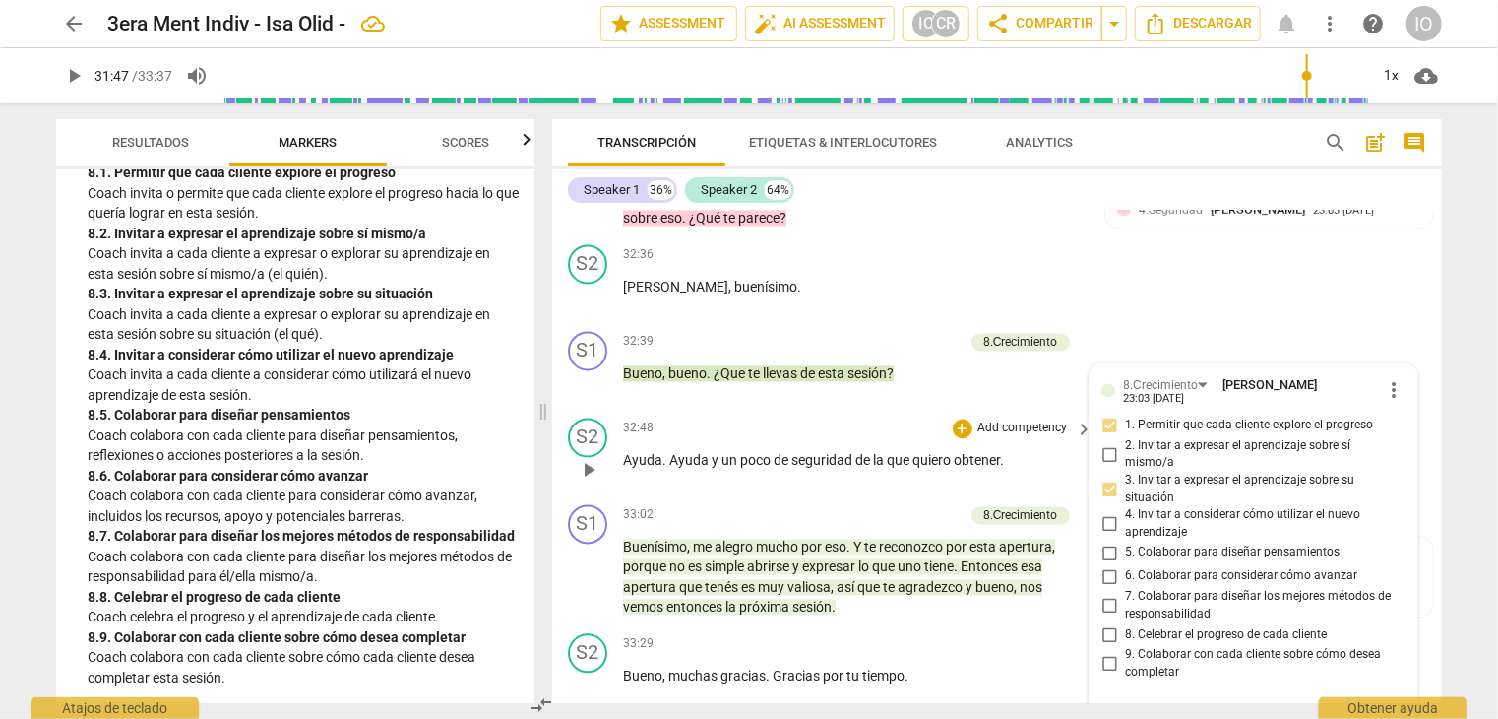
scroll to position [9412, 0]
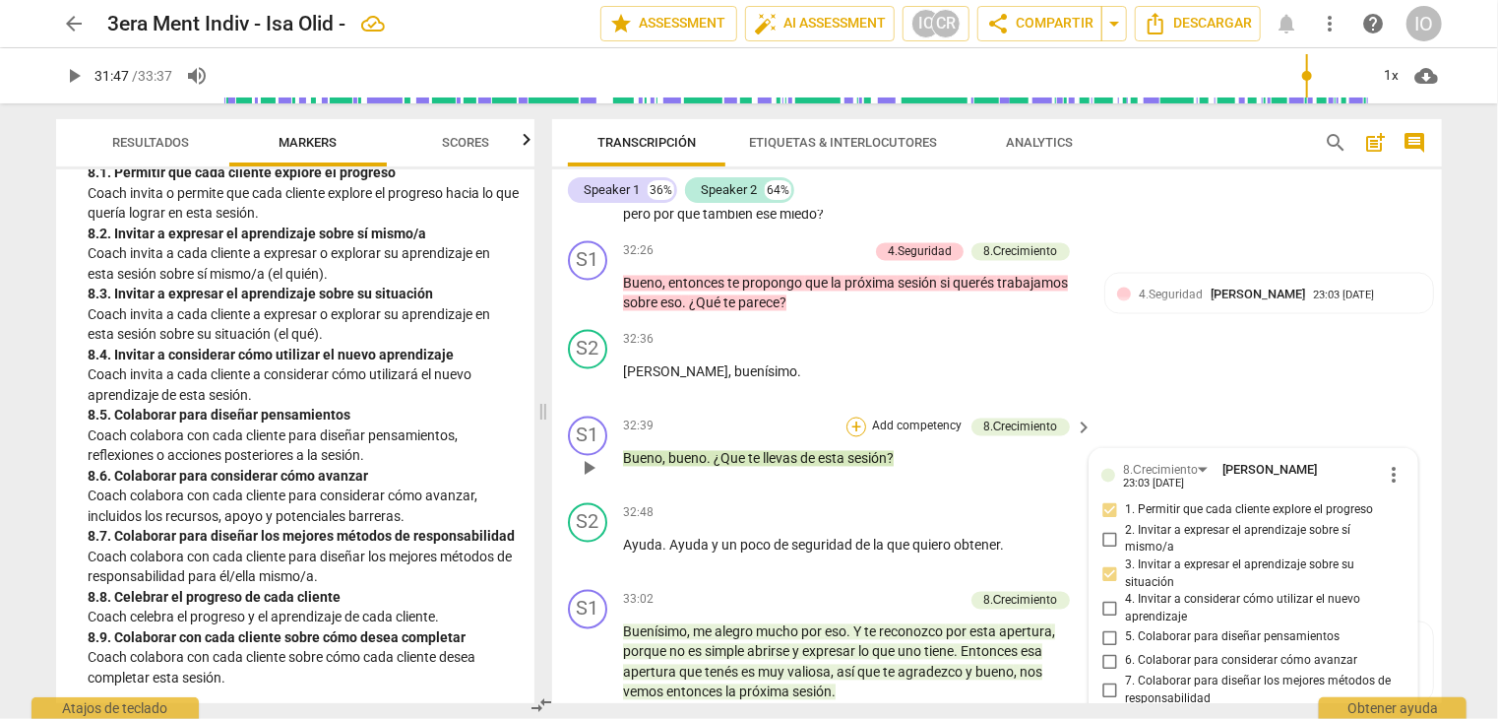
click at [854, 422] on div "+" at bounding box center [857, 427] width 20 height 20
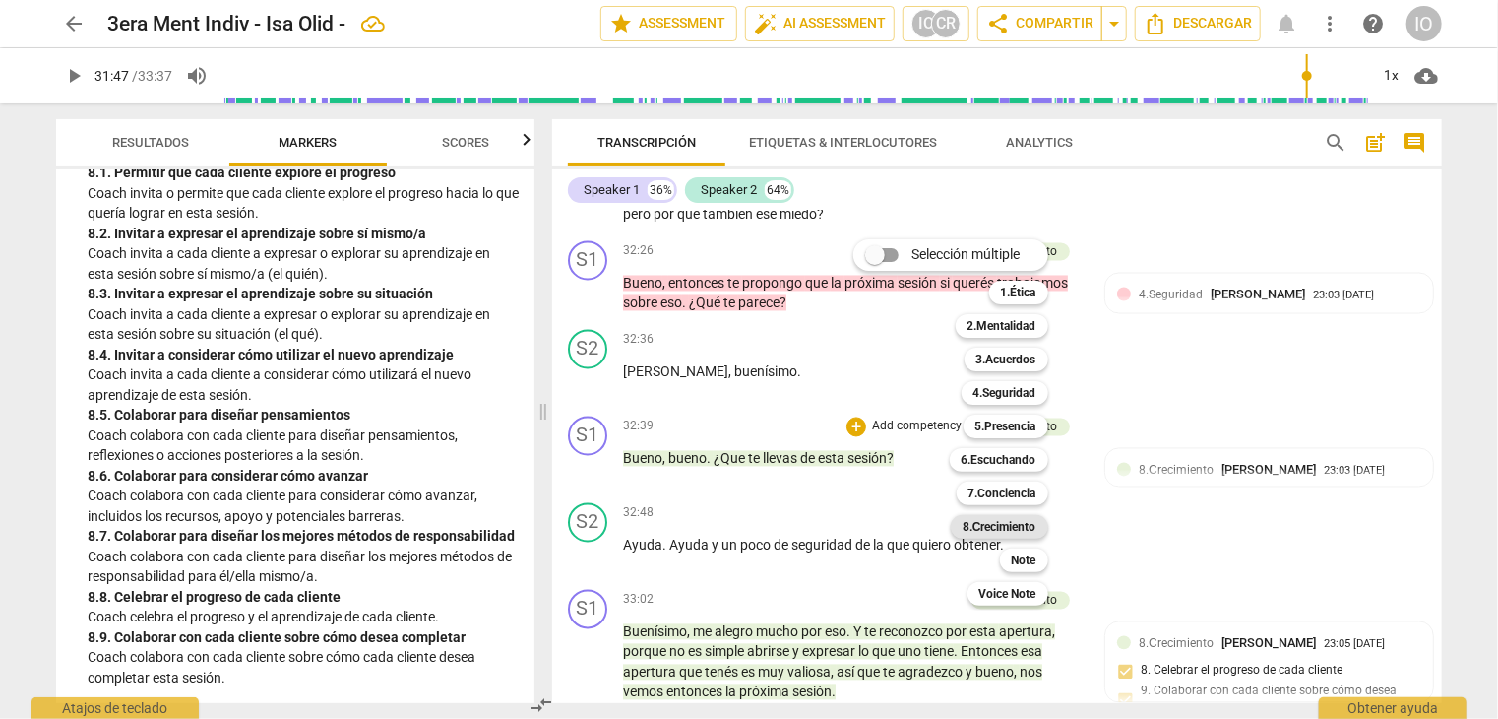
click at [994, 531] on b "8.Сrecimiento" at bounding box center [1000, 527] width 74 height 24
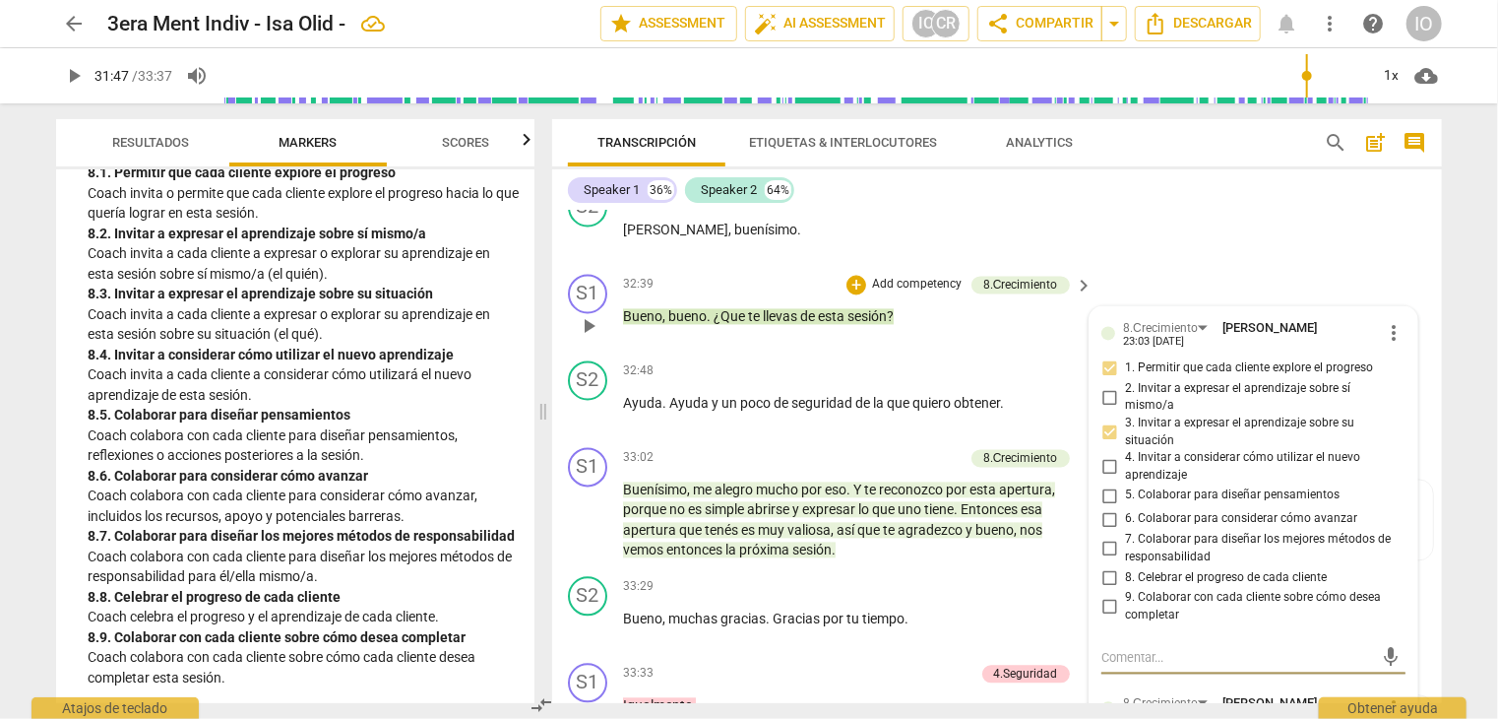
scroll to position [9652, 0]
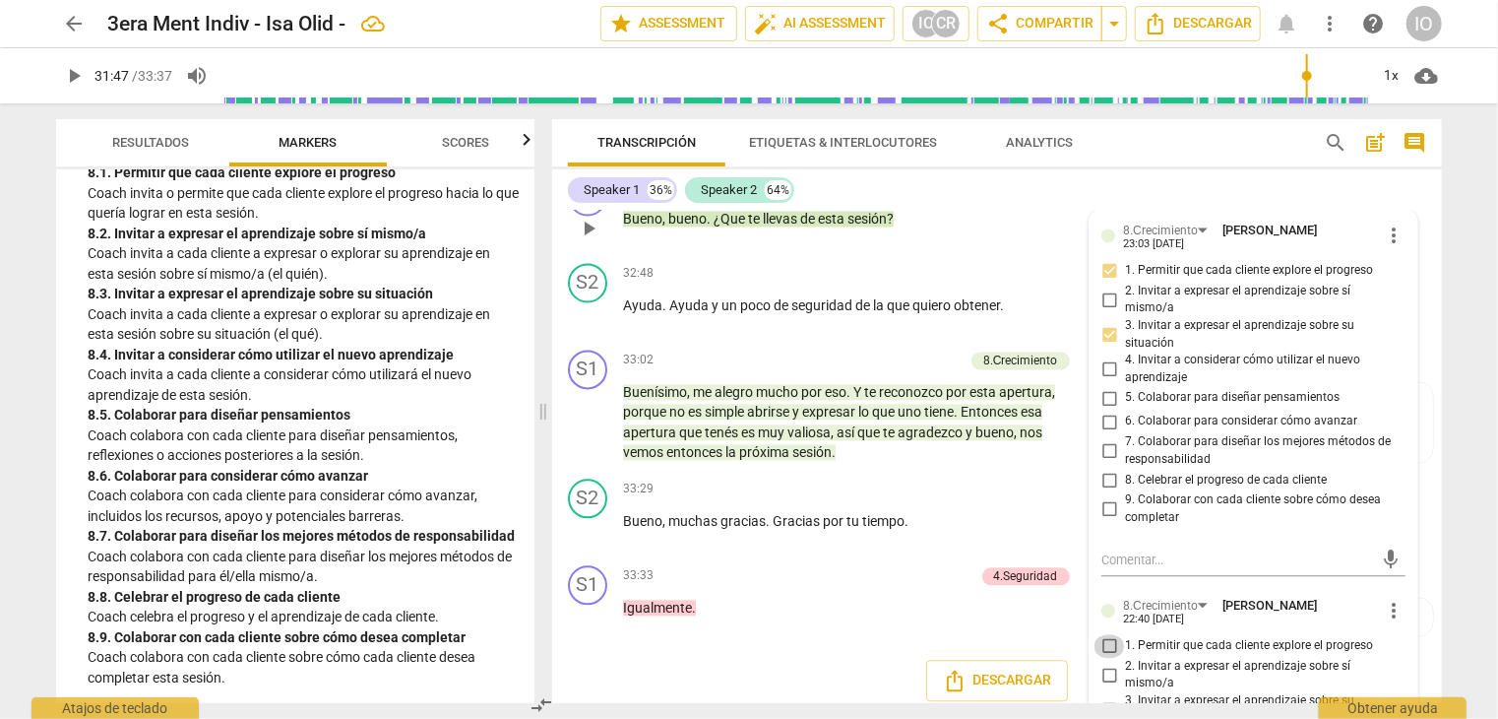
click at [1106, 634] on input "1. Permitir que cada cliente explore el progreso" at bounding box center [1110, 646] width 32 height 24
checkbox input "true"
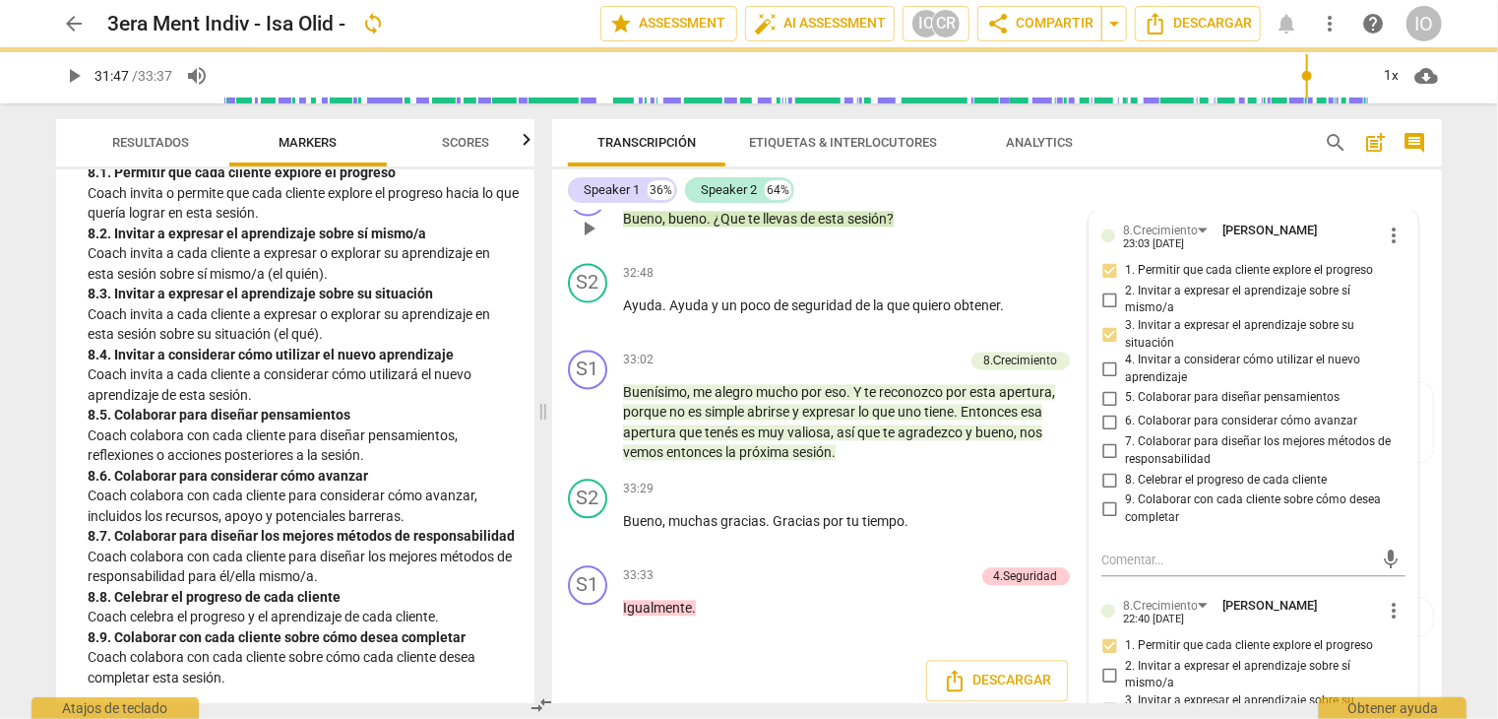
click at [1101, 665] on input "2. Invitar a expresar el aprendizaje sobre sí mismo/a" at bounding box center [1110, 675] width 32 height 24
checkbox input "true"
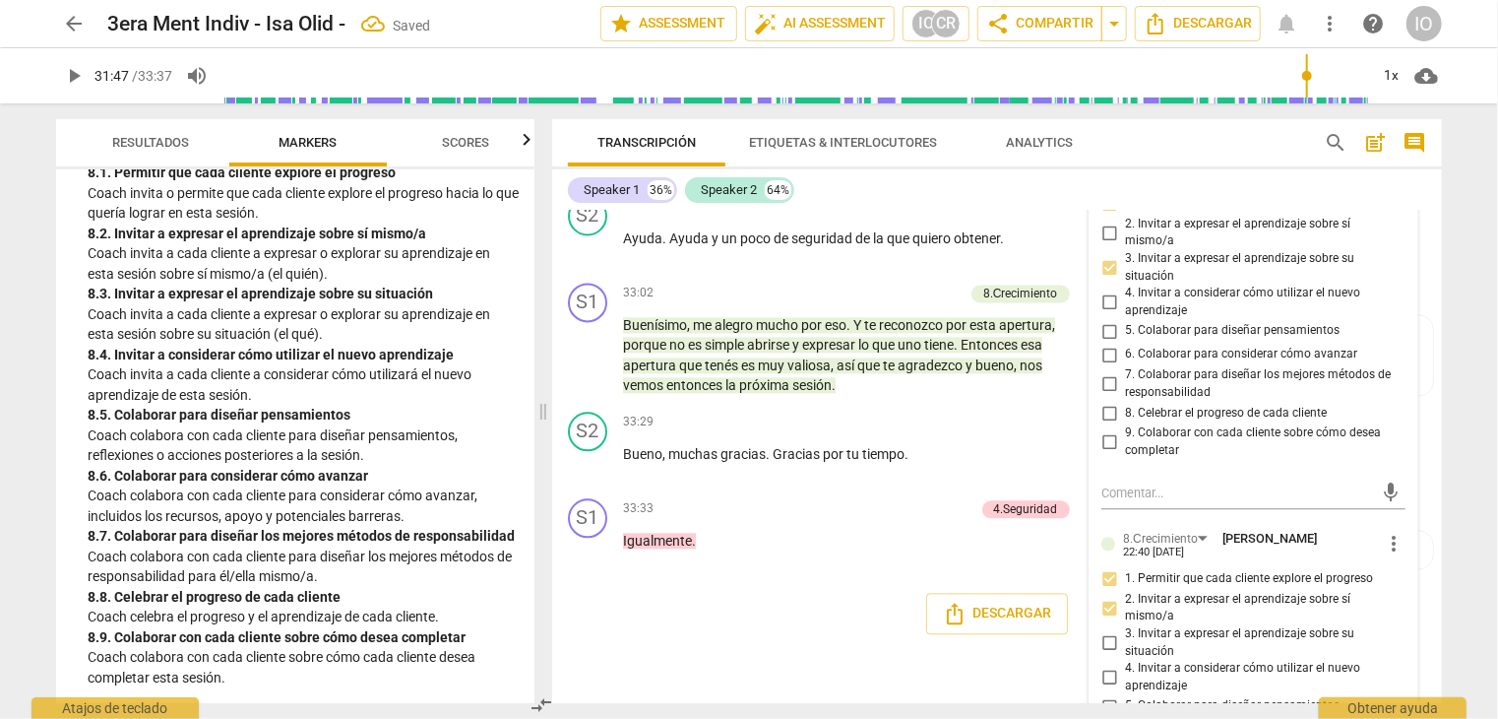
scroll to position [9750, 0]
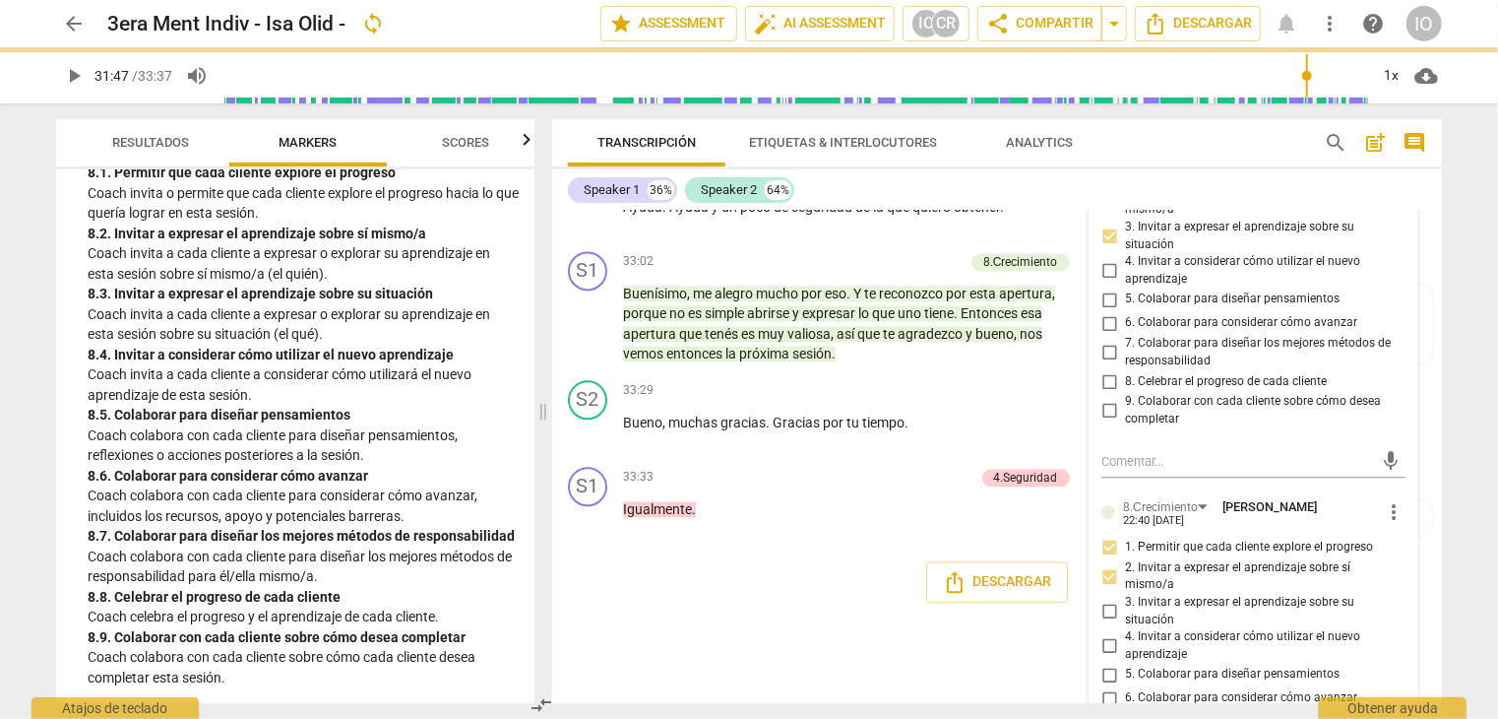
click at [1110, 604] on input "3. Invitar a expresar el aprendizaje sobre su situación" at bounding box center [1110, 612] width 32 height 24
checkbox input "true"
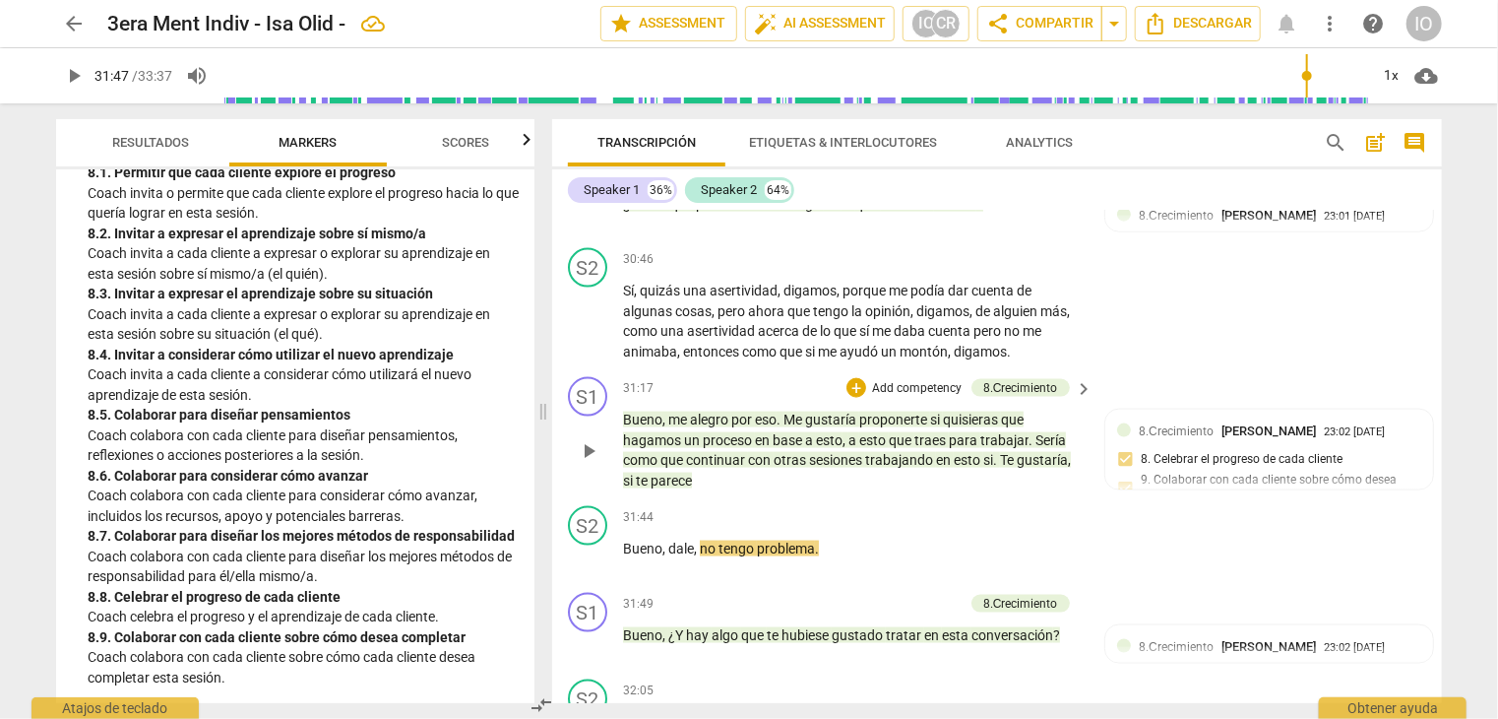
scroll to position [8963, 0]
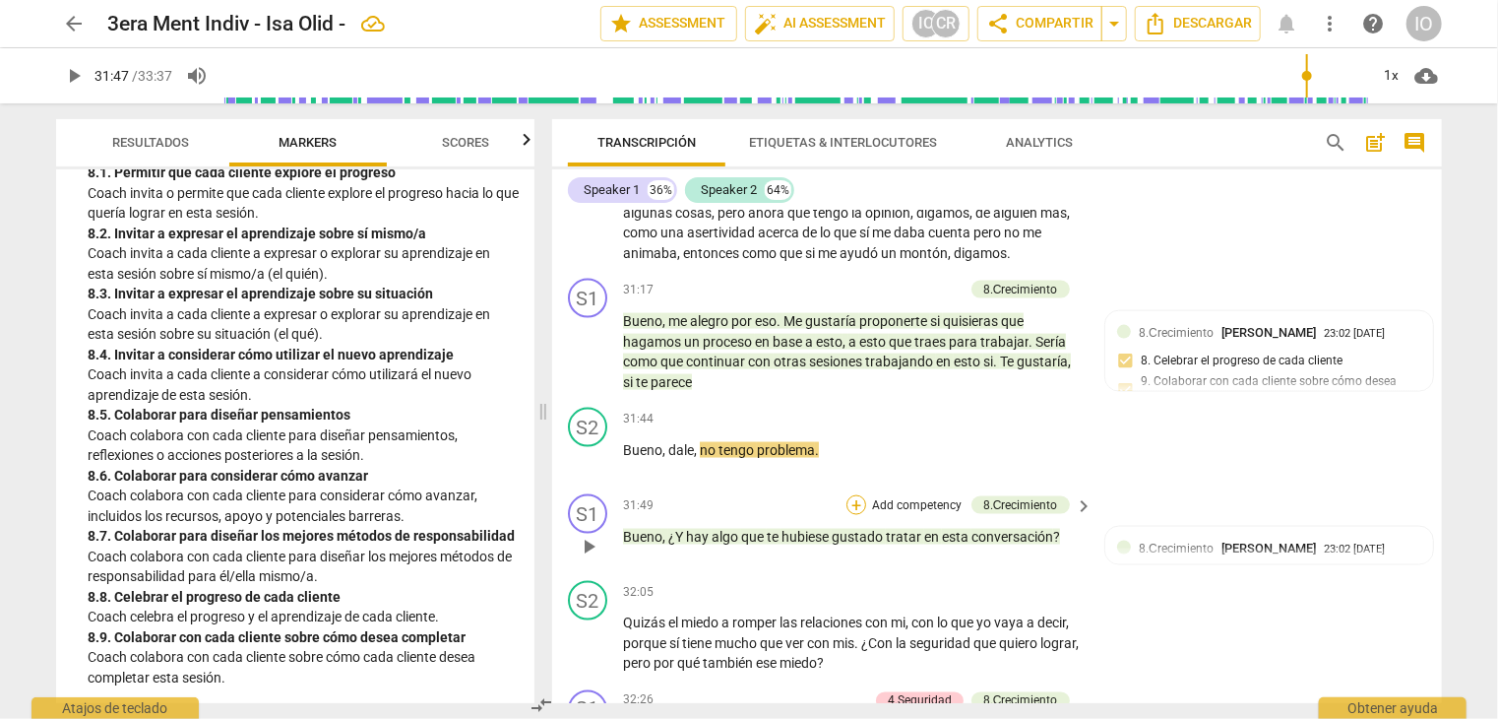
click at [857, 509] on div "+" at bounding box center [857, 505] width 20 height 20
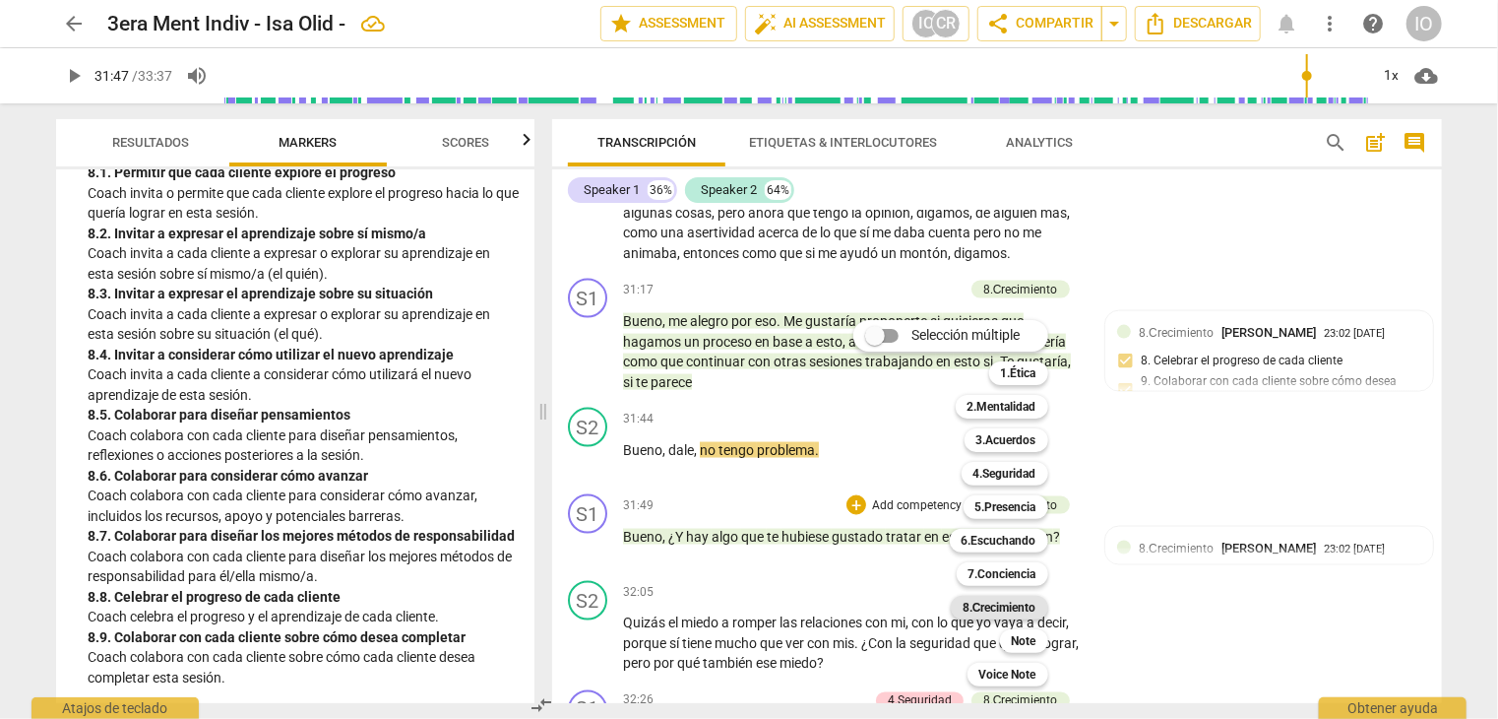
click at [996, 605] on b "8.Сrecimiento" at bounding box center [1000, 608] width 74 height 24
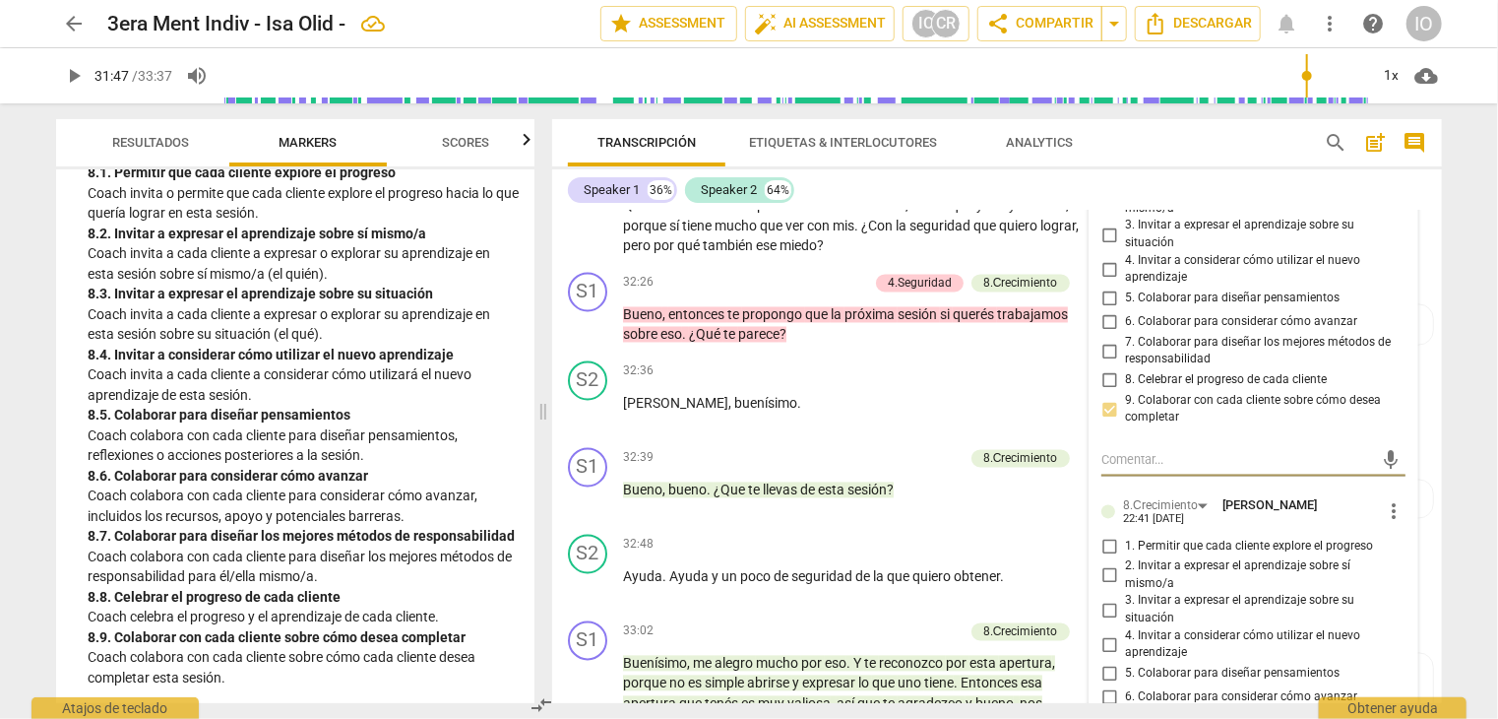
scroll to position [9479, 0]
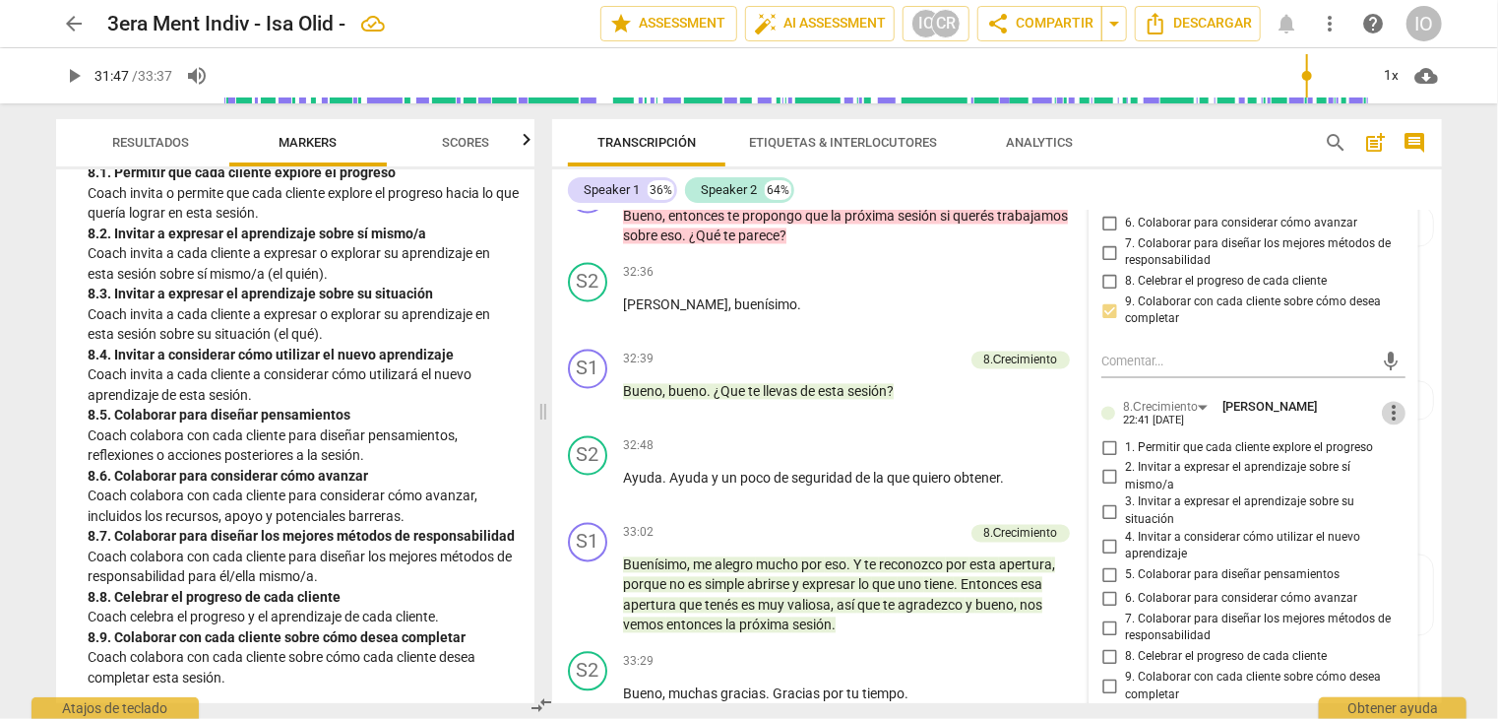
click at [1383, 403] on span "more_vert" at bounding box center [1394, 414] width 24 height 24
click at [1396, 450] on li "Borrar" at bounding box center [1410, 442] width 69 height 37
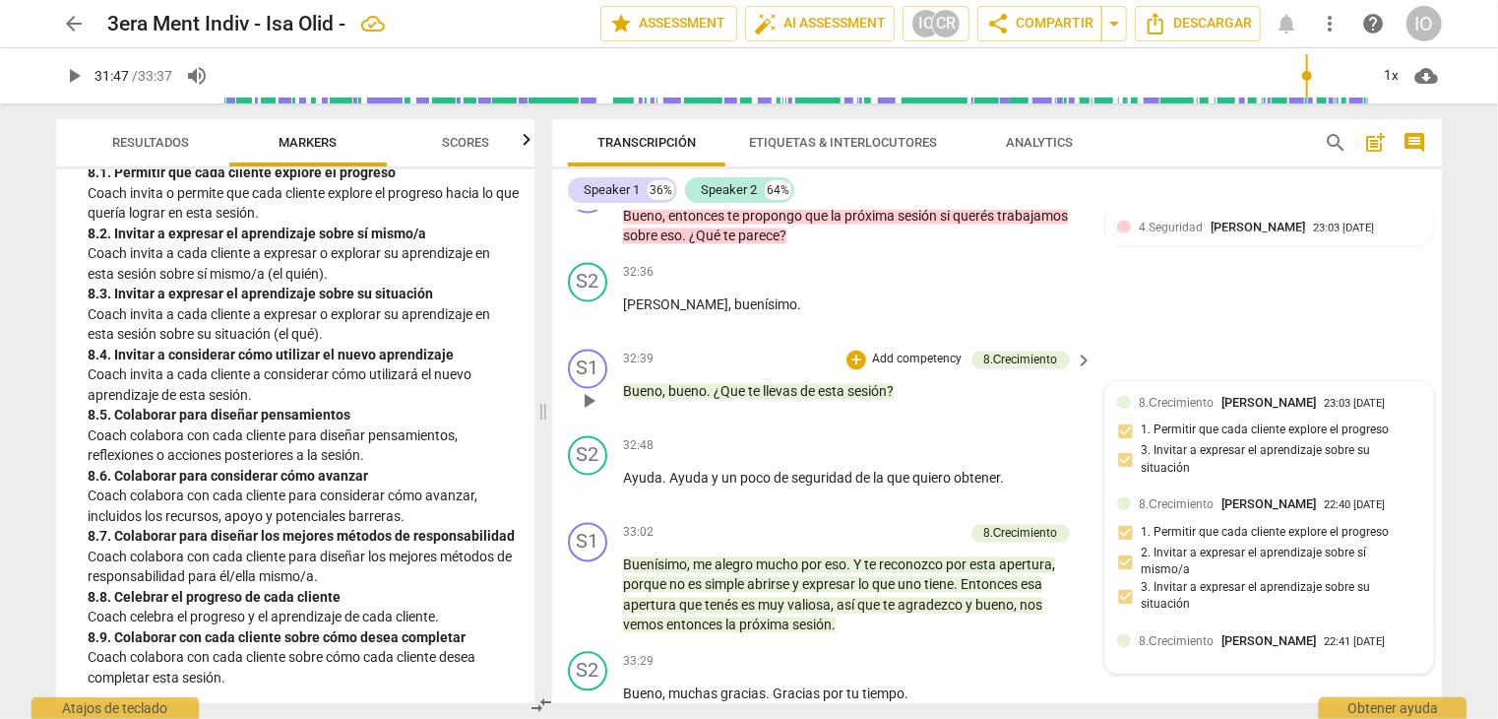
click at [1117, 634] on div at bounding box center [1124, 641] width 14 height 14
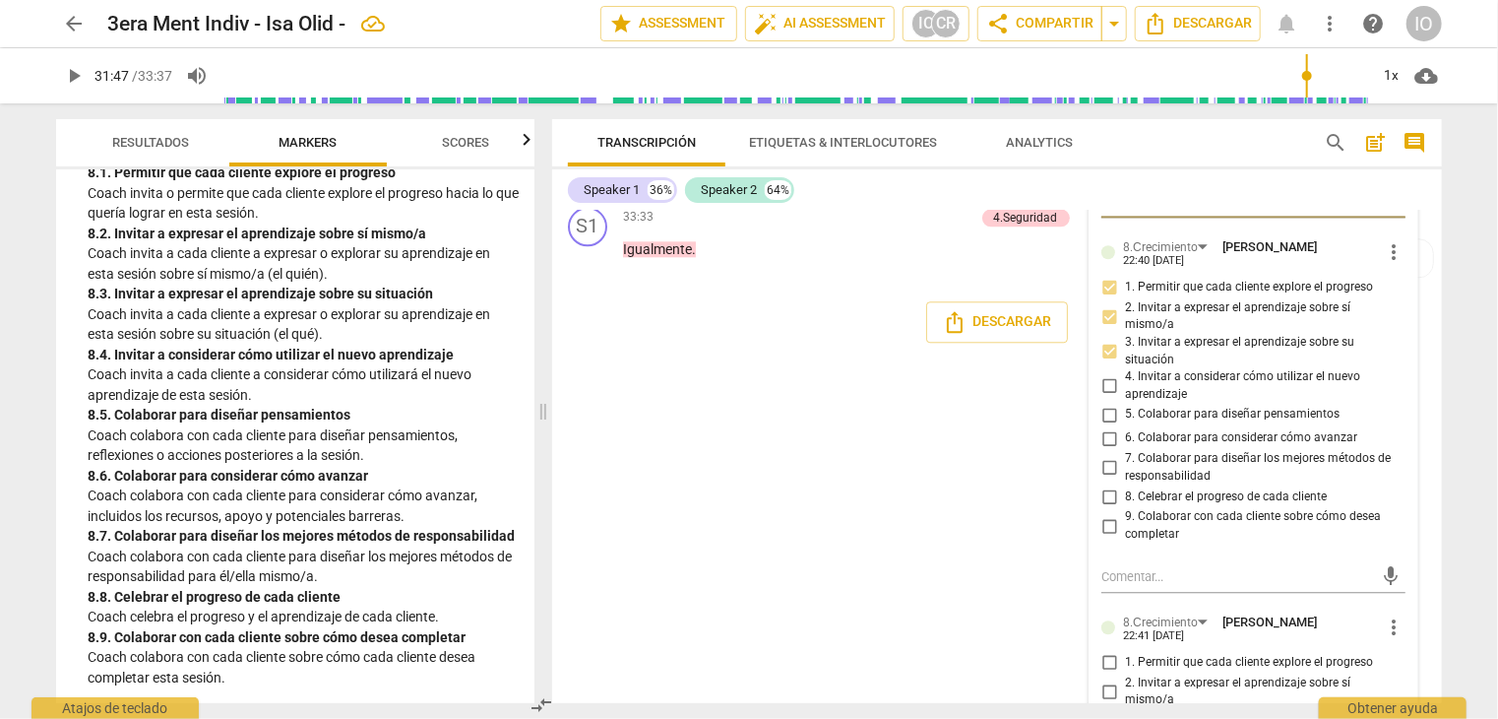
scroll to position [10046, 0]
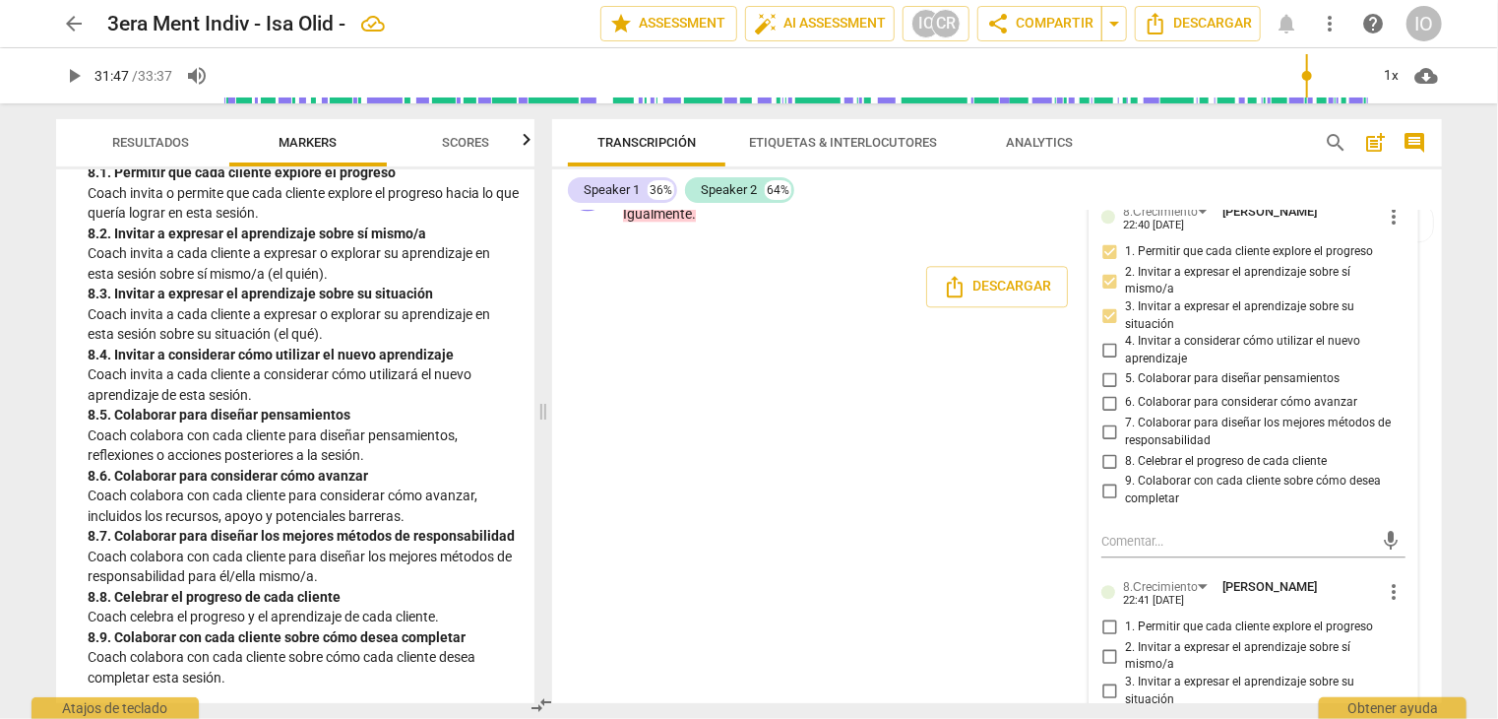
click at [1387, 580] on span "more_vert" at bounding box center [1394, 592] width 24 height 24
drag, startPoint x: 1417, startPoint y: 611, endPoint x: 831, endPoint y: 111, distance: 770.2
click at [1414, 613] on li "Borrar" at bounding box center [1410, 614] width 69 height 37
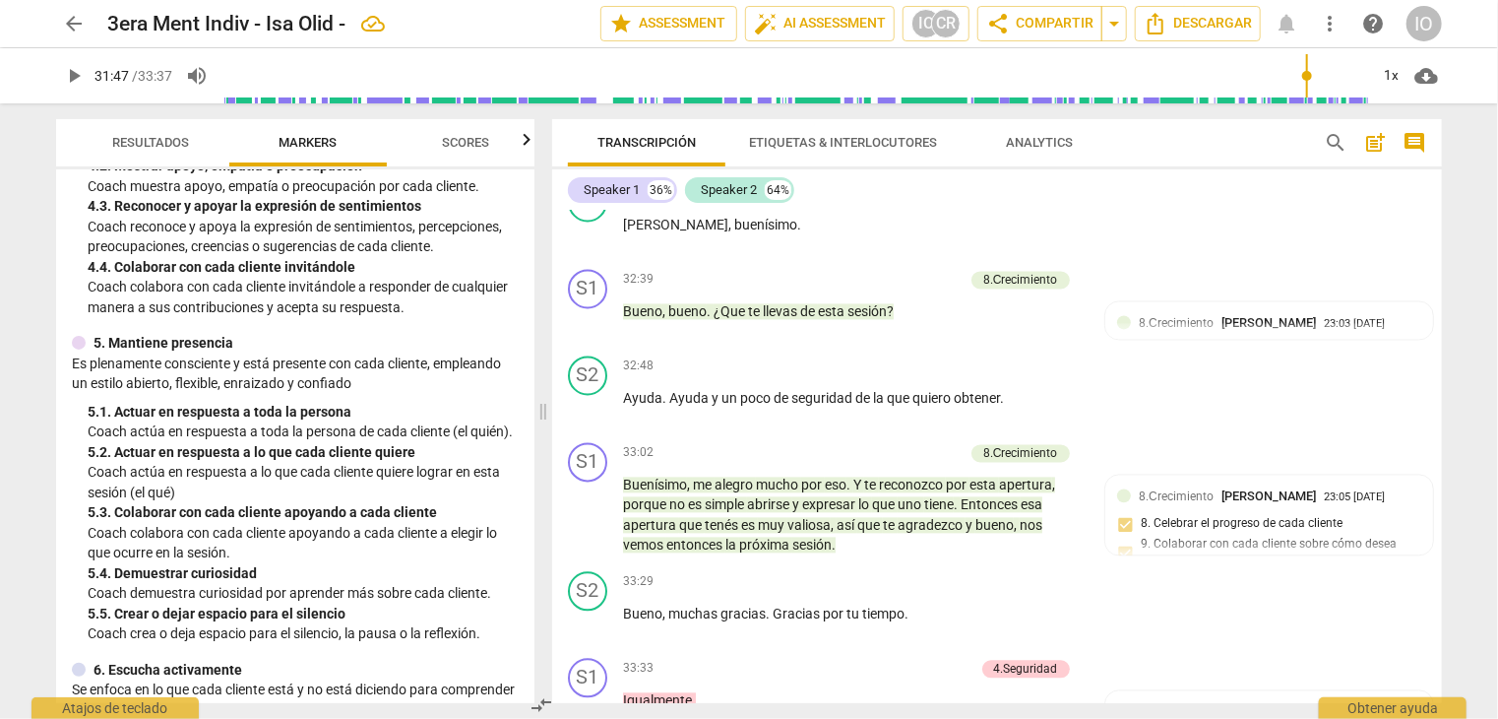
scroll to position [695, 0]
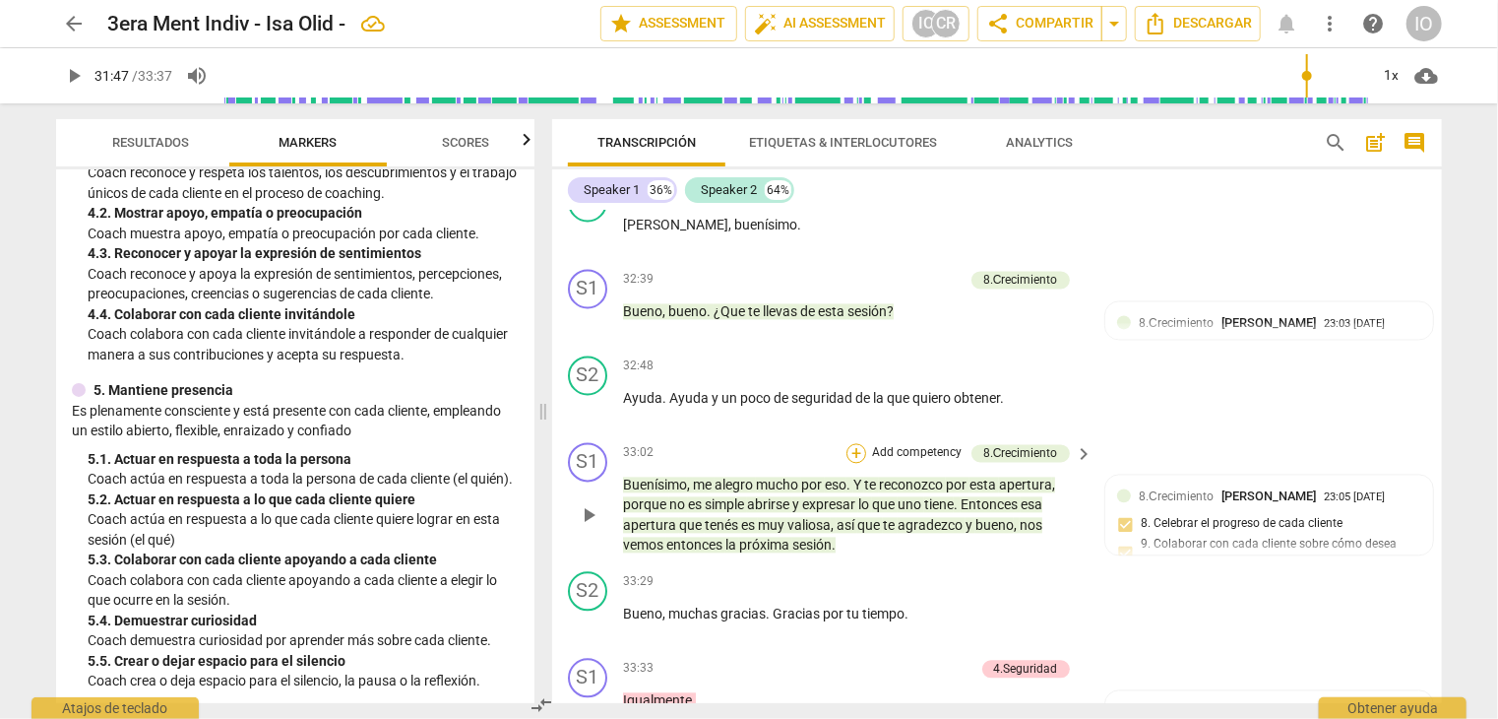
click at [857, 447] on div "+" at bounding box center [857, 454] width 20 height 20
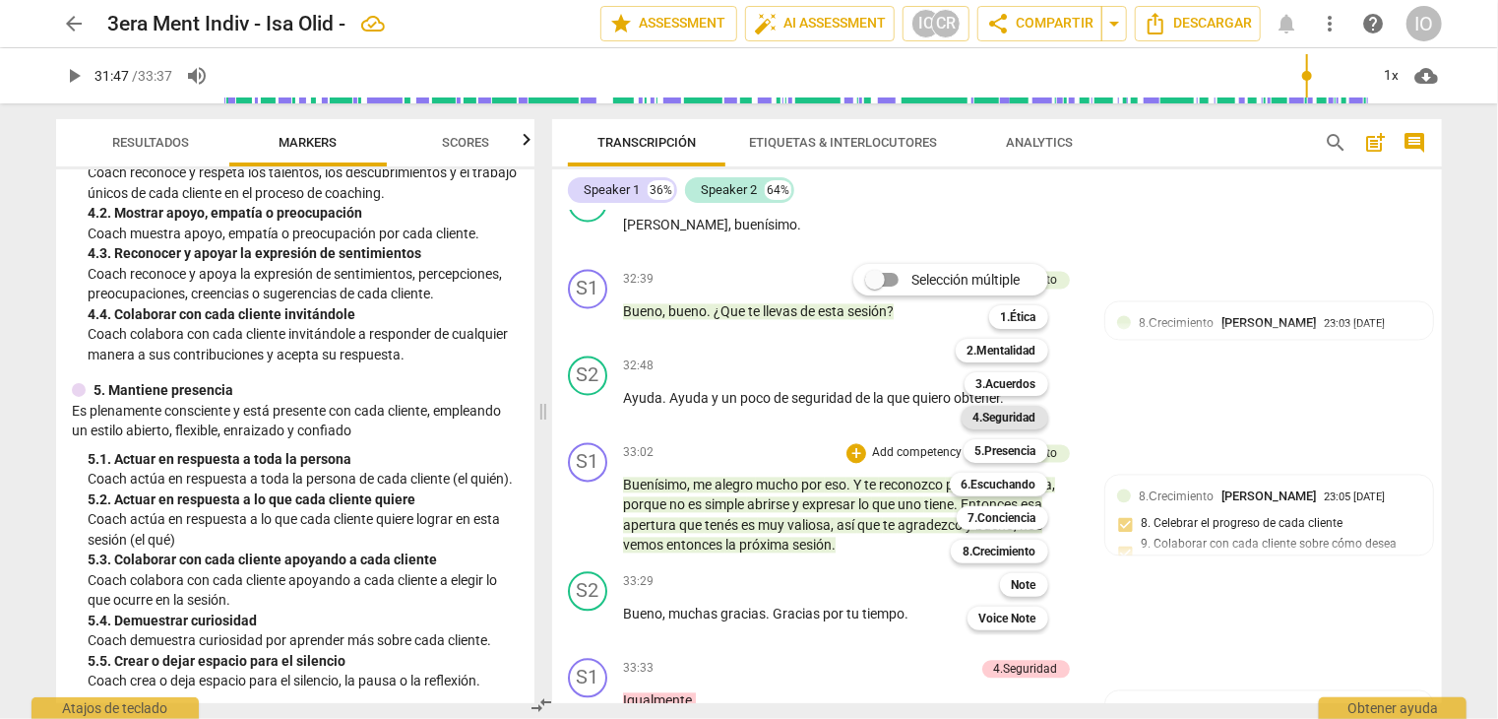
click at [1016, 416] on b "4.Seguridad" at bounding box center [1005, 418] width 63 height 24
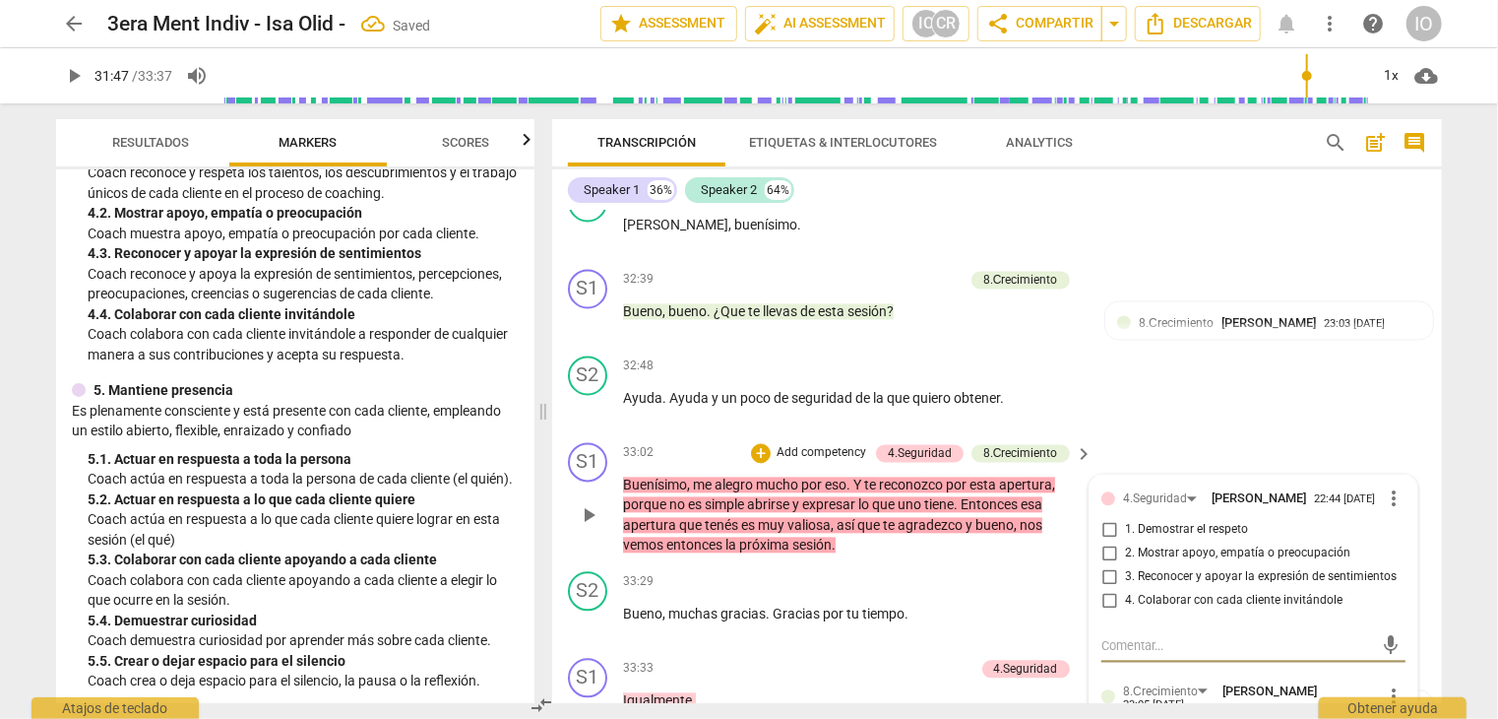
click at [1110, 570] on input "3. Reconocer y apoyar la expresión de sentimientos" at bounding box center [1110, 578] width 32 height 24
checkbox input "true"
click at [1110, 525] on input "1. Demostrar el respeto" at bounding box center [1110, 531] width 32 height 24
checkbox input "true"
click at [1108, 547] on input "2. Mostrar apoyo, empatía o preocupación" at bounding box center [1110, 554] width 32 height 24
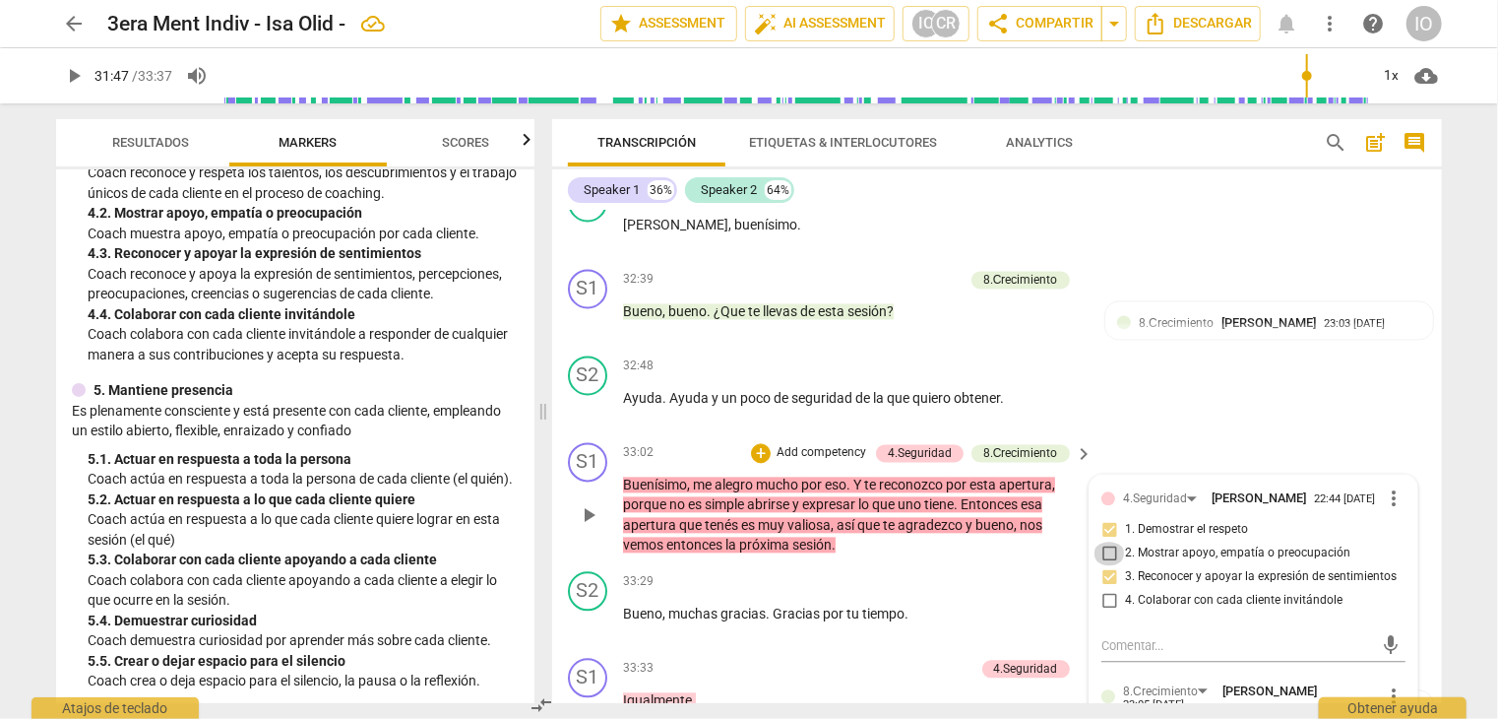
checkbox input "true"
click at [766, 452] on div "+" at bounding box center [761, 454] width 20 height 20
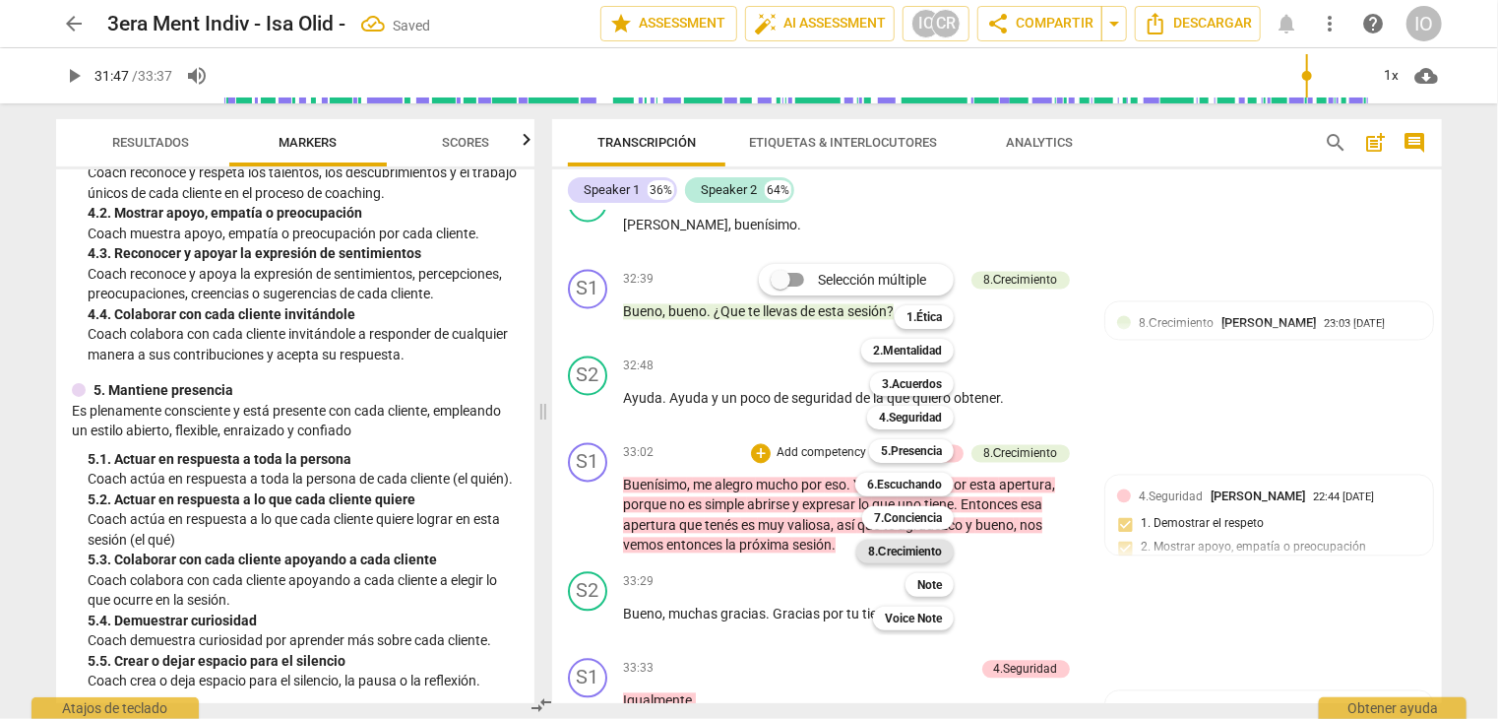
click at [897, 547] on b "8.Сrecimiento" at bounding box center [905, 551] width 74 height 24
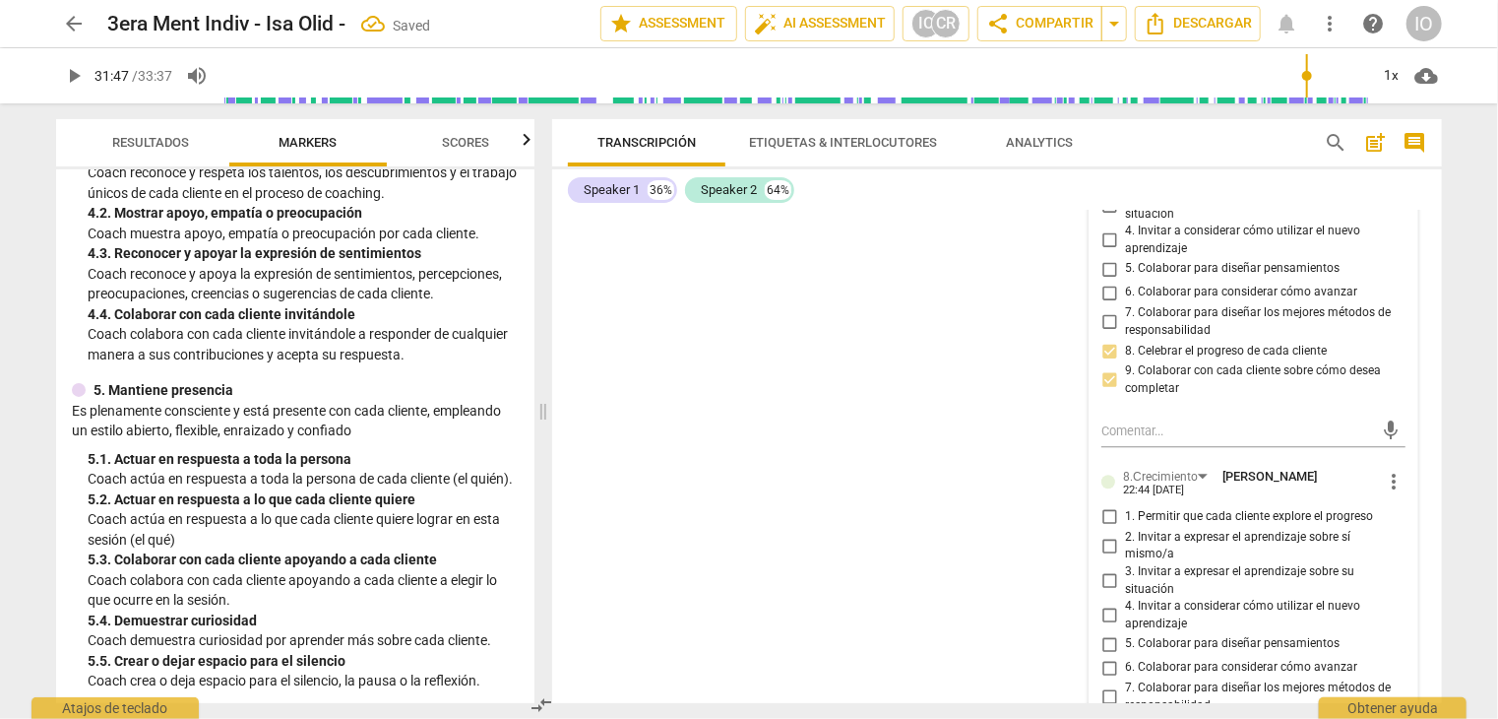
scroll to position [10247, 0]
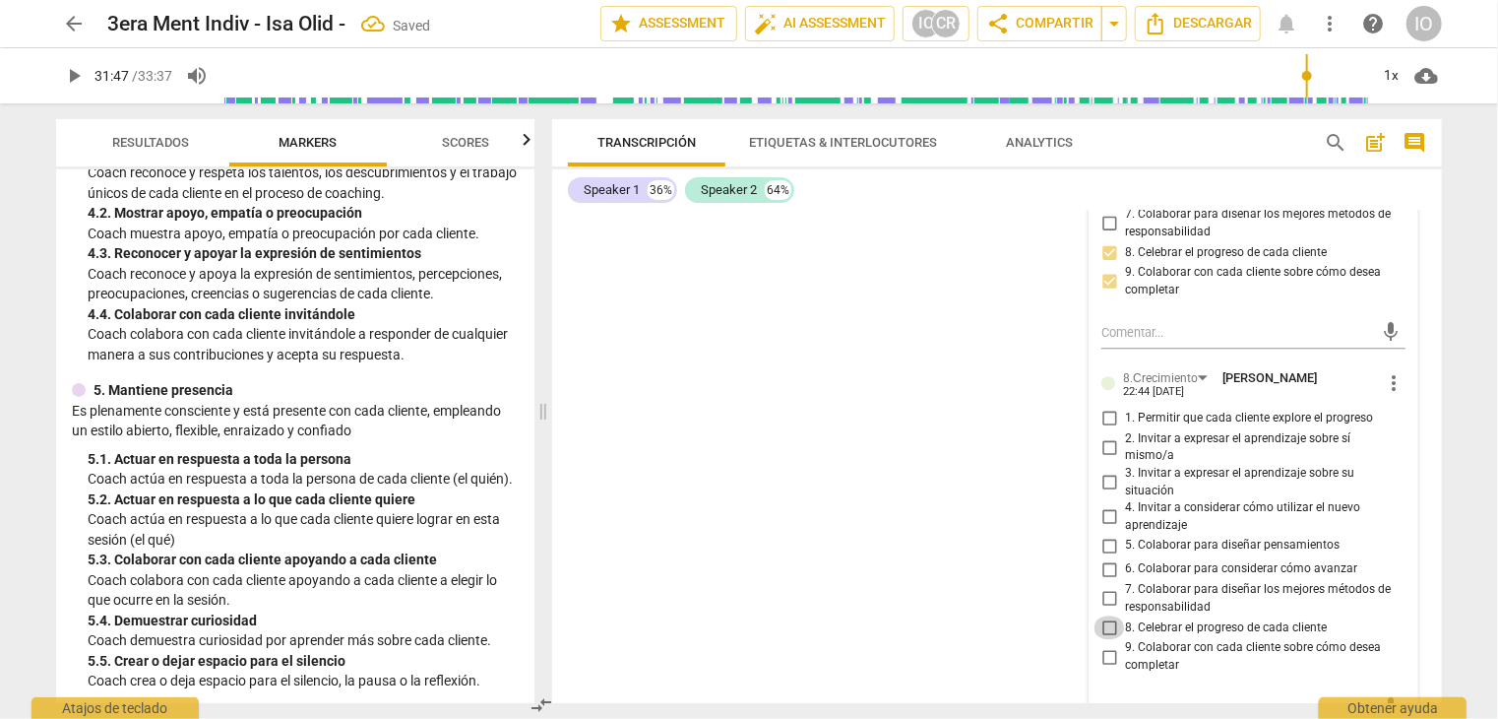
click at [1109, 615] on input "8. Celebrar el progreso de cada cliente" at bounding box center [1110, 627] width 32 height 24
checkbox input "true"
click at [901, 469] on div "S1 play_arrow pause 00:03 + Add competency 2.Mentalidad 4.Seguridad 5.Presencia…" at bounding box center [997, 457] width 890 height 492
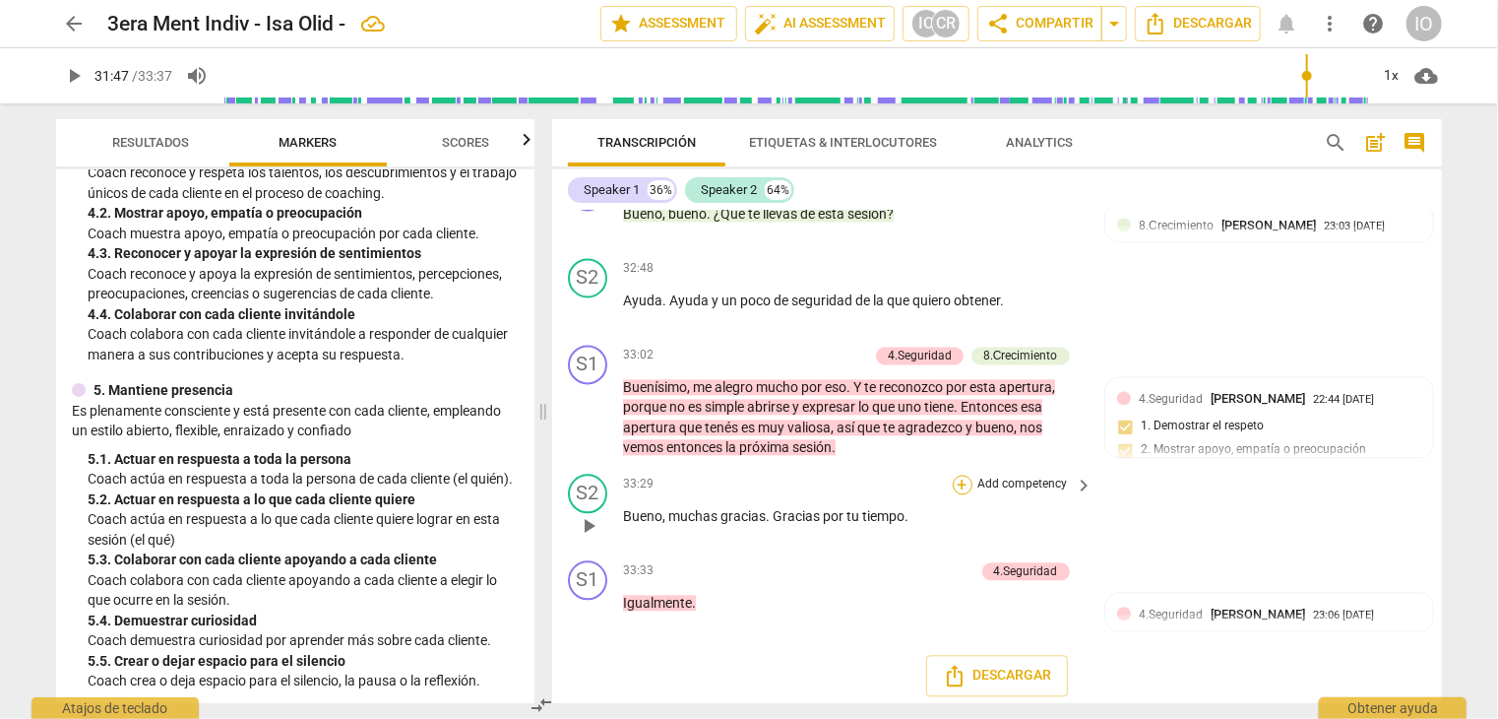
click at [957, 475] on div "+" at bounding box center [963, 485] width 20 height 20
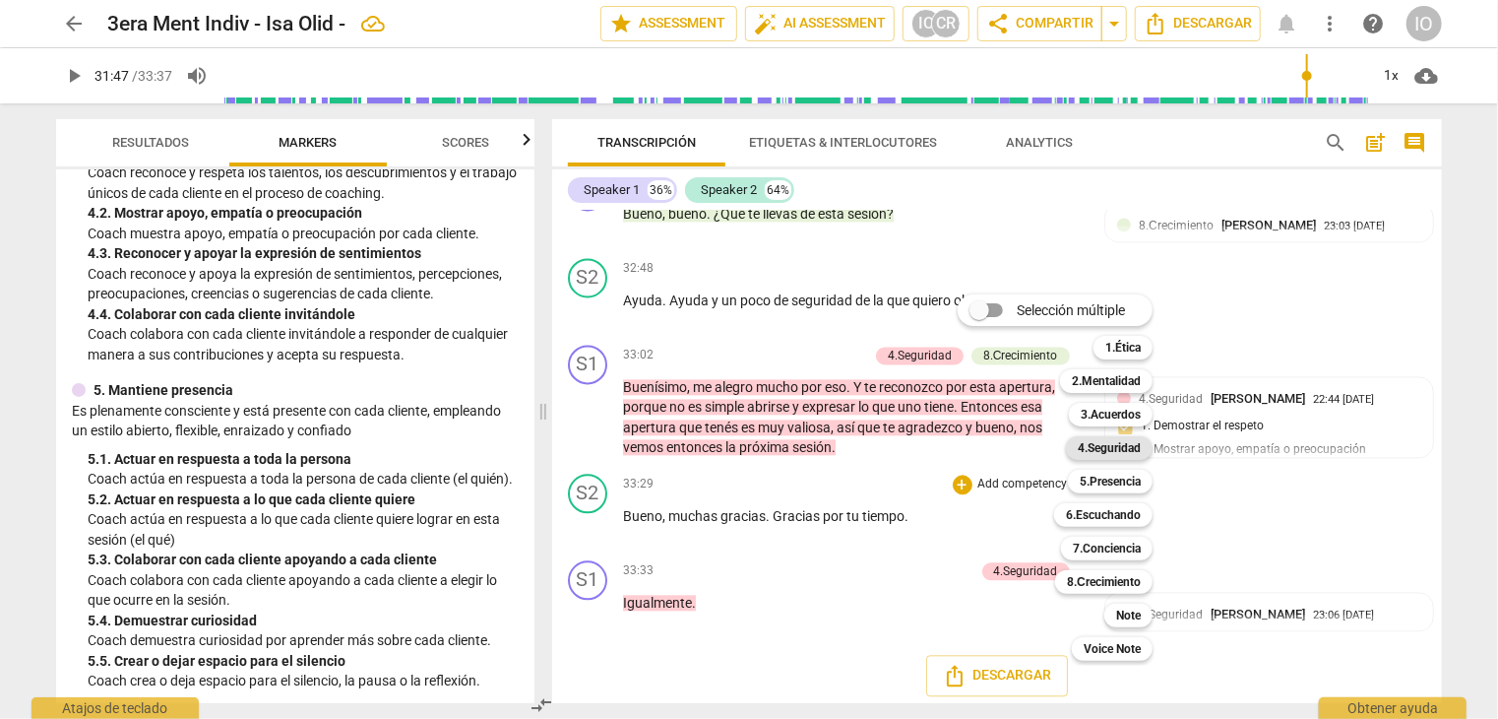
click at [1129, 446] on b "4.Seguridad" at bounding box center [1109, 448] width 63 height 24
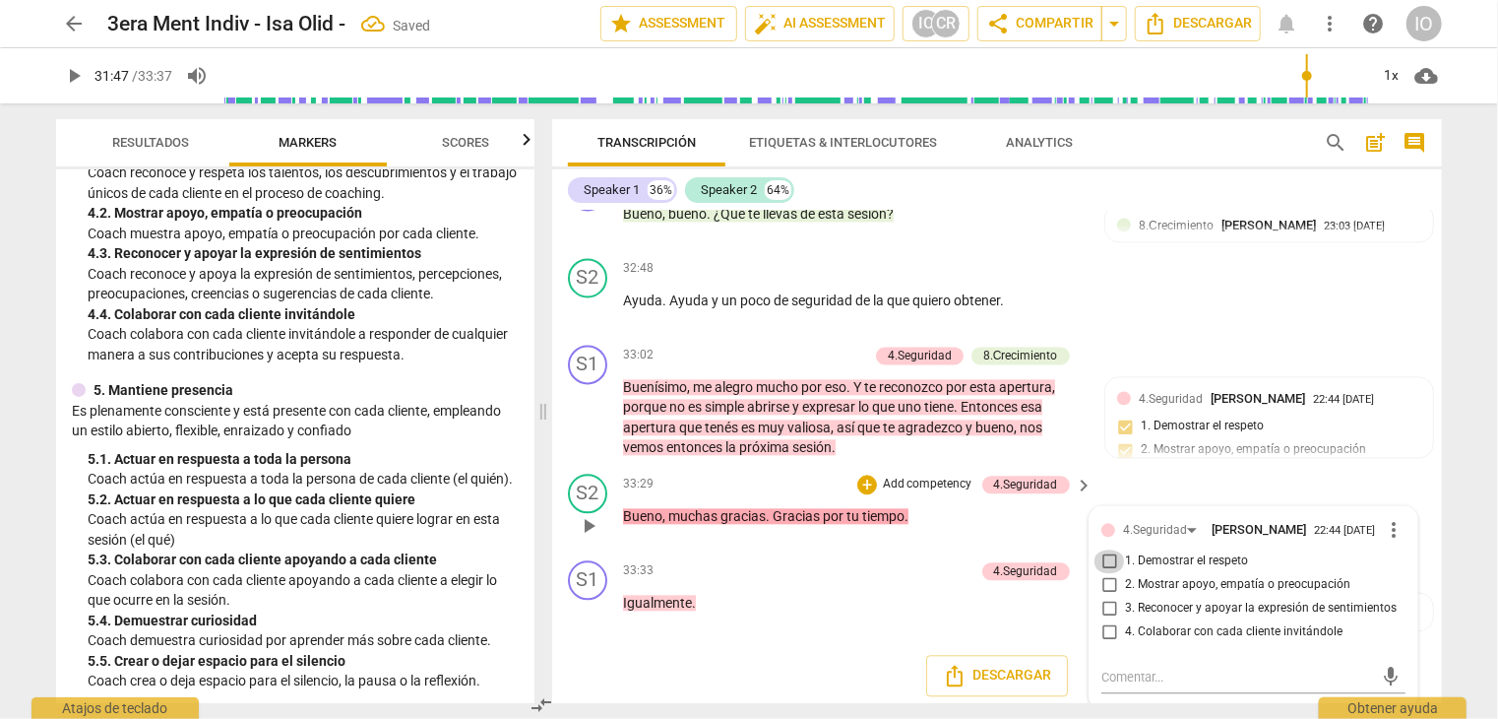
click at [1110, 551] on input "1. Demostrar el respeto" at bounding box center [1110, 561] width 32 height 24
checkbox input "true"
click at [1108, 577] on input "2. Mostrar apoyo, empatía o preocupación" at bounding box center [1110, 585] width 32 height 24
checkbox input "true"
click at [839, 603] on p "Igualmente ." at bounding box center [853, 603] width 461 height 21
